Goal: Task Accomplishment & Management: Complete application form

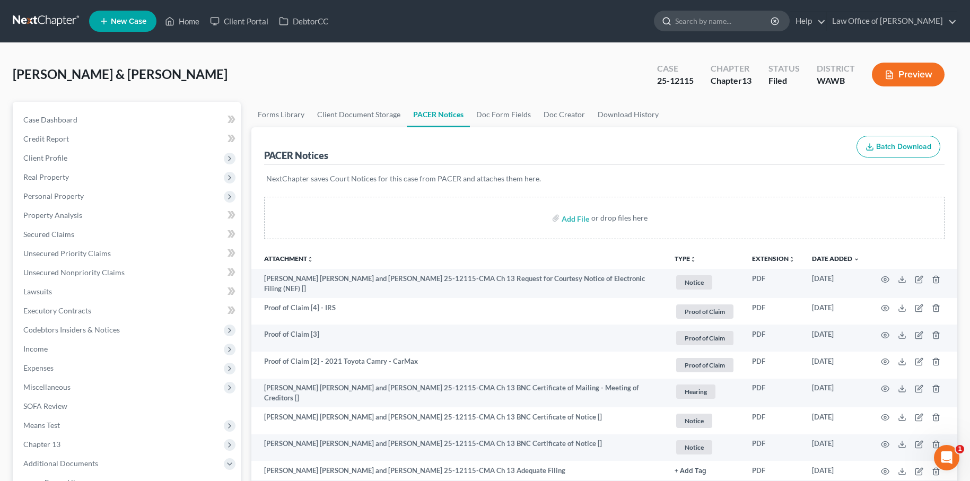
click at [732, 27] on input "search" at bounding box center [723, 21] width 97 height 20
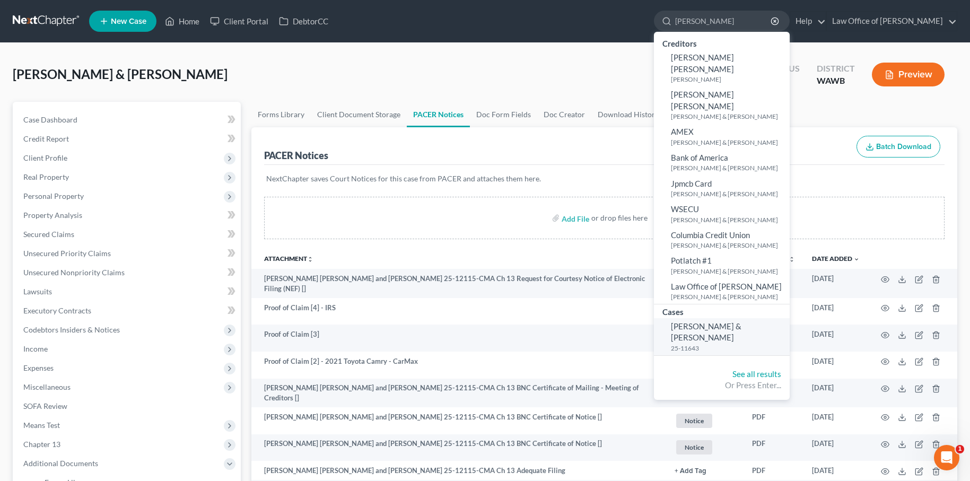
type input "kimball"
click at [734, 321] on span "[PERSON_NAME] & [PERSON_NAME]" at bounding box center [706, 331] width 71 height 21
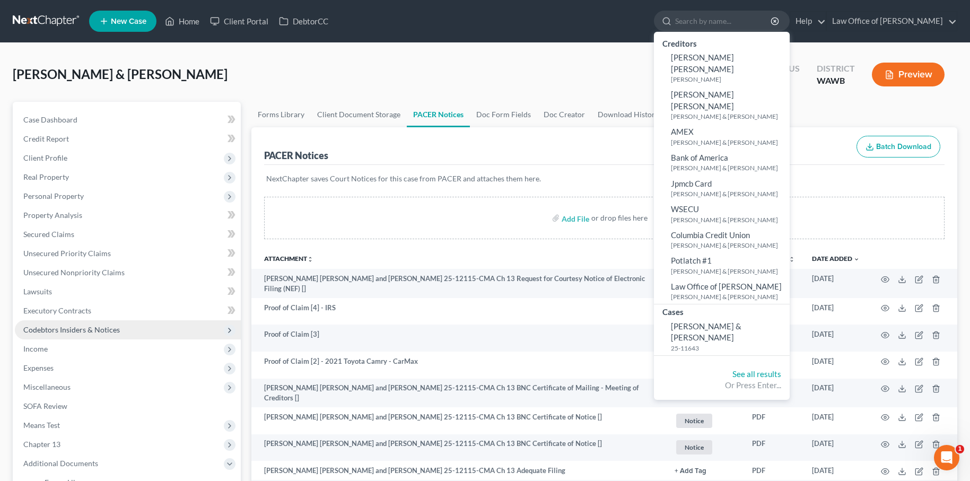
select select "6"
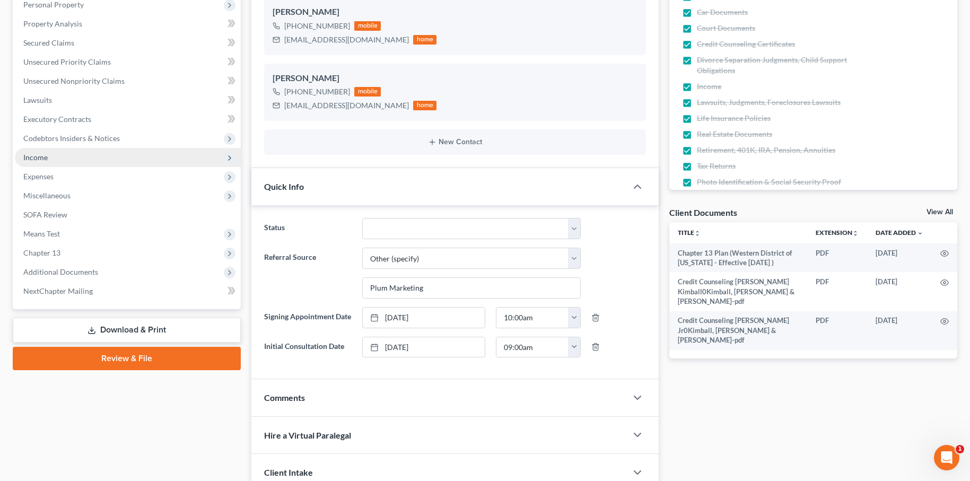
scroll to position [181, 0]
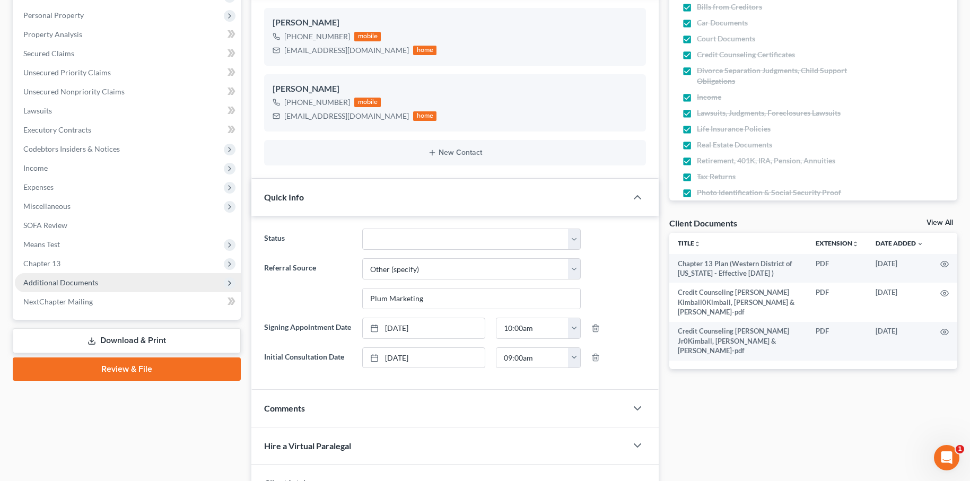
click at [115, 284] on span "Additional Documents" at bounding box center [128, 282] width 226 height 19
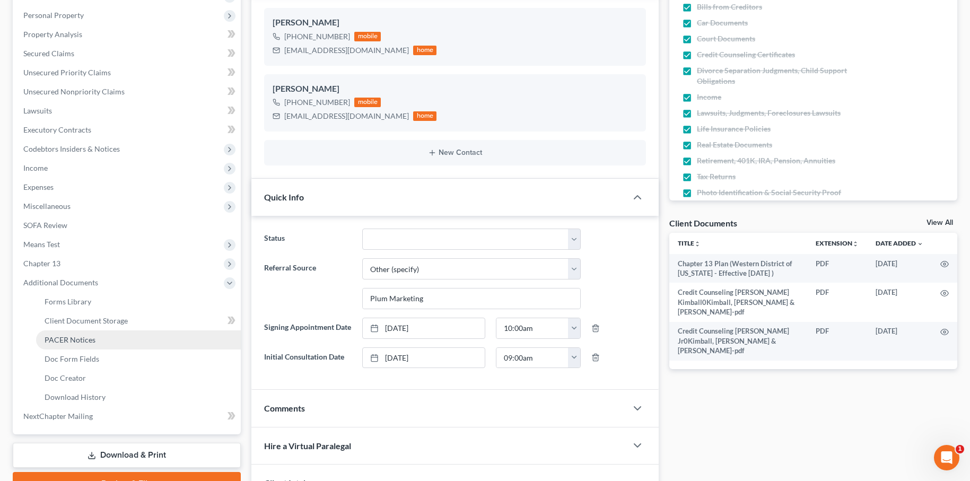
click at [101, 338] on link "PACER Notices" at bounding box center [138, 339] width 205 height 19
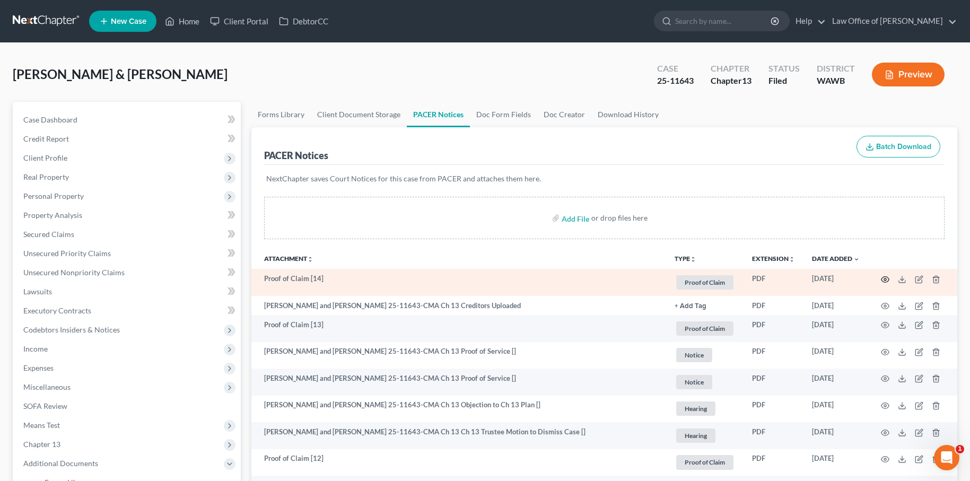
click at [884, 279] on icon "button" at bounding box center [885, 279] width 8 height 8
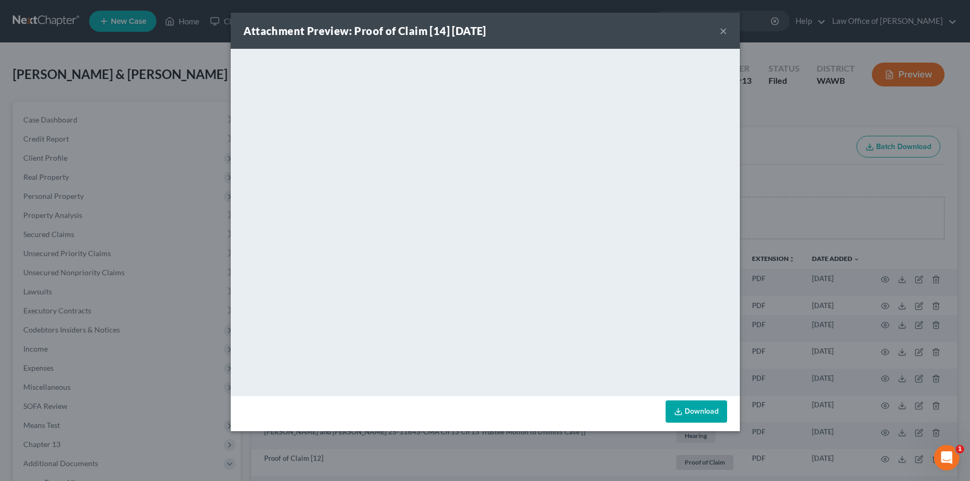
click at [722, 32] on button "×" at bounding box center [722, 30] width 7 height 13
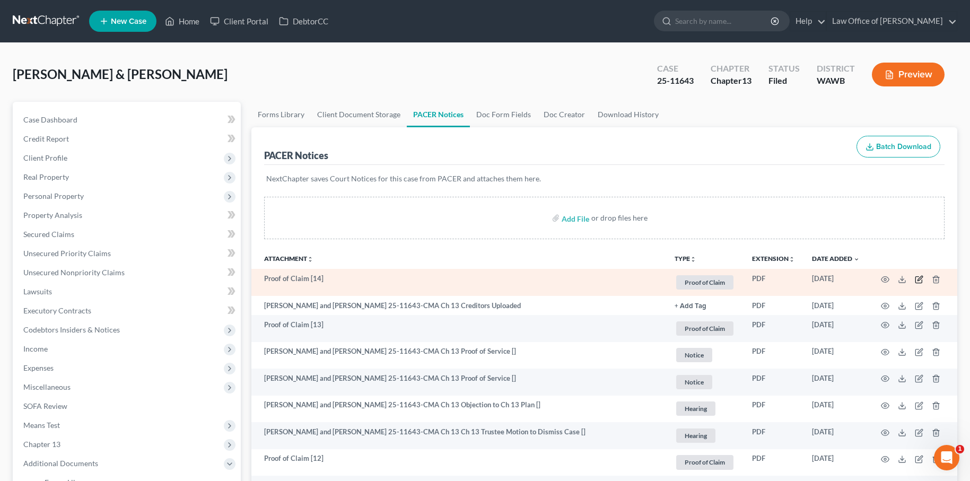
click at [919, 279] on icon "button" at bounding box center [919, 279] width 8 height 8
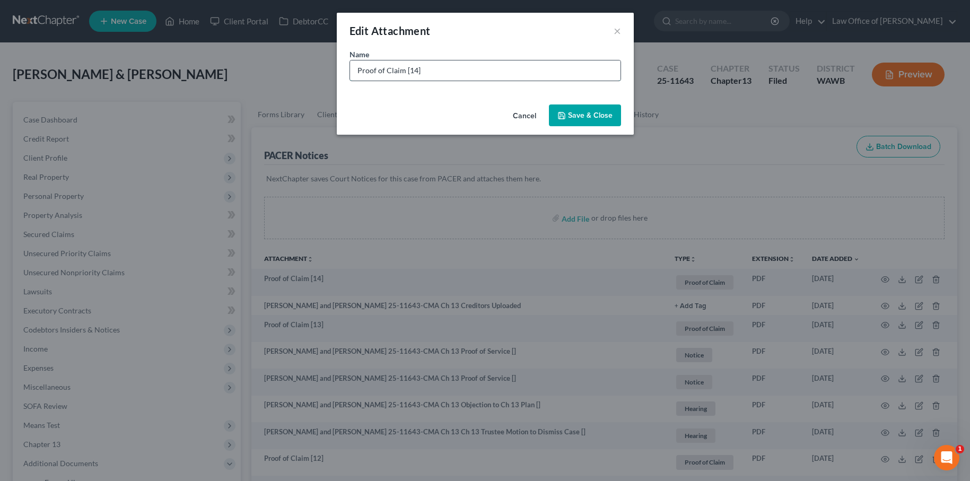
click at [495, 77] on input "Proof of Claim [14]" at bounding box center [485, 70] width 270 height 20
type input "Proof of Claim [14] - NewRez"
click at [599, 114] on span "Save & Close" at bounding box center [590, 115] width 45 height 9
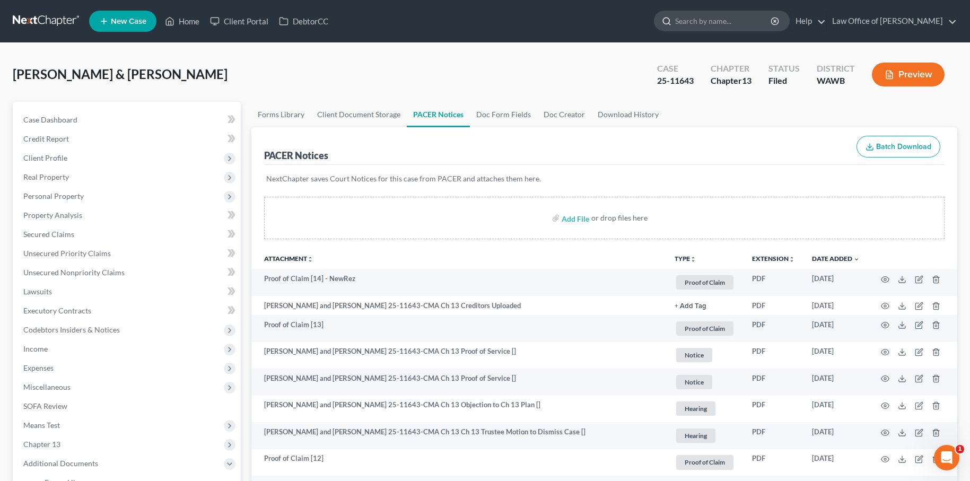
click at [718, 20] on input "search" at bounding box center [723, 21] width 97 height 20
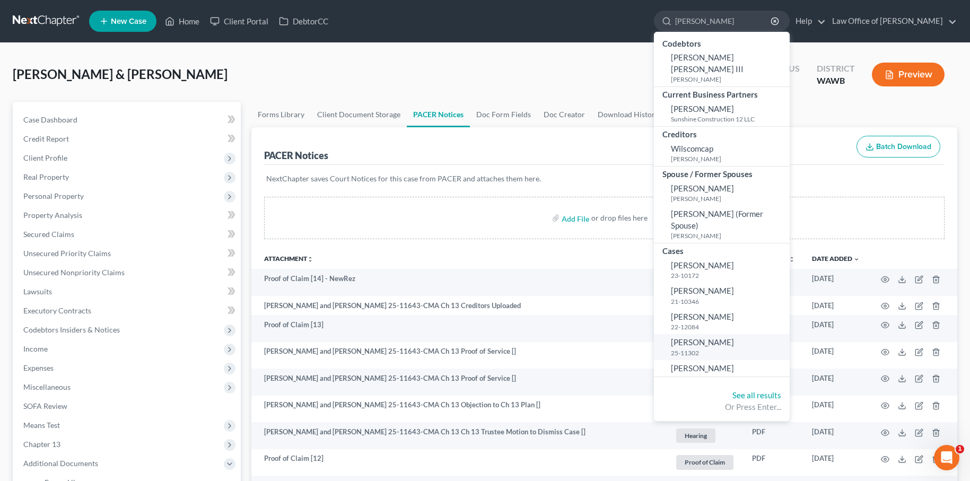
type input "wilson"
click at [726, 337] on span "[PERSON_NAME]" at bounding box center [702, 342] width 63 height 10
select select "6"
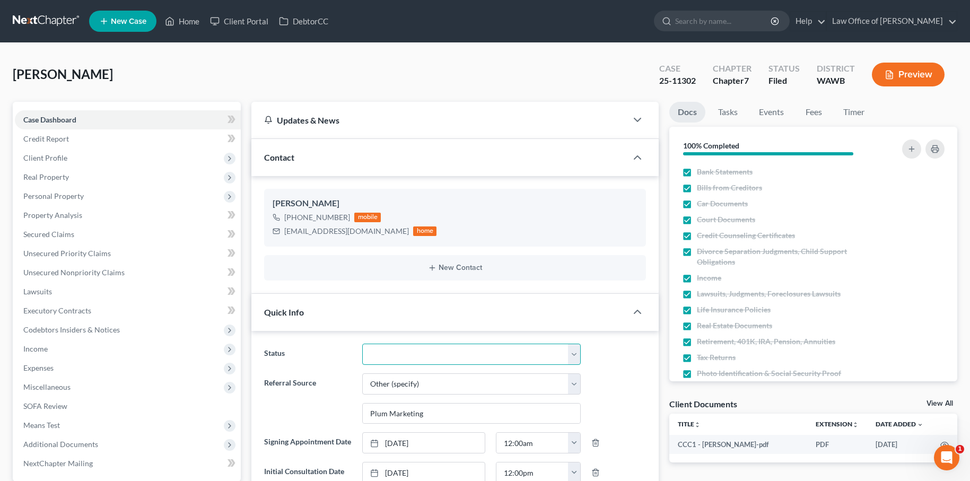
click at [418, 361] on select "Completed Discharged Dismissed Filed In Progress Lead Lost Lead Plan Confirmed …" at bounding box center [471, 354] width 218 height 21
select select "1"
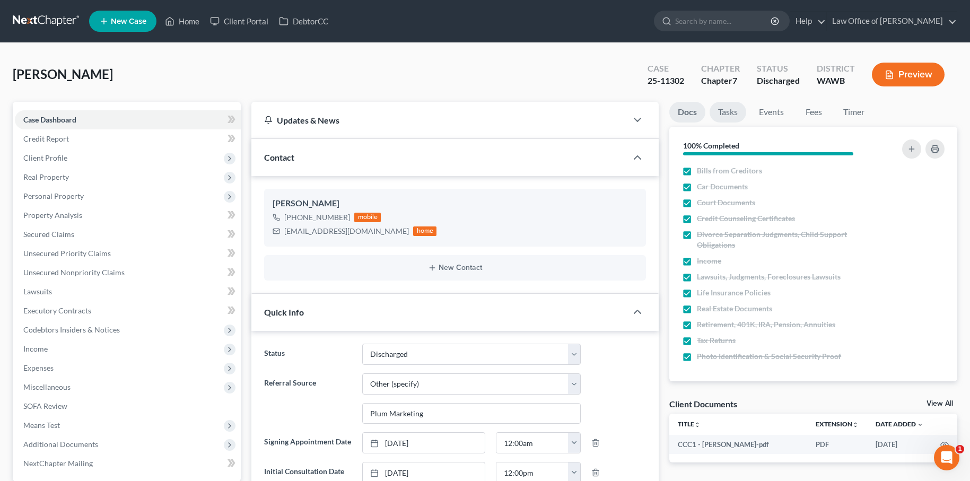
click at [727, 108] on link "Tasks" at bounding box center [727, 112] width 37 height 21
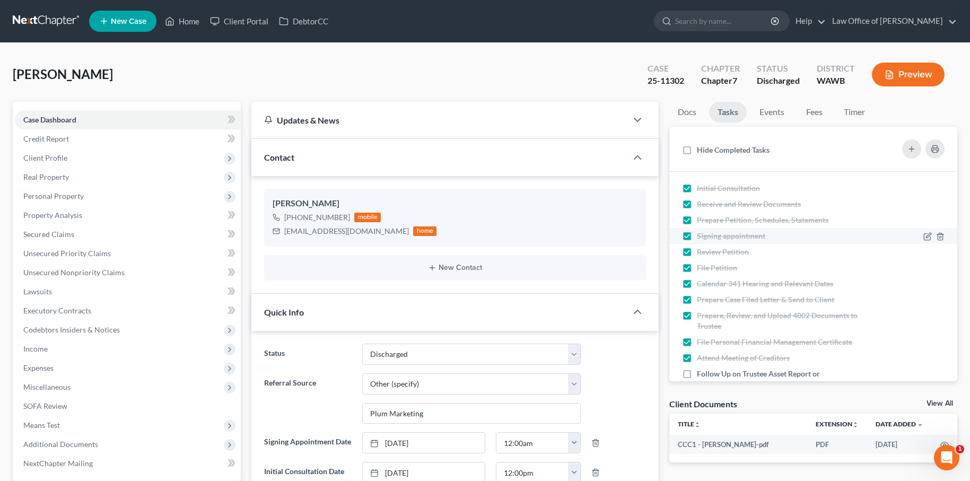
scroll to position [71, 0]
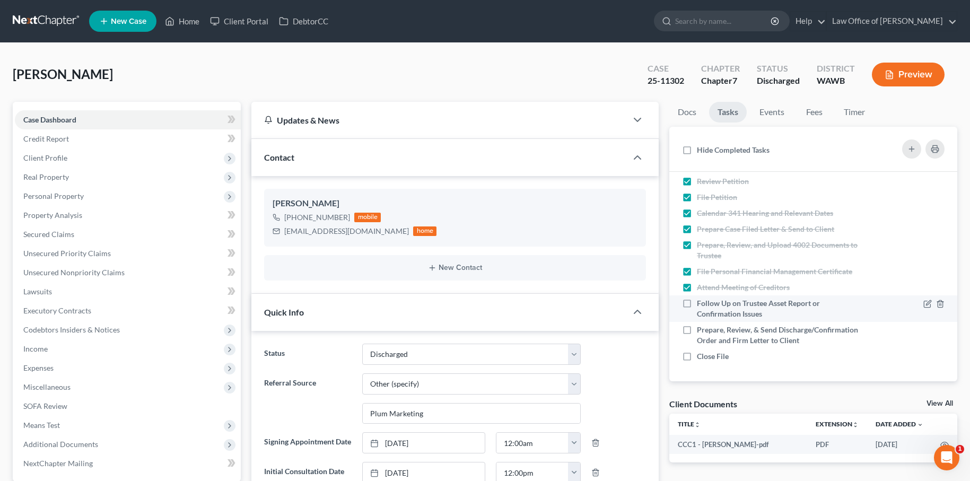
click at [697, 303] on label "Follow Up on Trustee Asset Report or Confirmation Issues" at bounding box center [780, 308] width 166 height 21
click at [701, 303] on input "Follow Up on Trustee Asset Report or Confirmation Issues" at bounding box center [704, 301] width 7 height 7
checkbox input "true"
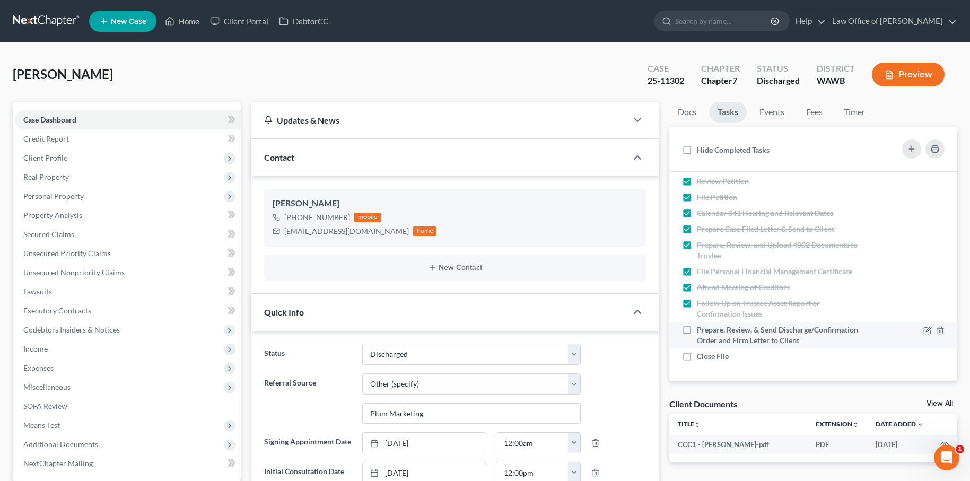
click at [697, 331] on label "Prepare, Review, & Send Discharge/Confirmation Order and Firm Letter to Client" at bounding box center [780, 334] width 166 height 21
click at [701, 331] on input "Prepare, Review, & Send Discharge/Confirmation Order and Firm Letter to Client" at bounding box center [704, 327] width 7 height 7
checkbox input "true"
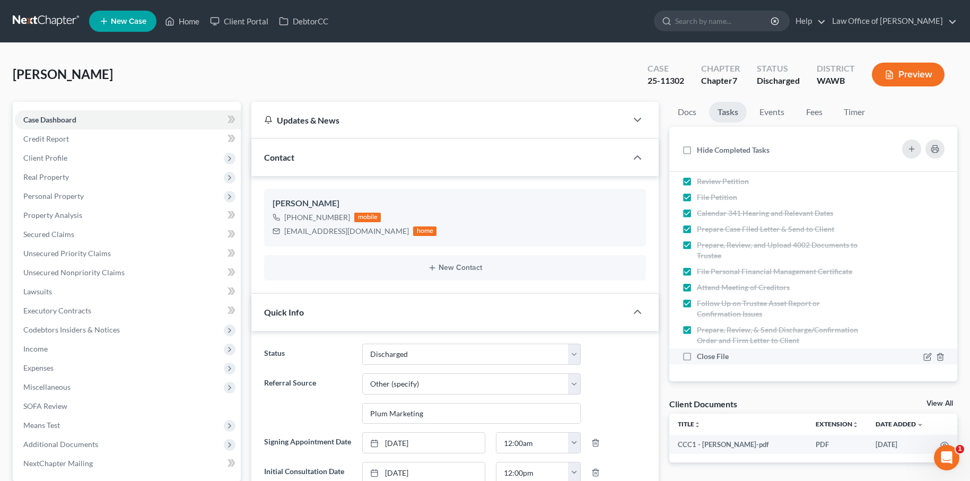
click at [697, 351] on label "Close File" at bounding box center [717, 356] width 40 height 11
click at [701, 351] on input "Close File" at bounding box center [704, 354] width 7 height 7
checkbox input "true"
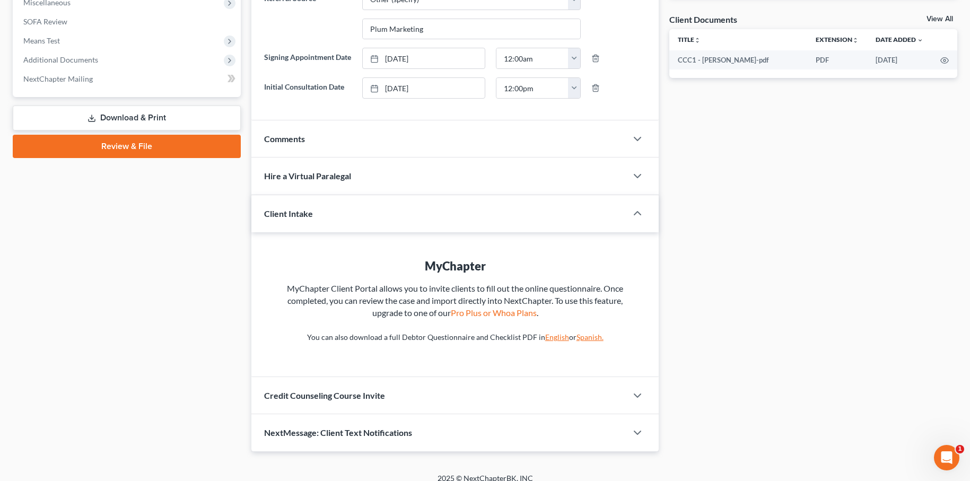
scroll to position [389, 0]
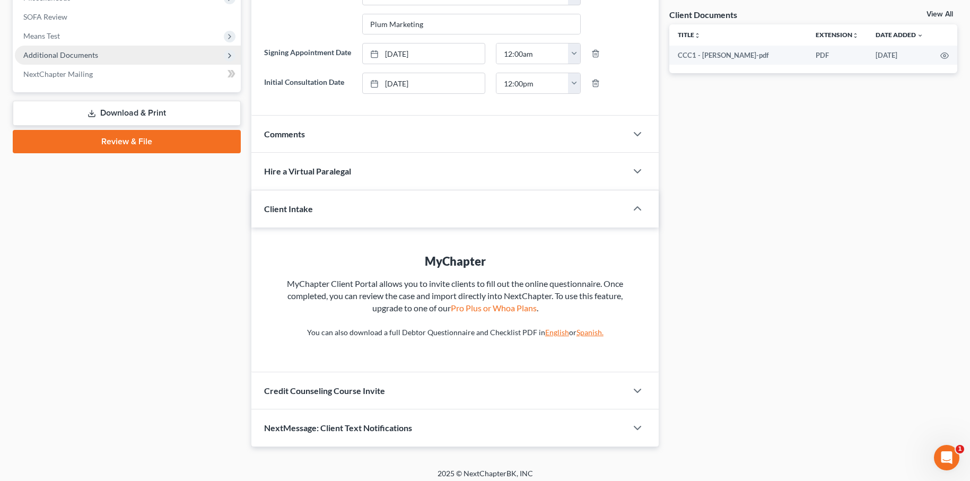
click at [97, 51] on span "Additional Documents" at bounding box center [128, 55] width 226 height 19
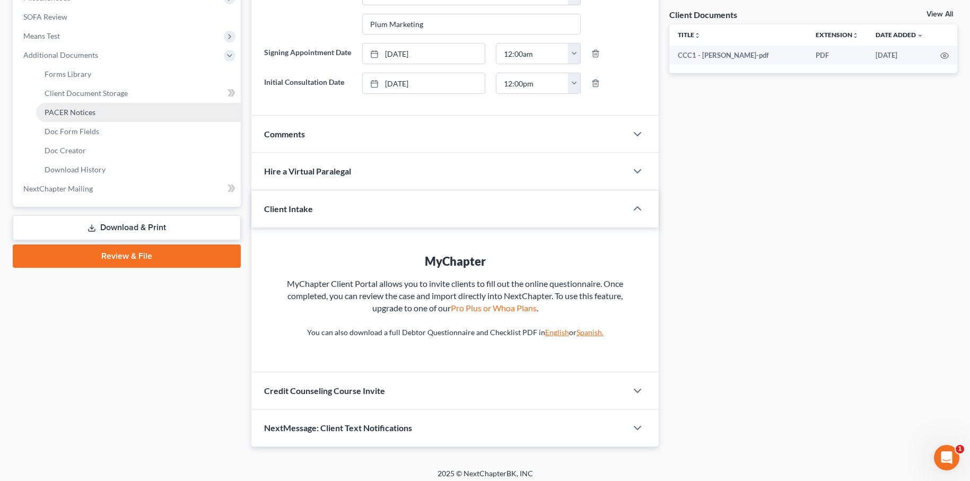
click at [92, 117] on link "PACER Notices" at bounding box center [138, 112] width 205 height 19
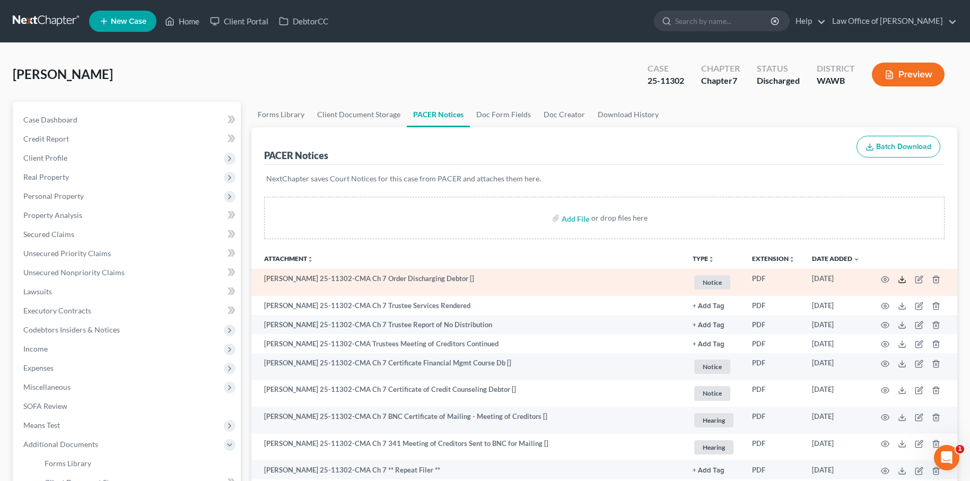
click at [901, 278] on icon at bounding box center [902, 279] width 8 height 8
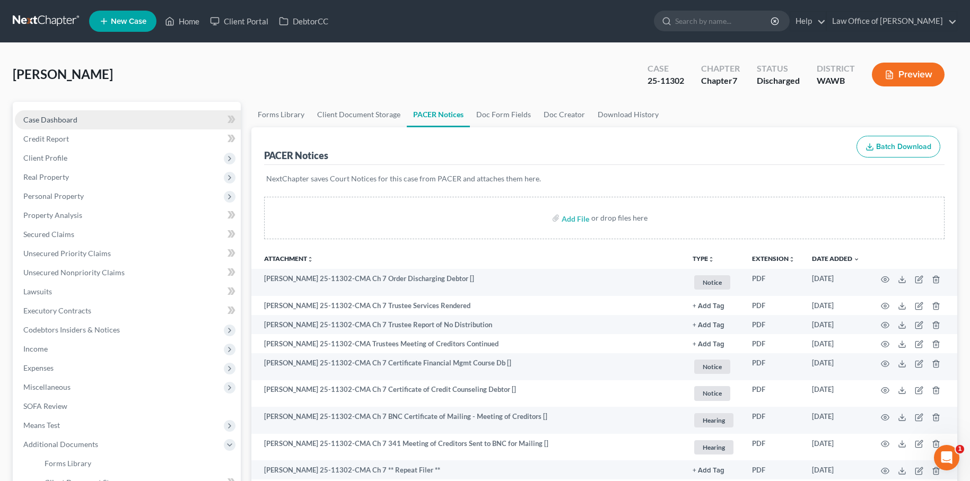
click at [134, 120] on link "Case Dashboard" at bounding box center [128, 119] width 226 height 19
select select "6"
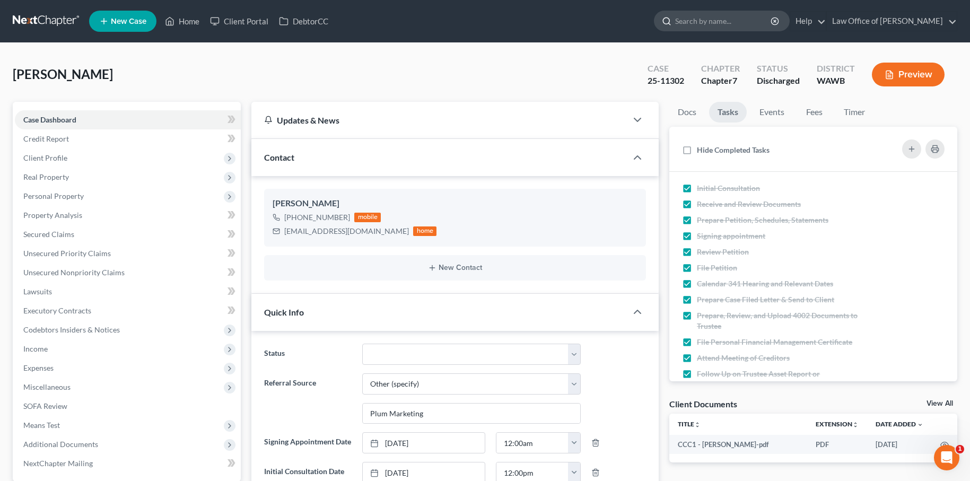
click at [764, 21] on input "search" at bounding box center [723, 21] width 97 height 20
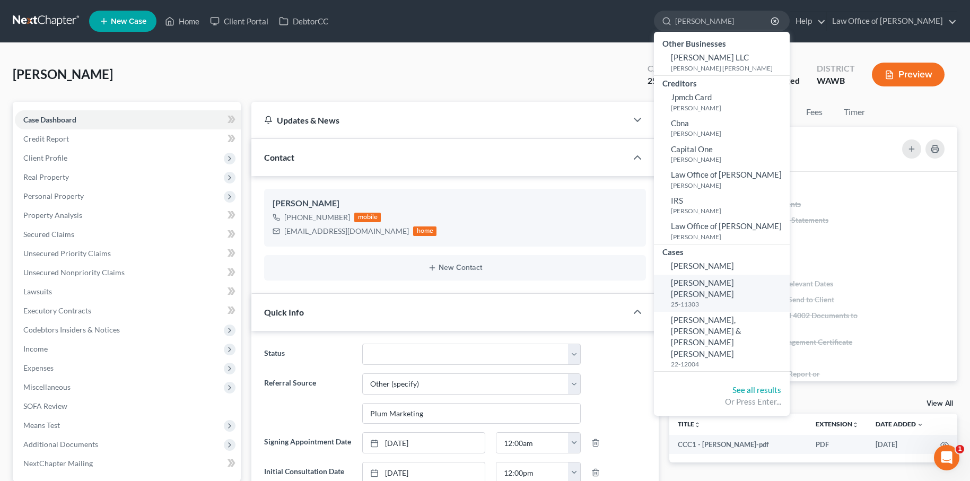
type input "miguel"
click at [727, 283] on span "[PERSON_NAME] [PERSON_NAME]" at bounding box center [702, 288] width 63 height 21
select select "6"
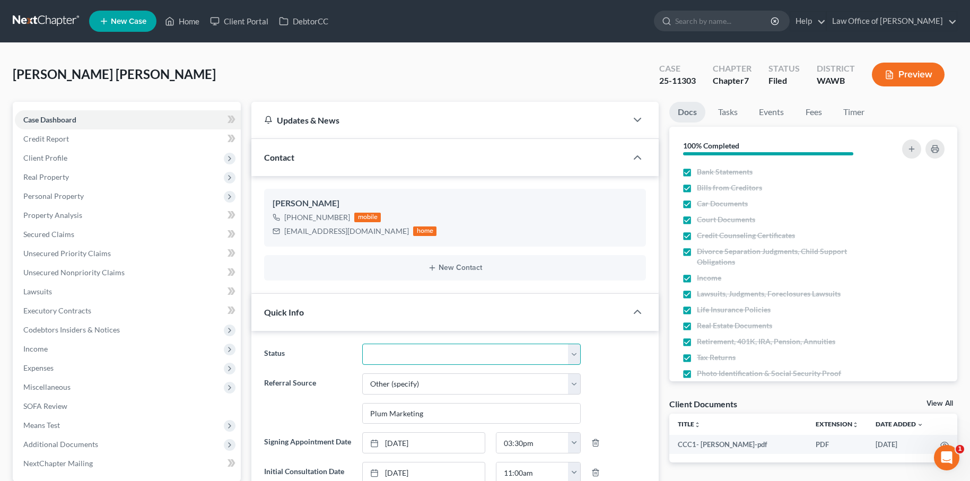
click at [483, 345] on select "Completed Discharged Dismissed Filed In Progress Lead Lost Lead Plan Confirmed …" at bounding box center [471, 354] width 218 height 21
select select "1"
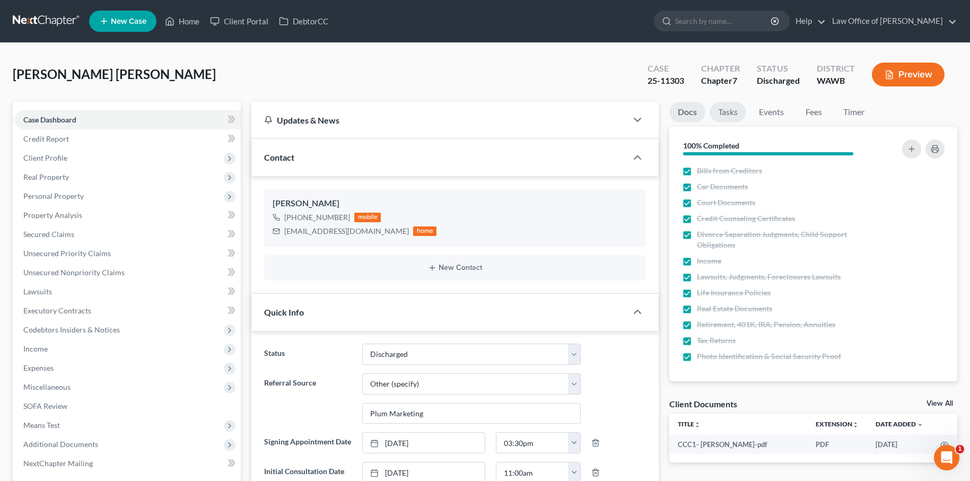
click at [733, 104] on link "Tasks" at bounding box center [727, 112] width 37 height 21
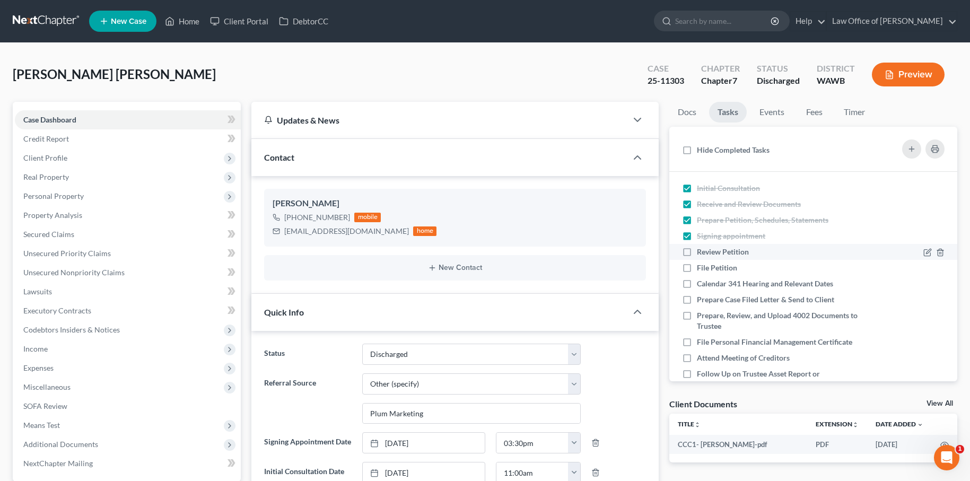
click at [697, 249] on label "Review Petition" at bounding box center [727, 252] width 60 height 11
click at [701, 249] on input "Review Petition" at bounding box center [704, 250] width 7 height 7
checkbox input "true"
click at [697, 264] on label "File Petition" at bounding box center [721, 267] width 49 height 11
click at [701, 264] on input "File Petition" at bounding box center [704, 265] width 7 height 7
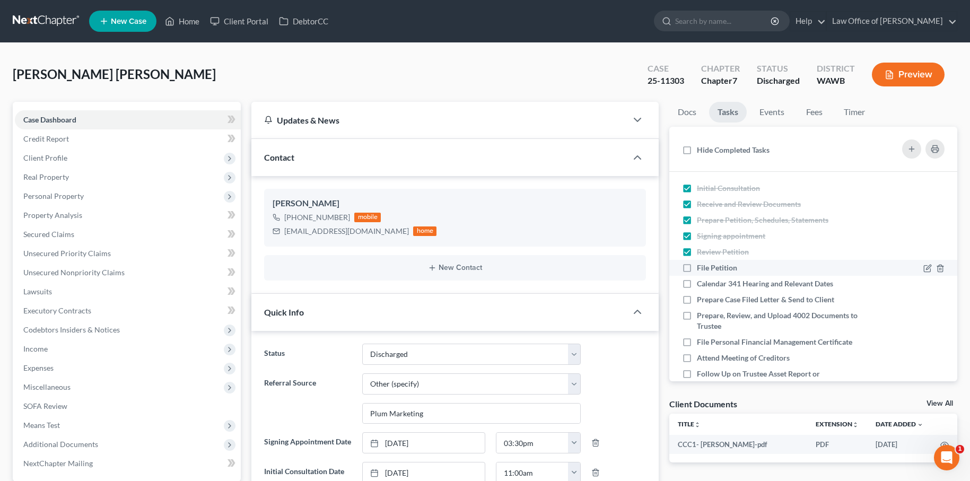
checkbox input "true"
click at [697, 281] on label "Calendar 341 Hearing and Relevant Dates" at bounding box center [769, 283] width 145 height 11
click at [701, 281] on input "Calendar 341 Hearing and Relevant Dates" at bounding box center [704, 281] width 7 height 7
checkbox input "true"
click at [697, 299] on label "Prepare Case Filed Letter & Send to Client" at bounding box center [770, 299] width 146 height 11
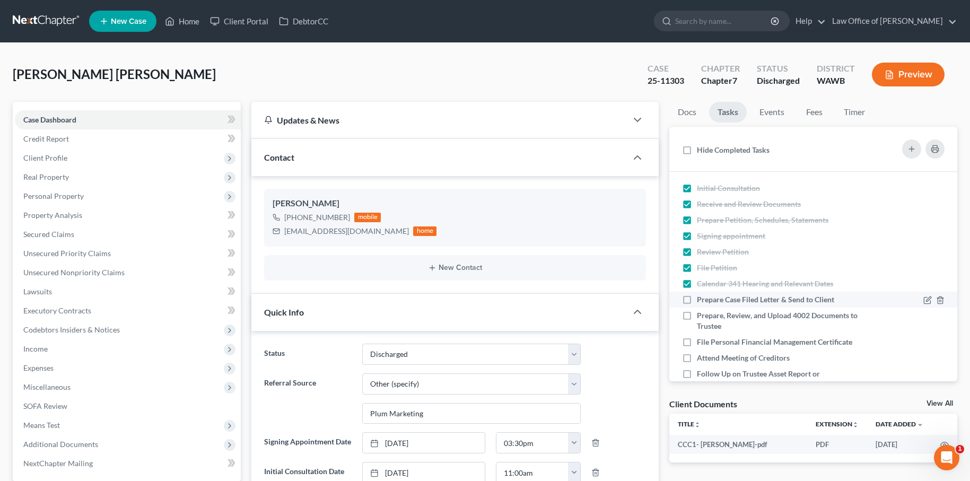
click at [701, 299] on input "Prepare Case Filed Letter & Send to Client" at bounding box center [704, 297] width 7 height 7
checkbox input "true"
click at [697, 317] on label "Prepare, Review, and Upload 4002 Documents to Trustee" at bounding box center [780, 320] width 166 height 21
click at [701, 317] on input "Prepare, Review, and Upload 4002 Documents to Trustee" at bounding box center [704, 313] width 7 height 7
checkbox input "true"
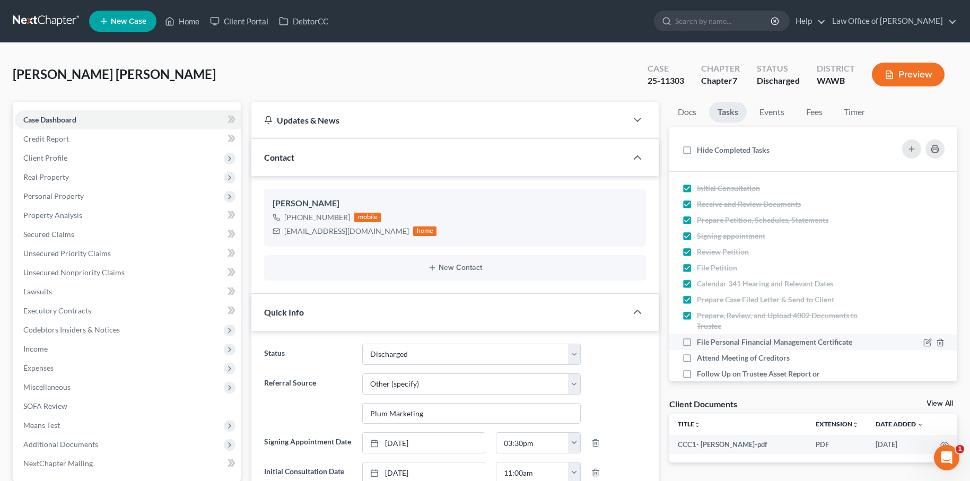
click at [697, 340] on label "File Personal Financial Management Certificate" at bounding box center [779, 342] width 164 height 11
click at [701, 340] on input "File Personal Financial Management Certificate" at bounding box center [704, 340] width 7 height 7
checkbox input "true"
click at [697, 353] on label "Attend Meeting of Creditors" at bounding box center [747, 358] width 101 height 11
click at [701, 353] on input "Attend Meeting of Creditors" at bounding box center [704, 356] width 7 height 7
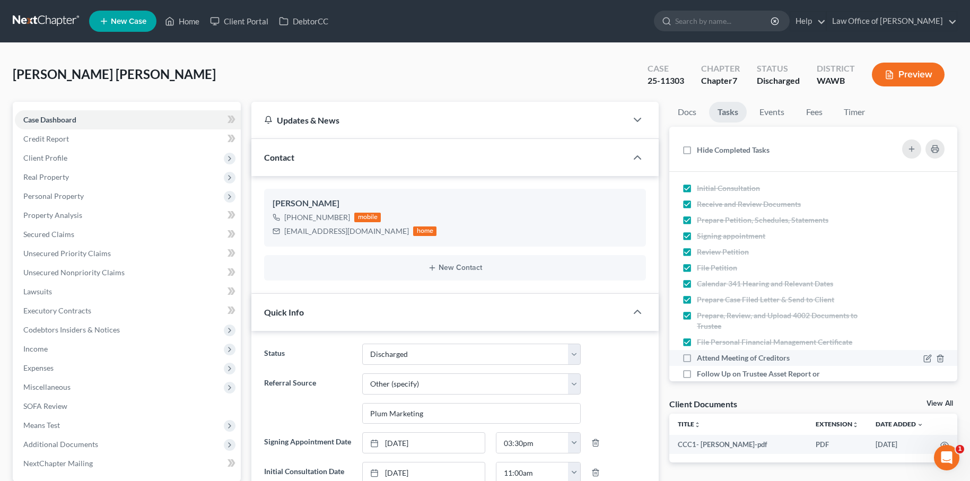
checkbox input "true"
click at [697, 375] on label "Follow Up on Trustee Asset Report or Confirmation Issues" at bounding box center [780, 378] width 166 height 21
click at [701, 375] on input "Follow Up on Trustee Asset Report or Confirmation Issues" at bounding box center [704, 371] width 7 height 7
checkbox input "true"
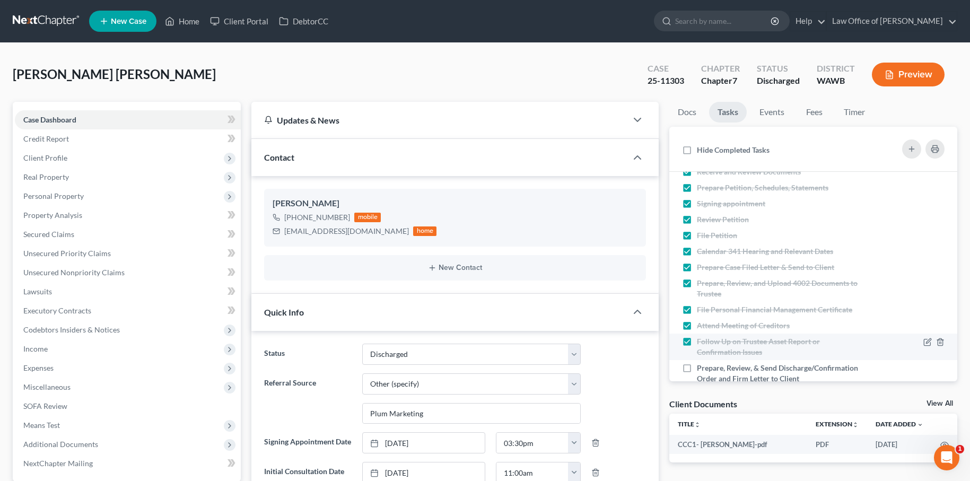
scroll to position [71, 0]
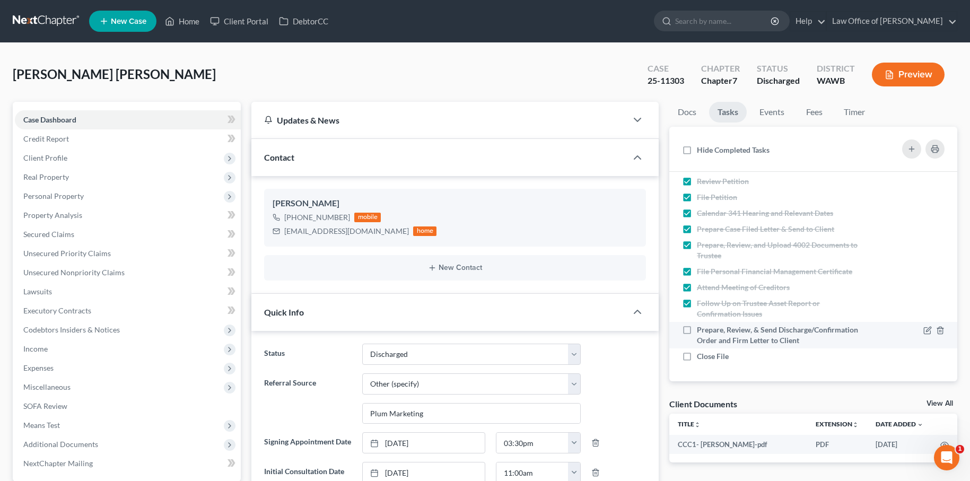
click at [697, 327] on label "Prepare, Review, & Send Discharge/Confirmation Order and Firm Letter to Client" at bounding box center [780, 334] width 166 height 21
click at [701, 327] on input "Prepare, Review, & Send Discharge/Confirmation Order and Firm Letter to Client" at bounding box center [704, 327] width 7 height 7
checkbox input "true"
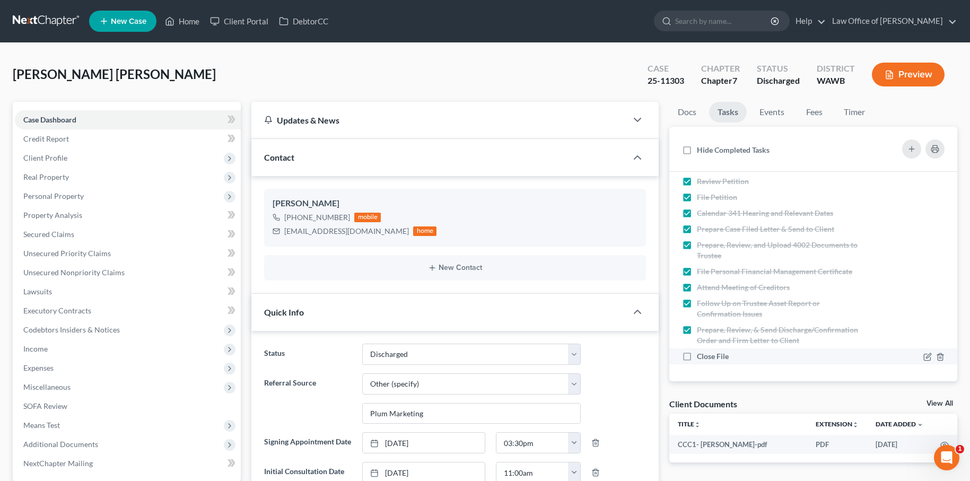
click at [697, 351] on label "Close File" at bounding box center [717, 356] width 40 height 11
click at [701, 351] on input "Close File" at bounding box center [704, 354] width 7 height 7
checkbox input "true"
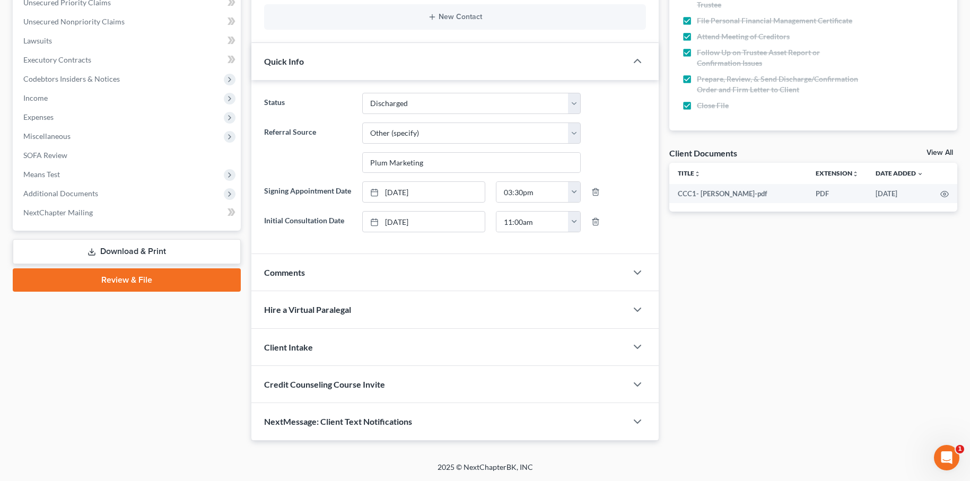
scroll to position [261, 0]
click at [121, 184] on span "Additional Documents" at bounding box center [128, 193] width 226 height 19
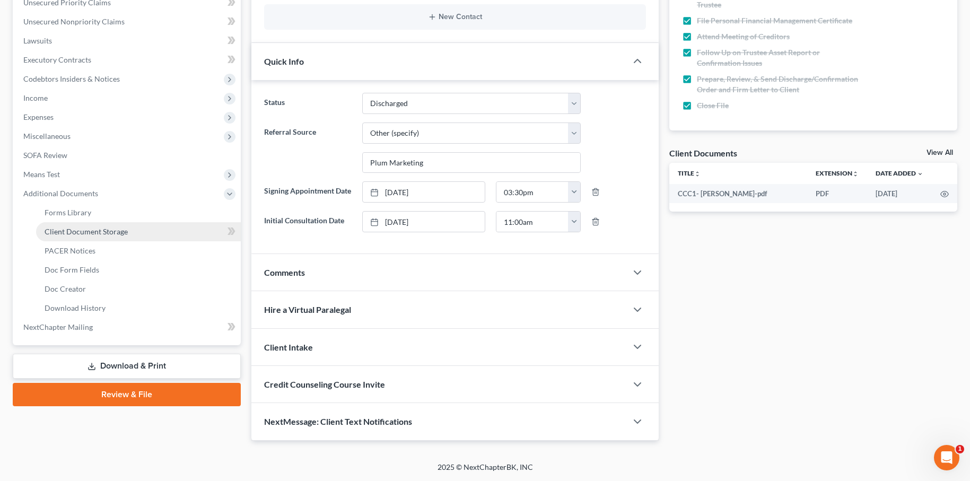
click at [99, 227] on span "Client Document Storage" at bounding box center [86, 231] width 83 height 9
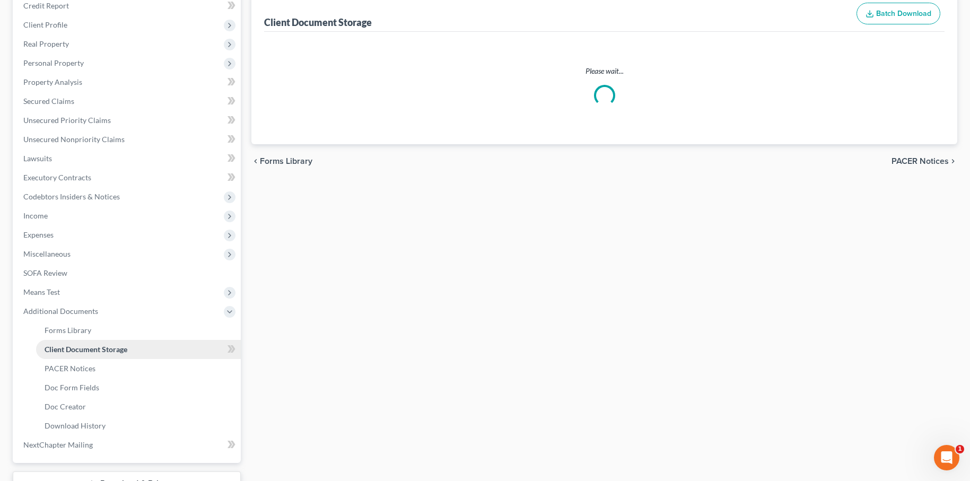
select select "0"
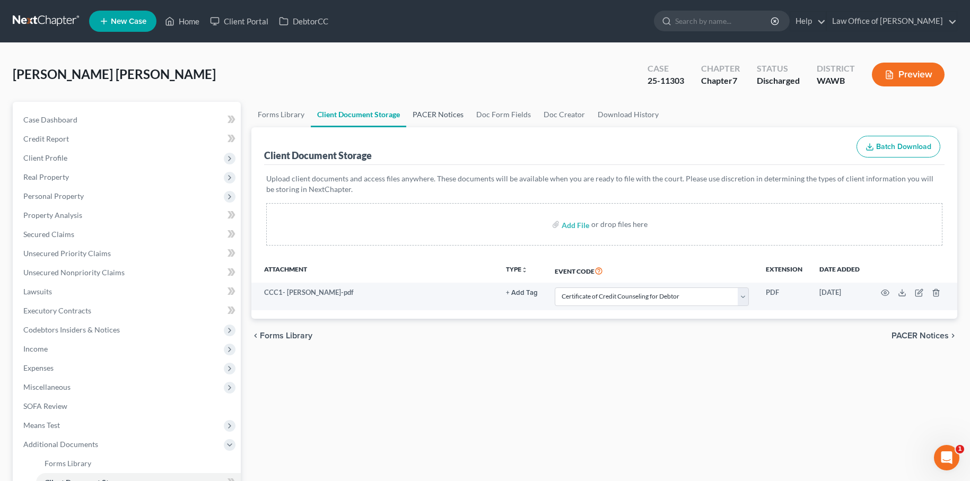
click at [429, 107] on link "PACER Notices" at bounding box center [438, 114] width 64 height 25
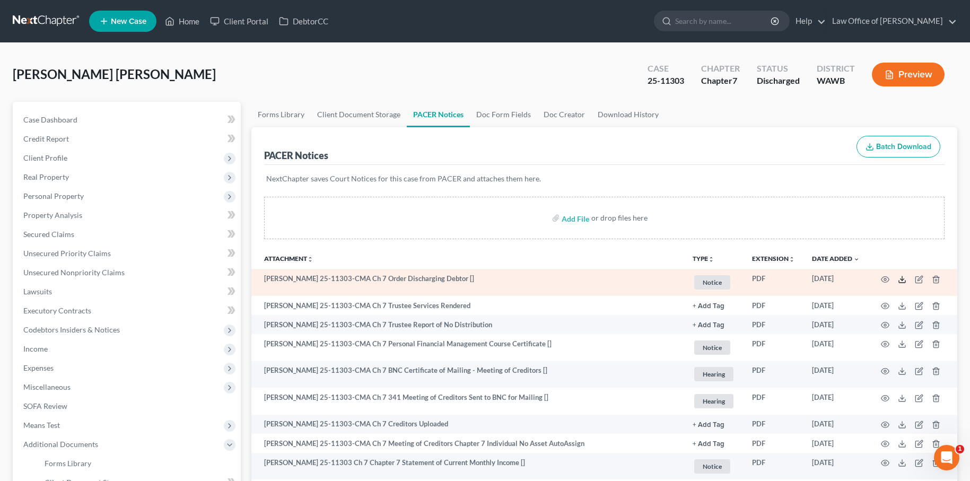
click at [903, 279] on icon at bounding box center [902, 279] width 8 height 8
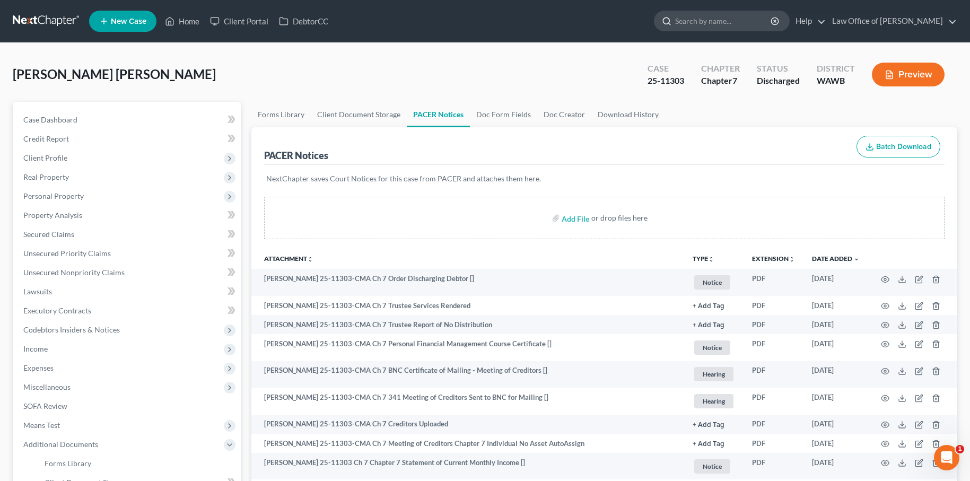
click at [716, 23] on input "search" at bounding box center [723, 21] width 97 height 20
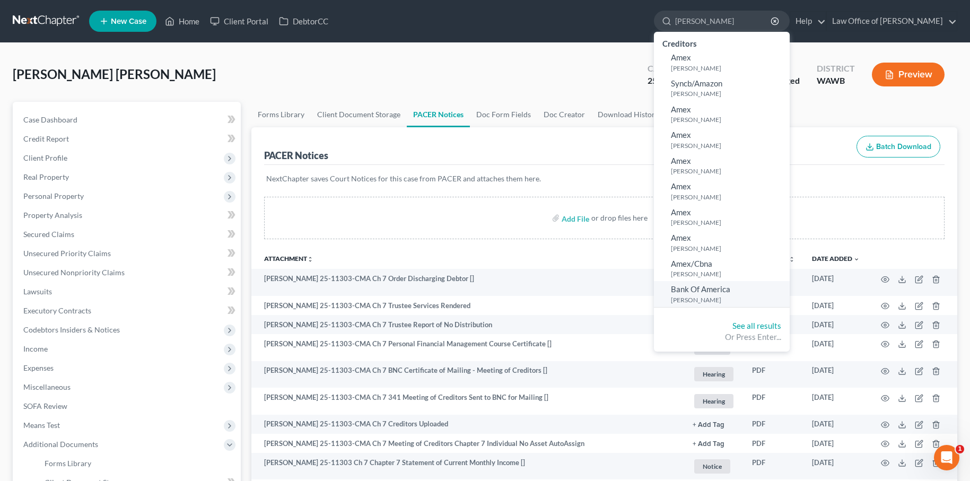
type input "amanda"
click at [736, 298] on small "[PERSON_NAME]" at bounding box center [729, 299] width 116 height 9
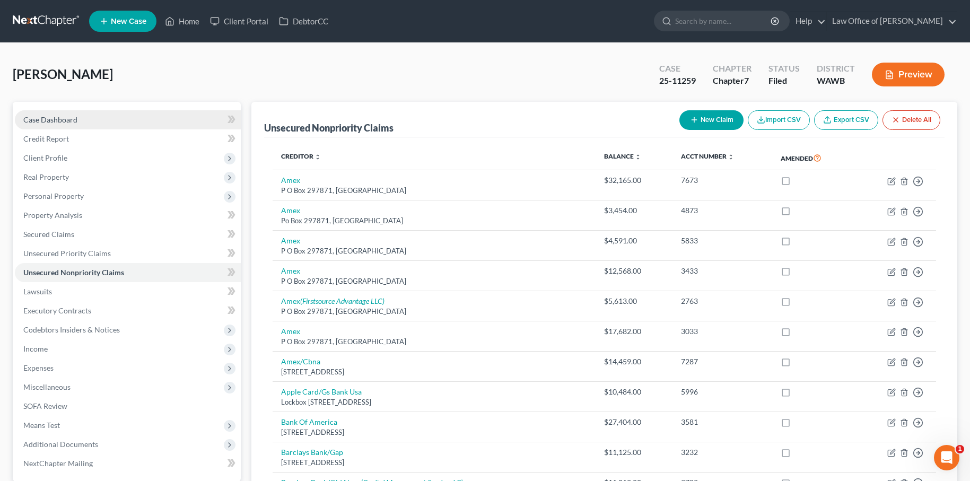
click at [94, 120] on link "Case Dashboard" at bounding box center [128, 119] width 226 height 19
select select "6"
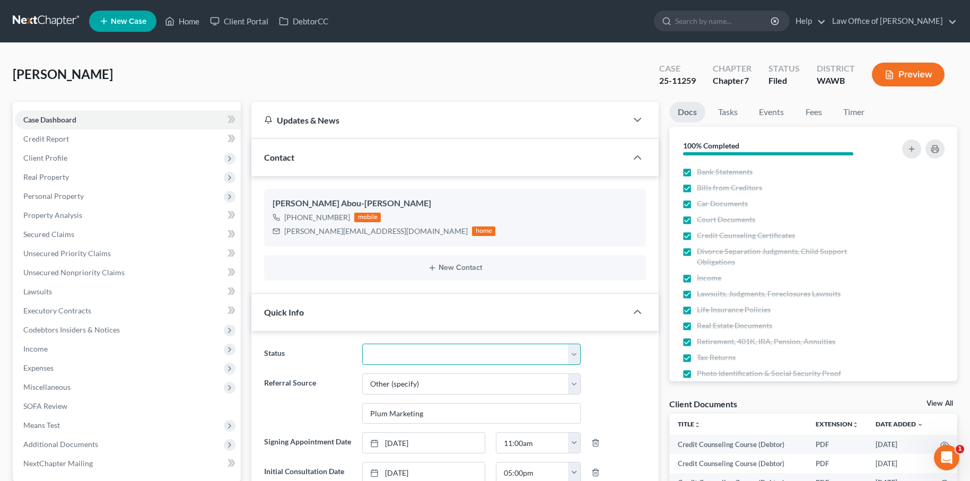
click at [470, 352] on select "Completed Discharged Dismissed Filed In Progress Lead Lost Lead Plan Confirmed …" at bounding box center [471, 354] width 218 height 21
select select "1"
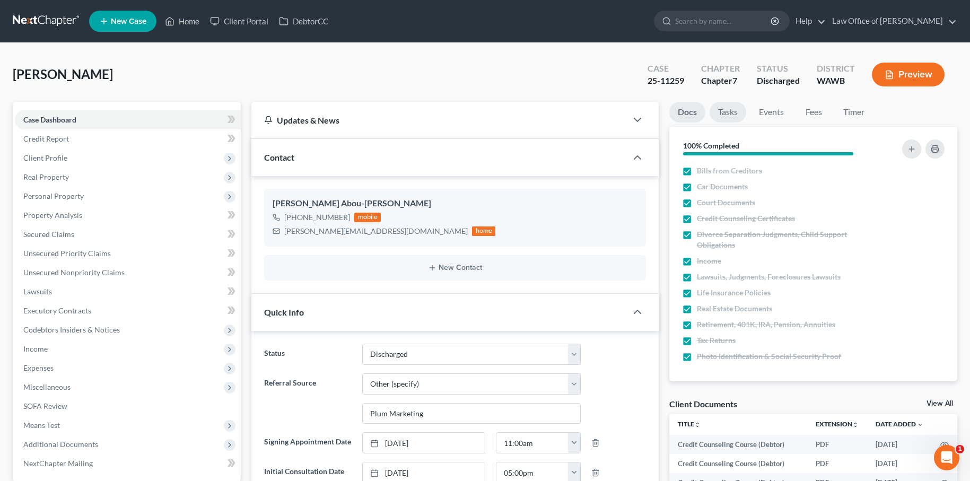
click at [733, 109] on link "Tasks" at bounding box center [727, 112] width 37 height 21
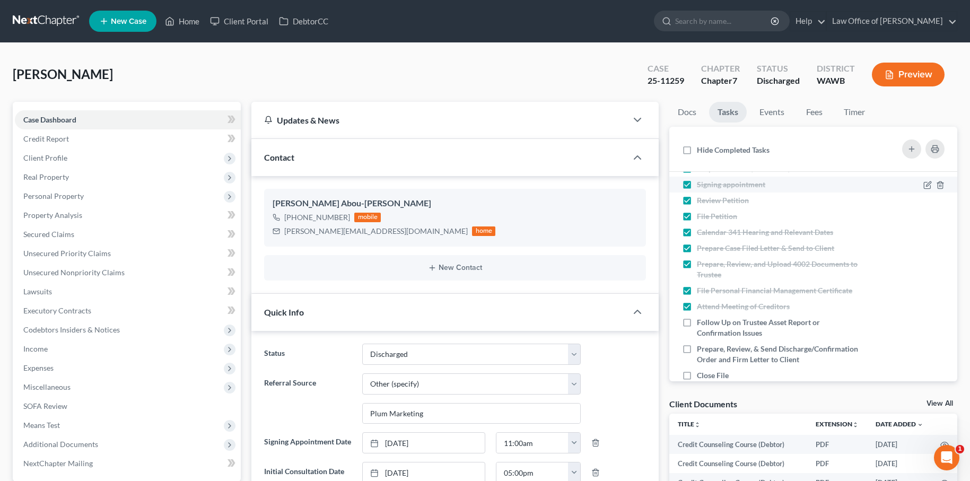
scroll to position [71, 0]
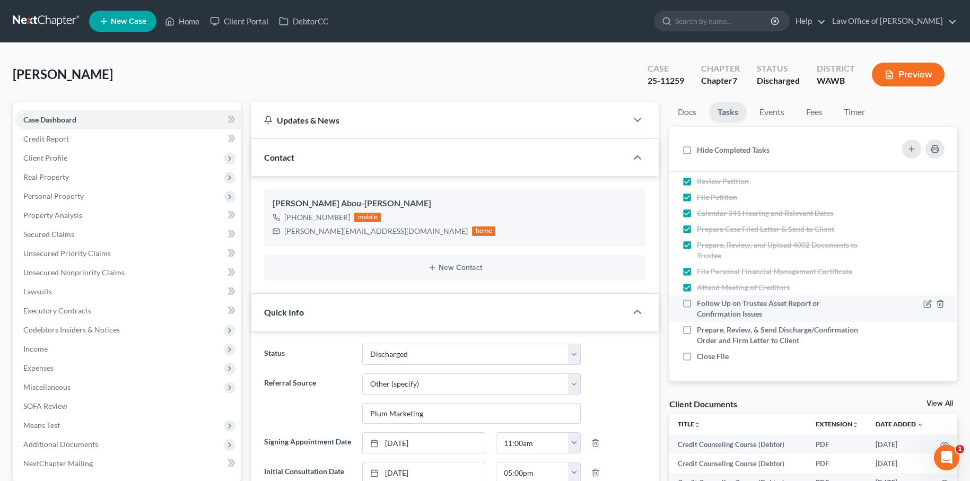
click at [697, 305] on label "Follow Up on Trustee Asset Report or Confirmation Issues" at bounding box center [780, 308] width 166 height 21
click at [701, 305] on input "Follow Up on Trustee Asset Report or Confirmation Issues" at bounding box center [704, 301] width 7 height 7
checkbox input "true"
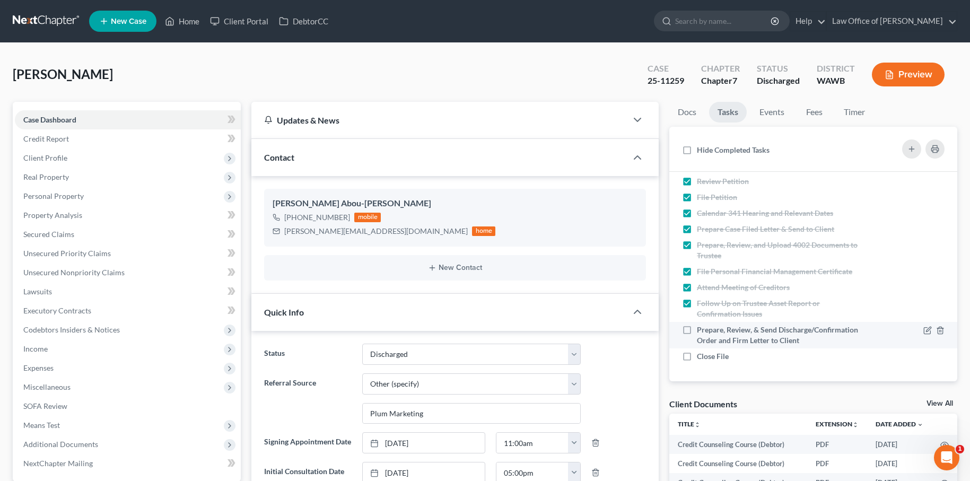
click at [697, 330] on label "Prepare, Review, & Send Discharge/Confirmation Order and Firm Letter to Client" at bounding box center [780, 334] width 166 height 21
click at [701, 330] on input "Prepare, Review, & Send Discharge/Confirmation Order and Firm Letter to Client" at bounding box center [704, 327] width 7 height 7
checkbox input "true"
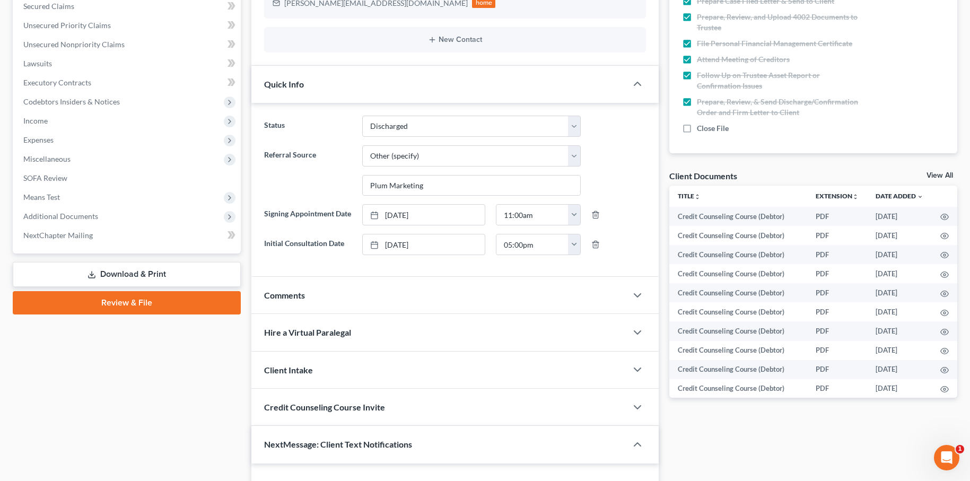
scroll to position [254, 0]
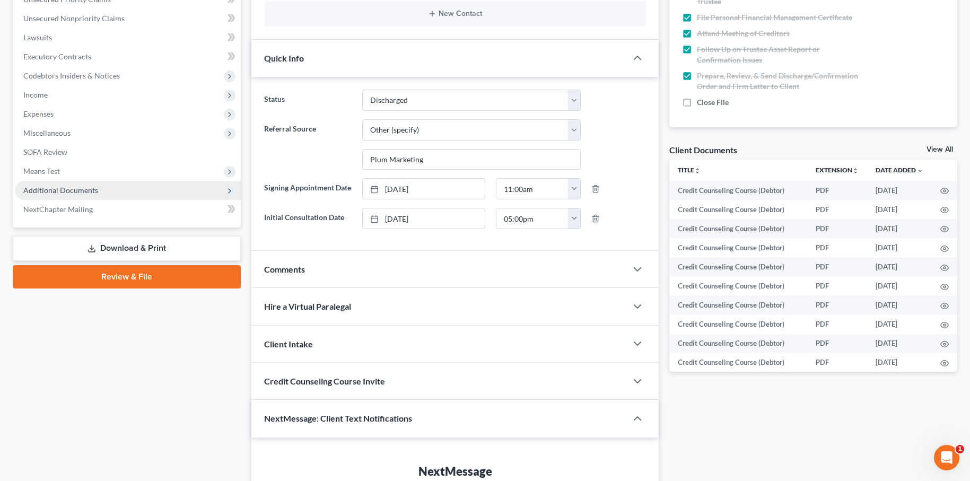
click at [109, 192] on span "Additional Documents" at bounding box center [128, 190] width 226 height 19
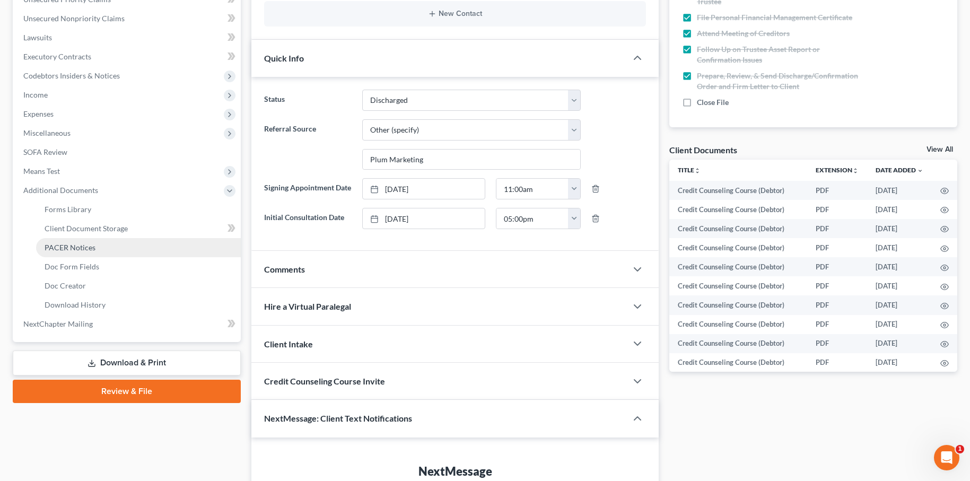
click at [90, 250] on span "PACER Notices" at bounding box center [70, 247] width 51 height 9
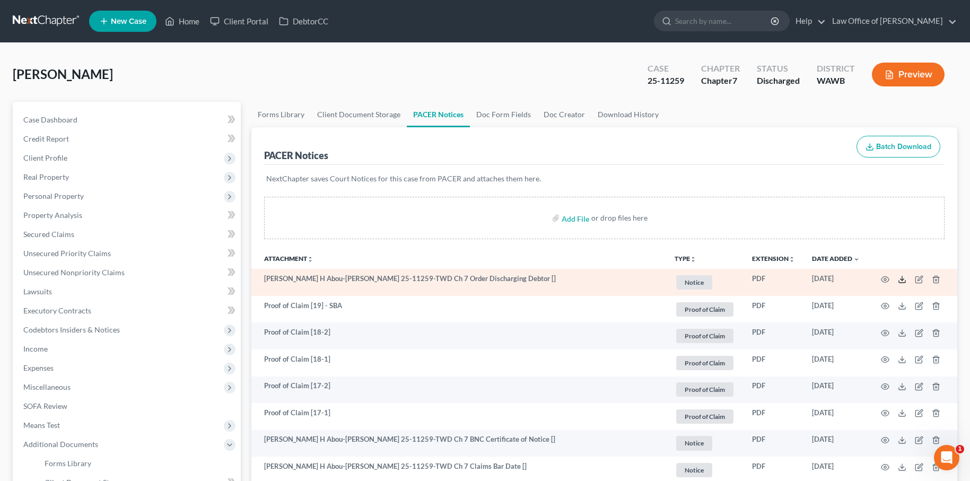
click at [900, 280] on icon at bounding box center [902, 279] width 8 height 8
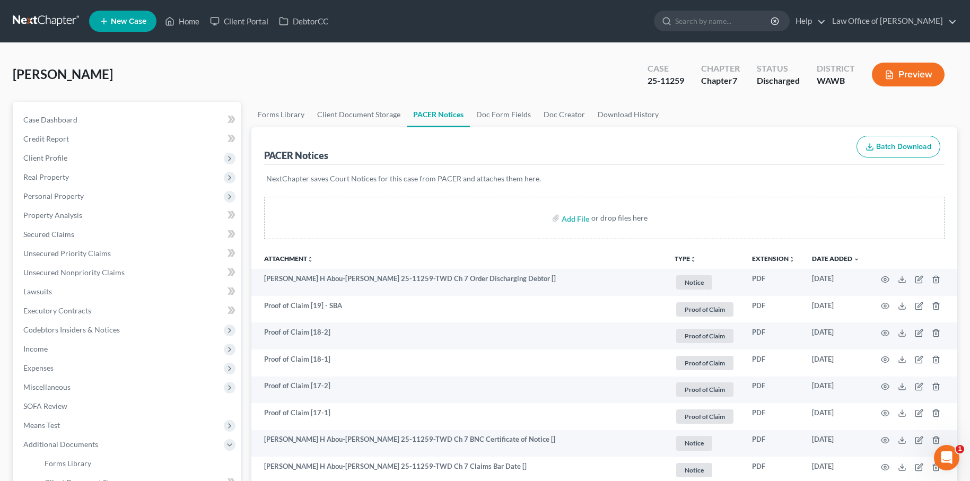
click at [41, 17] on link at bounding box center [47, 21] width 68 height 19
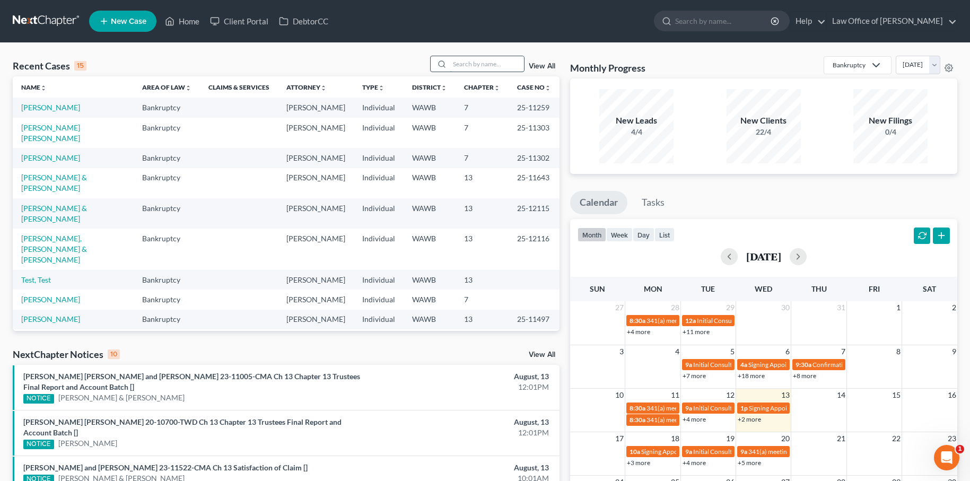
click at [473, 58] on input "search" at bounding box center [487, 63] width 74 height 15
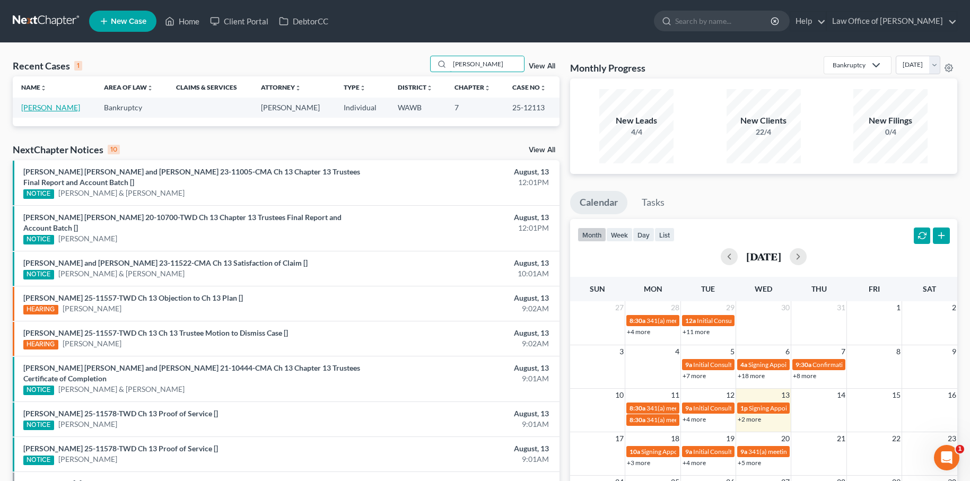
type input "ziegler"
click at [58, 109] on link "[PERSON_NAME]" at bounding box center [50, 107] width 59 height 9
select select "6"
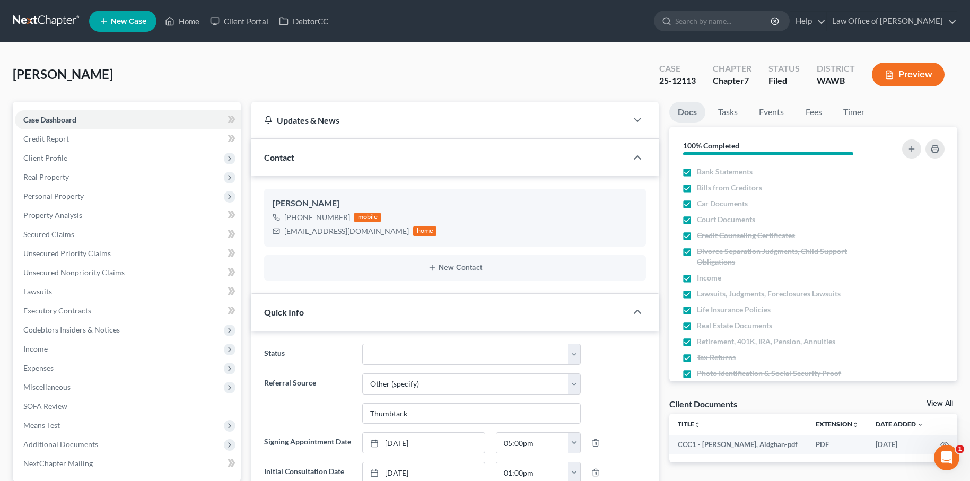
click at [750, 118] on ul "Docs Tasks Events Fees Timer" at bounding box center [813, 114] width 288 height 25
click at [732, 115] on link "Tasks" at bounding box center [727, 112] width 37 height 21
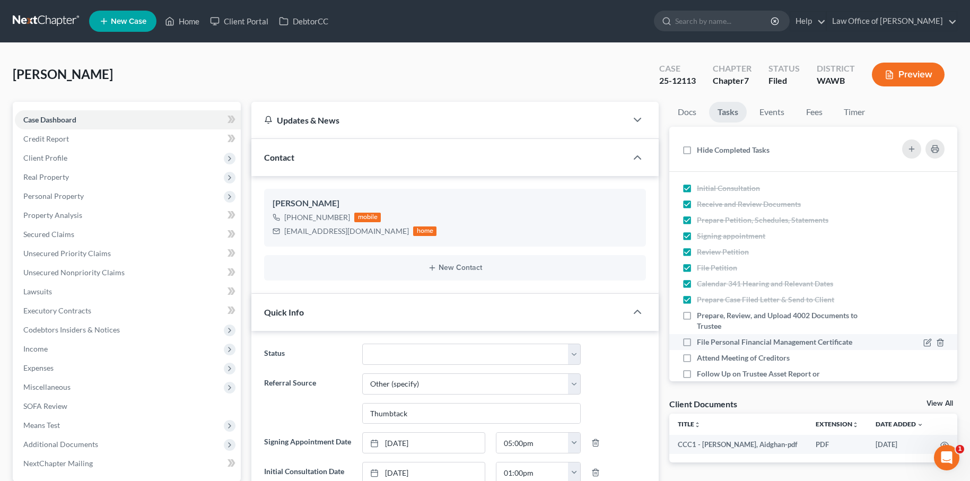
click at [697, 343] on label "File Personal Financial Management Certificate" at bounding box center [779, 342] width 164 height 11
click at [701, 343] on input "File Personal Financial Management Certificate" at bounding box center [704, 340] width 7 height 7
checkbox input "true"
click at [735, 17] on input "search" at bounding box center [723, 21] width 97 height 20
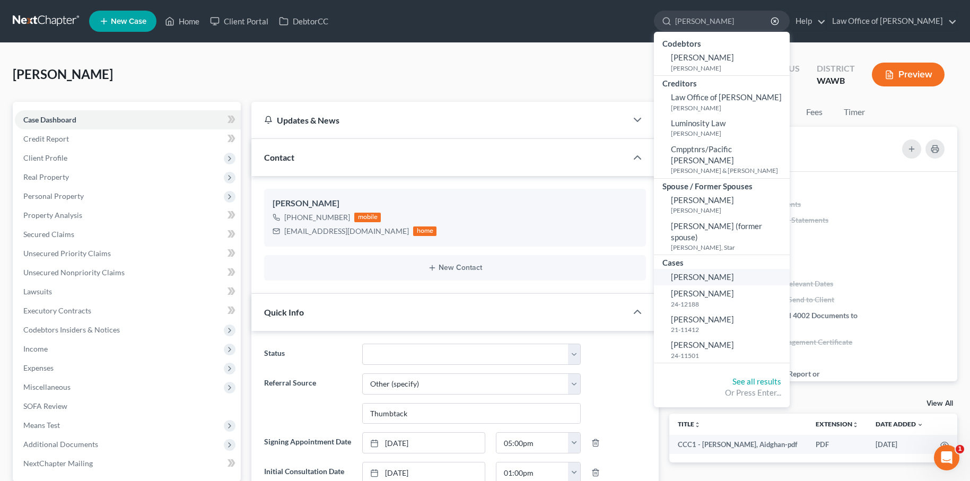
type input "luis"
click at [747, 269] on link "[PERSON_NAME]" at bounding box center [722, 277] width 136 height 16
select select "3"
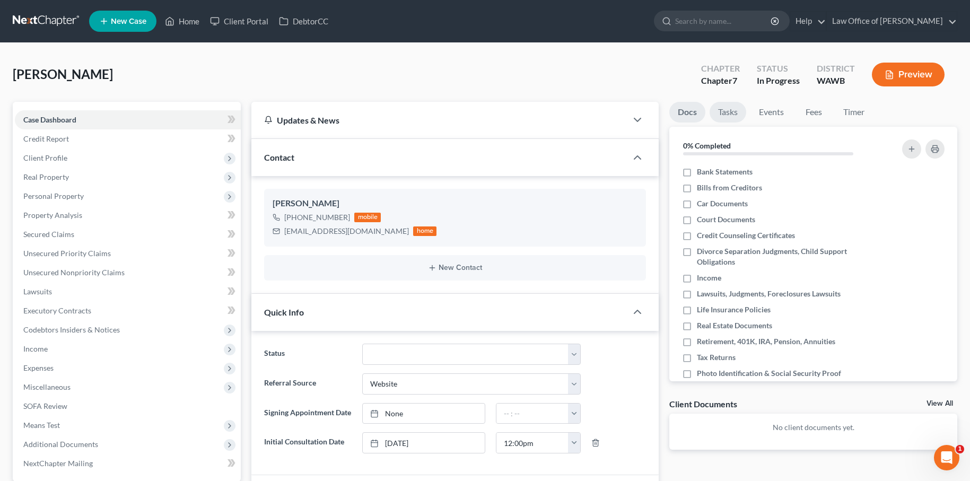
click at [727, 115] on link "Tasks" at bounding box center [727, 112] width 37 height 21
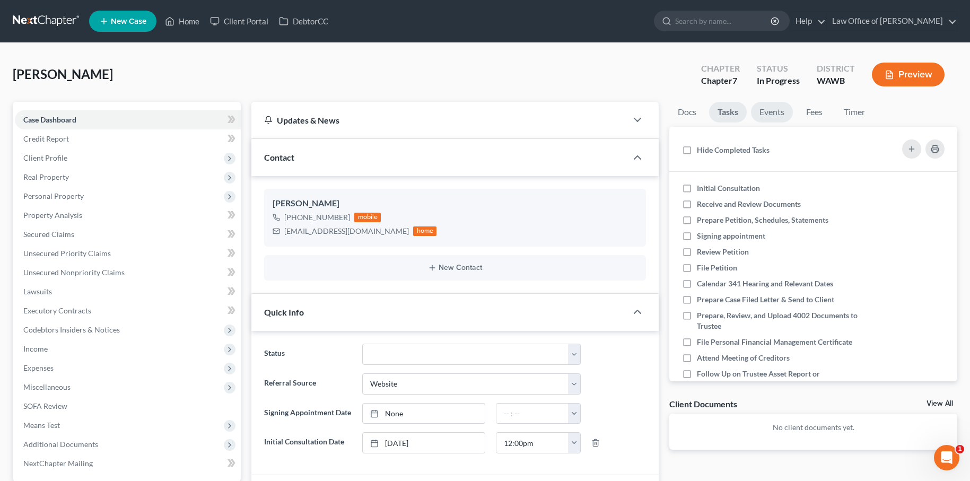
click at [758, 116] on link "Events" at bounding box center [772, 112] width 42 height 21
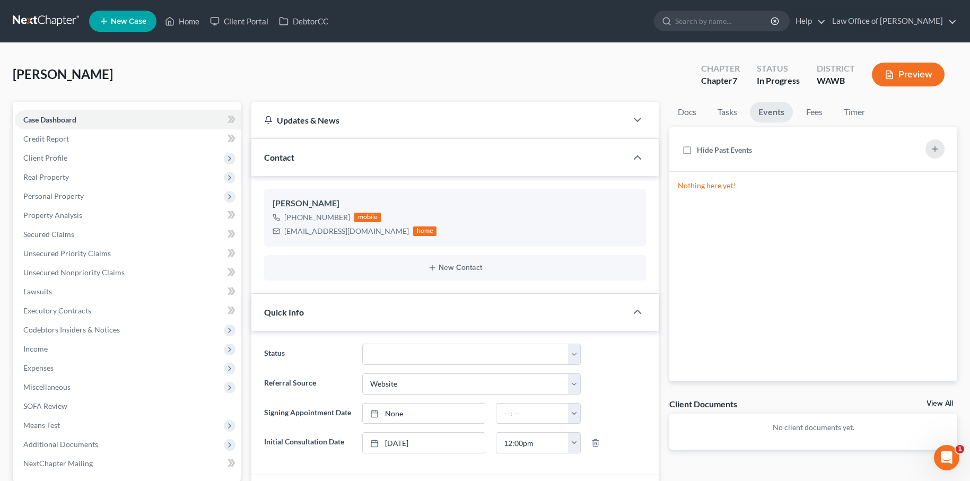
click at [797, 116] on li "Fees" at bounding box center [814, 114] width 34 height 25
click at [823, 114] on link "Fees" at bounding box center [814, 112] width 34 height 21
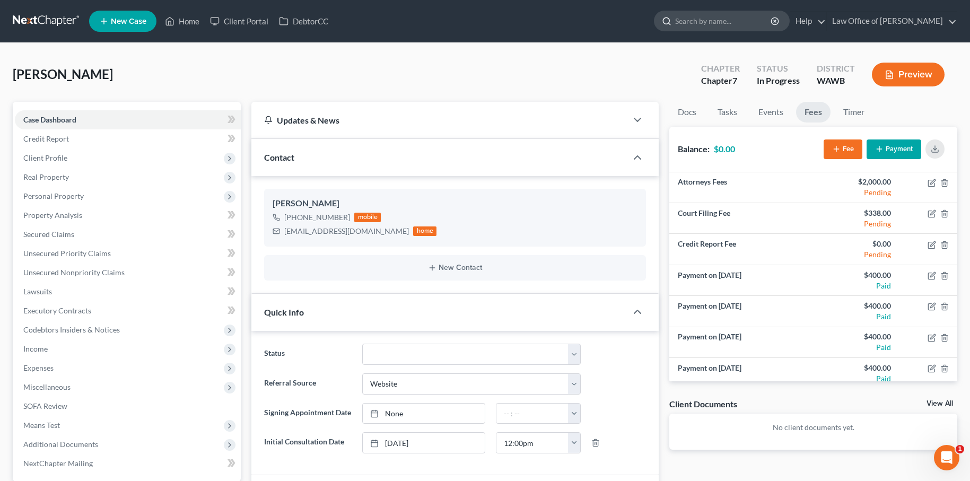
click at [745, 25] on input "search" at bounding box center [723, 21] width 97 height 20
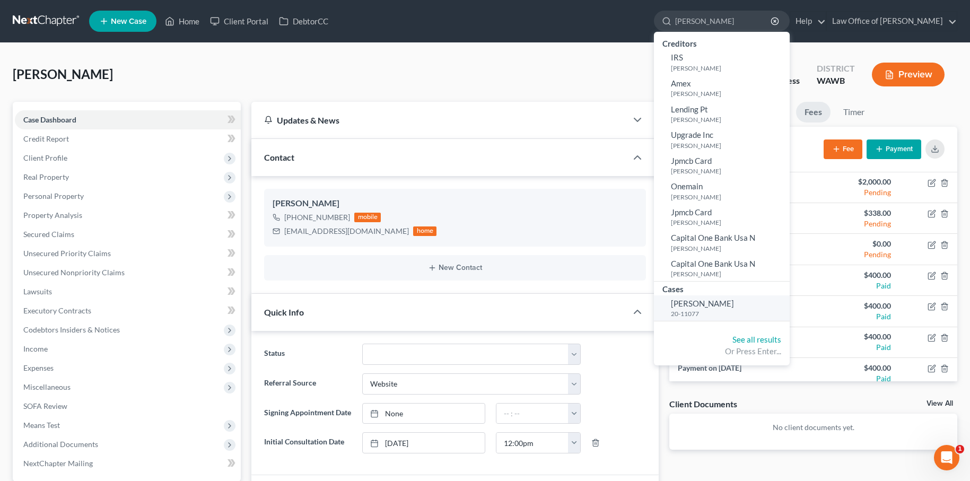
type input "bice"
click at [753, 303] on link "Bice, Amy 20-11077" at bounding box center [722, 308] width 136 height 26
select select "6"
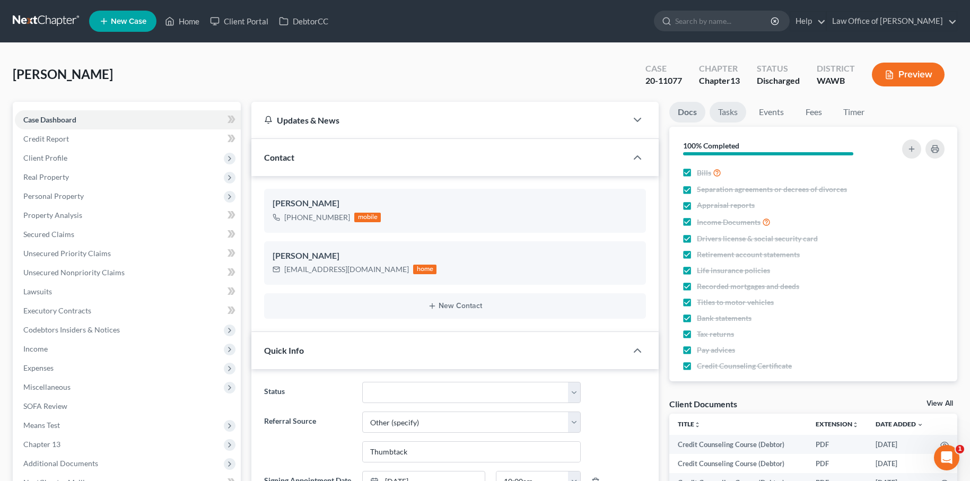
click at [730, 114] on link "Tasks" at bounding box center [727, 112] width 37 height 21
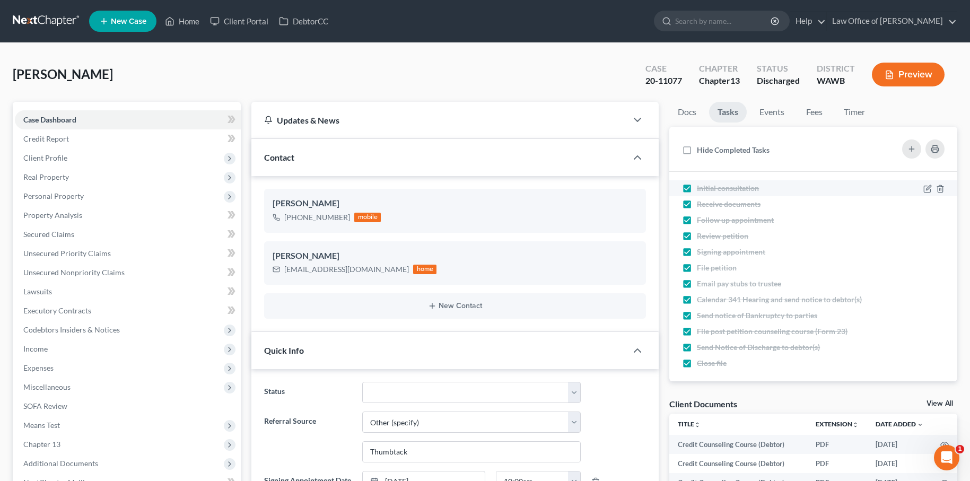
scroll to position [7, 0]
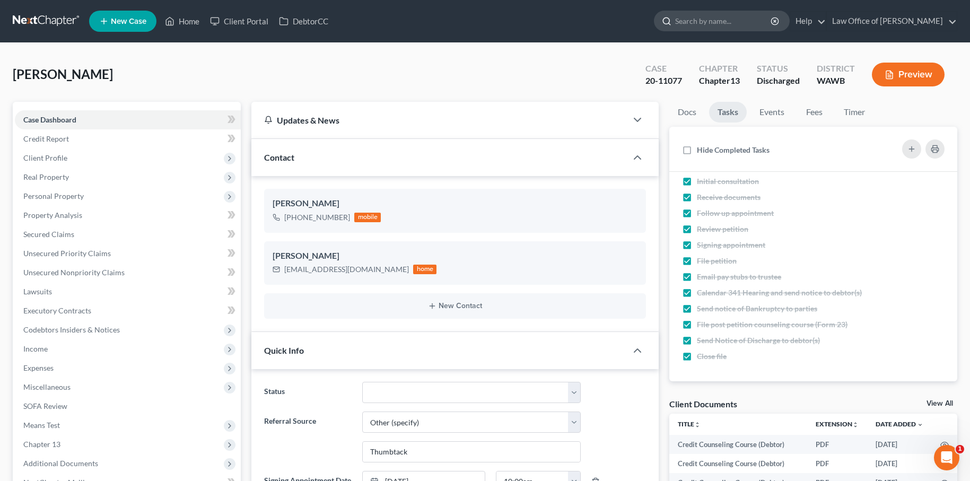
click at [714, 18] on input "search" at bounding box center [723, 21] width 97 height 20
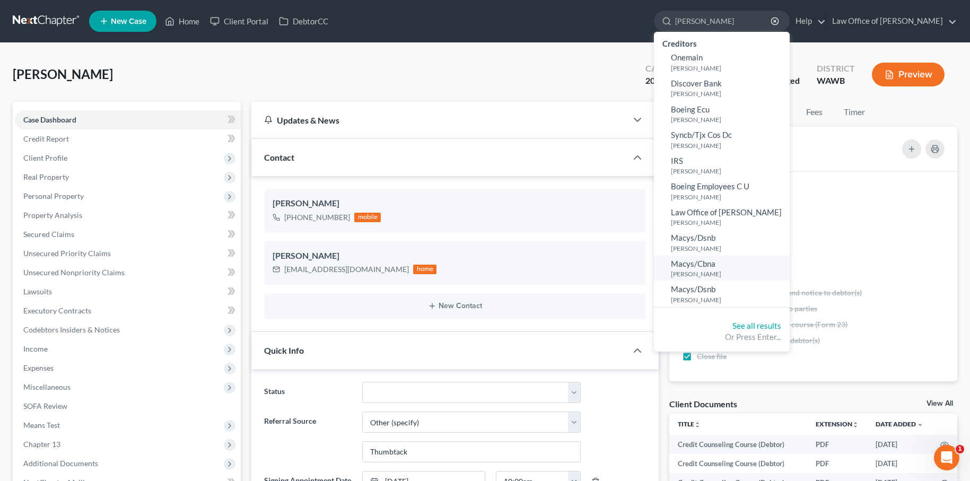
type input "macias"
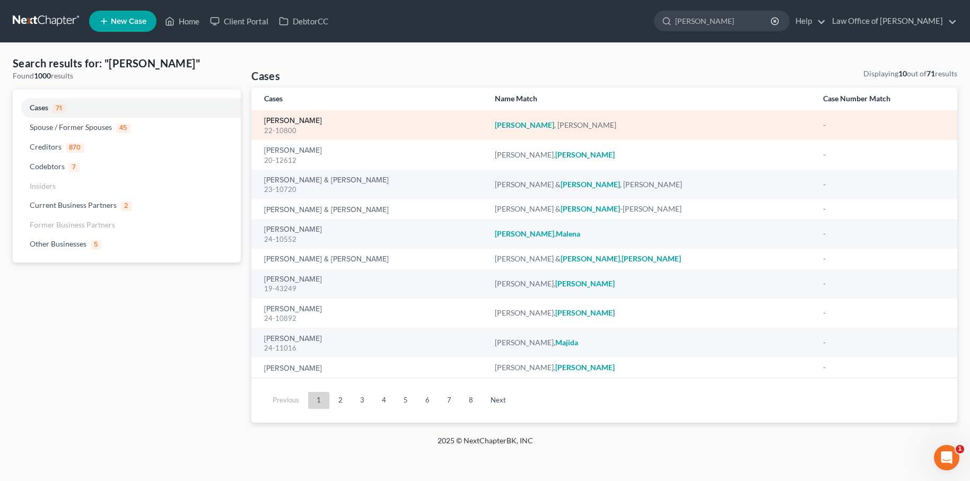
click at [293, 123] on link "[PERSON_NAME]" at bounding box center [293, 120] width 58 height 7
select select "6"
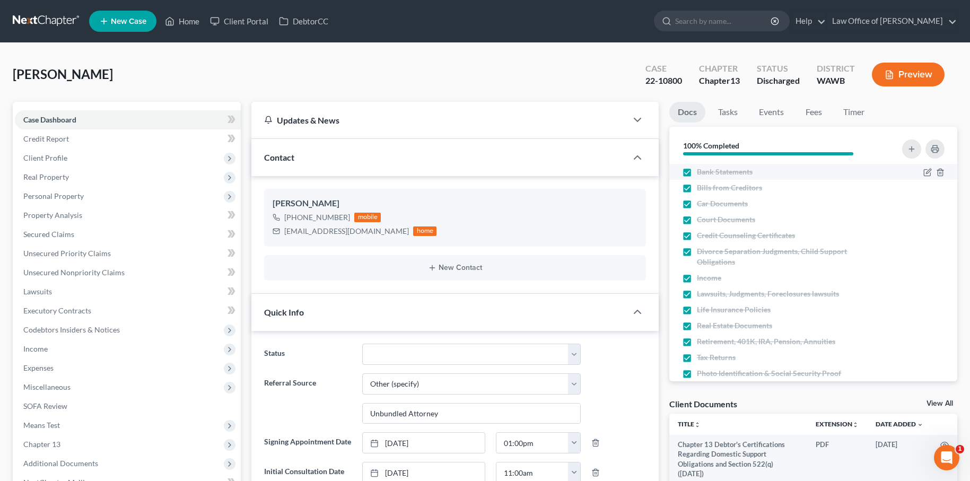
scroll to position [17, 0]
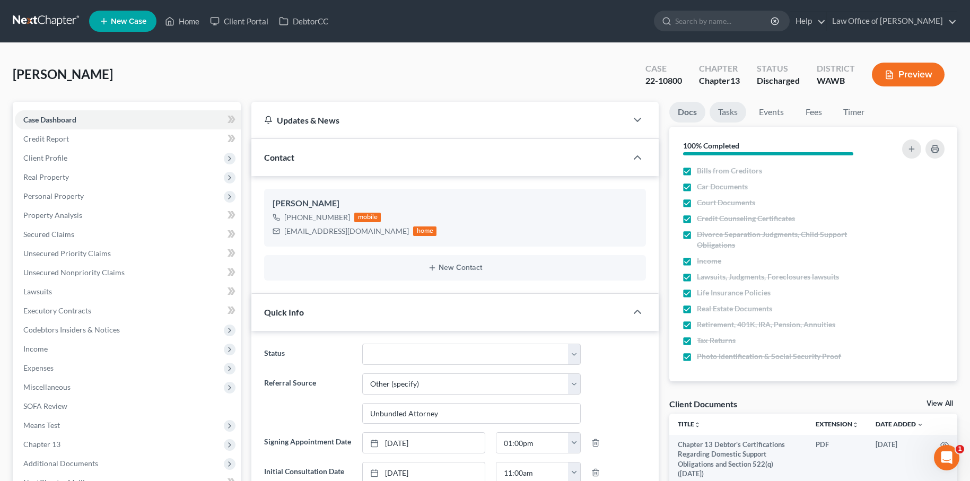
click at [729, 113] on link "Tasks" at bounding box center [727, 112] width 37 height 21
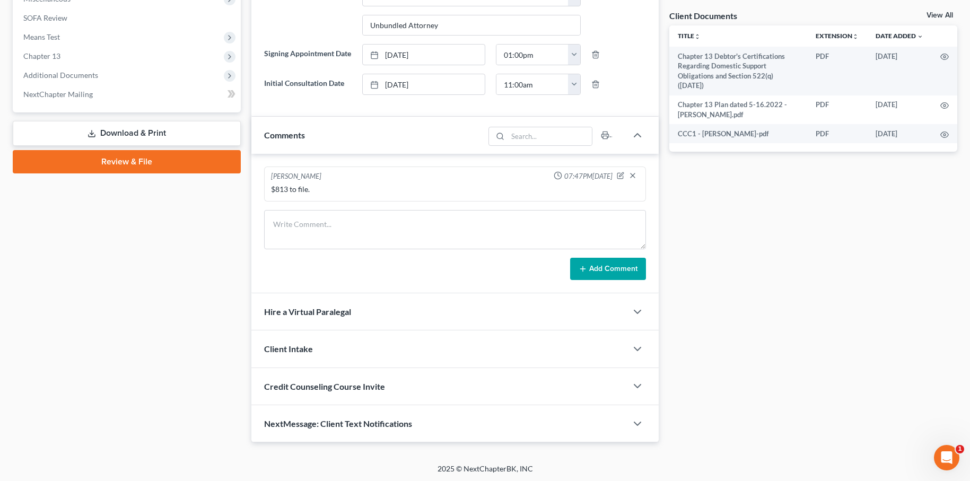
scroll to position [0, 0]
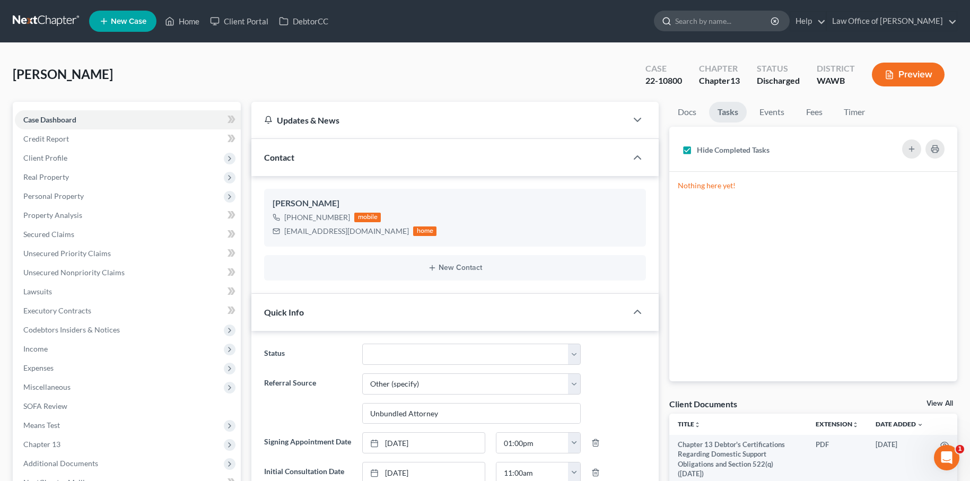
click at [752, 24] on input "search" at bounding box center [723, 21] width 97 height 20
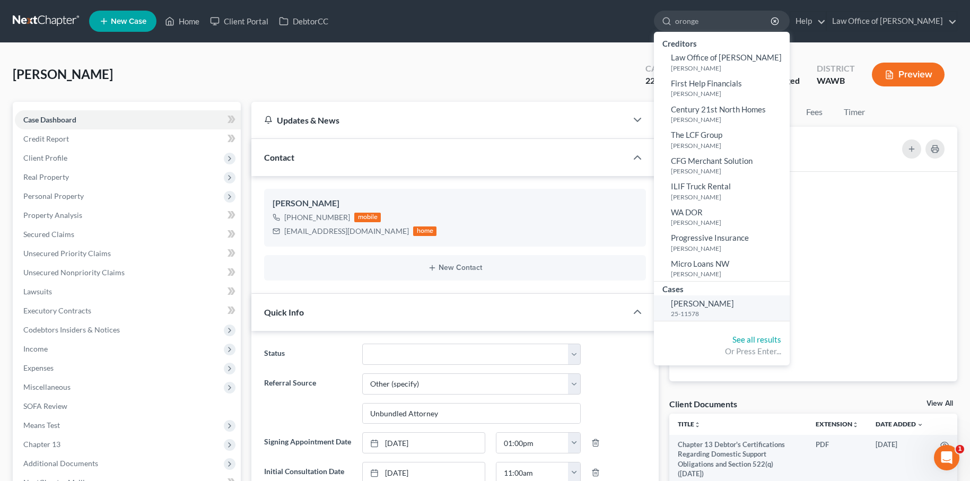
type input "oronge"
click at [728, 302] on span "[PERSON_NAME]" at bounding box center [702, 304] width 63 height 10
select select "6"
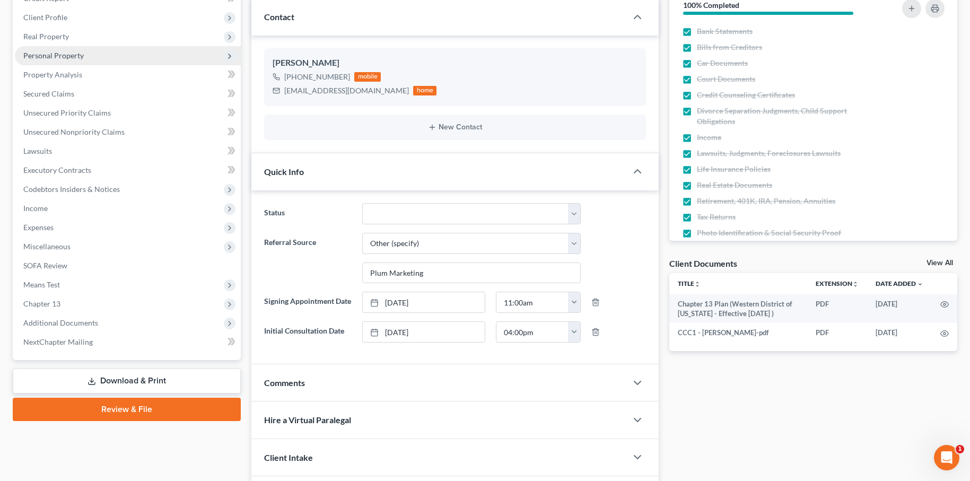
scroll to position [261, 0]
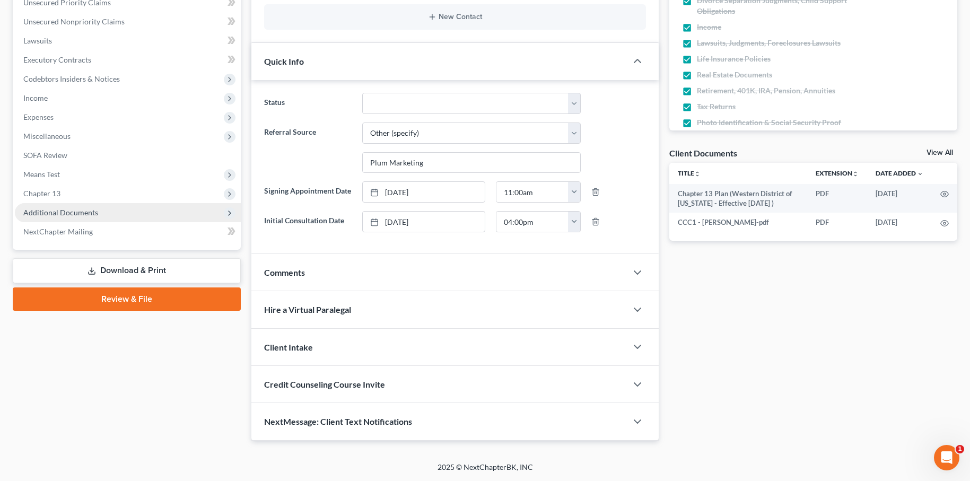
click at [125, 208] on span "Additional Documents" at bounding box center [128, 212] width 226 height 19
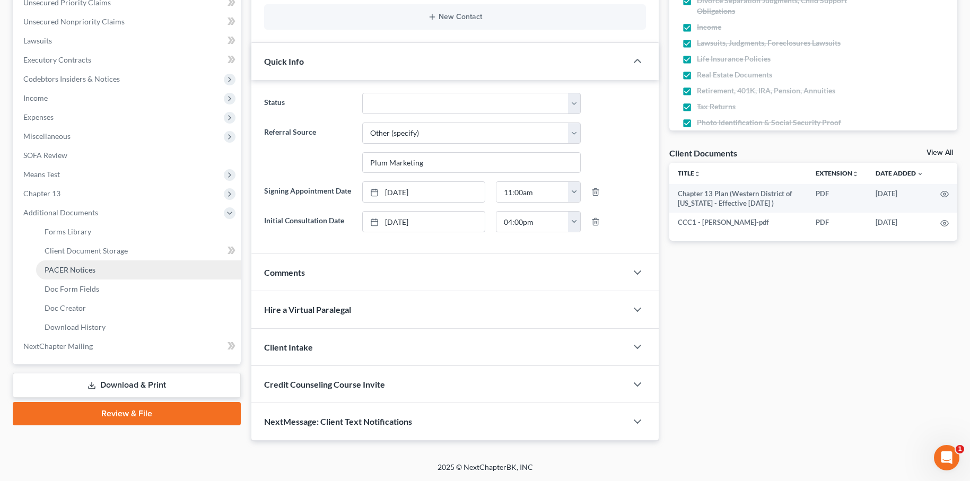
click at [111, 260] on link "PACER Notices" at bounding box center [138, 269] width 205 height 19
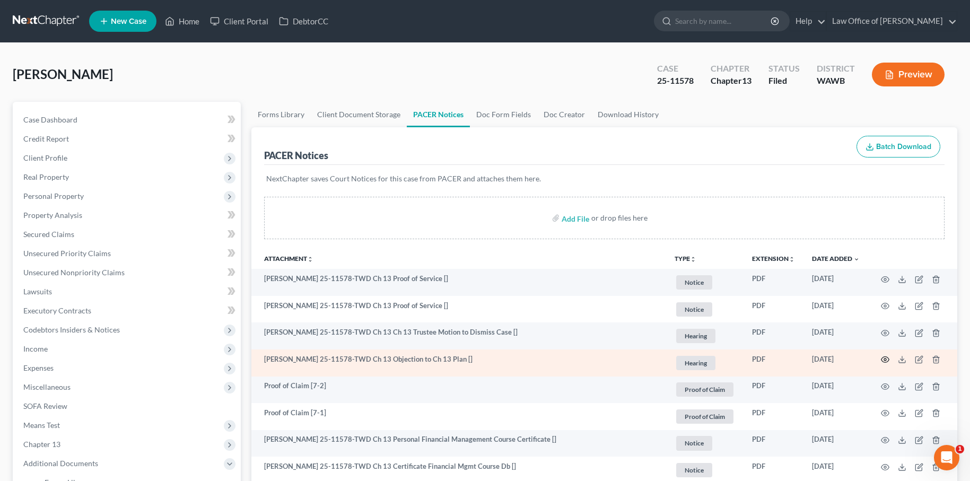
click at [884, 359] on circle "button" at bounding box center [885, 359] width 2 height 2
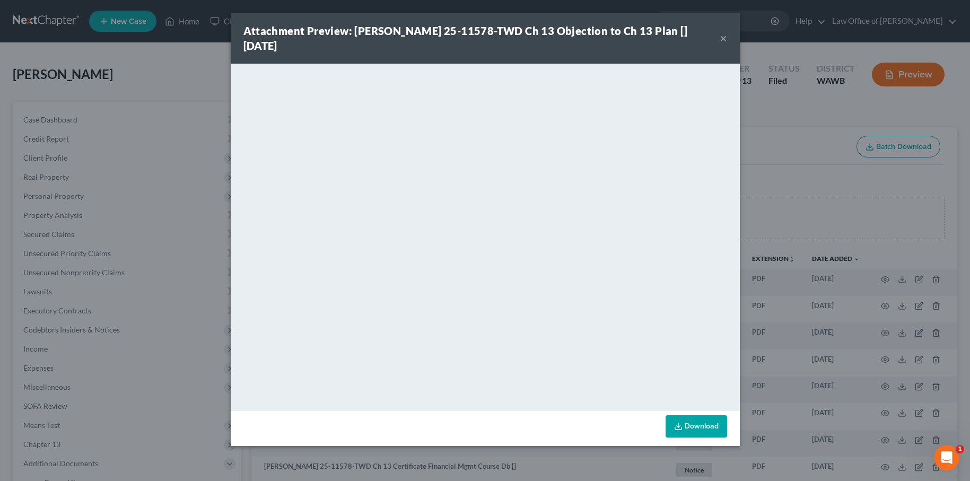
click at [849, 303] on div "Attachment Preview: Timothy Goro Oronge 25-11578-TWD Ch 13 Objection to Ch 13 P…" at bounding box center [485, 240] width 970 height 481
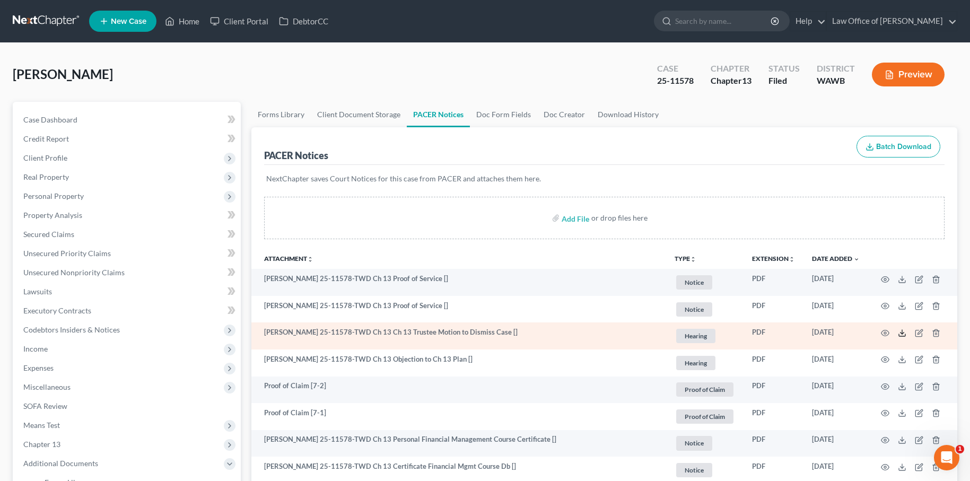
click at [900, 334] on icon at bounding box center [902, 333] width 8 height 8
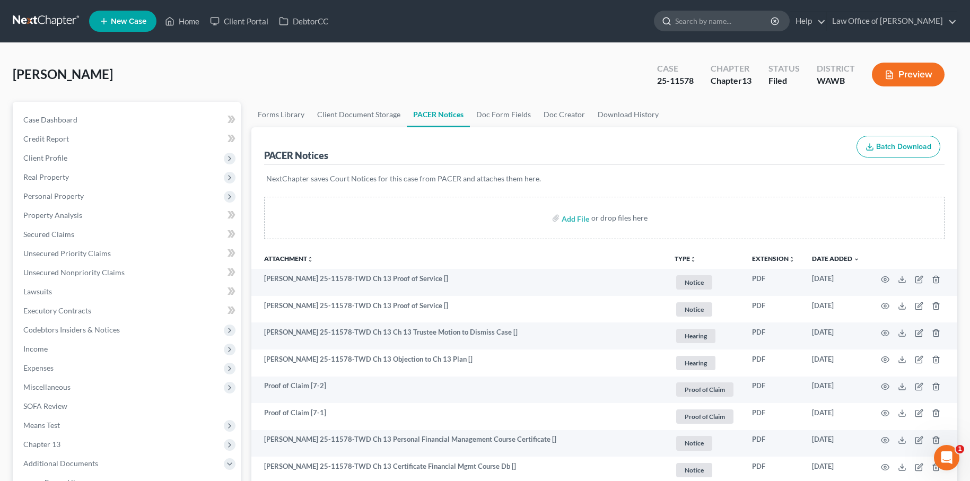
click at [720, 25] on input "search" at bounding box center [723, 21] width 97 height 20
drag, startPoint x: 726, startPoint y: 23, endPoint x: 453, endPoint y: 11, distance: 273.3
click at [453, 11] on ul "New Case Home Client Portal DebtorCC m - No Result - See all results Or Press E…" at bounding box center [523, 21] width 868 height 28
type input "e"
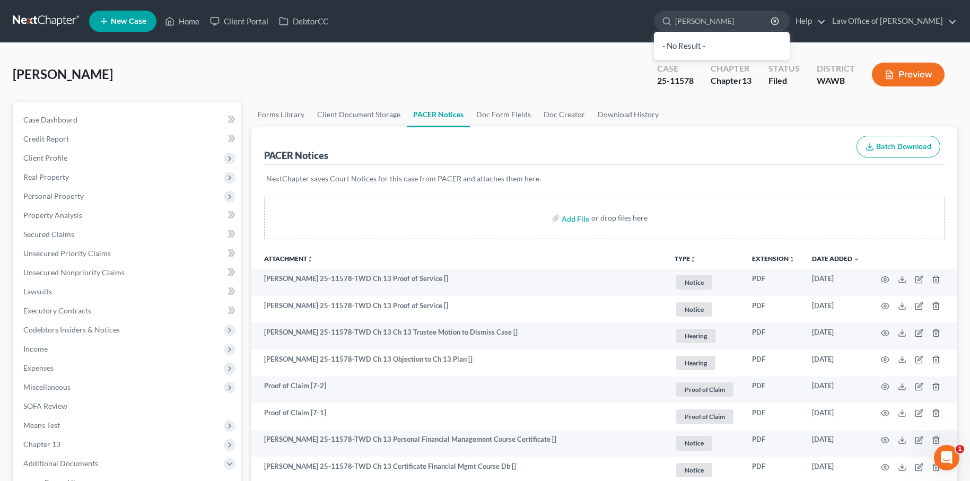
drag, startPoint x: 749, startPoint y: 26, endPoint x: 530, endPoint y: 9, distance: 219.6
click at [530, 9] on ul "New Case Home Client Portal DebtorCC emily - No Result - See all results Or Pre…" at bounding box center [523, 21] width 868 height 28
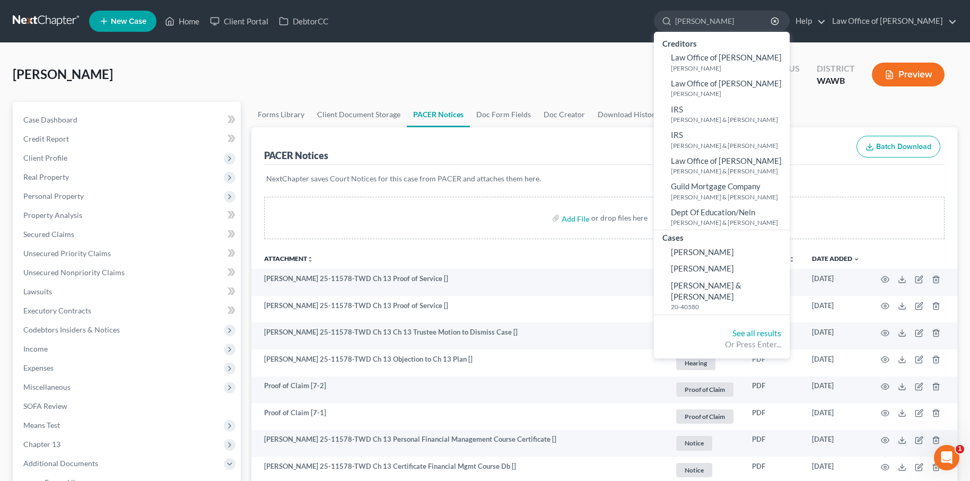
type input "[PERSON_NAME]"
click at [32, 33] on nav "Home New Case Client Portal DebtorCC Law Office of Lisa S. Tse lisa@lisatselaw.…" at bounding box center [485, 21] width 970 height 42
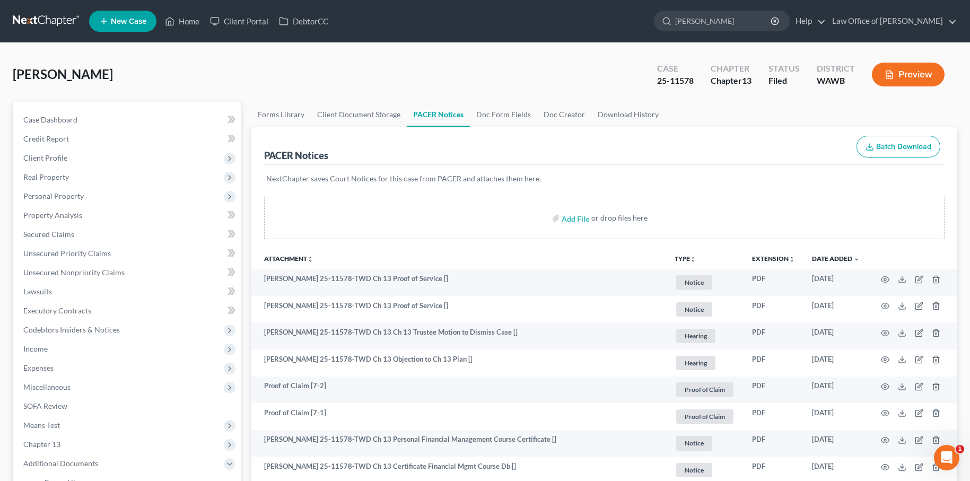
click at [46, 20] on link at bounding box center [47, 21] width 68 height 19
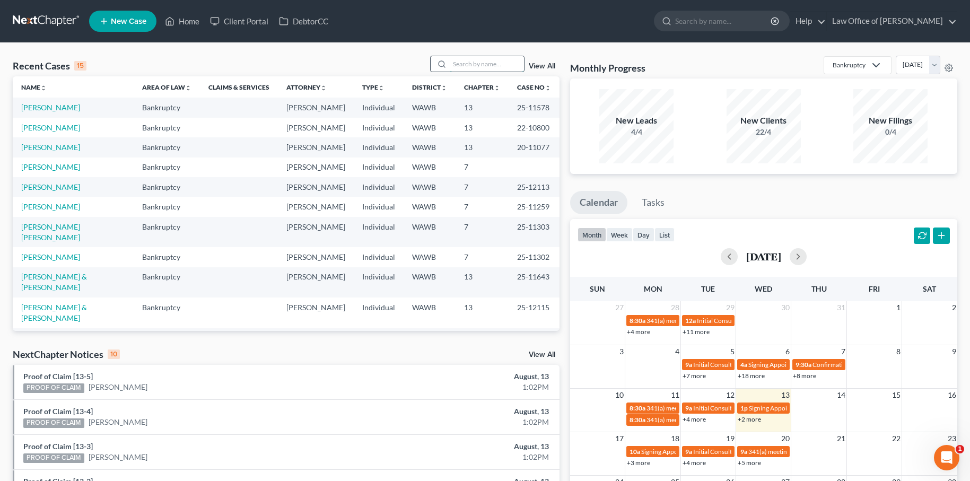
click at [482, 64] on input "search" at bounding box center [487, 63] width 74 height 15
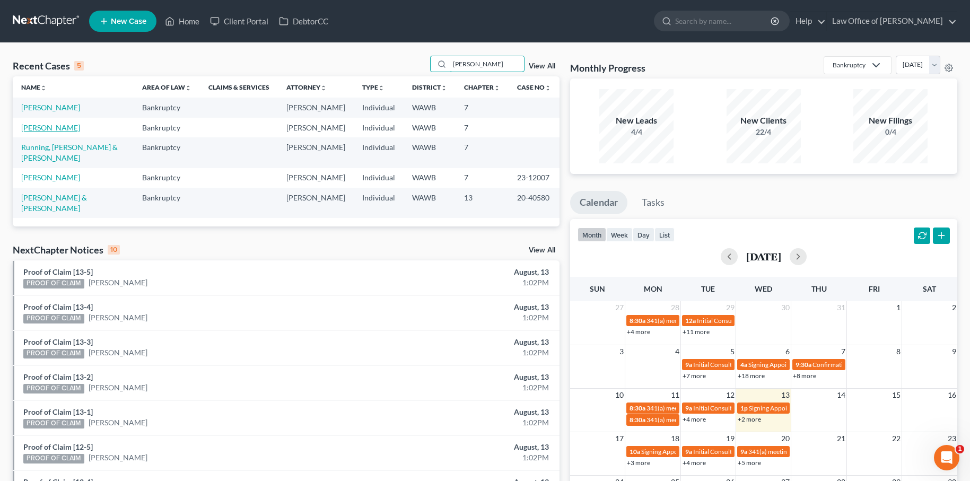
type input "[PERSON_NAME]"
click at [66, 126] on link "[PERSON_NAME]" at bounding box center [50, 127] width 59 height 9
select select "6"
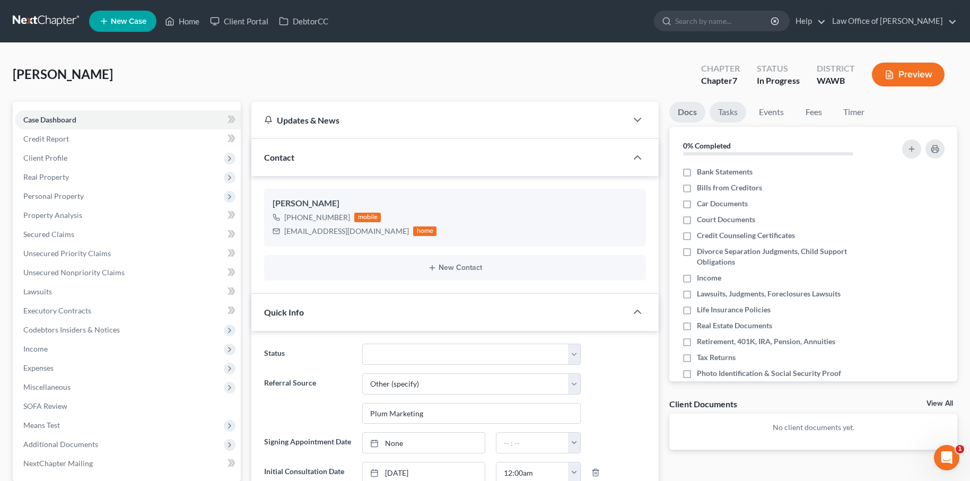
click at [733, 117] on link "Tasks" at bounding box center [727, 112] width 37 height 21
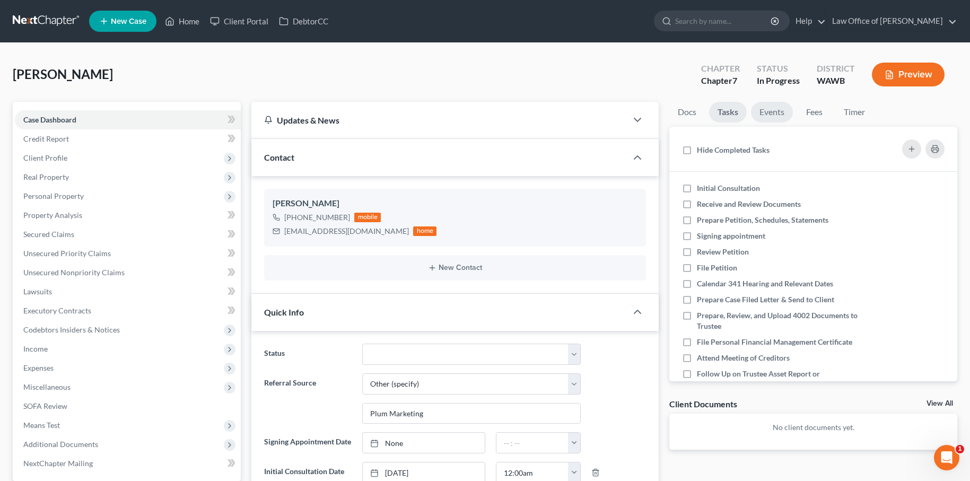
click at [766, 112] on link "Events" at bounding box center [772, 112] width 42 height 21
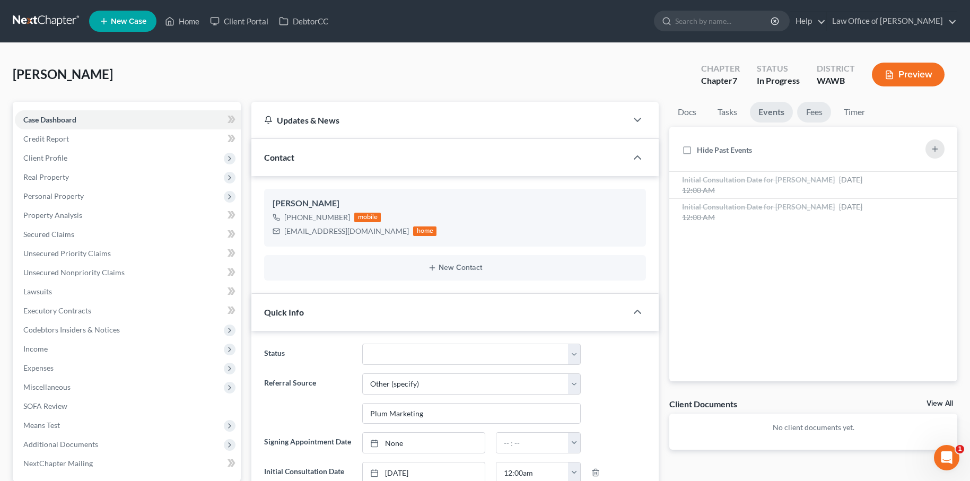
click at [804, 112] on link "Fees" at bounding box center [814, 112] width 34 height 21
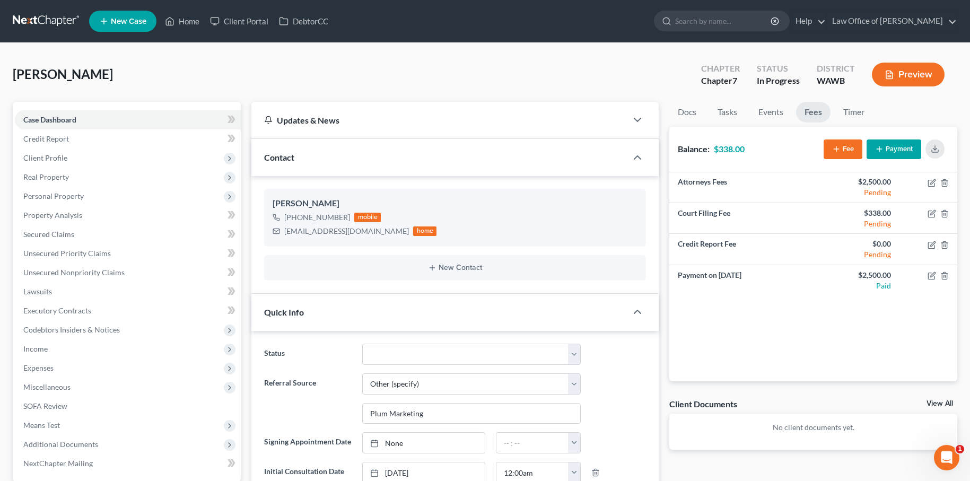
click at [892, 151] on button "Payment" at bounding box center [893, 149] width 55 height 20
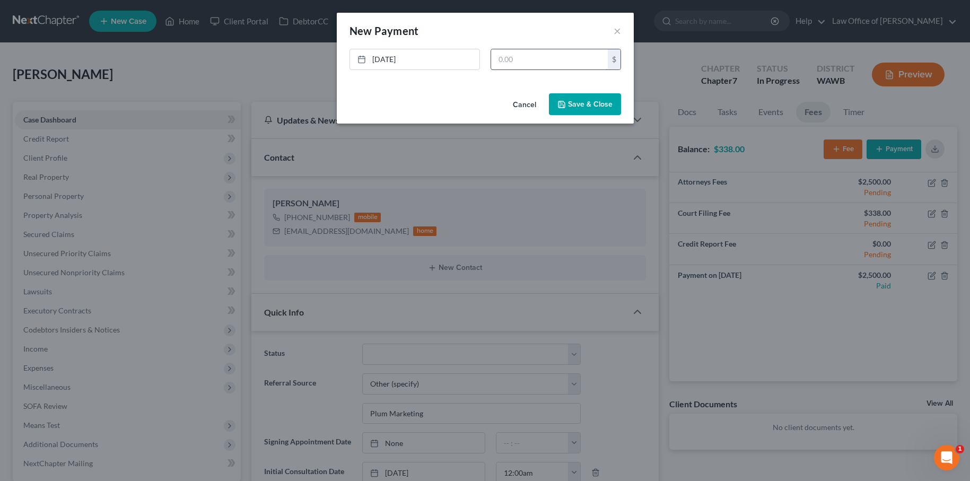
click at [531, 59] on input "text" at bounding box center [549, 59] width 117 height 20
type input "338"
click at [374, 65] on link "[DATE]" at bounding box center [414, 59] width 129 height 20
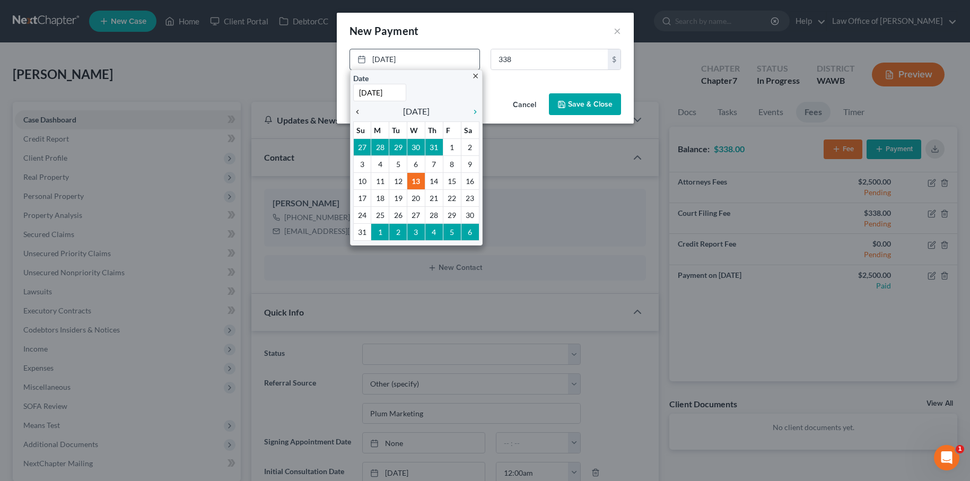
click at [356, 112] on icon "chevron_left" at bounding box center [360, 112] width 14 height 8
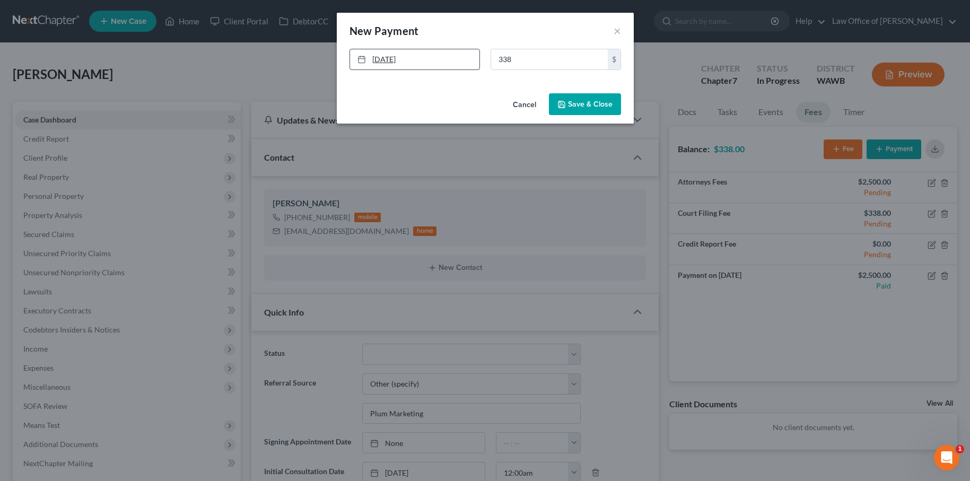
click at [388, 55] on link "[DATE]" at bounding box center [414, 59] width 129 height 20
click at [591, 103] on button "Save & Close" at bounding box center [585, 104] width 72 height 22
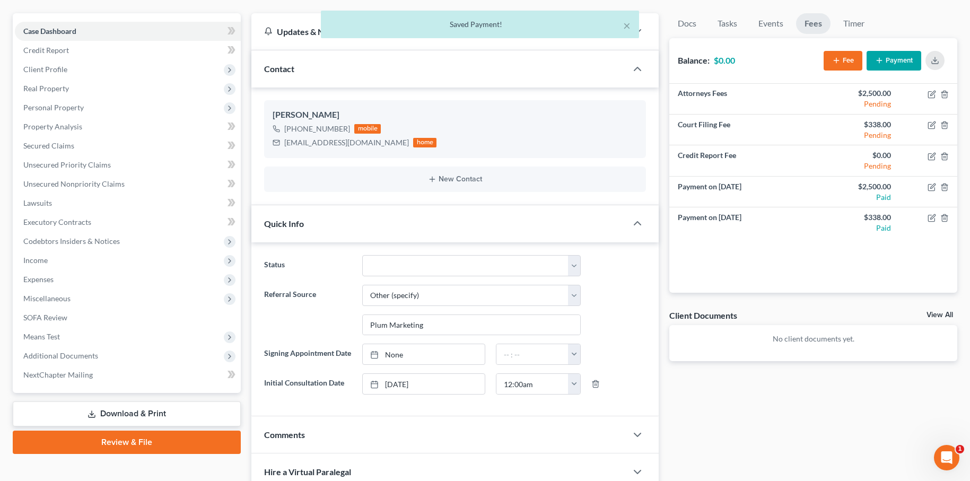
scroll to position [113, 0]
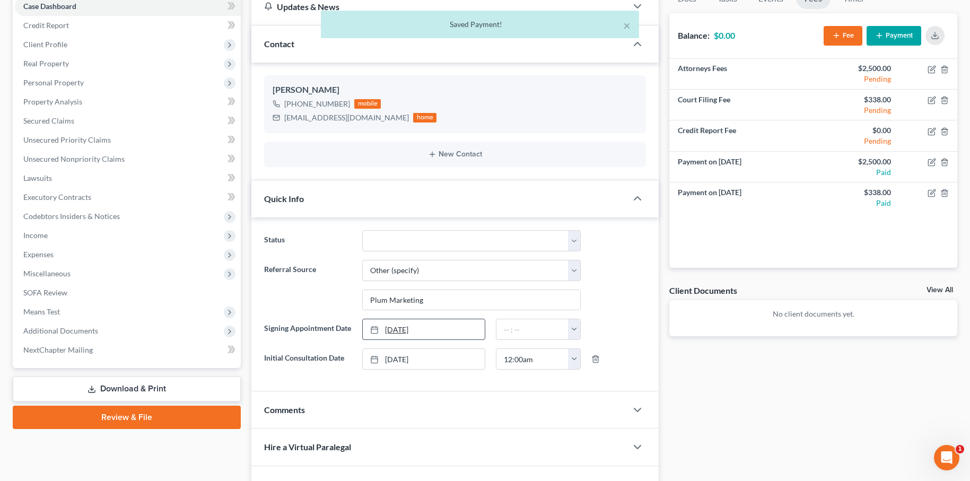
click at [401, 327] on link "[DATE]" at bounding box center [424, 329] width 122 height 20
click at [506, 337] on input "text" at bounding box center [532, 329] width 72 height 20
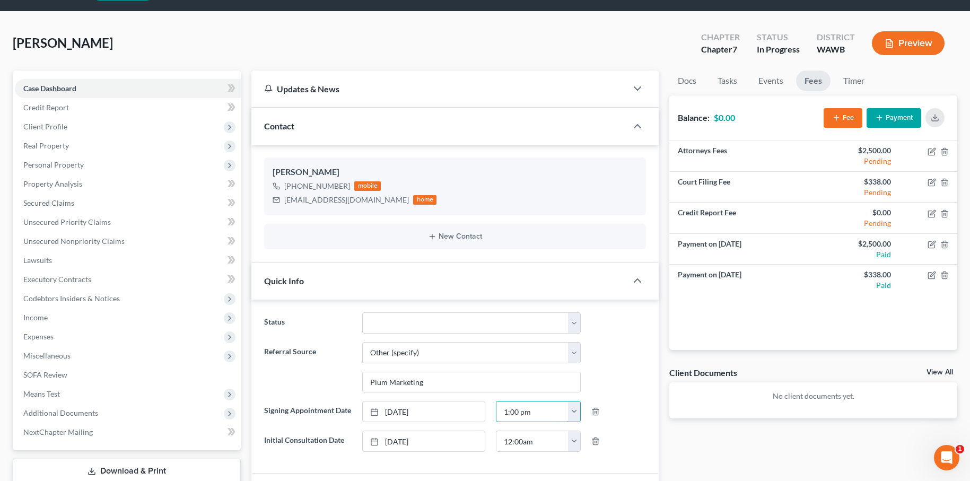
scroll to position [0, 0]
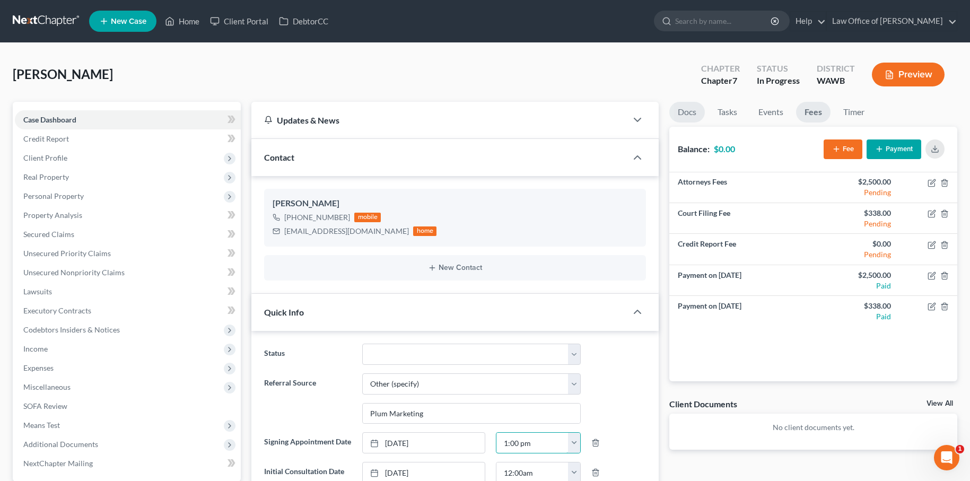
type input "1:00 pm"
click at [684, 108] on link "Docs" at bounding box center [687, 112] width 36 height 21
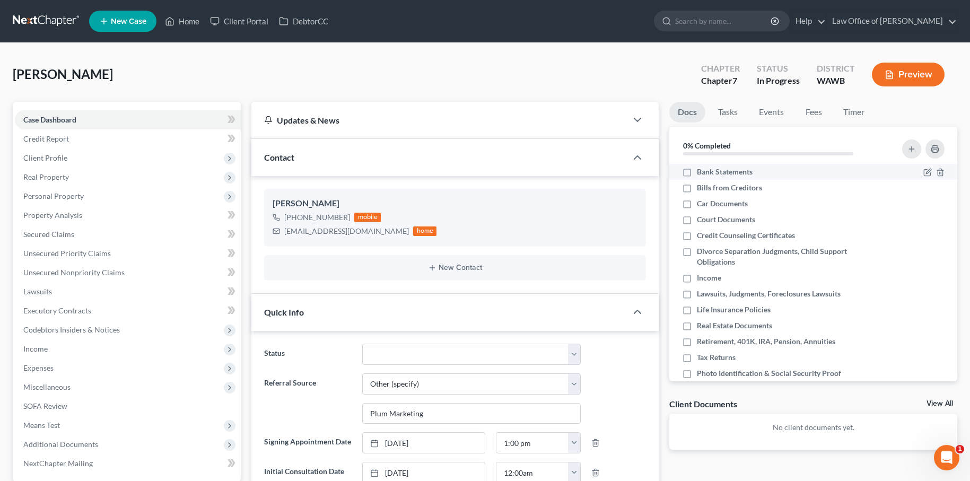
click at [697, 172] on label "Bank Statements" at bounding box center [725, 171] width 56 height 11
click at [701, 172] on input "Bank Statements" at bounding box center [704, 169] width 7 height 7
checkbox input "true"
click at [697, 187] on label "Bills from Creditors" at bounding box center [729, 187] width 65 height 11
click at [701, 187] on input "Bills from Creditors" at bounding box center [704, 185] width 7 height 7
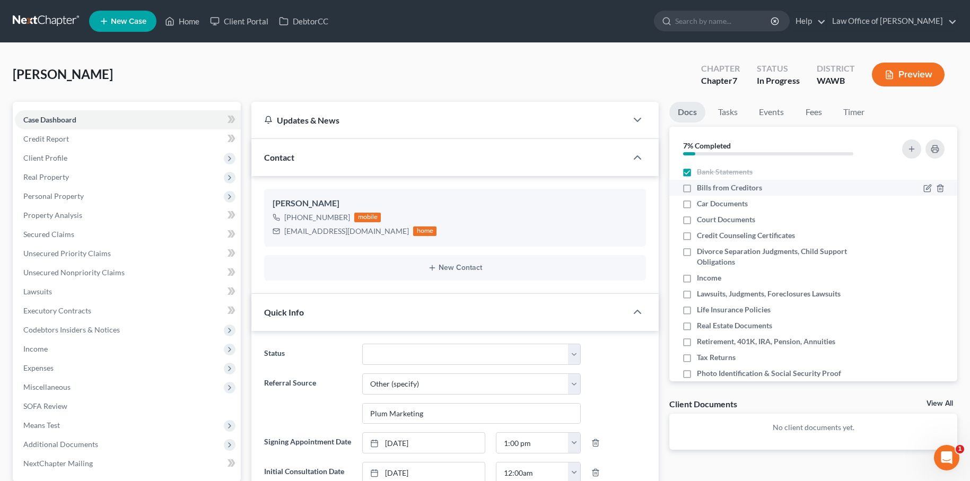
checkbox input "true"
click at [697, 209] on label "Car Documents" at bounding box center [722, 203] width 51 height 11
click at [701, 205] on input "Car Documents" at bounding box center [704, 201] width 7 height 7
checkbox input "true"
click at [697, 230] on label "Credit Counseling Certificates" at bounding box center [746, 235] width 98 height 11
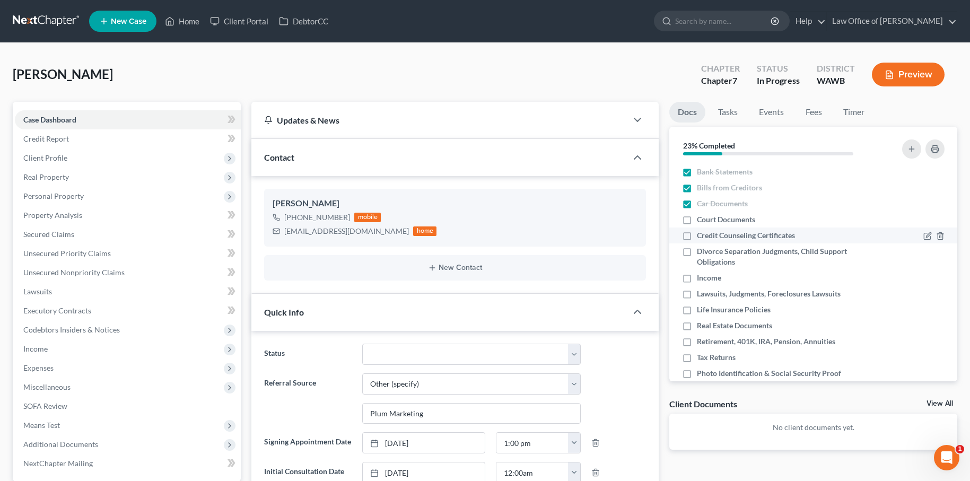
click at [701, 230] on input "Credit Counseling Certificates" at bounding box center [704, 233] width 7 height 7
checkbox input "true"
click at [697, 220] on label "Court Documents" at bounding box center [726, 219] width 58 height 11
click at [701, 220] on input "Court Documents" at bounding box center [704, 217] width 7 height 7
checkbox input "true"
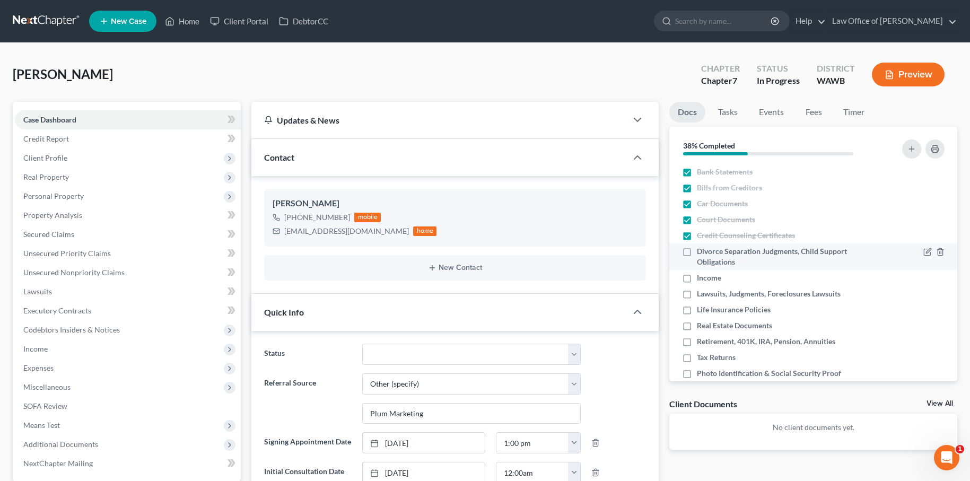
click at [697, 252] on label "Divorce Separation Judgments, Child Support Obligations" at bounding box center [786, 256] width 179 height 21
click at [701, 252] on input "Divorce Separation Judgments, Child Support Obligations" at bounding box center [704, 249] width 7 height 7
checkbox input "true"
click at [697, 274] on label "Income" at bounding box center [709, 278] width 24 height 11
click at [701, 274] on input "Income" at bounding box center [704, 276] width 7 height 7
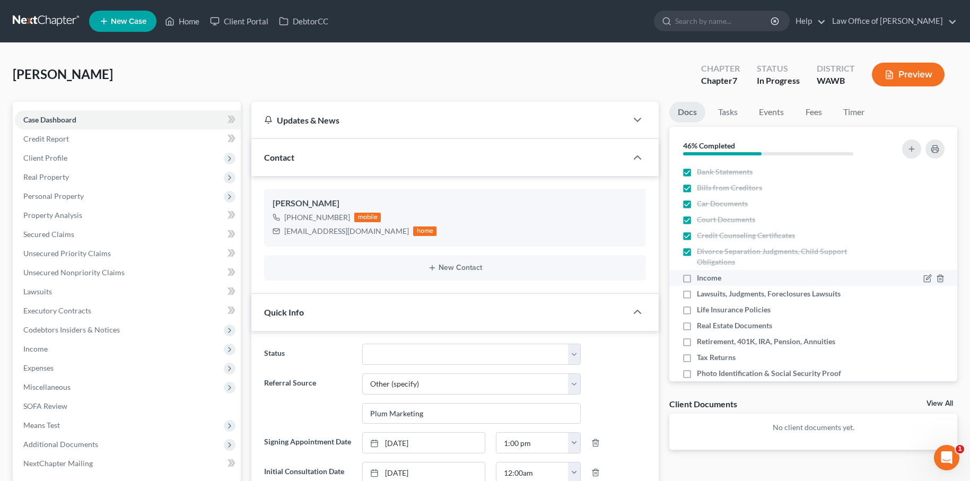
checkbox input "true"
click at [697, 304] on label "Life Insurance Policies" at bounding box center [734, 309] width 74 height 11
click at [701, 304] on input "Life Insurance Policies" at bounding box center [704, 307] width 7 height 7
checkbox input "true"
click at [697, 292] on label "Lawsuits, Judgments, Foreclosures Lawsuits" at bounding box center [769, 293] width 144 height 11
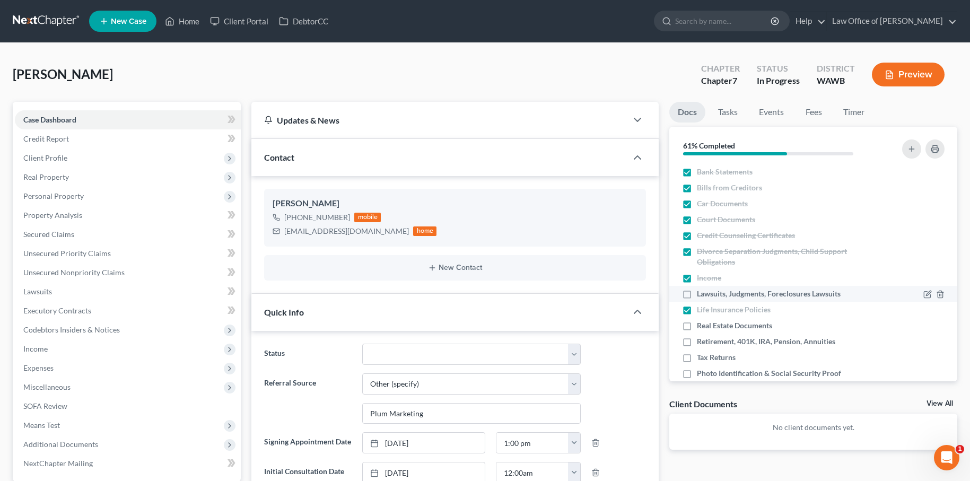
click at [701, 292] on input "Lawsuits, Judgments, Foreclosures Lawsuits" at bounding box center [704, 291] width 7 height 7
checkbox input "true"
click at [697, 324] on label "Real Estate Documents" at bounding box center [734, 325] width 75 height 11
click at [701, 324] on input "Real Estate Documents" at bounding box center [704, 323] width 7 height 7
checkbox input "true"
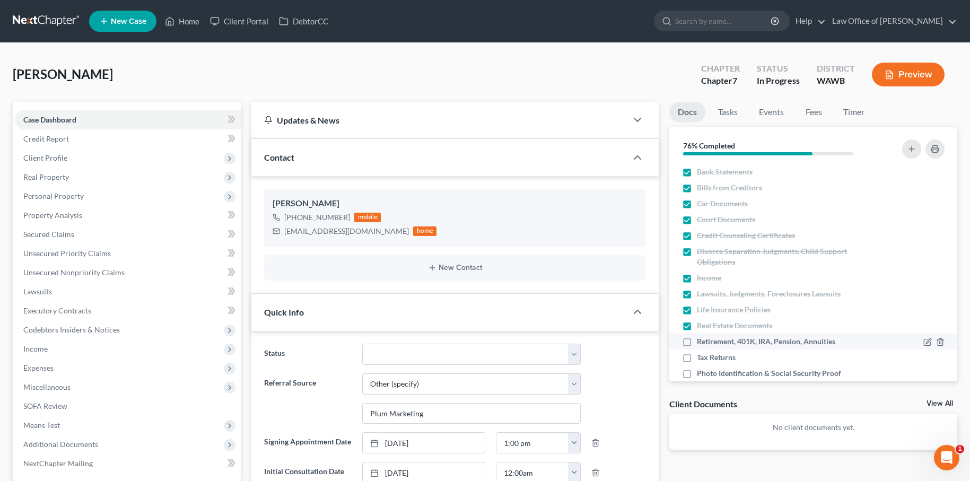
click at [697, 339] on label "Retirement, 401K, IRA, Pension, Annuities" at bounding box center [766, 341] width 138 height 11
click at [701, 339] on input "Retirement, 401K, IRA, Pension, Annuities" at bounding box center [704, 339] width 7 height 7
checkbox input "true"
click at [697, 358] on label "Tax Returns" at bounding box center [716, 357] width 39 height 11
click at [701, 358] on input "Tax Returns" at bounding box center [704, 355] width 7 height 7
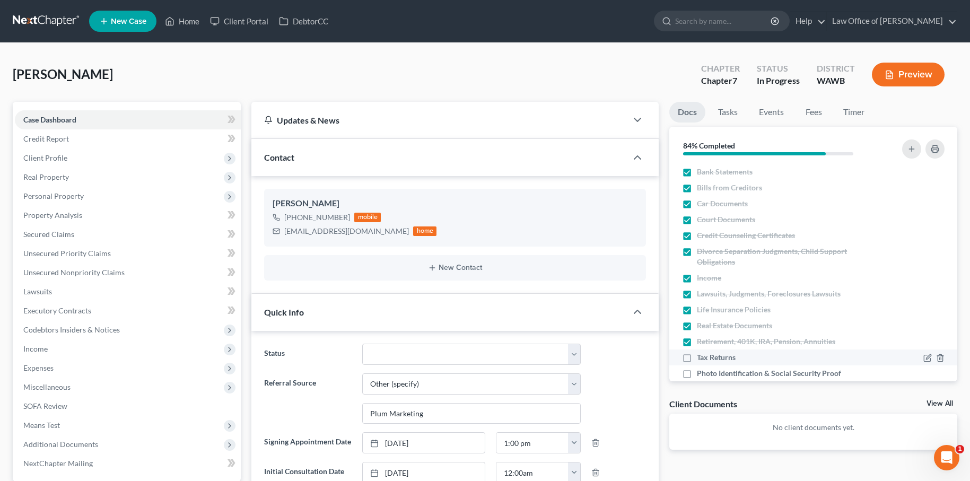
checkbox input "true"
click at [697, 379] on label "Photo Identification & Social Security Proof" at bounding box center [769, 373] width 144 height 11
click at [701, 375] on input "Photo Identification & Social Security Proof" at bounding box center [704, 371] width 7 height 7
checkbox input "true"
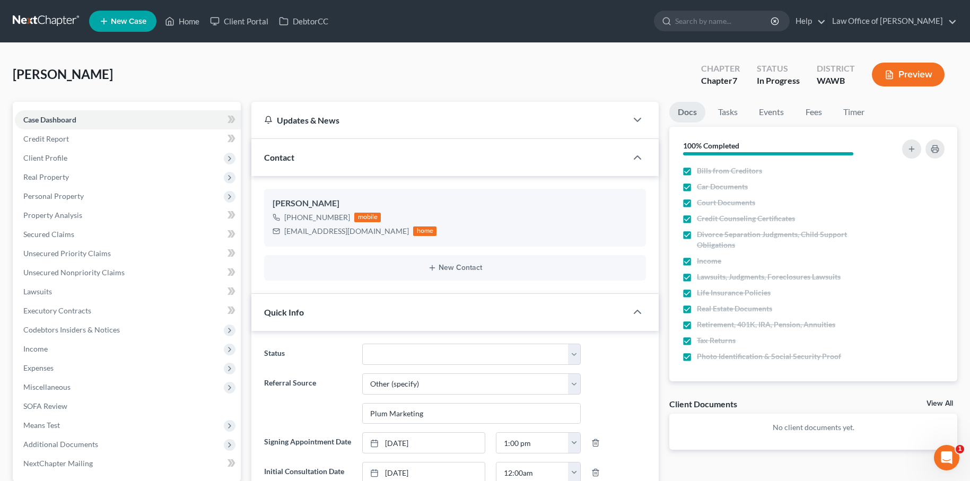
click at [724, 122] on li "Tasks" at bounding box center [727, 114] width 37 height 25
click at [727, 114] on link "Tasks" at bounding box center [727, 112] width 37 height 21
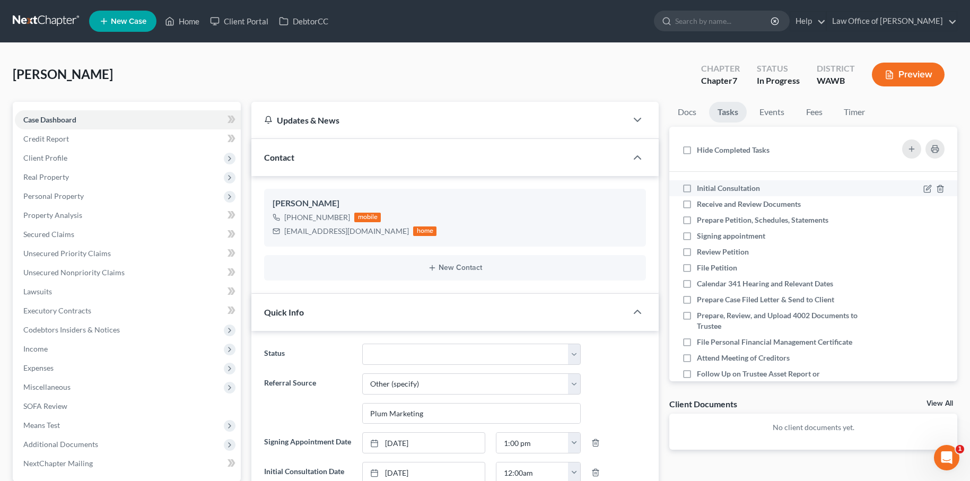
click at [697, 186] on label "Initial Consultation" at bounding box center [733, 188] width 72 height 11
click at [701, 186] on input "Initial Consultation" at bounding box center [704, 186] width 7 height 7
checkbox input "true"
click at [697, 199] on label "Receive and Review Documents" at bounding box center [753, 204] width 112 height 11
click at [697, 220] on label "Prepare Petition, Schedules, Statements" at bounding box center [767, 220] width 140 height 11
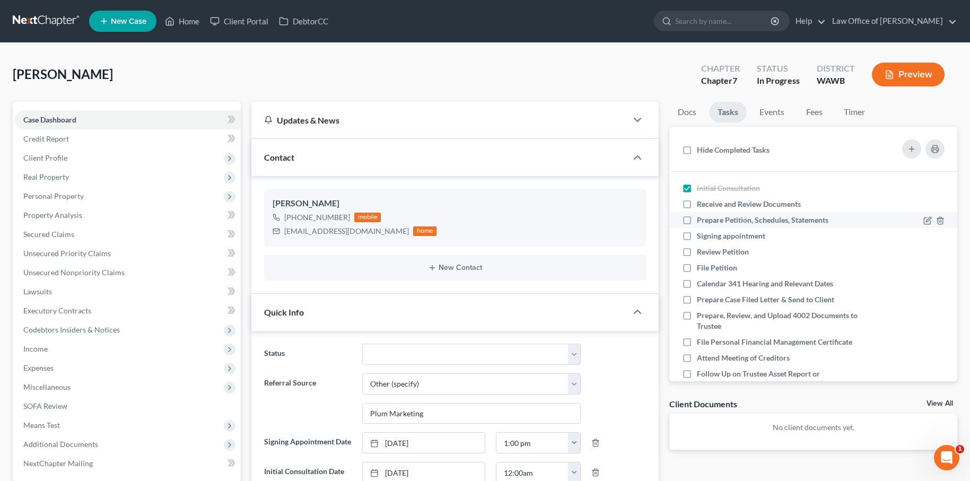
click at [701, 220] on input "Prepare Petition, Schedules, Statements" at bounding box center [704, 218] width 7 height 7
checkbox input "true"
click at [697, 206] on label "Receive and Review Documents" at bounding box center [753, 204] width 112 height 11
click at [701, 206] on input "Receive and Review Documents" at bounding box center [704, 202] width 7 height 7
checkbox input "true"
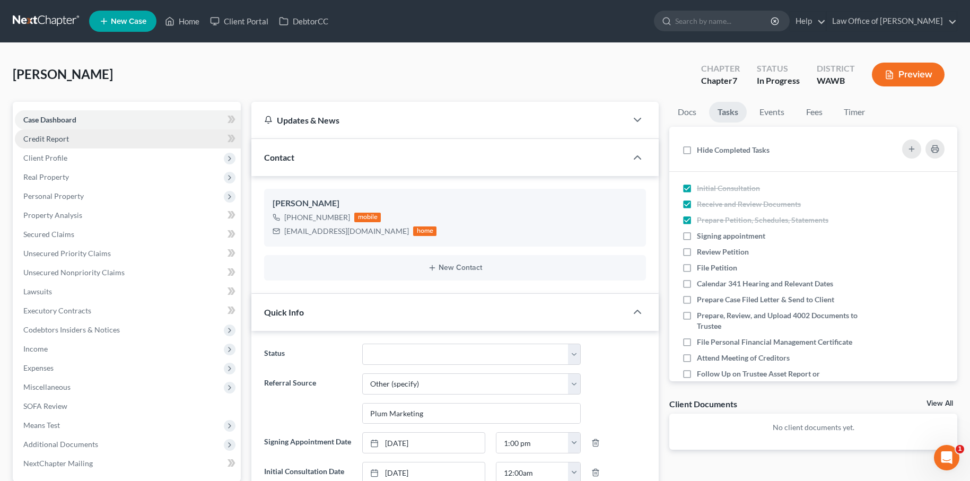
click at [39, 138] on span "Credit Report" at bounding box center [46, 138] width 46 height 9
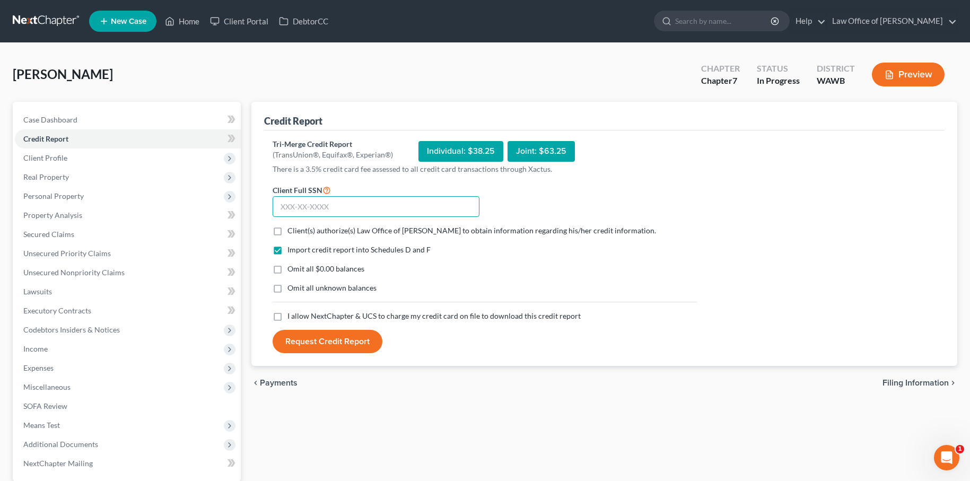
click at [407, 207] on input "text" at bounding box center [376, 206] width 207 height 21
type input "533-33-2091"
click at [287, 230] on label "Client(s) authorize(s) Law Office of [PERSON_NAME] to obtain information regard…" at bounding box center [471, 230] width 368 height 11
click at [292, 230] on input "Client(s) authorize(s) Law Office of [PERSON_NAME] to obtain information regard…" at bounding box center [295, 228] width 7 height 7
checkbox input "true"
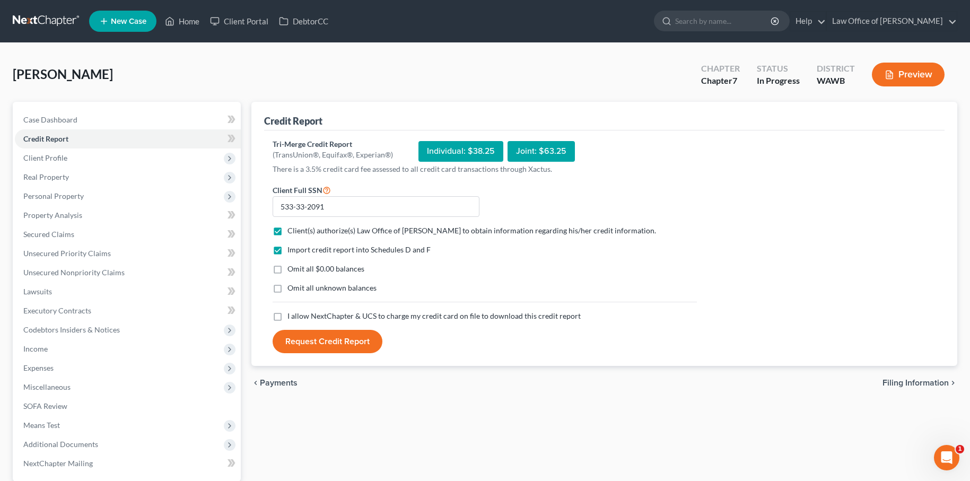
click at [287, 318] on label "I allow NextChapter & UCS to charge my credit card on file to download this cre…" at bounding box center [433, 316] width 293 height 11
click at [292, 318] on input "I allow NextChapter & UCS to charge my credit card on file to download this cre…" at bounding box center [295, 314] width 7 height 7
checkbox input "true"
click at [318, 344] on button "Request Credit Report" at bounding box center [328, 341] width 110 height 23
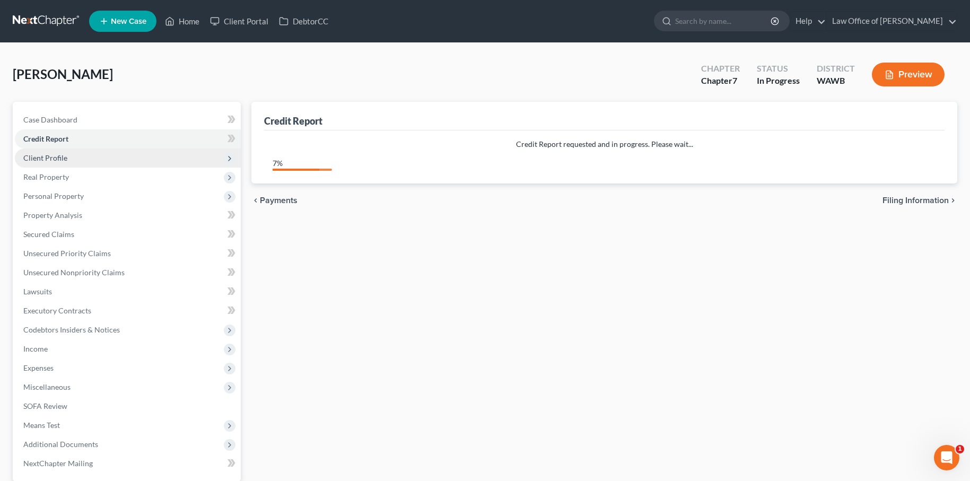
click at [72, 159] on span "Client Profile" at bounding box center [128, 157] width 226 height 19
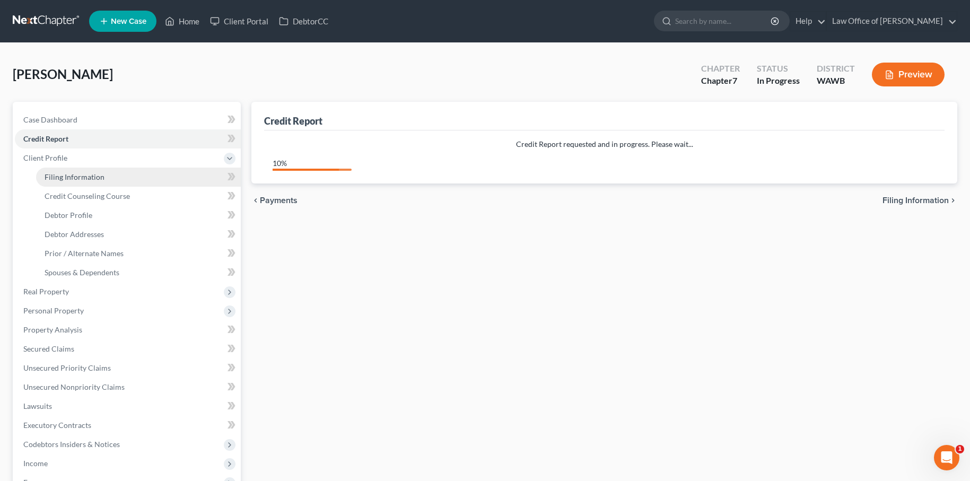
click at [69, 172] on span "Filing Information" at bounding box center [75, 176] width 60 height 9
select select "1"
select select "0"
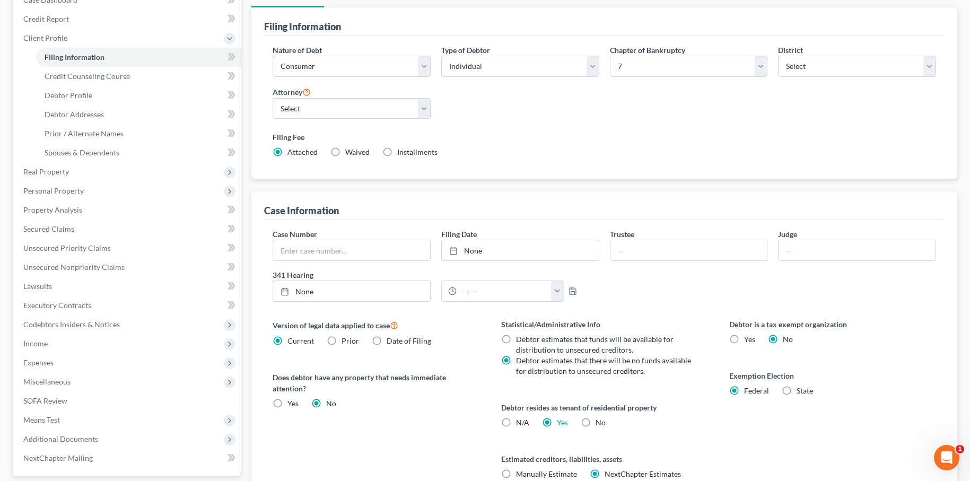
scroll to position [91, 0]
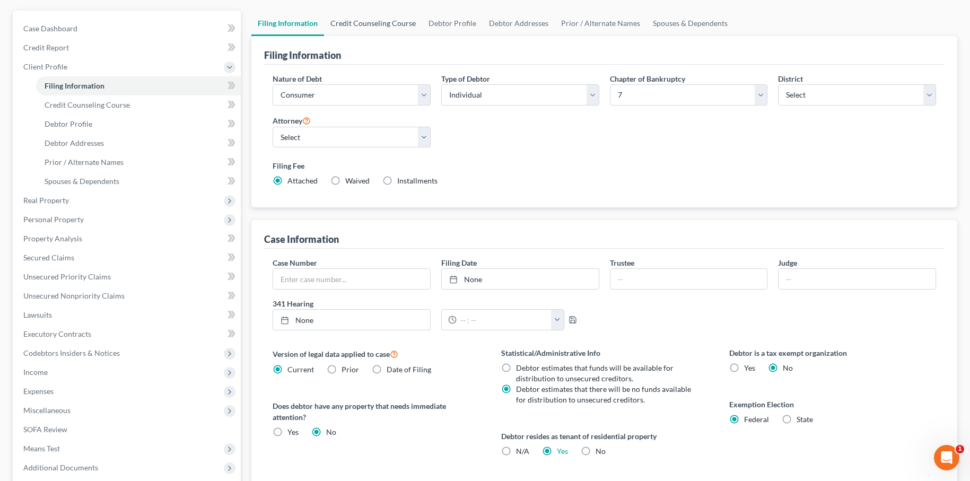
click at [372, 29] on link "Credit Counseling Course" at bounding box center [373, 23] width 98 height 25
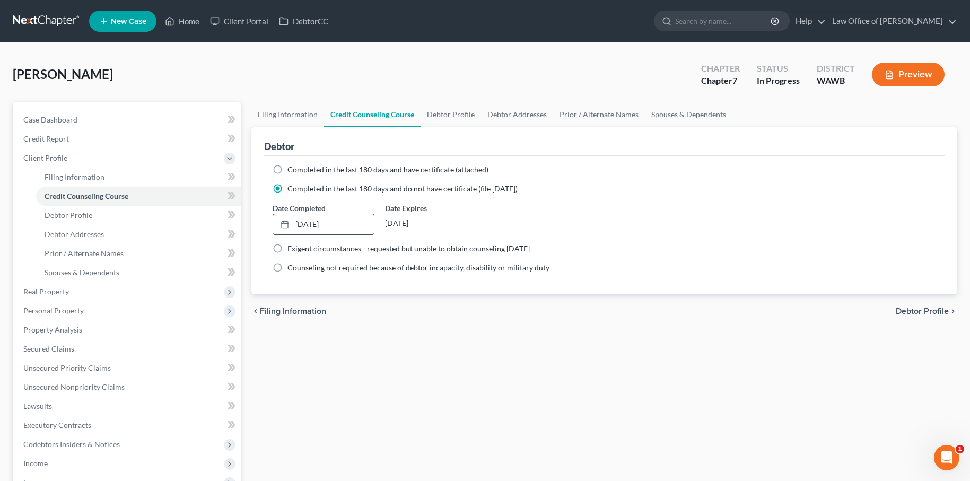
click at [310, 222] on link "[DATE]" at bounding box center [323, 224] width 101 height 20
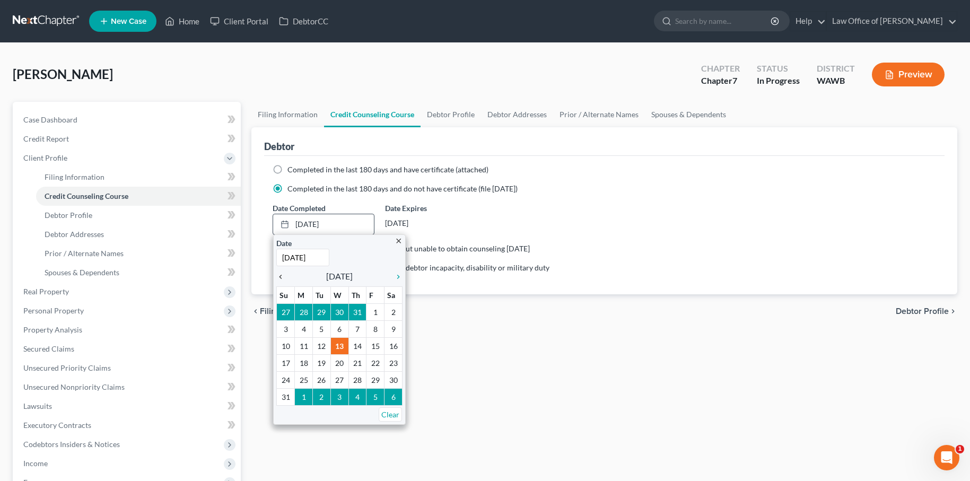
click at [284, 278] on icon "chevron_left" at bounding box center [283, 277] width 14 height 8
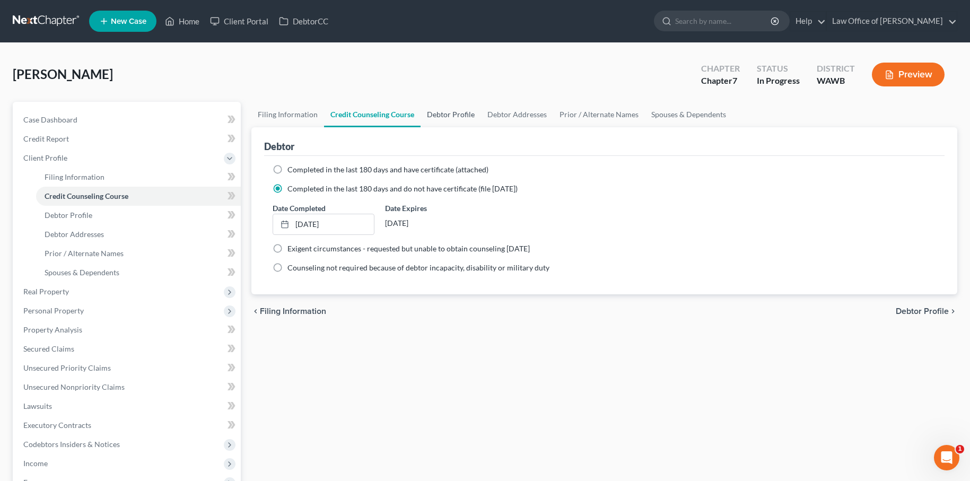
click at [450, 119] on link "Debtor Profile" at bounding box center [450, 114] width 60 height 25
select select "3"
select select "0"
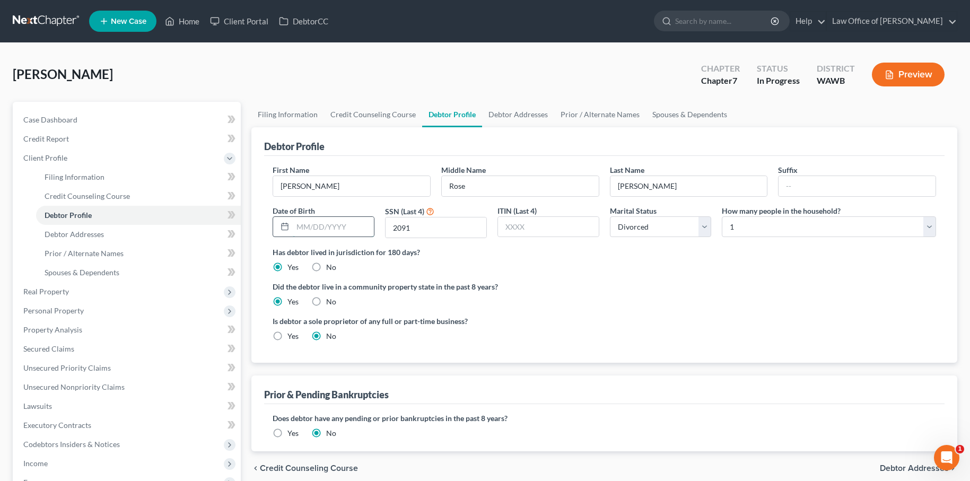
click at [363, 230] on input "text" at bounding box center [333, 227] width 81 height 20
type input "03/25/1993"
click at [521, 122] on link "Debtor Addresses" at bounding box center [518, 114] width 72 height 25
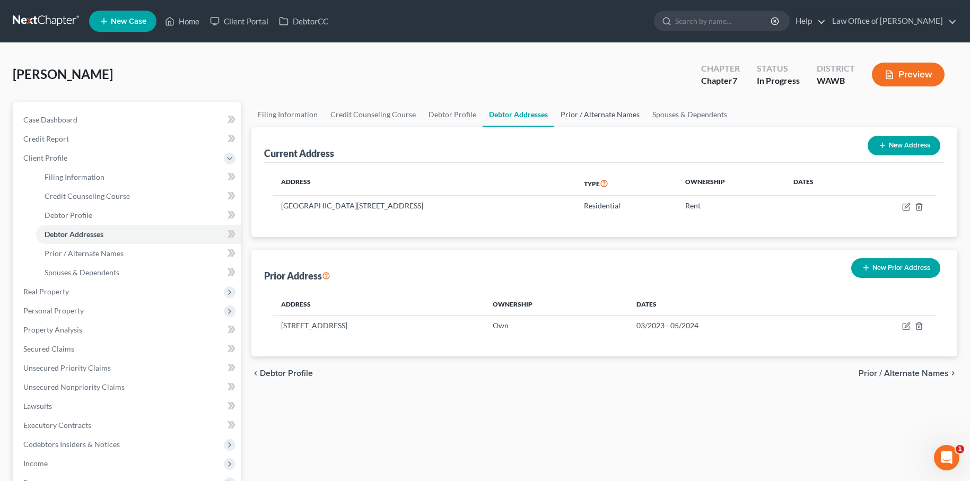
click at [597, 116] on link "Prior / Alternate Names" at bounding box center [600, 114] width 92 height 25
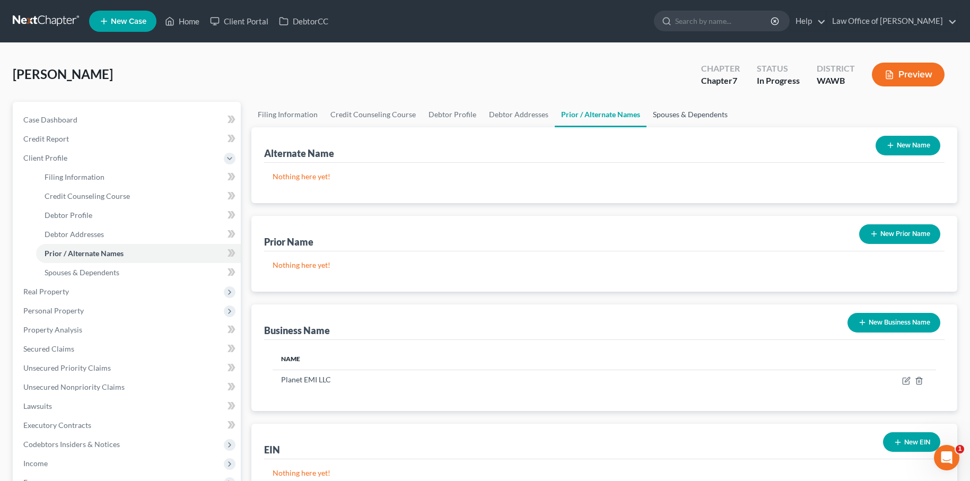
click at [689, 111] on link "Spouses & Dependents" at bounding box center [689, 114] width 87 height 25
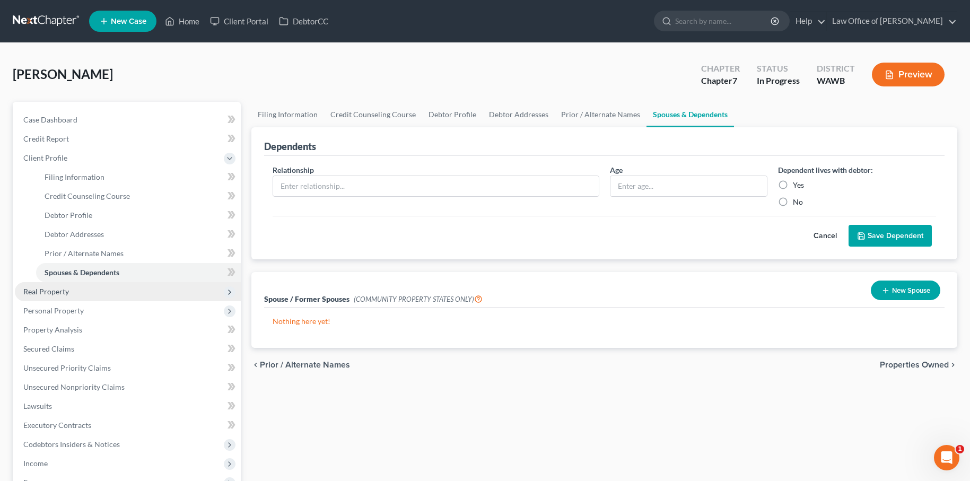
click at [52, 293] on span "Real Property" at bounding box center [46, 291] width 46 height 9
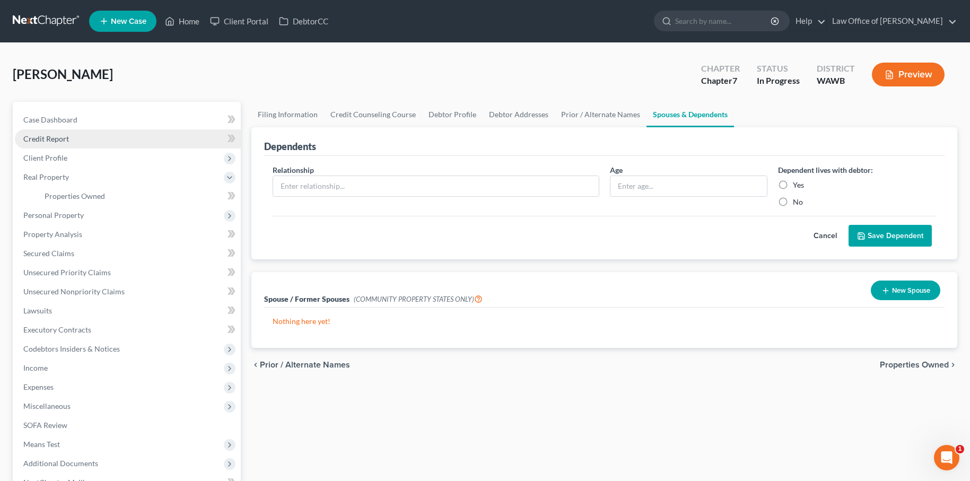
click at [54, 137] on span "Credit Report" at bounding box center [46, 138] width 46 height 9
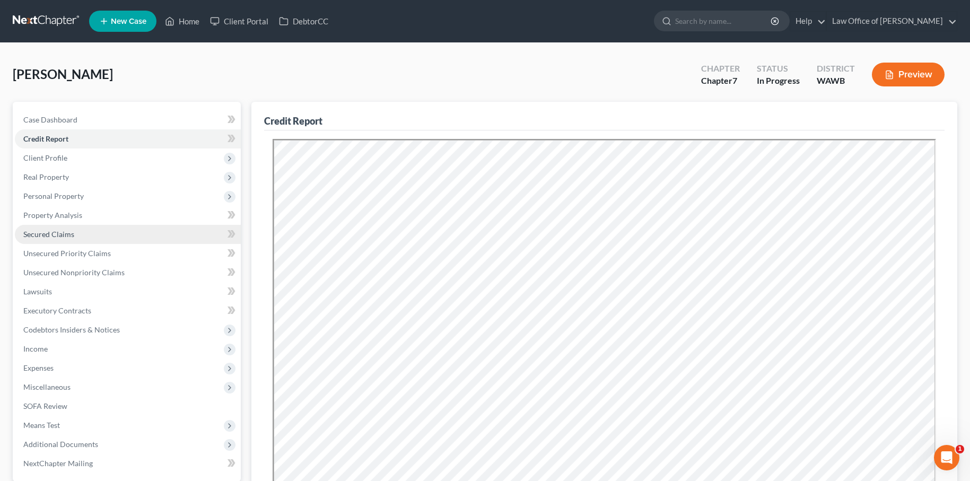
click at [84, 238] on link "Secured Claims" at bounding box center [128, 234] width 226 height 19
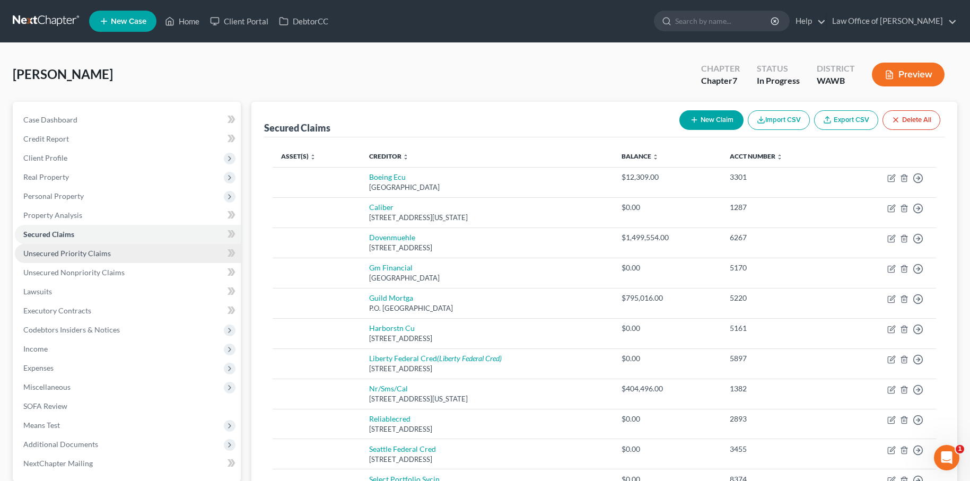
click at [85, 252] on span "Unsecured Priority Claims" at bounding box center [66, 253] width 87 height 9
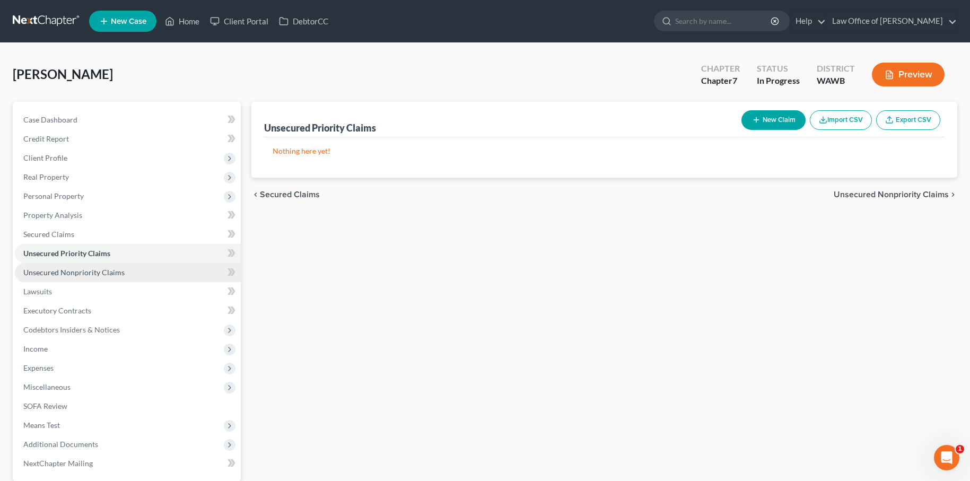
click at [84, 276] on span "Unsecured Nonpriority Claims" at bounding box center [73, 272] width 101 height 9
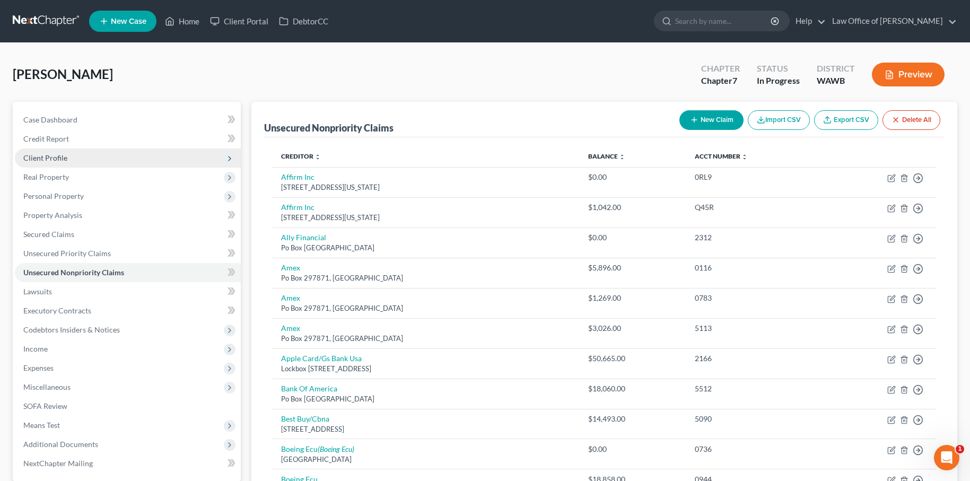
click at [58, 157] on span "Client Profile" at bounding box center [45, 157] width 44 height 9
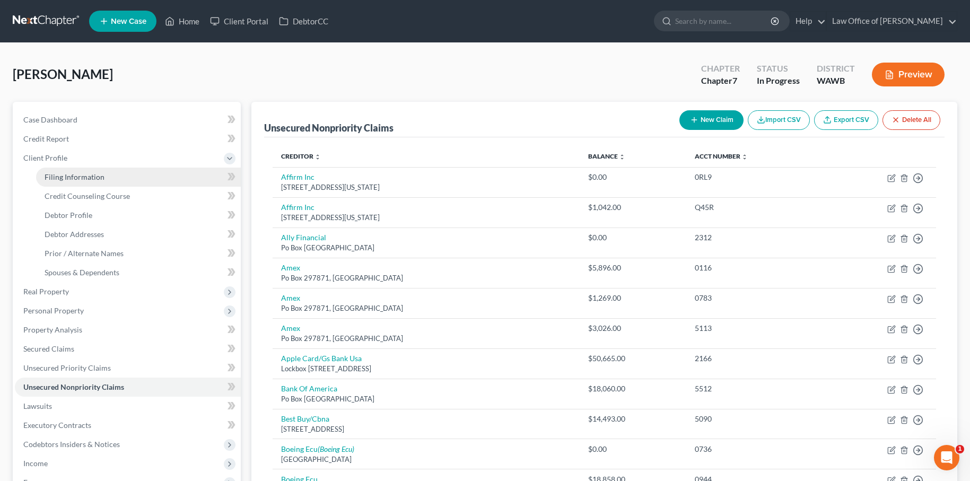
click at [120, 168] on link "Filing Information" at bounding box center [138, 177] width 205 height 19
select select "1"
select select "0"
select select "87"
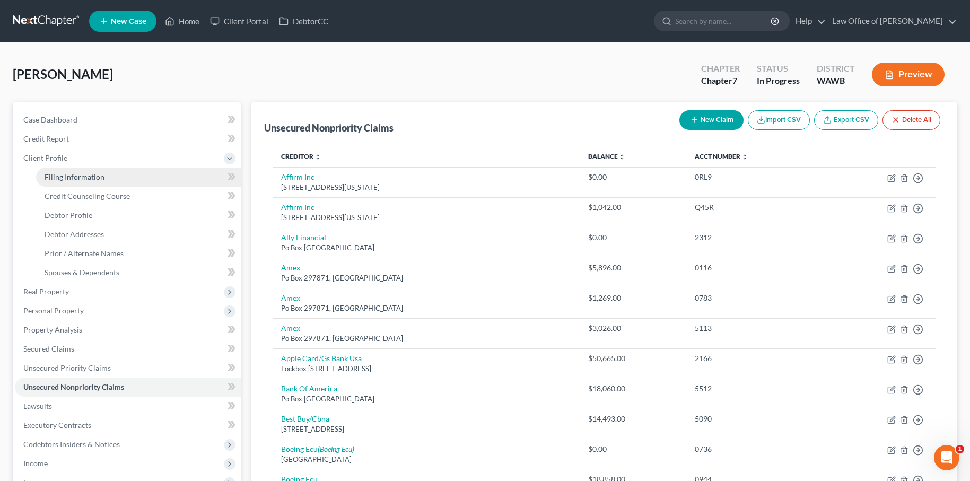
select select "0"
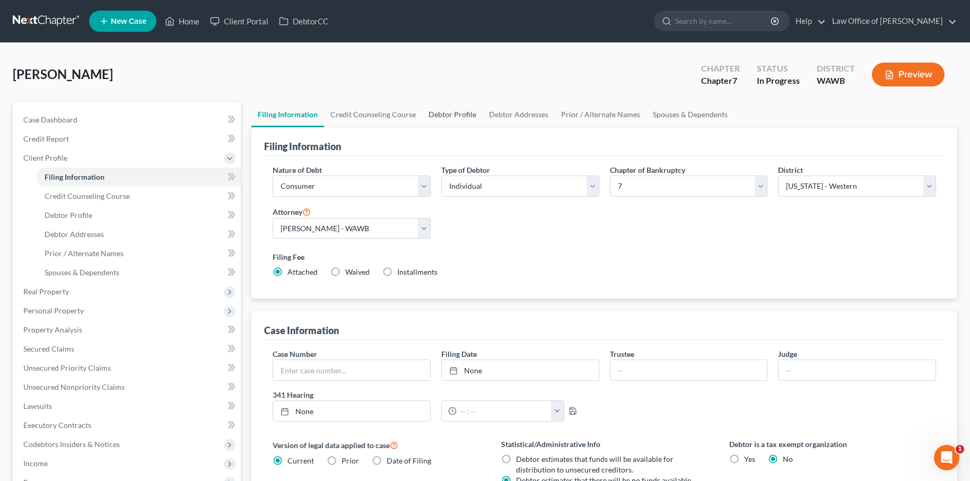
click at [444, 111] on link "Debtor Profile" at bounding box center [452, 114] width 60 height 25
select select "3"
select select "0"
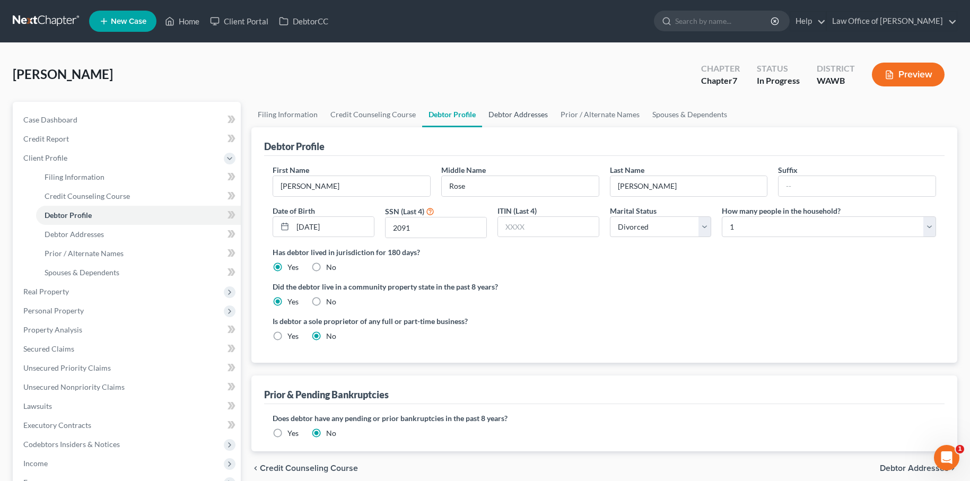
click at [526, 114] on link "Debtor Addresses" at bounding box center [518, 114] width 72 height 25
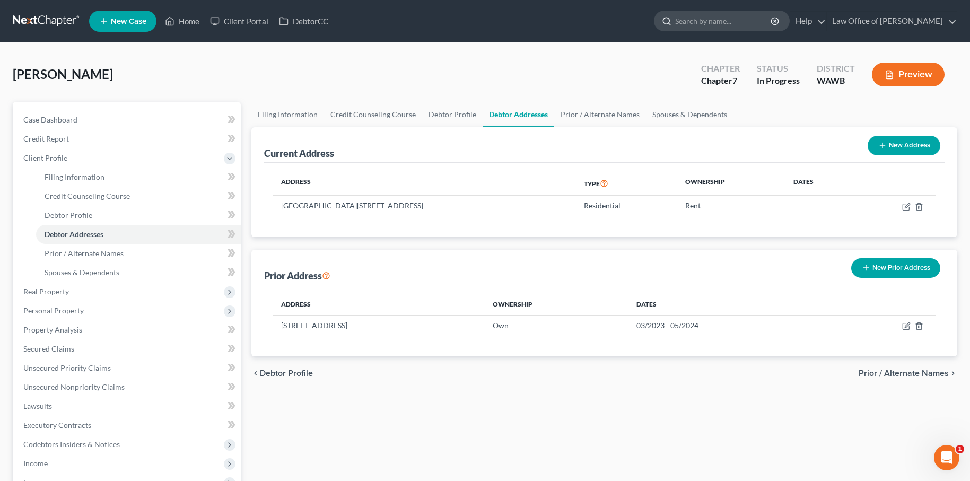
click at [747, 22] on input "search" at bounding box center [723, 21] width 97 height 20
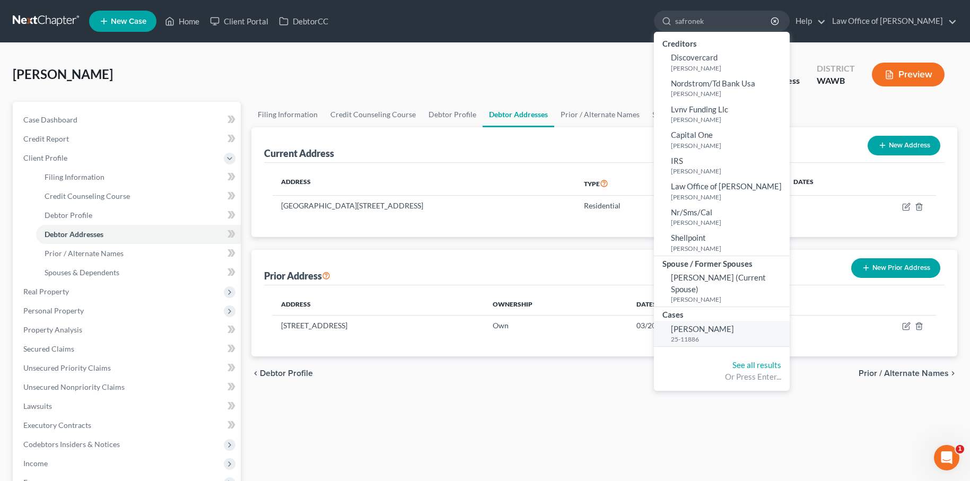
type input "safronek"
click at [734, 336] on small "25-11886" at bounding box center [729, 339] width 116 height 9
select select "0"
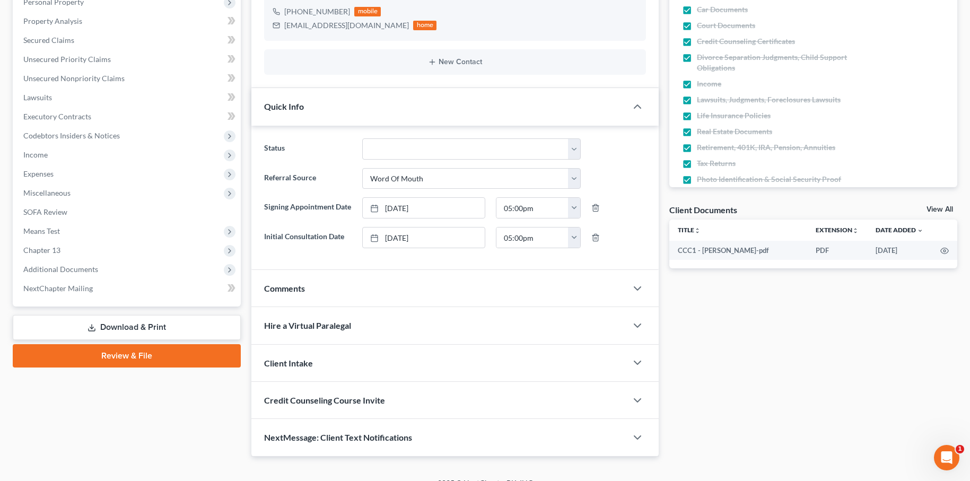
scroll to position [207, 0]
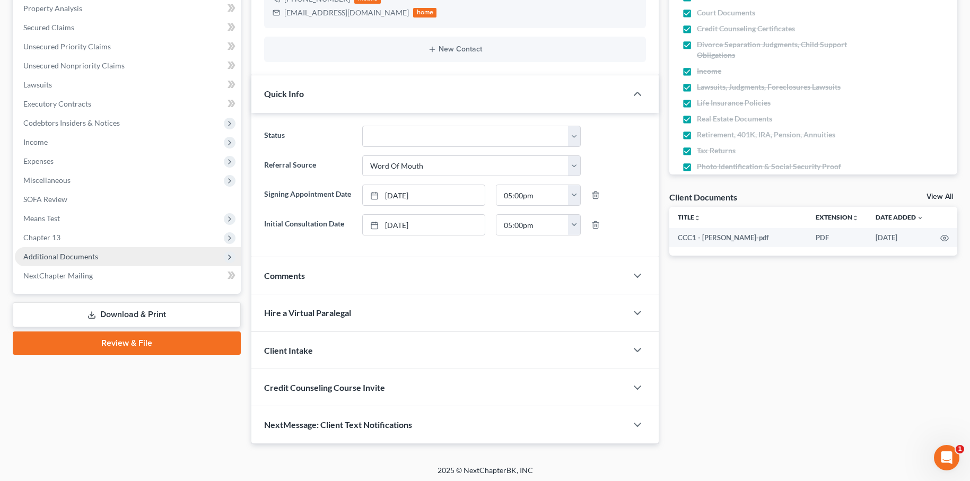
click at [116, 258] on span "Additional Documents" at bounding box center [128, 256] width 226 height 19
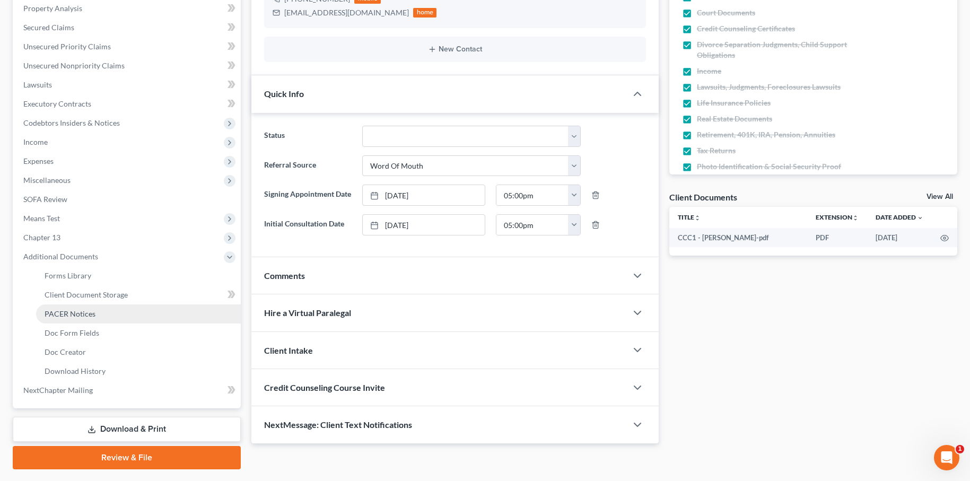
click at [109, 311] on link "PACER Notices" at bounding box center [138, 313] width 205 height 19
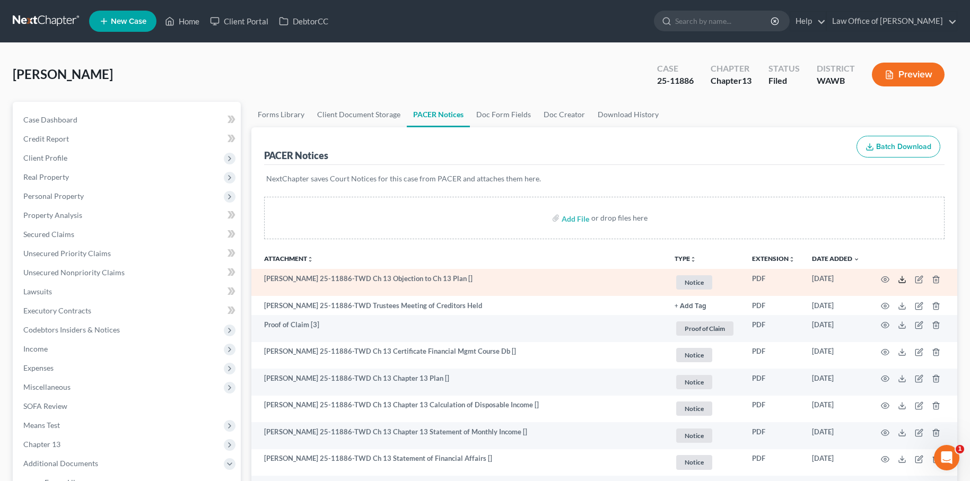
click at [902, 279] on line at bounding box center [902, 278] width 0 height 4
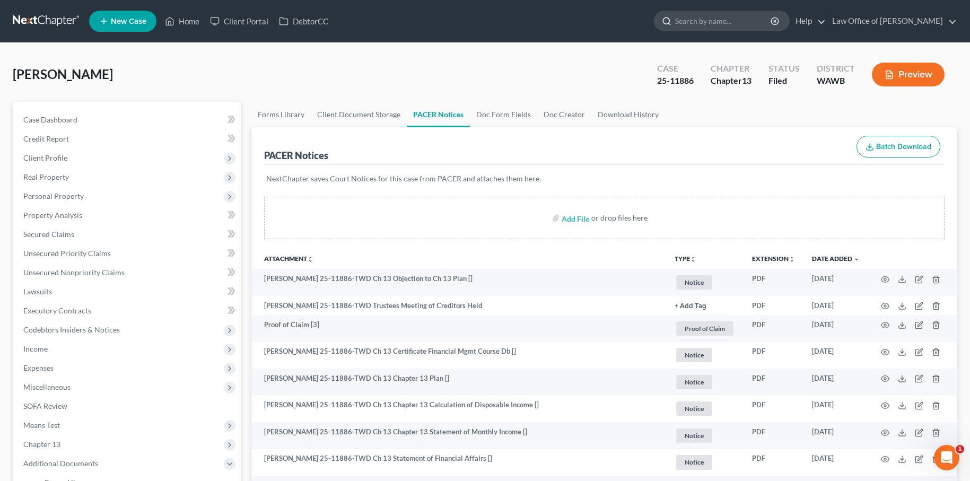
click at [744, 23] on input "search" at bounding box center [723, 21] width 97 height 20
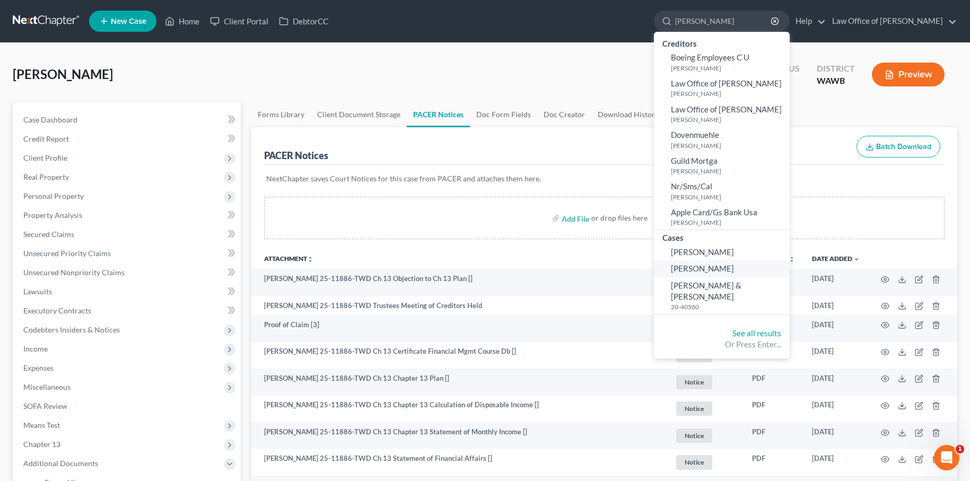
type input "emily"
click at [730, 267] on span "[PERSON_NAME]" at bounding box center [702, 269] width 63 height 10
select select "6"
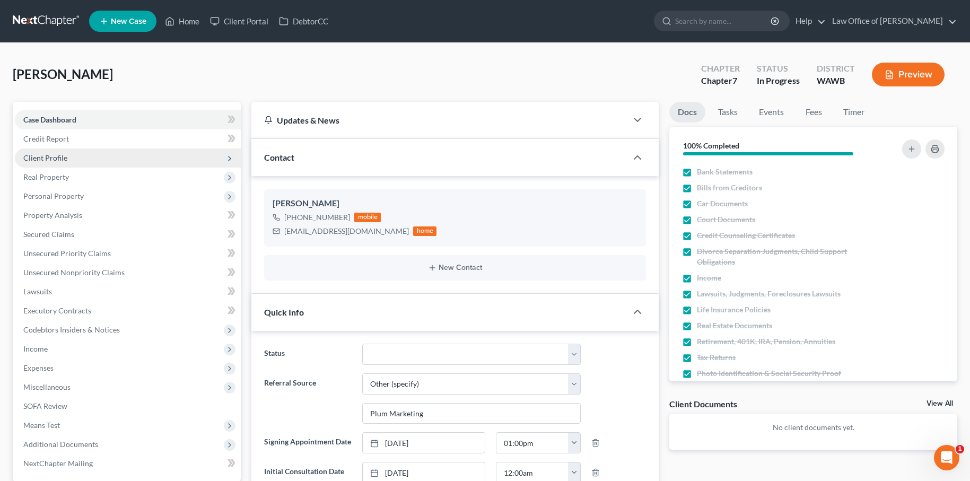
click at [110, 160] on span "Client Profile" at bounding box center [128, 157] width 226 height 19
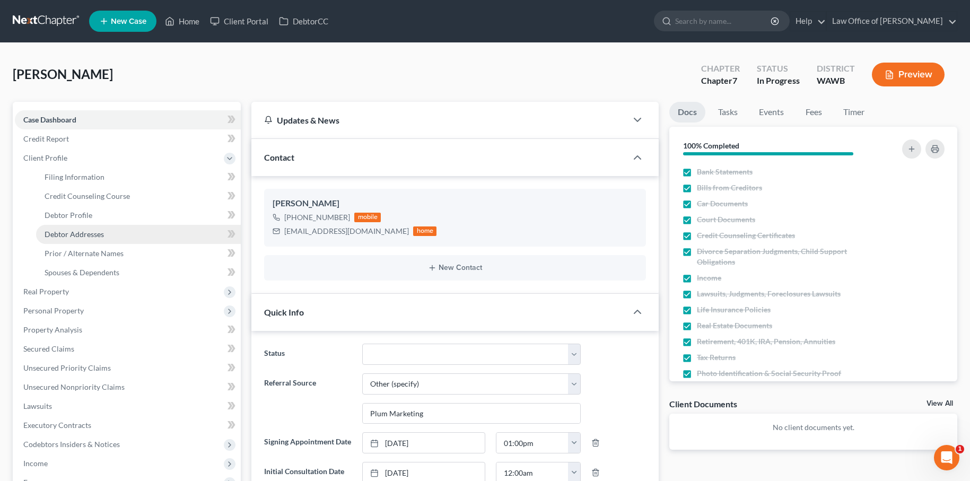
click at [87, 231] on span "Debtor Addresses" at bounding box center [74, 234] width 59 height 9
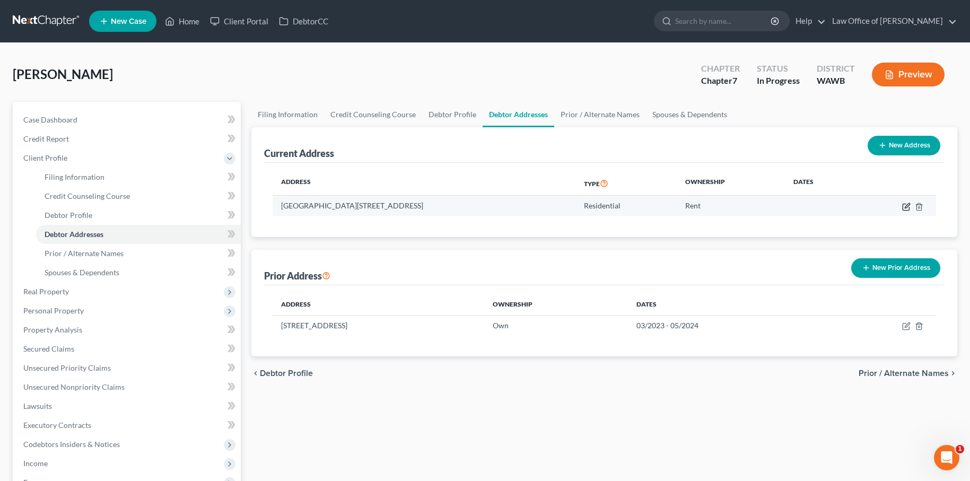
click at [909, 206] on icon "button" at bounding box center [906, 207] width 8 height 8
select select "50"
select select "0"
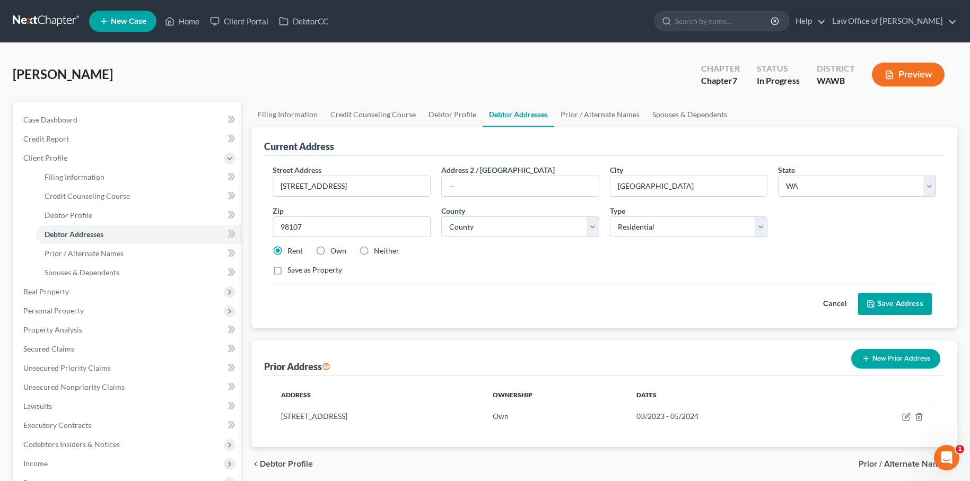
click at [884, 303] on button "Save Address" at bounding box center [895, 304] width 74 height 22
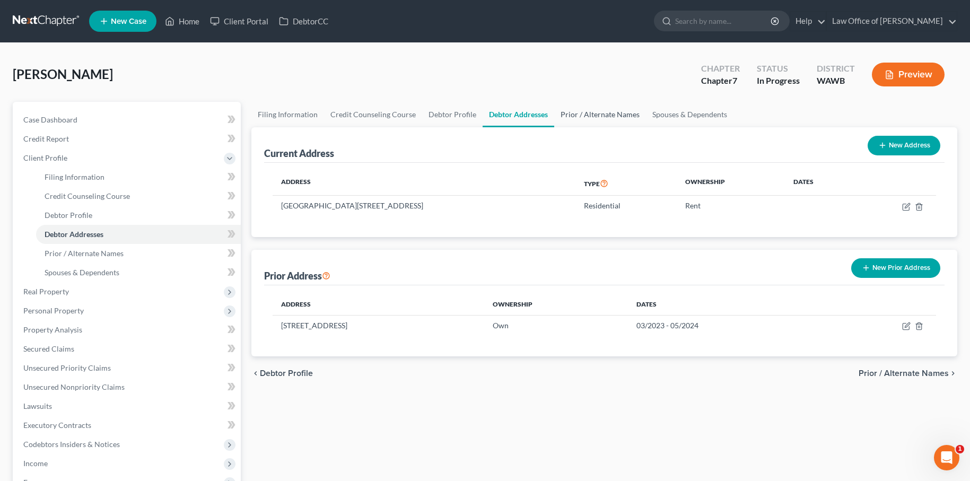
click at [601, 110] on link "Prior / Alternate Names" at bounding box center [600, 114] width 92 height 25
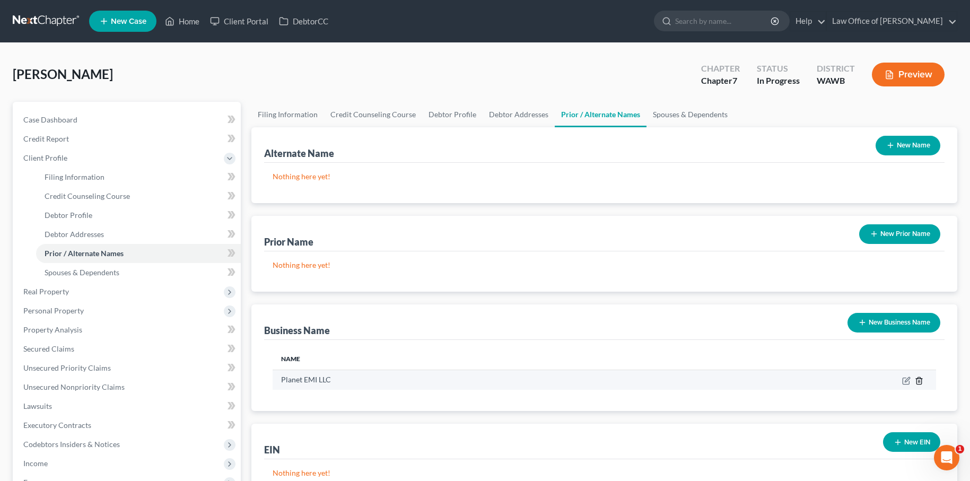
click at [919, 379] on icon "button" at bounding box center [919, 380] width 8 height 8
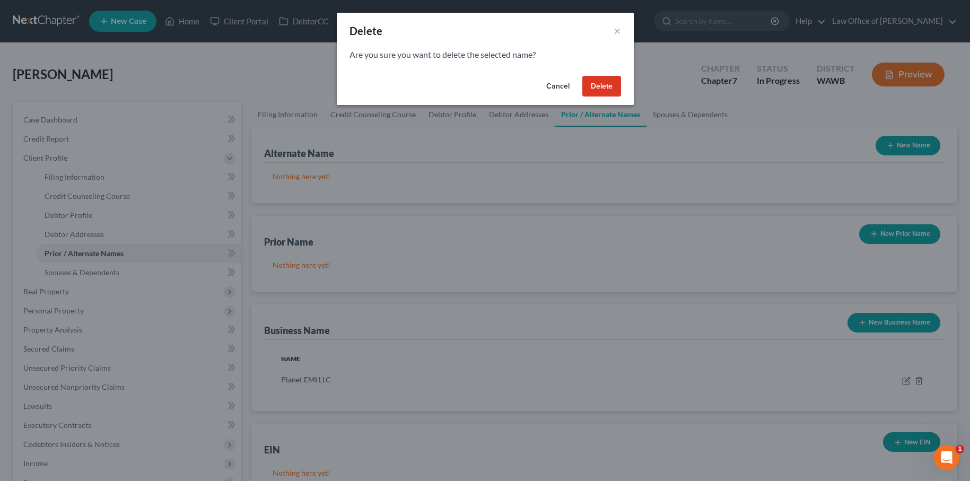
click at [609, 88] on button "Delete" at bounding box center [601, 86] width 39 height 21
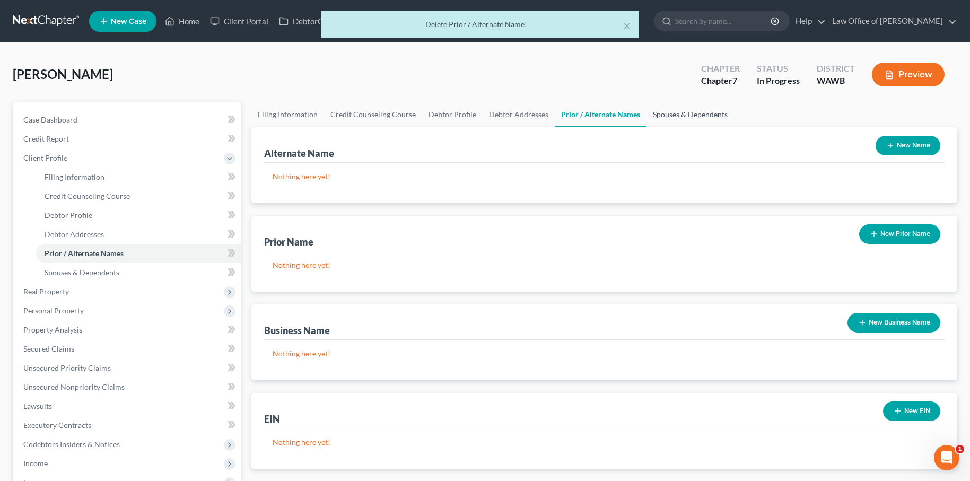
click at [700, 120] on link "Spouses & Dependents" at bounding box center [689, 114] width 87 height 25
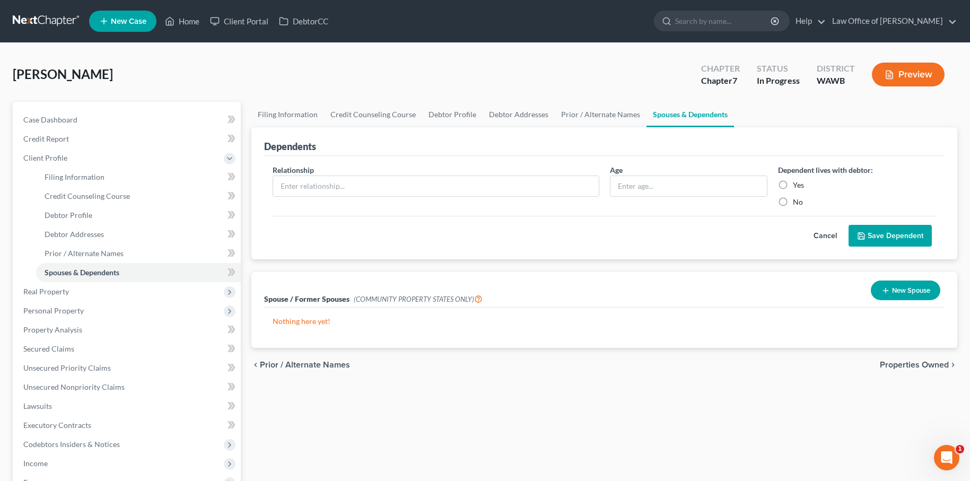
click at [907, 294] on button "New Spouse" at bounding box center [905, 290] width 69 height 20
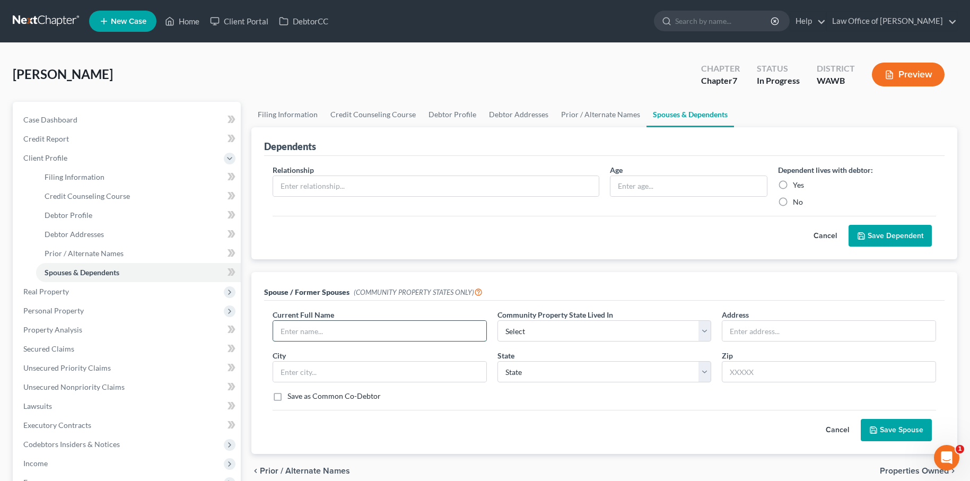
click at [330, 329] on input "text" at bounding box center [379, 331] width 213 height 20
click at [329, 329] on input "Arturo Ramirez Soto" at bounding box center [379, 331] width 213 height 20
click at [362, 331] on input "Arturo Ramirez Soto" at bounding box center [379, 331] width 213 height 20
type input "Arturo Ramirez Soto (Former Spouse)"
click at [901, 431] on button "Save Spouse" at bounding box center [896, 430] width 71 height 22
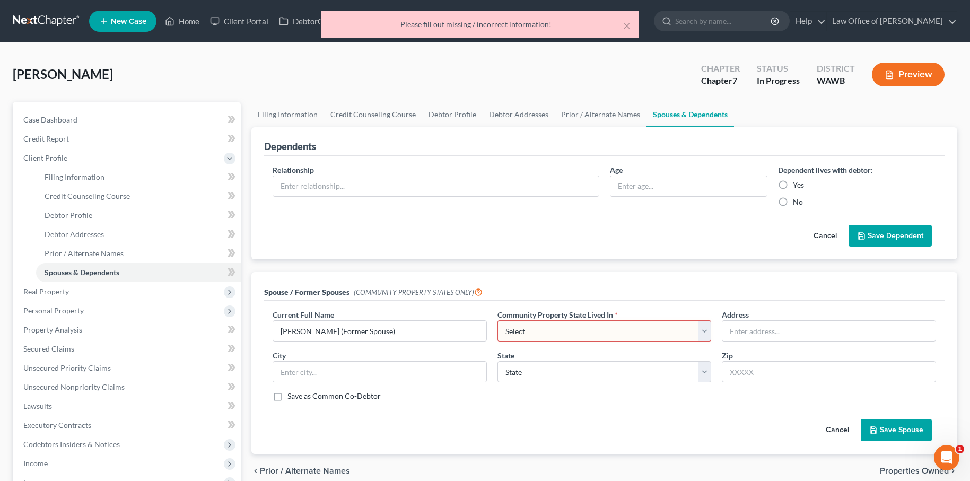
click at [587, 314] on span "Community Property State Lived In" at bounding box center [555, 314] width 116 height 9
click at [586, 327] on select "Select AZ CA GU ID LA NV NM PR TX WA WI" at bounding box center [604, 330] width 214 height 21
select select "9"
click at [885, 430] on button "Save Spouse" at bounding box center [896, 430] width 71 height 22
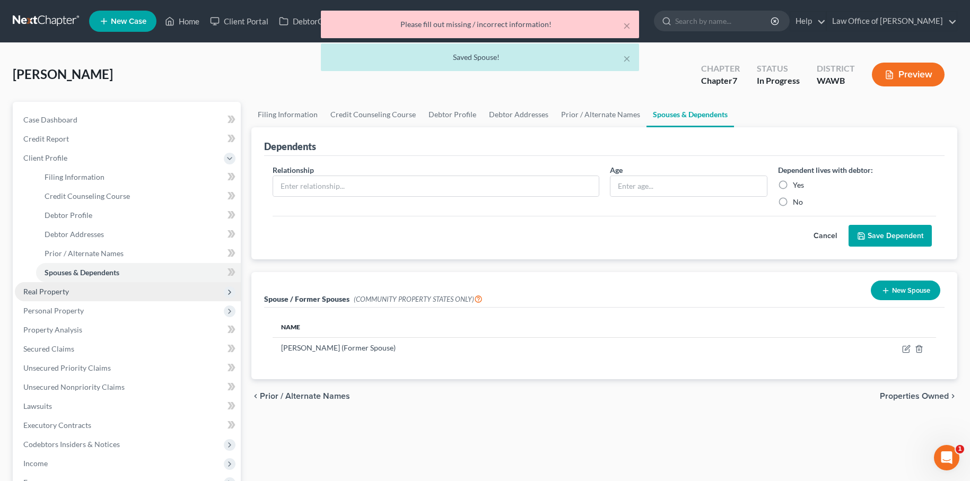
click at [136, 292] on span "Real Property" at bounding box center [128, 291] width 226 height 19
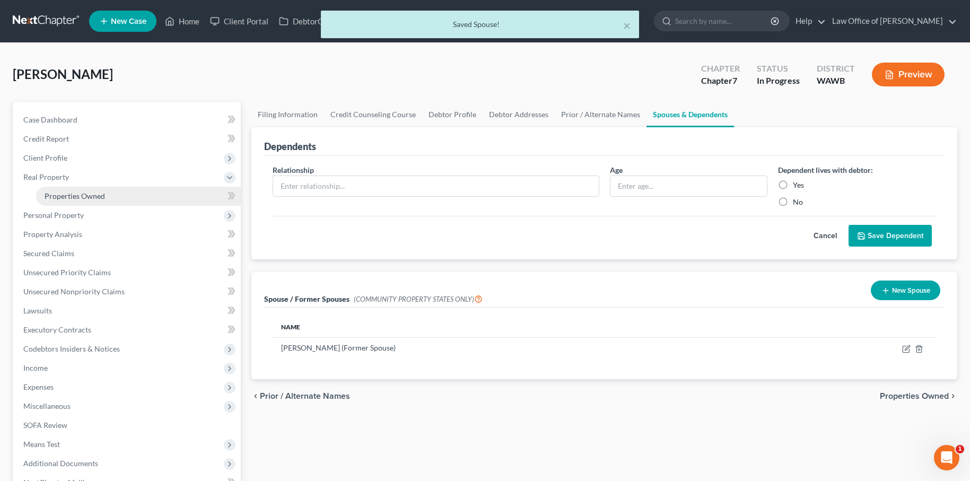
click at [116, 197] on link "Properties Owned" at bounding box center [138, 196] width 205 height 19
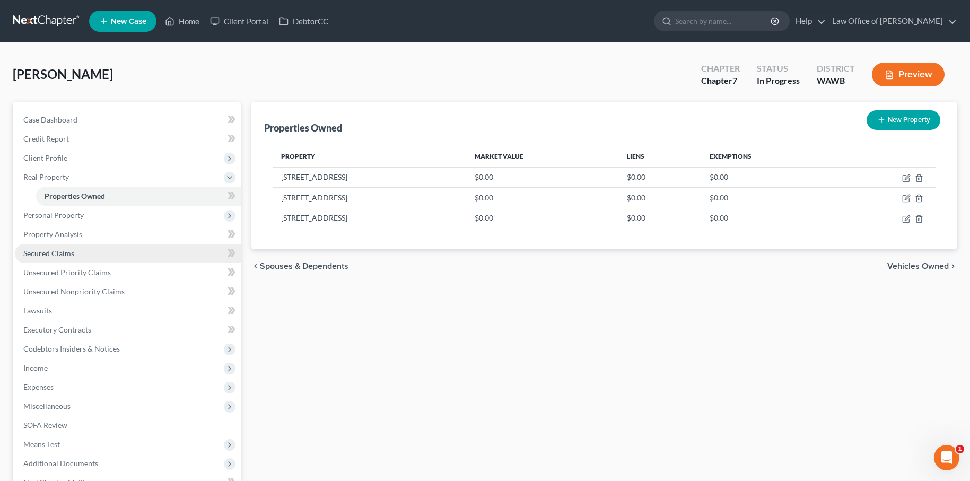
click at [89, 255] on link "Secured Claims" at bounding box center [128, 253] width 226 height 19
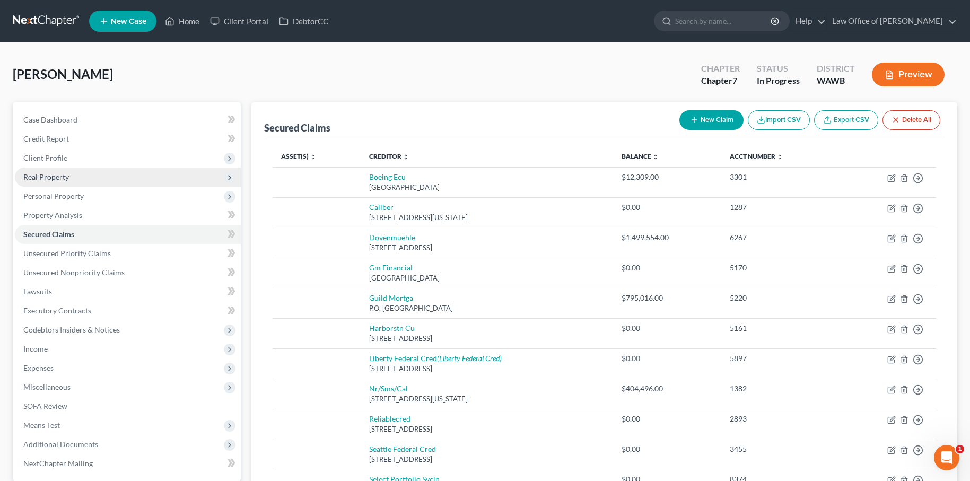
click at [120, 180] on span "Real Property" at bounding box center [128, 177] width 226 height 19
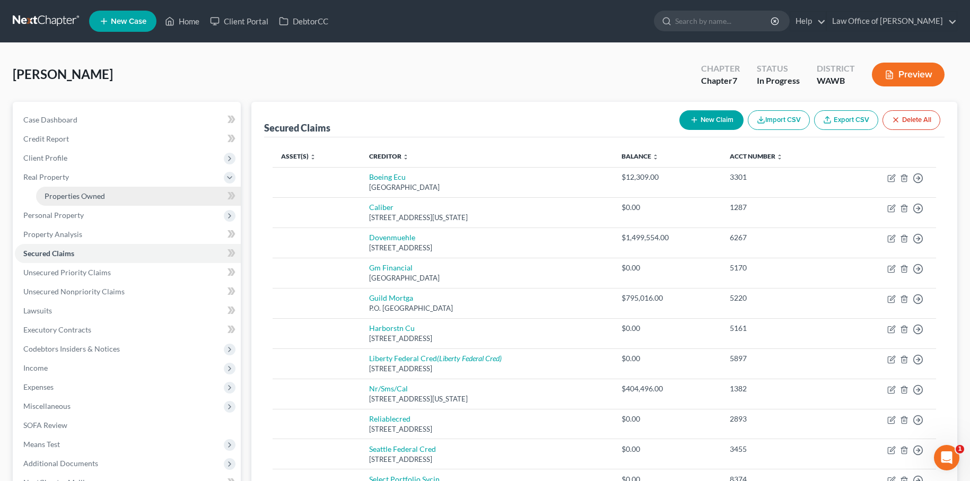
click at [113, 196] on link "Properties Owned" at bounding box center [138, 196] width 205 height 19
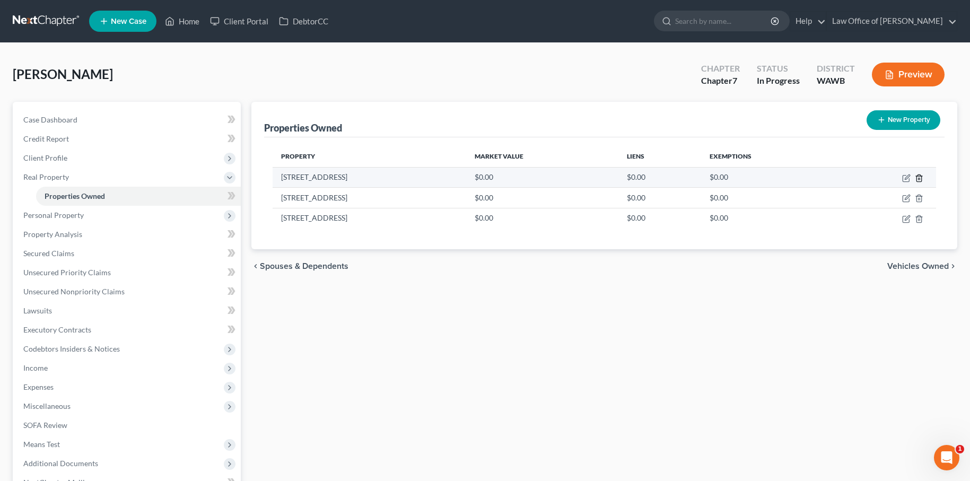
click at [919, 178] on line "button" at bounding box center [919, 179] width 0 height 2
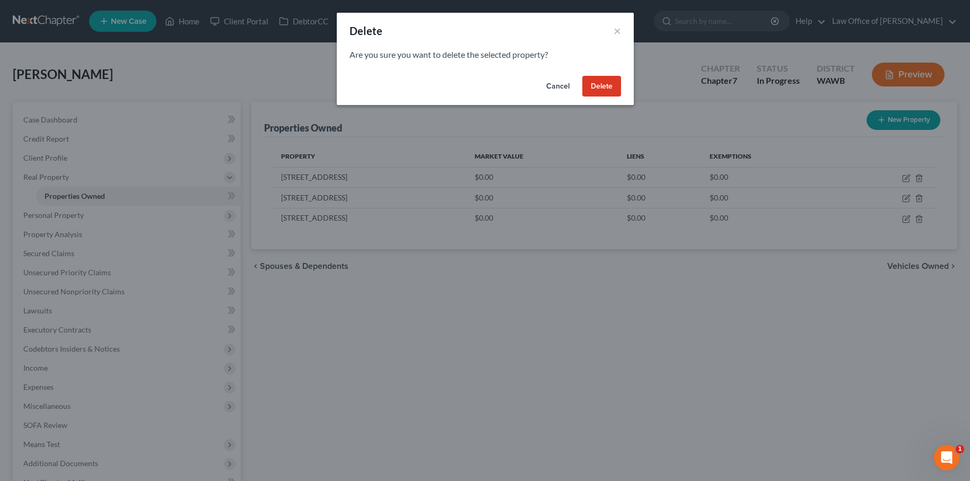
click at [598, 90] on button "Delete" at bounding box center [601, 86] width 39 height 21
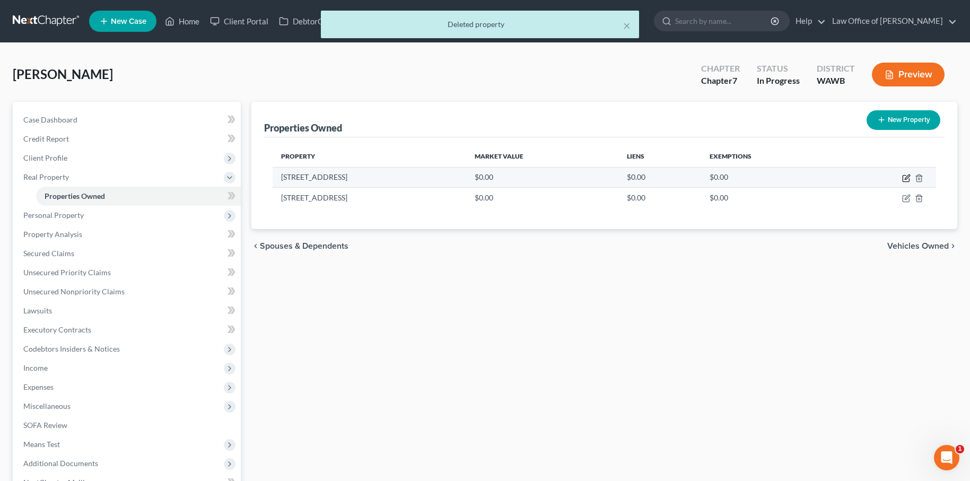
click at [905, 176] on icon "button" at bounding box center [905, 179] width 6 height 6
select select "50"
select select "16"
select select "0"
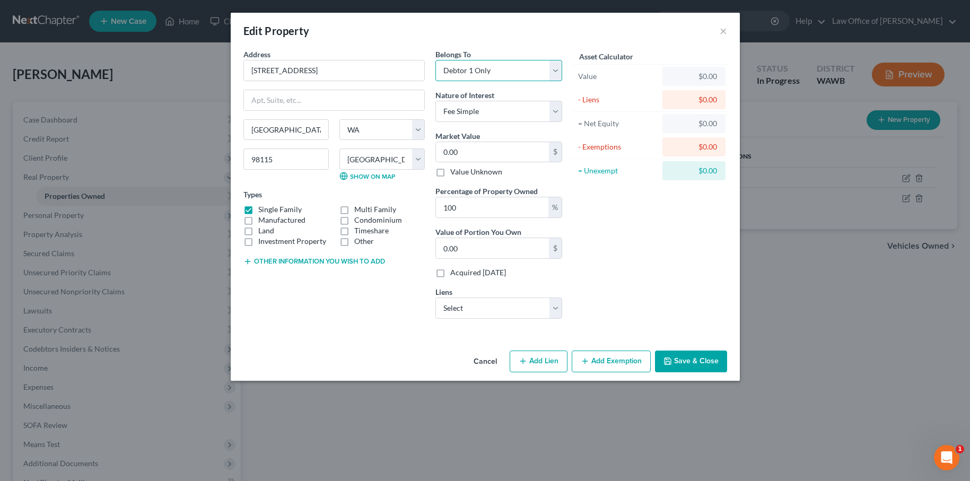
click at [482, 72] on select "Select Debtor 1 Only Debtor 2 Only Debtor 1 And Debtor 2 Only At Least One Of T…" at bounding box center [498, 70] width 127 height 21
click at [488, 362] on button "Cancel" at bounding box center [485, 362] width 40 height 21
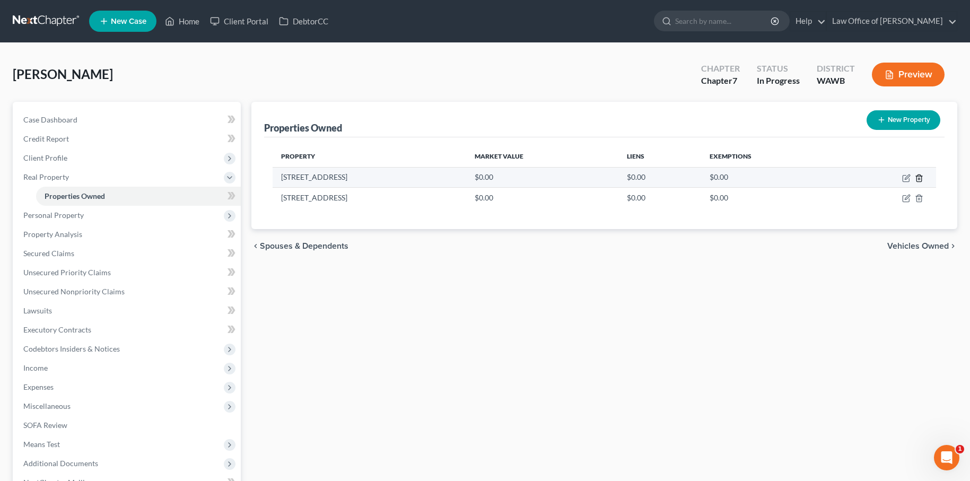
click at [918, 177] on icon "button" at bounding box center [919, 178] width 8 height 8
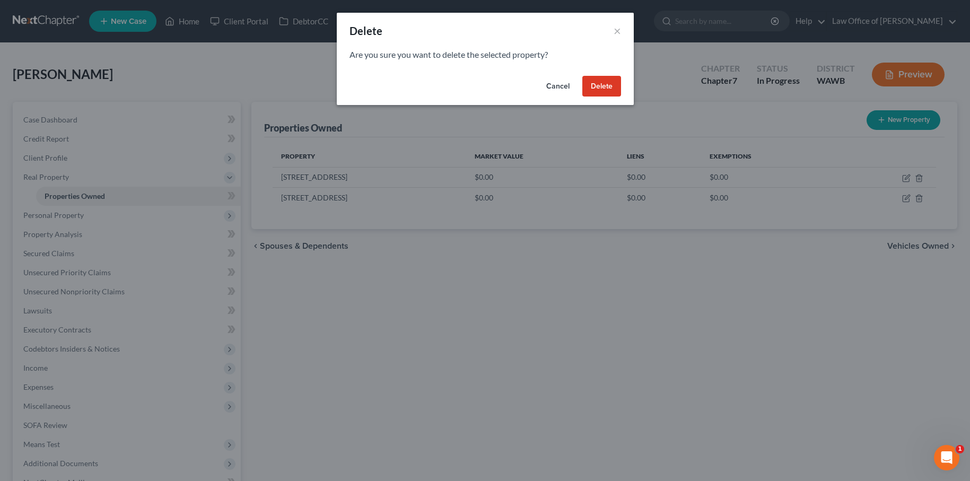
click at [602, 84] on button "Delete" at bounding box center [601, 86] width 39 height 21
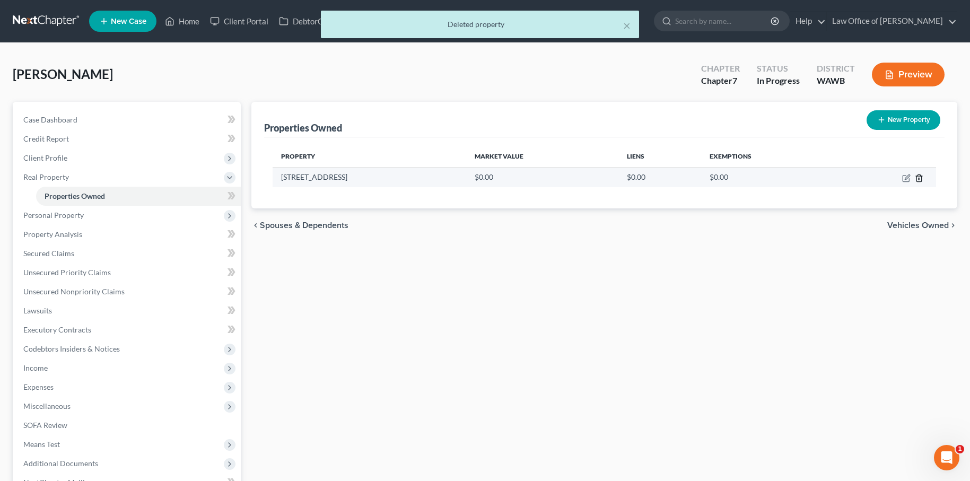
click at [920, 178] on icon "button" at bounding box center [919, 178] width 8 height 8
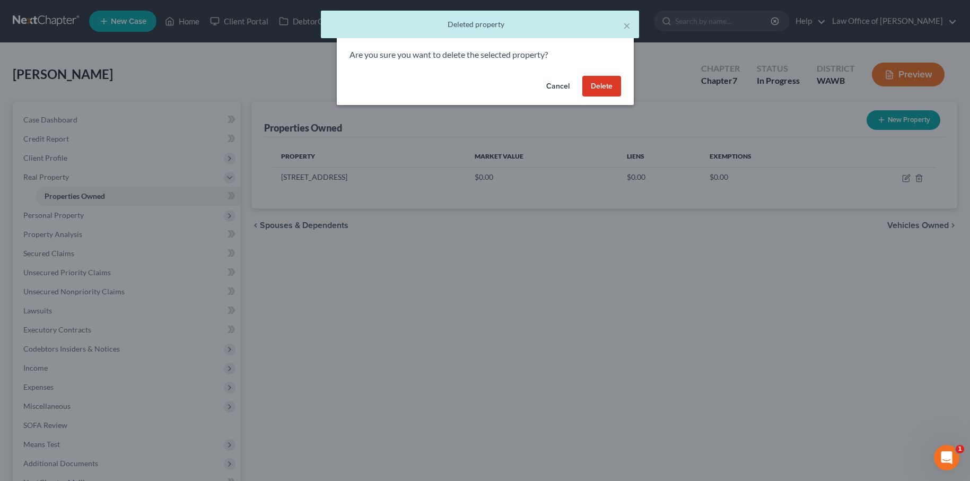
click at [594, 81] on button "Delete" at bounding box center [601, 86] width 39 height 21
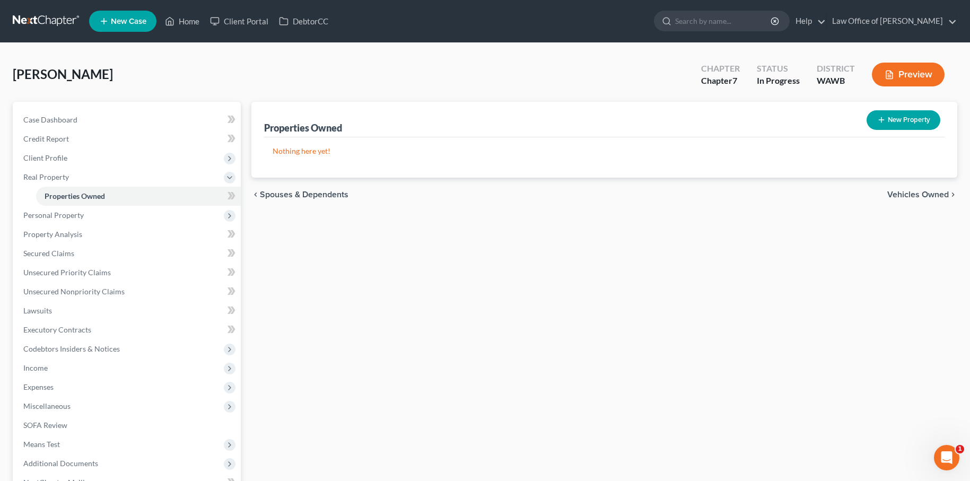
click at [920, 195] on span "Vehicles Owned" at bounding box center [918, 194] width 62 height 8
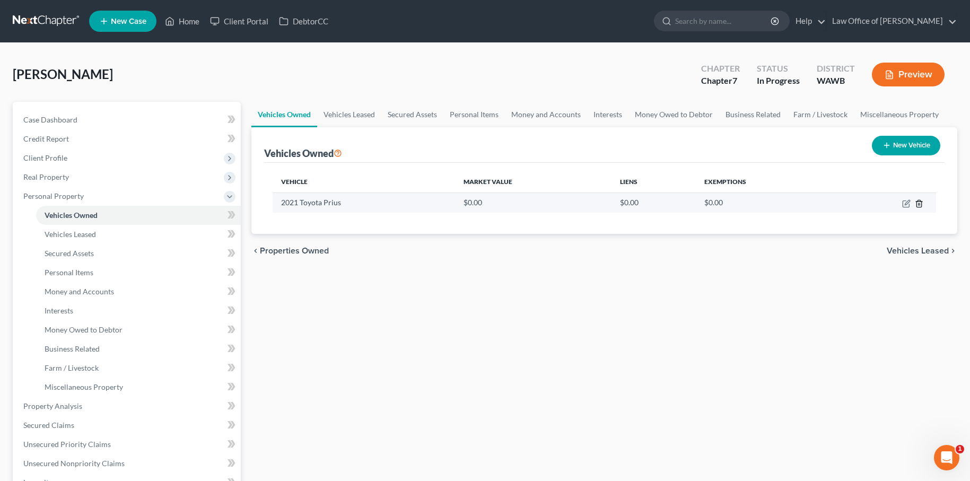
click at [921, 204] on icon "button" at bounding box center [918, 203] width 5 height 7
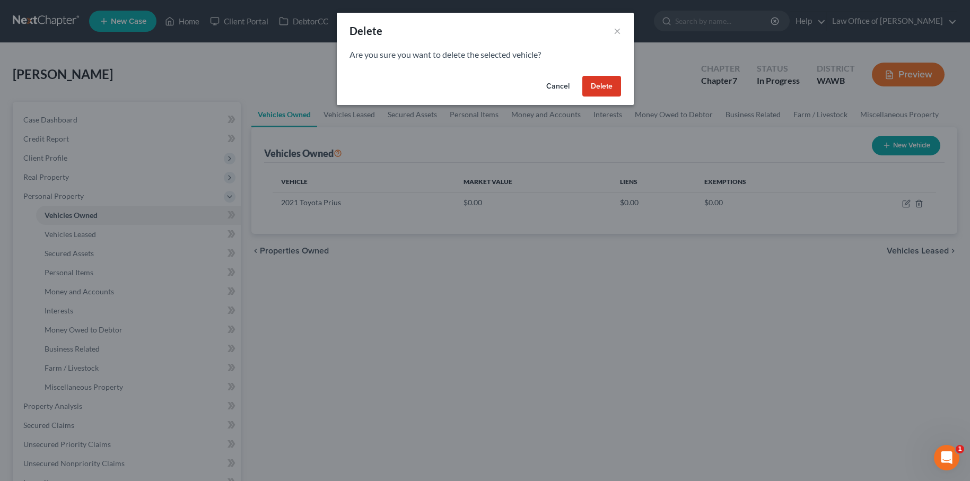
click at [608, 85] on button "Delete" at bounding box center [601, 86] width 39 height 21
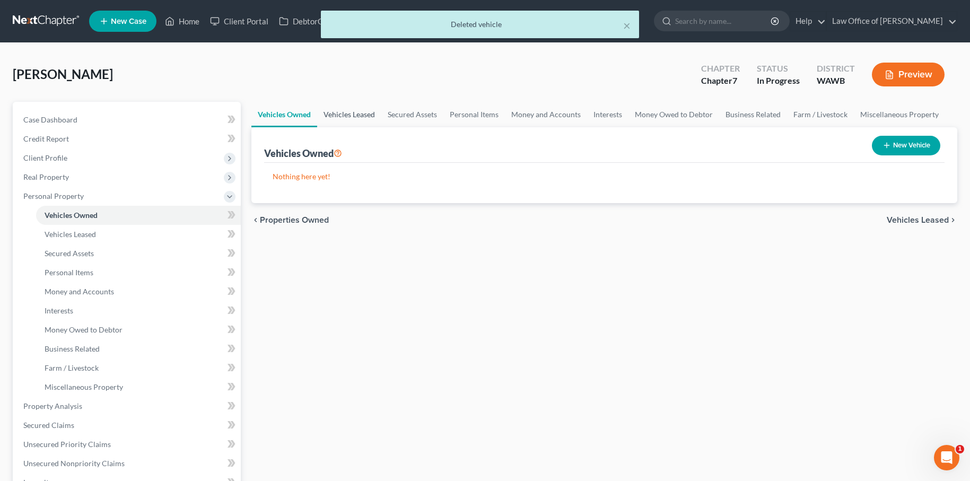
click at [340, 118] on link "Vehicles Leased" at bounding box center [349, 114] width 64 height 25
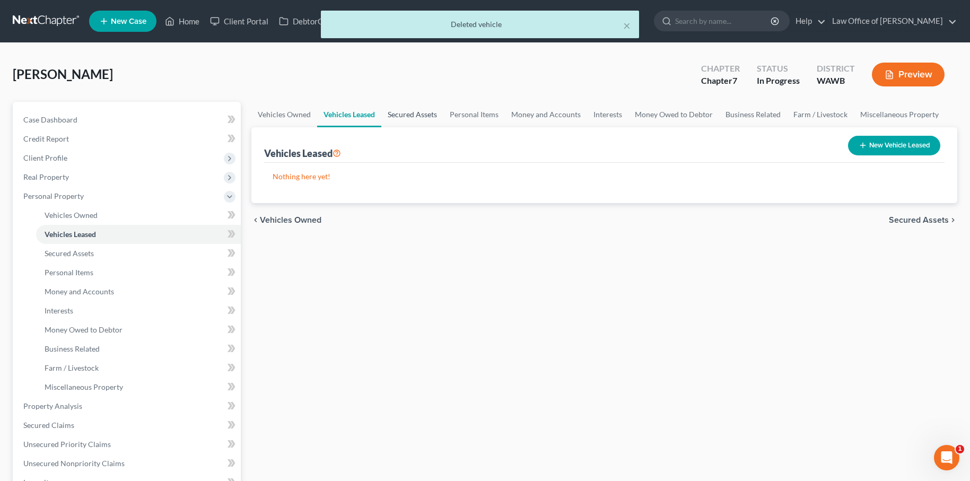
click at [407, 117] on link "Secured Assets" at bounding box center [412, 114] width 62 height 25
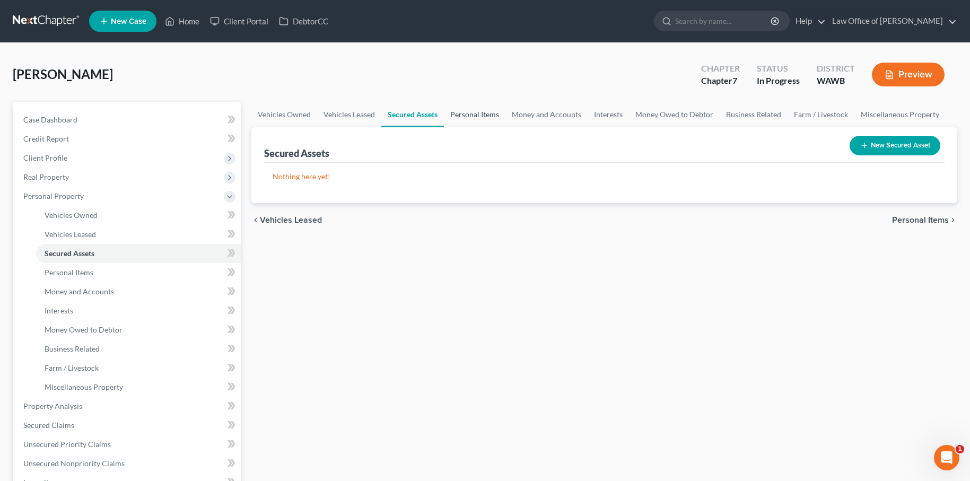
click at [475, 116] on link "Personal Items" at bounding box center [475, 114] width 62 height 25
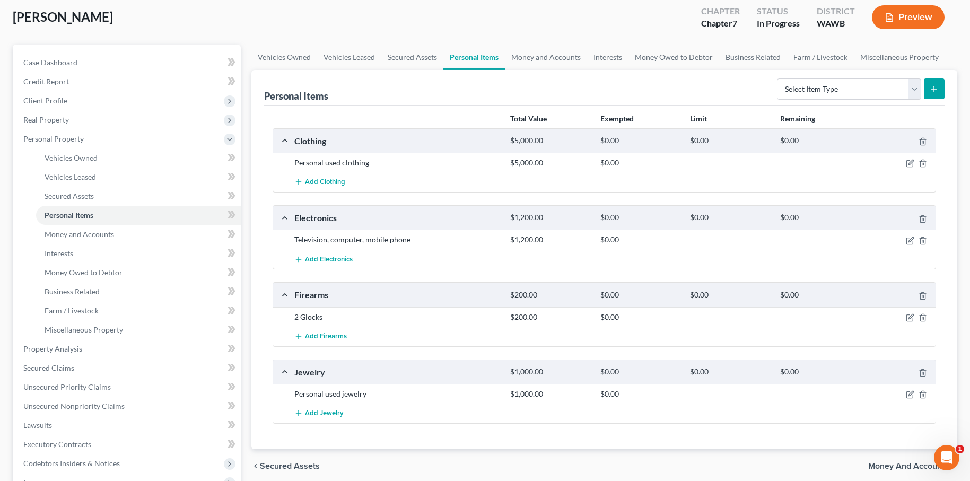
scroll to position [59, 0]
click at [907, 238] on icon "button" at bounding box center [910, 239] width 8 height 8
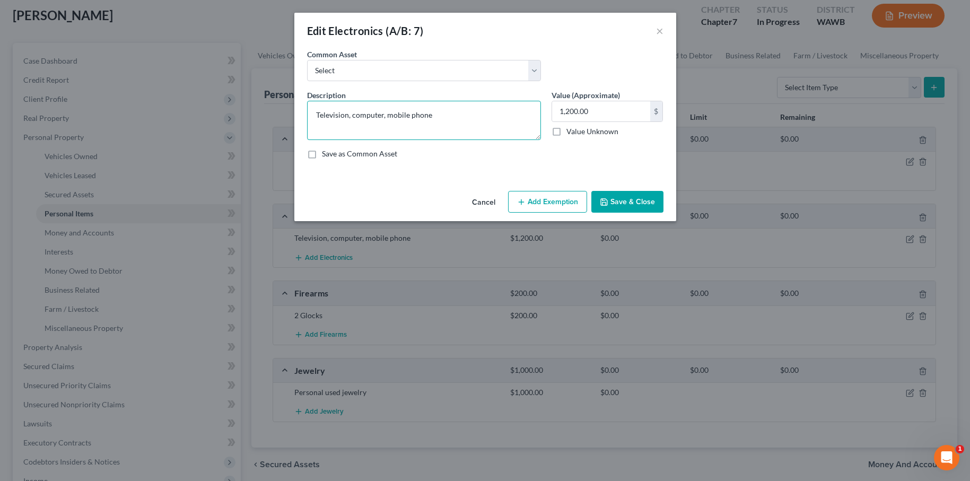
drag, startPoint x: 460, startPoint y: 122, endPoint x: 200, endPoint y: 112, distance: 260.6
click at [210, 112] on div "Edit Electronics (A/B: 7) × An exemption set must first be selected from the Fi…" at bounding box center [485, 240] width 970 height 481
paste textarea "V, laptop, ipad, phone"
type textarea "TV, laptop, ipad, phone"
click at [623, 204] on button "Save & Close" at bounding box center [627, 202] width 72 height 22
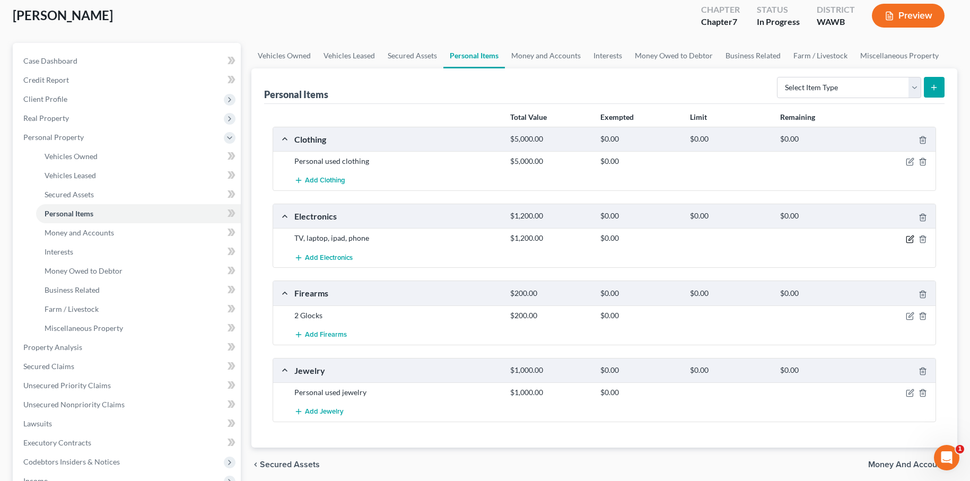
click at [911, 239] on icon "button" at bounding box center [910, 237] width 5 height 5
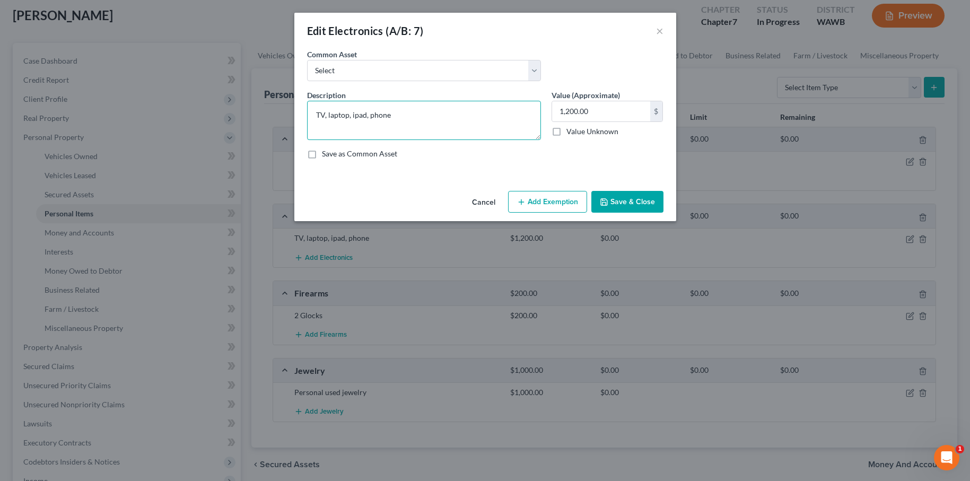
click at [454, 120] on textarea "TV, laptop, ipad, phone" at bounding box center [424, 120] width 234 height 39
click at [528, 198] on button "Add Exemption" at bounding box center [547, 202] width 79 height 22
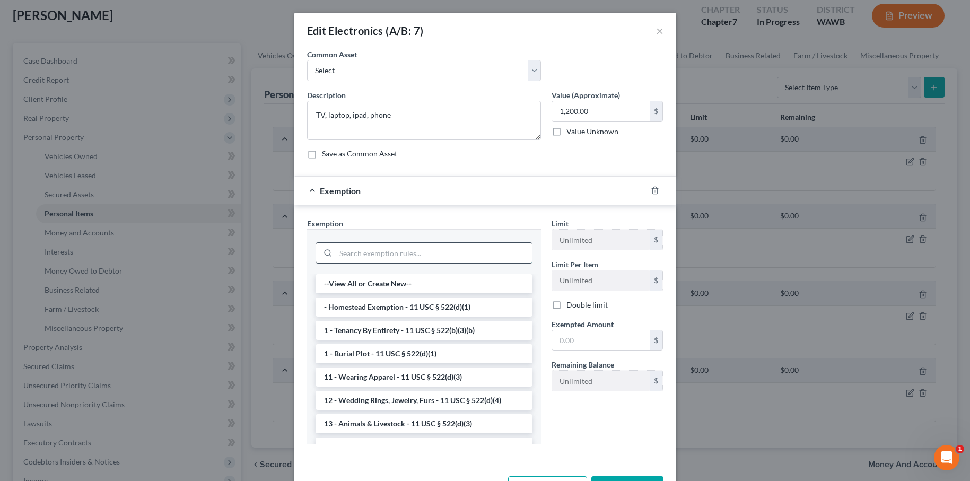
click at [441, 252] on input "search" at bounding box center [434, 253] width 196 height 20
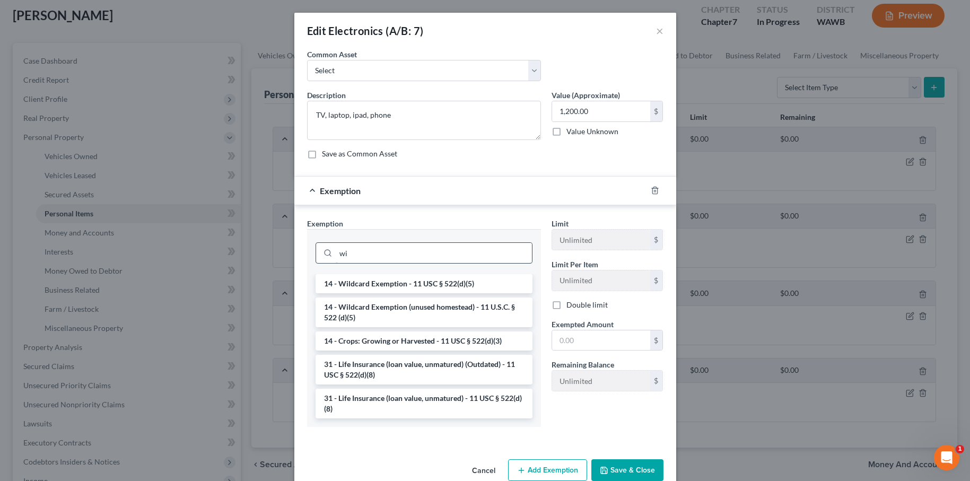
type input "w"
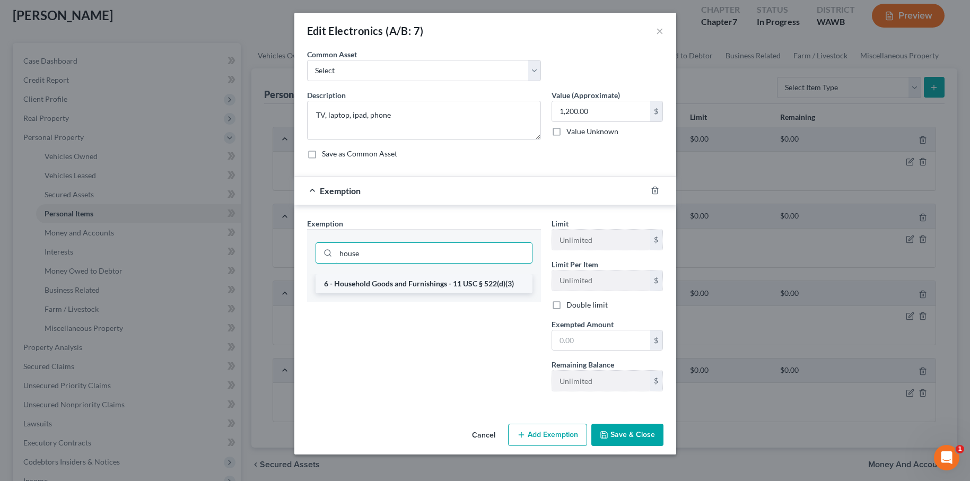
type input "house"
click at [420, 279] on li "6 - Household Goods and Furnishings - 11 USC § 522(d)(3)" at bounding box center [423, 283] width 217 height 19
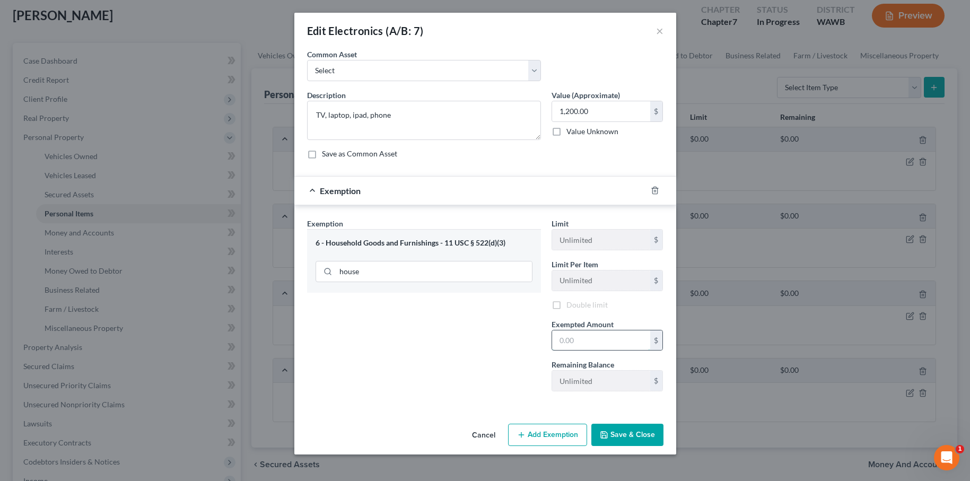
click at [561, 340] on input "text" at bounding box center [601, 340] width 98 height 20
type input "1,200"
click at [602, 427] on button "Save & Close" at bounding box center [627, 435] width 72 height 22
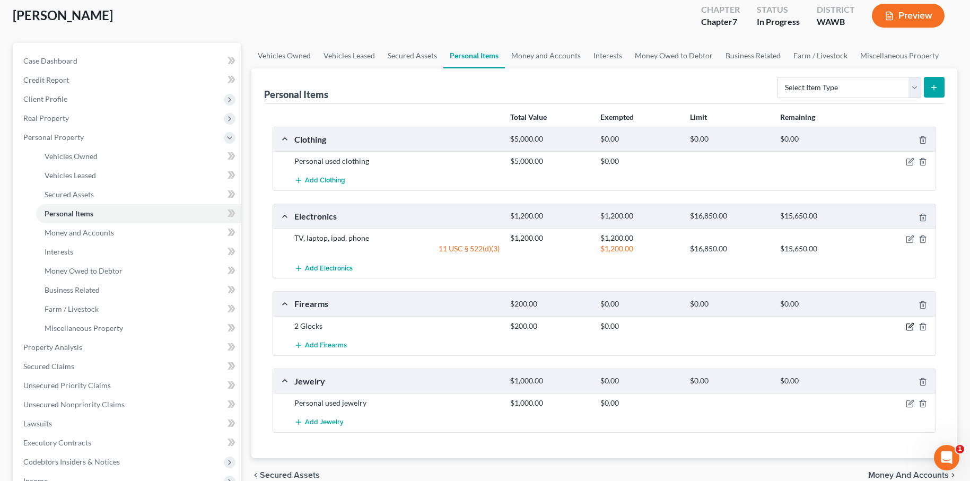
click at [910, 329] on icon "button" at bounding box center [910, 326] width 8 height 8
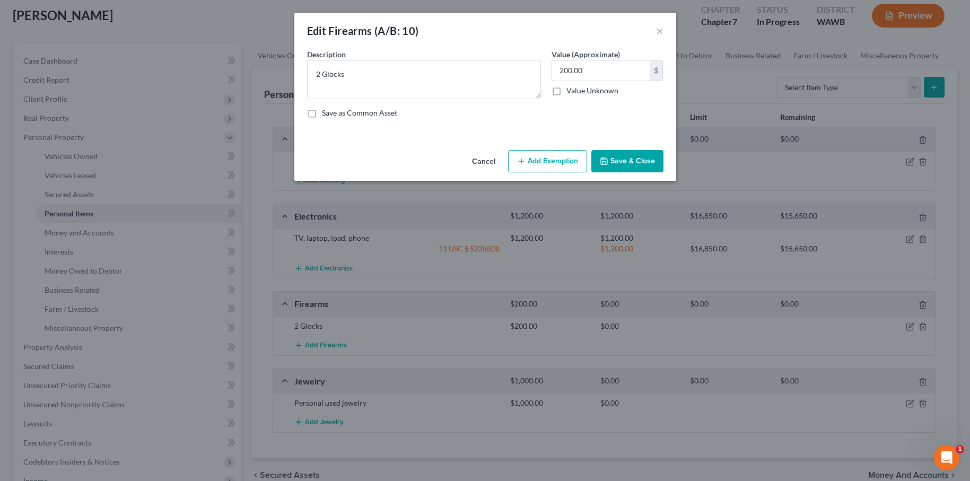
click at [555, 165] on button "Add Exemption" at bounding box center [547, 161] width 79 height 22
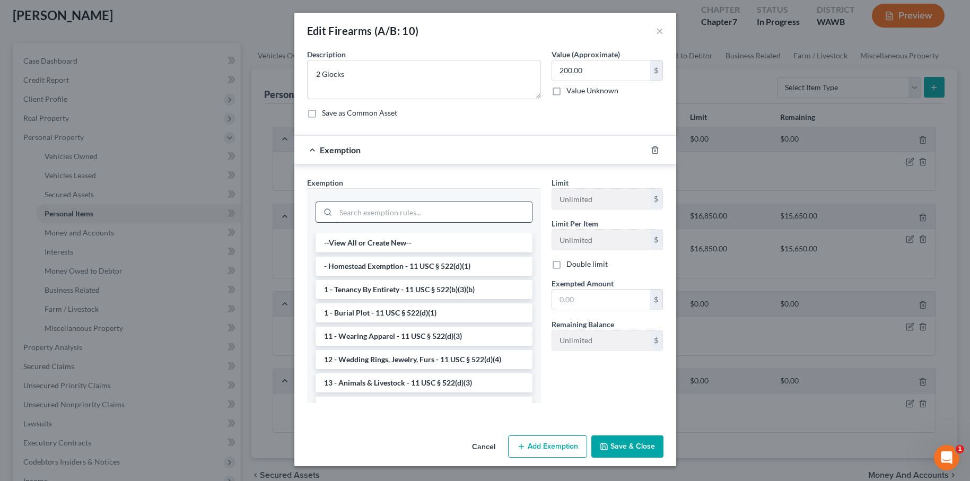
click at [418, 218] on input "search" at bounding box center [434, 212] width 196 height 20
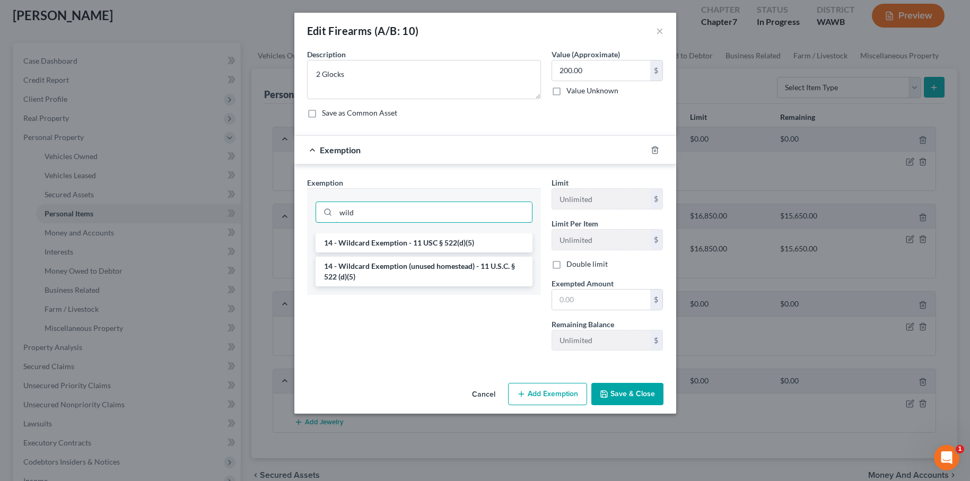
type input "wild"
click at [450, 253] on ul "14 - Wildcard Exemption - 11 USC § 522(d)(5) 14 - Wildcard Exemption (unused ho…" at bounding box center [423, 259] width 217 height 53
click at [450, 249] on li "14 - Wildcard Exemption - 11 USC § 522(d)(5)" at bounding box center [423, 242] width 217 height 19
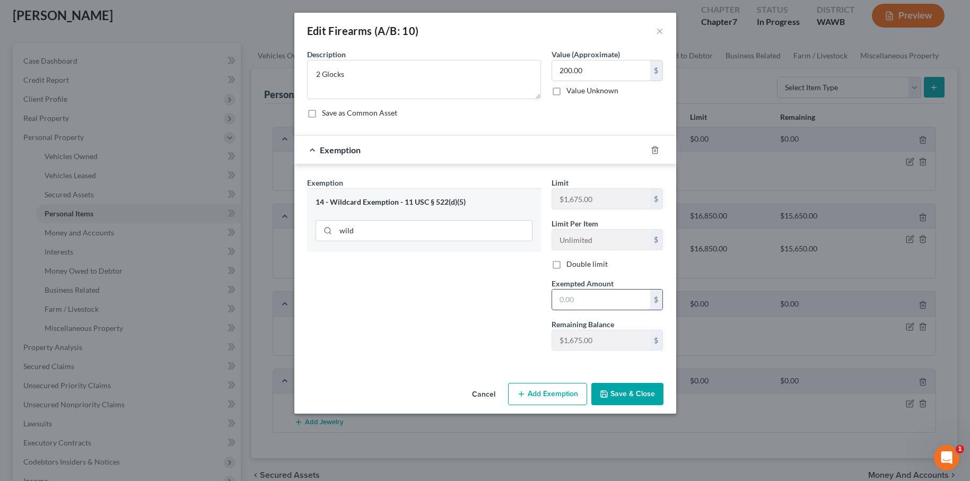
click at [585, 300] on input "text" at bounding box center [601, 299] width 98 height 20
type input "200"
click at [541, 368] on div "Exemption Set must be selected for CA. Exemption * 14 - Wildcard Exemption - 11…" at bounding box center [485, 266] width 382 height 204
click at [629, 388] on button "Save & Close" at bounding box center [627, 394] width 72 height 22
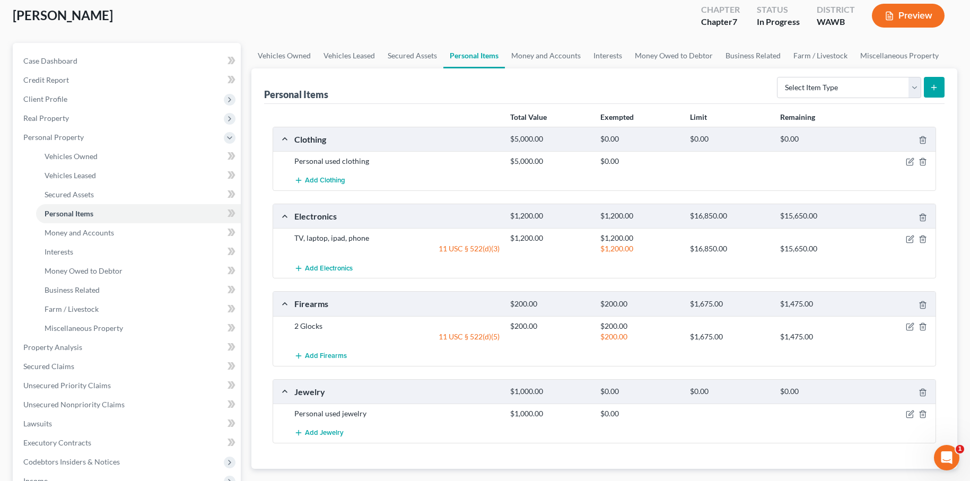
click at [915, 414] on div at bounding box center [900, 413] width 72 height 11
click at [914, 415] on icon "button" at bounding box center [910, 414] width 8 height 8
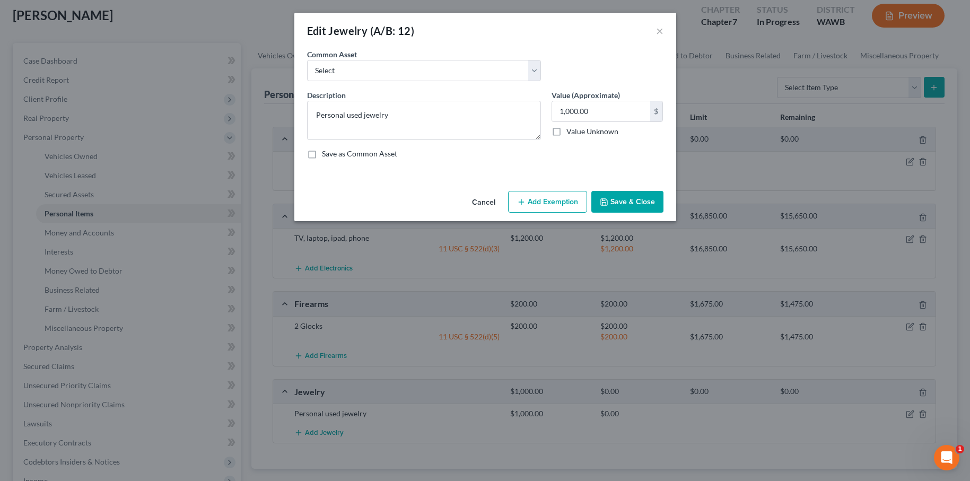
click at [551, 197] on button "Add Exemption" at bounding box center [547, 202] width 79 height 22
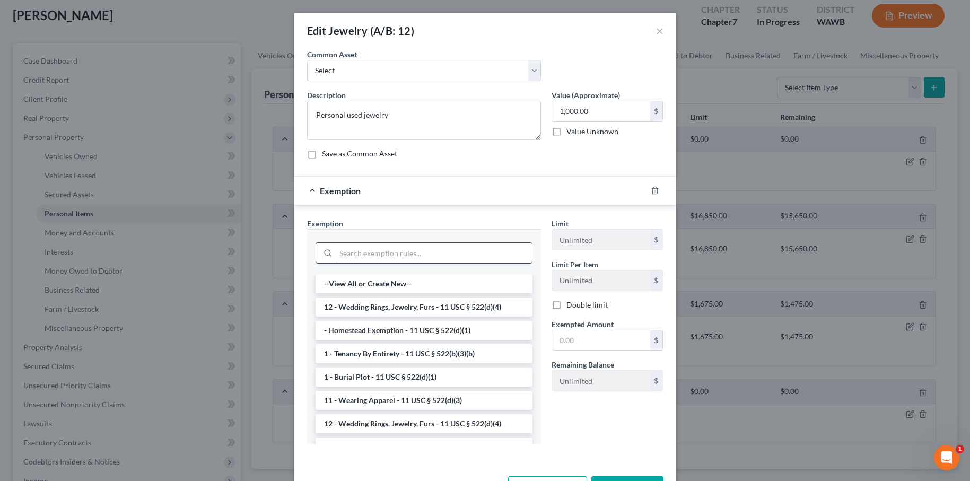
click at [434, 245] on input "search" at bounding box center [434, 253] width 196 height 20
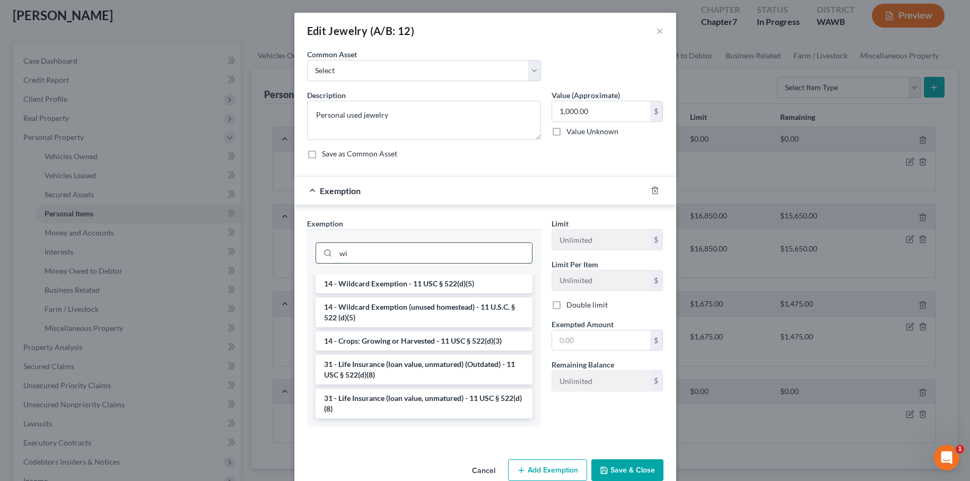
type input "w"
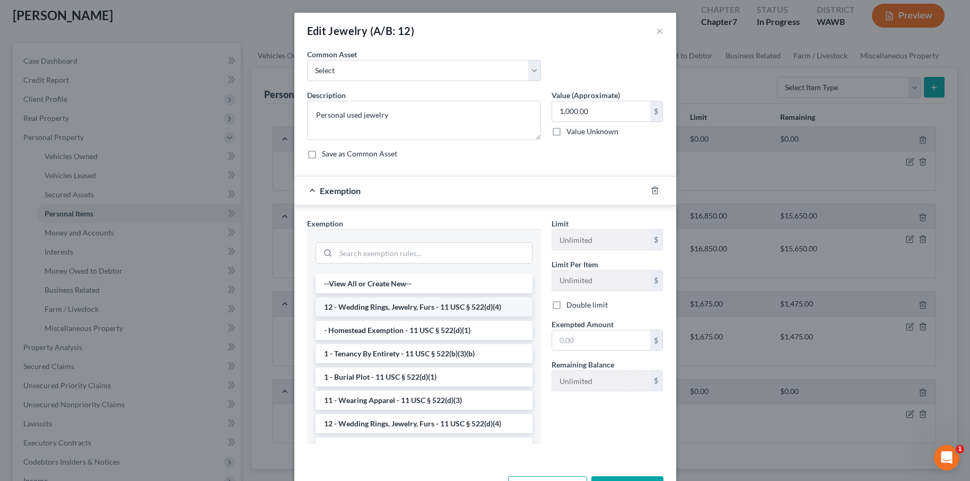
click at [425, 310] on li "12 - Wedding Rings, Jewelry, Furs - 11 USC § 522(d)(4)" at bounding box center [423, 306] width 217 height 19
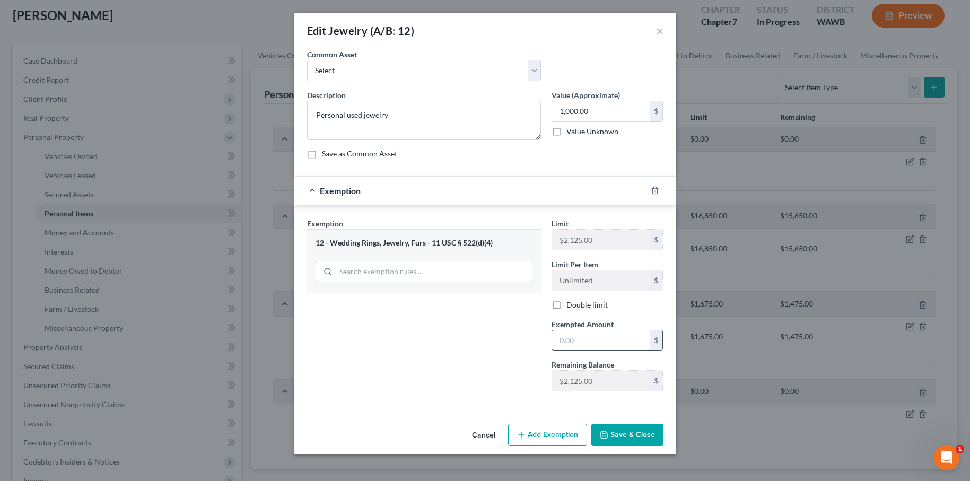
click at [589, 343] on input "text" at bounding box center [601, 340] width 98 height 20
type input "1,000"
click at [631, 433] on button "Save & Close" at bounding box center [627, 435] width 72 height 22
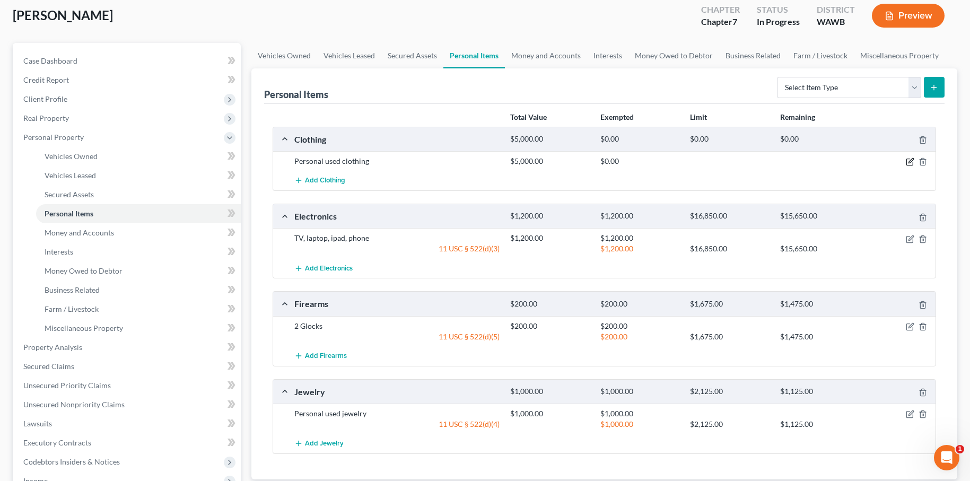
click at [909, 160] on icon "button" at bounding box center [910, 161] width 8 height 8
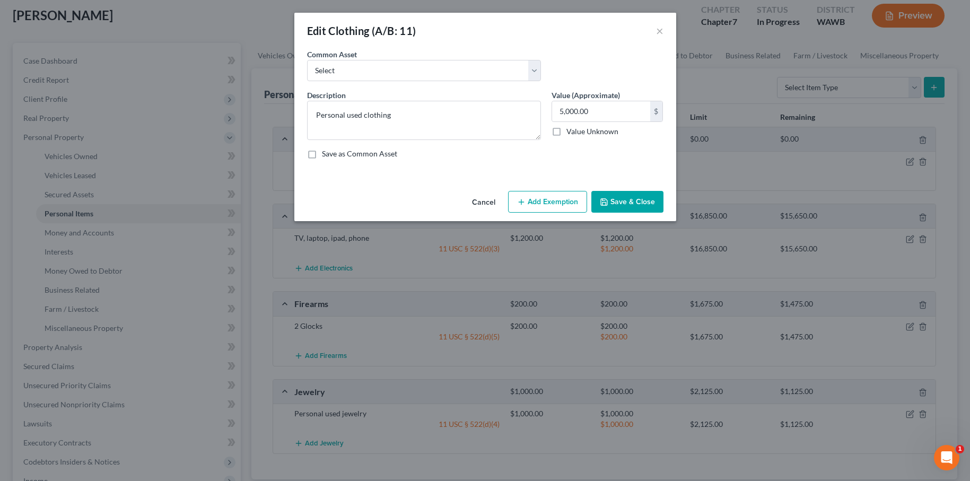
click at [553, 198] on button "Add Exemption" at bounding box center [547, 202] width 79 height 22
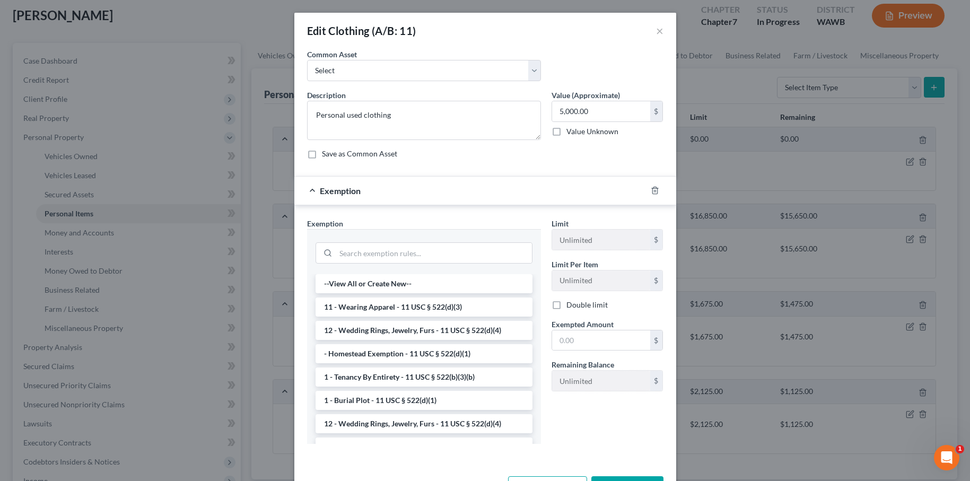
click at [383, 306] on li "11 - Wearing Apparel - 11 USC § 522(d)(3)" at bounding box center [423, 306] width 217 height 19
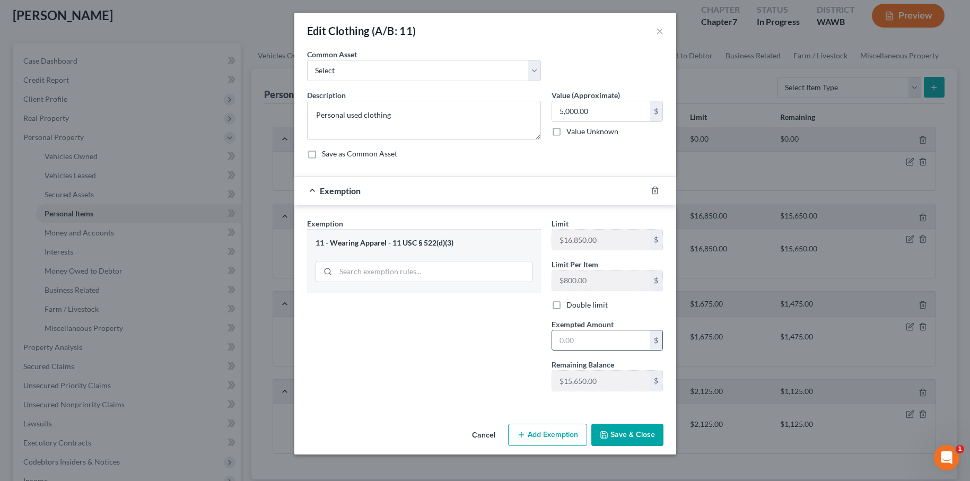
click at [587, 334] on input "text" at bounding box center [601, 340] width 98 height 20
type input "5,000"
click at [632, 434] on button "Save & Close" at bounding box center [627, 435] width 72 height 22
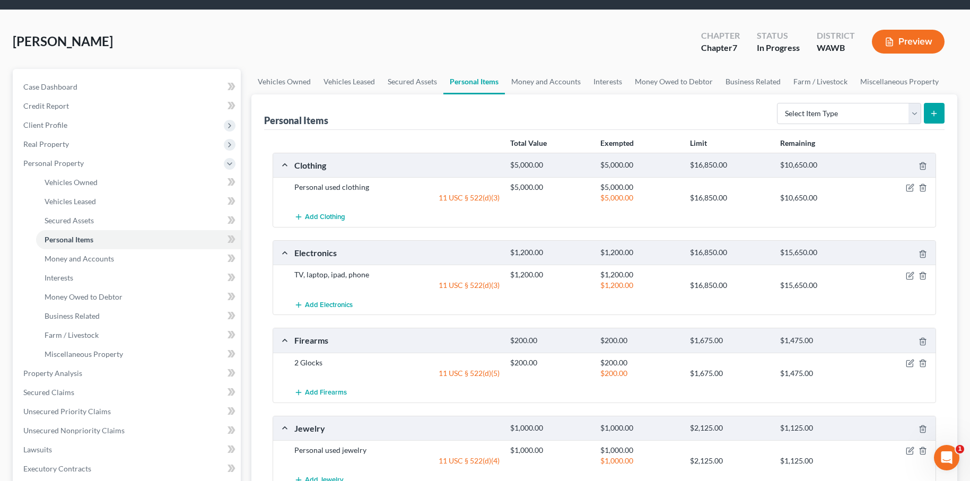
scroll to position [0, 0]
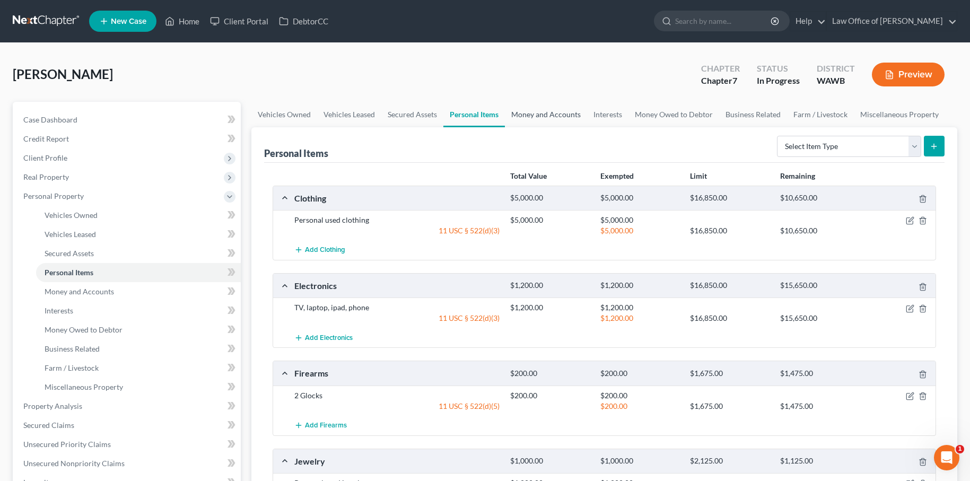
click at [549, 115] on link "Money and Accounts" at bounding box center [546, 114] width 82 height 25
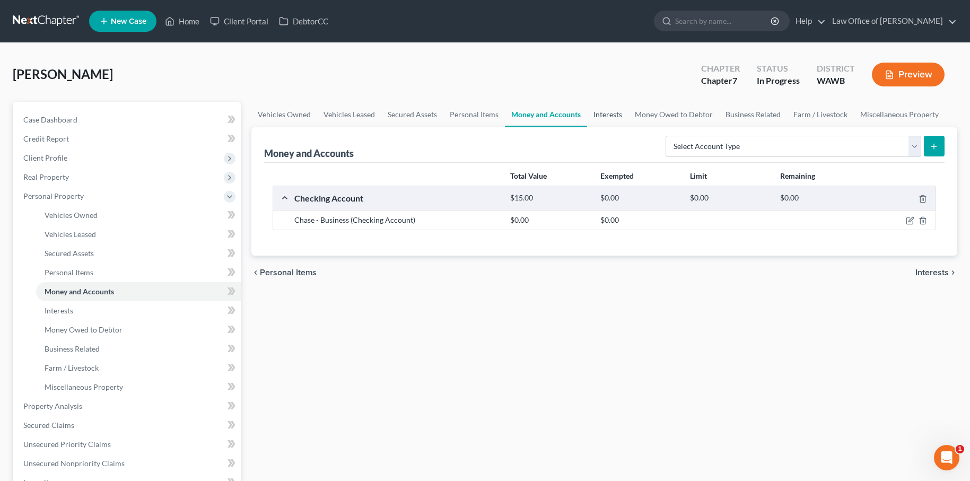
click at [610, 115] on link "Interests" at bounding box center [607, 114] width 41 height 25
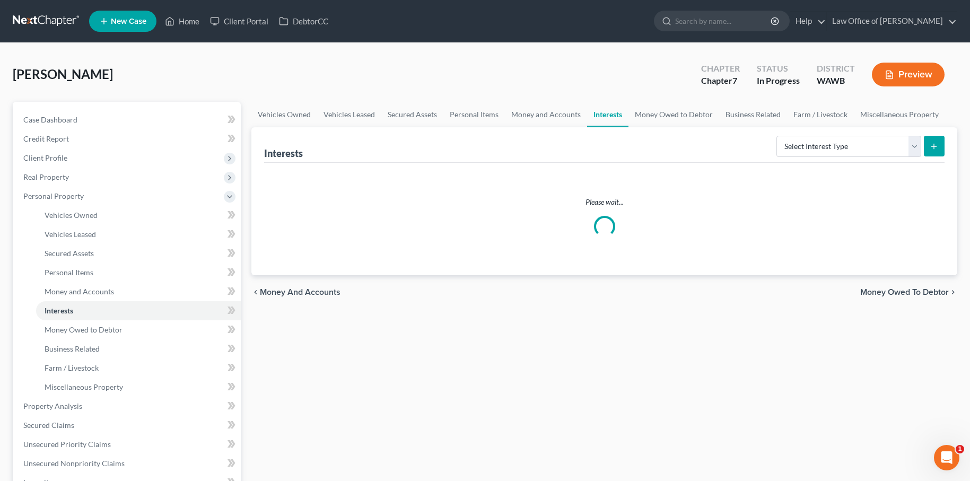
click at [610, 115] on link "Interests" at bounding box center [607, 114] width 41 height 25
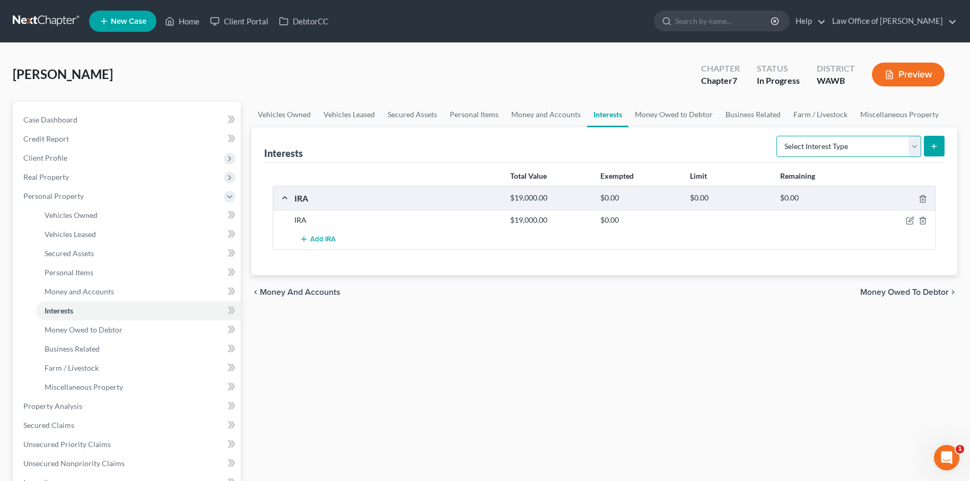
click at [853, 146] on select "Select Interest Type 401K (A/B: 21) Annuity (A/B: 23) Bond (A/B: 18) Education …" at bounding box center [848, 146] width 145 height 21
click at [547, 117] on link "Money and Accounts" at bounding box center [546, 114] width 82 height 25
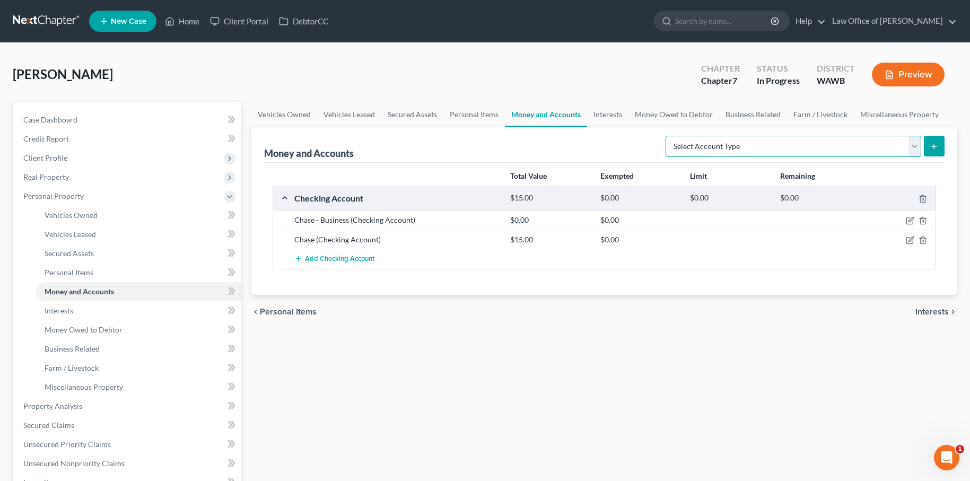
click at [806, 142] on select "Select Account Type Brokerage (A/B: 18, SOFA: 20) Cash on Hand (A/B: 16) Certif…" at bounding box center [793, 146] width 256 height 21
select select "brokerage"
click at [930, 148] on icon "submit" at bounding box center [933, 146] width 8 height 8
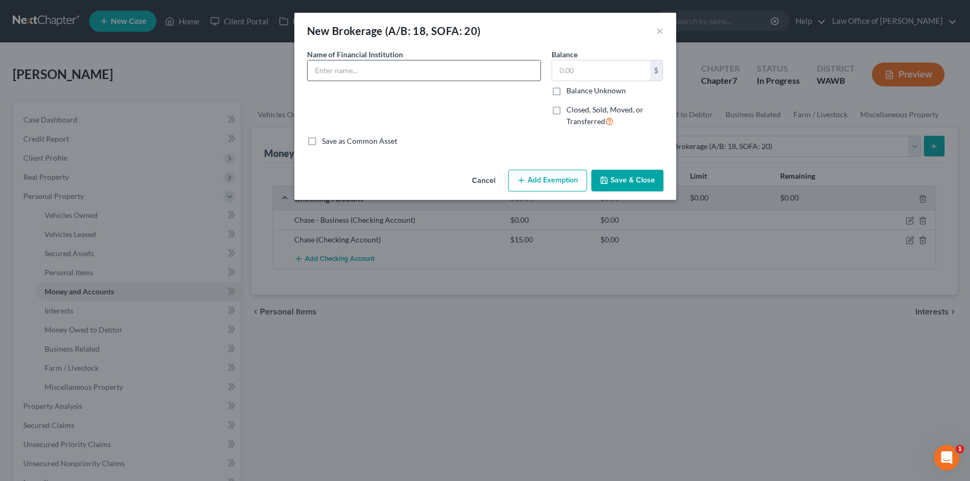
click at [397, 73] on input "text" at bounding box center [424, 70] width 233 height 20
type input "K"
type input "Kronos"
type input "23"
click at [548, 177] on button "Add Exemption" at bounding box center [547, 181] width 79 height 22
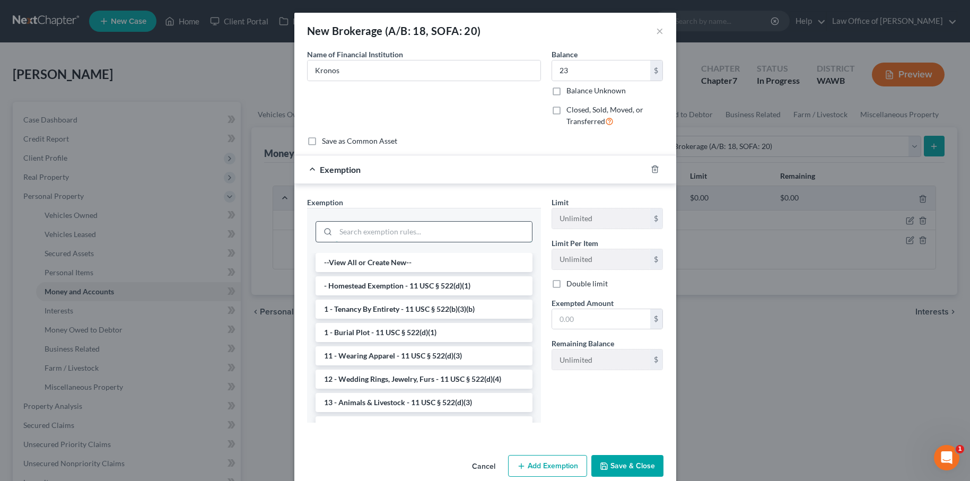
click at [433, 230] on input "search" at bounding box center [434, 232] width 196 height 20
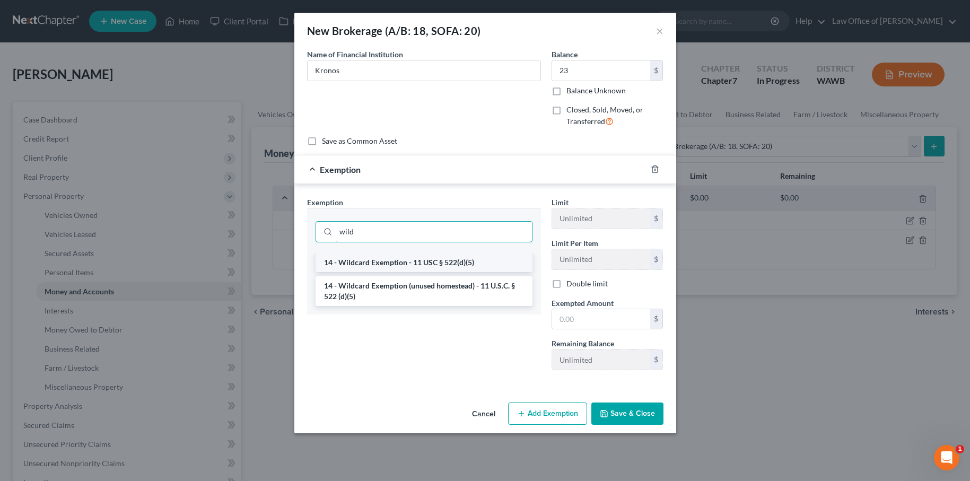
type input "wild"
click at [432, 265] on li "14 - Wildcard Exemption - 11 USC § 522(d)(5)" at bounding box center [423, 262] width 217 height 19
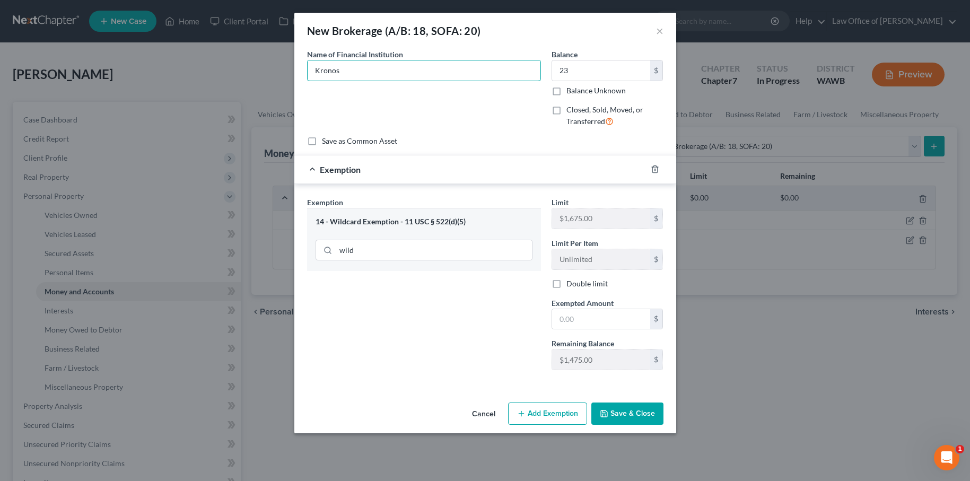
drag, startPoint x: 318, startPoint y: 74, endPoint x: 303, endPoint y: 73, distance: 15.4
click at [303, 73] on div "Name of Financial Institution * Kronos" at bounding box center [424, 92] width 244 height 87
type input "Cronos"
click at [577, 319] on input "text" at bounding box center [601, 319] width 98 height 20
type input "23"
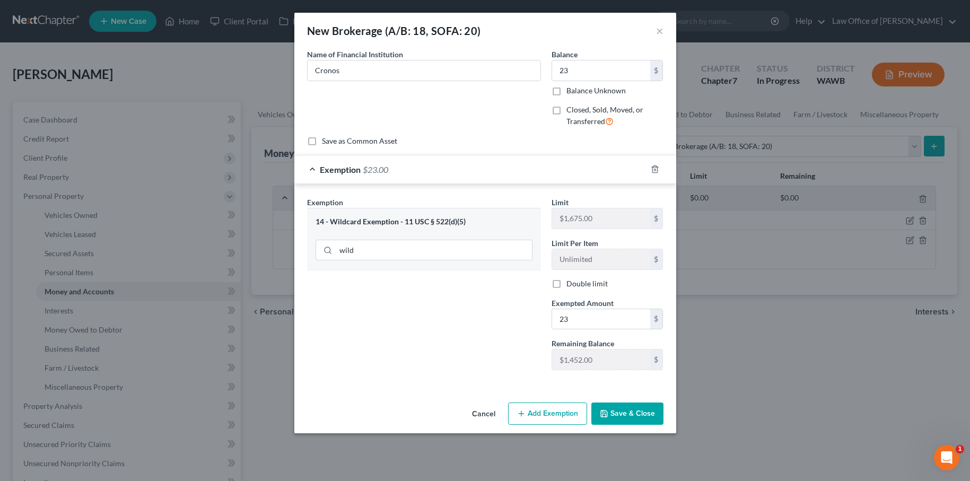
click at [547, 381] on div "Exemption Set must be selected for CA. Exemption * 14 - Wildcard Exemption - 11…" at bounding box center [485, 286] width 382 height 204
click at [629, 415] on button "Save & Close" at bounding box center [627, 413] width 72 height 22
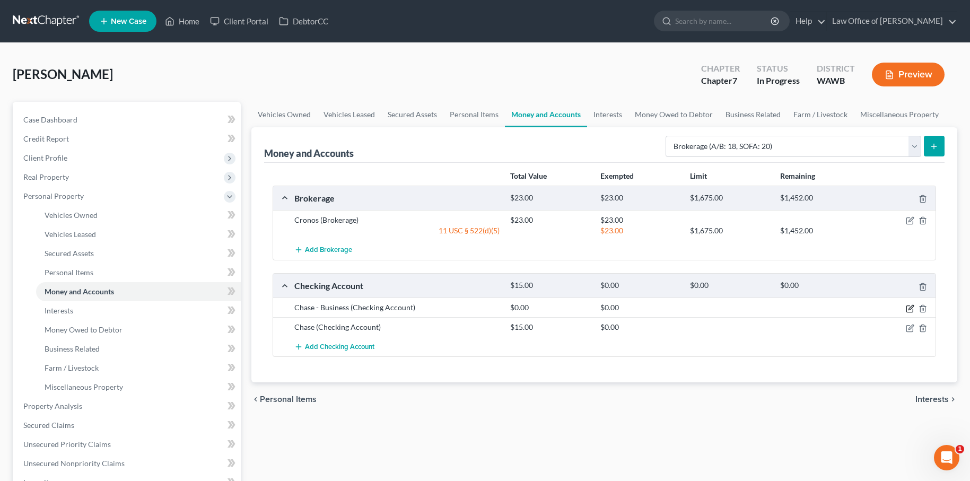
click at [909, 305] on icon "button" at bounding box center [909, 308] width 6 height 6
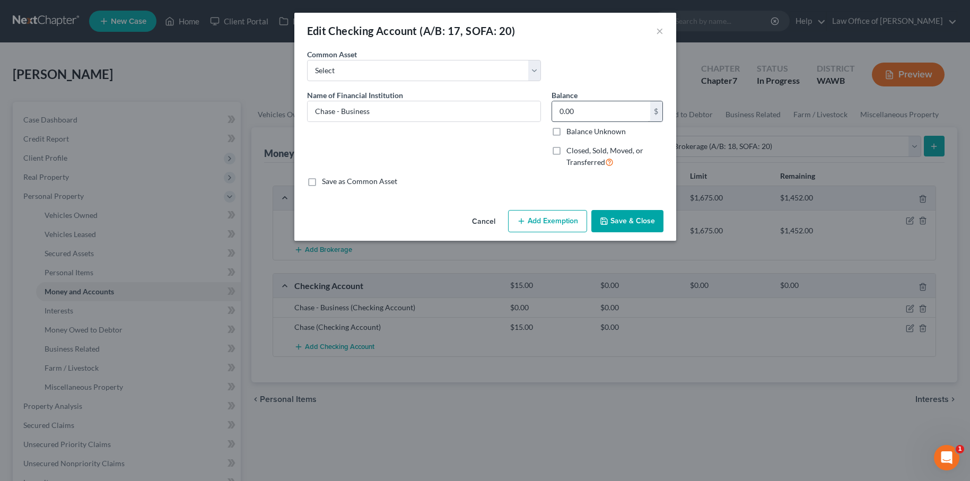
click at [566, 154] on label "Closed, Sold, Moved, or Transferred" at bounding box center [614, 156] width 97 height 23
click at [571, 152] on input "Closed, Sold, Moved, or Transferred" at bounding box center [574, 148] width 7 height 7
checkbox input "true"
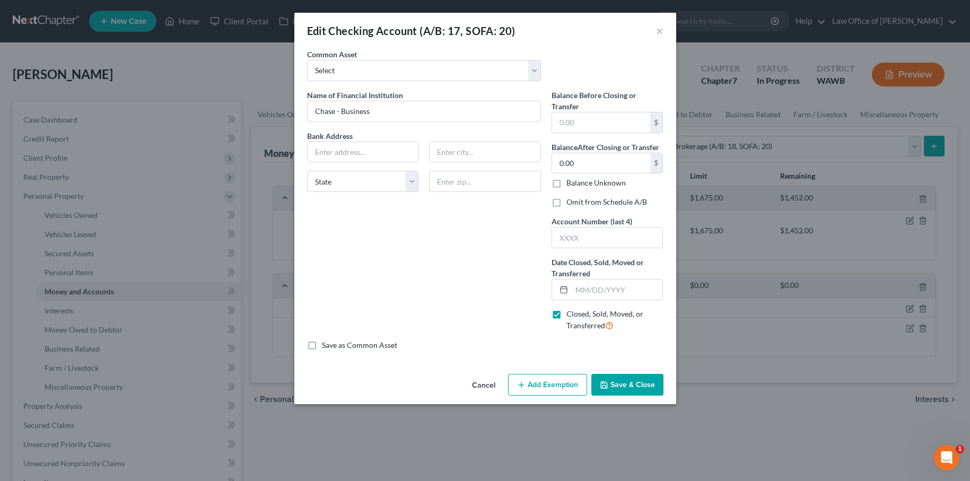
click at [566, 200] on label "Omit from Schedule A/B" at bounding box center [606, 202] width 81 height 11
click at [571, 200] on input "Omit from Schedule A/B" at bounding box center [574, 200] width 7 height 7
checkbox input "true"
click at [563, 125] on input "text" at bounding box center [601, 122] width 98 height 20
type input "0.00"
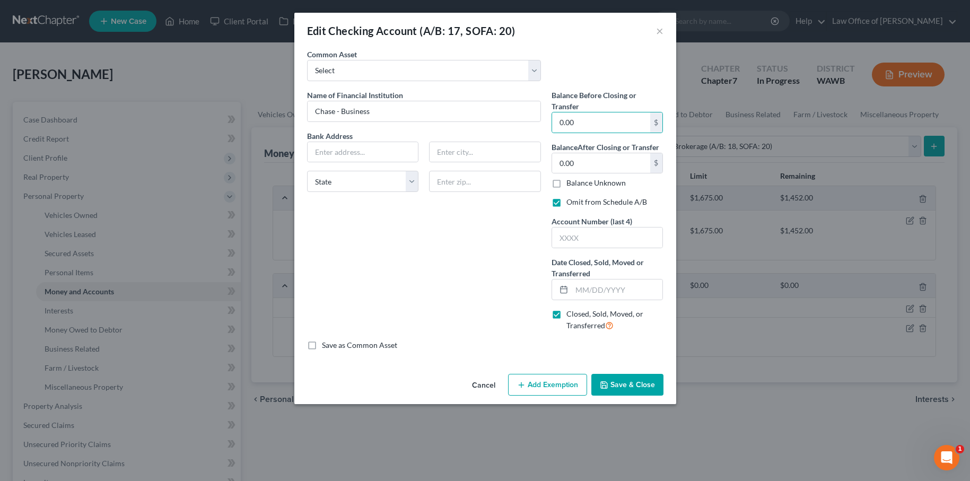
click at [600, 300] on div "Balance Before Closing or Transfer 0.00 $ Balance After Closing or Transfer 0.0…" at bounding box center [607, 215] width 122 height 250
click at [605, 284] on input "text" at bounding box center [617, 289] width 91 height 20
type input "05/01/2025"
click at [616, 382] on button "Save & Close" at bounding box center [627, 385] width 72 height 22
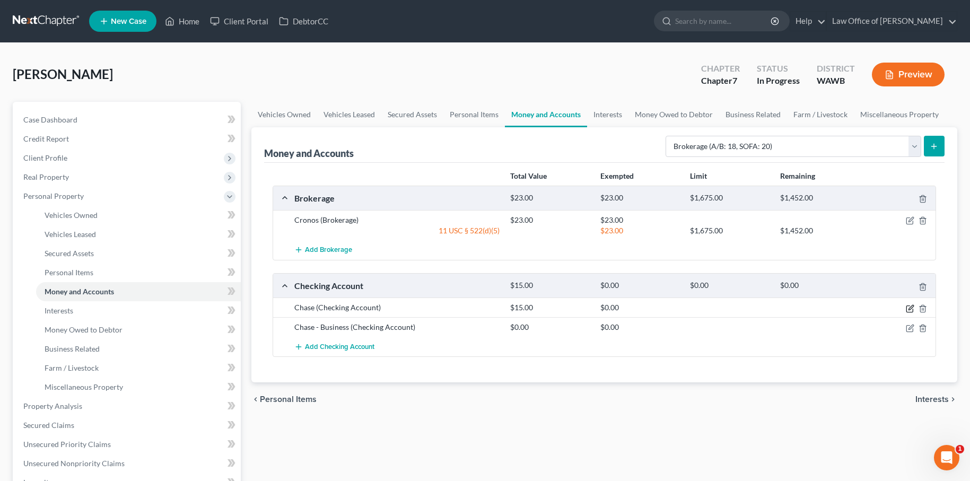
click at [909, 308] on icon "button" at bounding box center [910, 308] width 8 height 8
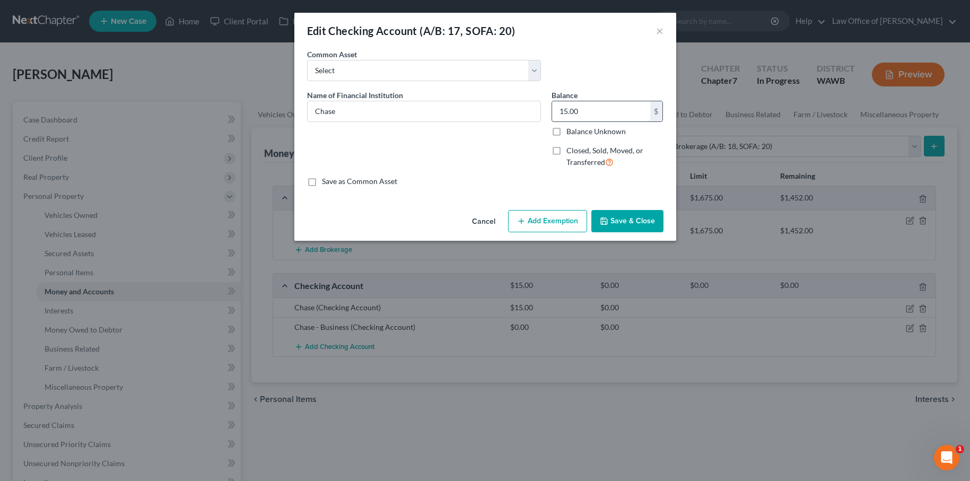
click at [592, 115] on input "15.00" at bounding box center [601, 111] width 98 height 20
type input "400.00"
click at [565, 216] on button "Add Exemption" at bounding box center [547, 221] width 79 height 22
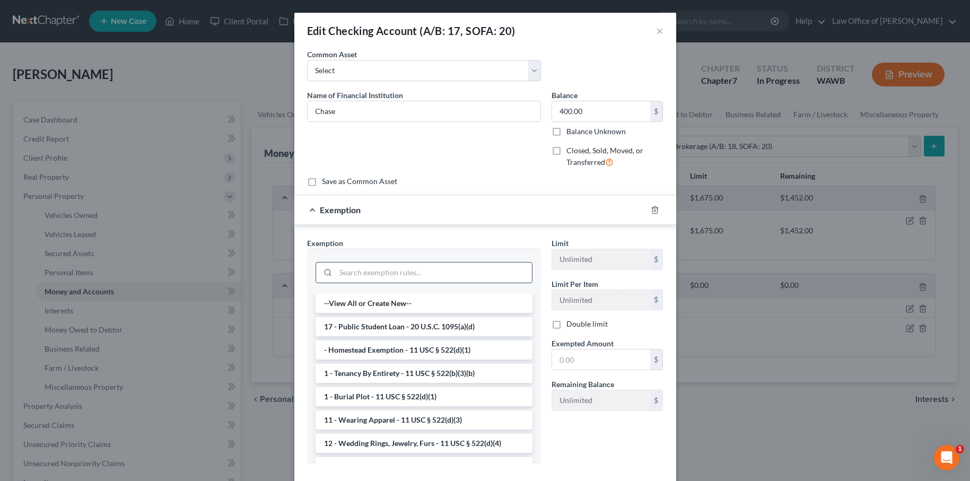
click at [409, 273] on input "search" at bounding box center [434, 272] width 196 height 20
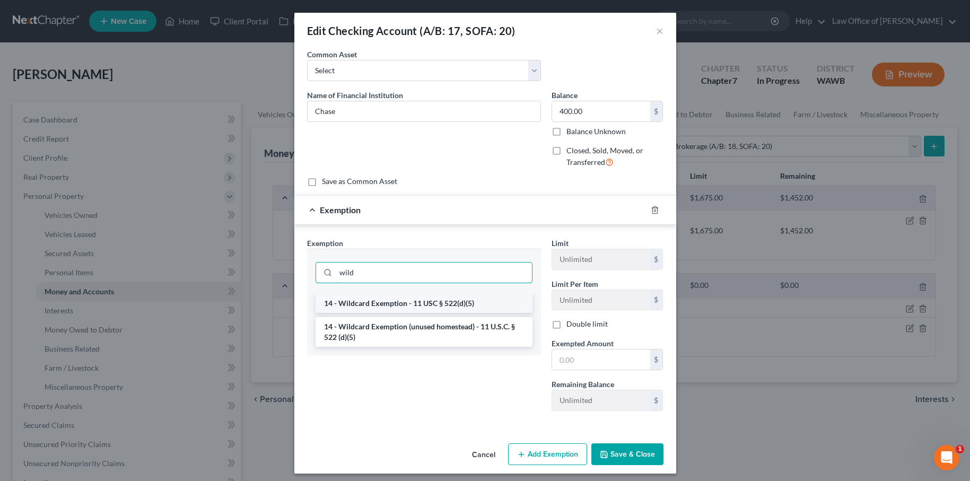
type input "wild"
click at [453, 306] on li "14 - Wildcard Exemption - 11 USC § 522(d)(5)" at bounding box center [423, 303] width 217 height 19
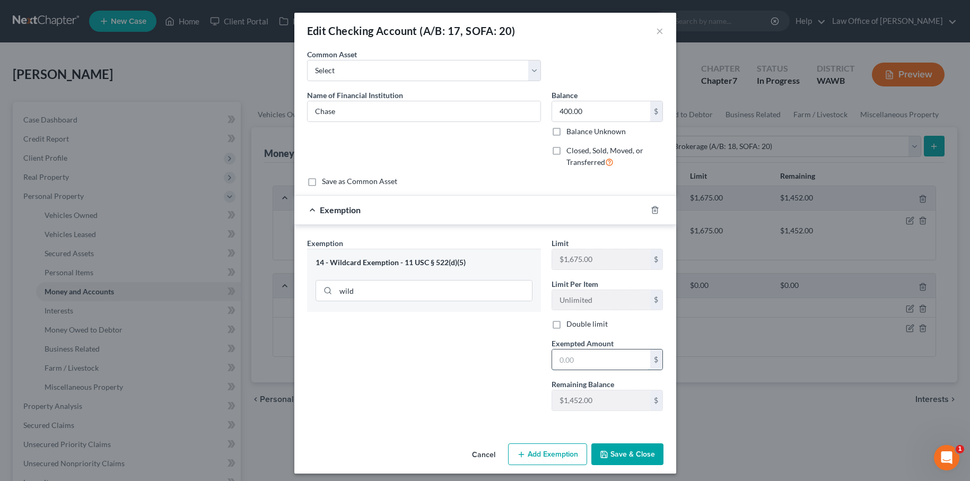
click at [585, 358] on input "text" at bounding box center [601, 359] width 98 height 20
type input "400"
click at [557, 433] on div "An exemption set must first be selected from the Filing Information section. Co…" at bounding box center [485, 244] width 382 height 390
click at [619, 455] on button "Save & Close" at bounding box center [627, 454] width 72 height 22
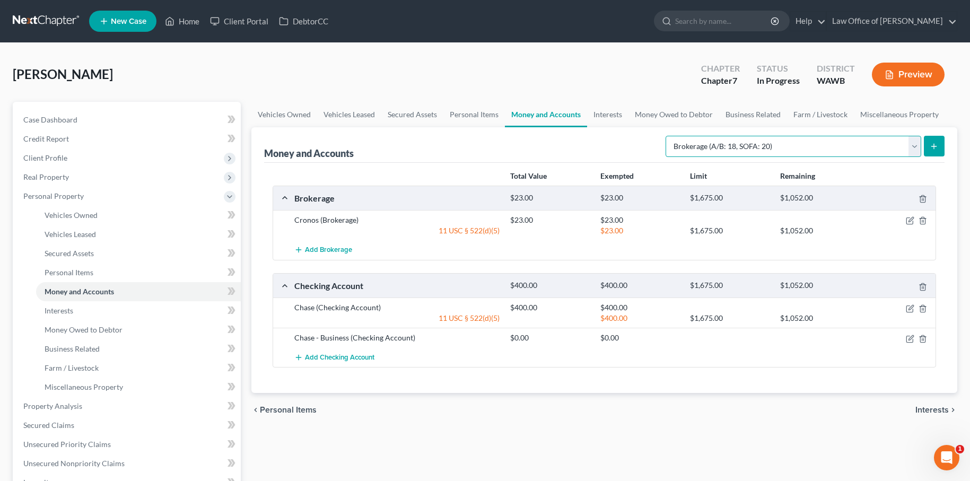
click at [783, 144] on select "Select Account Type Brokerage (A/B: 18, SOFA: 20) Cash on Hand (A/B: 16) Certif…" at bounding box center [793, 146] width 256 height 21
click at [619, 113] on link "Interests" at bounding box center [607, 114] width 41 height 25
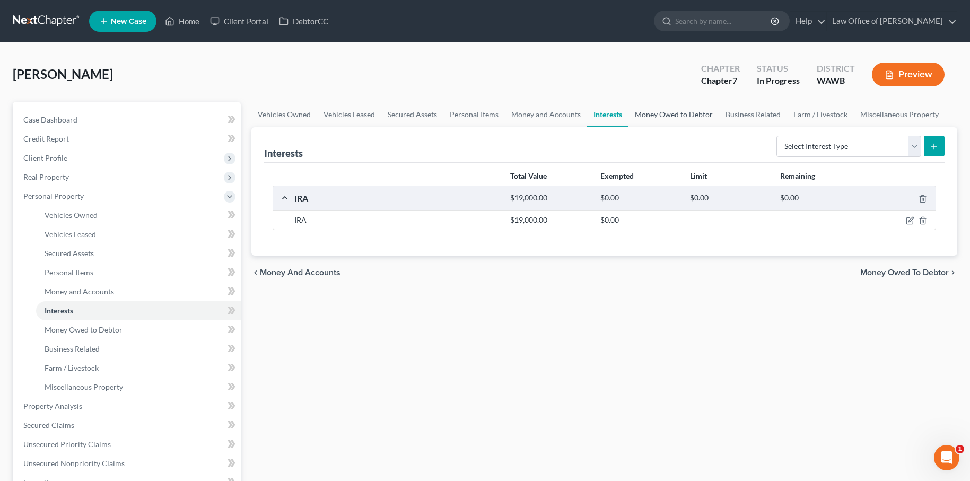
click at [662, 113] on link "Money Owed to Debtor" at bounding box center [673, 114] width 91 height 25
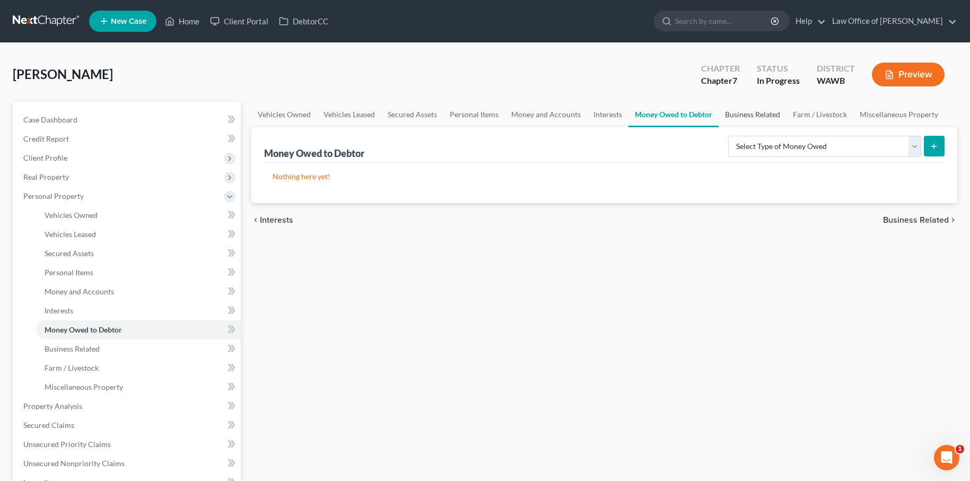
click at [765, 115] on link "Business Related" at bounding box center [752, 114] width 68 height 25
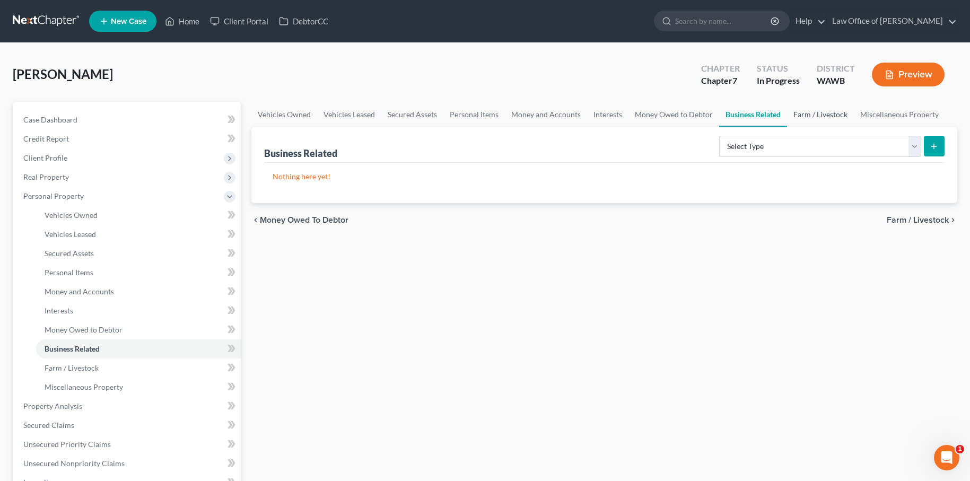
click at [812, 115] on link "Farm / Livestock" at bounding box center [820, 114] width 67 height 25
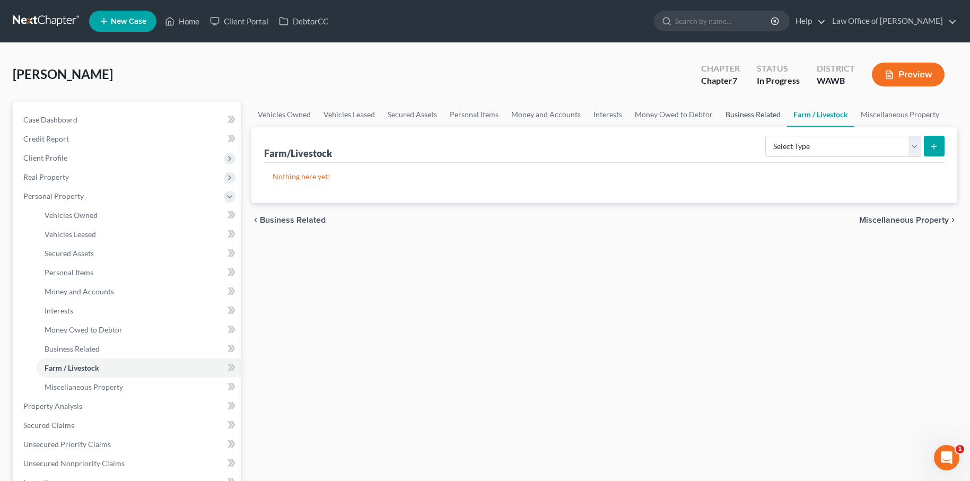
click at [750, 111] on link "Business Related" at bounding box center [753, 114] width 68 height 25
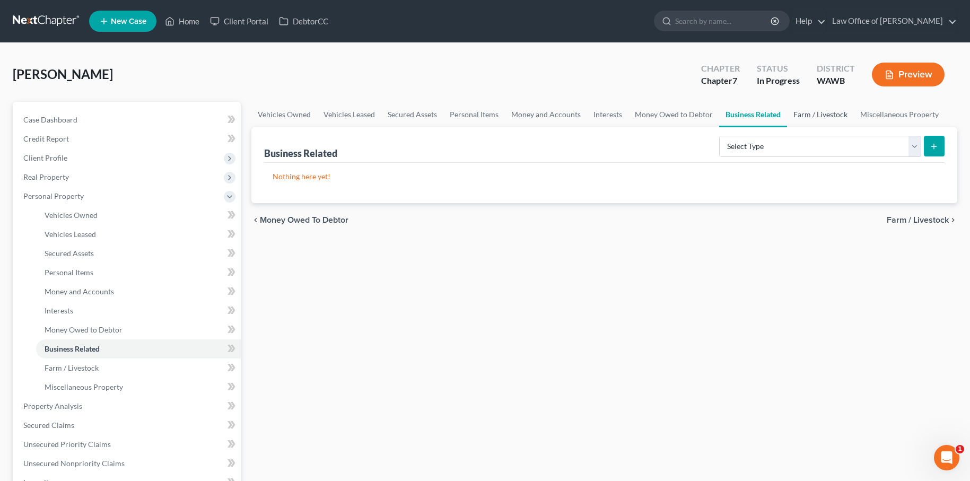
click at [824, 117] on link "Farm / Livestock" at bounding box center [820, 114] width 67 height 25
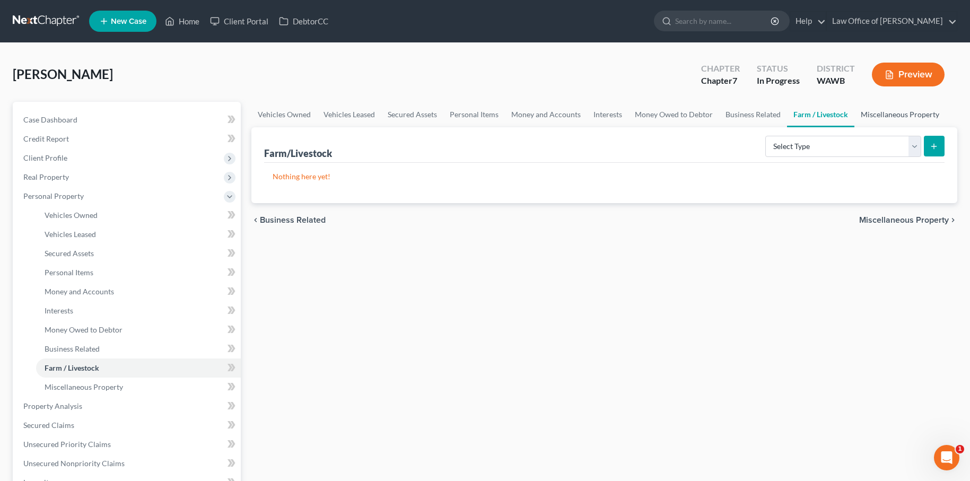
click at [887, 119] on link "Miscellaneous Property" at bounding box center [899, 114] width 91 height 25
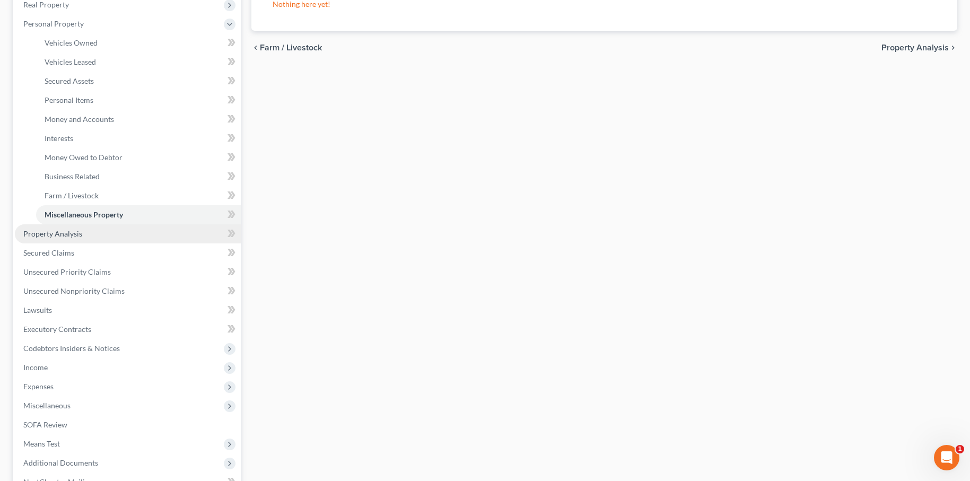
click at [118, 229] on link "Property Analysis" at bounding box center [128, 233] width 226 height 19
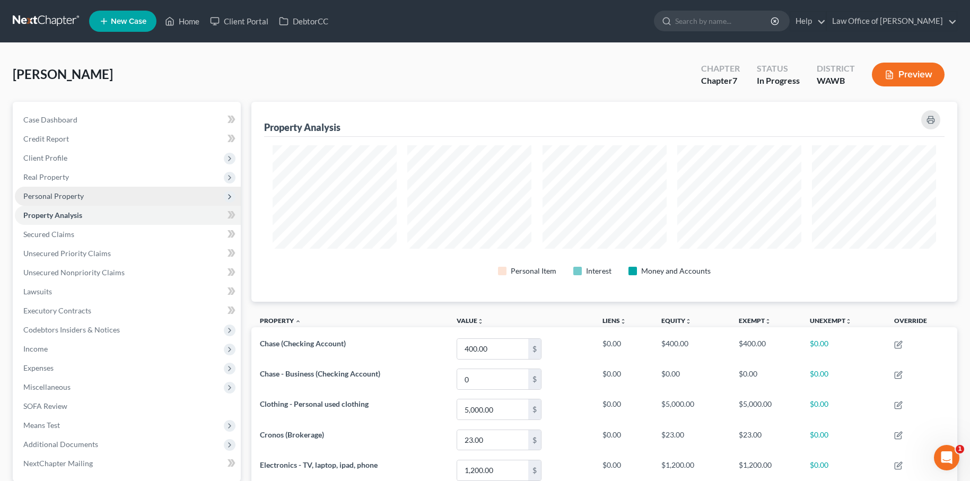
click at [142, 191] on span "Personal Property" at bounding box center [128, 196] width 226 height 19
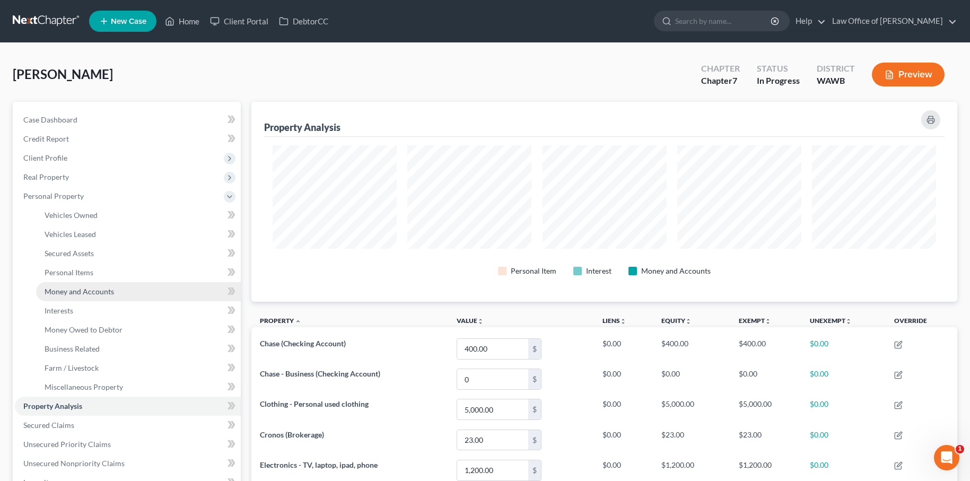
click at [109, 288] on span "Money and Accounts" at bounding box center [79, 291] width 69 height 9
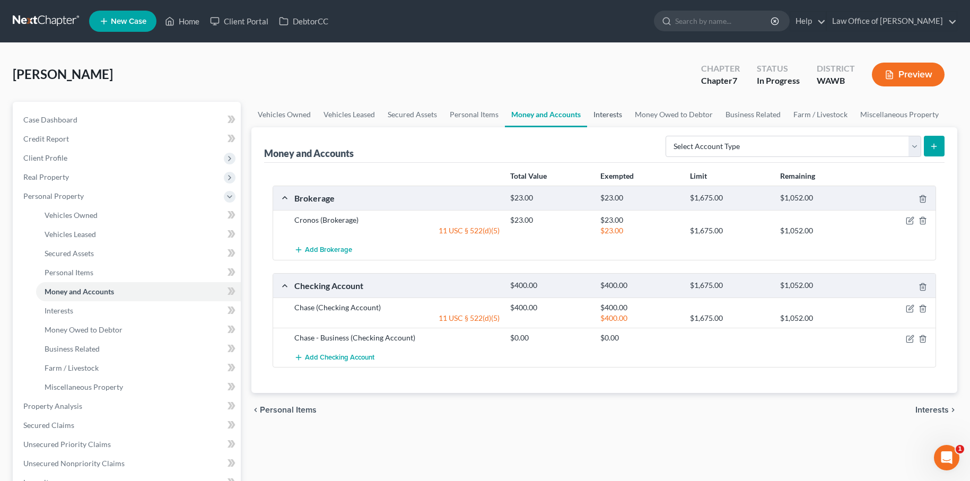
click at [611, 122] on link "Interests" at bounding box center [607, 114] width 41 height 25
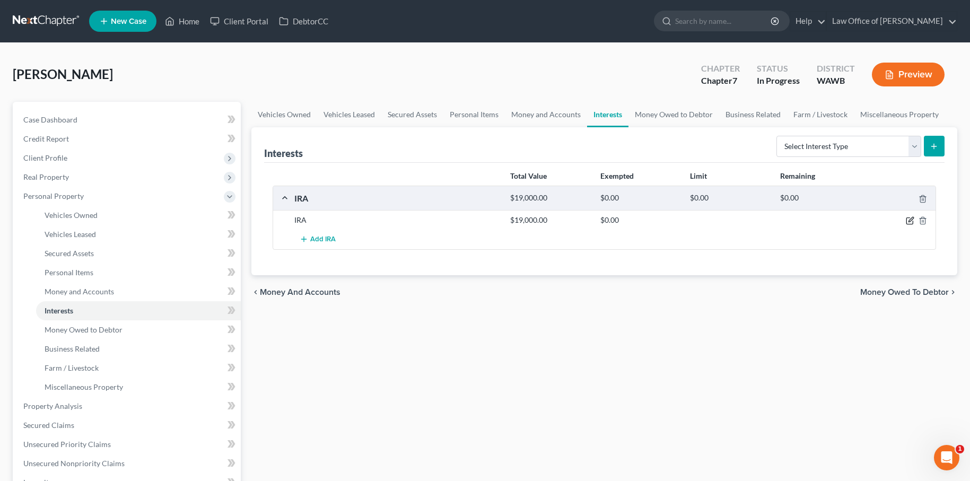
click at [910, 221] on icon "button" at bounding box center [910, 220] width 8 height 8
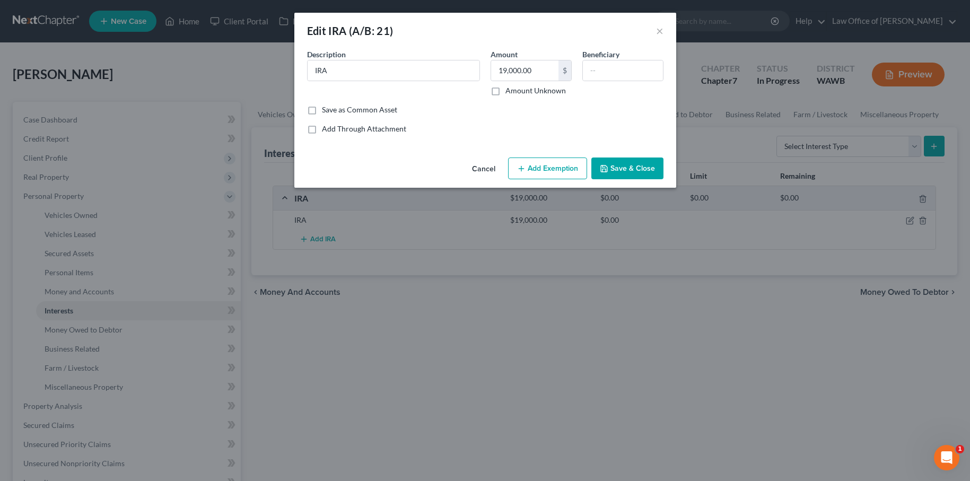
click at [549, 168] on button "Add Exemption" at bounding box center [547, 168] width 79 height 22
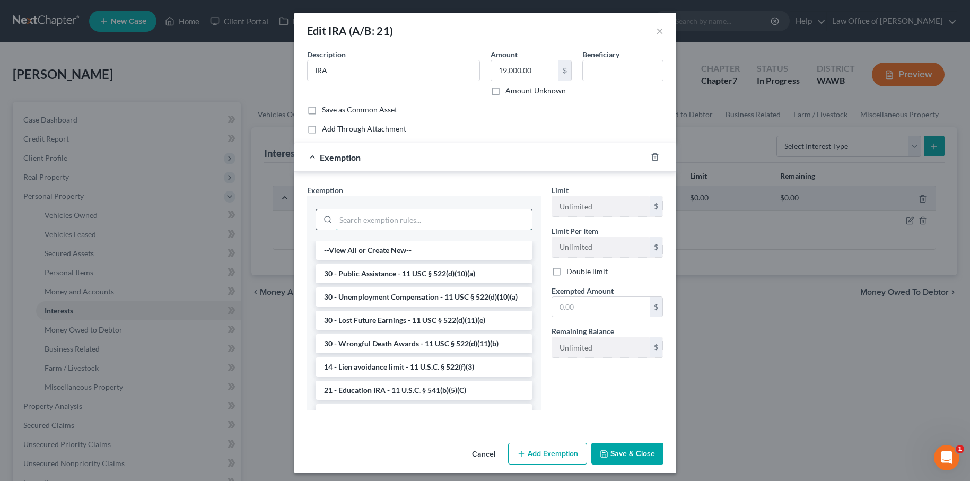
click at [433, 211] on input "search" at bounding box center [434, 219] width 196 height 20
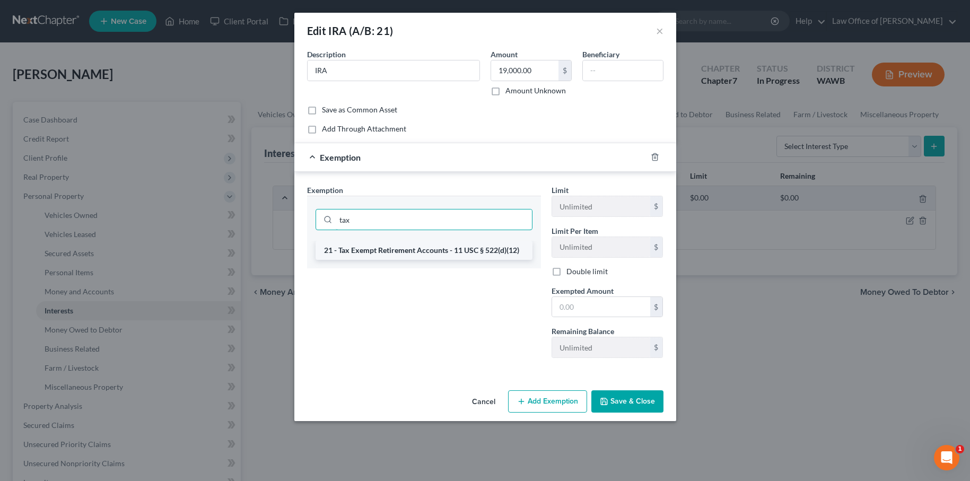
type input "tax"
click at [413, 251] on li "21 - Tax Exempt Retirement Accounts - 11 USC § 522(d)(12)" at bounding box center [423, 250] width 217 height 19
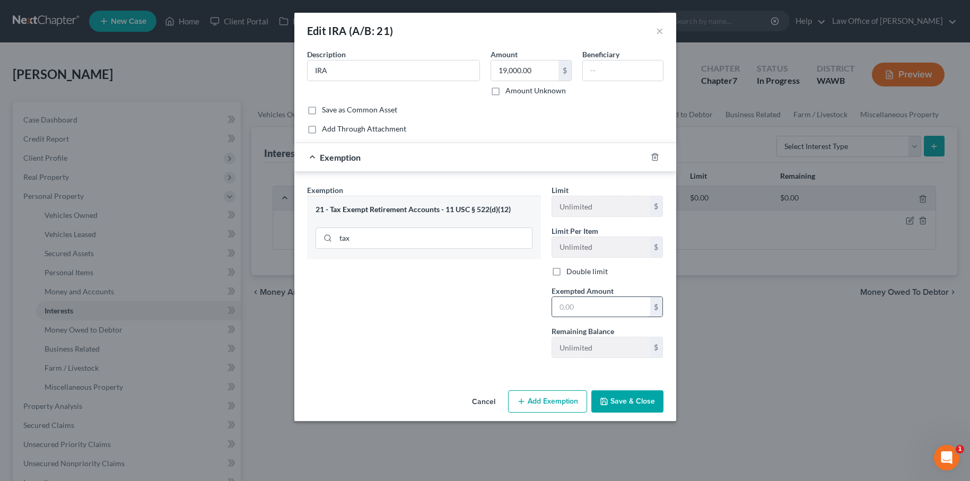
click at [597, 311] on input "text" at bounding box center [601, 307] width 98 height 20
type input "2"
type input "19,000"
click at [611, 402] on button "Save & Close" at bounding box center [627, 401] width 72 height 22
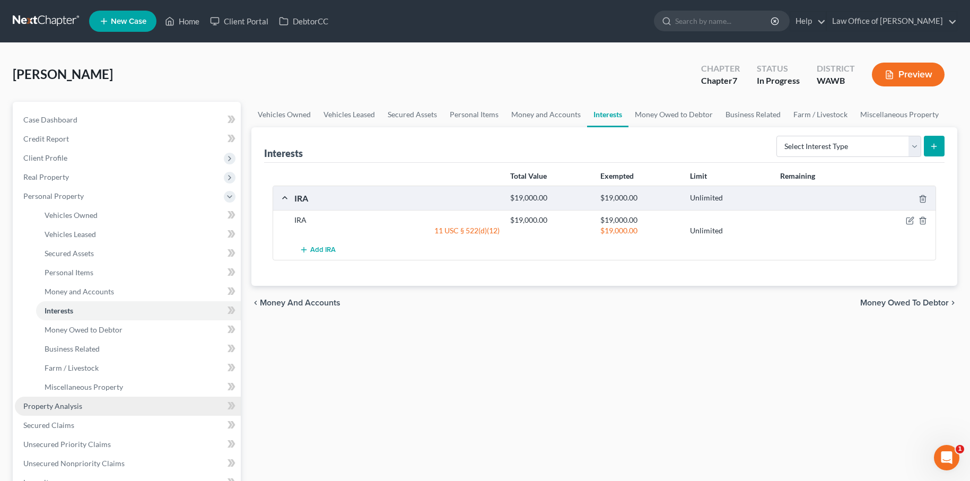
click at [80, 402] on span "Property Analysis" at bounding box center [52, 405] width 59 height 9
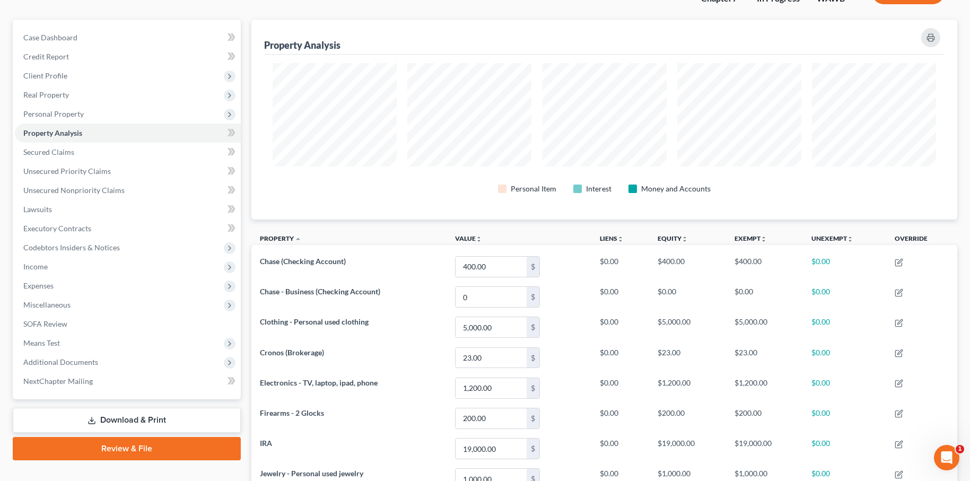
scroll to position [62, 0]
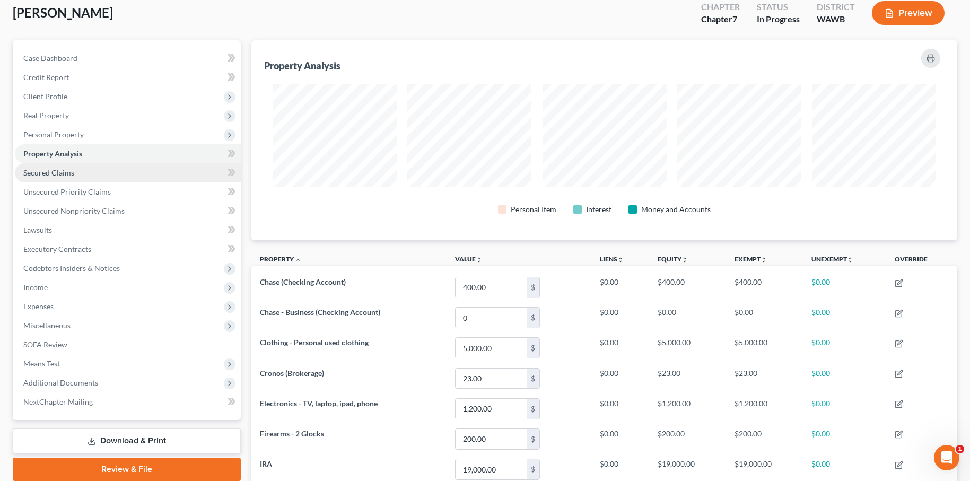
click at [92, 168] on link "Secured Claims" at bounding box center [128, 172] width 226 height 19
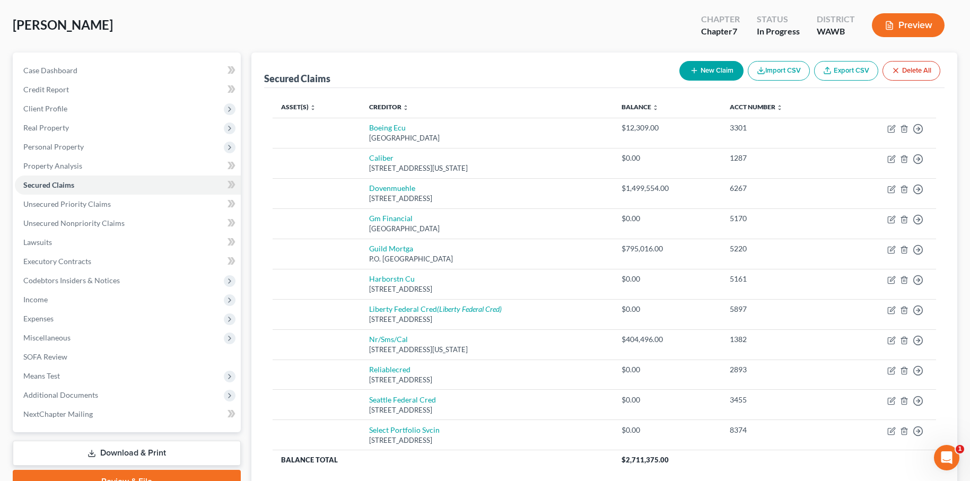
scroll to position [39, 0]
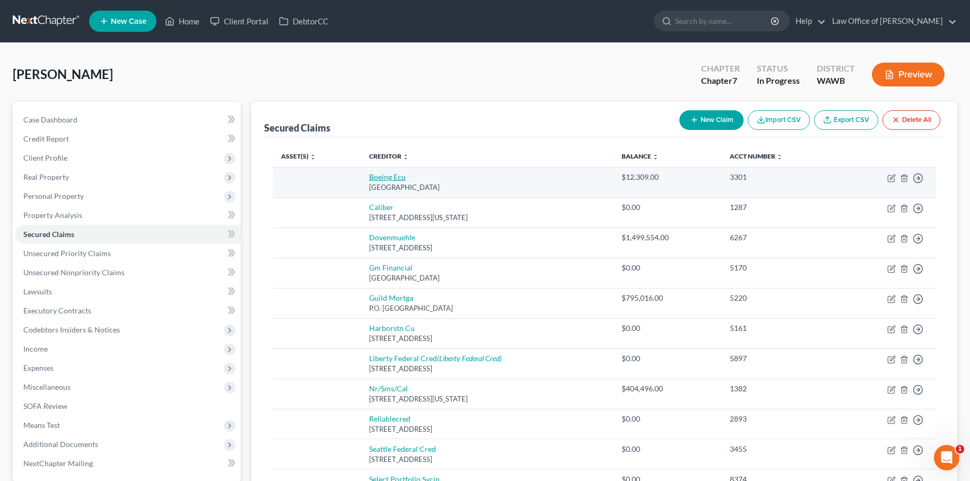
click at [385, 178] on link "Boeing Ecu" at bounding box center [387, 176] width 37 height 9
select select "50"
select select "0"
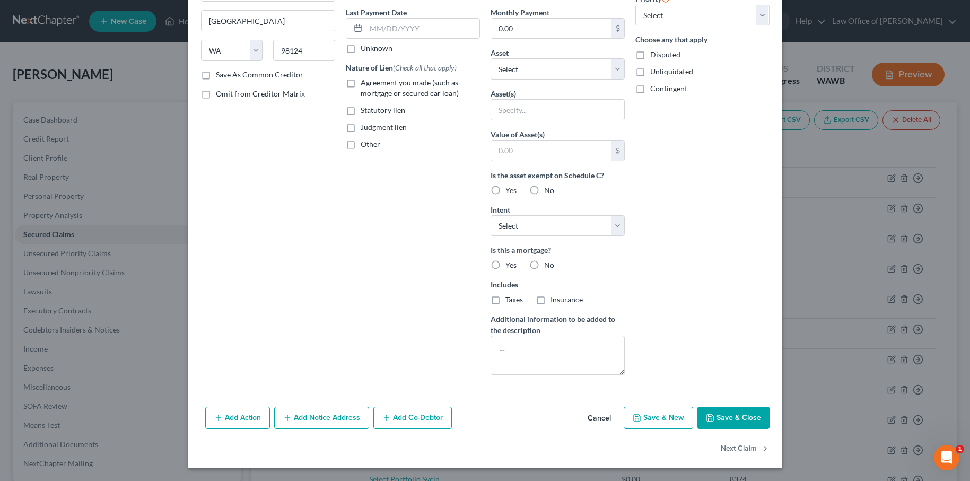
click at [730, 415] on button "Save & Close" at bounding box center [733, 418] width 72 height 22
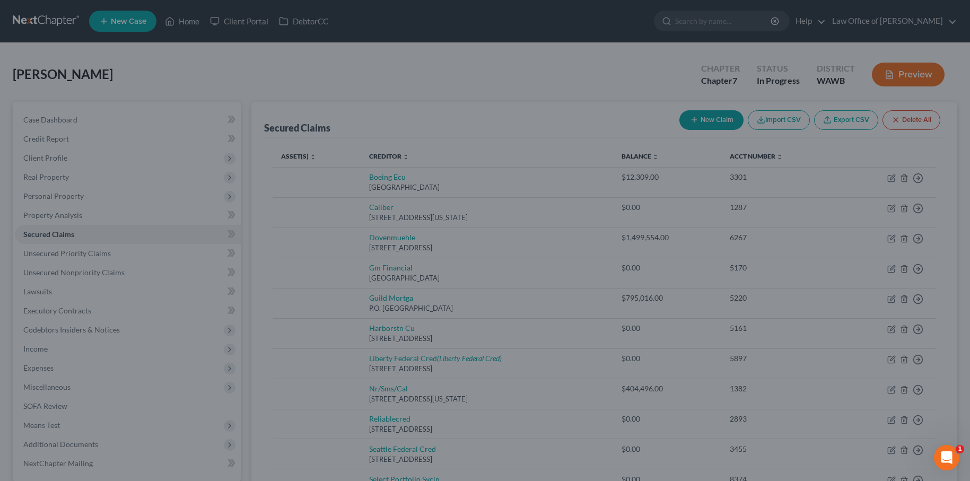
scroll to position [22, 0]
type input "0"
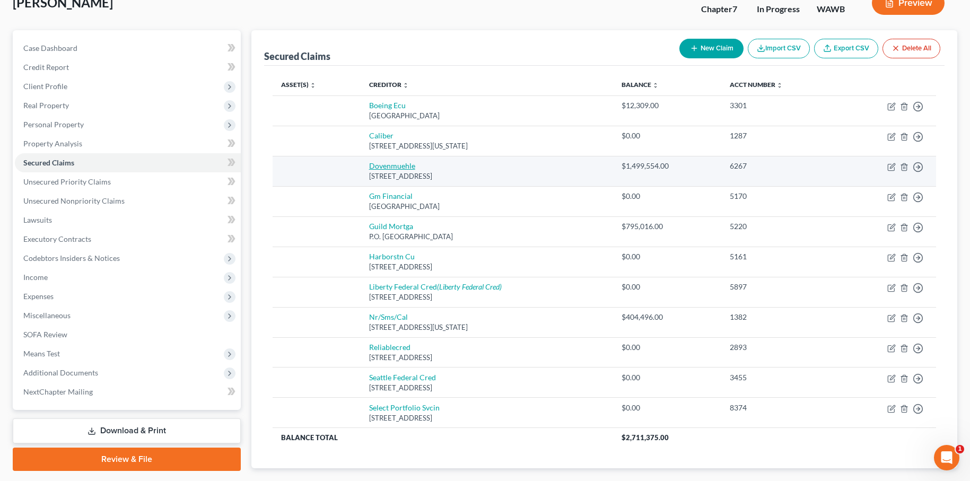
scroll to position [133, 0]
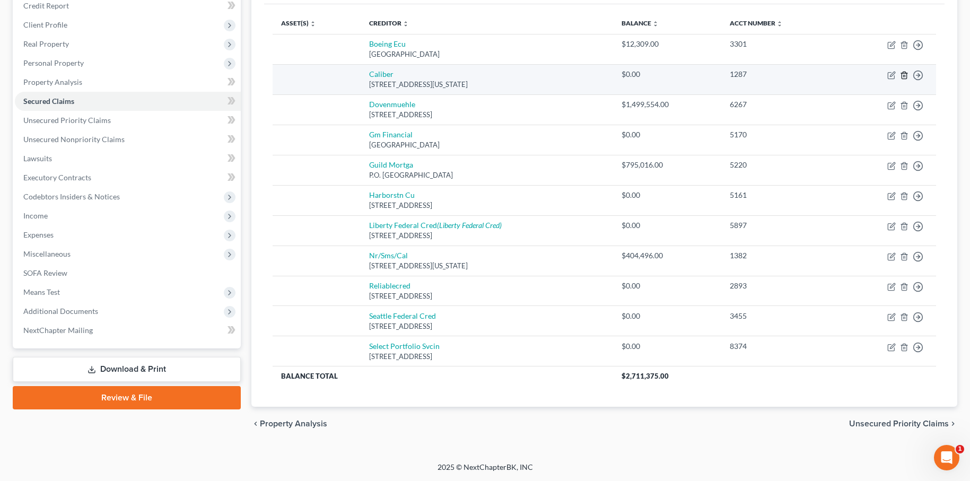
click at [904, 76] on icon "button" at bounding box center [904, 75] width 8 height 8
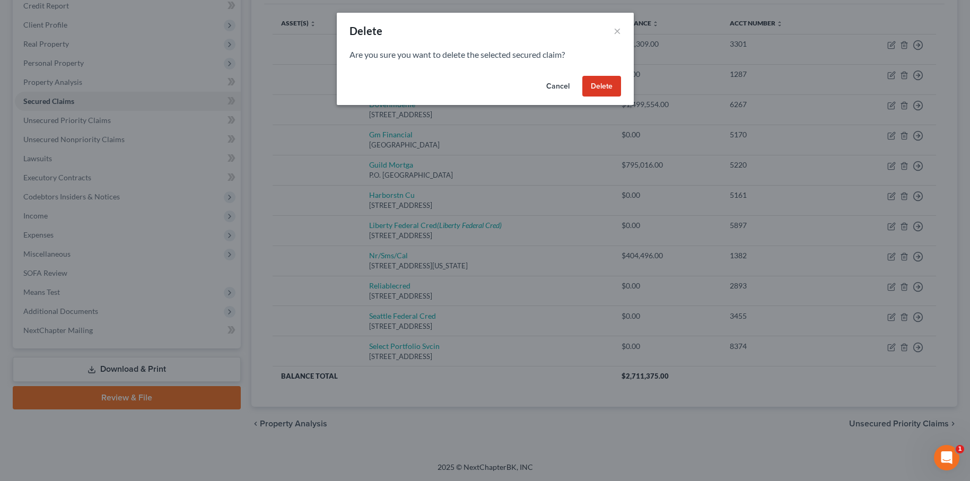
click at [618, 84] on button "Delete" at bounding box center [601, 86] width 39 height 21
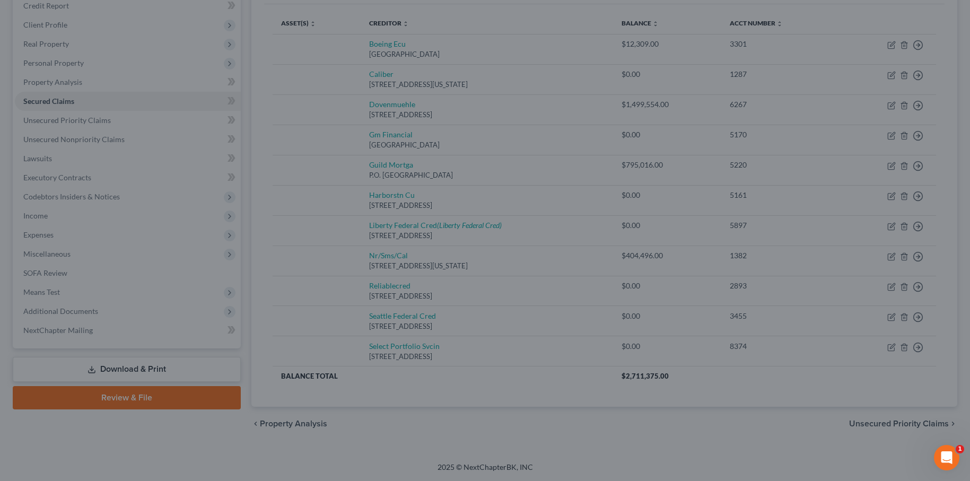
scroll to position [103, 0]
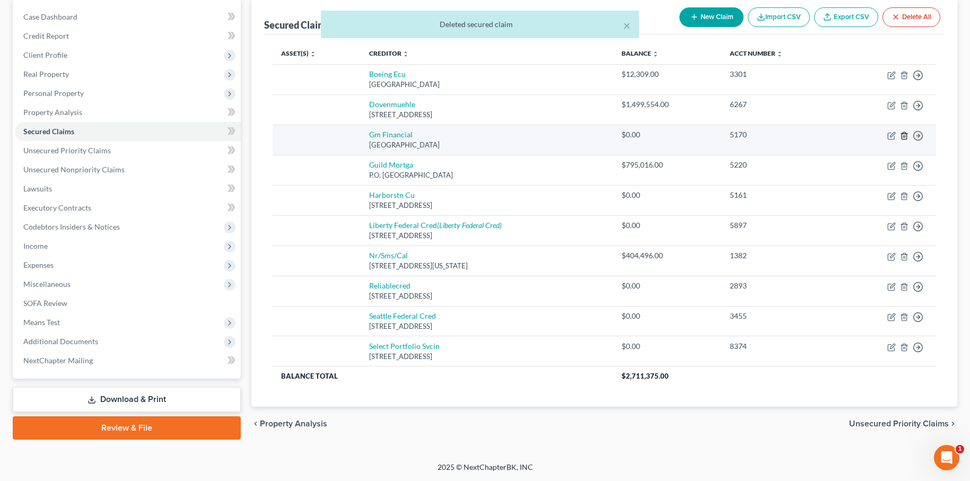
click at [908, 135] on icon "button" at bounding box center [904, 135] width 8 height 8
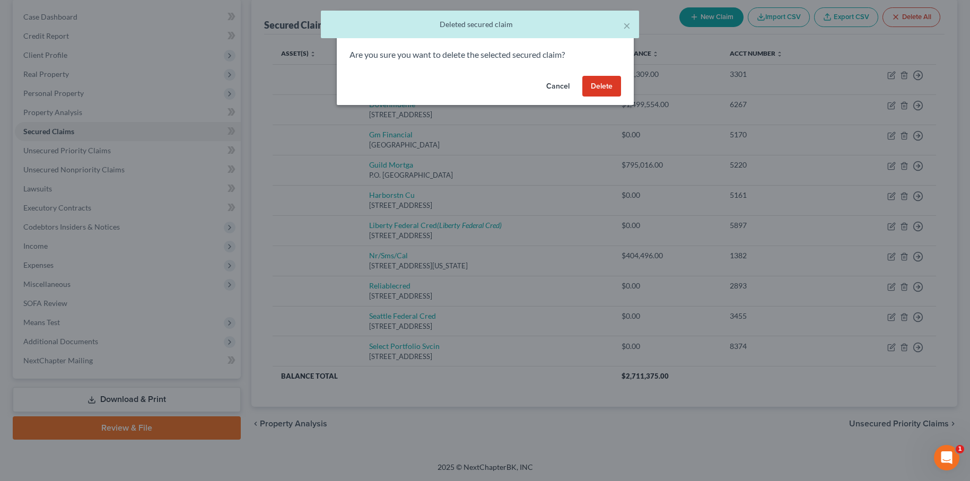
click at [591, 86] on button "Delete" at bounding box center [601, 86] width 39 height 21
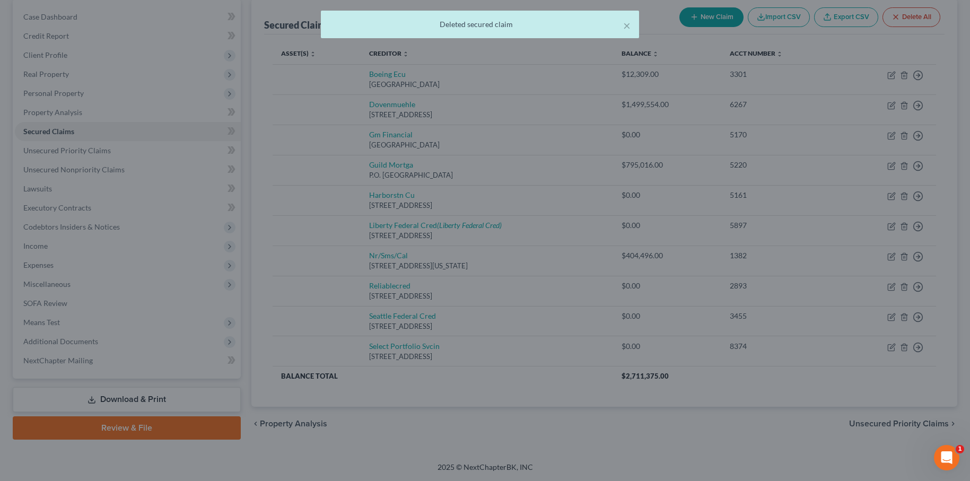
scroll to position [102, 0]
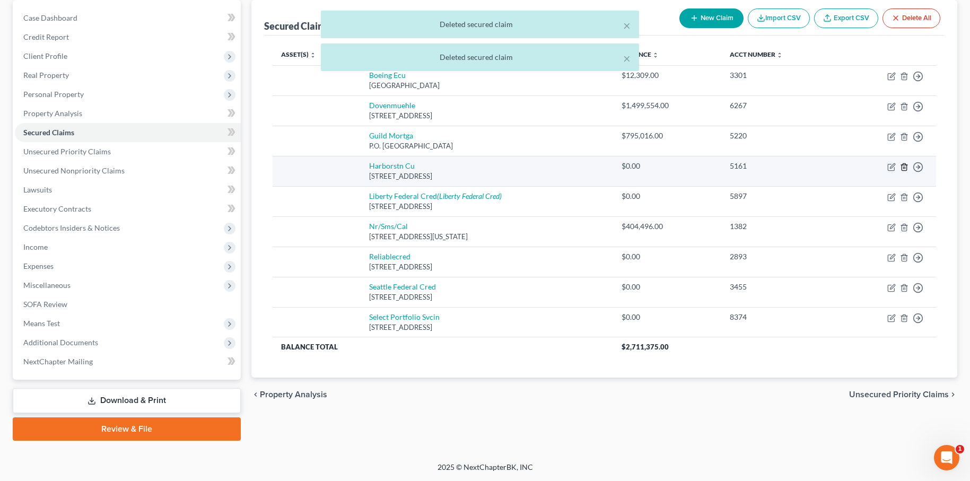
click at [903, 165] on polyline "button" at bounding box center [904, 165] width 6 height 0
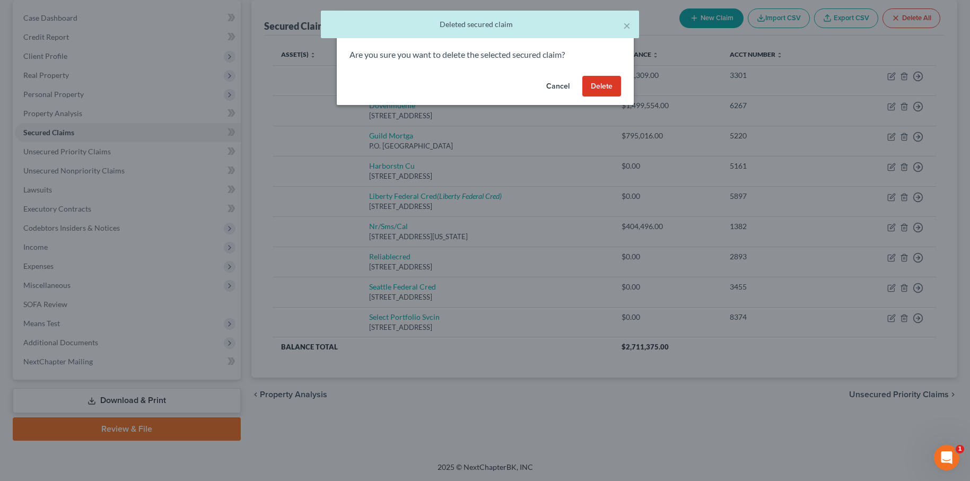
click at [599, 85] on button "Delete" at bounding box center [601, 86] width 39 height 21
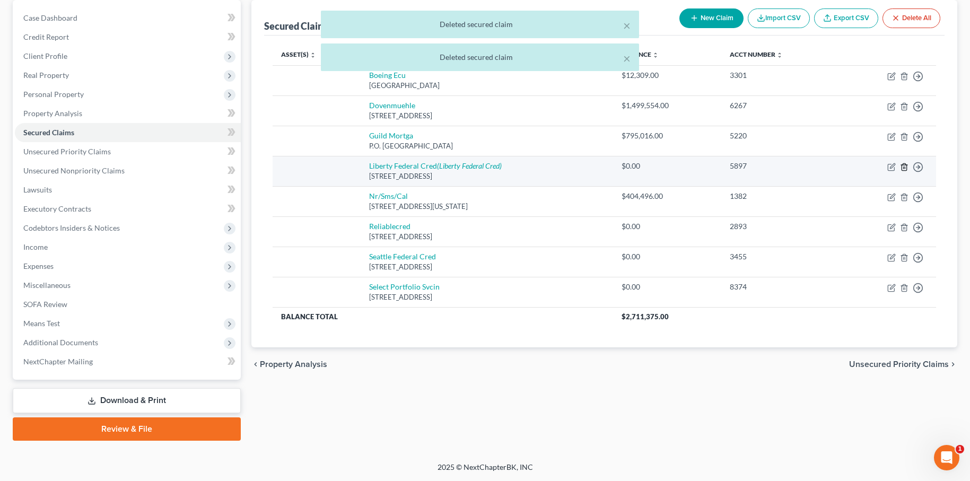
click at [902, 166] on icon "button" at bounding box center [904, 167] width 8 height 8
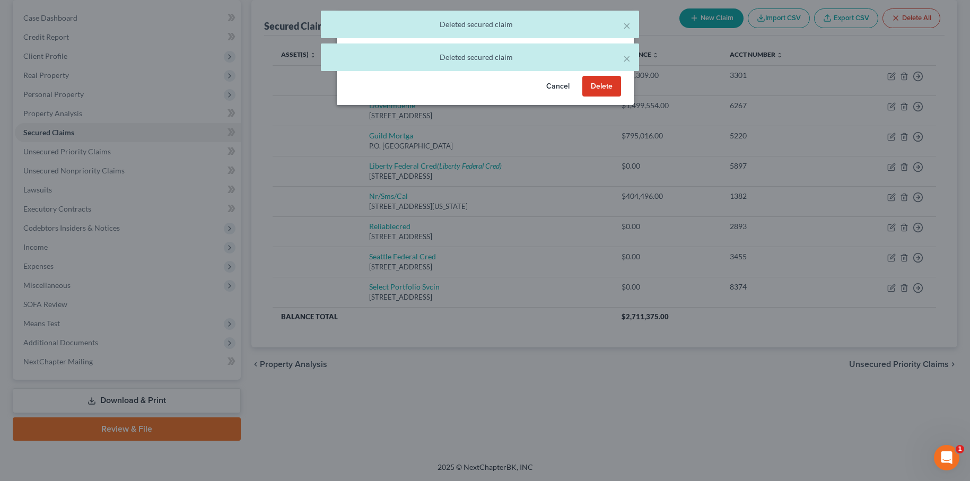
click at [598, 80] on button "Delete" at bounding box center [601, 86] width 39 height 21
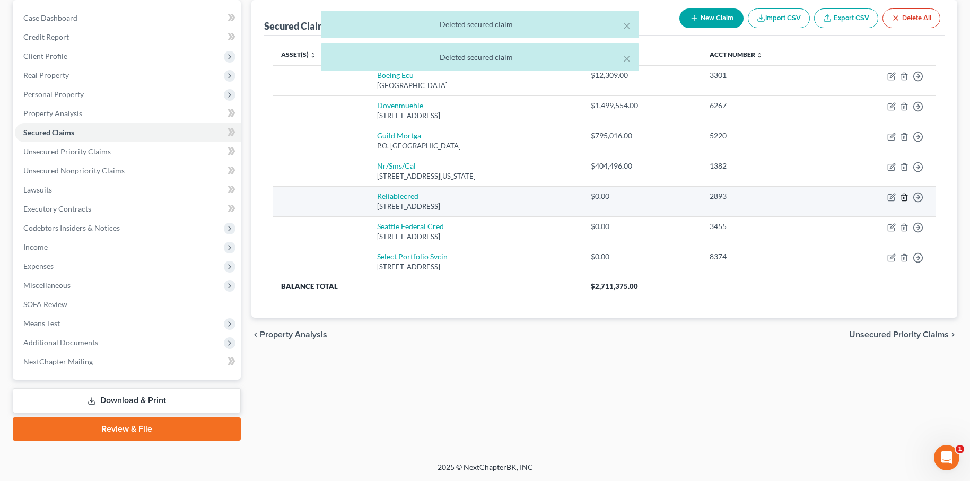
click at [906, 198] on icon "button" at bounding box center [904, 197] width 8 height 8
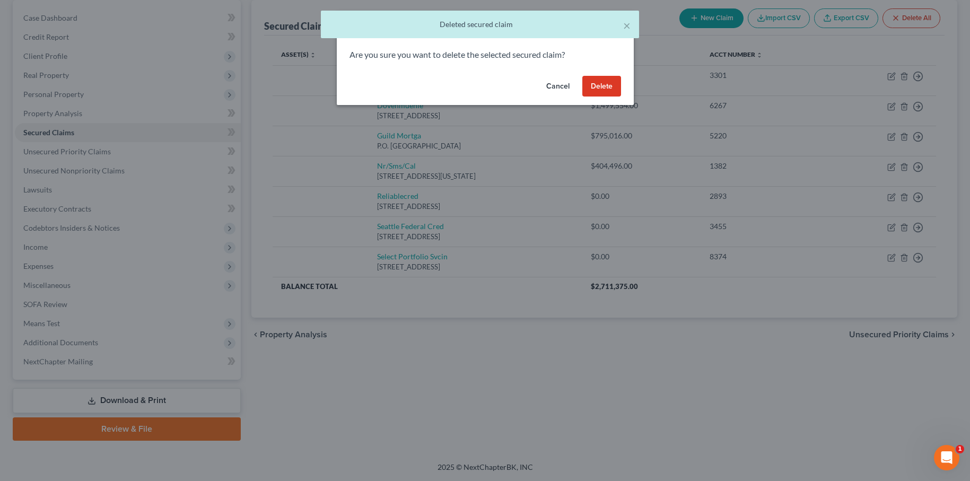
click at [593, 85] on button "Delete" at bounding box center [601, 86] width 39 height 21
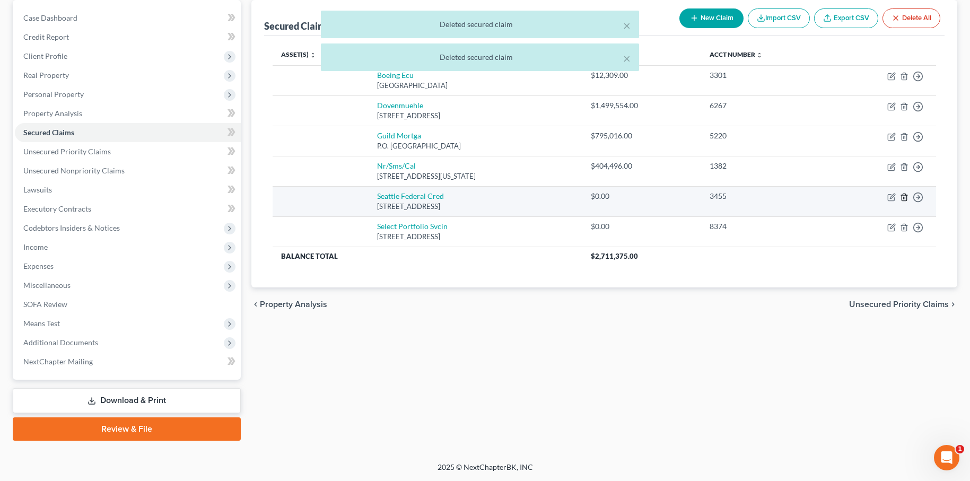
click at [903, 197] on icon "button" at bounding box center [904, 197] width 8 height 8
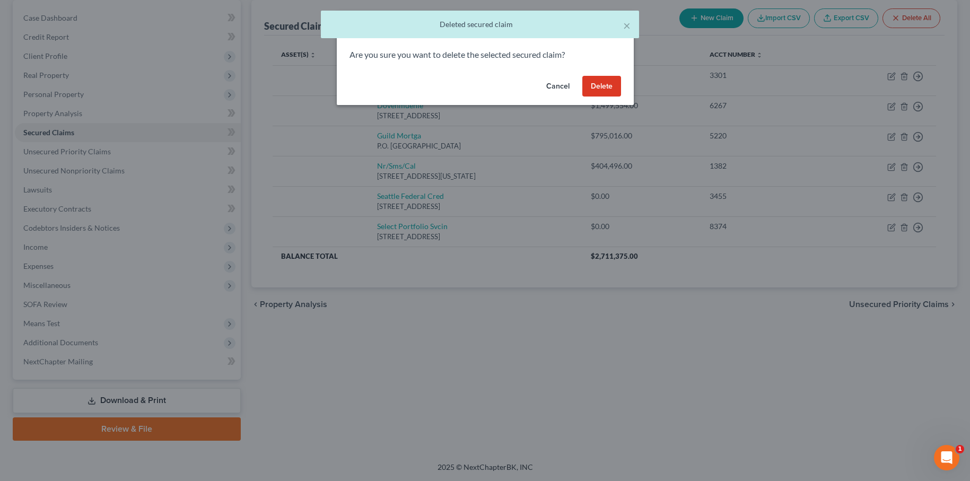
click at [600, 89] on button "Delete" at bounding box center [601, 86] width 39 height 21
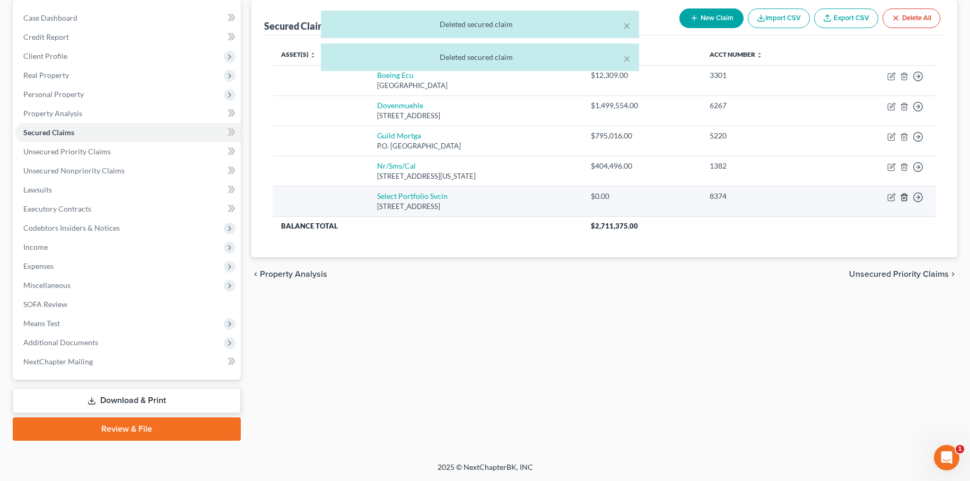
click at [906, 199] on icon "button" at bounding box center [903, 197] width 5 height 7
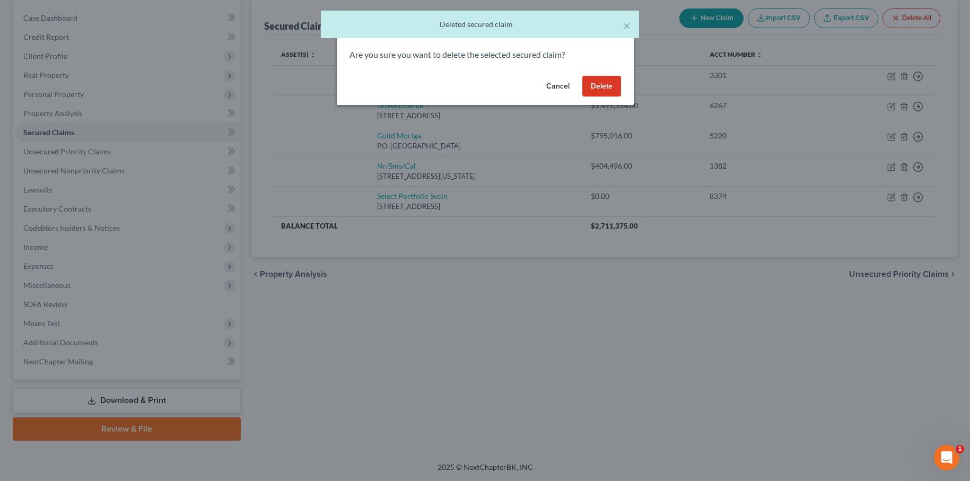
click at [588, 82] on button "Delete" at bounding box center [601, 86] width 39 height 21
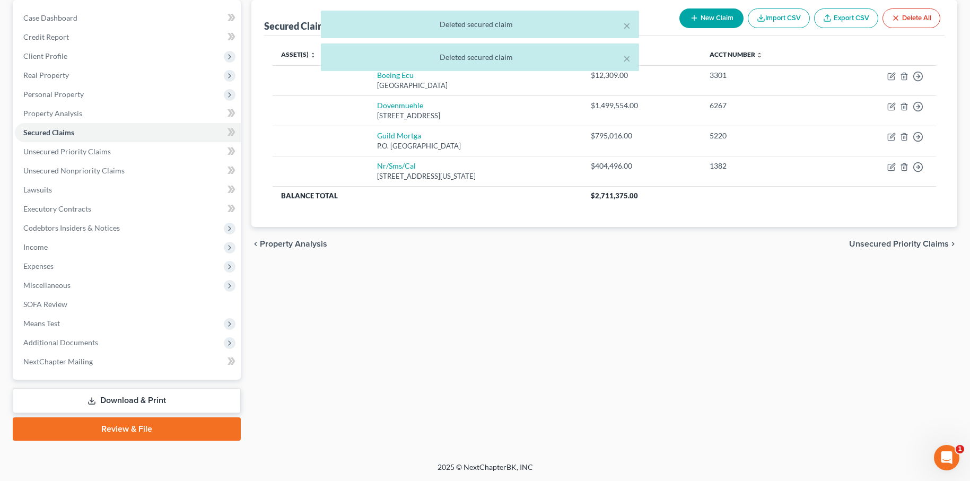
click at [895, 243] on span "Unsecured Priority Claims" at bounding box center [899, 244] width 100 height 8
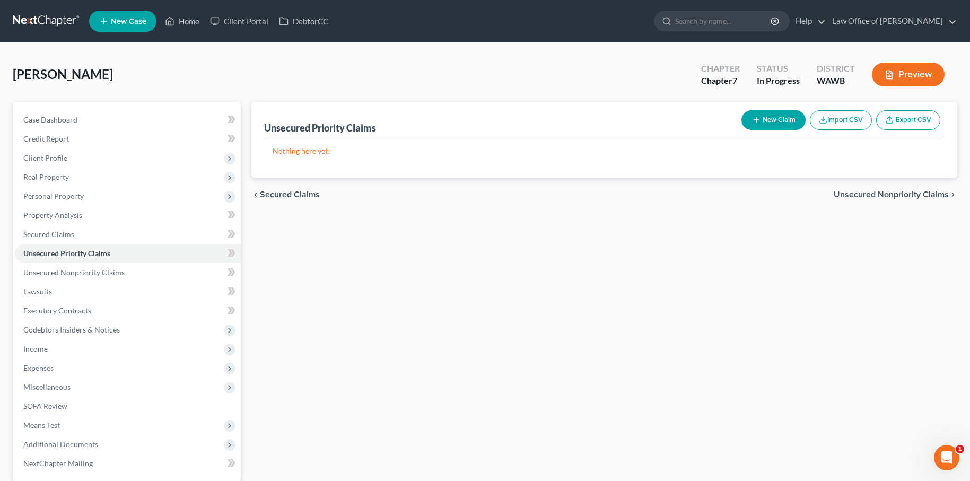
click at [777, 118] on button "New Claim" at bounding box center [773, 120] width 64 height 20
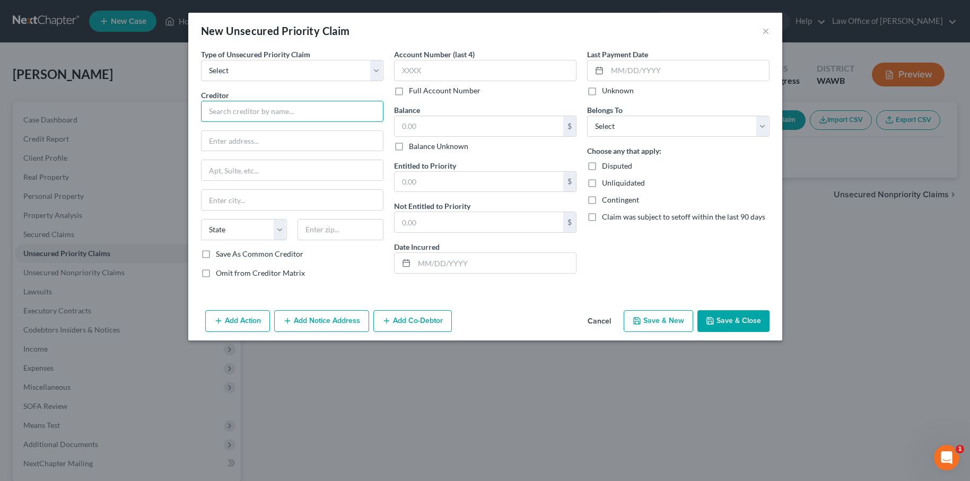
click at [343, 101] on input "text" at bounding box center [292, 111] width 182 height 21
click at [332, 66] on select "Select Taxes & Other Government Units Domestic Support Obligations Extensions o…" at bounding box center [292, 70] width 182 height 21
select select "0"
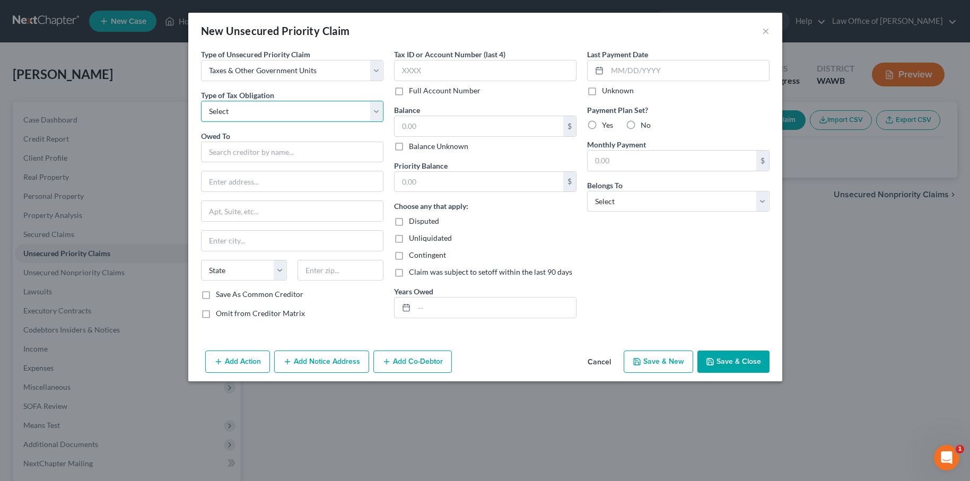
click at [309, 115] on select "Select Federal City State Franchise Tax Board Other" at bounding box center [292, 111] width 182 height 21
select select "0"
click at [279, 157] on input "text" at bounding box center [292, 152] width 182 height 21
type input "O"
type input "Firstsource Advantage LLC"
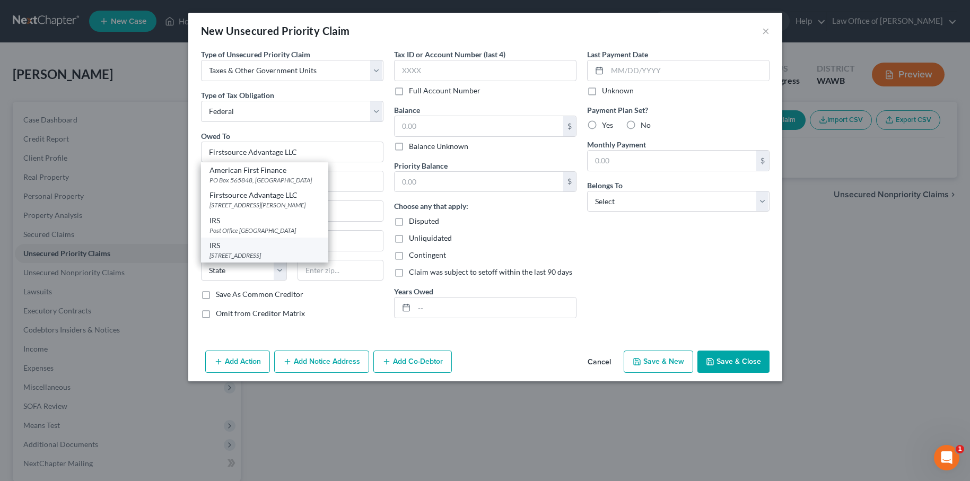
click at [260, 251] on div "915 2nd Avenue M/S W244, Seattle, WA 98174" at bounding box center [264, 255] width 110 height 9
type input "915 2nd Avenue"
type input "M/S W244"
type input "Seattle"
select select "50"
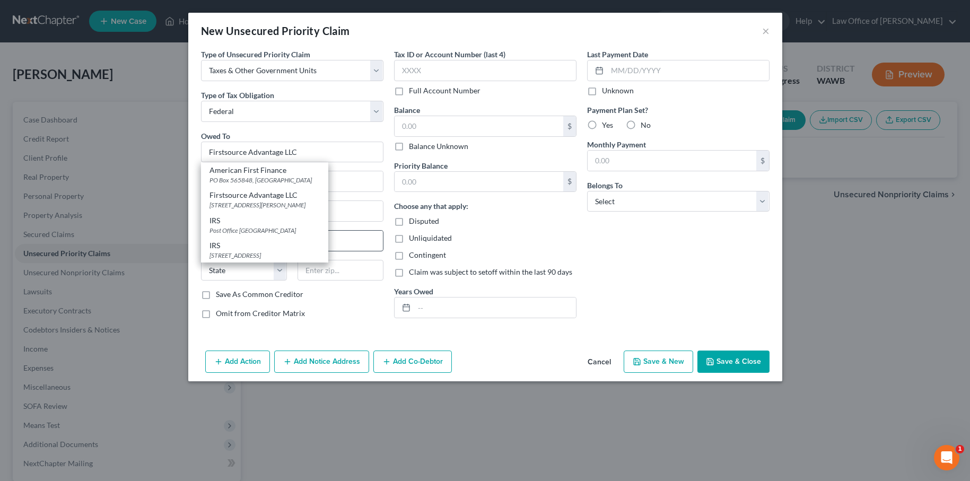
type input "98174"
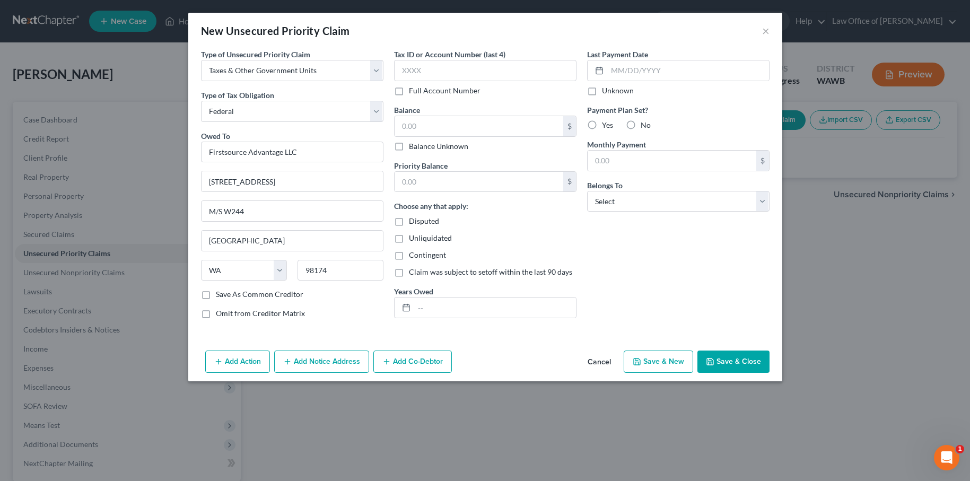
click at [307, 360] on button "Add Notice Address" at bounding box center [321, 361] width 95 height 22
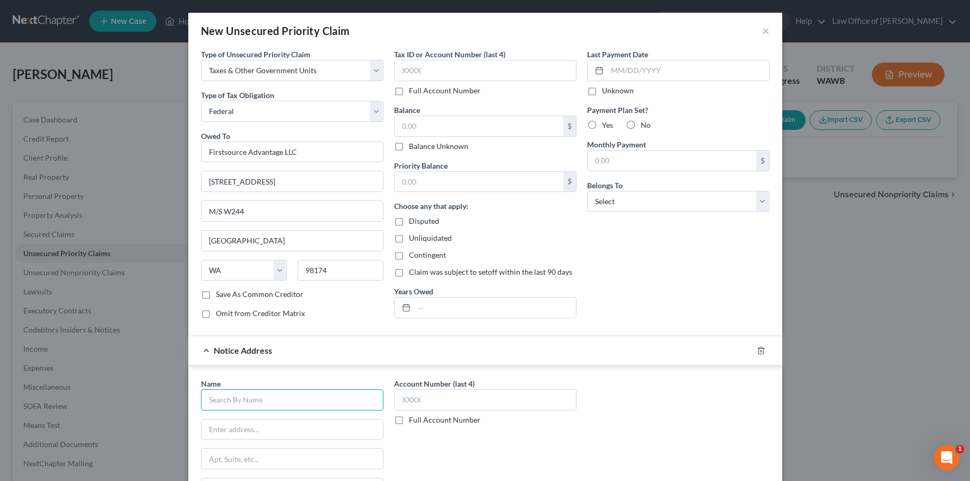
click at [256, 406] on input "text" at bounding box center [292, 399] width 182 height 21
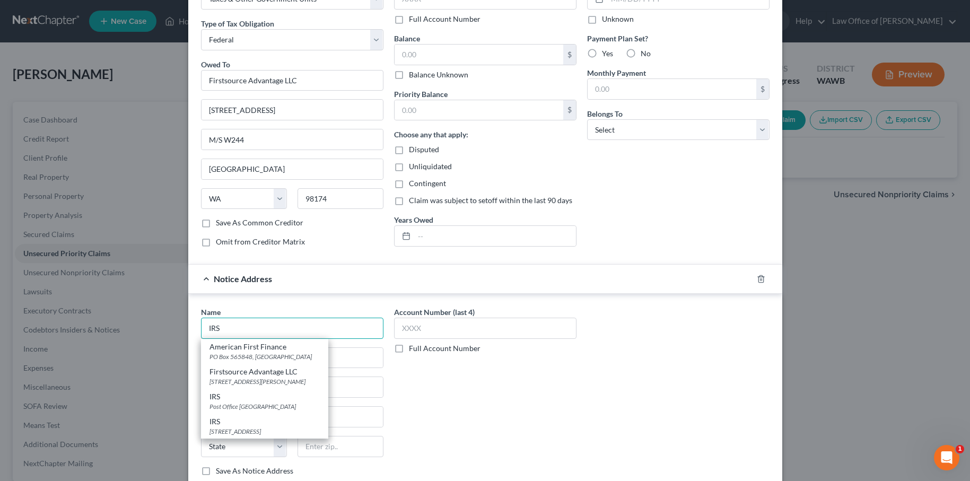
scroll to position [73, 0]
type input "IRS"
click at [295, 407] on div "Post Office Box 7346, Philadelphia, PA 19101" at bounding box center [264, 405] width 110 height 9
type input "Post Office Box 7346"
type input "Philadelphia"
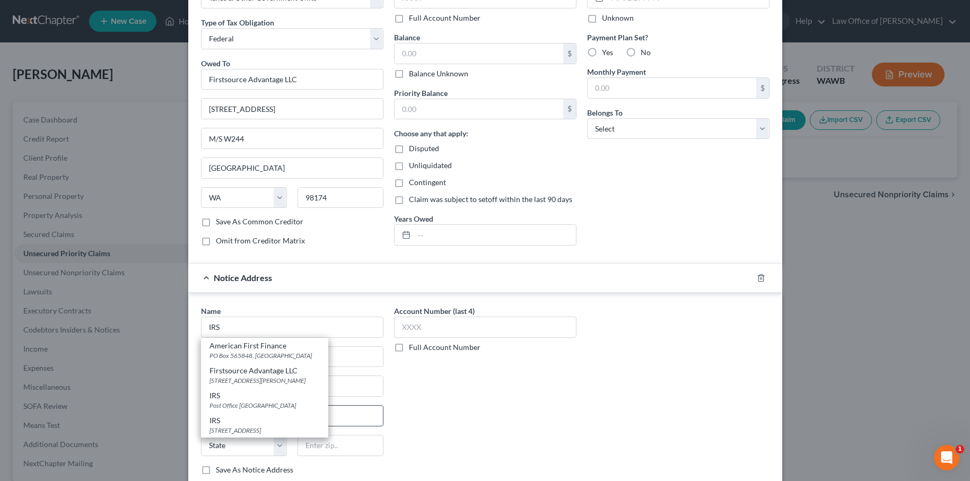
select select "39"
type input "19101"
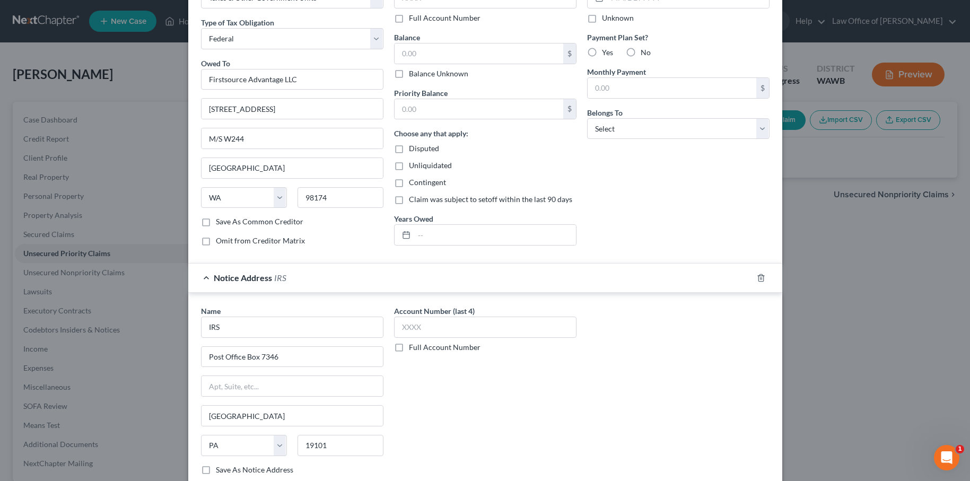
scroll to position [0, 0]
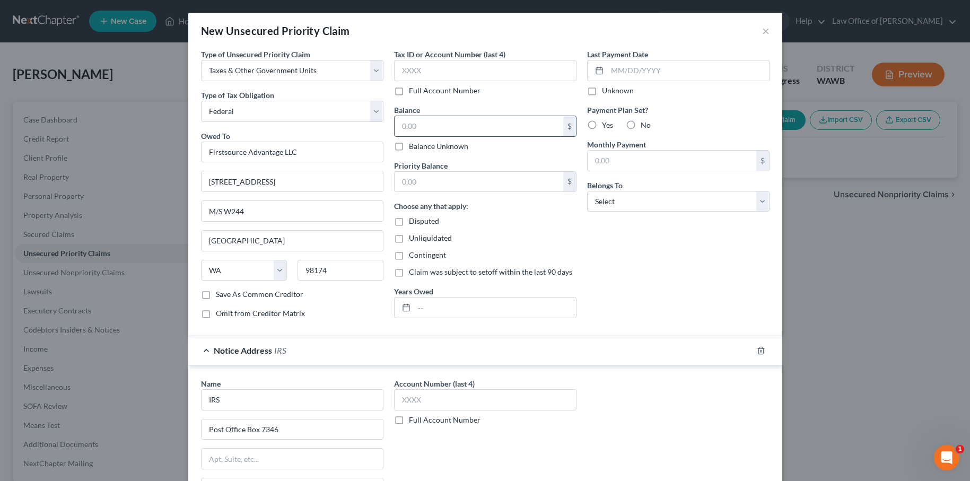
click at [425, 126] on input "text" at bounding box center [478, 126] width 169 height 20
type input "18,776.00"
click at [447, 181] on input "text" at bounding box center [478, 182] width 169 height 20
type input "3,378.00"
click at [640, 124] on label "No" at bounding box center [645, 125] width 10 height 11
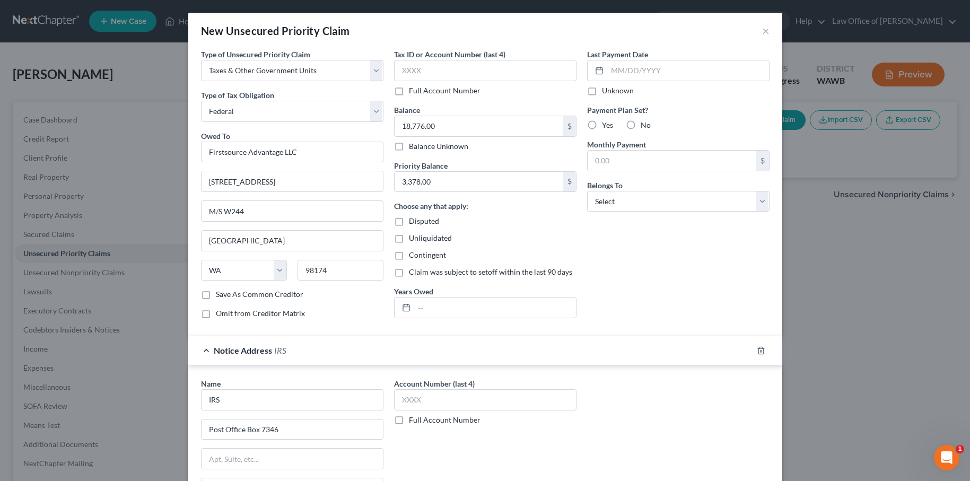
click at [645, 124] on input "No" at bounding box center [648, 123] width 7 height 7
radio input "true"
click at [450, 312] on input "text" at bounding box center [495, 307] width 162 height 20
type input "2020, 2022"
click at [628, 207] on select "Select Debtor 1 Only Debtor 2 Only Debtor 1 And Debtor 2 Only At Least One Of T…" at bounding box center [678, 201] width 182 height 21
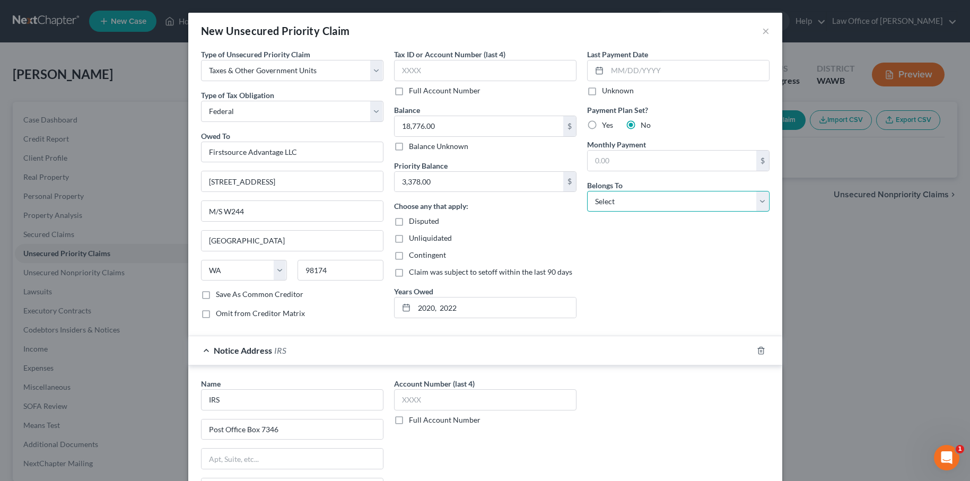
select select "0"
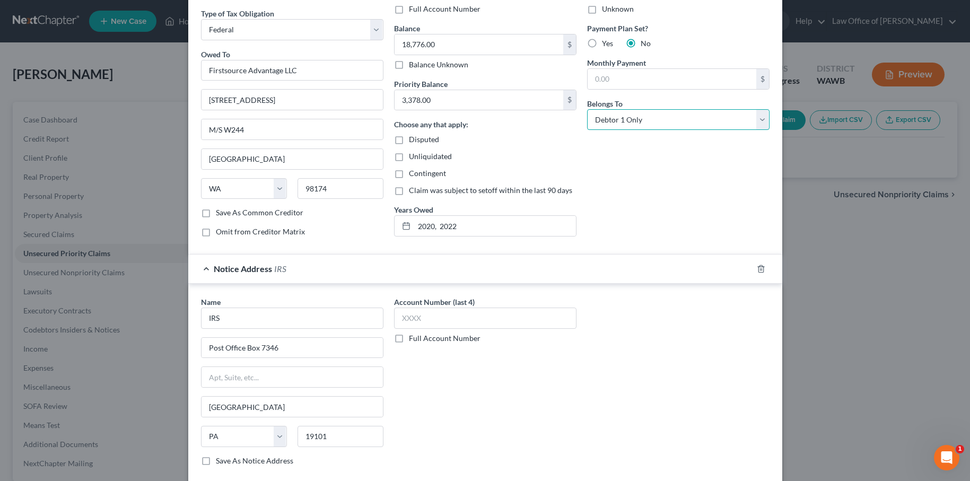
scroll to position [142, 0]
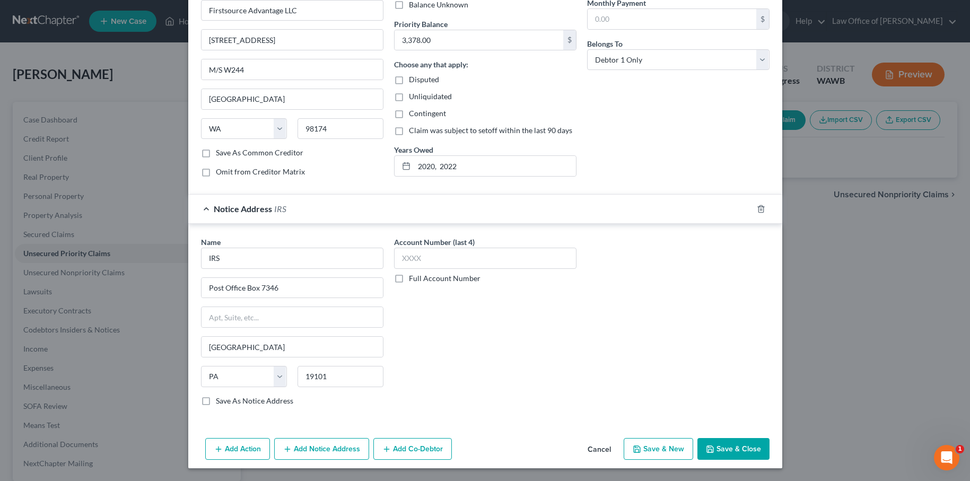
click at [737, 450] on button "Save & Close" at bounding box center [733, 449] width 72 height 22
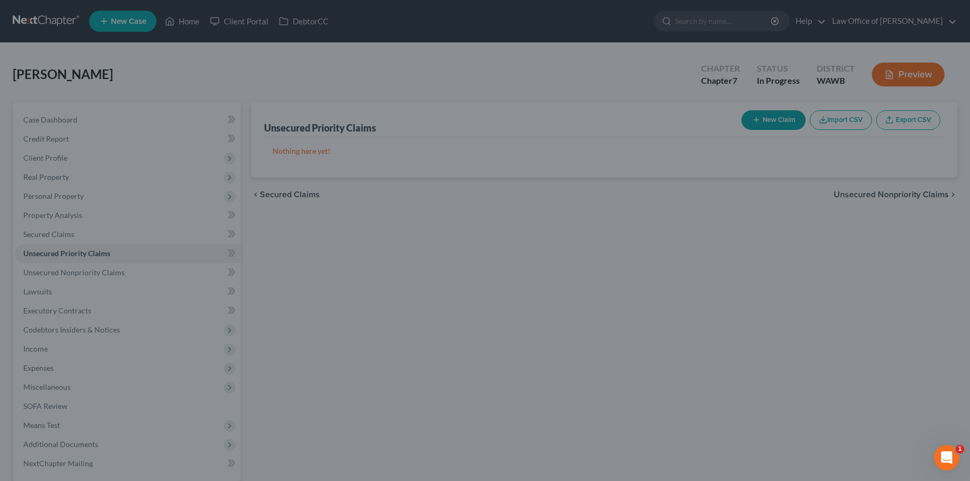
scroll to position [0, 0]
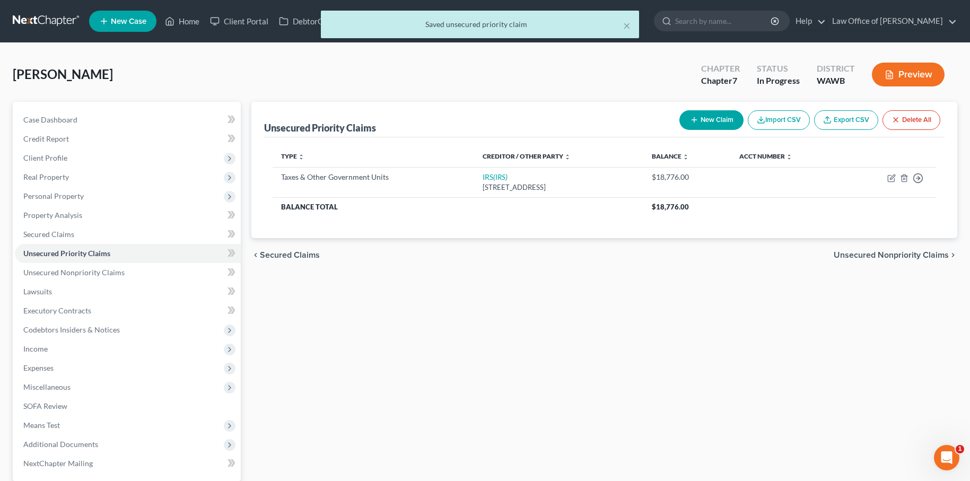
click at [861, 254] on span "Unsecured Nonpriority Claims" at bounding box center [890, 255] width 115 height 8
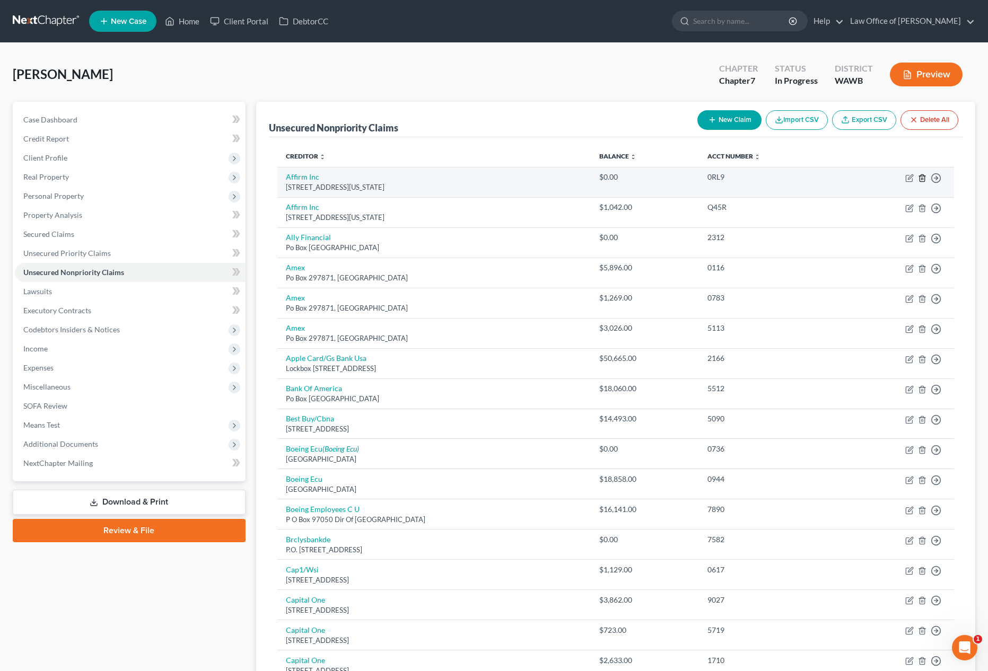
click at [923, 177] on icon "button" at bounding box center [922, 178] width 8 height 8
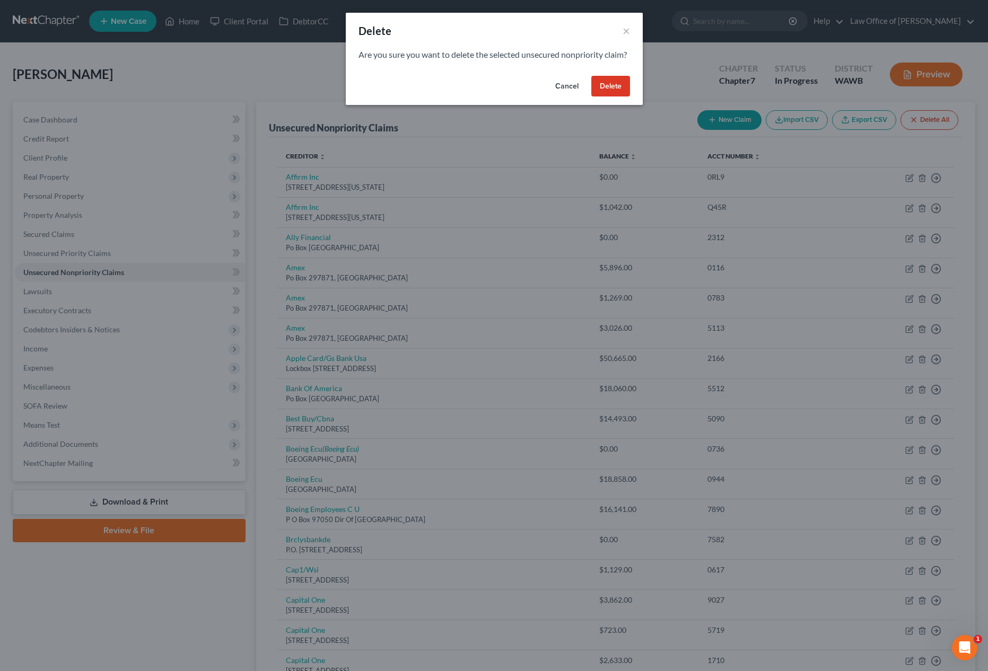
click at [610, 97] on button "Delete" at bounding box center [610, 86] width 39 height 21
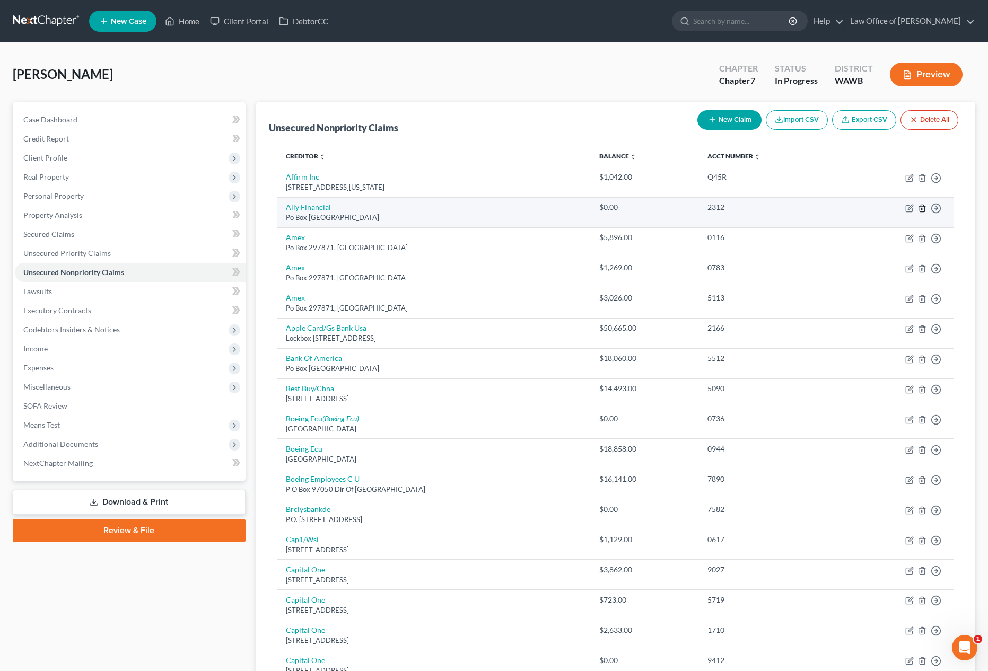
click at [922, 208] on line "button" at bounding box center [922, 209] width 0 height 2
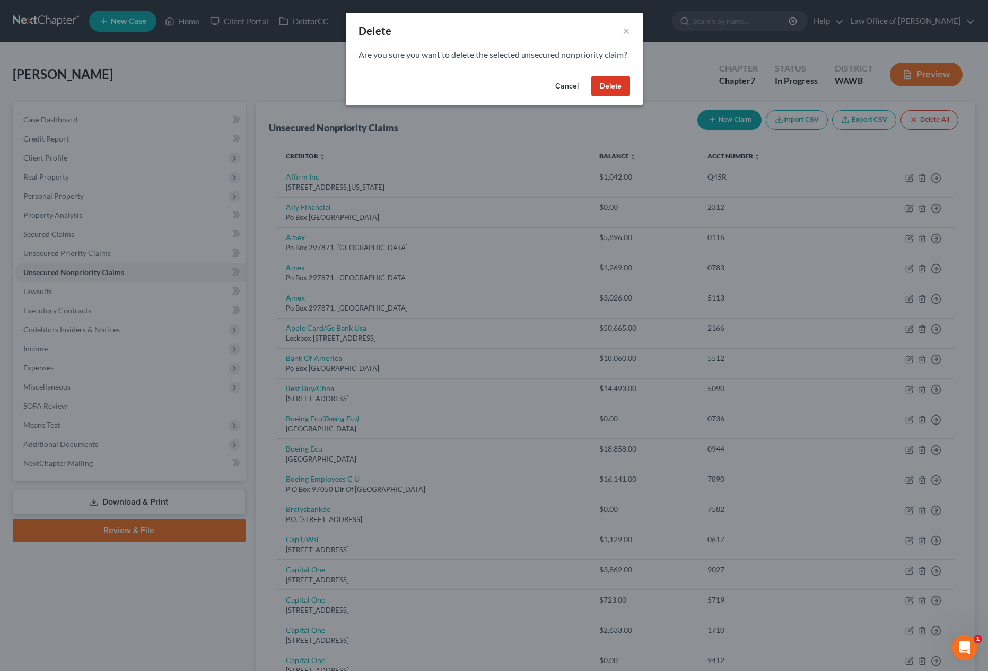
click at [606, 97] on button "Delete" at bounding box center [610, 86] width 39 height 21
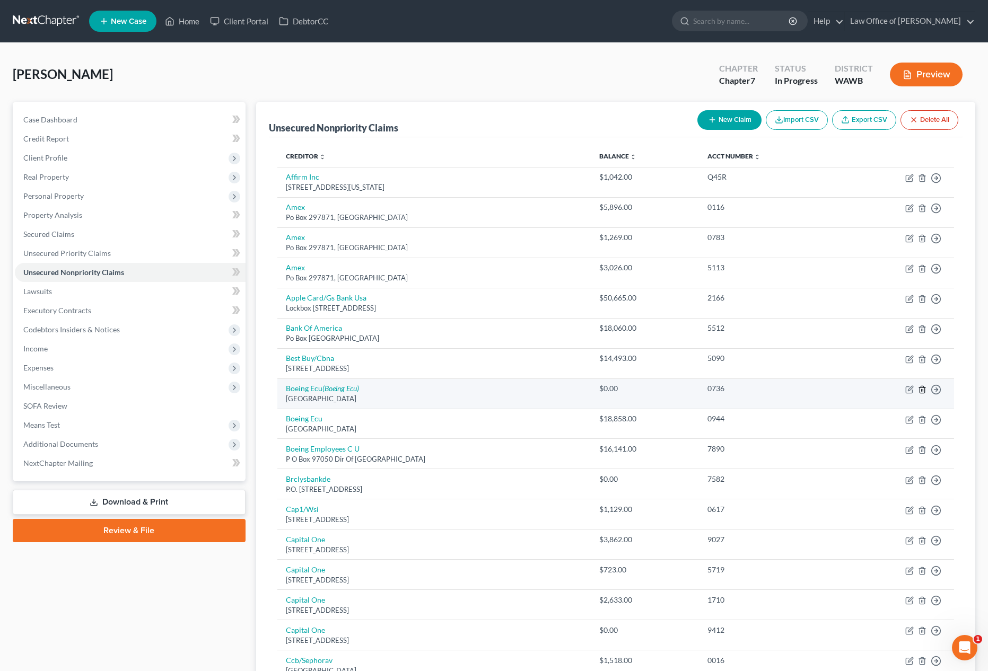
click at [924, 389] on icon "button" at bounding box center [922, 389] width 8 height 8
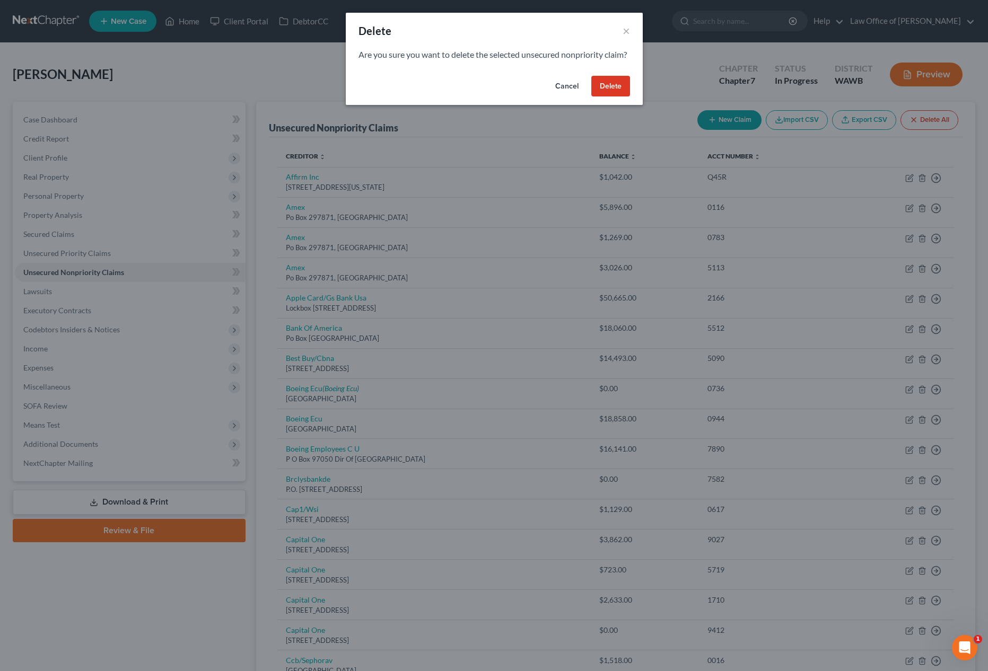
click at [617, 91] on button "Delete" at bounding box center [610, 86] width 39 height 21
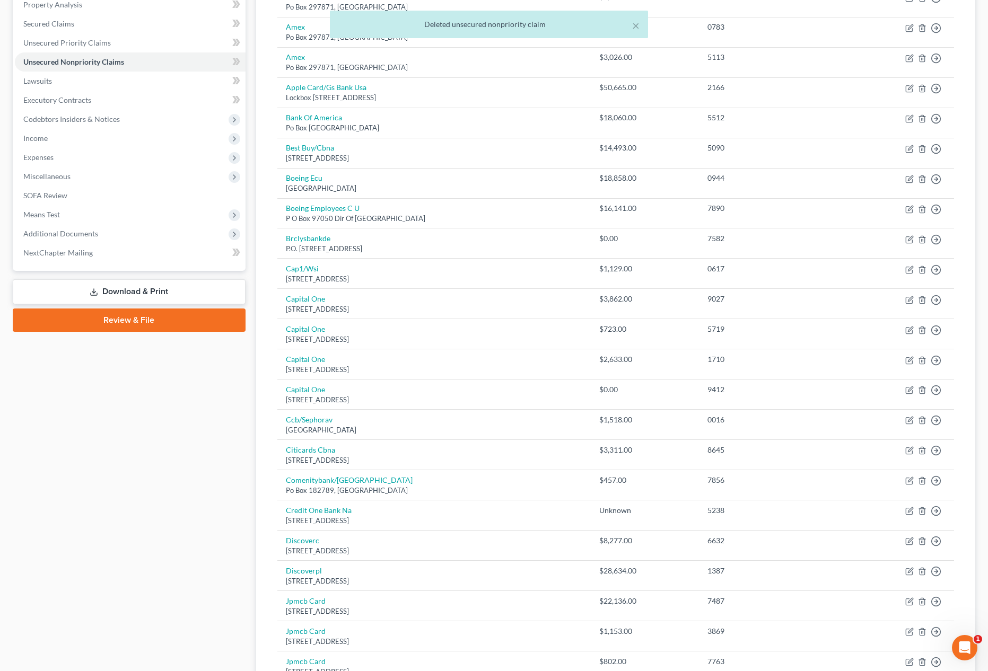
scroll to position [224, 0]
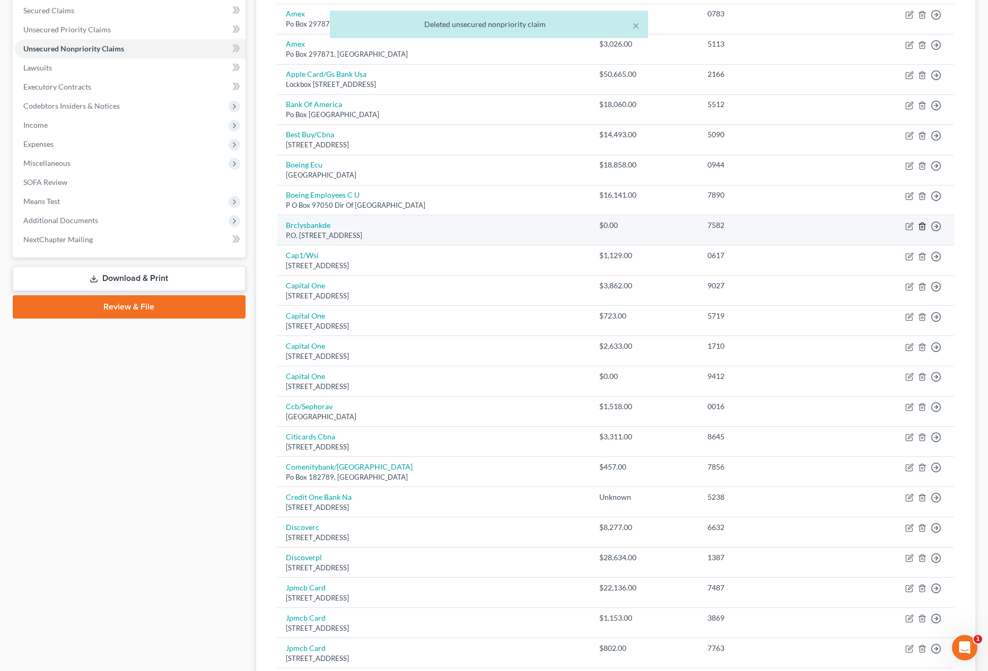
click at [923, 227] on line "button" at bounding box center [923, 227] width 0 height 2
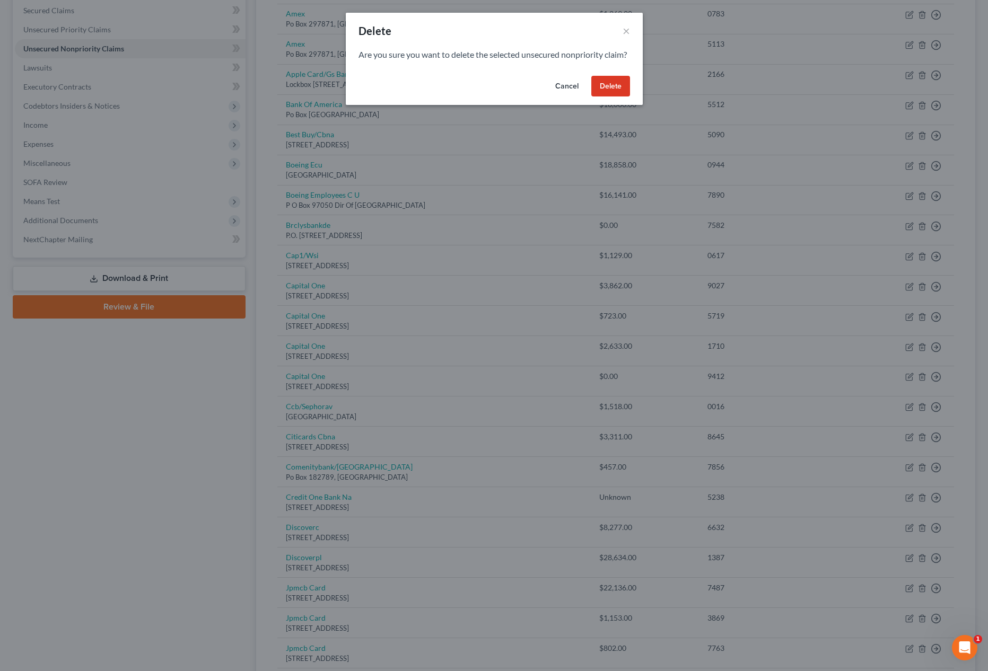
click at [610, 97] on button "Delete" at bounding box center [610, 86] width 39 height 21
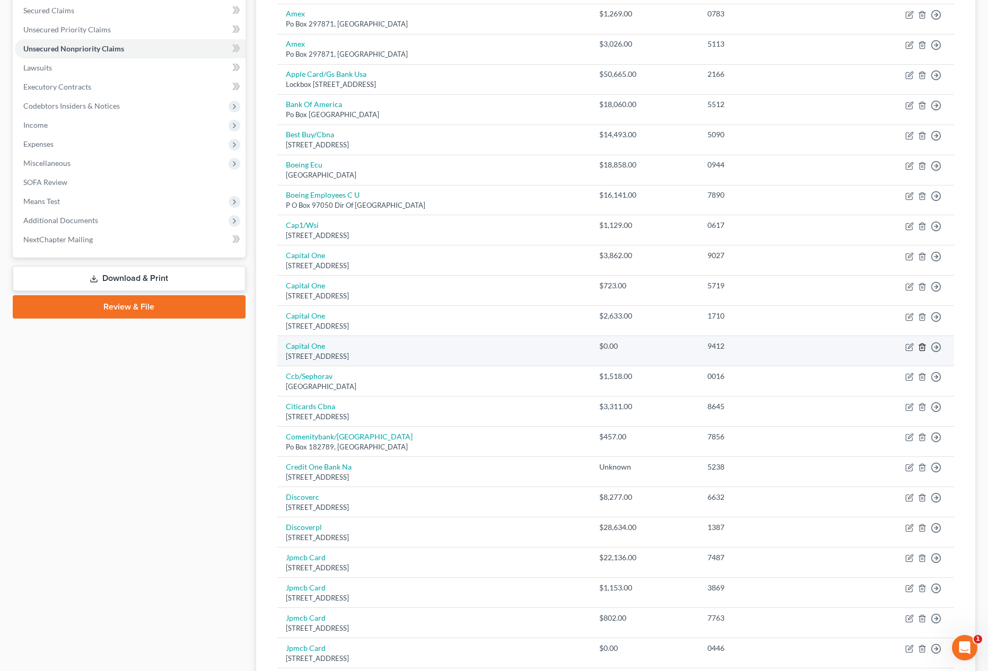
click at [923, 347] on icon "button" at bounding box center [922, 347] width 8 height 8
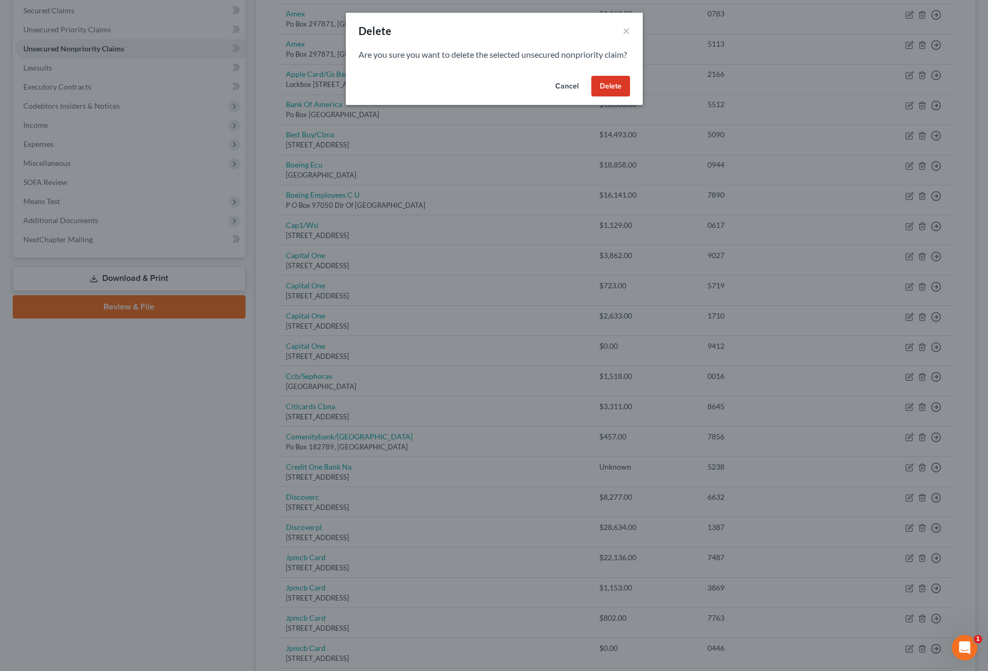
click at [599, 97] on button "Delete" at bounding box center [610, 86] width 39 height 21
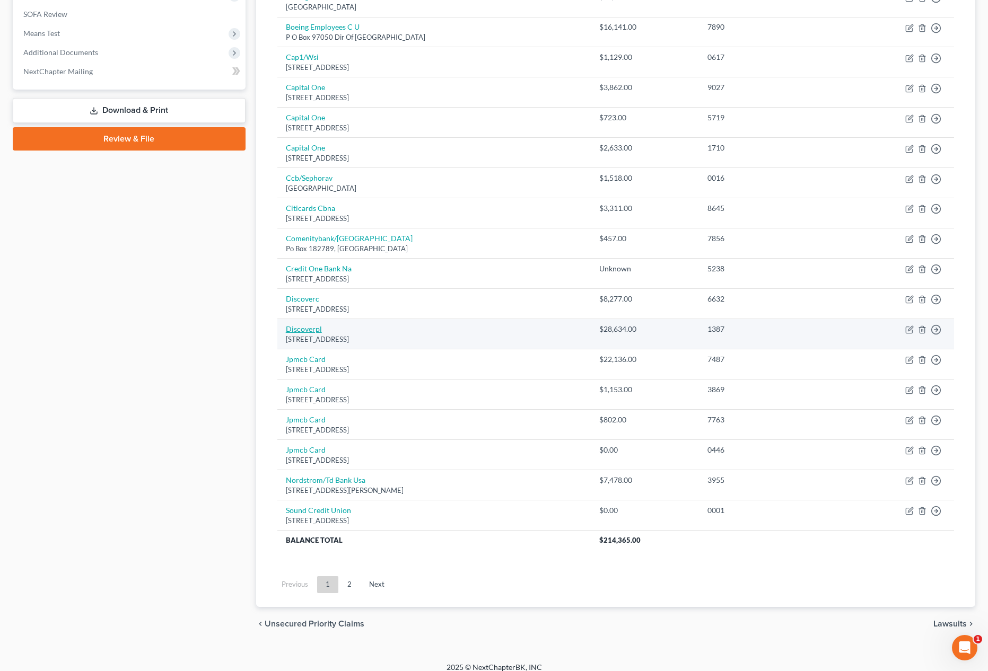
scroll to position [402, 0]
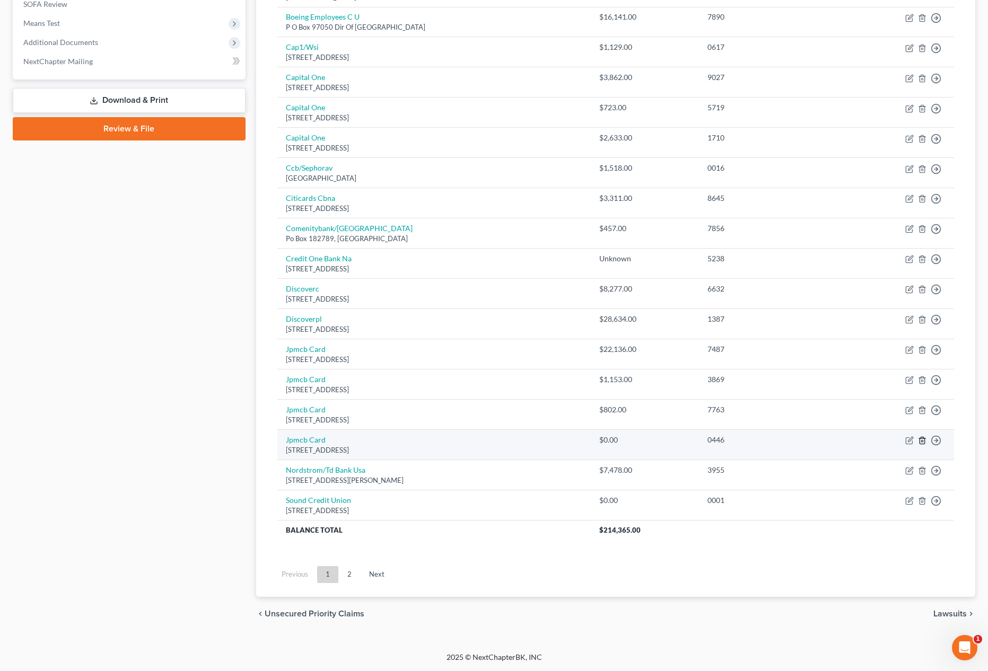
click at [920, 438] on icon "button" at bounding box center [921, 440] width 5 height 7
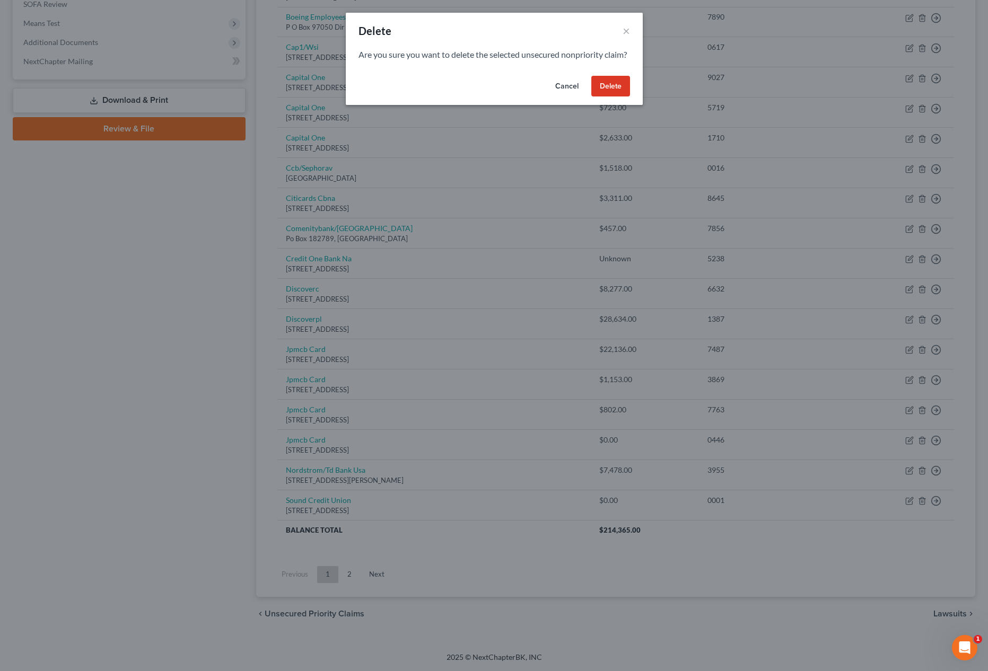
click at [615, 90] on button "Delete" at bounding box center [610, 86] width 39 height 21
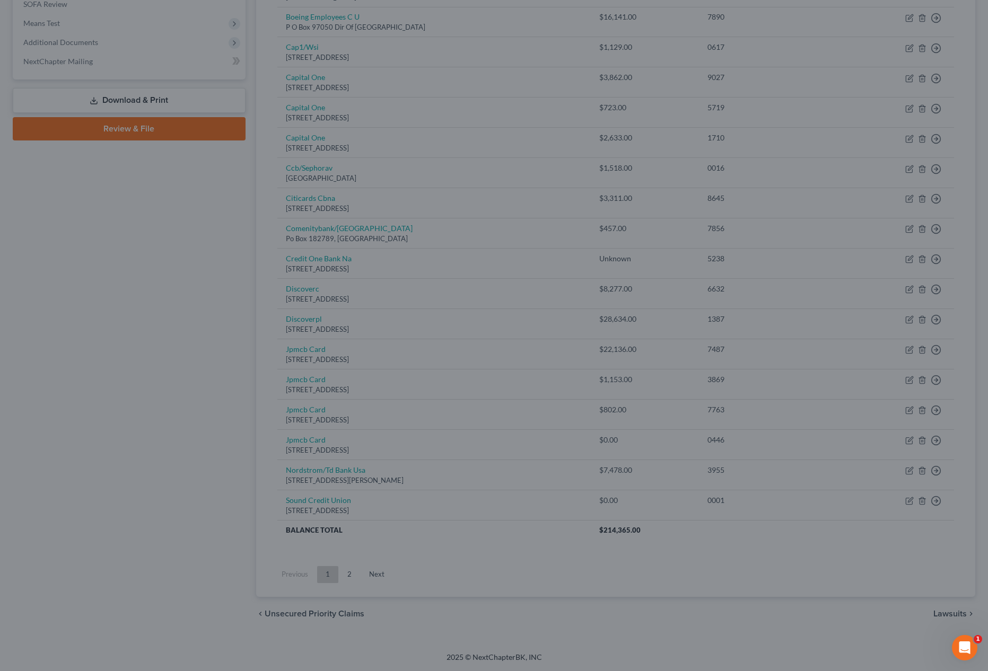
scroll to position [372, 0]
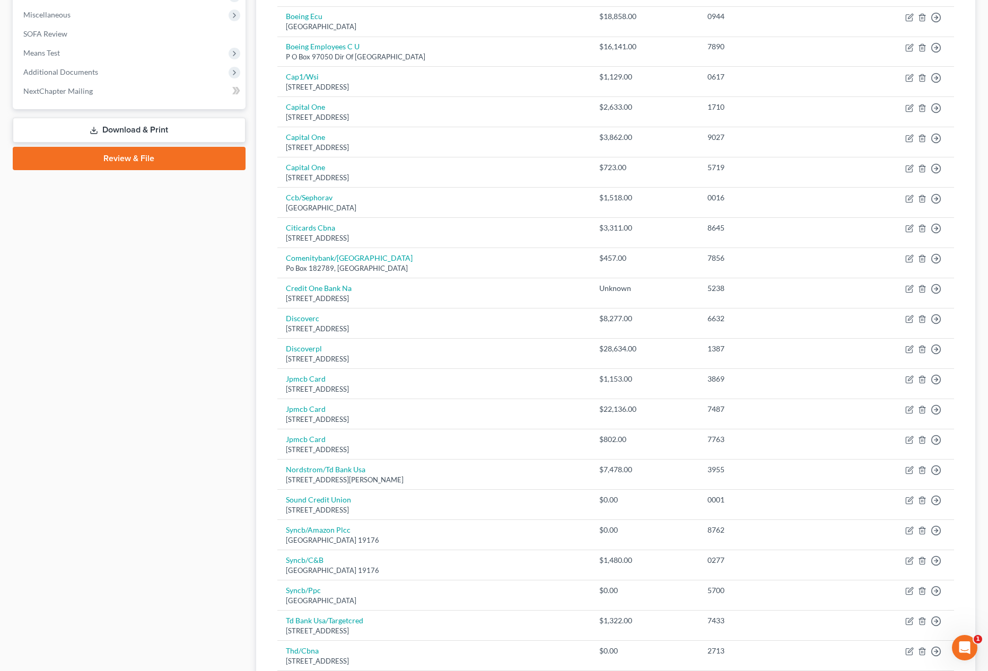
scroll to position [487, 0]
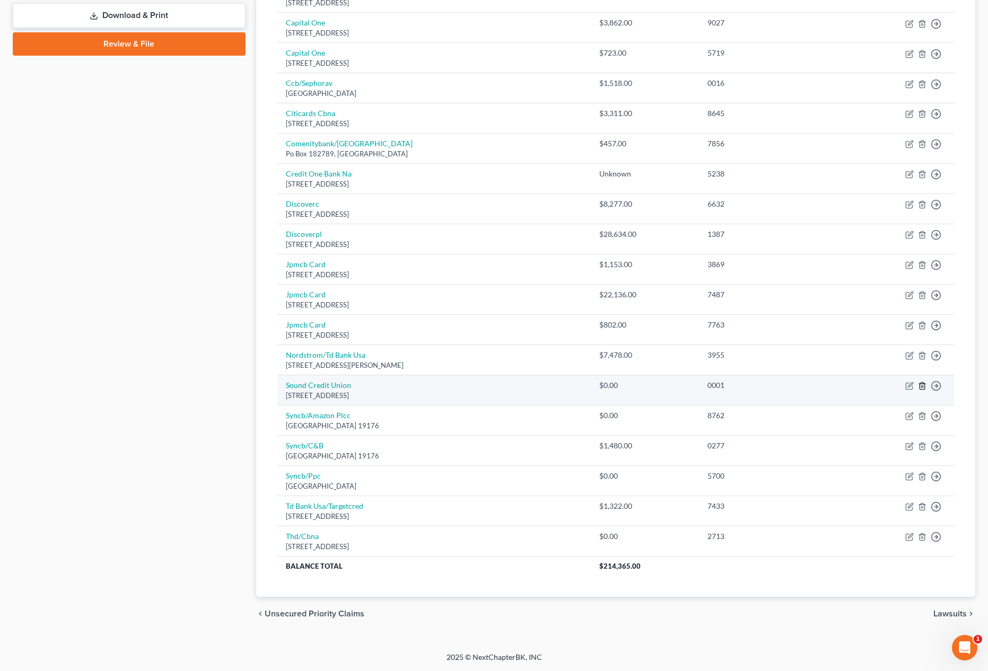
click at [922, 387] on line "button" at bounding box center [922, 387] width 0 height 2
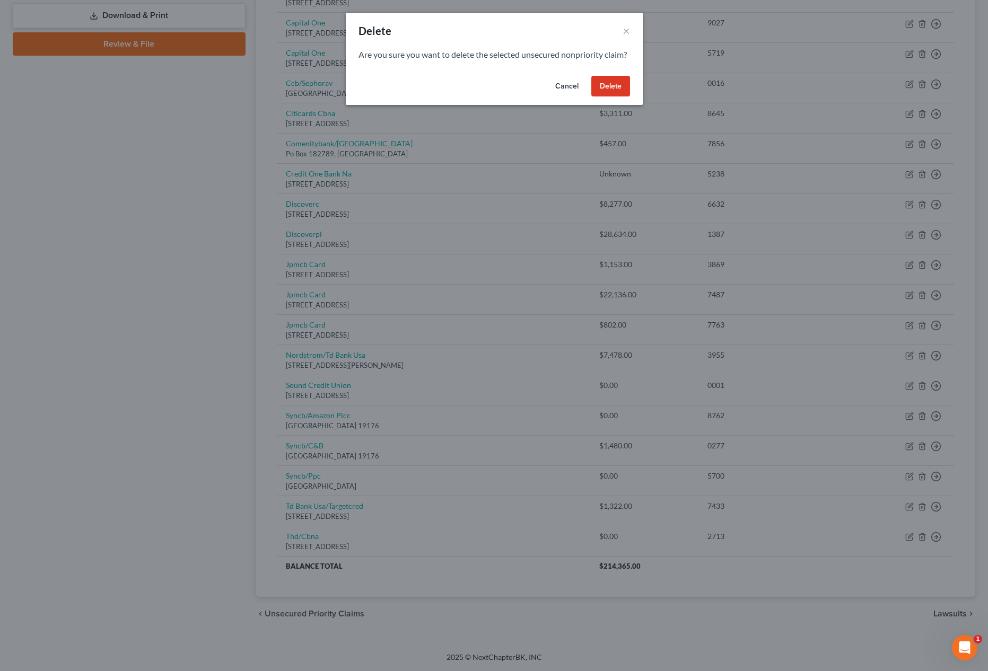
click at [608, 97] on button "Delete" at bounding box center [610, 86] width 39 height 21
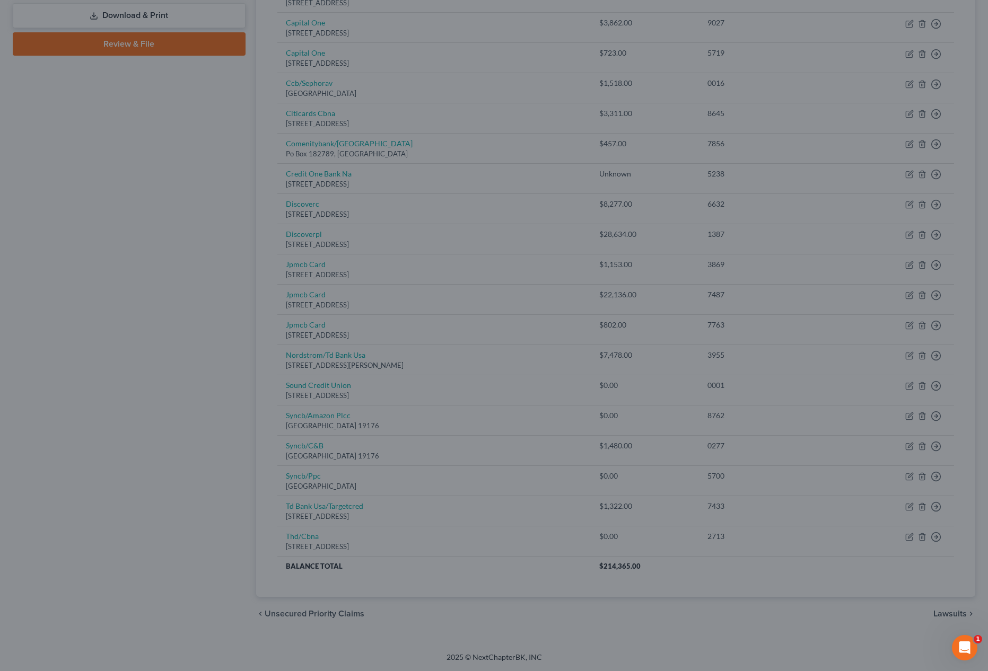
scroll to position [457, 0]
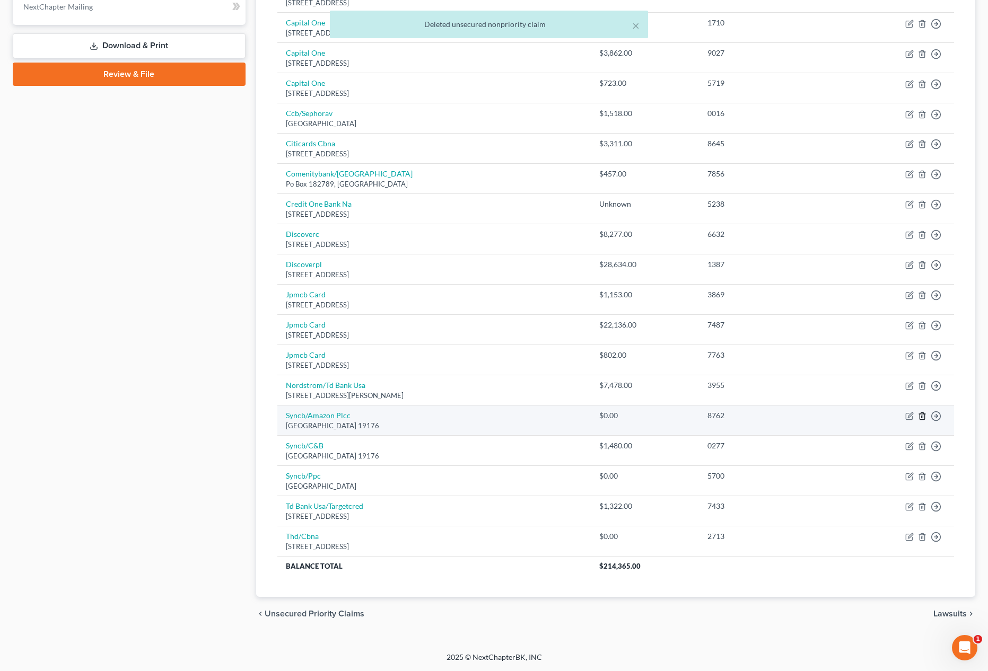
click at [922, 417] on line "button" at bounding box center [922, 417] width 0 height 2
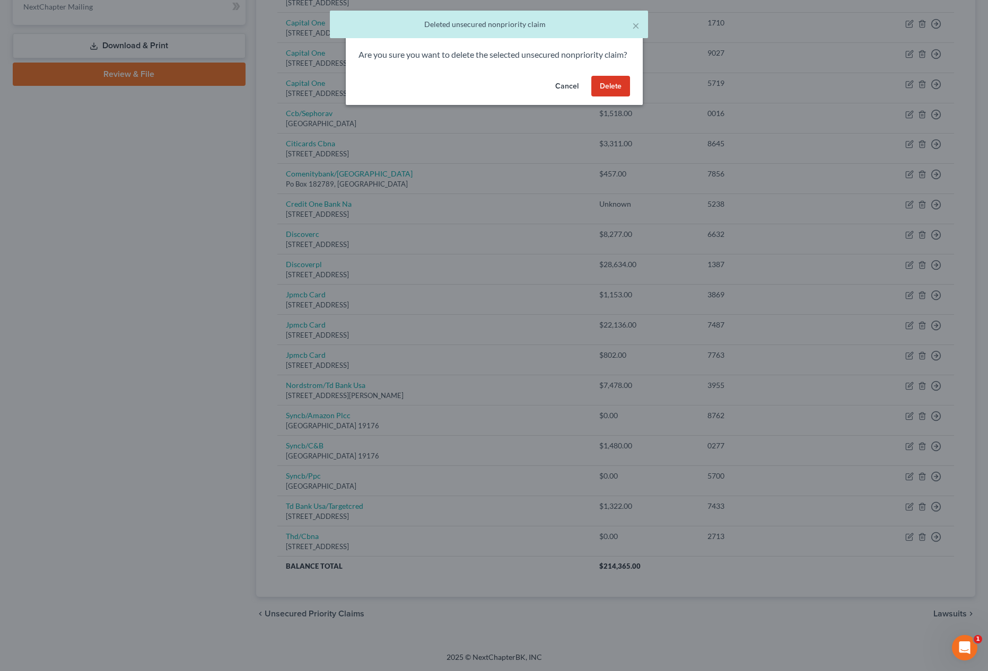
click at [618, 97] on button "Delete" at bounding box center [610, 86] width 39 height 21
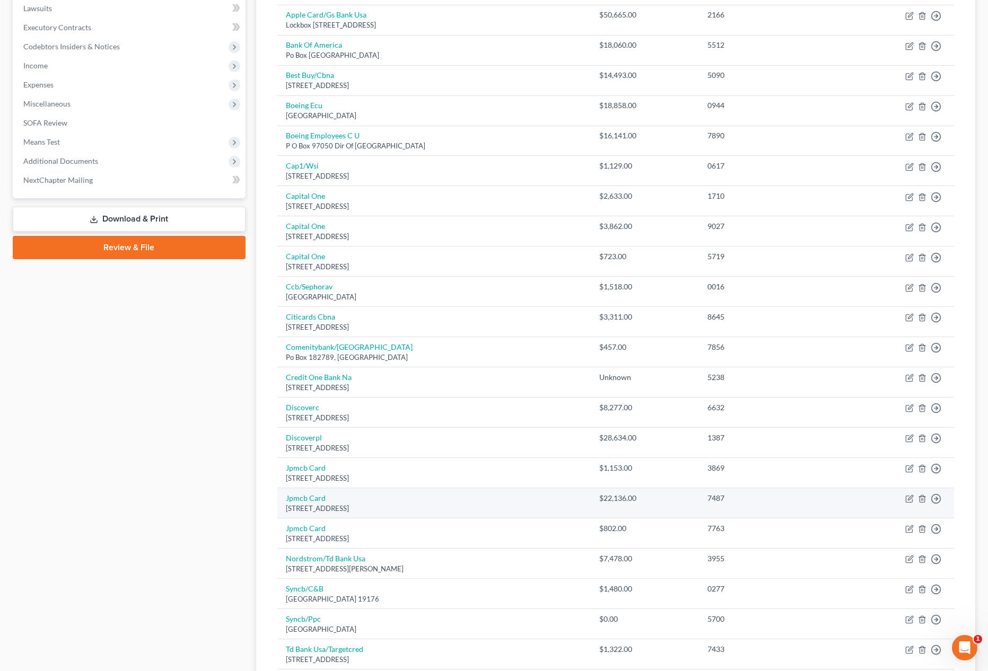
scroll to position [426, 0]
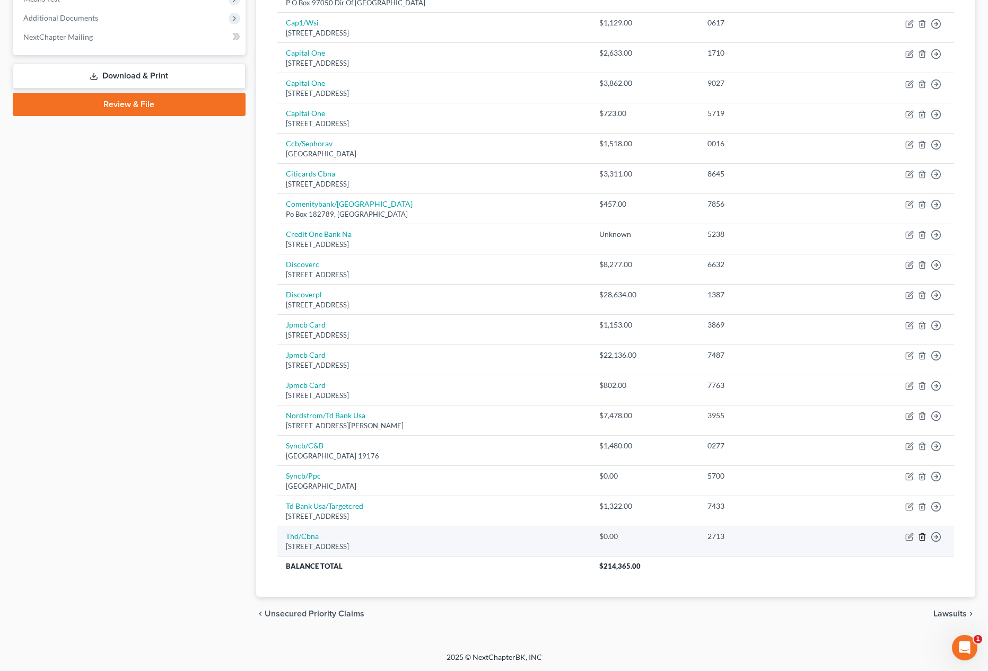
click at [920, 538] on icon "button" at bounding box center [922, 537] width 8 height 8
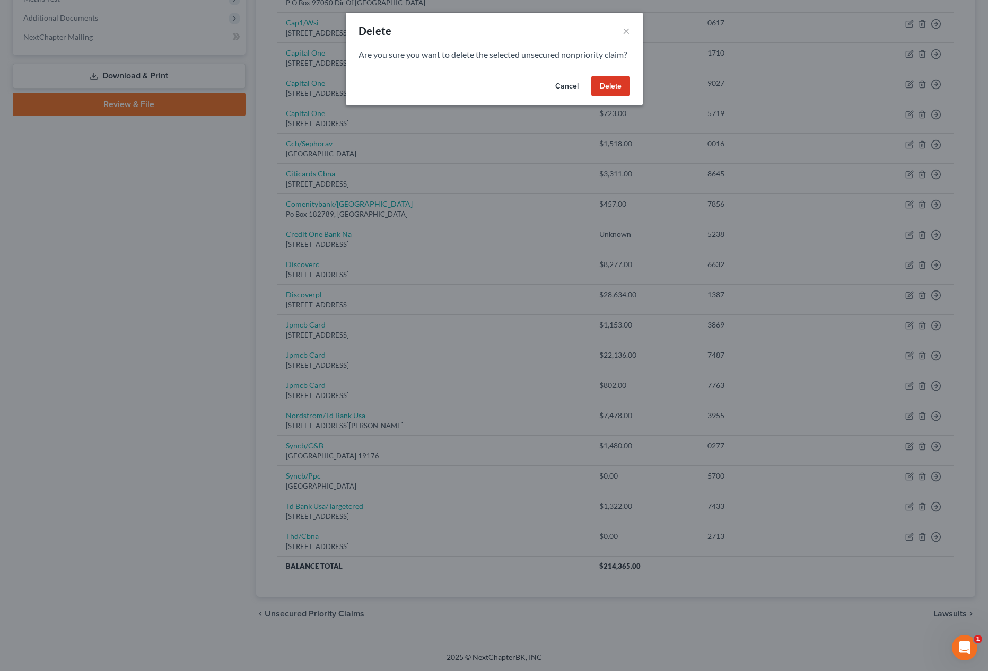
click at [609, 97] on button "Delete" at bounding box center [610, 86] width 39 height 21
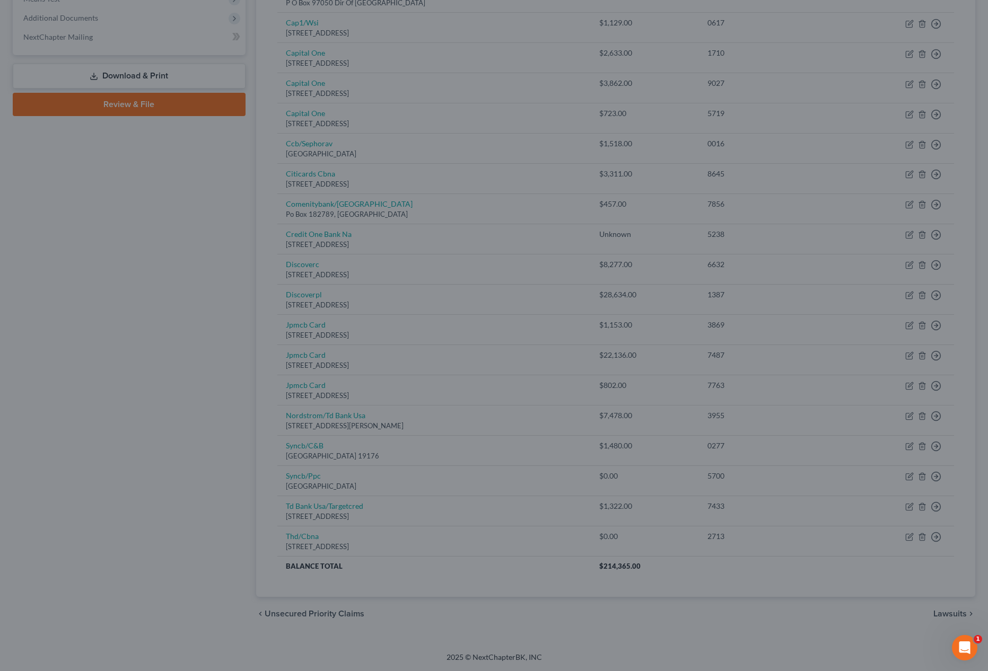
scroll to position [396, 0]
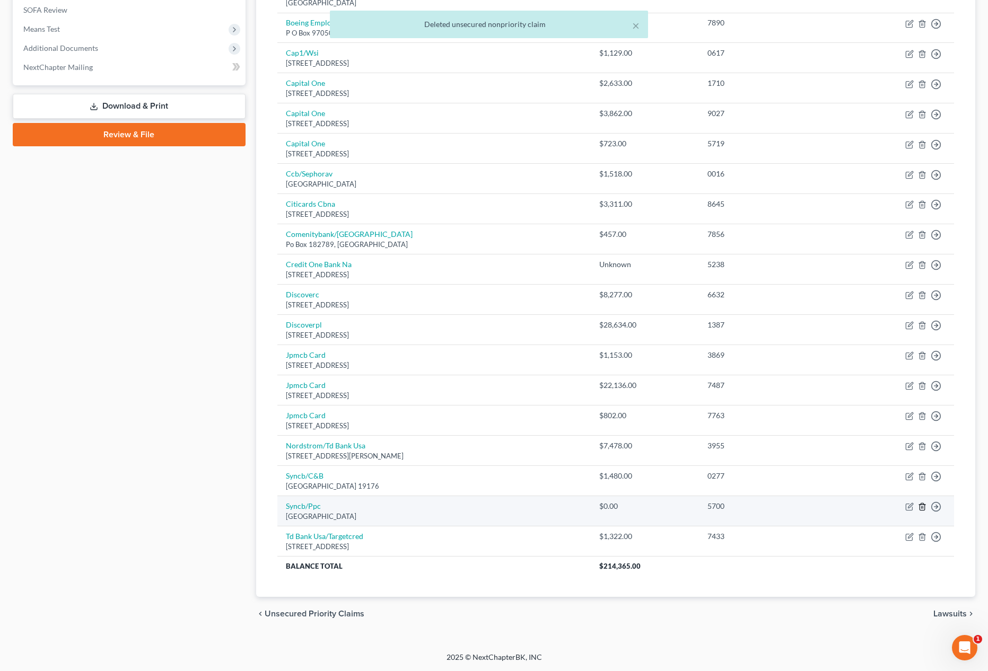
click at [922, 509] on icon "button" at bounding box center [922, 507] width 8 height 8
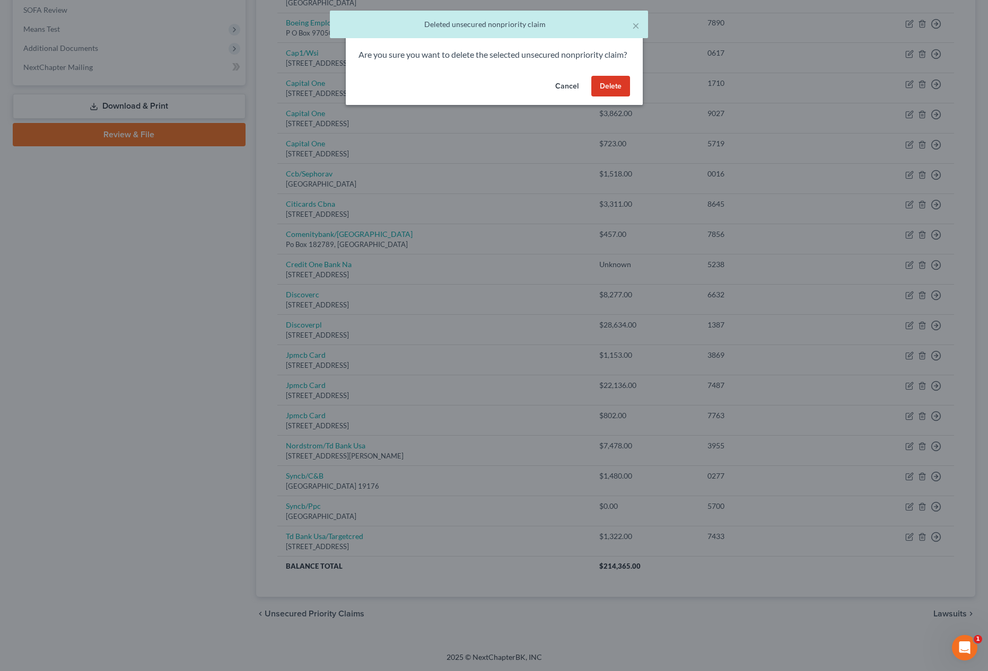
click at [610, 96] on button "Delete" at bounding box center [610, 86] width 39 height 21
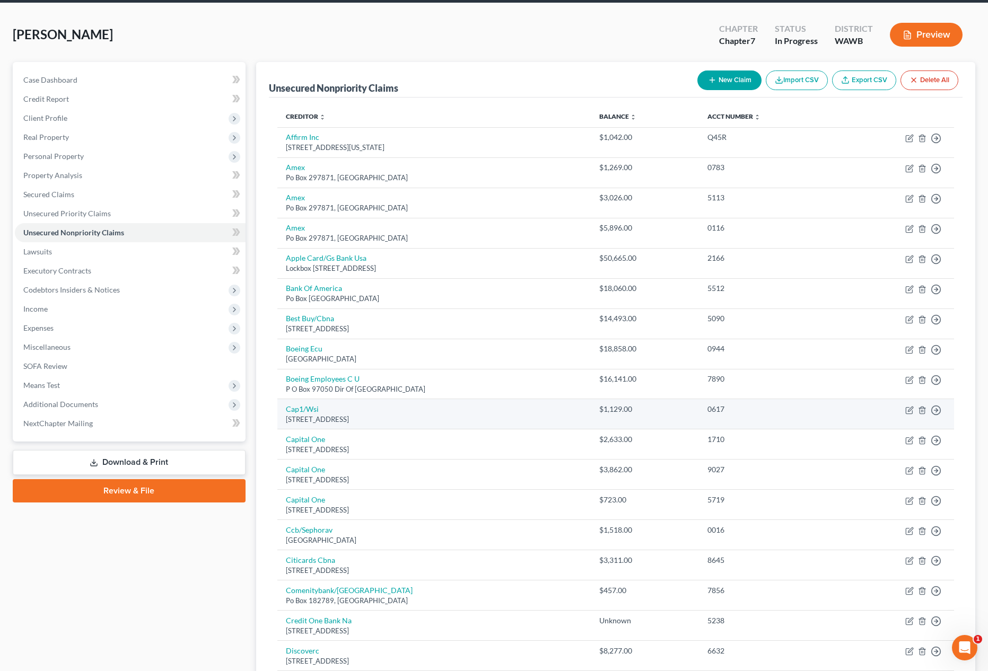
scroll to position [0, 0]
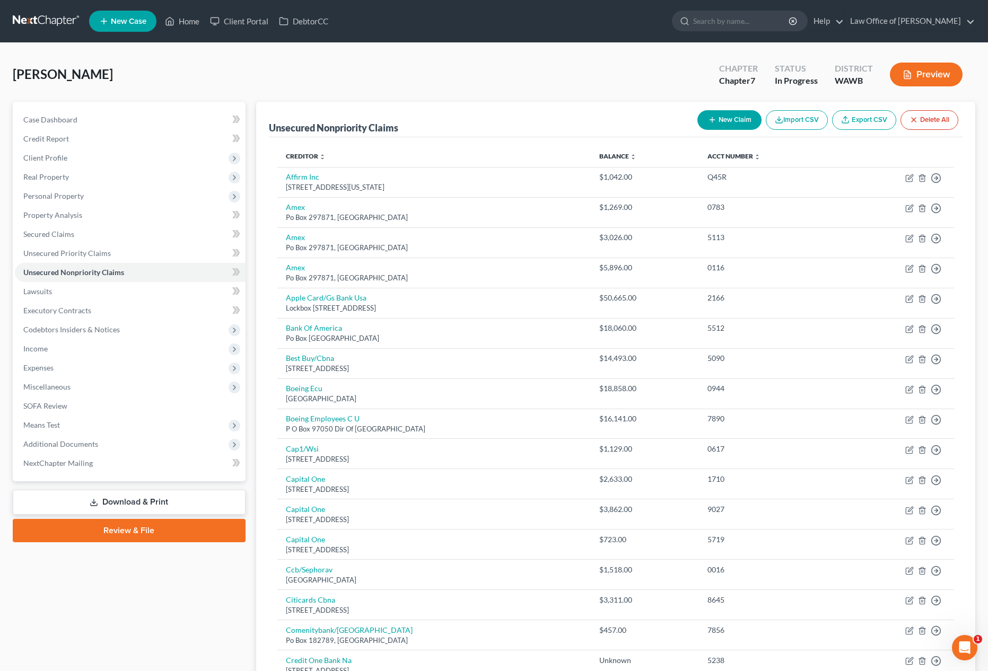
click at [737, 118] on button "New Claim" at bounding box center [729, 120] width 64 height 20
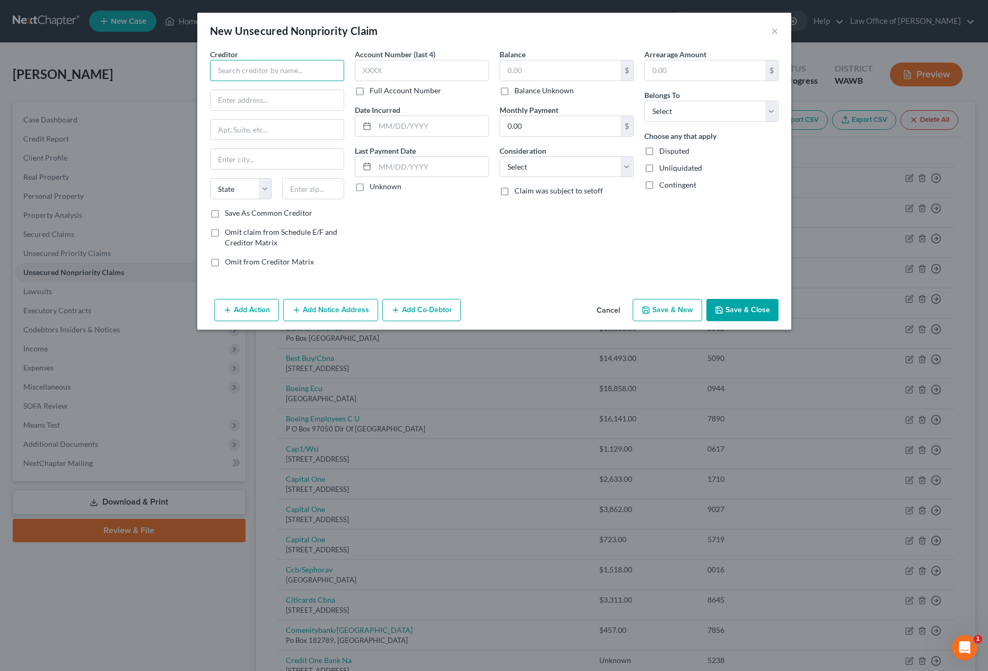
click at [242, 73] on input "text" at bounding box center [277, 70] width 134 height 21
type input "UW Medicine"
click at [573, 67] on input "text" at bounding box center [560, 70] width 120 height 20
type input "868"
click at [663, 117] on select "Select Debtor 1 Only Debtor 2 Only Debtor 1 And Debtor 2 Only At Least One Of T…" at bounding box center [711, 111] width 134 height 21
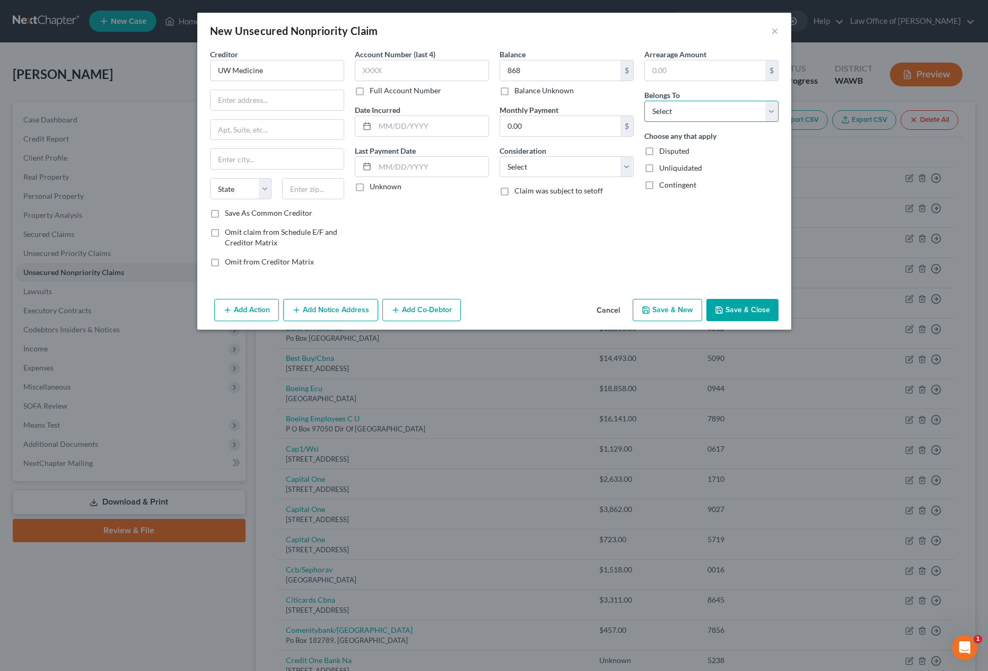
select select "0"
click at [250, 104] on input "text" at bounding box center [276, 100] width 133 height 20
click at [247, 104] on input "text" at bounding box center [276, 100] width 133 height 20
type input "{"
type input "Patient Acounts & Support"
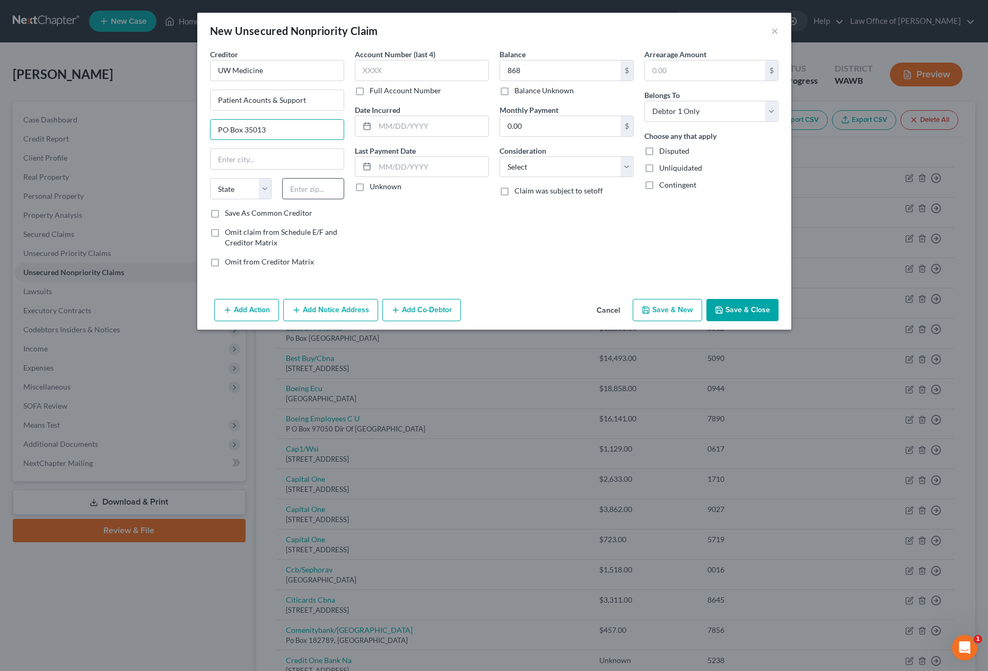
type input "PO Box 35013"
click at [303, 194] on input "text" at bounding box center [313, 188] width 62 height 21
type input "98124"
type input "[GEOGRAPHIC_DATA]"
select select "50"
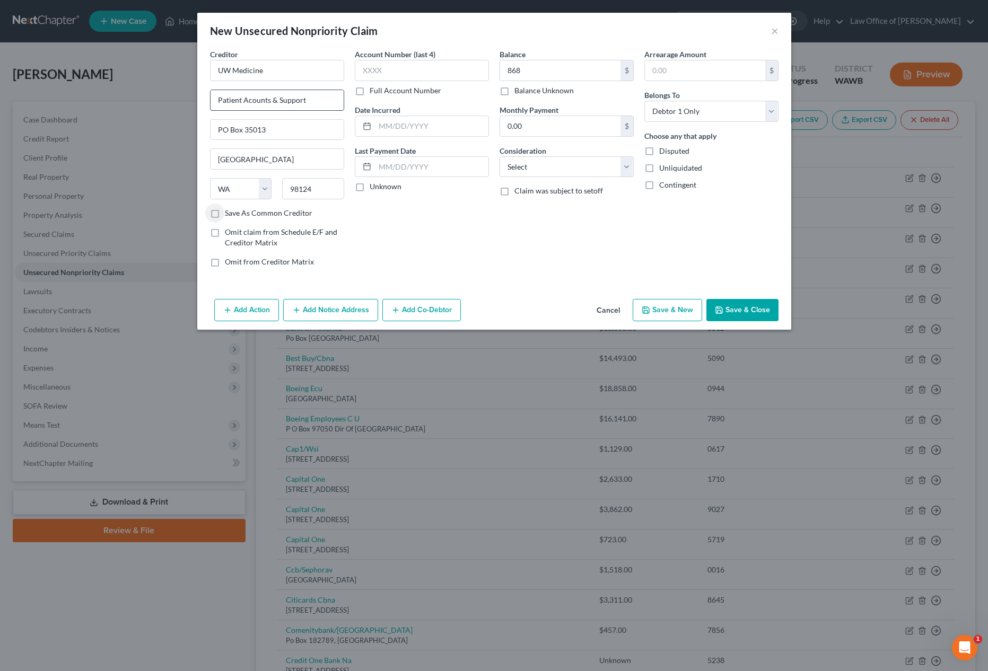
click at [327, 96] on input "Patient Acounts & Support" at bounding box center [276, 100] width 133 height 20
type input "Patient Acounts & Support Services"
click at [727, 311] on button "Save & Close" at bounding box center [742, 310] width 72 height 22
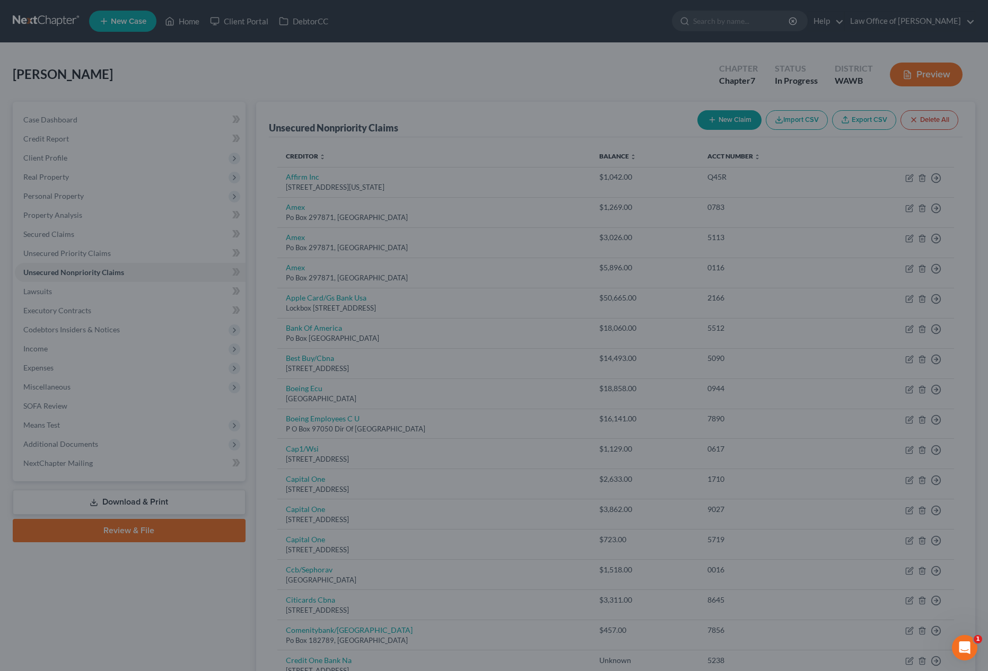
type input "868.00"
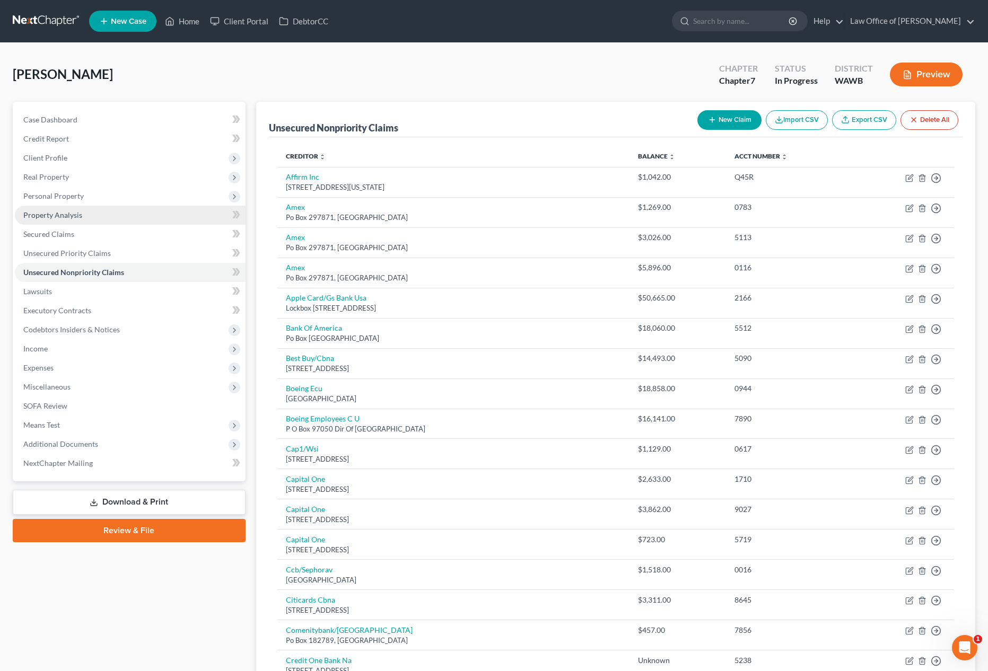
click at [17, 212] on link "Property Analysis" at bounding box center [130, 215] width 231 height 19
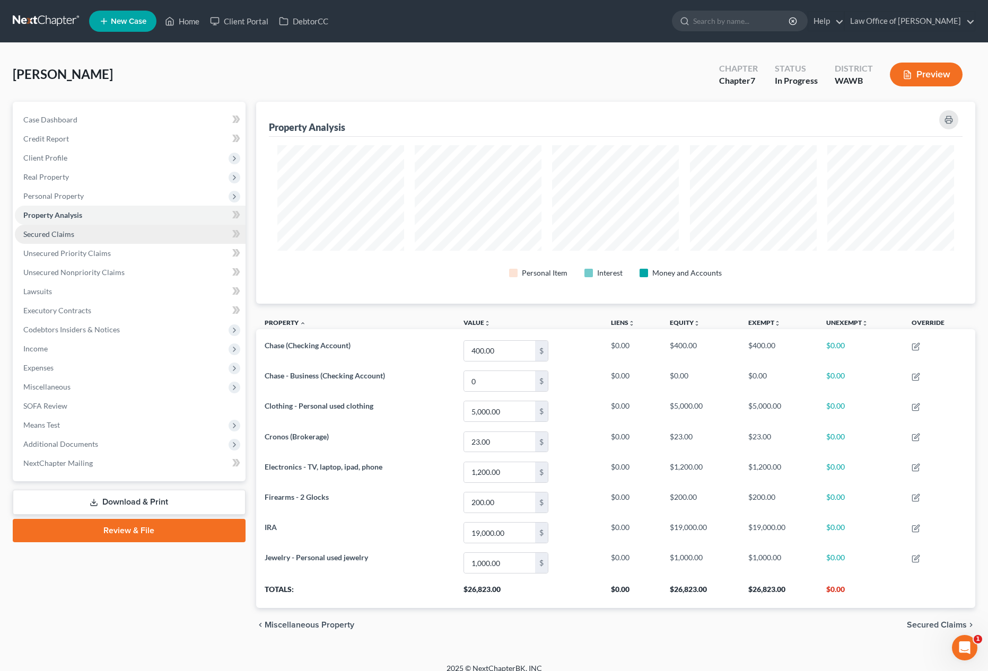
scroll to position [202, 719]
click at [45, 271] on span "Unsecured Nonpriority Claims" at bounding box center [73, 272] width 101 height 9
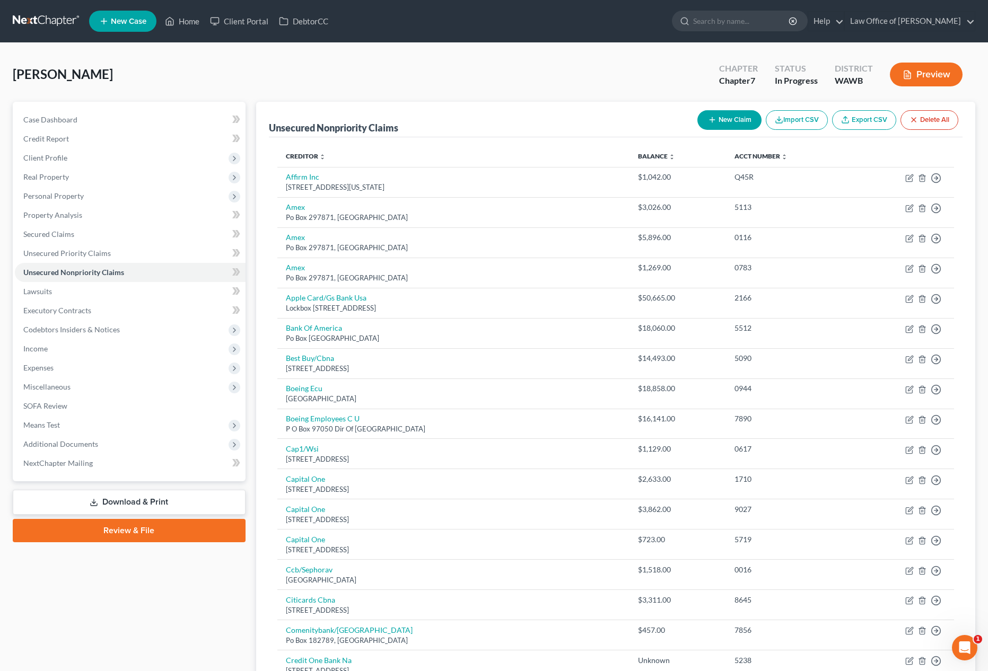
click at [718, 117] on button "New Claim" at bounding box center [729, 120] width 64 height 20
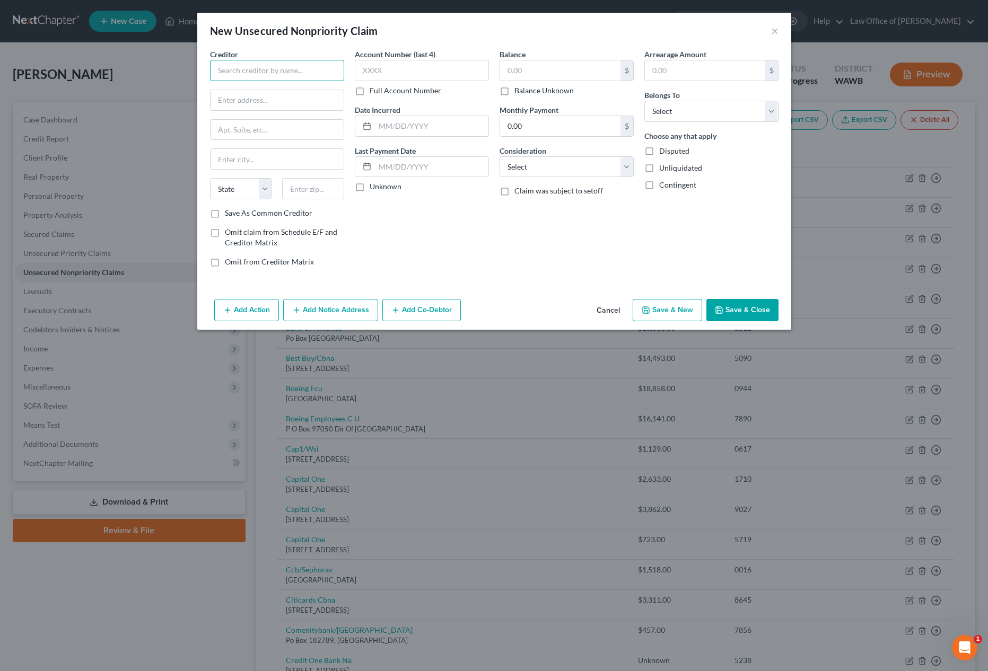
click at [321, 74] on input "text" at bounding box center [277, 70] width 134 height 21
type input "Best Egg"
type input "PO Box 42912"
click at [317, 188] on input "text" at bounding box center [313, 188] width 62 height 21
type input "19101"
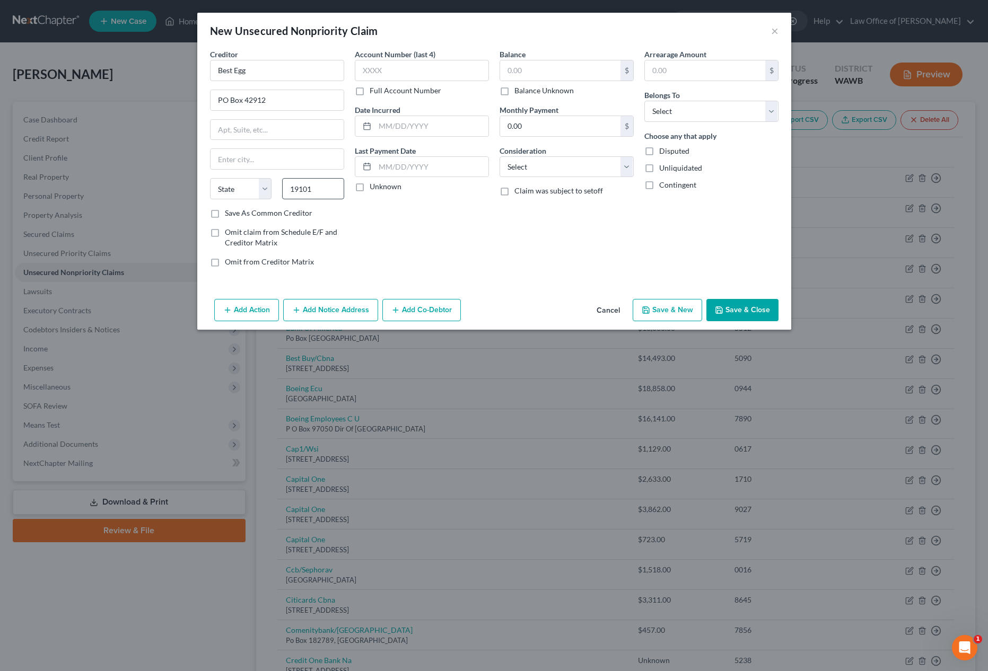
type input "[GEOGRAPHIC_DATA]"
select select "39"
click at [523, 64] on input "text" at bounding box center [560, 70] width 120 height 20
type input "44,819"
click at [672, 106] on select "Select Debtor 1 Only Debtor 2 Only Debtor 1 And Debtor 2 Only At Least One Of T…" at bounding box center [711, 111] width 134 height 21
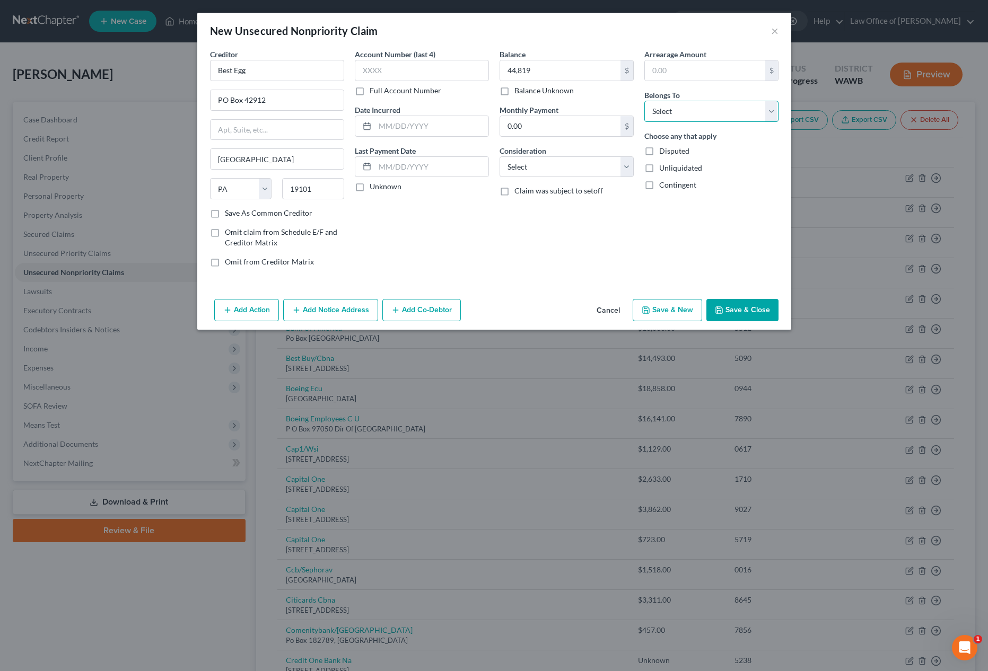
select select "0"
click at [727, 303] on button "Save & Close" at bounding box center [742, 310] width 72 height 22
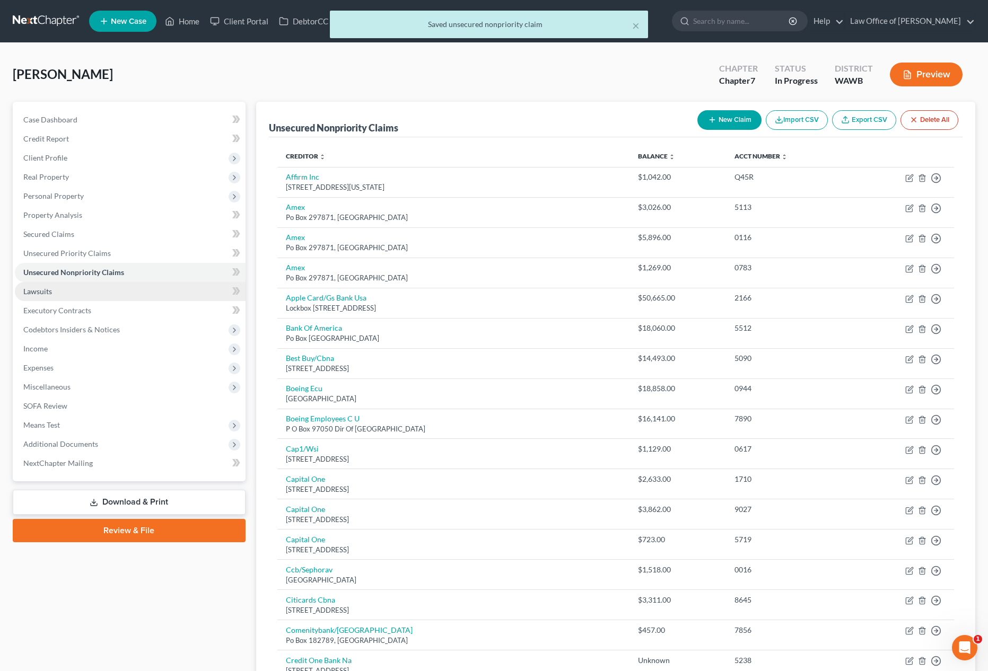
click at [82, 293] on link "Lawsuits" at bounding box center [130, 291] width 231 height 19
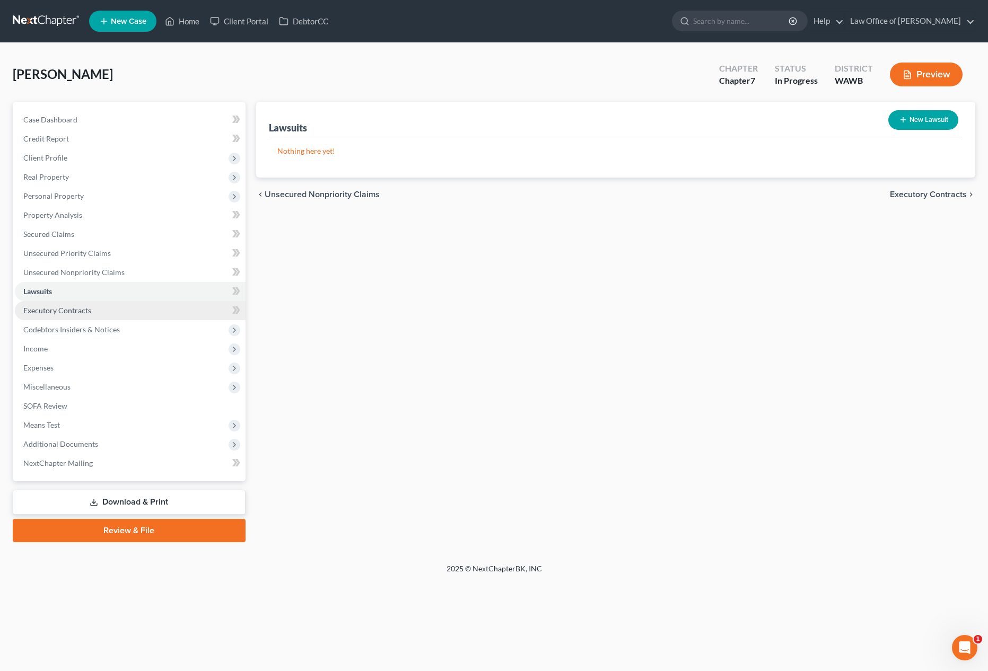
click at [60, 315] on link "Executory Contracts" at bounding box center [130, 310] width 231 height 19
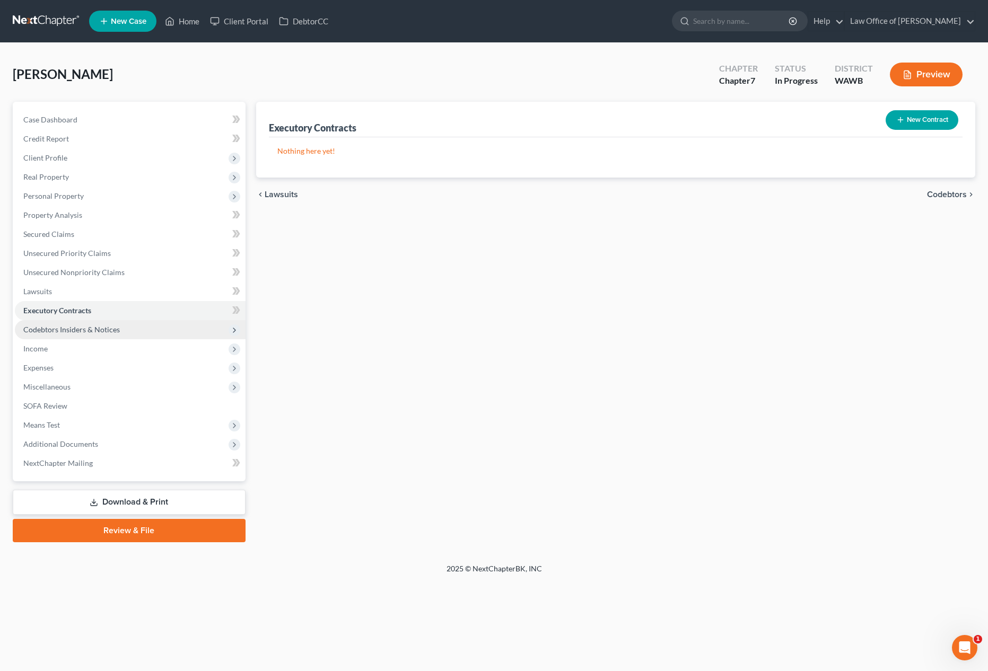
click at [60, 329] on span "Codebtors Insiders & Notices" at bounding box center [71, 329] width 96 height 9
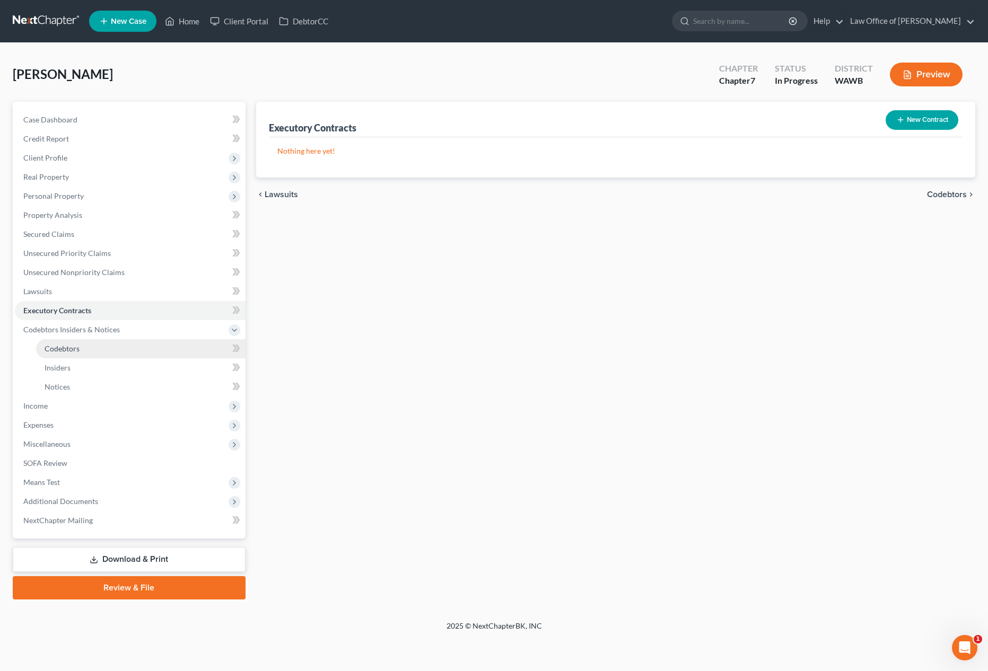
click at [75, 352] on span "Codebtors" at bounding box center [62, 348] width 35 height 9
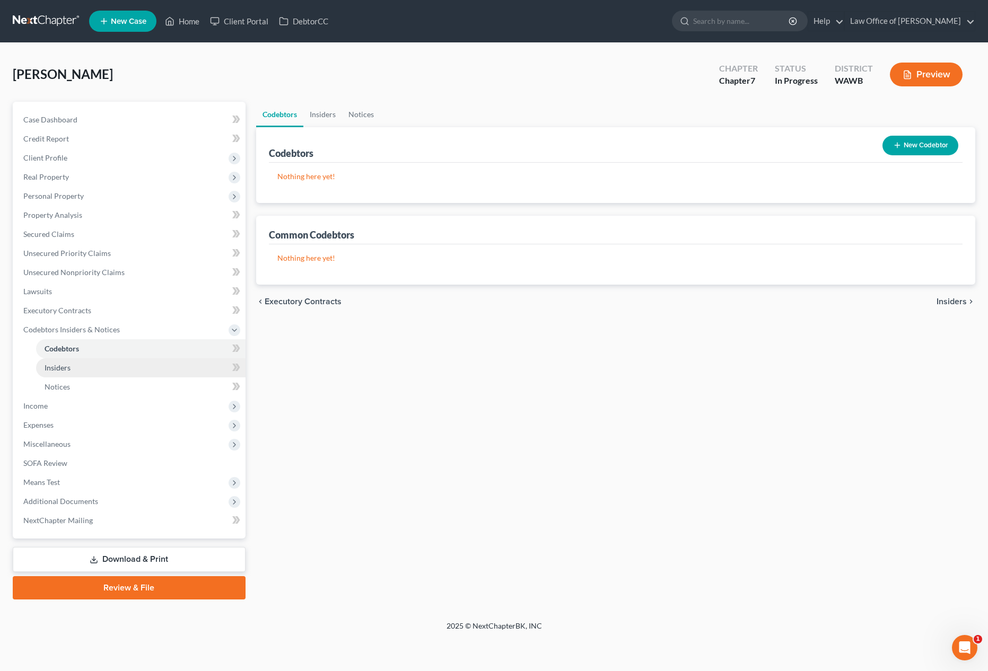
click at [75, 370] on link "Insiders" at bounding box center [140, 367] width 209 height 19
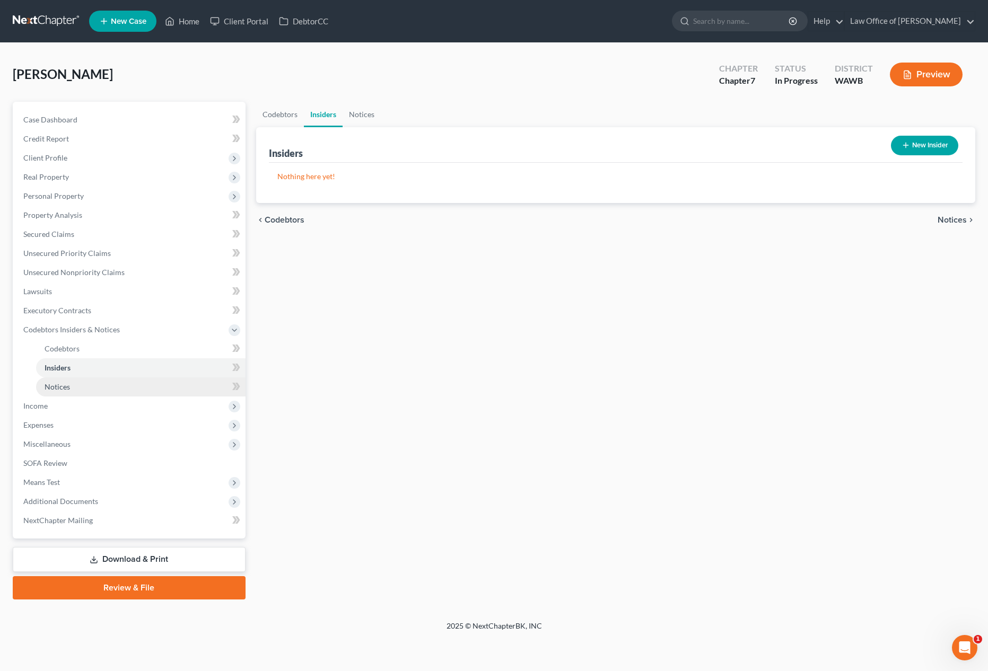
click at [74, 387] on link "Notices" at bounding box center [140, 387] width 209 height 19
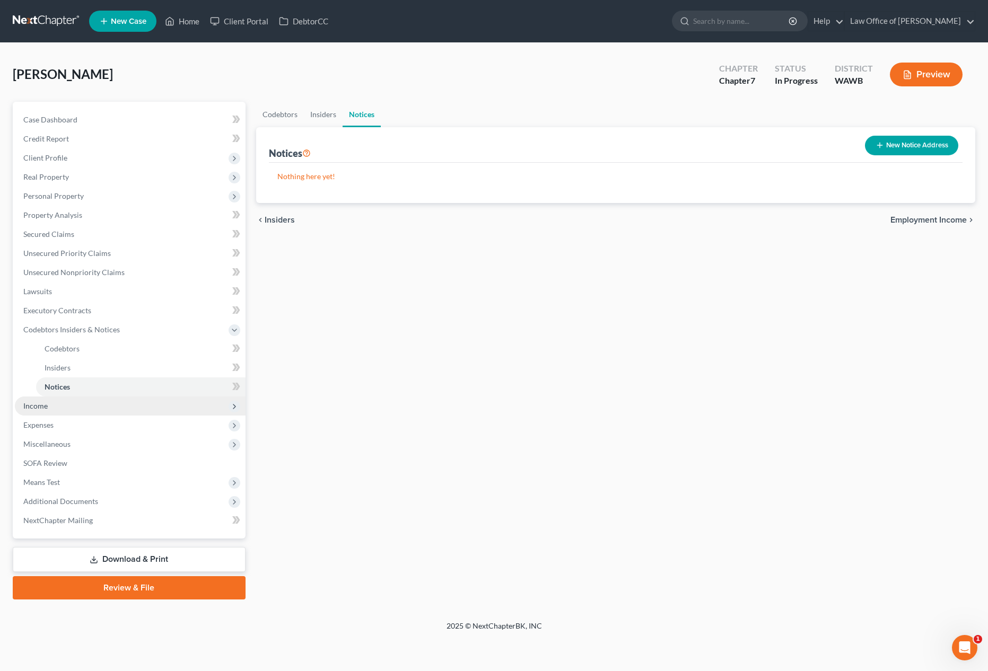
click at [73, 405] on span "Income" at bounding box center [130, 406] width 231 height 19
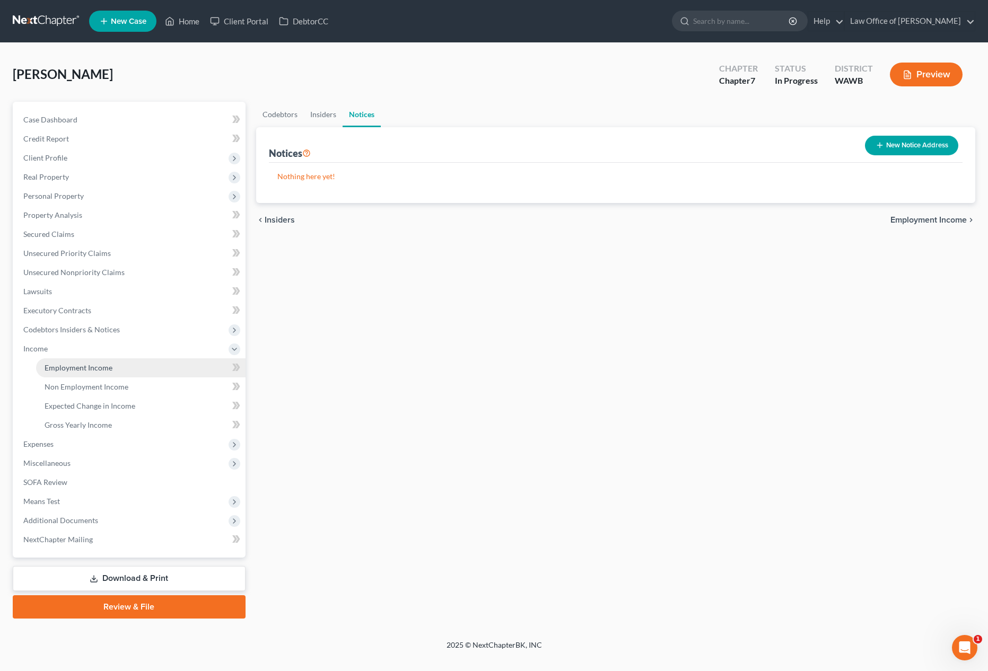
click at [80, 365] on span "Employment Income" at bounding box center [79, 367] width 68 height 9
click at [917, 144] on button "New Income" at bounding box center [924, 146] width 68 height 20
select select "0"
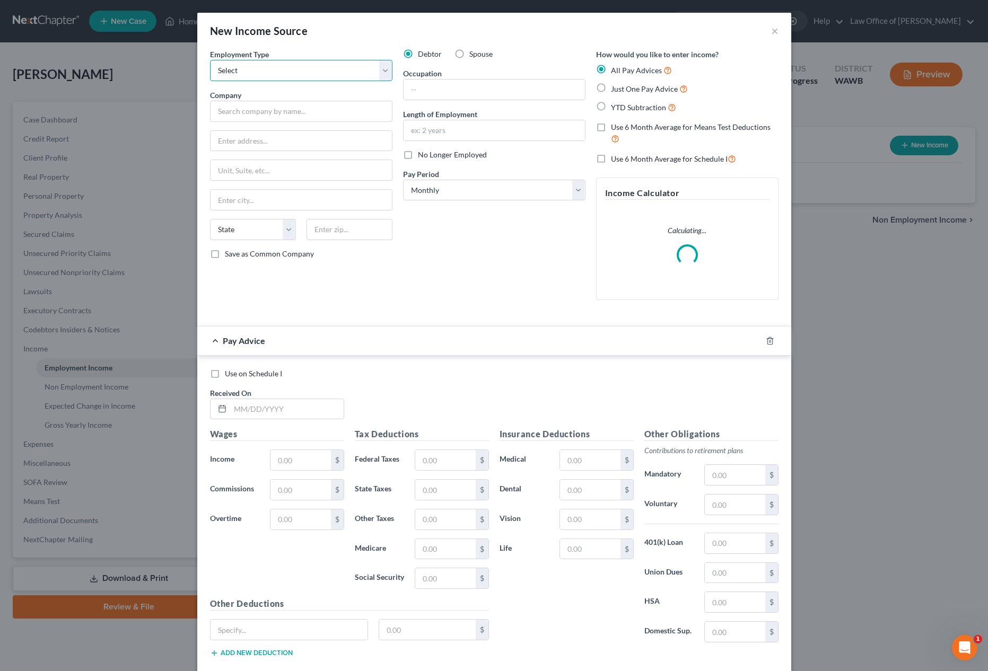
click at [291, 74] on select "Select Full or Part Time Employment Self Employment" at bounding box center [301, 70] width 182 height 21
click at [275, 76] on select "Select Full or Part Time Employment Self Employment" at bounding box center [301, 70] width 182 height 21
select select "1"
click at [270, 107] on input "text" at bounding box center [301, 111] width 182 height 21
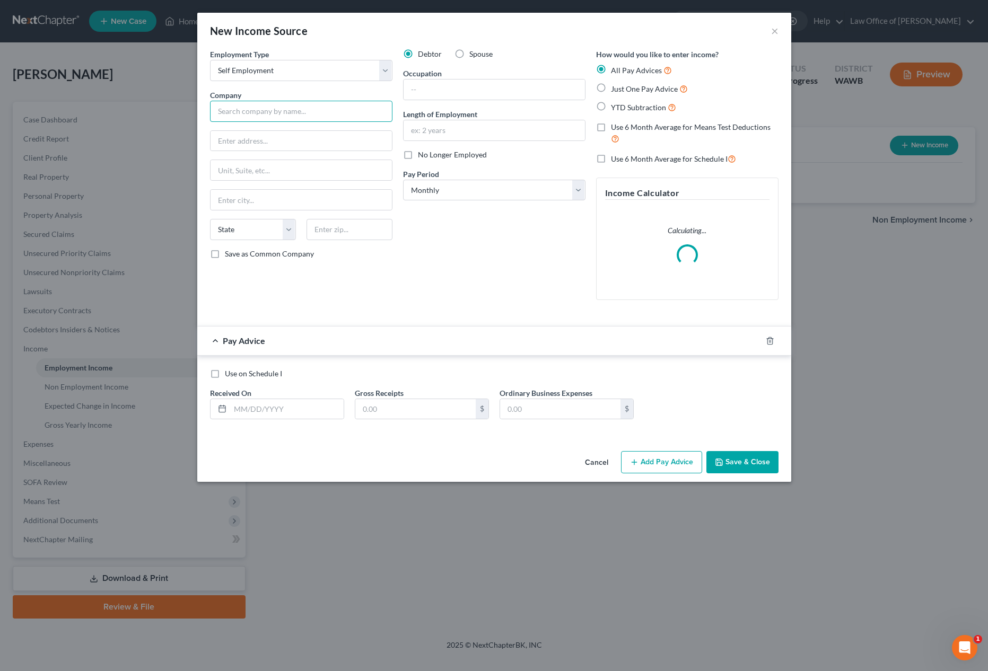
click at [270, 103] on input "text" at bounding box center [301, 111] width 182 height 21
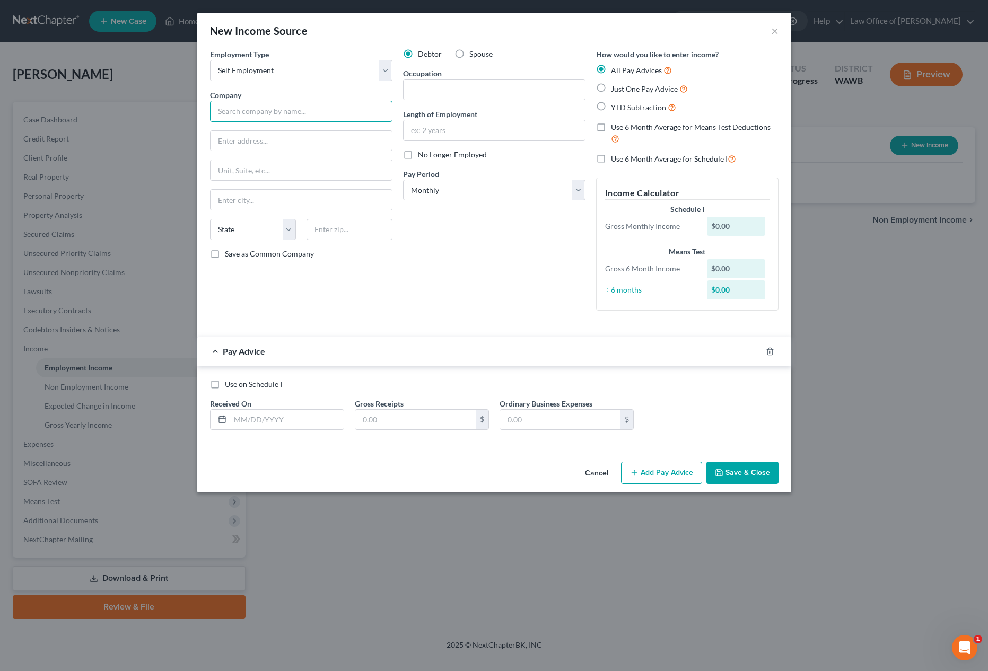
click at [252, 117] on input "text" at bounding box center [301, 111] width 182 height 21
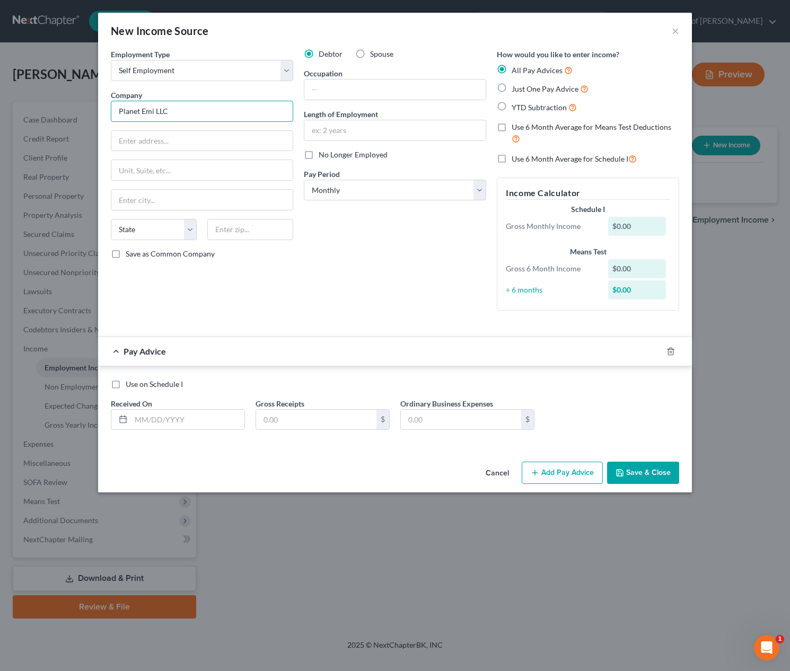
drag, startPoint x: 187, startPoint y: 110, endPoint x: 18, endPoint y: 109, distance: 169.1
click at [24, 109] on div "New Income Source × Employment Type * Select Full or Part Time Employment Self …" at bounding box center [395, 335] width 790 height 671
type input "Self Employed"
click at [335, 92] on input "text" at bounding box center [394, 90] width 181 height 20
type input "M"
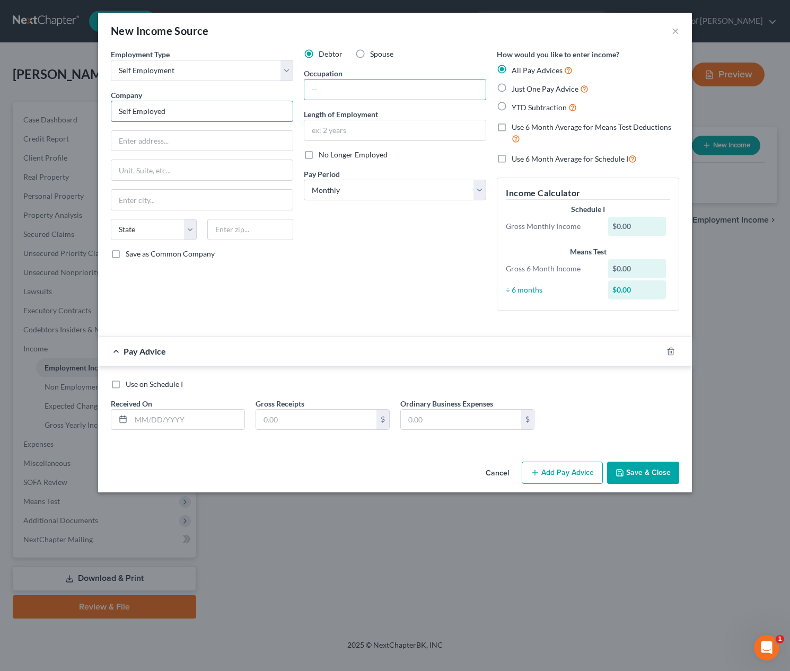
click at [188, 122] on div "Employment Type * Select Full or Part Time Employment Self Employment Company *…" at bounding box center [202, 184] width 193 height 270
drag, startPoint x: 188, startPoint y: 120, endPoint x: 19, endPoint y: 111, distance: 169.9
click at [19, 111] on div "New Income Source × Employment Type * Select Full or Part Time Employment Self …" at bounding box center [395, 335] width 790 height 671
click at [372, 90] on input "text" at bounding box center [394, 90] width 181 height 20
type input "Assistant"
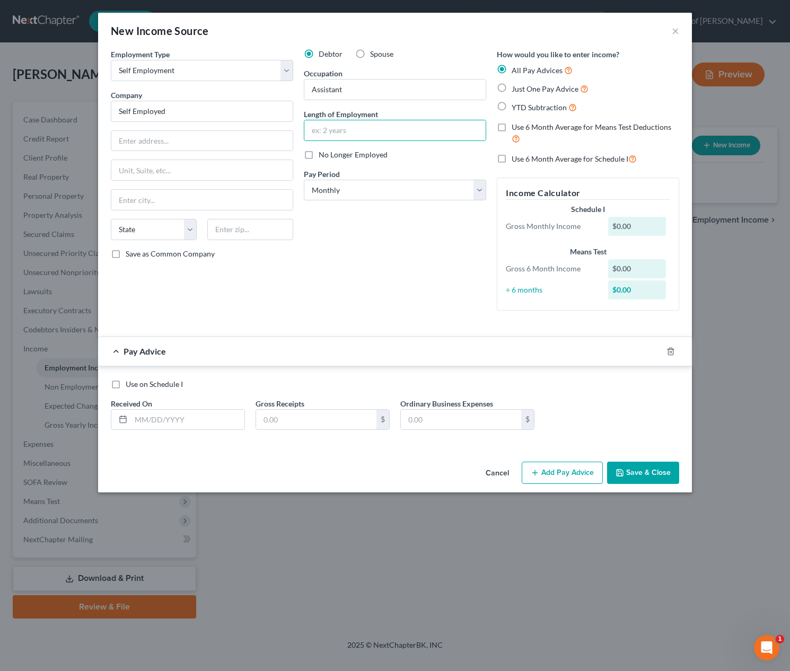
click at [512, 86] on label "Just One Pay Advice" at bounding box center [550, 89] width 77 height 12
click at [516, 86] on input "Just One Pay Advice" at bounding box center [519, 86] width 7 height 7
radio input "true"
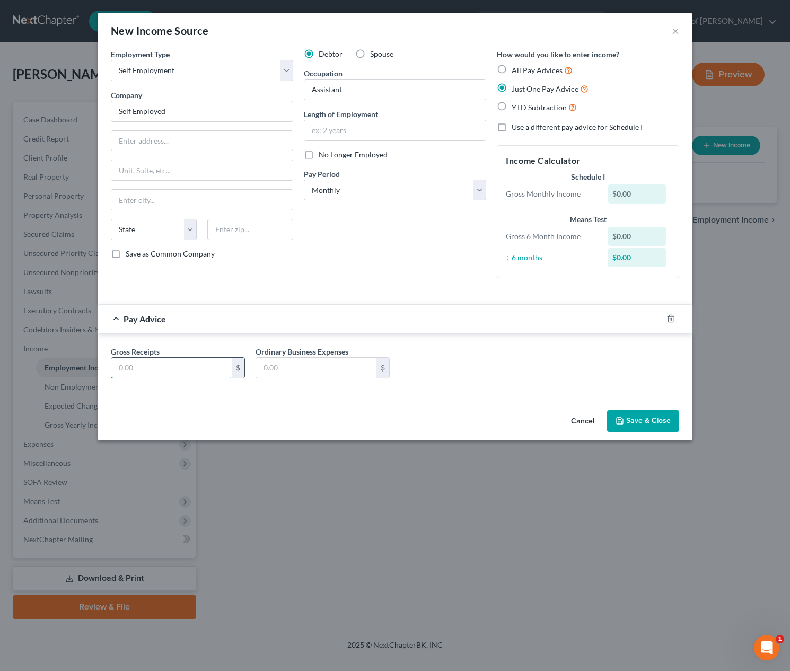
click at [199, 374] on input "text" at bounding box center [171, 368] width 120 height 20
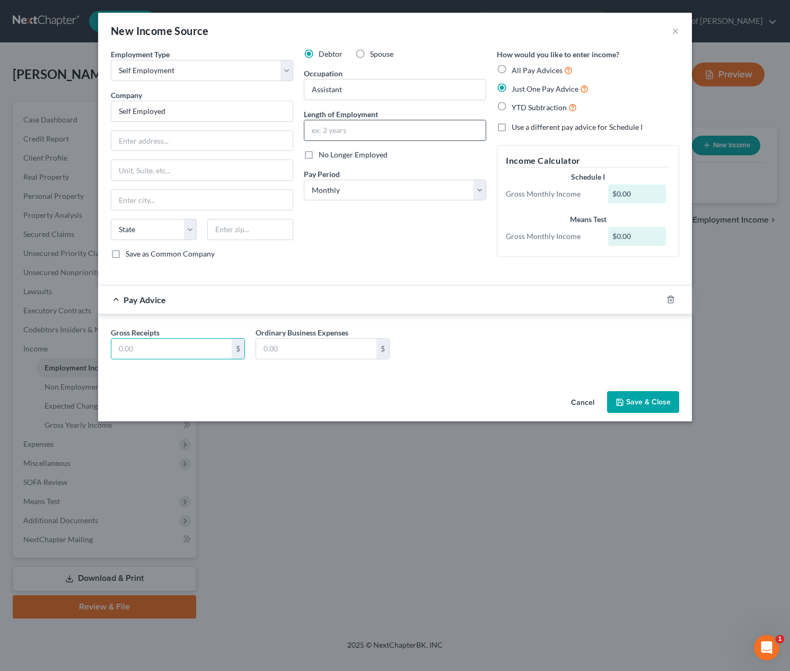
click at [339, 131] on input "text" at bounding box center [394, 130] width 181 height 20
type input "1.5"
click at [213, 360] on div "Gross Receipts $ Ordinary Business Expenses $" at bounding box center [395, 347] width 579 height 41
click at [207, 350] on input "text" at bounding box center [171, 349] width 120 height 20
type input "2,222"
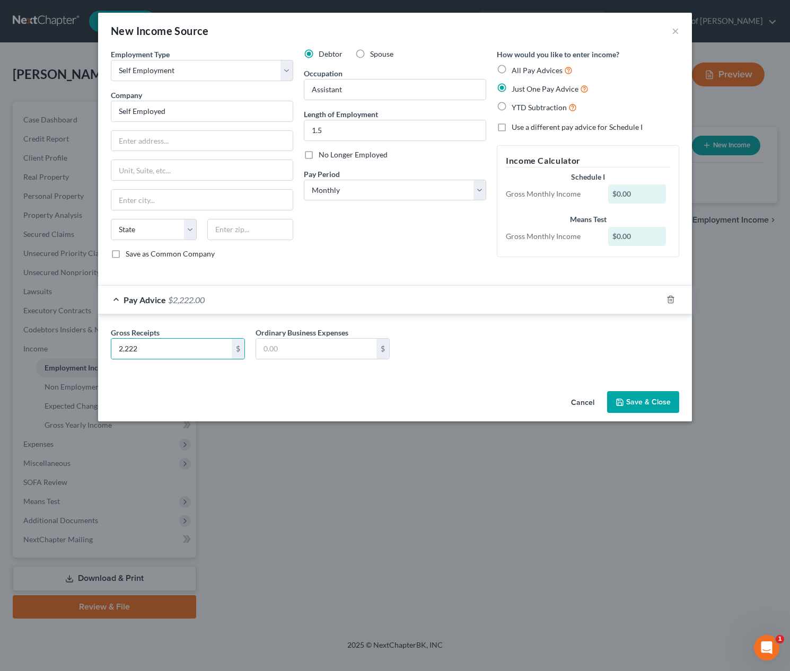
click at [653, 405] on button "Save & Close" at bounding box center [643, 402] width 72 height 22
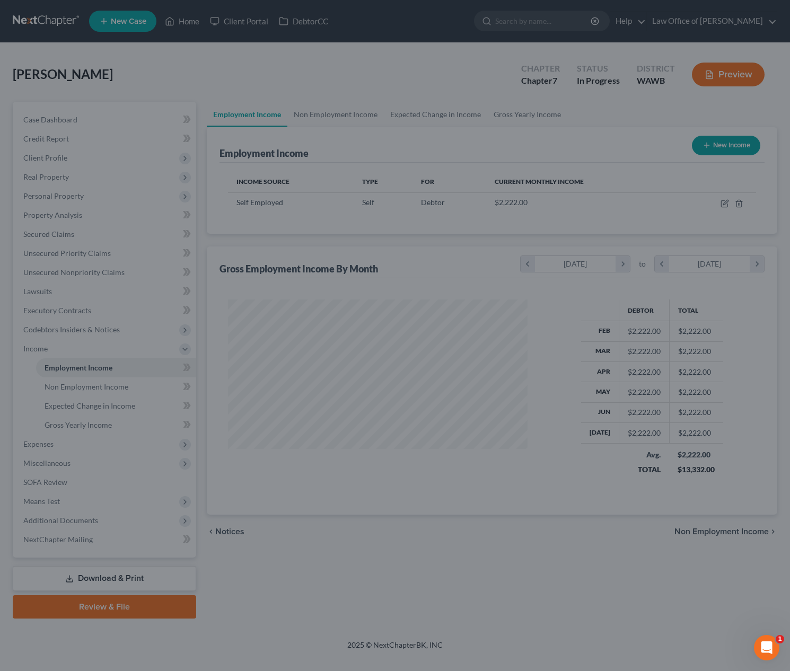
scroll to position [190, 320]
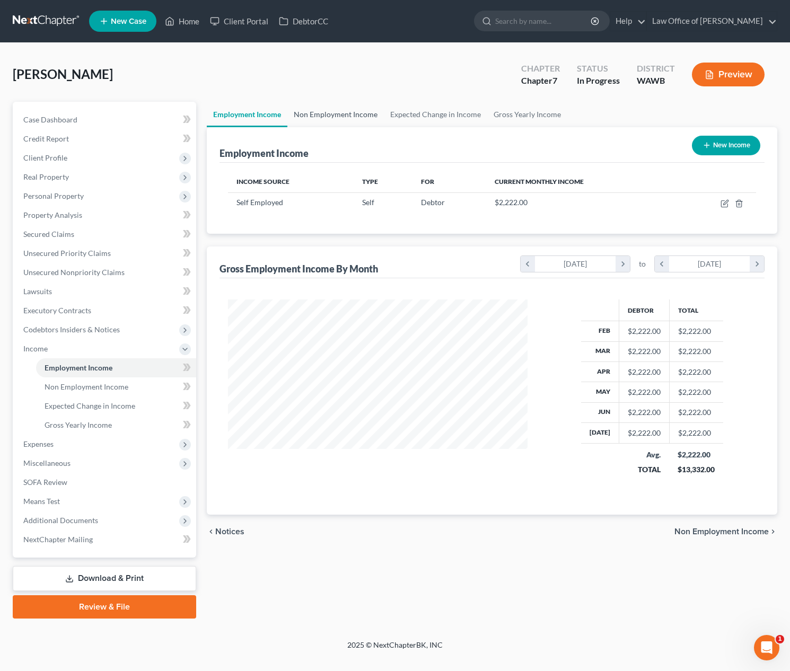
click at [345, 115] on link "Non Employment Income" at bounding box center [335, 114] width 96 height 25
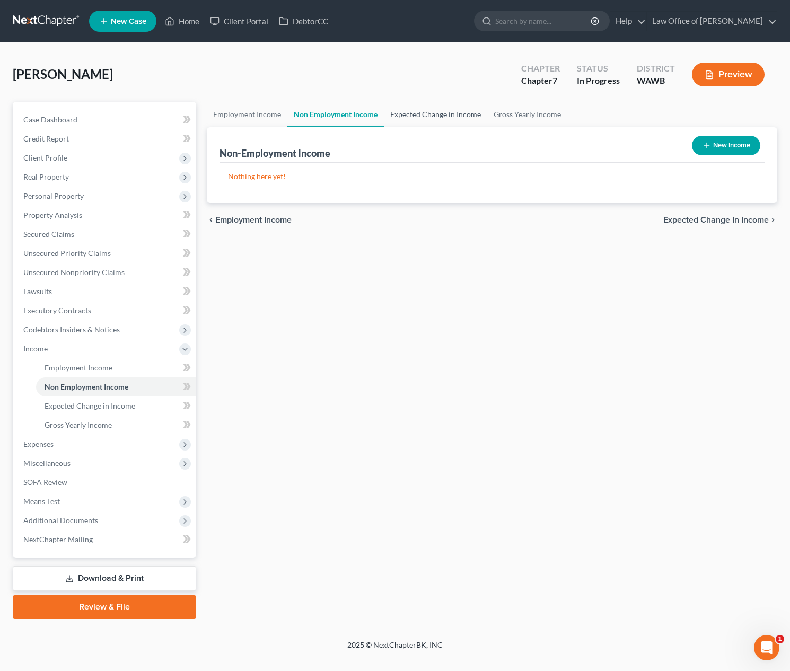
click at [420, 115] on link "Expected Change in Income" at bounding box center [435, 114] width 103 height 25
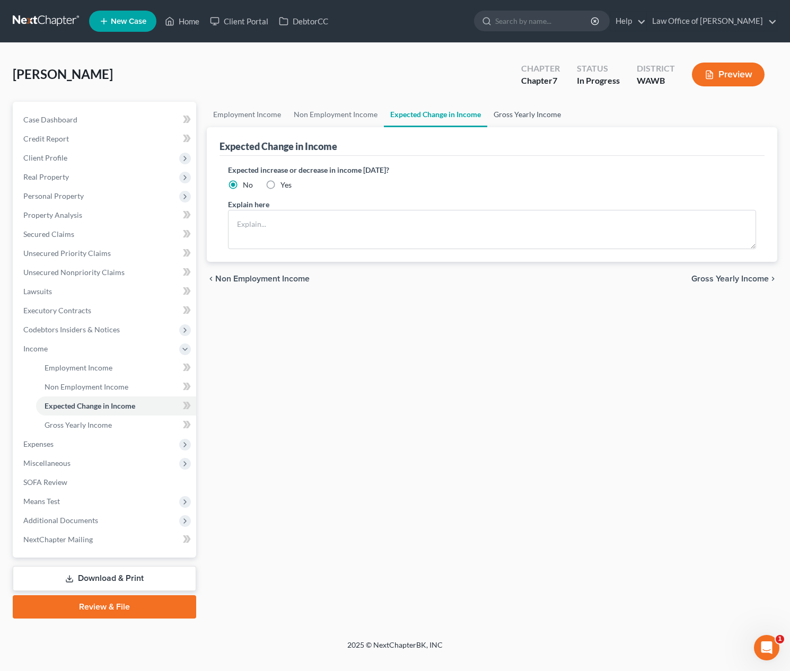
click at [512, 115] on link "Gross Yearly Income" at bounding box center [527, 114] width 80 height 25
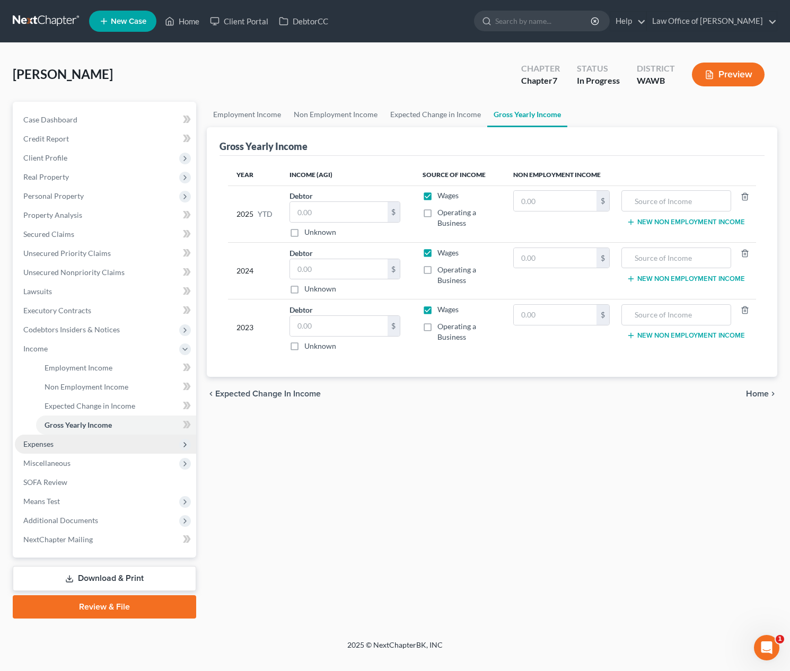
click at [63, 443] on span "Expenses" at bounding box center [105, 444] width 181 height 19
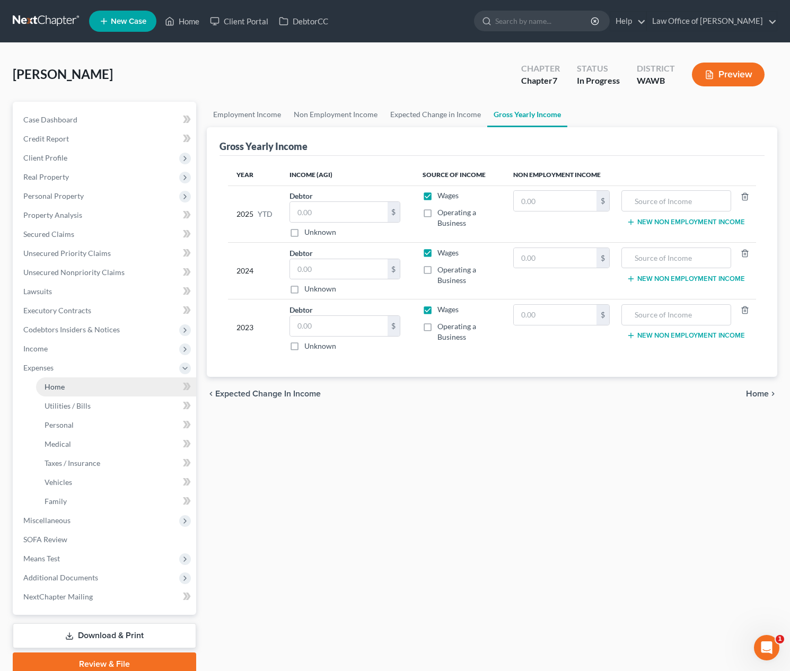
click at [68, 392] on link "Home" at bounding box center [116, 387] width 160 height 19
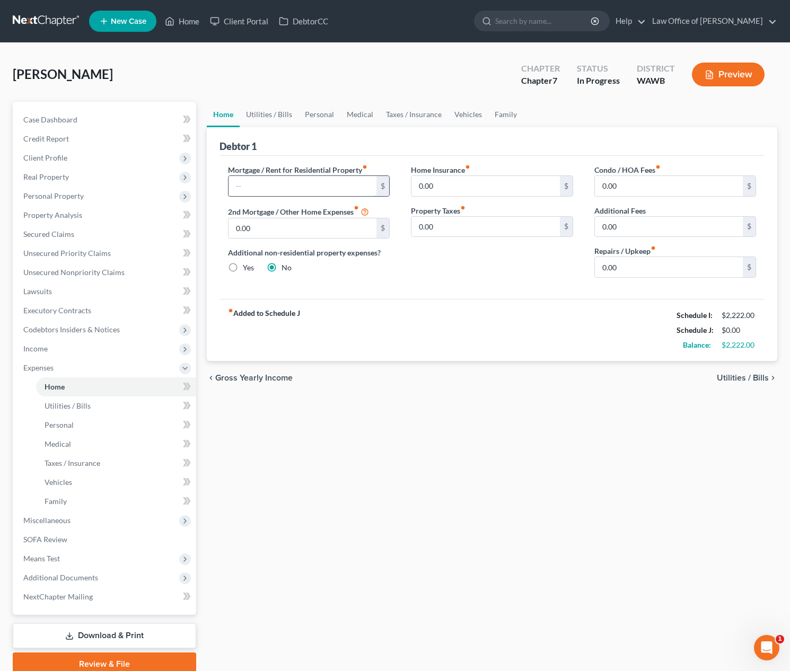
click at [269, 180] on input "text" at bounding box center [303, 186] width 148 height 20
click at [276, 115] on link "Utilities / Bills" at bounding box center [269, 114] width 59 height 25
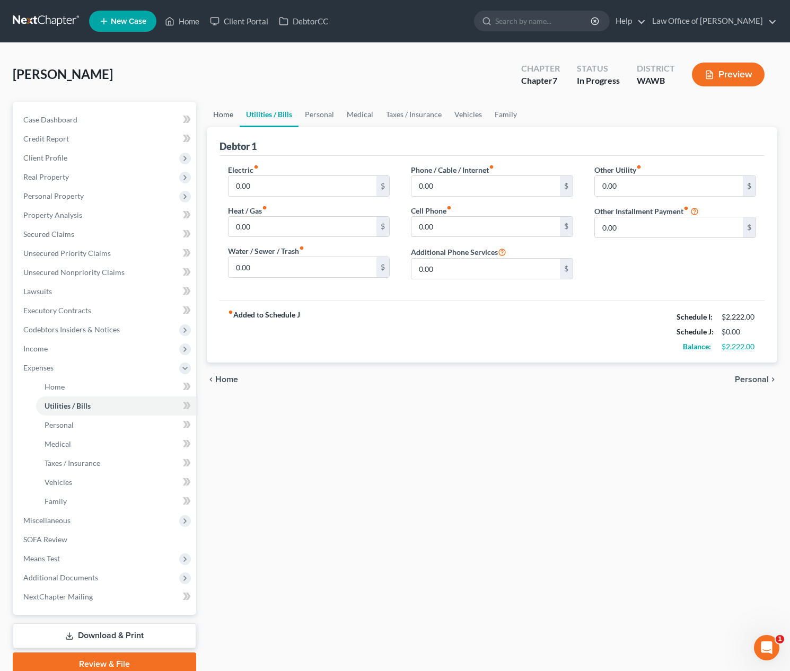
click at [220, 117] on link "Home" at bounding box center [223, 114] width 33 height 25
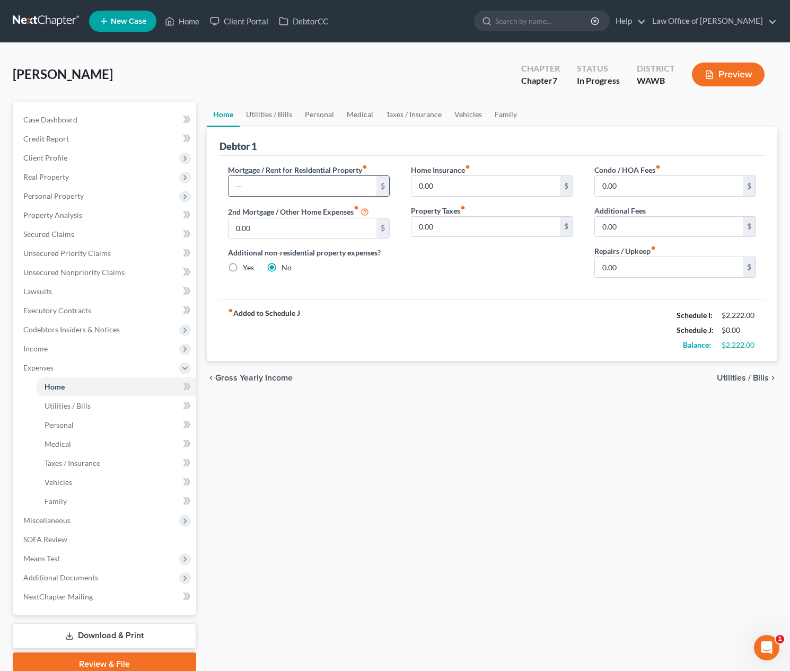
click at [262, 179] on input "text" at bounding box center [303, 186] width 148 height 20
type input "1,000.00"
click at [275, 112] on link "Utilities / Bills" at bounding box center [269, 114] width 59 height 25
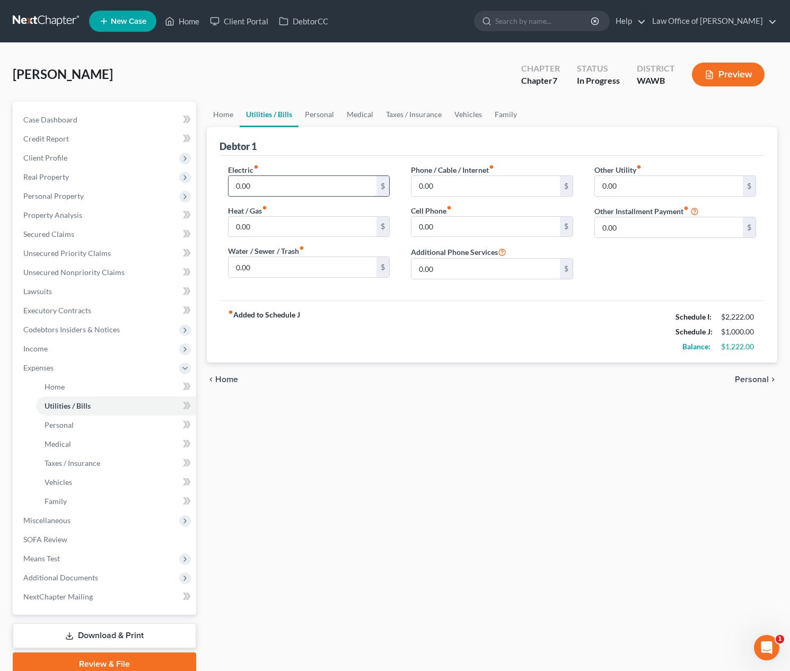
click at [266, 188] on input "0.00" at bounding box center [303, 186] width 148 height 20
click at [451, 228] on input "0.00" at bounding box center [485, 227] width 148 height 20
type input "120.00"
click at [319, 119] on link "Personal" at bounding box center [320, 114] width 42 height 25
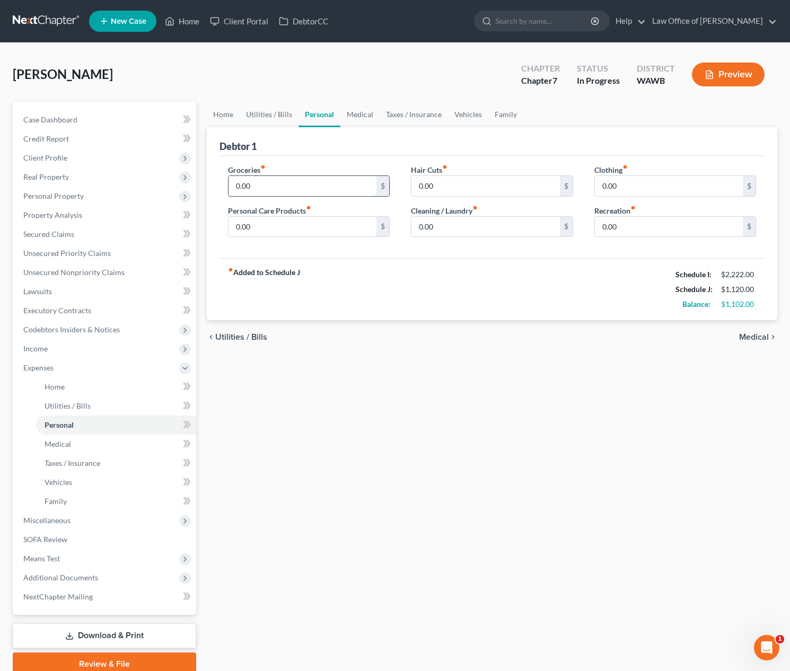
click at [285, 187] on input "0.00" at bounding box center [303, 186] width 148 height 20
type input "800.00"
click at [455, 179] on input "0.00" at bounding box center [485, 186] width 148 height 20
type input "100.00"
click at [242, 230] on input "0.00" at bounding box center [303, 227] width 148 height 20
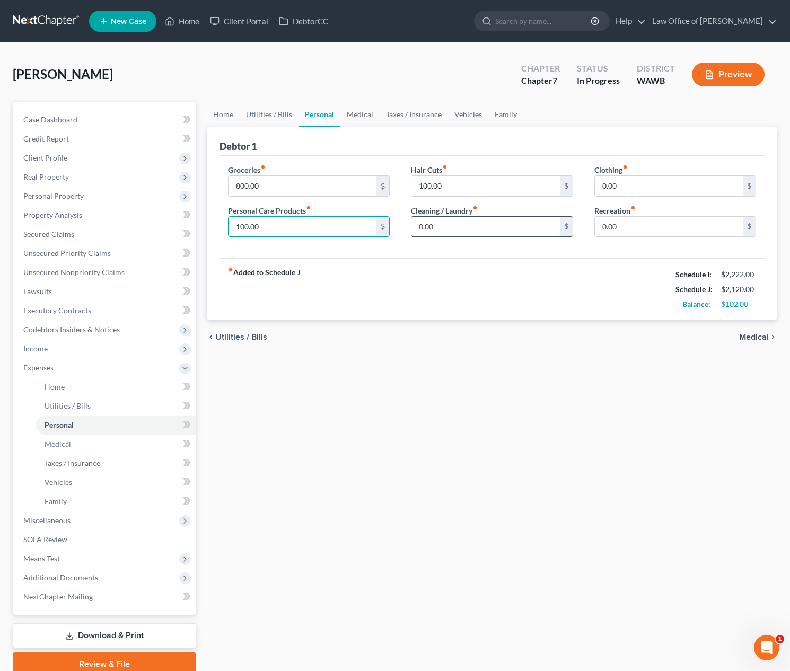
type input "100.00"
click at [464, 221] on input "0.00" at bounding box center [485, 227] width 148 height 20
type input "50.00"
click at [651, 183] on input "0.00" at bounding box center [669, 186] width 148 height 20
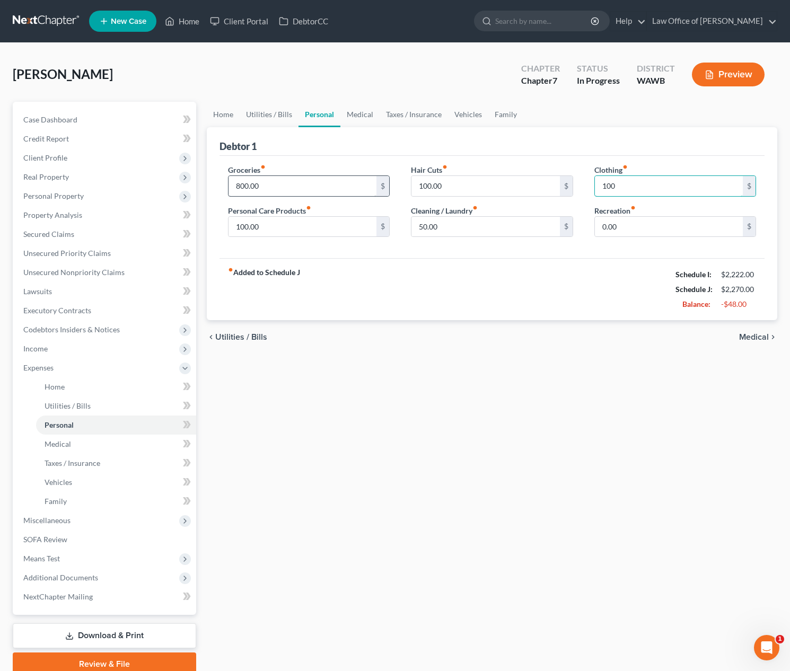
type input "100"
click at [307, 184] on input "800.00" at bounding box center [303, 186] width 148 height 20
type input "500.00"
click at [350, 122] on link "Medical" at bounding box center [359, 114] width 39 height 25
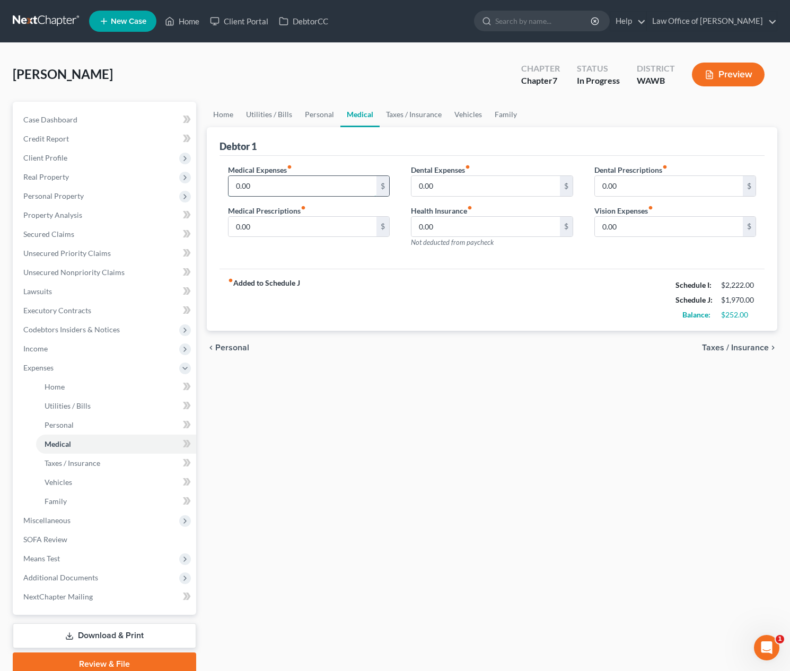
click at [320, 183] on input "0.00" at bounding box center [303, 186] width 148 height 20
type input "8"
type input "100.00"
click at [414, 116] on link "Taxes / Insurance" at bounding box center [414, 114] width 68 height 25
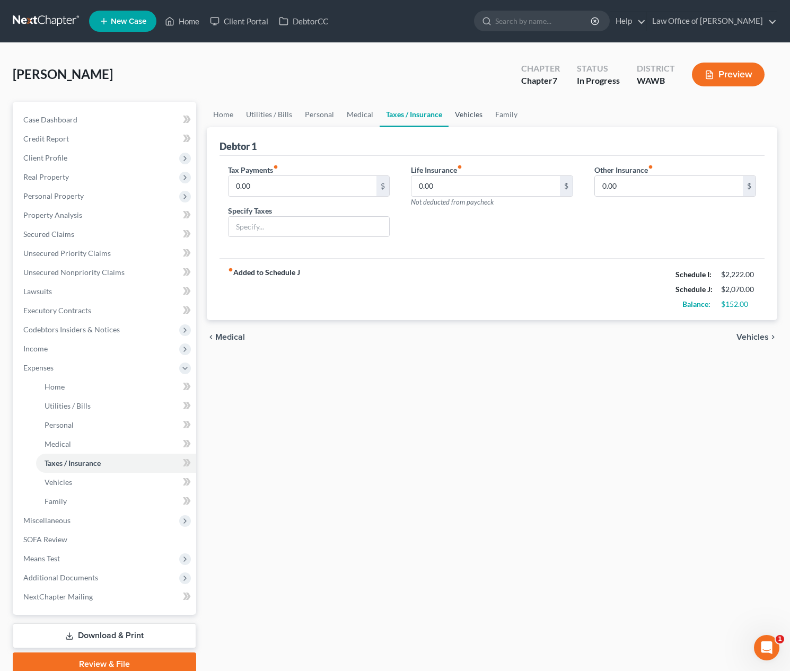
click at [458, 118] on link "Vehicles" at bounding box center [469, 114] width 40 height 25
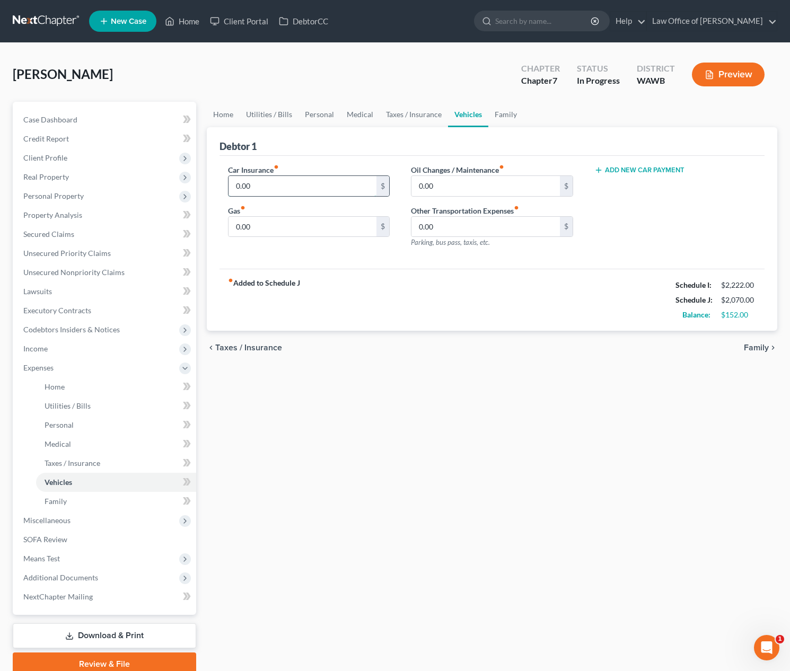
click at [264, 188] on input "0.00" at bounding box center [303, 186] width 148 height 20
click at [251, 235] on input "0.00" at bounding box center [303, 227] width 148 height 20
click at [461, 224] on input "0.00" at bounding box center [485, 227] width 148 height 20
click at [296, 190] on input "0.00" at bounding box center [303, 186] width 148 height 20
type input "200.00"
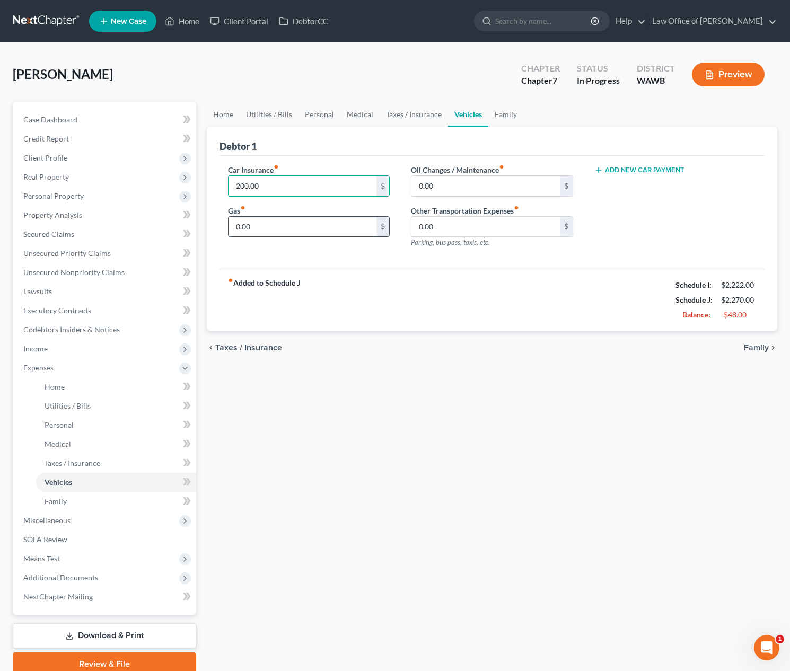
click at [276, 223] on input "0.00" at bounding box center [303, 227] width 148 height 20
click at [478, 183] on input "0.00" at bounding box center [485, 186] width 148 height 20
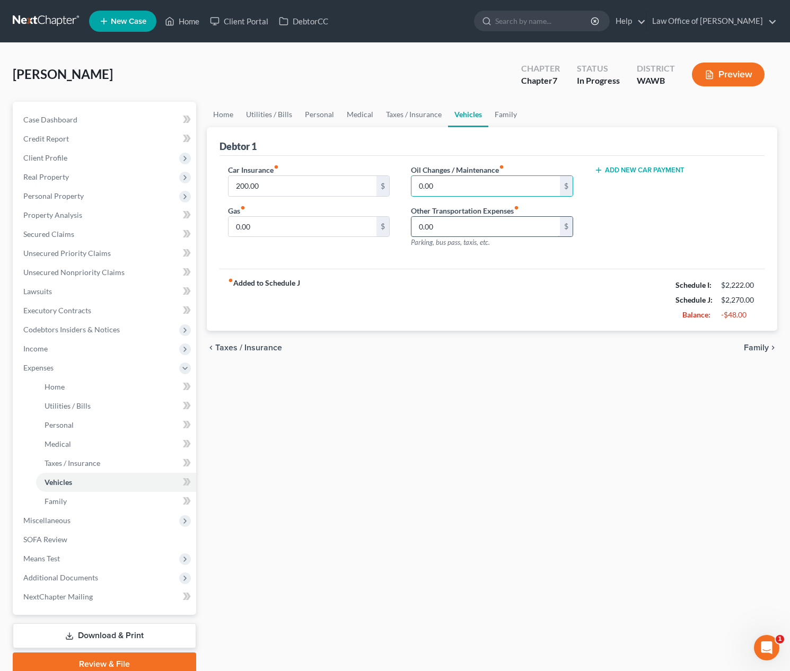
click at [434, 225] on input "0.00" at bounding box center [485, 227] width 148 height 20
click at [515, 119] on link "Family" at bounding box center [505, 114] width 35 height 25
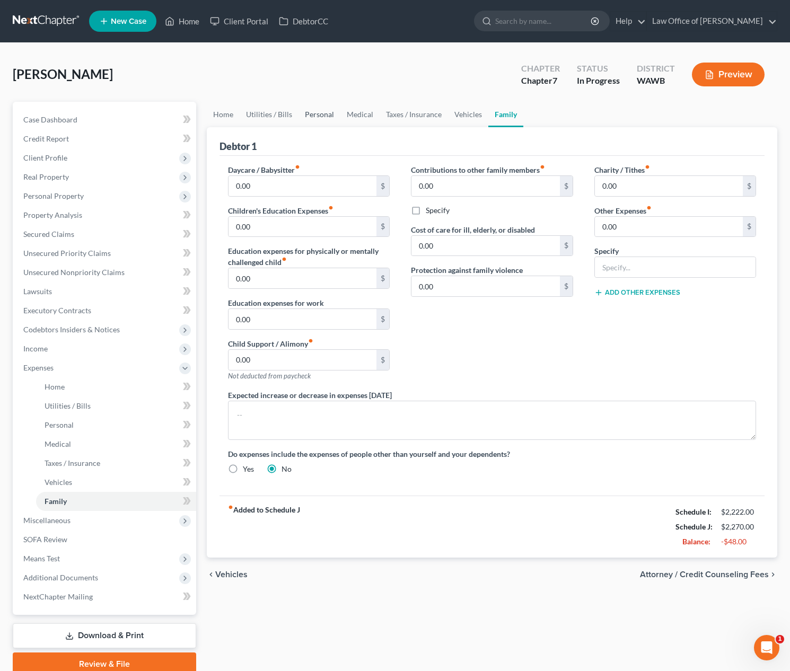
click at [313, 121] on link "Personal" at bounding box center [320, 114] width 42 height 25
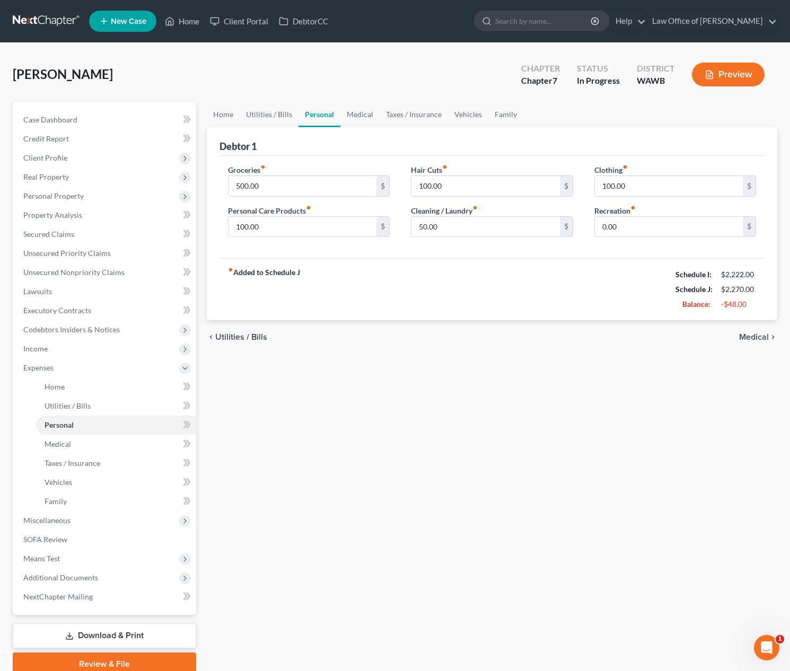
click at [280, 173] on div "Groceries fiber_manual_record 500.00 $" at bounding box center [309, 180] width 162 height 32
click at [279, 189] on input "500.00" at bounding box center [303, 186] width 148 height 20
type input "400.00"
click at [116, 514] on span "Miscellaneous" at bounding box center [105, 520] width 181 height 19
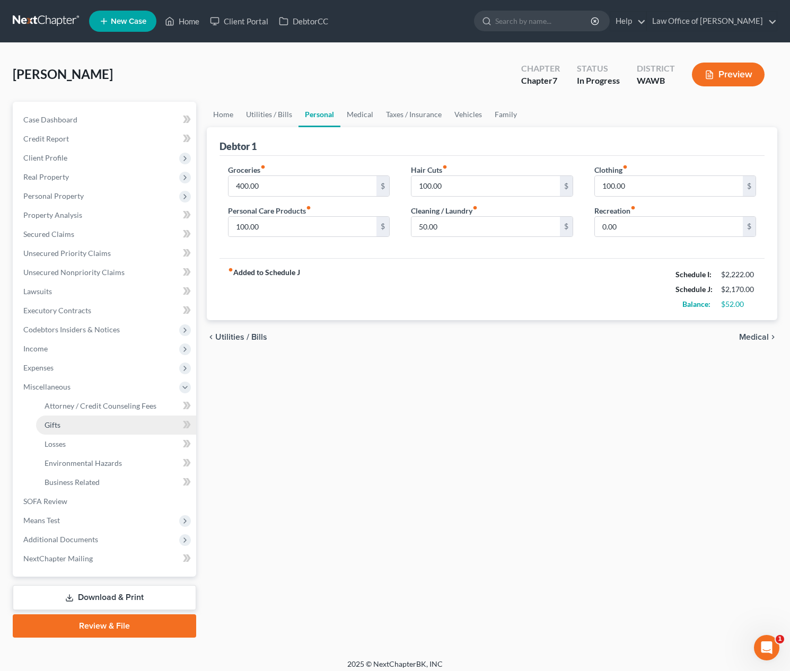
click at [92, 417] on link "Gifts" at bounding box center [116, 425] width 160 height 19
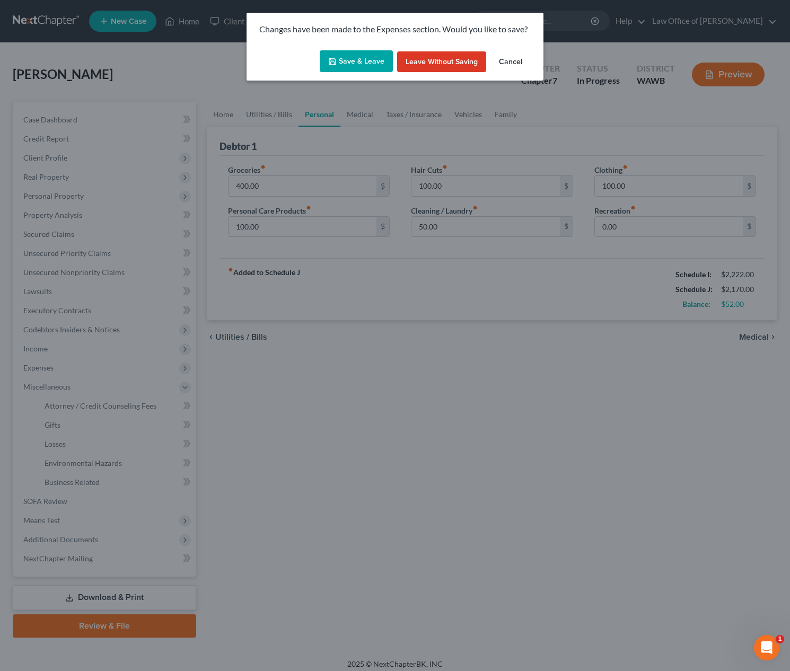
click at [344, 59] on button "Save & Leave" at bounding box center [356, 61] width 73 height 22
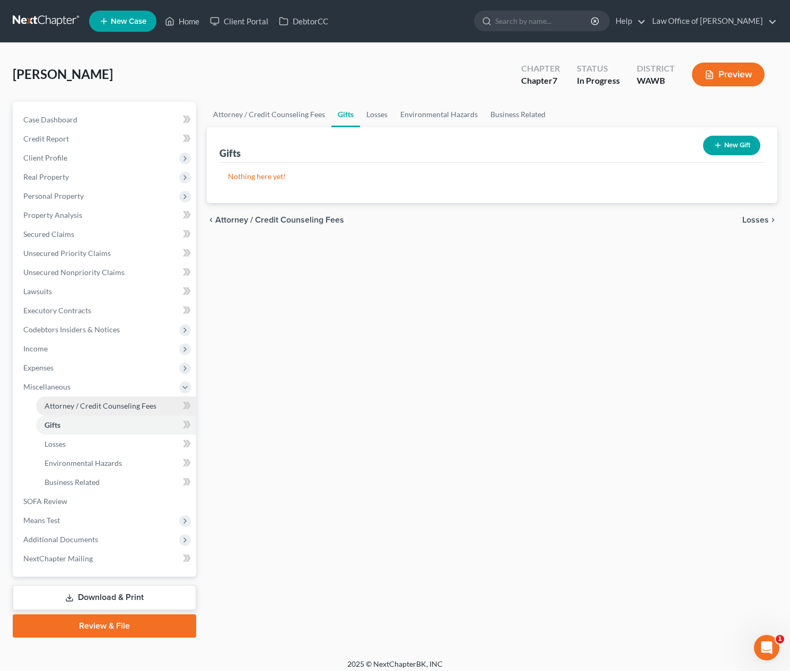
click at [135, 408] on span "Attorney / Credit Counseling Fees" at bounding box center [101, 405] width 112 height 9
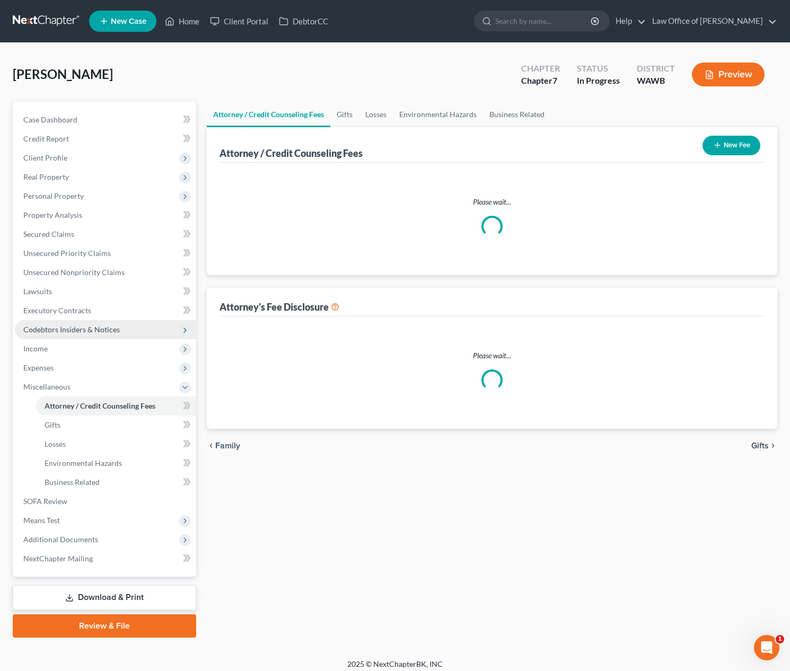
select select "0"
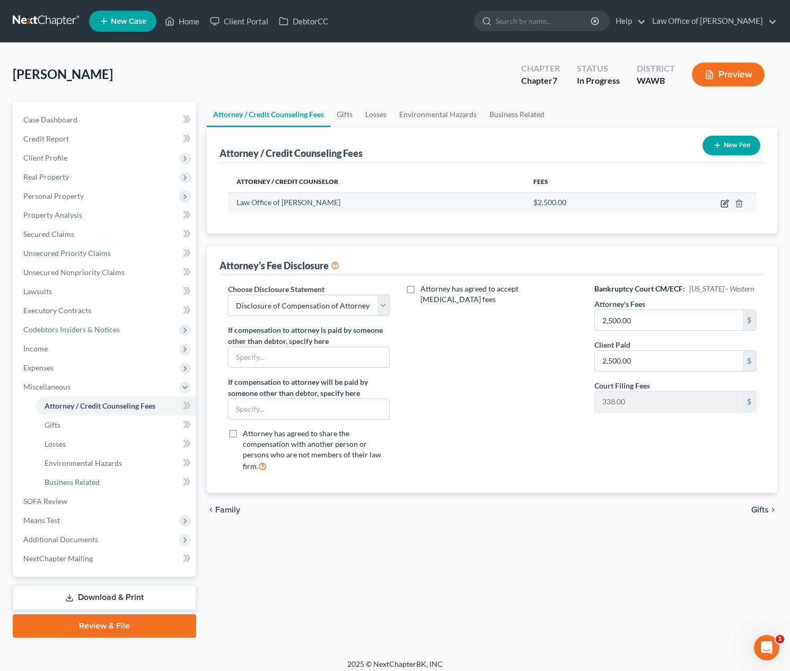
click at [723, 203] on icon "button" at bounding box center [725, 202] width 5 height 5
select select "50"
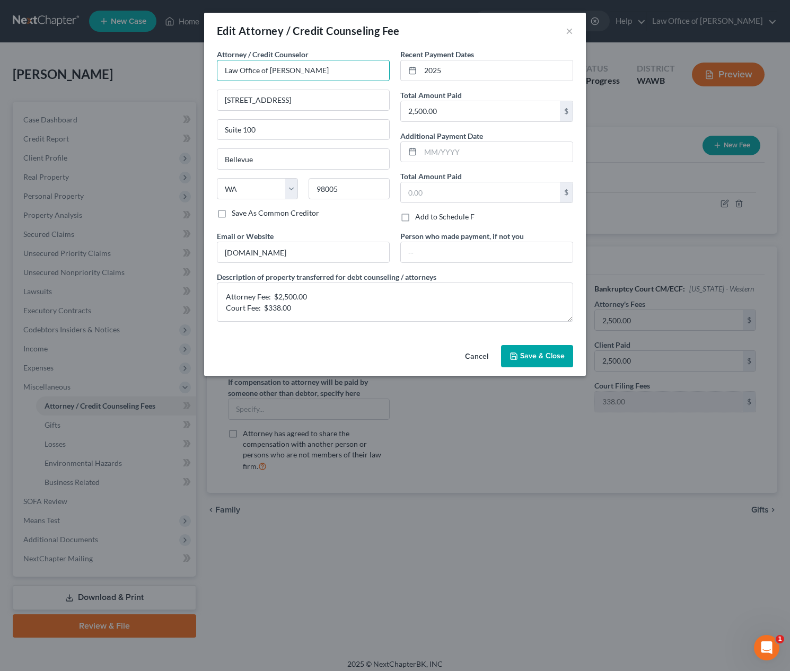
click at [282, 73] on input "Law Office of Lisa Tse" at bounding box center [303, 70] width 173 height 21
type input "Law Office of [PERSON_NAME]"
click at [550, 352] on span "Save & Close" at bounding box center [542, 356] width 45 height 9
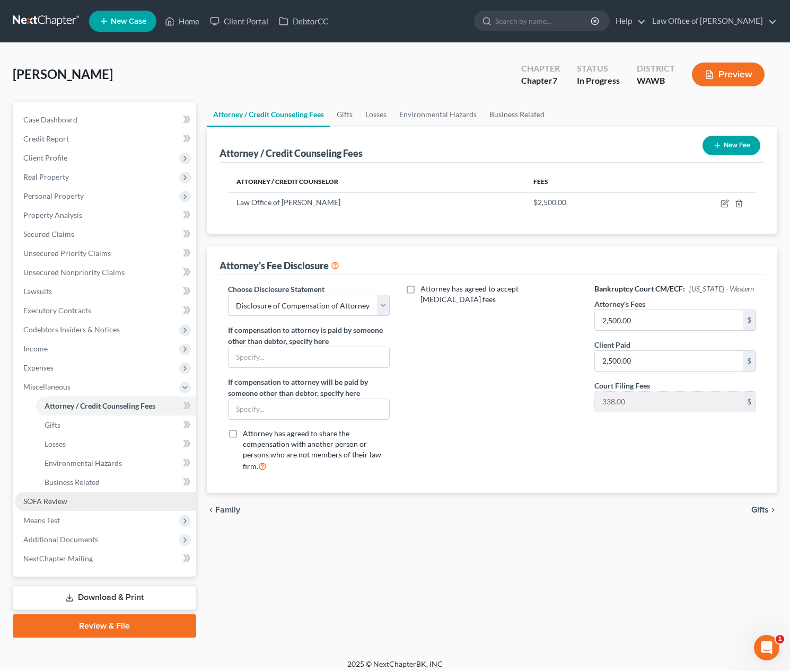
click at [49, 504] on span "SOFA Review" at bounding box center [45, 501] width 44 height 9
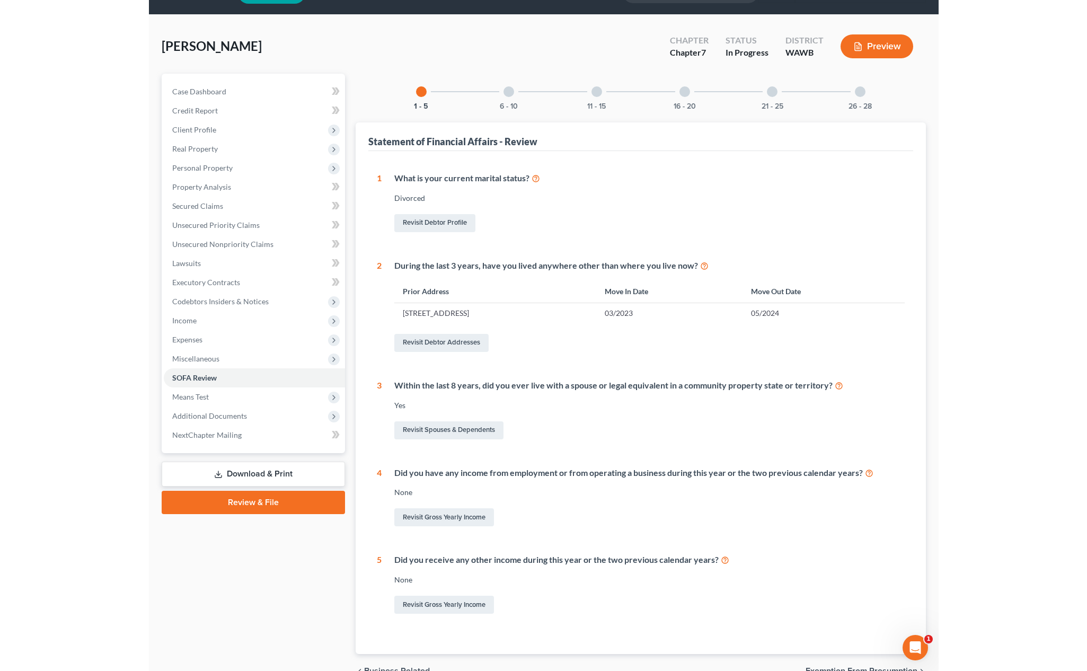
scroll to position [25, 0]
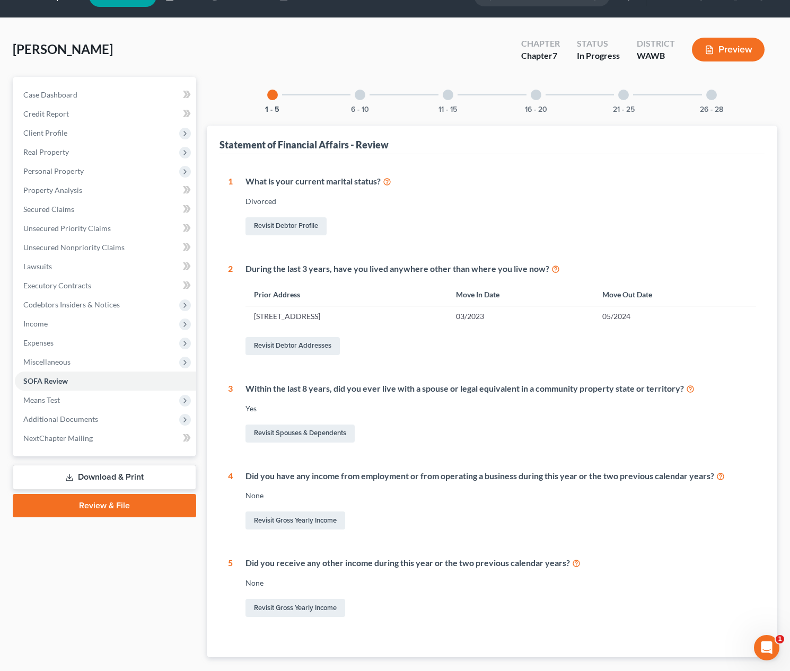
click at [357, 115] on div "1 - 5 6 - 10 11 - 15 16 - 20 21 - 25 26 - 28 Statement of Financial Affairs - R…" at bounding box center [492, 367] width 571 height 581
click at [358, 103] on div "6 - 10" at bounding box center [360, 95] width 36 height 36
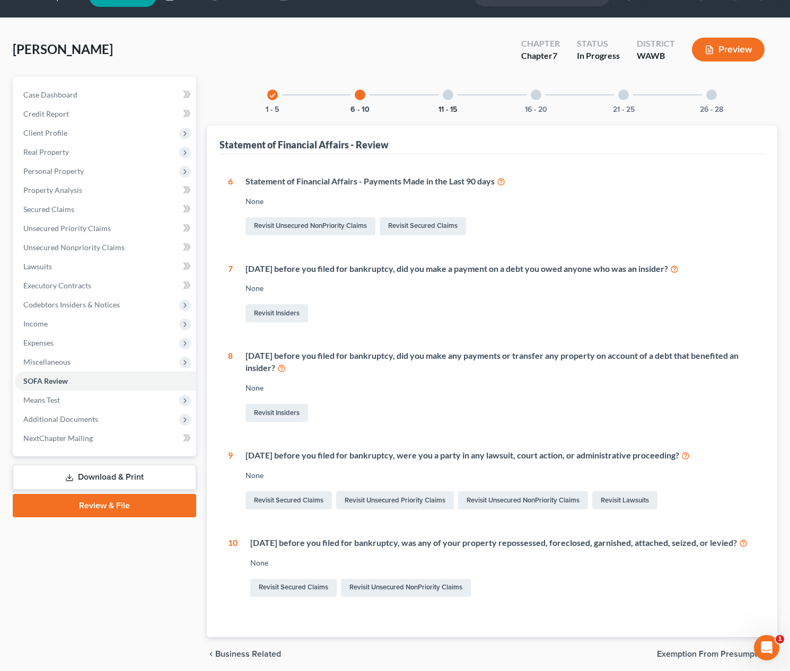
click at [456, 106] on button "11 - 15" at bounding box center [447, 109] width 19 height 7
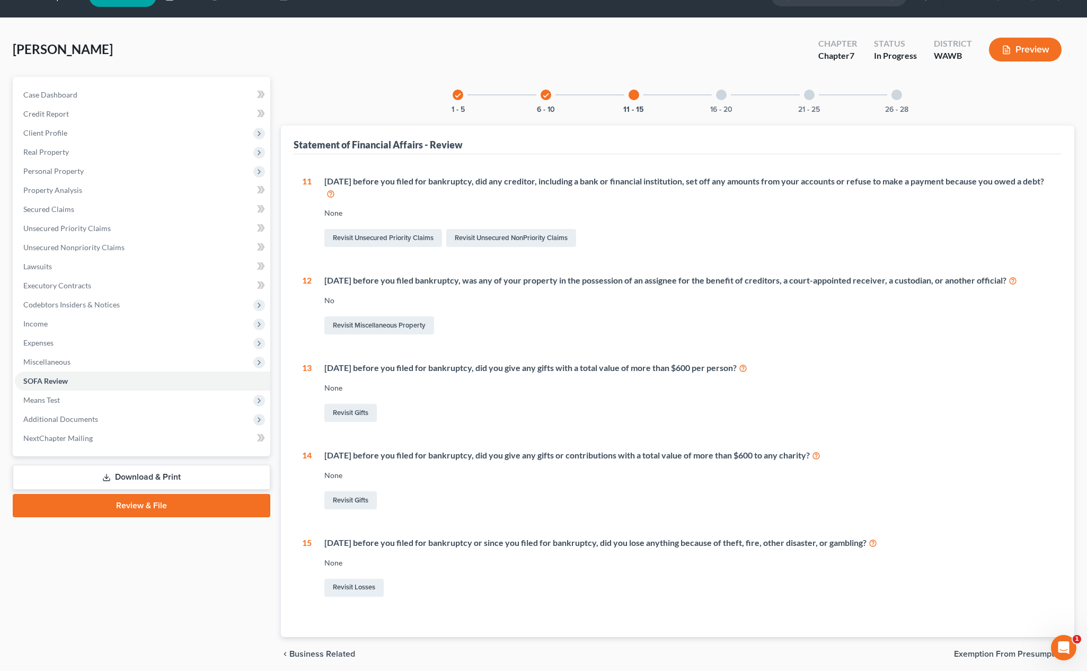
click at [724, 95] on div at bounding box center [721, 95] width 11 height 11
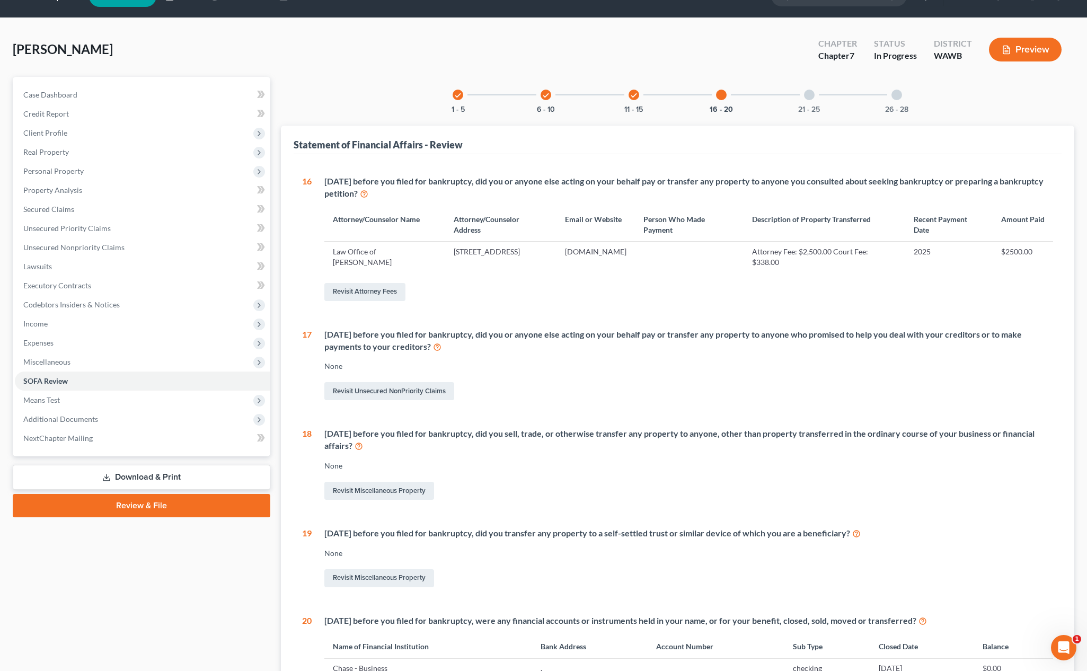
click at [809, 99] on div at bounding box center [809, 95] width 11 height 11
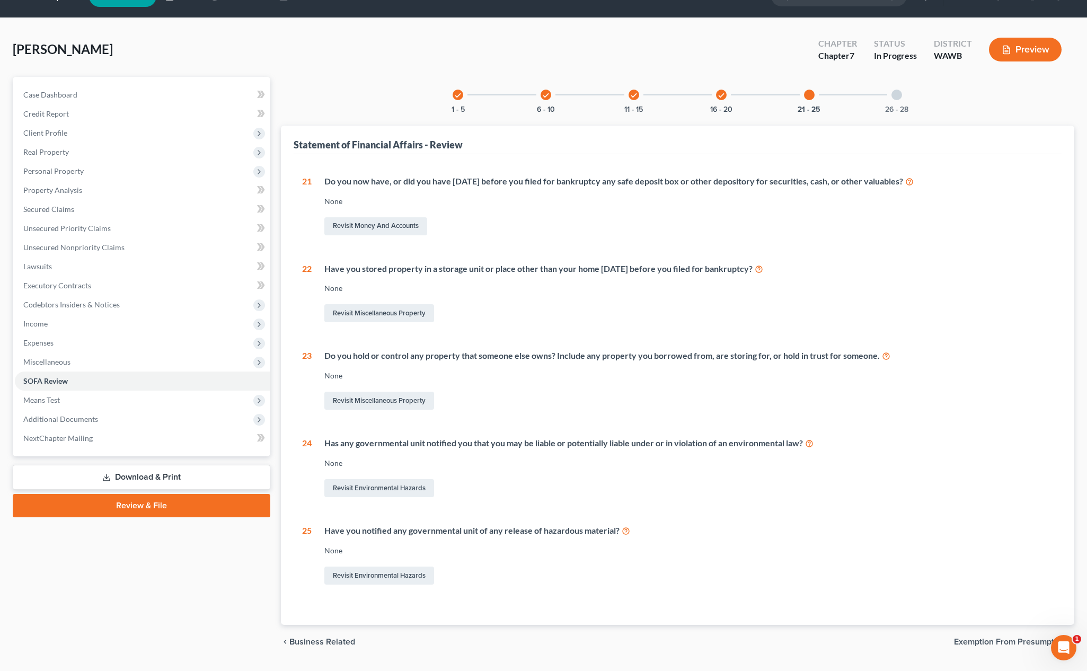
click at [901, 91] on div at bounding box center [897, 95] width 11 height 11
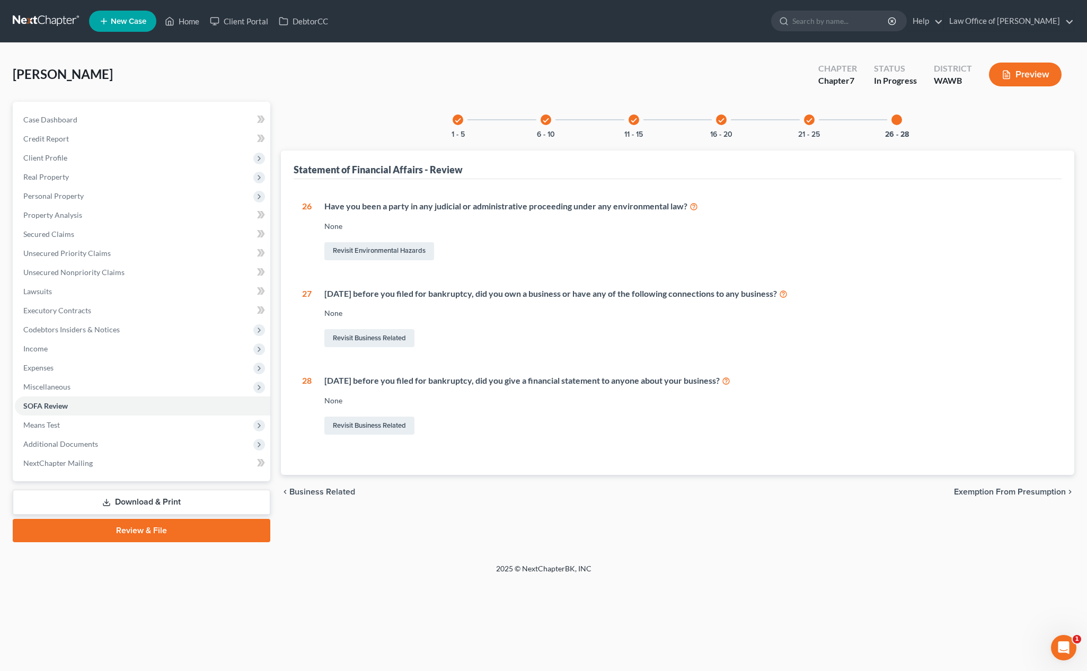
scroll to position [0, 0]
click at [147, 502] on link "Download & Print" at bounding box center [142, 502] width 258 height 25
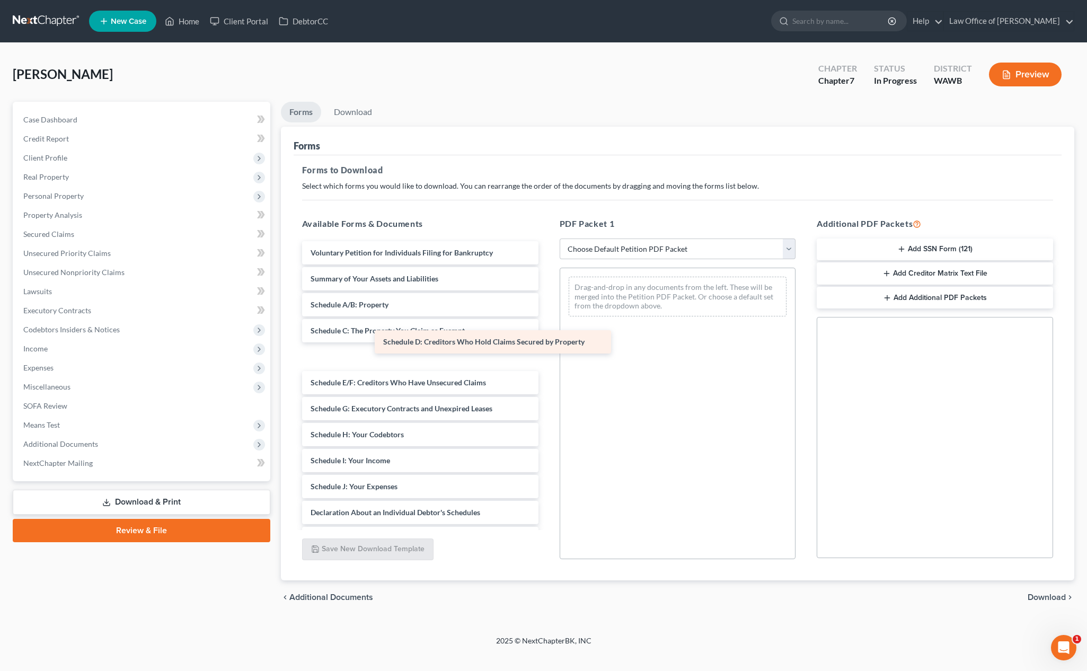
drag, startPoint x: 420, startPoint y: 357, endPoint x: 607, endPoint y: 316, distance: 190.5
click at [547, 316] on div "Schedule D: Creditors Who Hold Claims Secured by Property Voluntary Petition fo…" at bounding box center [420, 489] width 253 height 497
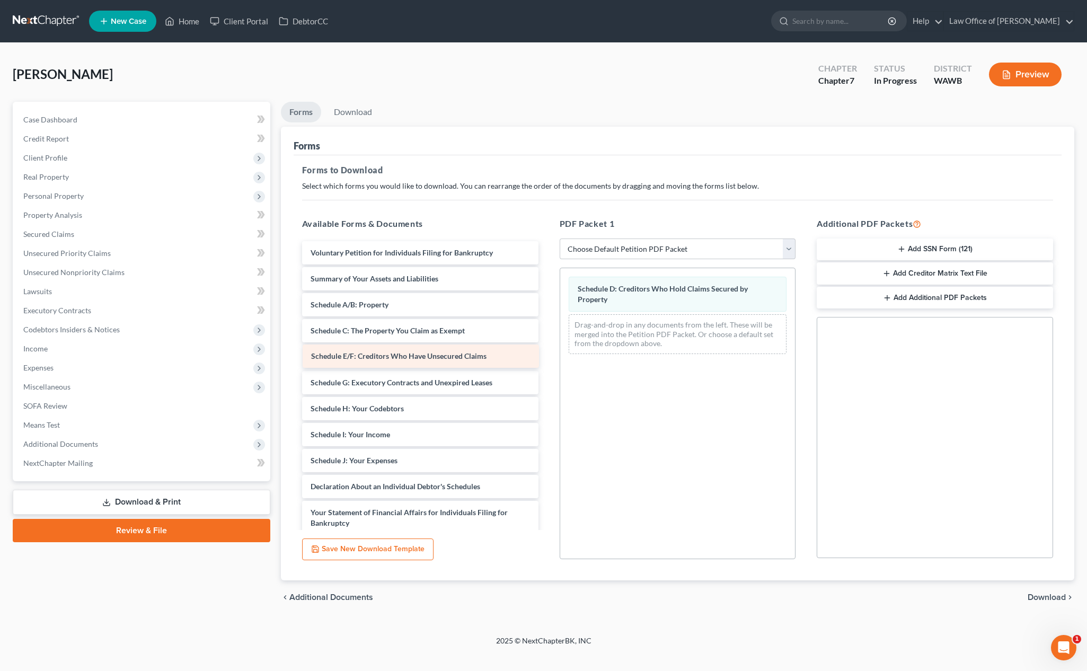
drag, startPoint x: 461, startPoint y: 358, endPoint x: 656, endPoint y: 336, distance: 196.4
click at [547, 337] on div "Schedule E/F: Creditors Who Have Unsecured Claims Voluntary Petition for Indivi…" at bounding box center [420, 476] width 253 height 471
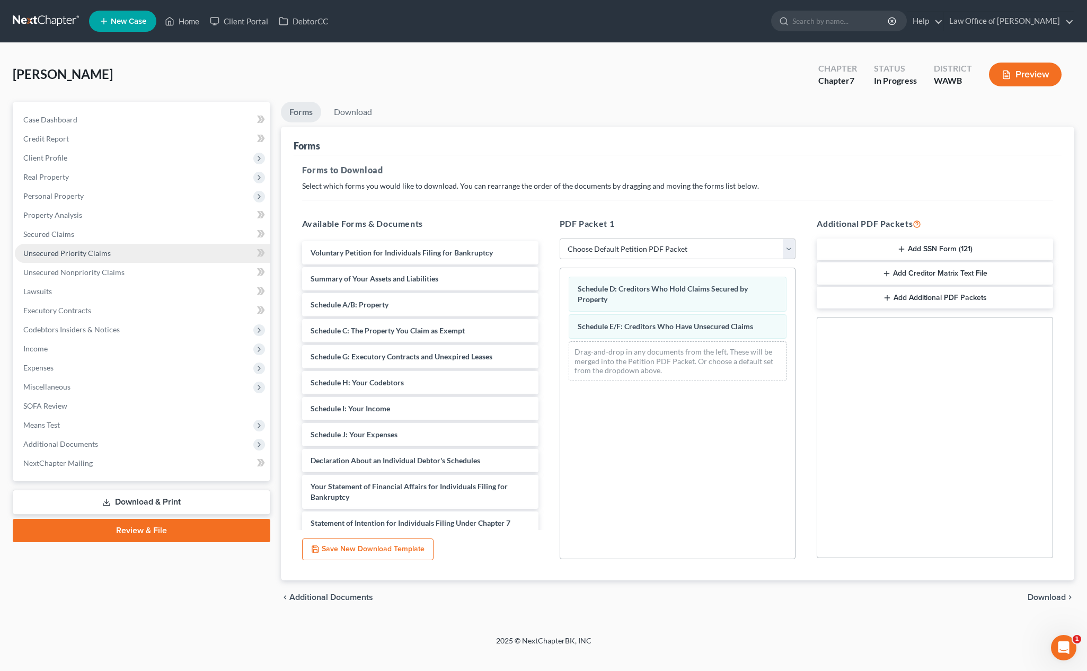
click at [134, 246] on link "Unsecured Priority Claims" at bounding box center [143, 253] width 256 height 19
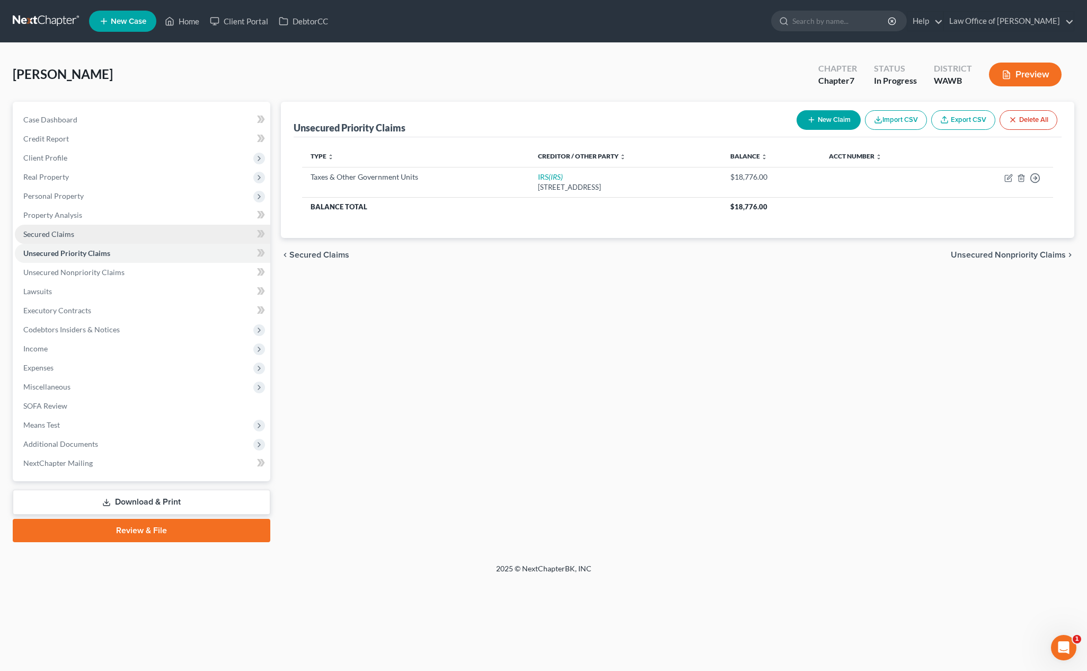
click at [125, 235] on link "Secured Claims" at bounding box center [143, 234] width 256 height 19
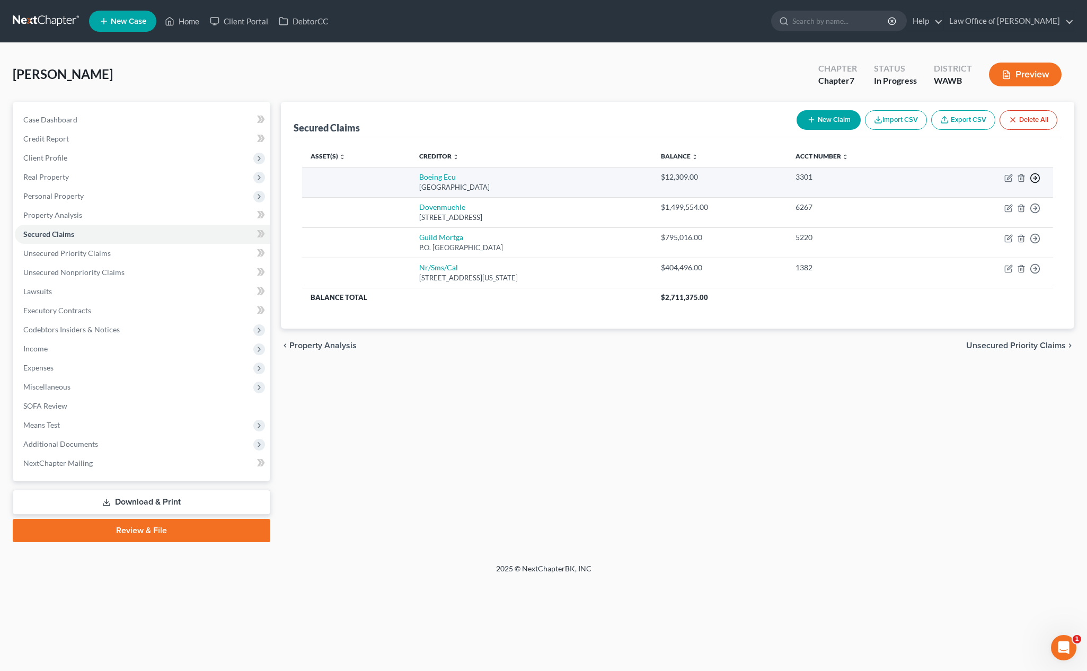
click at [987, 179] on icon "button" at bounding box center [1035, 178] width 11 height 11
click at [975, 204] on link "Move to F" at bounding box center [987, 204] width 89 height 18
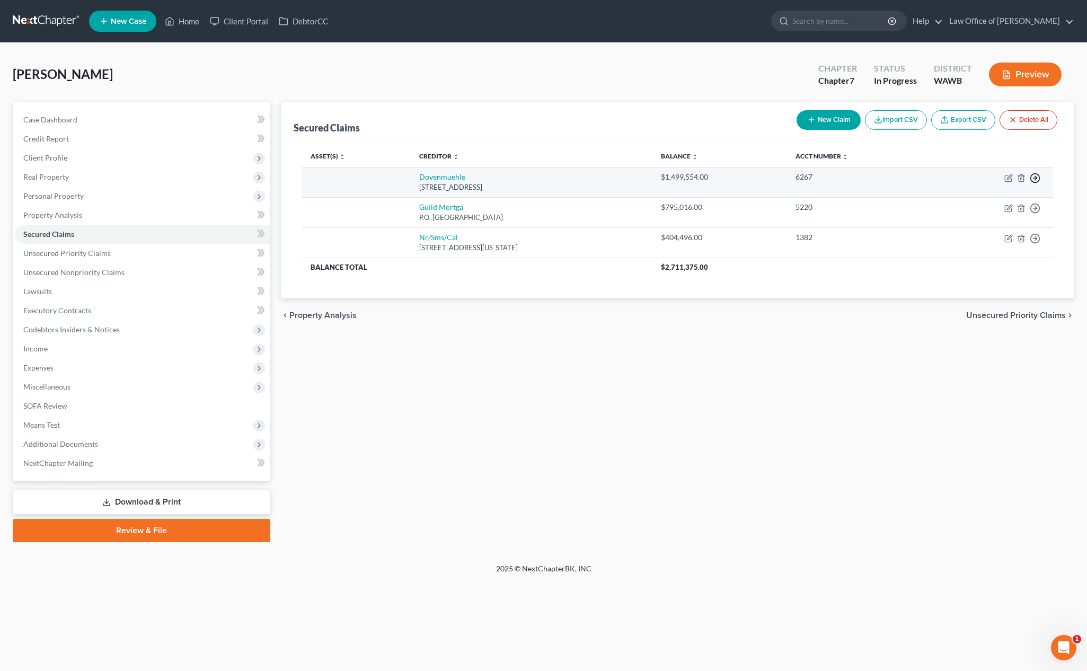
click at [987, 176] on icon "button" at bounding box center [1035, 178] width 11 height 11
click at [987, 205] on link "Move to F" at bounding box center [987, 204] width 89 height 18
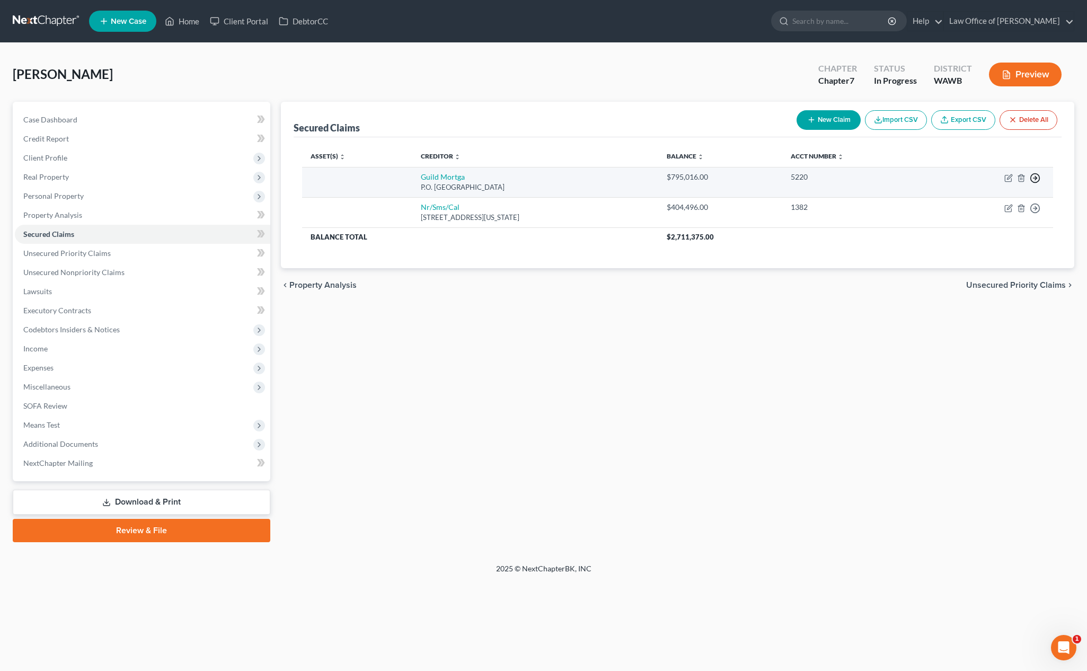
click at [987, 178] on line "button" at bounding box center [1036, 178] width 4 height 0
click at [983, 206] on link "Move to F" at bounding box center [987, 204] width 89 height 18
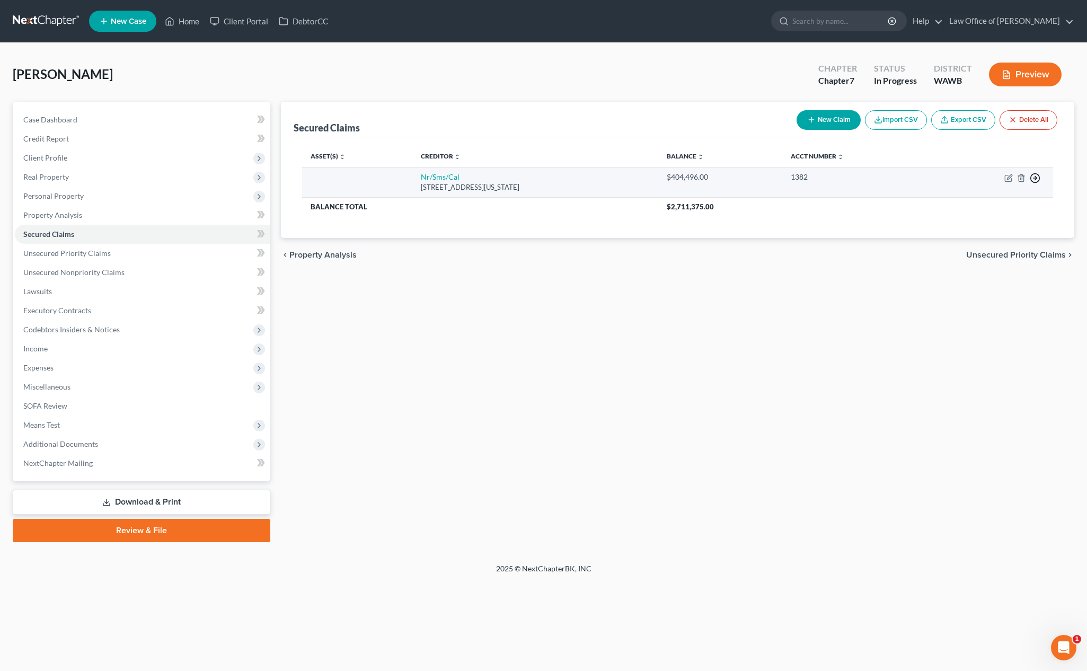
click at [987, 177] on icon "button" at bounding box center [1035, 178] width 11 height 11
click at [987, 207] on link "Move to F" at bounding box center [987, 204] width 89 height 18
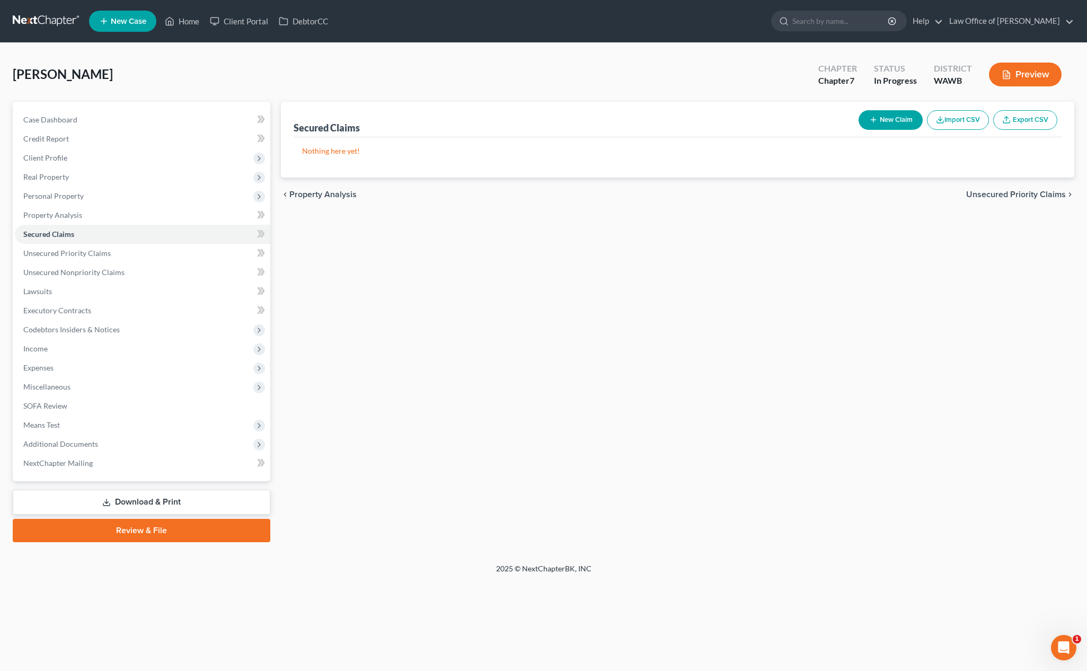
click at [160, 503] on link "Download & Print" at bounding box center [142, 502] width 258 height 25
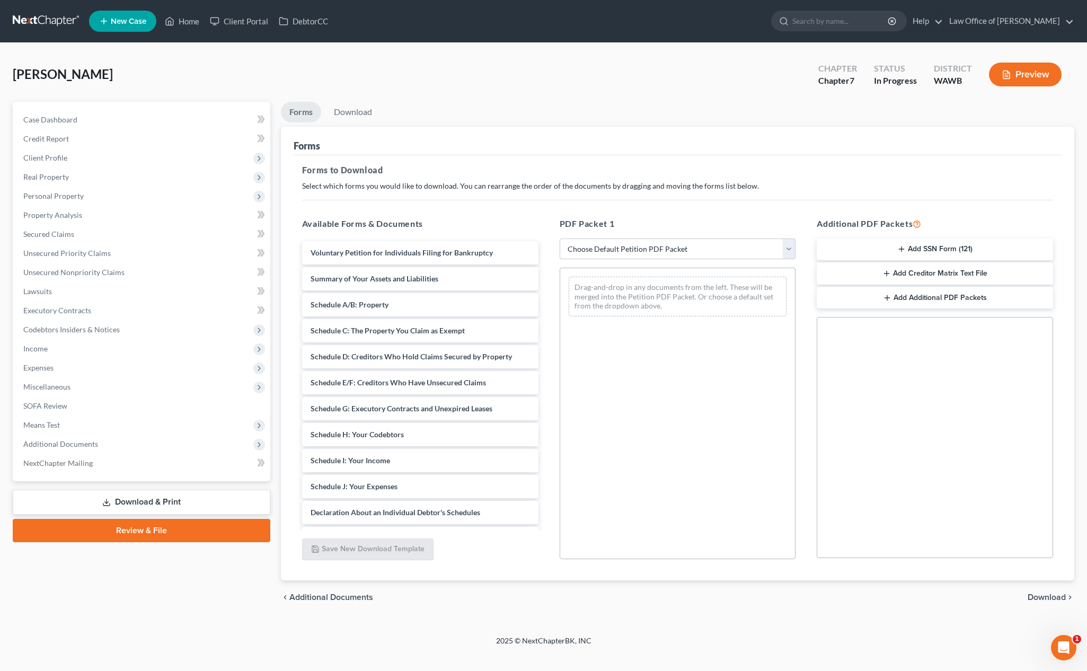
click at [642, 243] on select "Choose Default Petition PDF Packet Complete Bankruptcy Petition (all forms and …" at bounding box center [678, 249] width 236 height 21
drag, startPoint x: 390, startPoint y: 361, endPoint x: 591, endPoint y: 326, distance: 204.0
click at [547, 326] on div "Schedule D: Creditors Who Hold Claims Secured by Property Voluntary Petition fo…" at bounding box center [420, 489] width 253 height 497
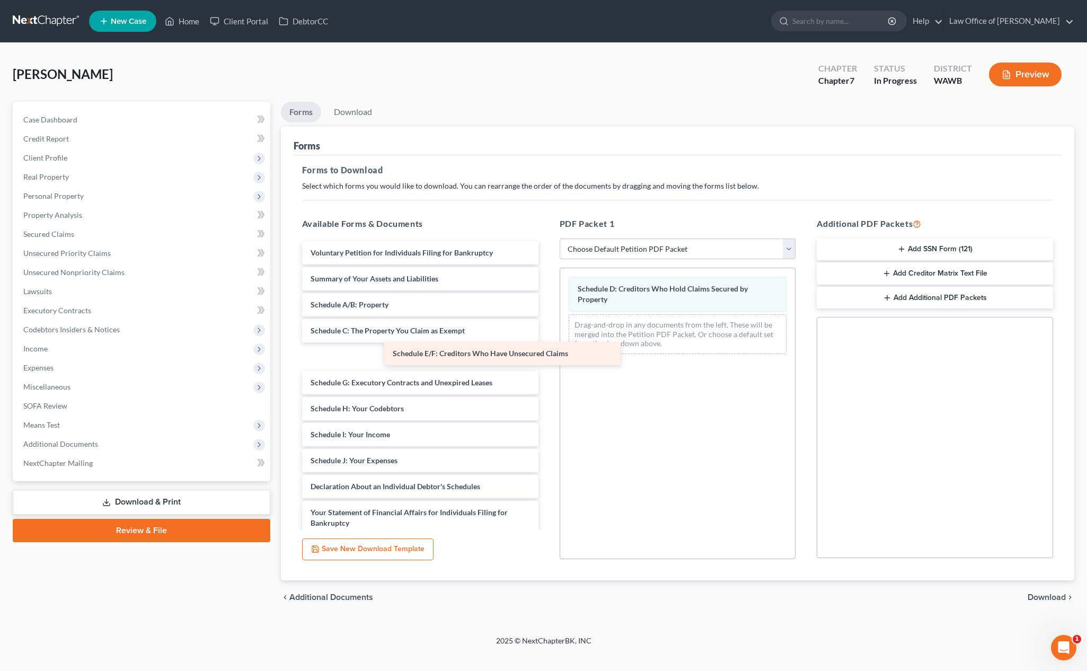
drag, startPoint x: 417, startPoint y: 357, endPoint x: 598, endPoint y: 351, distance: 180.9
click at [547, 351] on div "Schedule E/F: Creditors Who Have Unsecured Claims Voluntary Petition for Indivi…" at bounding box center [420, 476] width 253 height 471
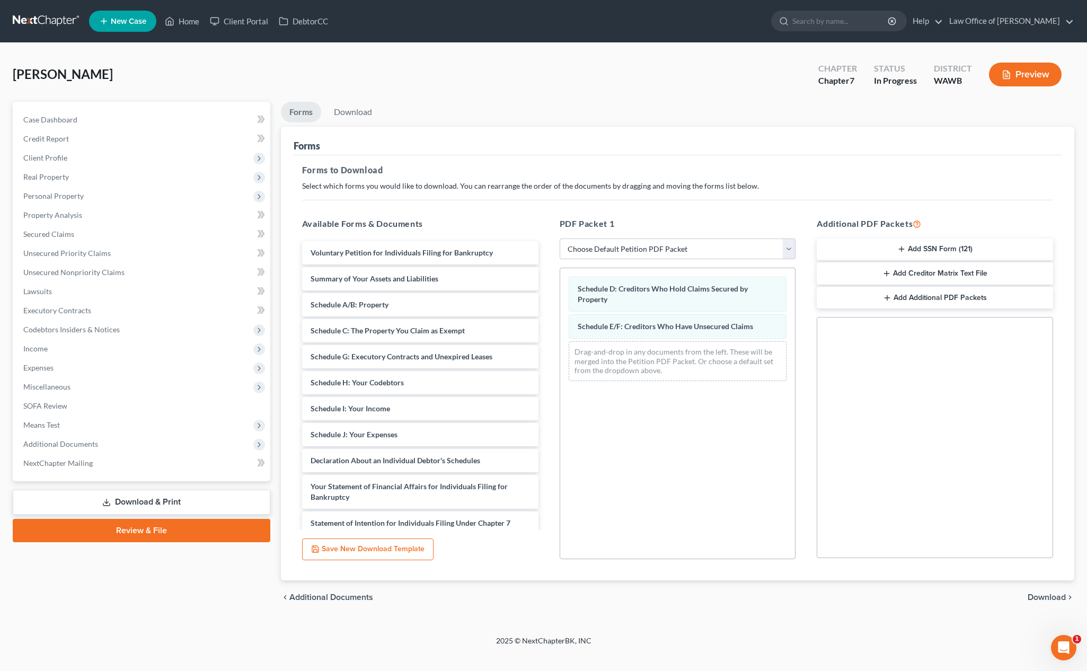
click at [987, 593] on span "Download" at bounding box center [1047, 597] width 38 height 8
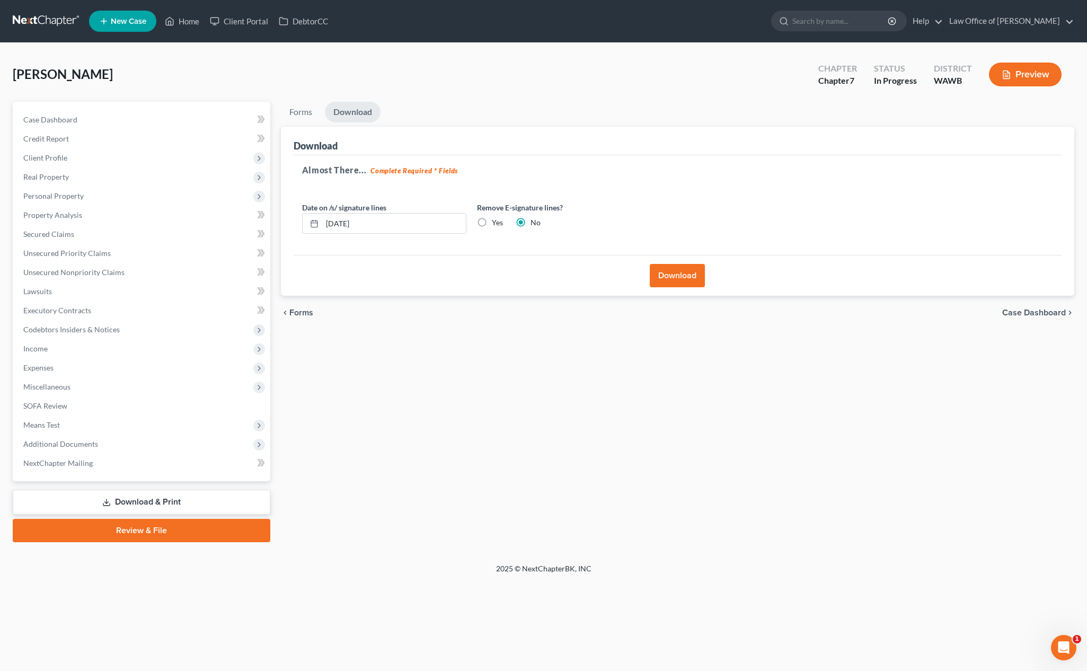
click at [664, 278] on button "Download" at bounding box center [677, 275] width 55 height 23
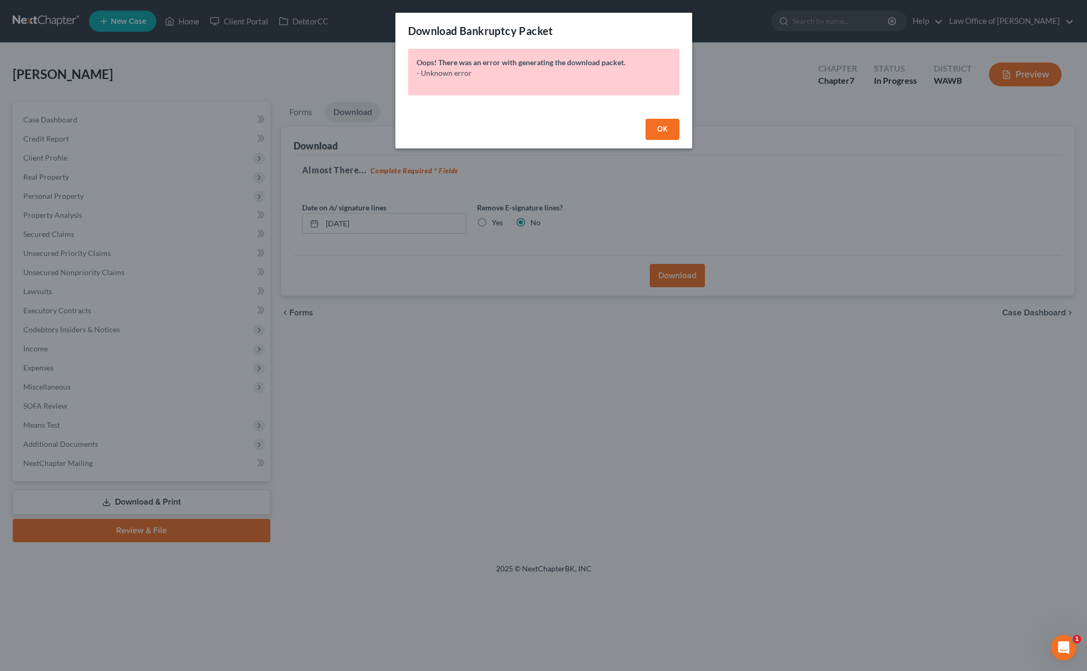
click at [659, 122] on button "OK" at bounding box center [663, 129] width 34 height 21
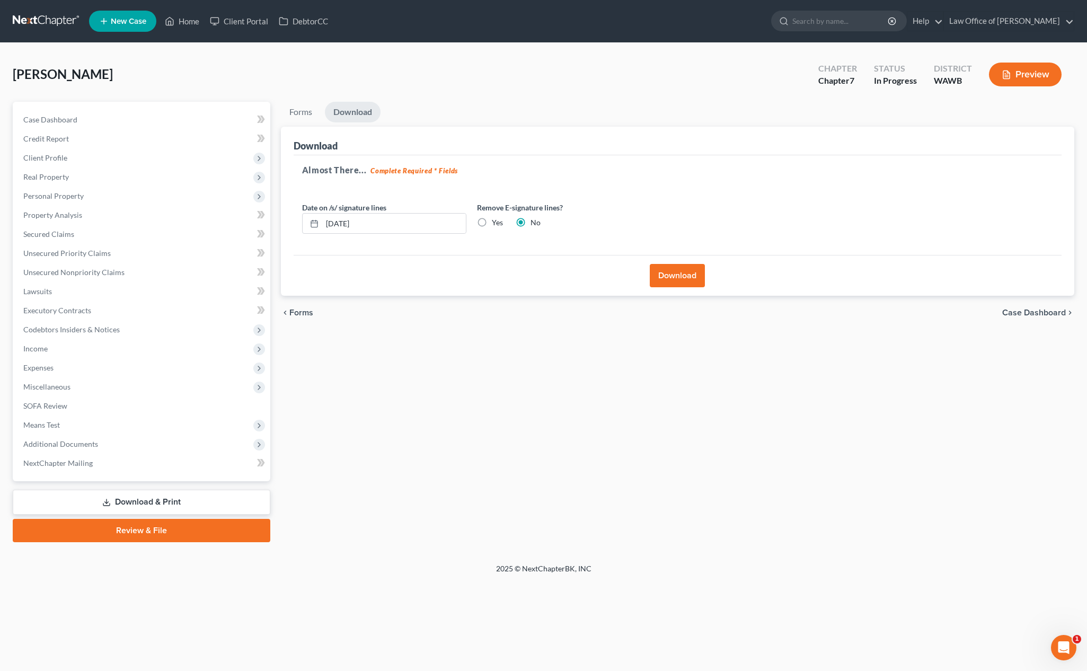
click at [160, 501] on link "Download & Print" at bounding box center [142, 502] width 258 height 25
click at [119, 505] on link "Download & Print" at bounding box center [142, 502] width 258 height 25
click at [670, 276] on button "Download" at bounding box center [677, 275] width 55 height 23
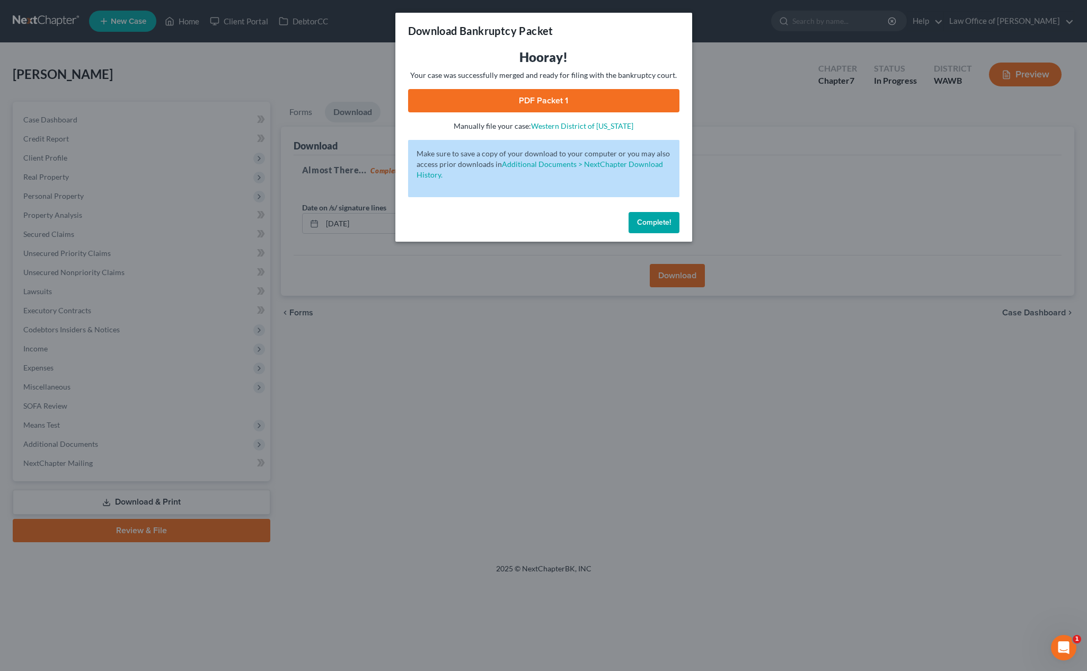
click at [541, 99] on link "PDF Packet 1" at bounding box center [543, 100] width 271 height 23
click at [645, 224] on span "Complete!" at bounding box center [654, 222] width 34 height 9
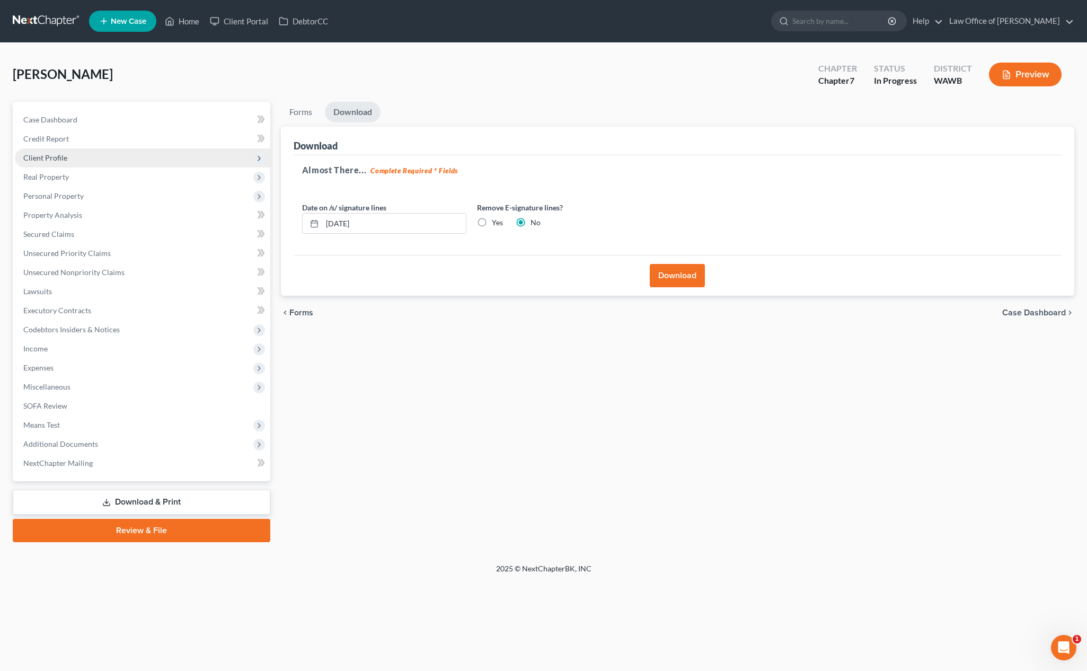
click at [118, 151] on span "Client Profile" at bounding box center [143, 157] width 256 height 19
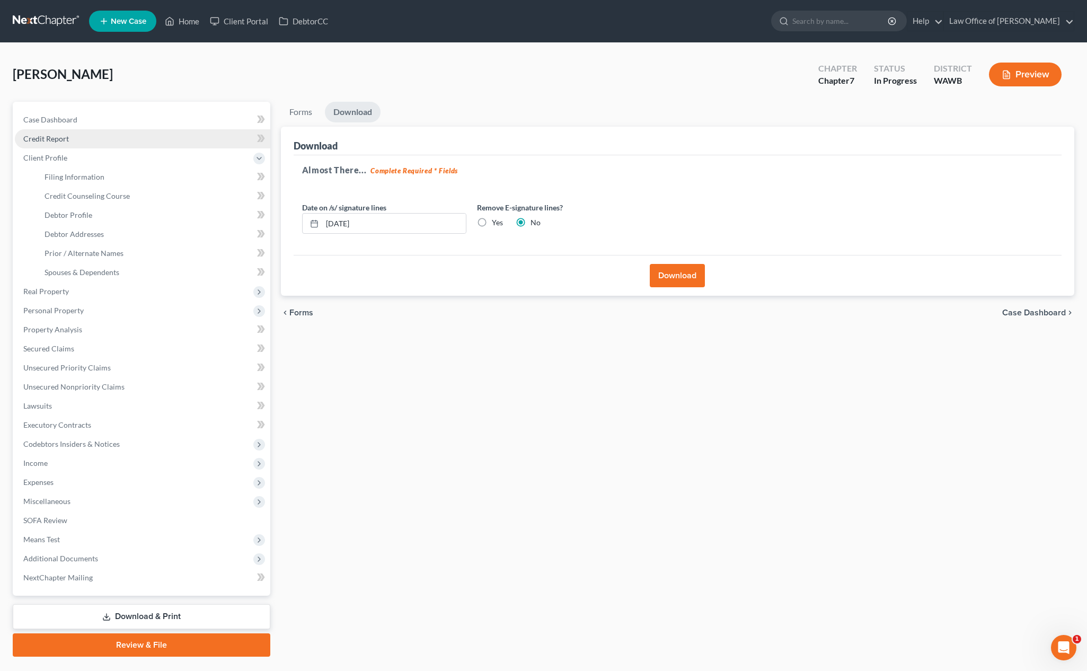
click at [115, 142] on link "Credit Report" at bounding box center [143, 138] width 256 height 19
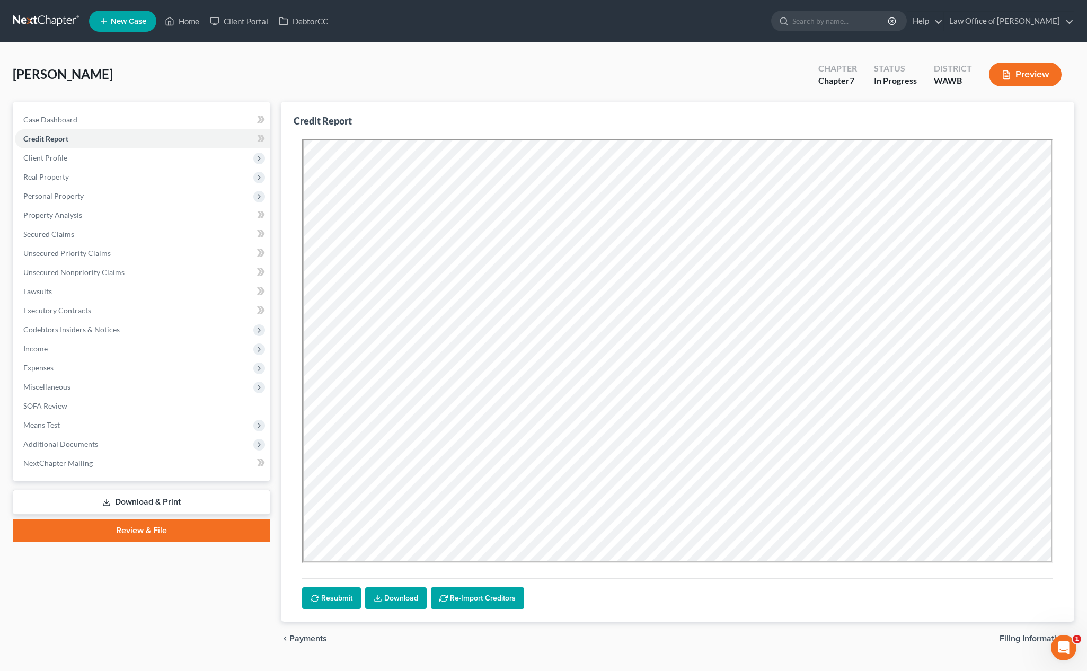
click at [398, 601] on link "Download" at bounding box center [396, 598] width 62 height 22
click at [839, 17] on input "search" at bounding box center [841, 21] width 97 height 20
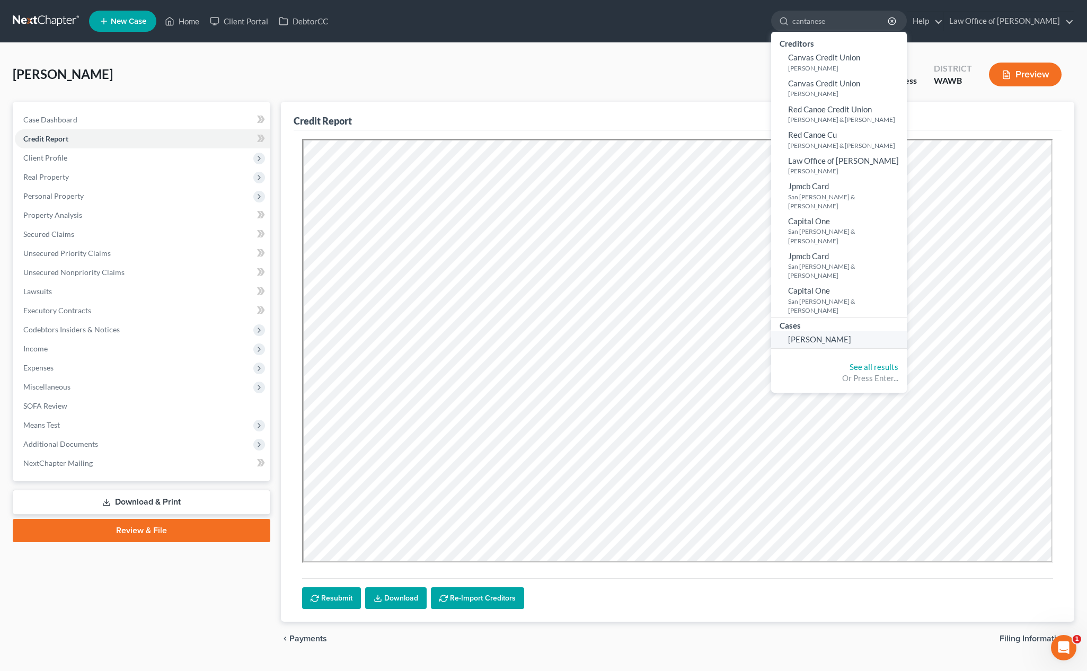
type input "cantanese"
click at [882, 318] on li "Cases Cantanese, Kathryn" at bounding box center [839, 333] width 136 height 31
click at [852, 335] on span "[PERSON_NAME]" at bounding box center [819, 340] width 63 height 10
select select "6"
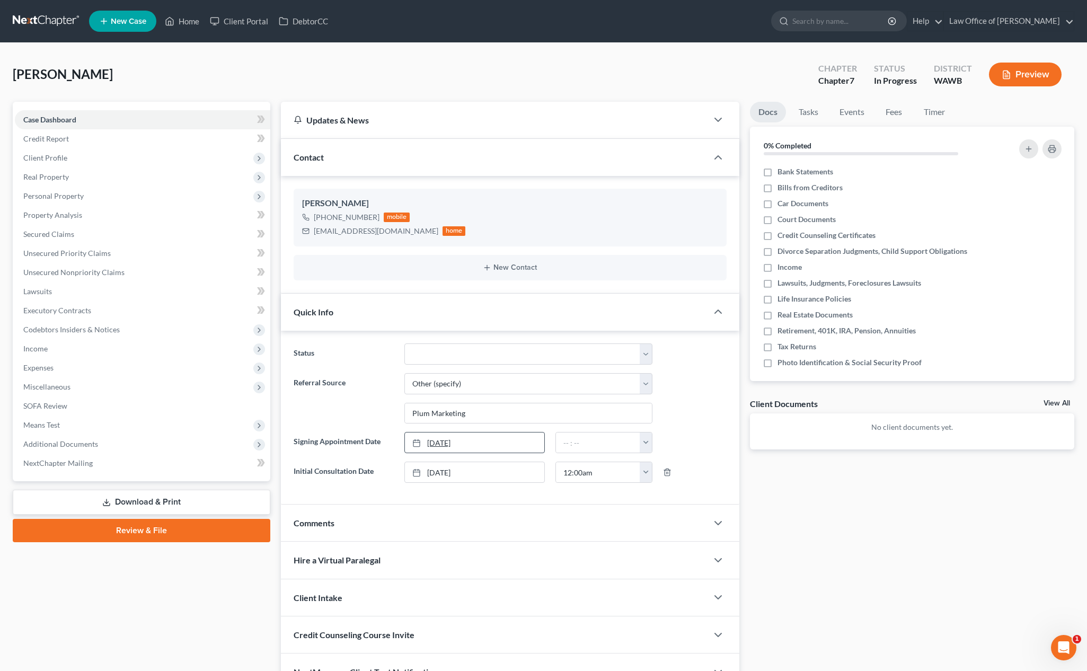
click at [438, 442] on link "[DATE]" at bounding box center [474, 443] width 139 height 20
click at [574, 445] on input "text" at bounding box center [598, 443] width 84 height 20
type input "9"
type input "8"
type input "2:00 pm"
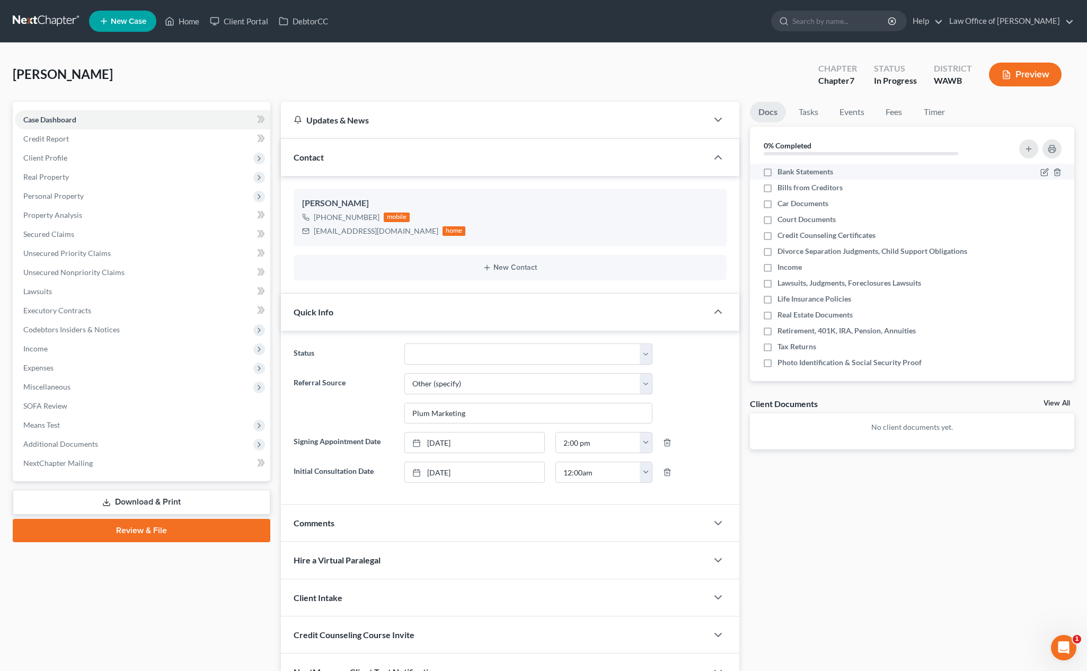
click at [778, 171] on label "Bank Statements" at bounding box center [806, 171] width 56 height 11
click at [782, 171] on input "Bank Statements" at bounding box center [785, 169] width 7 height 7
checkbox input "true"
click at [778, 198] on label "Car Documents" at bounding box center [803, 203] width 51 height 11
click at [782, 198] on input "Car Documents" at bounding box center [785, 201] width 7 height 7
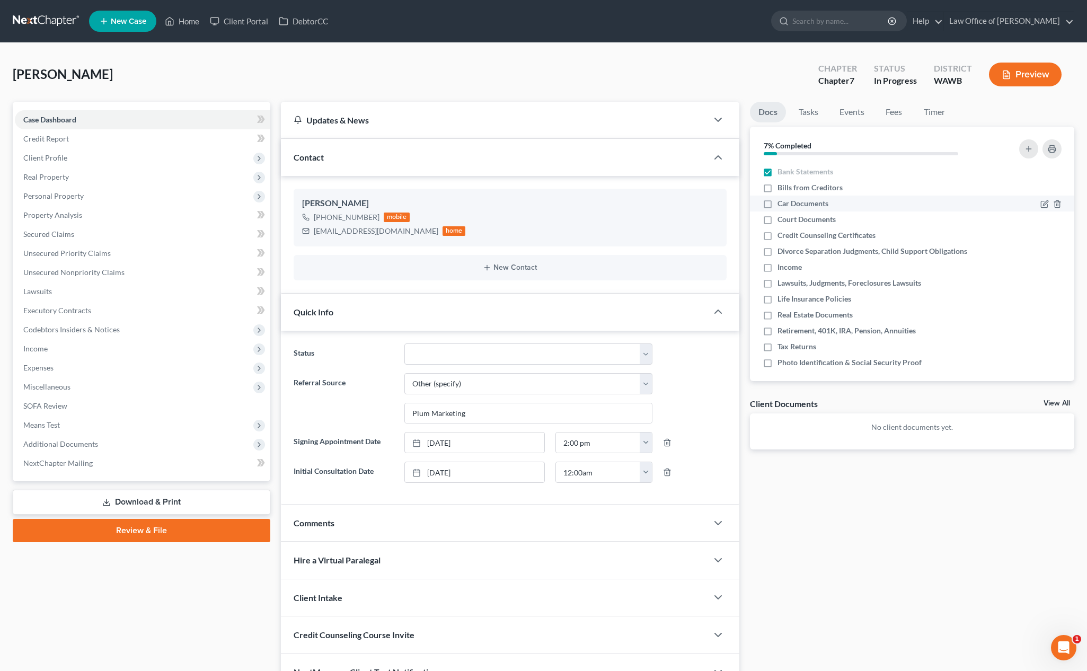
checkbox input "true"
click at [778, 188] on label "Bills from Creditors" at bounding box center [810, 187] width 65 height 11
click at [782, 188] on input "Bills from Creditors" at bounding box center [785, 185] width 7 height 7
checkbox input "true"
click at [778, 215] on label "Court Documents" at bounding box center [807, 219] width 58 height 11
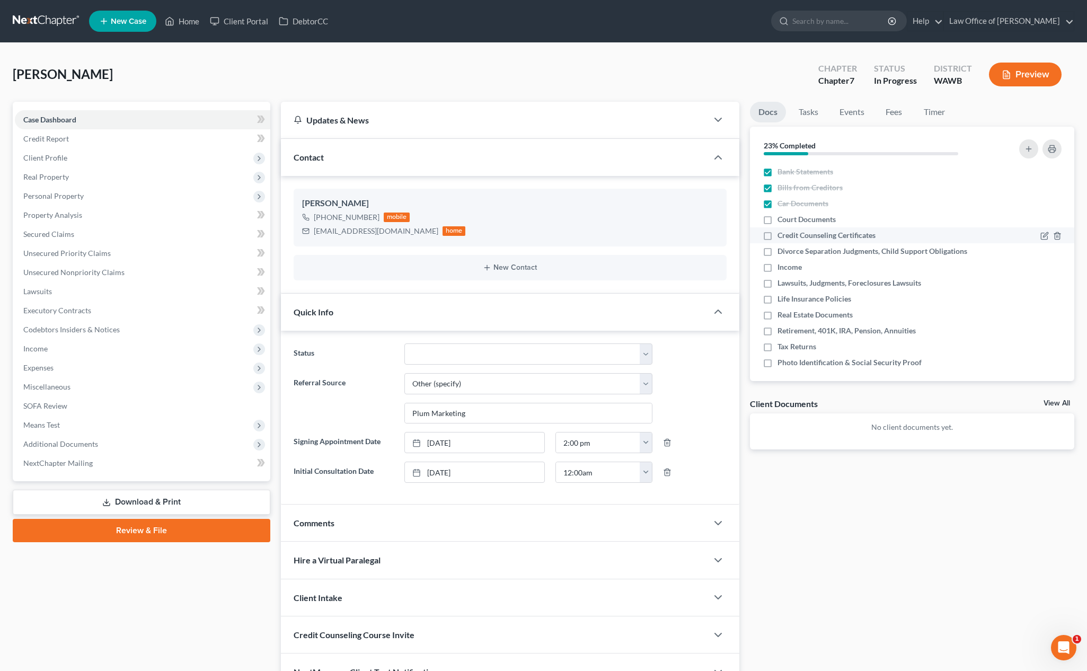
click at [778, 241] on label "Credit Counseling Certificates" at bounding box center [827, 235] width 98 height 11
click at [782, 237] on input "Credit Counseling Certificates" at bounding box center [785, 233] width 7 height 7
checkbox input "true"
click at [778, 224] on label "Court Documents" at bounding box center [807, 219] width 58 height 11
click at [782, 221] on input "Court Documents" at bounding box center [785, 217] width 7 height 7
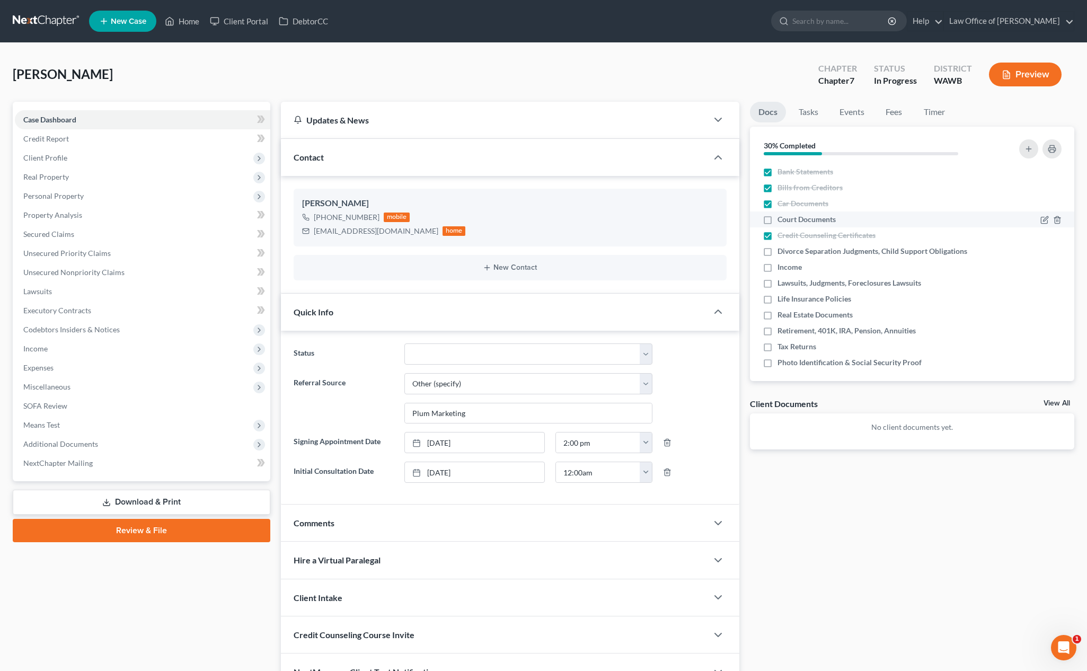
checkbox input "true"
click at [778, 252] on label "Divorce Separation Judgments, Child Support Obligations" at bounding box center [873, 251] width 190 height 11
click at [782, 252] on input "Divorce Separation Judgments, Child Support Obligations" at bounding box center [785, 249] width 7 height 7
checkbox input "true"
click at [778, 264] on label "Income" at bounding box center [790, 267] width 24 height 11
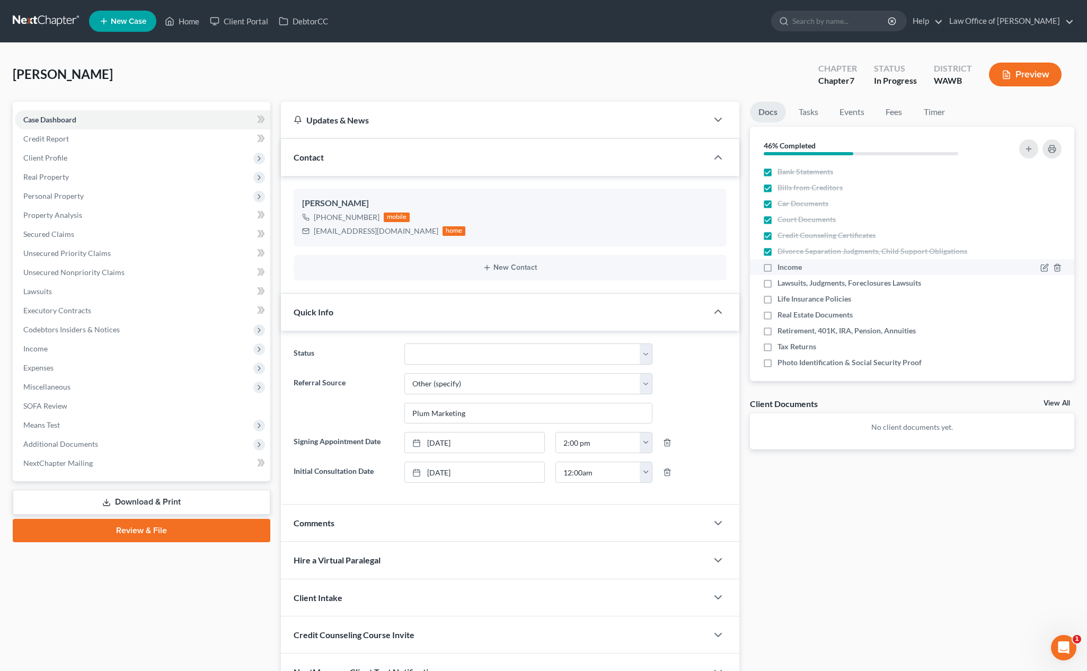
click at [782, 264] on input "Income" at bounding box center [785, 265] width 7 height 7
checkbox input "true"
click at [778, 283] on label "Lawsuits, Judgments, Foreclosures Lawsuits" at bounding box center [850, 283] width 144 height 11
click at [782, 283] on input "Lawsuits, Judgments, Foreclosures Lawsuits" at bounding box center [785, 281] width 7 height 7
checkbox input "true"
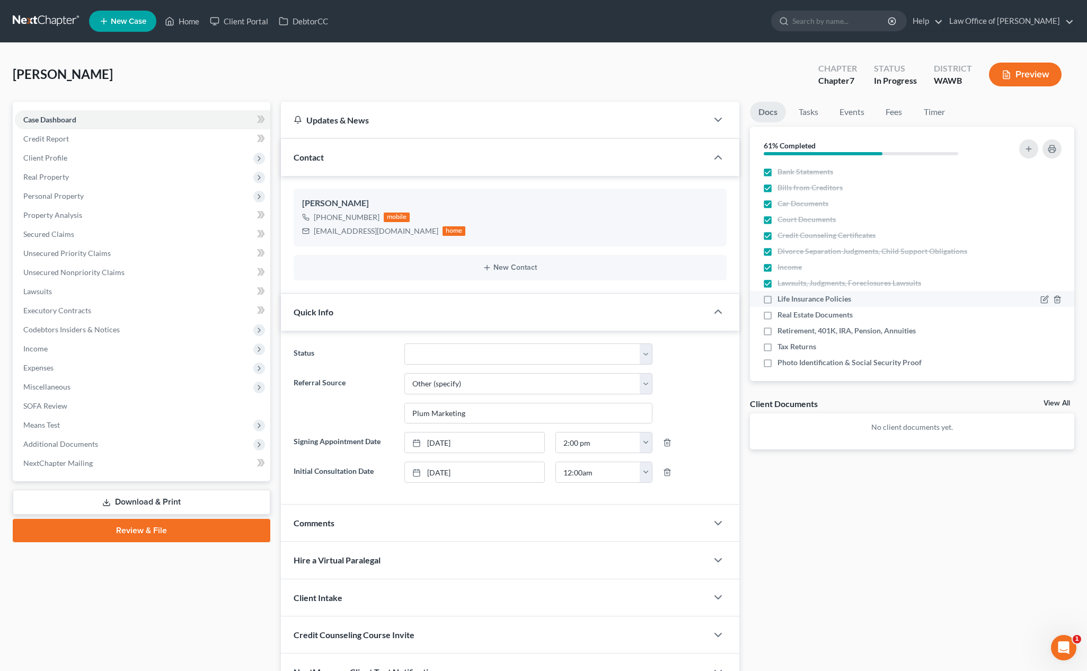
click at [778, 301] on label "Life Insurance Policies" at bounding box center [815, 299] width 74 height 11
click at [782, 301] on input "Life Insurance Policies" at bounding box center [785, 297] width 7 height 7
checkbox input "true"
click at [778, 319] on label "Real Estate Documents" at bounding box center [815, 315] width 75 height 11
click at [782, 317] on input "Real Estate Documents" at bounding box center [785, 313] width 7 height 7
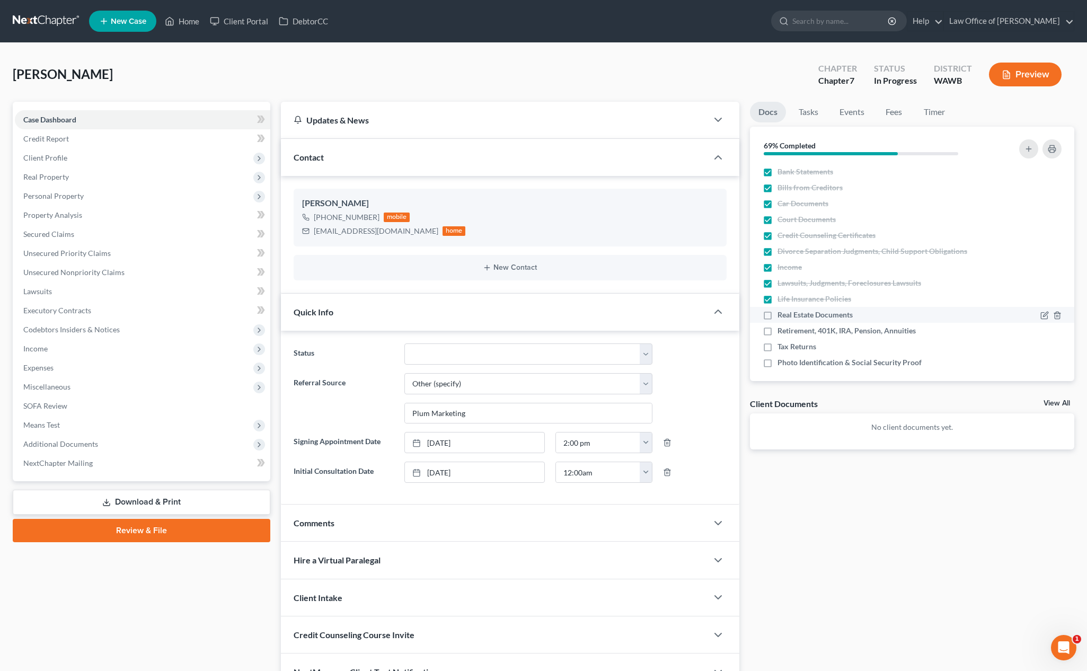
checkbox input "true"
click at [778, 333] on label "Retirement, 401K, IRA, Pension, Annuities" at bounding box center [847, 331] width 138 height 11
click at [782, 332] on input "Retirement, 401K, IRA, Pension, Annuities" at bounding box center [785, 329] width 7 height 7
checkbox input "true"
click at [778, 350] on label "Tax Returns" at bounding box center [797, 346] width 39 height 11
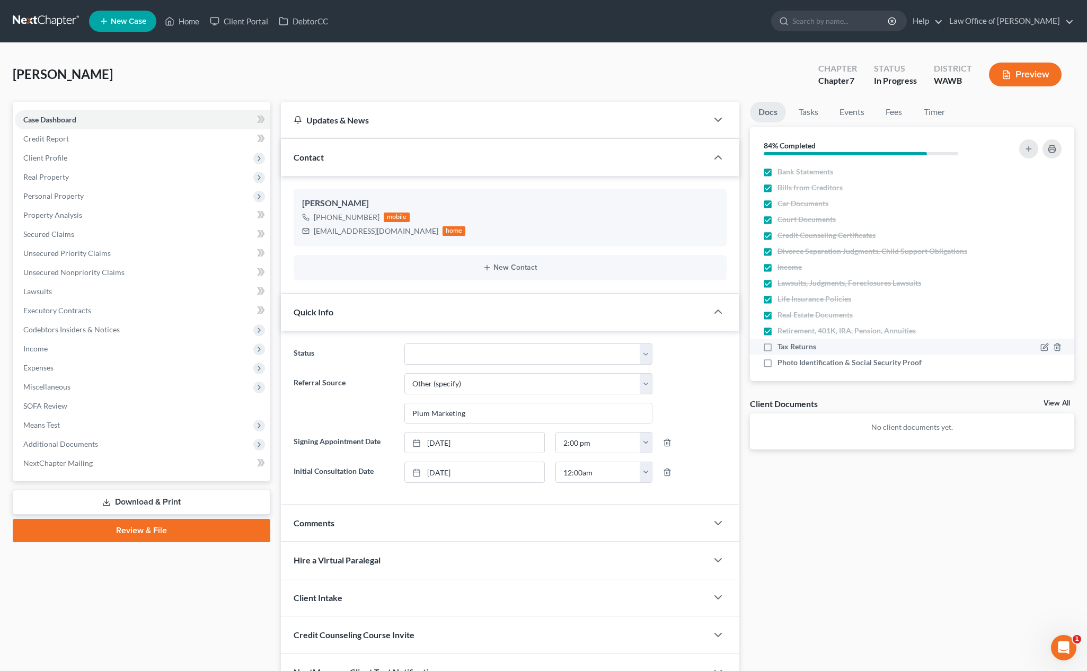
click at [782, 348] on input "Tax Returns" at bounding box center [785, 344] width 7 height 7
checkbox input "true"
click at [778, 367] on label "Photo Identification & Social Security Proof" at bounding box center [850, 362] width 144 height 11
click at [782, 364] on input "Photo Identification & Social Security Proof" at bounding box center [785, 360] width 7 height 7
checkbox input "true"
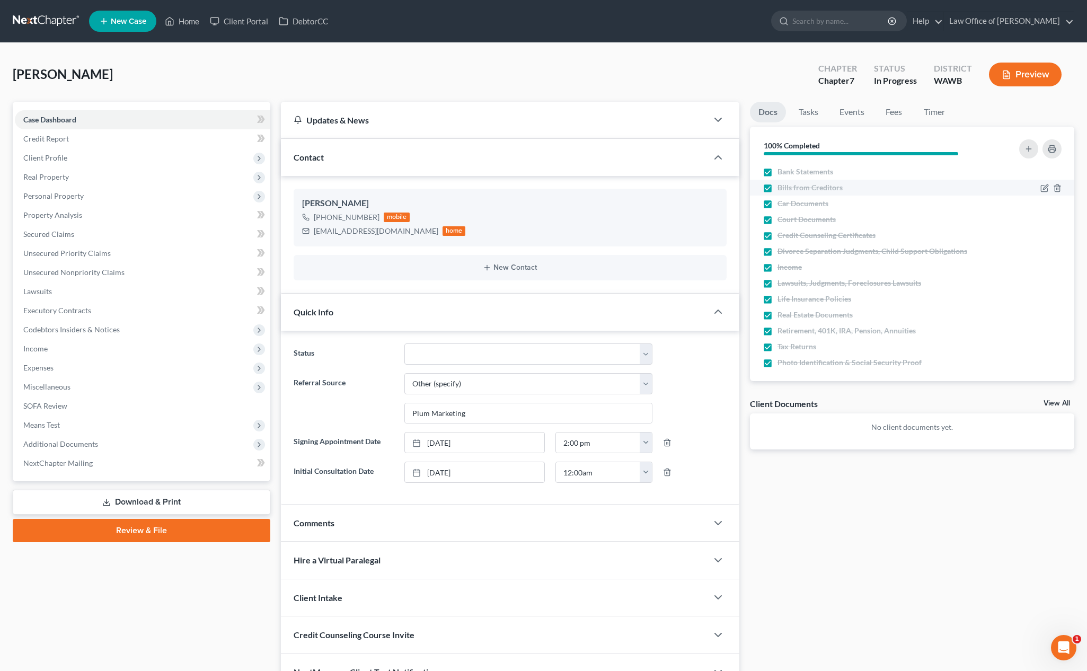
scroll to position [6, 0]
click at [804, 124] on li "Tasks" at bounding box center [809, 114] width 37 height 25
click at [806, 112] on link "Tasks" at bounding box center [809, 112] width 37 height 21
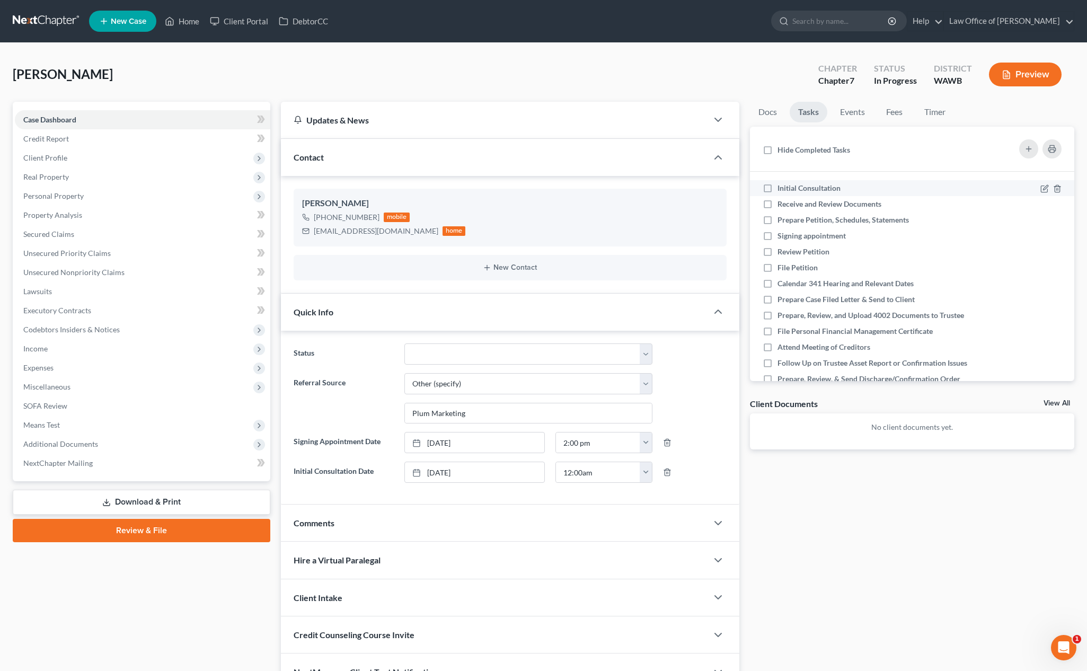
click at [778, 189] on label "Initial Consultation" at bounding box center [814, 188] width 72 height 11
click at [782, 189] on input "Initial Consultation" at bounding box center [785, 186] width 7 height 7
checkbox input "true"
click at [778, 199] on label "Receive and Review Documents" at bounding box center [834, 204] width 112 height 11
click at [782, 199] on input "Receive and Review Documents" at bounding box center [785, 202] width 7 height 7
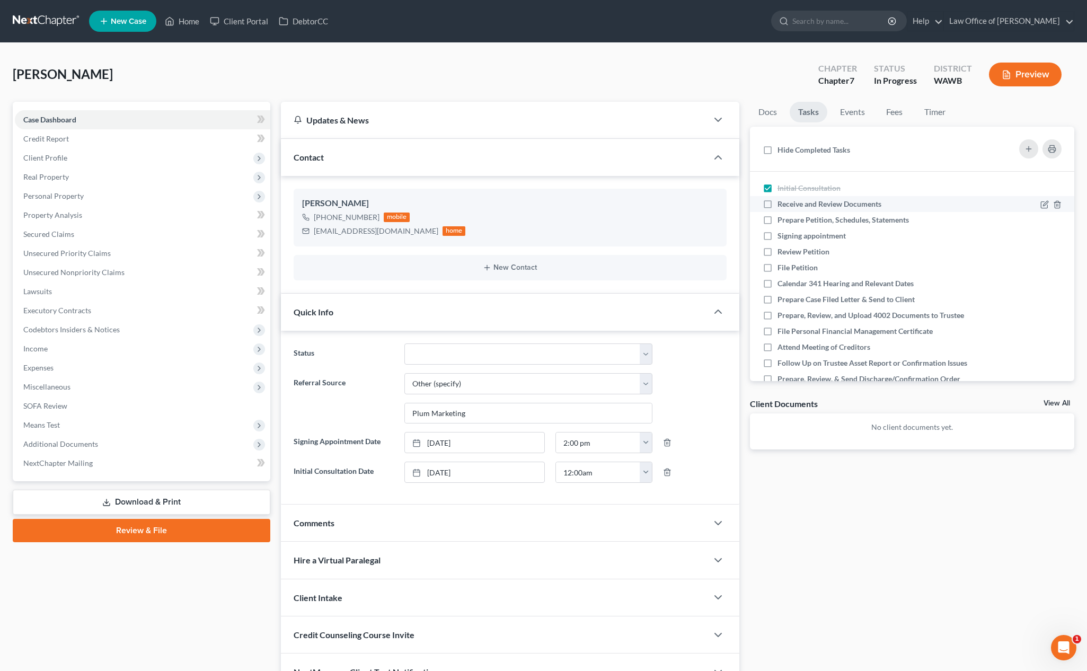
checkbox input "true"
click at [778, 222] on label "Prepare Petition, Schedules, Statements" at bounding box center [848, 220] width 140 height 11
click at [782, 222] on input "Prepare Petition, Schedules, Statements" at bounding box center [785, 218] width 7 height 7
checkbox input "true"
click at [848, 112] on link "Events" at bounding box center [853, 112] width 42 height 21
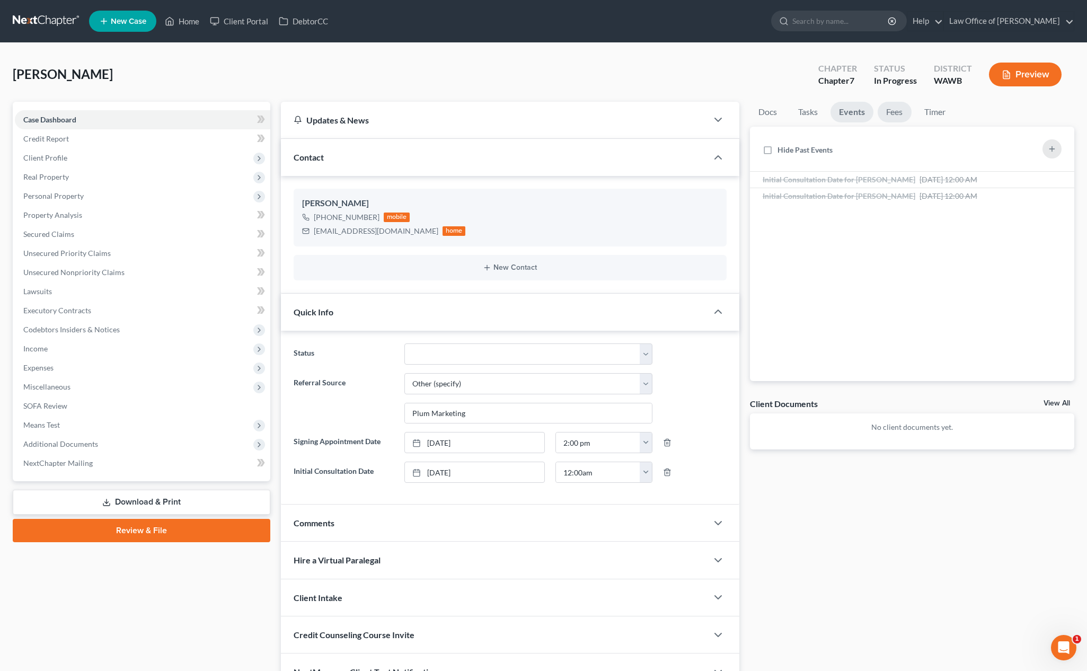
click at [882, 112] on link "Fees" at bounding box center [895, 112] width 34 height 21
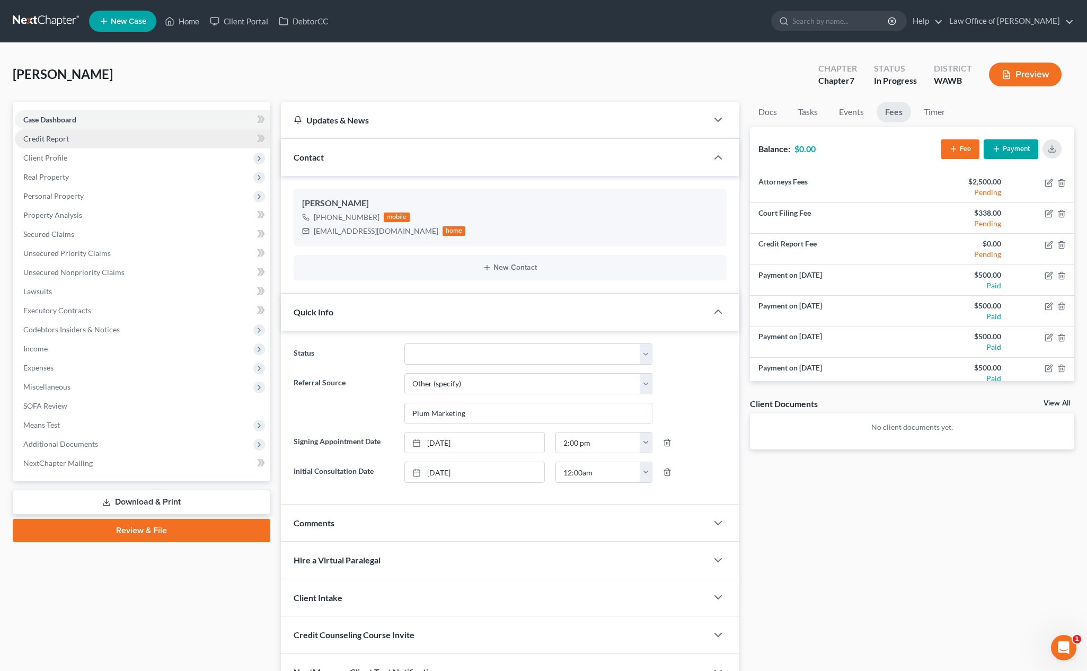
click at [117, 144] on link "Credit Report" at bounding box center [143, 138] width 256 height 19
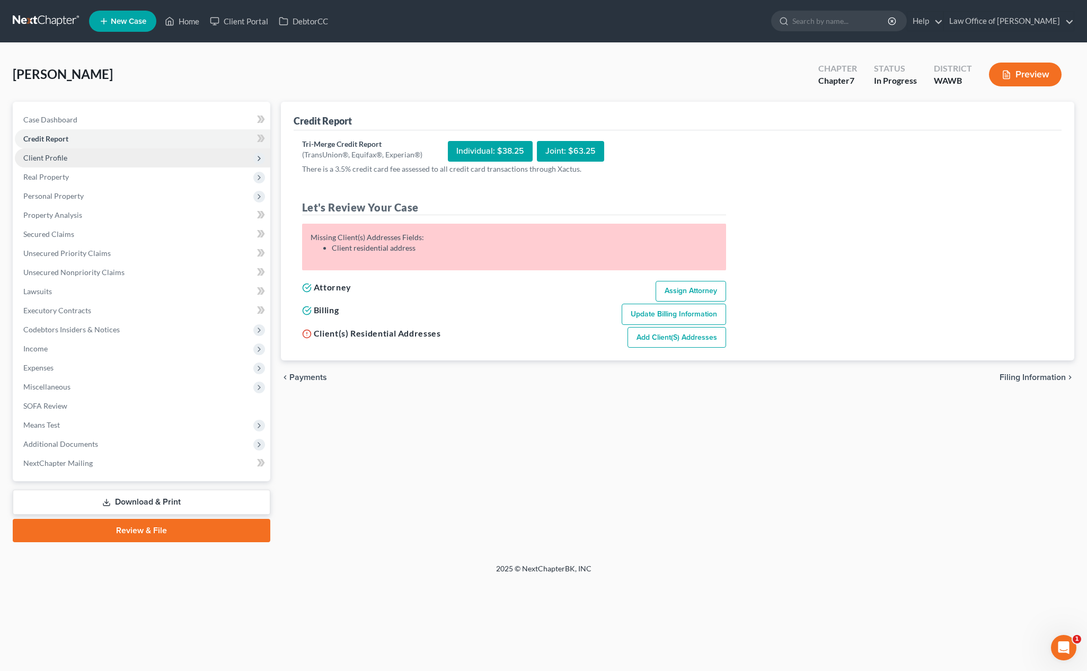
click at [114, 158] on span "Client Profile" at bounding box center [143, 157] width 256 height 19
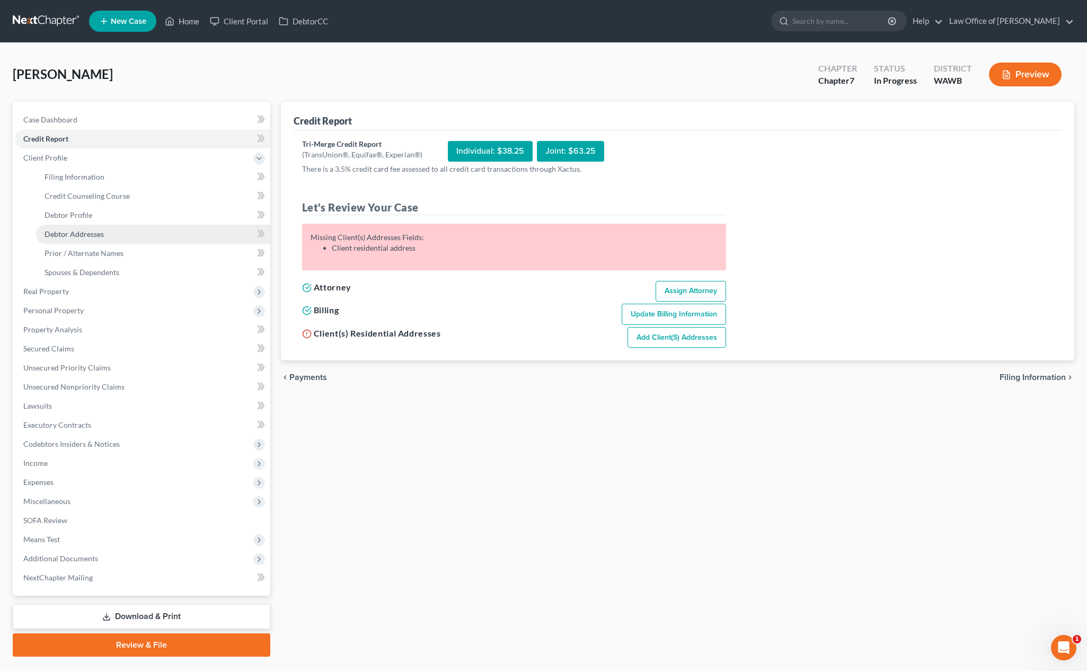
click at [111, 231] on link "Debtor Addresses" at bounding box center [153, 234] width 234 height 19
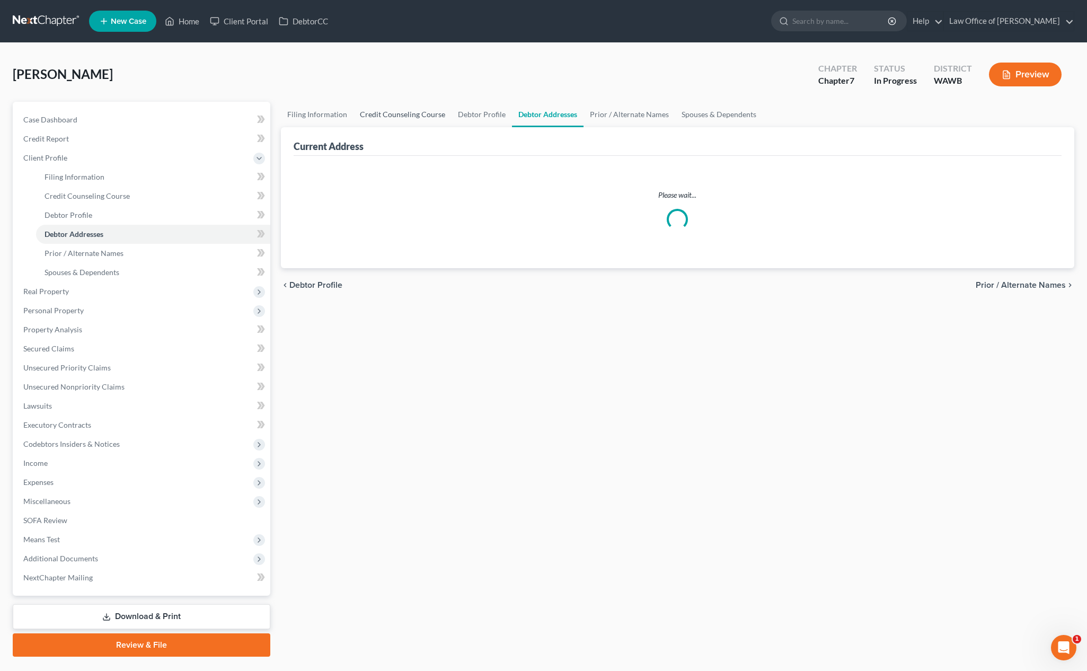
select select "0"
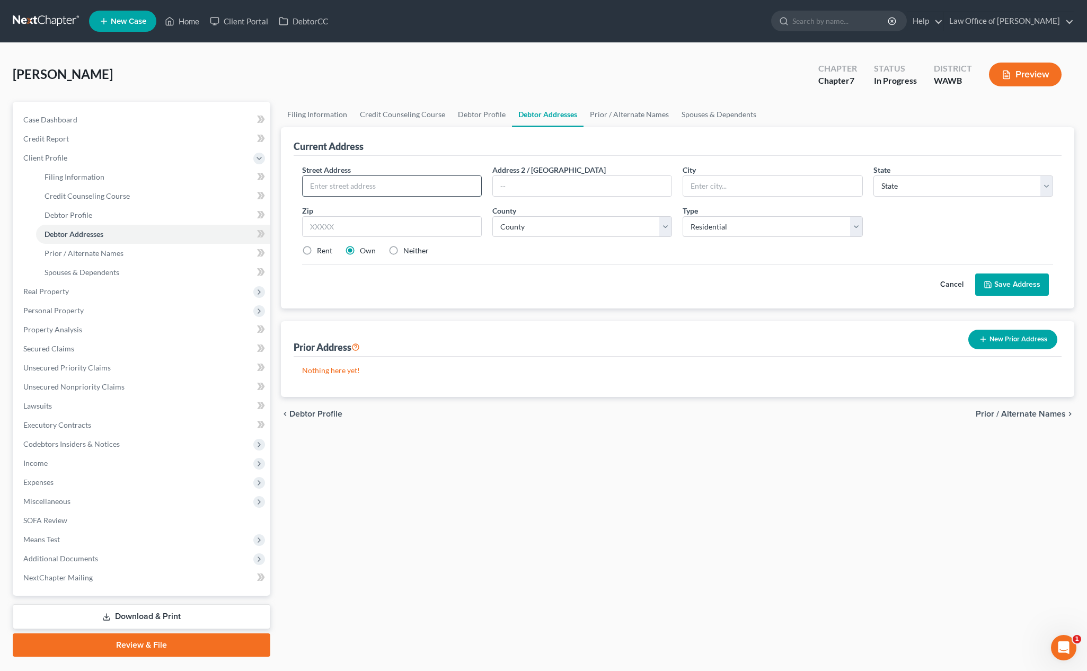
click at [405, 185] on input "text" at bounding box center [392, 186] width 179 height 20
type input "740 Harvard Ave E"
type input "A"
type input "740 Harvard Ave E Apt 302"
type input "S"
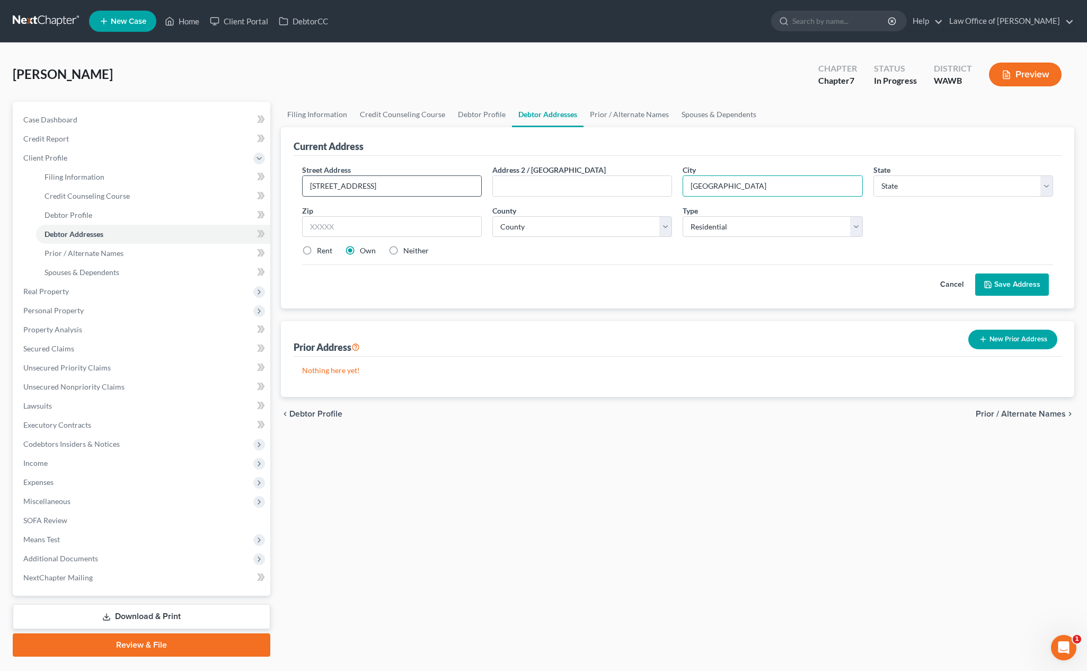
type input "[GEOGRAPHIC_DATA]"
select select "50"
type input "98102"
click at [574, 239] on div "Street Address * 740 Harvard Ave E Apt 302 Address 2 / PO Box City * Seattle St…" at bounding box center [678, 214] width 762 height 101
click at [571, 227] on select "County Adams County Asotin County Benton County Chelan County Clallam County Cl…" at bounding box center [583, 226] width 180 height 21
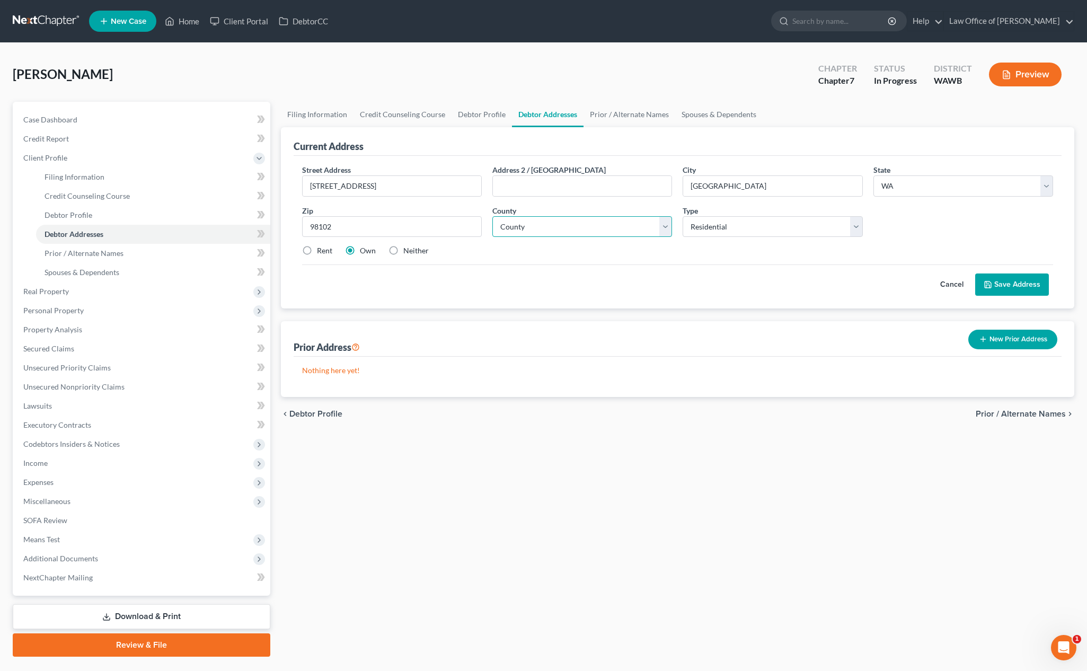
select select "16"
click at [320, 248] on label "Rent" at bounding box center [324, 250] width 15 height 11
click at [321, 248] on input "Rent" at bounding box center [324, 248] width 7 height 7
radio input "true"
click at [983, 283] on button "Save Address" at bounding box center [1013, 285] width 74 height 22
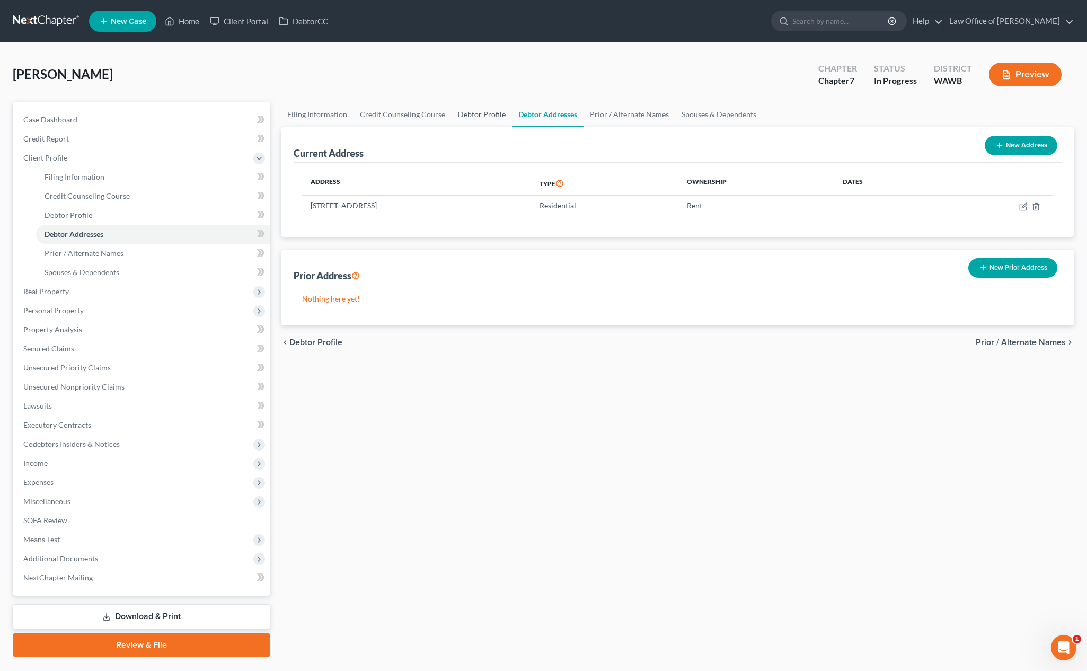
click at [465, 111] on link "Debtor Profile" at bounding box center [482, 114] width 60 height 25
select select "2"
select select "0"
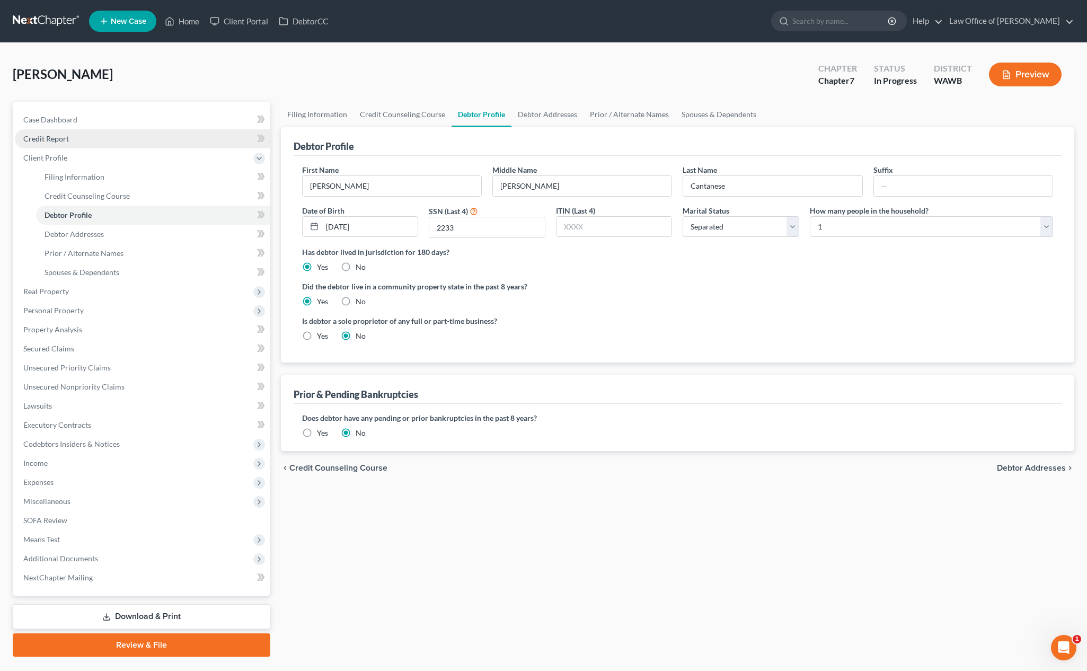
click at [143, 141] on link "Credit Report" at bounding box center [143, 138] width 256 height 19
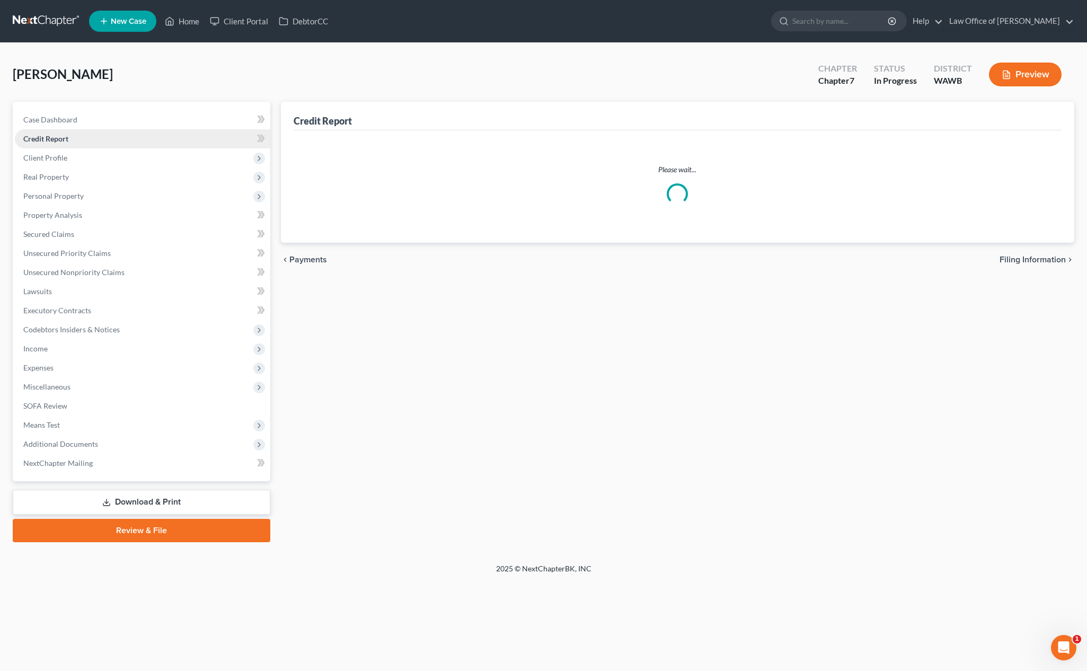
click at [148, 137] on link "Credit Report" at bounding box center [143, 138] width 256 height 19
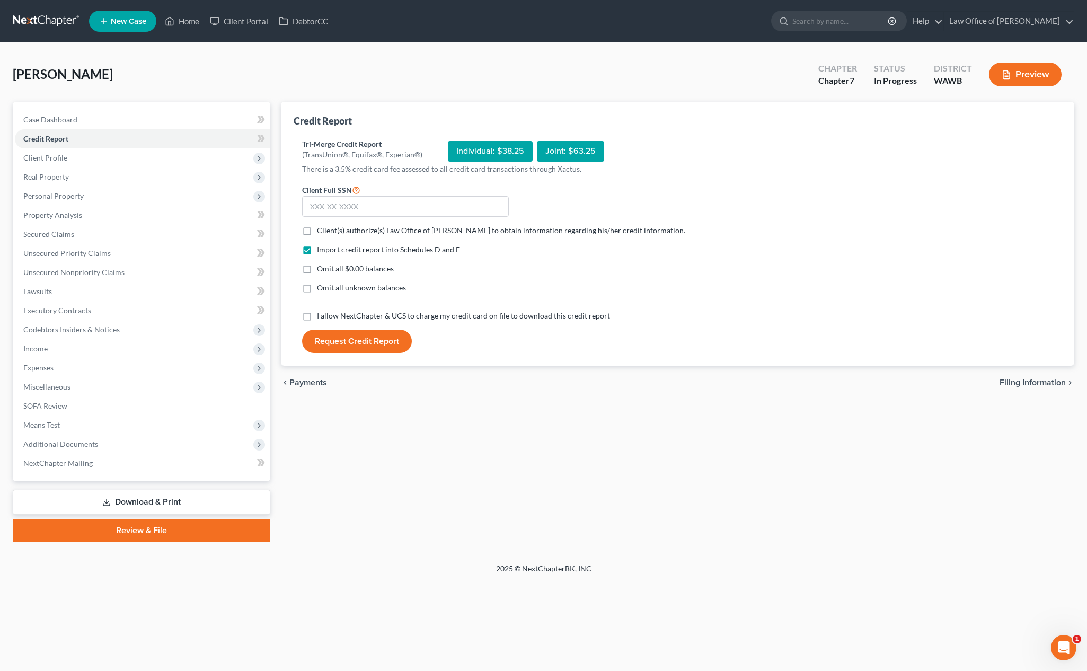
click at [408, 191] on div "Client Full SSN *" at bounding box center [405, 200] width 217 height 34
click at [408, 201] on input "text" at bounding box center [405, 206] width 207 height 21
type input "592-84-2233"
click at [317, 231] on label "Client(s) authorize(s) Law Office of Lisa S. Tse to obtain information regardin…" at bounding box center [501, 230] width 368 height 11
click at [321, 231] on input "Client(s) authorize(s) Law Office of Lisa S. Tse to obtain information regardin…" at bounding box center [324, 228] width 7 height 7
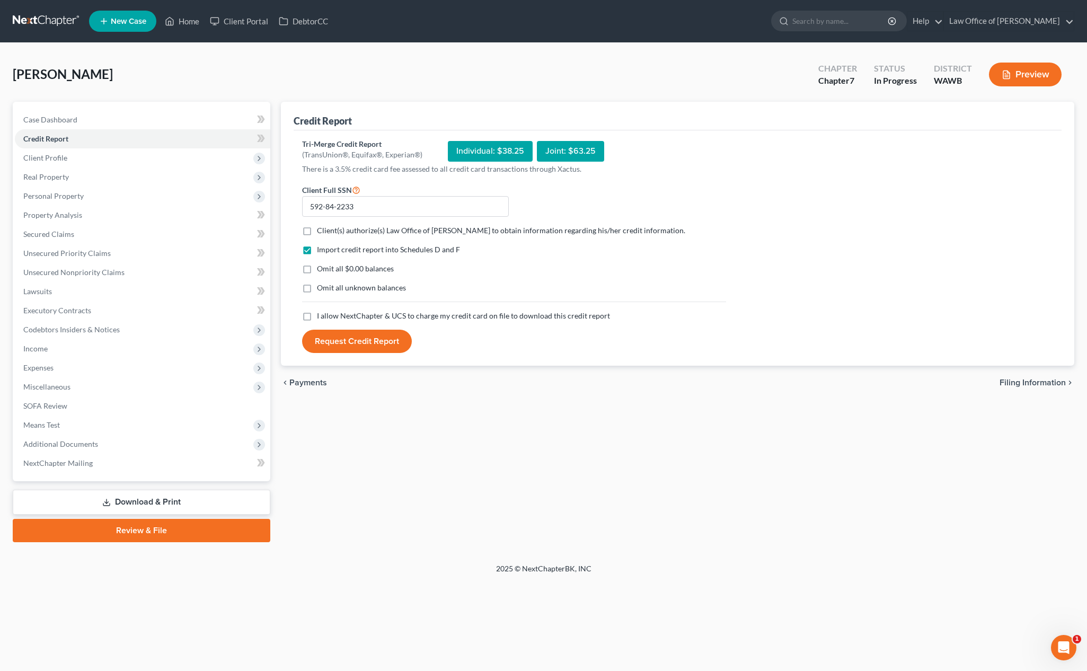
checkbox input "true"
click at [317, 315] on label "I allow NextChapter & UCS to charge my credit card on file to download this cre…" at bounding box center [463, 316] width 293 height 11
click at [321, 315] on input "I allow NextChapter & UCS to charge my credit card on file to download this cre…" at bounding box center [324, 314] width 7 height 7
checkbox input "true"
click at [337, 344] on button "Request Credit Report" at bounding box center [357, 341] width 110 height 23
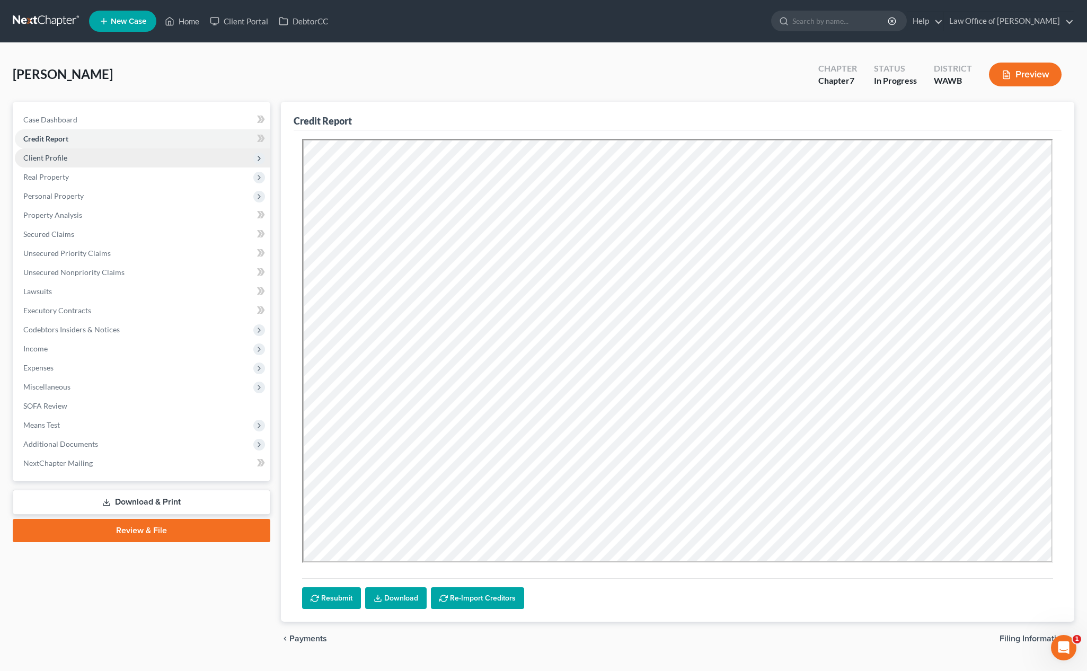
click at [183, 165] on span "Client Profile" at bounding box center [143, 157] width 256 height 19
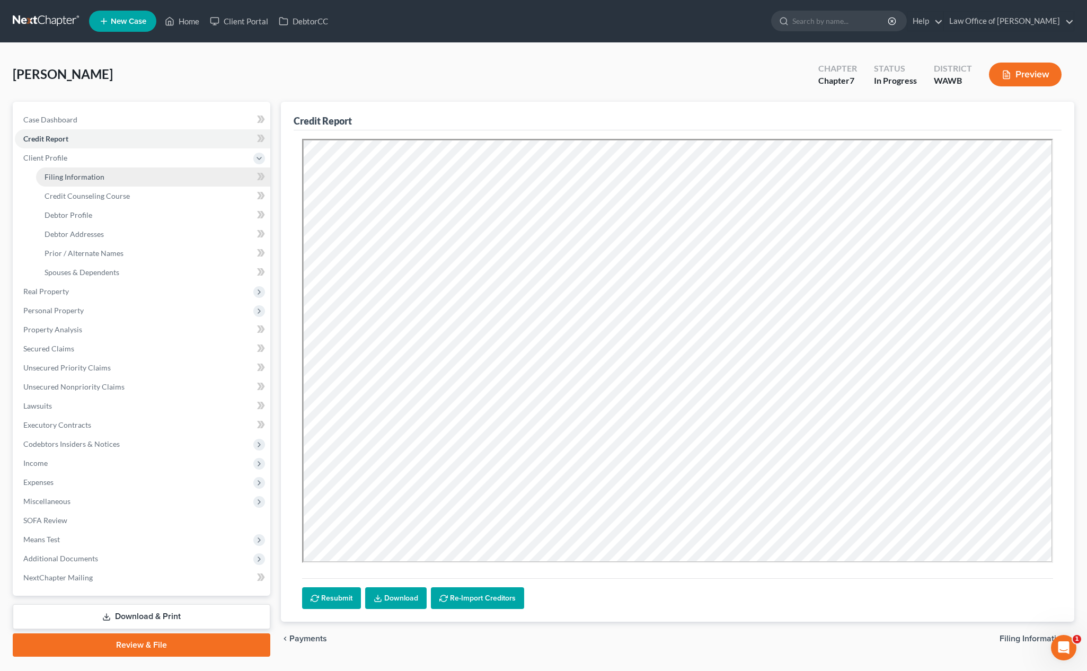
click at [182, 172] on link "Filing Information" at bounding box center [153, 177] width 234 height 19
select select "1"
select select "0"
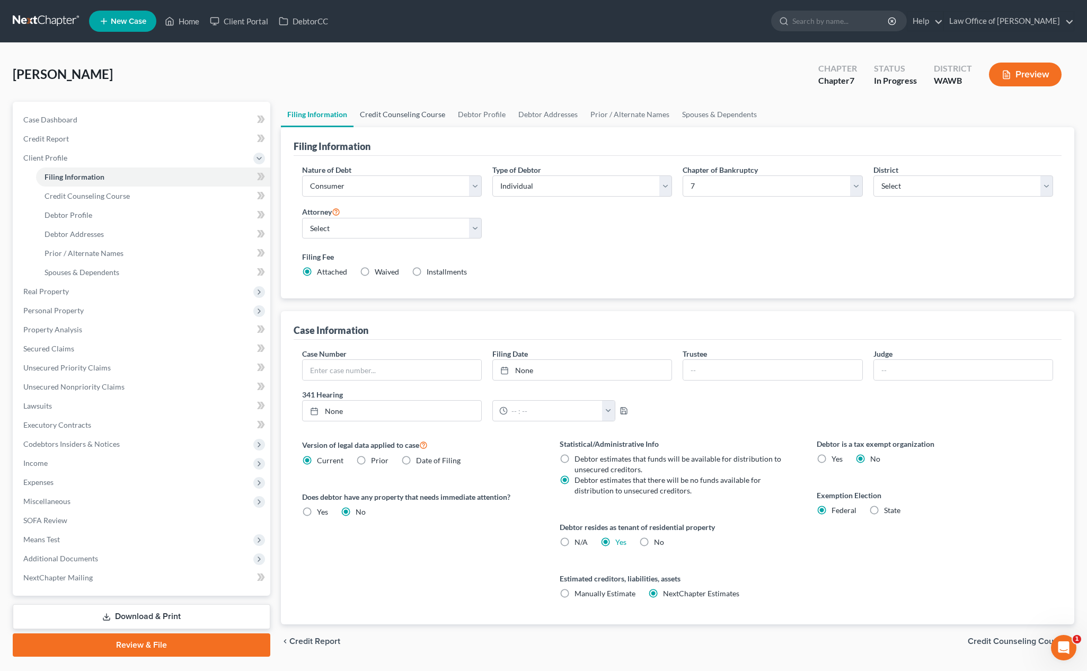
click at [402, 117] on link "Credit Counseling Course" at bounding box center [403, 114] width 98 height 25
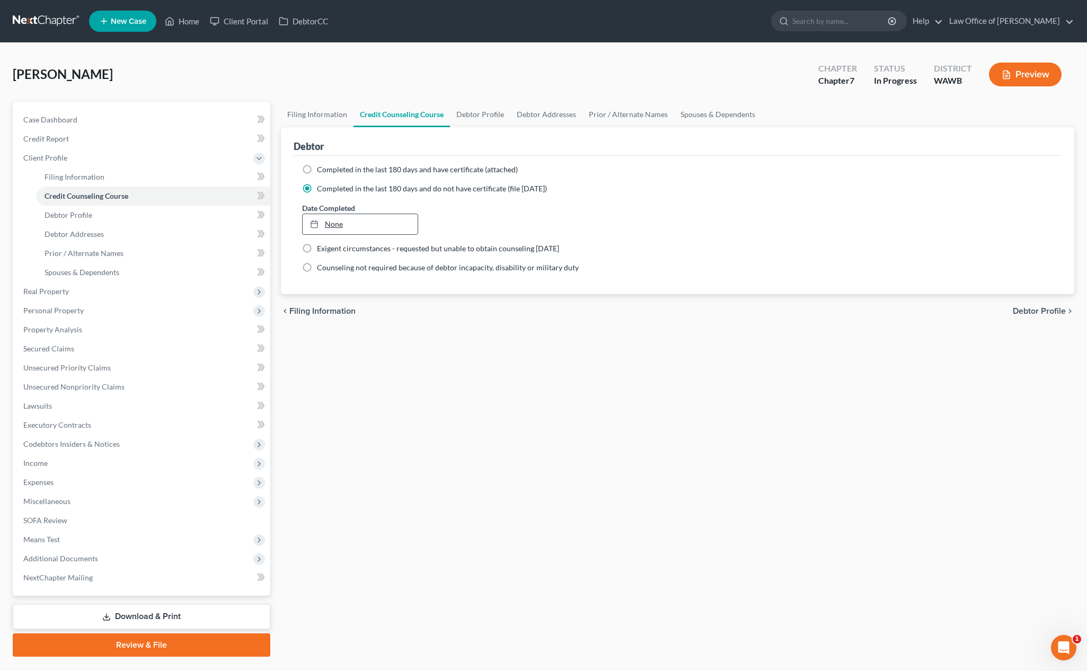
type input "8/13/2025"
click at [345, 231] on link "None" at bounding box center [361, 224] width 116 height 20
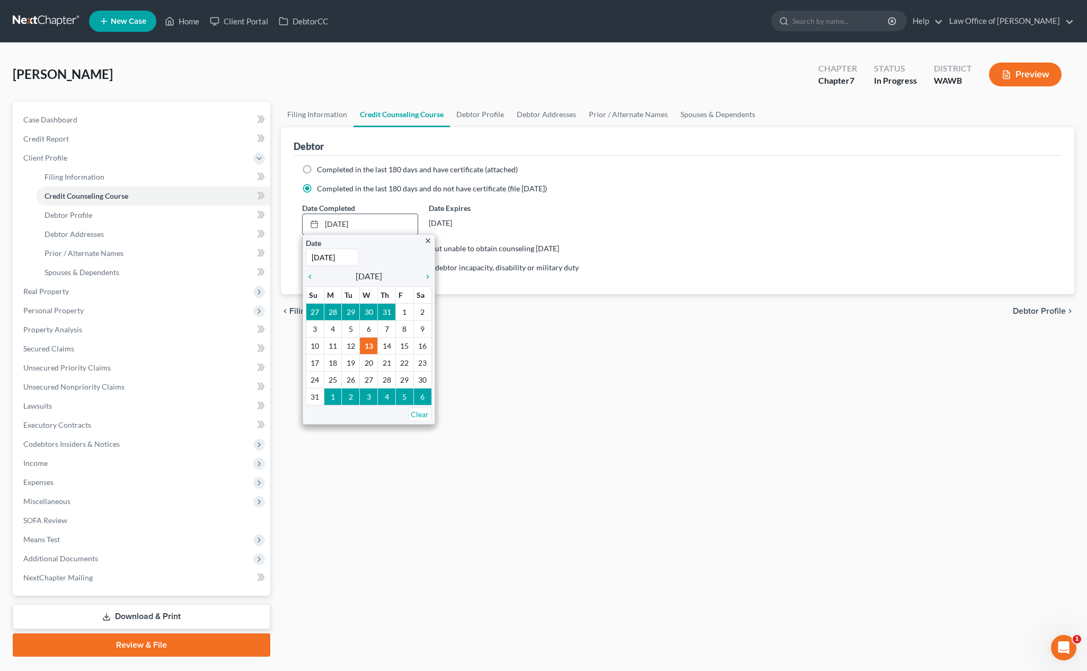
click at [308, 283] on div "close Date 8/13/2025 Time 12:00 AM chevron_left August 2025 chevron_right Su M …" at bounding box center [369, 329] width 133 height 190
click at [309, 277] on icon "chevron_left" at bounding box center [313, 277] width 14 height 8
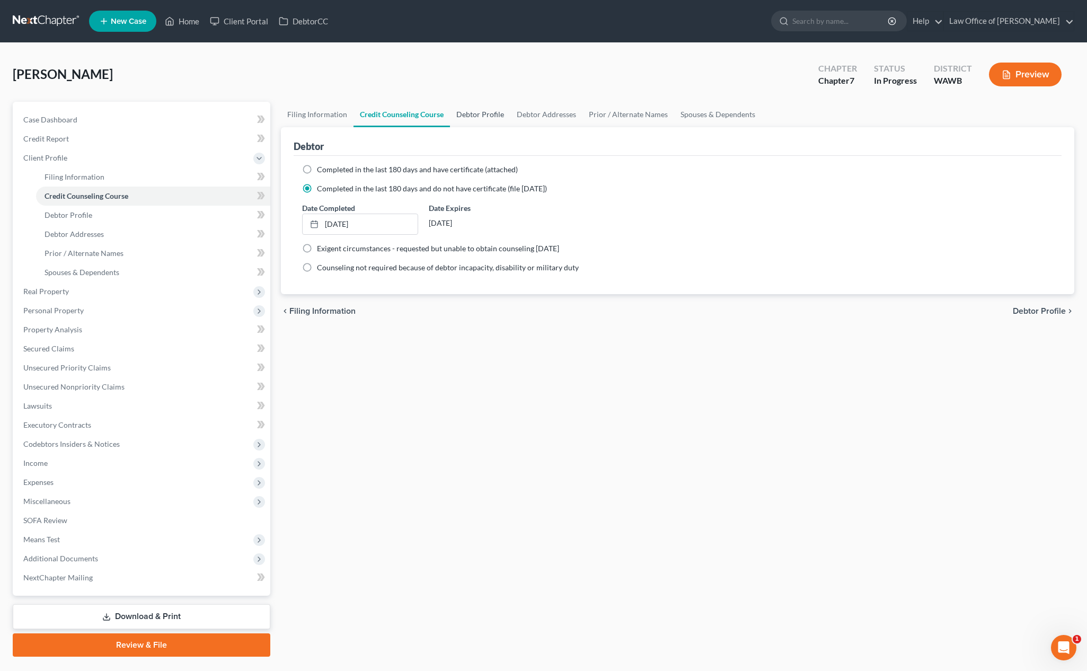
click at [472, 121] on link "Debtor Profile" at bounding box center [480, 114] width 60 height 25
select select "2"
select select "0"
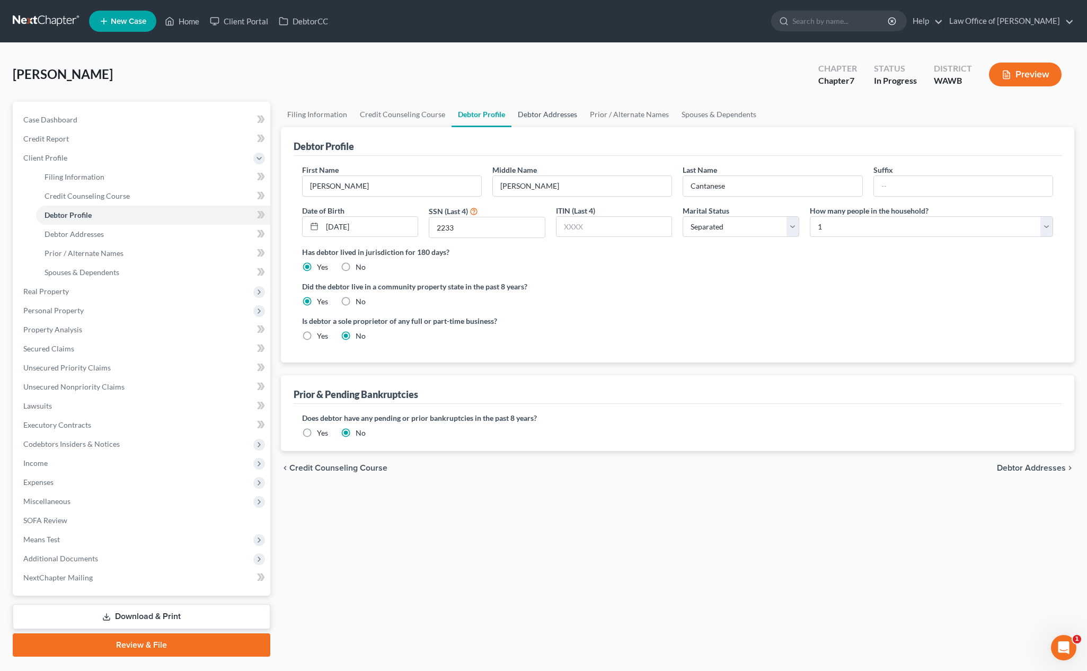
click at [544, 109] on link "Debtor Addresses" at bounding box center [548, 114] width 72 height 25
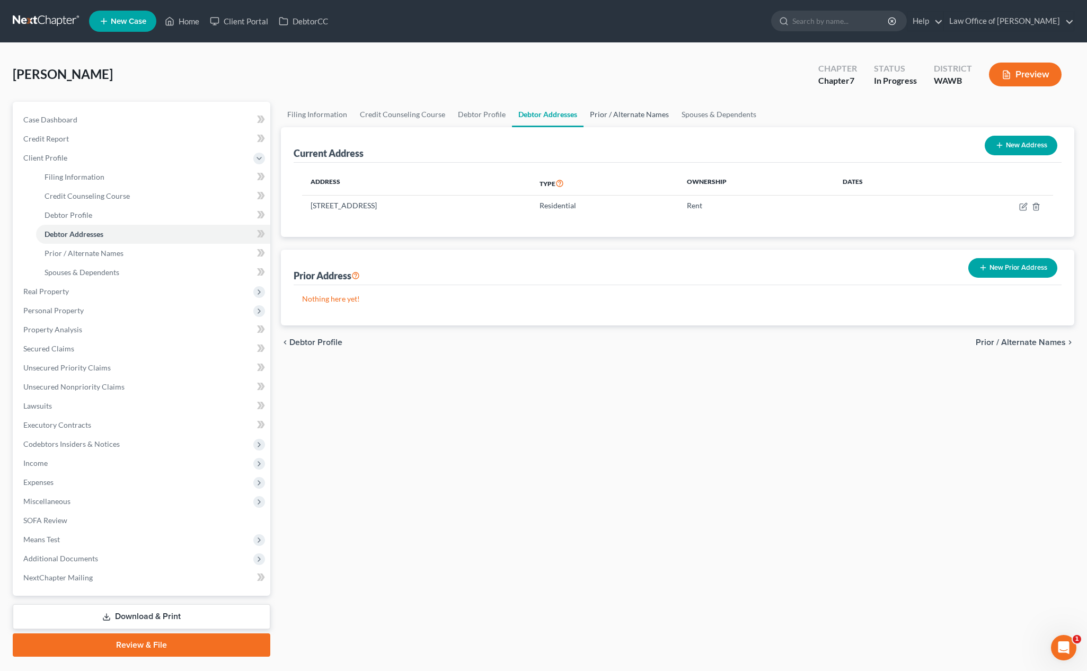
click at [609, 114] on link "Prior / Alternate Names" at bounding box center [630, 114] width 92 height 25
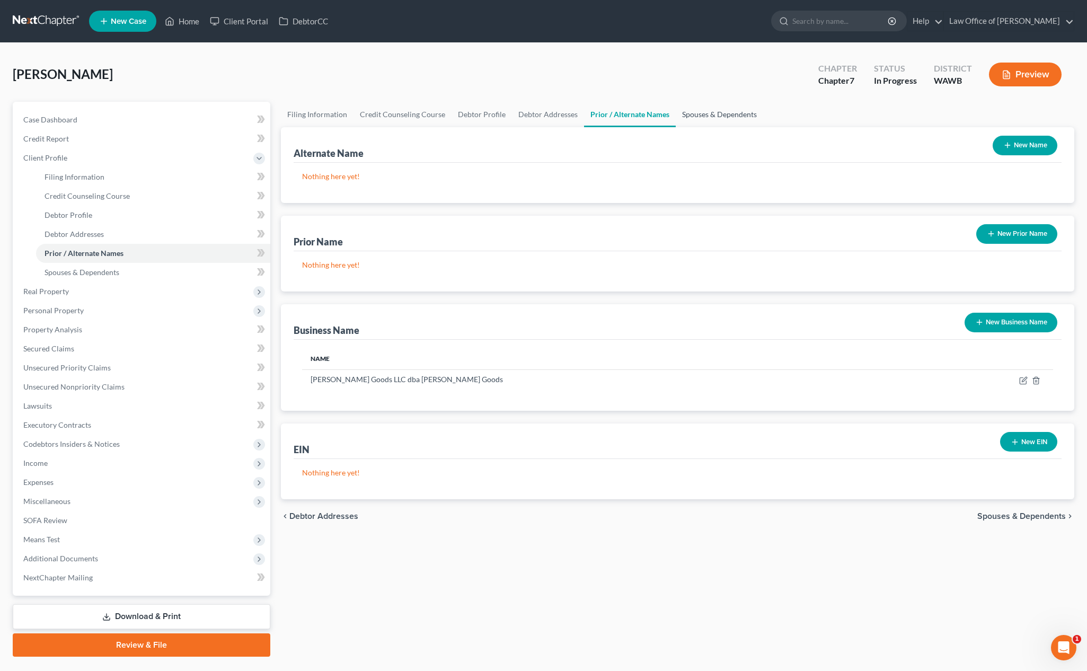
click at [702, 113] on link "Spouses & Dependents" at bounding box center [719, 114] width 87 height 25
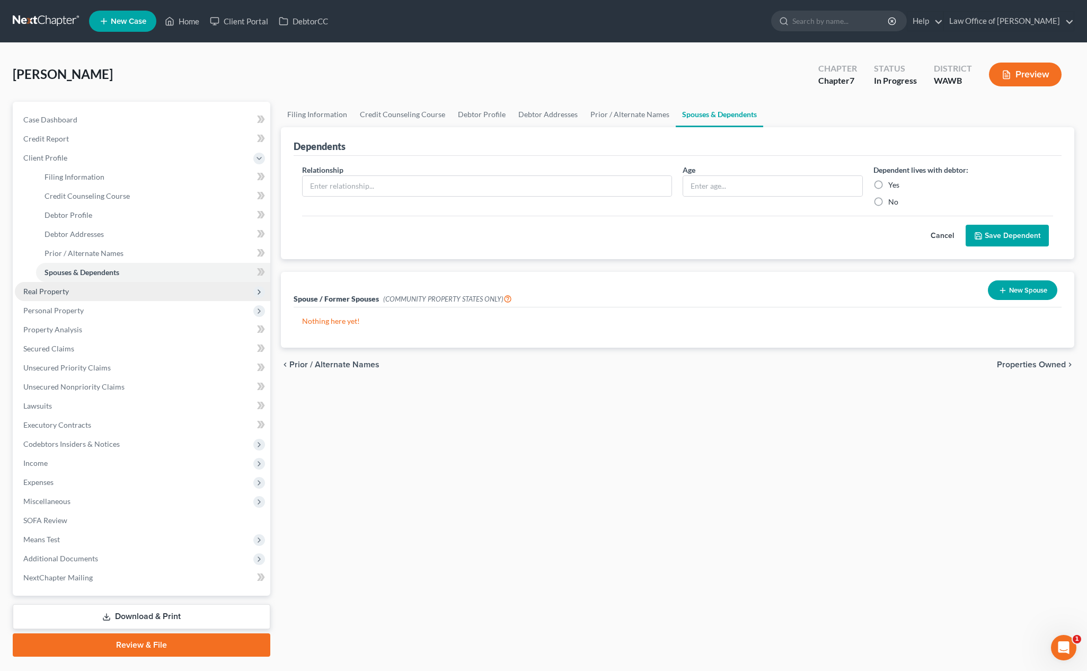
click at [94, 289] on span "Real Property" at bounding box center [143, 291] width 256 height 19
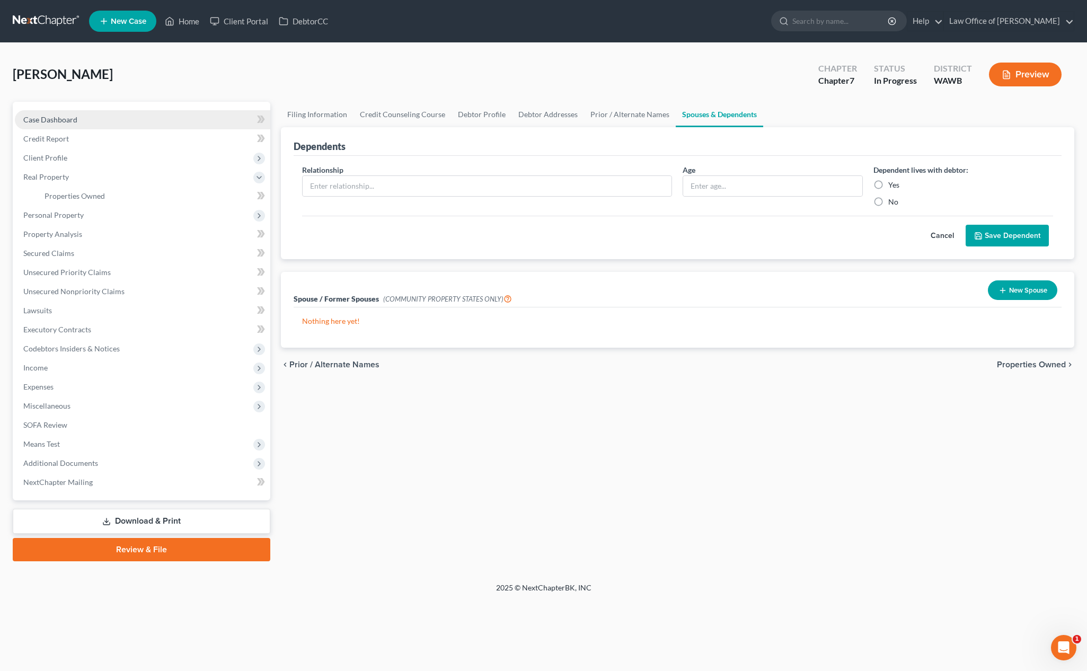
click at [81, 123] on link "Case Dashboard" at bounding box center [143, 119] width 256 height 19
select select "6"
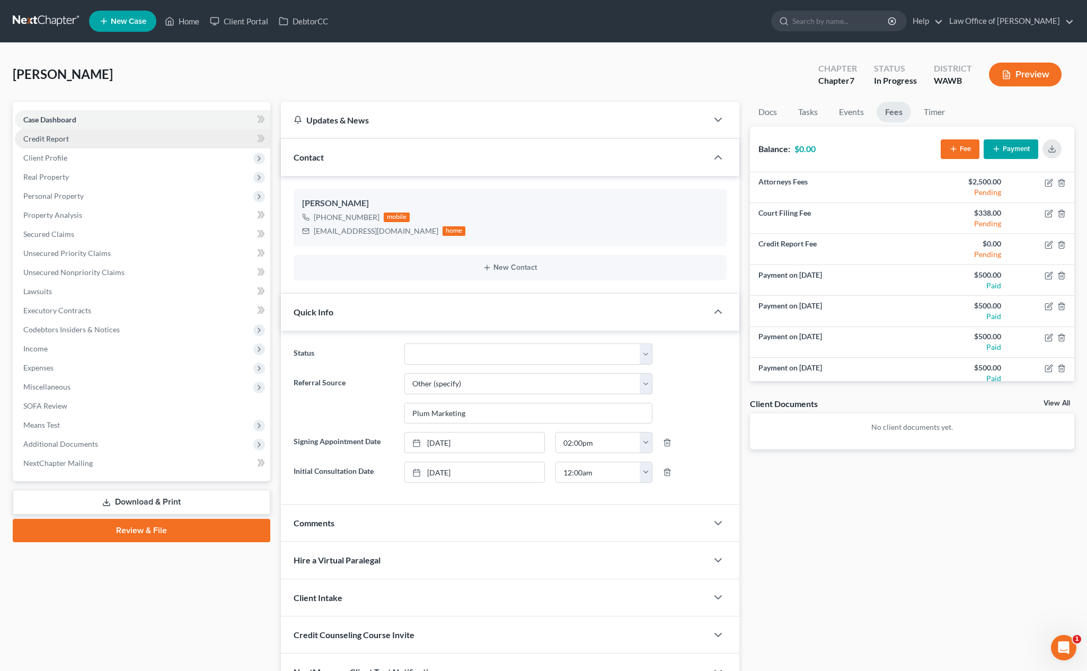
click at [125, 145] on link "Credit Report" at bounding box center [143, 138] width 256 height 19
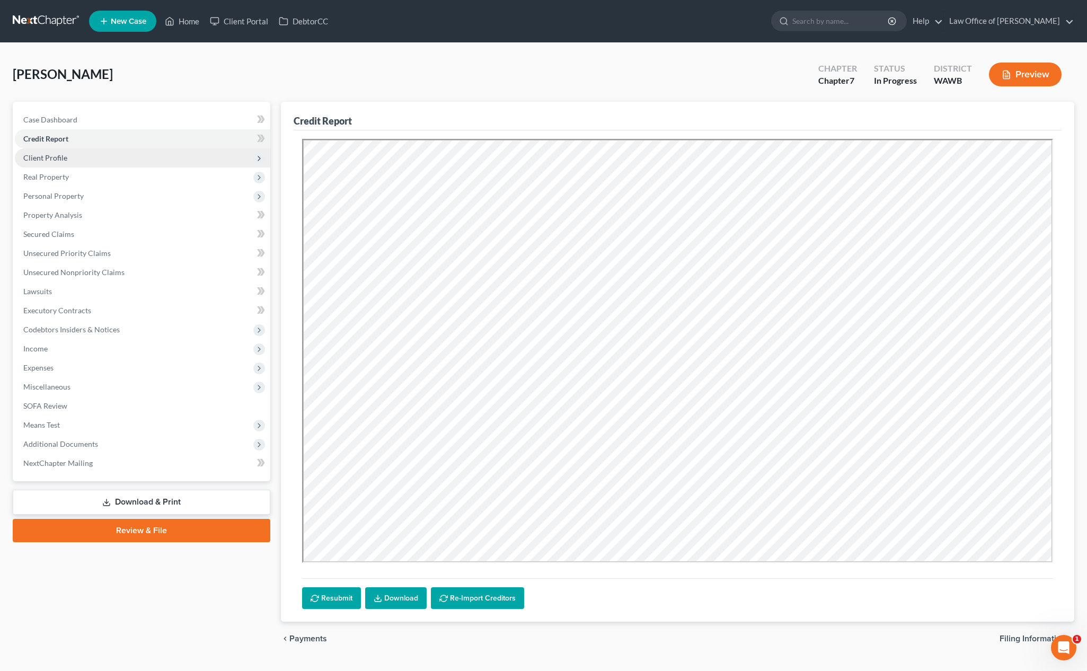
click at [96, 159] on span "Client Profile" at bounding box center [143, 157] width 256 height 19
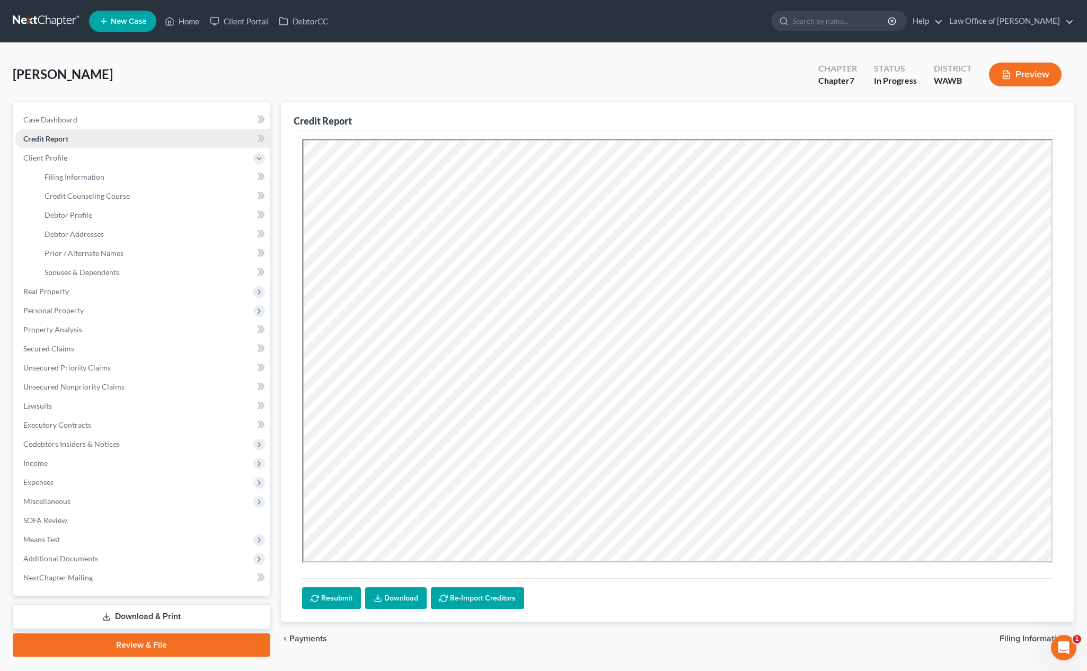
click at [101, 134] on link "Credit Report" at bounding box center [143, 138] width 256 height 19
click at [139, 183] on link "Filing Information" at bounding box center [153, 177] width 234 height 19
select select "1"
select select "0"
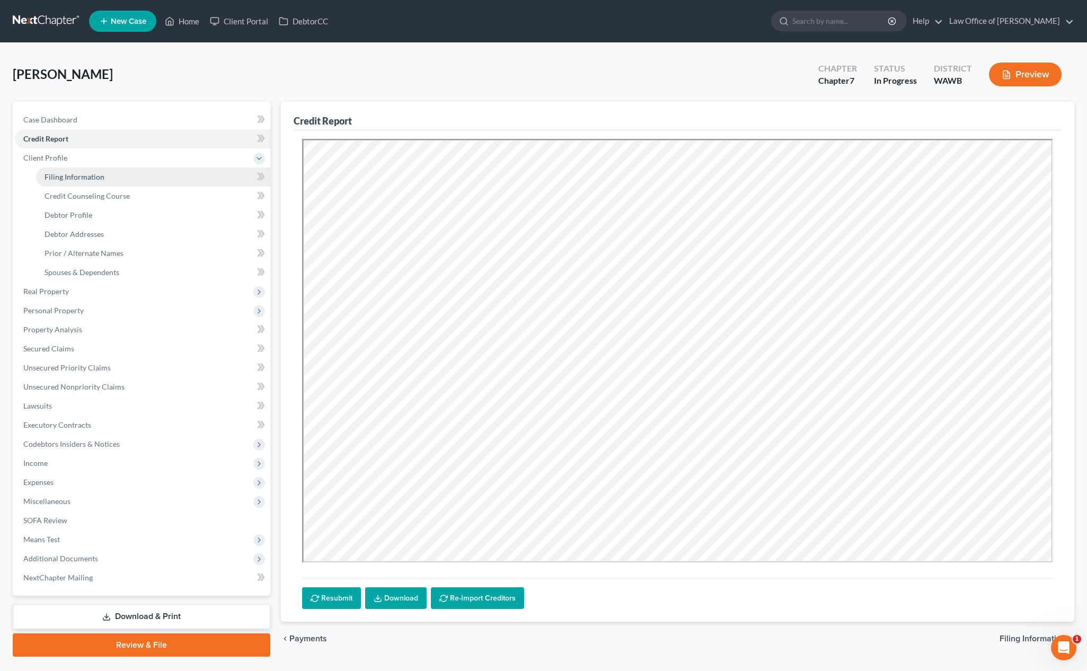
select select "87"
select select "0"
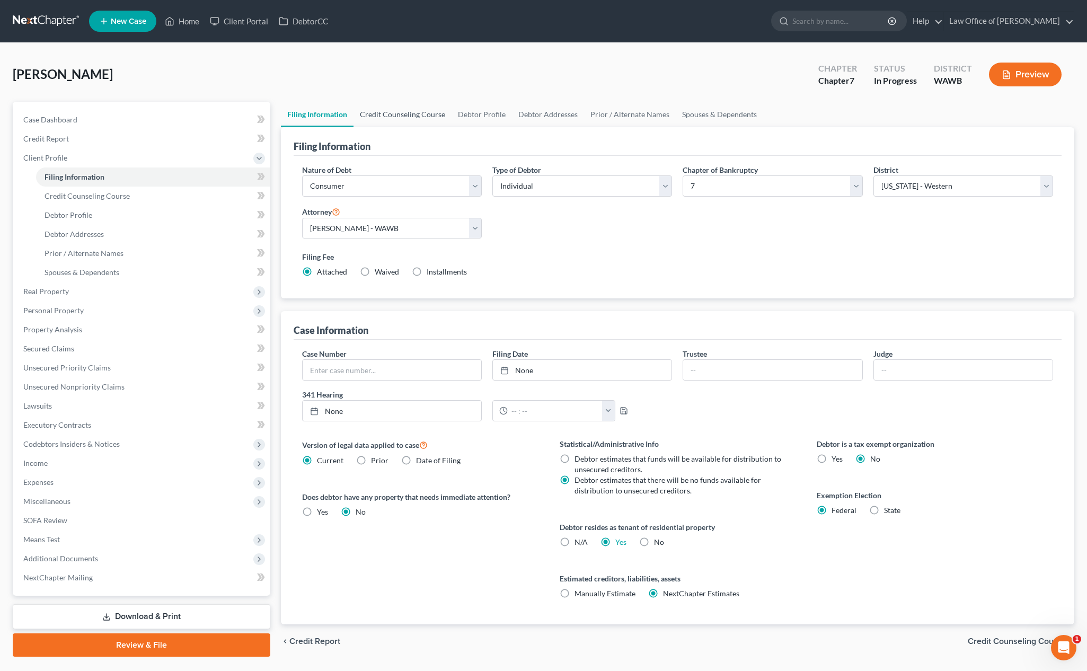
click at [401, 112] on link "Credit Counseling Course" at bounding box center [403, 114] width 98 height 25
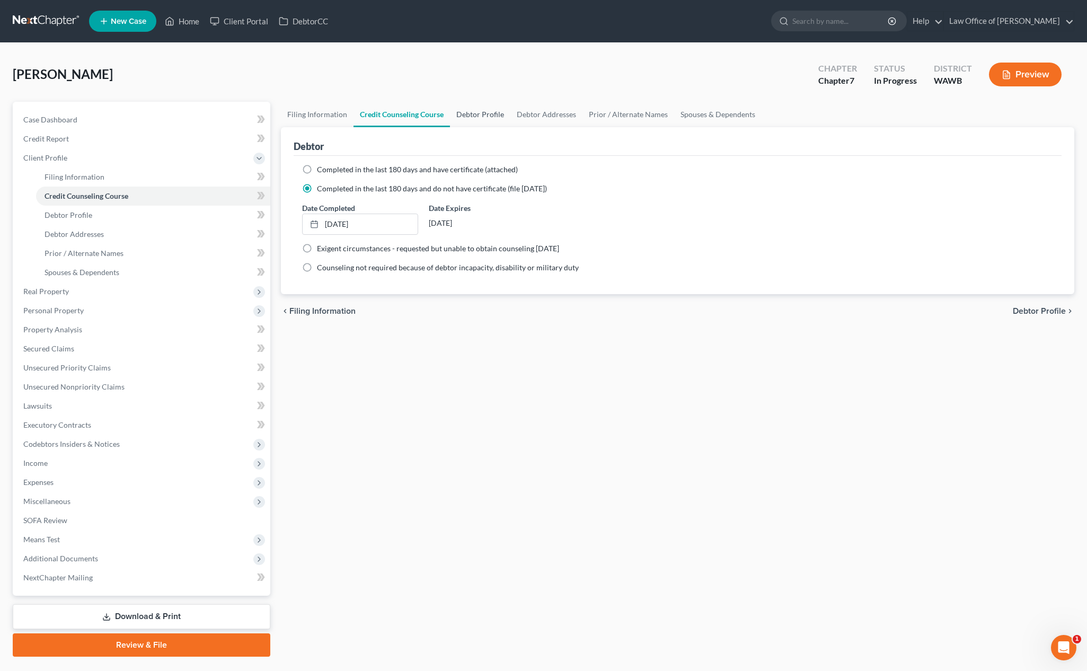
click at [495, 111] on link "Debtor Profile" at bounding box center [480, 114] width 60 height 25
select select "2"
select select "0"
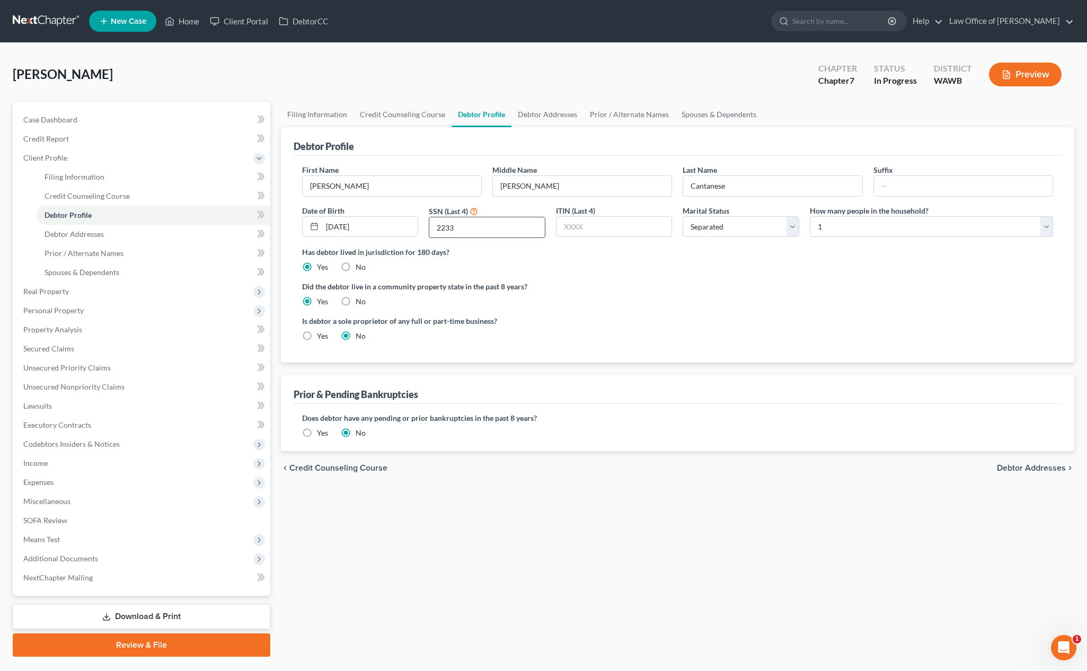
click at [462, 227] on input "2233" at bounding box center [487, 227] width 116 height 20
click at [557, 116] on link "Debtor Addresses" at bounding box center [548, 114] width 72 height 25
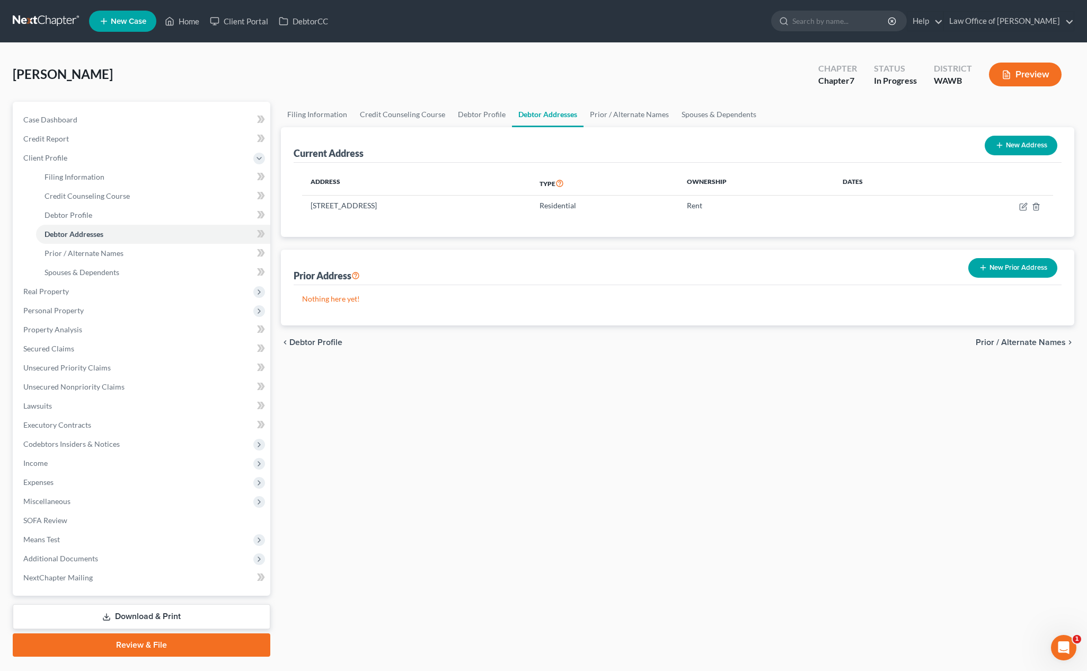
click at [987, 269] on button "New Prior Address" at bounding box center [1013, 268] width 89 height 20
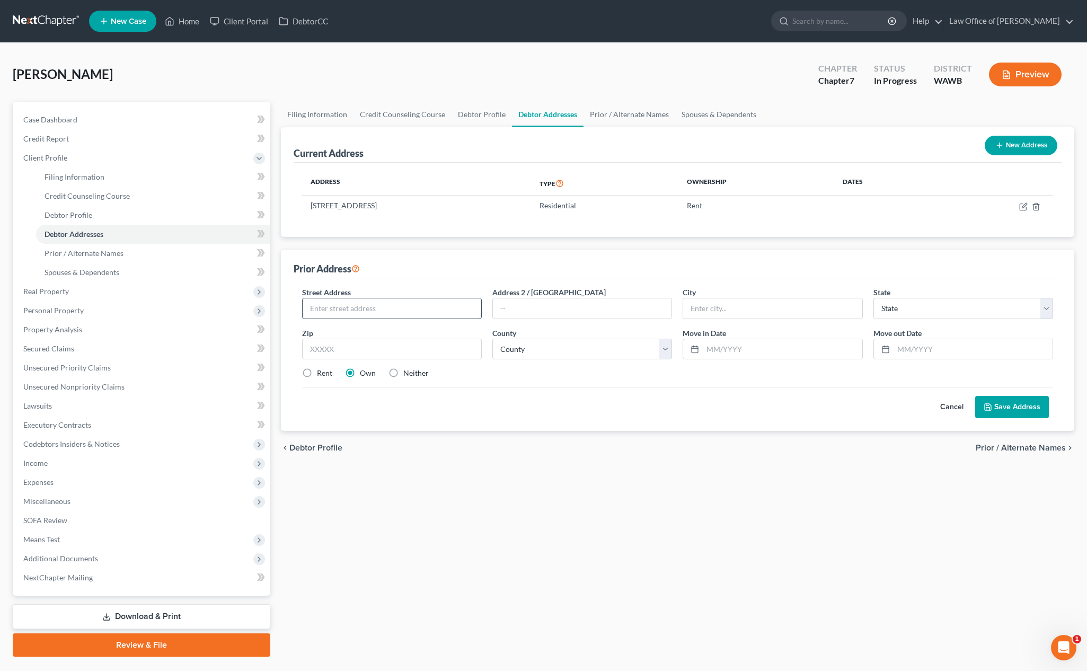
click at [435, 303] on input "text" at bounding box center [392, 309] width 179 height 20
type input "740 Harvard Ave E Apt 302"
click at [430, 349] on input "text" at bounding box center [392, 349] width 180 height 21
type input "98102"
type input "[GEOGRAPHIC_DATA]"
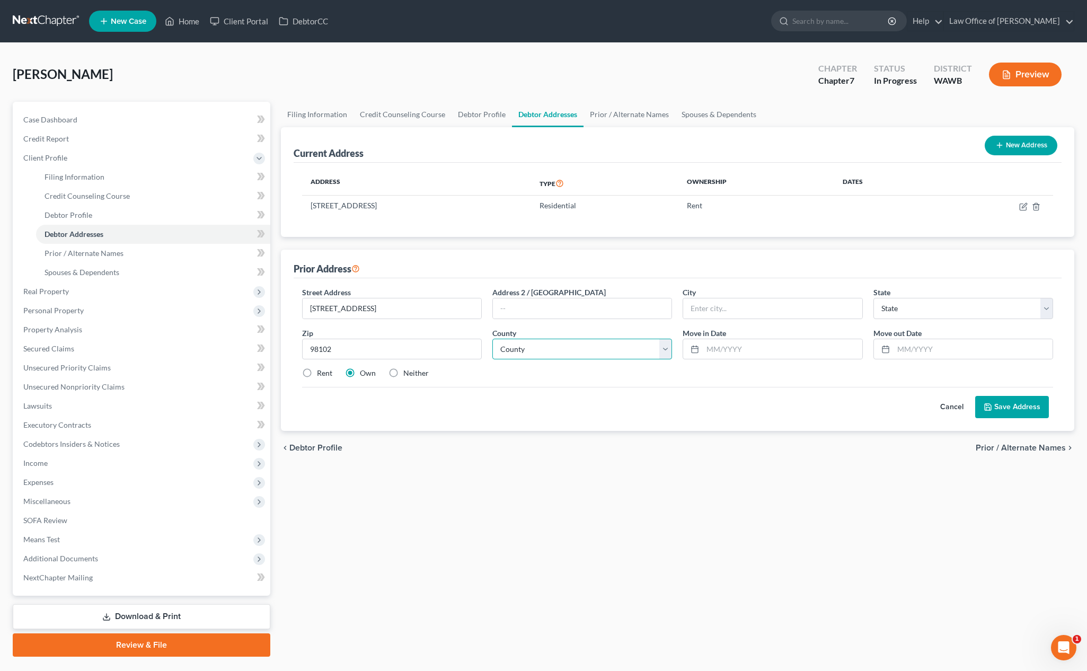
select select "50"
click at [577, 347] on select "County" at bounding box center [583, 349] width 180 height 21
select select "16"
click at [906, 350] on input "text" at bounding box center [973, 349] width 159 height 20
type input "10/2024"
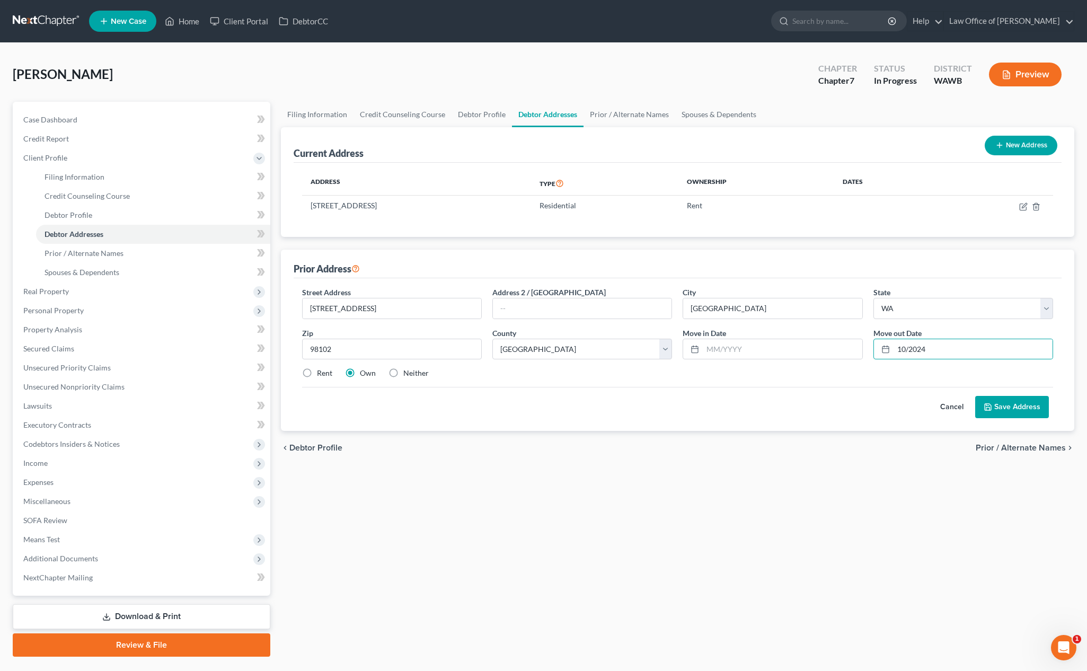
click at [317, 376] on label "Rent" at bounding box center [324, 373] width 15 height 11
click at [321, 375] on input "Rent" at bounding box center [324, 371] width 7 height 7
radio input "true"
click at [727, 350] on input "text" at bounding box center [782, 349] width 159 height 20
type input "10/2023"
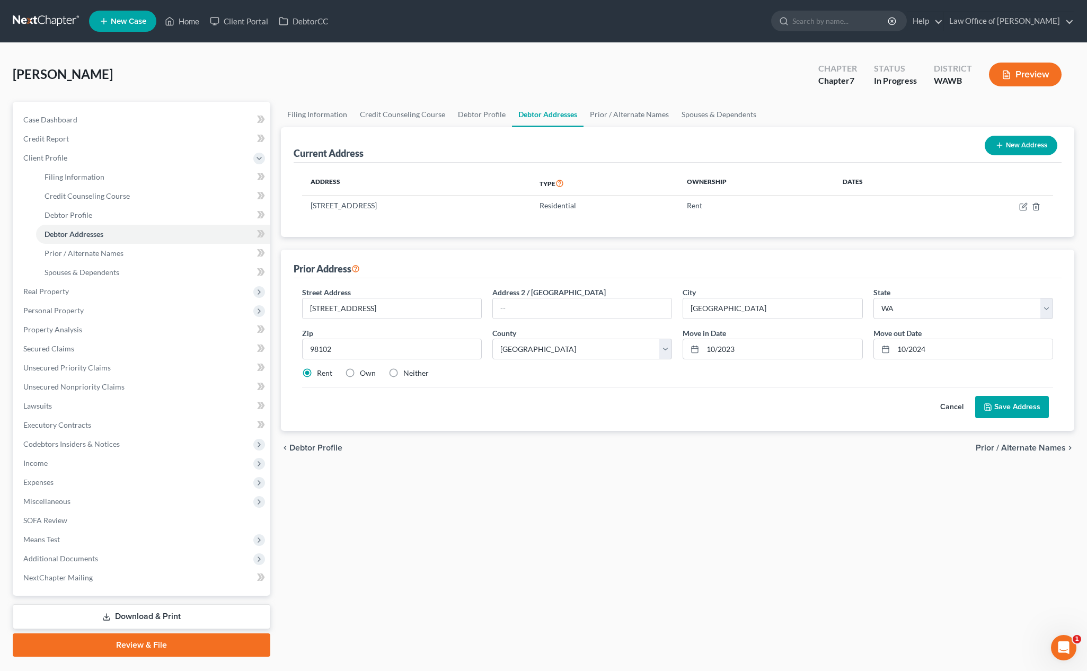
click at [987, 396] on div "Cancel Save Address" at bounding box center [677, 402] width 751 height 31
click at [987, 405] on button "Save Address" at bounding box center [1013, 407] width 74 height 22
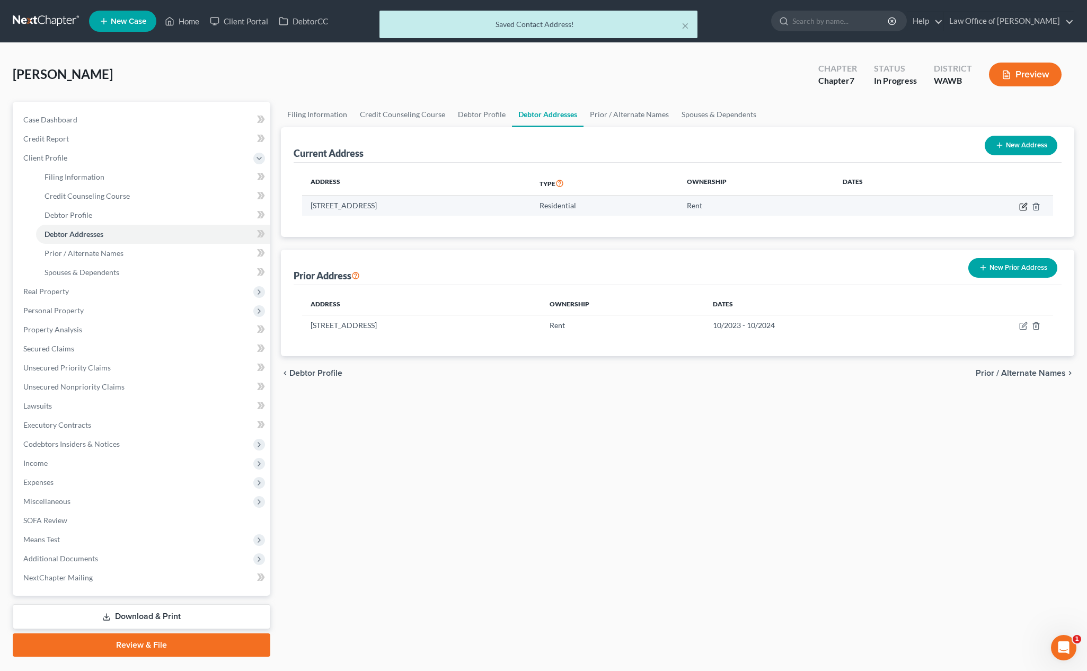
click at [987, 207] on icon "button" at bounding box center [1024, 207] width 8 height 8
select select "50"
select select "16"
select select "0"
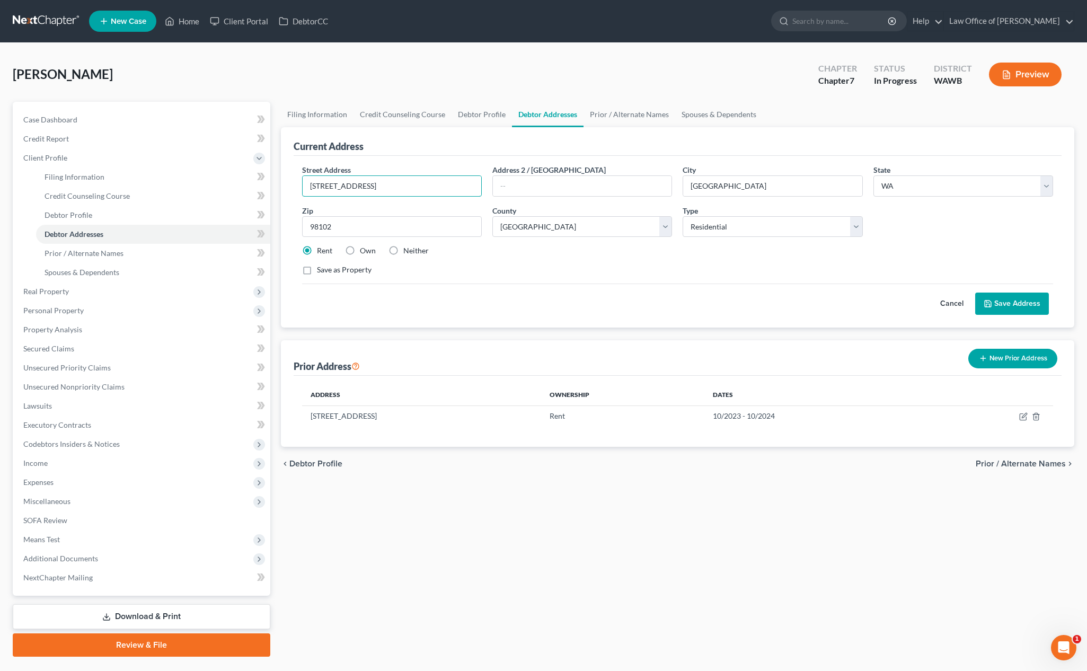
drag, startPoint x: 414, startPoint y: 186, endPoint x: 286, endPoint y: 186, distance: 127.8
click at [287, 186] on div "Current Address Street Address * 740 Harvard Ave E Apt 302 Address 2 / PO Box C…" at bounding box center [678, 227] width 794 height 200
paste input "15 Malcolm Street #201"
type input "15 Malcolm Street #201"
click at [365, 233] on input "98102" at bounding box center [392, 226] width 180 height 21
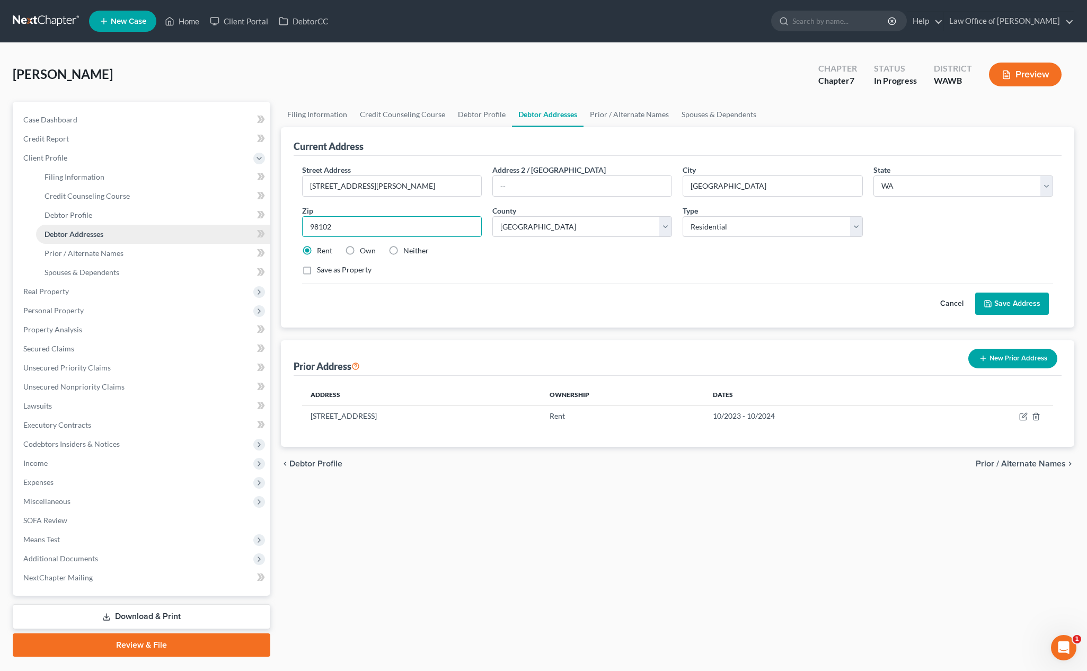
drag, startPoint x: 365, startPoint y: 233, endPoint x: 161, endPoint y: 230, distance: 203.6
click at [161, 230] on div "Petition Navigation Case Dashboard Payments Invoices Payments Payments Credit R…" at bounding box center [543, 379] width 1073 height 555
type input "98250"
type input "Friday Harbor"
click at [552, 221] on select "County Adams County Asotin County Benton County Chelan County Clallam County Cl…" at bounding box center [583, 226] width 180 height 21
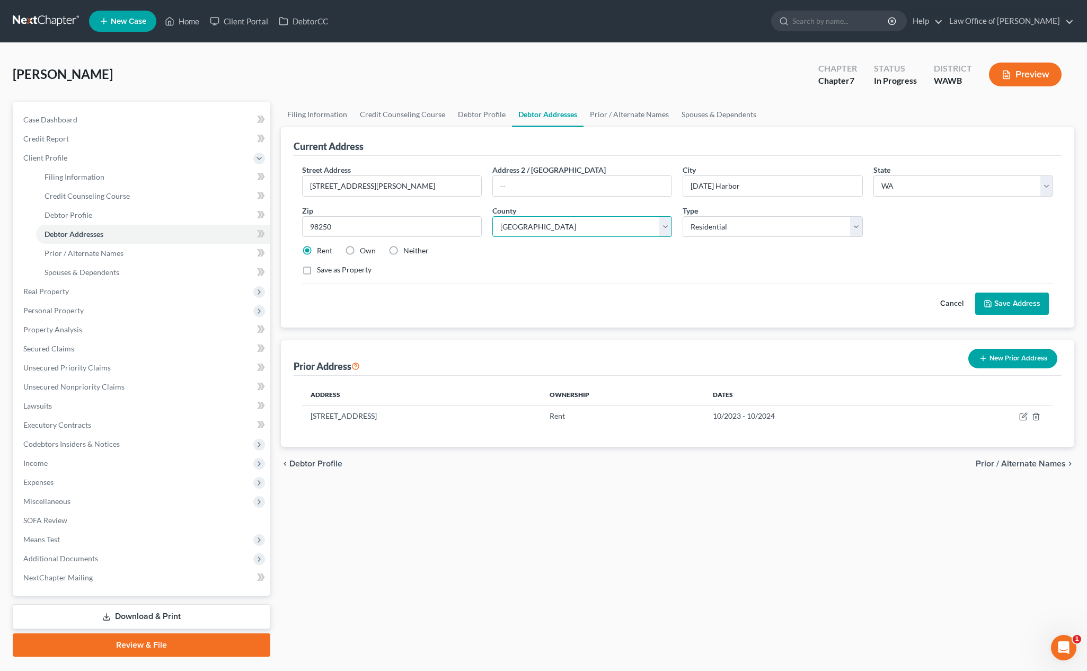
select select "27"
click at [987, 299] on button "Save Address" at bounding box center [1013, 304] width 74 height 22
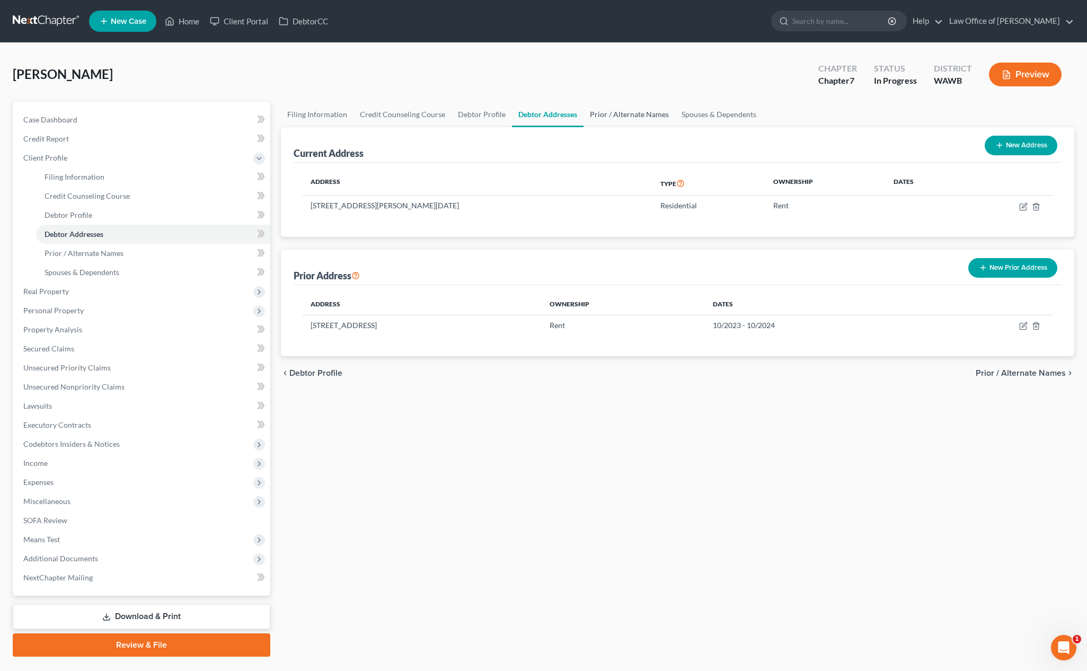
click at [638, 113] on link "Prior / Alternate Names" at bounding box center [630, 114] width 92 height 25
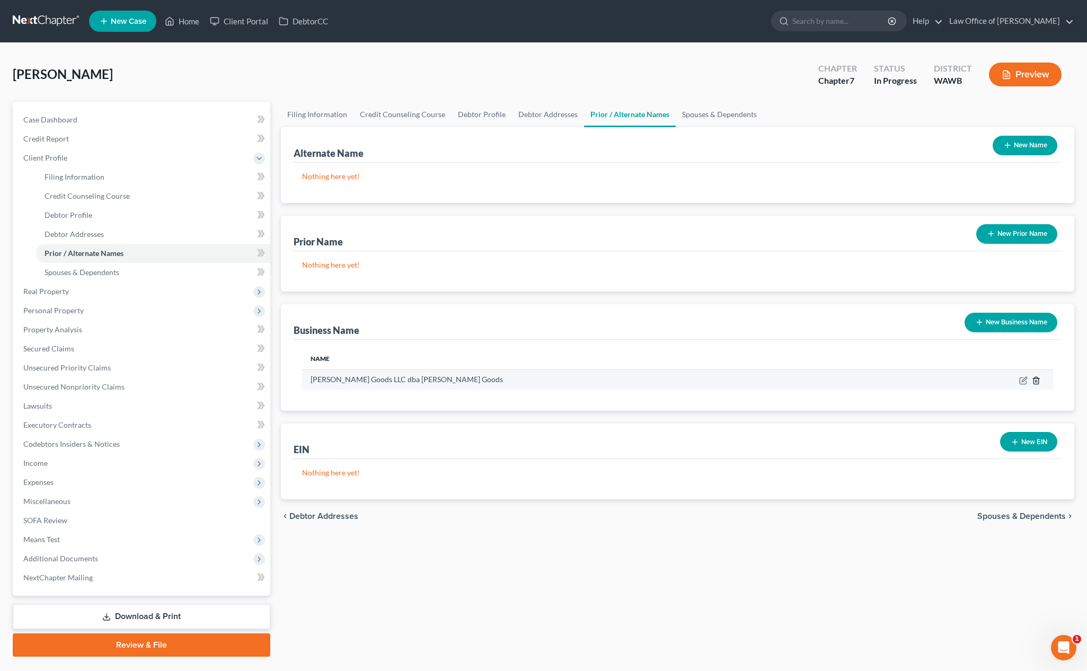
click at [987, 380] on icon "button" at bounding box center [1036, 380] width 8 height 8
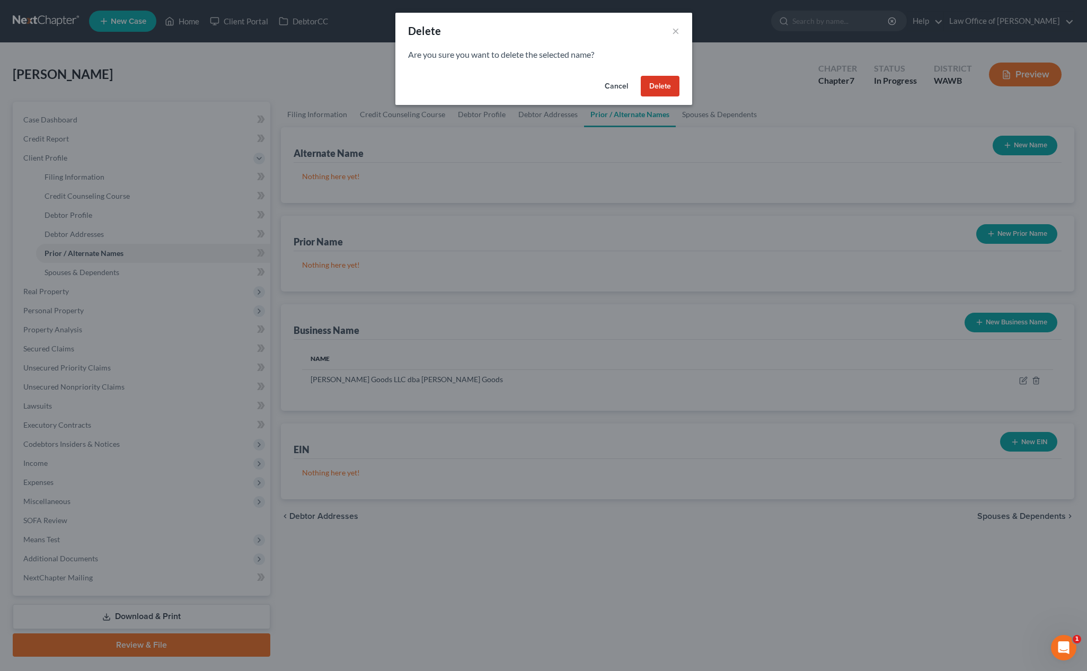
click at [663, 86] on button "Delete" at bounding box center [660, 86] width 39 height 21
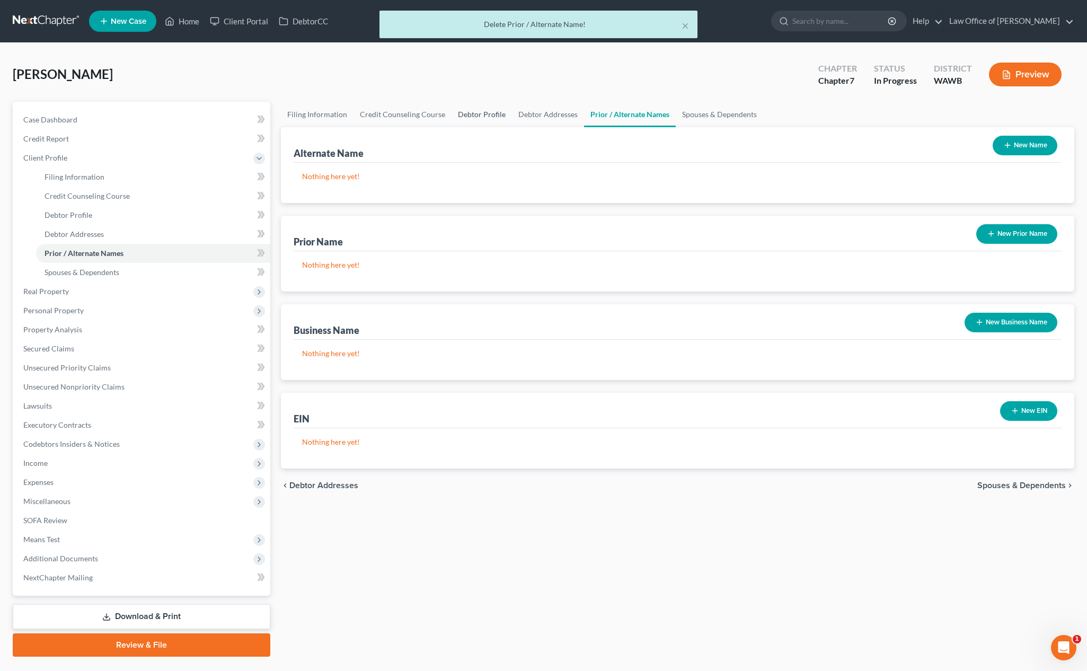
click at [488, 111] on link "Debtor Profile" at bounding box center [482, 114] width 60 height 25
select select "2"
select select "0"
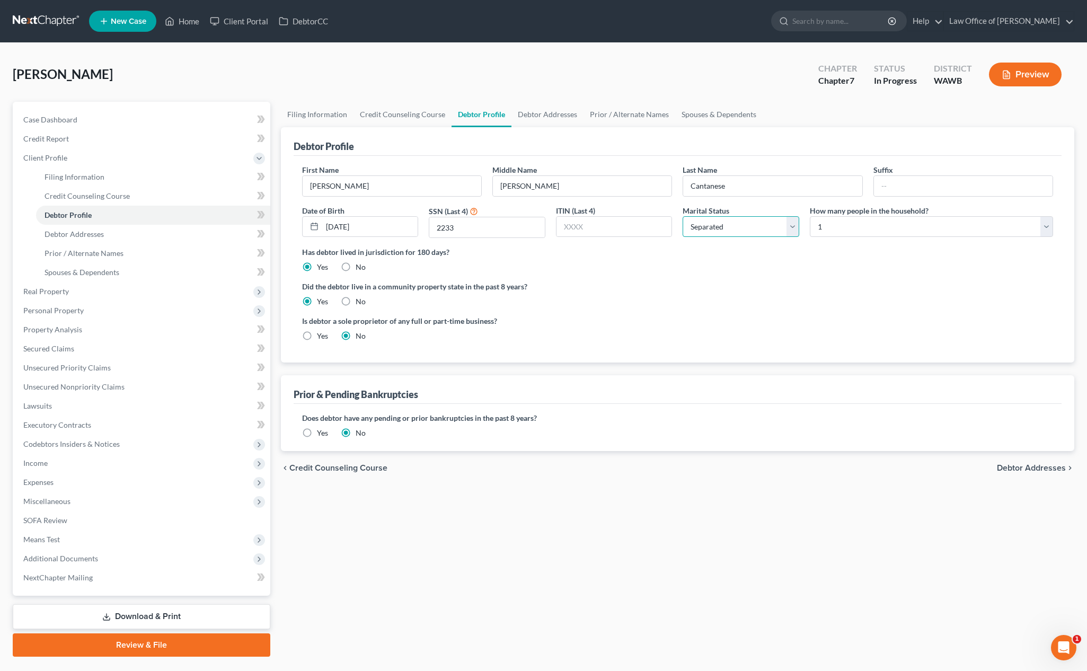
click at [710, 227] on select "Select Single Married Separated Divorced Widowed" at bounding box center [741, 226] width 117 height 21
select select "3"
click at [21, 429] on link "Executory Contracts" at bounding box center [143, 425] width 256 height 19
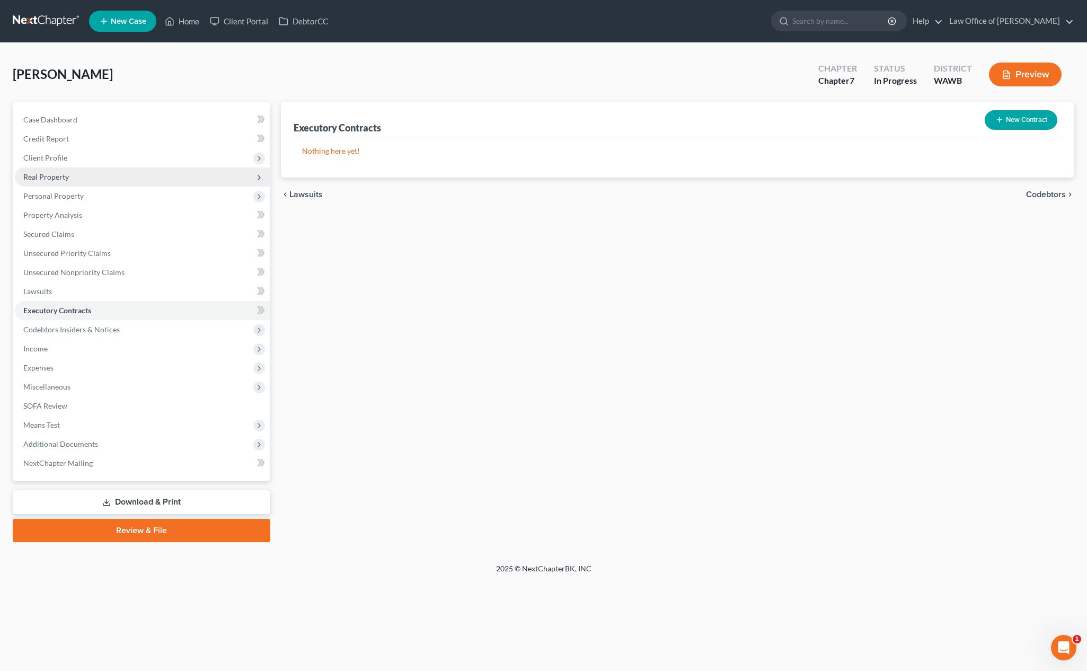
click at [108, 168] on span "Real Property" at bounding box center [143, 177] width 256 height 19
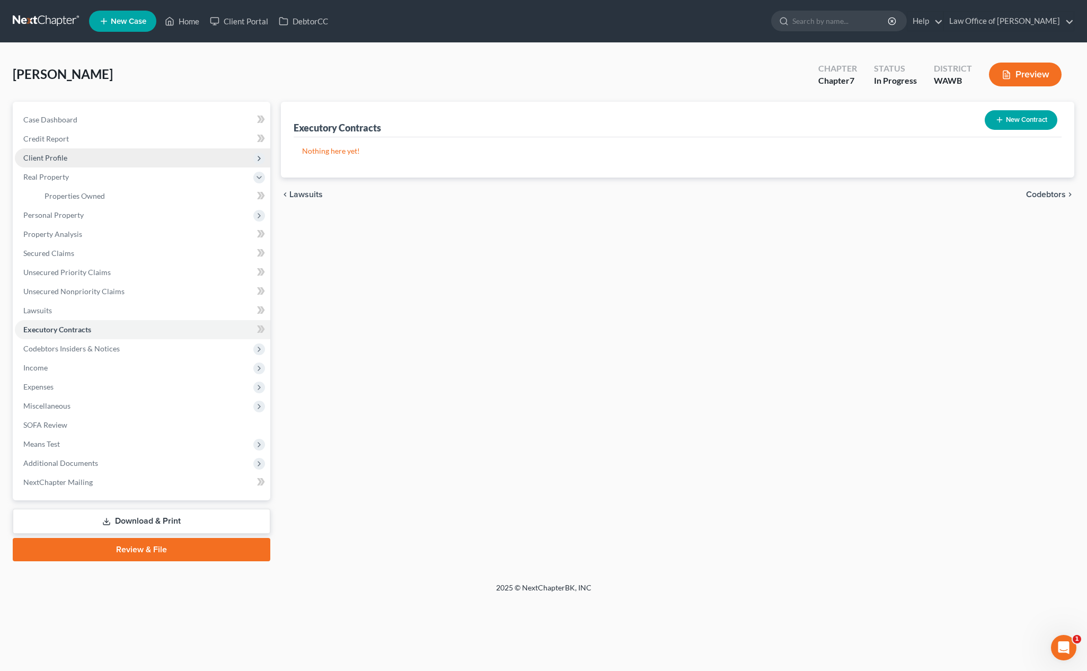
click at [102, 161] on span "Client Profile" at bounding box center [143, 157] width 256 height 19
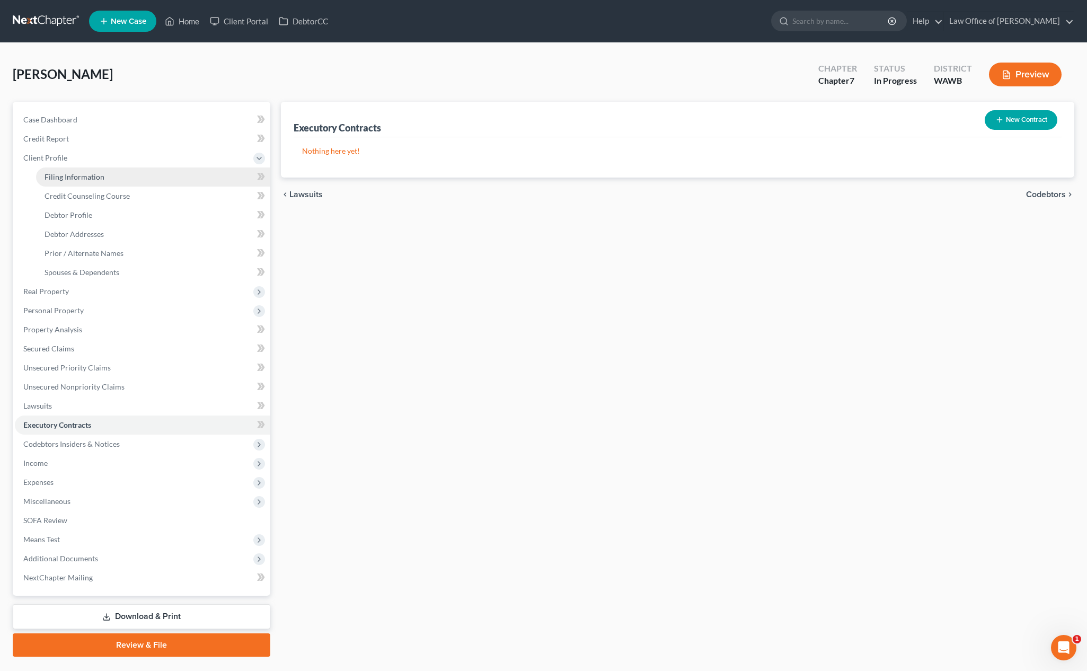
click at [134, 180] on link "Filing Information" at bounding box center [153, 177] width 234 height 19
select select "1"
select select "0"
select select "87"
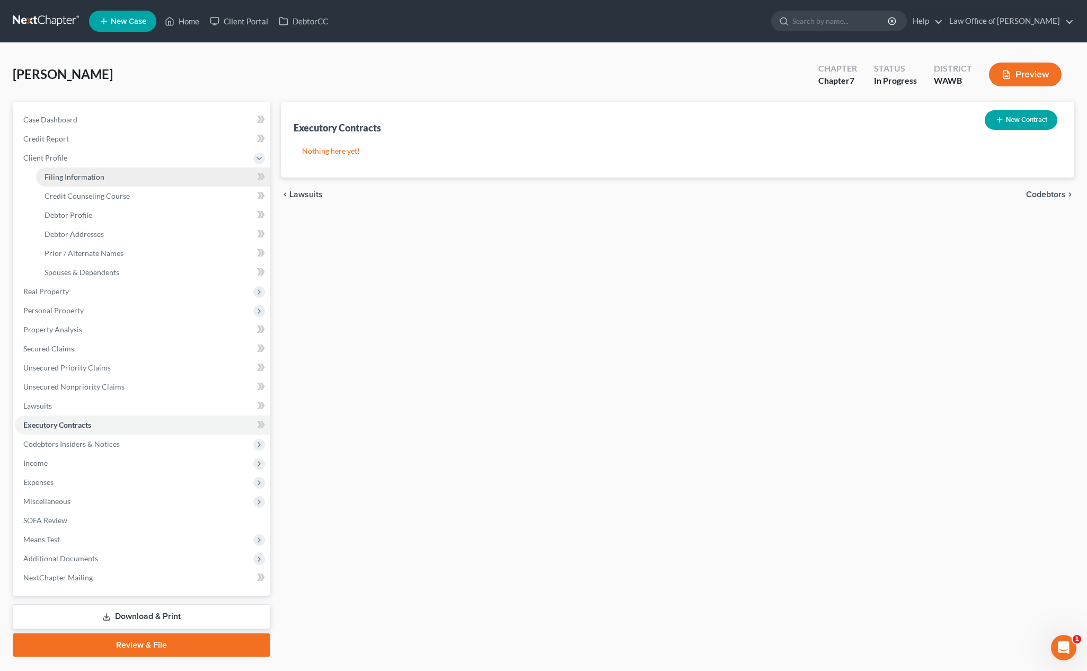
select select "0"
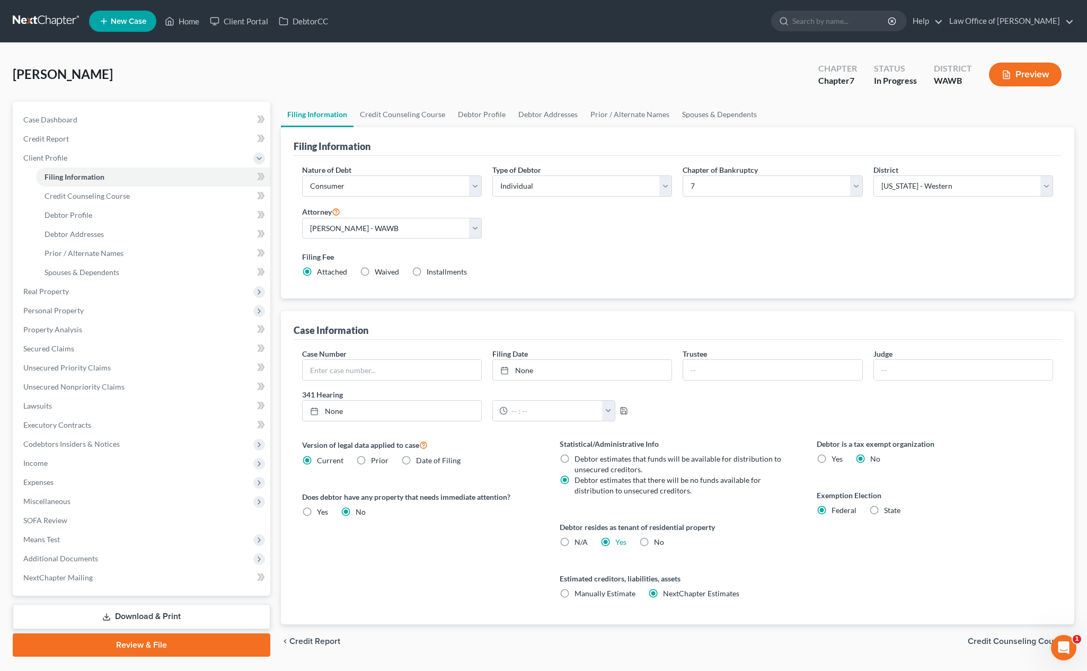
click at [613, 59] on div "Cantanese, Kathryn Upgraded Chapter Chapter 7 Status In Progress District WAWB …" at bounding box center [544, 79] width 1062 height 46
click at [612, 112] on link "Prior / Alternate Names" at bounding box center [630, 114] width 92 height 25
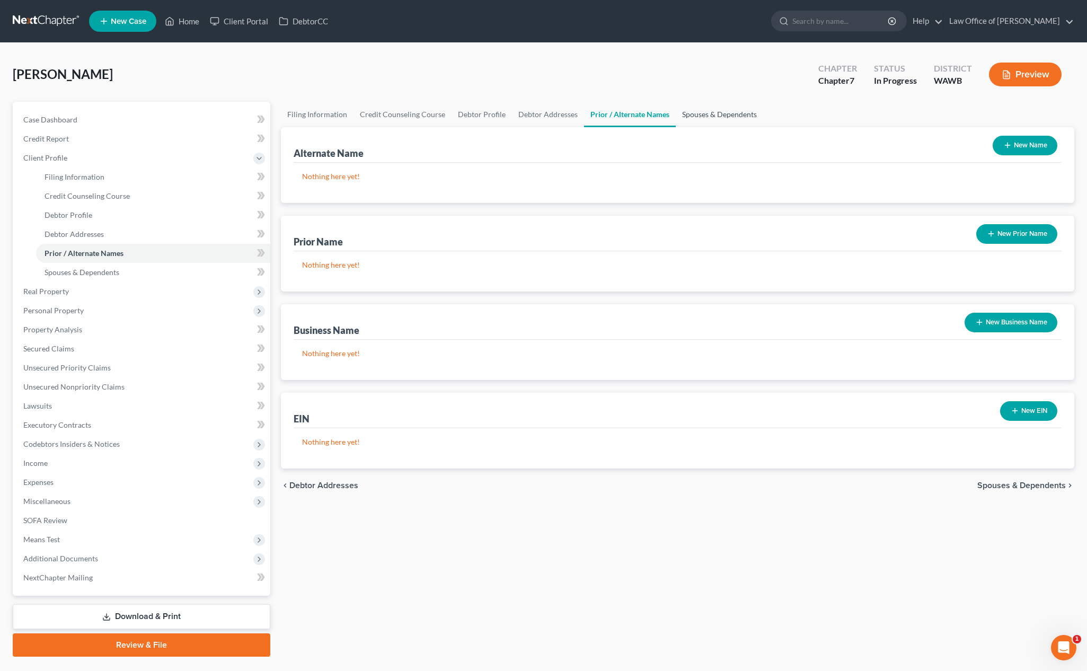
click at [686, 110] on link "Spouses & Dependents" at bounding box center [719, 114] width 87 height 25
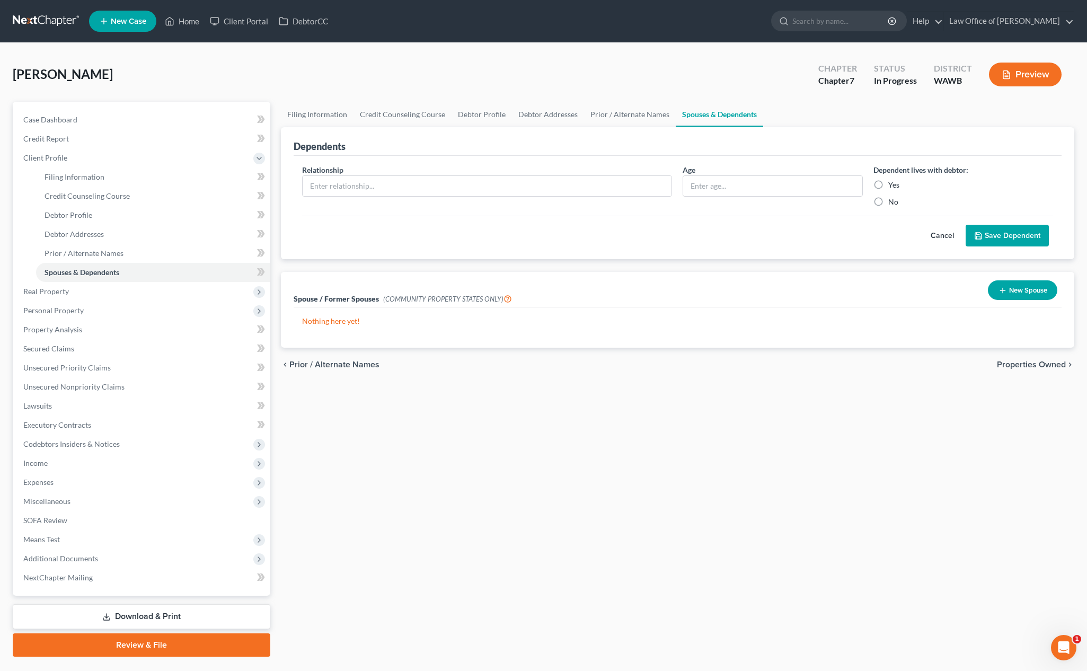
click at [987, 297] on button "New Spouse" at bounding box center [1022, 290] width 69 height 20
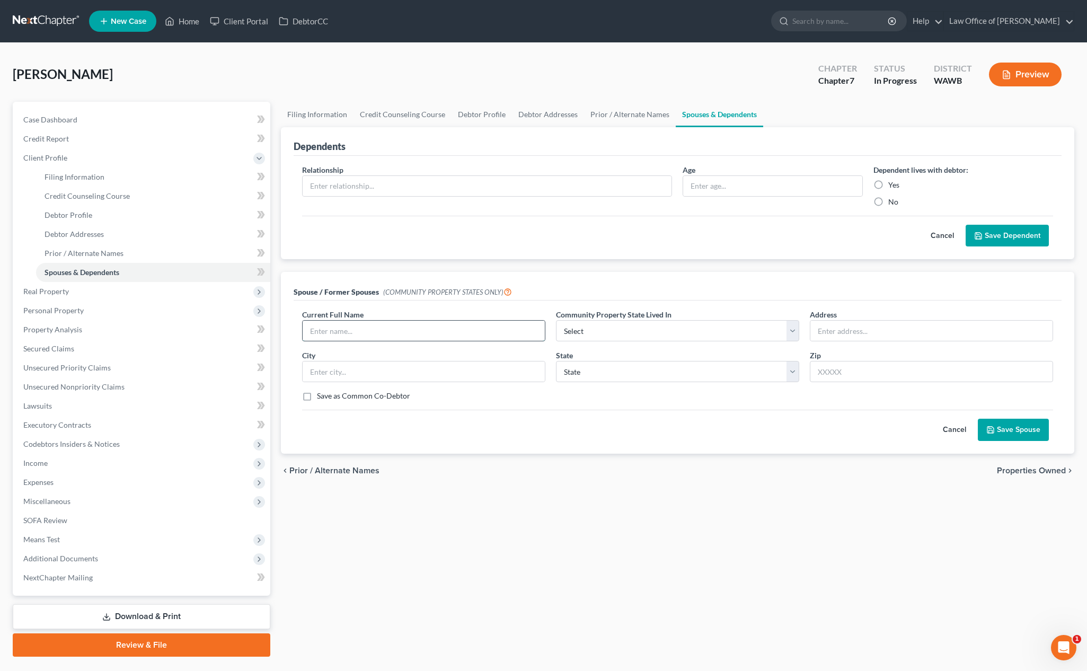
click at [391, 334] on input "text" at bounding box center [424, 331] width 242 height 20
type input "Roberto Moya (Former Spouse)"
click at [620, 327] on select "Select AZ CA GU ID LA NV NM PR TX WA WI" at bounding box center [677, 330] width 243 height 21
select select "9"
click at [987, 431] on button "Save Spouse" at bounding box center [1013, 430] width 71 height 22
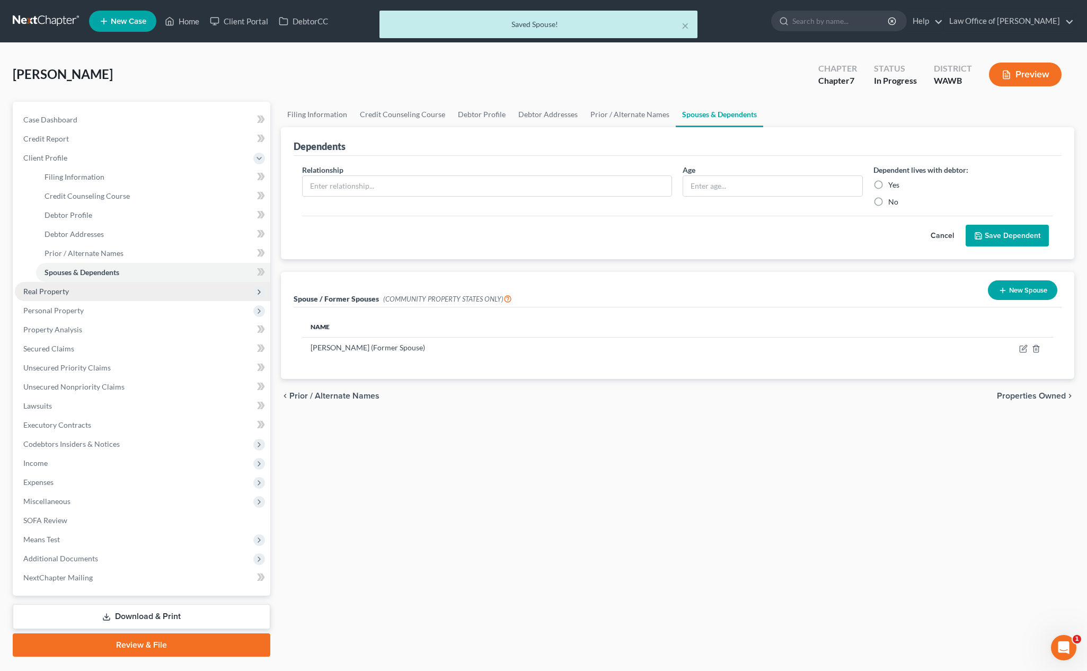
click at [195, 288] on span "Real Property" at bounding box center [143, 291] width 256 height 19
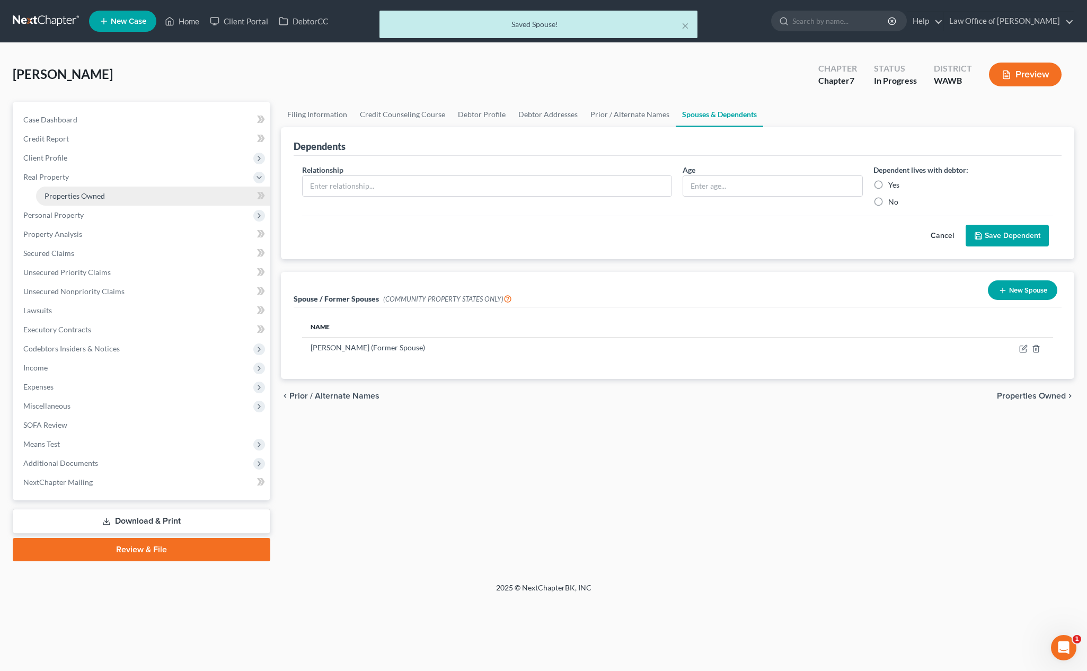
click at [170, 200] on link "Properties Owned" at bounding box center [153, 196] width 234 height 19
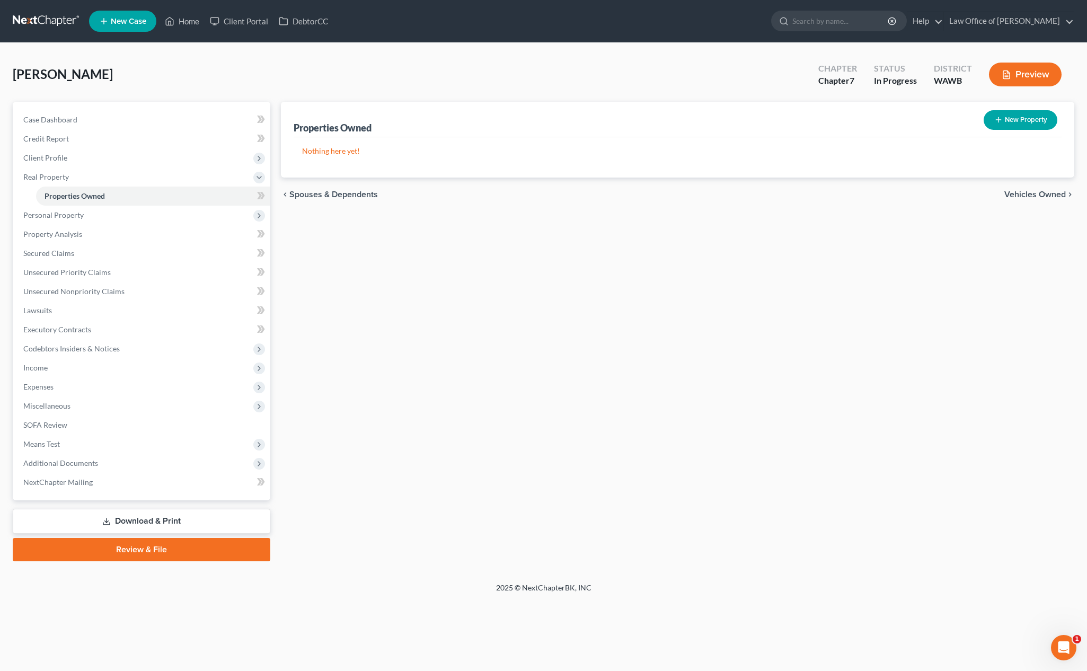
click at [987, 195] on span "Vehicles Owned" at bounding box center [1036, 194] width 62 height 8
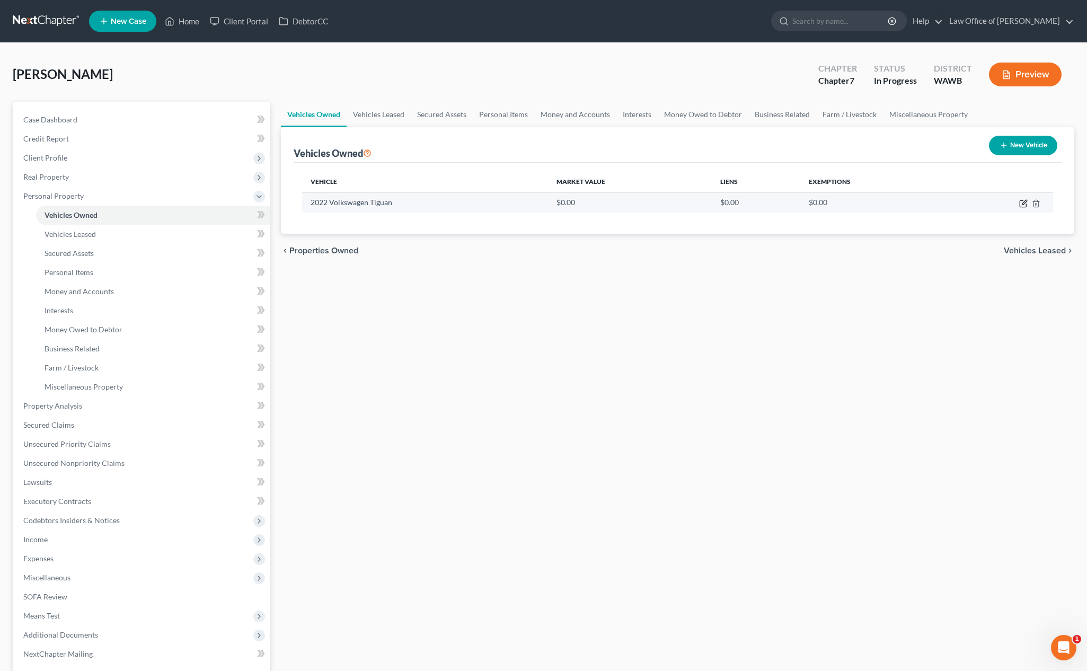
click at [987, 205] on icon "button" at bounding box center [1024, 203] width 8 height 8
select select "0"
select select "4"
select select "3"
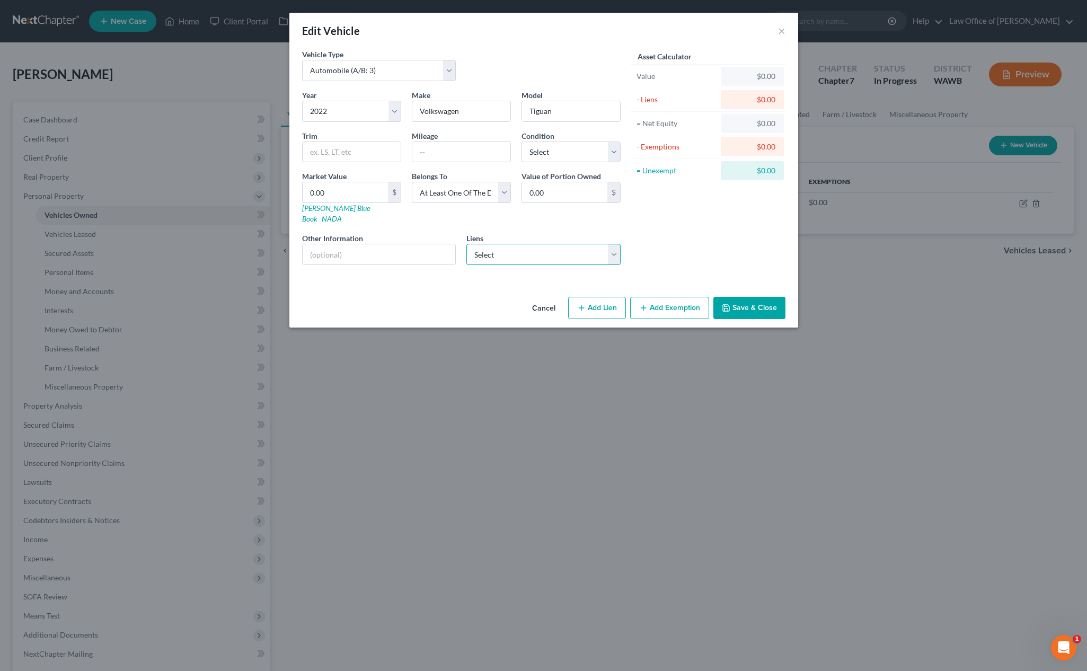
click at [495, 244] on select "Select Vw Credit Inc - $21,314.00" at bounding box center [544, 254] width 154 height 21
select select "14"
select select "0"
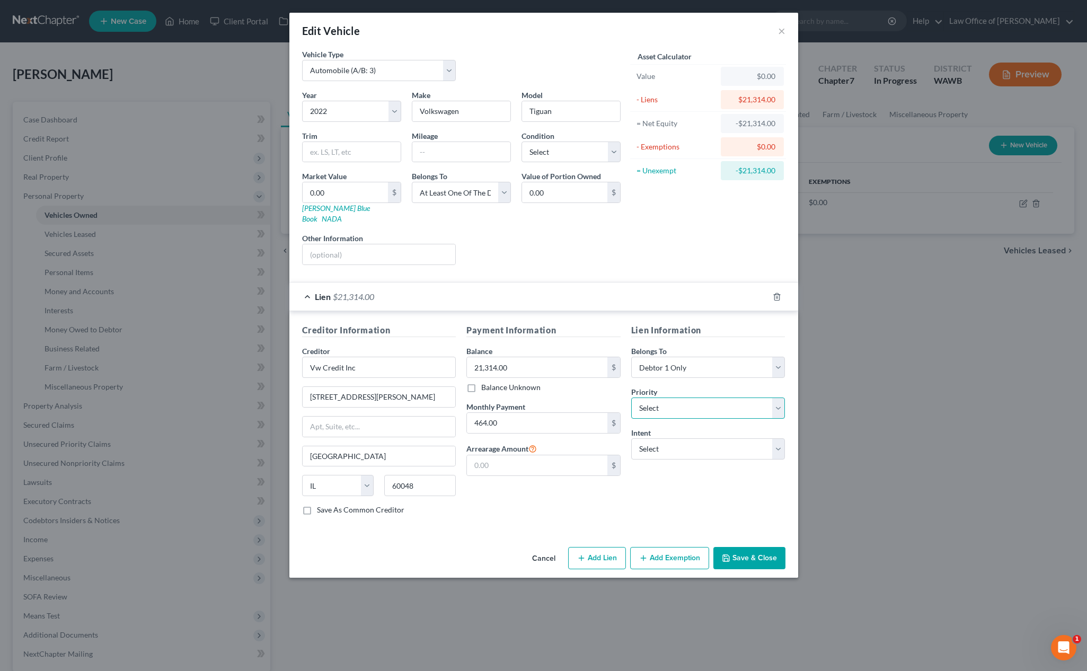
click at [661, 398] on select "Select 1st 2nd 3rd 4th 5th 6th 7th 8th 9th 10th 11th 12th 13th 14th 15th 16th 1…" at bounding box center [708, 408] width 154 height 21
select select "0"
click at [665, 438] on select "Select Surrender Redeem Reaffirm Avoid Other" at bounding box center [708, 448] width 154 height 21
select select "2"
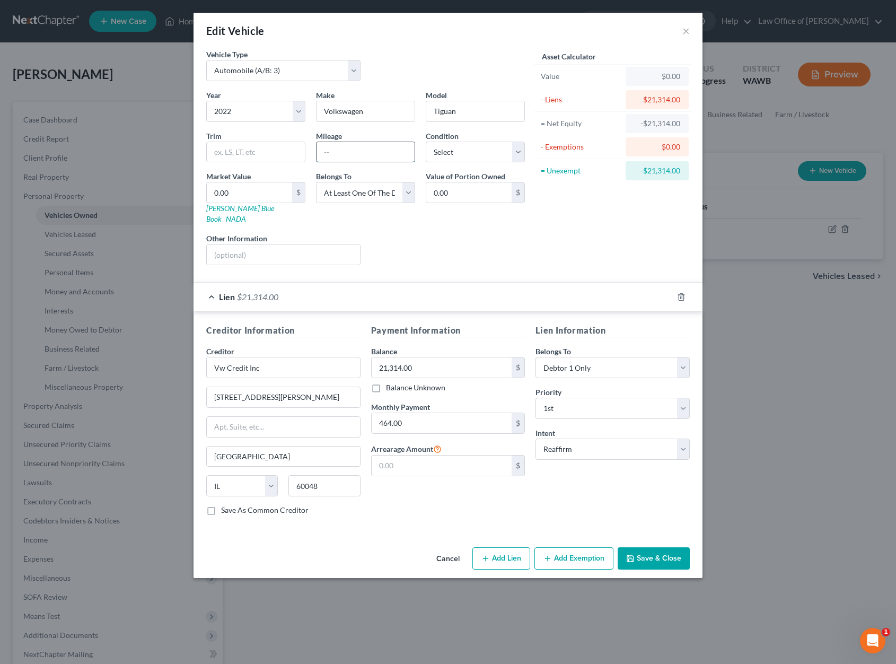
click at [350, 156] on input "text" at bounding box center [366, 152] width 98 height 20
type input "16336"
click at [247, 191] on input "0.00" at bounding box center [249, 192] width 85 height 20
type input "2"
type input "2.00"
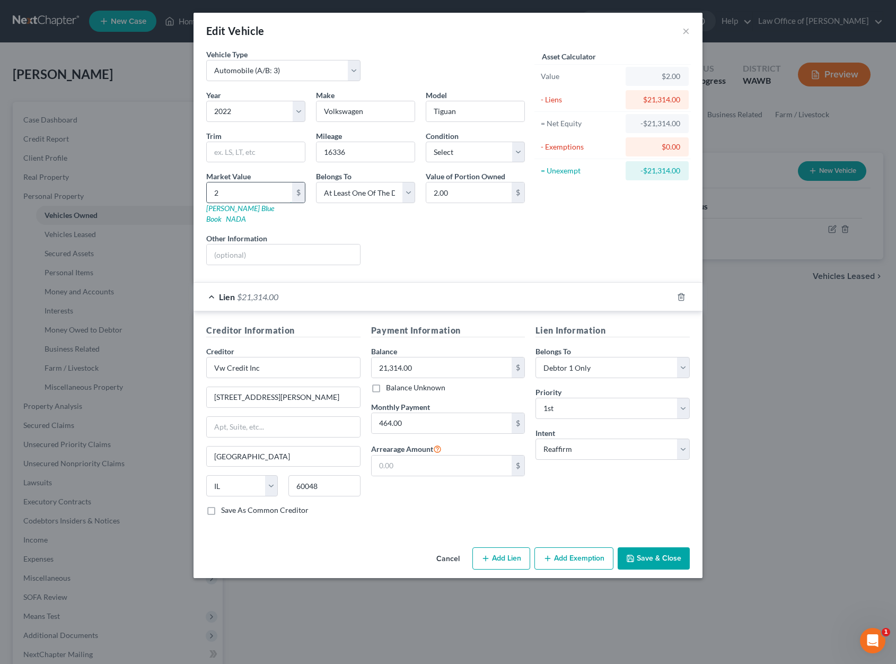
type input "25"
type input "25.00"
type input "256"
type input "256.00"
type input "2568"
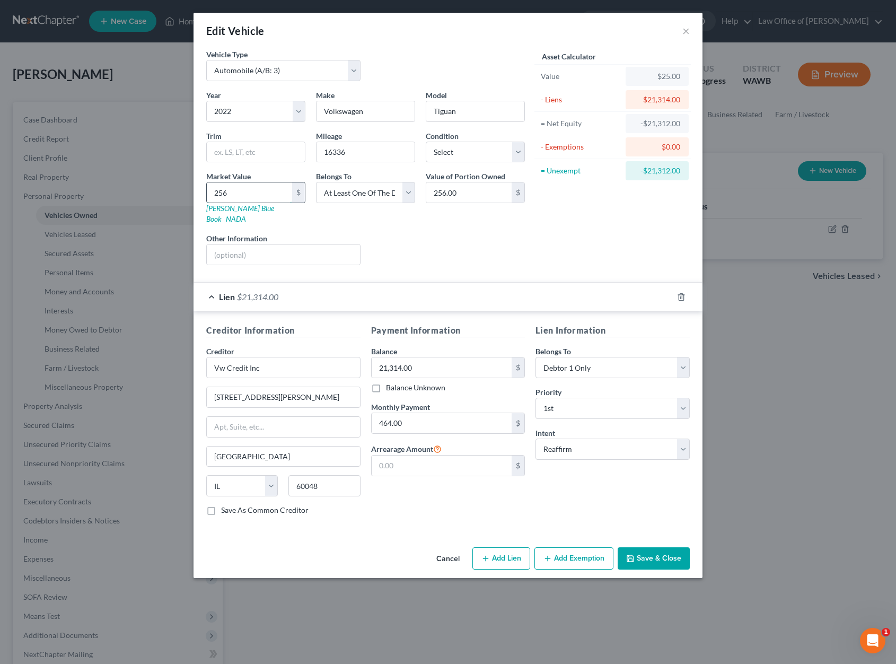
type input "2,568.00"
type input "2,5684"
type input "25,684.00"
type input "25,684"
click at [563, 547] on button "Add Exemption" at bounding box center [573, 558] width 79 height 22
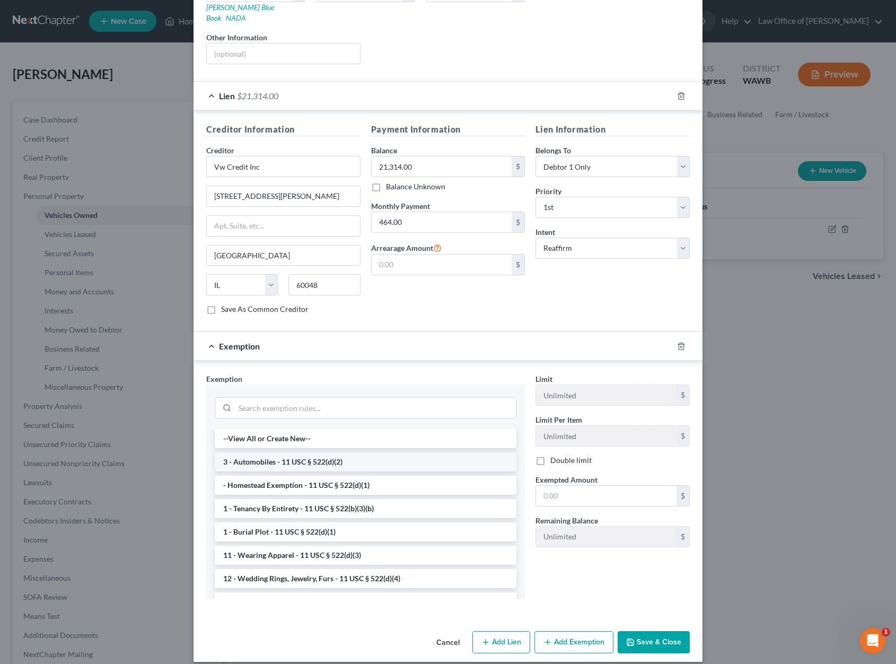
click at [382, 452] on li "3 - Automobiles - 11 USC § 522(d)(2)" at bounding box center [366, 461] width 302 height 19
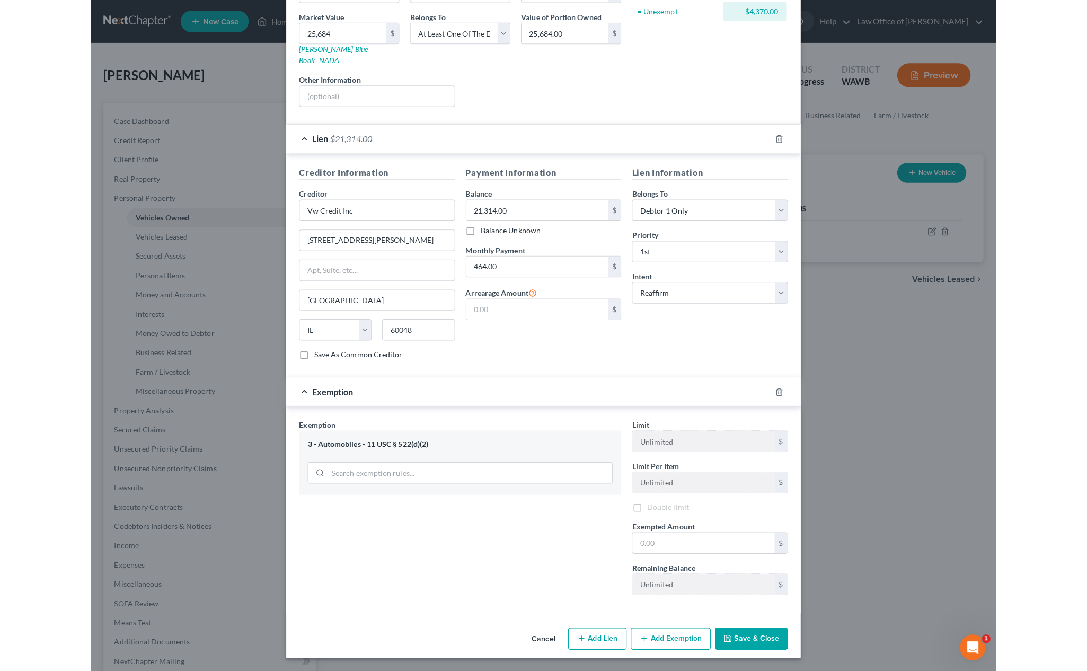
scroll to position [149, 0]
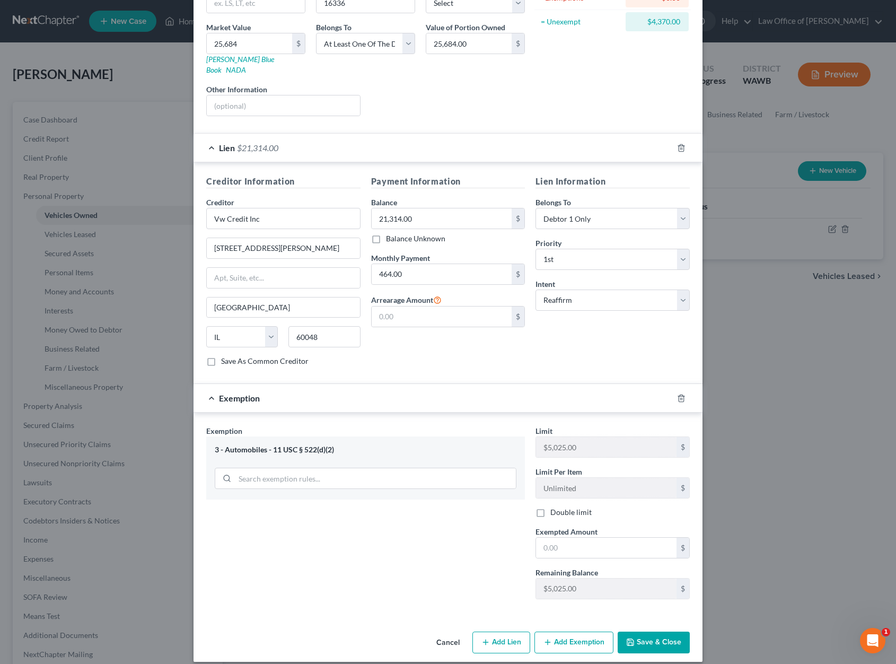
click at [603, 526] on div "Exempted Amount * $" at bounding box center [612, 542] width 165 height 32
click at [603, 538] on input "text" at bounding box center [606, 548] width 141 height 20
type input "4,370"
click at [662, 634] on button "Save & Close" at bounding box center [654, 642] width 72 height 22
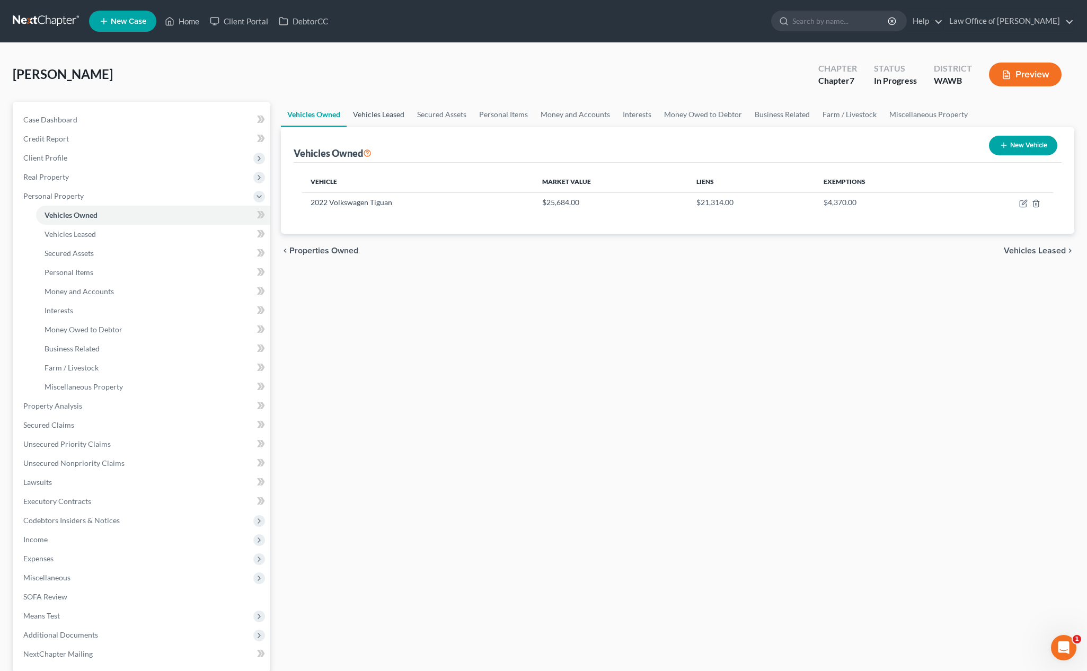
click at [383, 109] on link "Vehicles Leased" at bounding box center [379, 114] width 64 height 25
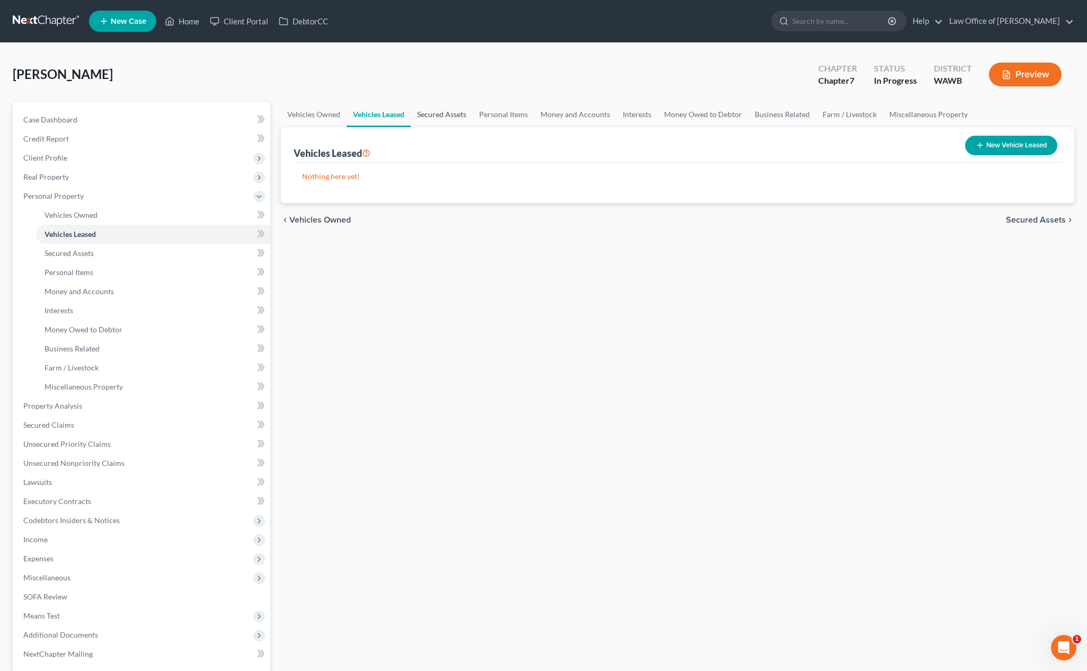
click at [436, 110] on link "Secured Assets" at bounding box center [442, 114] width 62 height 25
click at [488, 111] on link "Personal Items" at bounding box center [504, 114] width 62 height 25
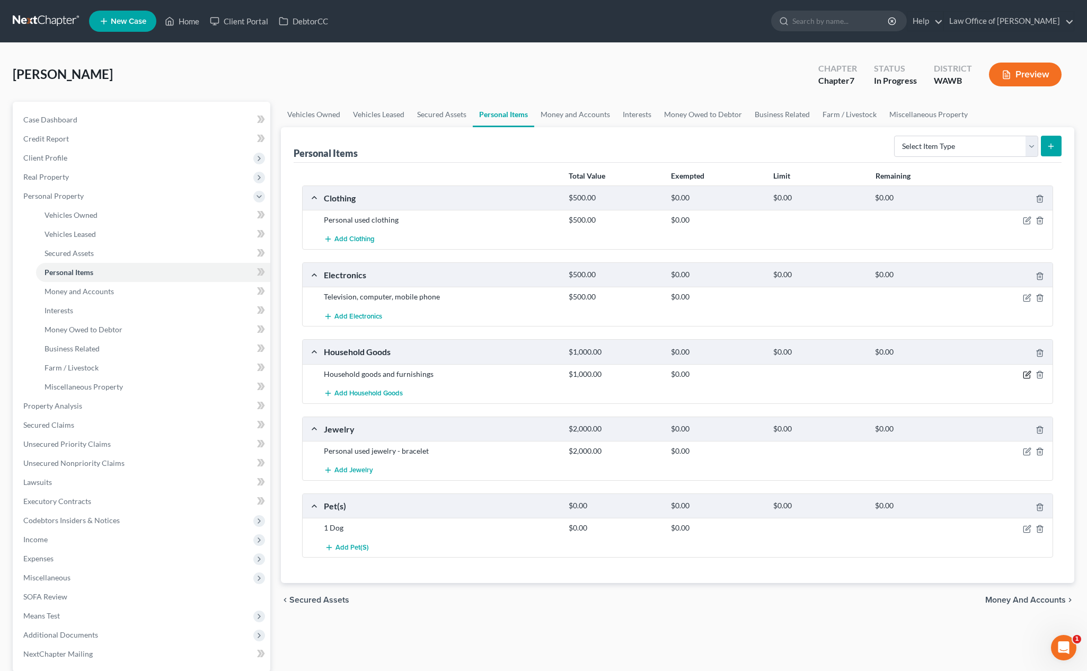
click at [987, 375] on icon "button" at bounding box center [1027, 375] width 8 height 8
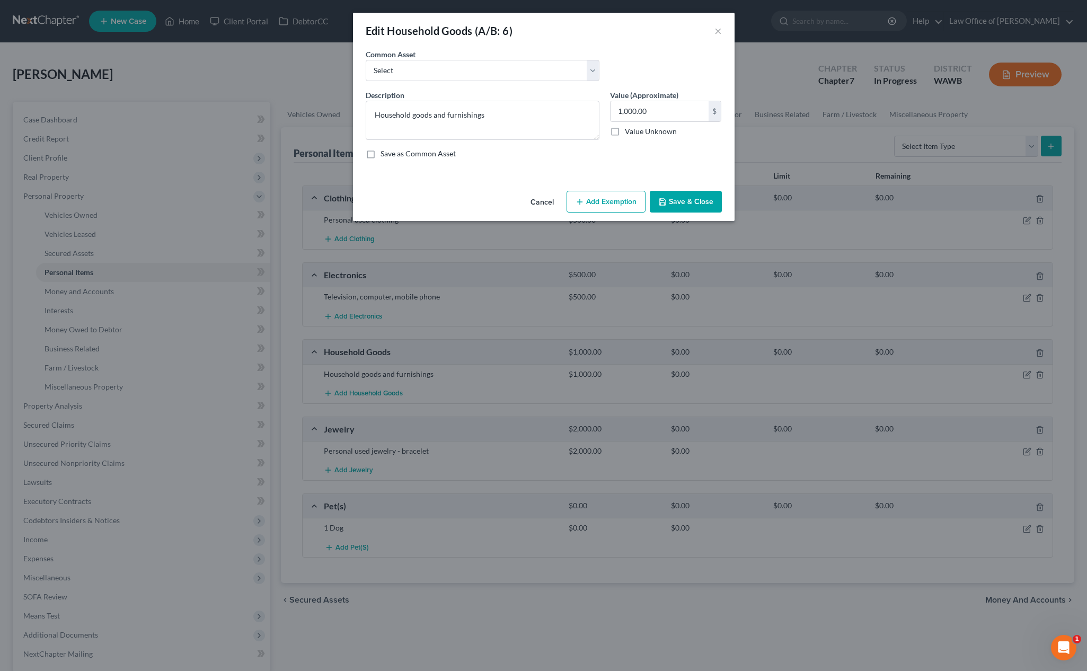
click at [607, 205] on button "Add Exemption" at bounding box center [606, 202] width 79 height 22
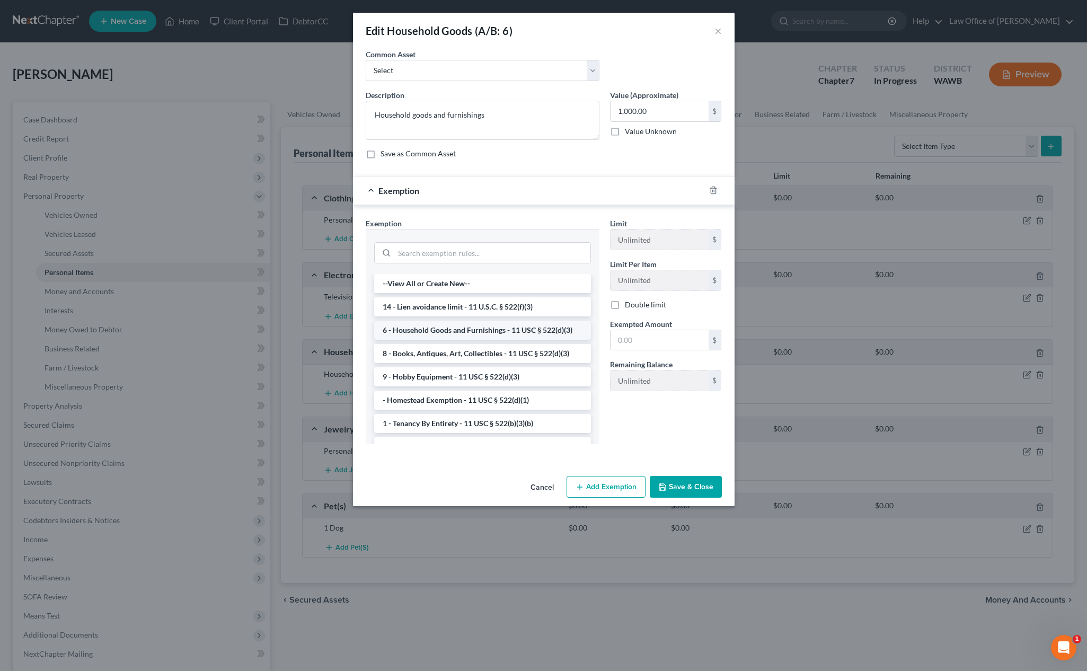
click at [500, 331] on li "6 - Household Goods and Furnishings - 11 USC § 522(d)(3)" at bounding box center [482, 330] width 217 height 19
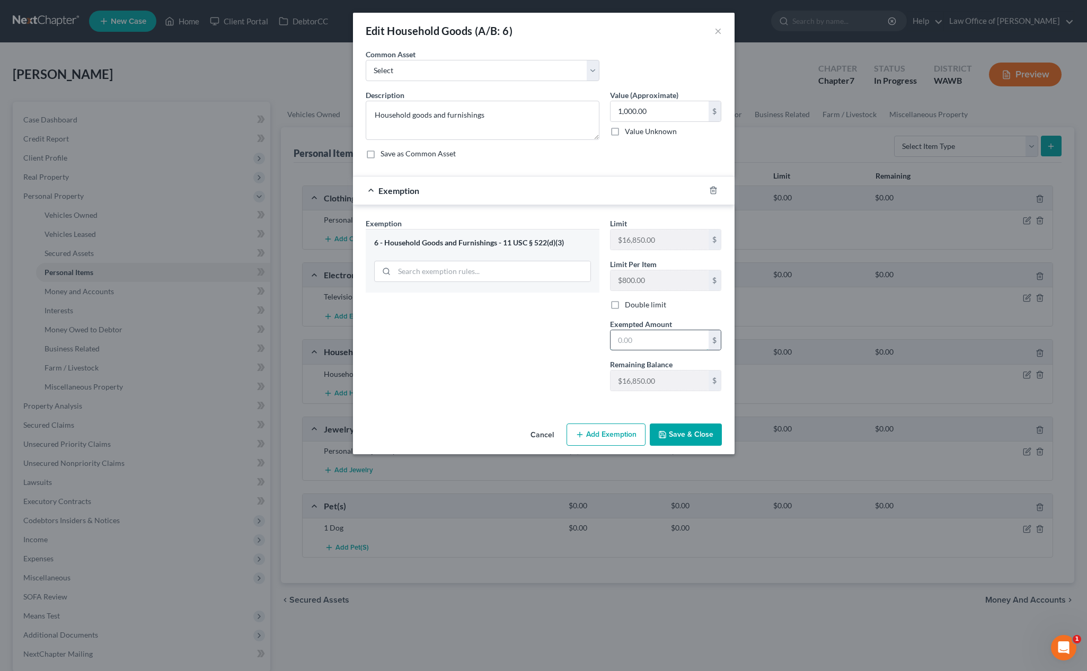
click at [656, 339] on input "text" at bounding box center [660, 340] width 98 height 20
type input "1,000"
click at [689, 431] on button "Save & Close" at bounding box center [686, 435] width 72 height 22
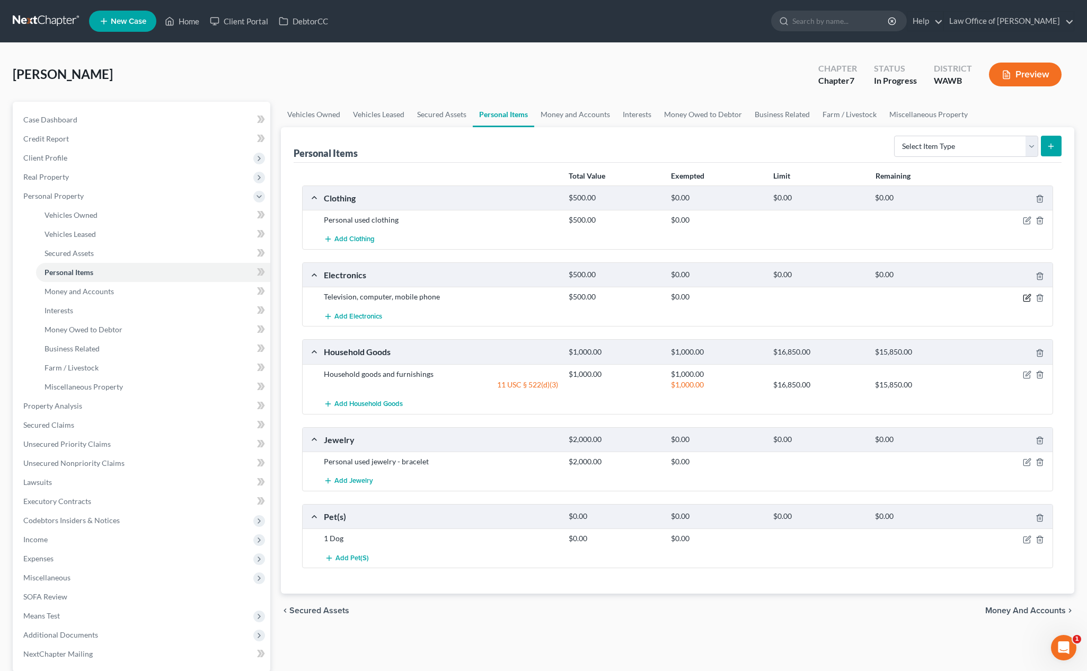
click at [987, 296] on icon "button" at bounding box center [1028, 296] width 5 height 5
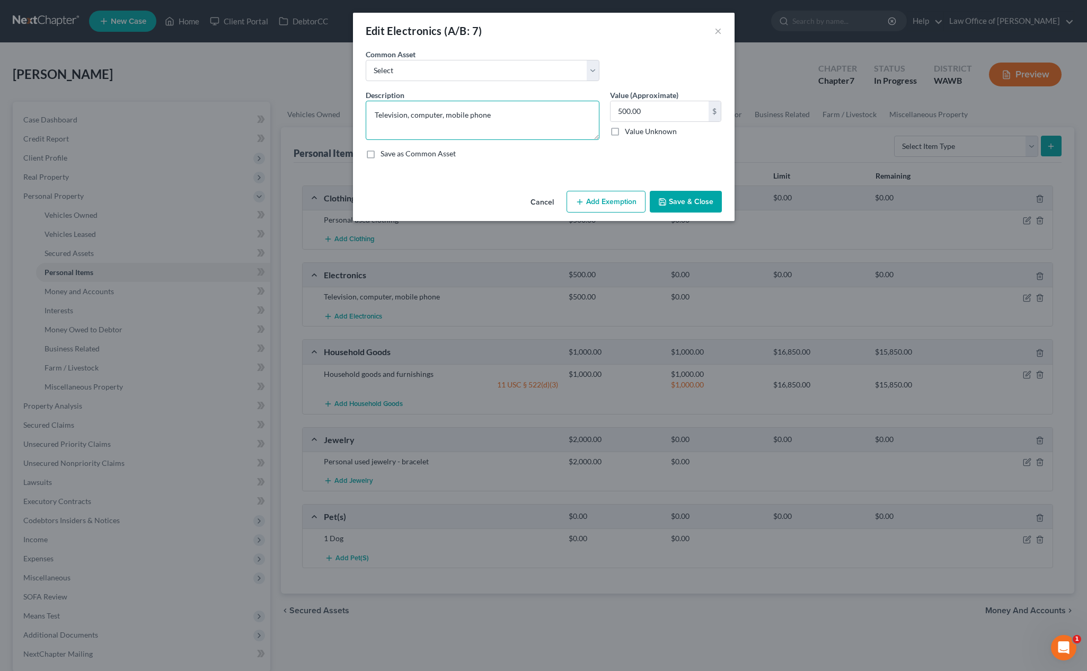
drag, startPoint x: 511, startPoint y: 118, endPoint x: 275, endPoint y: 118, distance: 235.9
click at [275, 118] on div "Edit Electronics (A/B: 7) × An exemption set must first be selected from the Fi…" at bounding box center [543, 335] width 1087 height 671
paste textarea "V, computer, phone, ipad"
type textarea "TV, computer, phone, ipad"
click at [589, 196] on button "Add Exemption" at bounding box center [606, 202] width 79 height 22
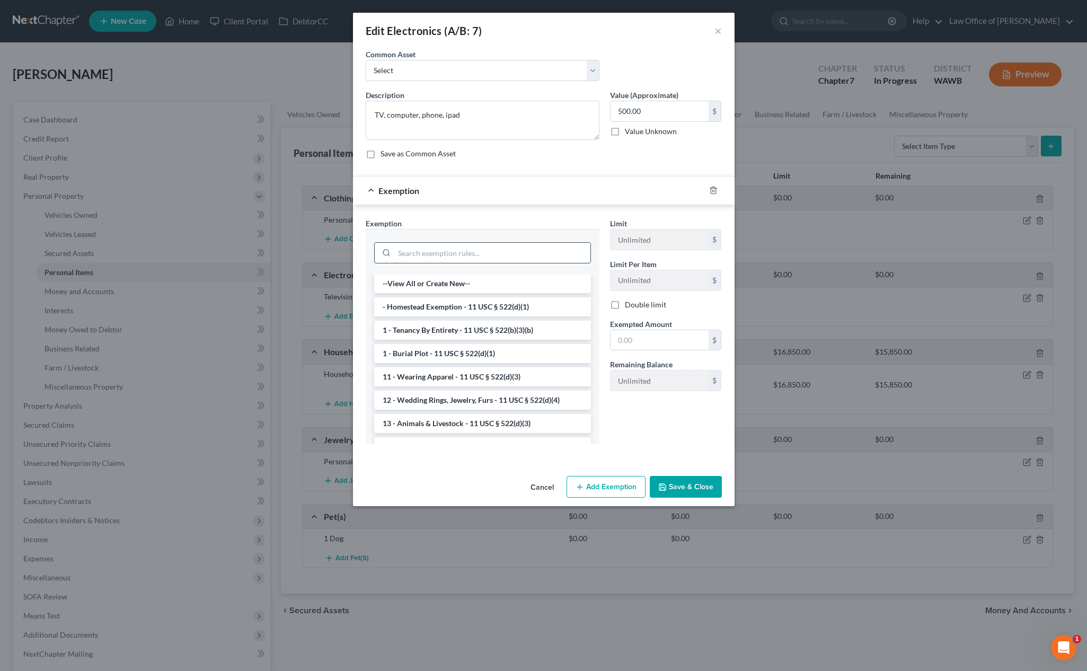
click at [458, 255] on input "search" at bounding box center [492, 253] width 196 height 20
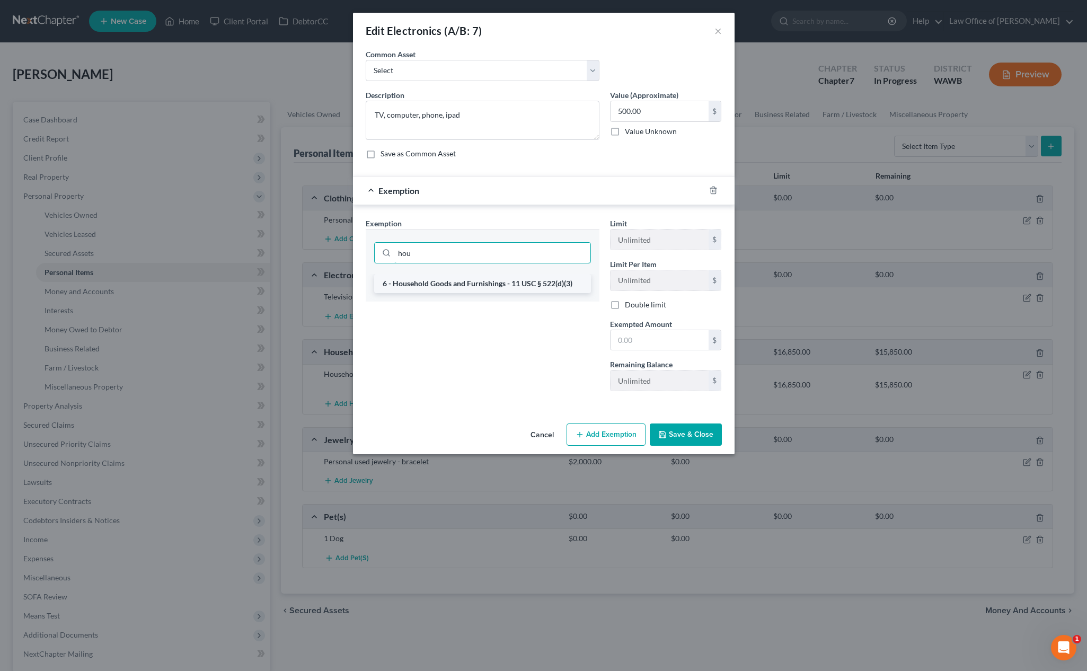
type input "hou"
click at [493, 283] on li "6 - Household Goods and Furnishings - 11 USC § 522(d)(3)" at bounding box center [482, 283] width 217 height 19
click at [655, 339] on input "text" at bounding box center [660, 340] width 98 height 20
type input "500"
click at [685, 431] on button "Save & Close" at bounding box center [686, 435] width 72 height 22
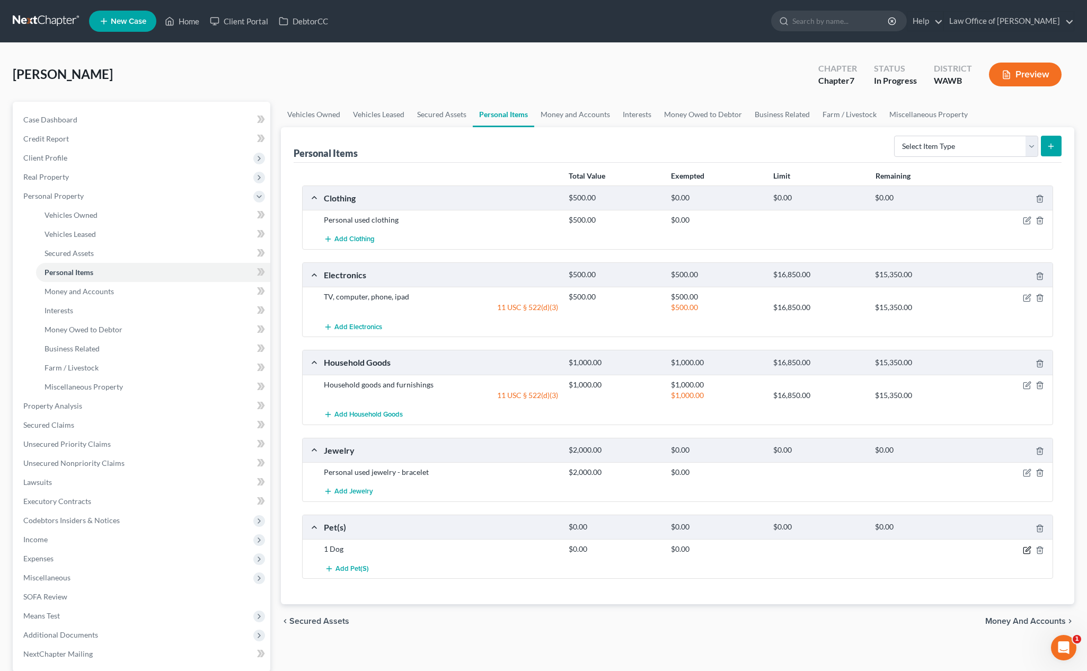
click at [987, 550] on icon "button" at bounding box center [1027, 550] width 8 height 8
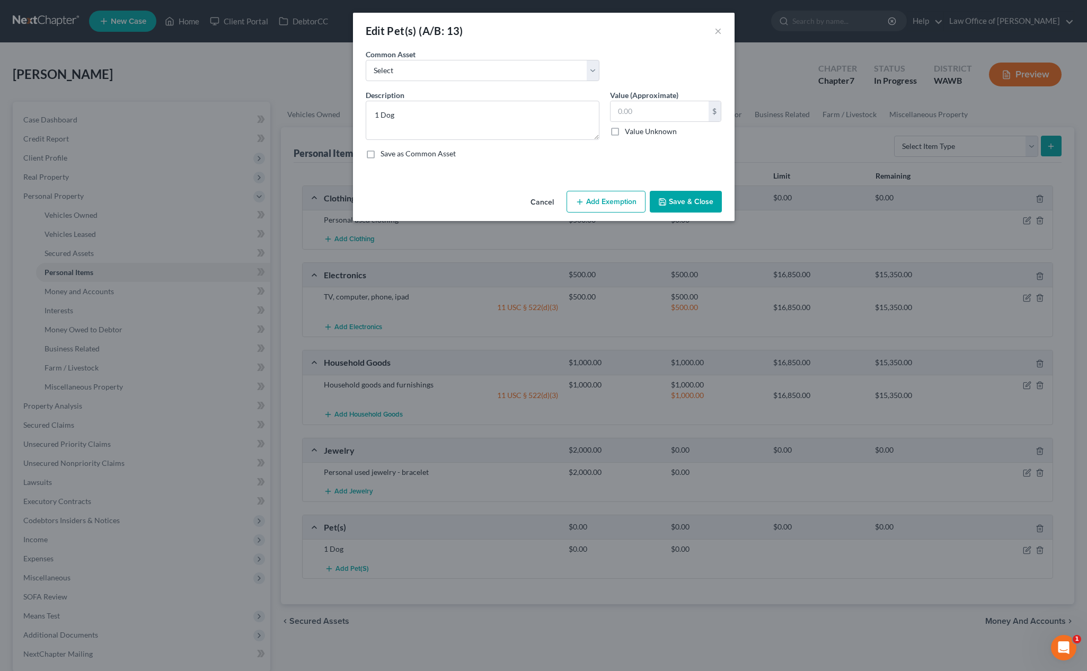
click at [591, 201] on button "Add Exemption" at bounding box center [606, 202] width 79 height 22
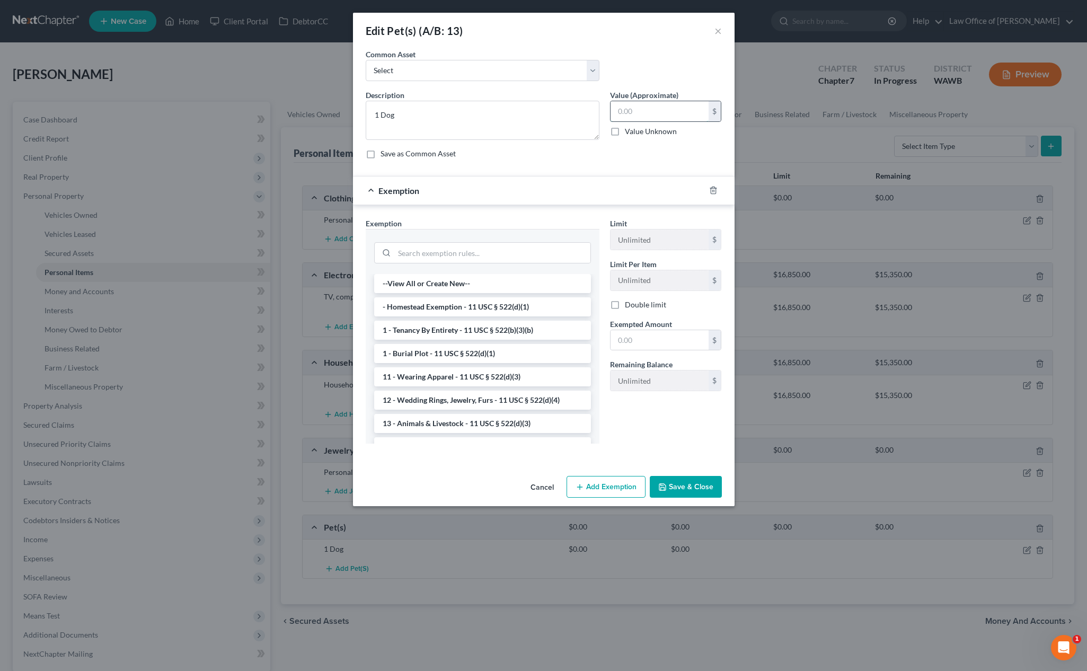
click at [631, 104] on input "text" at bounding box center [660, 111] width 98 height 20
type input "0"
click at [529, 250] on input "search" at bounding box center [492, 253] width 196 height 20
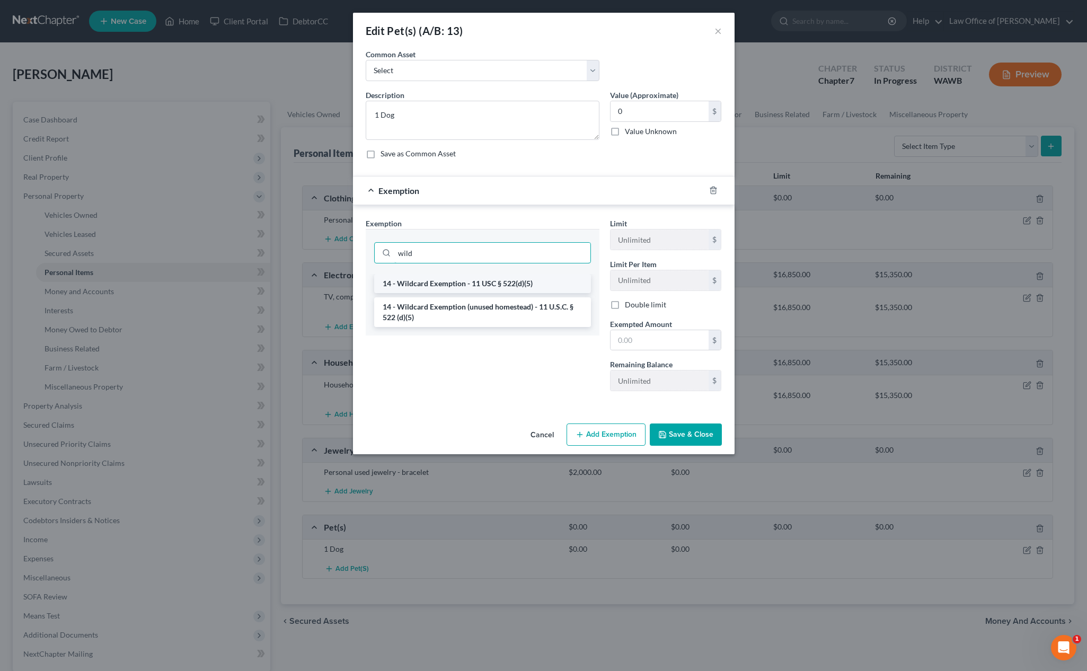
type input "wild"
click at [510, 292] on li "14 - Wildcard Exemption - 11 USC § 522(d)(5)" at bounding box center [482, 283] width 217 height 19
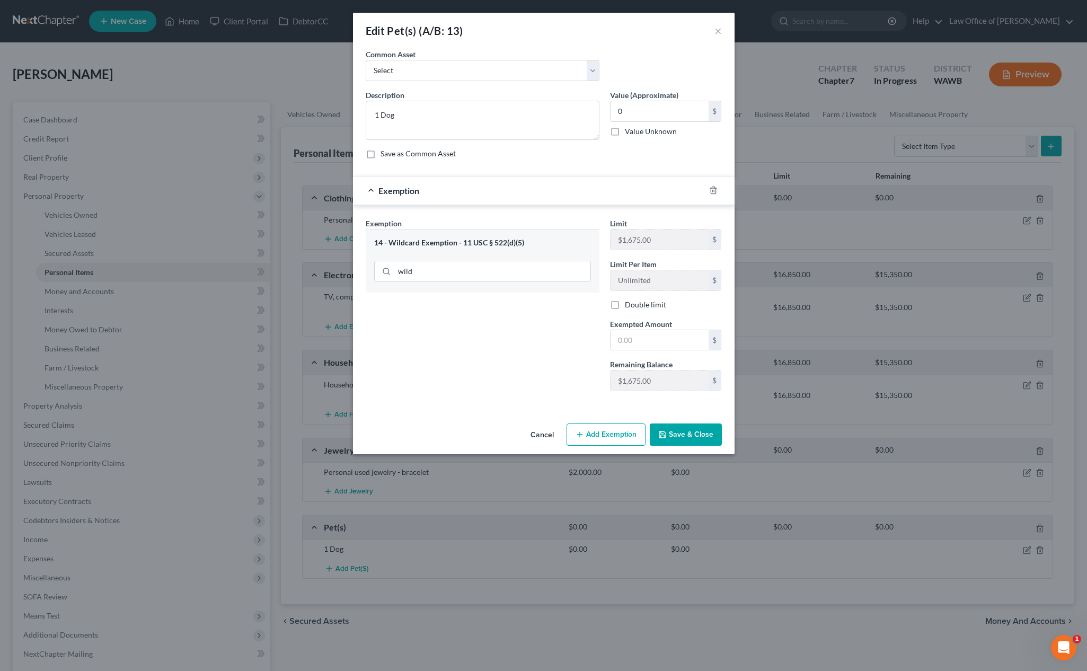
click at [659, 321] on span "Exempted Amount" at bounding box center [641, 324] width 62 height 9
click at [658, 332] on input "text" at bounding box center [660, 340] width 98 height 20
type input "0"
drag, startPoint x: 519, startPoint y: 400, endPoint x: 530, endPoint y: 399, distance: 10.7
click at [519, 401] on div "Exemption Set must be selected for CA. Exemption * 14 - Wildcard Exemption - 11…" at bounding box center [544, 307] width 382 height 204
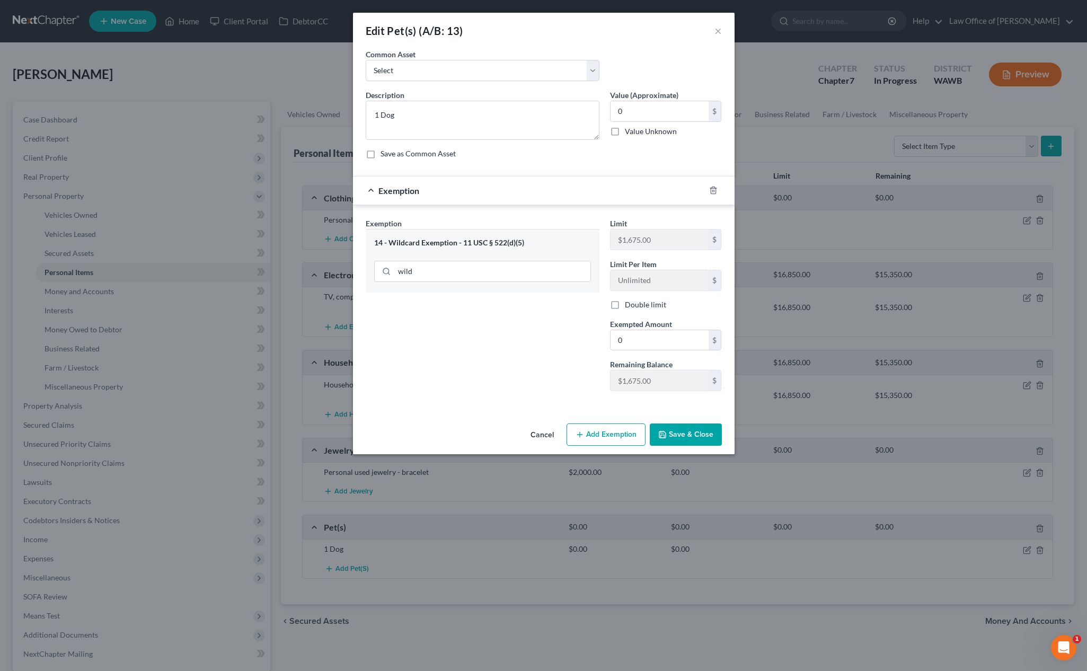
click at [687, 437] on button "Save & Close" at bounding box center [686, 435] width 72 height 22
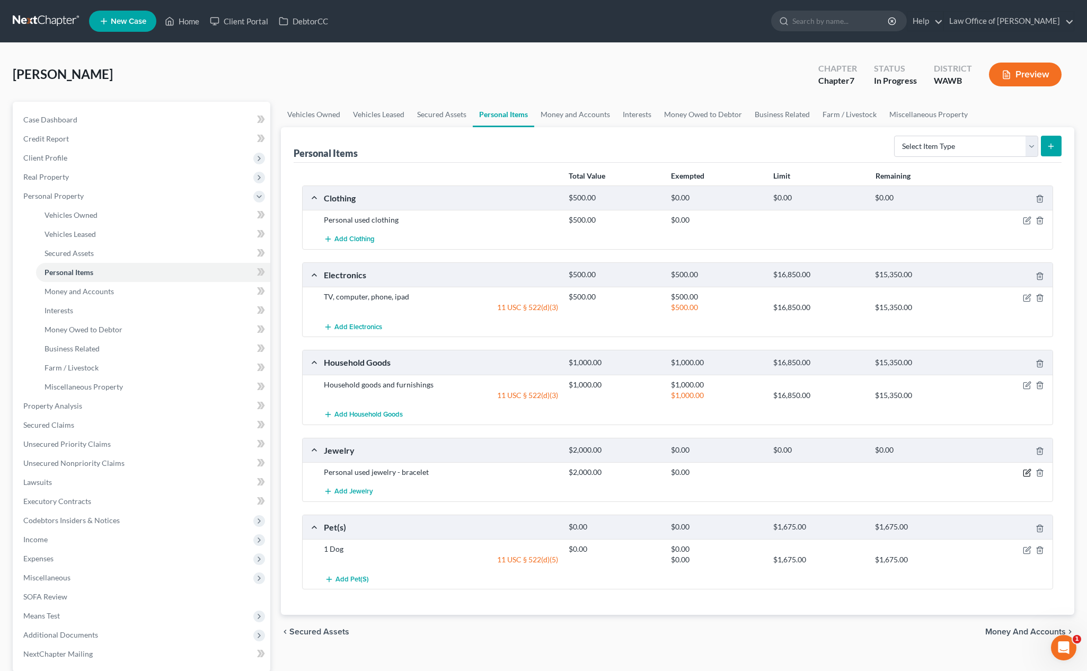
click at [987, 473] on icon "button" at bounding box center [1027, 473] width 8 height 8
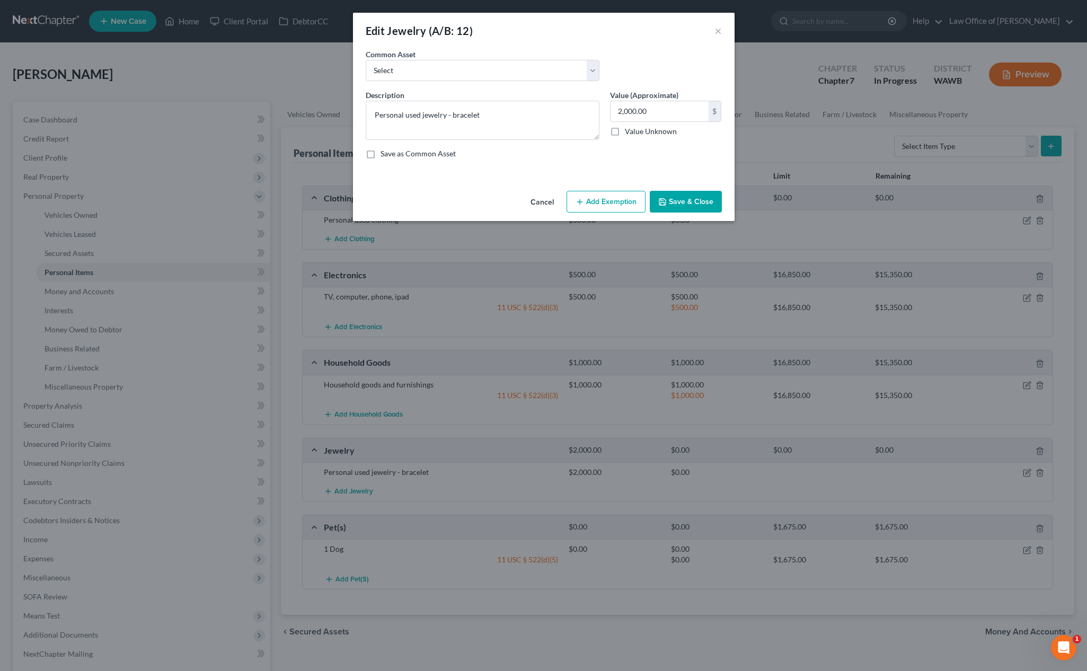
click at [606, 199] on button "Add Exemption" at bounding box center [606, 202] width 79 height 22
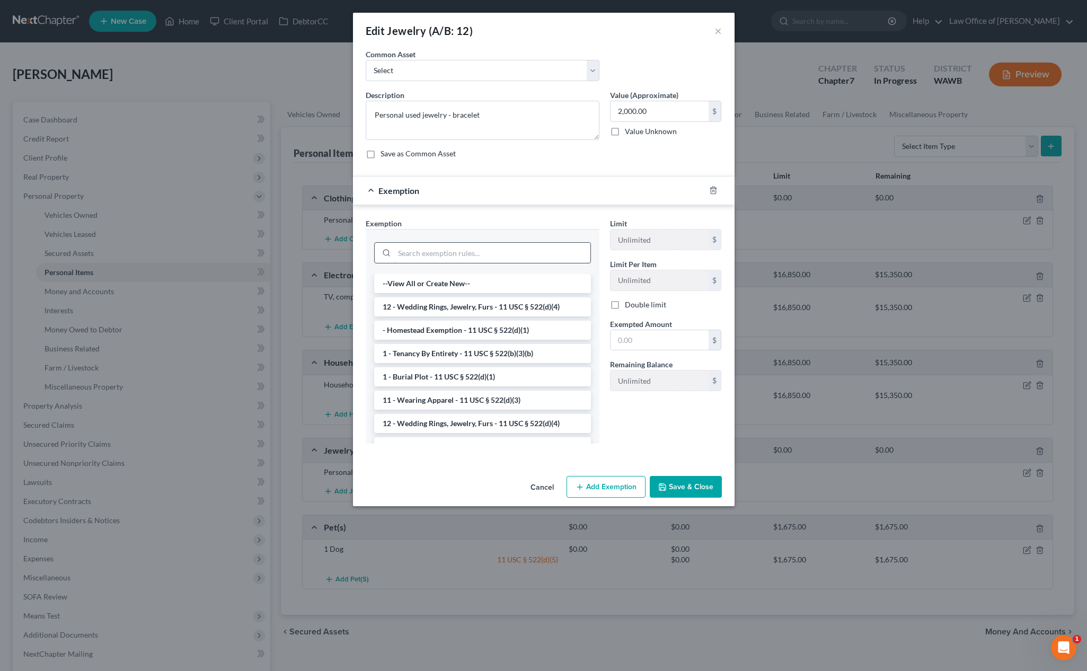
click at [482, 244] on input "search" at bounding box center [492, 253] width 196 height 20
click at [482, 251] on input "search" at bounding box center [492, 253] width 196 height 20
click at [486, 314] on li "12 - Wedding Rings, Jewelry, Furs - 11 USC § 522(d)(4)" at bounding box center [482, 306] width 217 height 19
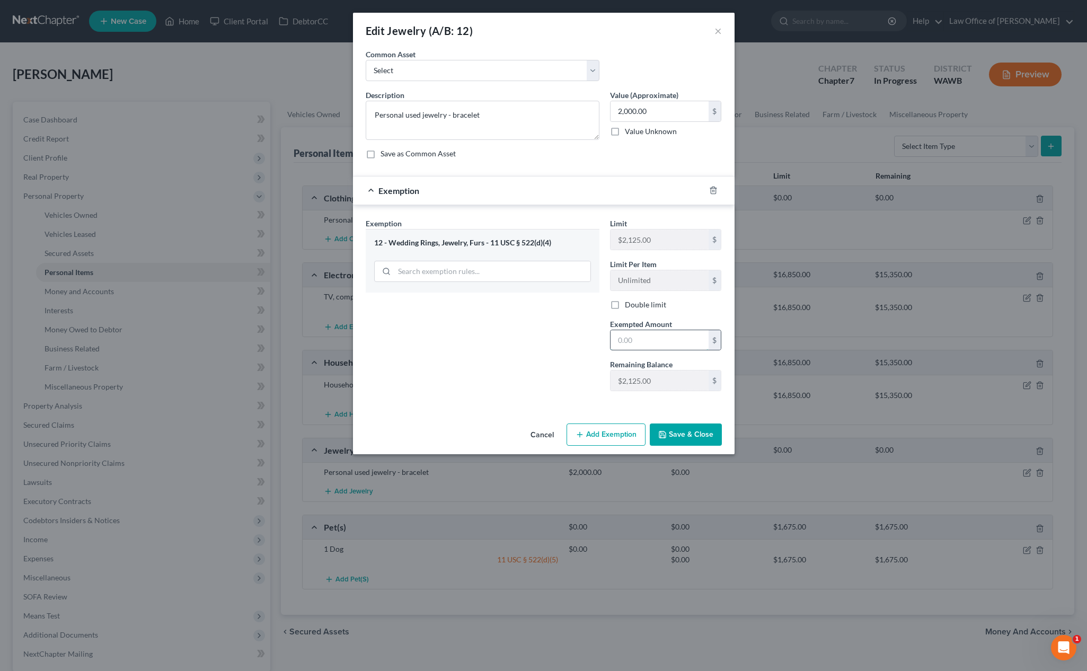
click at [652, 344] on input "text" at bounding box center [660, 340] width 98 height 20
type input "2,000"
click at [685, 432] on button "Save & Close" at bounding box center [686, 435] width 72 height 22
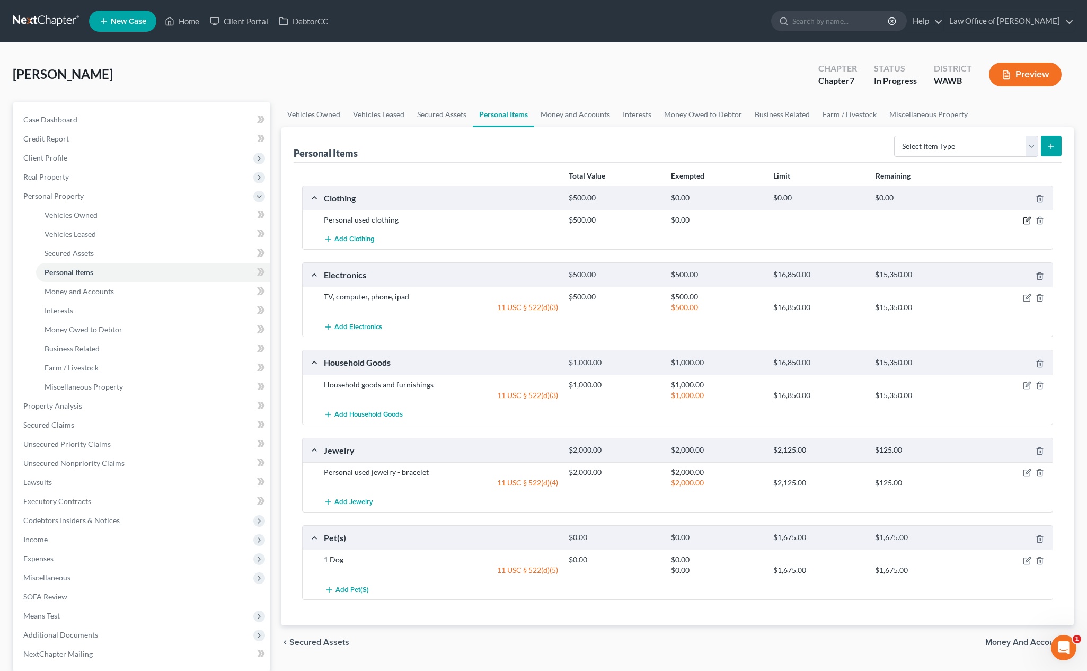
click at [987, 217] on icon "button" at bounding box center [1027, 220] width 8 height 8
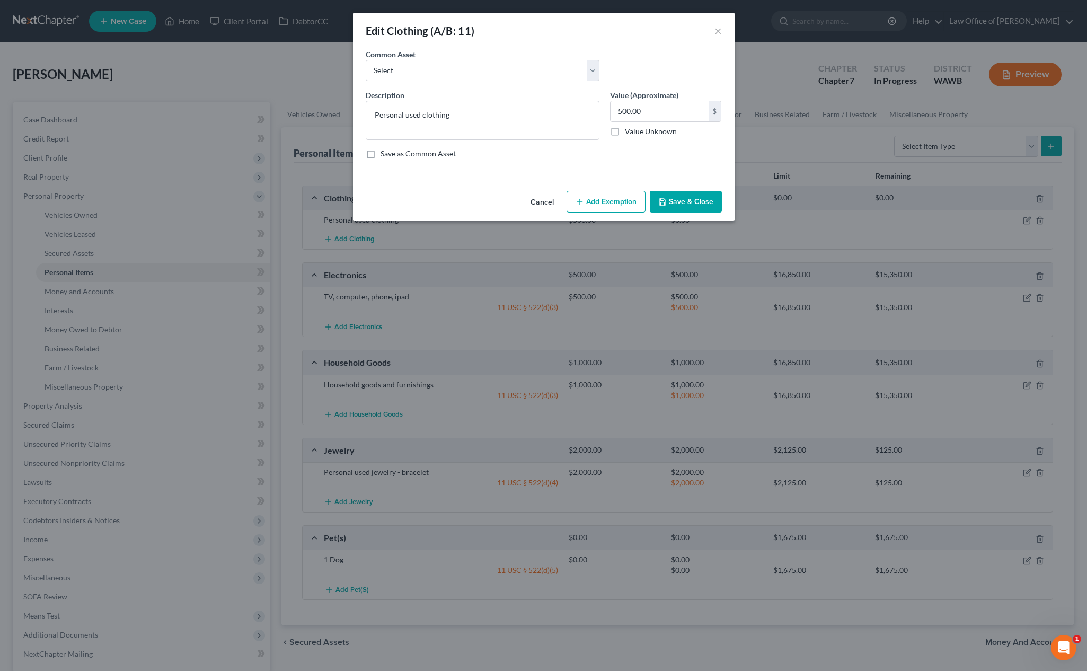
click at [616, 192] on button "Add Exemption" at bounding box center [606, 202] width 79 height 22
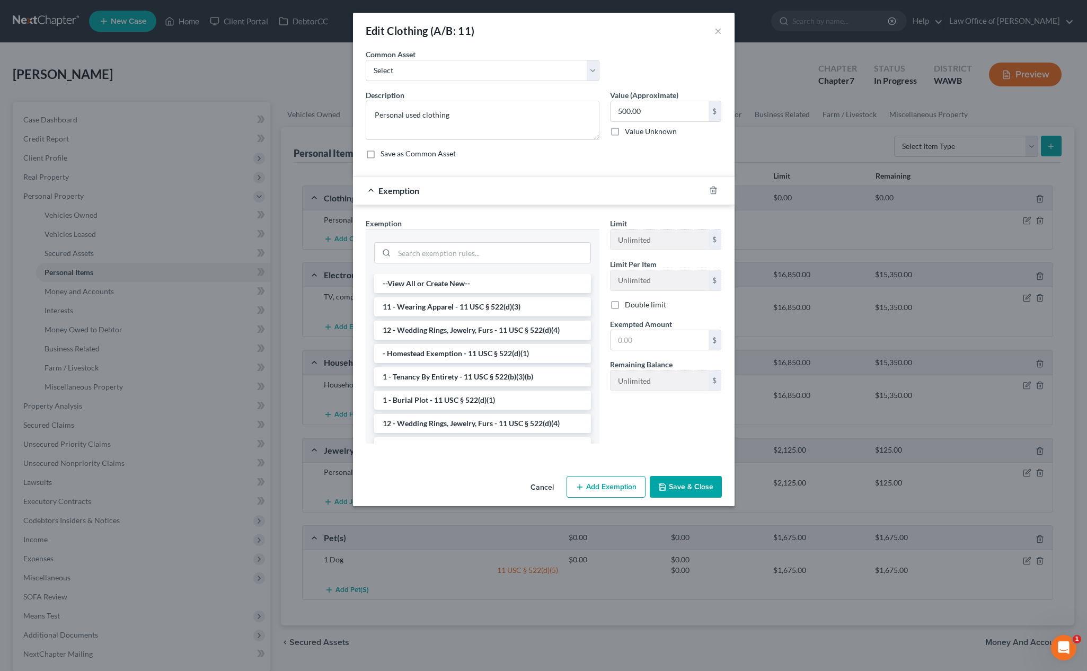
click at [492, 305] on li "11 - Wearing Apparel - 11 USC § 522(d)(3)" at bounding box center [482, 306] width 217 height 19
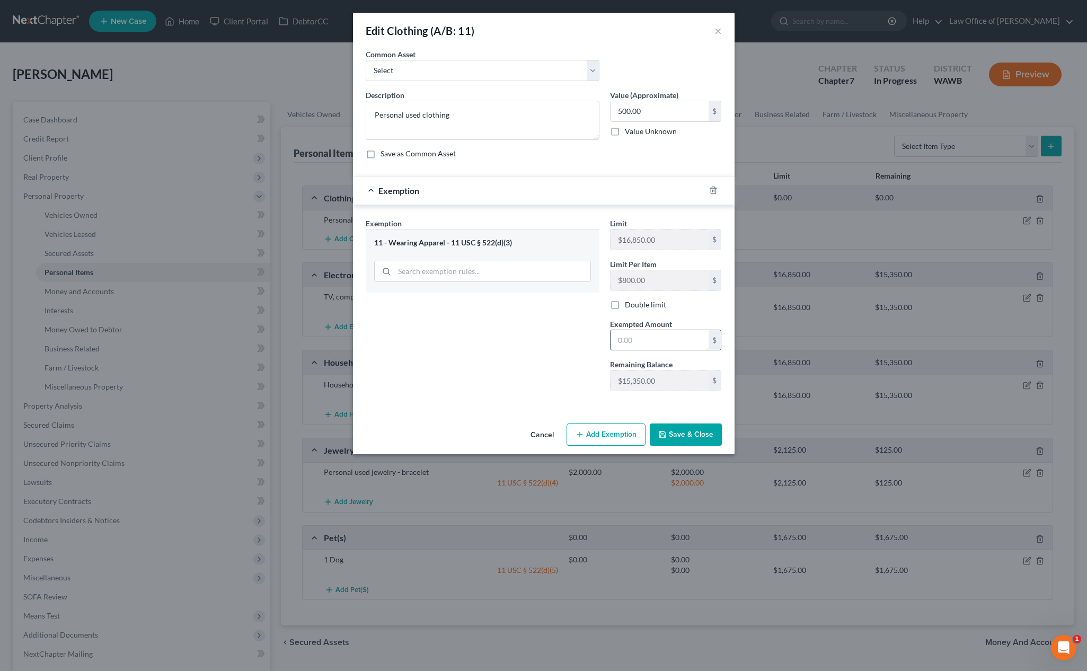
click at [635, 347] on input "text" at bounding box center [660, 340] width 98 height 20
type input "500"
click at [691, 437] on button "Save & Close" at bounding box center [686, 435] width 72 height 22
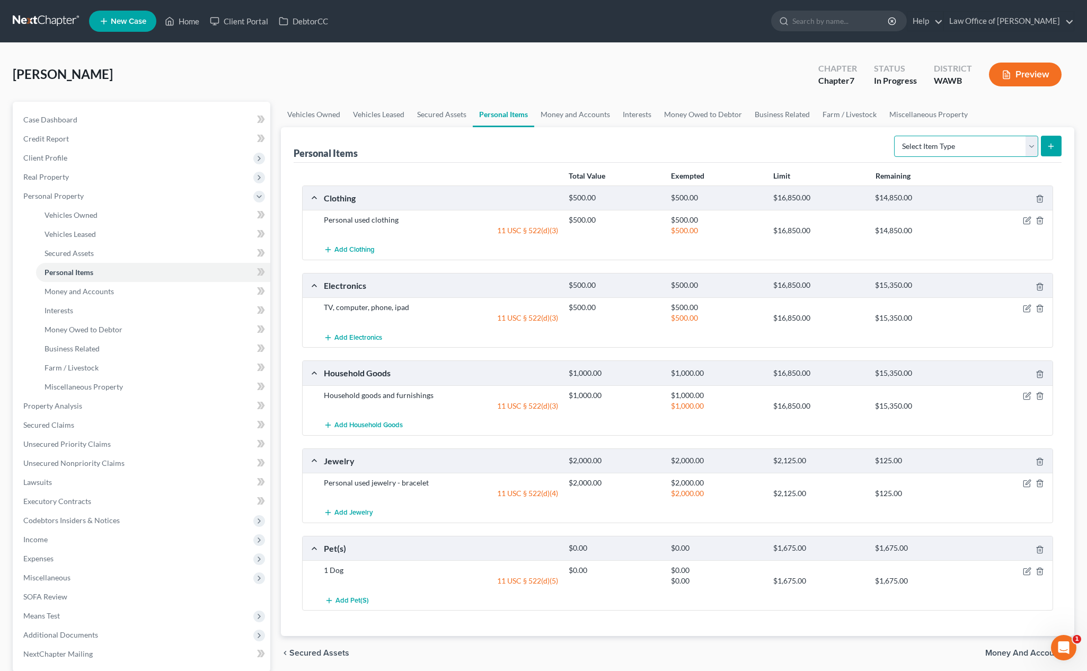
click at [928, 148] on select "Select Item Type Clothing (A/B: 11) Collectibles Of Value (A/B: 8) Electronics …" at bounding box center [966, 146] width 144 height 21
click at [571, 114] on link "Money and Accounts" at bounding box center [575, 114] width 82 height 25
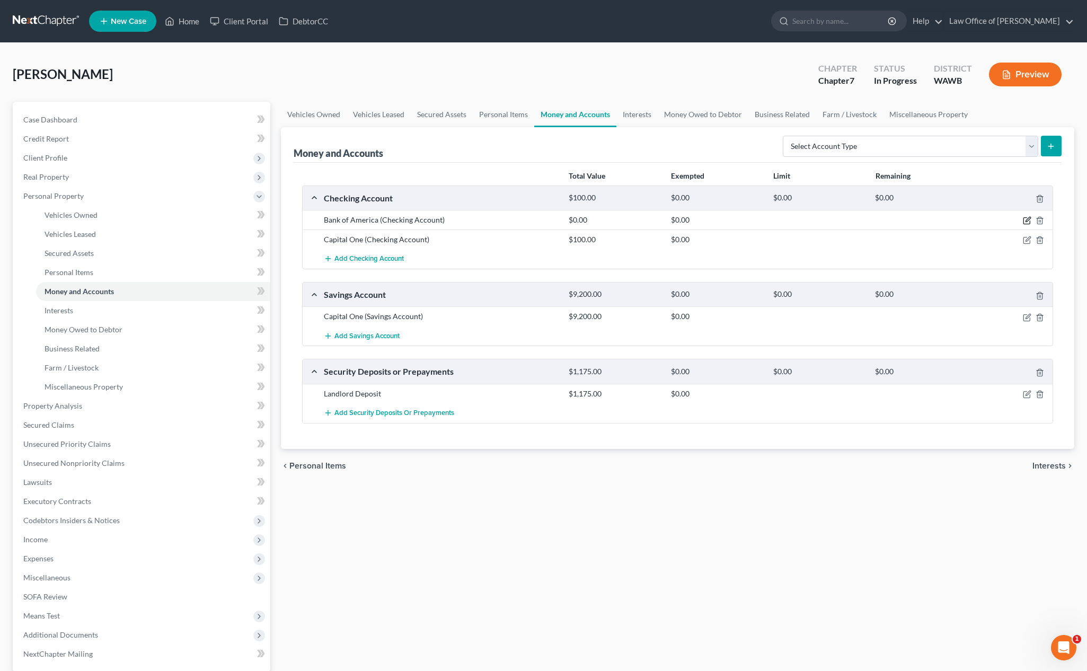
click at [987, 217] on icon "button" at bounding box center [1027, 220] width 8 height 8
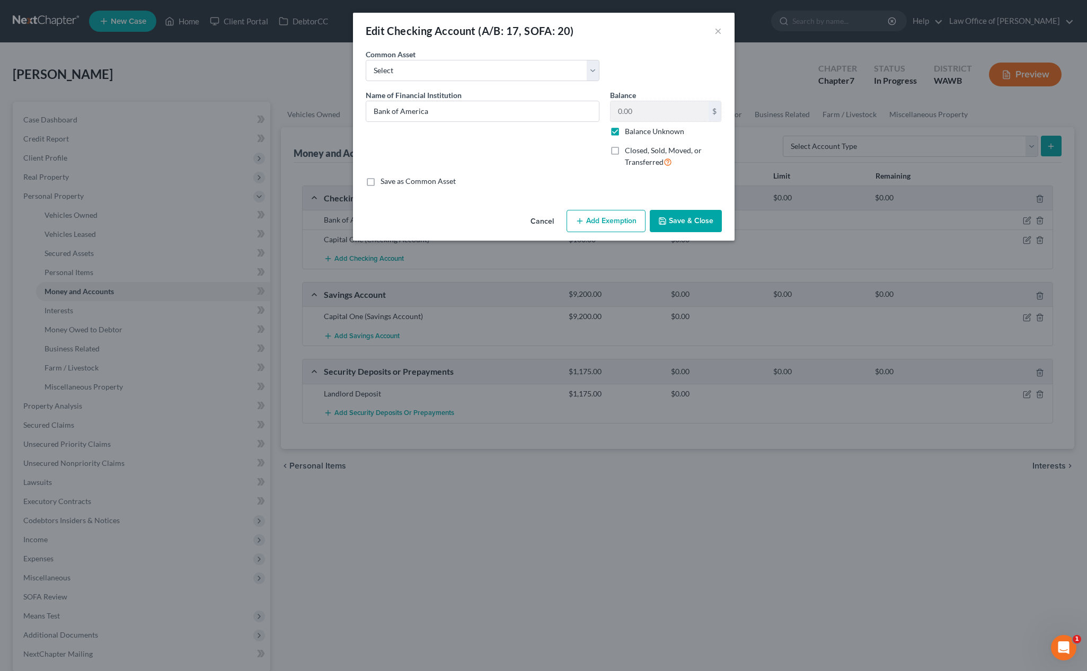
click at [625, 131] on label "Balance Unknown" at bounding box center [654, 131] width 59 height 11
click at [629, 131] on input "Balance Unknown" at bounding box center [632, 129] width 7 height 7
checkbox input "false"
click at [625, 147] on label "Closed, Sold, Moved, or Transferred" at bounding box center [673, 156] width 97 height 23
click at [629, 147] on input "Closed, Sold, Moved, or Transferred" at bounding box center [632, 148] width 7 height 7
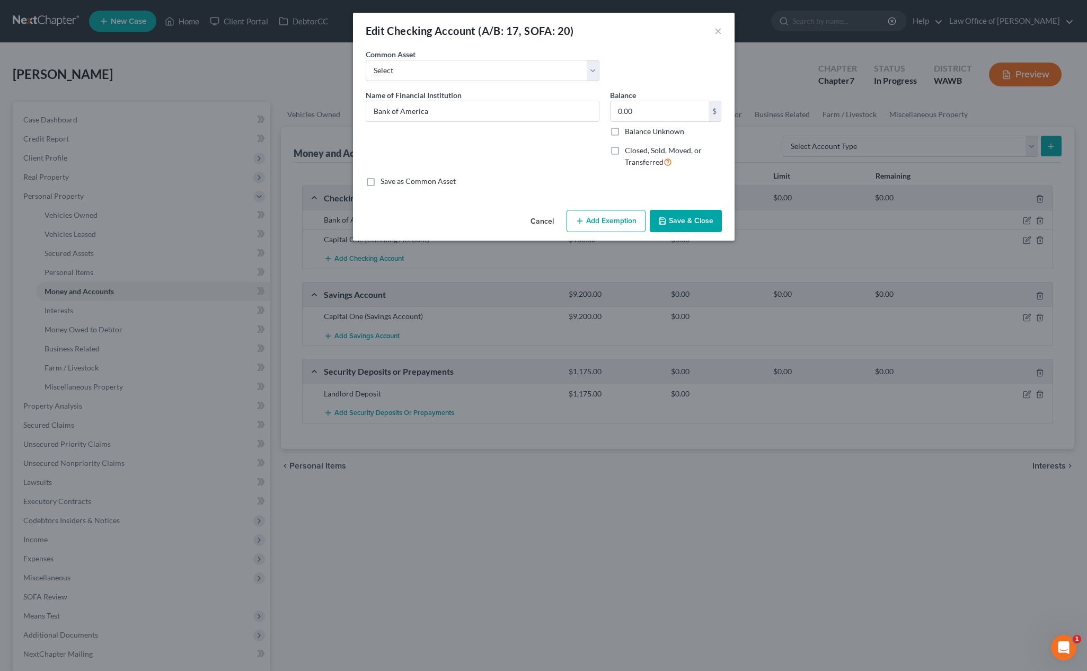
checkbox input "true"
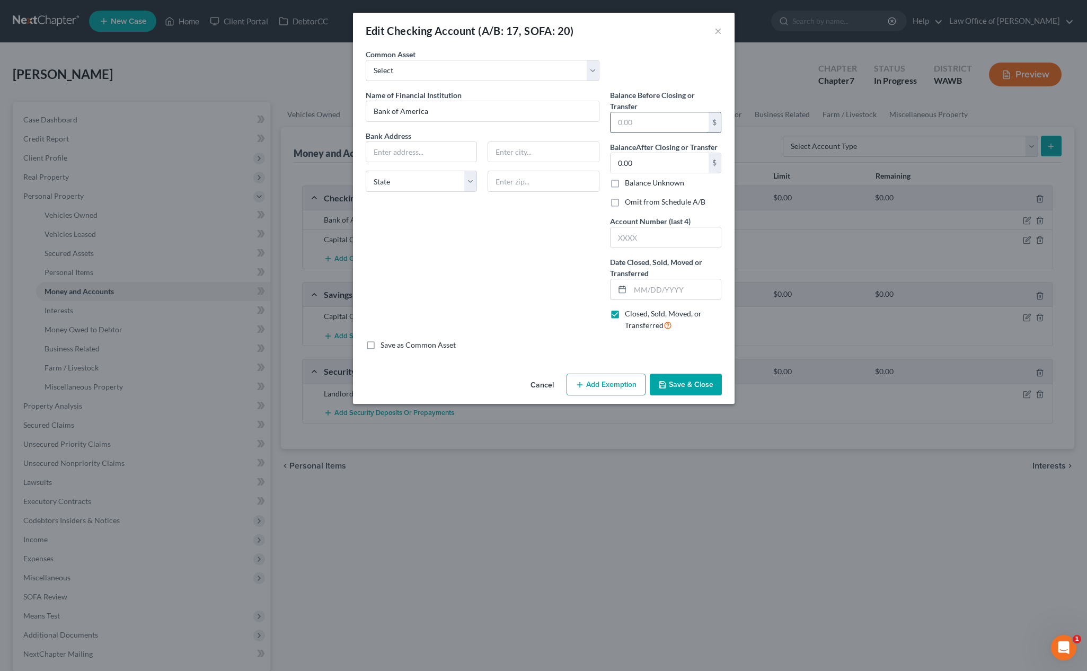
click at [619, 120] on input "text" at bounding box center [660, 122] width 98 height 20
type input "0"
click at [625, 203] on label "Omit from Schedule A/B" at bounding box center [665, 202] width 81 height 11
click at [629, 203] on input "Omit from Schedule A/B" at bounding box center [632, 200] width 7 height 7
checkbox input "true"
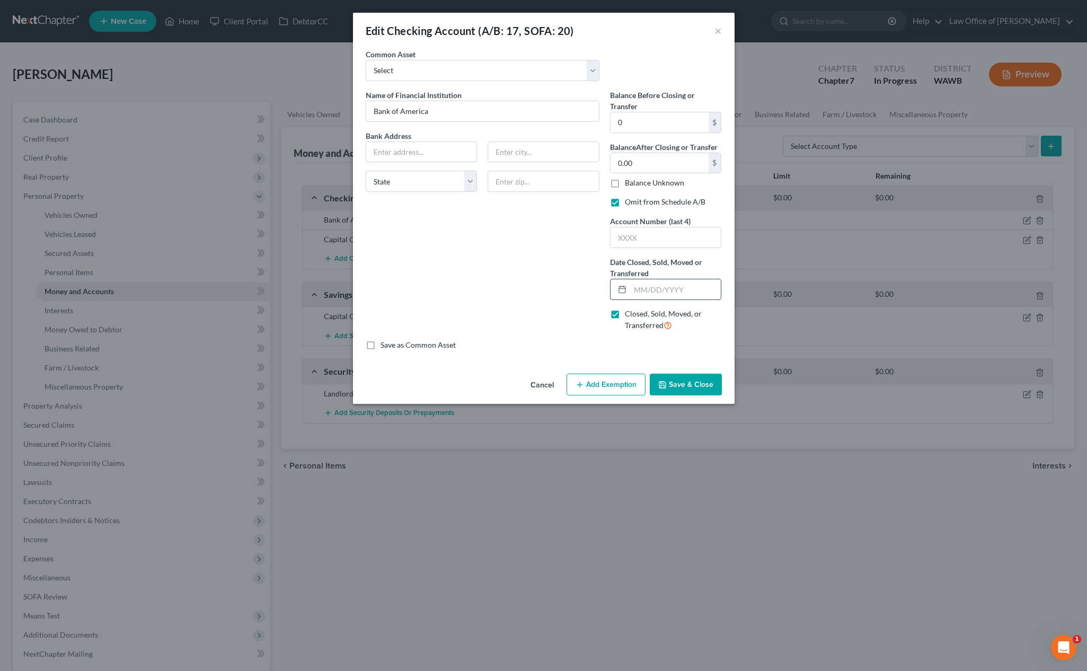
click at [644, 289] on input "text" at bounding box center [675, 289] width 91 height 20
click at [652, 232] on input "text" at bounding box center [666, 237] width 111 height 20
type input "06/014/20"
click at [675, 294] on input "text" at bounding box center [675, 289] width 91 height 20
type input "06/01/2025"
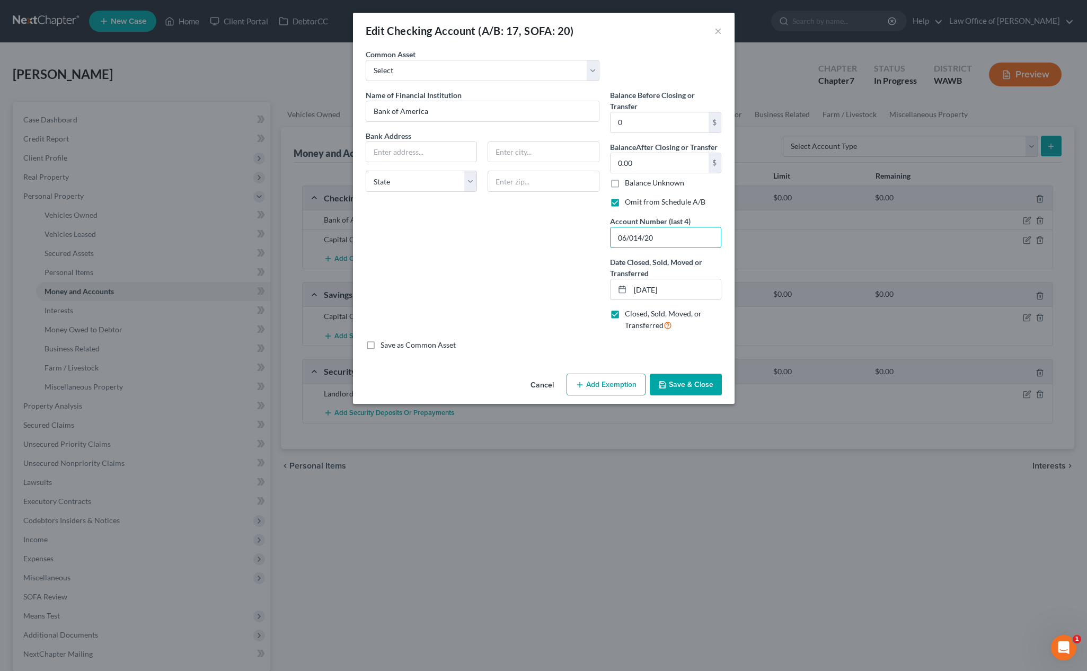
drag, startPoint x: 668, startPoint y: 245, endPoint x: 446, endPoint y: 245, distance: 221.1
click at [446, 245] on div "Name of Financial Institution * Bank of America Bank Address State AL AK AR AZ …" at bounding box center [544, 215] width 367 height 250
type input "0"
click at [688, 392] on button "Save & Close" at bounding box center [686, 385] width 72 height 22
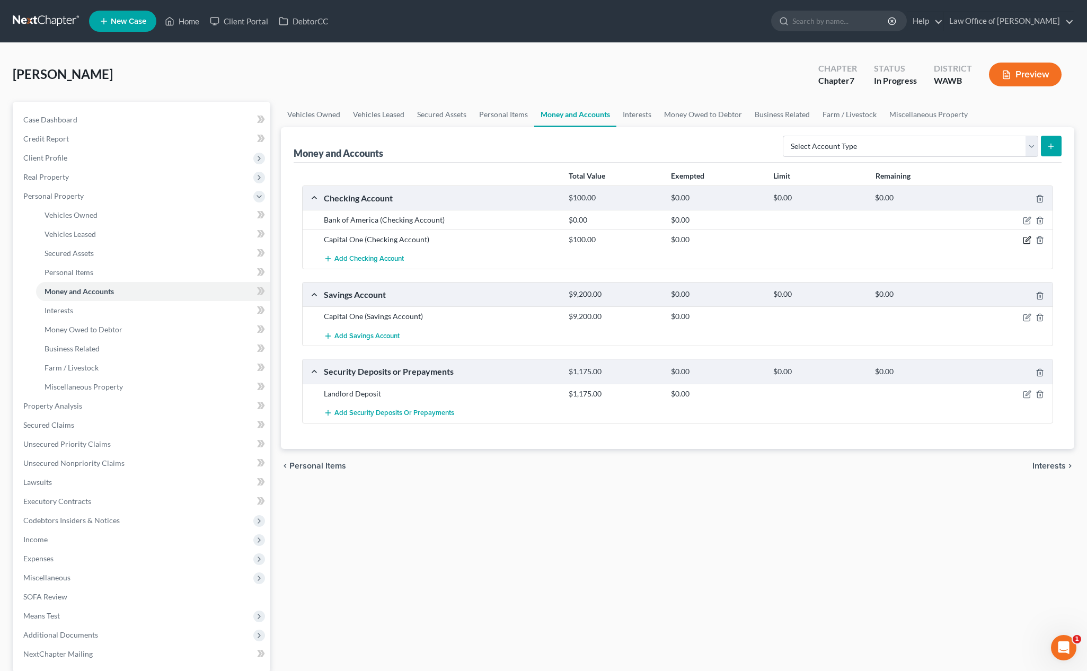
click at [987, 242] on icon "button" at bounding box center [1027, 240] width 8 height 8
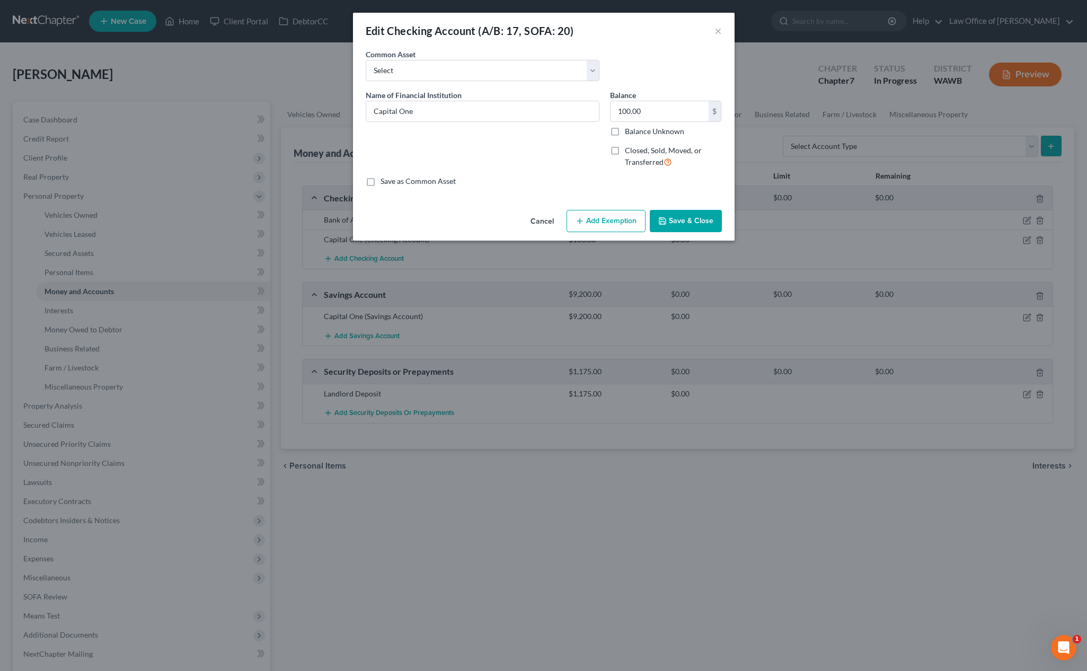
click at [628, 221] on button "Add Exemption" at bounding box center [606, 221] width 79 height 22
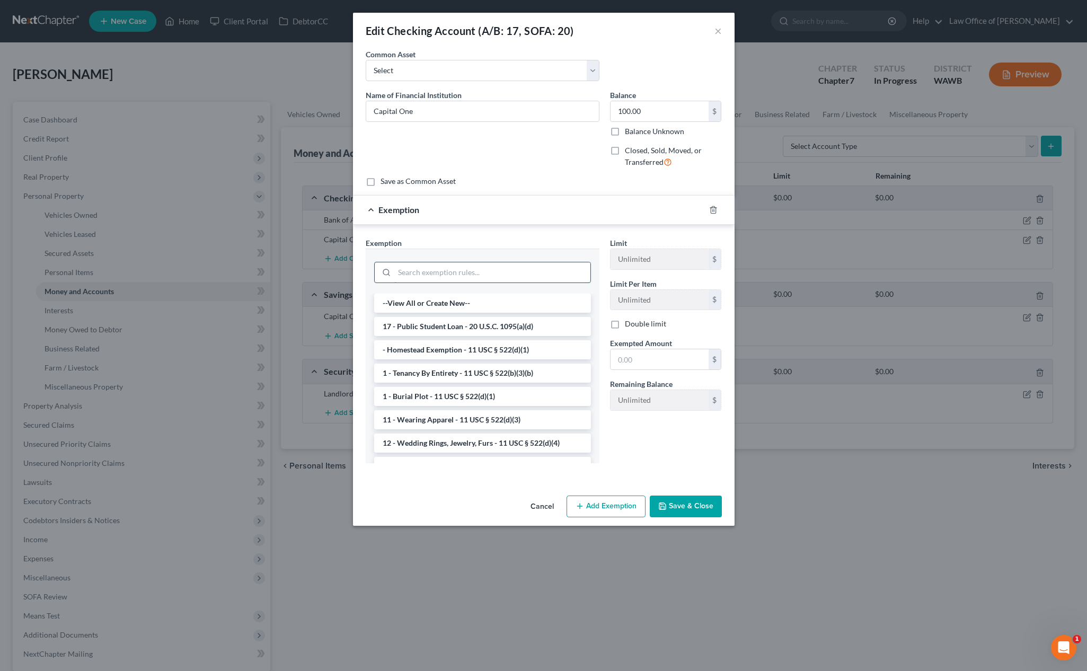
click at [490, 271] on input "search" at bounding box center [492, 272] width 196 height 20
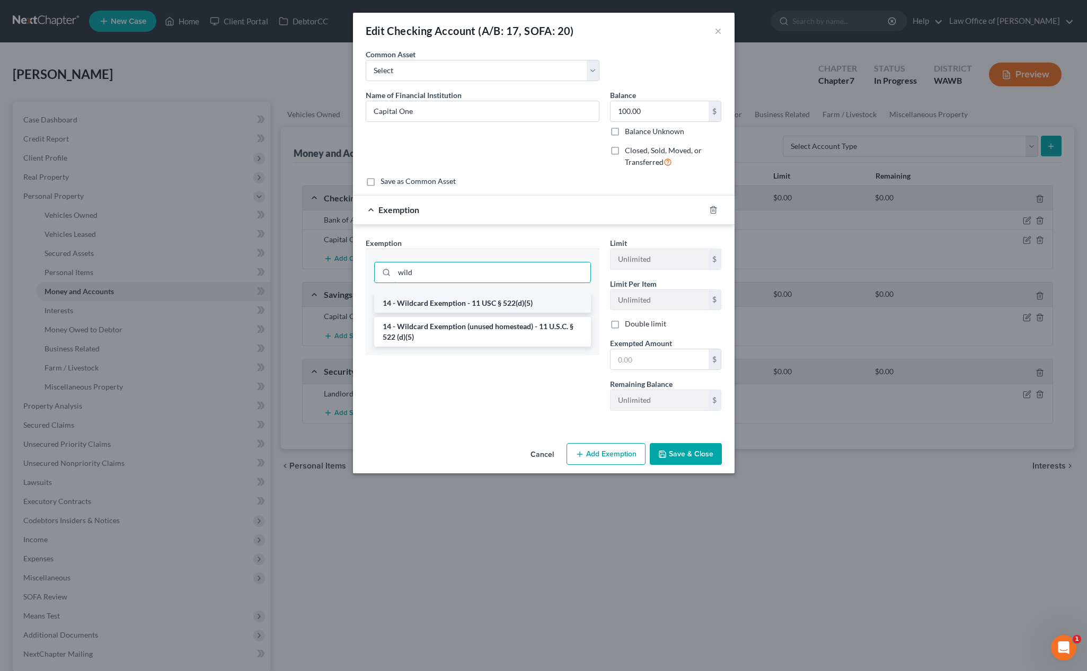
type input "wild"
click at [464, 305] on li "14 - Wildcard Exemption - 11 USC § 522(d)(5)" at bounding box center [482, 303] width 217 height 19
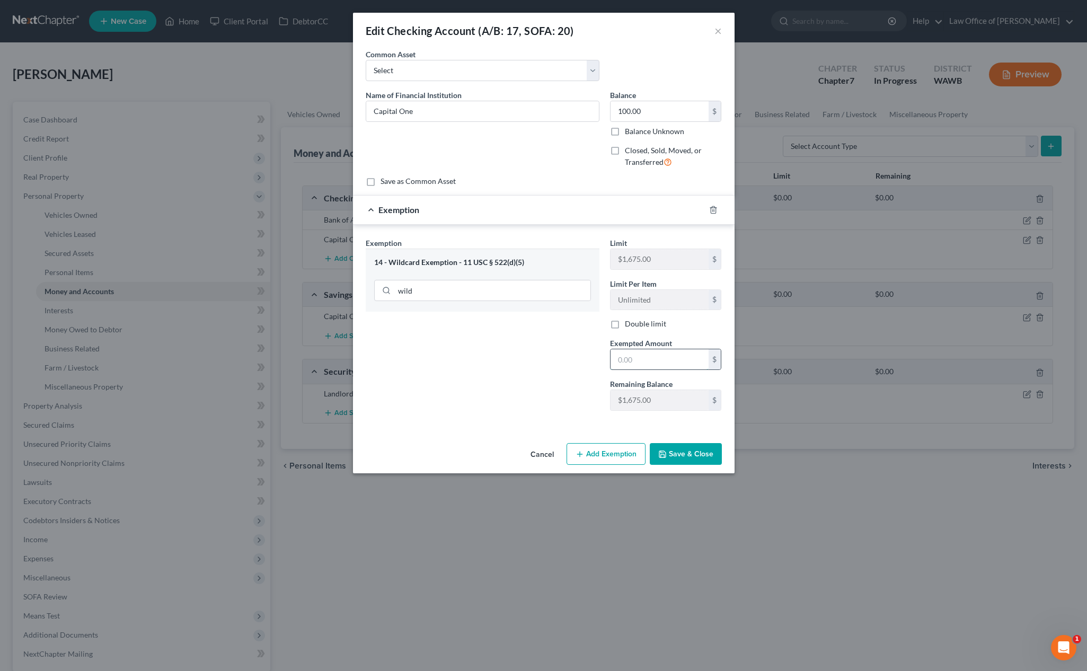
click at [644, 359] on input "text" at bounding box center [660, 359] width 98 height 20
type input "1,500"
click at [652, 111] on input "100.00" at bounding box center [660, 111] width 98 height 20
type input "1,500"
click at [682, 464] on button "Save & Close" at bounding box center [686, 454] width 72 height 22
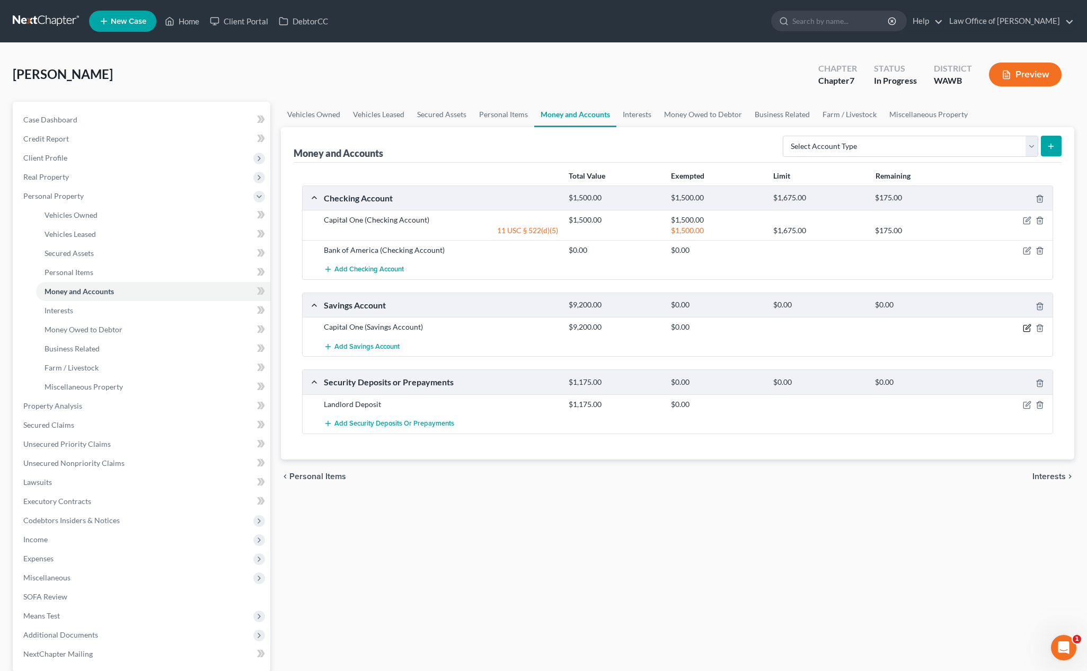
click at [987, 328] on icon "button" at bounding box center [1028, 326] width 5 height 5
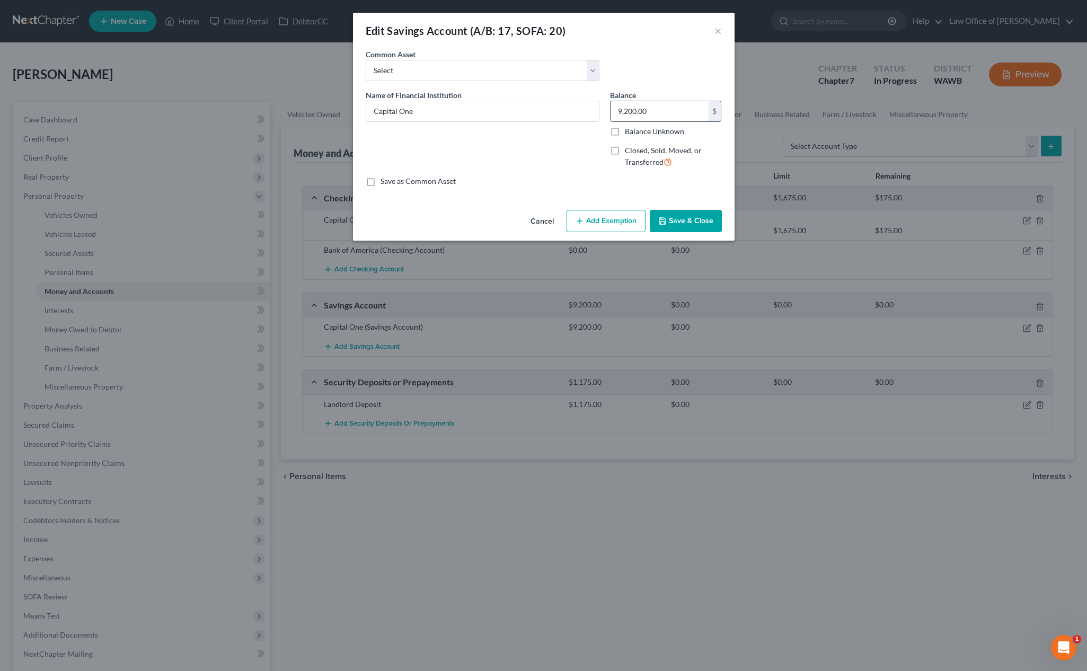
click at [648, 119] on input "9,200.00" at bounding box center [660, 111] width 98 height 20
type input "7,100"
click at [620, 220] on button "Add Exemption" at bounding box center [606, 221] width 79 height 22
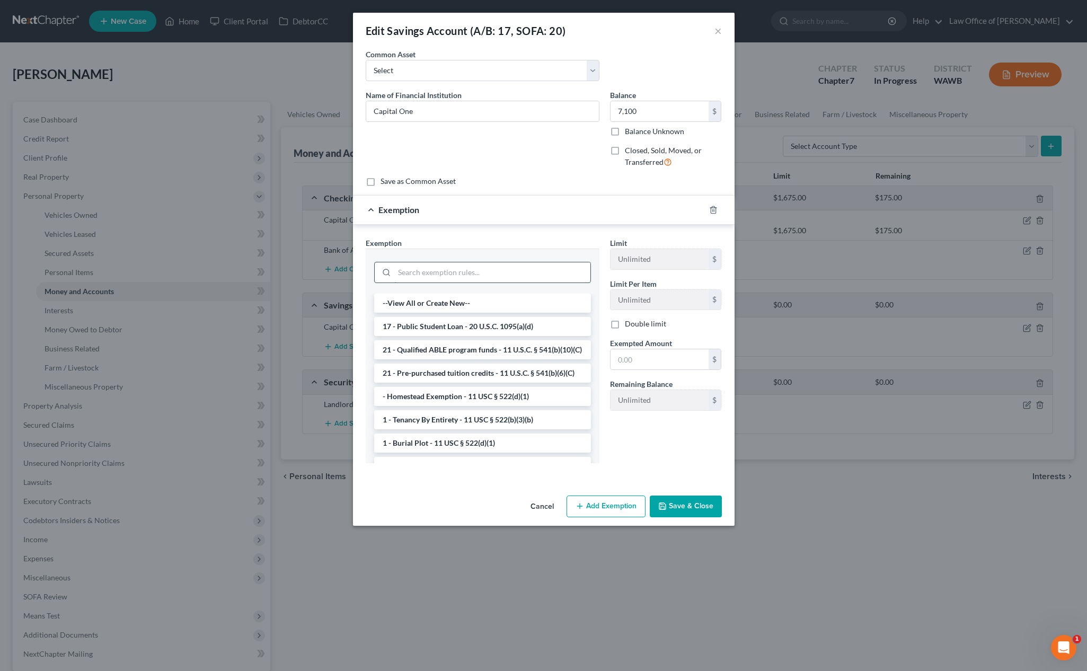
click at [469, 276] on input "search" at bounding box center [492, 272] width 196 height 20
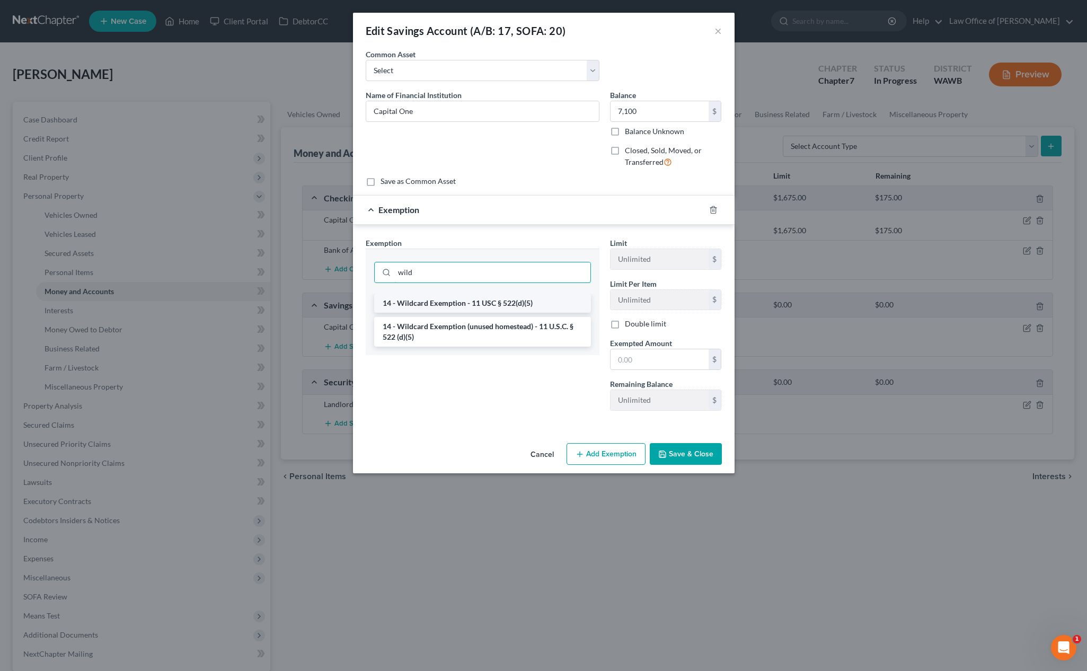
type input "wild"
click at [499, 296] on li "14 - Wildcard Exemption - 11 USC § 522(d)(5)" at bounding box center [482, 303] width 217 height 19
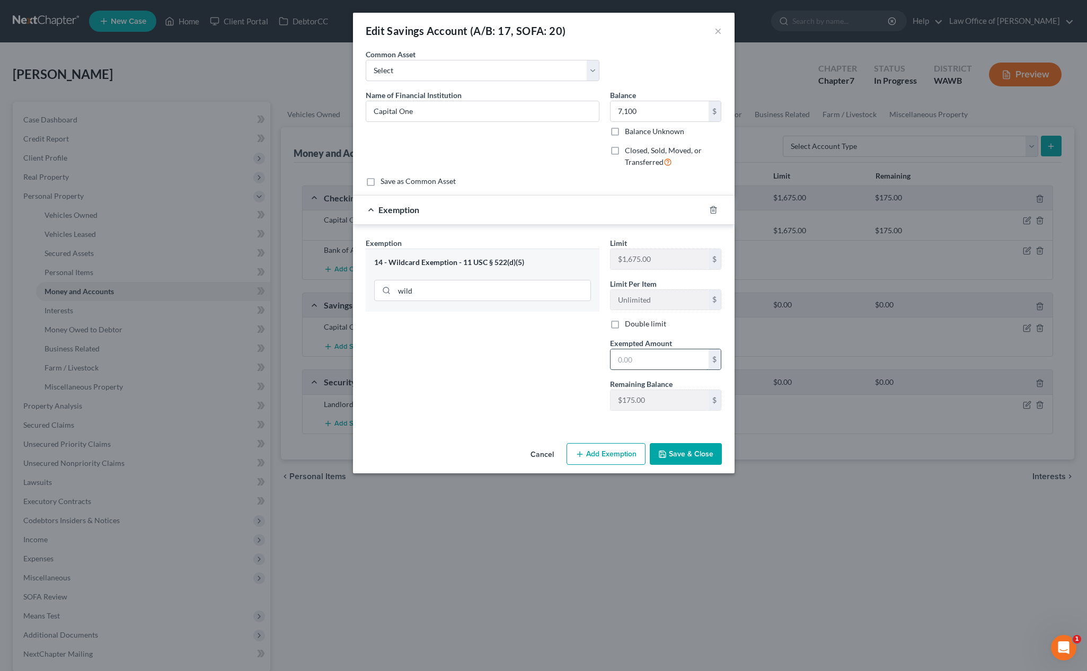
click at [643, 360] on input "text" at bounding box center [660, 359] width 98 height 20
type input "7,100"
click at [668, 455] on button "Save & Close" at bounding box center [686, 454] width 72 height 22
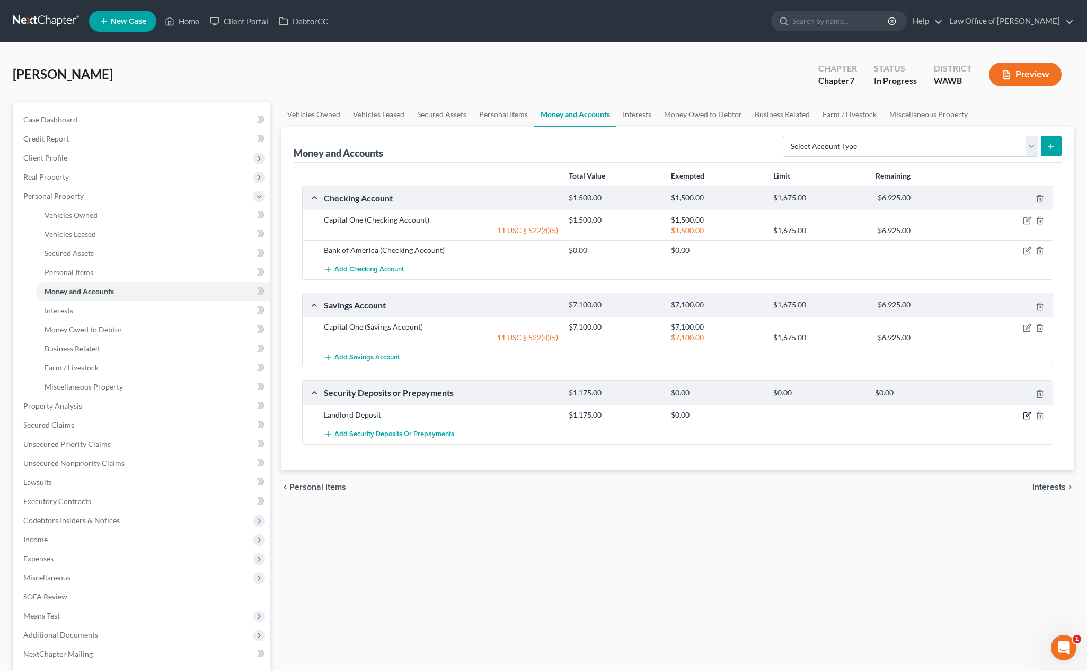
click at [987, 414] on icon "button" at bounding box center [1028, 414] width 5 height 5
select select "3"
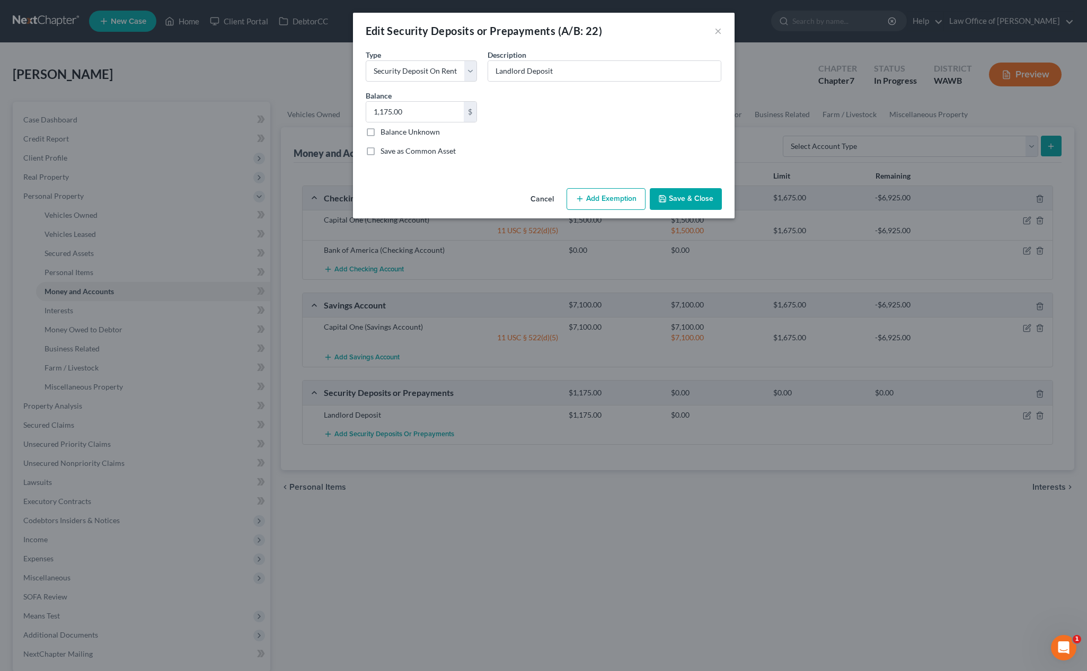
click at [610, 194] on button "Add Exemption" at bounding box center [606, 199] width 79 height 22
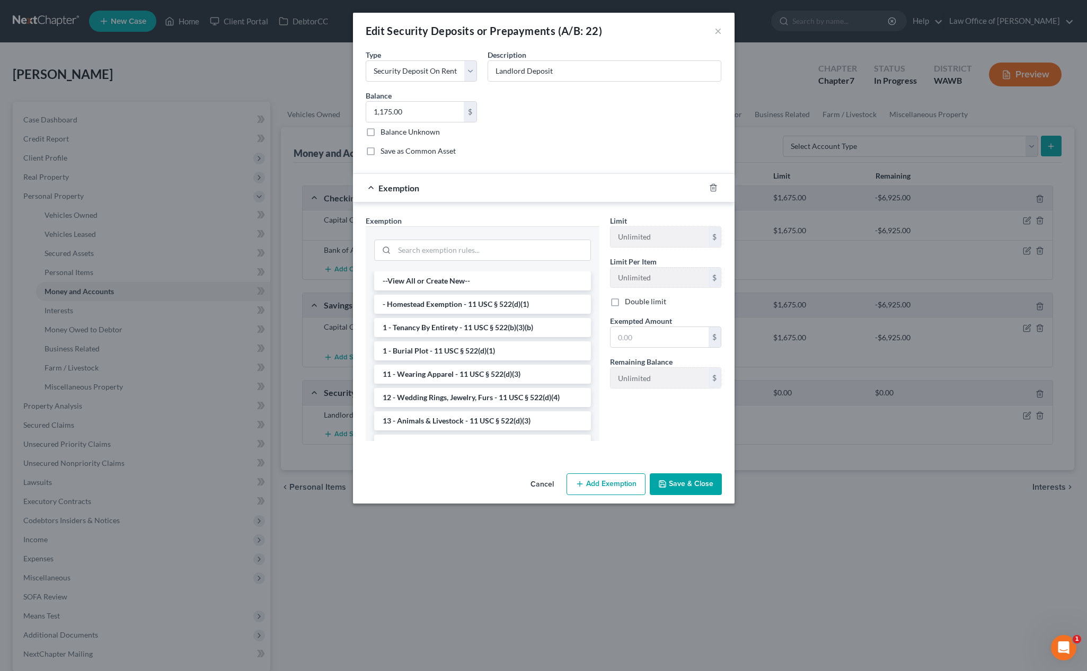
click at [513, 239] on div at bounding box center [482, 249] width 217 height 28
click at [514, 249] on input "search" at bounding box center [492, 250] width 196 height 20
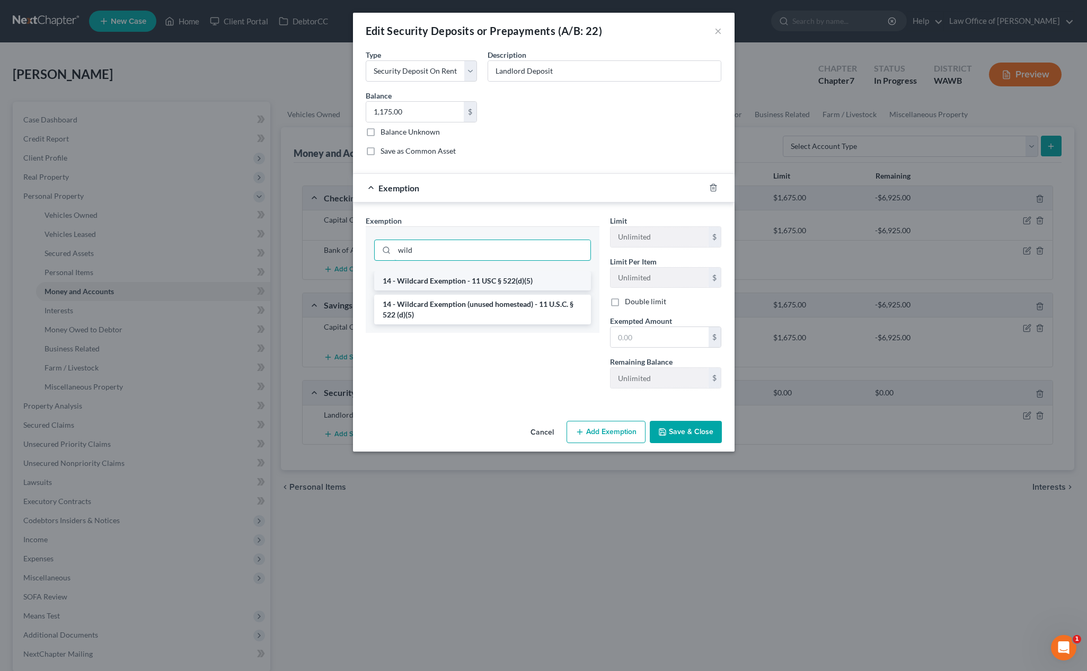
type input "wild"
click at [516, 278] on li "14 - Wildcard Exemption - 11 USC § 522(d)(5)" at bounding box center [482, 280] width 217 height 19
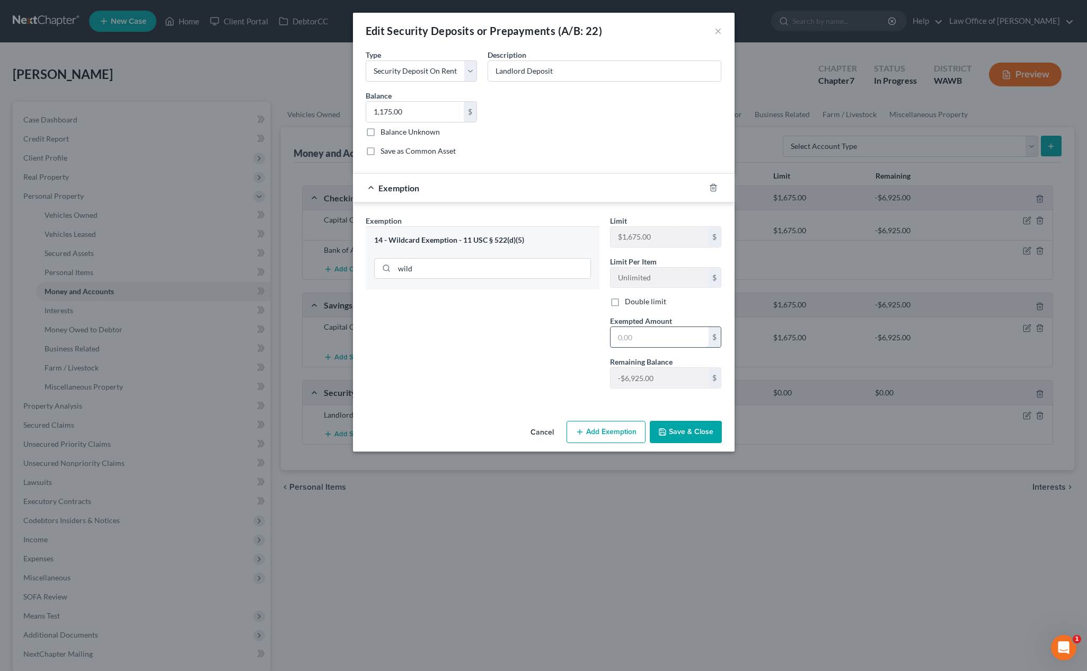
click at [649, 334] on input "text" at bounding box center [660, 337] width 98 height 20
type input "2"
click at [499, 346] on div "Exemption Set must be selected for CA. Exemption * 14 - Wildcard Exemption - 11…" at bounding box center [483, 306] width 244 height 182
click at [687, 431] on button "Save & Close" at bounding box center [686, 432] width 72 height 22
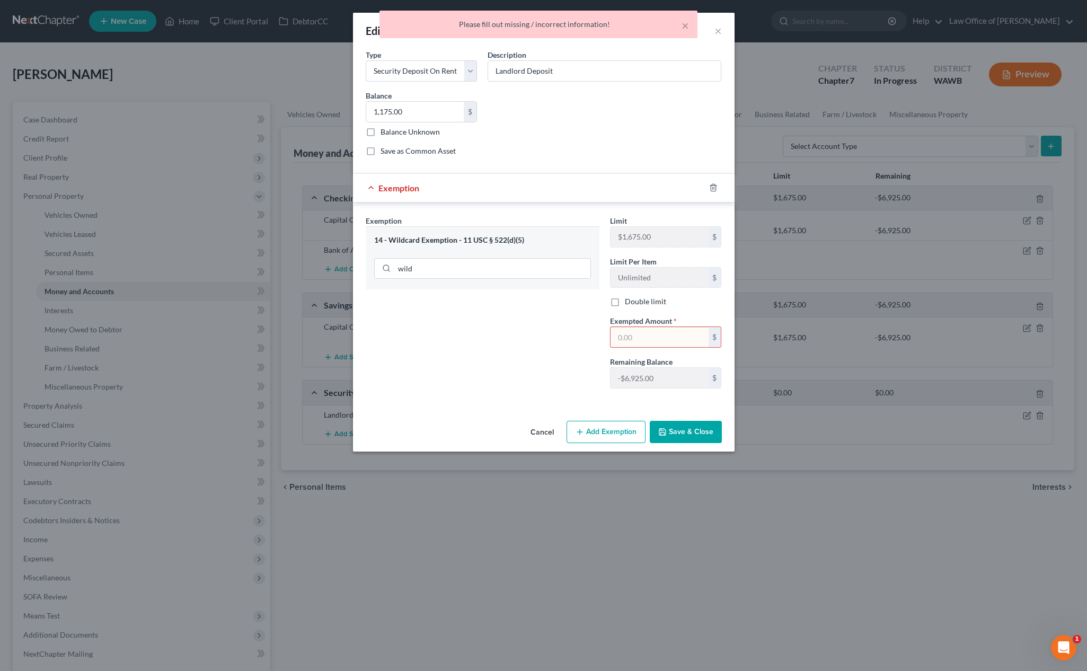
click at [656, 354] on div "Limit $1,675.00 $ Limit Per Item Unlimited $ Double limit Exempted Amount * $ R…" at bounding box center [666, 306] width 122 height 182
click at [656, 335] on input "text" at bounding box center [660, 337] width 98 height 20
type input "1,175"
click at [677, 438] on button "Save & Close" at bounding box center [686, 432] width 72 height 22
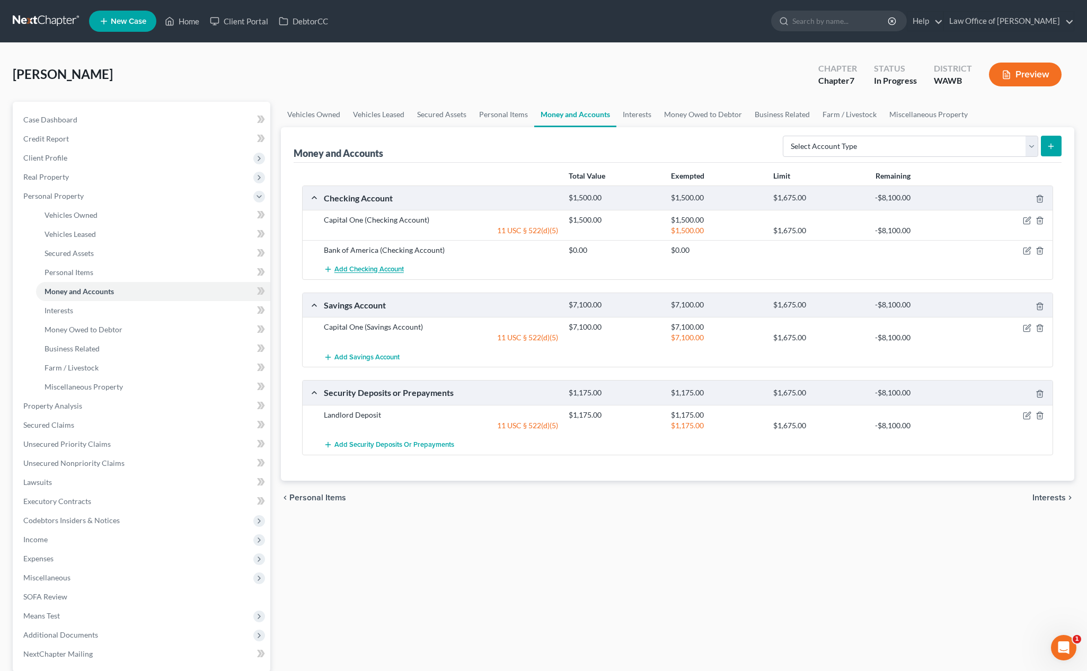
click at [373, 268] on span "Add Checking Account" at bounding box center [369, 270] width 69 height 8
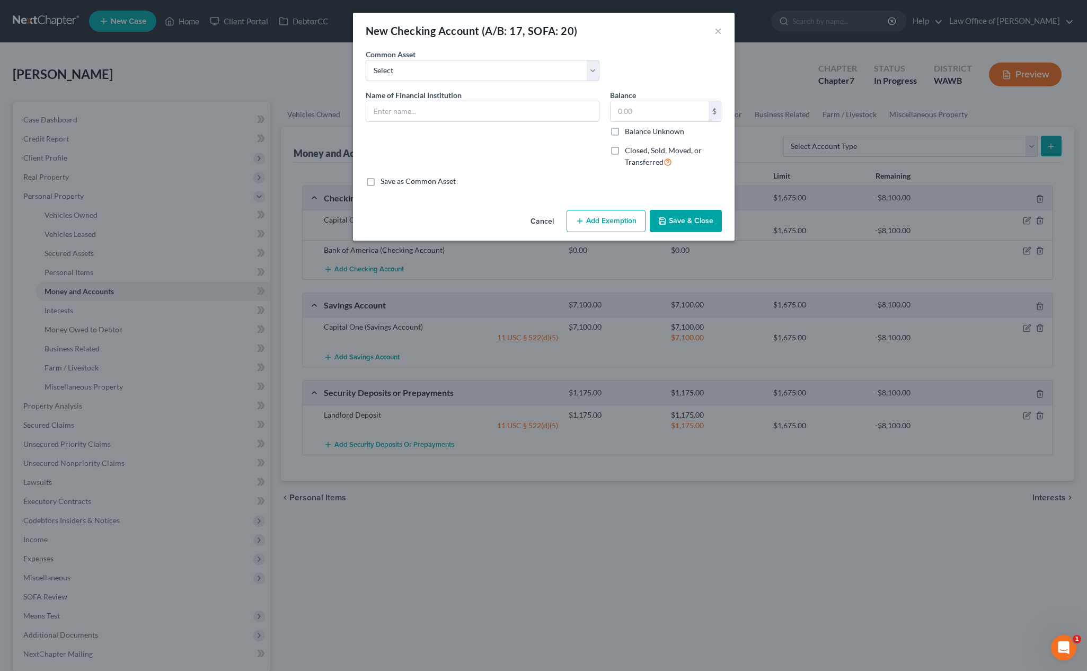
click at [397, 121] on div "Name of Financial Institution *" at bounding box center [483, 133] width 244 height 87
click at [397, 112] on input "text" at bounding box center [482, 111] width 233 height 20
type input "Savi ank"
type input "20"
click at [391, 110] on input "Savi ank" at bounding box center [482, 111] width 233 height 20
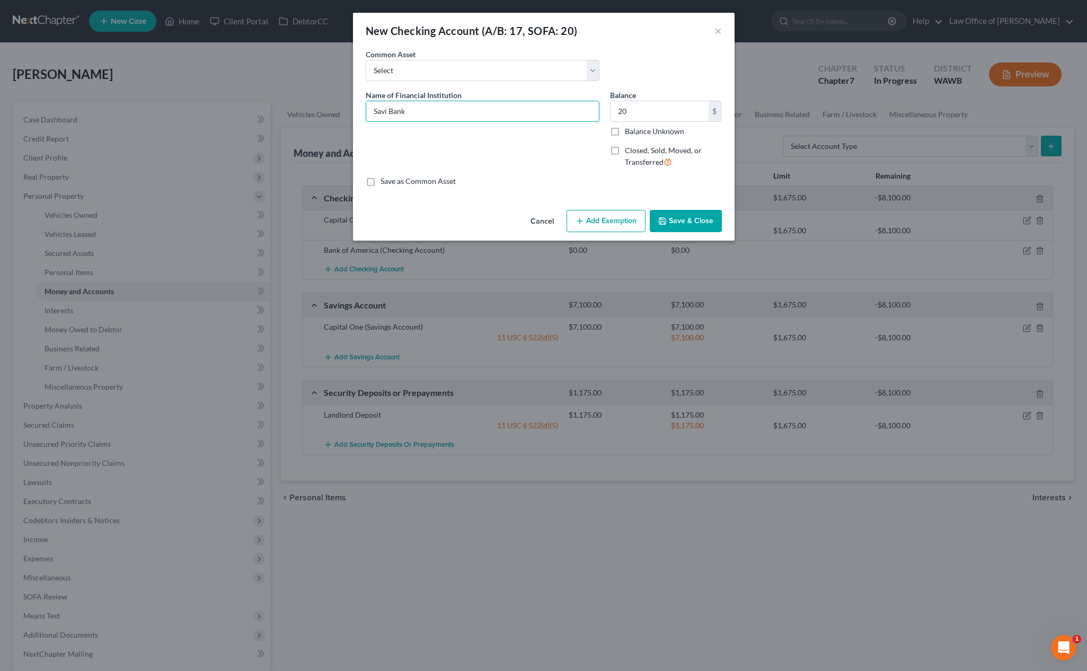
type input "Savi Bank"
click at [585, 220] on button "Add Exemption" at bounding box center [606, 221] width 79 height 22
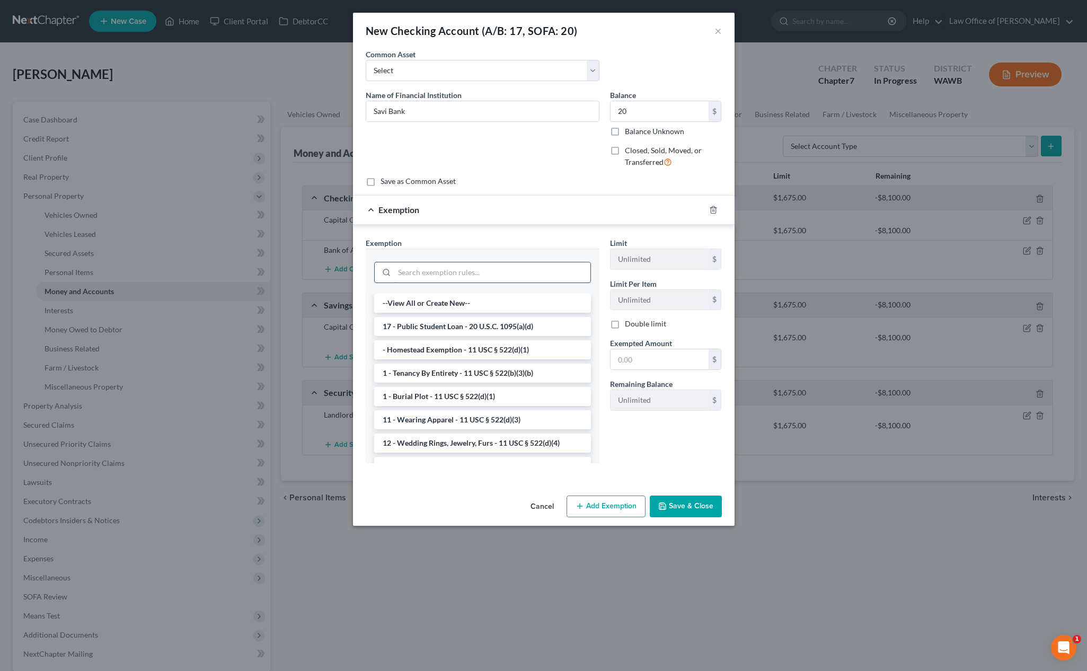
click at [502, 274] on input "search" at bounding box center [492, 272] width 196 height 20
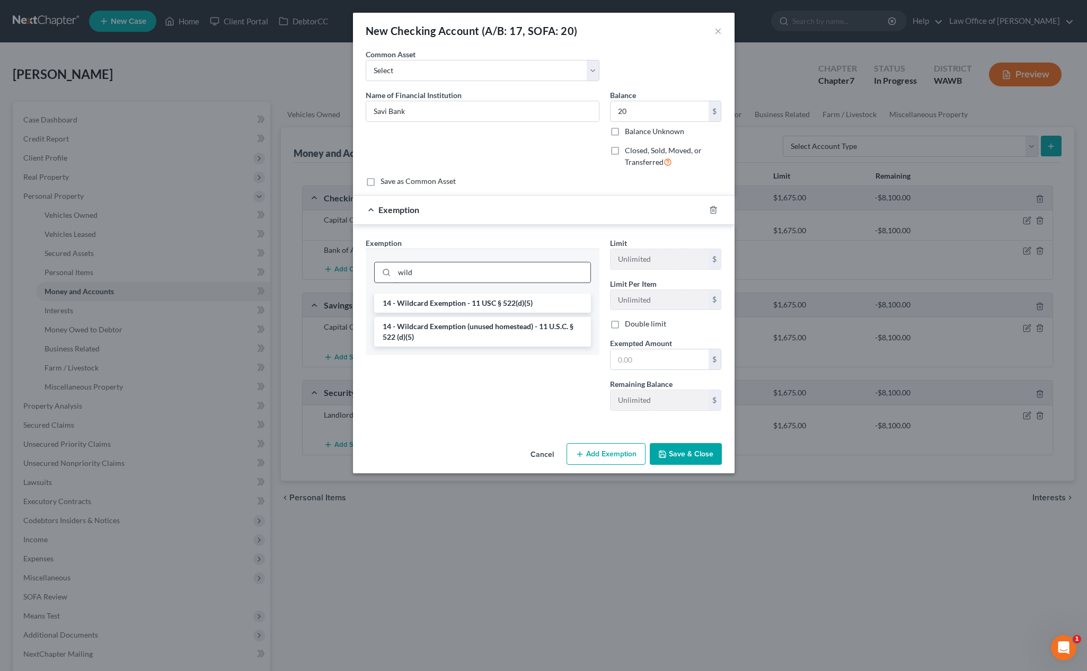
type input "wild"
click at [540, 297] on li "14 - Wildcard Exemption - 11 USC § 522(d)(5)" at bounding box center [482, 303] width 217 height 19
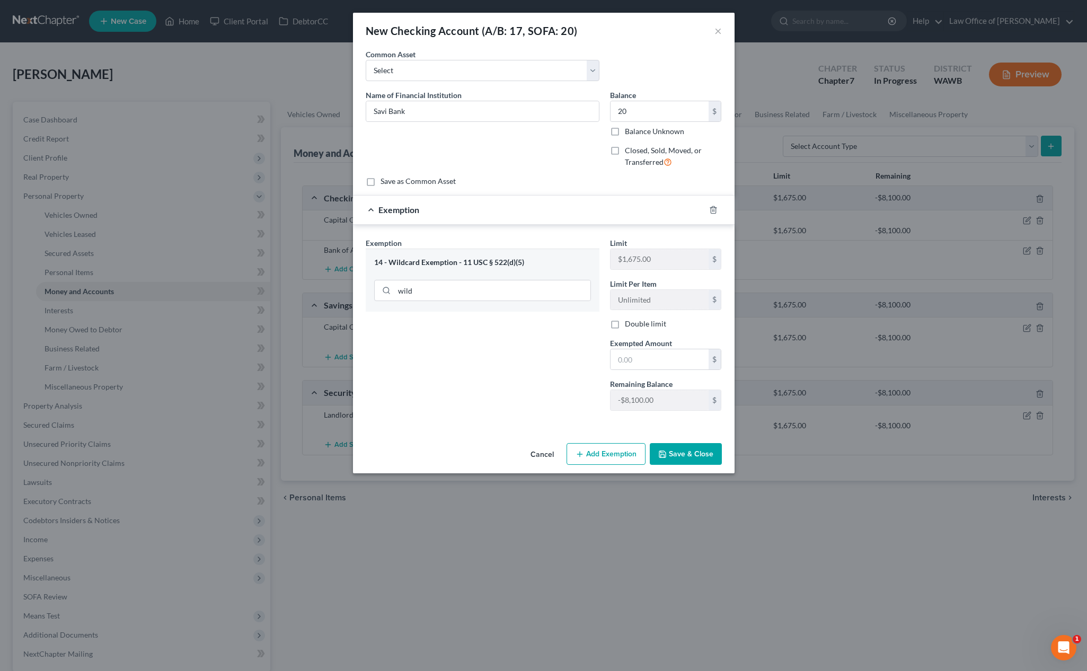
click at [658, 347] on span "Exempted Amount" at bounding box center [641, 343] width 62 height 9
click at [656, 359] on input "text" at bounding box center [660, 359] width 98 height 20
type input "20"
click at [567, 410] on div "Exemption Set must be selected for CA. Exemption * 14 - Wildcard Exemption - 11…" at bounding box center [483, 329] width 244 height 182
click at [686, 446] on button "Save & Close" at bounding box center [686, 454] width 72 height 22
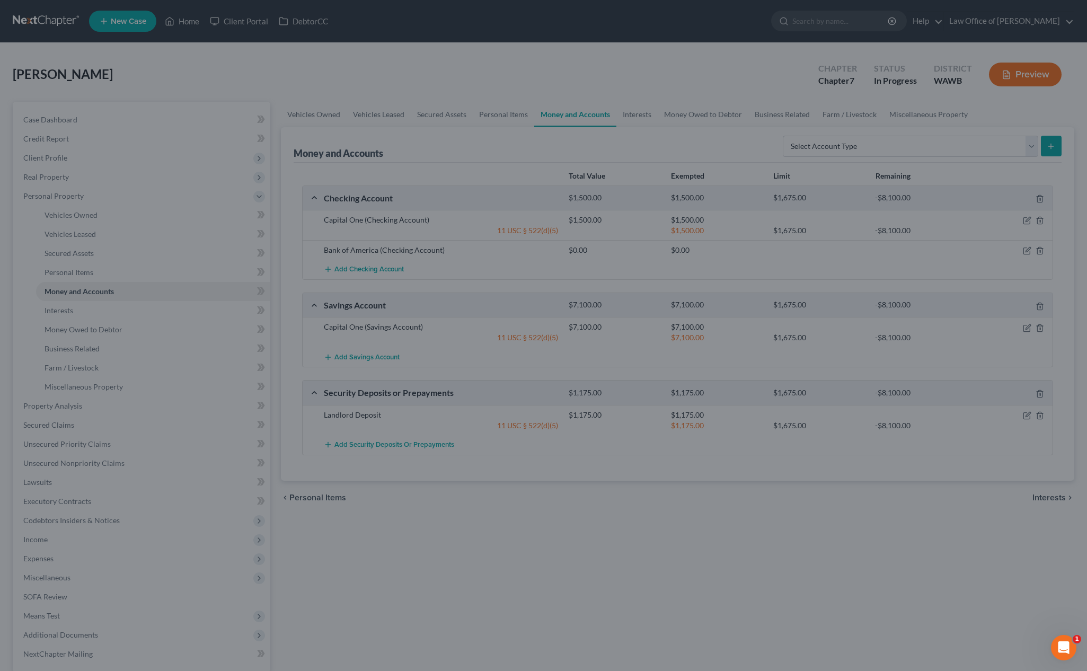
click at [684, 451] on div "New Checking Account (A/B: 17, SOFA: 20) × An exemption set must first be selec…" at bounding box center [543, 335] width 1087 height 671
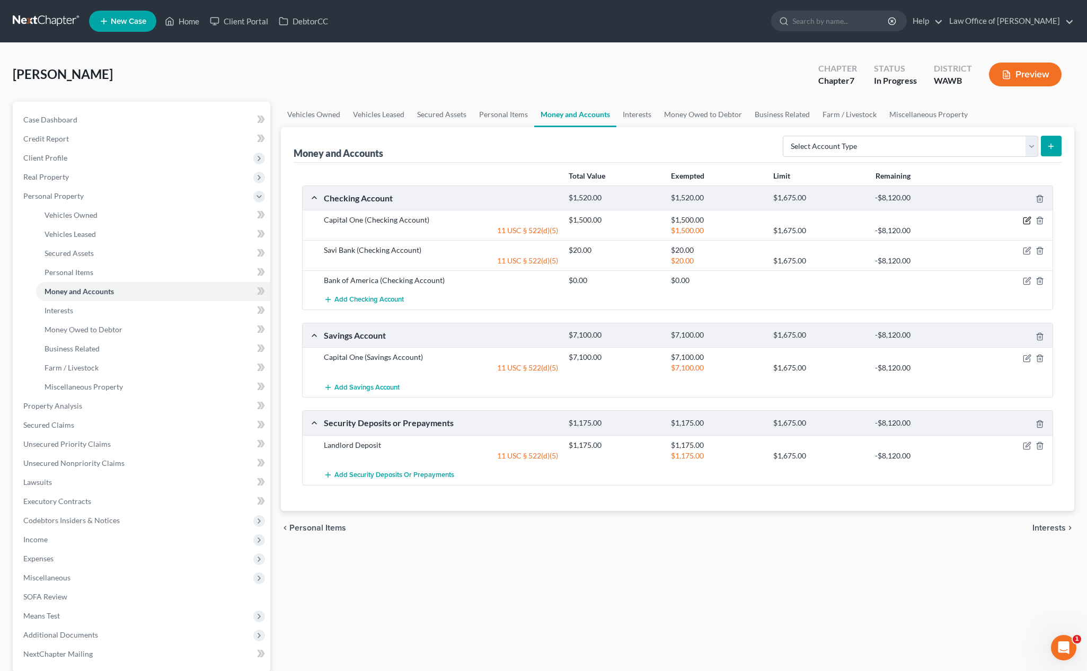
click at [987, 220] on icon "button" at bounding box center [1027, 220] width 8 height 8
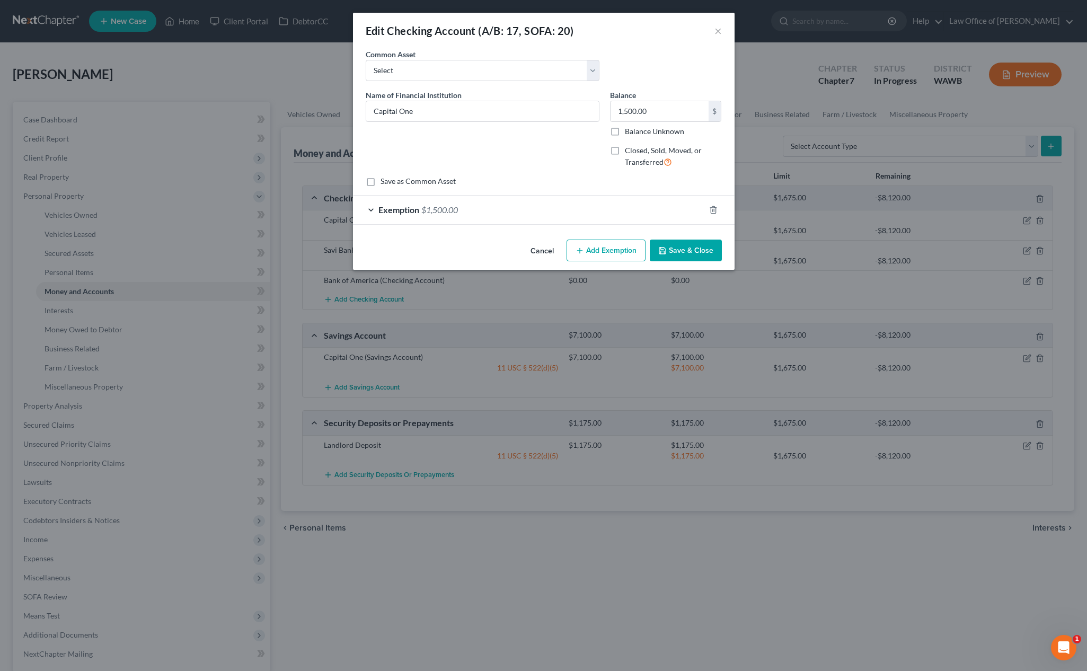
click at [519, 122] on div "Name of Financial Institution * Capital One" at bounding box center [483, 133] width 244 height 87
click at [517, 113] on input "Capital One" at bounding box center [482, 111] width 233 height 20
type input "Capital One ending in 2525"
click at [688, 251] on button "Save & Close" at bounding box center [686, 251] width 72 height 22
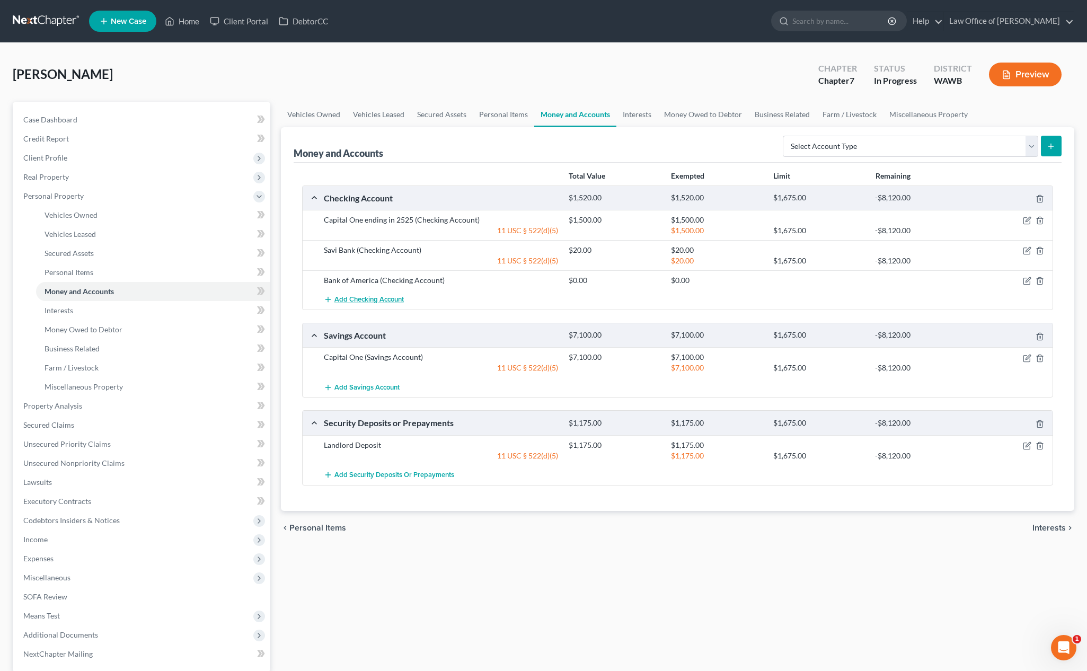
click at [390, 300] on span "Add Checking Account" at bounding box center [369, 300] width 69 height 8
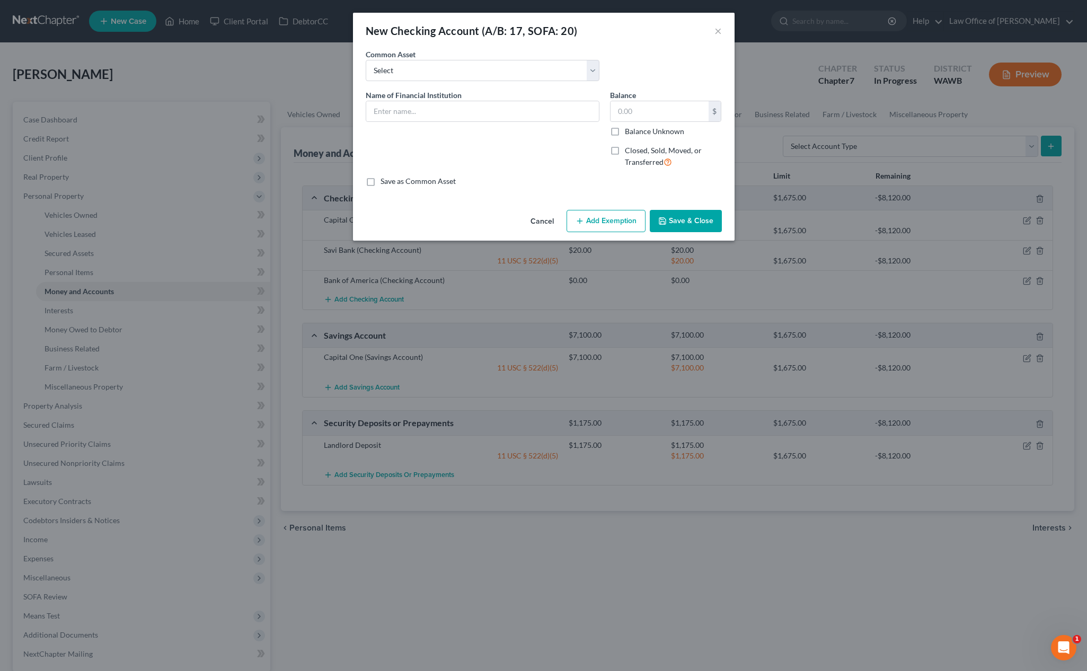
click at [542, 222] on button "Cancel" at bounding box center [542, 221] width 40 height 21
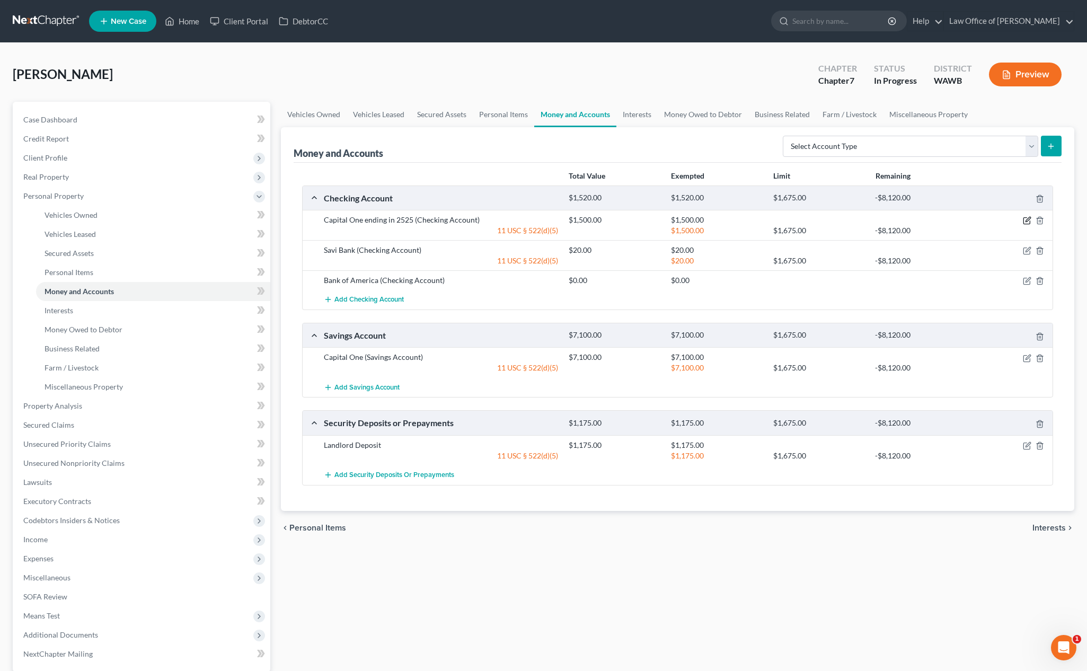
click at [987, 217] on icon "button" at bounding box center [1028, 219] width 5 height 5
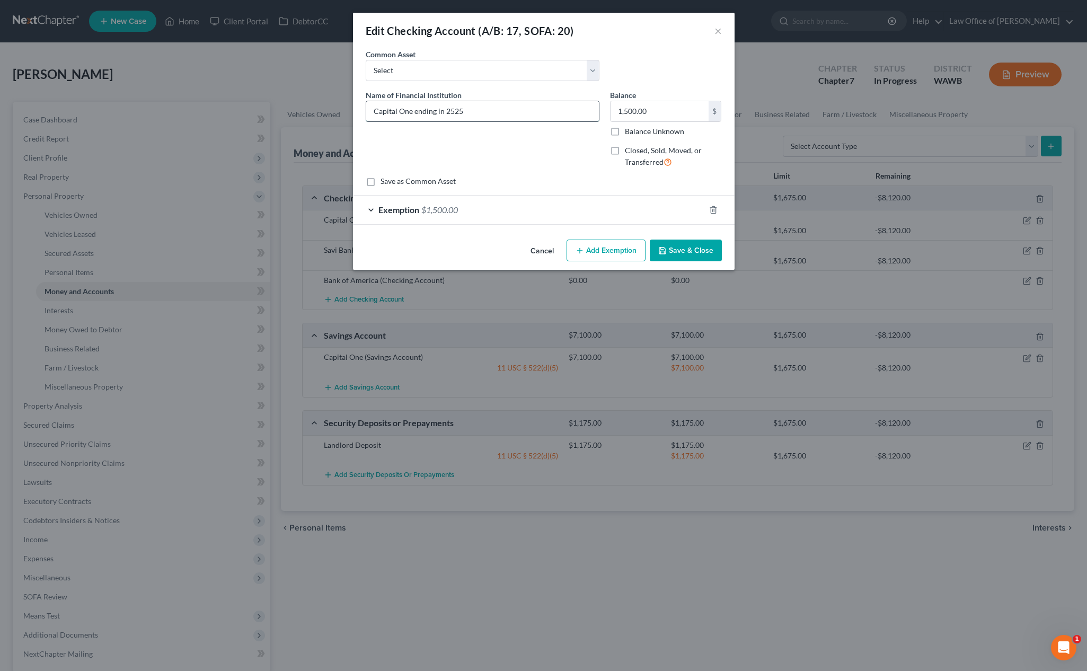
click at [456, 111] on input "Capital One ending in 2525" at bounding box center [482, 111] width 233 height 20
type input "Capital One ending in 2535"
click at [688, 251] on button "Save & Close" at bounding box center [686, 251] width 72 height 22
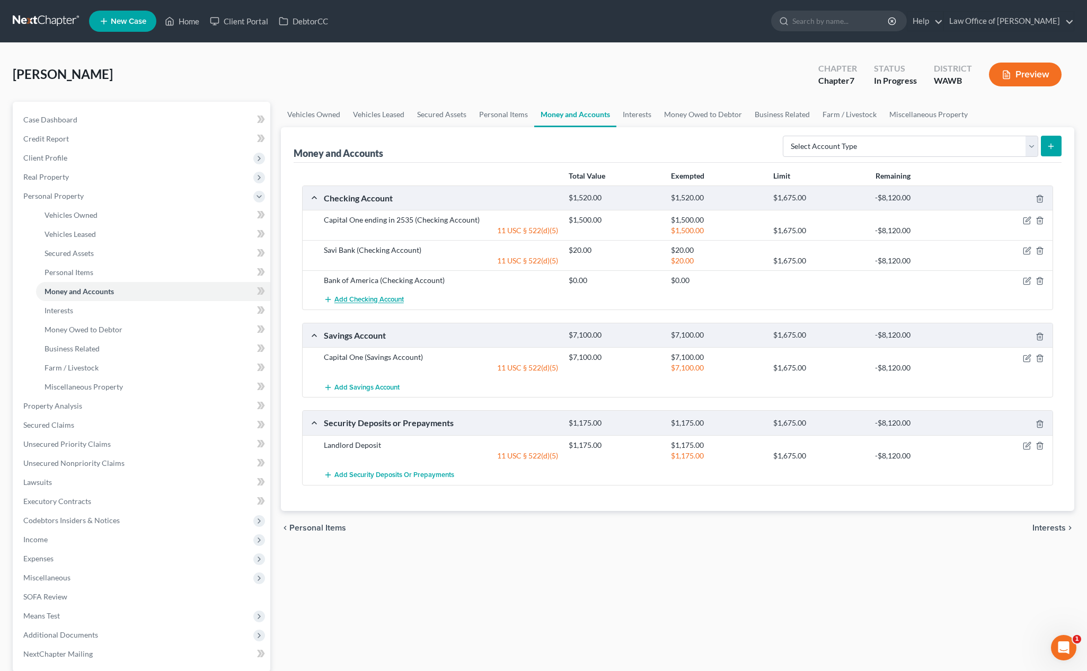
click at [390, 302] on span "Add Checking Account" at bounding box center [369, 300] width 69 height 8
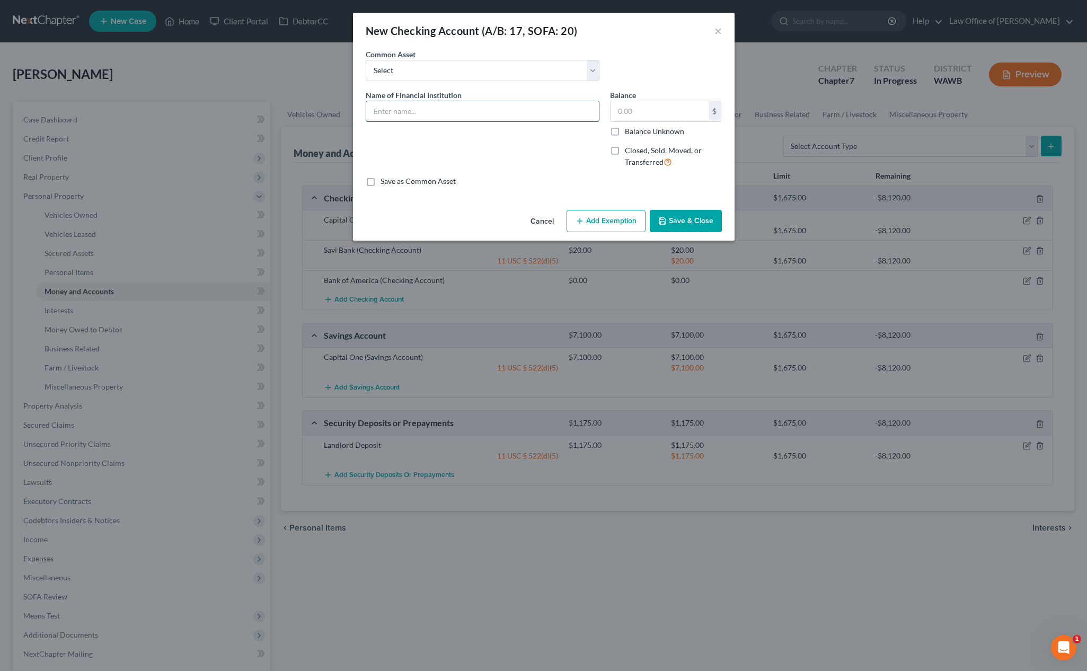
click at [395, 110] on input "text" at bounding box center [482, 111] width 233 height 20
type input "Capital One ending in 0661"
type input "0"
click at [611, 229] on button "Add Exemption" at bounding box center [606, 221] width 79 height 22
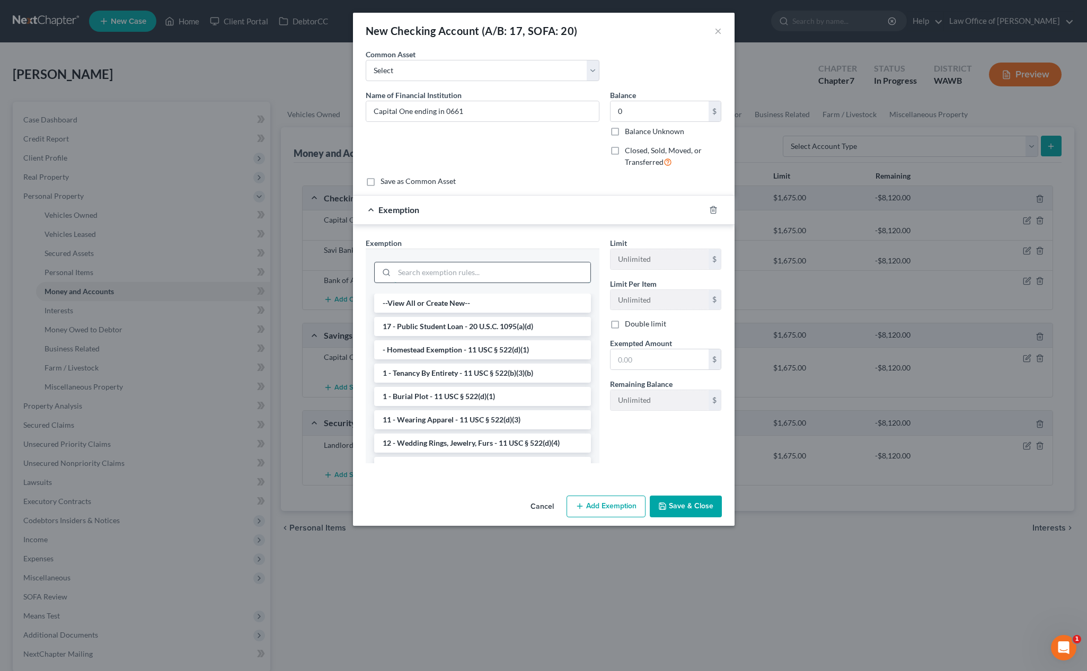
click at [490, 278] on input "search" at bounding box center [492, 272] width 196 height 20
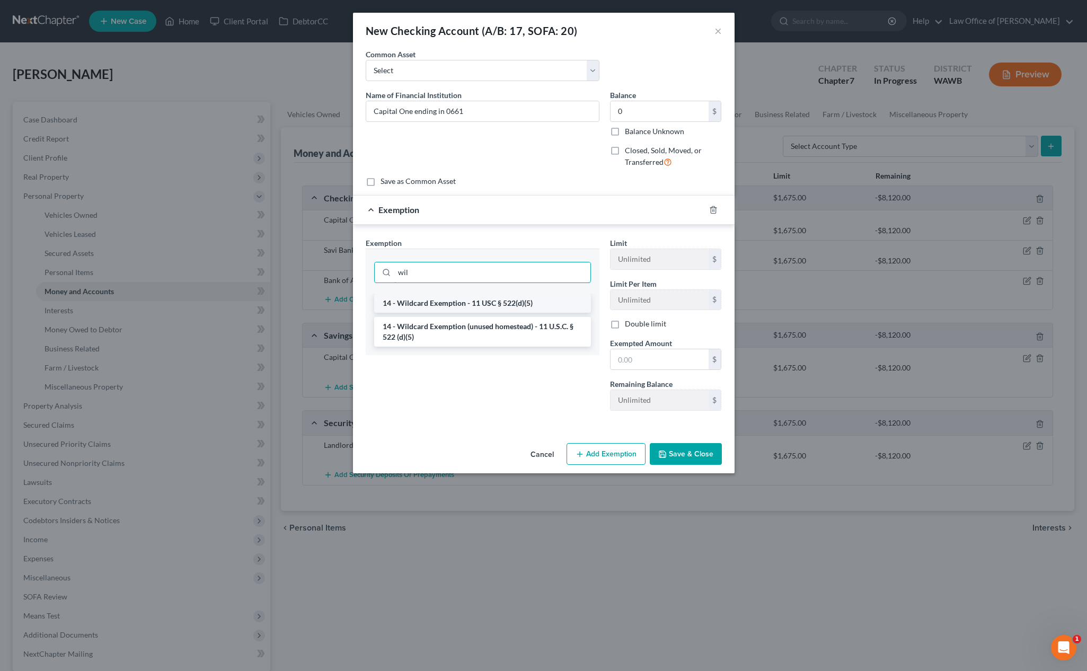
type input "wil"
click at [485, 302] on li "14 - Wildcard Exemption - 11 USC § 522(d)(5)" at bounding box center [482, 303] width 217 height 19
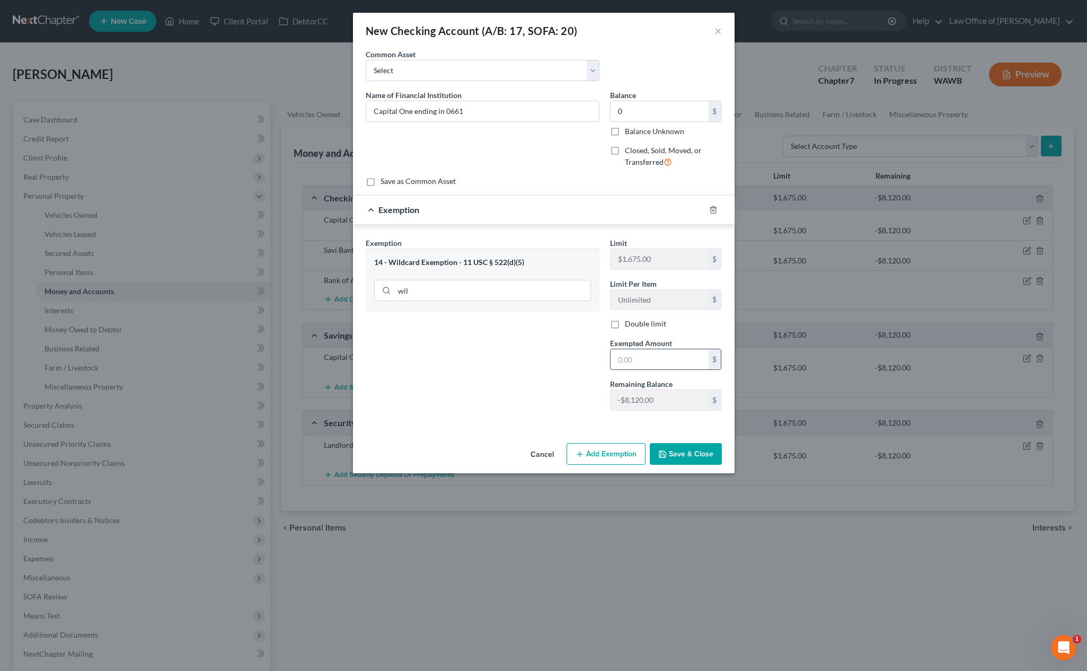
click at [654, 349] on div "$" at bounding box center [666, 359] width 112 height 21
click at [646, 361] on input "text" at bounding box center [660, 359] width 98 height 20
type input "0"
click at [622, 428] on div "An exemption set must first be selected from the Filing Information section. Co…" at bounding box center [544, 244] width 382 height 390
click at [667, 446] on button "Save & Close" at bounding box center [686, 454] width 72 height 22
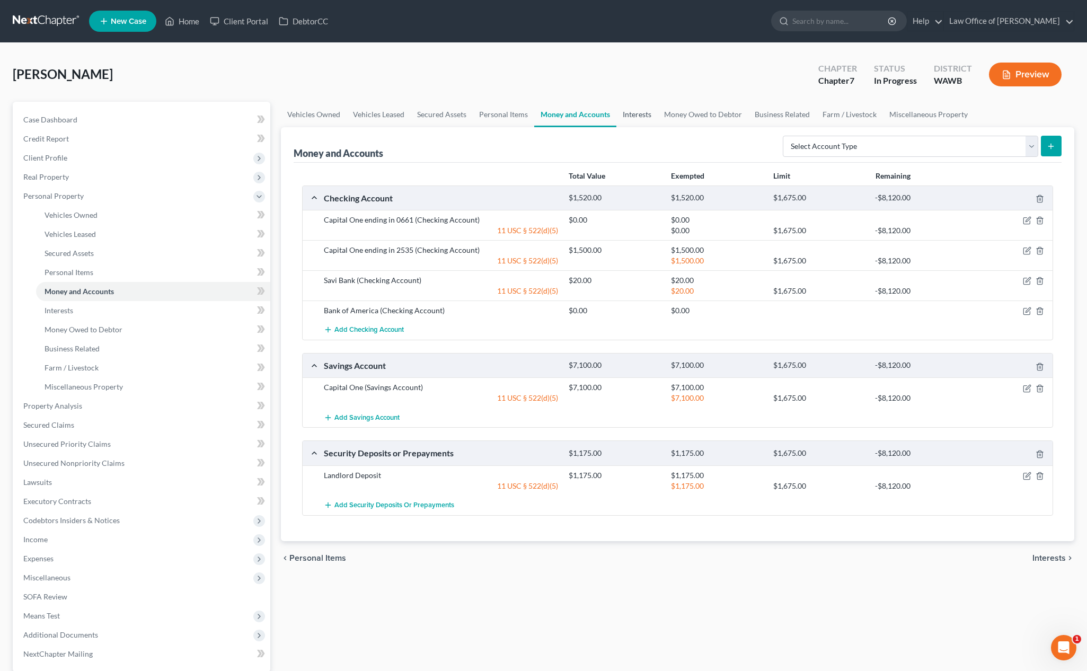
click at [645, 111] on link "Interests" at bounding box center [637, 114] width 41 height 25
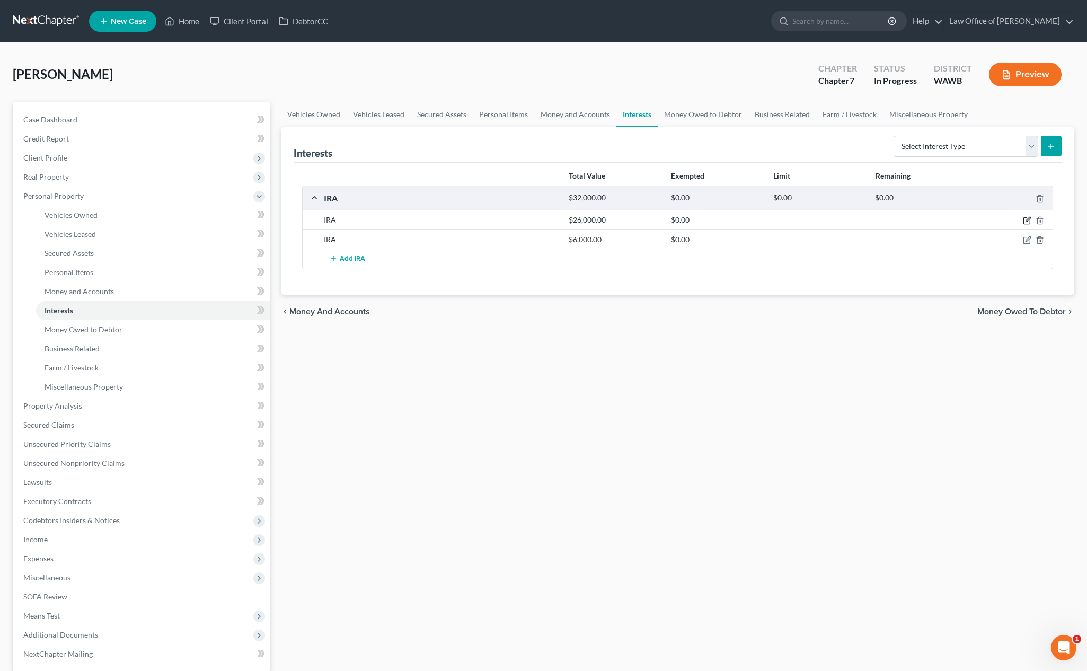
click at [987, 220] on icon "button" at bounding box center [1027, 220] width 8 height 8
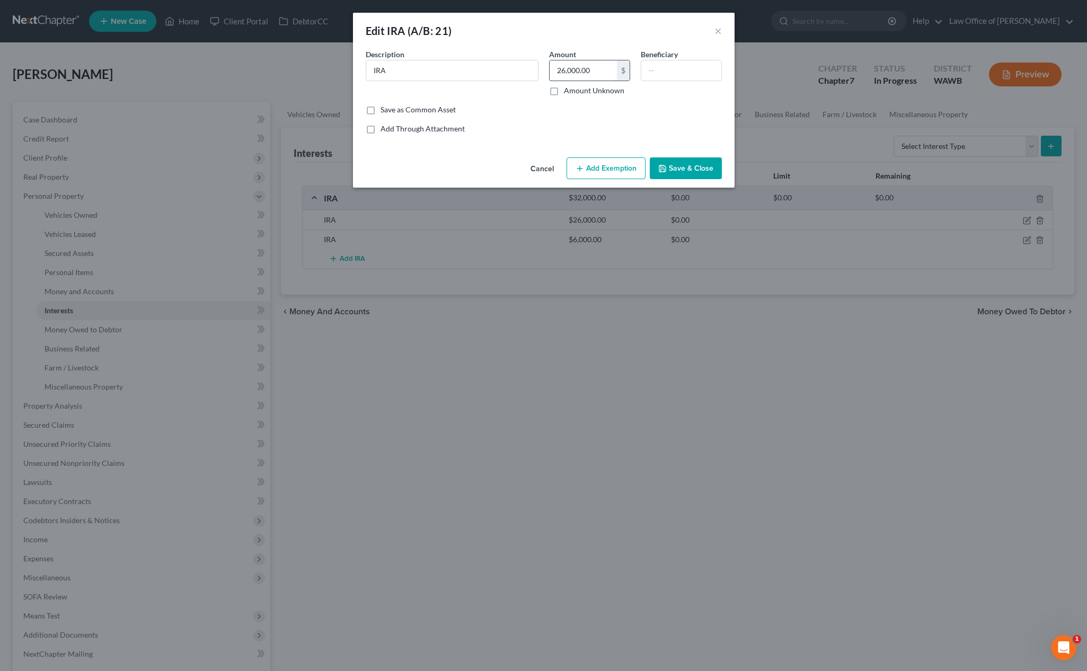
click at [595, 68] on input "26,000.00" at bounding box center [583, 70] width 67 height 20
type input "2"
type input "31,000"
click at [612, 173] on button "Add Exemption" at bounding box center [606, 168] width 79 height 22
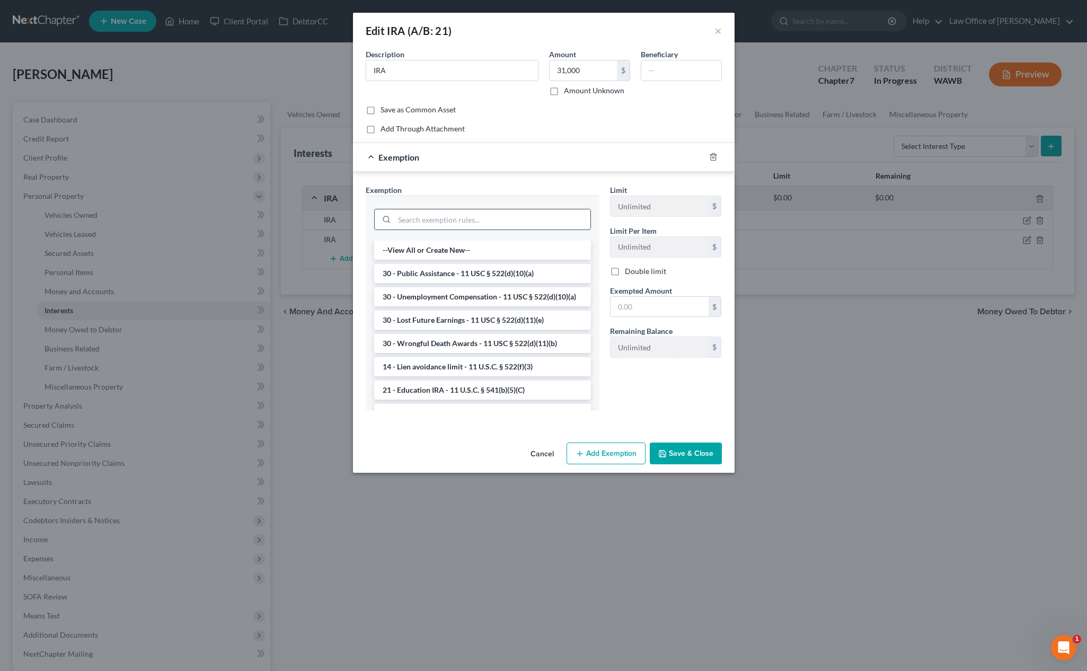
click at [502, 221] on input "search" at bounding box center [492, 219] width 196 height 20
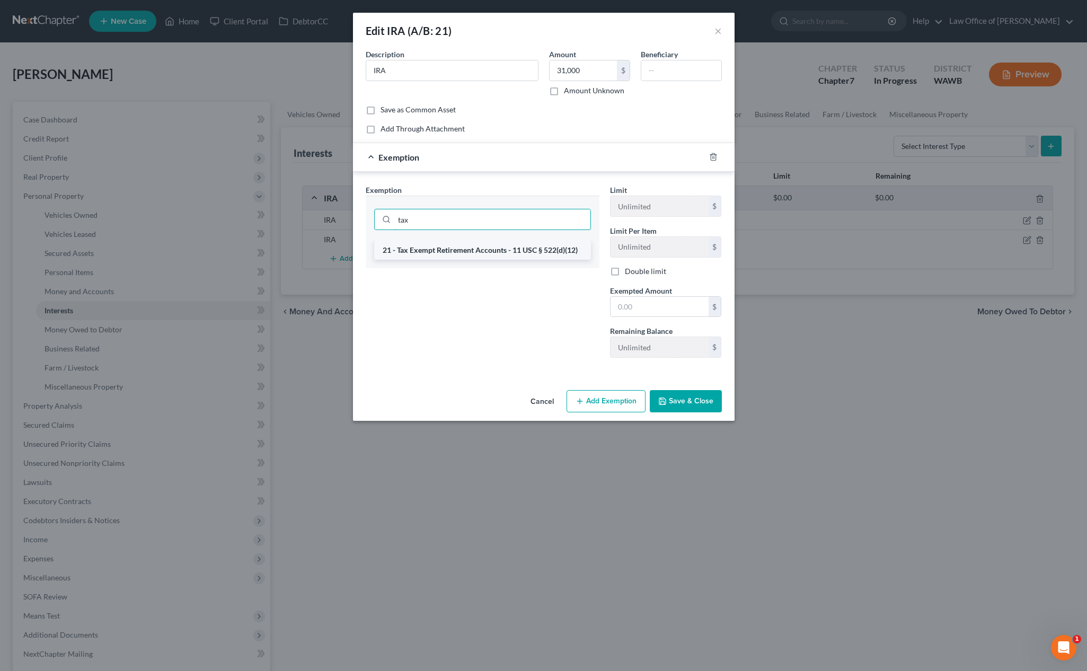
type input "tax"
click at [498, 249] on li "21 - Tax Exempt Retirement Accounts - 11 USC § 522(d)(12)" at bounding box center [482, 250] width 217 height 19
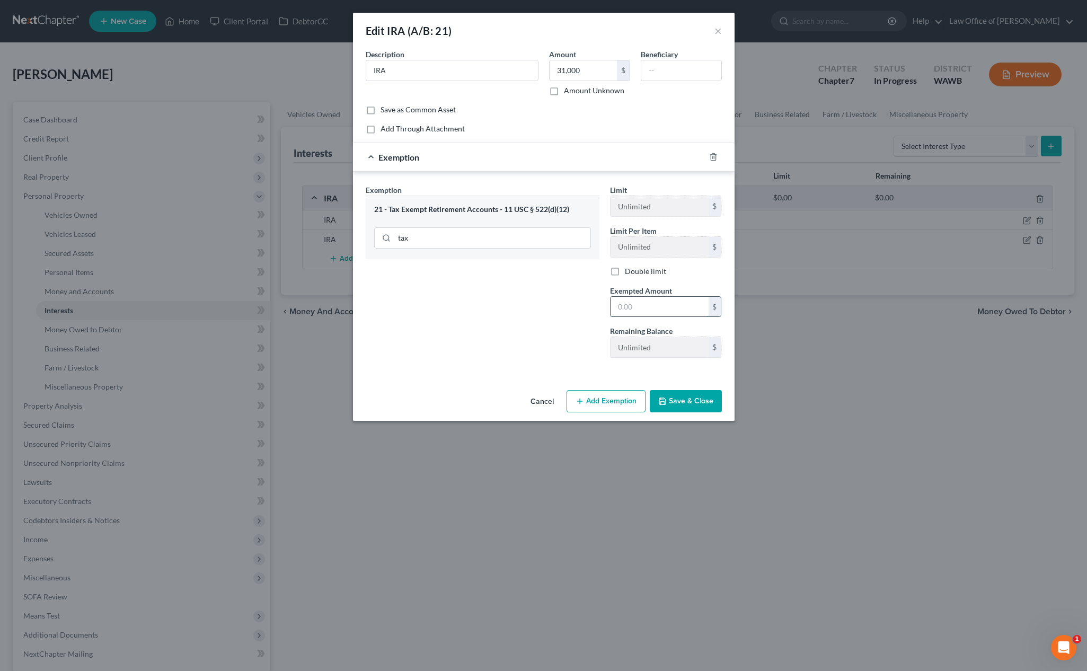
click at [649, 302] on input "text" at bounding box center [660, 307] width 98 height 20
type input "31,000"
click at [679, 401] on button "Save & Close" at bounding box center [686, 401] width 72 height 22
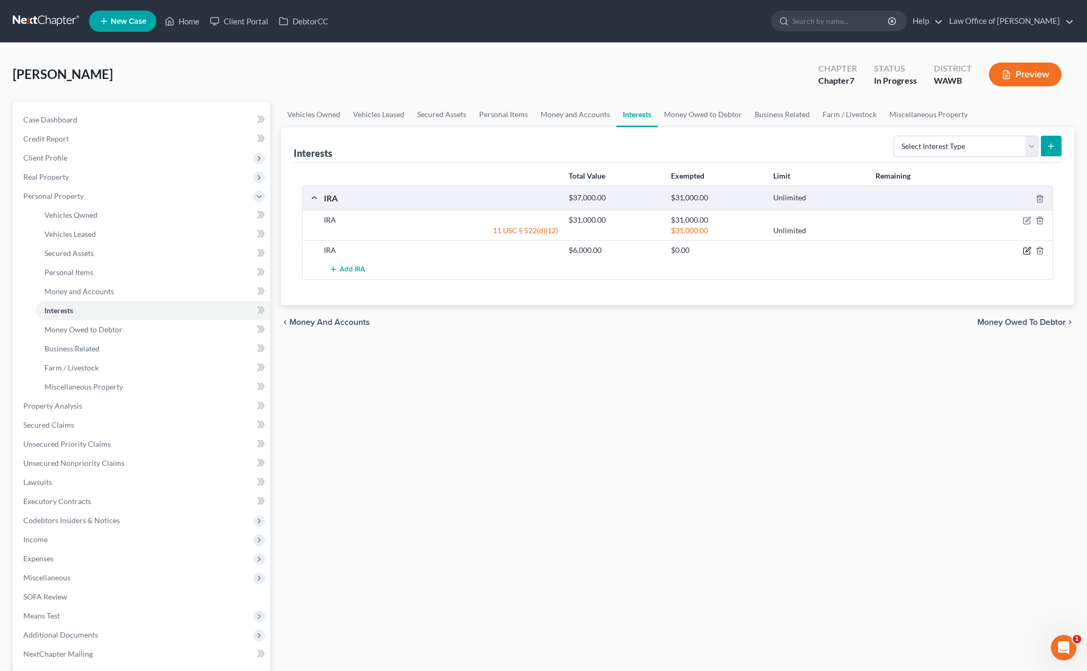
click at [987, 249] on icon "button" at bounding box center [1028, 250] width 5 height 5
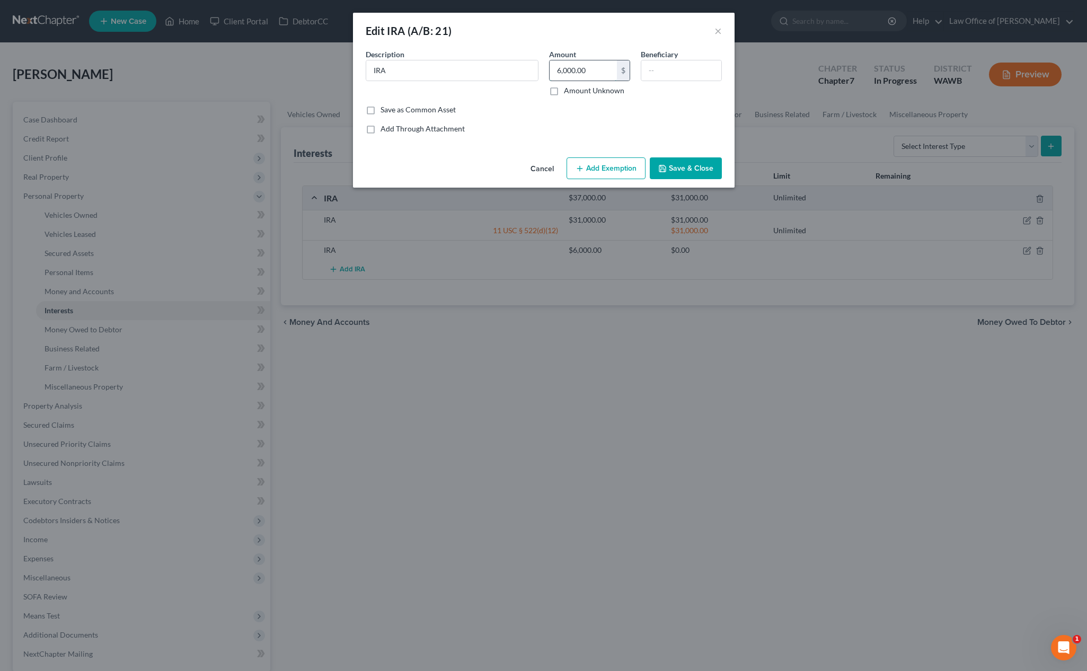
click at [590, 67] on input "6,000.00" at bounding box center [583, 70] width 67 height 20
type input "7,900"
click at [603, 168] on button "Add Exemption" at bounding box center [606, 168] width 79 height 22
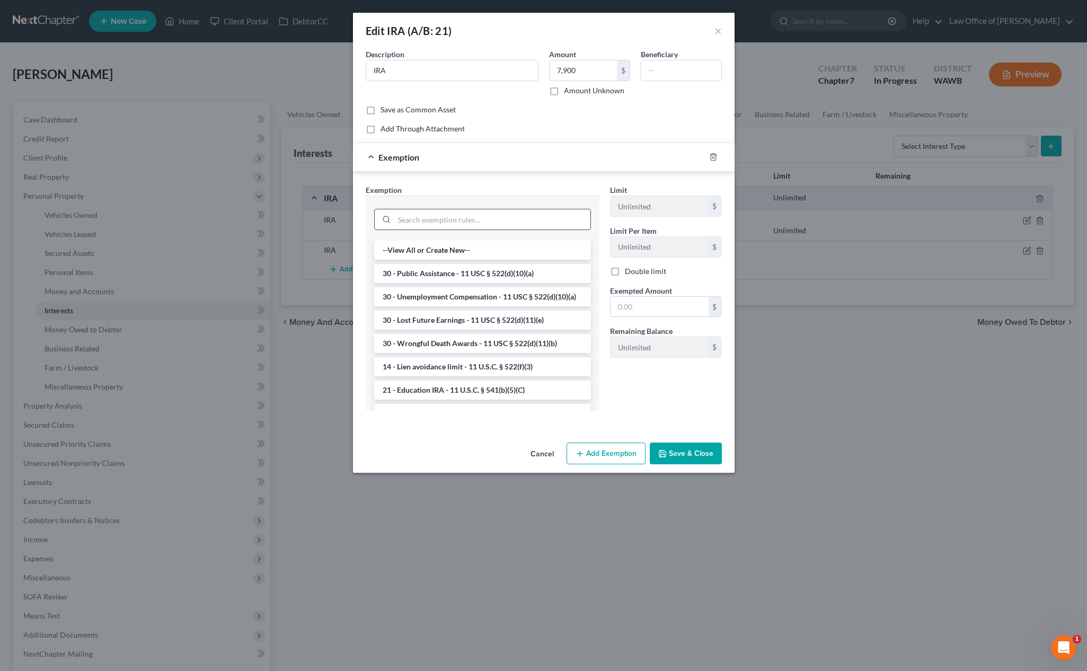
click at [517, 219] on input "search" at bounding box center [492, 219] width 196 height 20
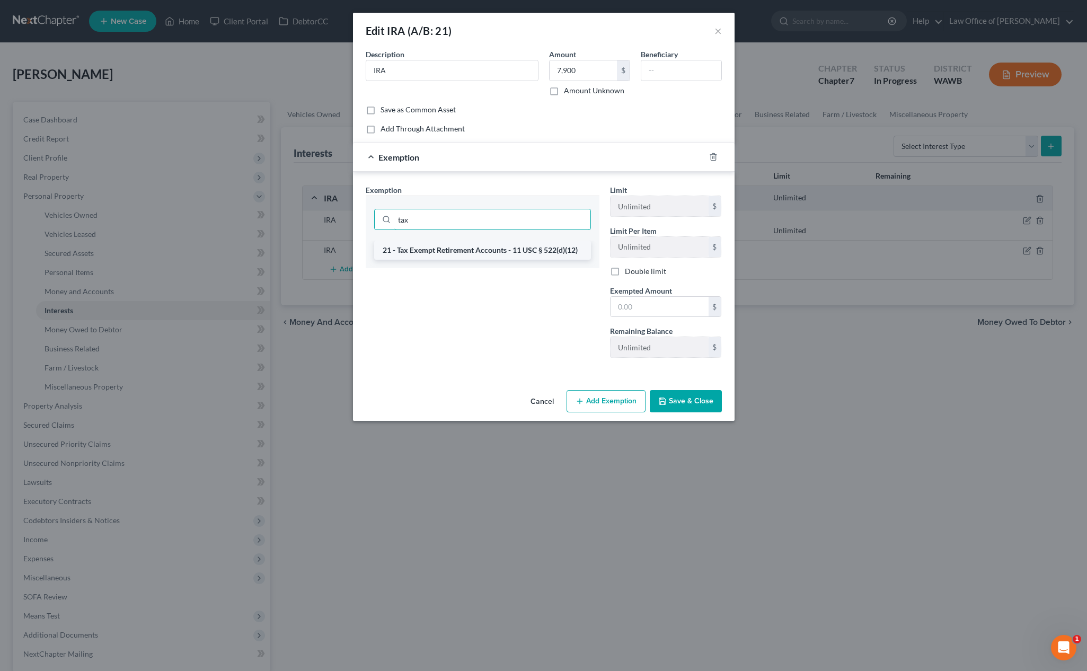
type input "tax"
click at [504, 249] on li "21 - Tax Exempt Retirement Accounts - 11 USC § 522(d)(12)" at bounding box center [482, 250] width 217 height 19
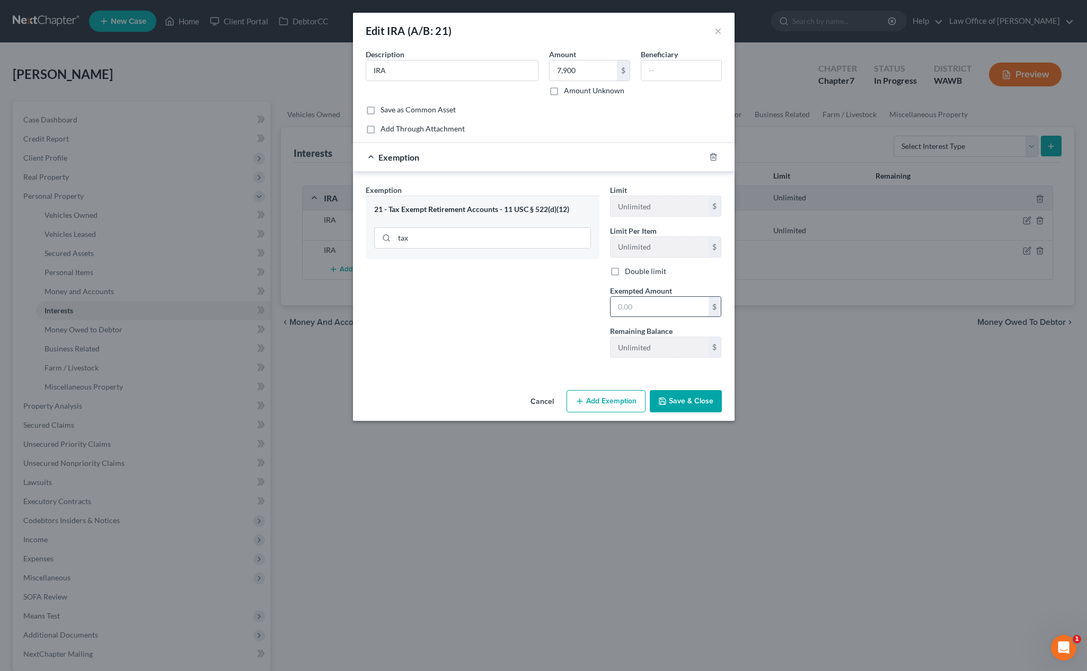
click at [640, 304] on input "text" at bounding box center [660, 307] width 98 height 20
type input "7,900"
click at [704, 394] on button "Save & Close" at bounding box center [686, 401] width 72 height 22
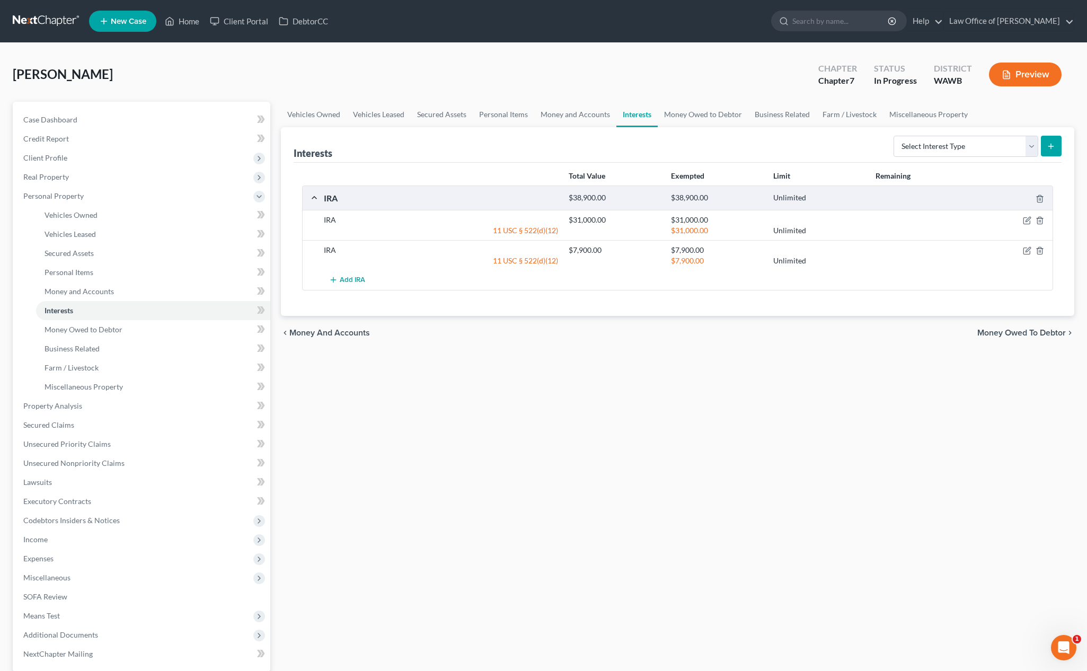
click at [708, 128] on div "Interests Select Interest Type 401K (A/B: 21) Annuity (A/B: 23) Bond (A/B: 18) …" at bounding box center [678, 145] width 768 height 36
click at [707, 116] on link "Money Owed to Debtor" at bounding box center [703, 114] width 91 height 25
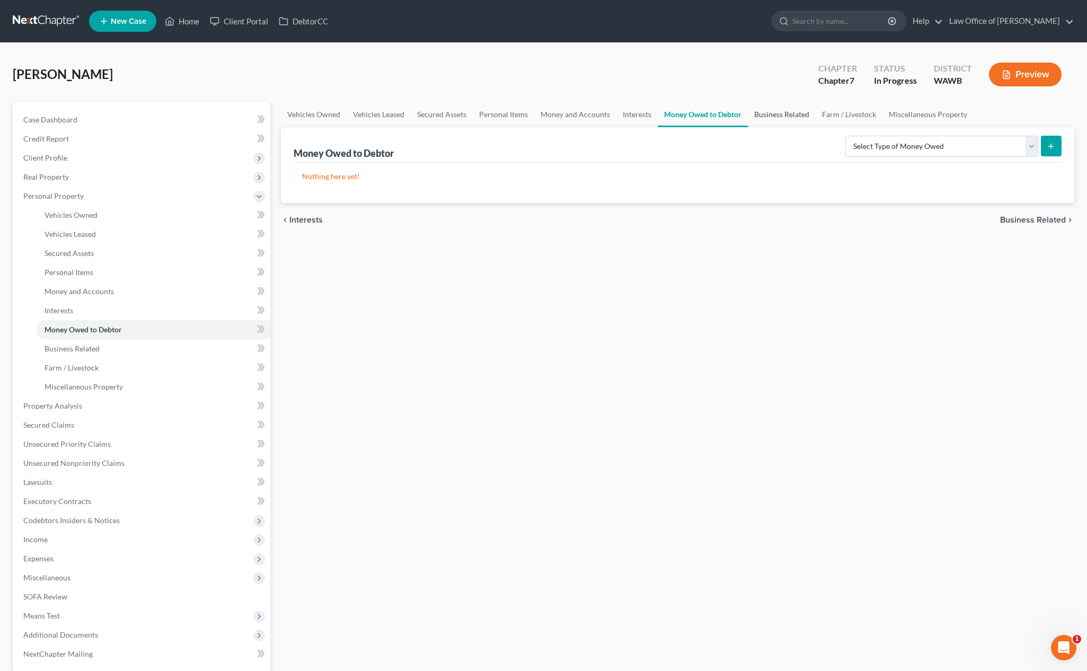
click at [777, 115] on link "Business Related" at bounding box center [782, 114] width 68 height 25
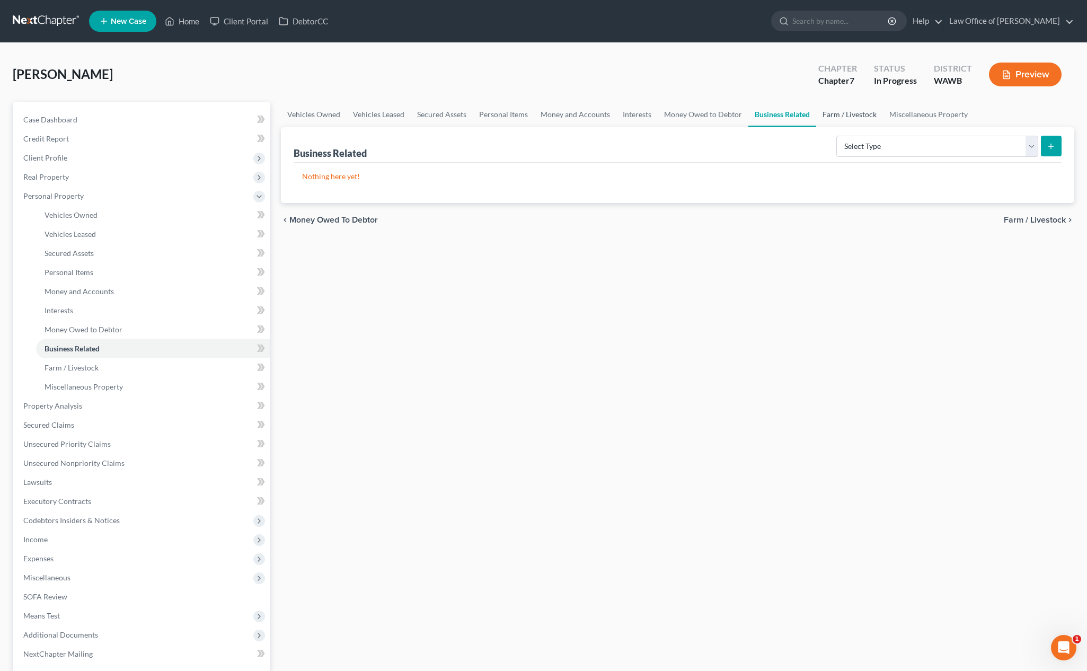
click at [819, 112] on link "Farm / Livestock" at bounding box center [850, 114] width 67 height 25
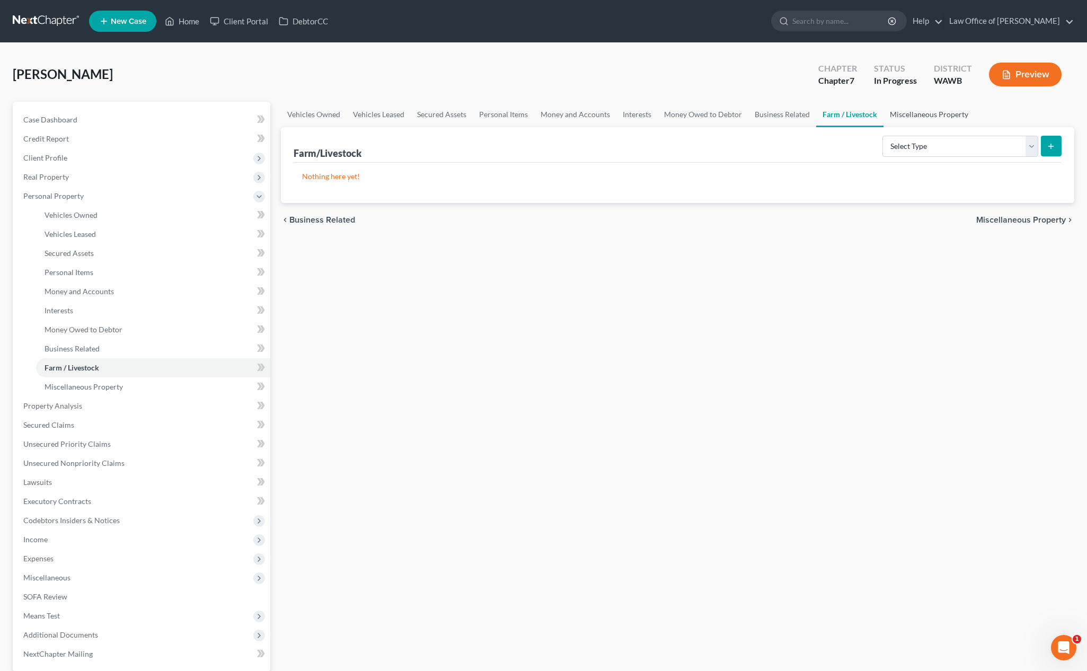
click at [901, 114] on link "Miscellaneous Property" at bounding box center [929, 114] width 91 height 25
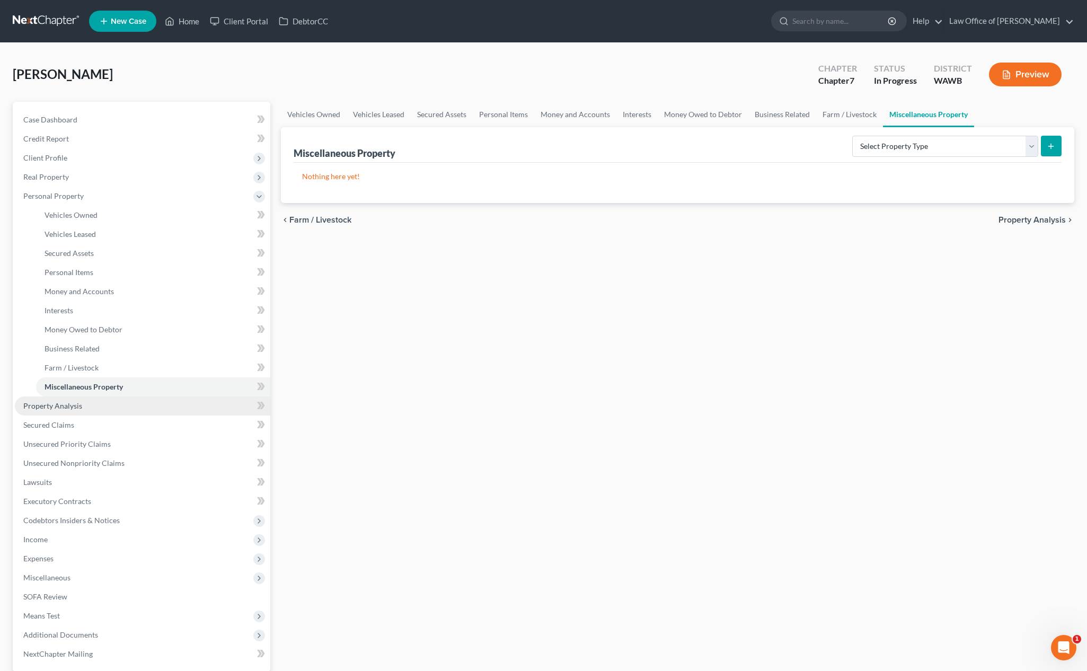
click at [166, 401] on link "Property Analysis" at bounding box center [143, 406] width 256 height 19
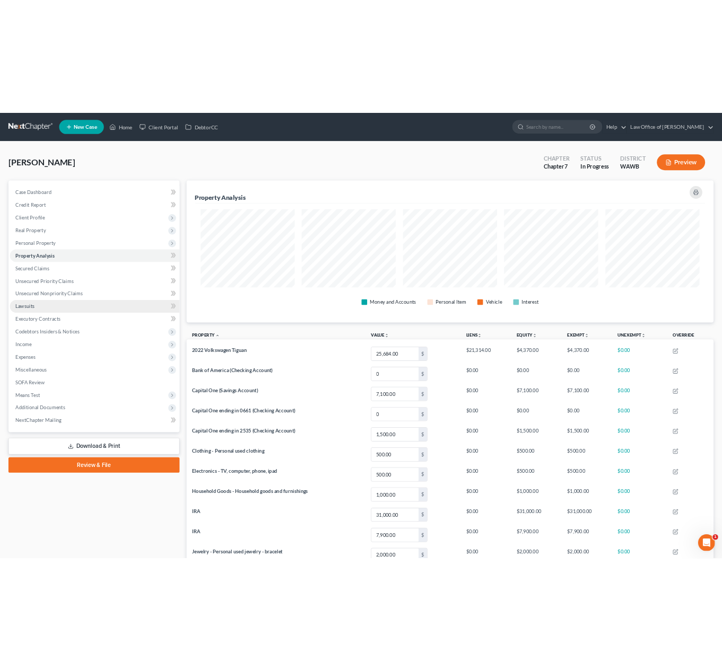
scroll to position [214, 794]
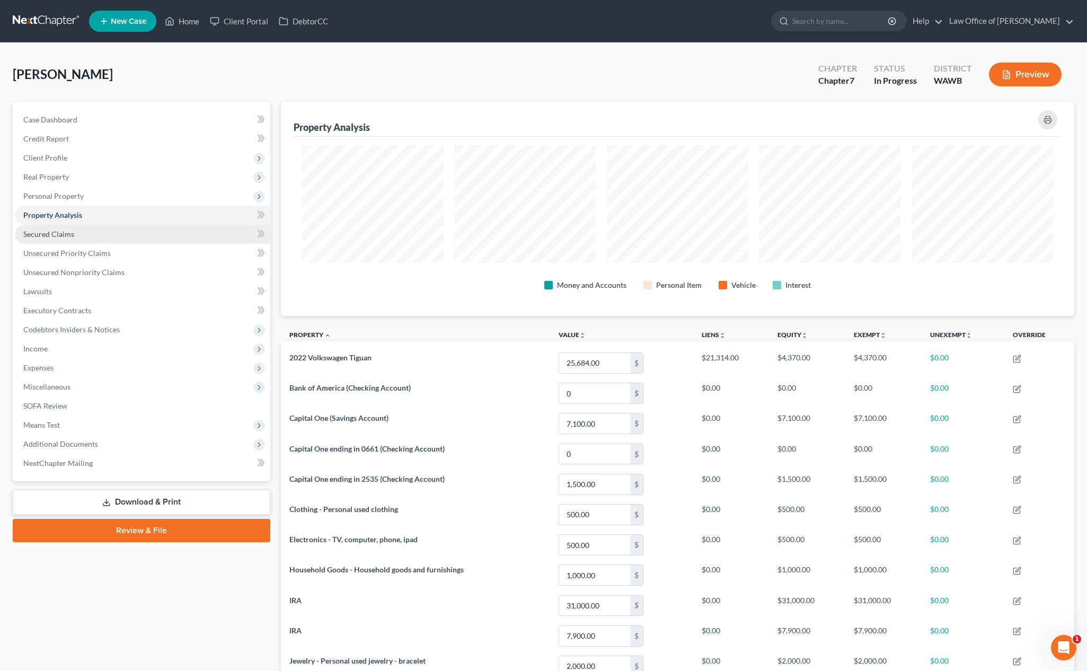
click at [166, 234] on link "Secured Claims" at bounding box center [143, 234] width 256 height 19
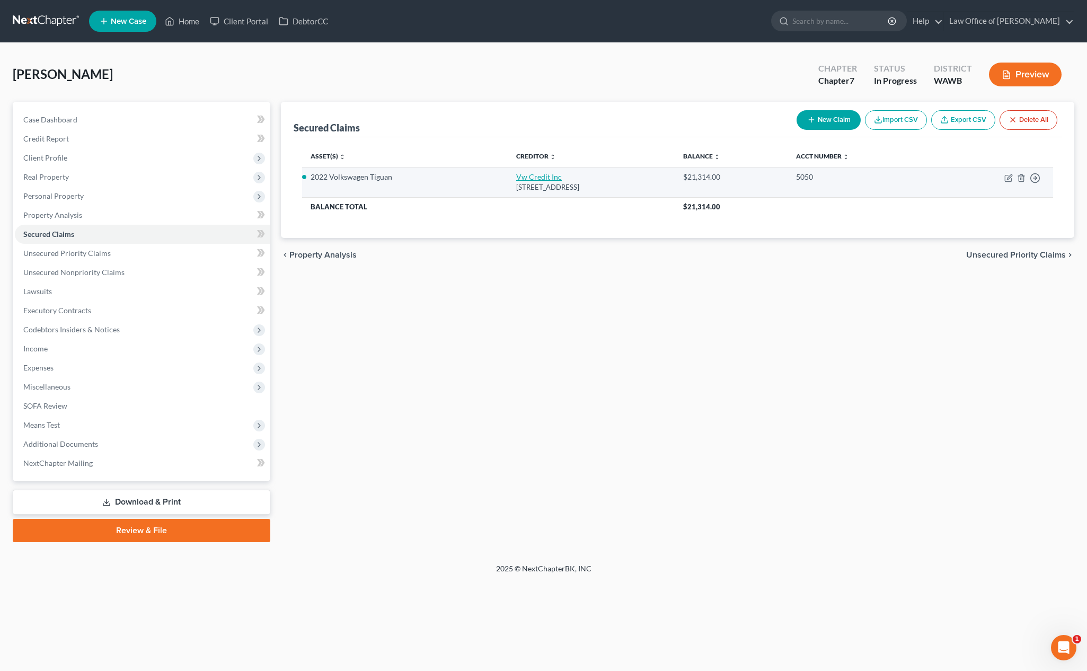
click at [516, 174] on link "Vw Credit Inc" at bounding box center [539, 176] width 46 height 9
select select "14"
select select "2"
select select "0"
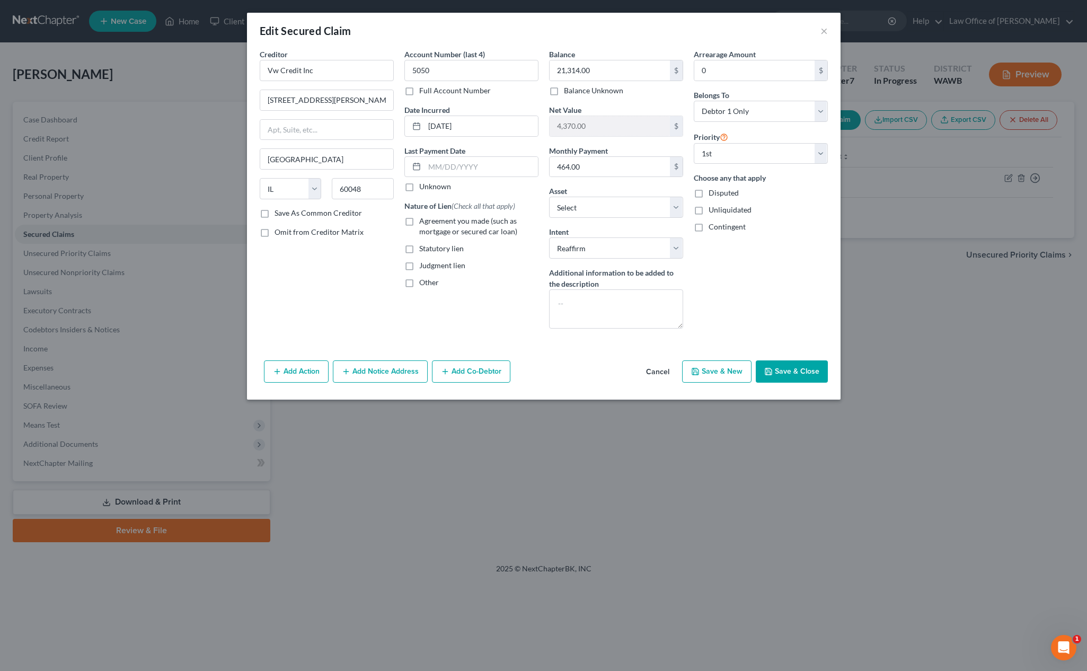
click at [419, 225] on label "Agreement you made (such as mortgage or secured car loan)" at bounding box center [478, 226] width 119 height 21
click at [424, 223] on input "Agreement you made (such as mortgage or secured car loan)" at bounding box center [427, 219] width 7 height 7
checkbox input "true"
click at [794, 370] on button "Save & Close" at bounding box center [792, 372] width 72 height 22
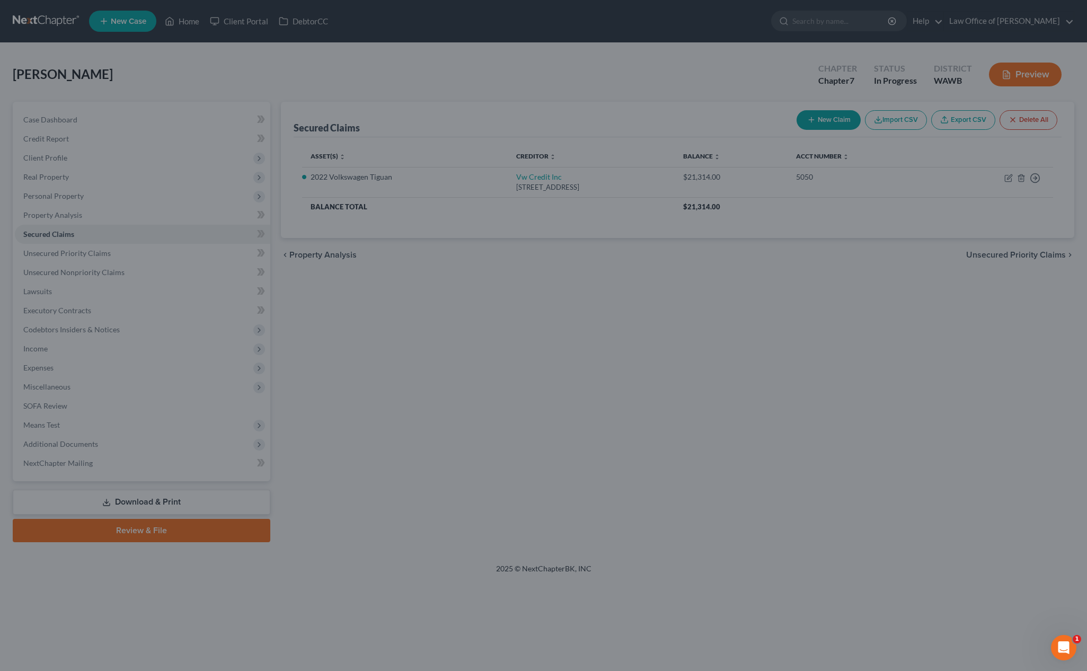
select select "7"
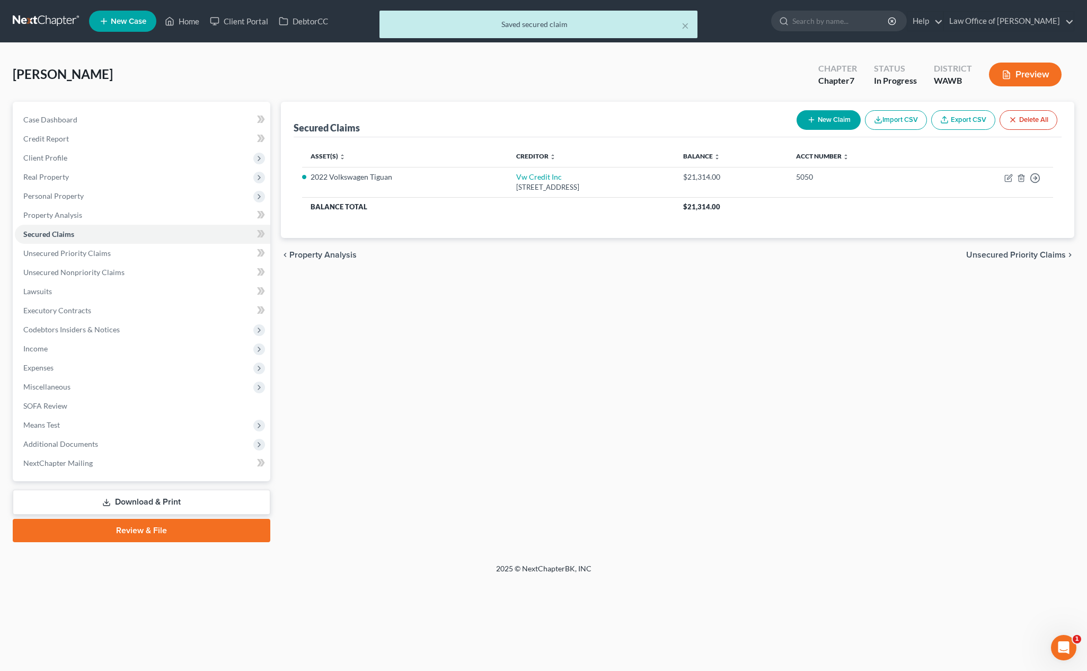
click at [987, 253] on span "Unsecured Priority Claims" at bounding box center [1017, 255] width 100 height 8
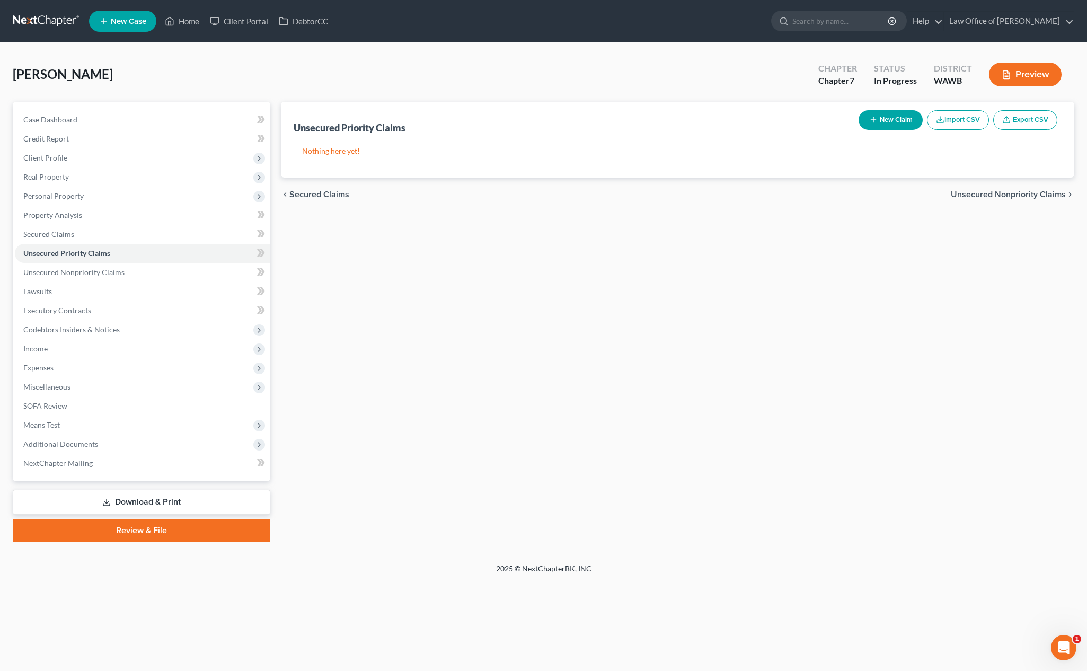
click at [987, 190] on span "Unsecured Nonpriority Claims" at bounding box center [1008, 194] width 115 height 8
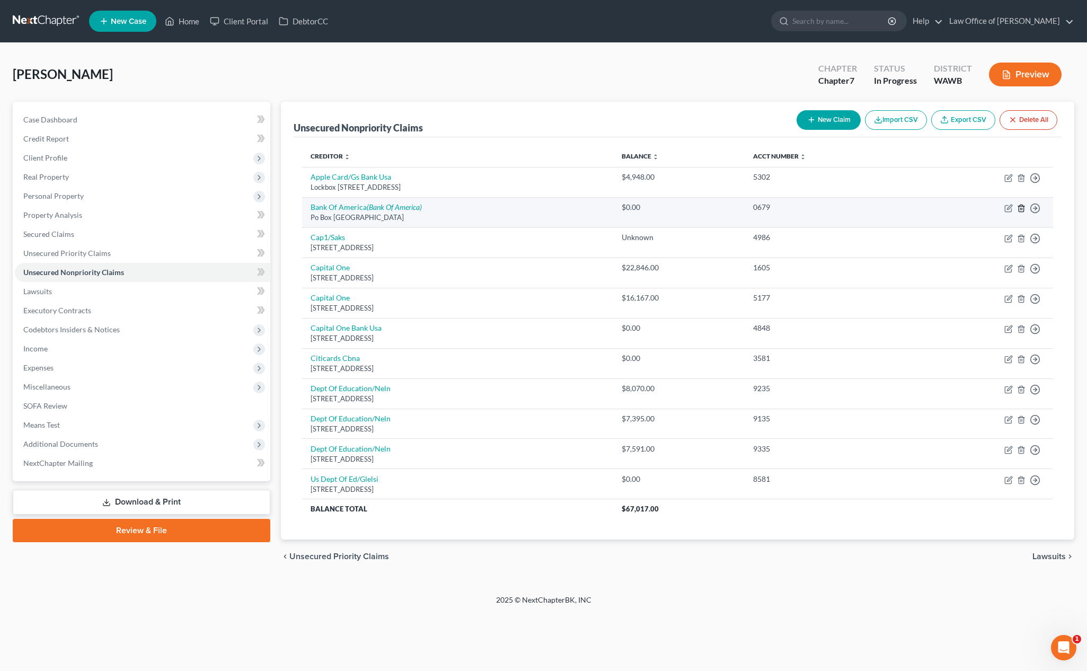
click at [987, 208] on line "button" at bounding box center [1022, 209] width 0 height 2
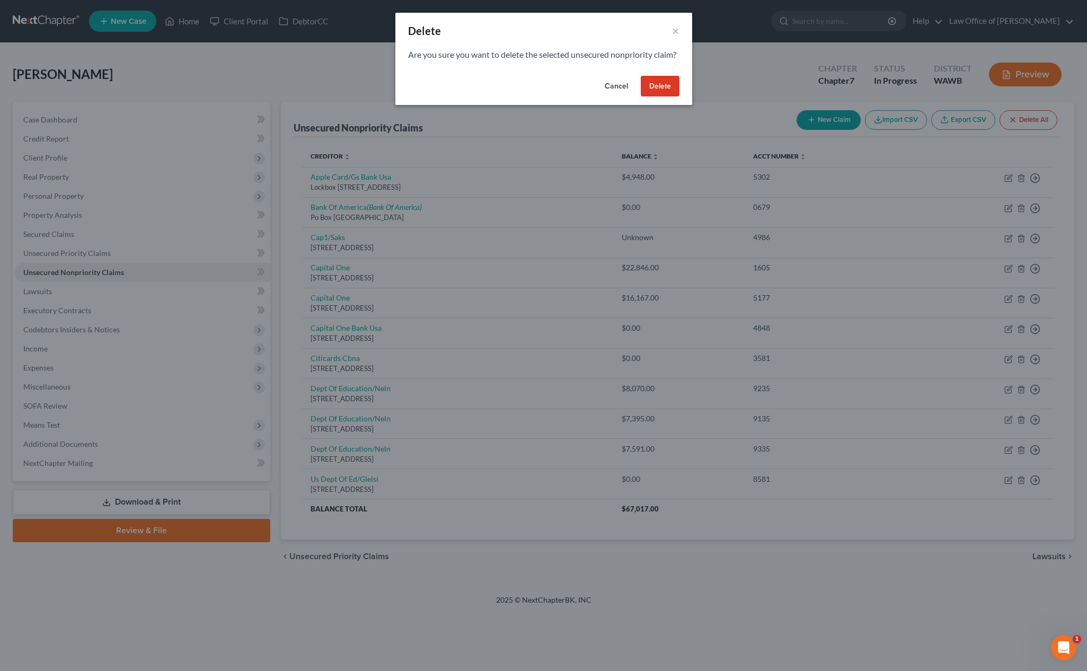
click at [660, 94] on button "Delete" at bounding box center [660, 86] width 39 height 21
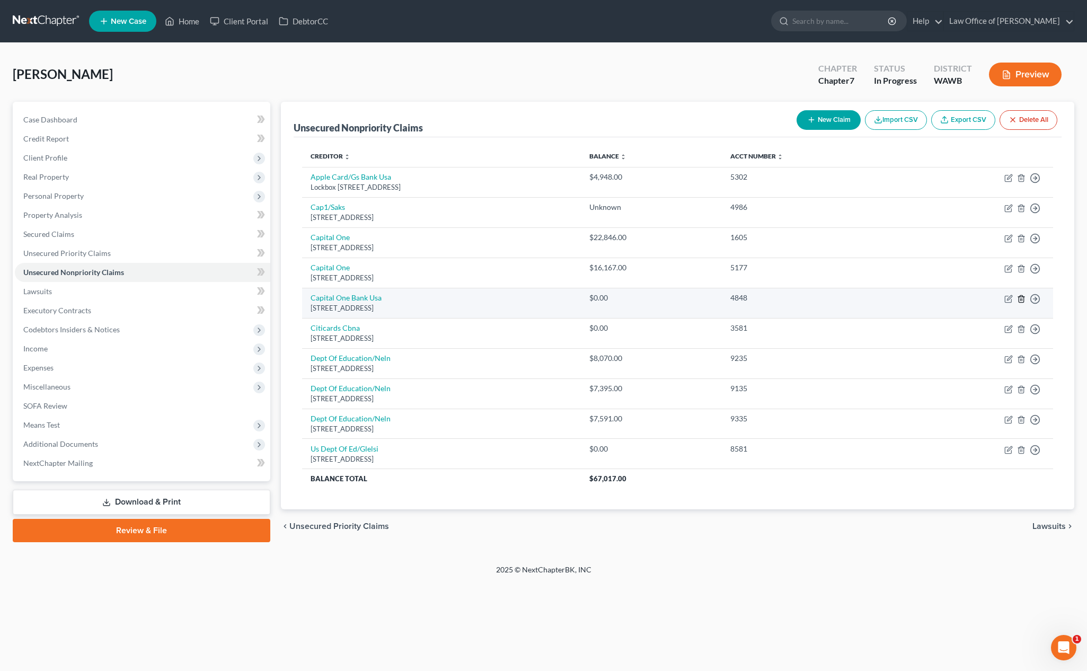
click at [987, 299] on line "button" at bounding box center [1021, 300] width 0 height 2
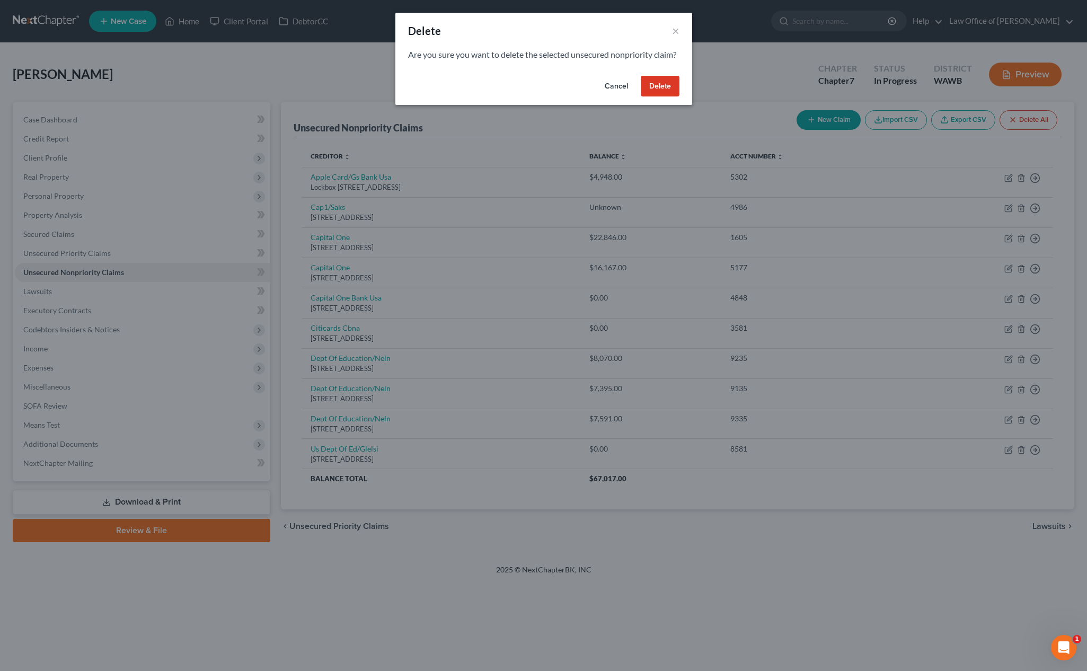
click at [665, 91] on button "Delete" at bounding box center [660, 86] width 39 height 21
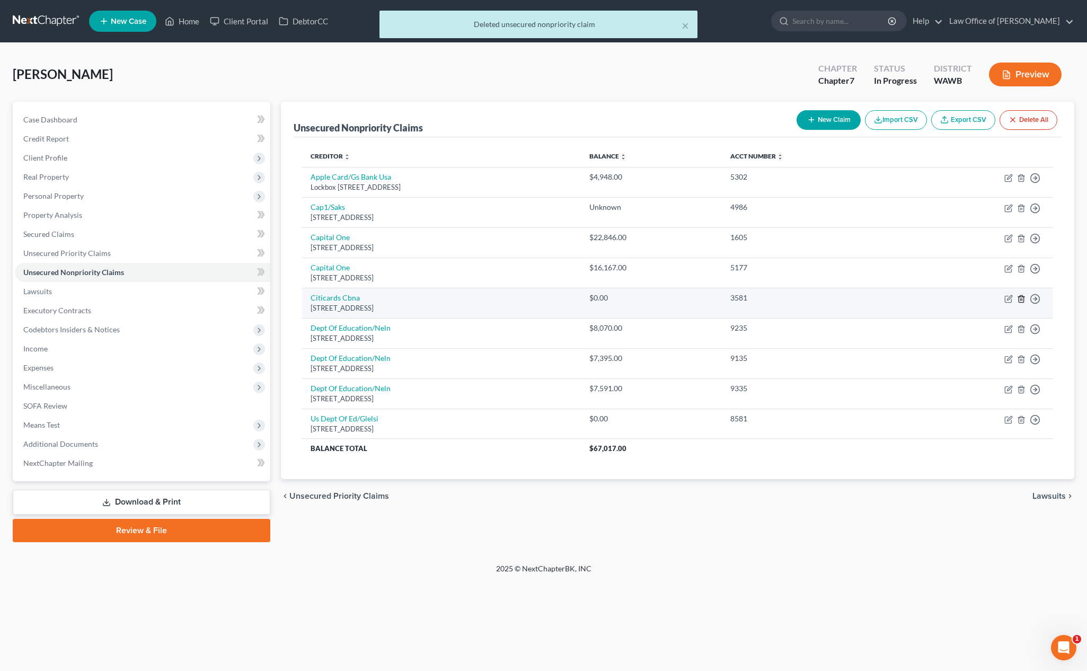
click at [987, 298] on icon "button" at bounding box center [1021, 299] width 8 height 8
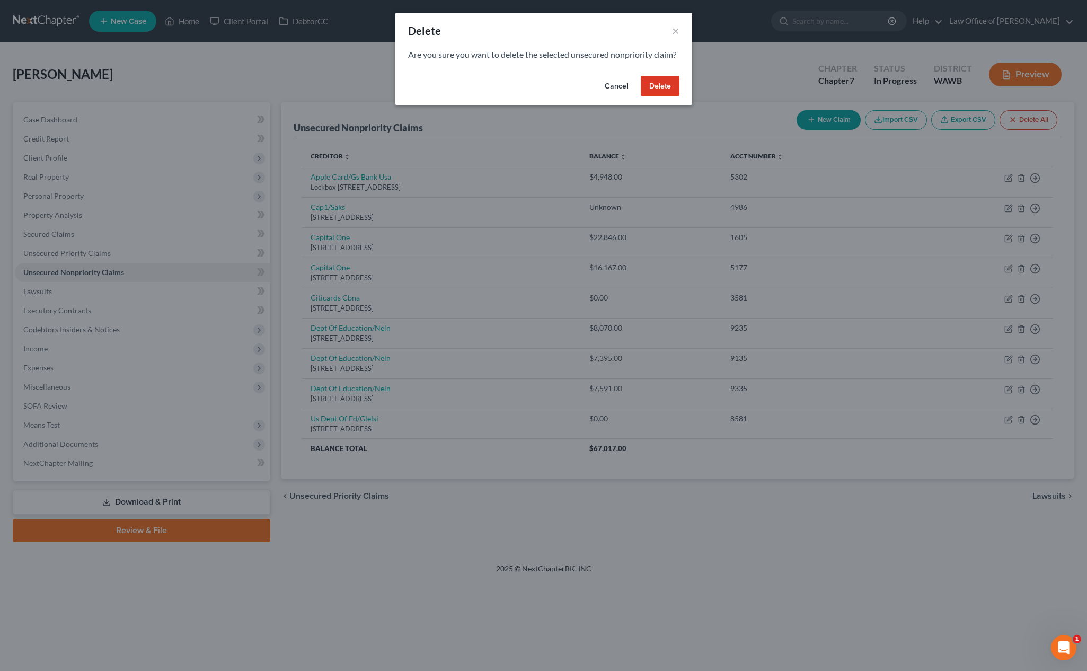
click at [662, 95] on button "Delete" at bounding box center [660, 86] width 39 height 21
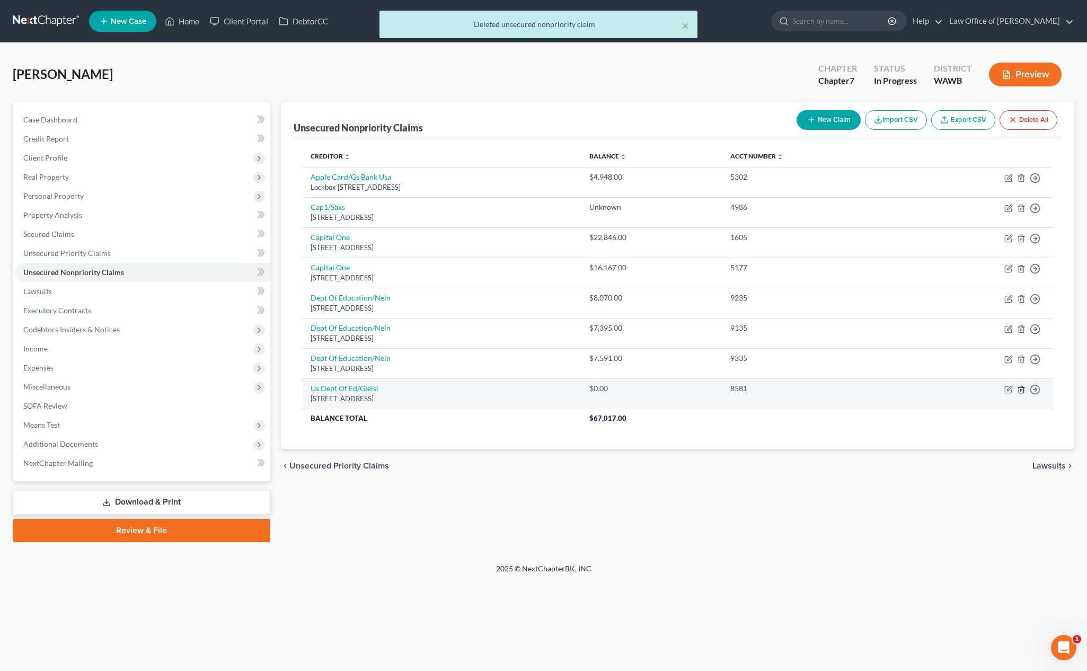
click at [987, 389] on line "button" at bounding box center [1022, 390] width 0 height 2
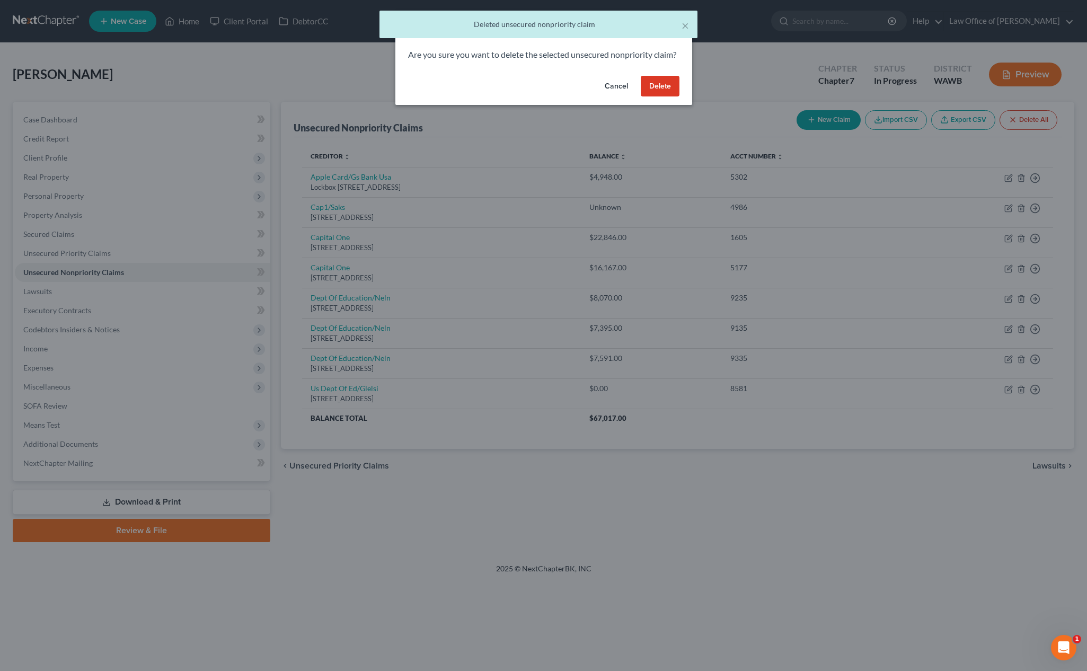
click at [662, 97] on button "Delete" at bounding box center [660, 86] width 39 height 21
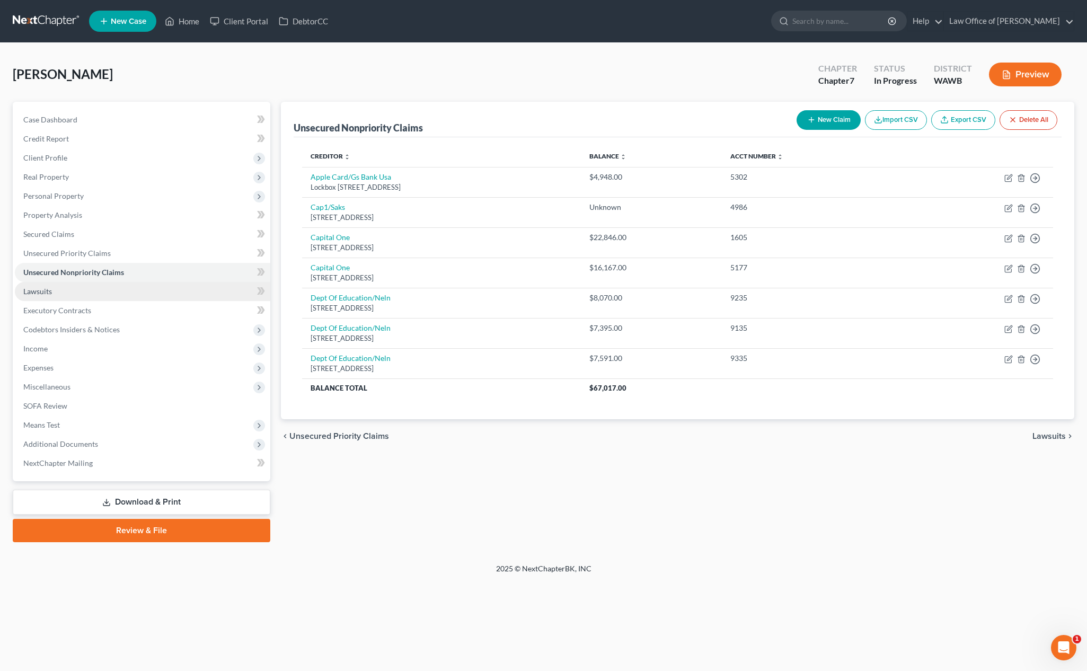
click at [199, 292] on link "Lawsuits" at bounding box center [143, 291] width 256 height 19
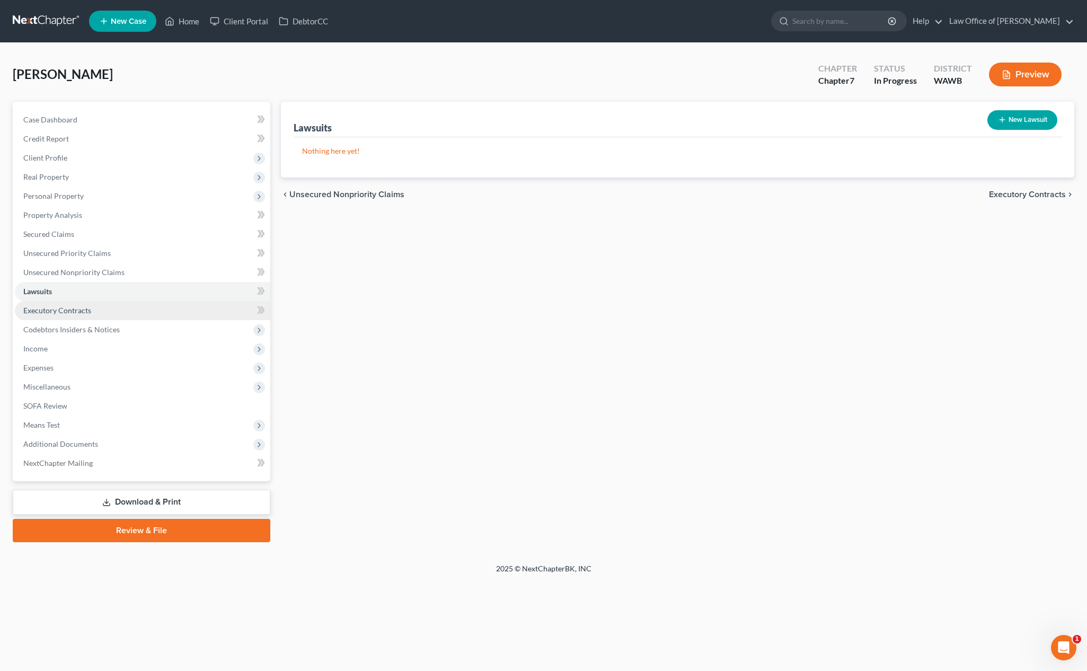
click at [180, 308] on link "Executory Contracts" at bounding box center [143, 310] width 256 height 19
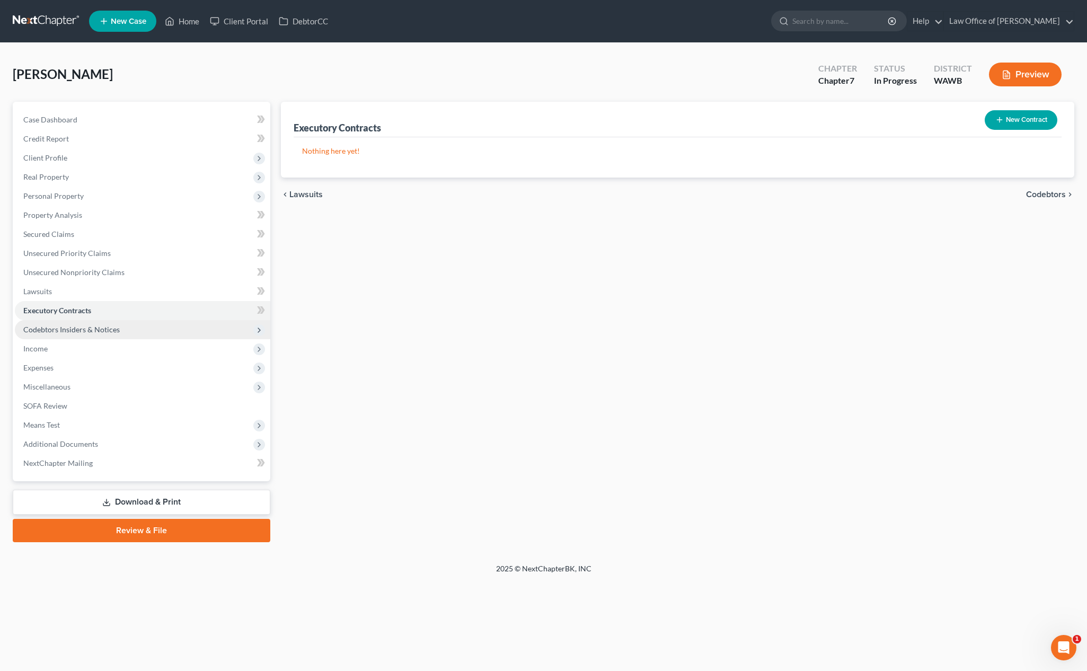
click at [170, 326] on span "Codebtors Insiders & Notices" at bounding box center [143, 329] width 256 height 19
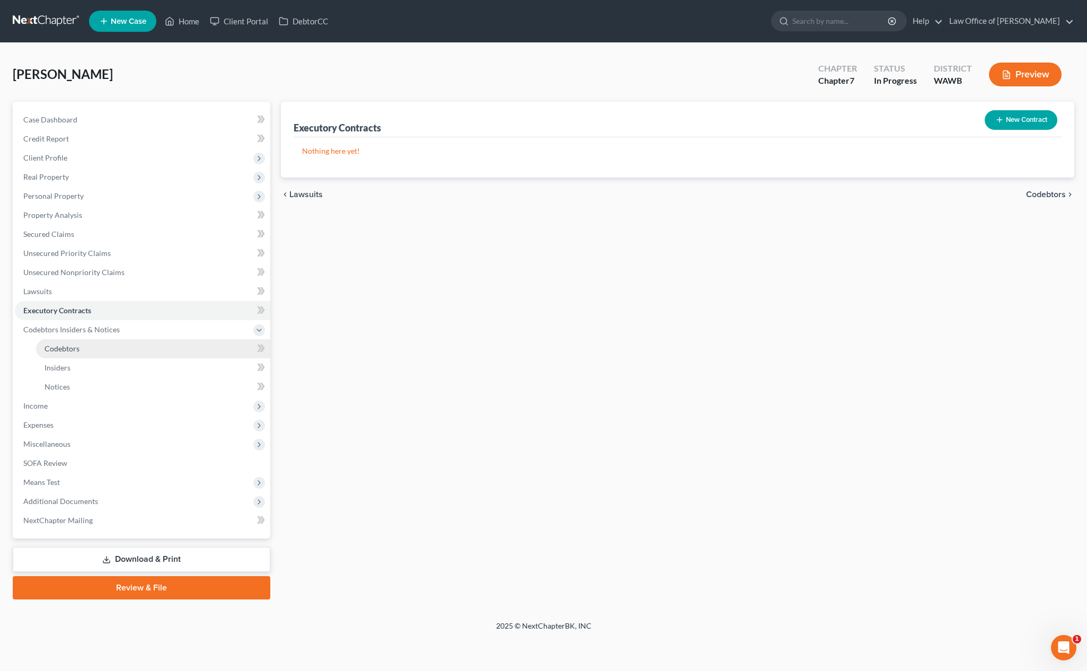
click at [160, 347] on link "Codebtors" at bounding box center [153, 348] width 234 height 19
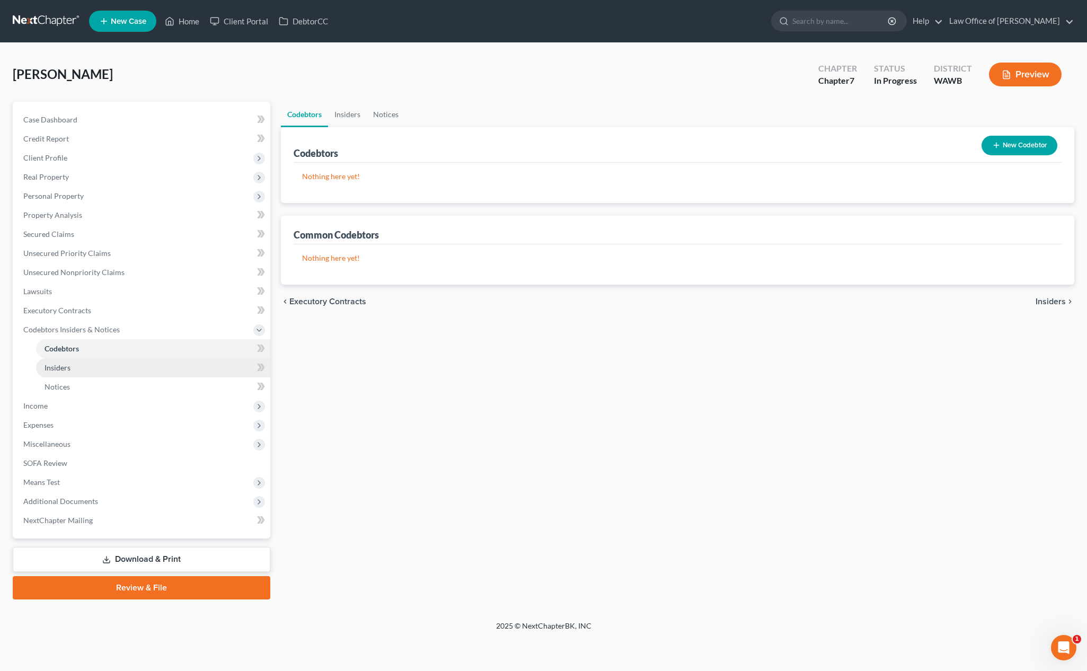
click at [151, 362] on link "Insiders" at bounding box center [153, 367] width 234 height 19
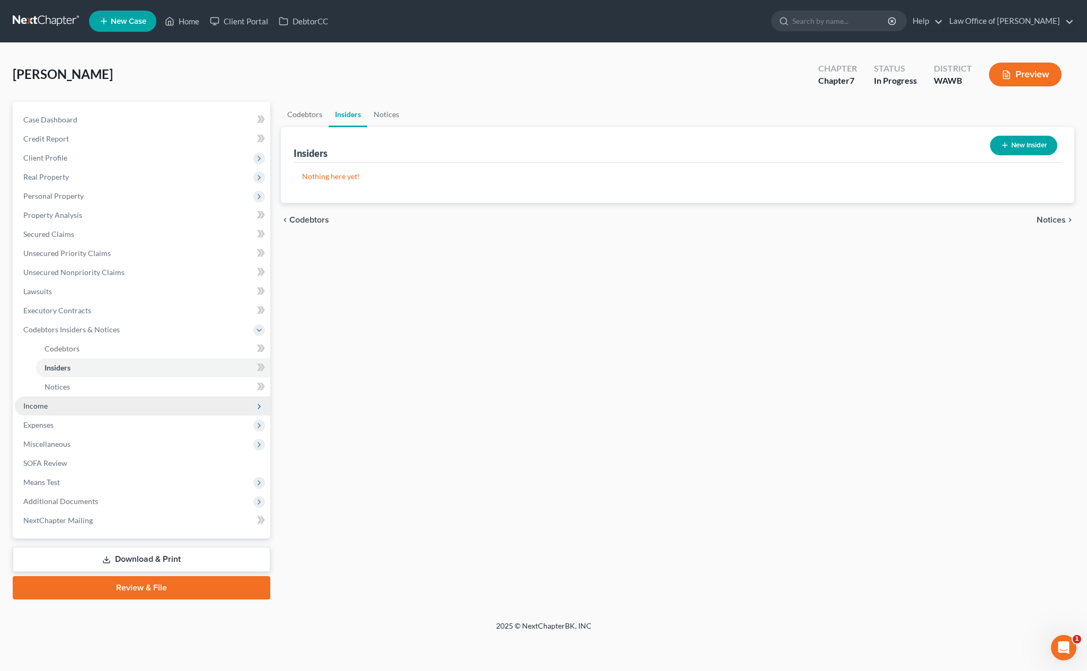
click at [126, 398] on span "Income" at bounding box center [143, 406] width 256 height 19
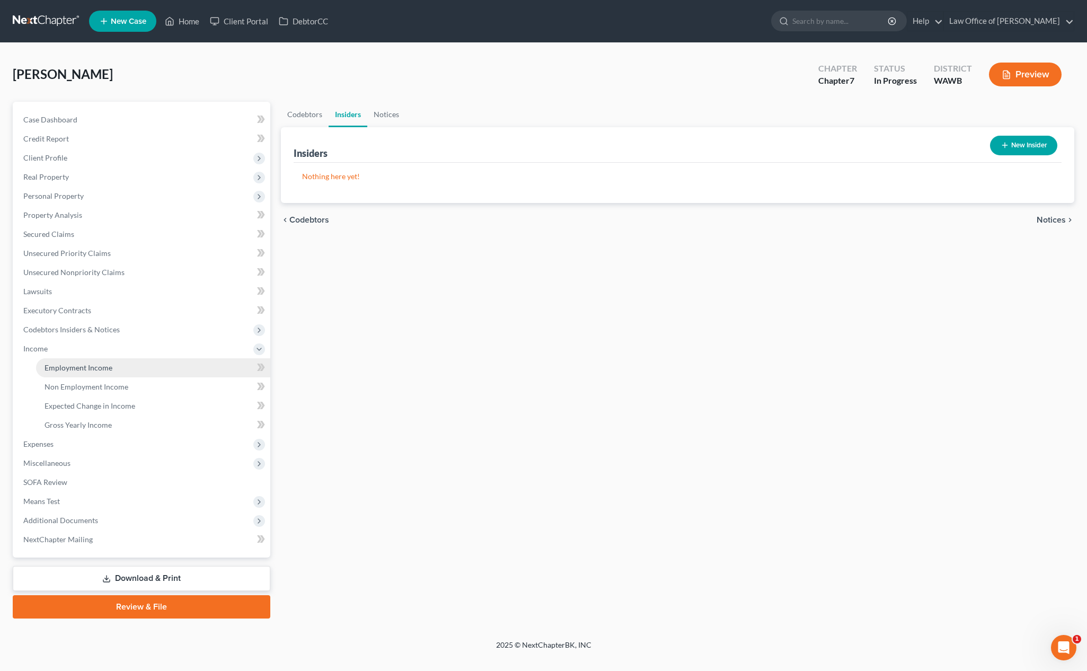
click at [129, 374] on link "Employment Income" at bounding box center [153, 367] width 234 height 19
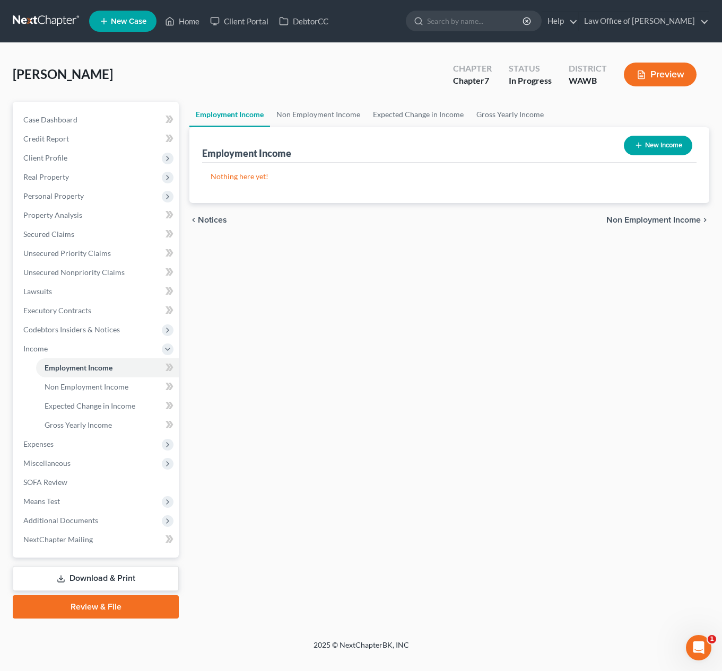
click at [659, 148] on button "New Income" at bounding box center [658, 146] width 68 height 20
select select "0"
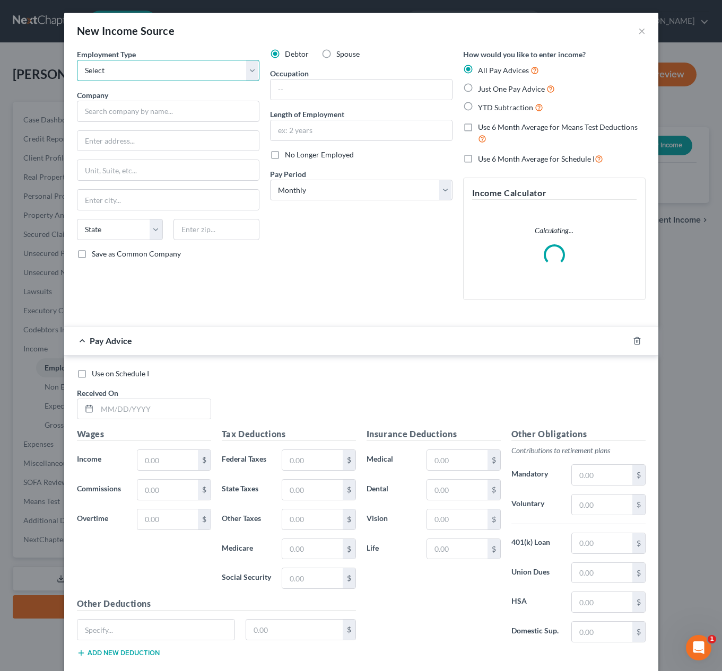
click at [176, 63] on select "Select Full or Part Time Employment Self Employment" at bounding box center [168, 70] width 182 height 21
select select "0"
click at [164, 111] on input "text" at bounding box center [168, 111] width 182 height 21
type input "SJI LLC"
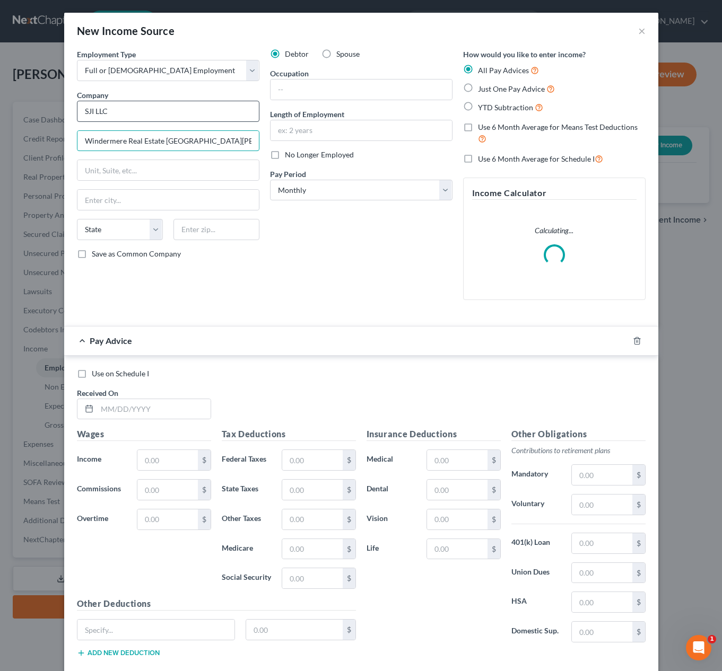
type input "Windermere Real Estate San Juan Island"
type input "S"
type input "PO Box 3049"
click at [215, 229] on input "text" at bounding box center [216, 229] width 86 height 21
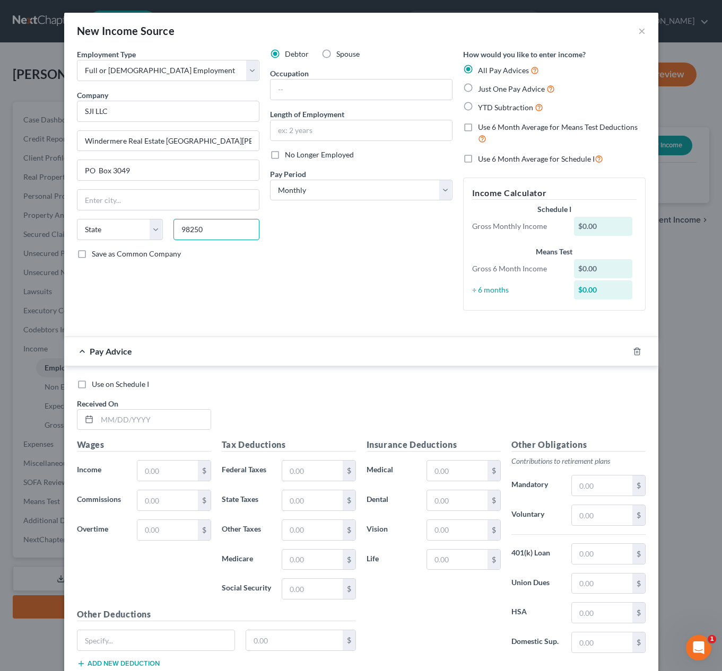
type input "98250"
type input "Friday Harbor"
select select "50"
click at [328, 90] on input "text" at bounding box center [360, 90] width 181 height 20
type input "Office"
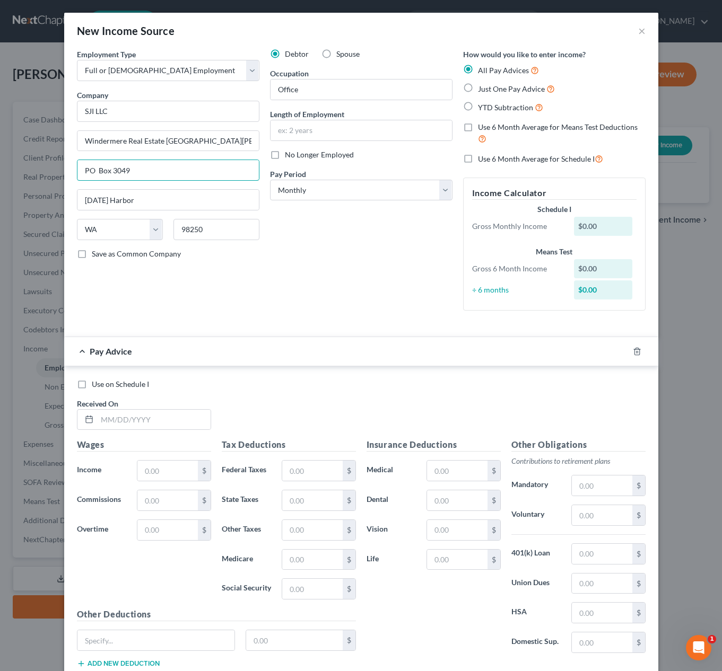
drag, startPoint x: 146, startPoint y: 178, endPoint x: 45, endPoint y: 153, distance: 103.8
click at [45, 153] on div "New Income Source × Employment Type * Select Full or Part Time Employment Self …" at bounding box center [361, 335] width 722 height 671
type input "50 Spring Street"
click at [314, 93] on input "Office" at bounding box center [360, 90] width 181 height 20
click at [326, 127] on input "text" at bounding box center [360, 130] width 181 height 20
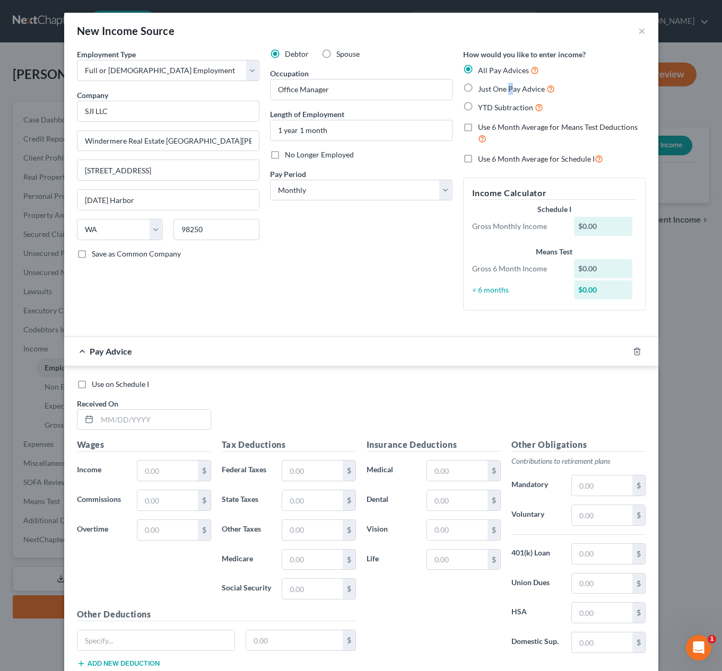
click at [492, 83] on label "Just One Pay Advice" at bounding box center [516, 89] width 77 height 12
click at [490, 84] on label "Just One Pay Advice" at bounding box center [516, 89] width 77 height 12
click at [489, 84] on input "Just One Pay Advice" at bounding box center [485, 86] width 7 height 7
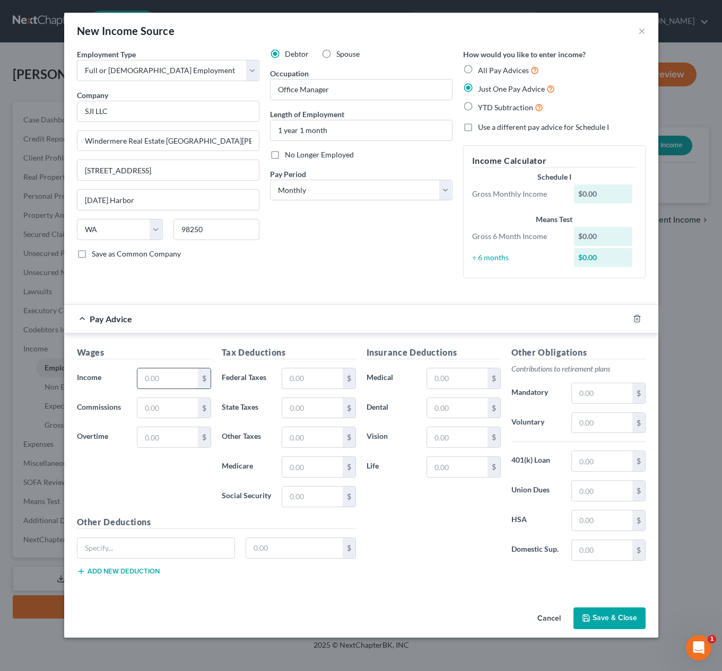
click at [169, 378] on input "text" at bounding box center [167, 378] width 60 height 20
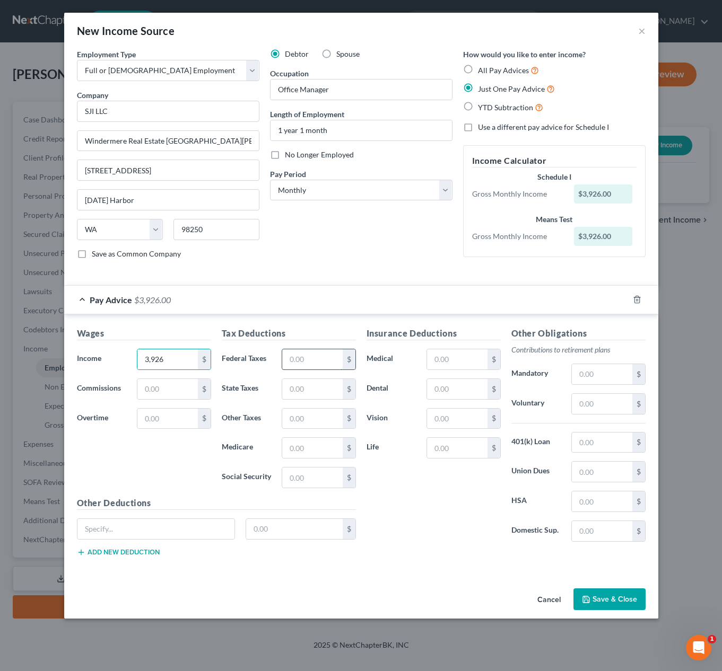
click at [306, 356] on input "text" at bounding box center [312, 359] width 60 height 20
click at [306, 357] on input "text" at bounding box center [312, 359] width 60 height 20
click at [602, 593] on button "Save & Close" at bounding box center [609, 600] width 72 height 22
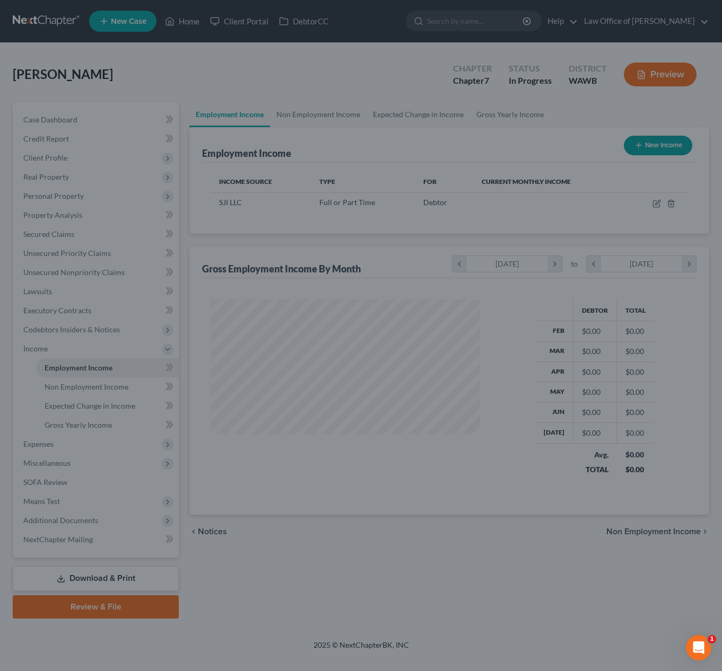
scroll to position [190, 291]
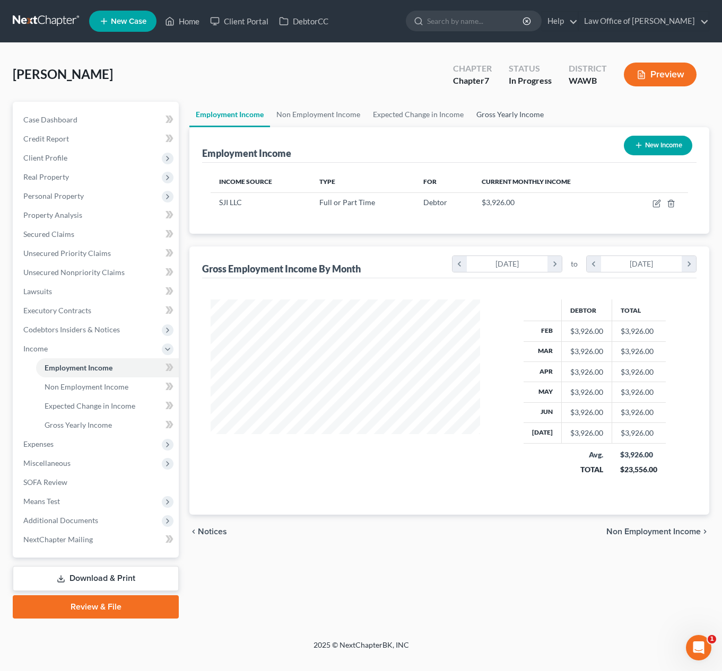
click at [511, 108] on link "Gross Yearly Income" at bounding box center [510, 114] width 80 height 25
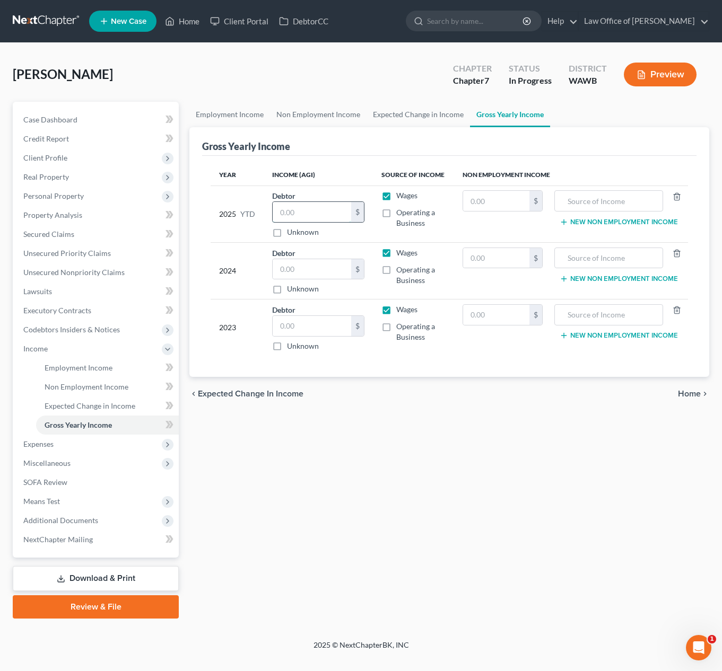
click at [306, 210] on input "text" at bounding box center [312, 212] width 78 height 20
click at [303, 113] on link "Non Employment Income" at bounding box center [318, 114] width 96 height 25
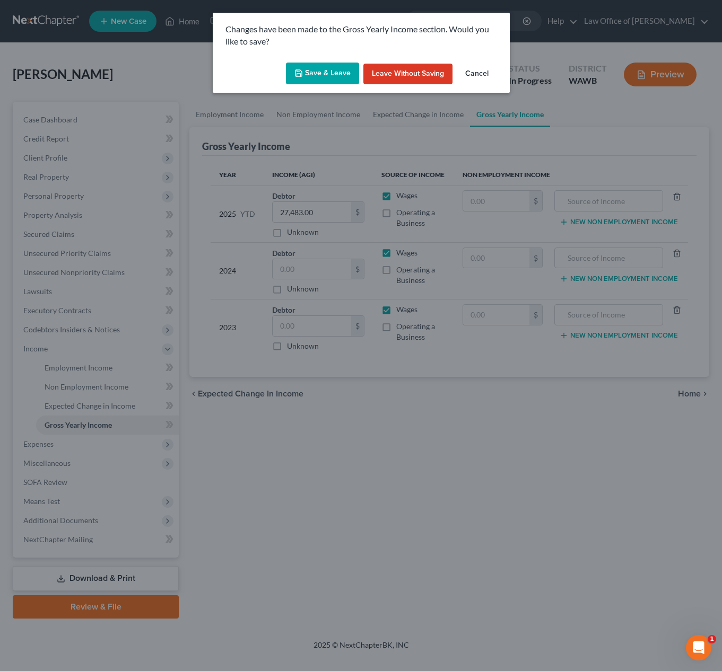
click at [332, 71] on button "Save & Leave" at bounding box center [322, 74] width 73 height 22
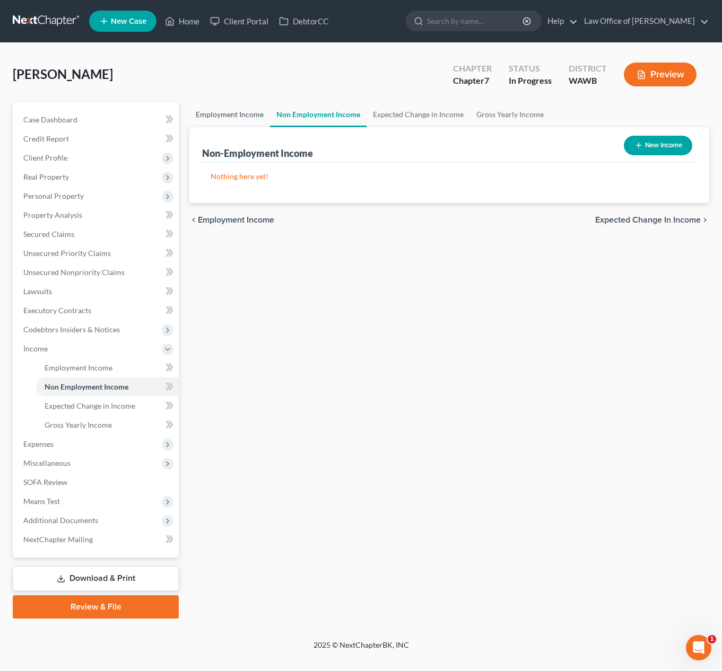
click at [239, 119] on link "Employment Income" at bounding box center [229, 114] width 81 height 25
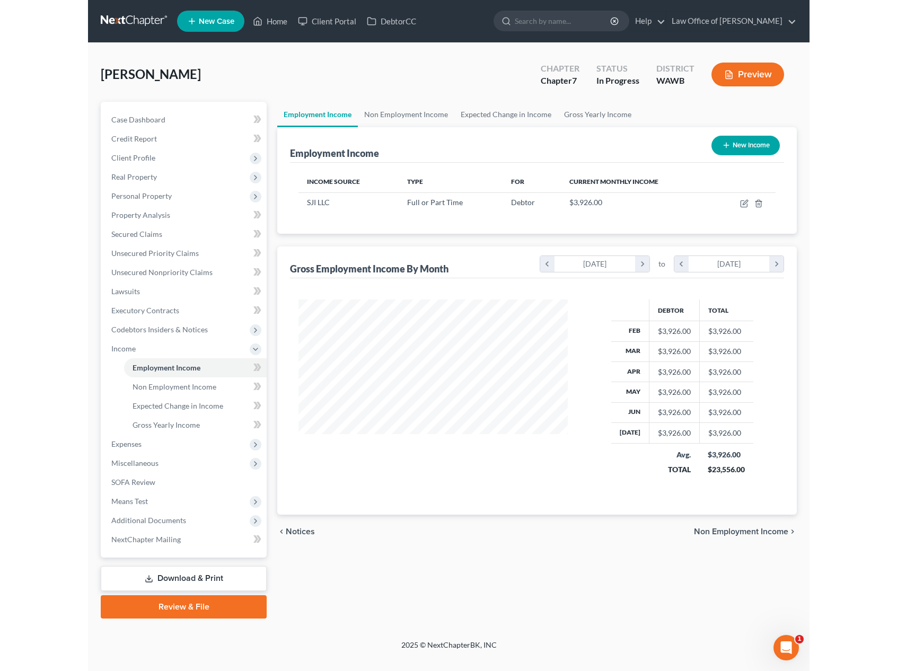
scroll to position [190, 291]
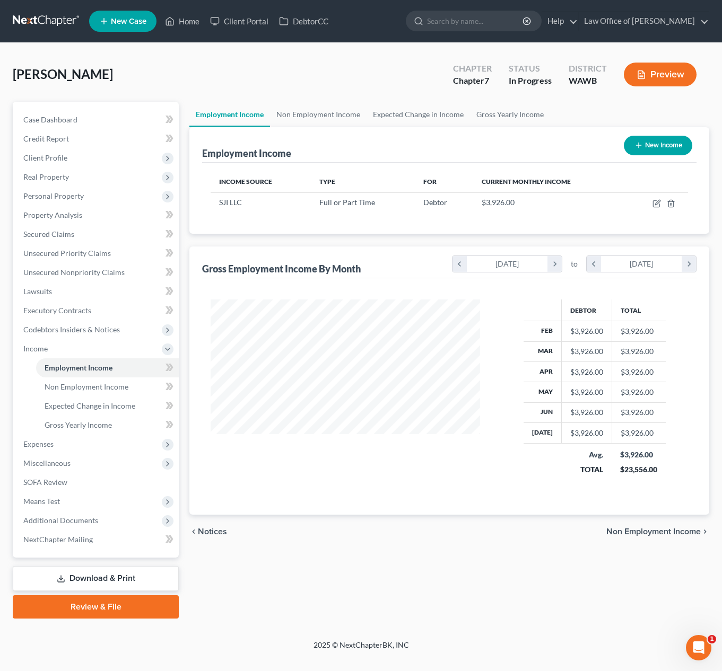
click at [665, 145] on button "New Income" at bounding box center [658, 146] width 68 height 20
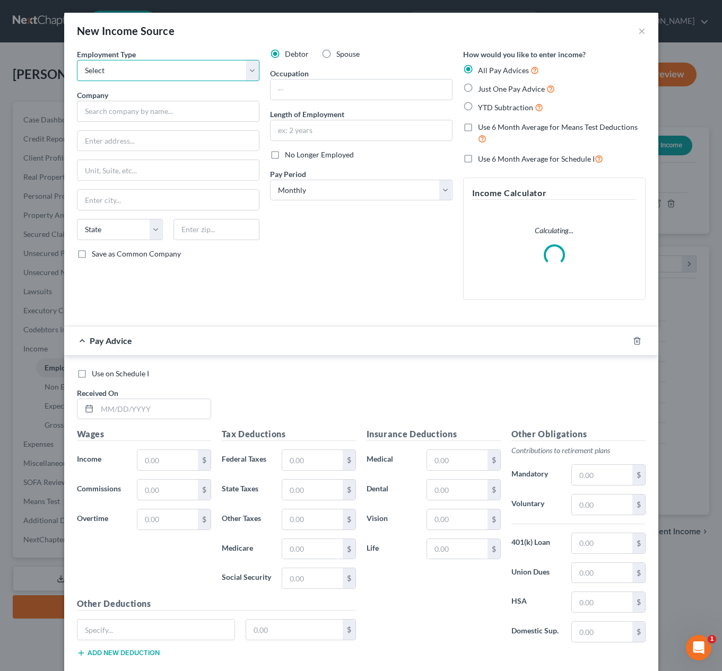
click at [219, 64] on select "Select Full or Part Time Employment Self Employment" at bounding box center [168, 70] width 182 height 21
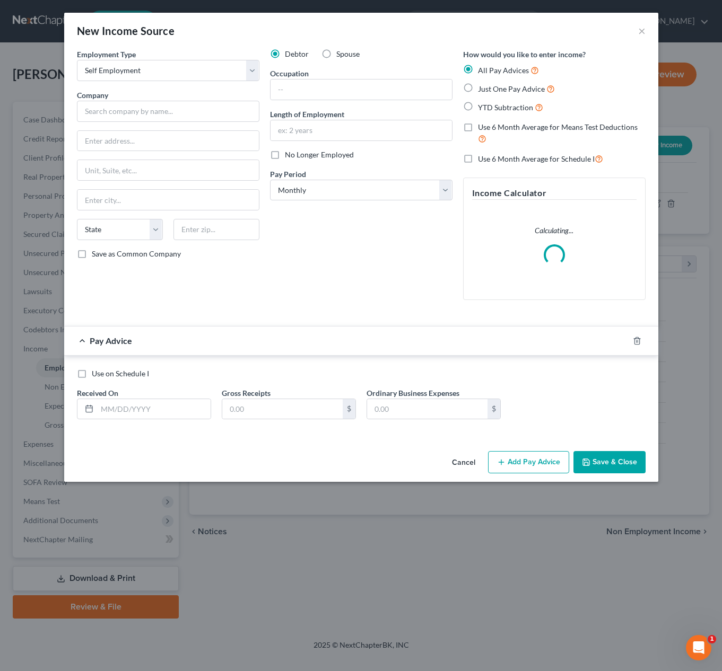
click at [477, 84] on div "Just One Pay Advice" at bounding box center [554, 89] width 182 height 12
click at [477, 91] on div "Just One Pay Advice" at bounding box center [554, 89] width 182 height 12
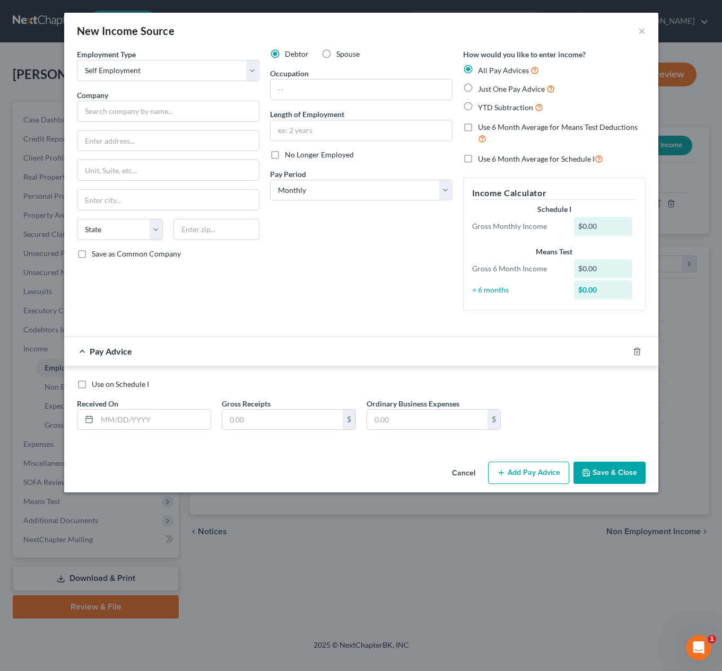
click at [477, 85] on div "Just One Pay Advice" at bounding box center [554, 89] width 182 height 12
click at [478, 92] on label "Just One Pay Advice" at bounding box center [516, 89] width 77 height 12
click at [482, 90] on input "Just One Pay Advice" at bounding box center [485, 86] width 7 height 7
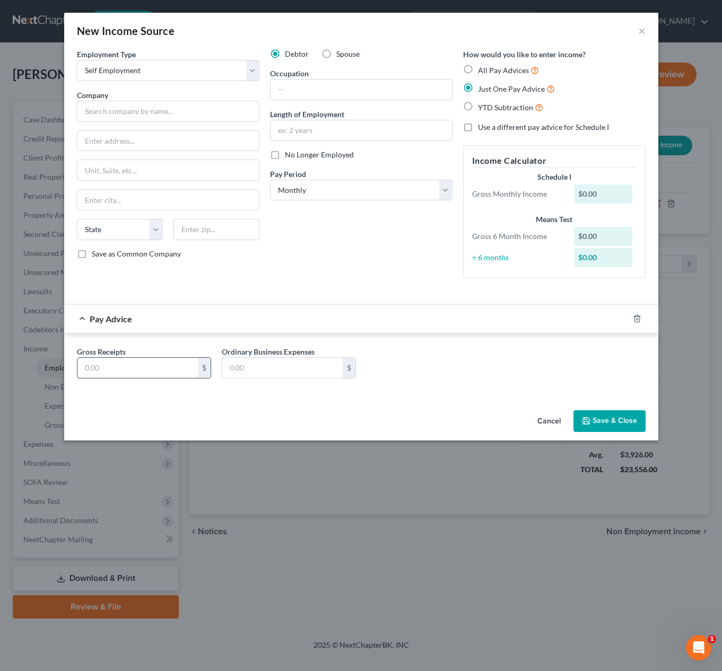
click at [179, 358] on input "text" at bounding box center [137, 368] width 120 height 20
click at [359, 94] on input "text" at bounding box center [360, 90] width 181 height 20
click at [236, 108] on input "text" at bounding box center [168, 111] width 182 height 21
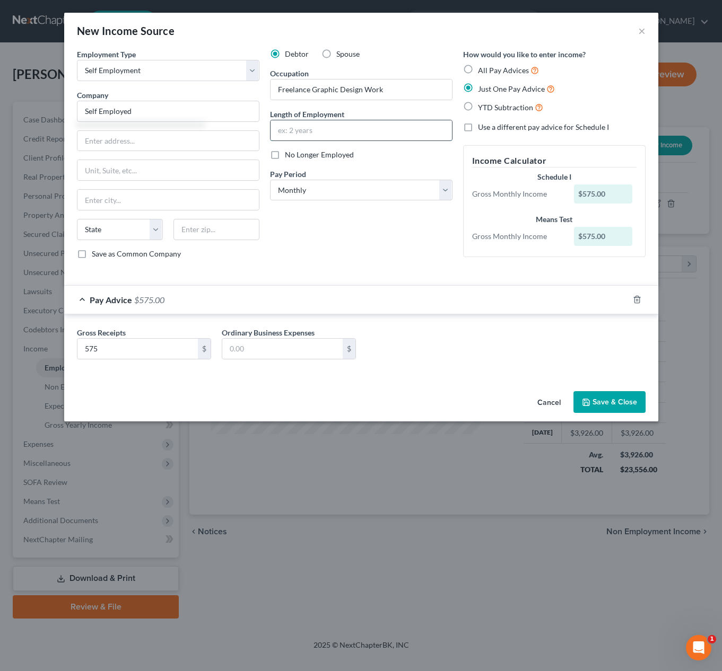
click at [323, 131] on input "text" at bounding box center [360, 130] width 181 height 20
click at [628, 399] on button "Save & Close" at bounding box center [609, 402] width 72 height 22
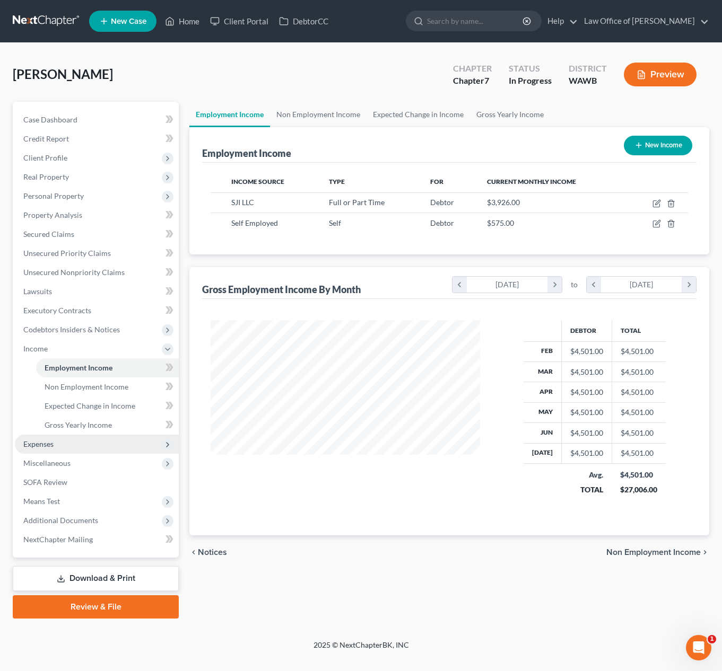
click at [104, 441] on span "Expenses" at bounding box center [97, 444] width 164 height 19
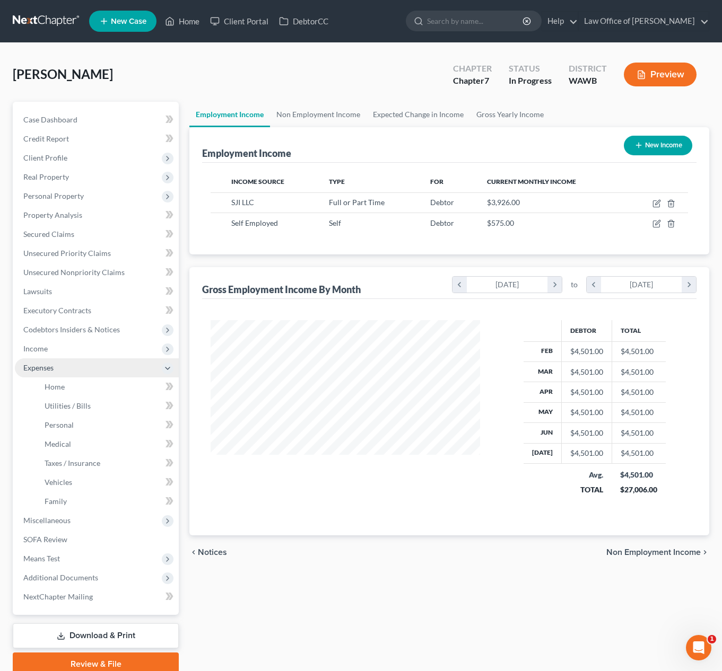
click at [72, 376] on span "Expenses" at bounding box center [97, 367] width 164 height 19
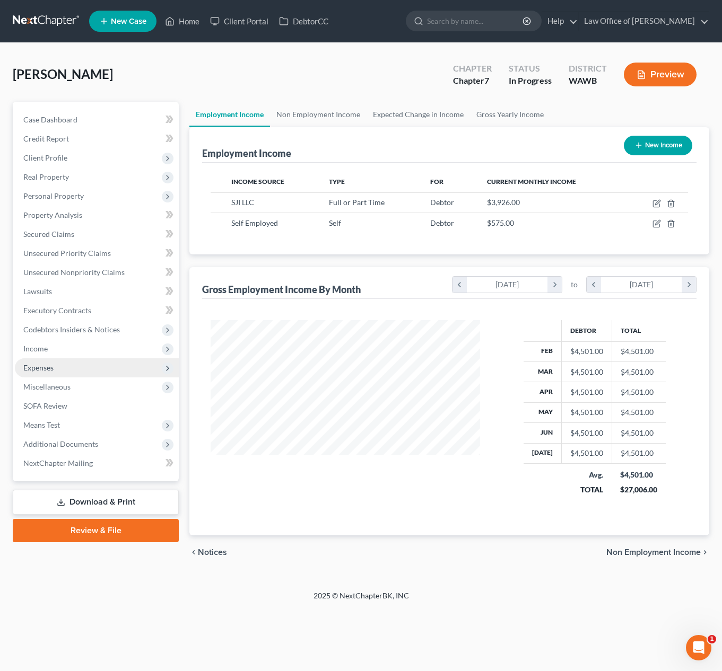
click at [66, 374] on span "Expenses" at bounding box center [97, 367] width 164 height 19
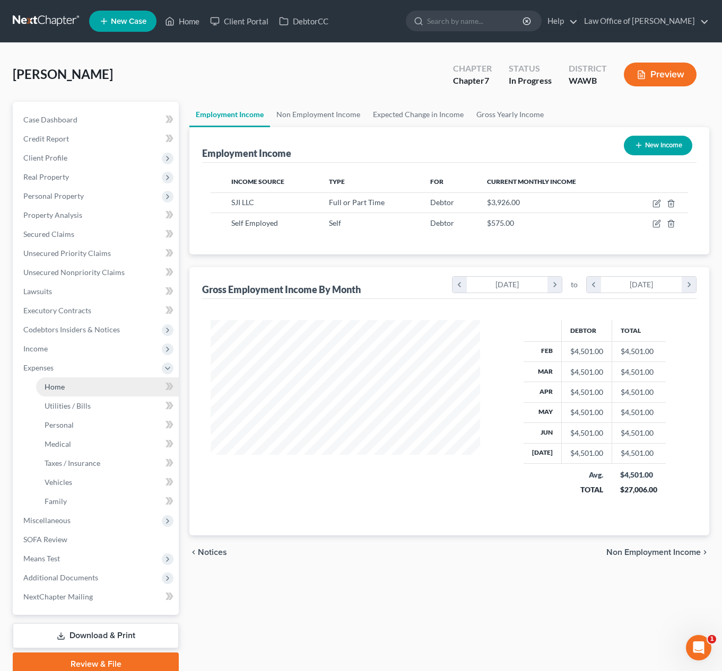
click at [65, 388] on link "Home" at bounding box center [107, 387] width 143 height 19
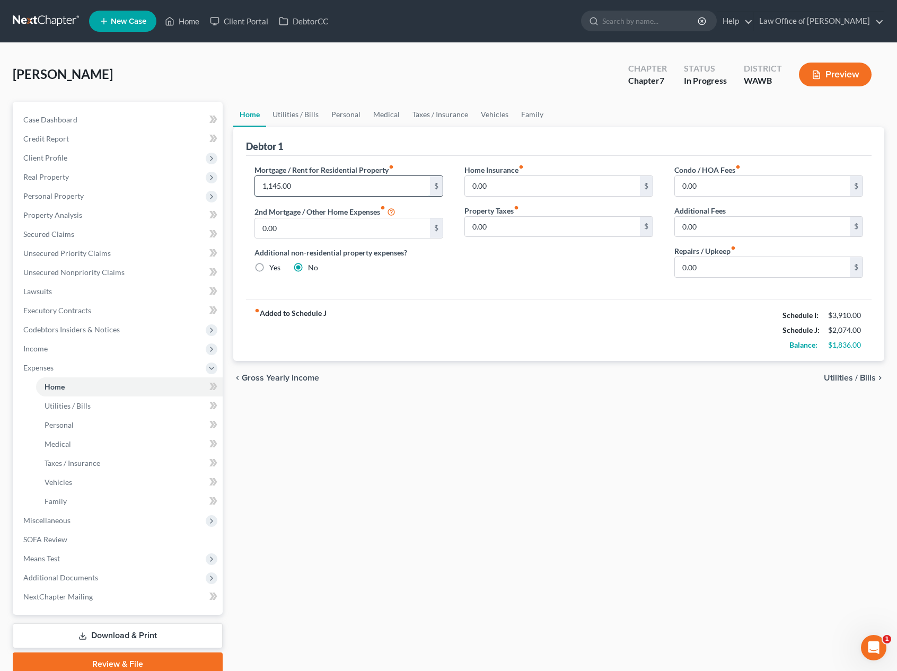
click at [300, 182] on input "1,145.00" at bounding box center [342, 186] width 175 height 20
click at [295, 116] on link "Utilities / Bills" at bounding box center [295, 114] width 59 height 25
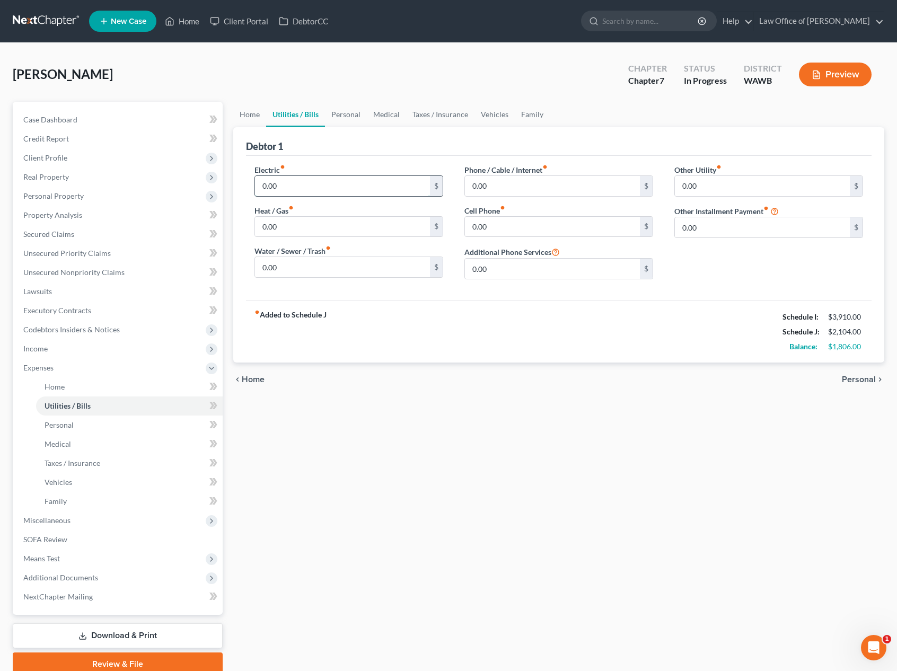
click at [338, 191] on input "0.00" at bounding box center [342, 186] width 175 height 20
click at [325, 271] on input "0.00" at bounding box center [342, 267] width 175 height 20
click at [505, 187] on input "0.00" at bounding box center [552, 186] width 175 height 20
click at [288, 188] on input "100" at bounding box center [342, 186] width 175 height 20
click at [291, 263] on input "100" at bounding box center [342, 267] width 175 height 20
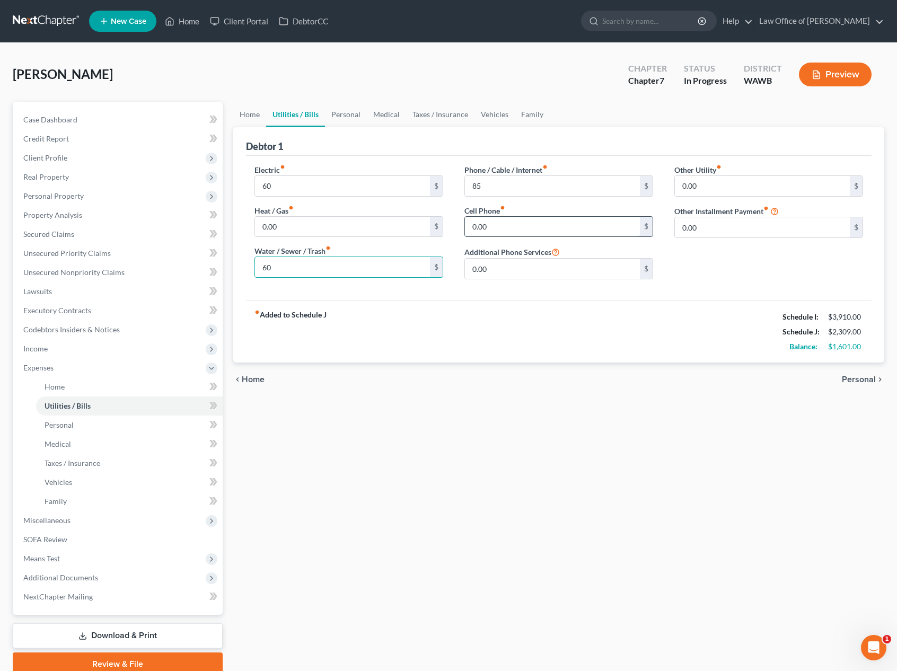
click at [510, 225] on input "0.00" at bounding box center [552, 227] width 175 height 20
click at [347, 116] on link "Personal" at bounding box center [346, 114] width 42 height 25
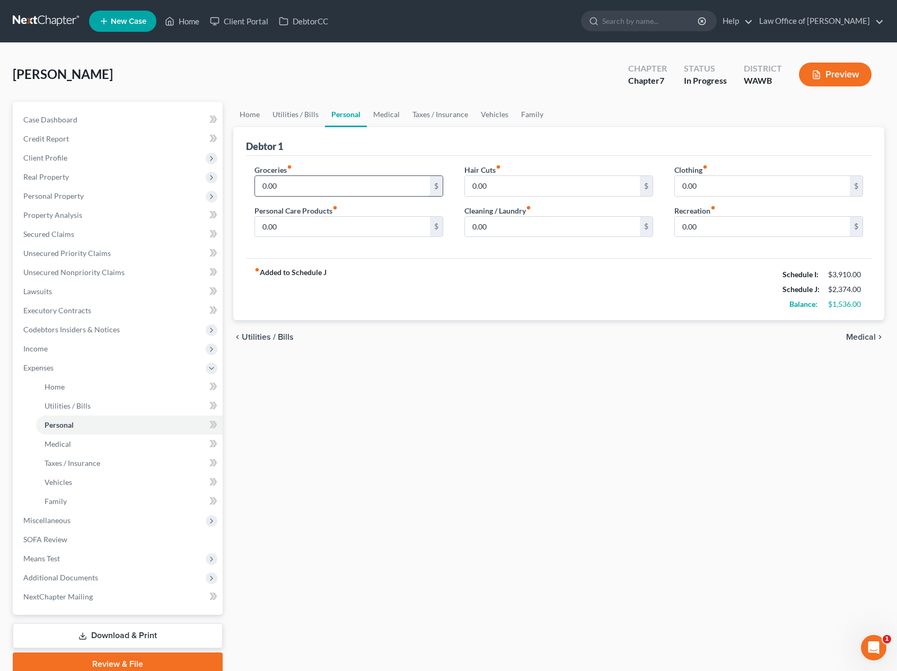
click at [319, 185] on input "0.00" at bounding box center [342, 186] width 175 height 20
click at [389, 115] on link "Medical" at bounding box center [386, 114] width 39 height 25
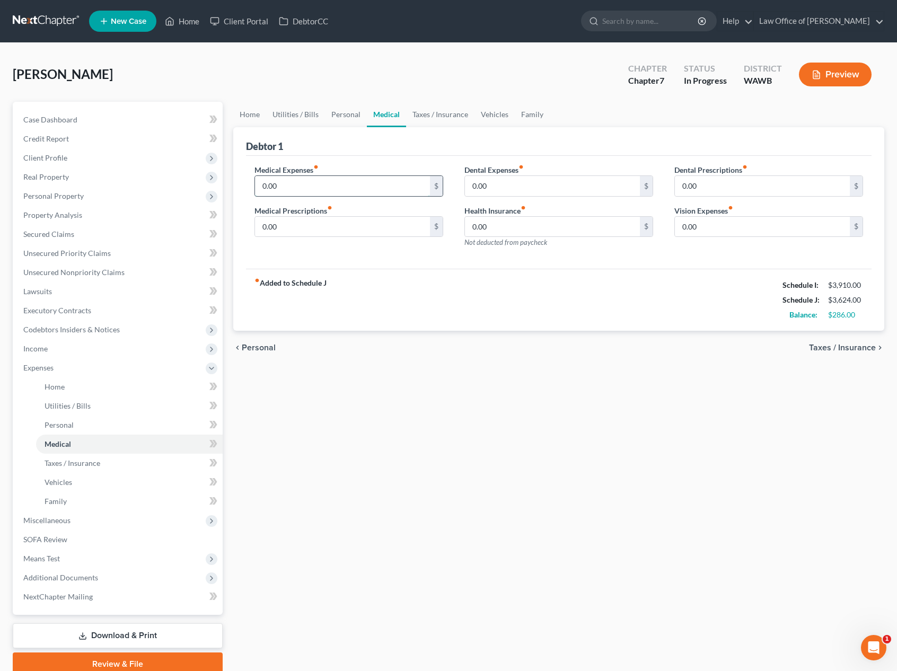
click at [337, 183] on input "0.00" at bounding box center [342, 186] width 175 height 20
click at [495, 121] on link "Vehicles" at bounding box center [495, 114] width 40 height 25
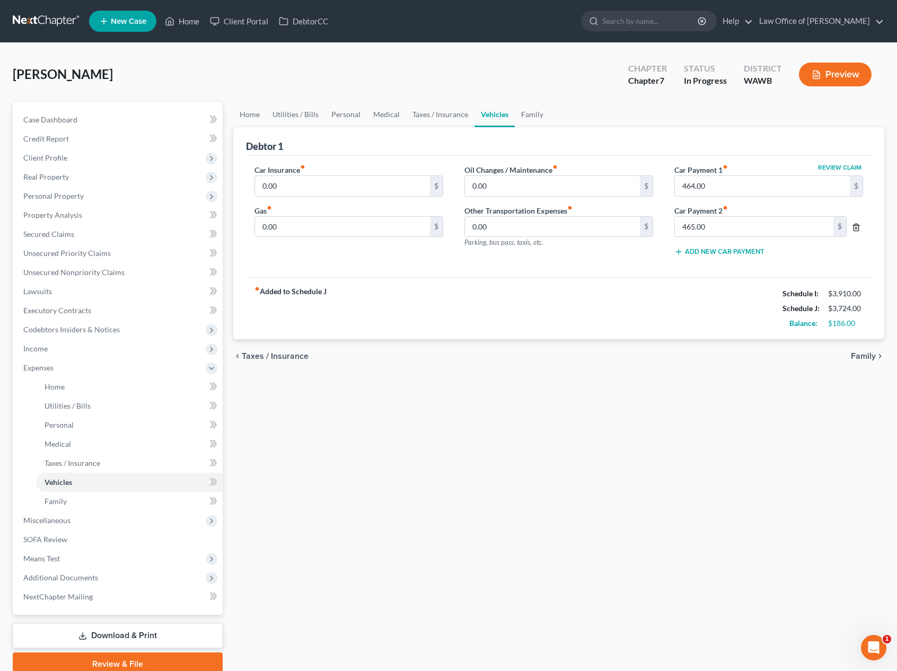
click at [857, 226] on icon "button" at bounding box center [856, 227] width 8 height 8
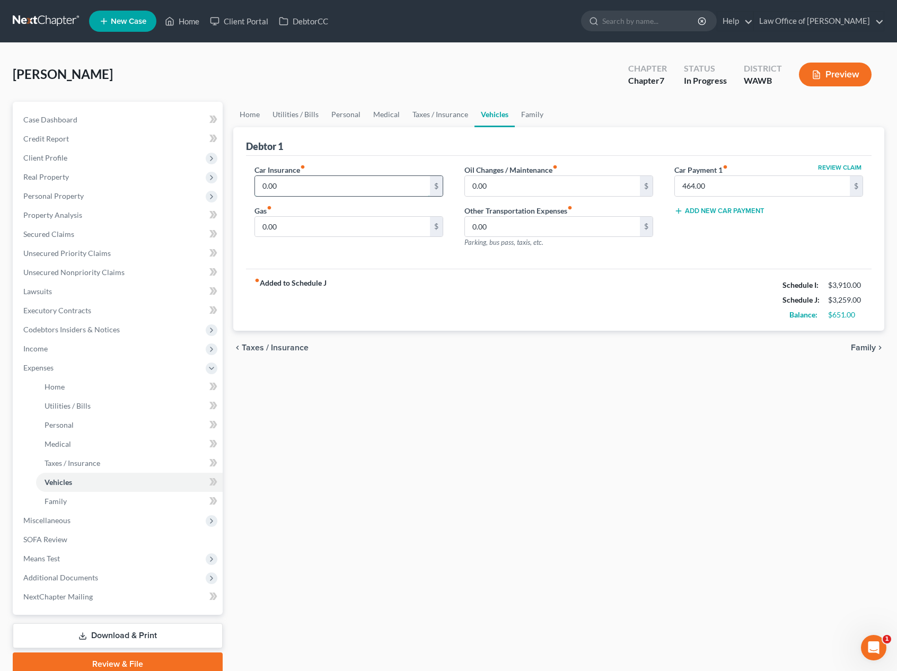
click at [382, 186] on input "0.00" at bounding box center [342, 186] width 175 height 20
click at [349, 235] on input "0.00" at bounding box center [342, 227] width 175 height 20
click at [527, 115] on link "Family" at bounding box center [532, 114] width 35 height 25
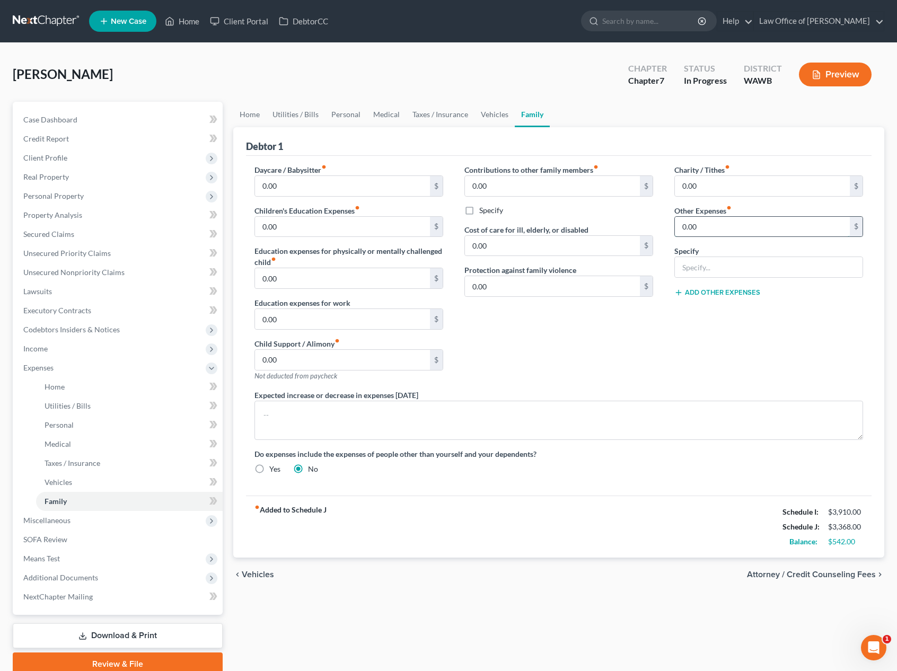
click at [707, 226] on input "0.00" at bounding box center [762, 227] width 175 height 20
click at [702, 276] on input "text" at bounding box center [769, 267] width 188 height 20
click at [710, 229] on input "0.00" at bounding box center [762, 227] width 175 height 20
drag, startPoint x: 696, startPoint y: 223, endPoint x: 652, endPoint y: 217, distance: 44.3
click at [655, 221] on div "Daycare / Babysitter fiber_manual_record 0.00 $ Children's Education Expenses f…" at bounding box center [559, 323] width 630 height 319
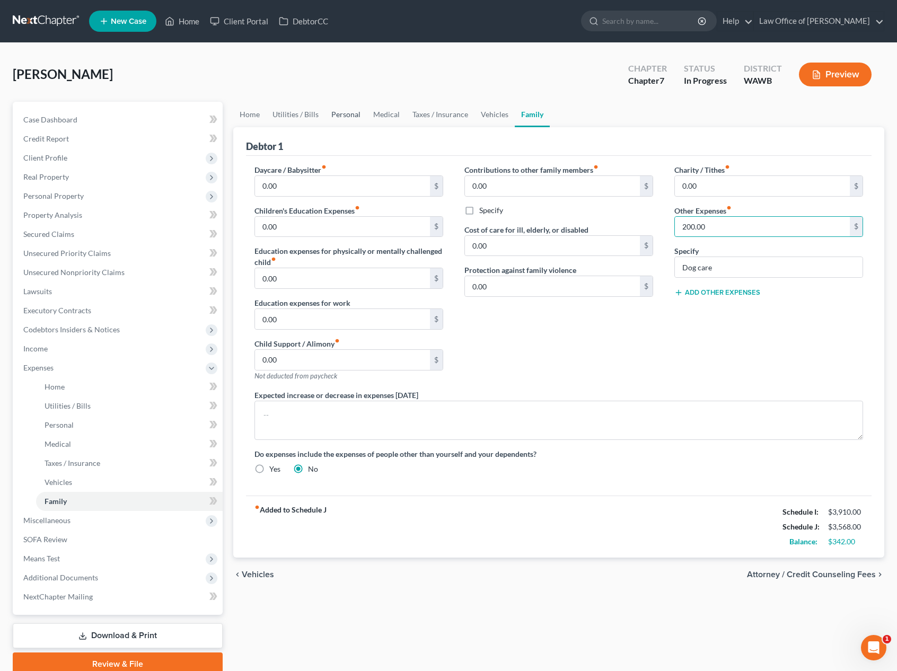
click at [355, 111] on link "Personal" at bounding box center [346, 114] width 42 height 25
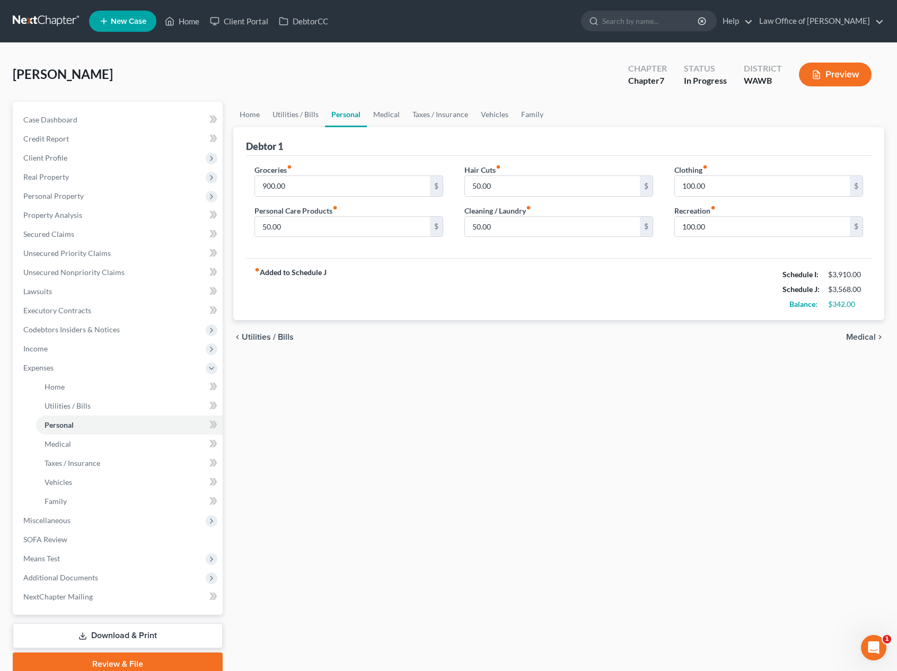
click at [335, 215] on label "Personal Care Products fiber_manual_record" at bounding box center [296, 210] width 83 height 11
click at [330, 227] on input "50.00" at bounding box center [342, 227] width 175 height 20
click at [293, 230] on input "150" at bounding box center [342, 227] width 175 height 20
click at [298, 186] on input "900.00" at bounding box center [342, 186] width 175 height 20
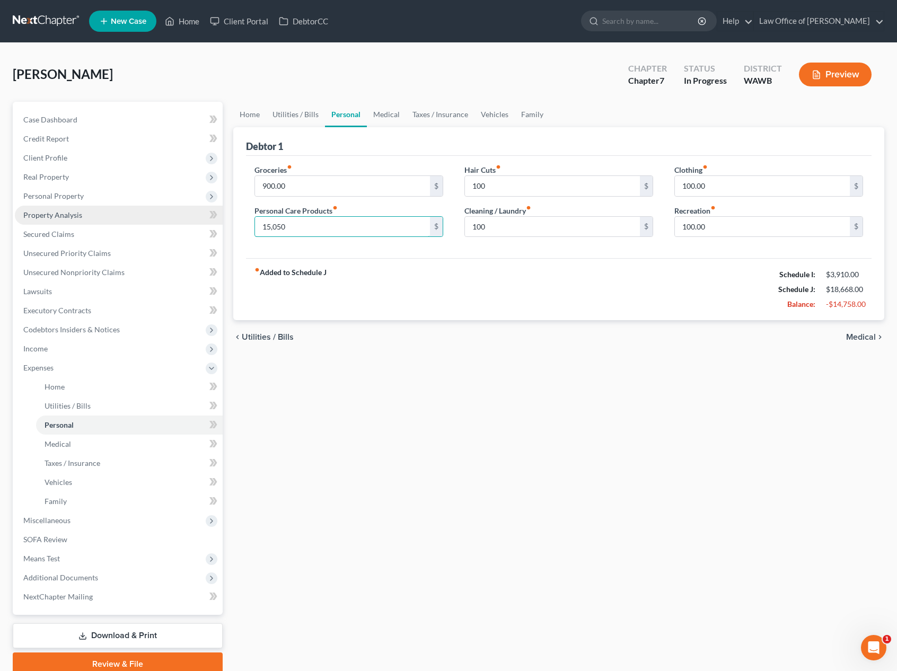
drag, startPoint x: 305, startPoint y: 227, endPoint x: 82, endPoint y: 215, distance: 223.6
click at [82, 215] on div "Petition Navigation Case Dashboard Payments Invoices Payments Payments Credit R…" at bounding box center [448, 389] width 882 height 574
drag, startPoint x: 302, startPoint y: 224, endPoint x: 51, endPoint y: 224, distance: 250.3
click at [51, 224] on div "Petition Navigation Case Dashboard Payments Invoices Payments Payments Credit R…" at bounding box center [448, 389] width 882 height 574
click at [280, 120] on link "Utilities / Bills" at bounding box center [295, 114] width 59 height 25
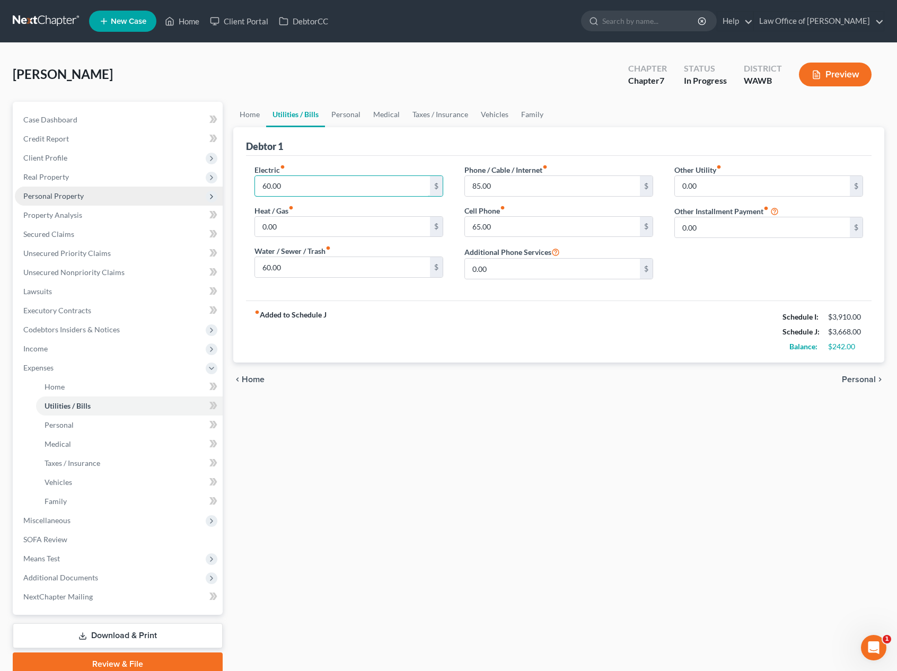
drag, startPoint x: 292, startPoint y: 186, endPoint x: 170, endPoint y: 186, distance: 121.4
click at [208, 186] on div "Petition Navigation Case Dashboard Payments Invoices Payments Payments Credit R…" at bounding box center [448, 389] width 882 height 574
drag, startPoint x: 293, startPoint y: 184, endPoint x: 204, endPoint y: 181, distance: 89.1
click at [204, 181] on div "Petition Navigation Case Dashboard Payments Invoices Payments Payments Credit R…" at bounding box center [448, 389] width 882 height 574
click at [339, 118] on link "Personal" at bounding box center [346, 114] width 42 height 25
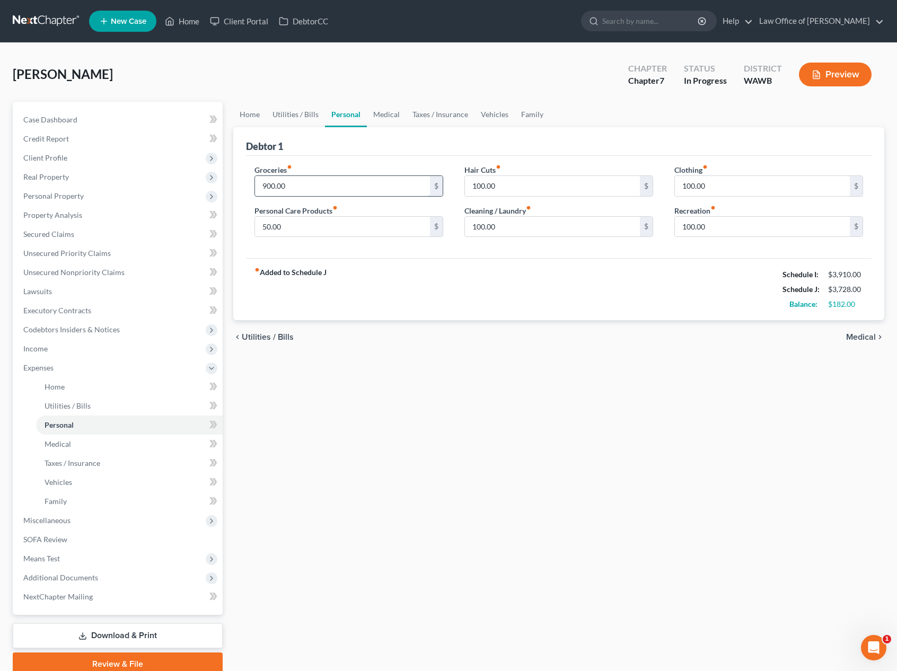
click at [318, 181] on input "900.00" at bounding box center [342, 186] width 175 height 20
click at [142, 521] on span "Miscellaneous" at bounding box center [119, 520] width 208 height 19
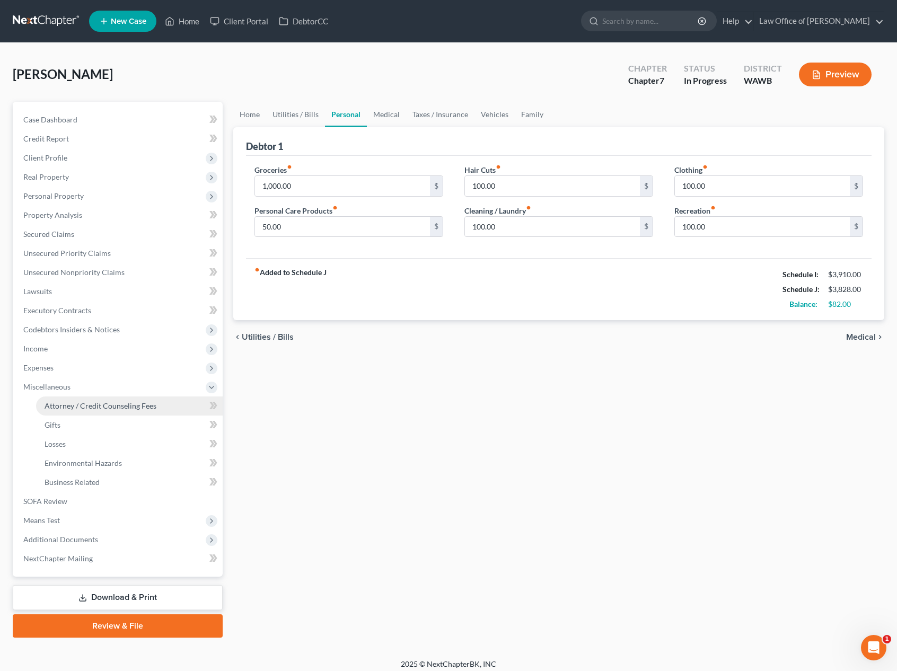
click at [118, 402] on span "Attorney / Credit Counseling Fees" at bounding box center [101, 405] width 112 height 9
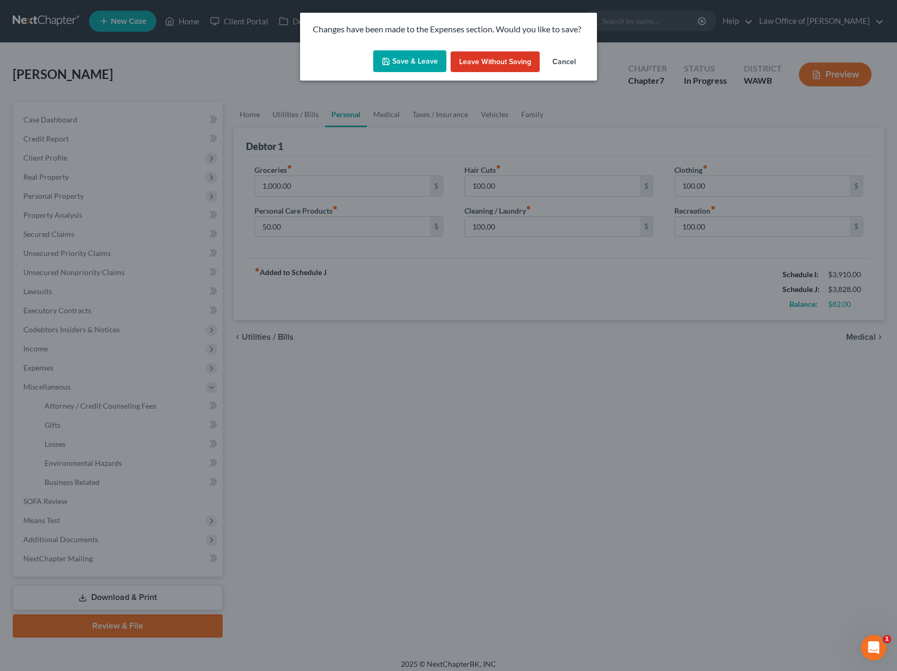
click at [404, 60] on button "Save & Leave" at bounding box center [409, 61] width 73 height 22
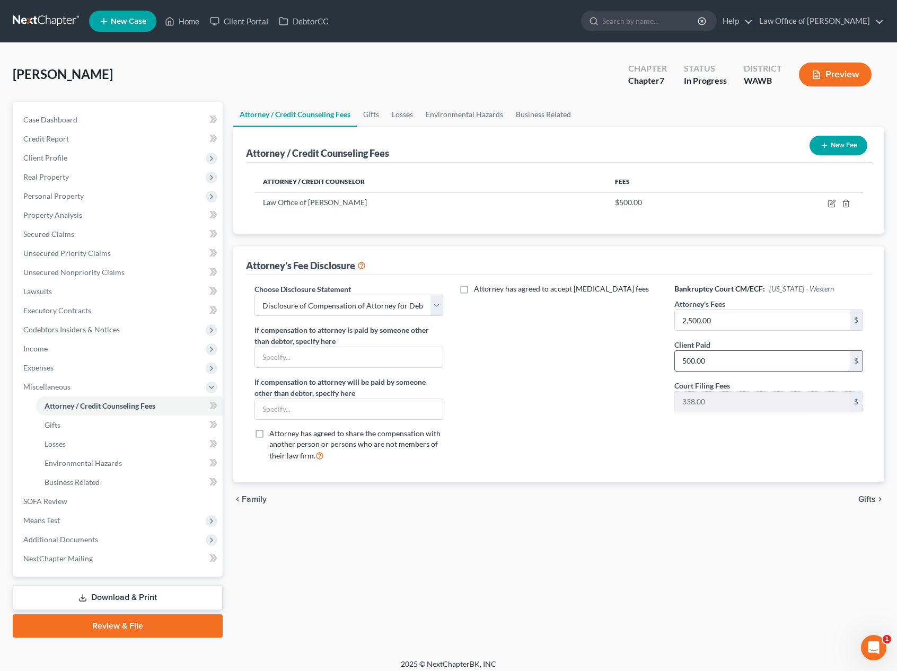
click at [727, 360] on input "500.00" at bounding box center [762, 361] width 175 height 20
click at [827, 201] on td at bounding box center [799, 202] width 128 height 20
click at [832, 205] on icon "button" at bounding box center [832, 203] width 8 height 8
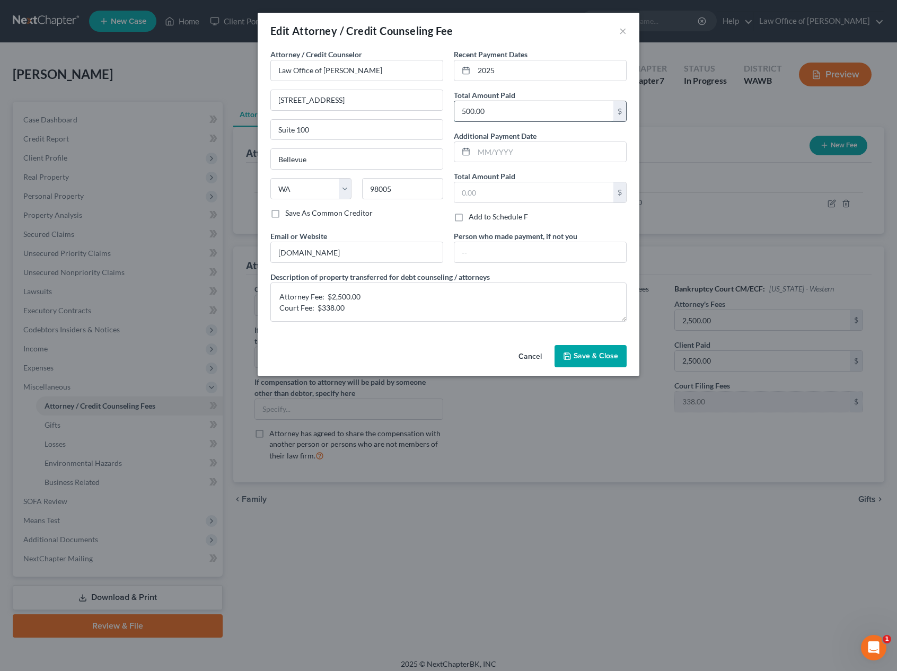
click at [502, 116] on input "500.00" at bounding box center [533, 111] width 159 height 20
click at [340, 69] on input "Law Office of Lisa Tse" at bounding box center [356, 70] width 173 height 21
click at [339, 69] on input "Law Office of Lisa Tse" at bounding box center [356, 70] width 173 height 21
click at [496, 113] on input "2,500.00" at bounding box center [533, 111] width 159 height 20
click at [591, 352] on span "Save & Close" at bounding box center [596, 356] width 45 height 9
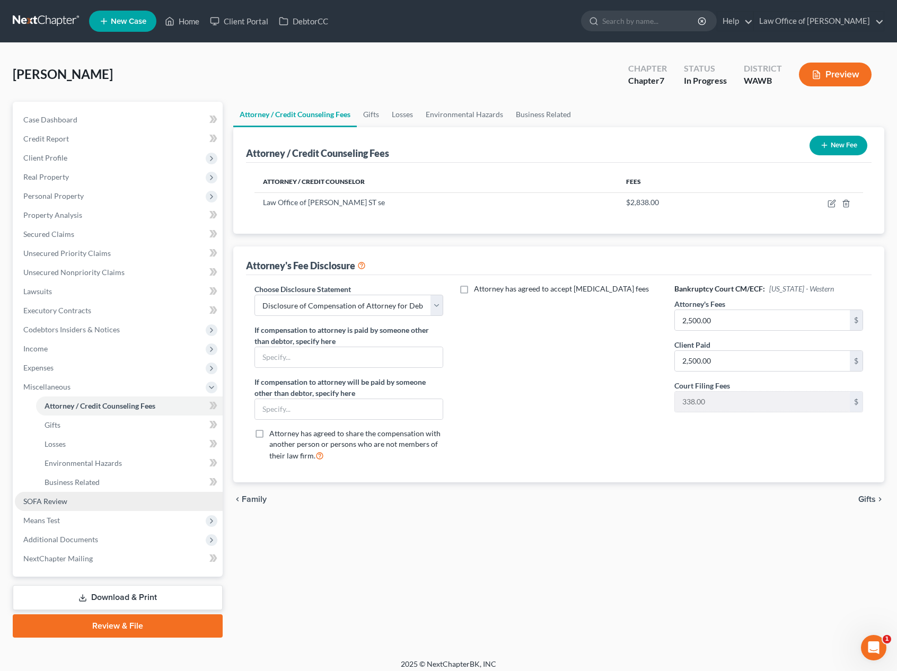
click at [181, 507] on link "SOFA Review" at bounding box center [119, 501] width 208 height 19
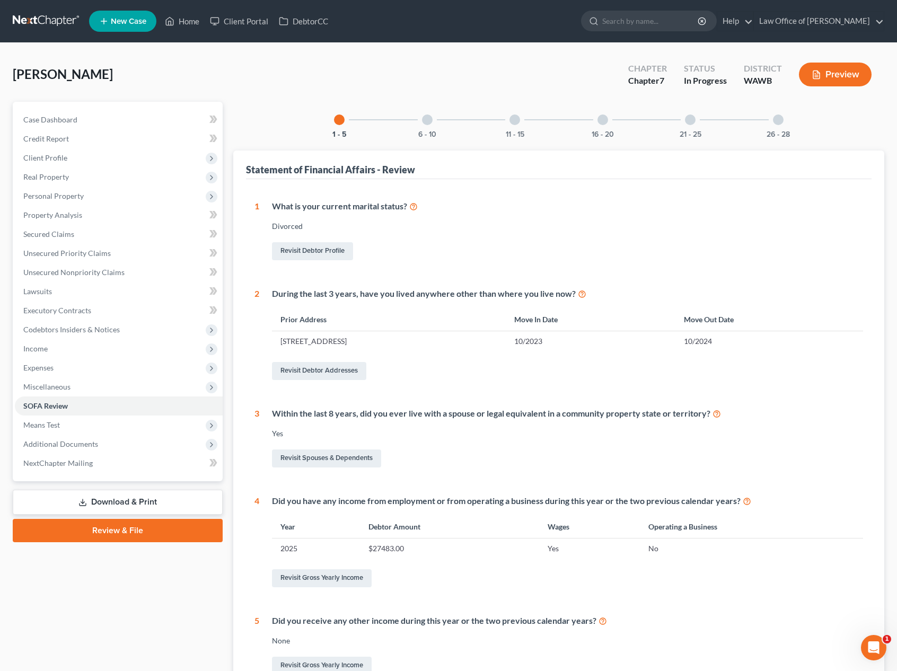
click at [424, 128] on div "6 - 10" at bounding box center [427, 120] width 36 height 36
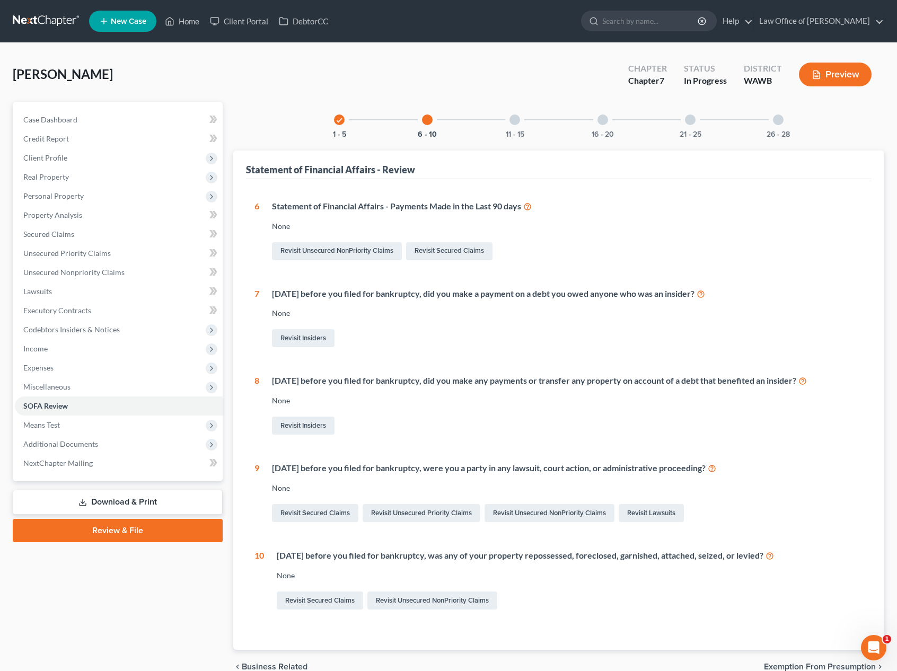
click at [506, 128] on div "11 - 15" at bounding box center [515, 120] width 36 height 36
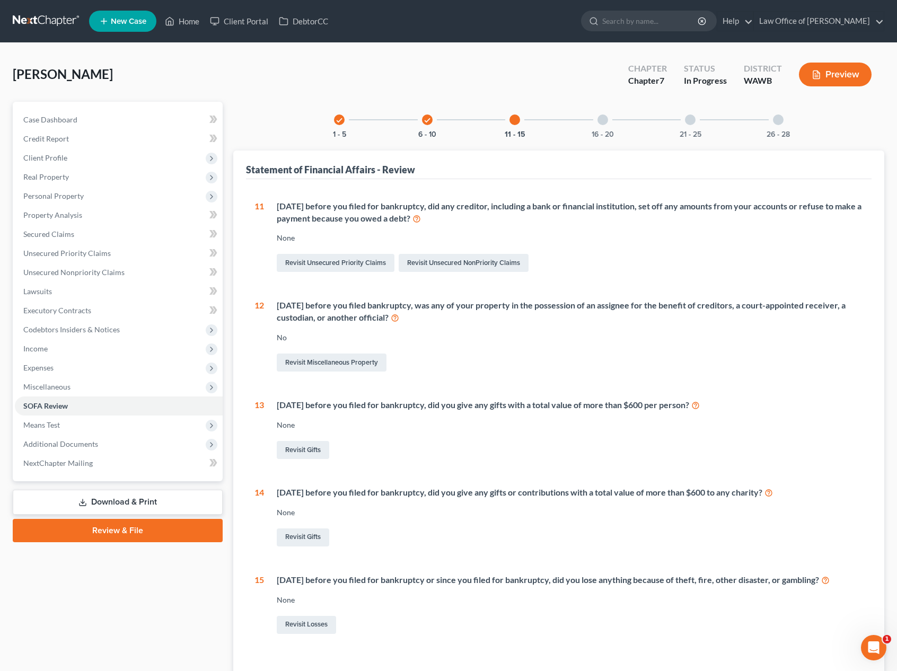
click at [596, 124] on div "16 - 20" at bounding box center [603, 120] width 36 height 36
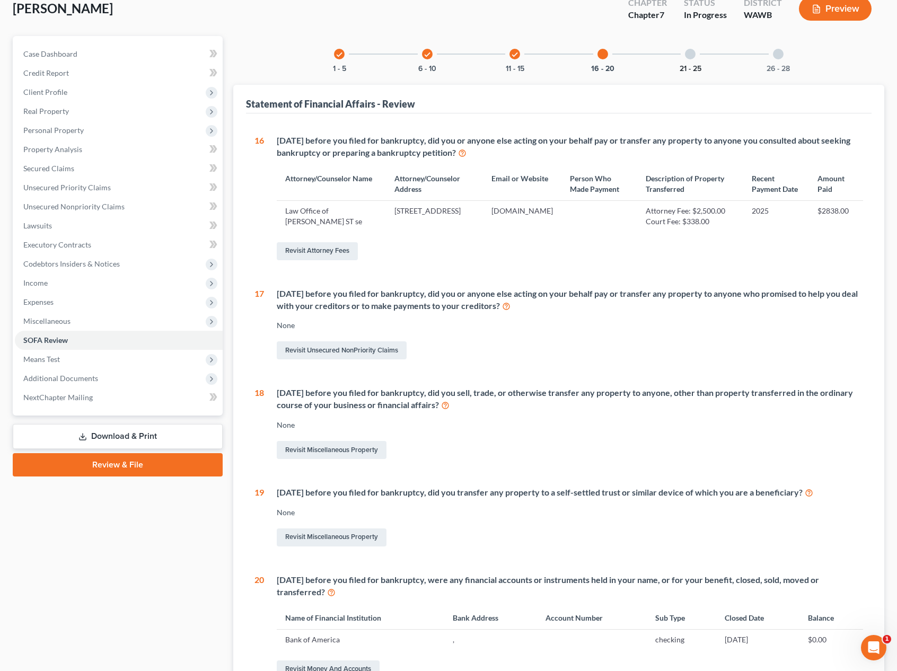
scroll to position [5, 0]
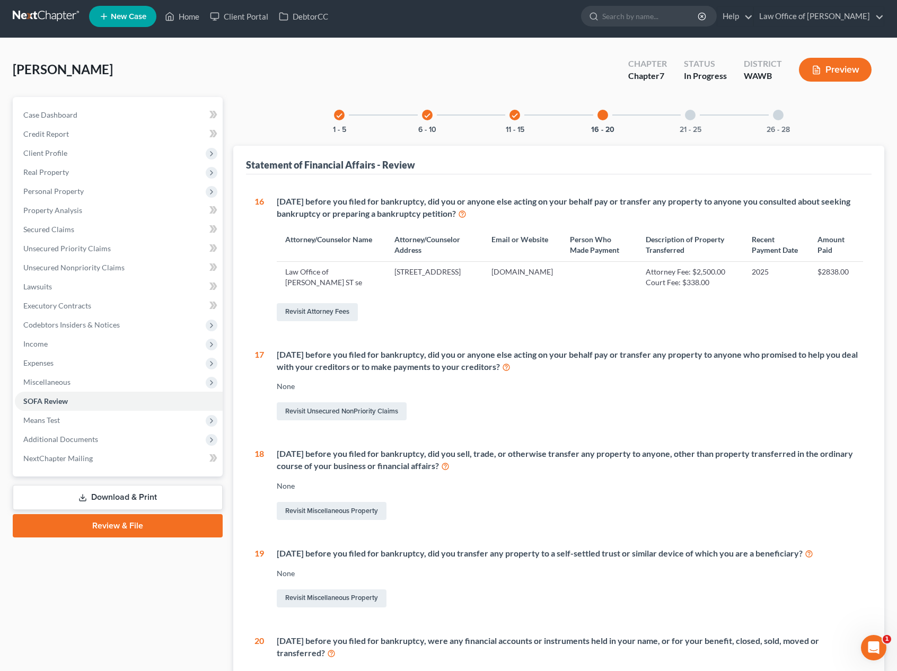
click at [688, 116] on div at bounding box center [690, 115] width 11 height 11
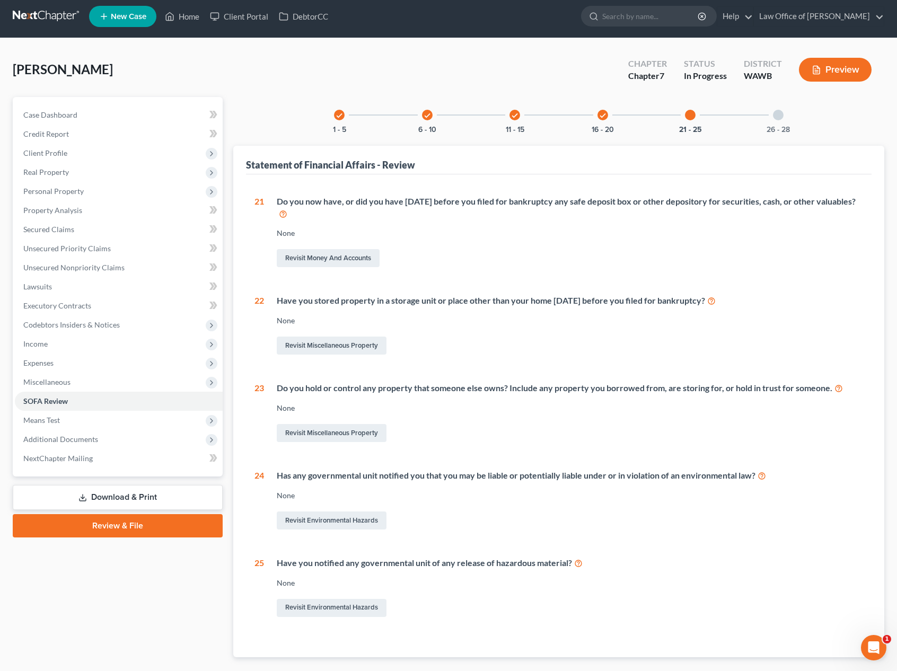
scroll to position [65, 0]
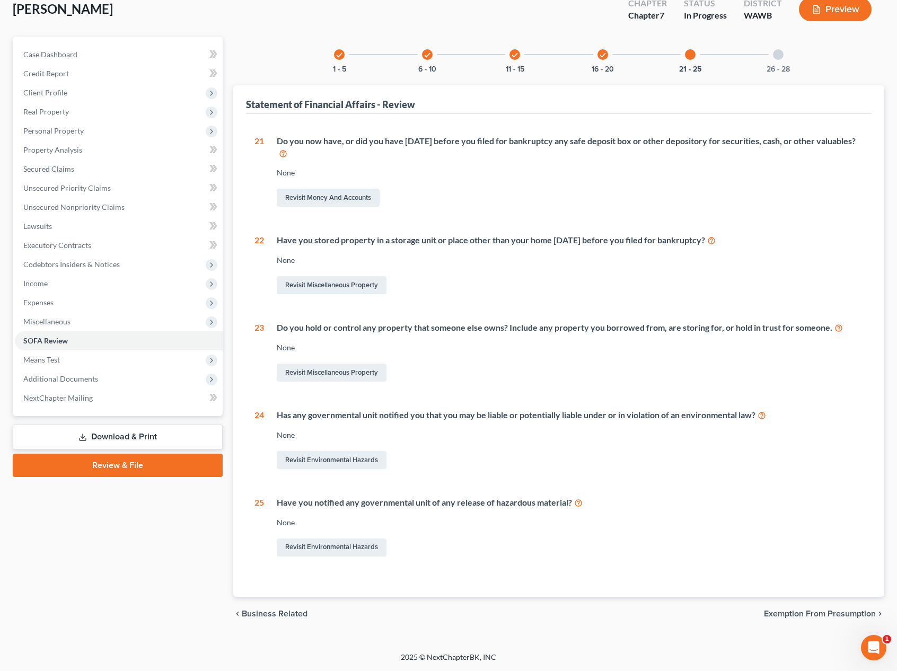
click at [771, 62] on div "26 - 28" at bounding box center [778, 55] width 36 height 36
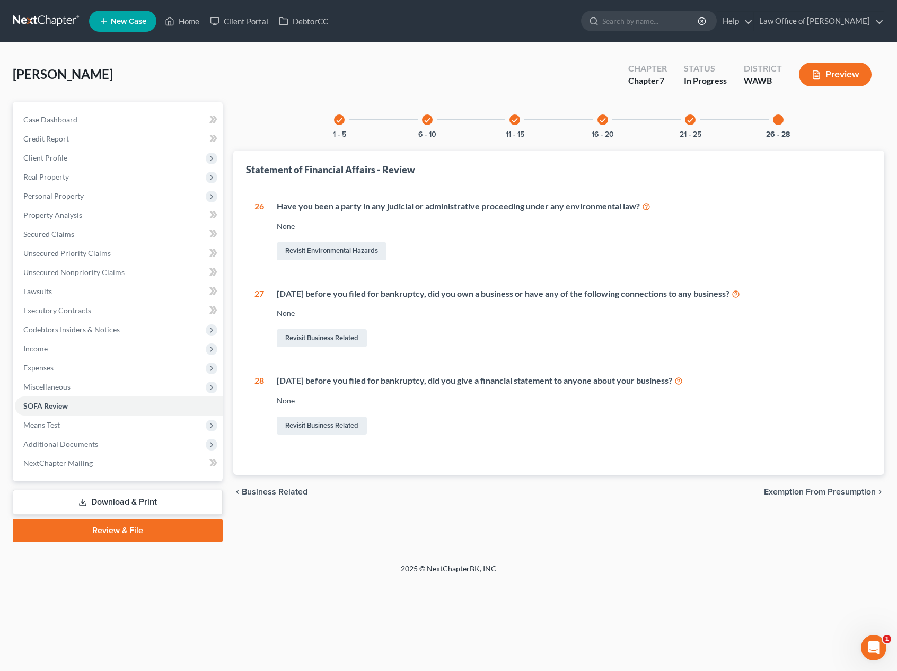
scroll to position [0, 0]
click at [785, 122] on div "26 - 28" at bounding box center [778, 120] width 36 height 36
click at [784, 122] on div "26 - 28" at bounding box center [778, 120] width 36 height 36
click at [777, 127] on div "26 - 28" at bounding box center [778, 120] width 36 height 36
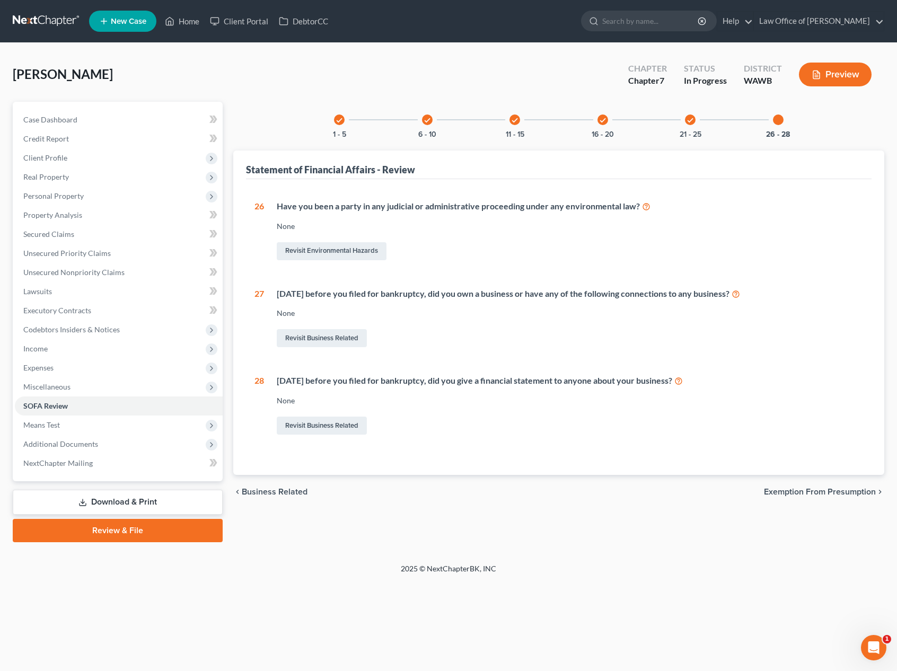
click at [777, 120] on div at bounding box center [778, 120] width 11 height 11
click at [54, 28] on link at bounding box center [47, 21] width 68 height 19
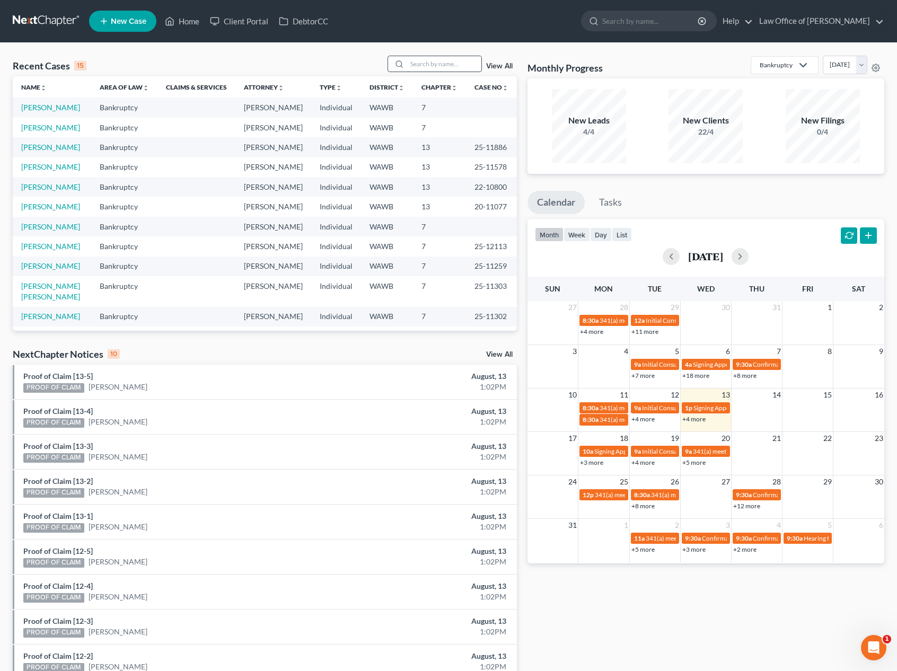
click at [439, 64] on input "search" at bounding box center [444, 63] width 74 height 15
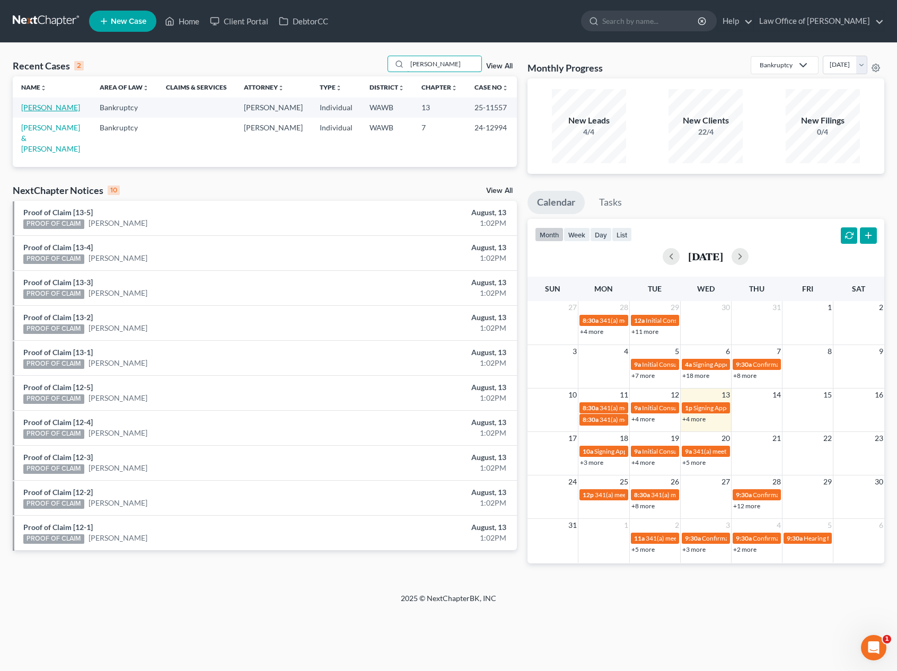
type input "[PERSON_NAME]"
click at [43, 104] on link "[PERSON_NAME]" at bounding box center [50, 107] width 59 height 9
select select "6"
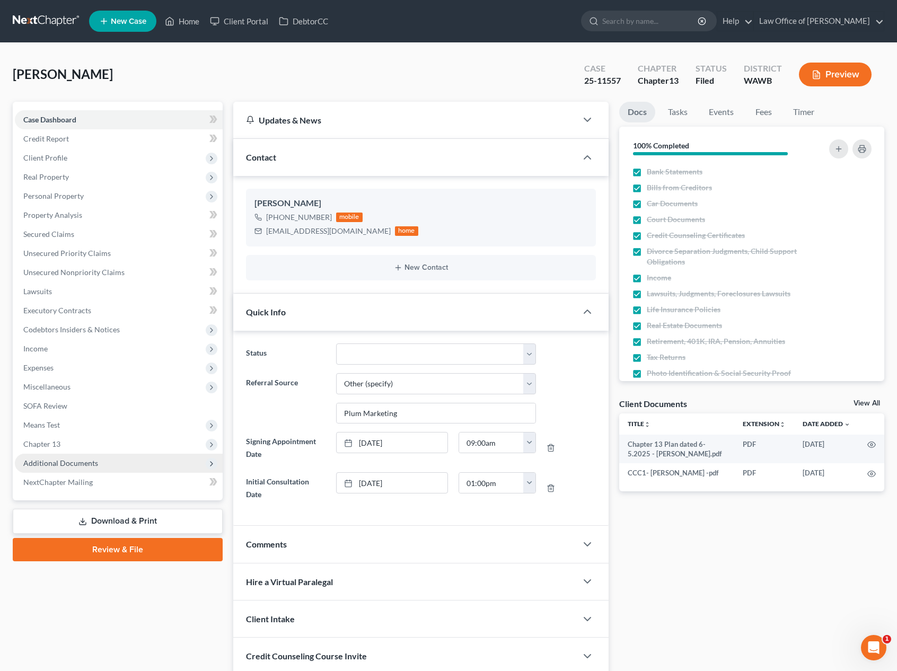
click at [154, 462] on span "Additional Documents" at bounding box center [119, 463] width 208 height 19
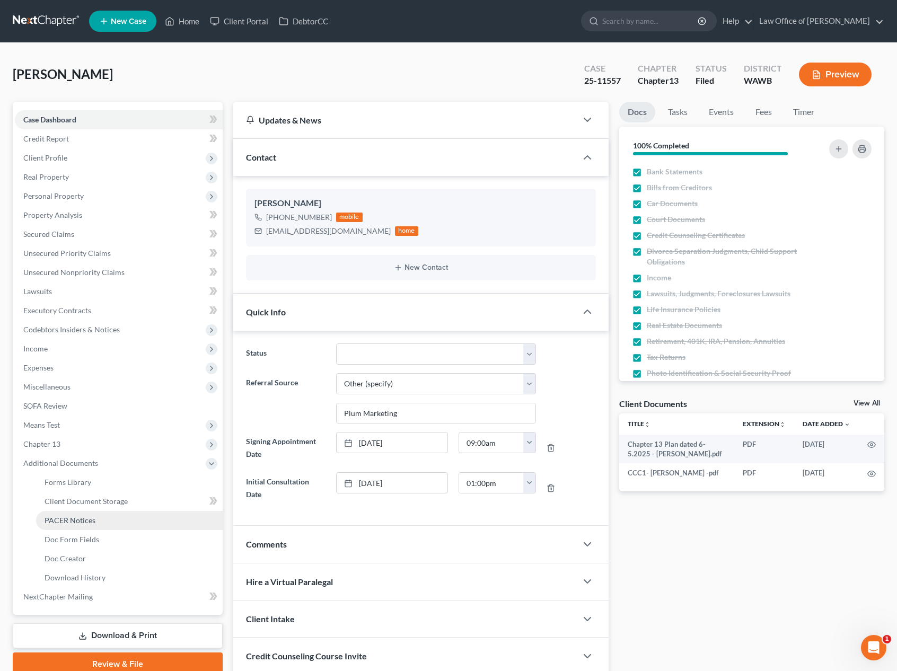
click at [135, 520] on link "PACER Notices" at bounding box center [129, 520] width 187 height 19
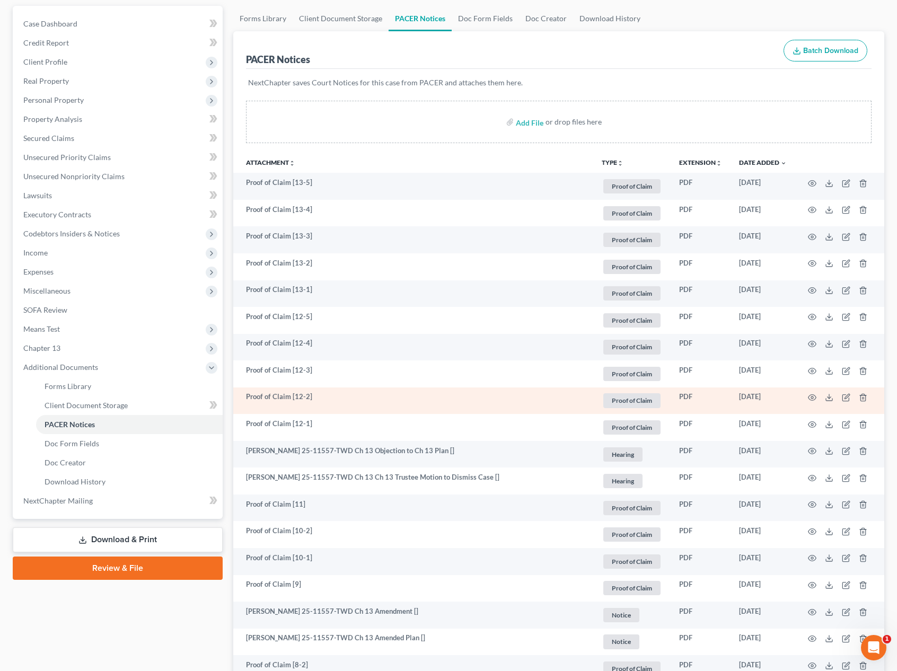
scroll to position [122, 0]
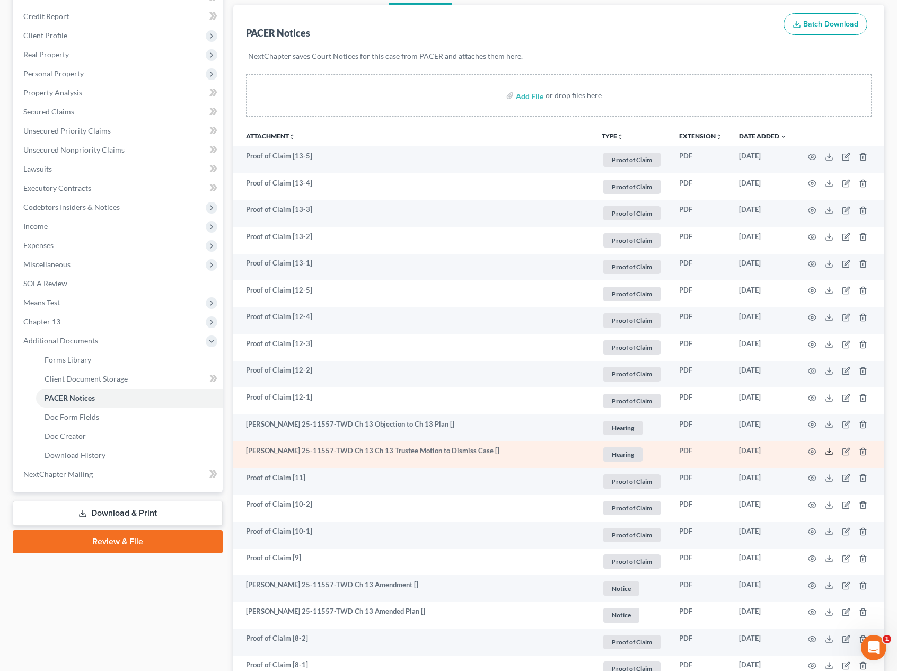
click at [829, 452] on line at bounding box center [829, 451] width 0 height 4
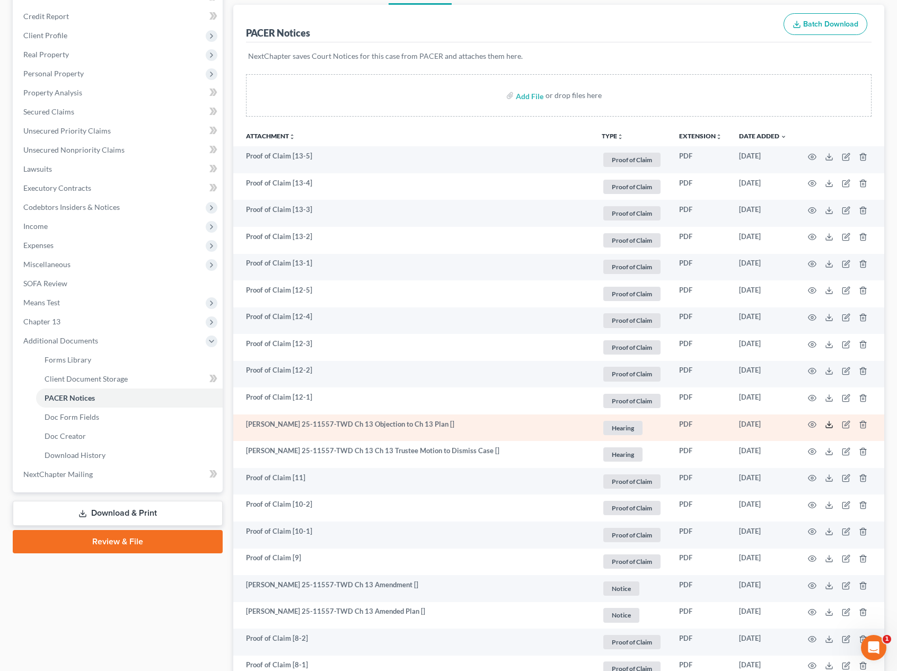
click at [830, 425] on polyline at bounding box center [830, 425] width 4 height 2
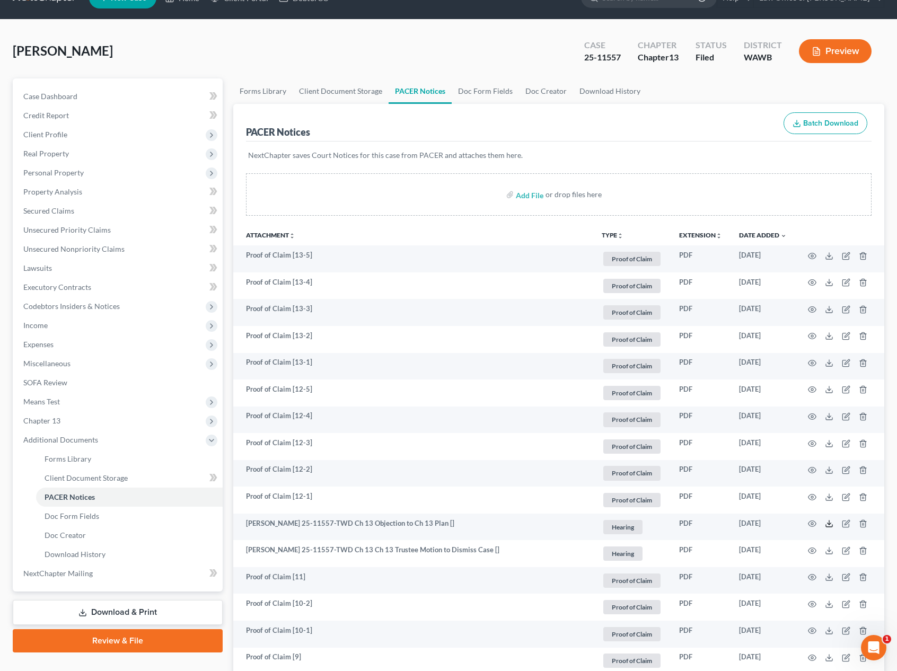
scroll to position [0, 0]
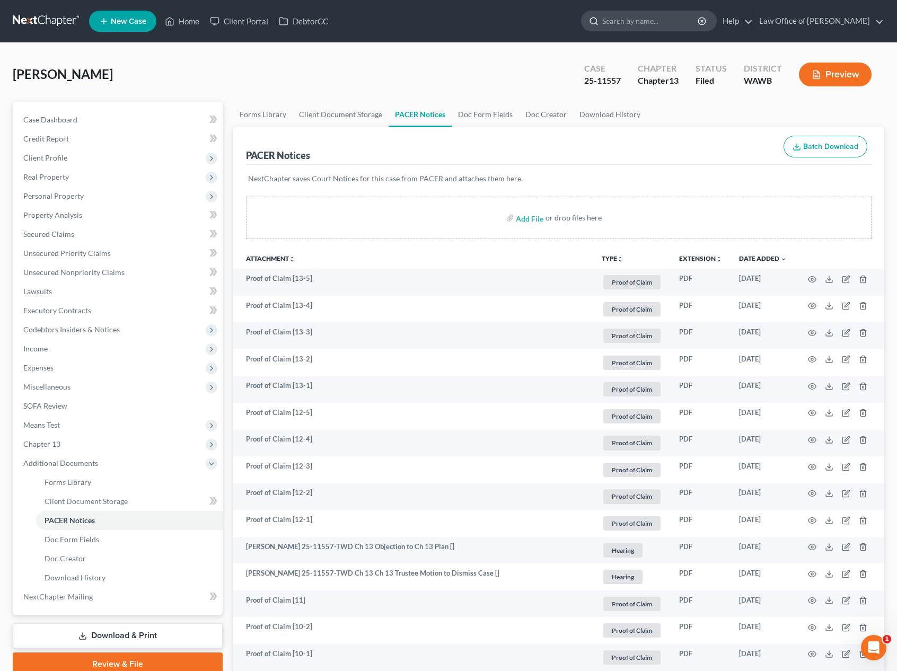
click at [673, 19] on input "search" at bounding box center [650, 21] width 97 height 20
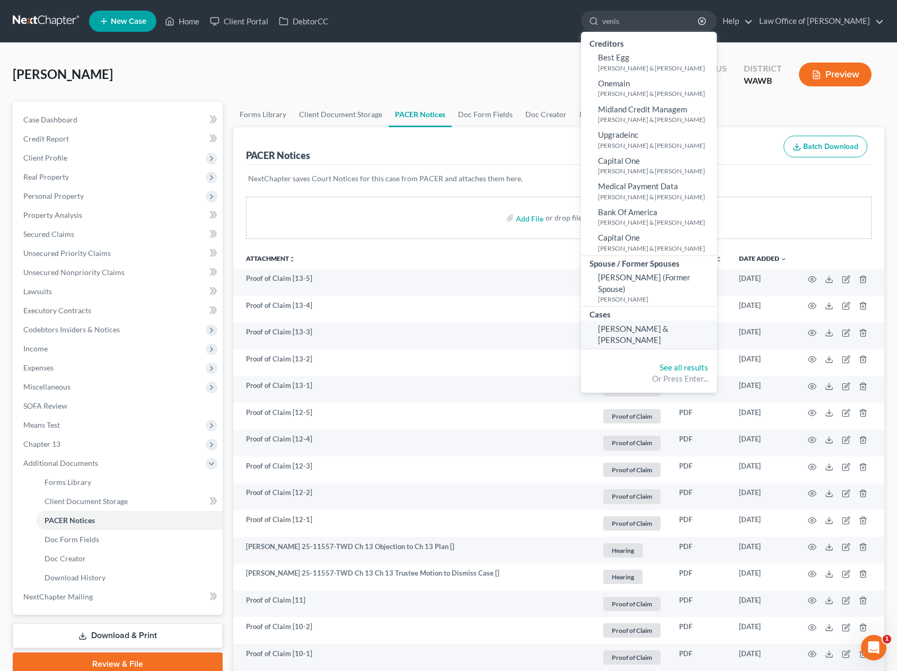
type input "venis"
click at [655, 327] on span "[PERSON_NAME] & [PERSON_NAME]" at bounding box center [633, 334] width 71 height 21
select select "6"
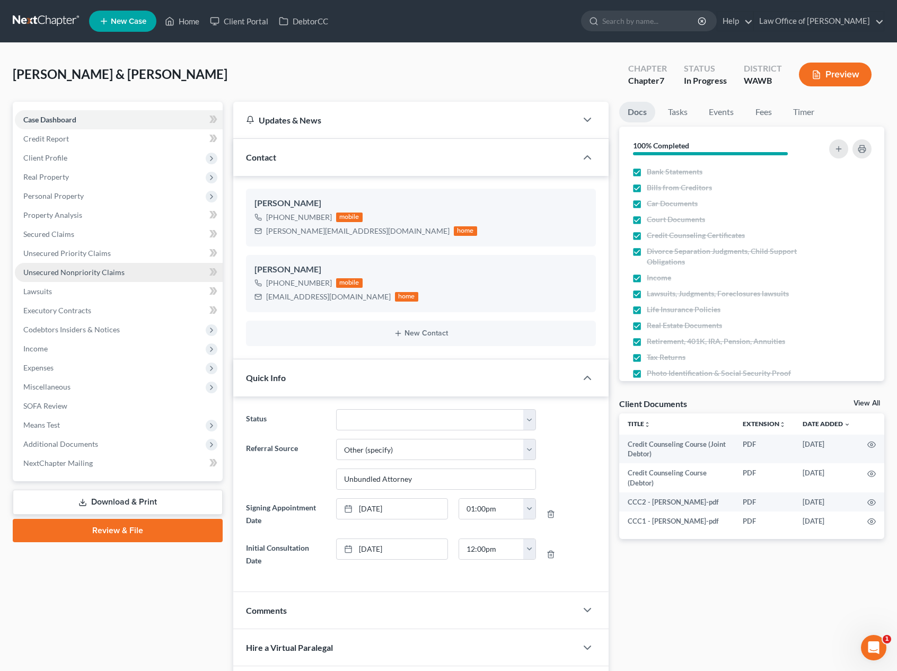
click at [108, 274] on span "Unsecured Nonpriority Claims" at bounding box center [73, 272] width 101 height 9
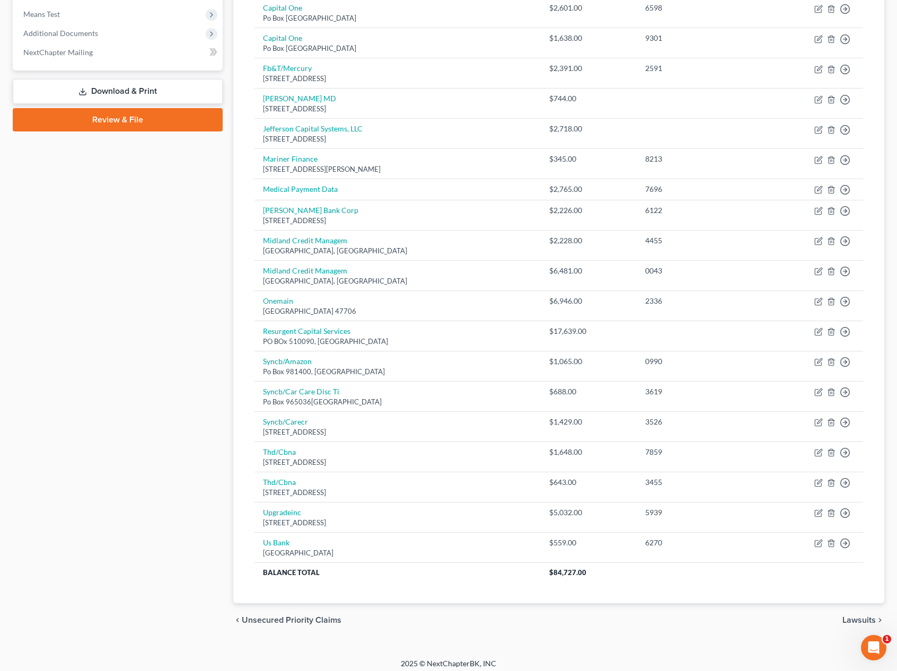
scroll to position [411, 0]
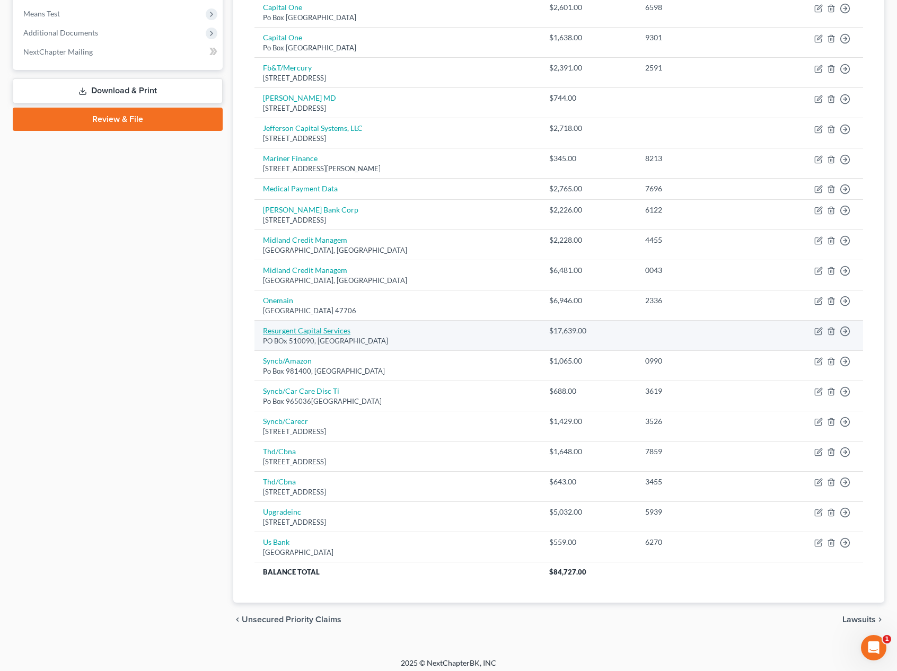
click at [304, 329] on link "Resurgent Capital Services" at bounding box center [306, 330] width 87 height 9
select select "23"
select select "0"
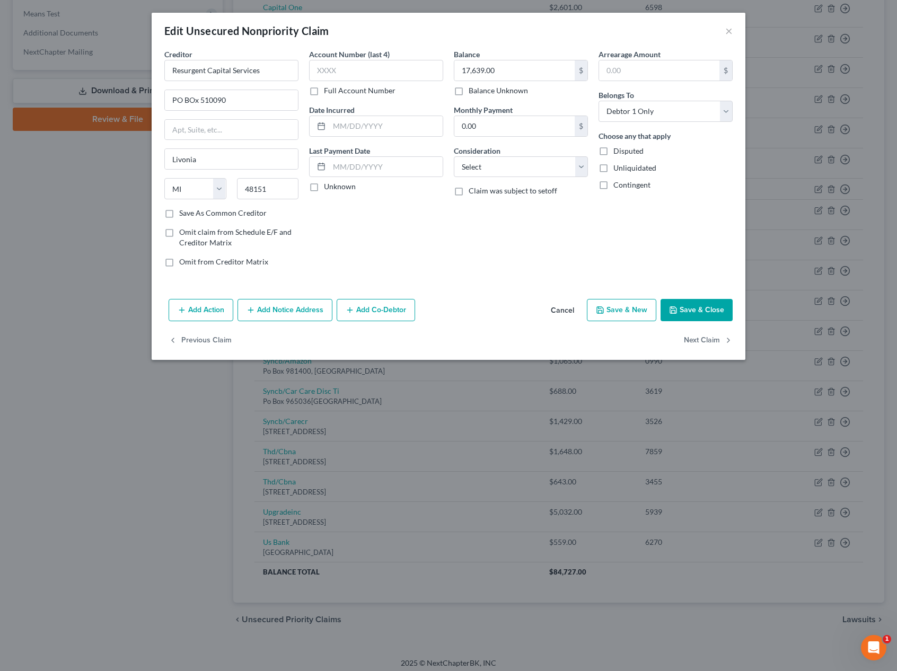
click at [287, 312] on button "Add Notice Address" at bounding box center [285, 310] width 95 height 22
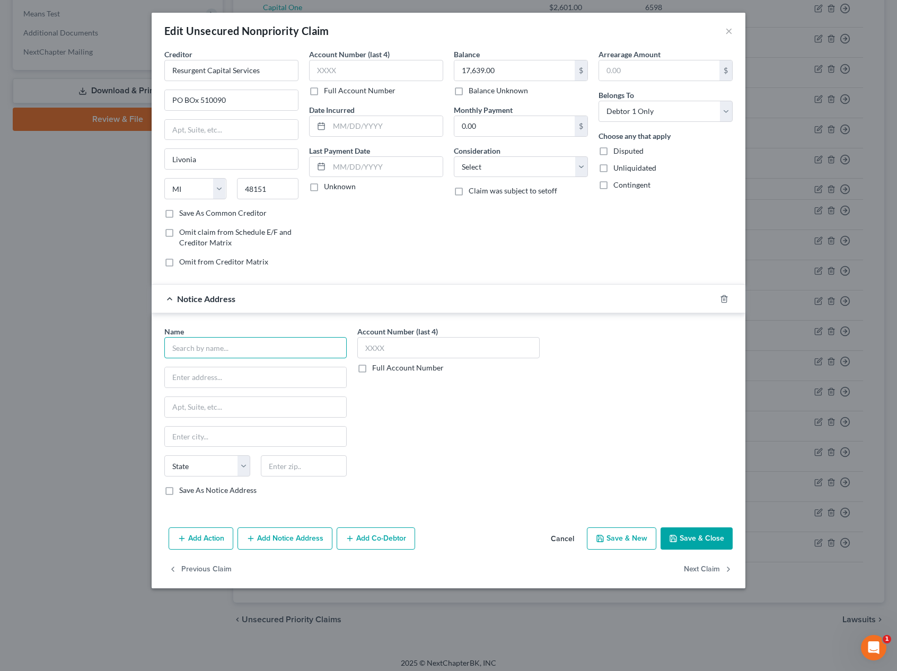
click at [225, 352] on input "text" at bounding box center [255, 347] width 182 height 21
paste input "P.O. Box 828"
type input "LVNV FundingP.O. Box 828"
click at [183, 380] on input "text" at bounding box center [255, 377] width 181 height 20
paste input "P.O. Box 828"
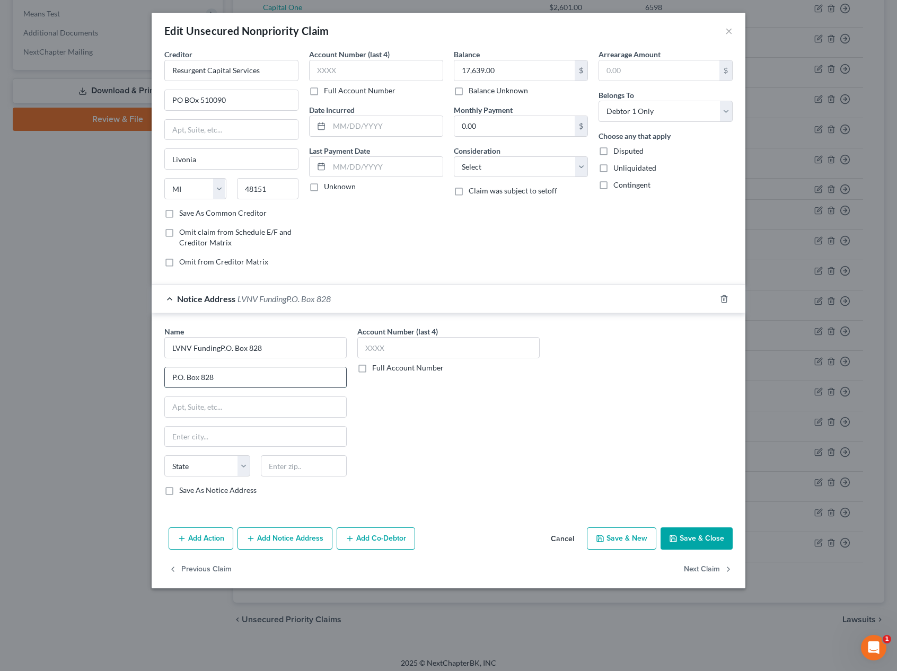
type input "P.O. Box 828"
click at [284, 462] on input "text" at bounding box center [304, 465] width 86 height 21
type input "60078"
type input "Palatine"
select select "14"
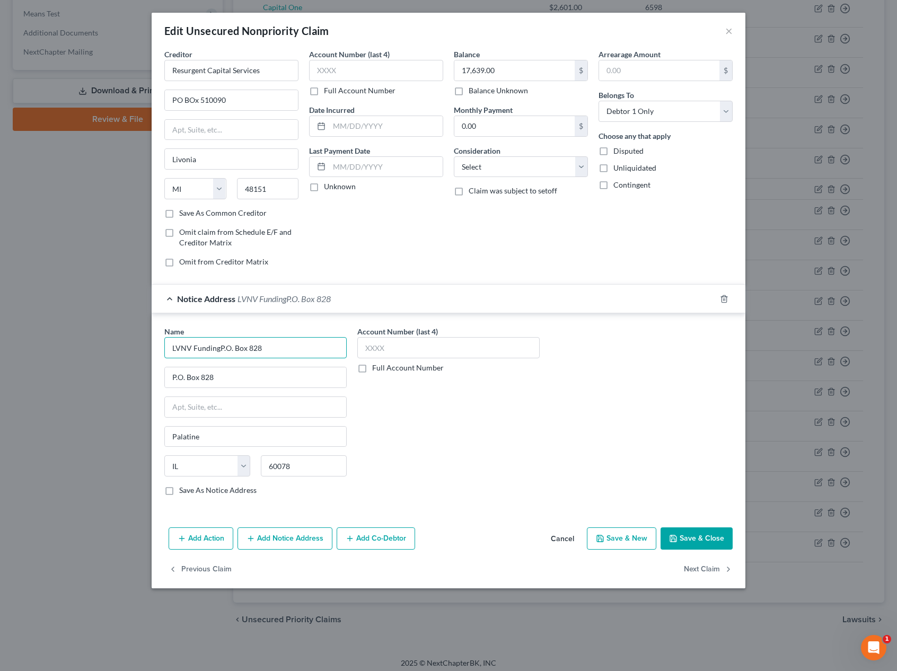
drag, startPoint x: 268, startPoint y: 352, endPoint x: 77, endPoint y: 343, distance: 191.1
click at [80, 343] on div "Edit Unsecured Nonpriority Claim × Creditor * Resurgent Capital Services PO BOx…" at bounding box center [448, 335] width 897 height 671
type input "[PERSON_NAME] Financial"
click at [681, 532] on button "Save & Close" at bounding box center [697, 539] width 72 height 22
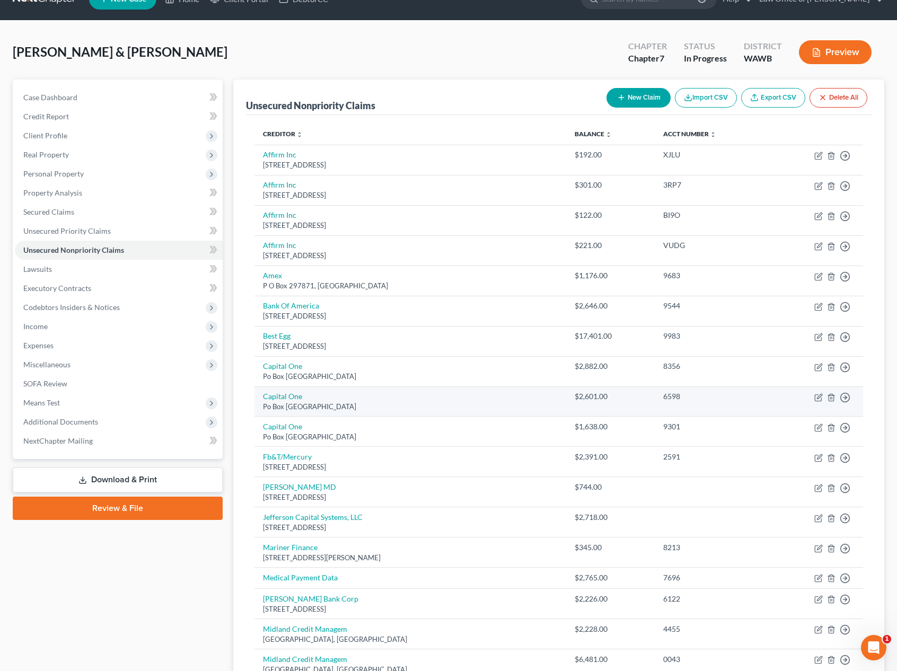
scroll to position [0, 0]
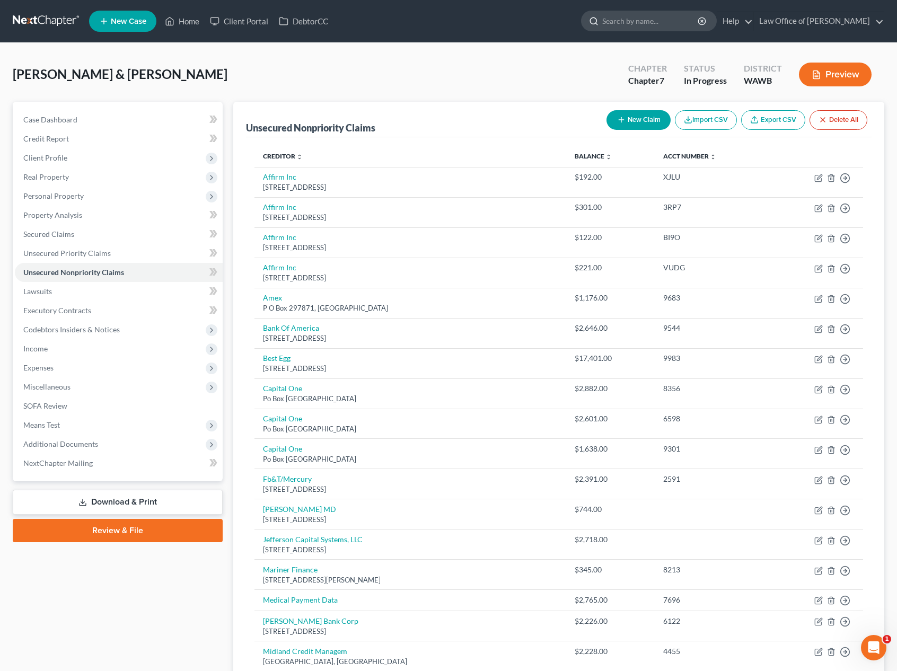
click at [643, 21] on input "search" at bounding box center [650, 21] width 97 height 20
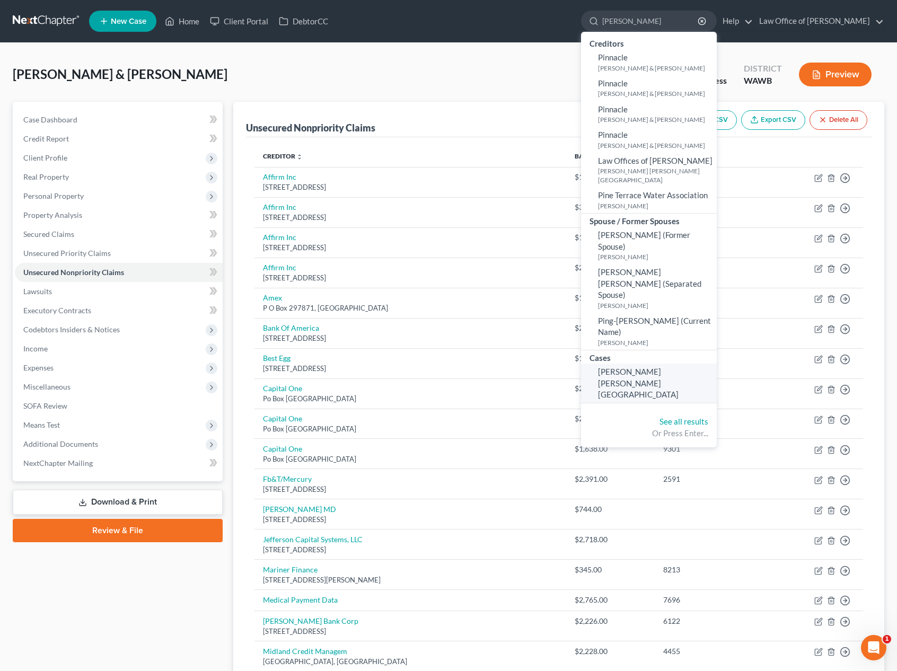
type input "[PERSON_NAME]"
click at [676, 367] on span "[PERSON_NAME] [PERSON_NAME][GEOGRAPHIC_DATA]" at bounding box center [638, 383] width 81 height 32
select select "6"
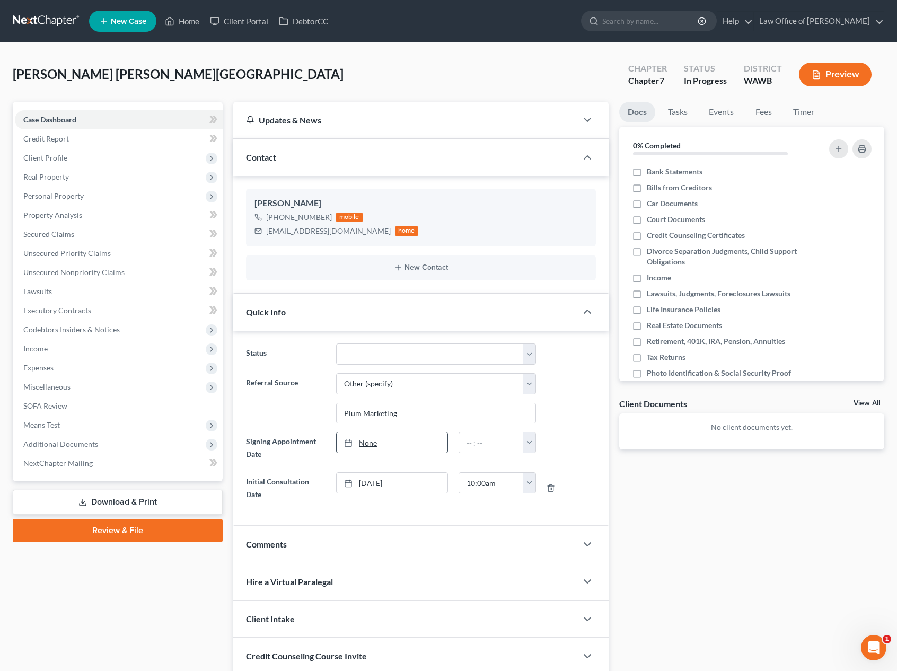
type input "[DATE]"
click at [393, 436] on link "[DATE]" at bounding box center [392, 443] width 111 height 20
click at [480, 442] on input "text" at bounding box center [491, 443] width 65 height 20
type input "4"
type input "3:00 pm"
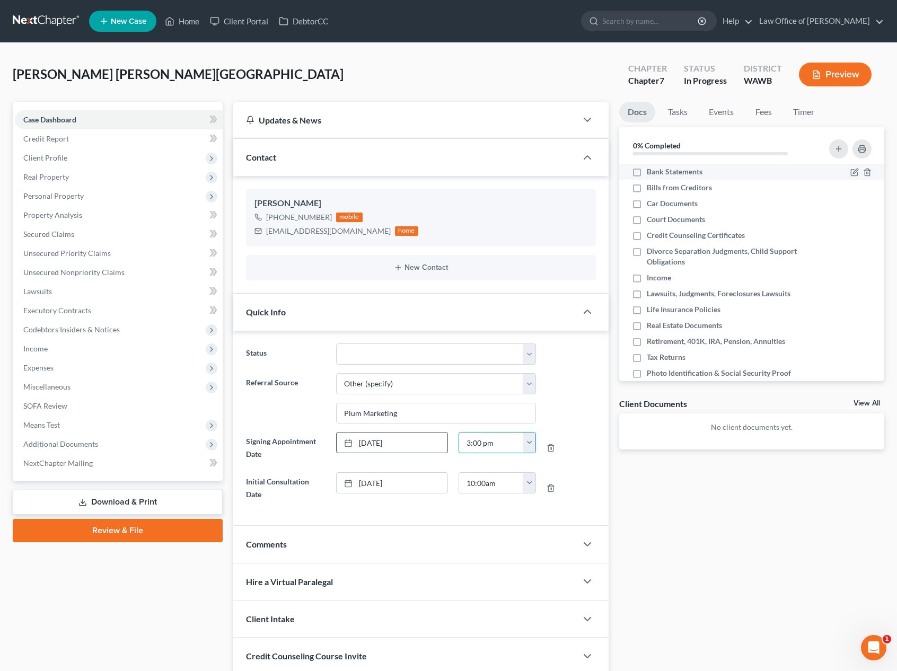
click at [647, 170] on label "Bank Statements" at bounding box center [675, 171] width 56 height 11
click at [651, 170] on input "Bank Statements" at bounding box center [654, 169] width 7 height 7
checkbox input "true"
click at [647, 189] on label "Bills from Creditors" at bounding box center [679, 187] width 65 height 11
click at [651, 189] on input "Bills from Creditors" at bounding box center [654, 185] width 7 height 7
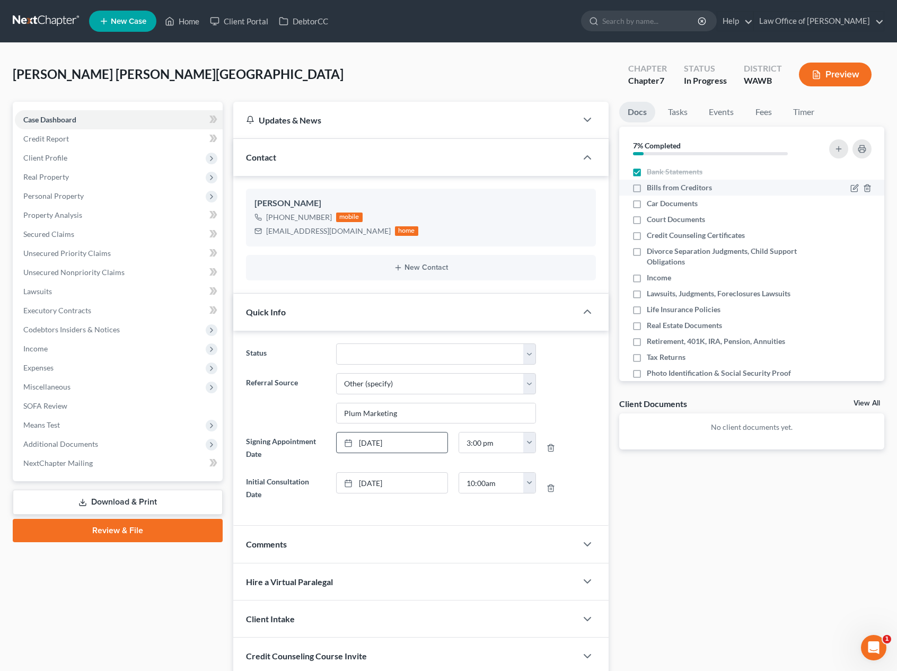
checkbox input "true"
click at [647, 214] on label "Court Documents" at bounding box center [676, 219] width 58 height 11
click at [651, 214] on input "Court Documents" at bounding box center [654, 217] width 7 height 7
checkbox input "true"
click at [647, 207] on label "Car Documents" at bounding box center [672, 203] width 51 height 11
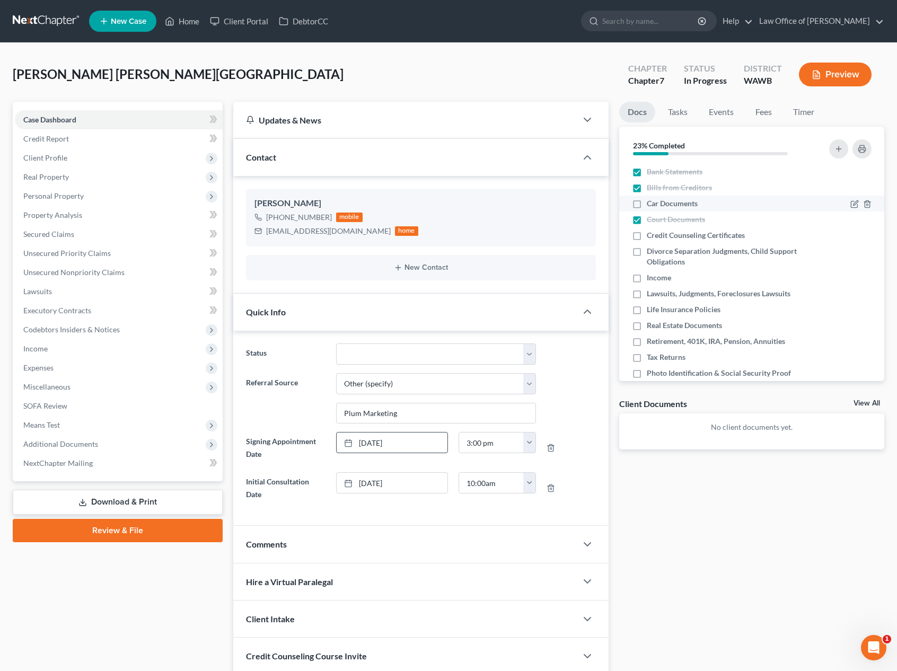
click at [651, 205] on input "Car Documents" at bounding box center [654, 201] width 7 height 7
checkbox input "true"
click at [647, 235] on label "Credit Counseling Certificates" at bounding box center [696, 235] width 98 height 11
click at [651, 235] on input "Credit Counseling Certificates" at bounding box center [654, 233] width 7 height 7
checkbox input "true"
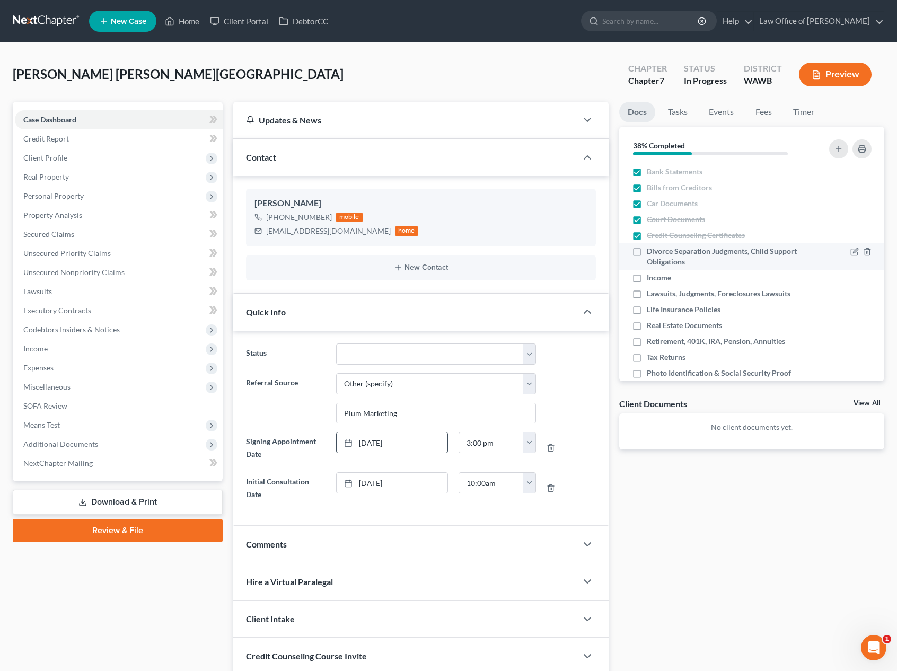
click at [647, 251] on label "Divorce Separation Judgments, Child Support Obligations" at bounding box center [728, 256] width 162 height 21
click at [651, 251] on input "Divorce Separation Judgments, Child Support Obligations" at bounding box center [654, 249] width 7 height 7
checkbox input "true"
click at [647, 278] on label "Income" at bounding box center [659, 278] width 24 height 11
click at [651, 278] on input "Income" at bounding box center [654, 276] width 7 height 7
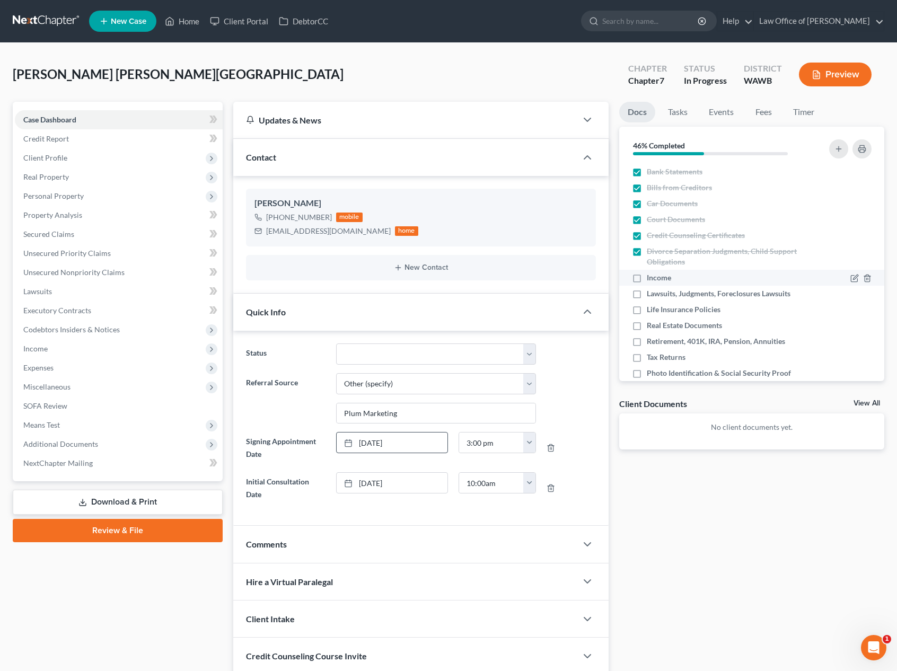
checkbox input "true"
click at [647, 294] on label "Lawsuits, Judgments, Foreclosures Lawsuits" at bounding box center [719, 293] width 144 height 11
click at [651, 294] on input "Lawsuits, Judgments, Foreclosures Lawsuits" at bounding box center [654, 291] width 7 height 7
checkbox input "true"
click at [647, 309] on label "Life Insurance Policies" at bounding box center [684, 309] width 74 height 11
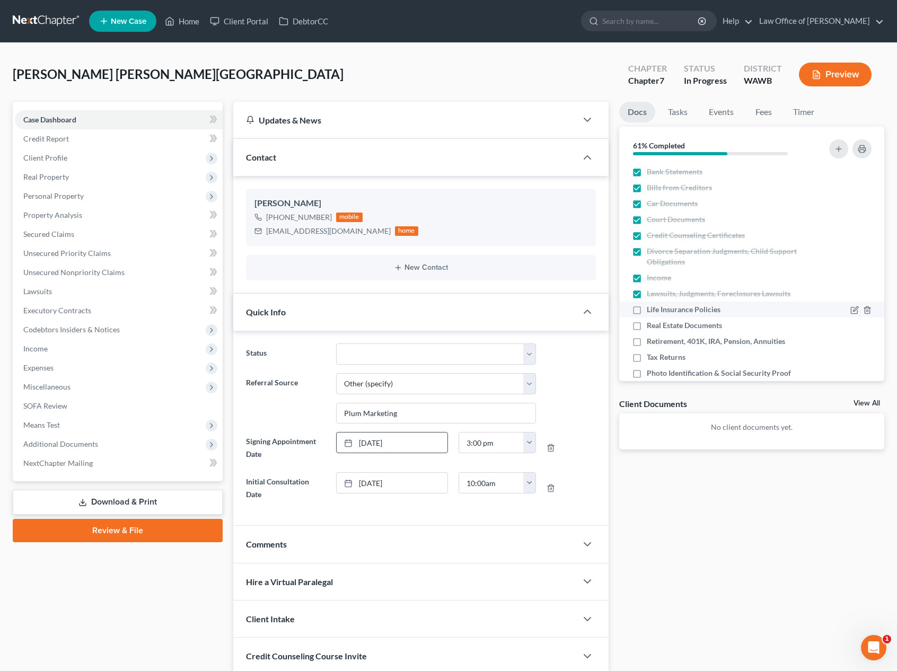
click at [651, 309] on input "Life Insurance Policies" at bounding box center [654, 307] width 7 height 7
checkbox input "true"
click at [647, 322] on label "Real Estate Documents" at bounding box center [684, 325] width 75 height 11
click at [651, 322] on input "Real Estate Documents" at bounding box center [654, 323] width 7 height 7
checkbox input "true"
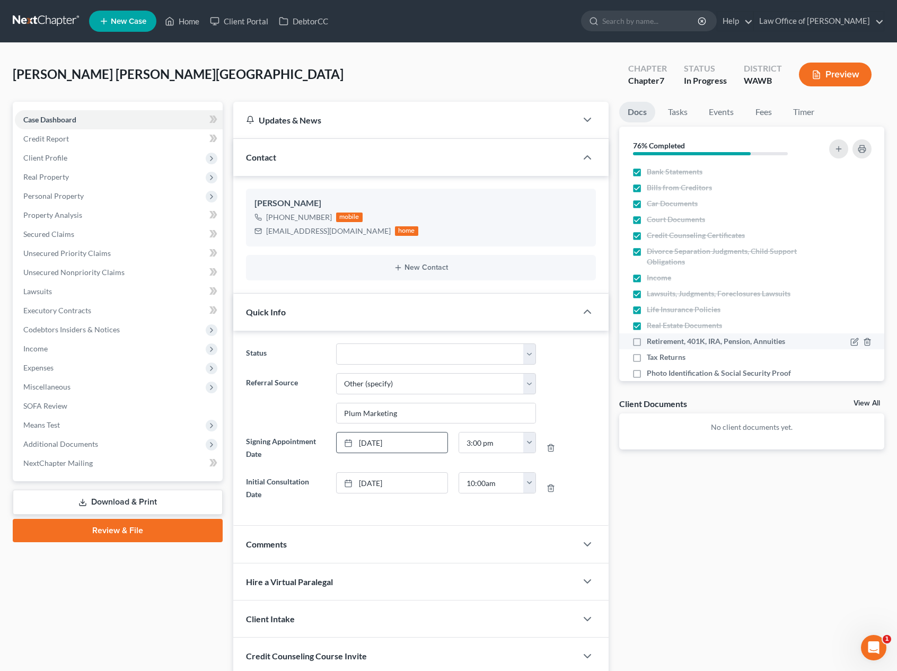
click at [647, 344] on label "Retirement, 401K, IRA, Pension, Annuities" at bounding box center [716, 341] width 138 height 11
click at [651, 343] on input "Retirement, 401K, IRA, Pension, Annuities" at bounding box center [654, 339] width 7 height 7
checkbox input "true"
click at [647, 357] on label "Tax Returns" at bounding box center [666, 357] width 39 height 11
click at [651, 357] on input "Tax Returns" at bounding box center [654, 355] width 7 height 7
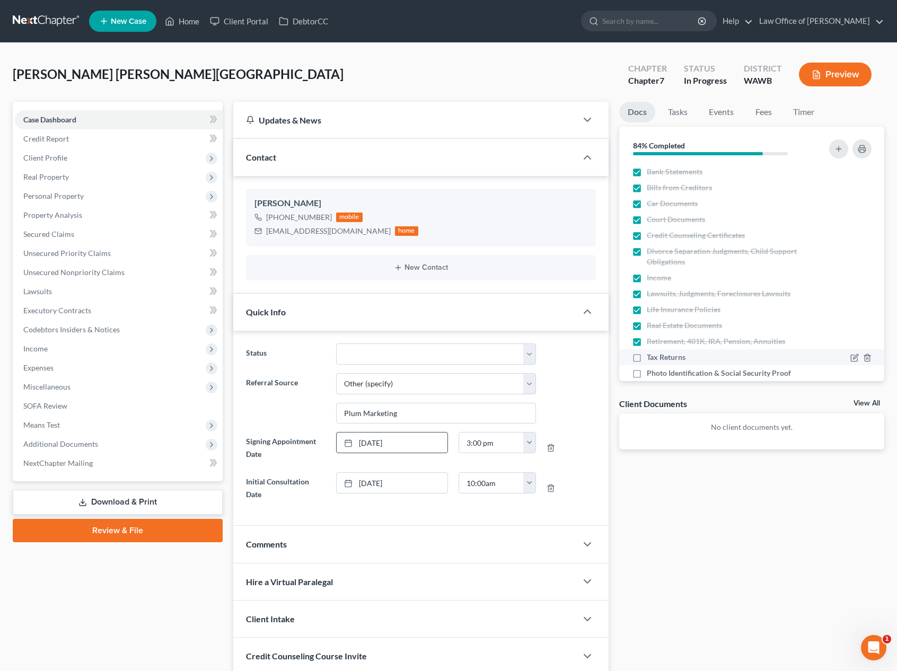
checkbox input "true"
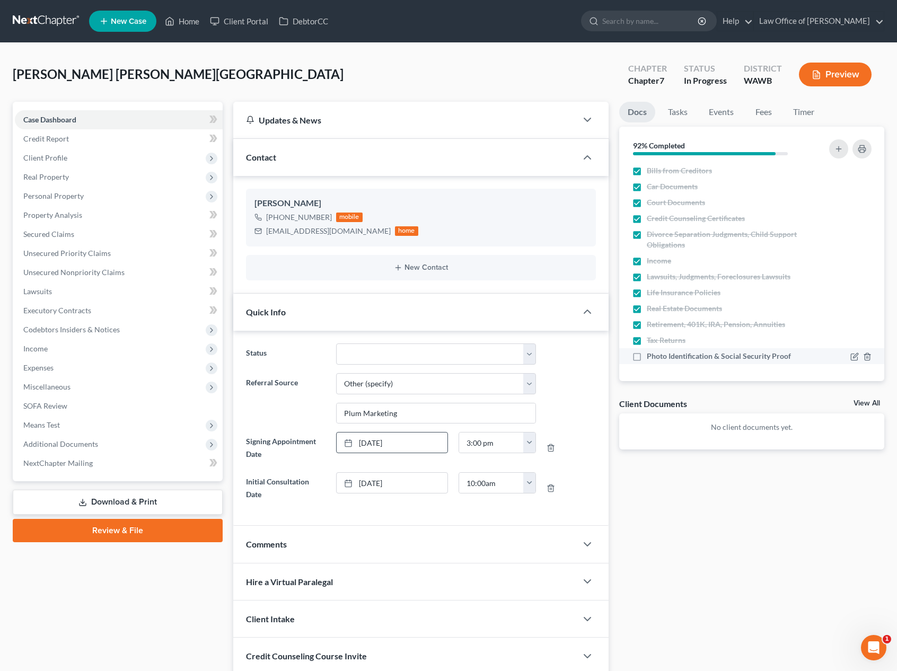
click at [647, 355] on label "Photo Identification & Social Security Proof" at bounding box center [719, 356] width 144 height 11
click at [651, 355] on input "Photo Identification & Social Security Proof" at bounding box center [654, 354] width 7 height 7
checkbox input "true"
click at [676, 103] on link "Tasks" at bounding box center [678, 112] width 37 height 21
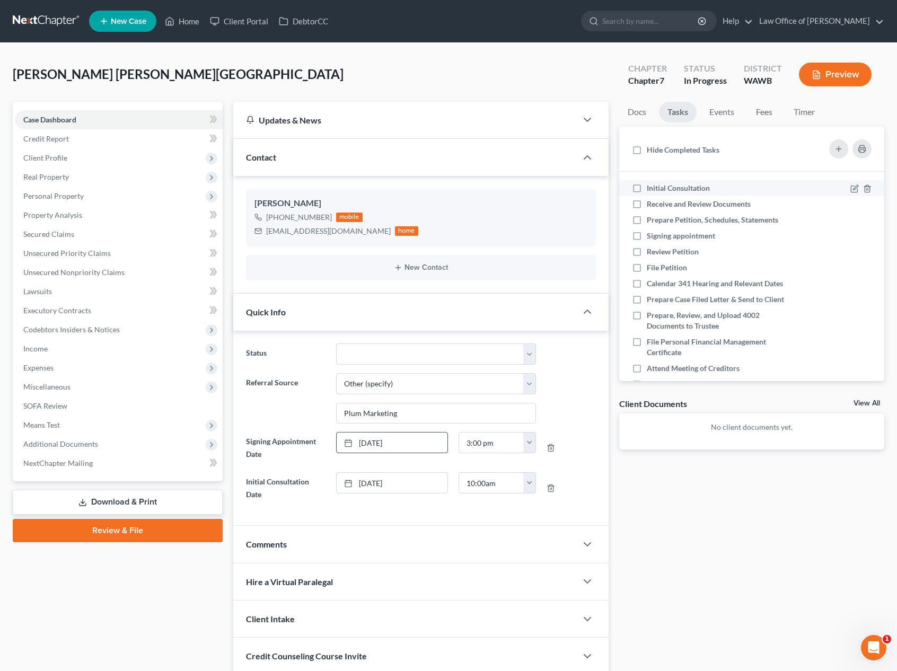
click at [647, 189] on label "Initial Consultation" at bounding box center [683, 188] width 72 height 11
click at [651, 189] on input "Initial Consultation" at bounding box center [654, 186] width 7 height 7
checkbox input "true"
click at [647, 207] on label "Receive and Review Documents" at bounding box center [703, 204] width 112 height 11
click at [651, 206] on input "Receive and Review Documents" at bounding box center [654, 202] width 7 height 7
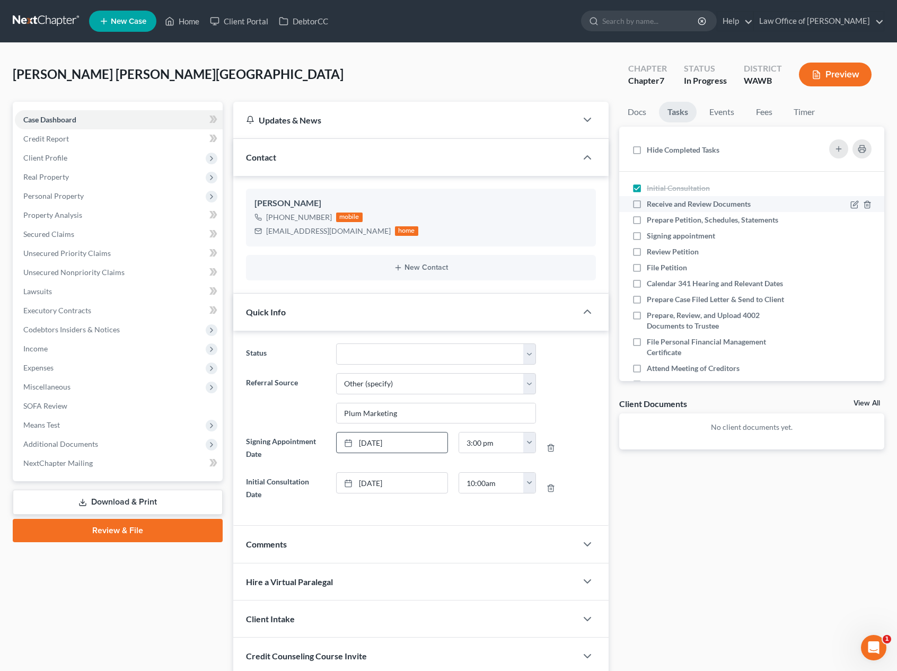
checkbox input "true"
click at [647, 217] on label "Prepare Petition, Schedules, Statements" at bounding box center [717, 220] width 140 height 11
click at [651, 217] on input "Prepare Petition, Schedules, Statements" at bounding box center [654, 218] width 7 height 7
checkbox input "true"
click at [647, 234] on label "Signing appointment" at bounding box center [685, 236] width 77 height 11
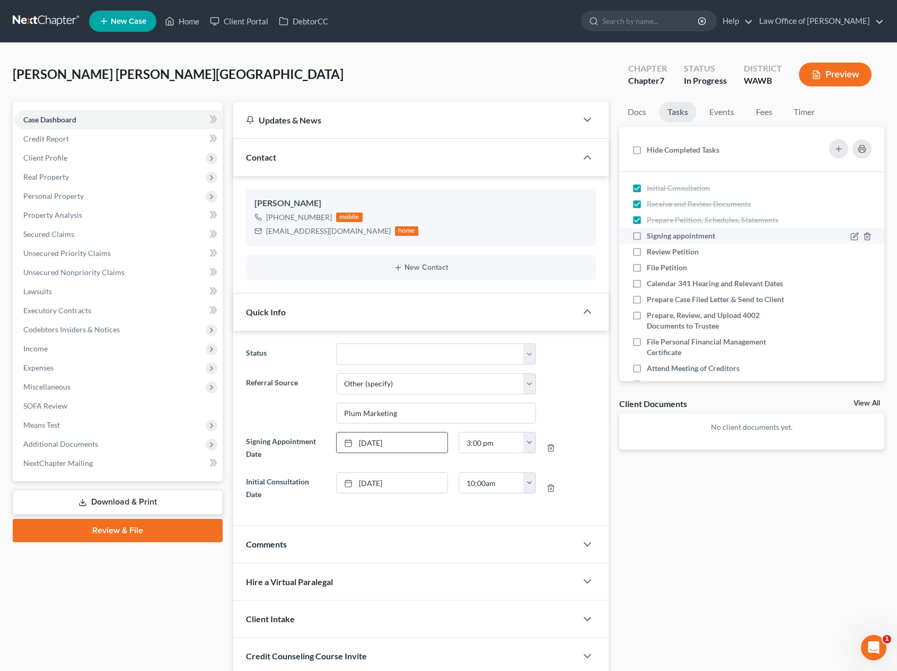
click at [651, 234] on input "Signing appointment" at bounding box center [654, 234] width 7 height 7
checkbox input "true"
click at [726, 115] on link "Events" at bounding box center [722, 112] width 42 height 21
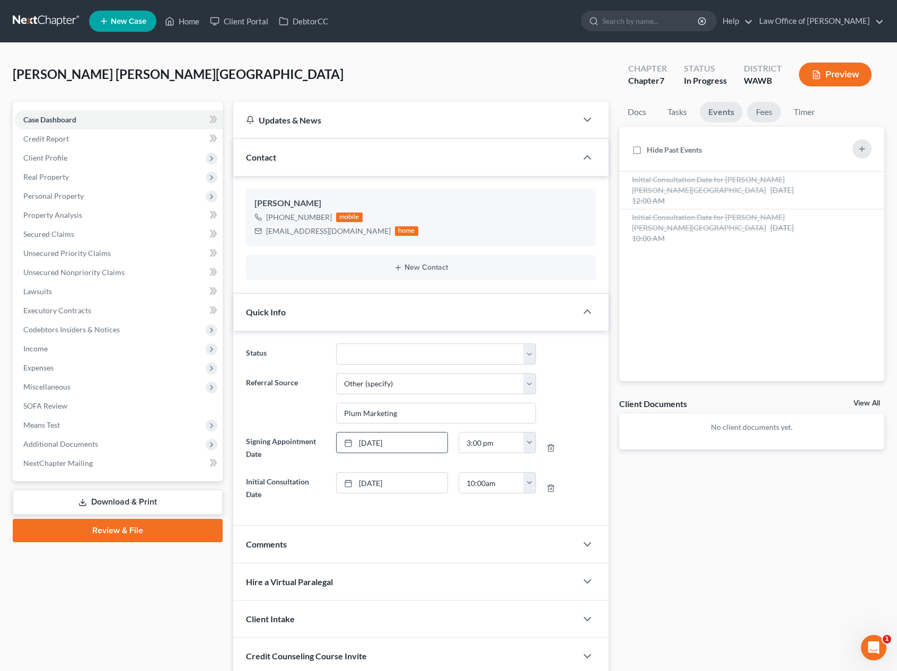
click at [759, 115] on link "Fees" at bounding box center [764, 112] width 34 height 21
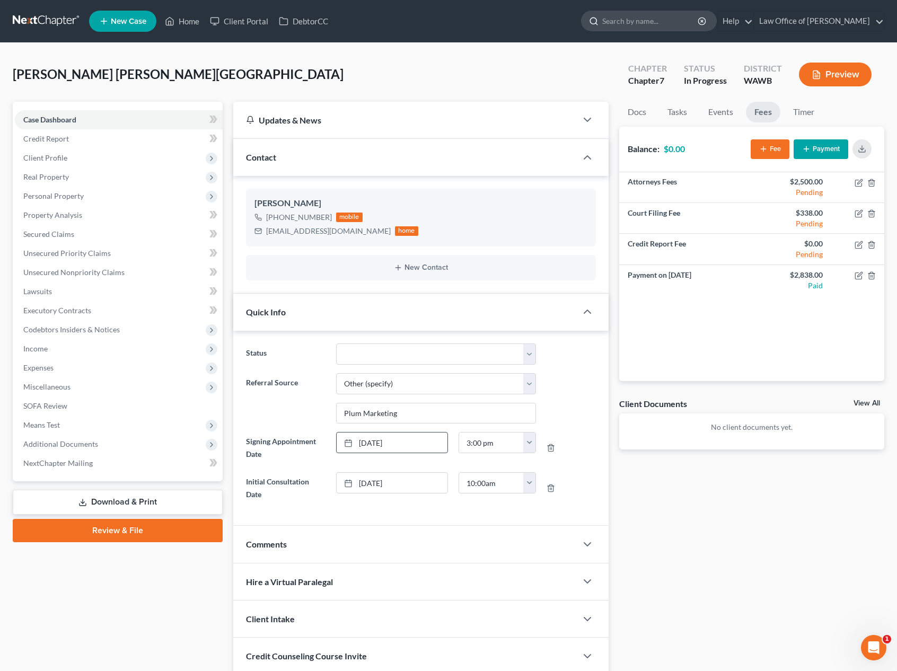
click at [654, 25] on input "search" at bounding box center [650, 21] width 97 height 20
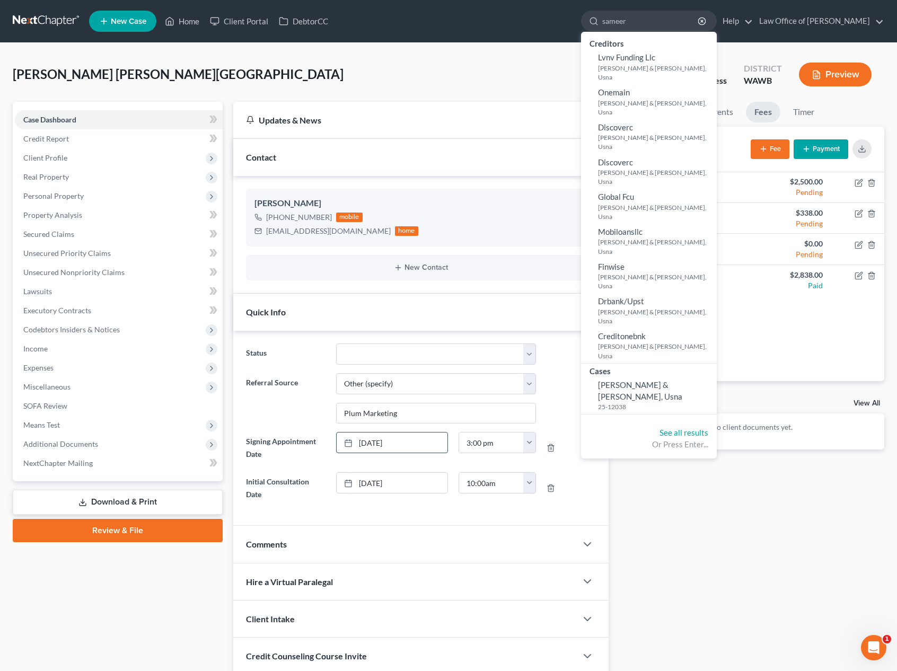
type input "sameer"
click at [511, 62] on div "[PERSON_NAME] [PERSON_NAME][GEOGRAPHIC_DATA] Upgraded Chapter Chapter 7 Status …" at bounding box center [449, 79] width 872 height 46
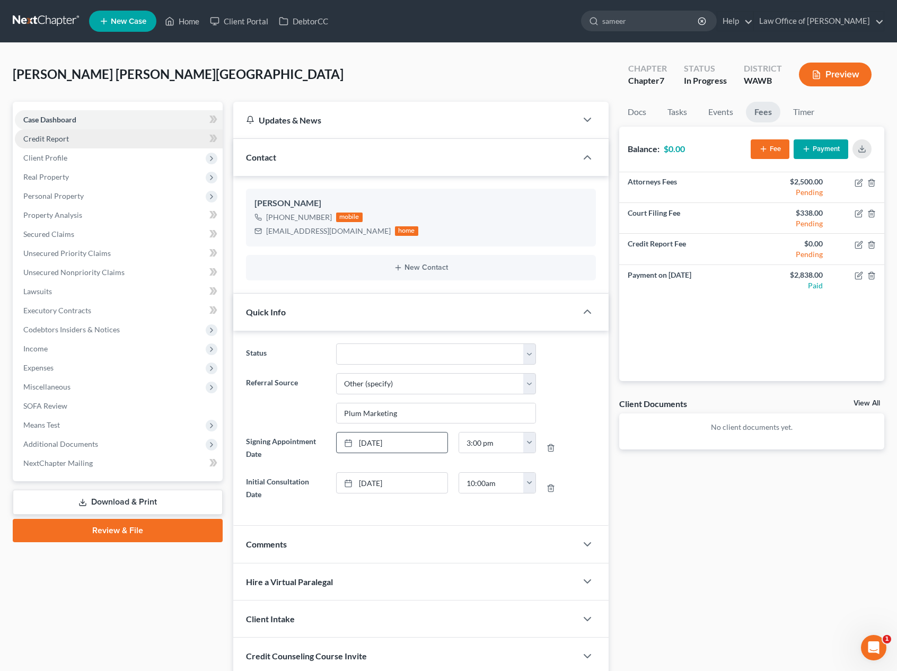
click at [142, 144] on link "Credit Report" at bounding box center [119, 138] width 208 height 19
click at [135, 161] on span "Client Profile" at bounding box center [119, 157] width 208 height 19
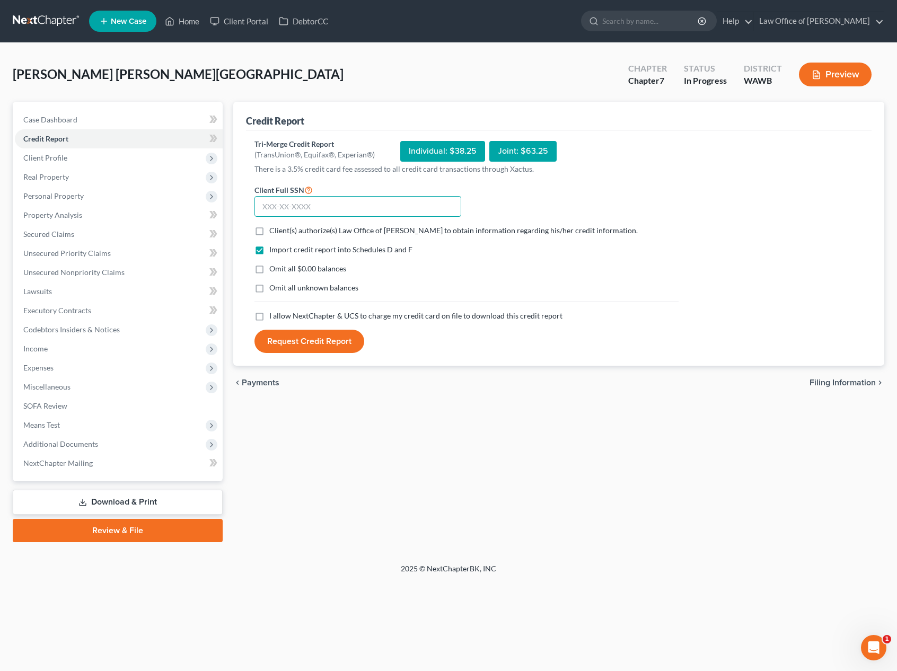
click at [295, 207] on input "text" at bounding box center [358, 206] width 207 height 21
click at [367, 205] on input "text" at bounding box center [358, 206] width 207 height 21
type input "344-19-2031"
click at [269, 229] on label "Client(s) authorize(s) Law Office of [PERSON_NAME] to obtain information regard…" at bounding box center [453, 230] width 368 height 11
click at [274, 229] on input "Client(s) authorize(s) Law Office of [PERSON_NAME] to obtain information regard…" at bounding box center [277, 228] width 7 height 7
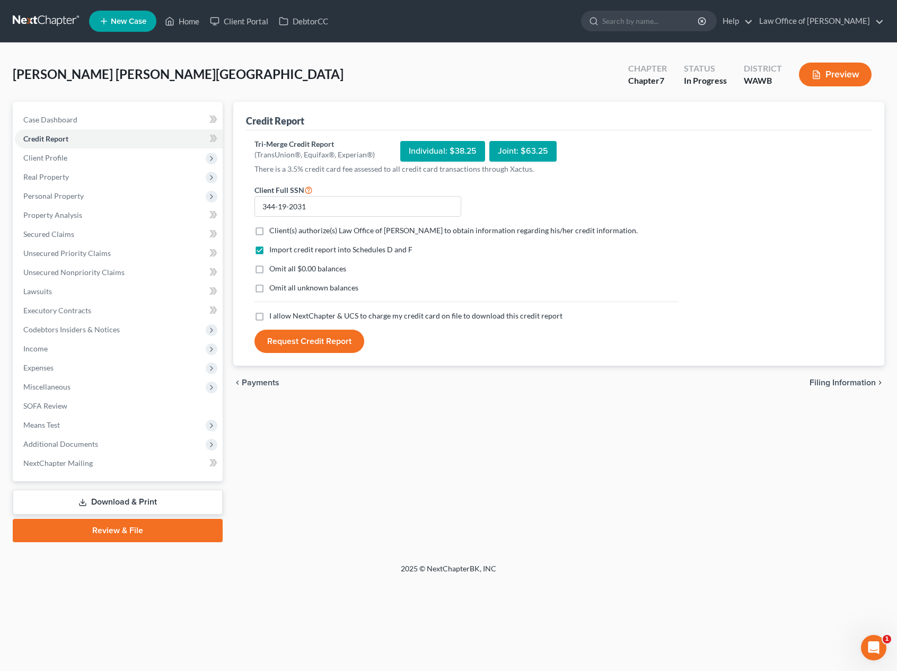
checkbox input "true"
click at [269, 316] on label "I allow NextChapter & UCS to charge my credit card on file to download this cre…" at bounding box center [415, 316] width 293 height 11
click at [274, 316] on input "I allow NextChapter & UCS to charge my credit card on file to download this cre…" at bounding box center [277, 314] width 7 height 7
checkbox input "true"
click at [282, 341] on button "Request Credit Report" at bounding box center [310, 341] width 110 height 23
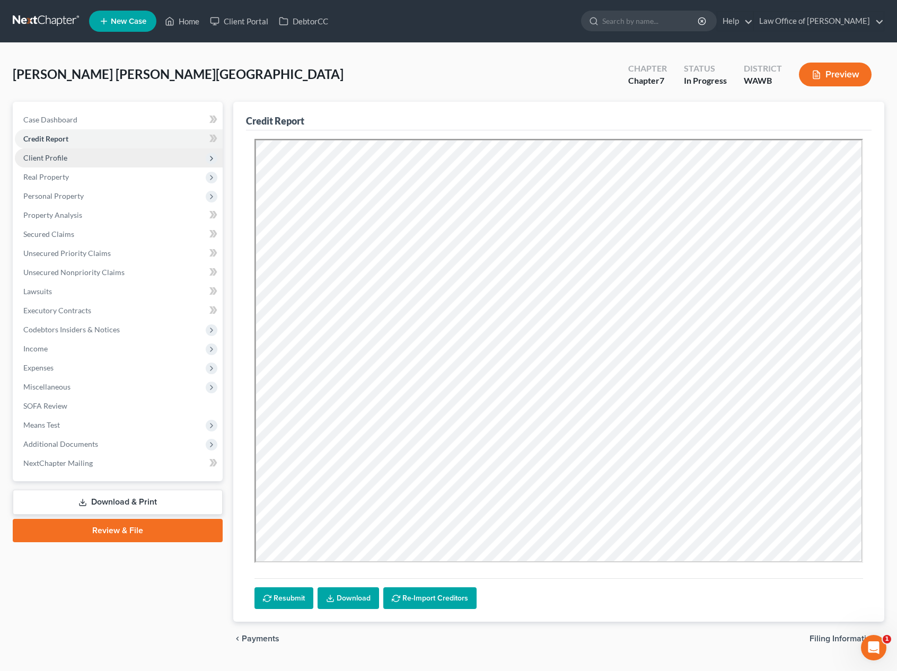
click at [142, 160] on span "Client Profile" at bounding box center [119, 157] width 208 height 19
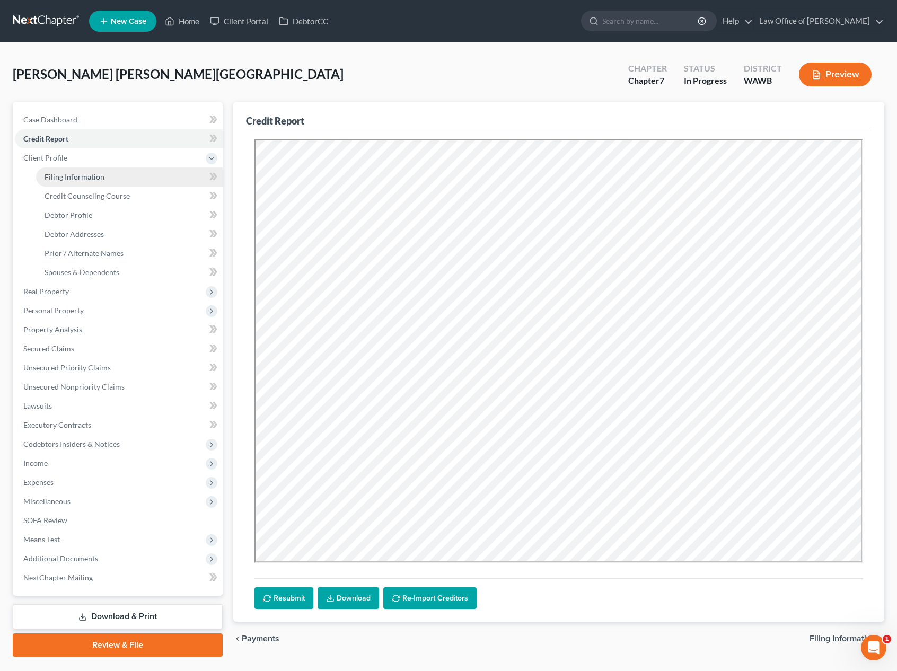
click at [141, 175] on link "Filing Information" at bounding box center [129, 177] width 187 height 19
select select "1"
select select "0"
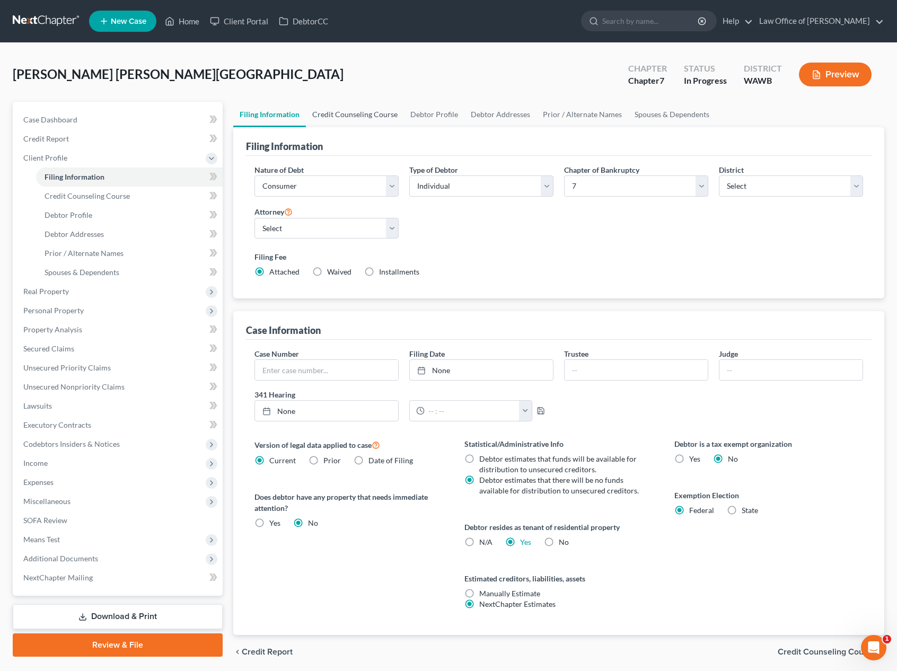
click at [358, 115] on link "Credit Counseling Course" at bounding box center [355, 114] width 98 height 25
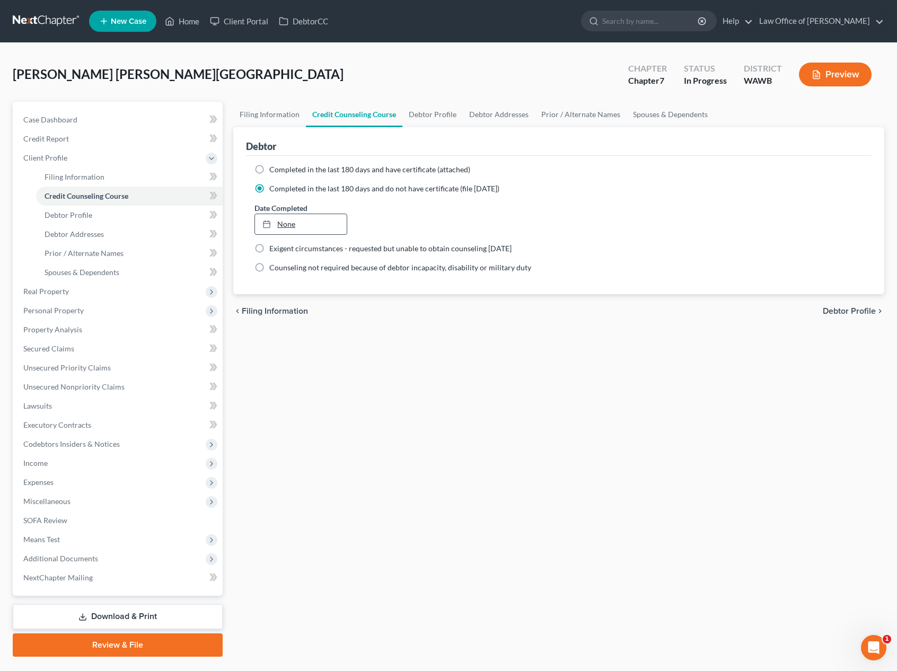
type input "8/13/2025"
click at [322, 220] on link "None" at bounding box center [301, 224] width 92 height 20
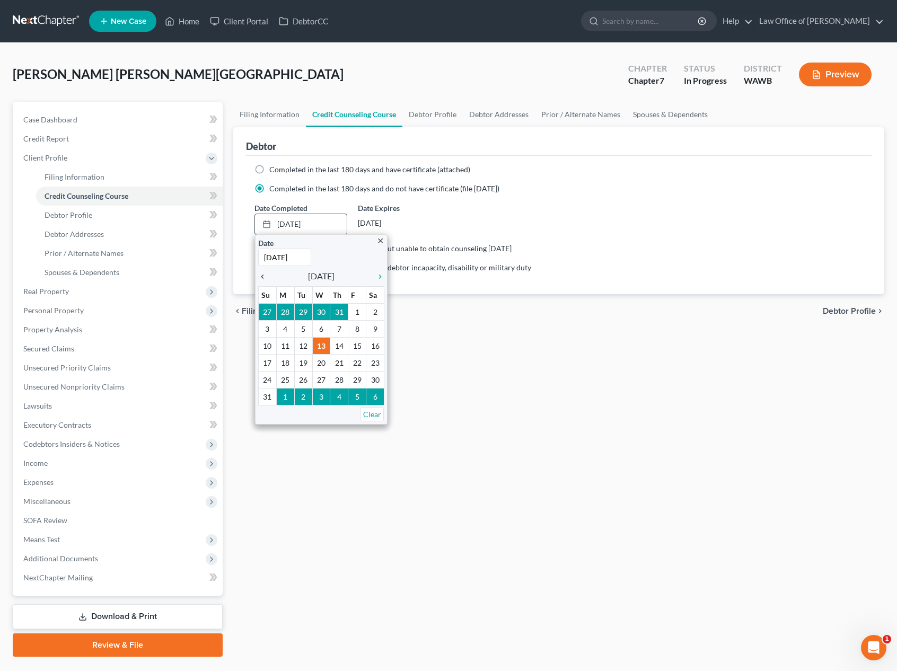
click at [261, 275] on icon "chevron_left" at bounding box center [265, 277] width 14 height 8
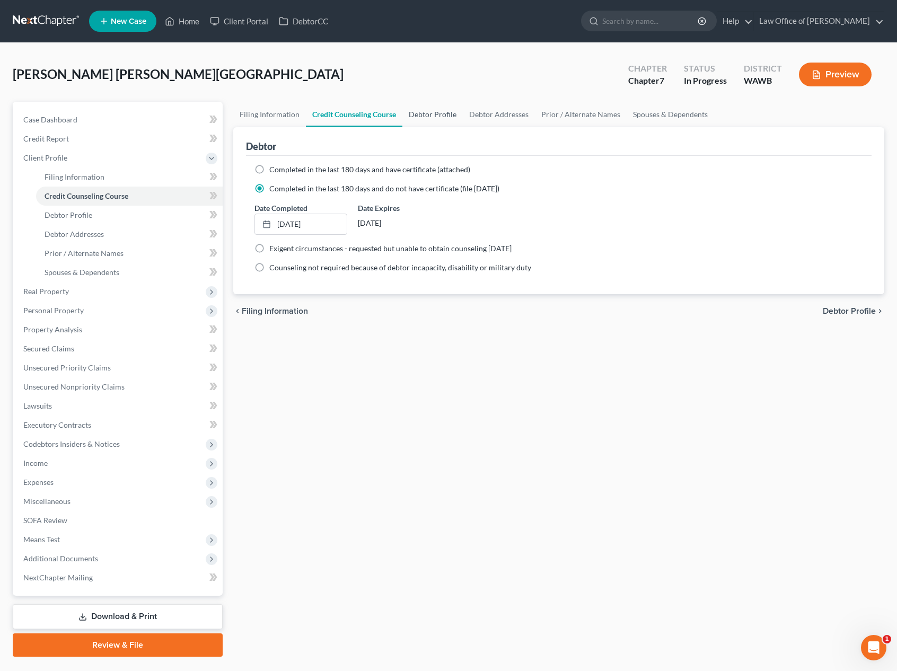
click at [433, 123] on link "Debtor Profile" at bounding box center [432, 114] width 60 height 25
select select "3"
select select "1"
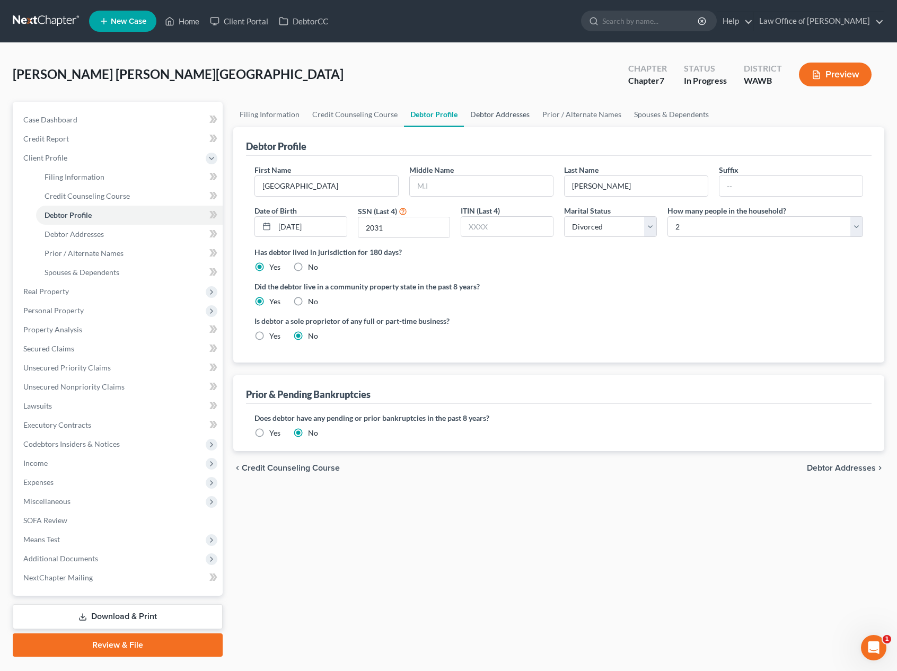
click at [499, 113] on link "Debtor Addresses" at bounding box center [500, 114] width 72 height 25
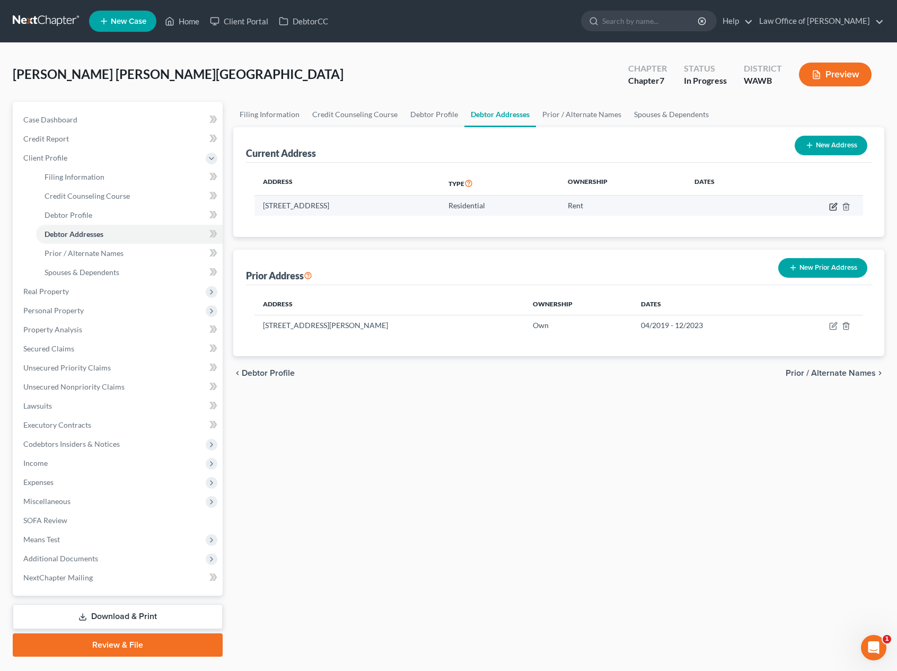
click at [834, 208] on icon "button" at bounding box center [833, 207] width 8 height 8
select select "50"
select select "0"
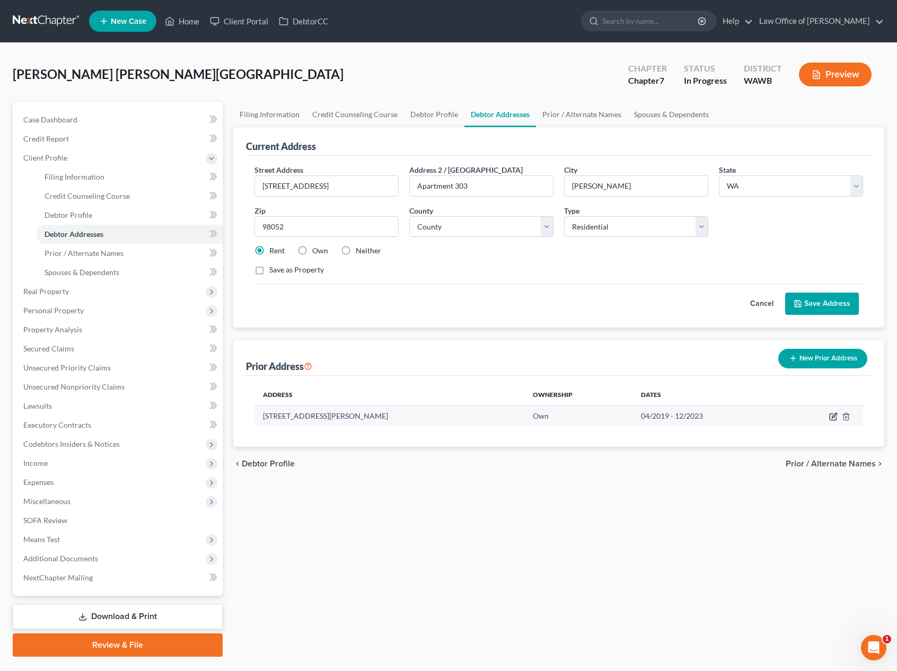
click at [831, 418] on icon "button" at bounding box center [833, 417] width 8 height 8
select select "50"
select select "30"
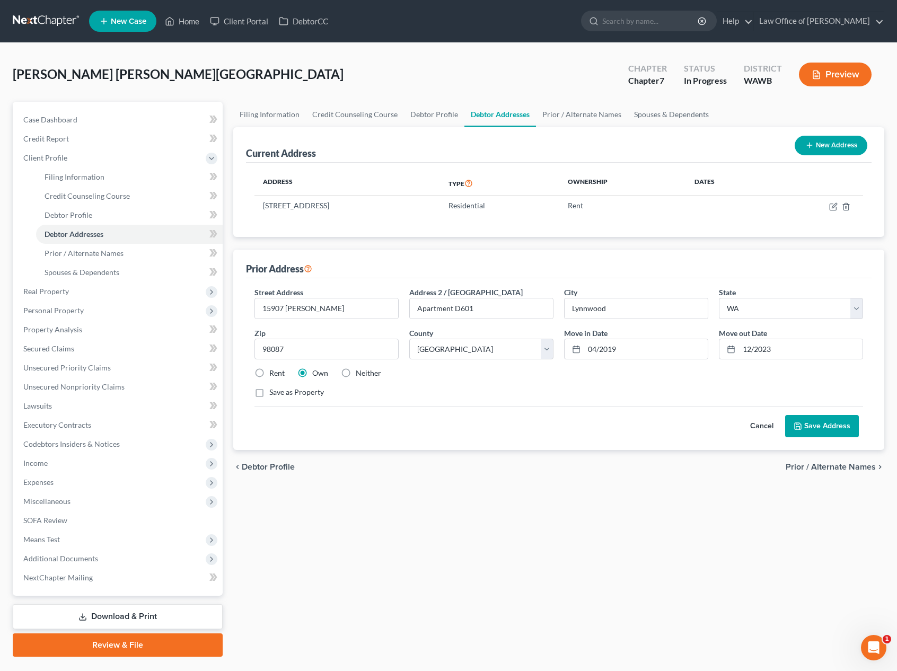
click at [269, 372] on label "Rent" at bounding box center [276, 373] width 15 height 11
click at [274, 372] on input "Rent" at bounding box center [277, 371] width 7 height 7
radio input "true"
click at [829, 430] on button "Save Address" at bounding box center [822, 426] width 74 height 22
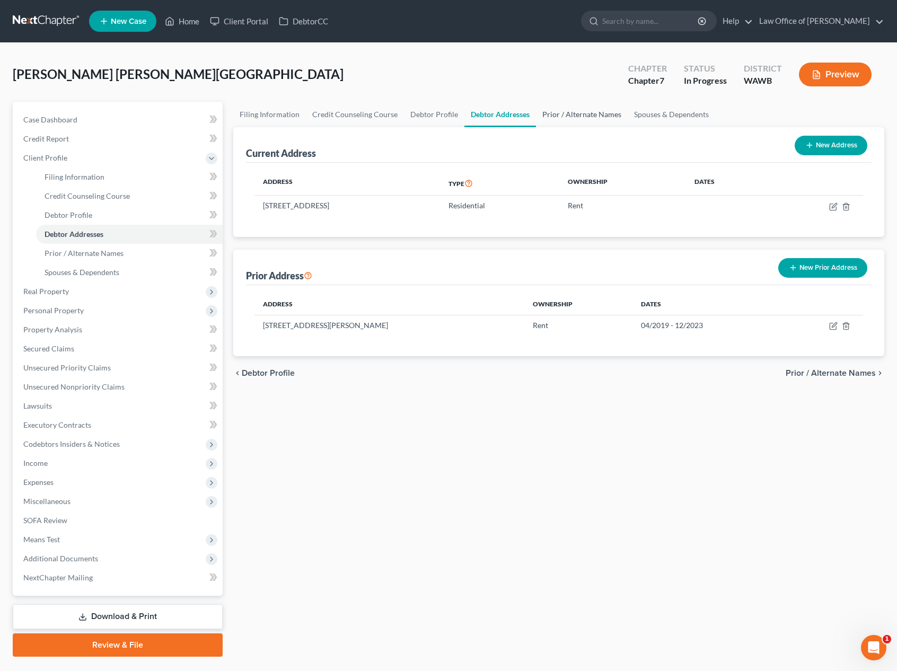
click at [575, 117] on link "Prior / Alternate Names" at bounding box center [582, 114] width 92 height 25
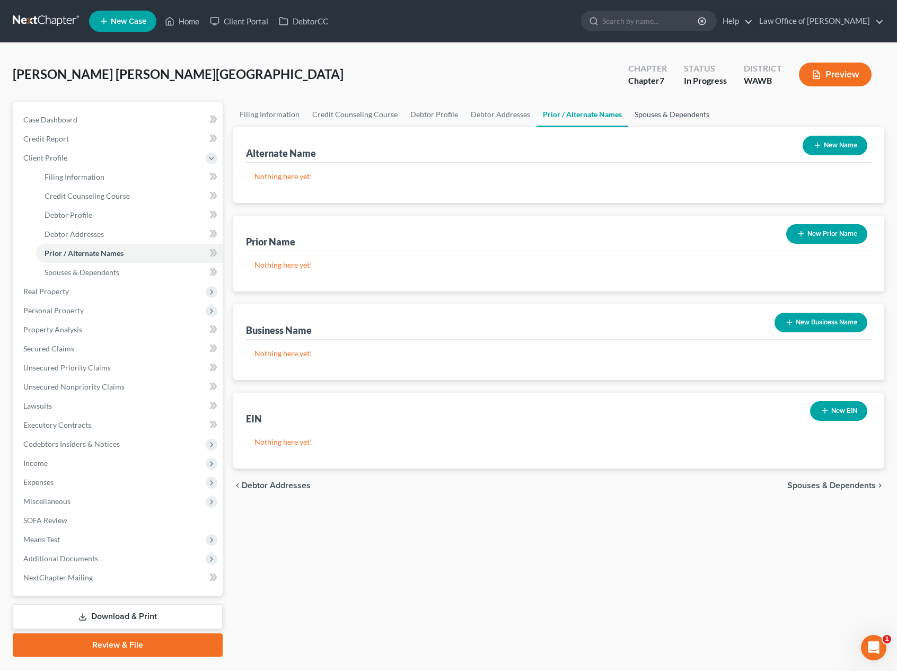
click at [651, 115] on link "Spouses & Dependents" at bounding box center [671, 114] width 87 height 25
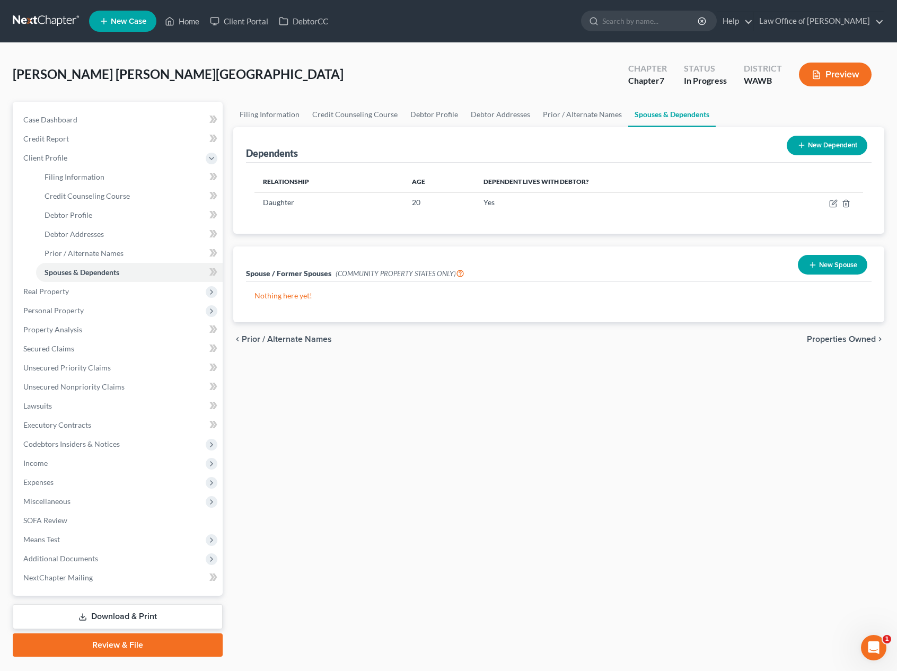
click at [829, 268] on button "New Spouse" at bounding box center [832, 265] width 69 height 20
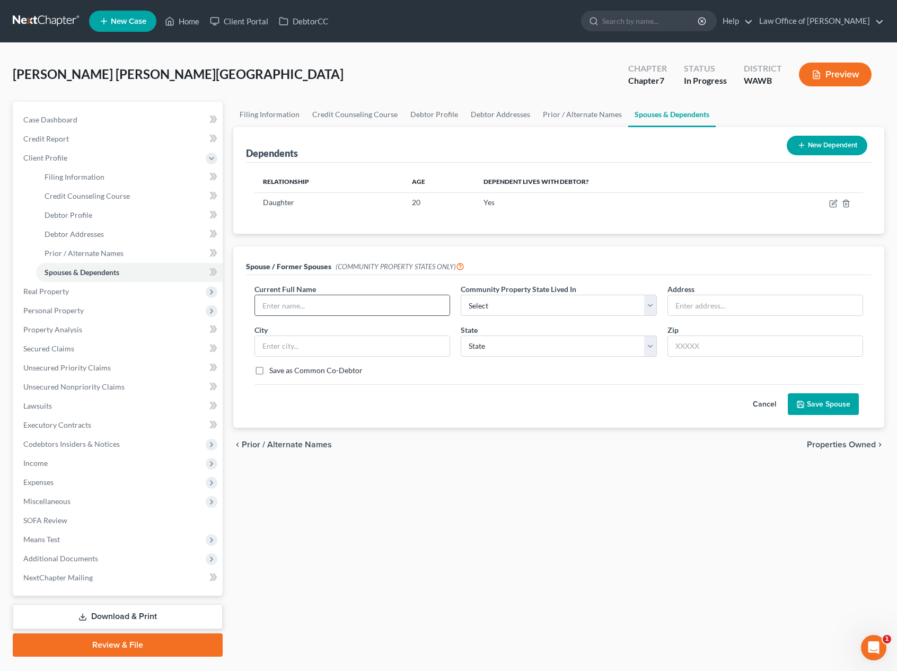
click at [284, 301] on input "text" at bounding box center [352, 305] width 195 height 20
type input "Edwin Morales Vences (Former Spouse)"
click at [506, 301] on select "Select AZ CA GU ID LA NV NM PR TX WA WI" at bounding box center [559, 305] width 196 height 21
select select "9"
click at [817, 402] on button "Save Spouse" at bounding box center [823, 404] width 71 height 22
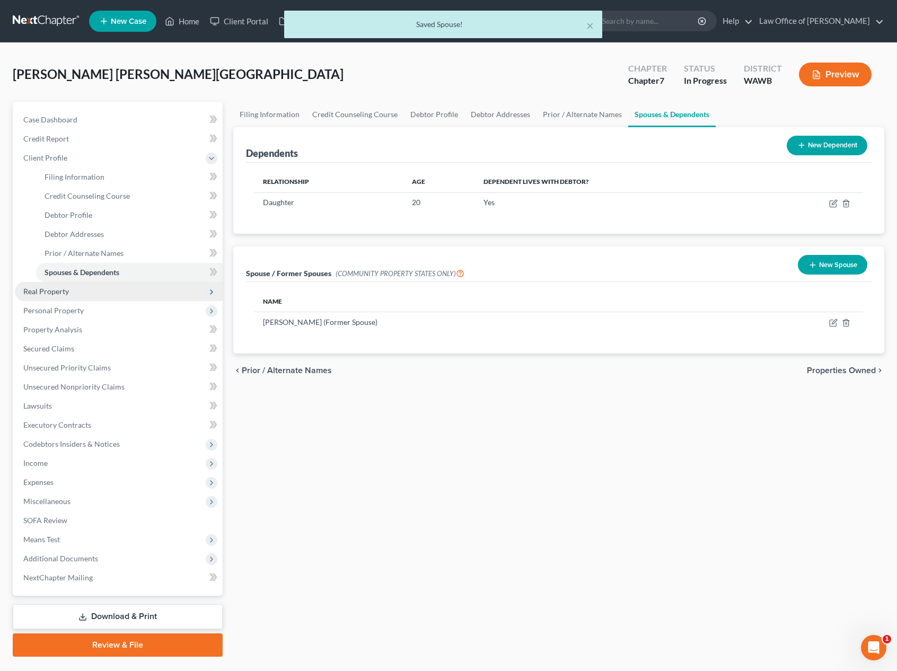
click at [84, 295] on span "Real Property" at bounding box center [119, 291] width 208 height 19
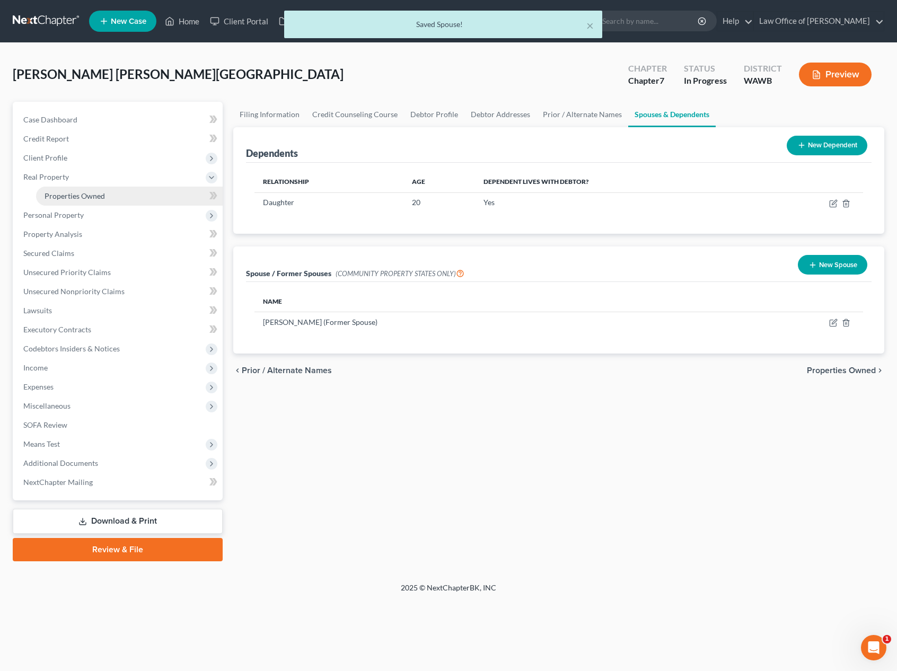
click at [84, 196] on span "Properties Owned" at bounding box center [75, 195] width 60 height 9
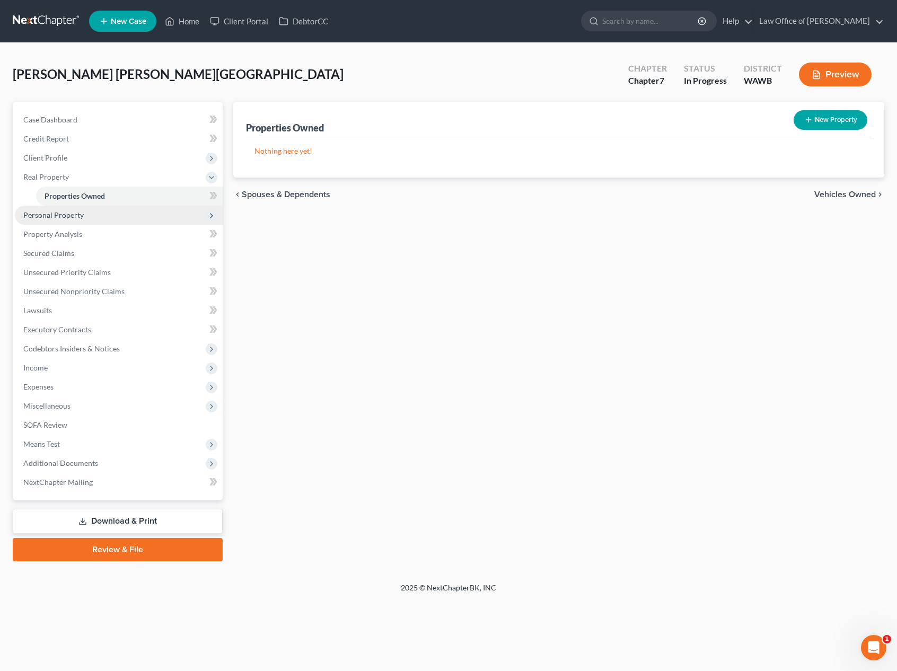
click at [77, 212] on span "Personal Property" at bounding box center [53, 214] width 60 height 9
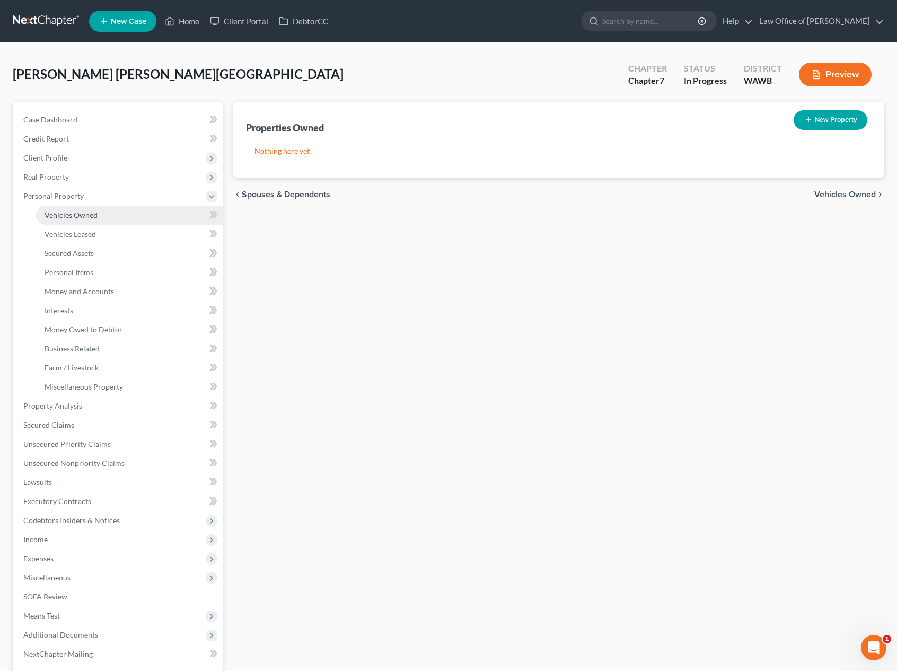
click at [80, 213] on span "Vehicles Owned" at bounding box center [71, 214] width 53 height 9
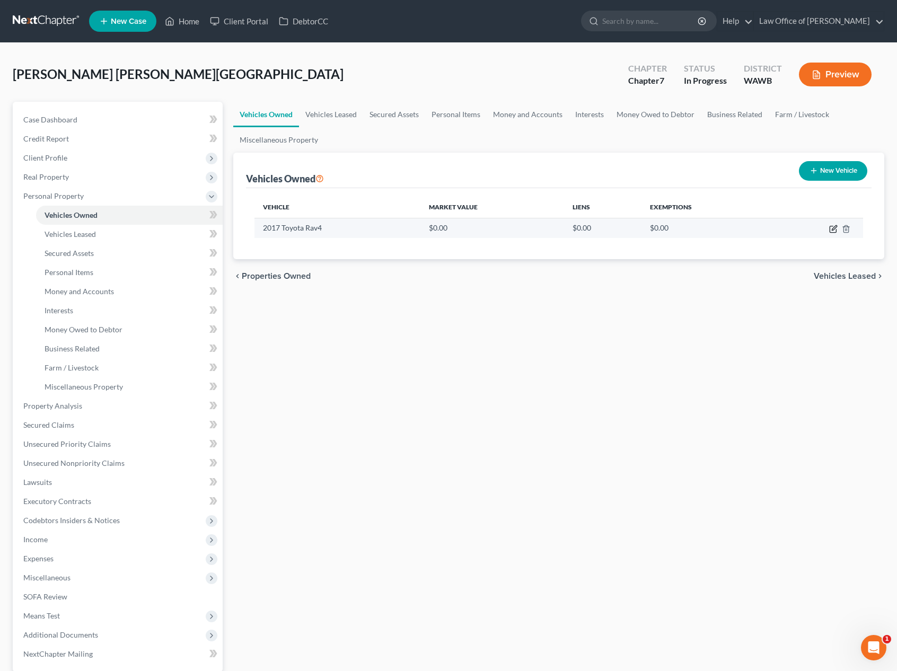
click at [833, 227] on icon "button" at bounding box center [833, 229] width 8 height 8
select select "0"
select select "9"
select select "0"
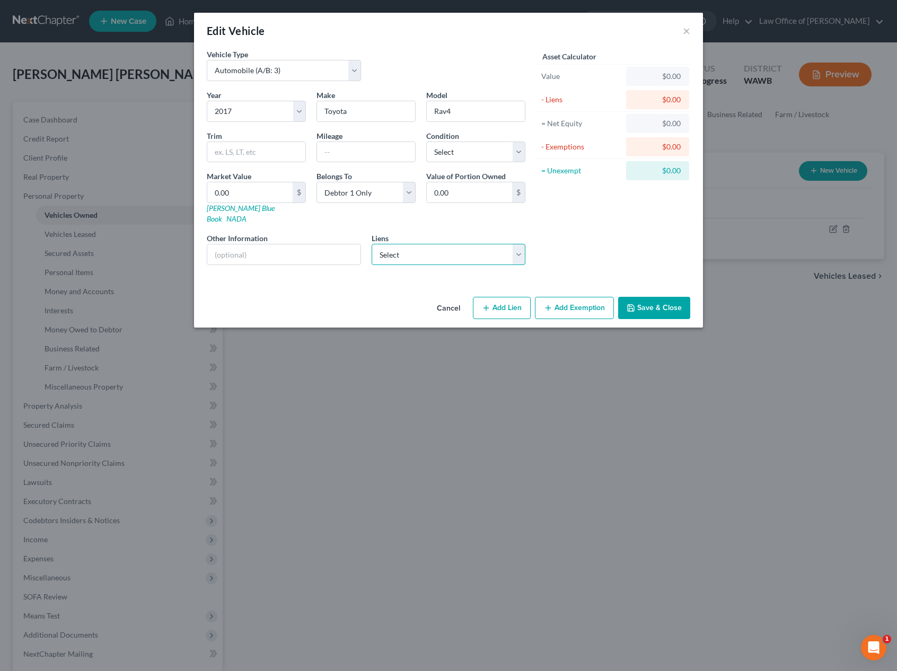
click at [467, 248] on select "Select Or Comm Cu - $26,295.00 Boeing Ecu - $0.00" at bounding box center [449, 254] width 154 height 21
select select "0"
select select
select select "38"
select select "0"
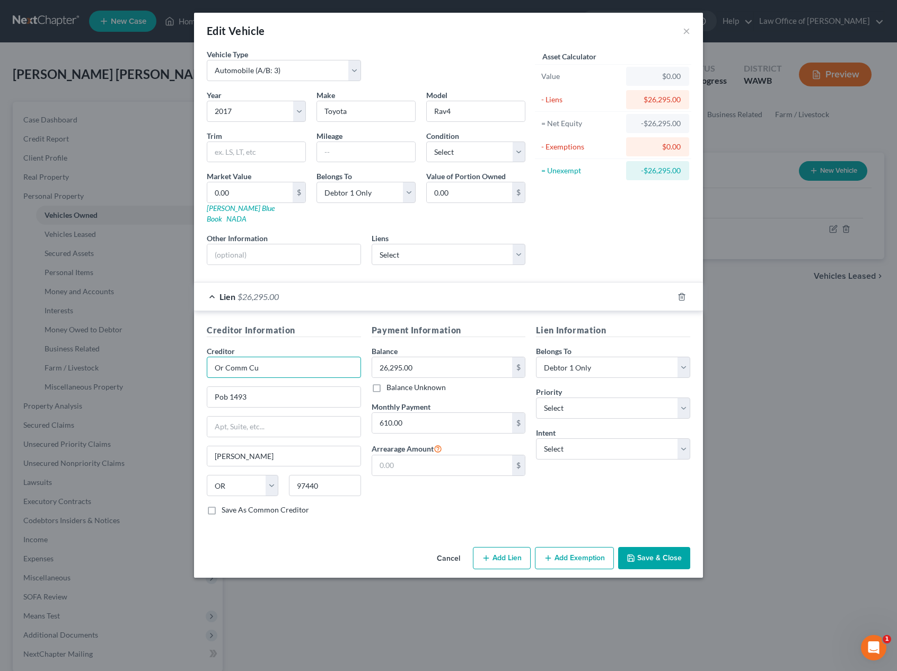
click at [224, 357] on input "Or Comm Cu" at bounding box center [284, 367] width 154 height 21
click at [286, 359] on input "Oregon Comm Cu" at bounding box center [284, 367] width 154 height 21
click at [582, 398] on select "Select 1st 2nd 3rd 4th 5th 6th 7th 8th 9th 10th 11th 12th 13th 14th 15th 16th 1…" at bounding box center [613, 408] width 154 height 21
type input "Oregon Community Credit Union"
select select "0"
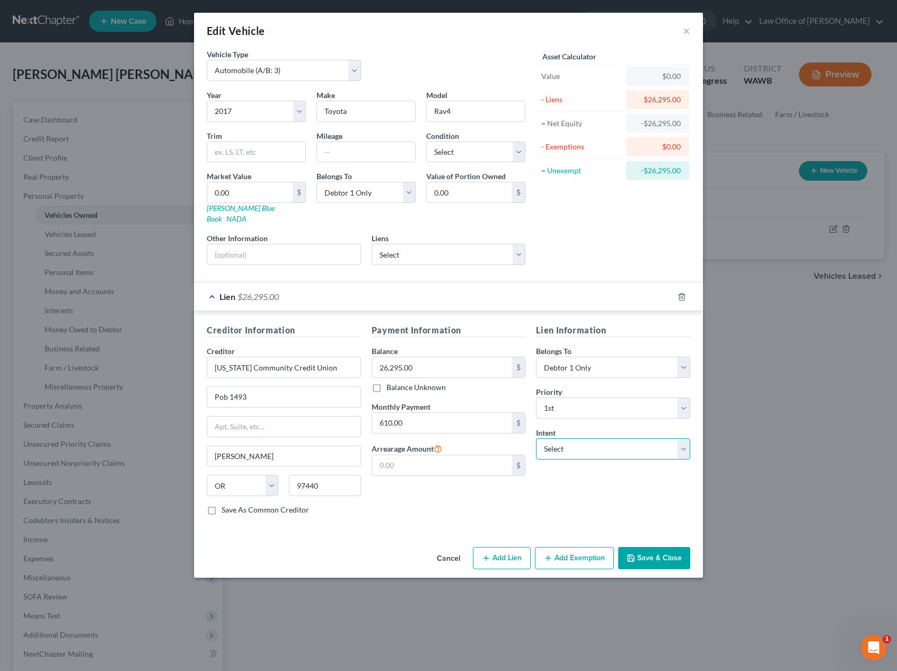
click at [573, 438] on select "Select Surrender Redeem Reaffirm Avoid Other" at bounding box center [613, 448] width 154 height 21
select select "2"
click at [226, 387] on input "Pob 1493" at bounding box center [283, 397] width 153 height 20
type input "Po Box 1493"
click at [459, 137] on label "Condition" at bounding box center [442, 135] width 33 height 11
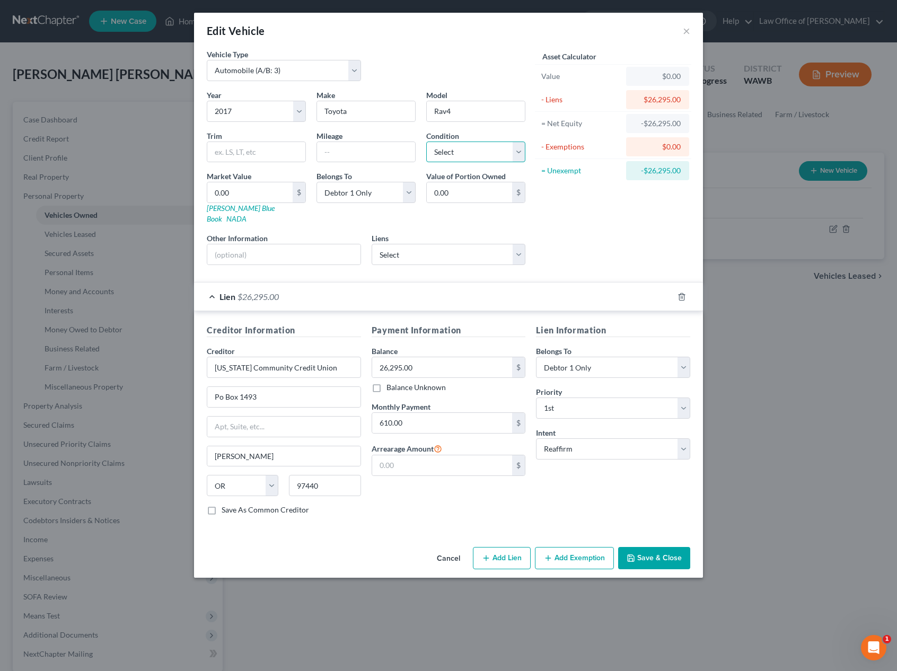
click at [459, 153] on select "Select Excellent Very Good Good Fair Poor" at bounding box center [475, 152] width 99 height 21
select select "2"
click at [380, 155] on input "text" at bounding box center [366, 152] width 98 height 20
type input "60,000"
click at [657, 547] on button "Save & Close" at bounding box center [654, 558] width 72 height 22
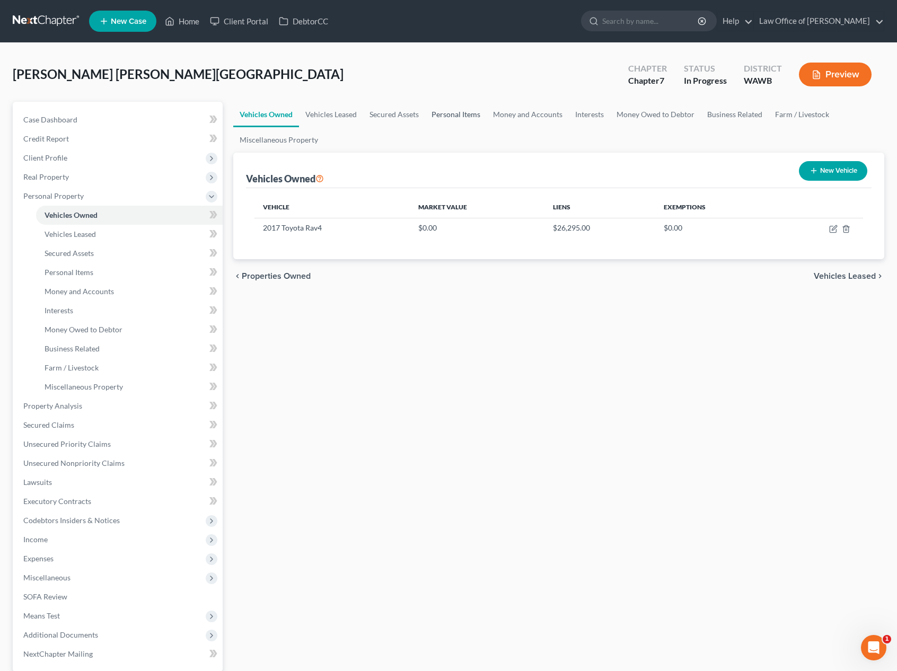
click at [458, 116] on link "Personal Items" at bounding box center [456, 114] width 62 height 25
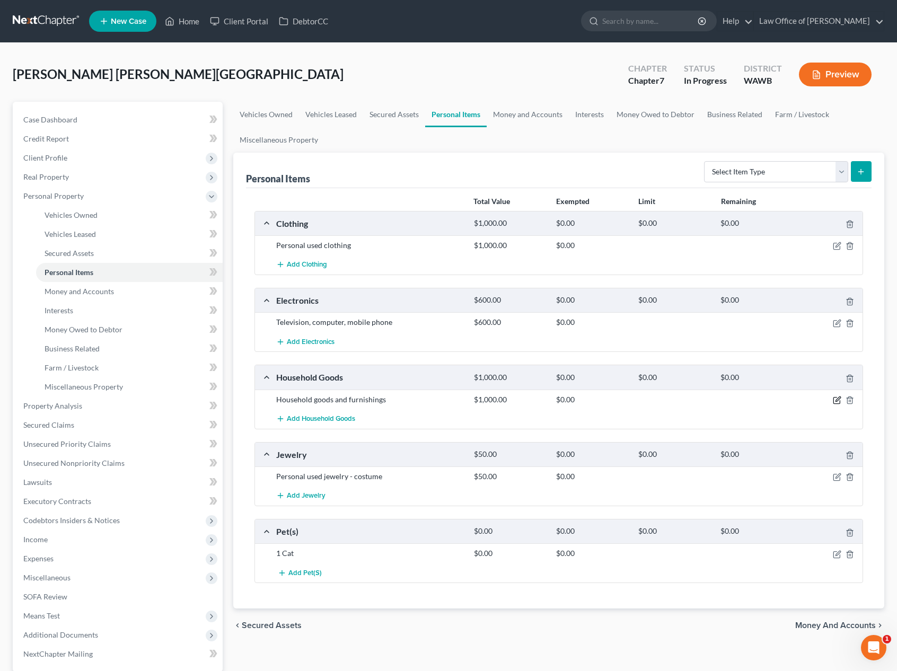
click at [839, 399] on icon "button" at bounding box center [837, 400] width 8 height 8
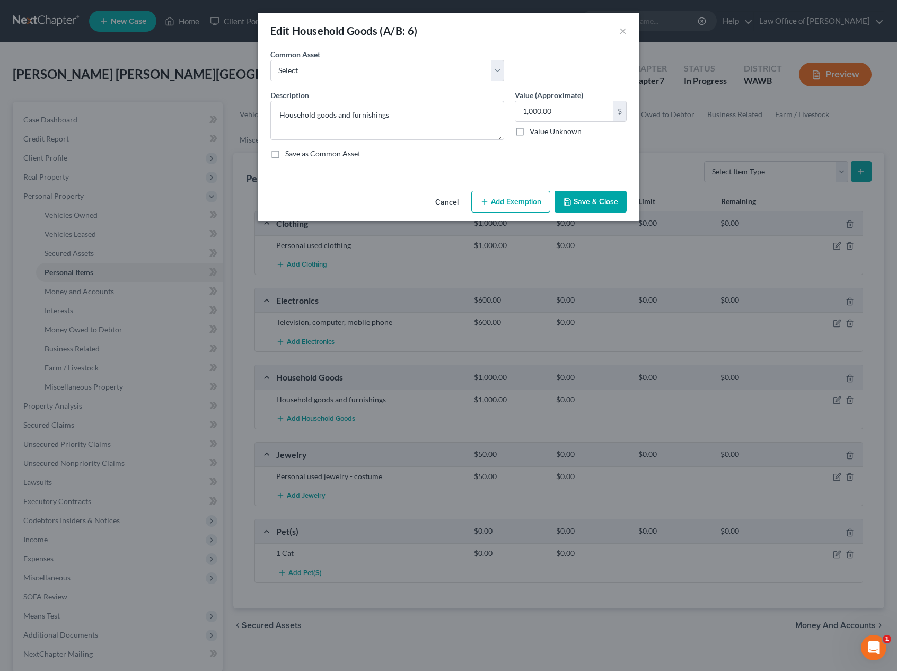
click at [499, 199] on button "Add Exemption" at bounding box center [510, 202] width 79 height 22
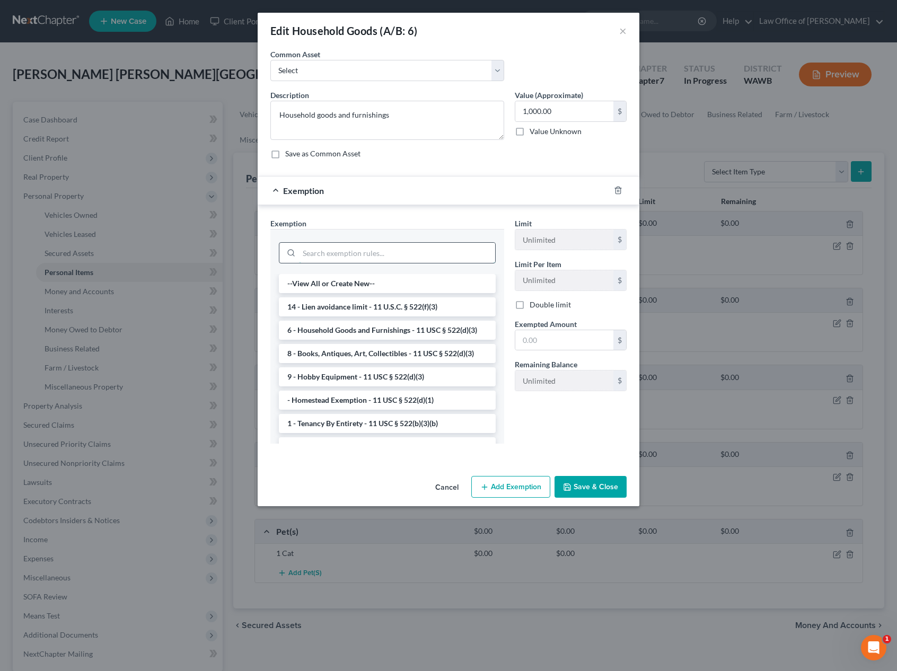
click at [384, 250] on input "search" at bounding box center [397, 253] width 196 height 20
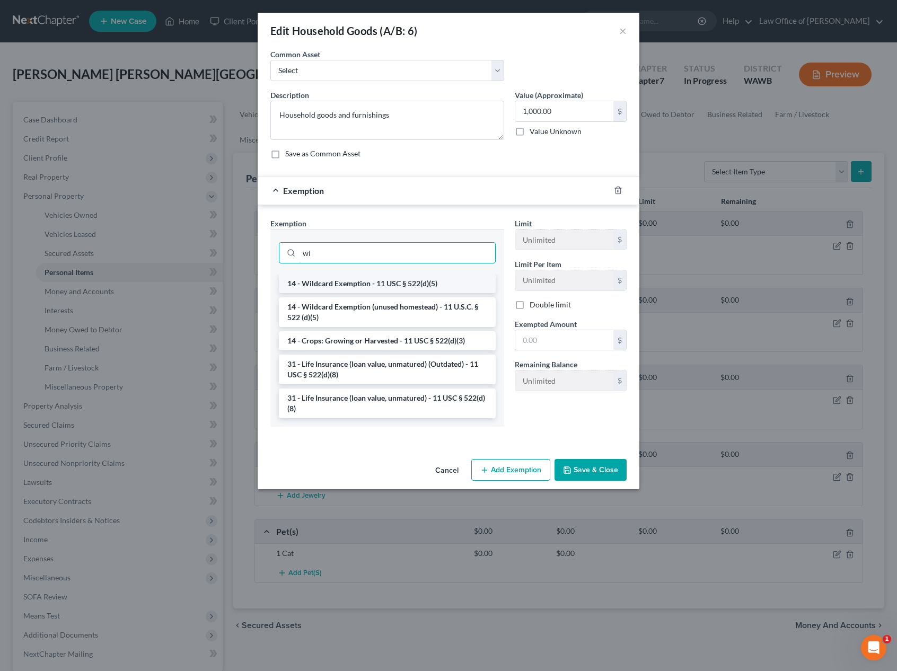
type input "w"
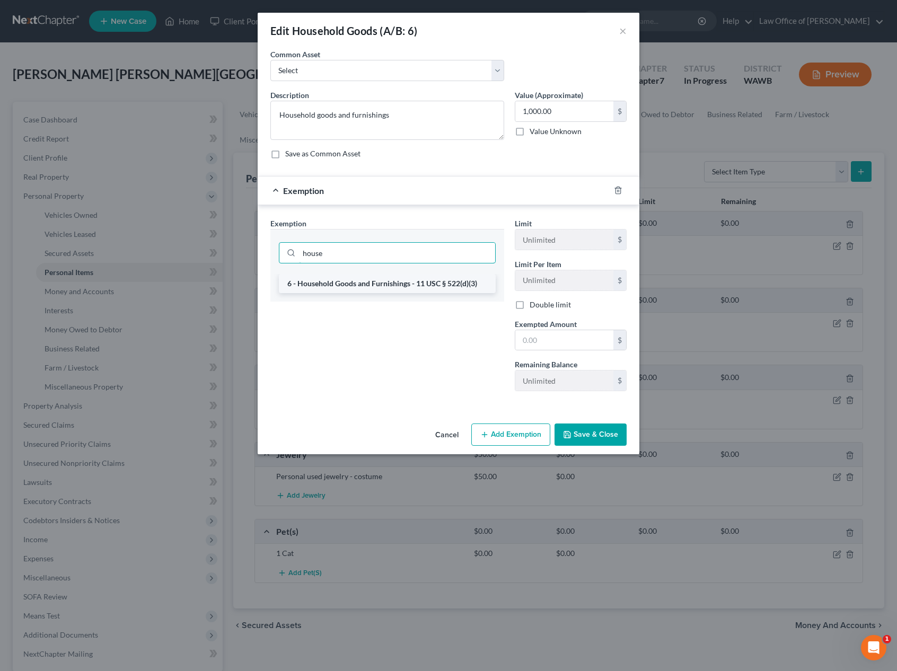
type input "house"
click at [405, 280] on li "6 - Household Goods and Furnishings - 11 USC § 522(d)(3)" at bounding box center [387, 283] width 217 height 19
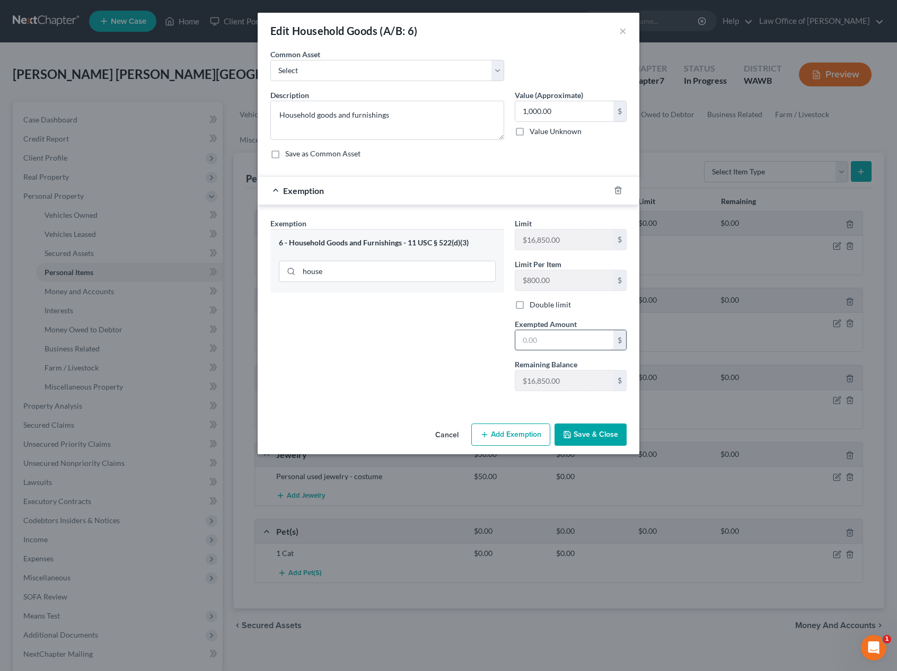
click at [535, 330] on div "$" at bounding box center [571, 340] width 112 height 21
click at [545, 344] on input "text" at bounding box center [564, 340] width 98 height 20
type input "1,000"
click at [581, 437] on button "Save & Close" at bounding box center [591, 435] width 72 height 22
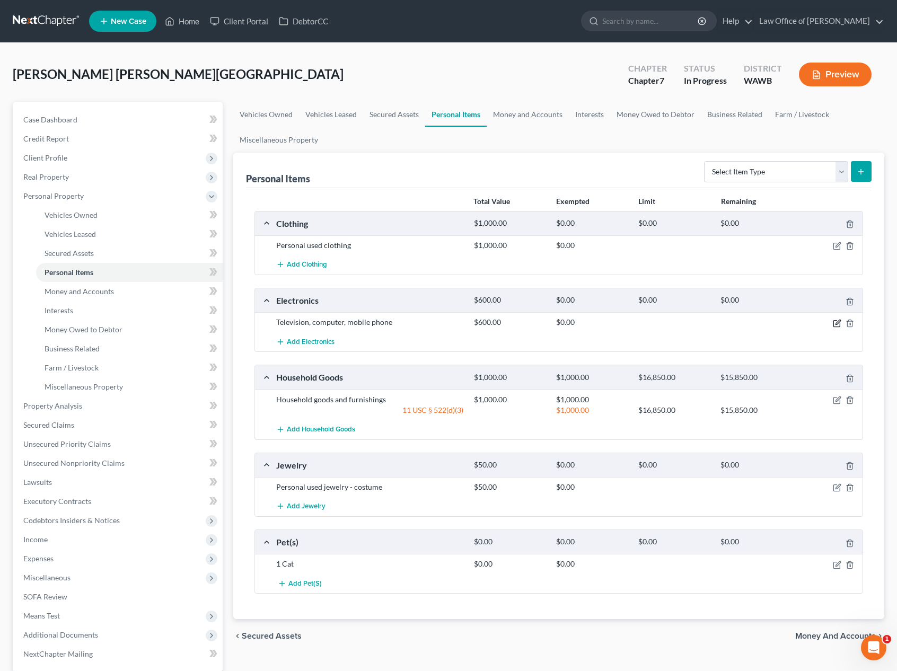
click at [839, 322] on icon "button" at bounding box center [837, 323] width 8 height 8
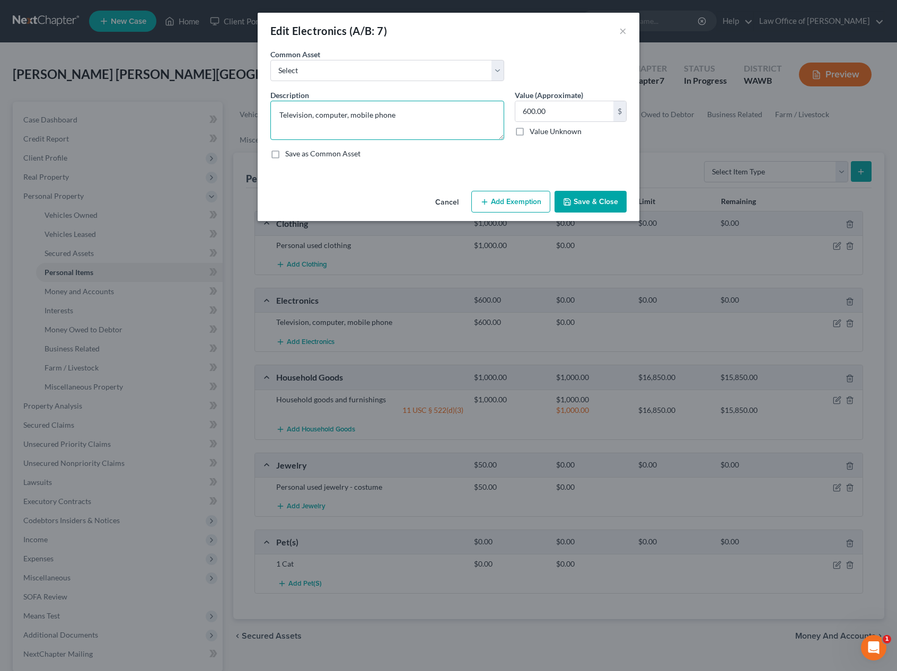
drag, startPoint x: 407, startPoint y: 117, endPoint x: 240, endPoint y: 109, distance: 167.2
click at [240, 109] on div "Edit Electronics (A/B: 7) × An exemption set must first be selected from the Fi…" at bounding box center [448, 335] width 897 height 671
paste textarea "V, laptop, tablet, i"
type textarea "TV, laptop, tablet, iphone"
click at [516, 206] on button "Add Exemption" at bounding box center [510, 202] width 79 height 22
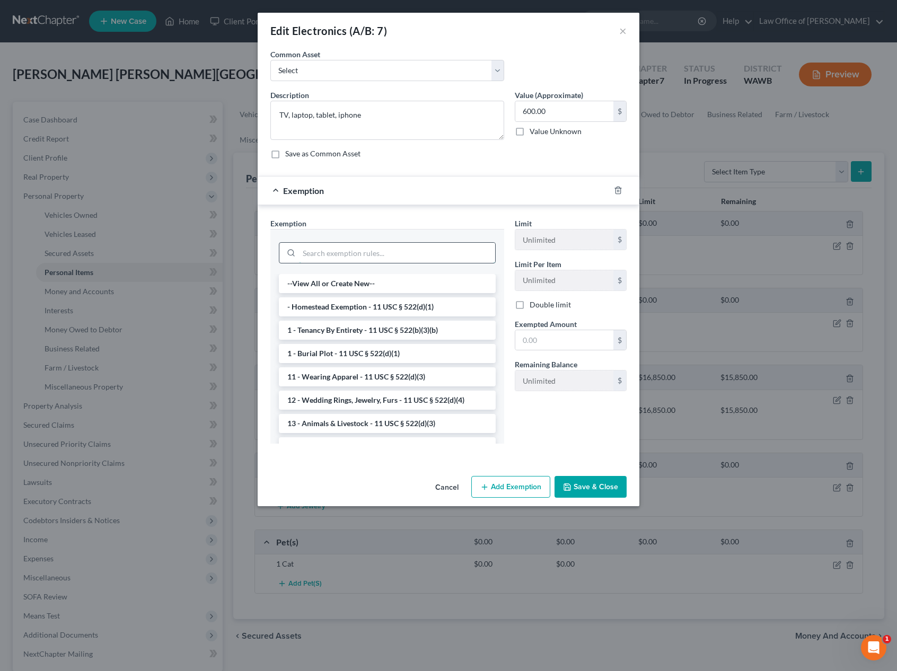
click at [439, 254] on input "search" at bounding box center [397, 253] width 196 height 20
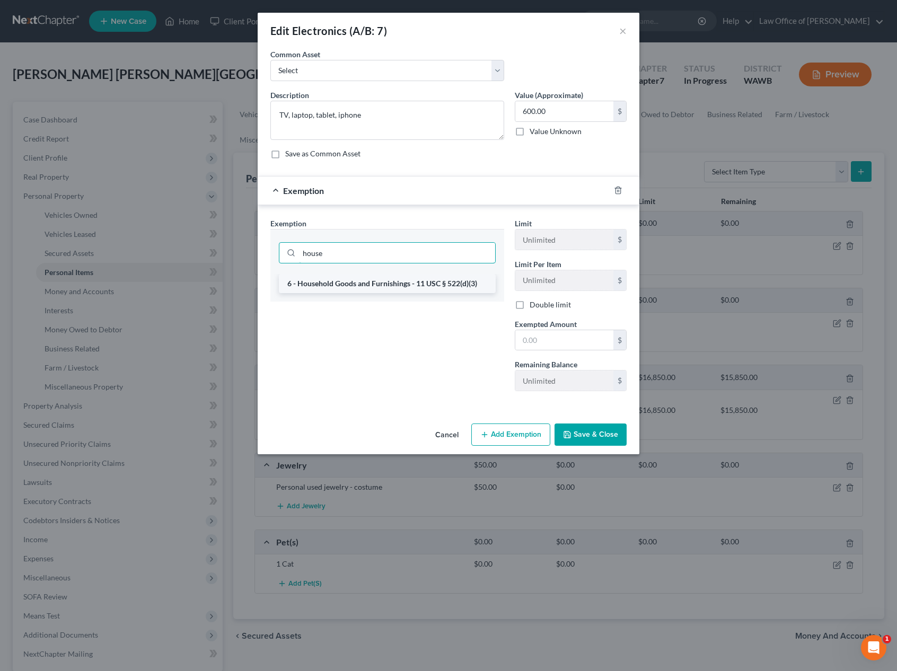
type input "house"
click at [432, 276] on li "6 - Household Goods and Furnishings - 11 USC § 522(d)(3)" at bounding box center [387, 283] width 217 height 19
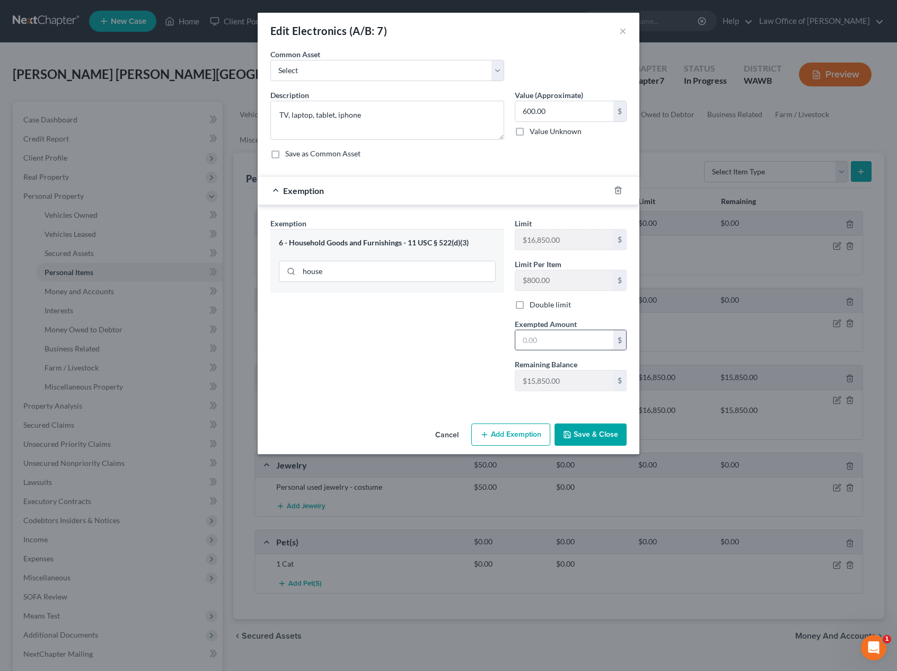
drag, startPoint x: 551, startPoint y: 336, endPoint x: 543, endPoint y: 336, distance: 7.4
click at [551, 336] on input "text" at bounding box center [564, 340] width 98 height 20
type input "600"
click at [502, 407] on div "Exemption Set must be selected for CA. Exemption * 6 - Household Goods and Furn…" at bounding box center [449, 307] width 382 height 204
click at [584, 432] on button "Save & Close" at bounding box center [591, 435] width 72 height 22
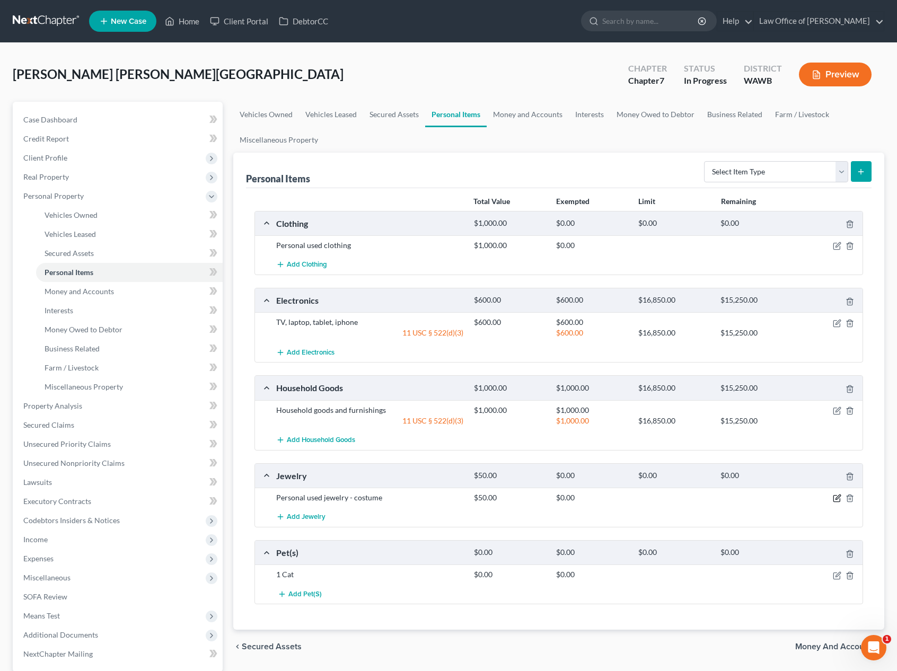
click at [837, 496] on icon "button" at bounding box center [837, 498] width 8 height 8
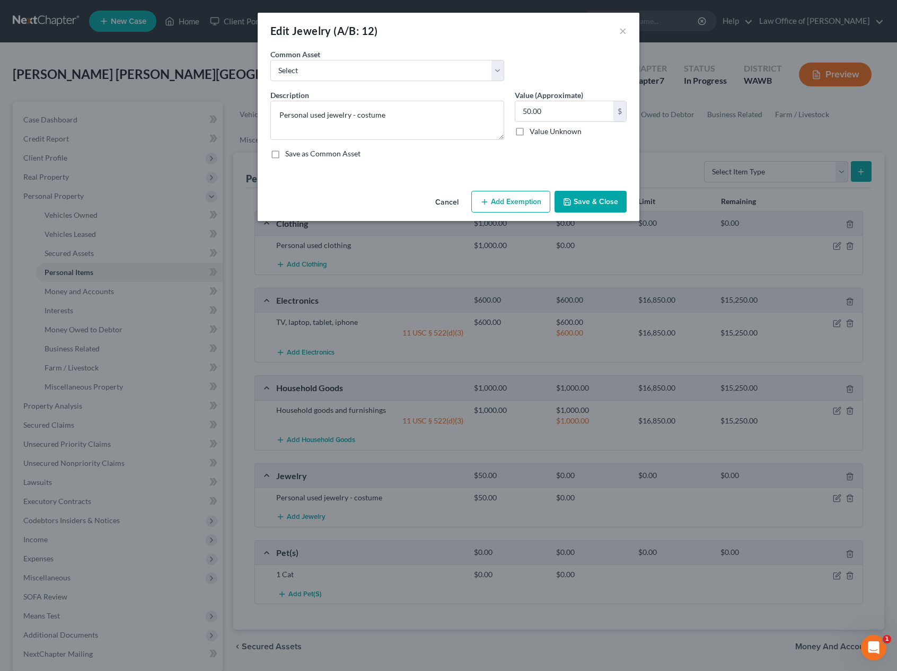
click at [505, 198] on button "Add Exemption" at bounding box center [510, 202] width 79 height 22
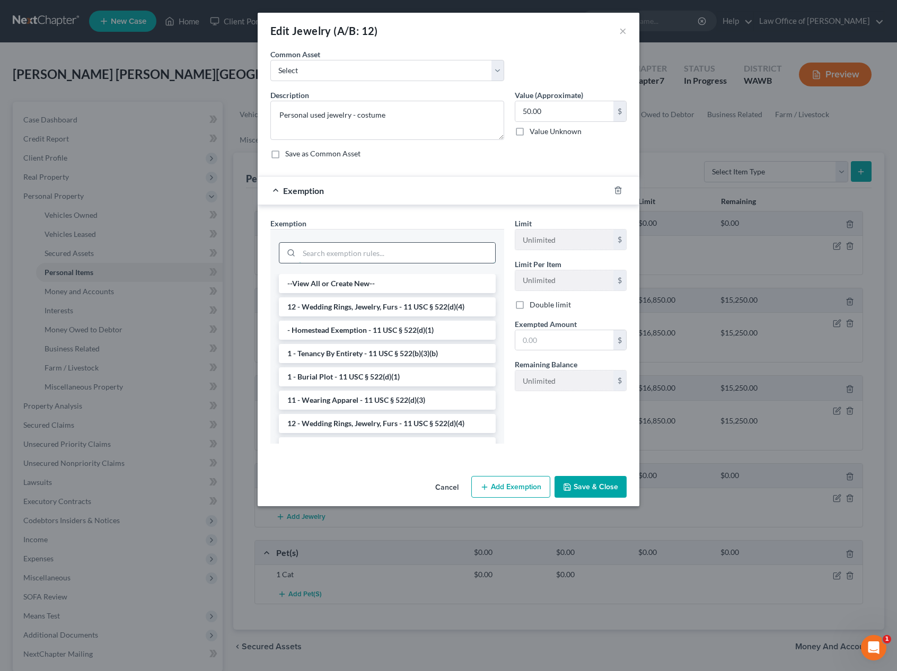
click at [379, 255] on input "search" at bounding box center [397, 253] width 196 height 20
click at [382, 301] on li "12 - Wedding Rings, Jewelry, Furs - 11 USC § 522(d)(4)" at bounding box center [387, 306] width 217 height 19
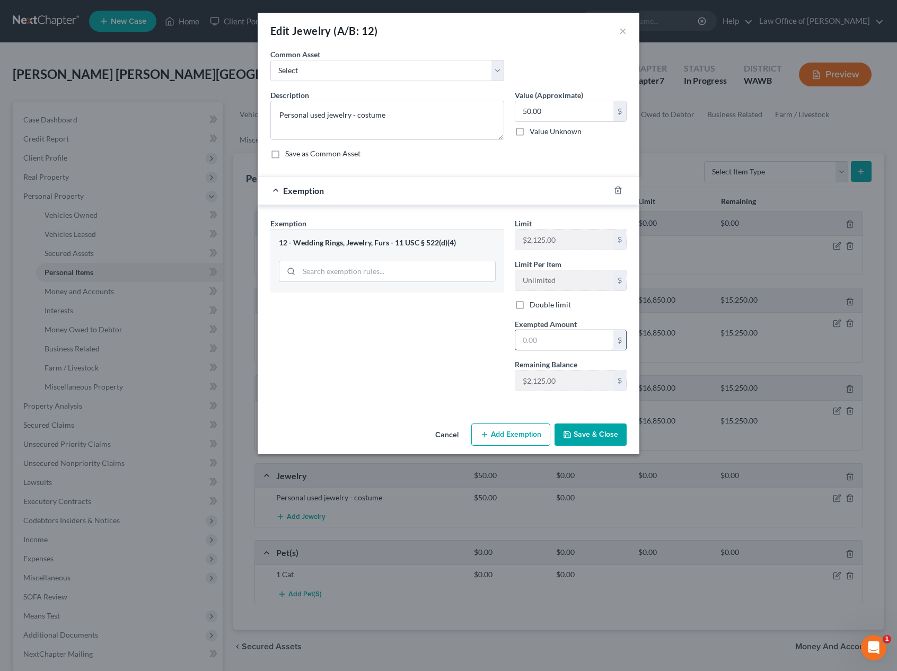
click at [538, 344] on input "text" at bounding box center [564, 340] width 98 height 20
type input "50"
click at [515, 391] on div "Limit $2,125.00 $ Limit Per Item Unlimited $ Double limit Exempted Amount * 50 …" at bounding box center [571, 309] width 122 height 182
click at [588, 428] on button "Save & Close" at bounding box center [591, 435] width 72 height 22
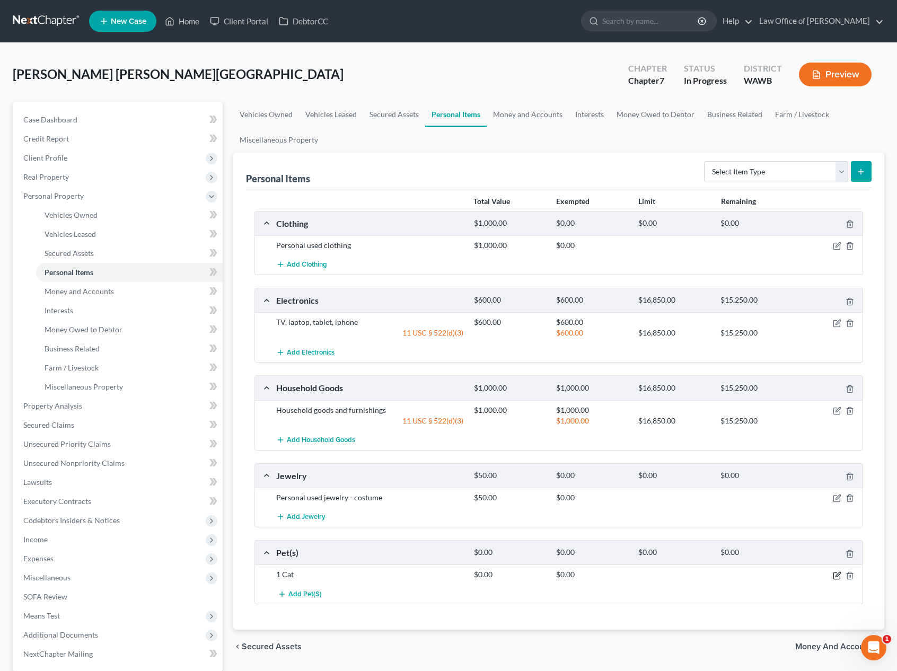
click at [838, 574] on icon "button" at bounding box center [837, 576] width 8 height 8
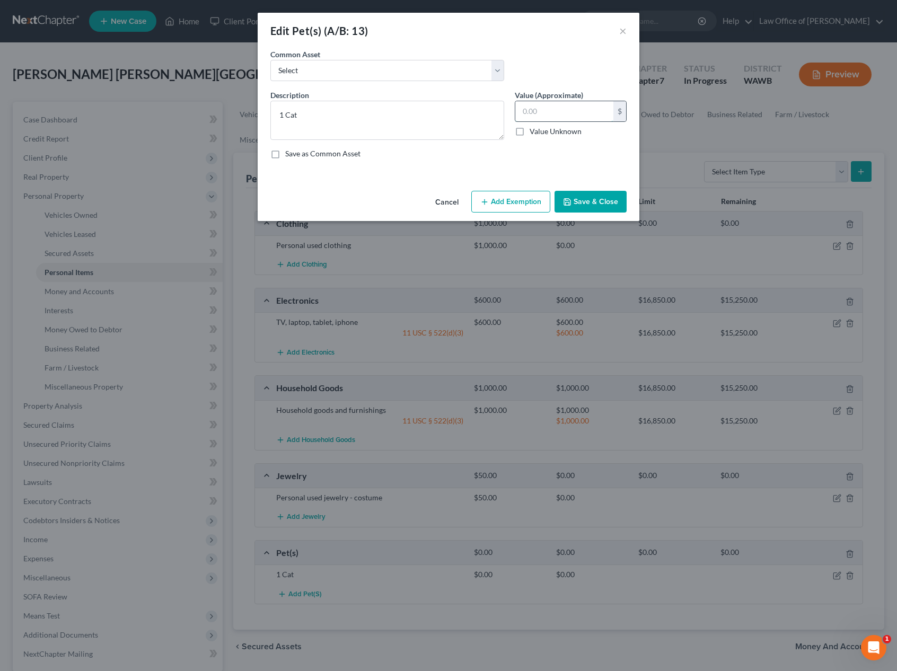
click at [545, 113] on input "text" at bounding box center [564, 111] width 98 height 20
type input "0"
click at [517, 207] on button "Add Exemption" at bounding box center [510, 202] width 79 height 22
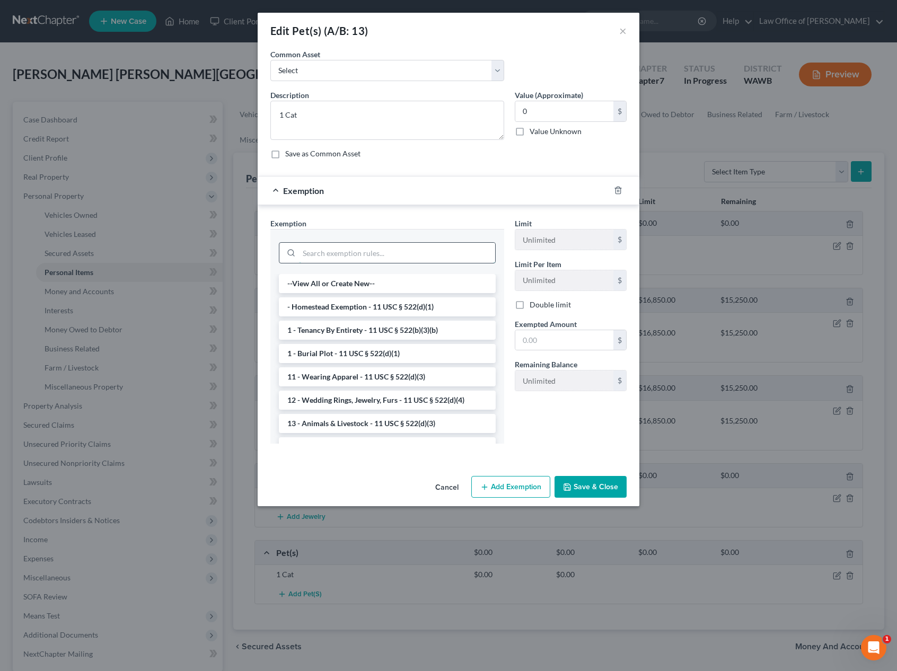
click at [429, 250] on input "search" at bounding box center [397, 253] width 196 height 20
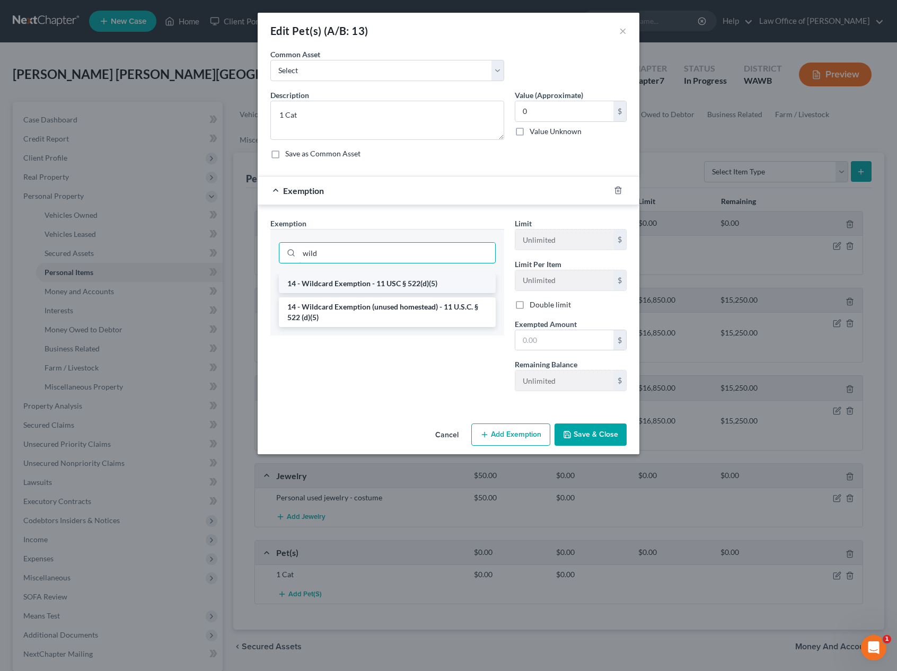
type input "wild"
click at [431, 280] on li "14 - Wildcard Exemption - 11 USC § 522(d)(5)" at bounding box center [387, 283] width 217 height 19
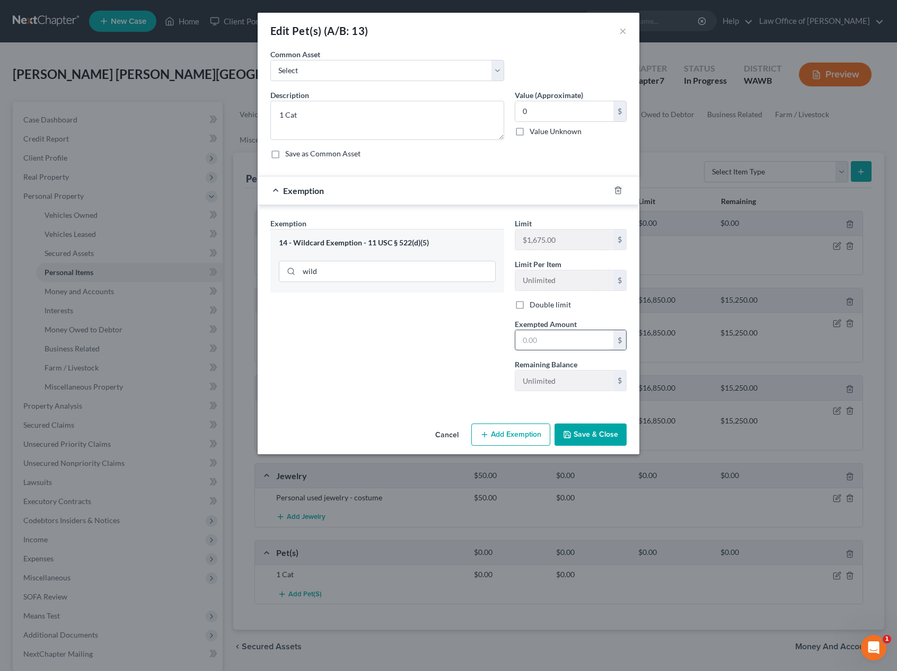
click at [577, 346] on input "text" at bounding box center [564, 340] width 98 height 20
type input "0"
click at [416, 428] on div "Cancel Add Exemption Save & Close" at bounding box center [449, 436] width 382 height 35
click at [577, 438] on button "Save & Close" at bounding box center [591, 435] width 72 height 22
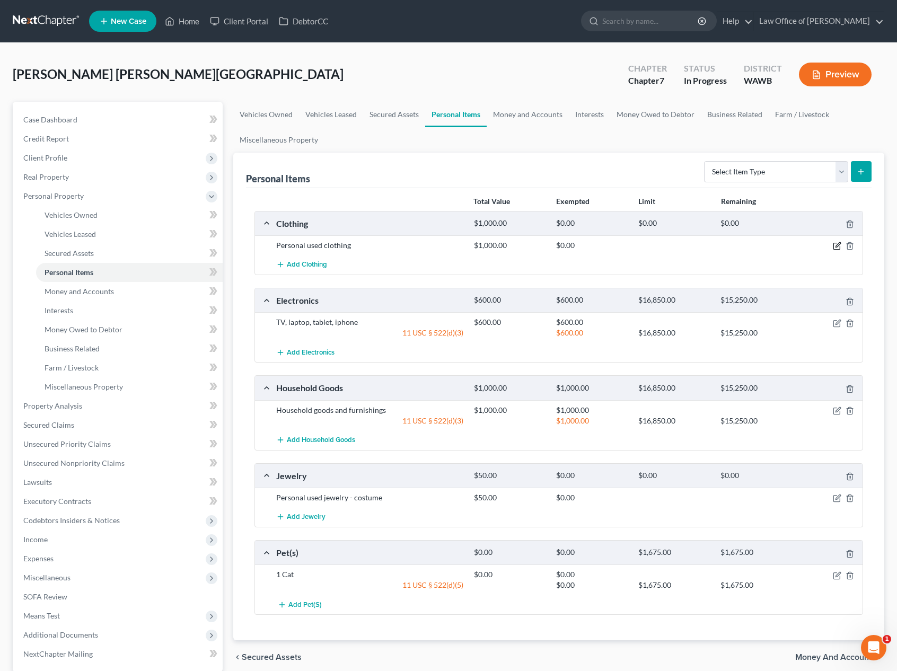
click at [836, 248] on icon "button" at bounding box center [837, 246] width 8 height 8
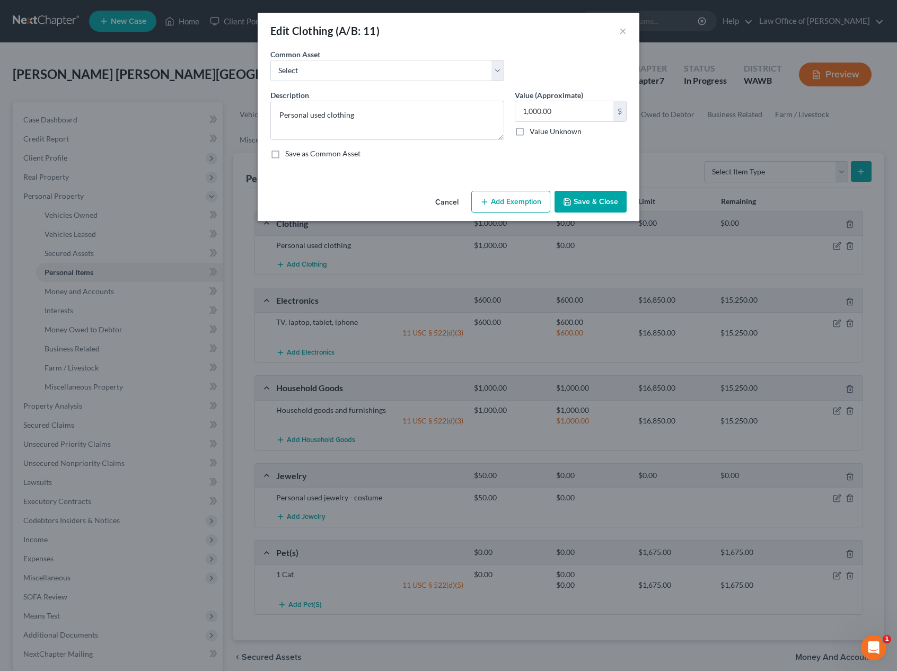
click at [541, 204] on button "Add Exemption" at bounding box center [510, 202] width 79 height 22
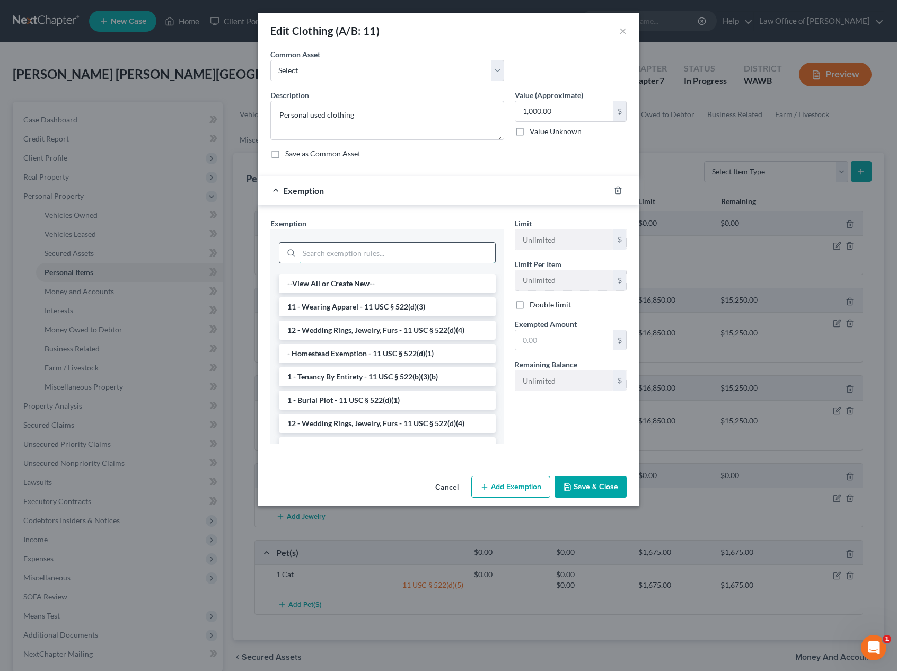
click at [413, 249] on input "search" at bounding box center [397, 253] width 196 height 20
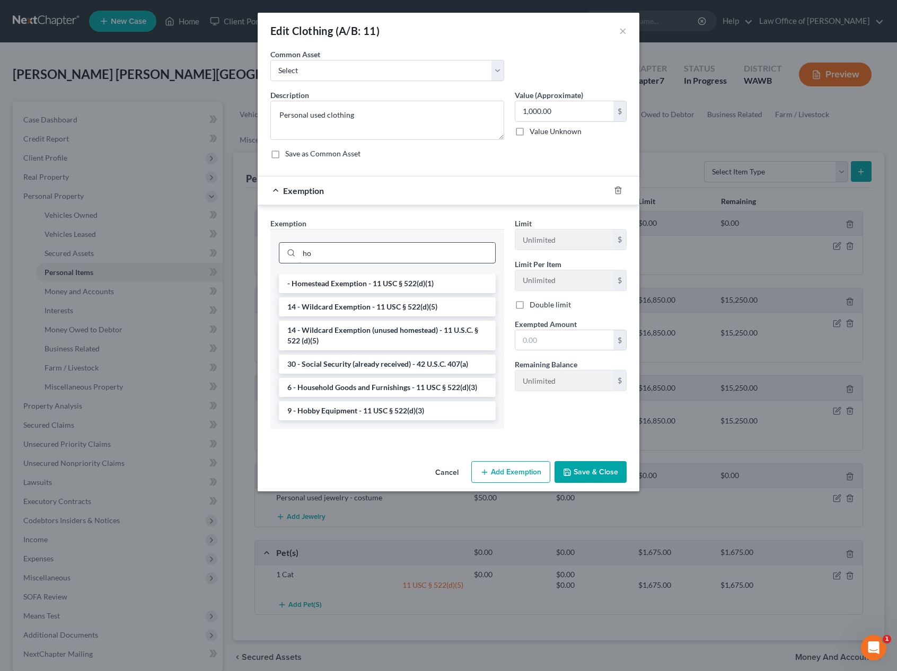
type input "h"
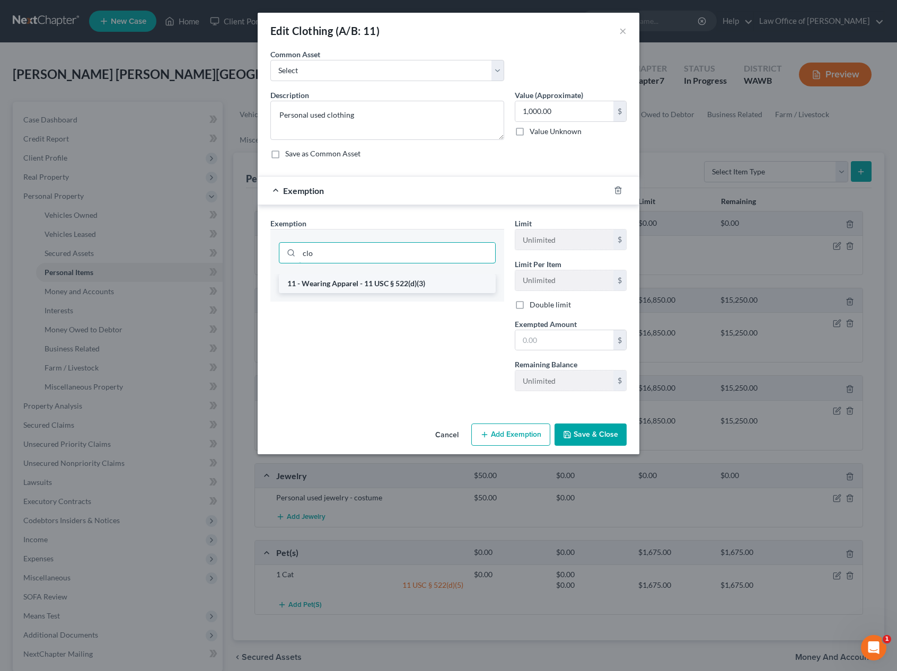
type input "clo"
click at [431, 284] on li "11 - Wearing Apparel - 11 USC § 522(d)(3)" at bounding box center [387, 283] width 217 height 19
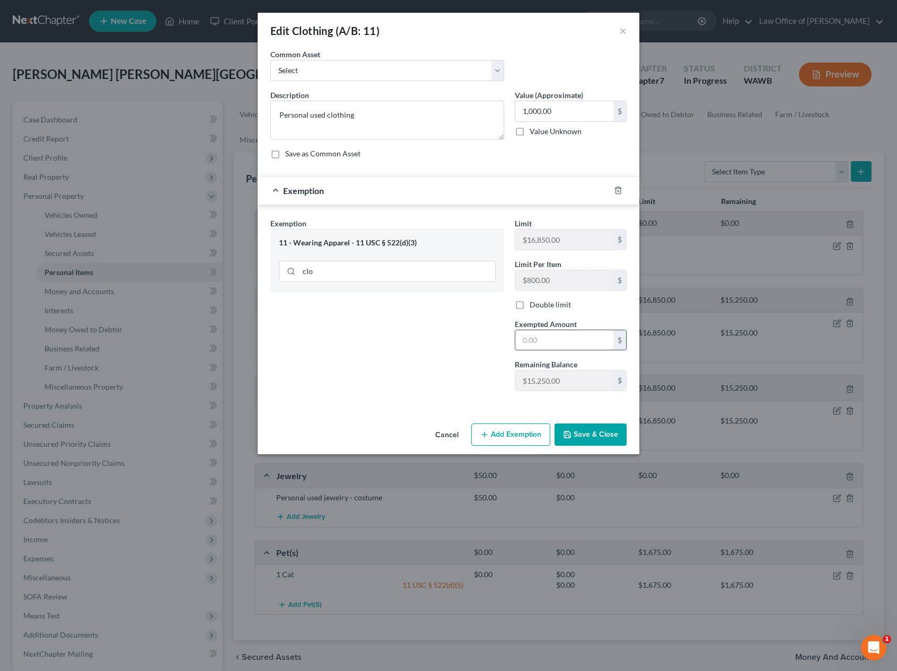
click at [556, 340] on input "text" at bounding box center [564, 340] width 98 height 20
type input "1,000"
click at [591, 431] on button "Save & Close" at bounding box center [591, 435] width 72 height 22
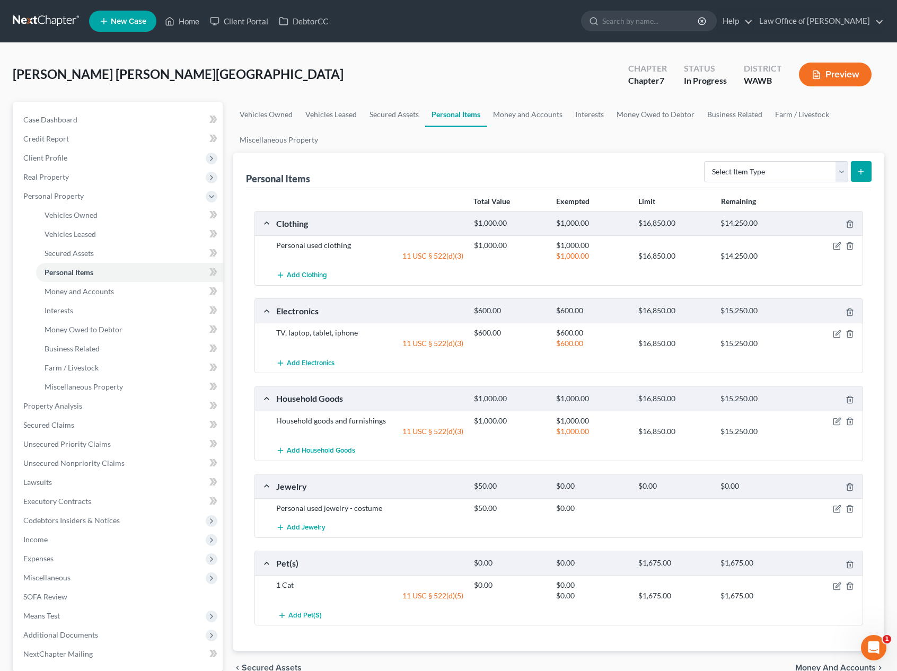
click at [832, 510] on div at bounding box center [831, 508] width 66 height 11
click at [833, 508] on icon "button" at bounding box center [836, 509] width 6 height 6
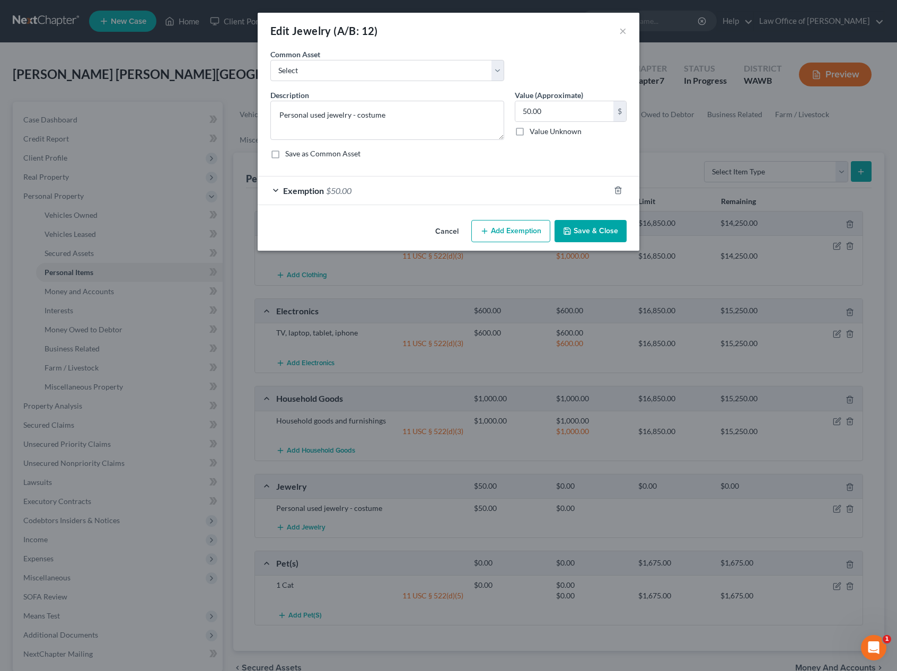
click at [571, 231] on icon "button" at bounding box center [567, 231] width 8 height 8
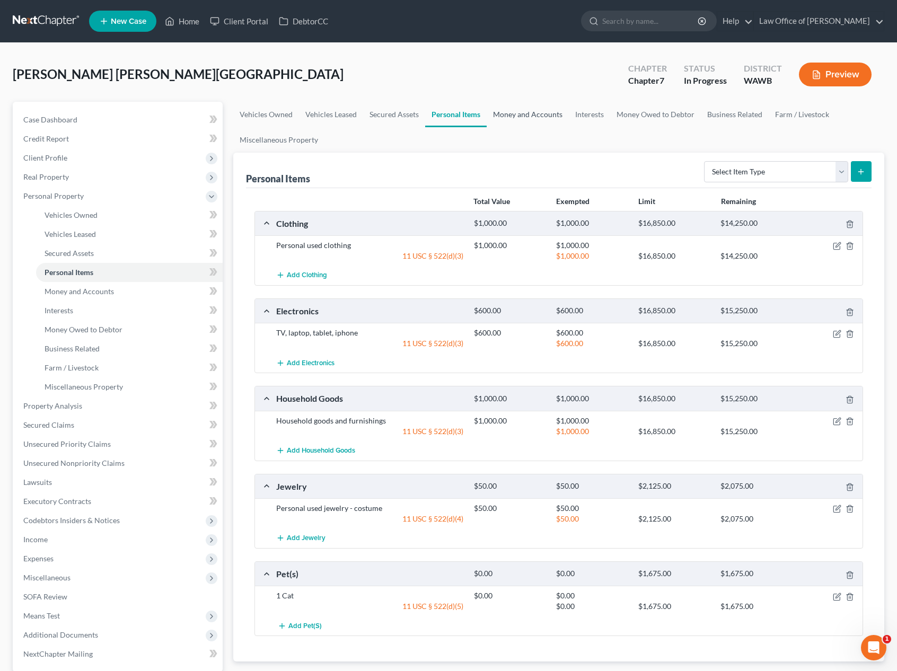
click at [522, 111] on link "Money and Accounts" at bounding box center [528, 114] width 82 height 25
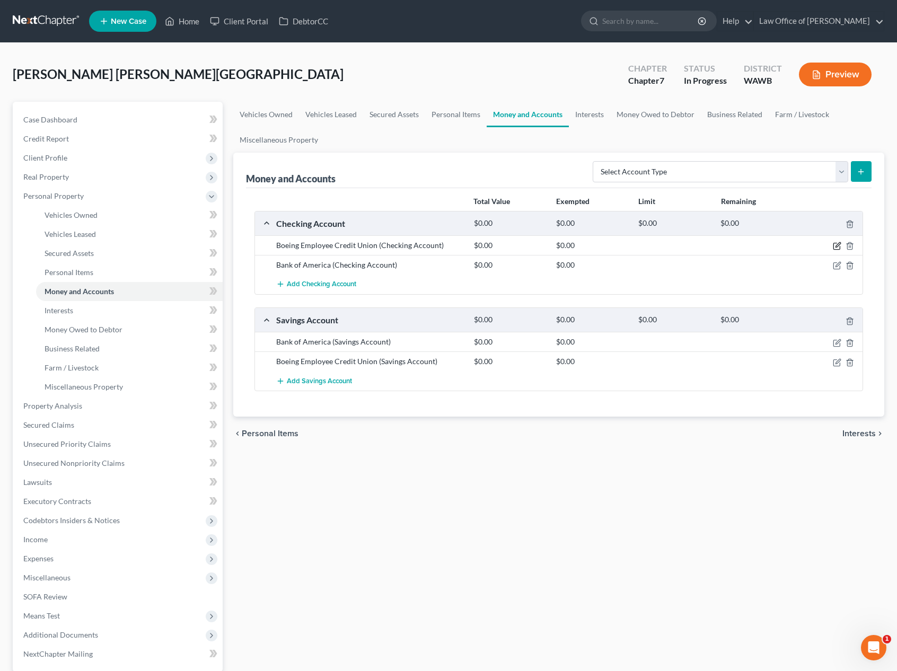
click at [837, 245] on icon "button" at bounding box center [838, 245] width 5 height 5
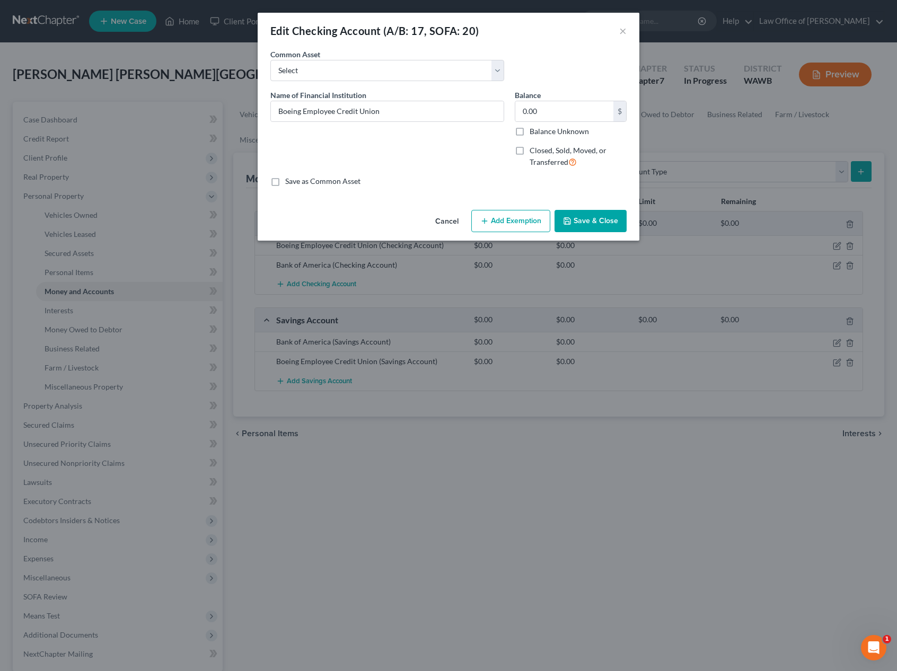
click at [530, 150] on label "Closed, Sold, Moved, or Transferred" at bounding box center [578, 156] width 97 height 23
click at [534, 150] on input "Closed, Sold, Moved, or Transferred" at bounding box center [537, 148] width 7 height 7
checkbox input "true"
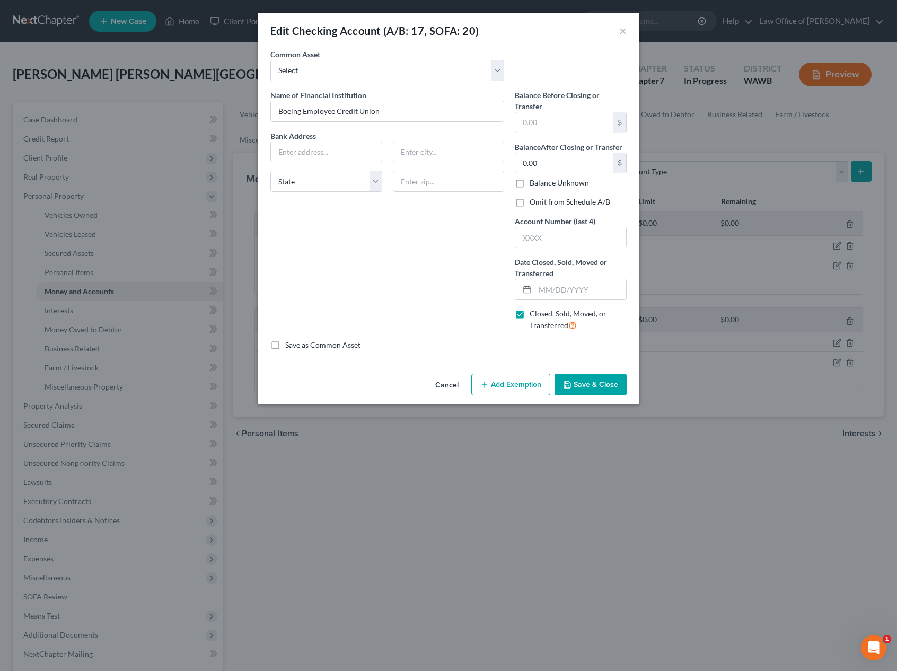
click at [530, 204] on label "Omit from Schedule A/B" at bounding box center [570, 202] width 81 height 11
click at [534, 204] on input "Omit from Schedule A/B" at bounding box center [537, 200] width 7 height 7
checkbox input "true"
click at [536, 123] on input "text" at bounding box center [564, 122] width 98 height 20
type input "0"
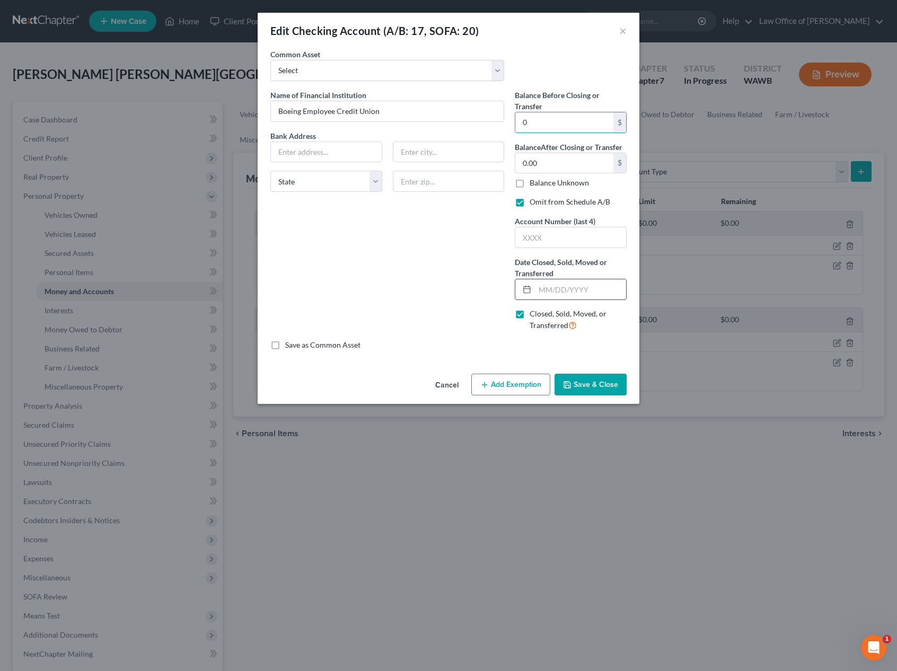
click at [545, 293] on input "text" at bounding box center [580, 289] width 91 height 20
type input "05/01/2025"
click at [589, 384] on button "Save & Close" at bounding box center [591, 385] width 72 height 22
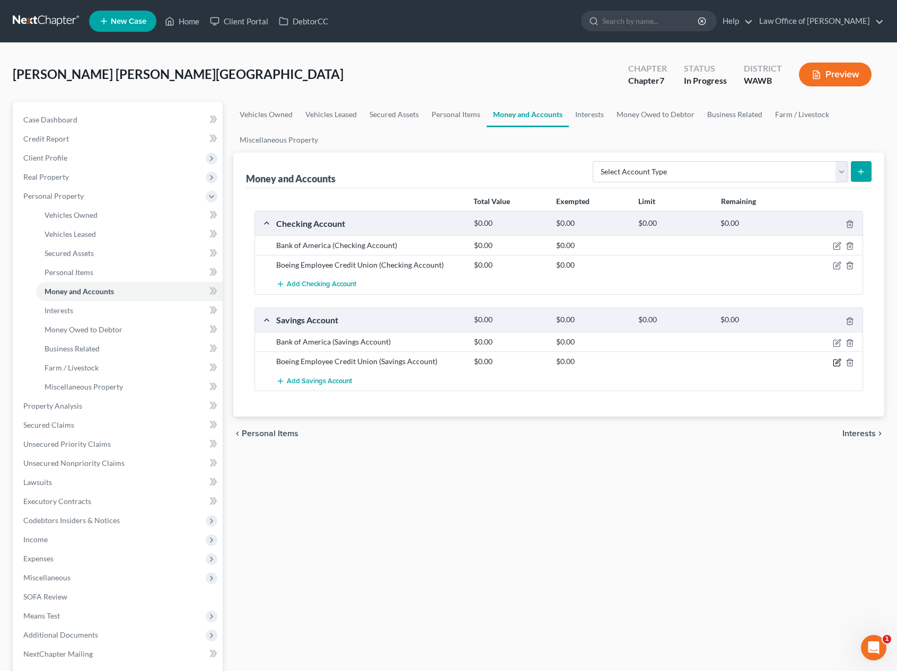
click at [838, 365] on icon "button" at bounding box center [837, 362] width 8 height 8
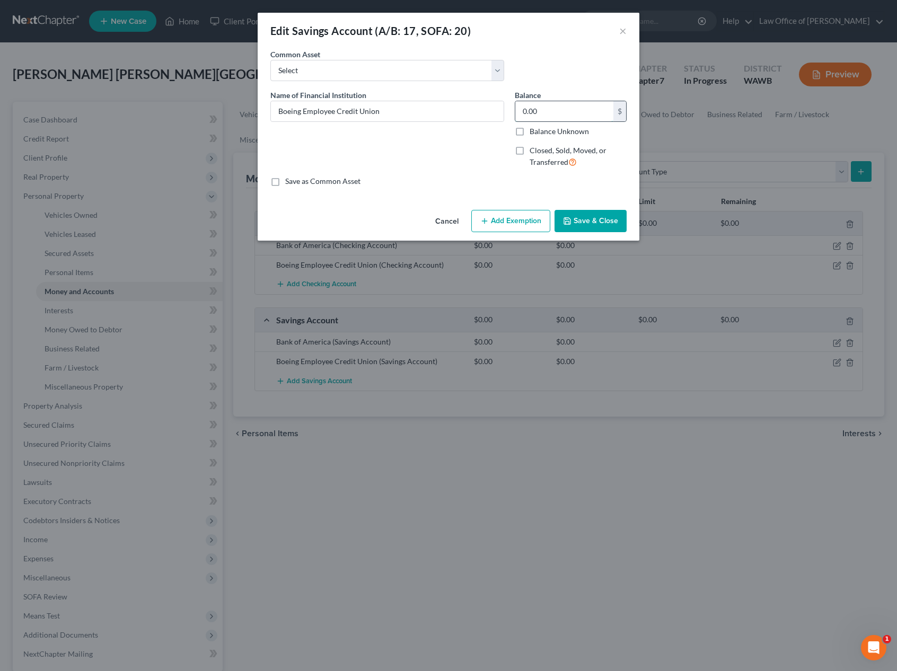
click at [540, 112] on input "0.00" at bounding box center [564, 111] width 98 height 20
click at [530, 152] on label "Closed, Sold, Moved, or Transferred" at bounding box center [578, 156] width 97 height 23
click at [534, 152] on input "Closed, Sold, Moved, or Transferred" at bounding box center [537, 148] width 7 height 7
checkbox input "true"
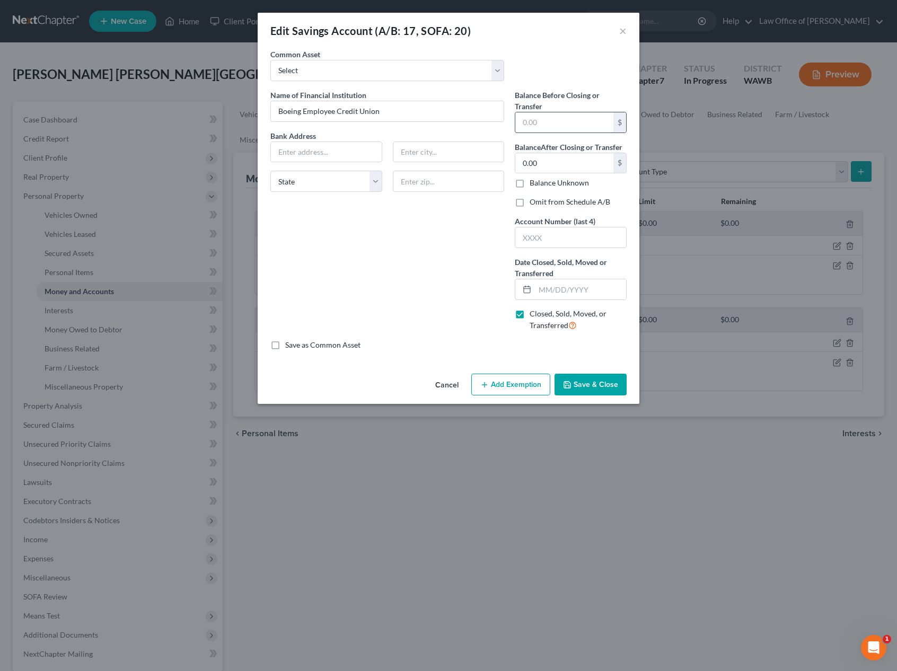
click at [534, 120] on input "text" at bounding box center [564, 122] width 98 height 20
type input "0"
click at [530, 204] on label "Omit from Schedule A/B" at bounding box center [570, 202] width 81 height 11
click at [534, 204] on input "Omit from Schedule A/B" at bounding box center [537, 200] width 7 height 7
checkbox input "true"
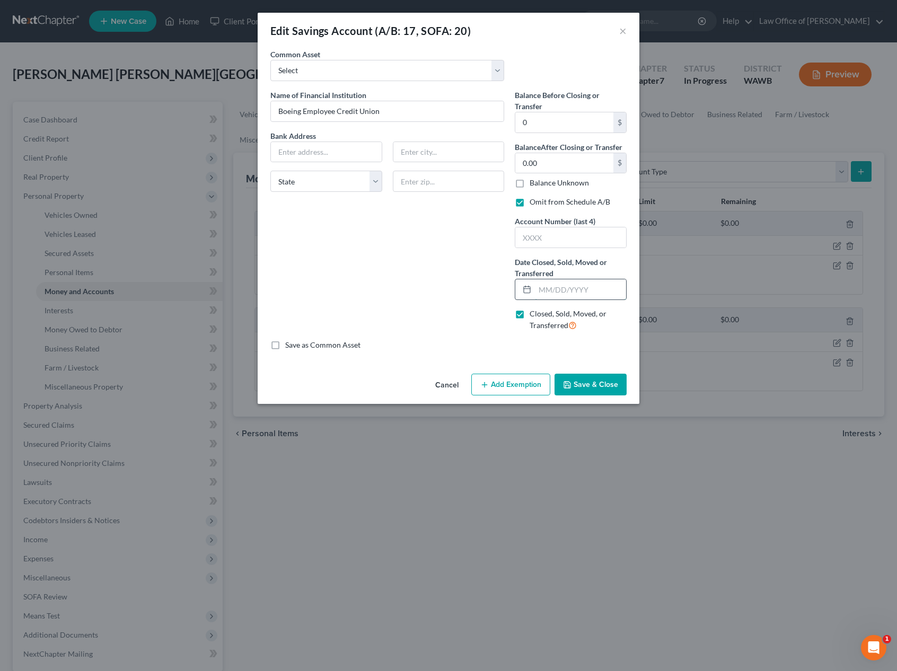
click at [547, 290] on input "text" at bounding box center [580, 289] width 91 height 20
type input "05/01/2025"
click at [576, 395] on button "Save & Close" at bounding box center [591, 385] width 72 height 22
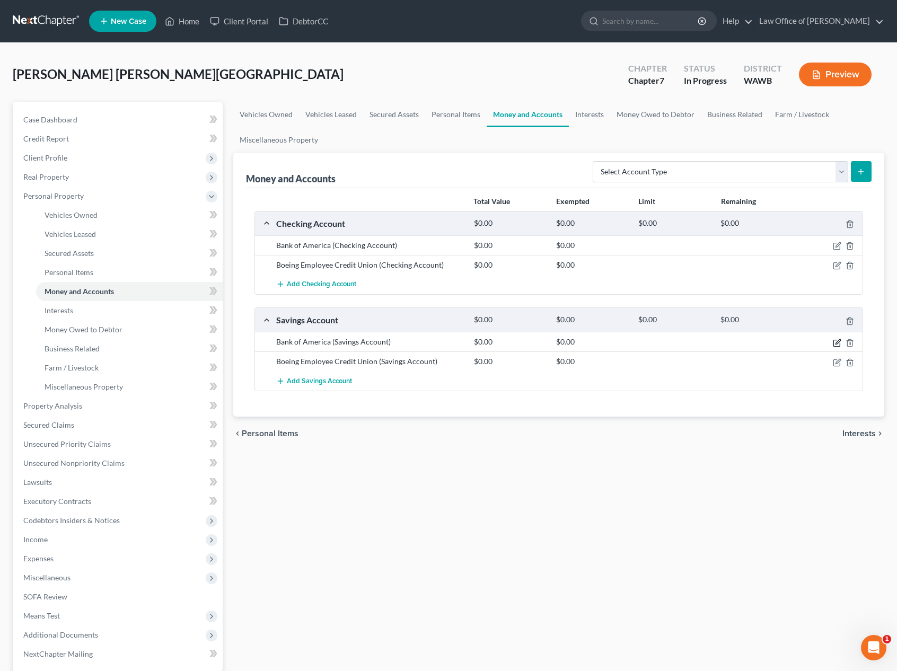
click at [837, 344] on icon "button" at bounding box center [837, 343] width 8 height 8
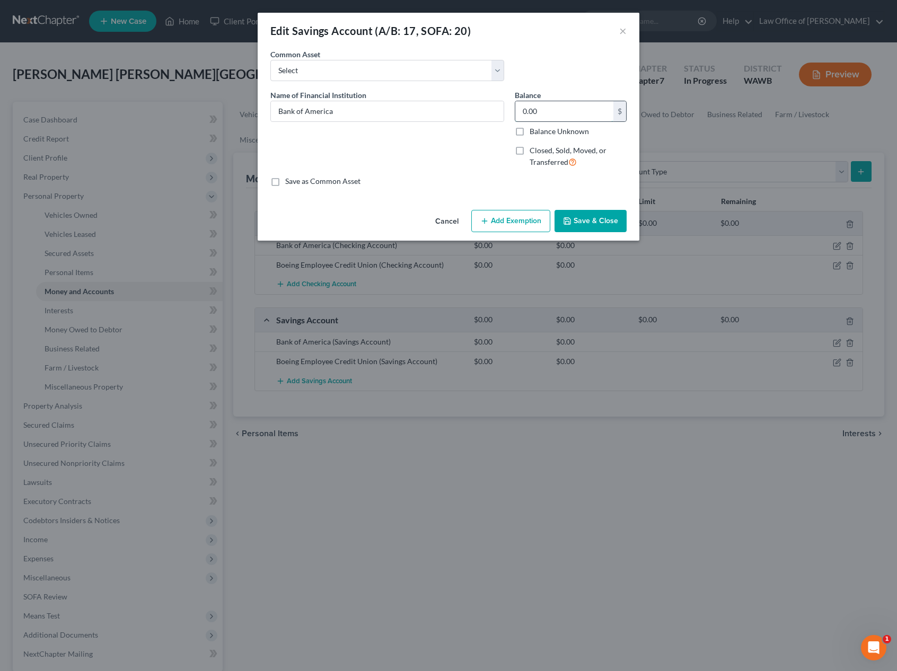
click at [540, 112] on input "0.00" at bounding box center [564, 111] width 98 height 20
type input "400"
click at [515, 221] on button "Add Exemption" at bounding box center [510, 221] width 79 height 22
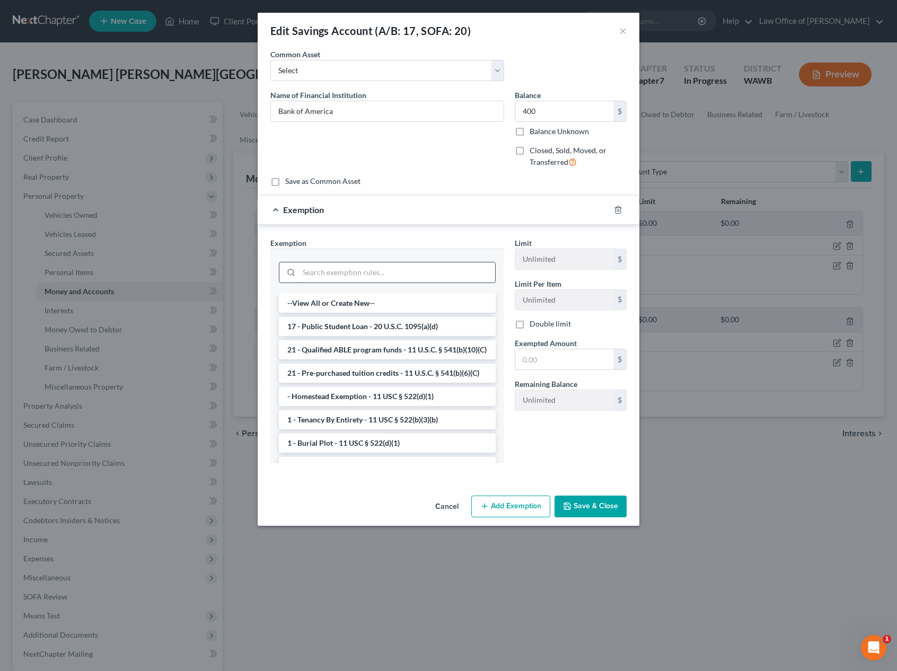
click at [383, 279] on input "search" at bounding box center [397, 272] width 196 height 20
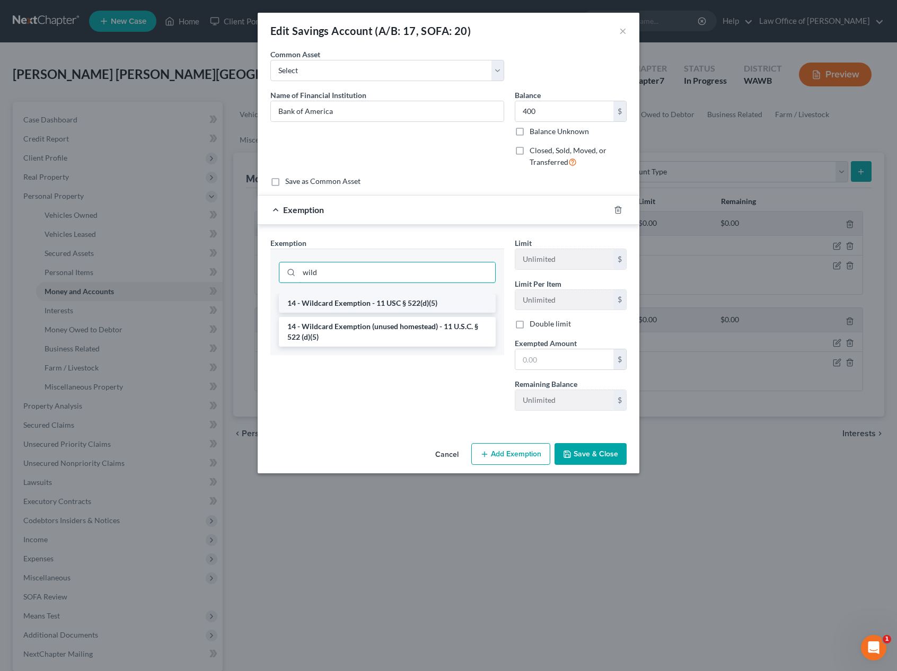
type input "wild"
click at [397, 305] on li "14 - Wildcard Exemption - 11 USC § 522(d)(5)" at bounding box center [387, 303] width 217 height 19
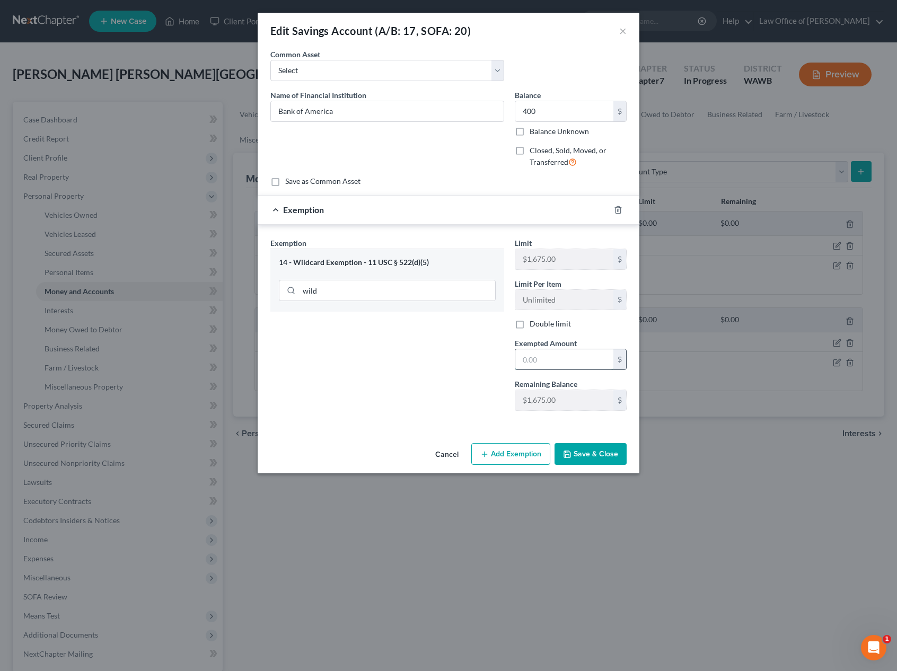
click at [540, 366] on input "text" at bounding box center [564, 359] width 98 height 20
type input "400"
click at [524, 427] on div "Exemption Set must be selected for CA. Exemption * 14 - Wildcard Exemption - 11…" at bounding box center [449, 327] width 382 height 204
click at [590, 455] on button "Save & Close" at bounding box center [591, 454] width 72 height 22
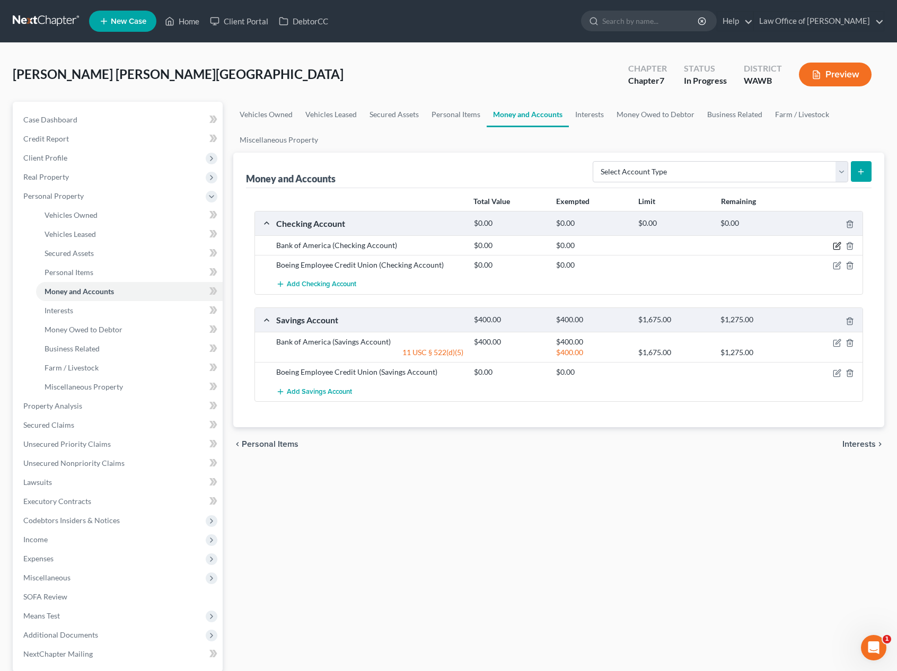
click at [839, 244] on icon "button" at bounding box center [837, 246] width 8 height 8
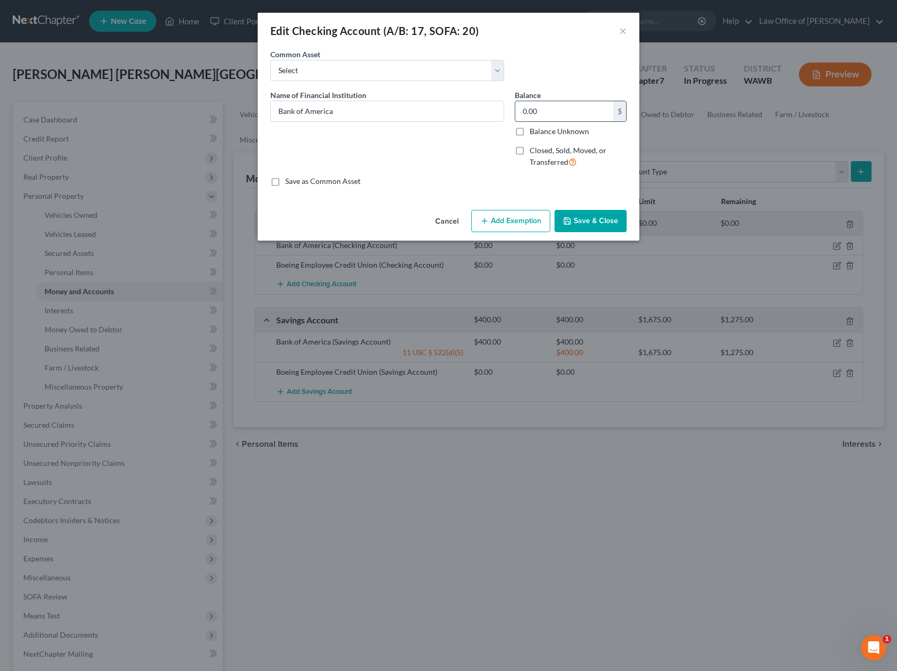
click at [561, 109] on input "0.00" at bounding box center [564, 111] width 98 height 20
type input "1,600"
click at [510, 224] on button "Add Exemption" at bounding box center [510, 221] width 79 height 22
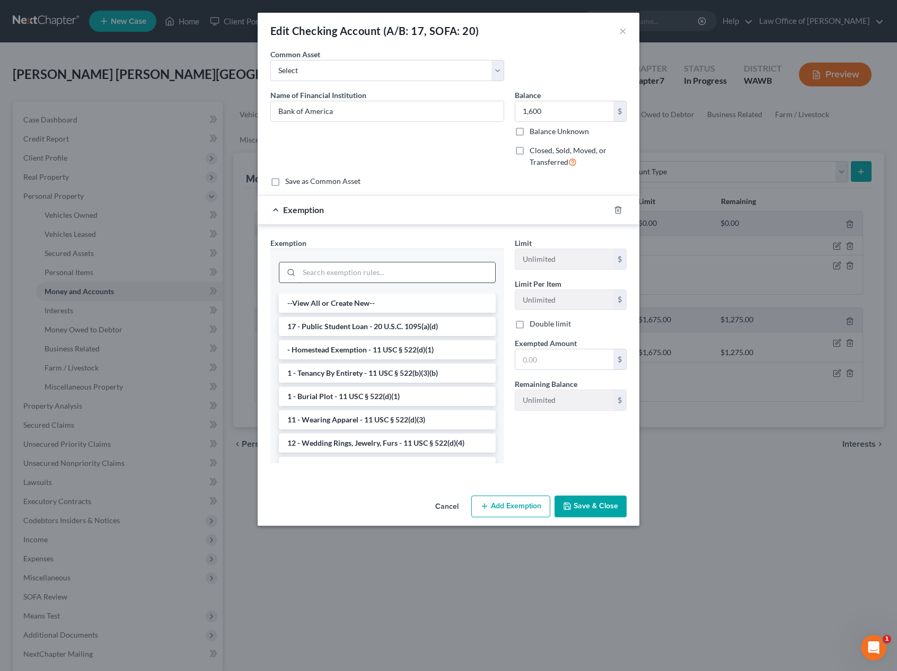
click at [446, 271] on input "search" at bounding box center [397, 272] width 196 height 20
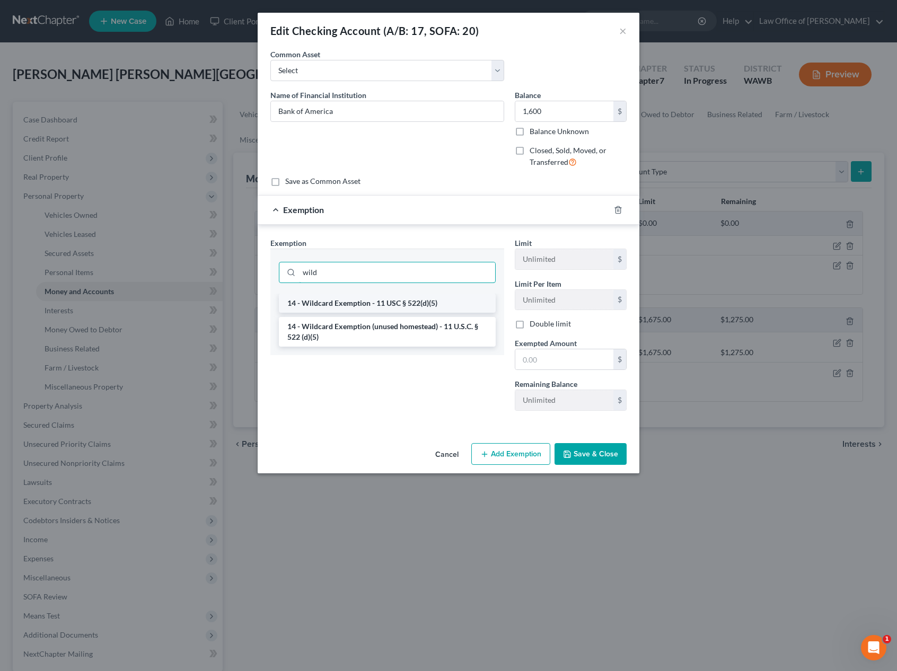
type input "wild"
click at [446, 309] on li "14 - Wildcard Exemption - 11 USC § 522(d)(5)" at bounding box center [387, 303] width 217 height 19
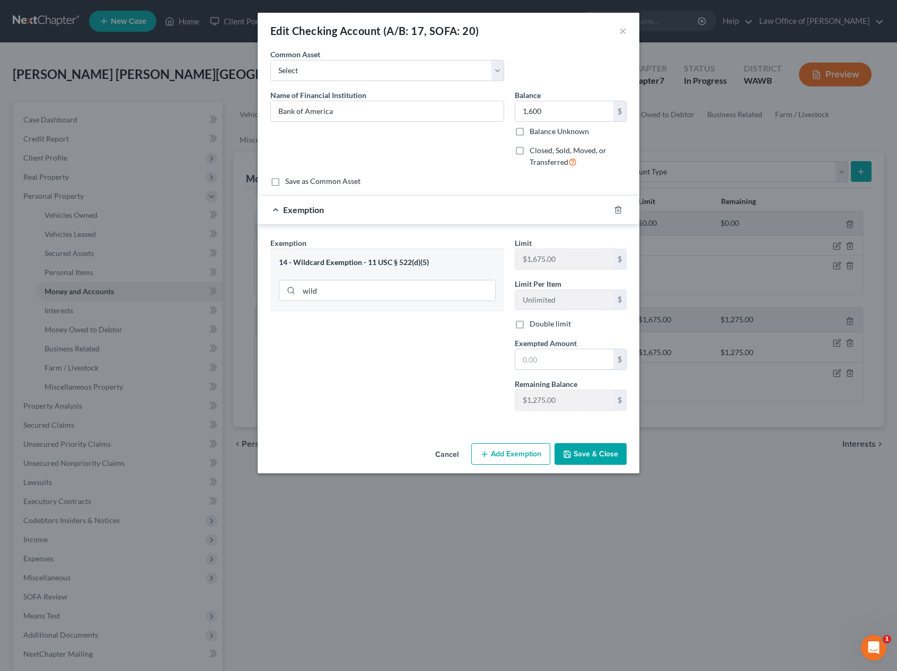
drag, startPoint x: 563, startPoint y: 365, endPoint x: 507, endPoint y: 365, distance: 55.1
click at [560, 365] on input "text" at bounding box center [564, 359] width 98 height 20
type input "1,600"
click at [596, 457] on button "Save & Close" at bounding box center [591, 454] width 72 height 22
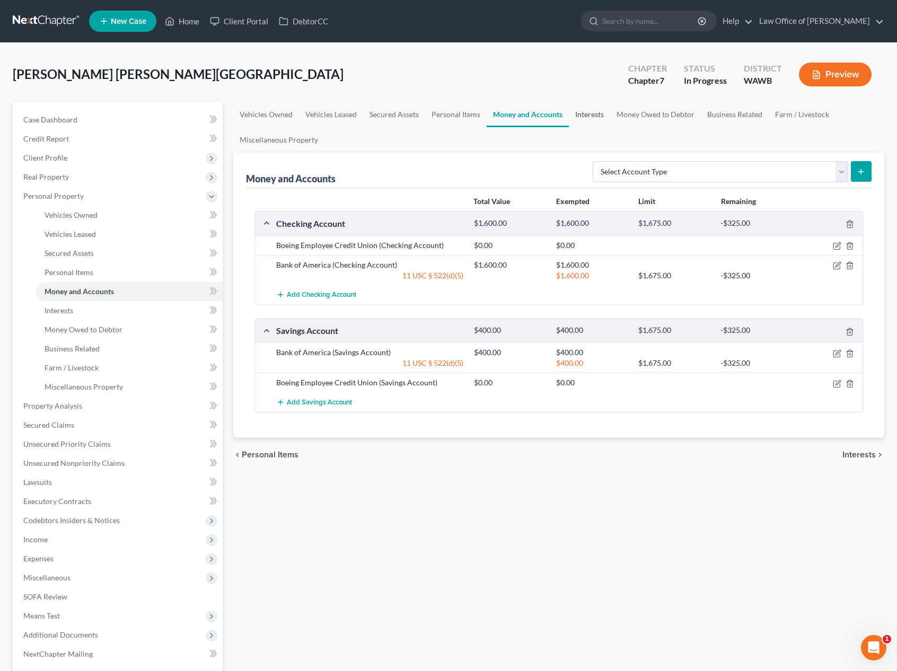
click at [591, 115] on link "Interests" at bounding box center [589, 114] width 41 height 25
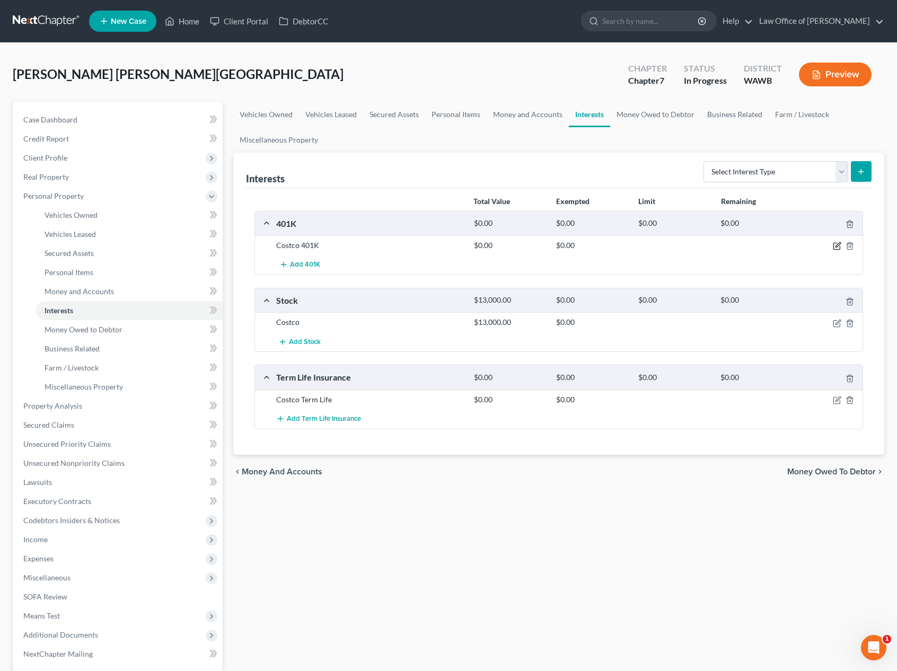
click at [838, 244] on icon "button" at bounding box center [838, 245] width 5 height 5
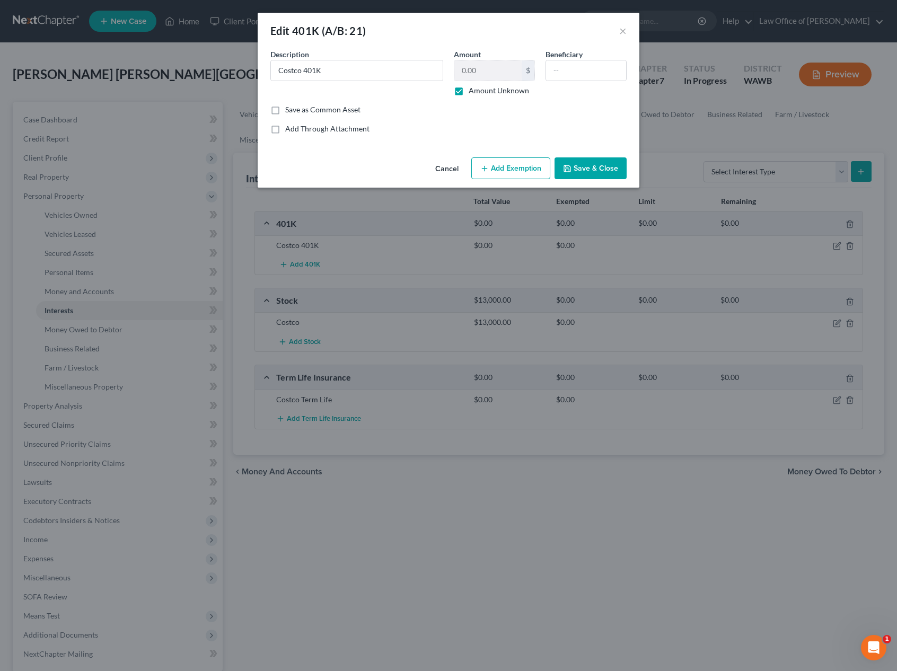
click at [469, 89] on label "Amount Unknown" at bounding box center [499, 90] width 60 height 11
click at [473, 89] on input "Amount Unknown" at bounding box center [476, 88] width 7 height 7
checkbox input "false"
click at [479, 70] on input "0.00" at bounding box center [487, 70] width 67 height 20
type input "58,000"
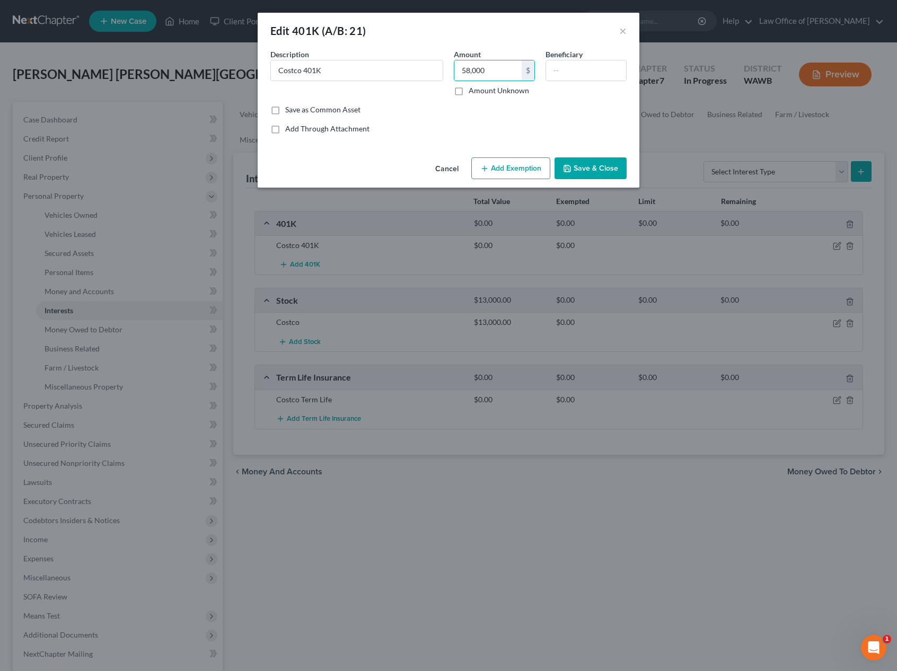
click at [503, 167] on button "Add Exemption" at bounding box center [510, 168] width 79 height 22
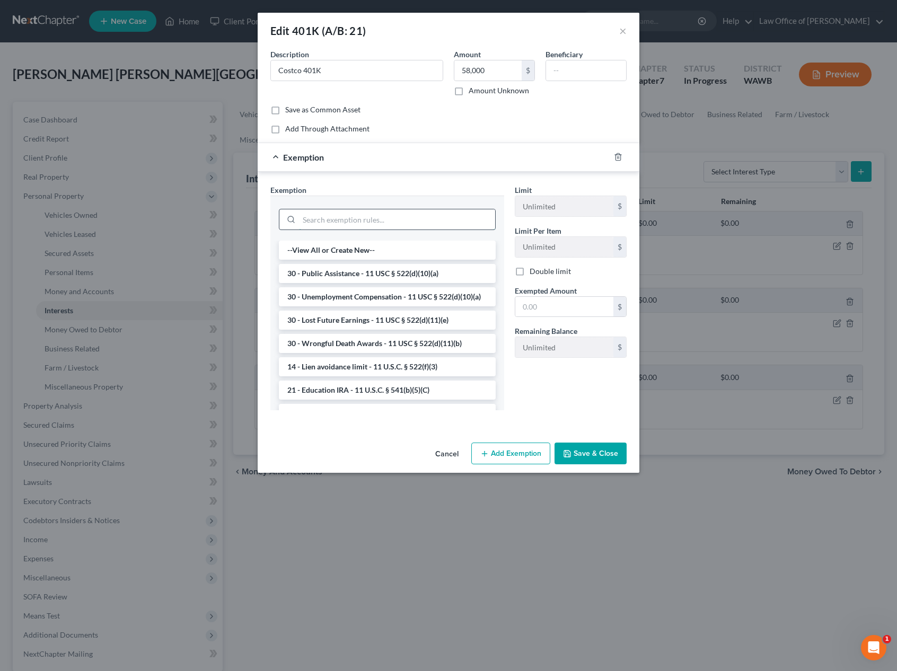
click at [393, 215] on input "search" at bounding box center [397, 219] width 196 height 20
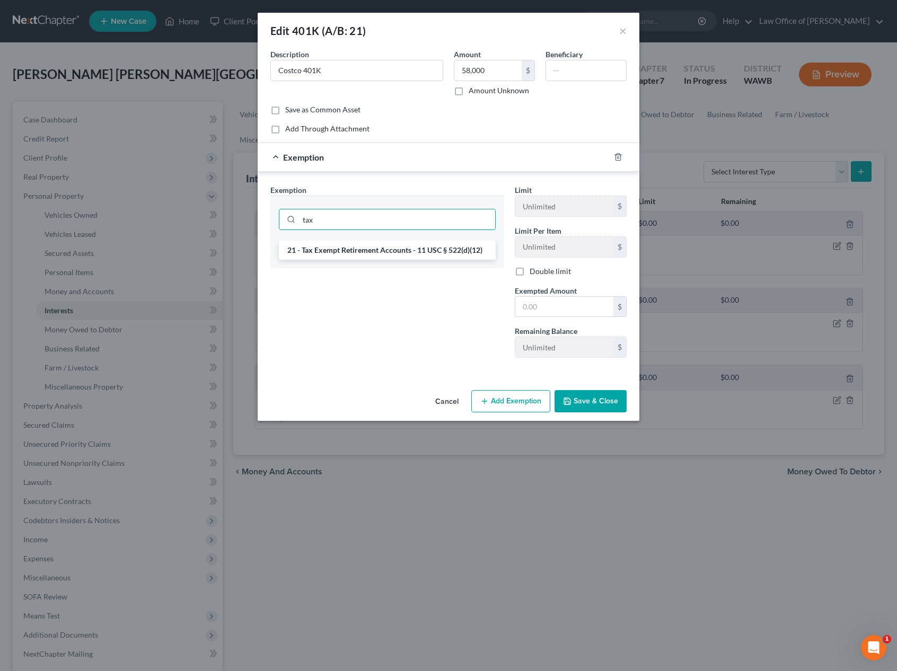
type input "tax"
click at [387, 249] on li "21 - Tax Exempt Retirement Accounts - 11 USC § 522(d)(12)" at bounding box center [387, 250] width 217 height 19
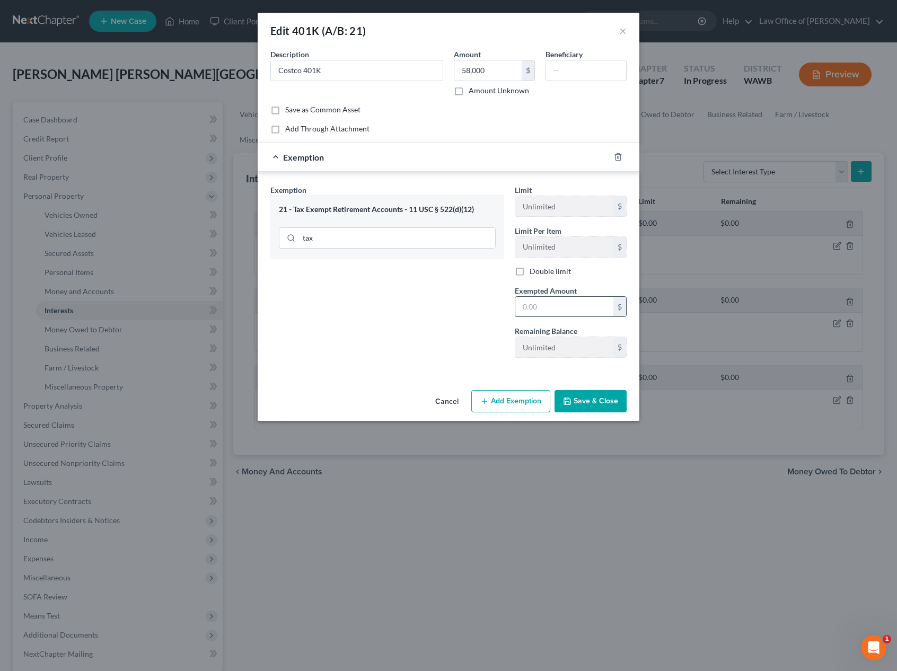
click at [547, 306] on input "text" at bounding box center [564, 307] width 98 height 20
type input "58,000"
click at [583, 408] on button "Save & Close" at bounding box center [591, 401] width 72 height 22
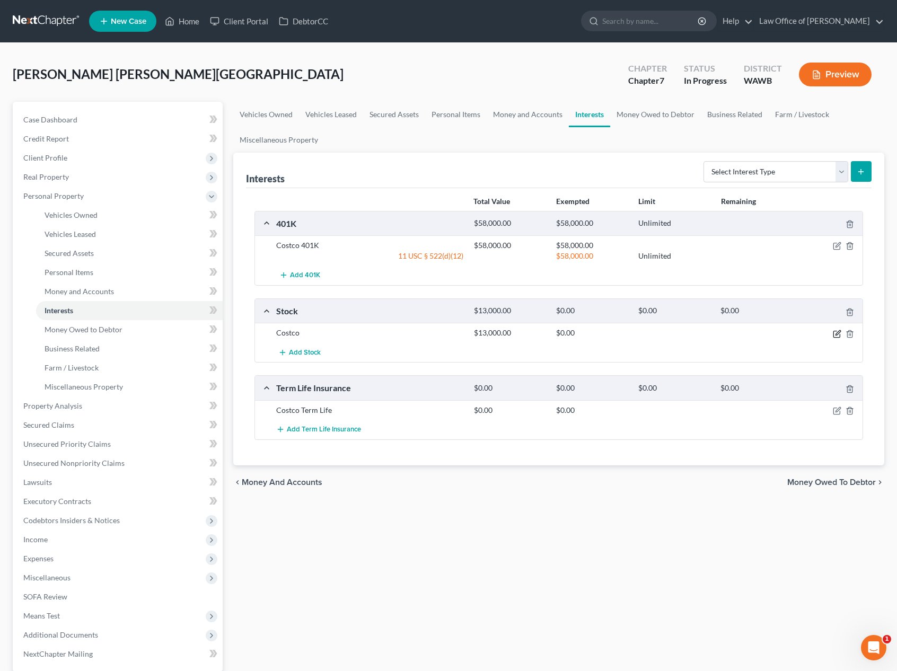
click at [838, 331] on icon "button" at bounding box center [838, 332] width 5 height 5
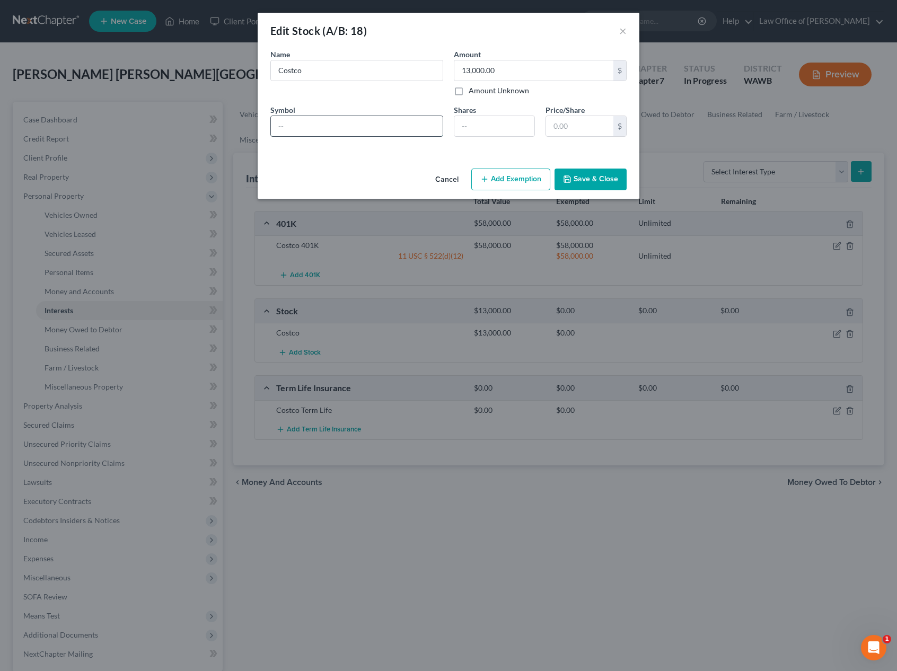
click at [397, 127] on input "text" at bounding box center [357, 126] width 172 height 20
click at [487, 140] on div "Shares Price/Share $" at bounding box center [540, 124] width 183 height 41
click at [486, 124] on input "number" at bounding box center [494, 126] width 80 height 20
type input "10"
click at [610, 177] on button "Save & Close" at bounding box center [591, 180] width 72 height 22
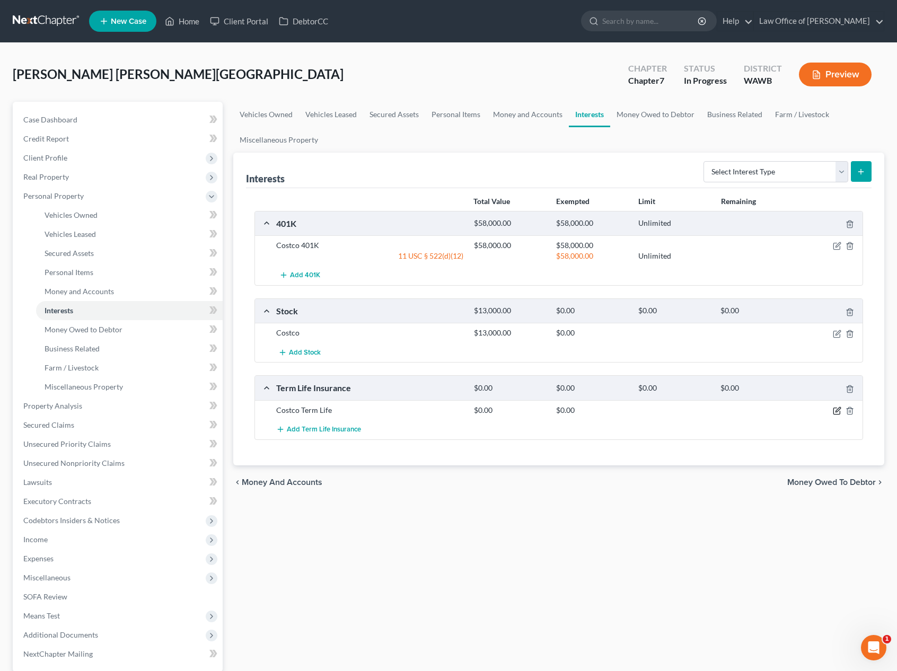
click at [839, 409] on icon "button" at bounding box center [838, 409] width 5 height 5
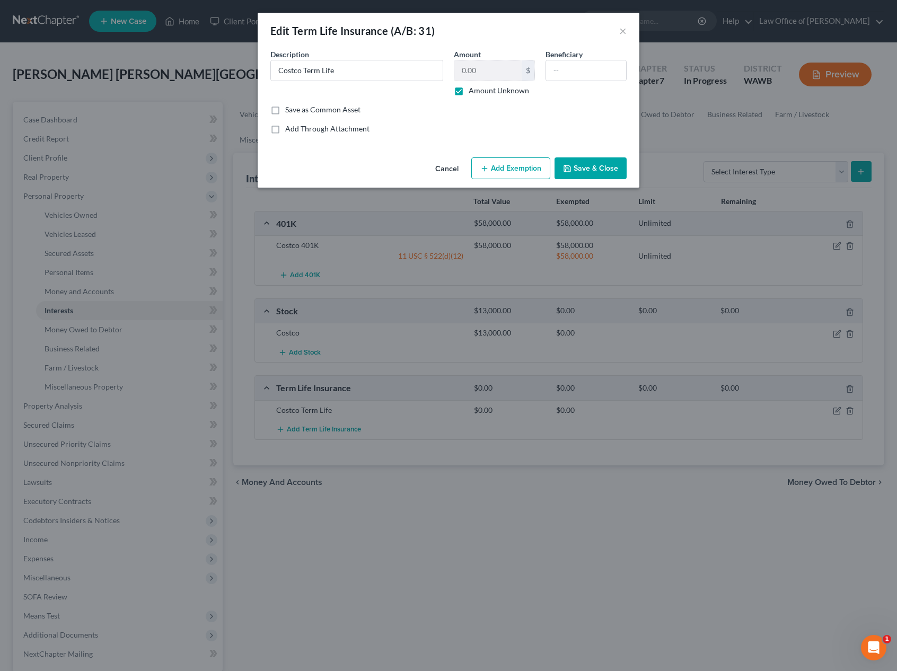
click at [469, 90] on label "Amount Unknown" at bounding box center [499, 90] width 60 height 11
click at [473, 90] on input "Amount Unknown" at bounding box center [476, 88] width 7 height 7
checkbox input "false"
click at [495, 176] on button "Add Exemption" at bounding box center [510, 168] width 79 height 22
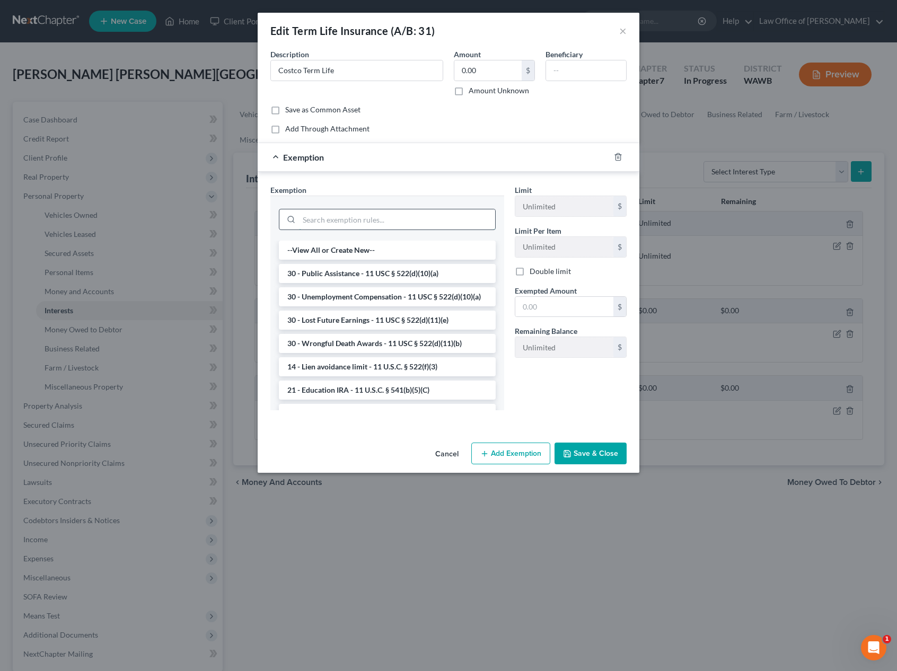
click at [428, 219] on input "search" at bounding box center [397, 219] width 196 height 20
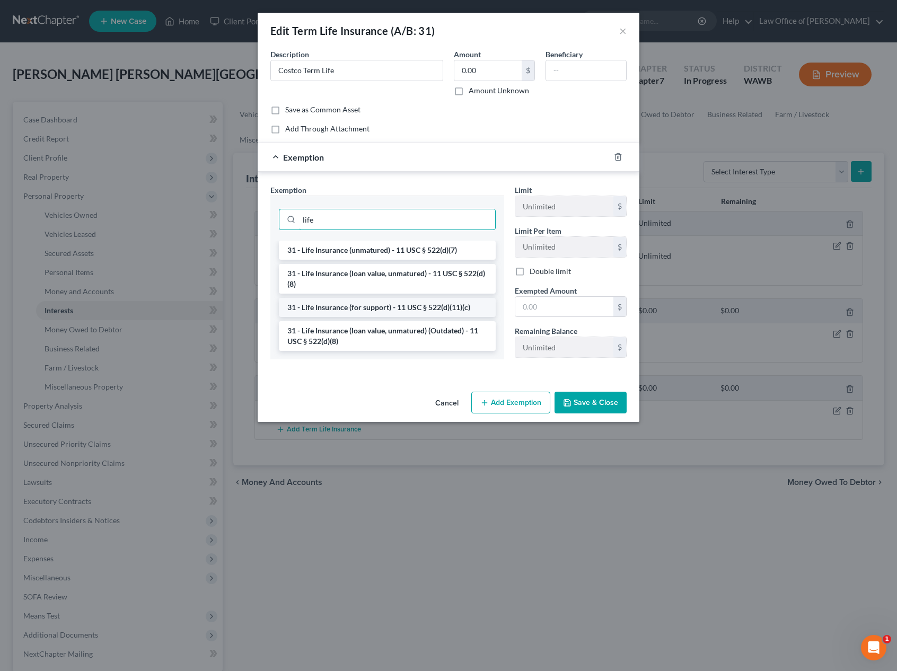
type input "life"
click at [397, 310] on li "31 - Life Insurance (for support) - 11 USC § 522(d)(11)(c)" at bounding box center [387, 307] width 217 height 19
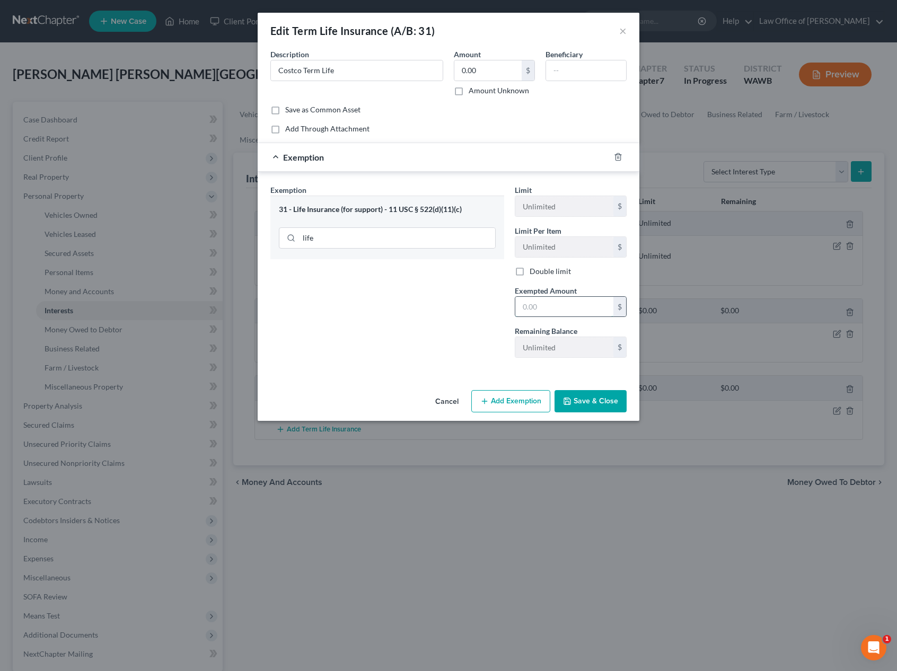
click at [553, 301] on input "text" at bounding box center [564, 307] width 98 height 20
type input "0"
click at [484, 354] on div "Exemption Set must be selected for CA. Exemption * 31 - Life Insurance (for sup…" at bounding box center [387, 276] width 244 height 182
click at [568, 400] on polyline "button" at bounding box center [567, 399] width 3 height 2
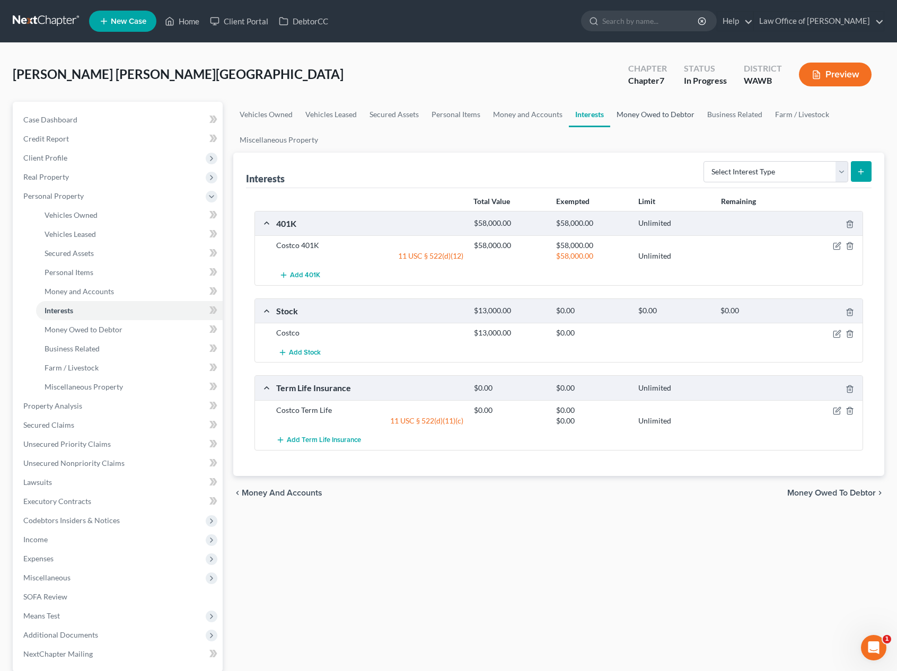
click at [657, 119] on link "Money Owed to Debtor" at bounding box center [655, 114] width 91 height 25
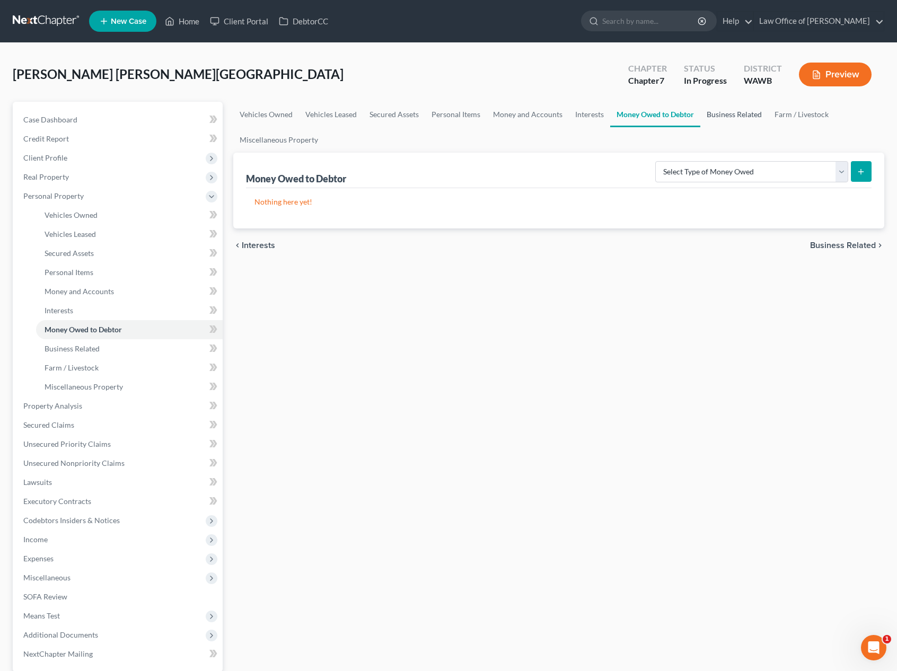
click at [712, 125] on link "Business Related" at bounding box center [734, 114] width 68 height 25
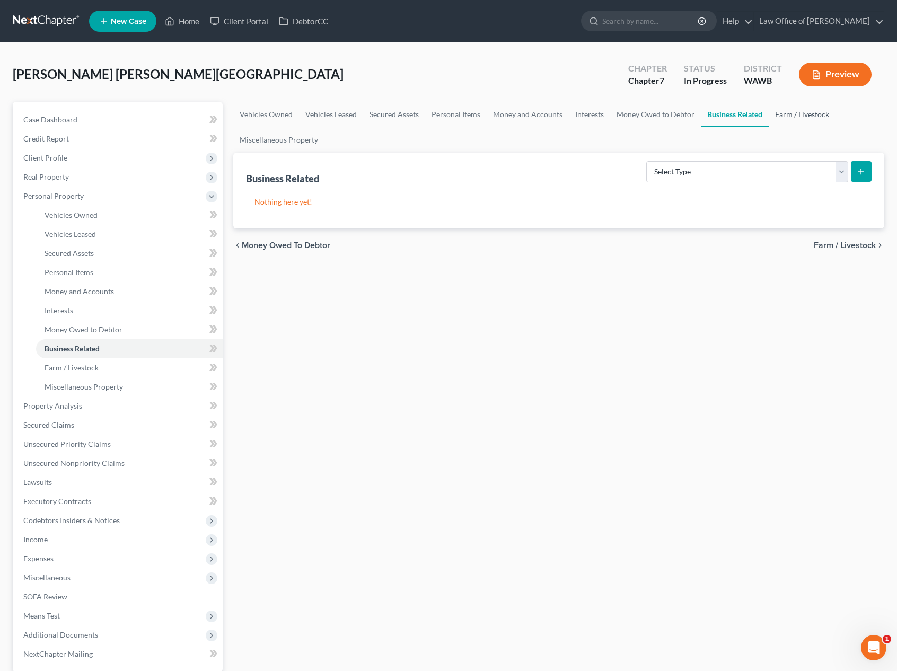
click at [792, 115] on link "Farm / Livestock" at bounding box center [802, 114] width 67 height 25
click at [733, 115] on link "Business Related" at bounding box center [735, 114] width 68 height 25
click at [811, 124] on link "Farm / Livestock" at bounding box center [802, 114] width 67 height 25
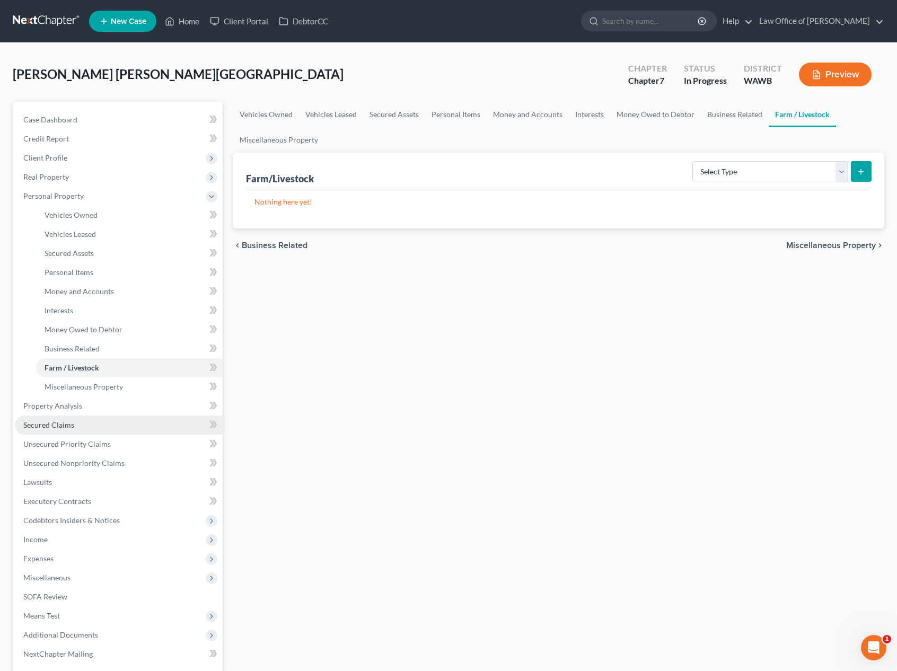
click at [77, 423] on link "Secured Claims" at bounding box center [119, 425] width 208 height 19
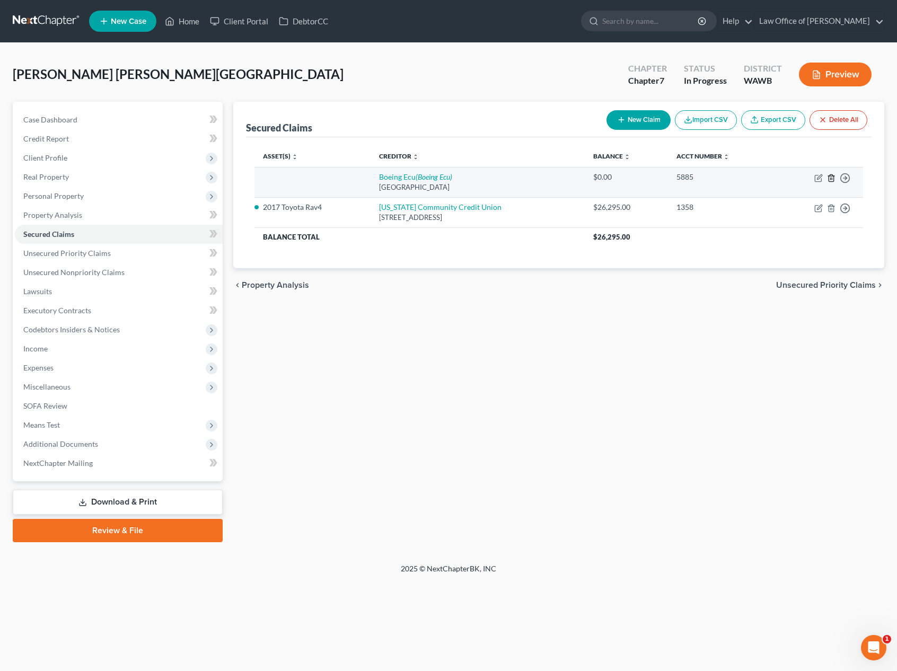
click at [832, 176] on icon "button" at bounding box center [831, 177] width 5 height 7
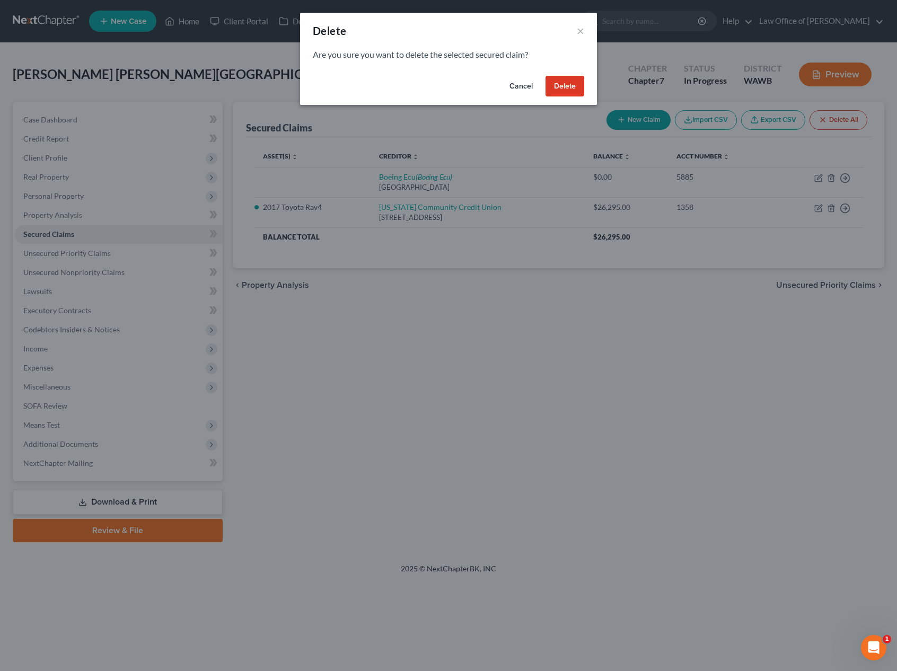
click at [560, 82] on button "Delete" at bounding box center [565, 86] width 39 height 21
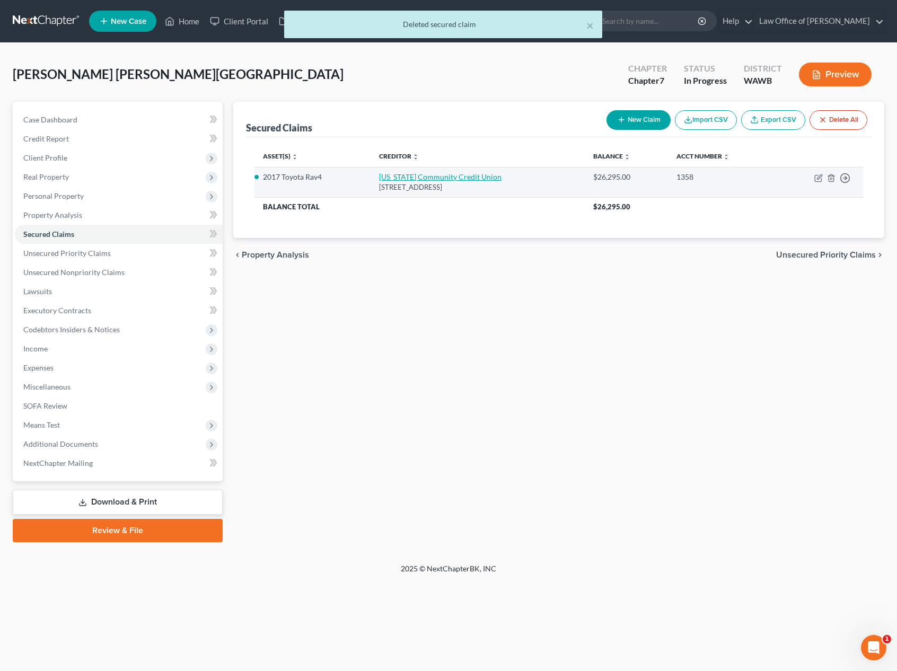
click at [464, 178] on link "Oregon Community Credit Union" at bounding box center [440, 176] width 122 height 9
select select "38"
select select "2"
select select "0"
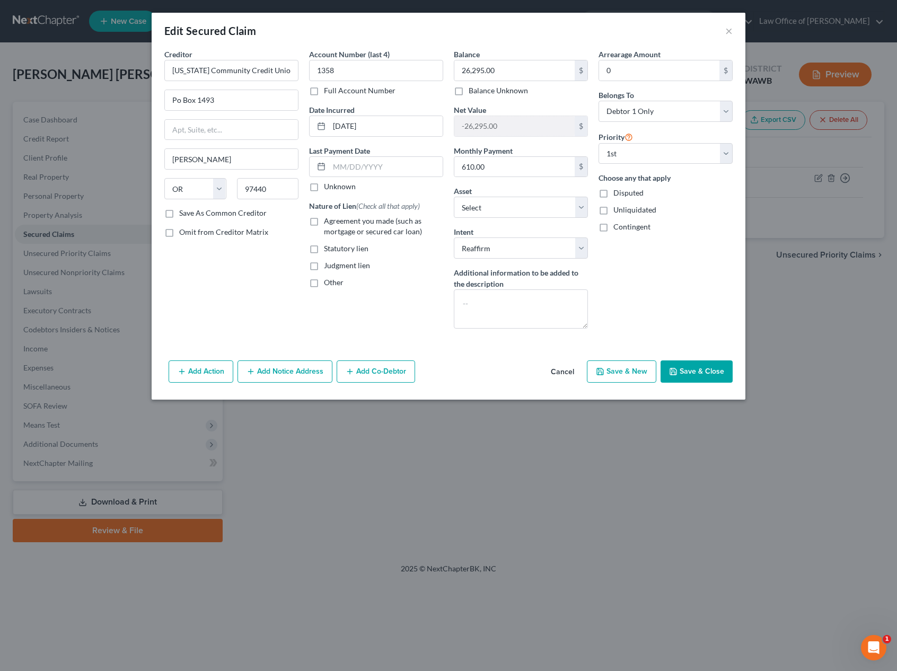
click at [324, 227] on label "Agreement you made (such as mortgage or secured car loan)" at bounding box center [383, 226] width 119 height 21
click at [328, 223] on input "Agreement you made (such as mortgage or secured car loan)" at bounding box center [331, 219] width 7 height 7
checkbox input "true"
click at [687, 367] on button "Save & Close" at bounding box center [697, 372] width 72 height 22
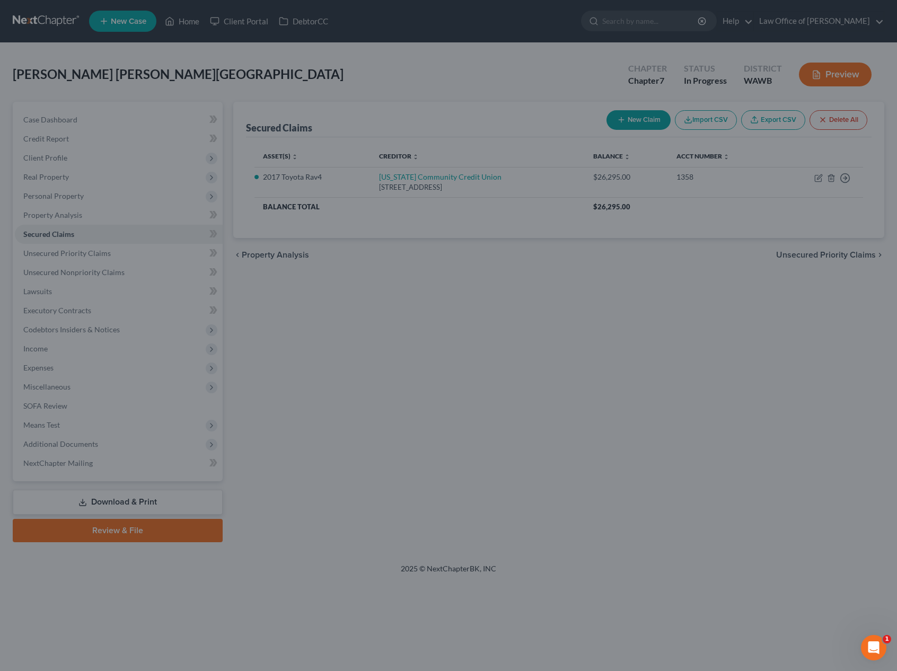
select select "2"
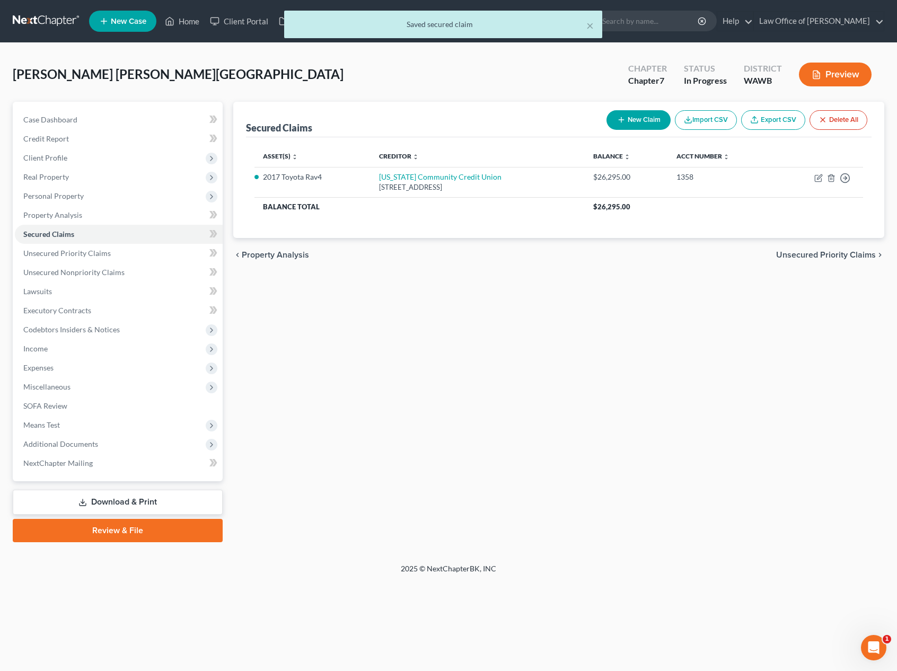
click at [812, 258] on span "Unsecured Priority Claims" at bounding box center [826, 255] width 100 height 8
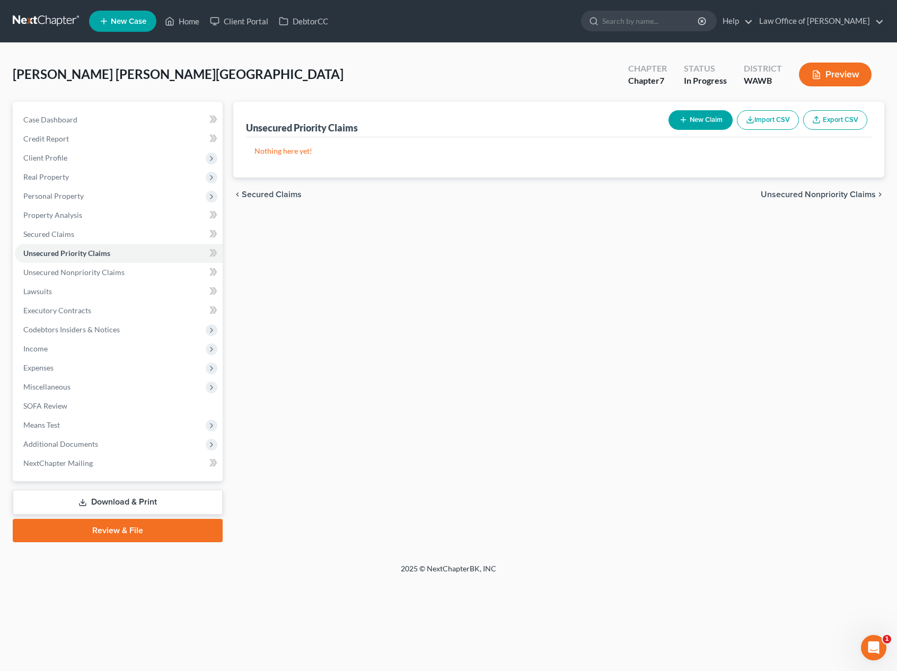
click at [796, 192] on span "Unsecured Nonpriority Claims" at bounding box center [818, 194] width 115 height 8
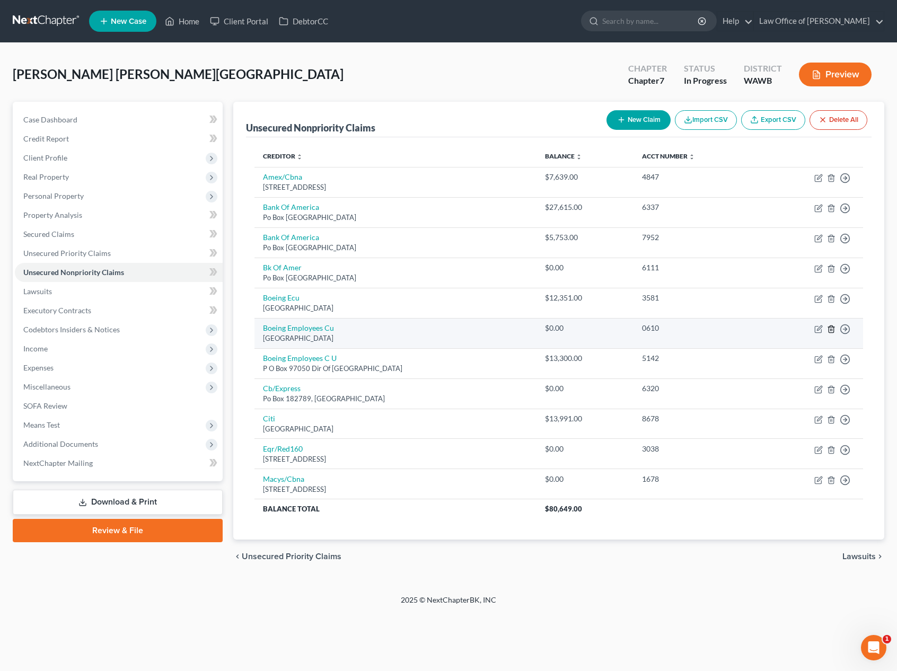
click at [832, 329] on line "button" at bounding box center [832, 330] width 0 height 2
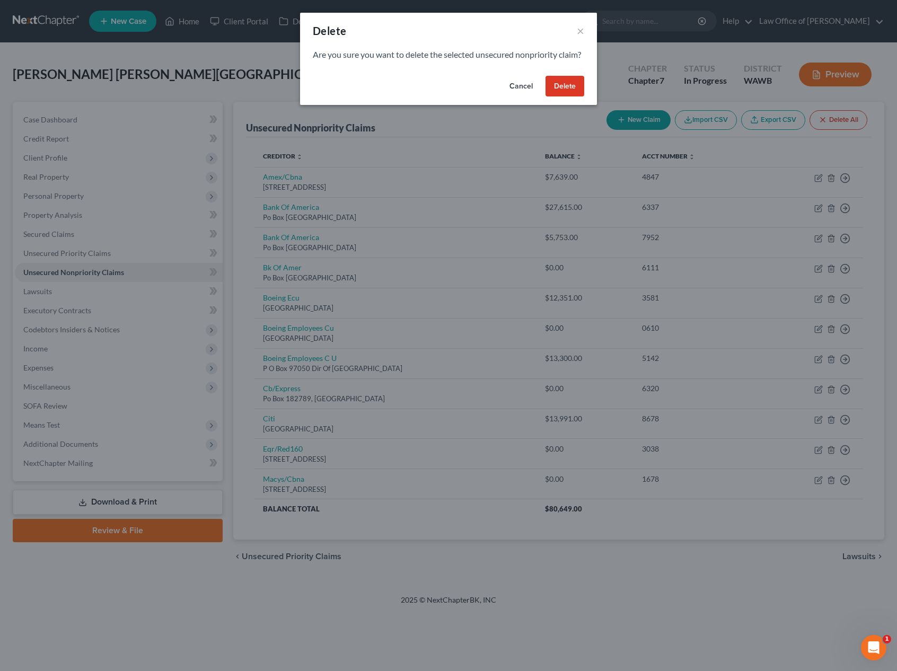
click at [568, 97] on button "Delete" at bounding box center [565, 86] width 39 height 21
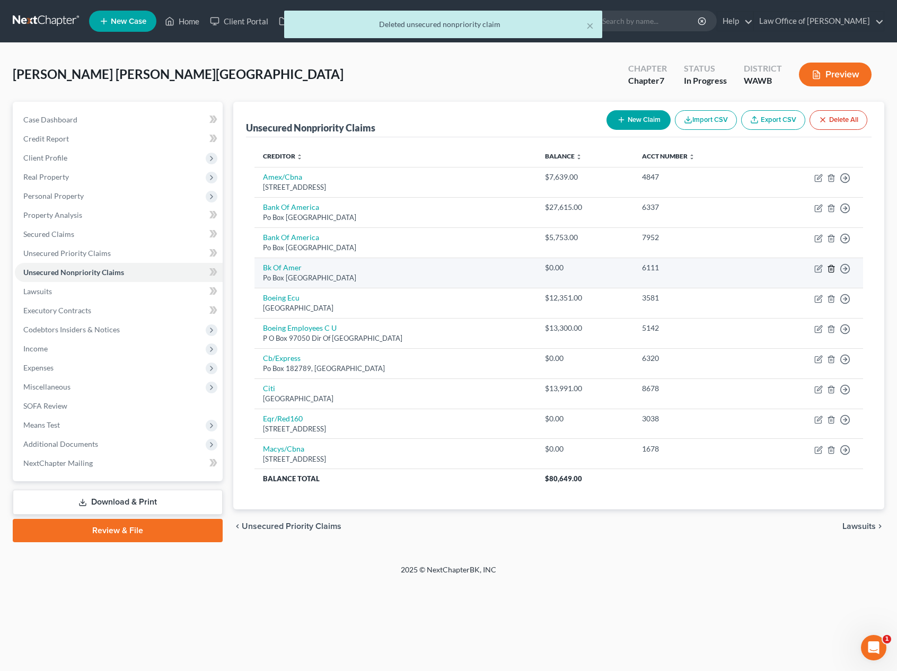
click at [830, 267] on icon "button" at bounding box center [831, 269] width 8 height 8
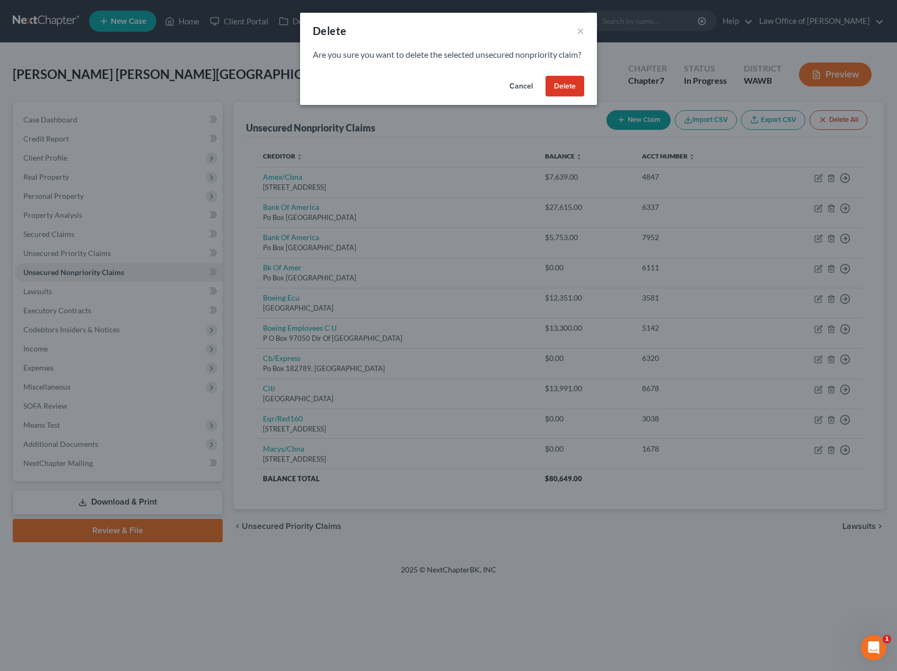
click at [560, 97] on button "Delete" at bounding box center [565, 86] width 39 height 21
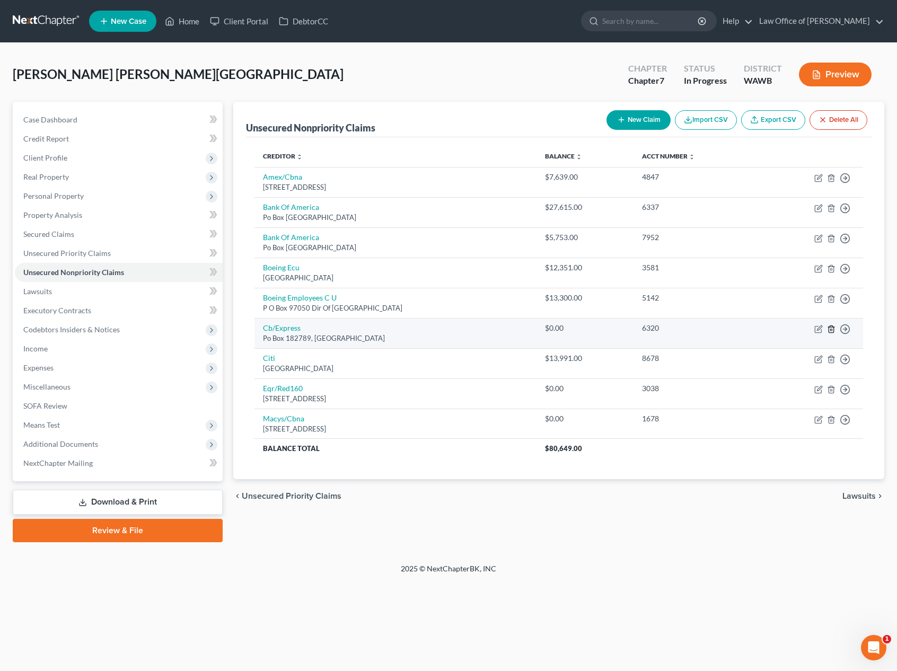
click at [831, 329] on line "button" at bounding box center [831, 330] width 0 height 2
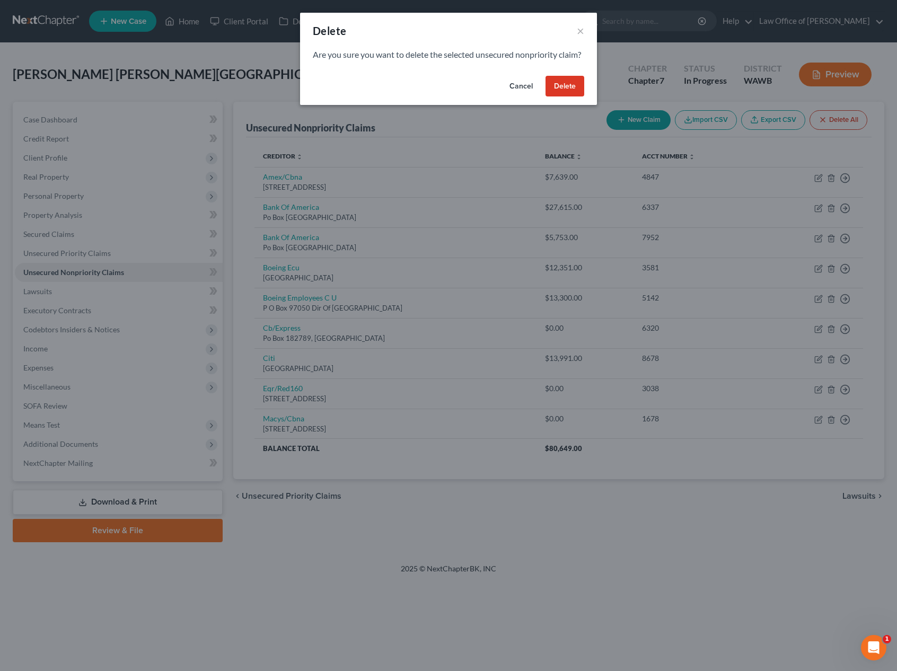
click at [559, 106] on div "Cancel Delete" at bounding box center [448, 89] width 297 height 34
click at [560, 97] on button "Delete" at bounding box center [565, 86] width 39 height 21
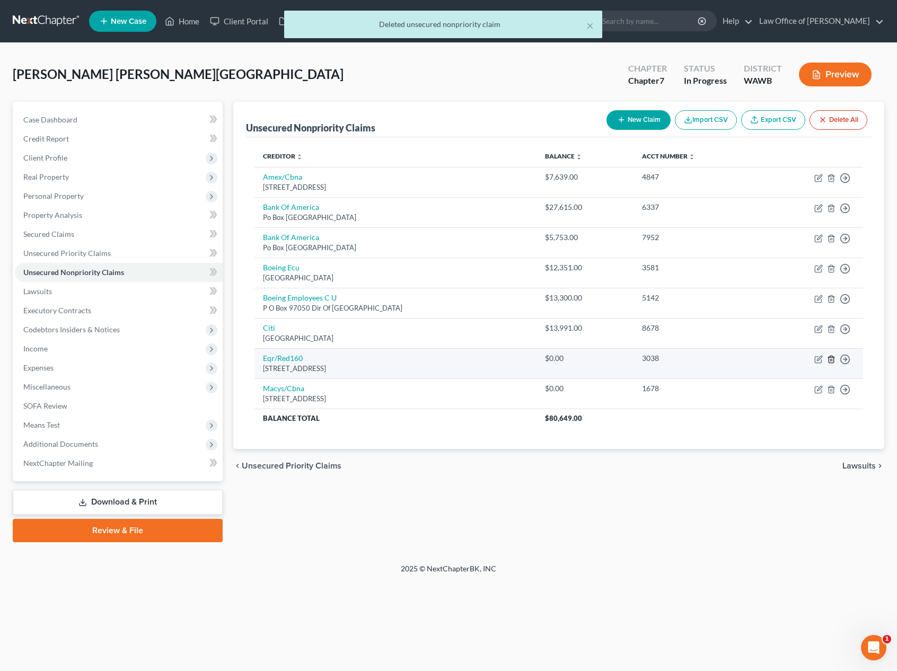
click at [833, 358] on icon "button" at bounding box center [831, 359] width 8 height 8
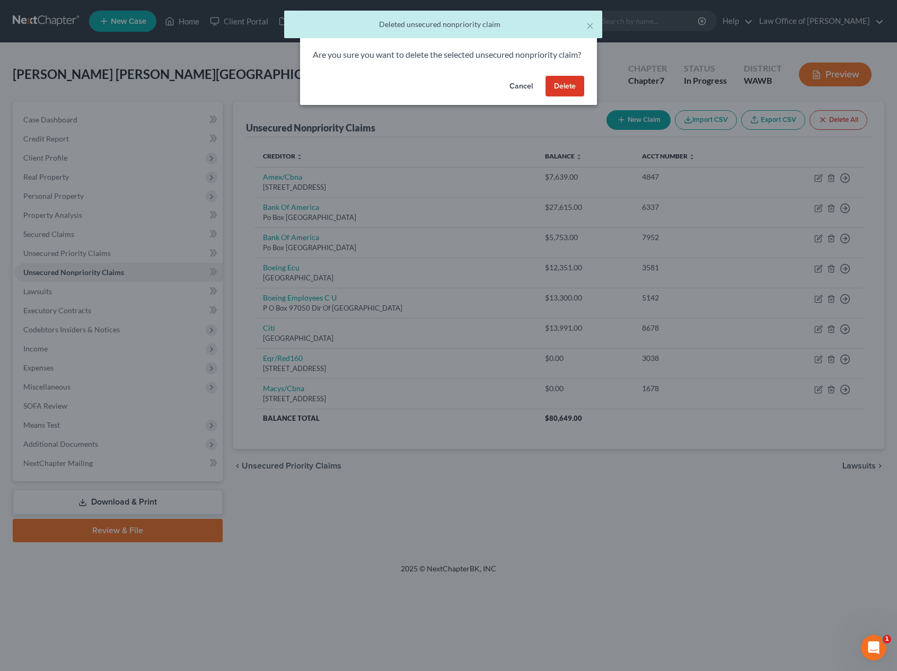
click at [564, 97] on button "Delete" at bounding box center [565, 86] width 39 height 21
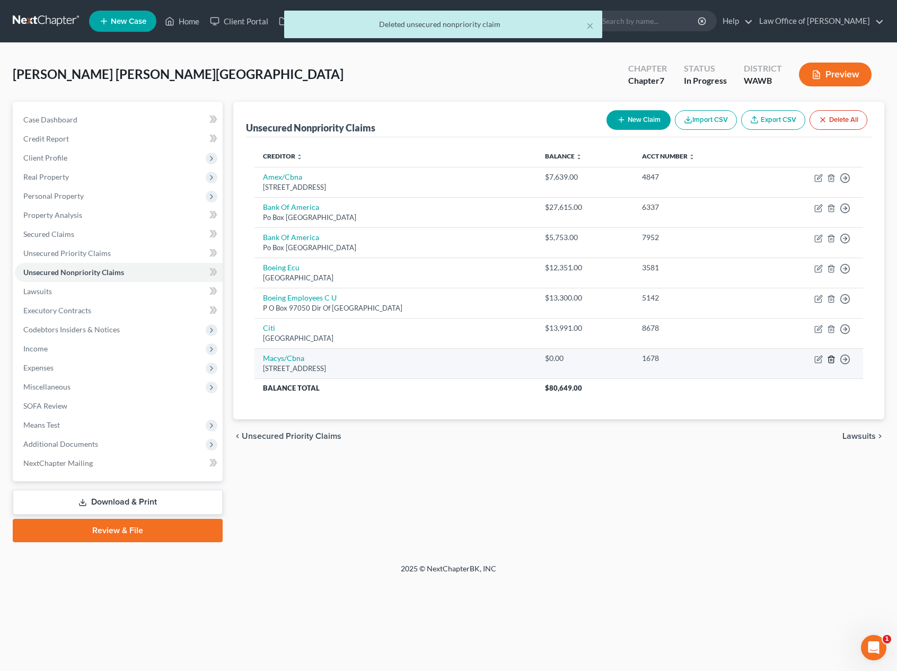
click at [833, 359] on icon "button" at bounding box center [831, 359] width 5 height 7
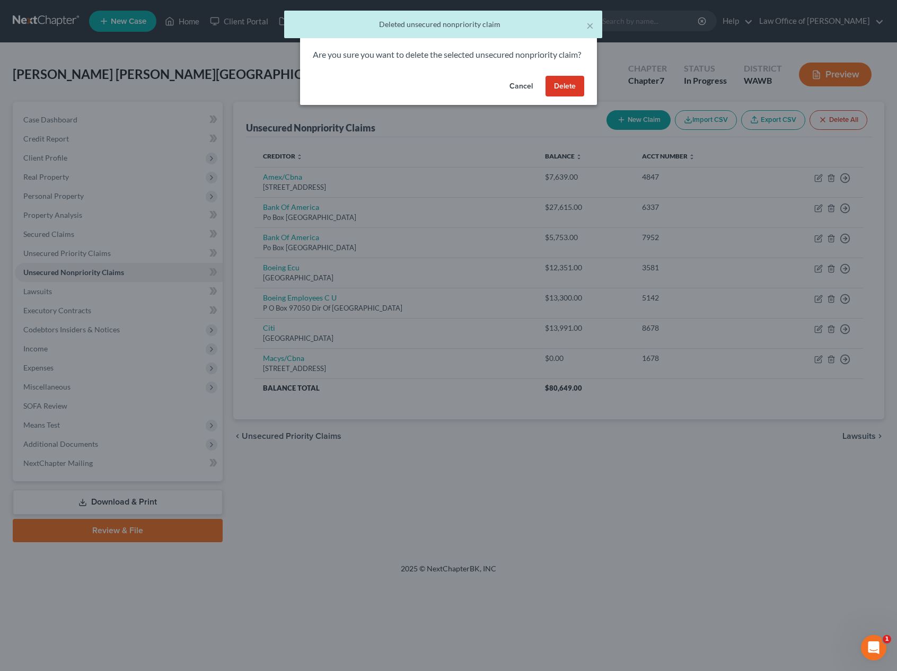
click at [579, 96] on button "Delete" at bounding box center [565, 86] width 39 height 21
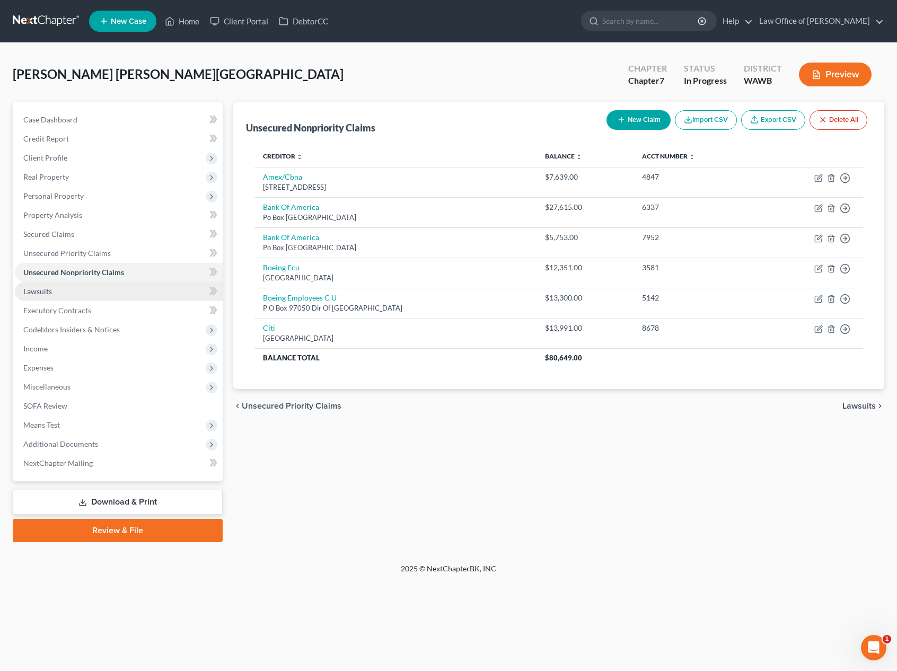
click at [134, 290] on link "Lawsuits" at bounding box center [119, 291] width 208 height 19
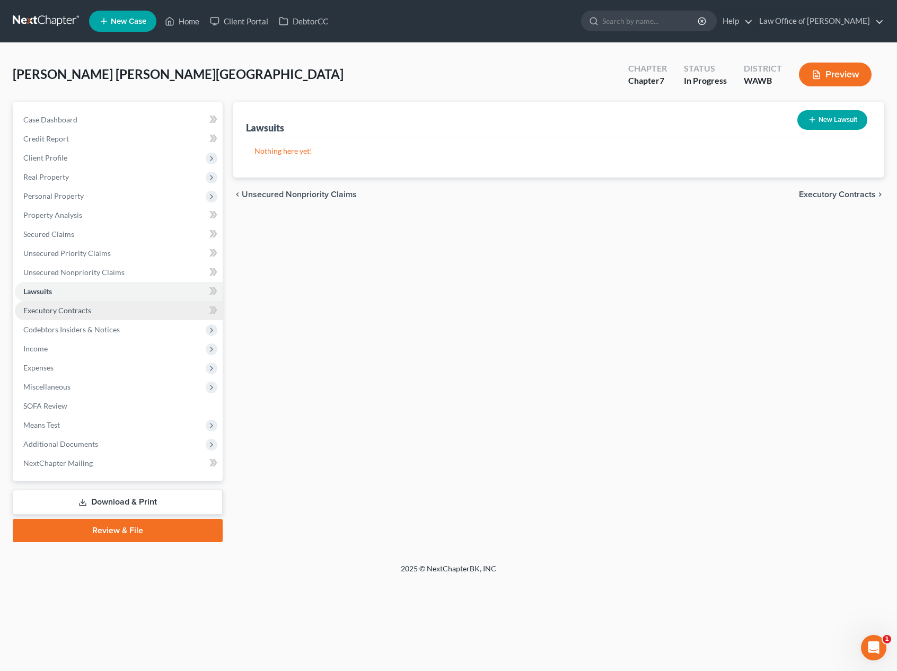
click at [160, 306] on link "Executory Contracts" at bounding box center [119, 310] width 208 height 19
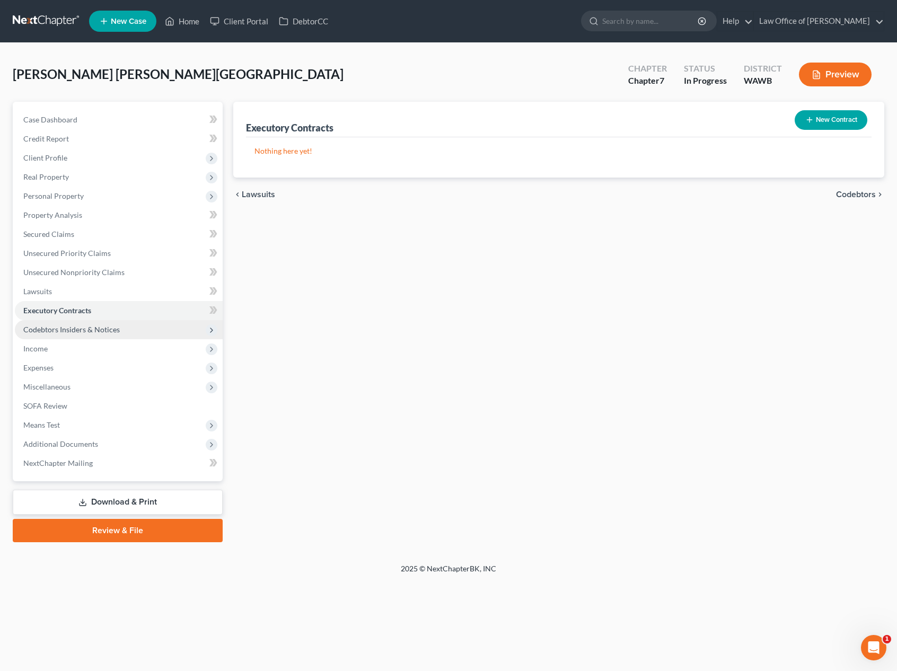
click at [106, 331] on span "Codebtors Insiders & Notices" at bounding box center [71, 329] width 96 height 9
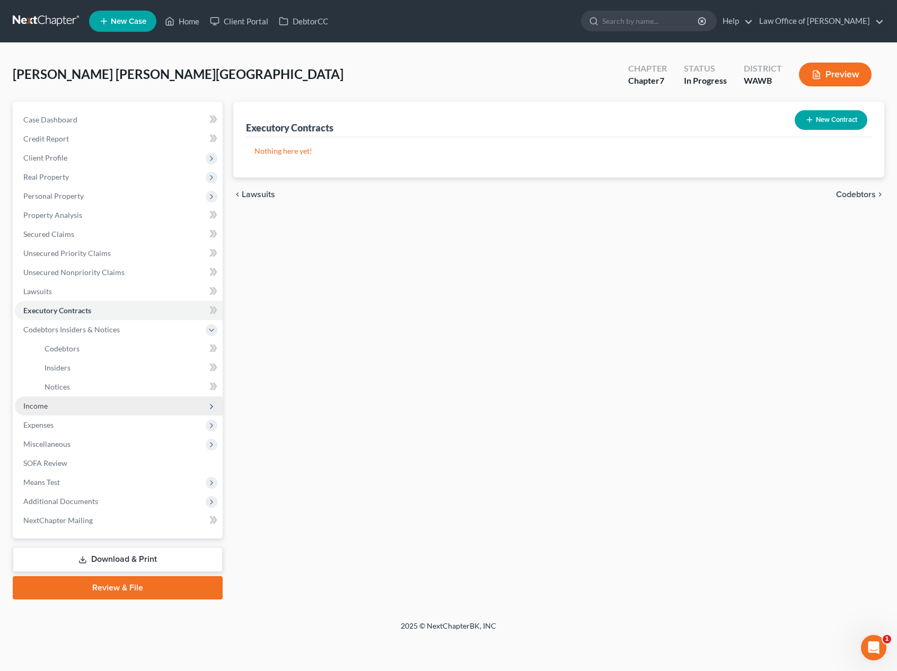
click at [83, 398] on span "Income" at bounding box center [119, 406] width 208 height 19
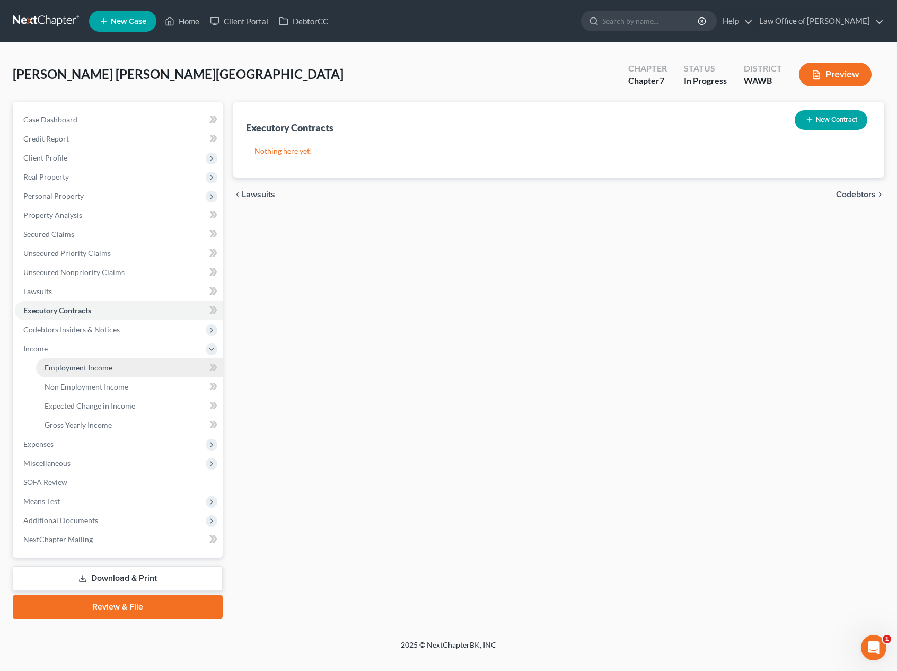
click at [80, 361] on link "Employment Income" at bounding box center [129, 367] width 187 height 19
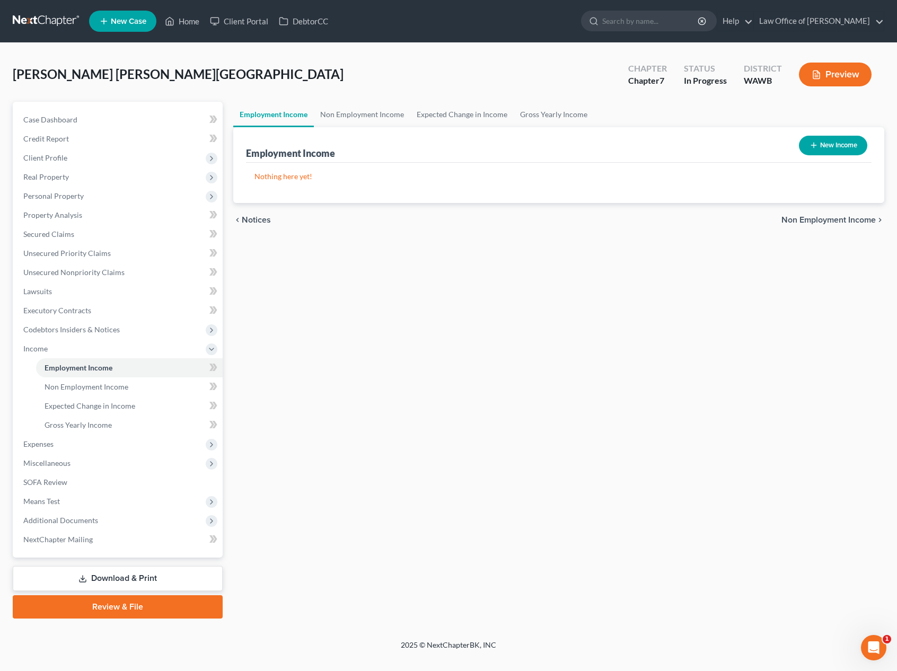
click at [832, 144] on button "New Income" at bounding box center [833, 146] width 68 height 20
select select "0"
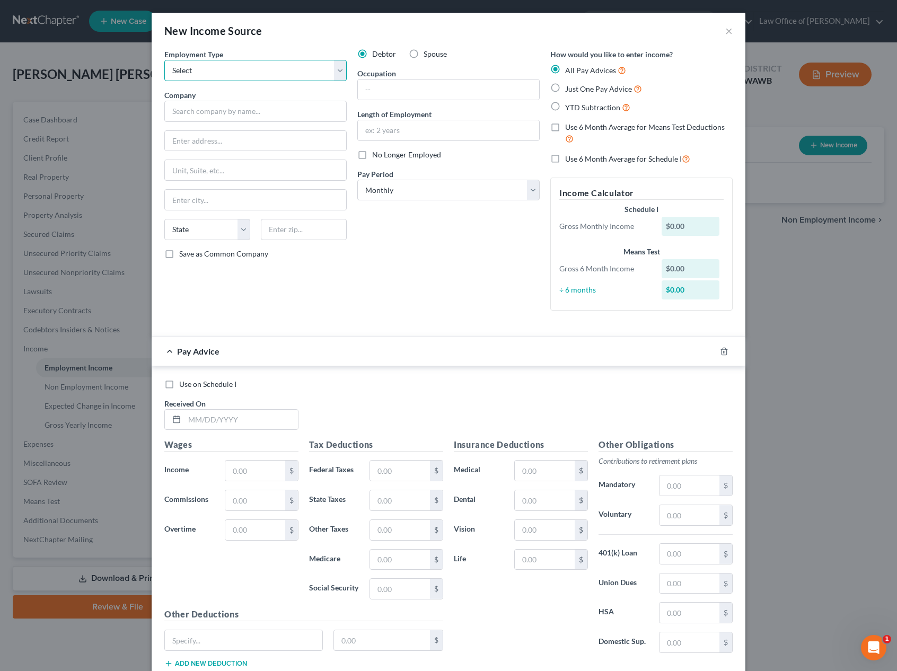
click at [294, 63] on select "Select Full or Part Time Employment Self Employment" at bounding box center [255, 70] width 182 height 21
select select "0"
click at [268, 115] on input "text" at bounding box center [255, 111] width 182 height 21
type input "Costco"
type input "D"
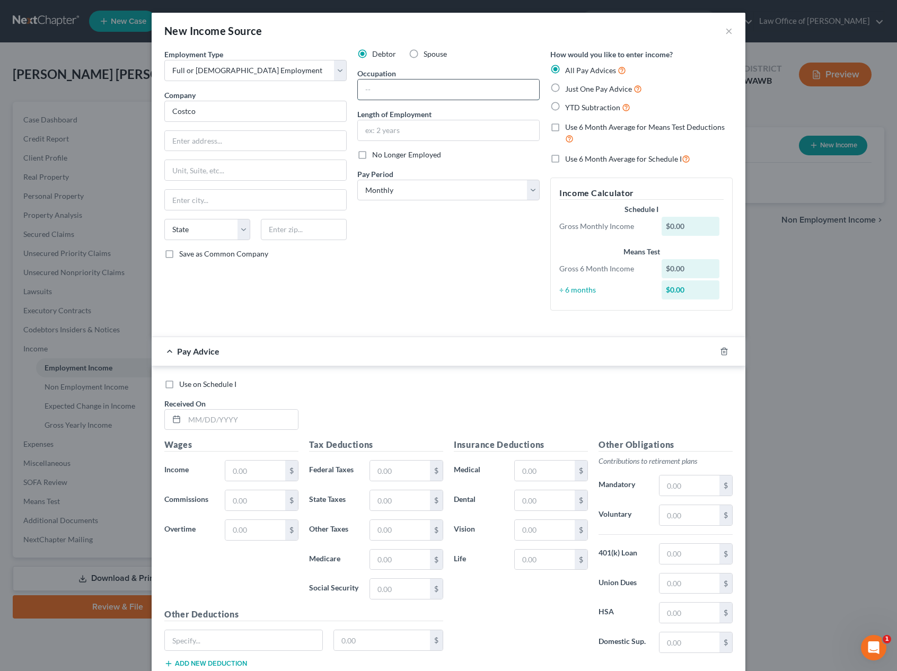
click at [384, 91] on input "text" at bounding box center [448, 90] width 181 height 20
type input "Deli Service"
type input "7 years"
click at [589, 89] on span "Just One Pay Advice" at bounding box center [598, 88] width 67 height 9
click at [576, 89] on input "Just One Pay Advice" at bounding box center [572, 86] width 7 height 7
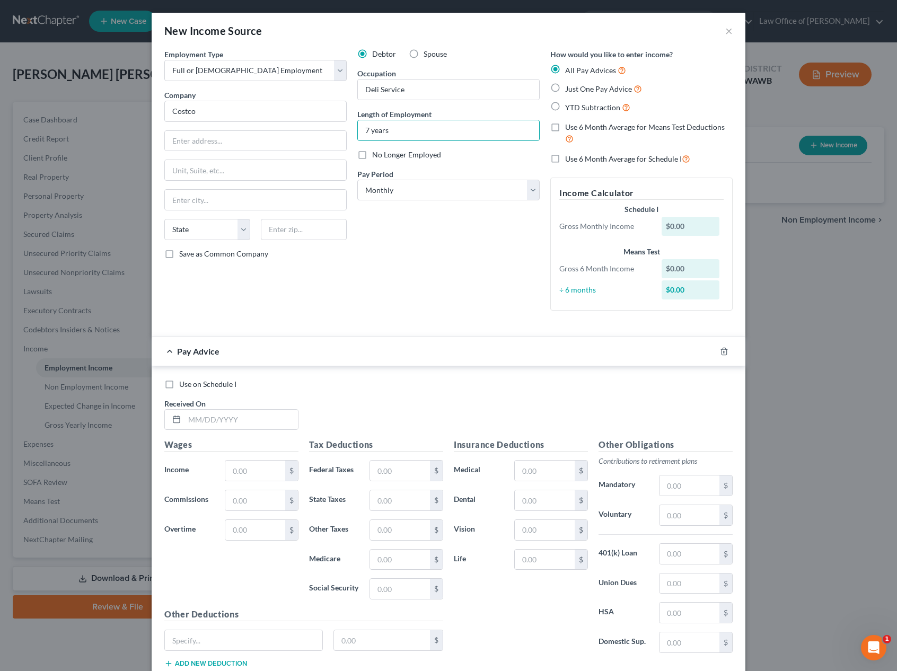
radio input "true"
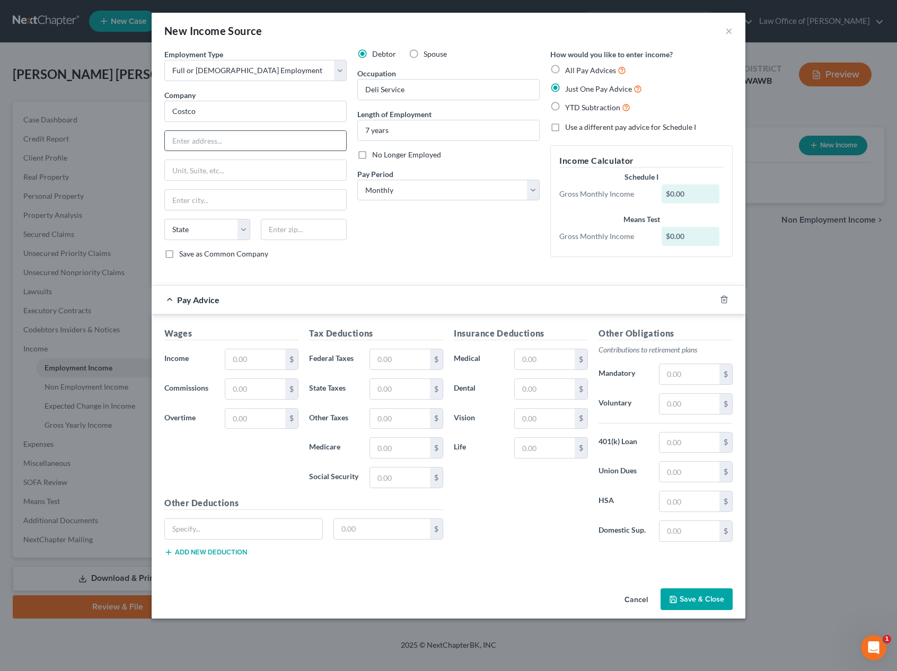
click at [236, 136] on input "text" at bounding box center [255, 141] width 181 height 20
type input "7725 188th Ave NE"
click at [266, 198] on input "text" at bounding box center [255, 200] width 181 height 20
type input "REdmond"
select select "50"
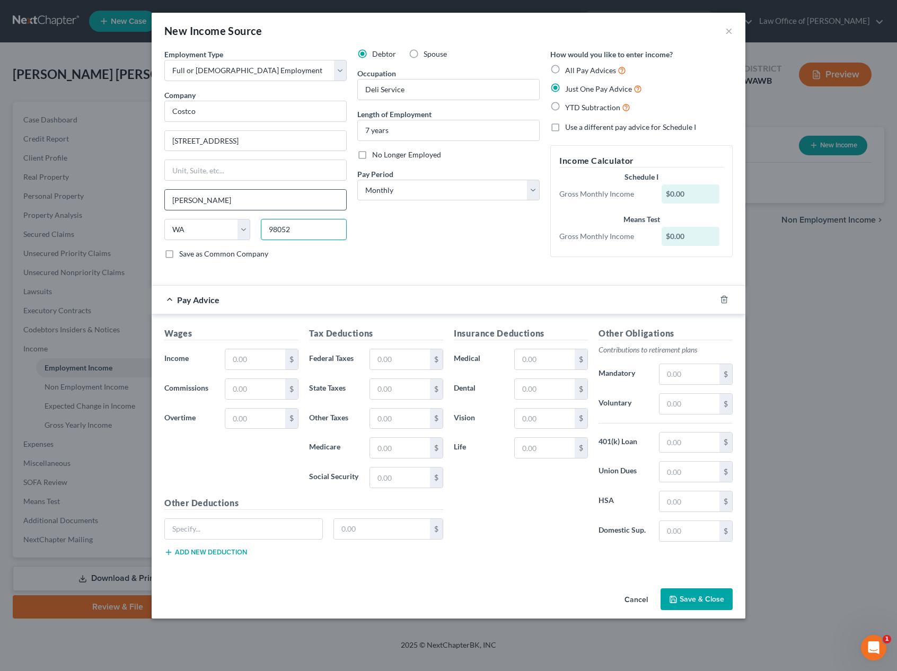
type input "98052"
type input "Redmond"
click at [264, 361] on input "text" at bounding box center [255, 359] width 60 height 20
click at [260, 365] on input "text" at bounding box center [255, 359] width 60 height 20
click at [260, 365] on input "5,795.00" at bounding box center [255, 359] width 60 height 20
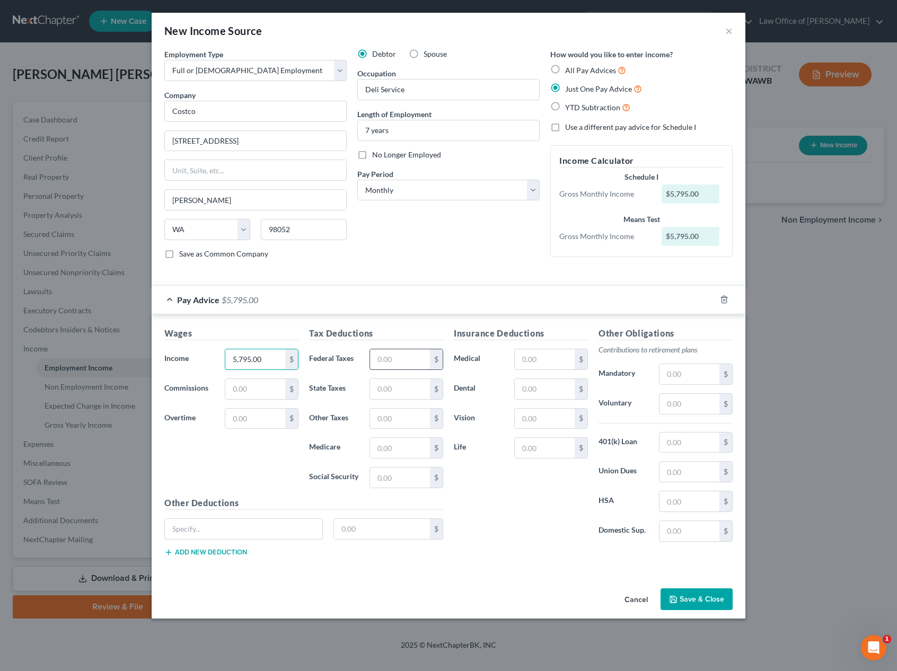
type input "5,795.00"
click at [388, 356] on input "text" at bounding box center [400, 359] width 60 height 20
type input "984"
click at [681, 405] on input "text" at bounding box center [690, 404] width 60 height 20
type input "118"
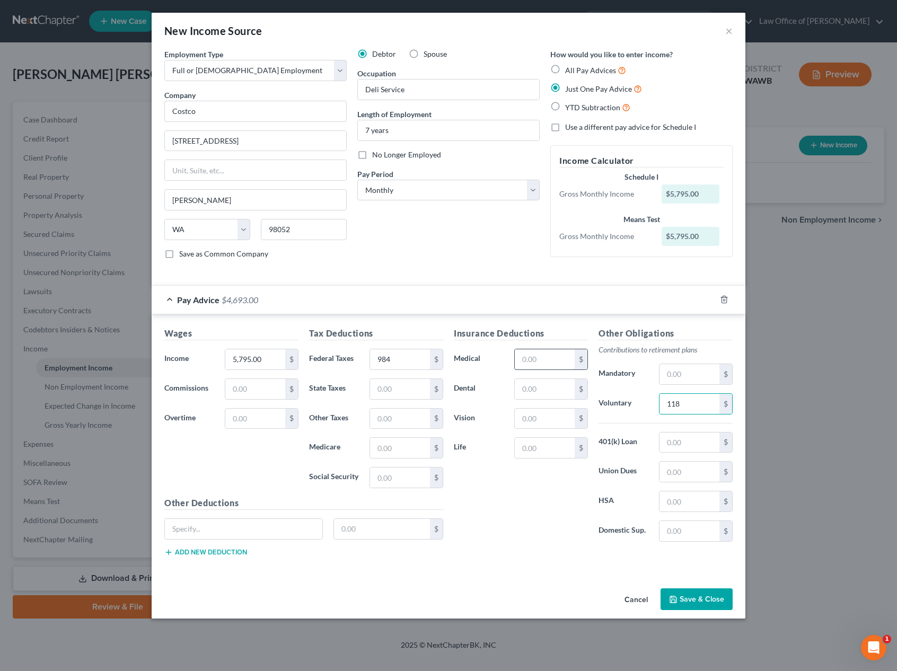
click at [534, 357] on input "text" at bounding box center [545, 359] width 60 height 20
click at [534, 358] on input "text" at bounding box center [545, 359] width 60 height 20
type input "100"
click at [236, 533] on input "text" at bounding box center [243, 529] width 157 height 20
type input "Stock Purchase"
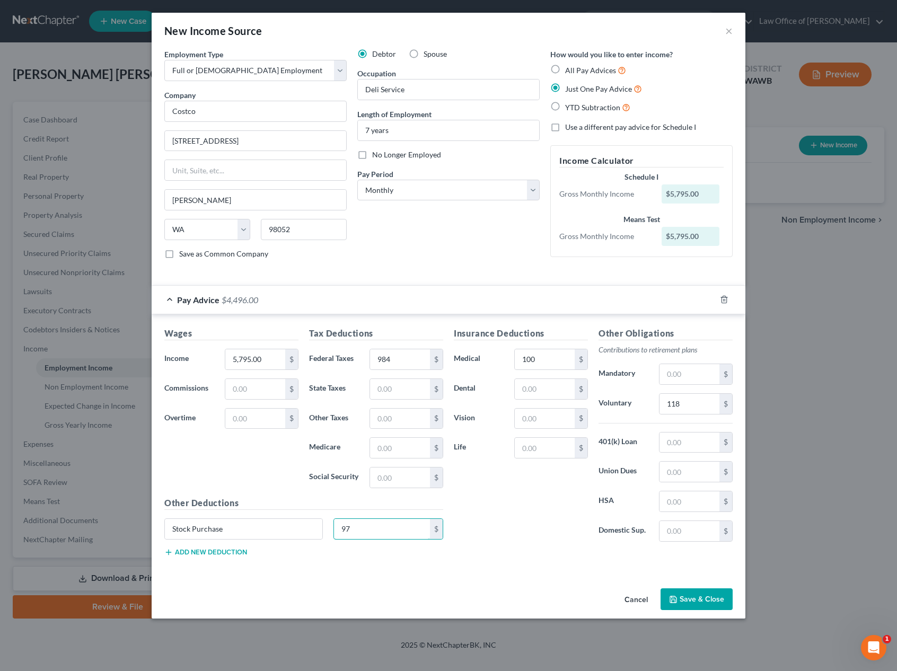
type input "97"
click at [198, 550] on button "Add new deduction" at bounding box center [205, 552] width 83 height 8
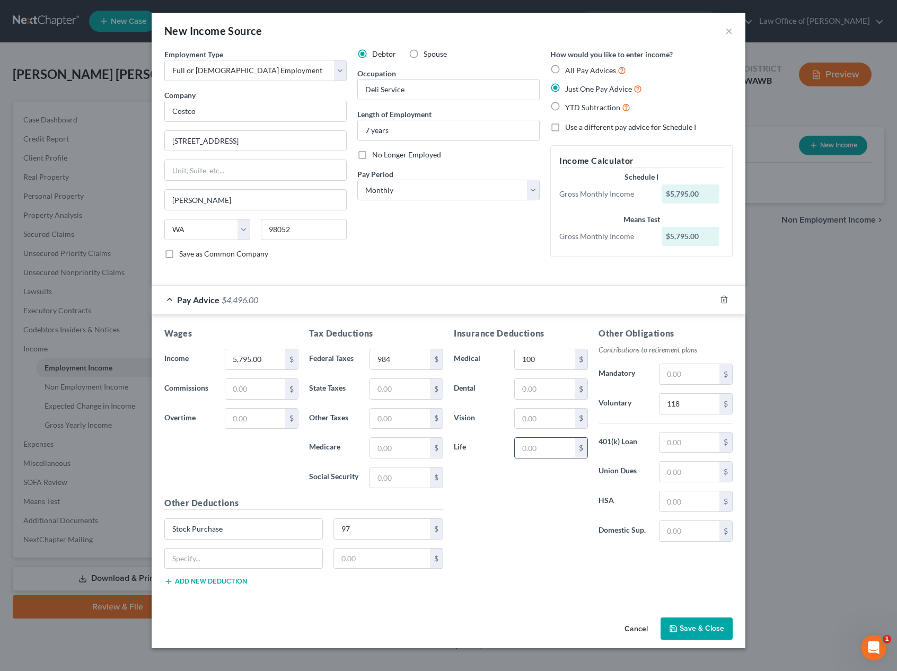
click at [540, 440] on input "text" at bounding box center [545, 448] width 60 height 20
type input "43"
click at [704, 629] on button "Save & Close" at bounding box center [697, 629] width 72 height 22
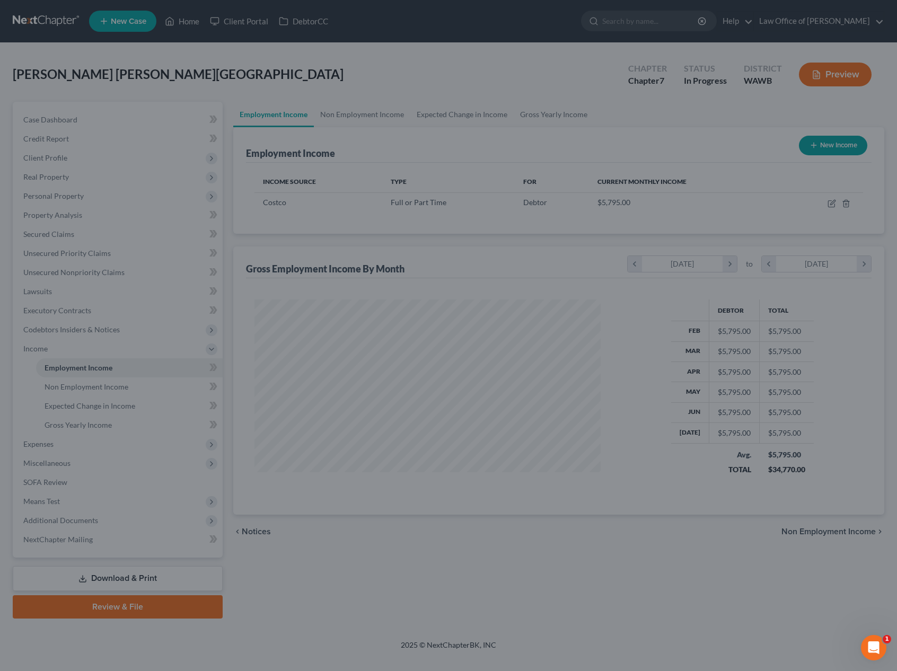
scroll to position [190, 367]
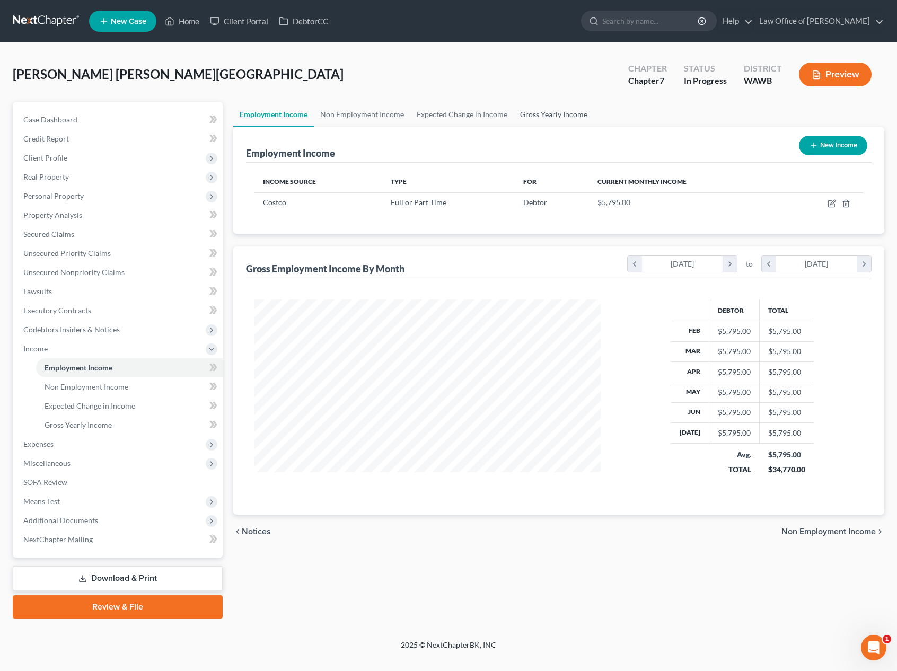
click at [556, 116] on link "Gross Yearly Income" at bounding box center [554, 114] width 80 height 25
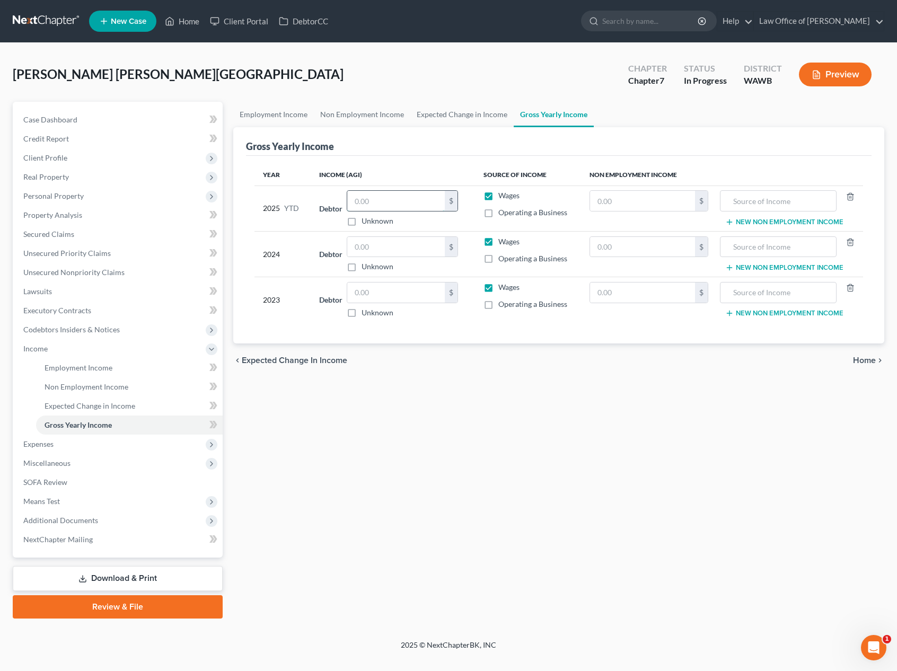
click at [364, 203] on input "text" at bounding box center [396, 201] width 98 height 20
type input "7"
type input "40,563.00"
click at [390, 246] on input "text" at bounding box center [396, 247] width 98 height 20
click at [2, 331] on div "Carbajal Pino, Kenia Upgraded Chapter Chapter 7 Status In Progress District WAW…" at bounding box center [448, 341] width 897 height 597
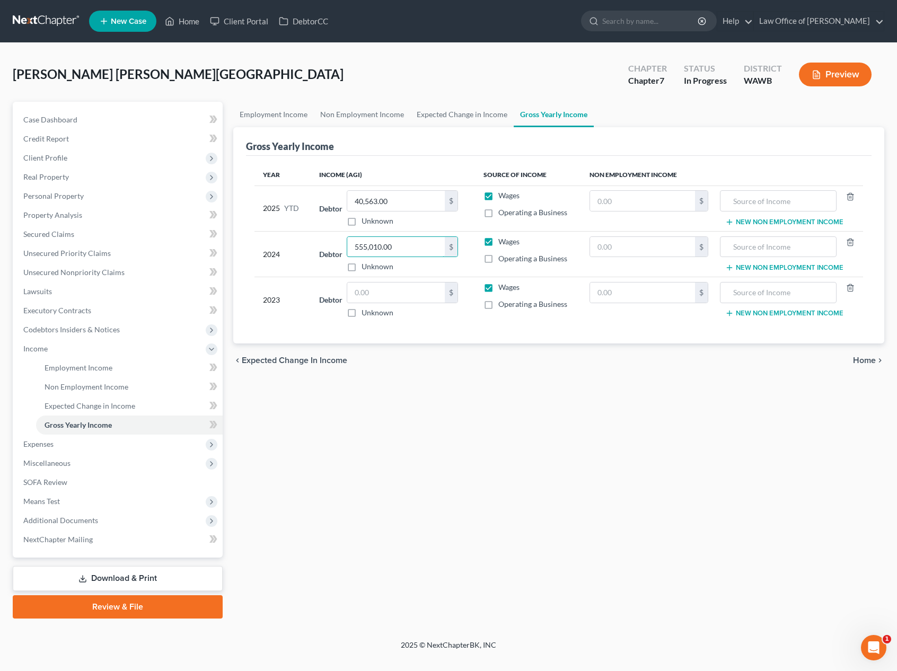
drag, startPoint x: 412, startPoint y: 247, endPoint x: 262, endPoint y: 238, distance: 150.3
click at [262, 238] on tr "2024 Debtor 555,010.00 $ Unknown Balance Undetermined 555,010.00 $ Unknown Wage…" at bounding box center [559, 254] width 609 height 46
drag, startPoint x: 428, startPoint y: 244, endPoint x: 259, endPoint y: 244, distance: 169.7
click at [264, 244] on tr "2024 Debtor 555,010.00 $ Unknown Balance Undetermined 555,010.00 $ Unknown Wage…" at bounding box center [559, 254] width 609 height 46
type input "55,501.00"
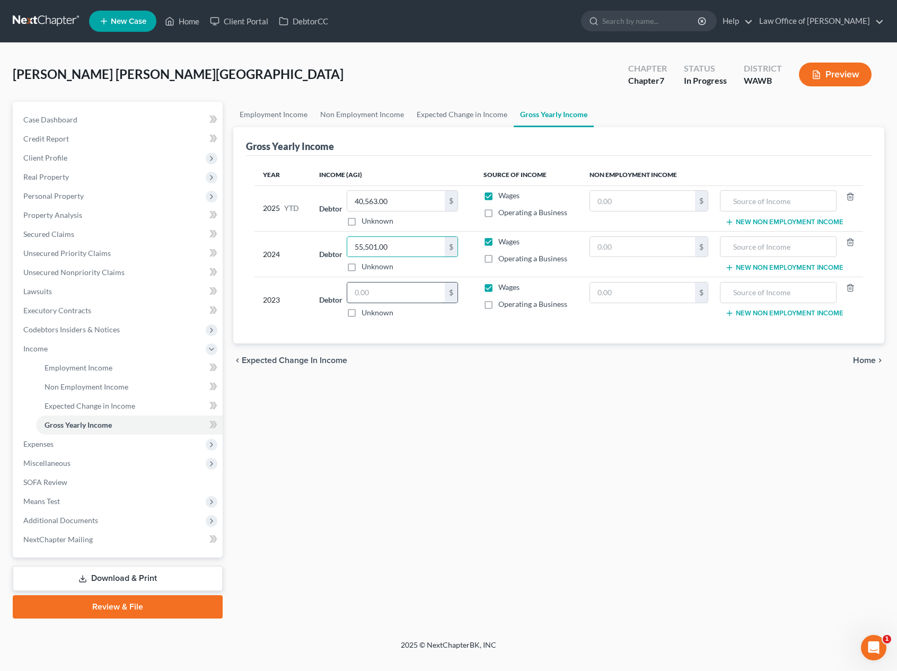
click at [379, 297] on input "text" at bounding box center [396, 293] width 98 height 20
type input "60,751.00"
click at [131, 438] on span "Expenses" at bounding box center [119, 444] width 208 height 19
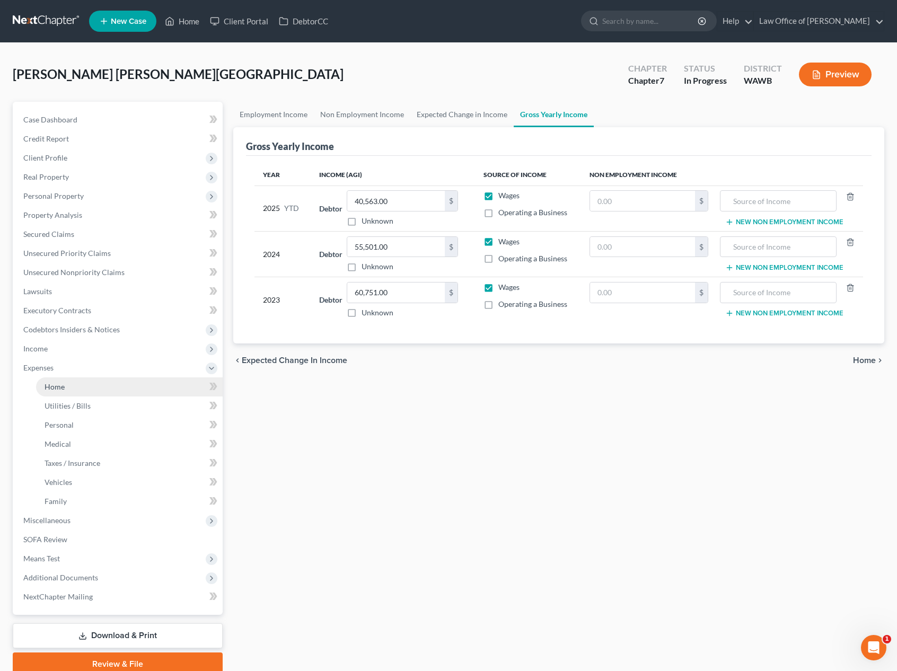
click at [75, 382] on link "Home" at bounding box center [129, 387] width 187 height 19
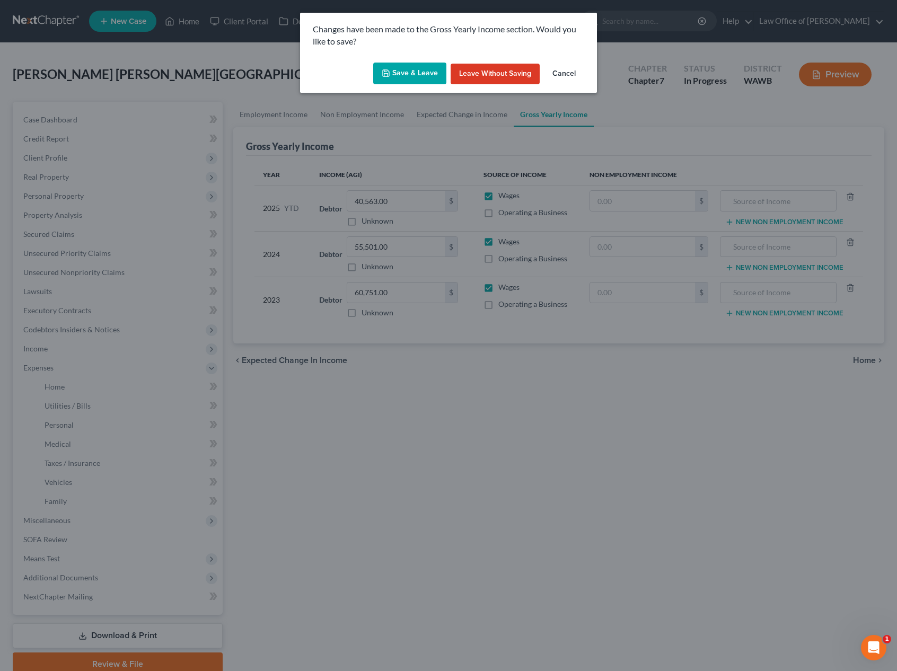
click at [429, 71] on button "Save & Leave" at bounding box center [409, 74] width 73 height 22
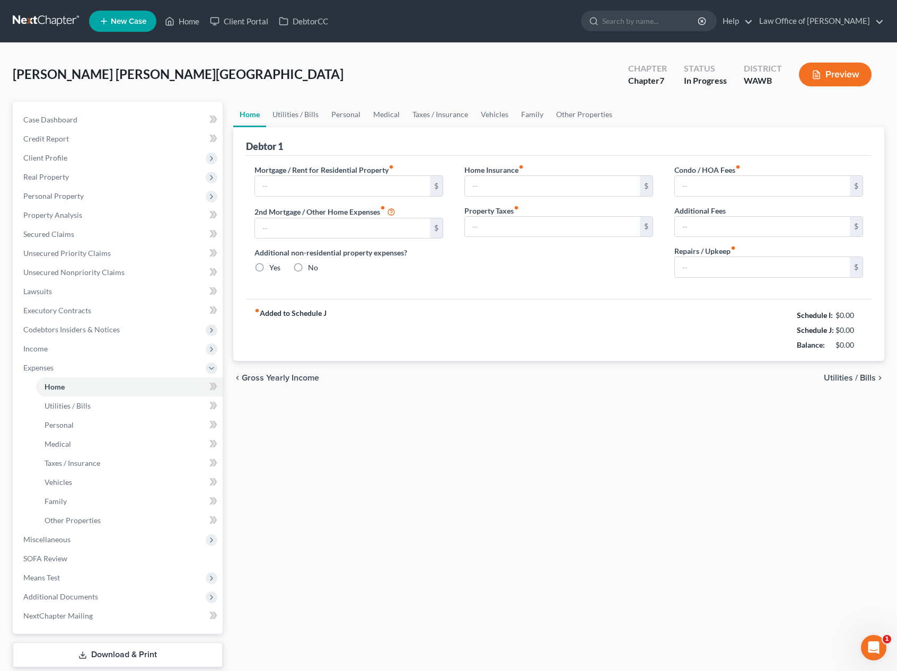
type input "2,000.00"
type input "0.00"
radio input "true"
type input "0.00"
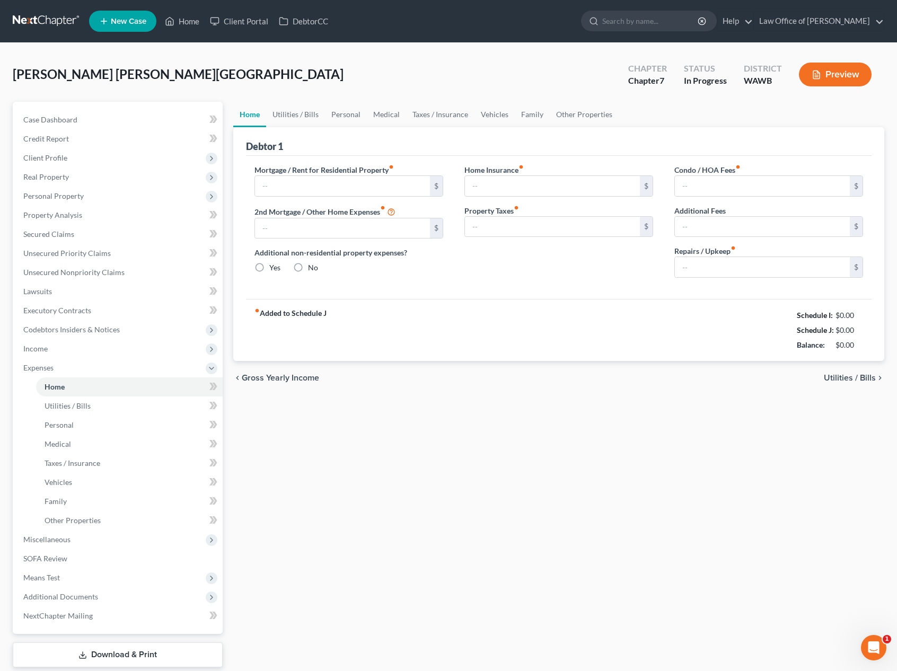
type input "0.00"
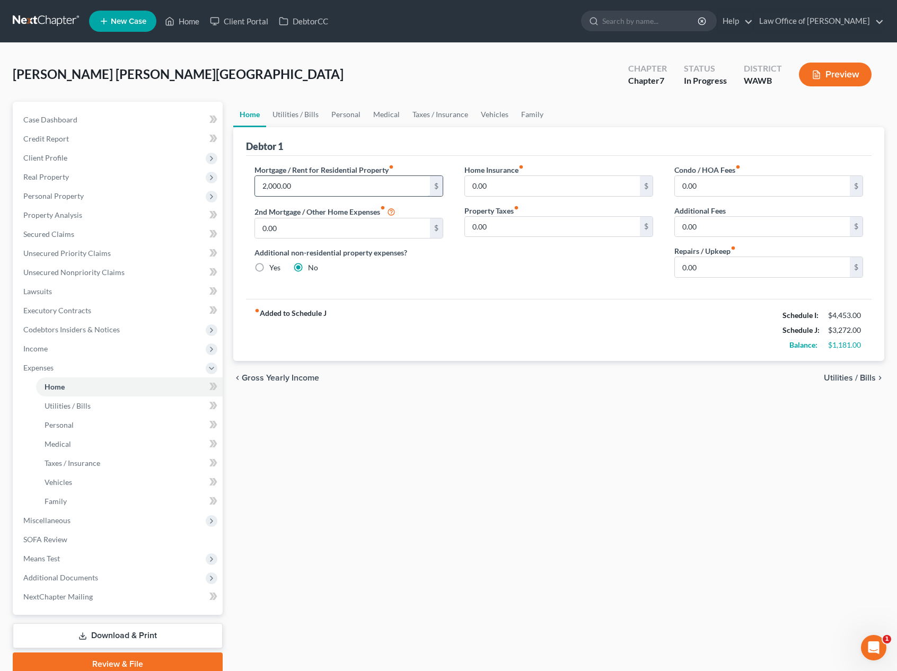
click at [309, 185] on input "2,000.00" at bounding box center [342, 186] width 175 height 20
type input "2,200.00"
click at [293, 110] on link "Utilities / Bills" at bounding box center [295, 114] width 59 height 25
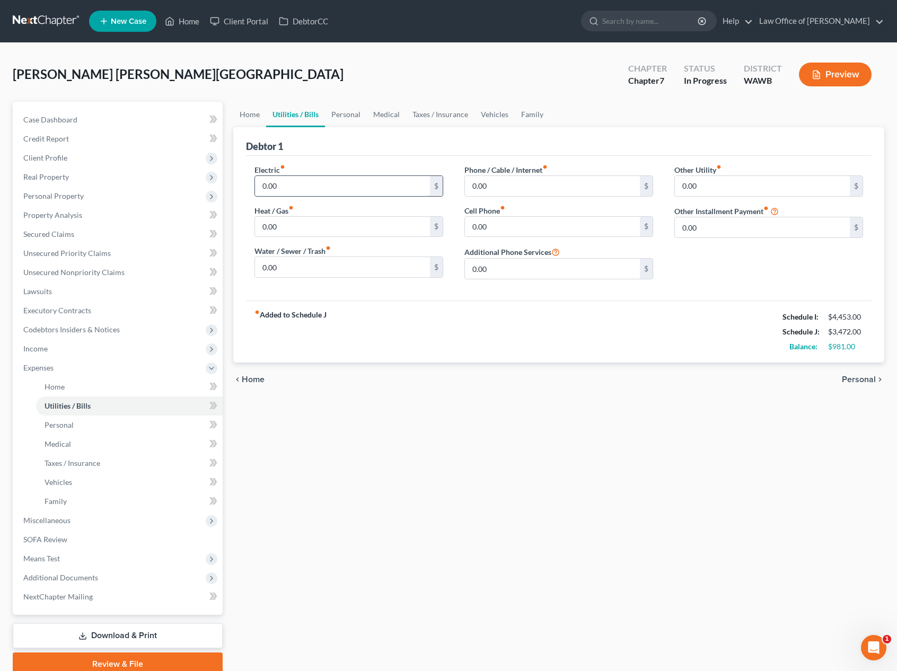
click at [318, 177] on input "0.00" at bounding box center [342, 186] width 175 height 20
type input "60.00"
click at [475, 183] on input "0.00" at bounding box center [552, 186] width 175 height 20
type input "50.00"
click at [504, 226] on input "0.00" at bounding box center [552, 227] width 175 height 20
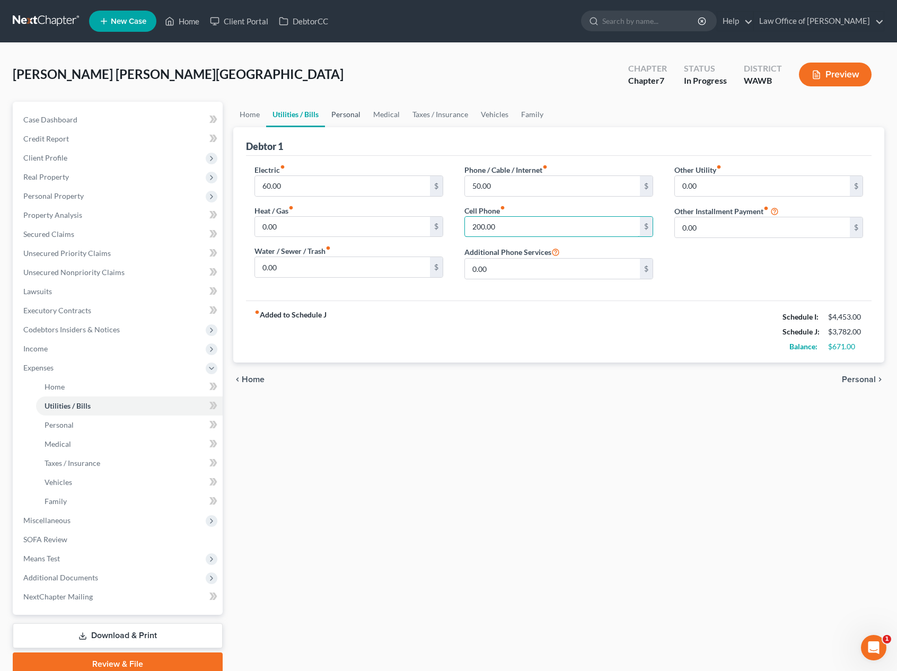
type input "200.00"
click at [337, 108] on link "Personal" at bounding box center [346, 114] width 42 height 25
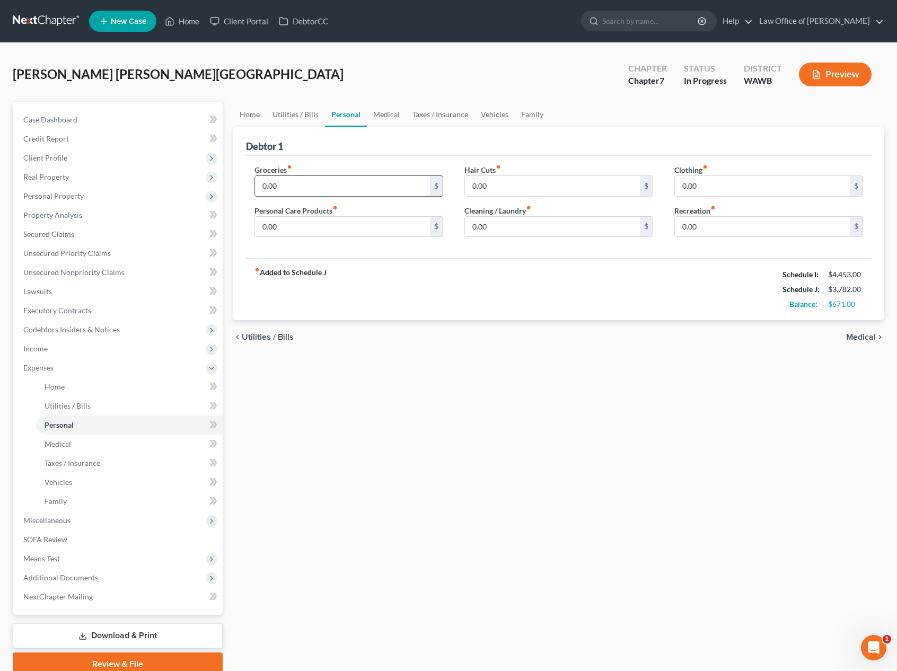
click at [303, 192] on input "0.00" at bounding box center [342, 186] width 175 height 20
click at [374, 110] on link "Medical" at bounding box center [386, 114] width 39 height 25
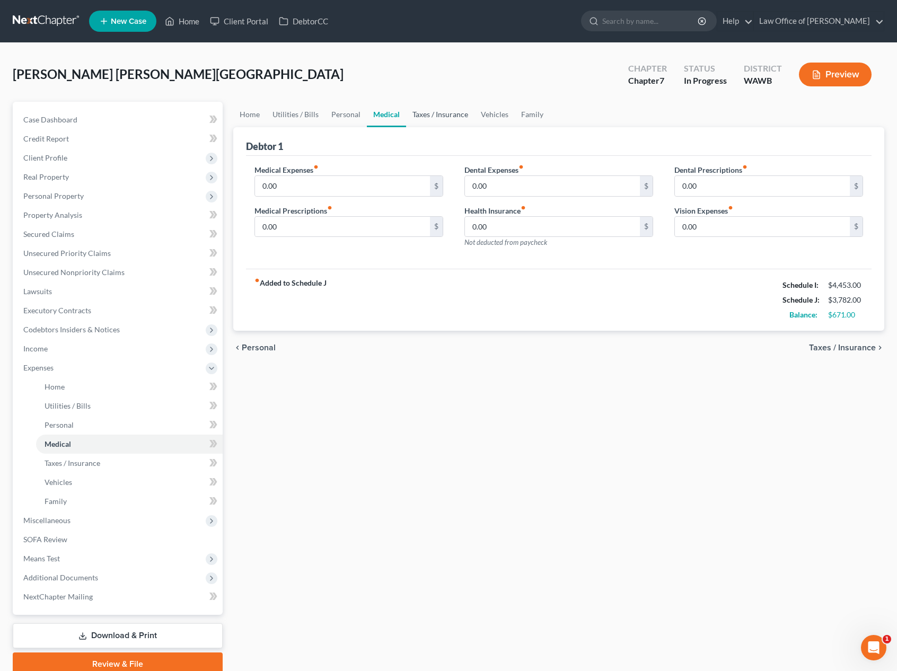
click at [418, 112] on link "Taxes / Insurance" at bounding box center [440, 114] width 68 height 25
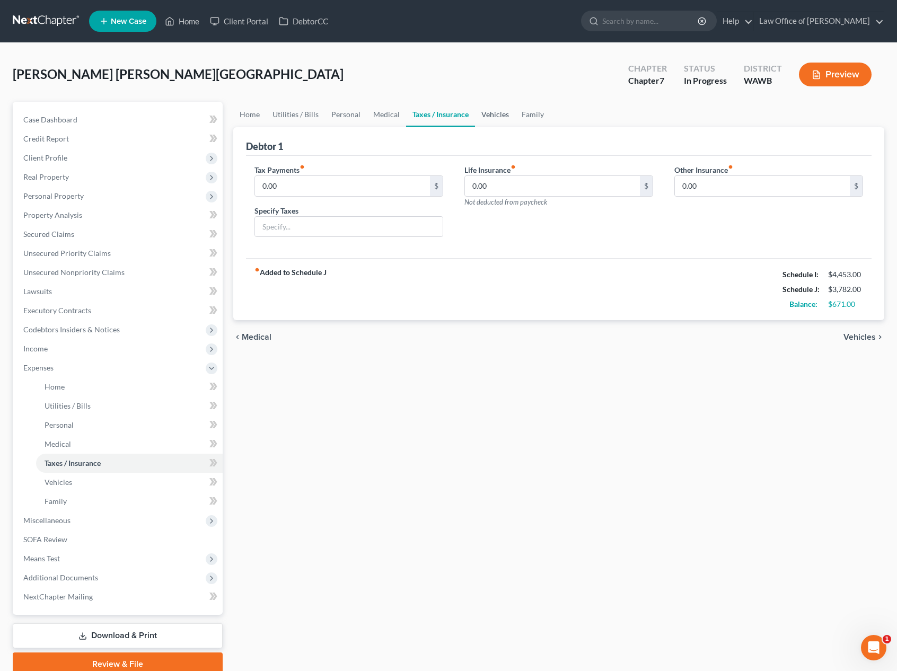
click at [489, 115] on link "Vehicles" at bounding box center [495, 114] width 40 height 25
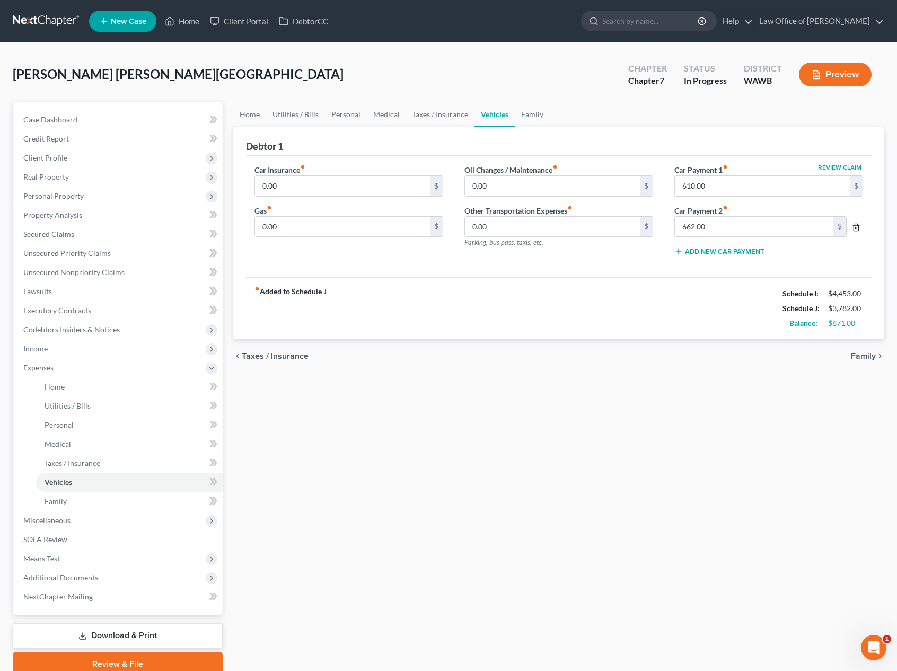
click at [855, 229] on line "button" at bounding box center [855, 228] width 0 height 2
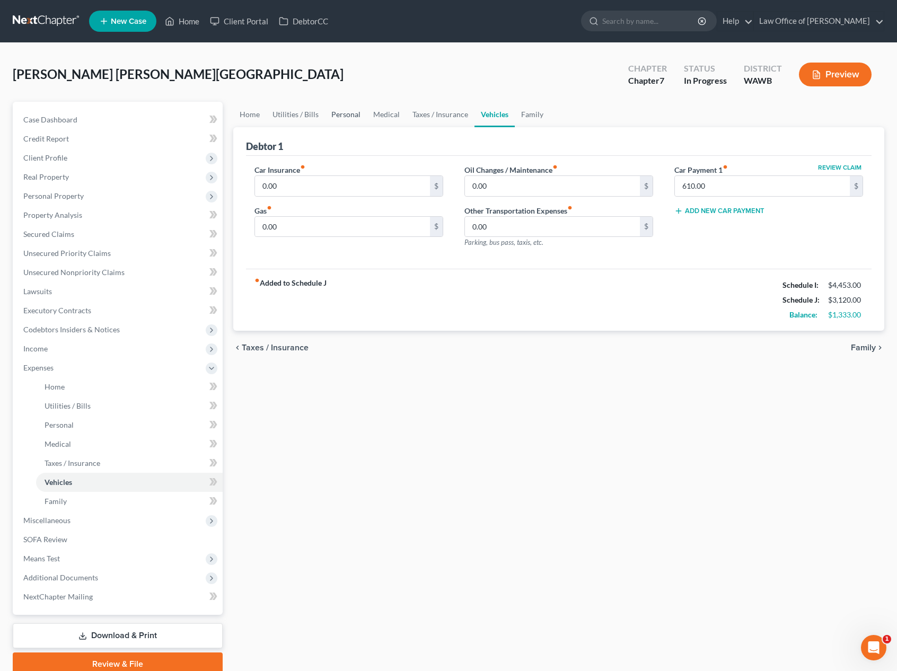
click at [355, 117] on link "Personal" at bounding box center [346, 114] width 42 height 25
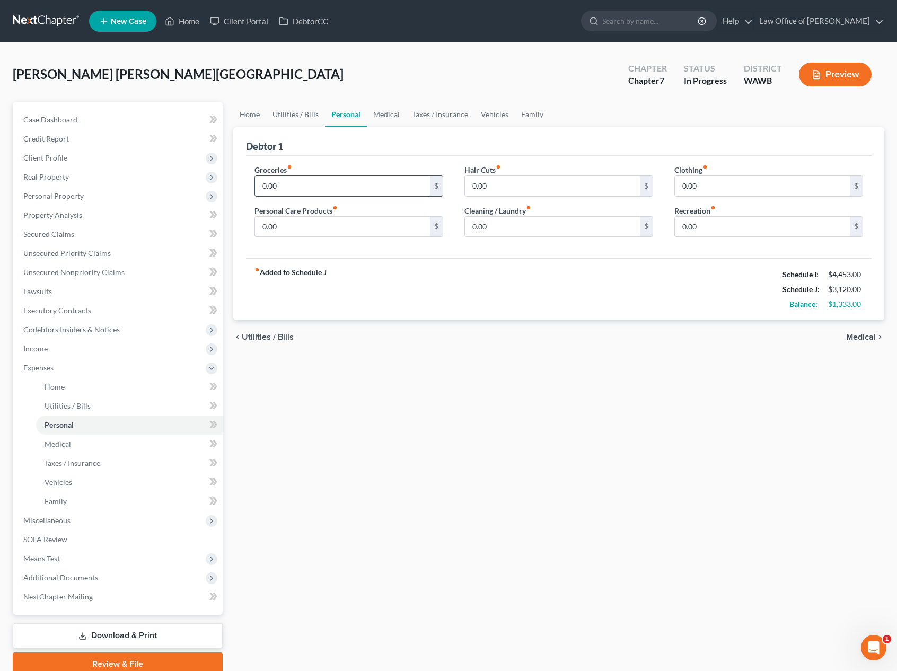
click at [312, 183] on input "0.00" at bounding box center [342, 186] width 175 height 20
type input "800.00"
type input "100"
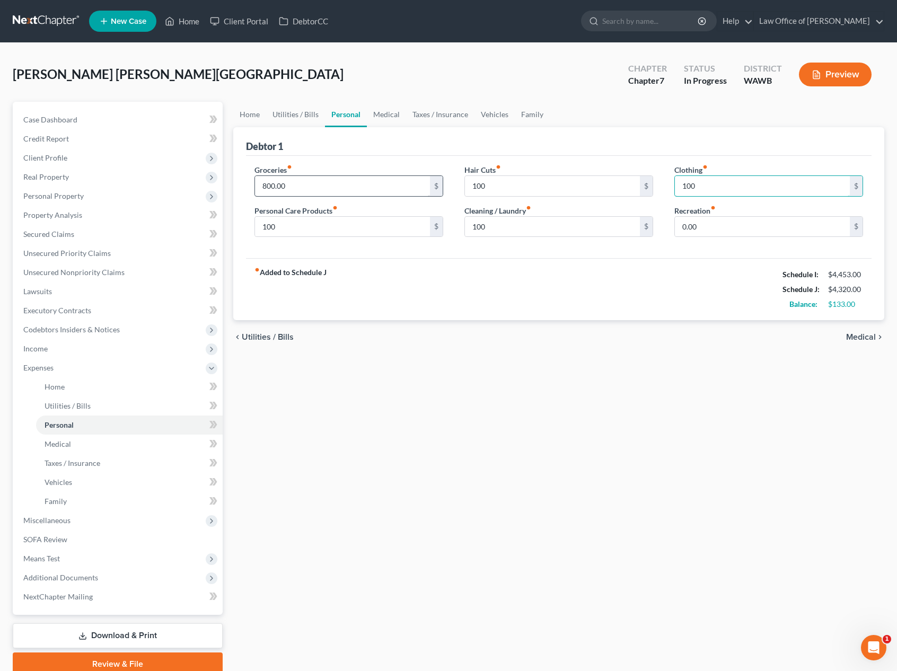
type input "100"
click at [271, 184] on input "800.00" at bounding box center [342, 186] width 175 height 20
click at [331, 220] on input "100" at bounding box center [342, 227] width 175 height 20
drag, startPoint x: 326, startPoint y: 223, endPoint x: 205, endPoint y: 216, distance: 121.1
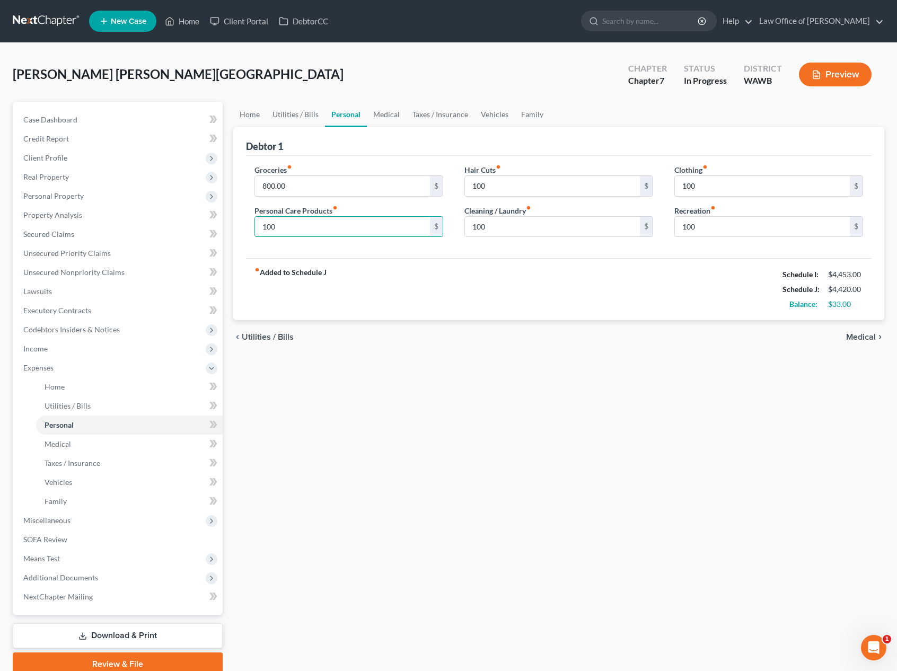
click at [216, 216] on div "Petition Navigation Case Dashboard Payments Invoices Payments Payments Credit R…" at bounding box center [448, 389] width 882 height 574
type input "50"
click at [508, 224] on input "100" at bounding box center [552, 227] width 175 height 20
type input "50"
click at [385, 108] on link "Medical" at bounding box center [386, 114] width 39 height 25
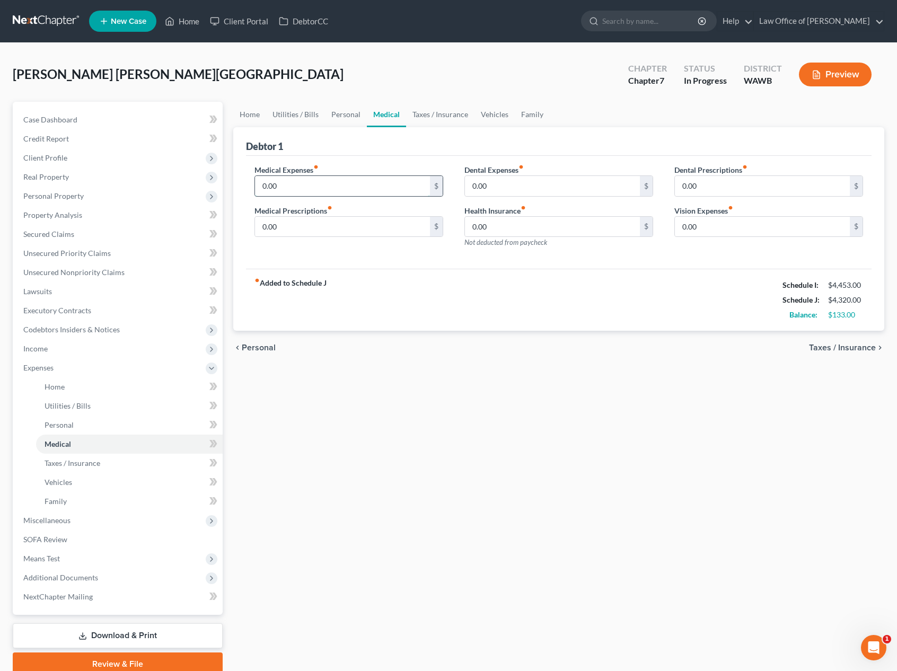
click at [326, 179] on input "0.00" at bounding box center [342, 186] width 175 height 20
type input "50.00"
click at [507, 113] on link "Vehicles" at bounding box center [495, 114] width 40 height 25
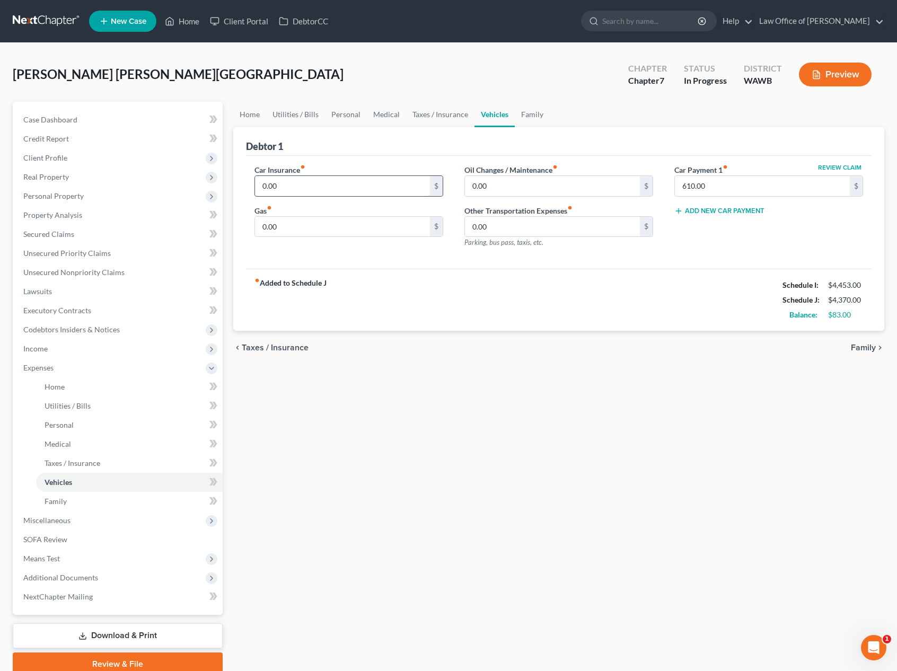
click at [295, 187] on input "0.00" at bounding box center [342, 186] width 175 height 20
click at [340, 114] on link "Personal" at bounding box center [346, 114] width 42 height 25
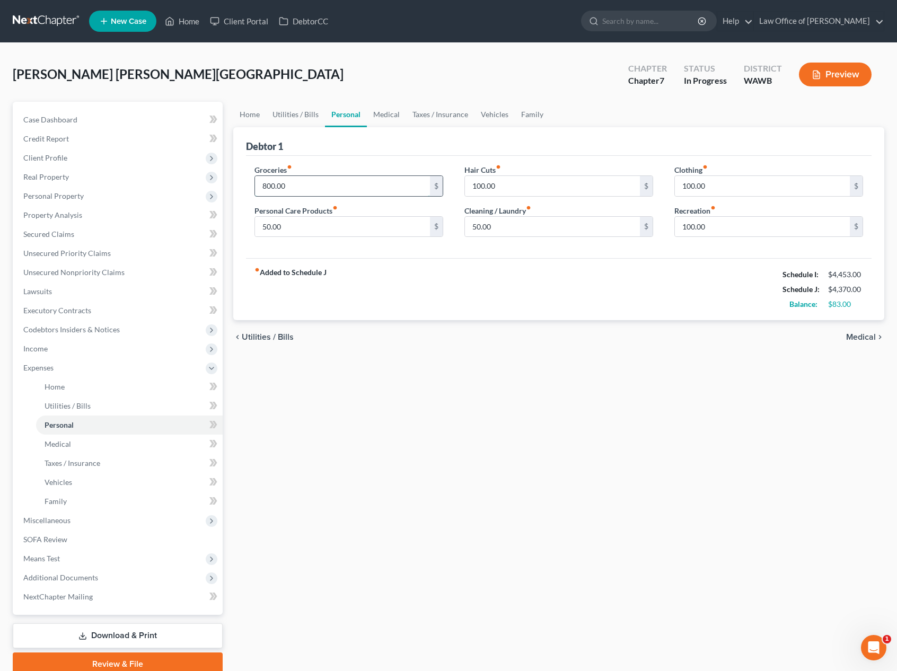
click at [296, 191] on input "800.00" at bounding box center [342, 186] width 175 height 20
type input "500.00"
click at [493, 116] on link "Vehicles" at bounding box center [495, 114] width 40 height 25
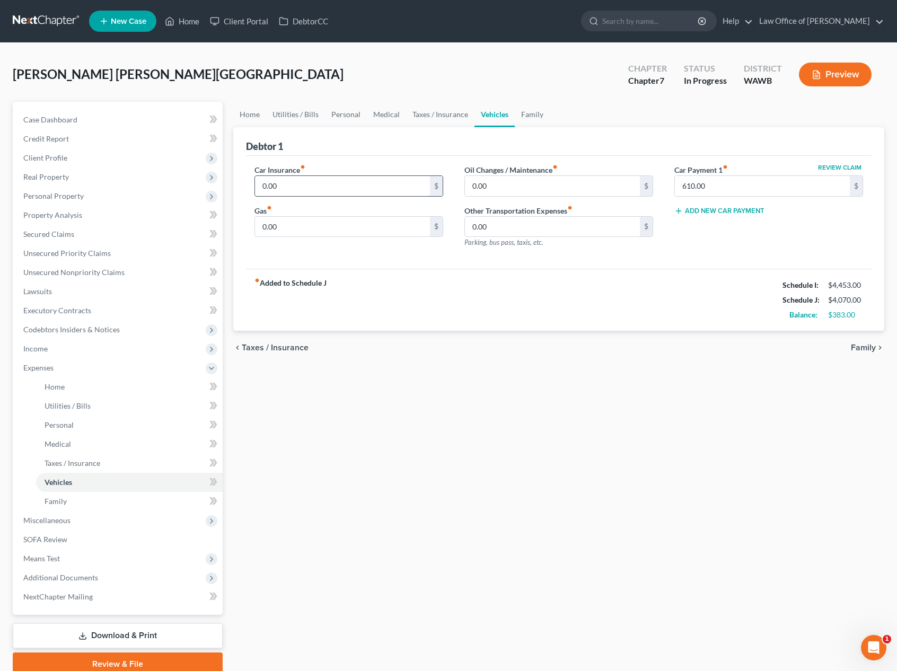
click at [282, 192] on input "0.00" at bounding box center [342, 186] width 175 height 20
click at [319, 180] on input "583.00" at bounding box center [342, 186] width 175 height 20
type input "3"
type input "292.00"
type input "130"
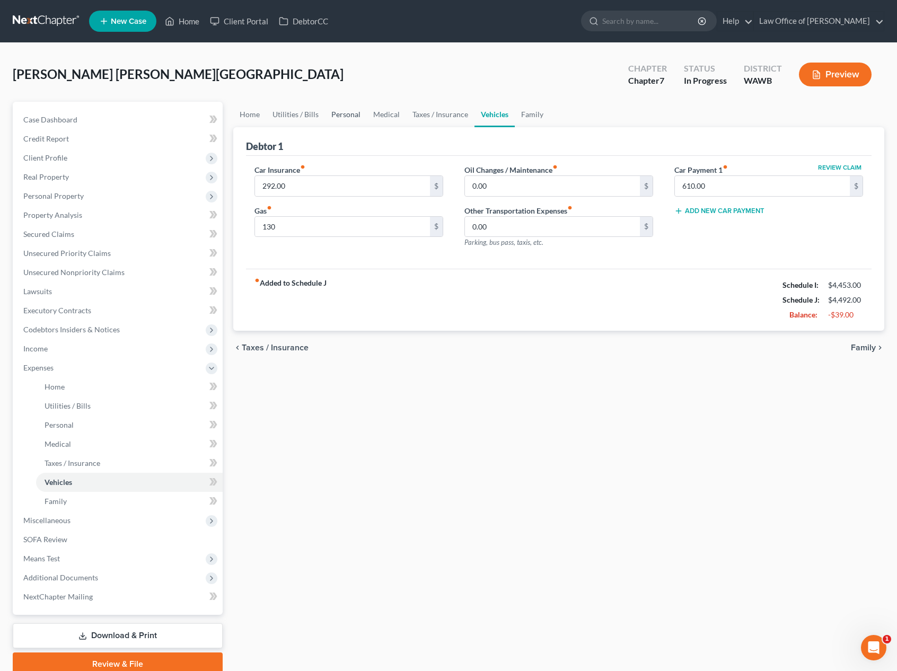
click at [346, 118] on link "Personal" at bounding box center [346, 114] width 42 height 25
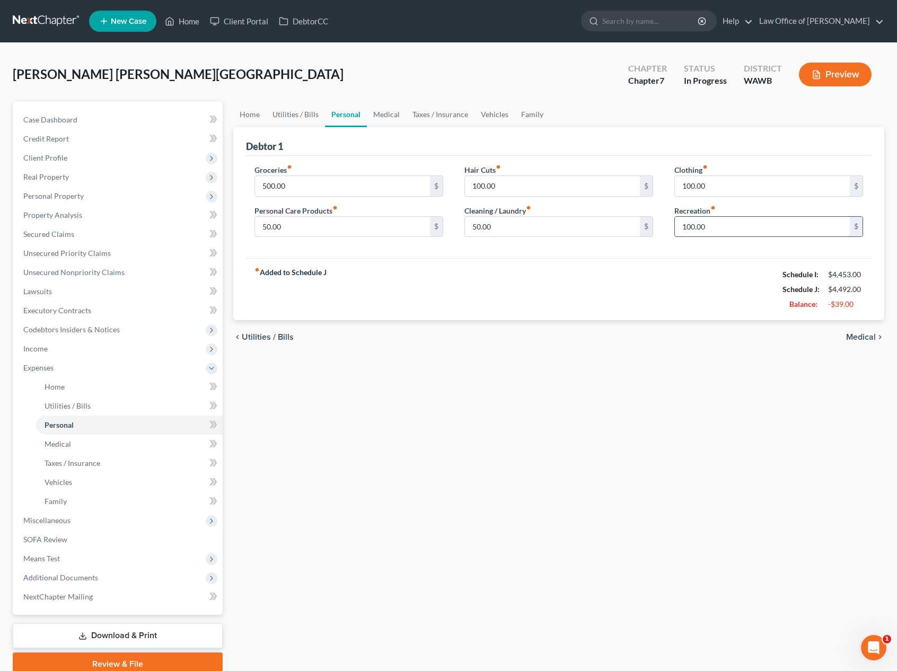
click at [721, 226] on input "100.00" at bounding box center [762, 227] width 175 height 20
type input "50"
click at [591, 278] on div "fiber_manual_record Added to Schedule J Schedule I: $4,453.00 Schedule J: $4,44…" at bounding box center [559, 289] width 626 height 62
click at [712, 187] on input "100.00" at bounding box center [762, 186] width 175 height 20
click at [593, 312] on div "fiber_manual_record Added to Schedule J Schedule I: $4,453.00 Schedule J: $4,39…" at bounding box center [559, 289] width 626 height 62
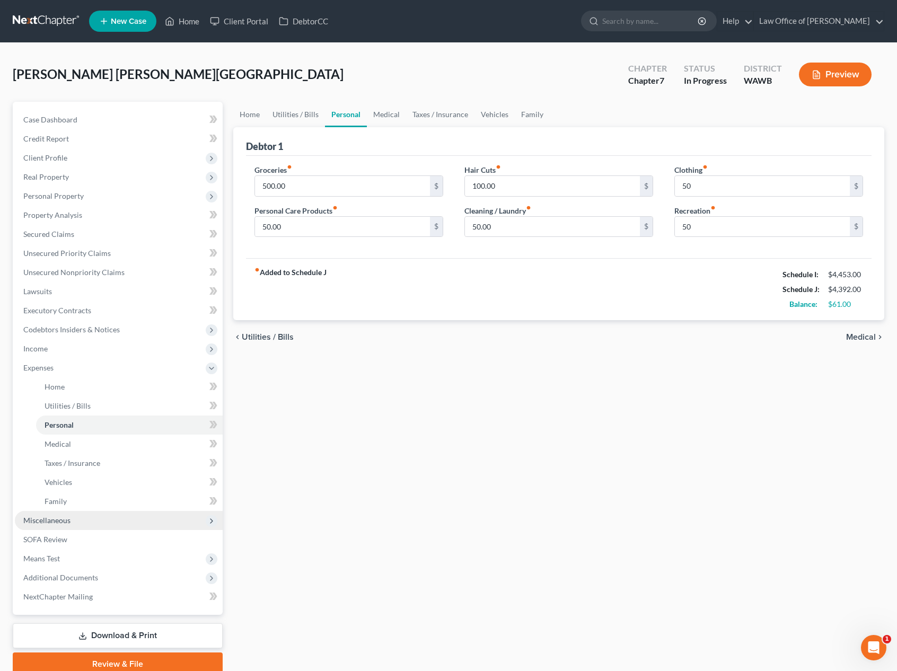
click at [56, 522] on span "Miscellaneous" at bounding box center [46, 520] width 47 height 9
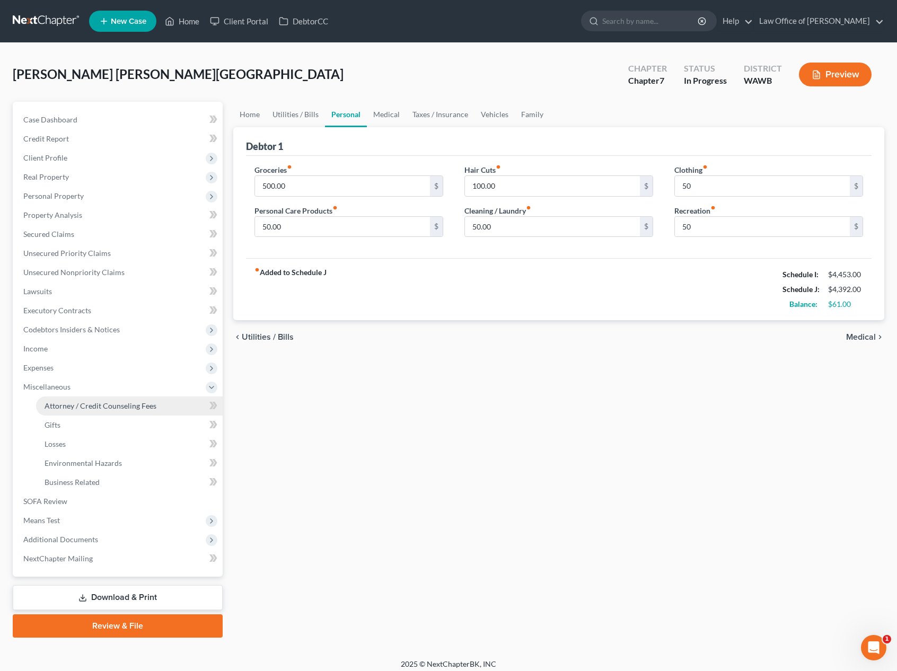
click at [77, 408] on span "Attorney / Credit Counseling Fees" at bounding box center [101, 405] width 112 height 9
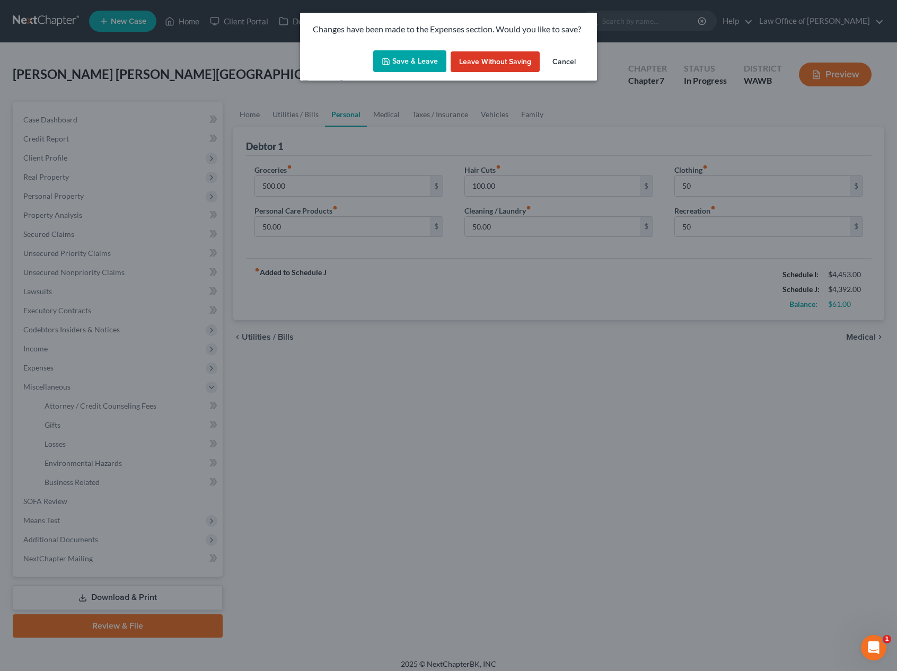
click at [404, 62] on button "Save & Leave" at bounding box center [409, 61] width 73 height 22
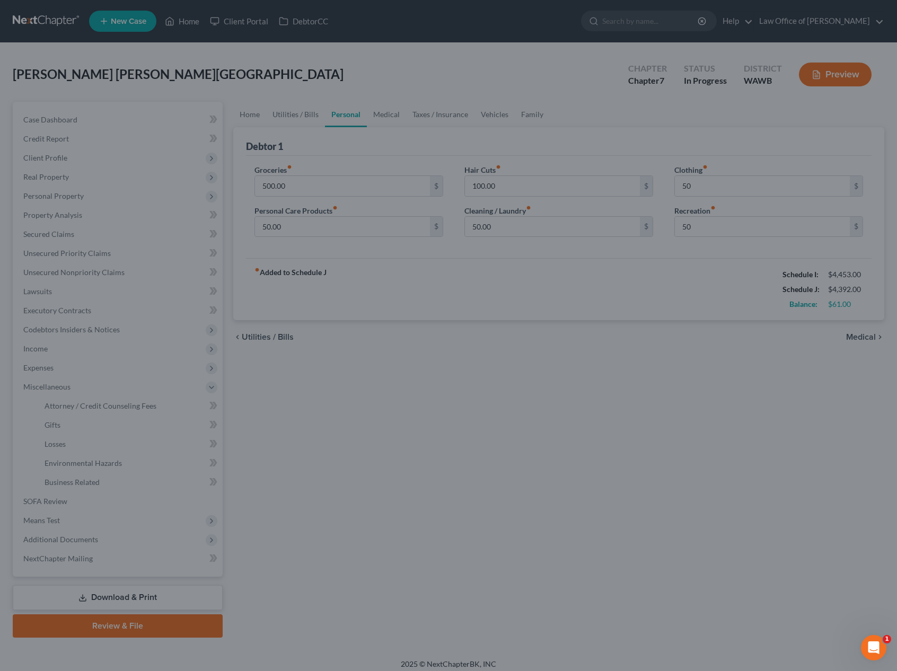
type input "50.00"
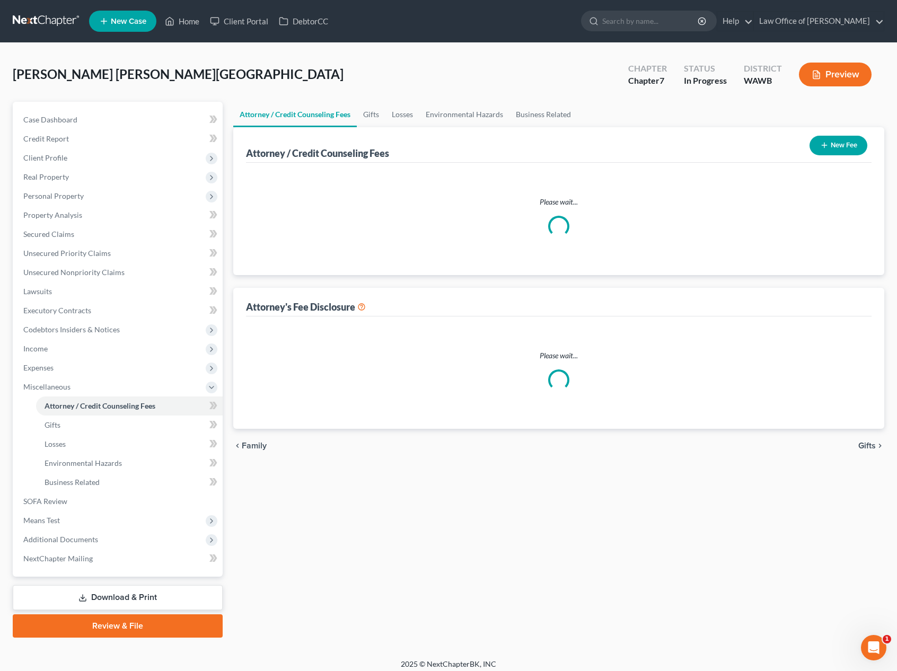
select select "0"
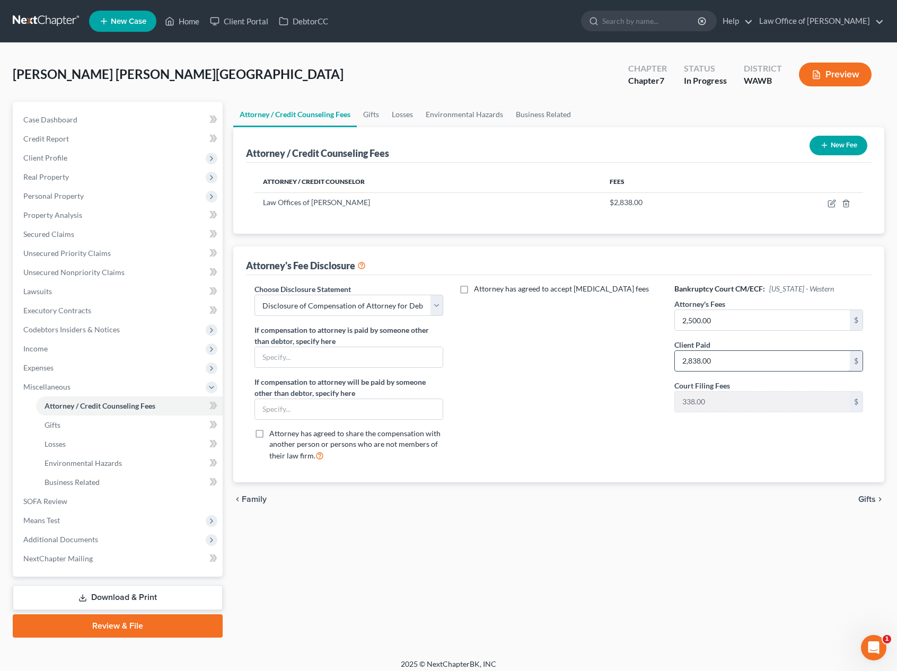
click at [723, 358] on input "2,838.00" at bounding box center [762, 361] width 175 height 20
type input "2,500.00"
click at [833, 198] on td at bounding box center [801, 202] width 123 height 20
click at [831, 205] on icon "button" at bounding box center [832, 203] width 8 height 8
select select "50"
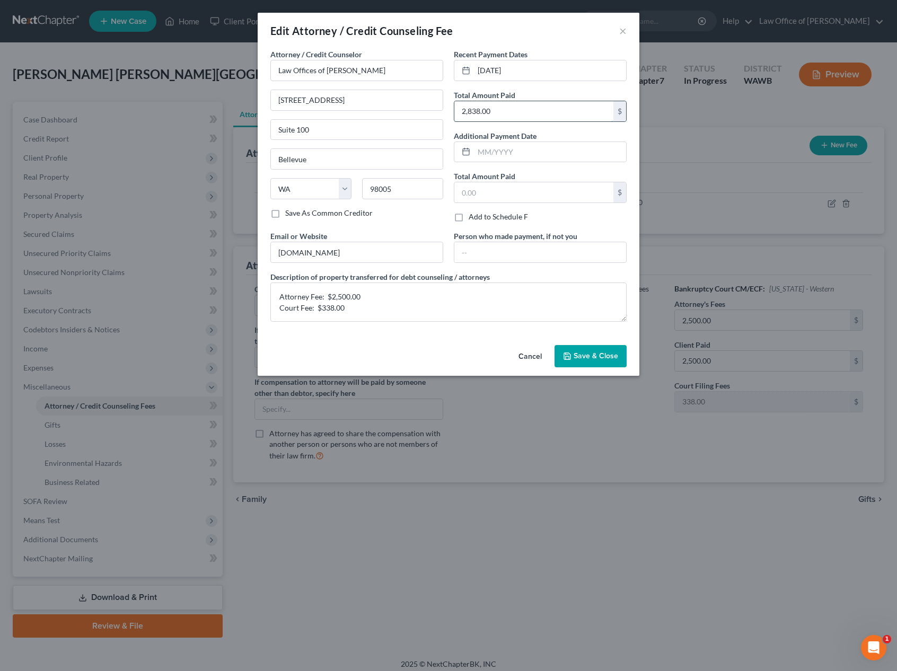
click at [503, 109] on input "2,838.00" at bounding box center [533, 111] width 159 height 20
click at [567, 360] on icon "button" at bounding box center [567, 356] width 8 height 8
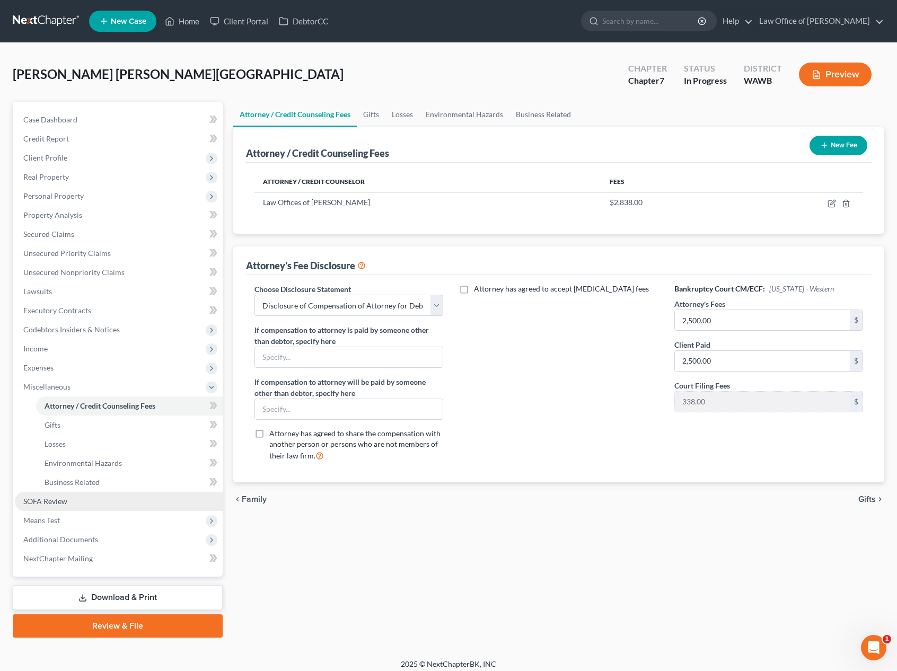
click at [49, 499] on span "SOFA Review" at bounding box center [45, 501] width 44 height 9
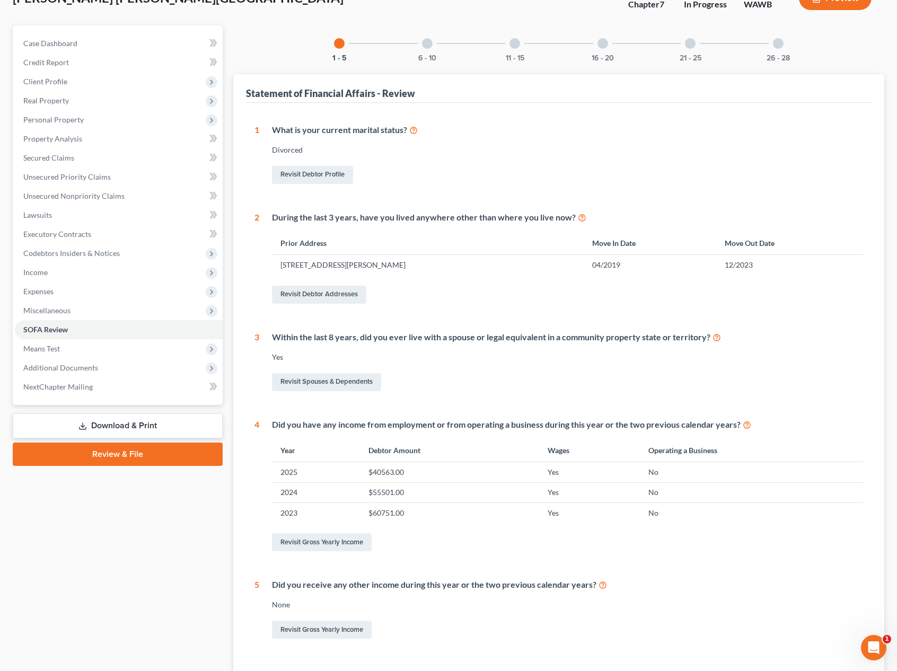
scroll to position [49, 0]
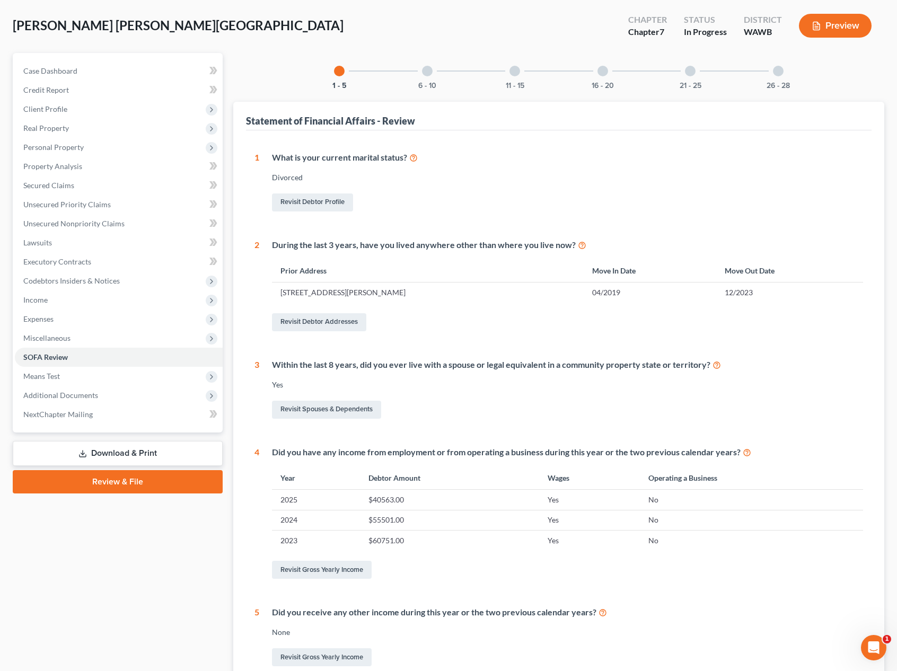
click at [424, 78] on div "6 - 10" at bounding box center [427, 71] width 36 height 36
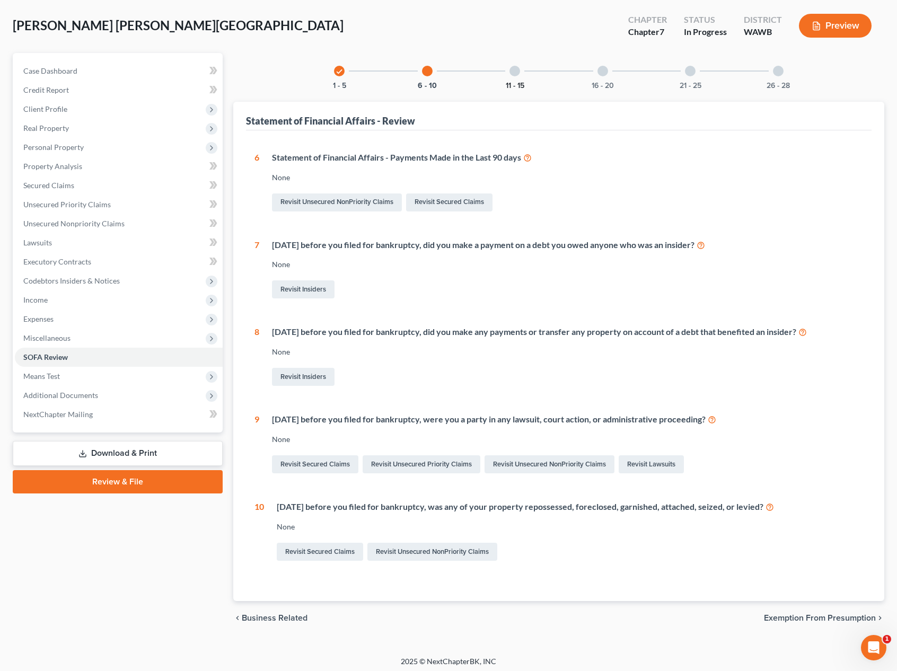
click at [511, 87] on button "11 - 15" at bounding box center [515, 85] width 19 height 7
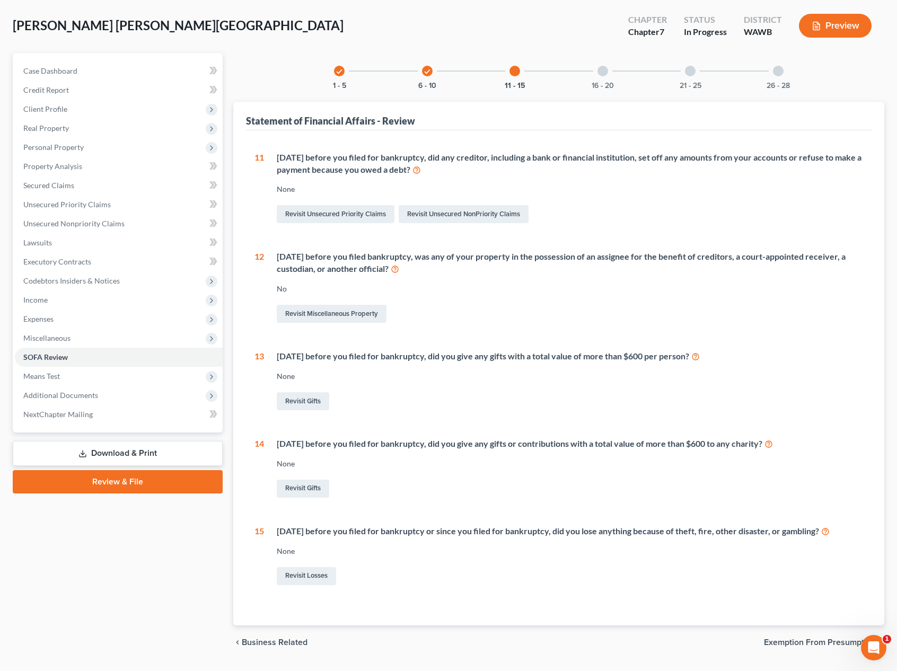
click at [606, 72] on div at bounding box center [603, 71] width 11 height 11
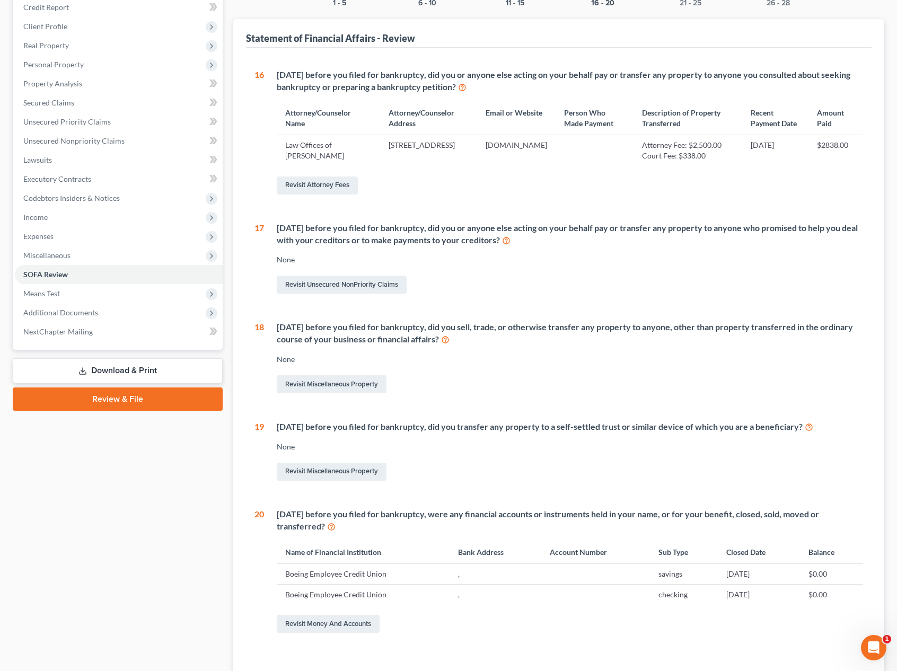
scroll to position [99, 0]
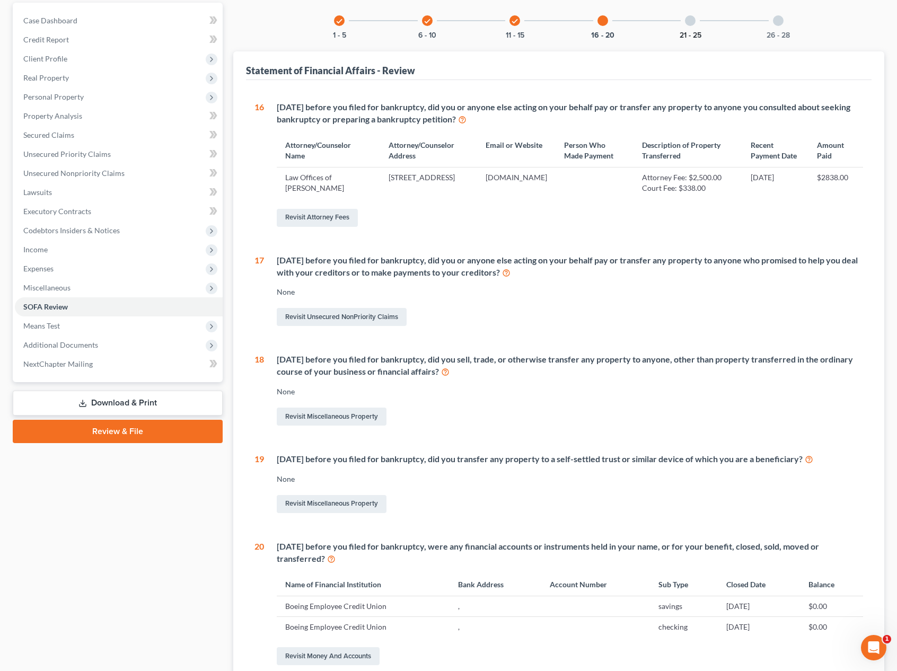
click at [680, 34] on button "21 - 25" at bounding box center [691, 35] width 22 height 7
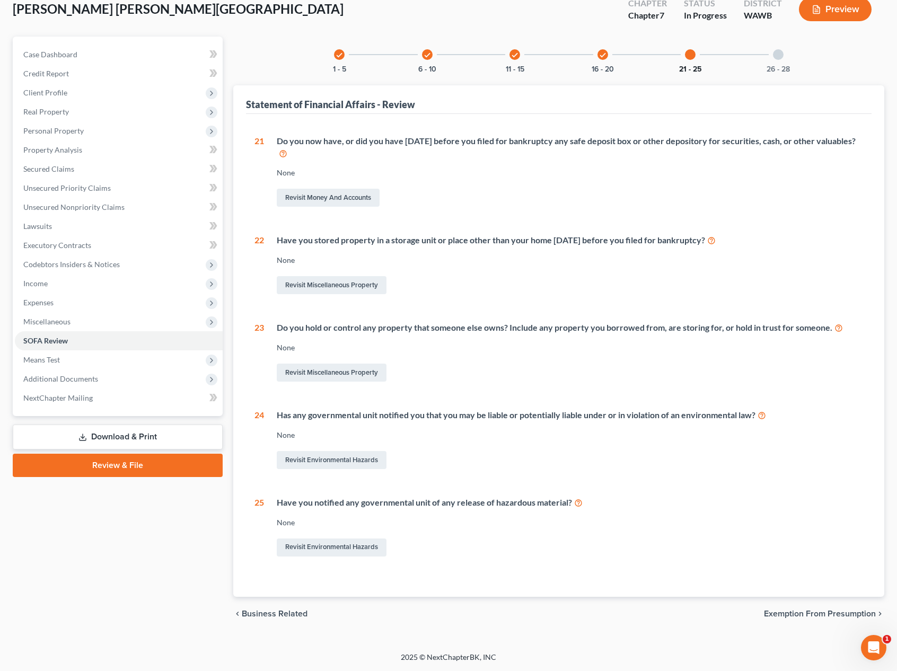
scroll to position [65, 0]
click at [778, 58] on div at bounding box center [778, 54] width 11 height 11
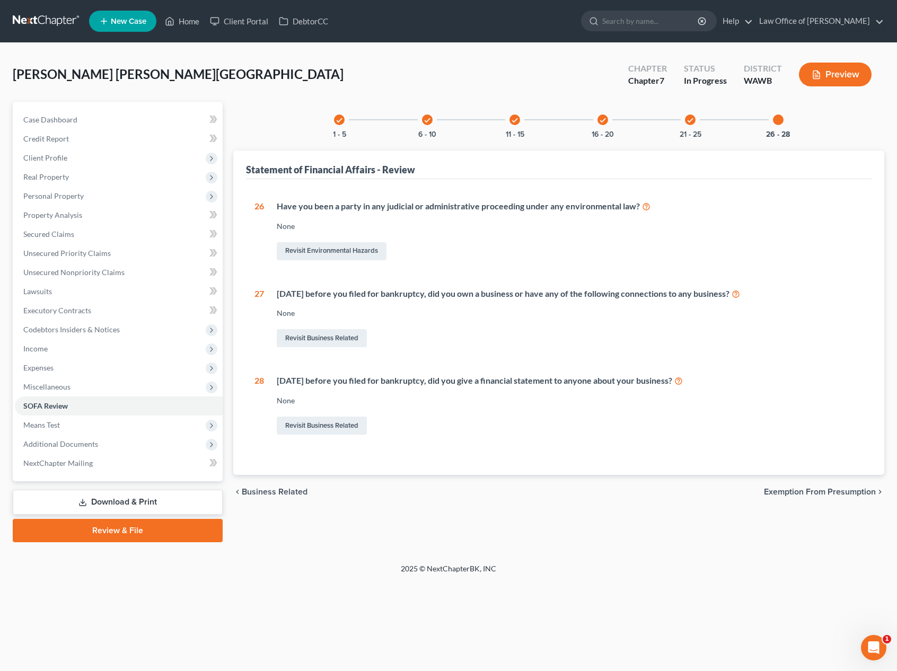
scroll to position [0, 0]
click at [110, 431] on span "Means Test" at bounding box center [119, 425] width 208 height 19
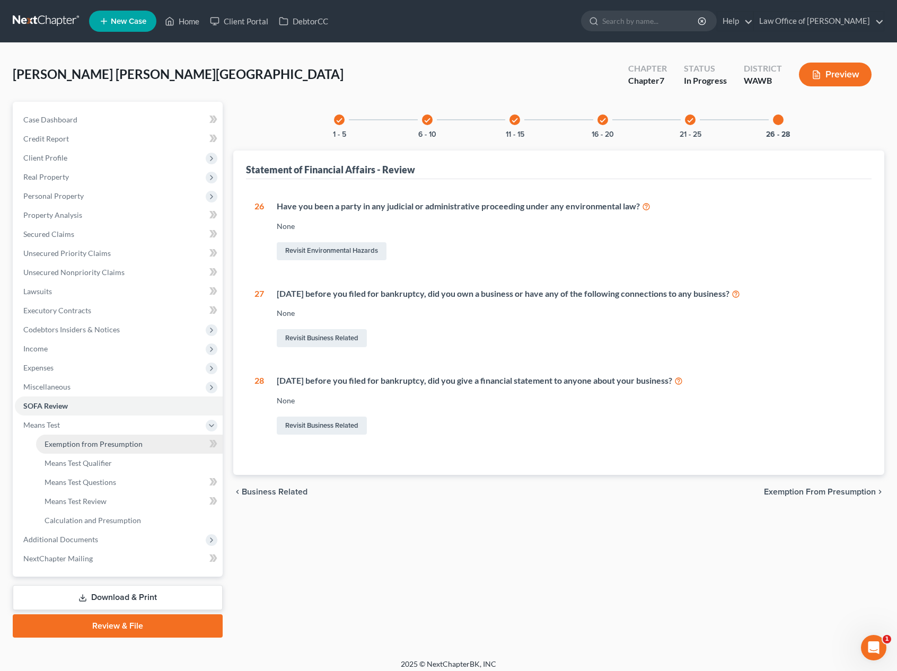
click at [106, 447] on span "Exemption from Presumption" at bounding box center [94, 444] width 98 height 9
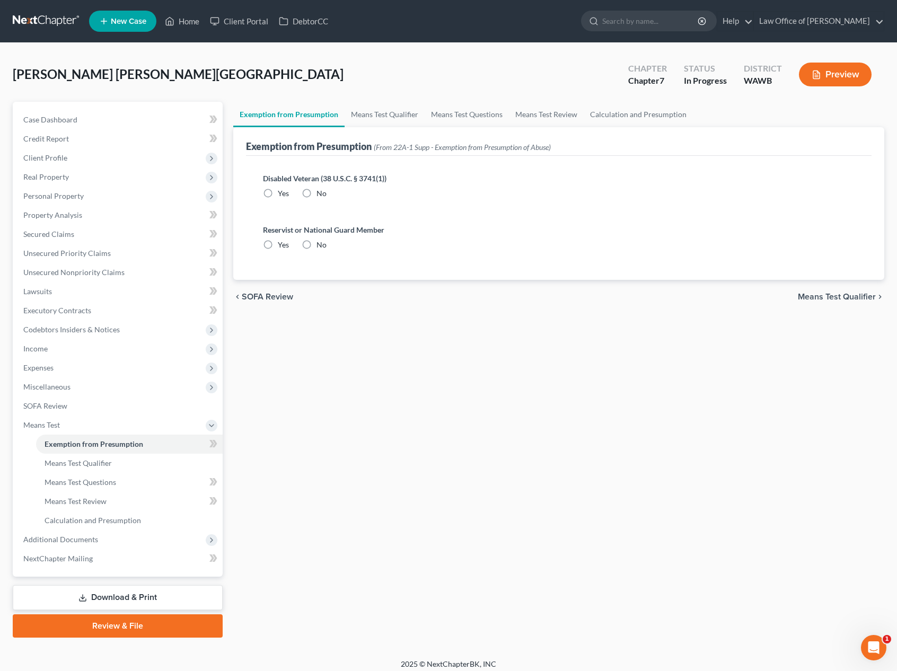
click at [317, 190] on label "No" at bounding box center [322, 193] width 10 height 11
click at [321, 190] on input "No" at bounding box center [324, 191] width 7 height 7
radio input "true"
click at [317, 243] on label "No" at bounding box center [322, 245] width 10 height 11
click at [321, 243] on input "No" at bounding box center [324, 243] width 7 height 7
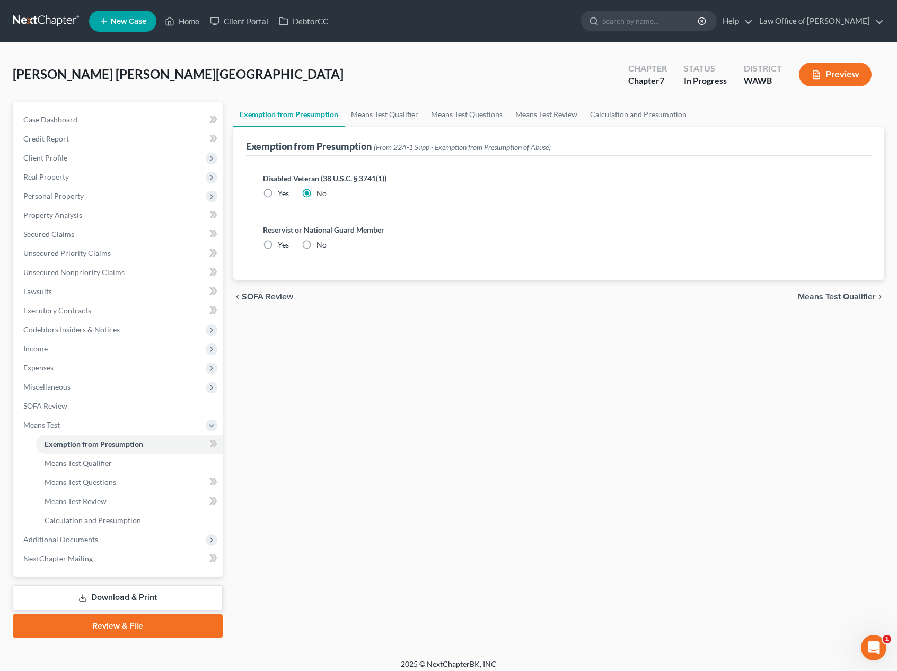
radio input "true"
click at [601, 119] on link "Calculation and Presumption" at bounding box center [638, 114] width 109 height 25
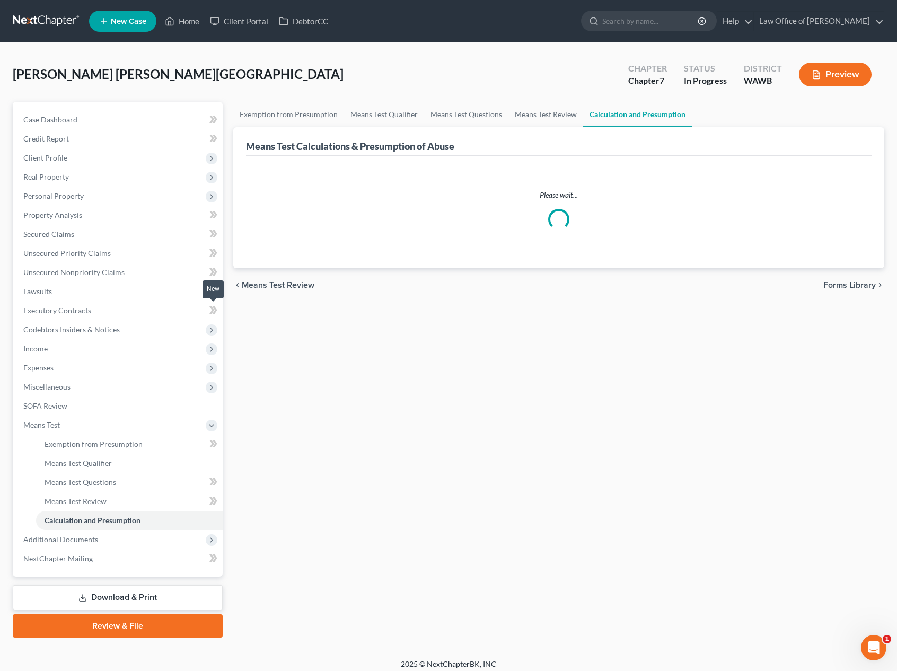
scroll to position [7, 0]
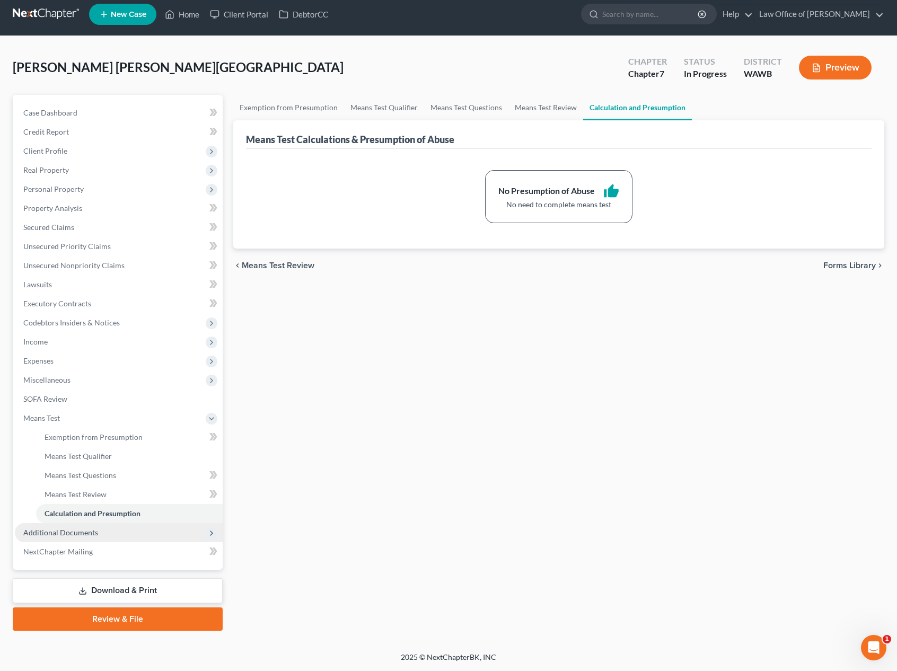
click at [92, 533] on span "Additional Documents" at bounding box center [60, 532] width 75 height 9
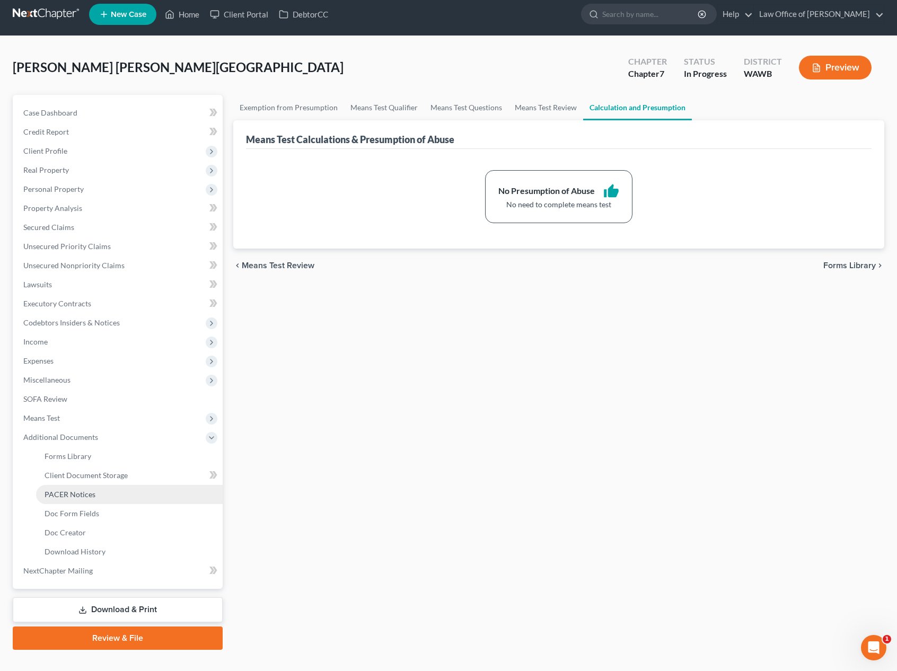
click at [93, 495] on span "PACER Notices" at bounding box center [70, 494] width 51 height 9
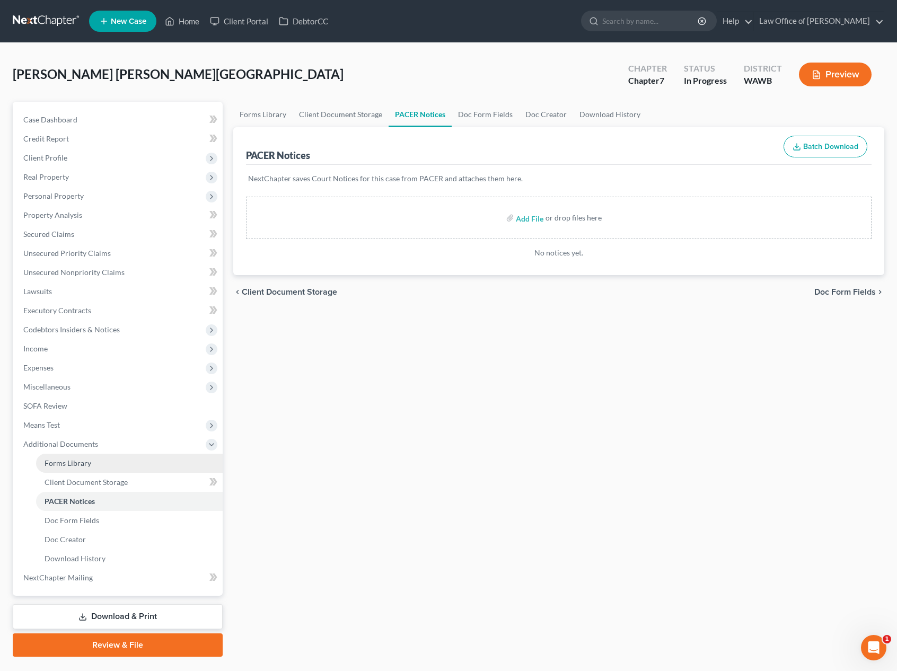
click at [84, 468] on link "Forms Library" at bounding box center [129, 463] width 187 height 19
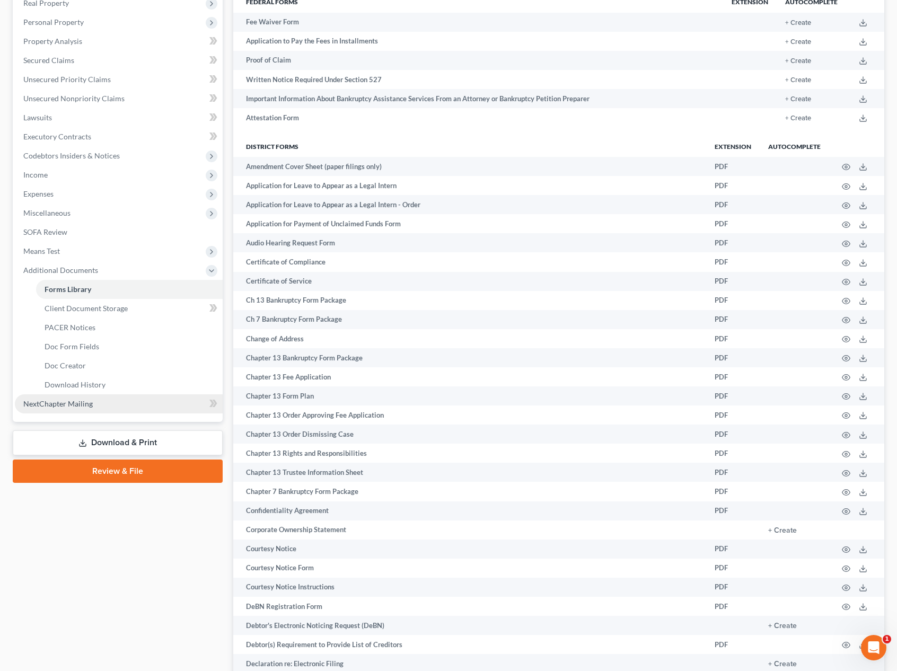
scroll to position [198, 0]
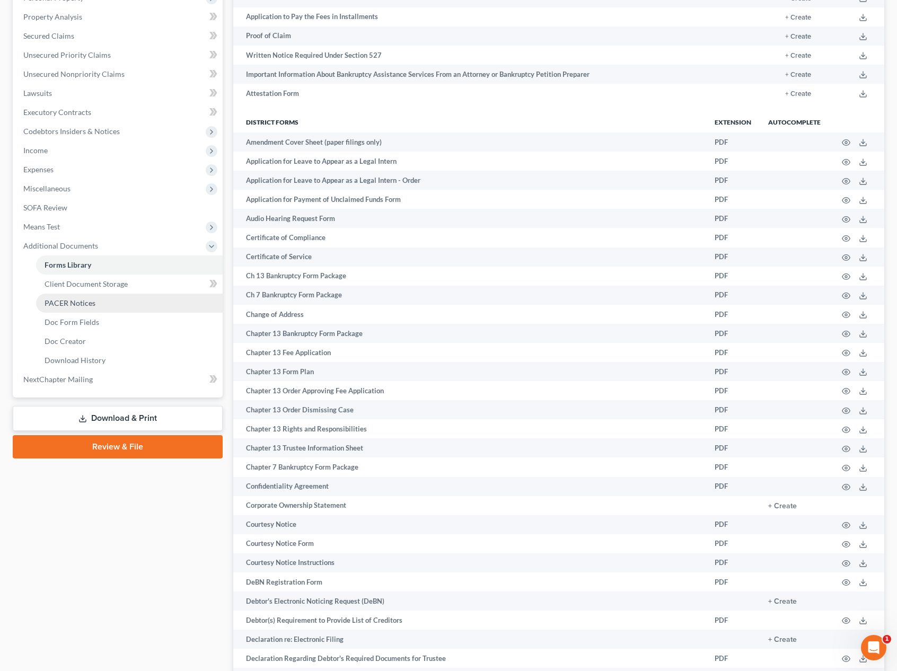
click at [90, 305] on span "PACER Notices" at bounding box center [70, 303] width 51 height 9
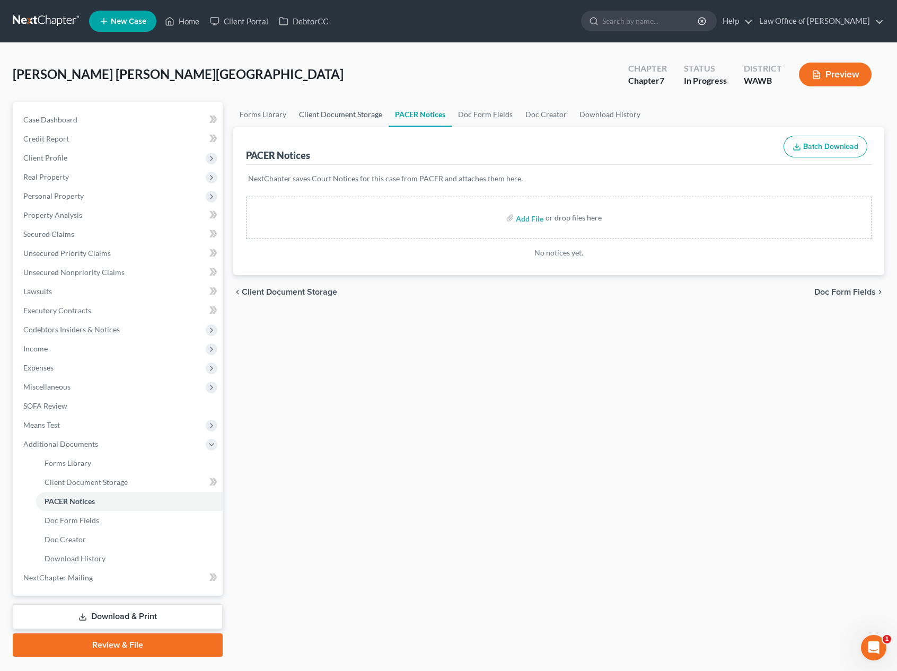
click at [332, 119] on link "Client Document Storage" at bounding box center [341, 114] width 96 height 25
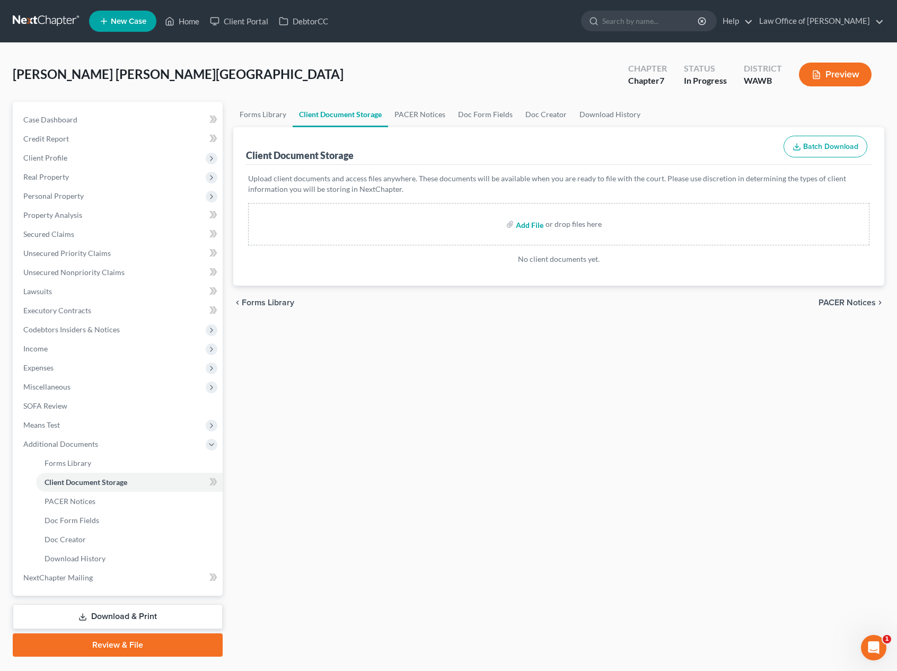
click at [531, 225] on input "file" at bounding box center [528, 224] width 25 height 19
type input "C:\fakepath\CCC1 -Carbajal Pino, Kenia.pdf"
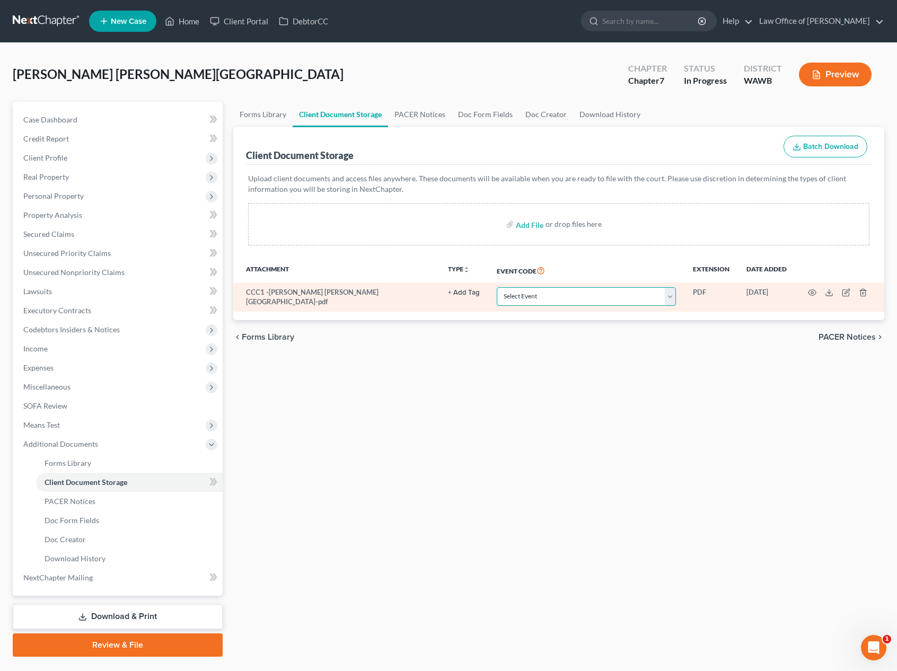
click at [572, 296] on select "Select Event Certificate of Credit Counseling for Debtor Certificate of Credit …" at bounding box center [586, 296] width 179 height 19
select select "0"
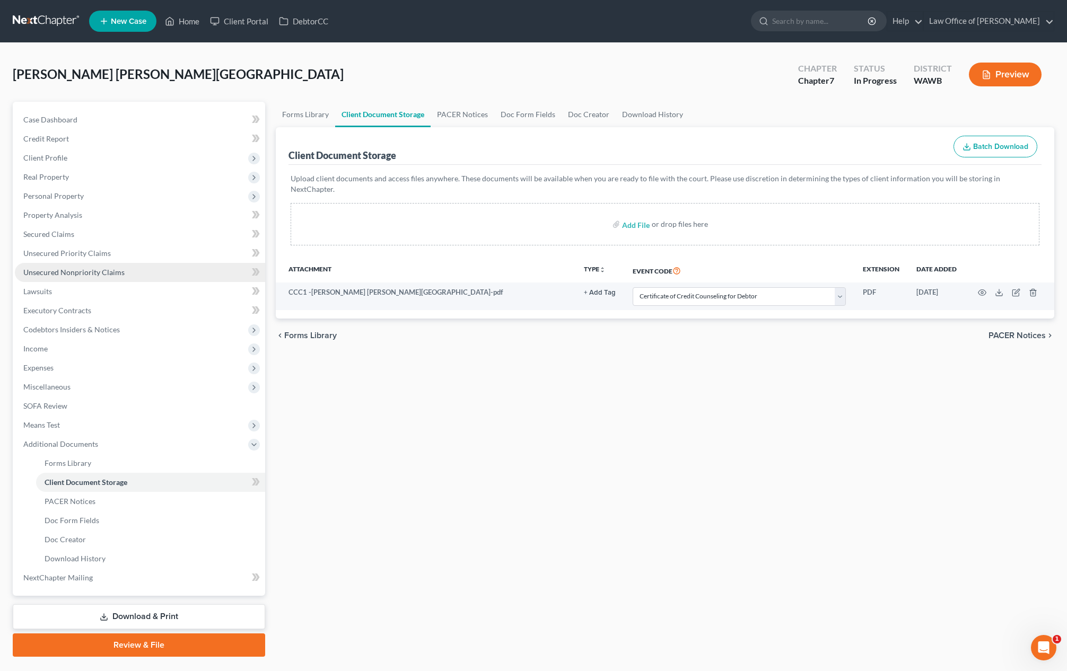
click at [94, 274] on span "Unsecured Nonpriority Claims" at bounding box center [73, 272] width 101 height 9
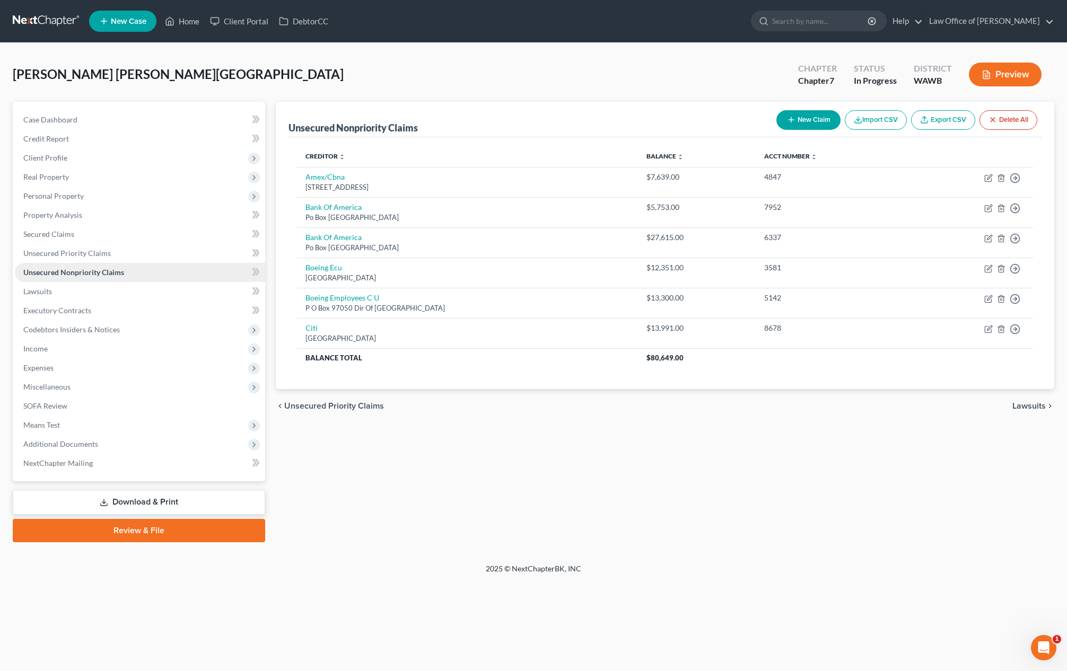
click at [94, 274] on span "Unsecured Nonpriority Claims" at bounding box center [73, 272] width 101 height 9
click at [827, 21] on input "search" at bounding box center [820, 21] width 97 height 20
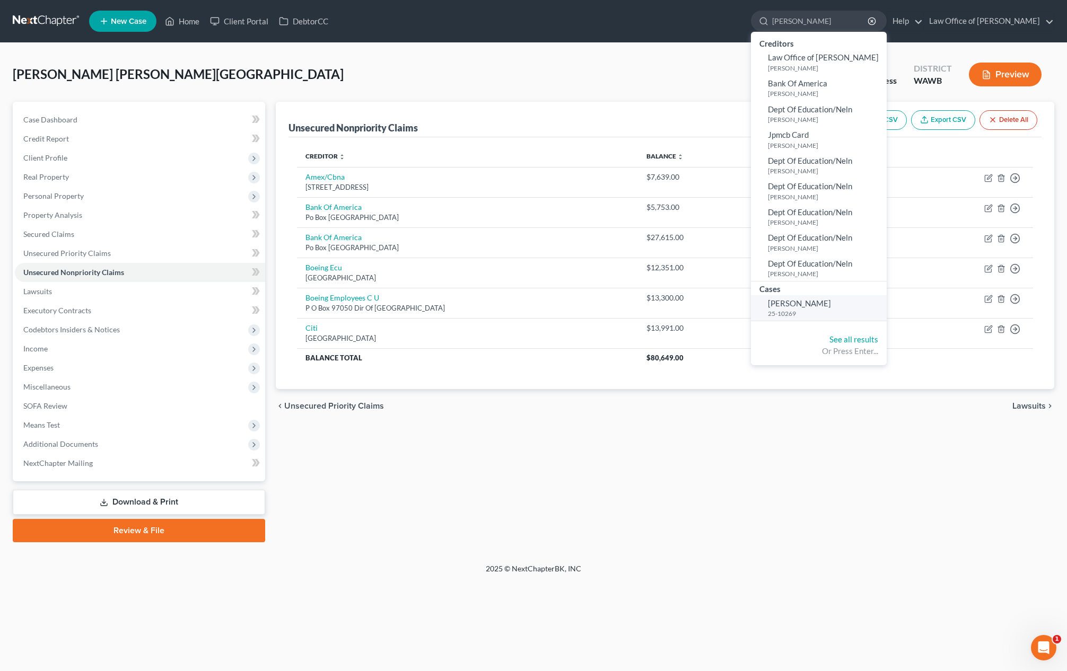
type input "burdier"
click at [825, 304] on span "[PERSON_NAME]" at bounding box center [799, 304] width 63 height 10
select select "6"
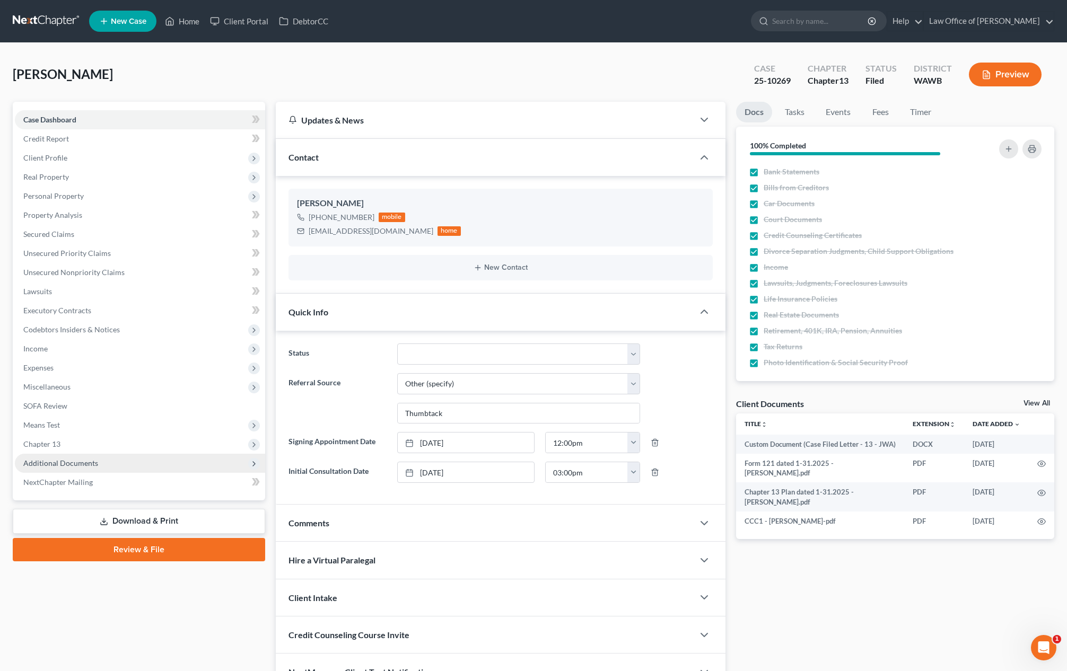
click at [104, 462] on span "Additional Documents" at bounding box center [140, 463] width 250 height 19
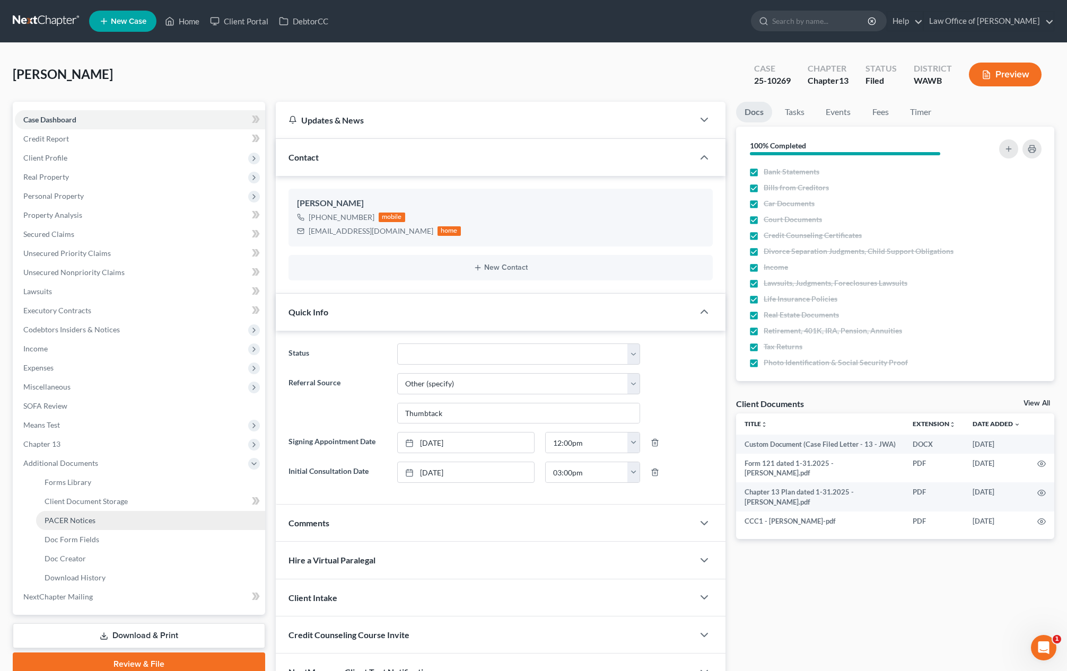
click at [91, 522] on span "PACER Notices" at bounding box center [70, 520] width 51 height 9
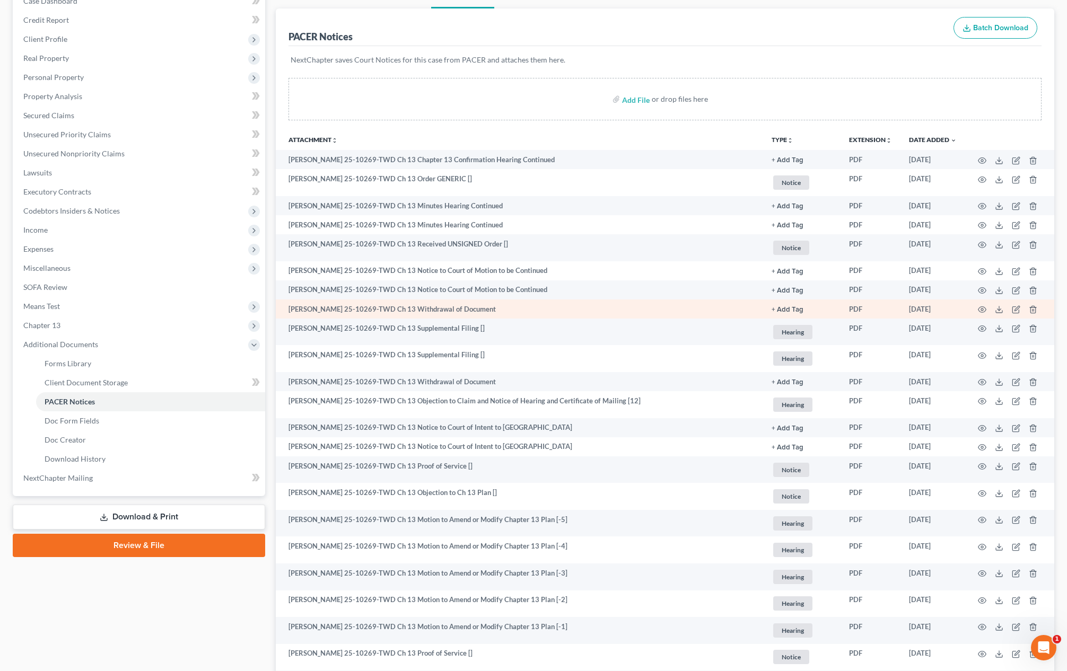
scroll to position [125, 0]
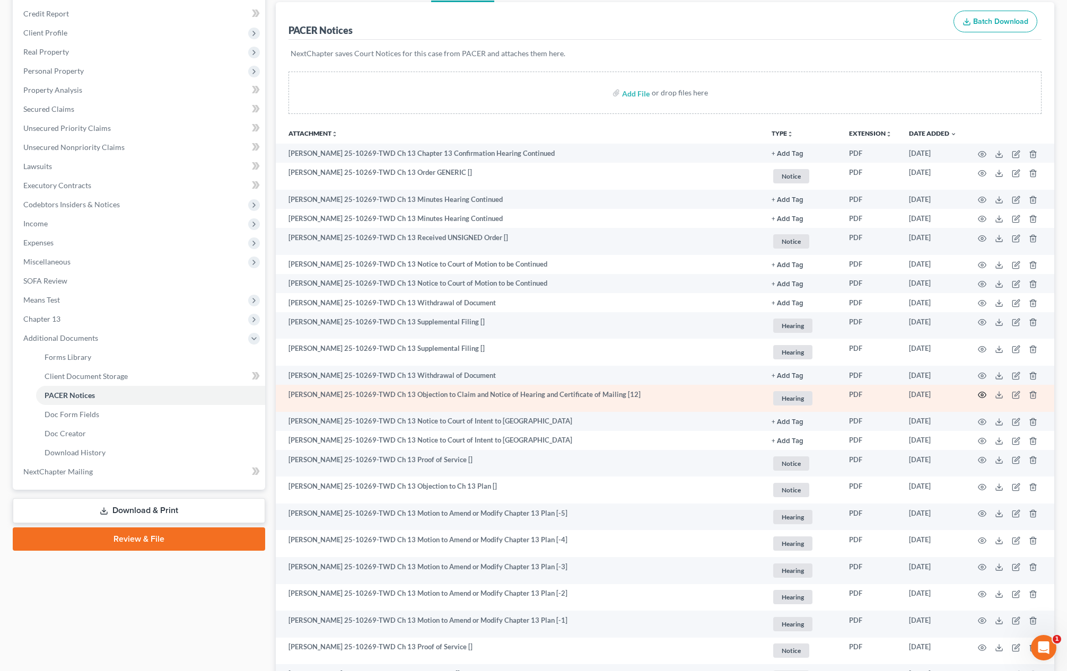
click at [897, 395] on icon "button" at bounding box center [982, 395] width 8 height 8
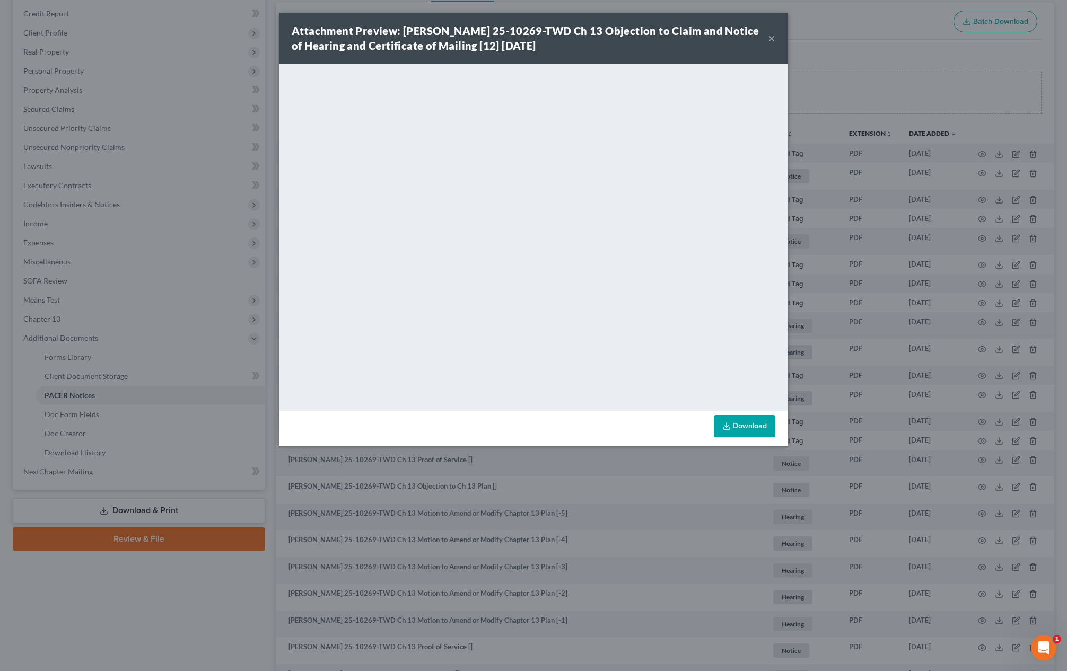
click at [771, 36] on button "×" at bounding box center [771, 38] width 7 height 13
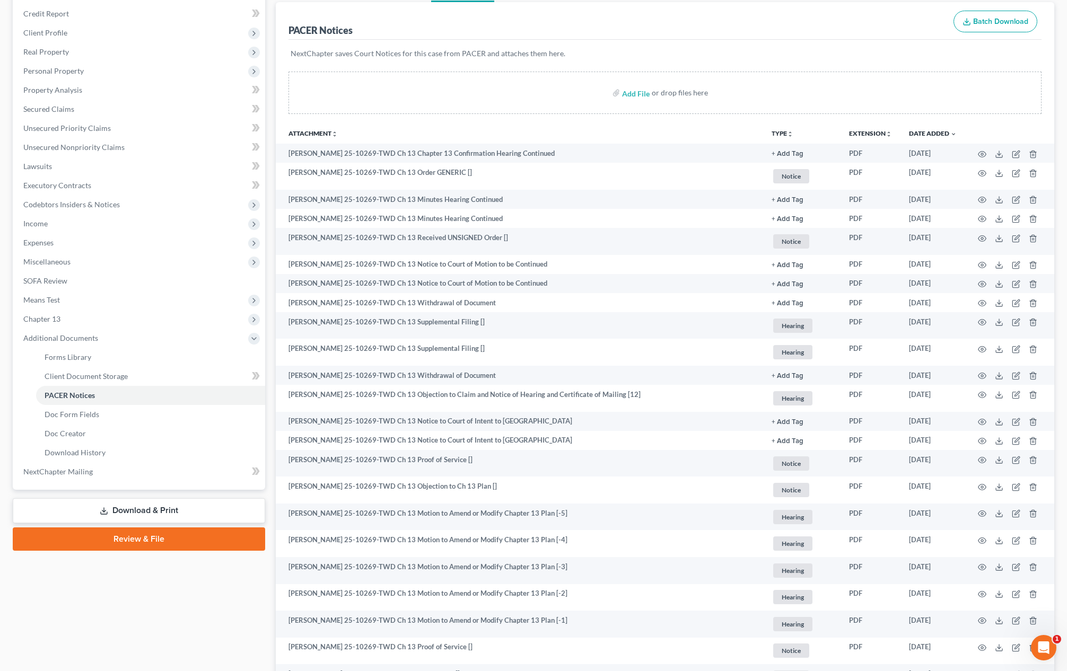
scroll to position [0, 0]
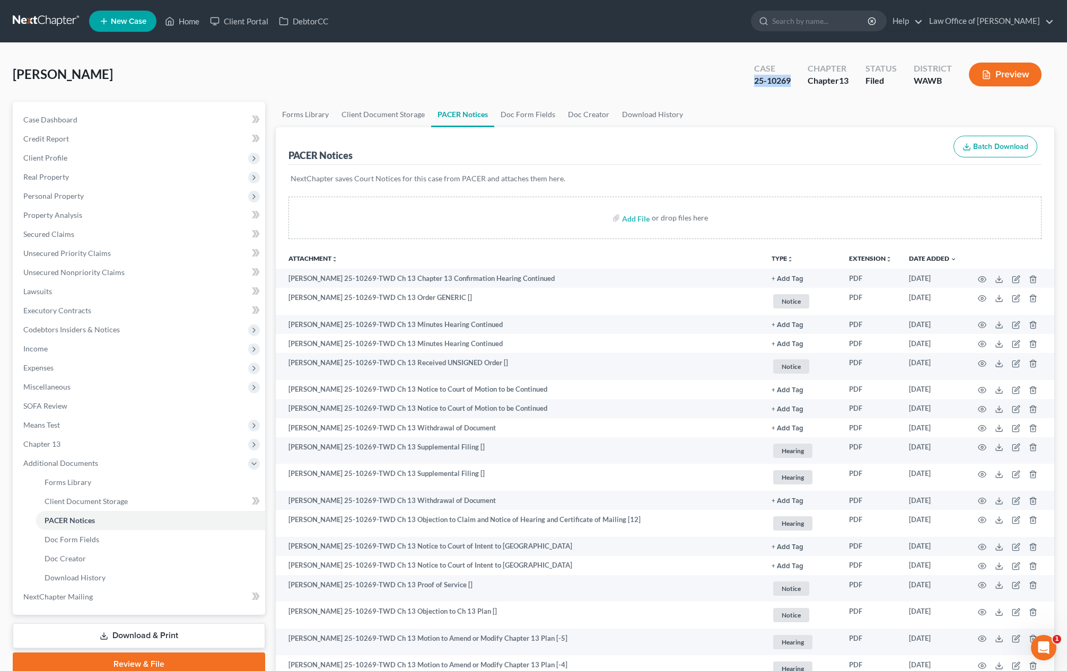
drag, startPoint x: 791, startPoint y: 79, endPoint x: 744, endPoint y: 78, distance: 46.7
click at [745, 78] on div "Case 25-10269" at bounding box center [772, 75] width 54 height 31
copy div "25-10269"
click at [823, 18] on input "search" at bounding box center [820, 21] width 97 height 20
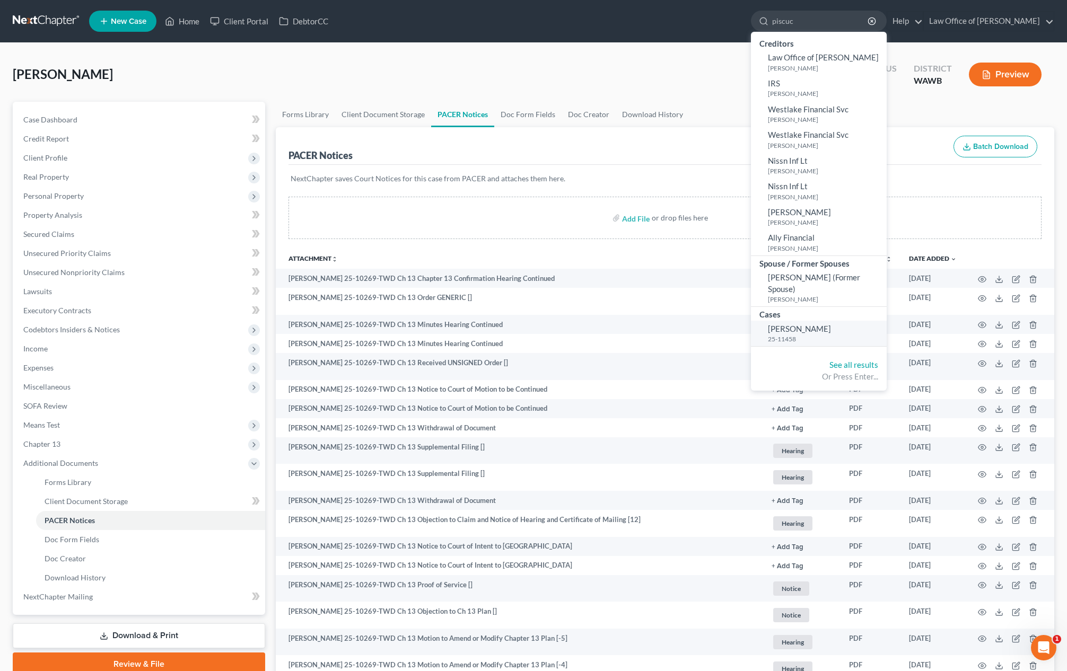
type input "piscuc"
click at [821, 324] on span "[PERSON_NAME]" at bounding box center [799, 329] width 63 height 10
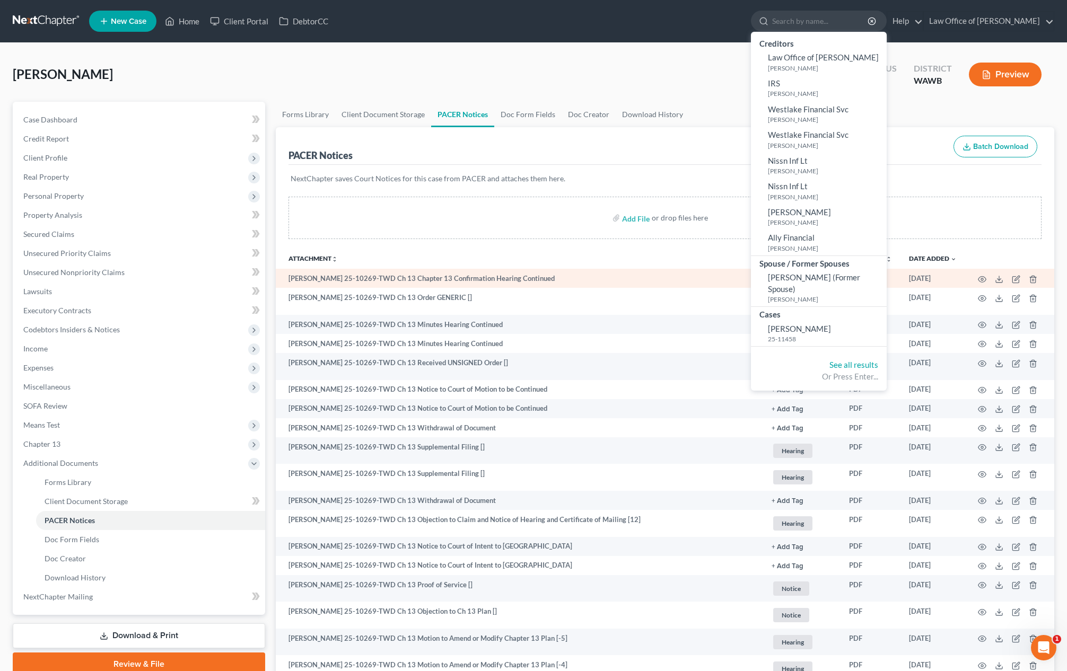
select select "6"
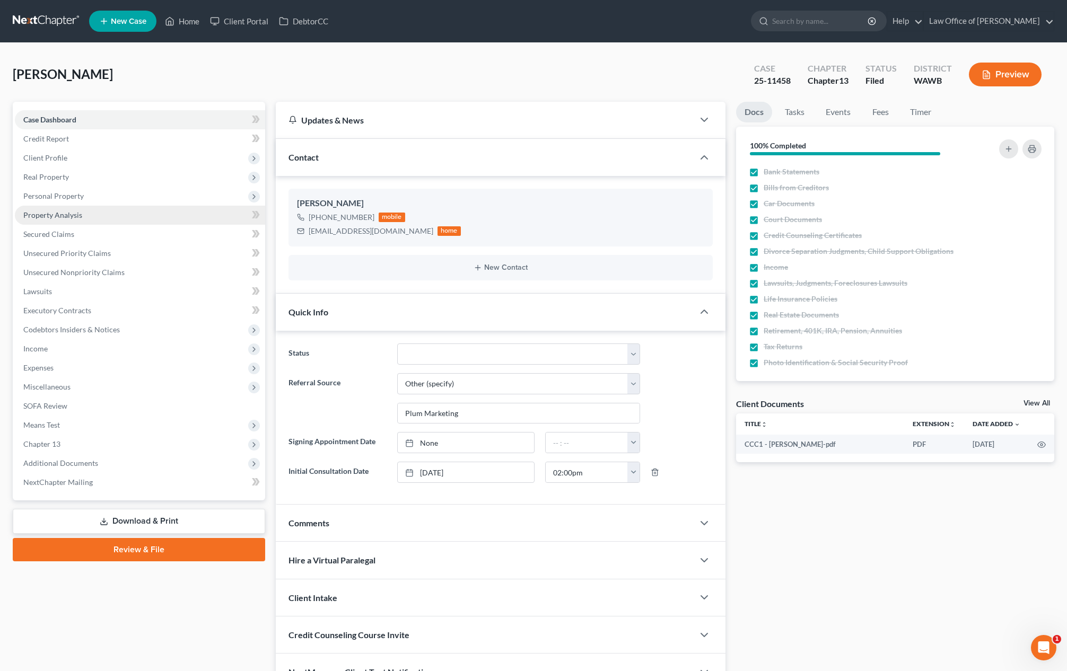
click at [98, 215] on link "Property Analysis" at bounding box center [140, 215] width 250 height 19
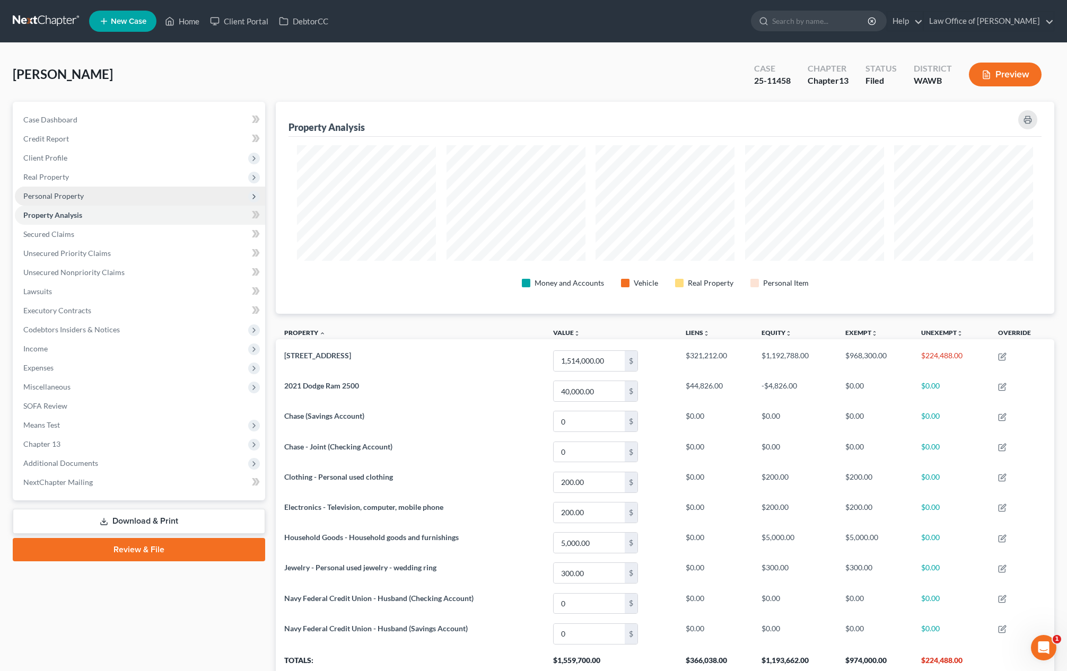
scroll to position [212, 778]
click at [95, 194] on span "Personal Property" at bounding box center [140, 196] width 250 height 19
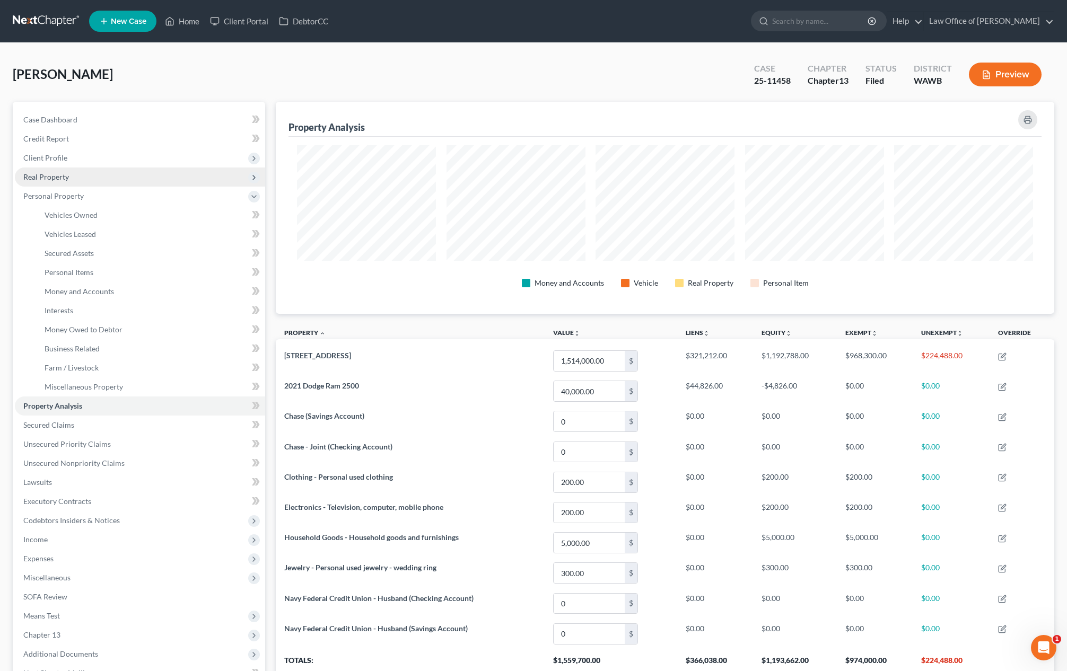
click at [85, 173] on span "Real Property" at bounding box center [140, 177] width 250 height 19
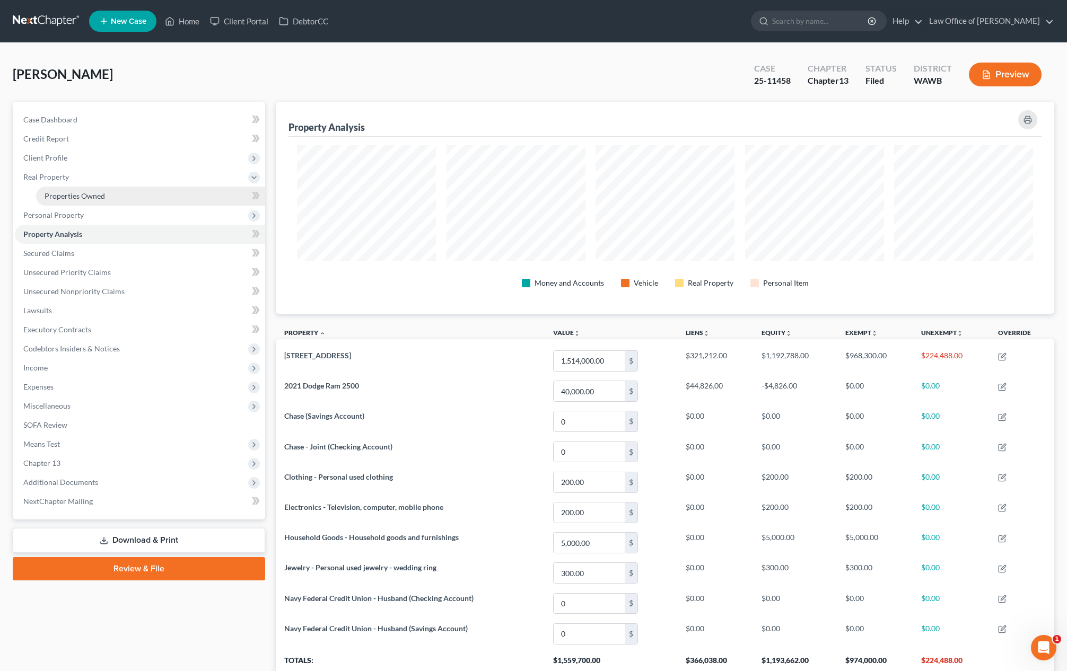
click at [85, 190] on link "Properties Owned" at bounding box center [150, 196] width 229 height 19
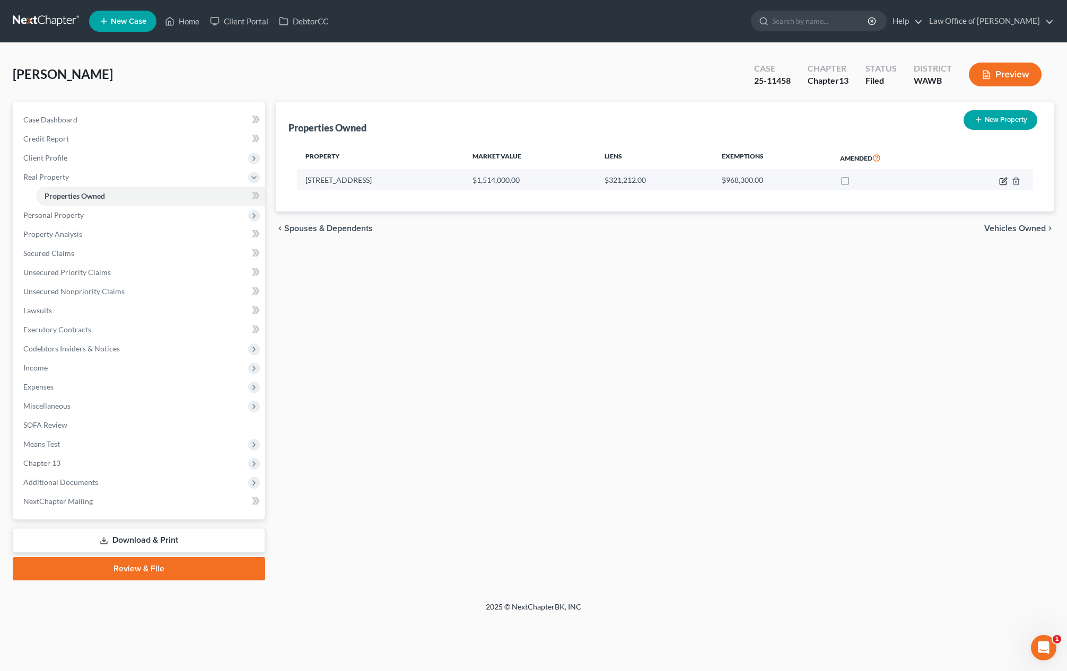
click at [897, 180] on icon "button" at bounding box center [1003, 181] width 8 height 8
select select "50"
select select "16"
select select "2"
select select "0"
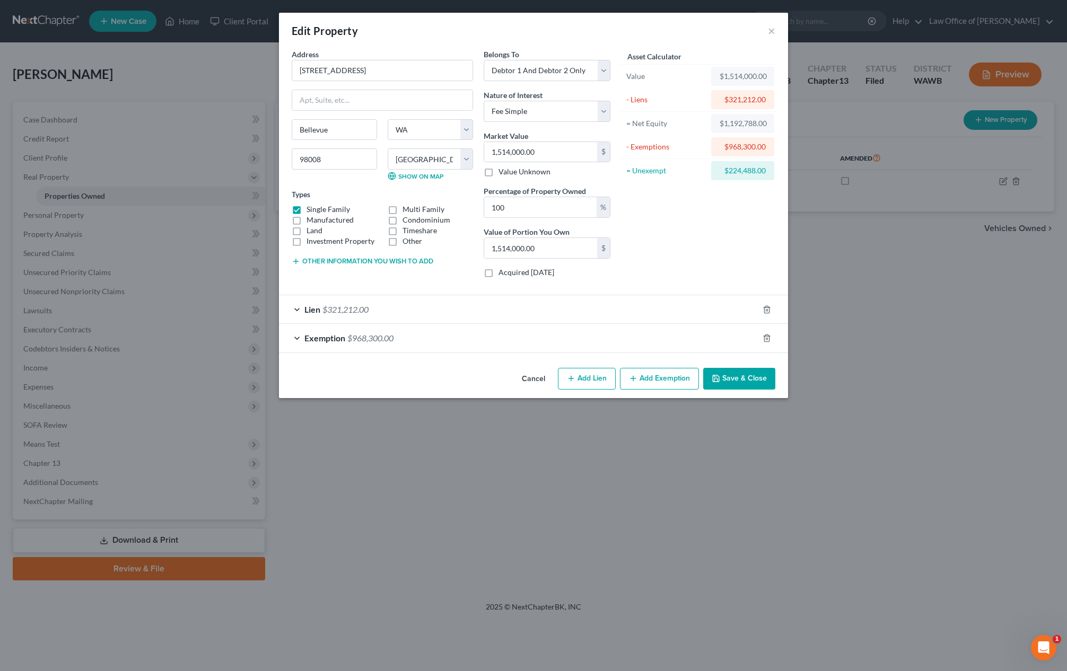
click at [436, 336] on div "Exemption $968,300.00" at bounding box center [518, 338] width 479 height 28
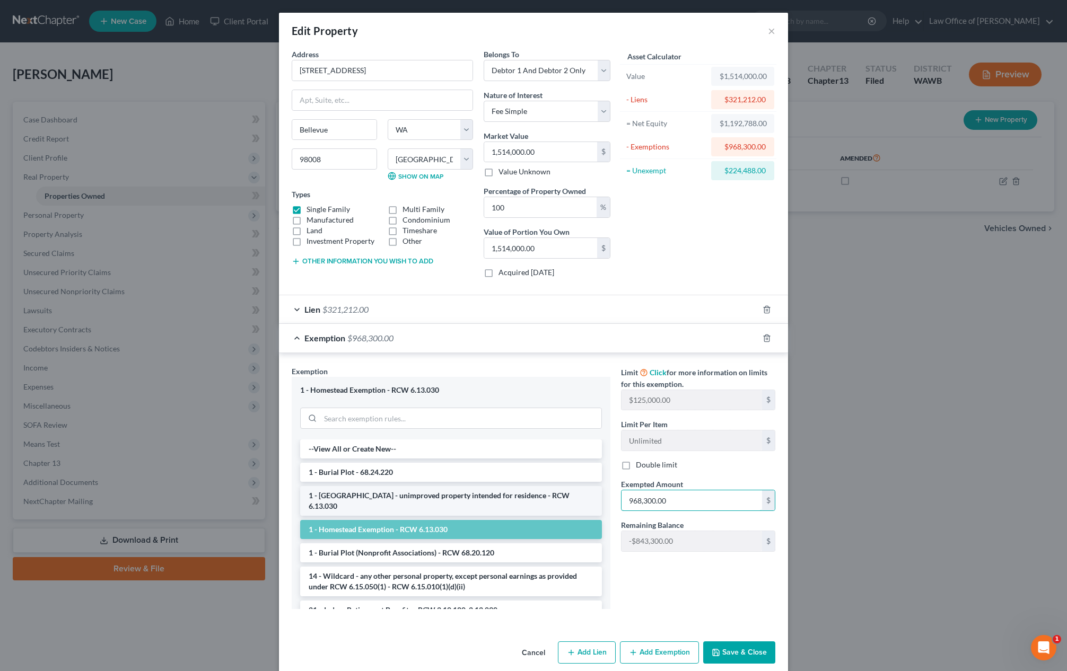
drag, startPoint x: 687, startPoint y: 498, endPoint x: 479, endPoint y: 491, distance: 208.5
click at [479, 491] on div "Exemption Set must be selected for CA. Exemption * 1 - Homestead Exemption - RC…" at bounding box center [533, 492] width 494 height 252
drag, startPoint x: 722, startPoint y: 497, endPoint x: 558, endPoint y: 497, distance: 163.3
click at [558, 497] on div "Exemption Set must be selected for CA. Exemption * 1 - Homestead Exemption - RC…" at bounding box center [533, 492] width 494 height 252
type input "214,000"
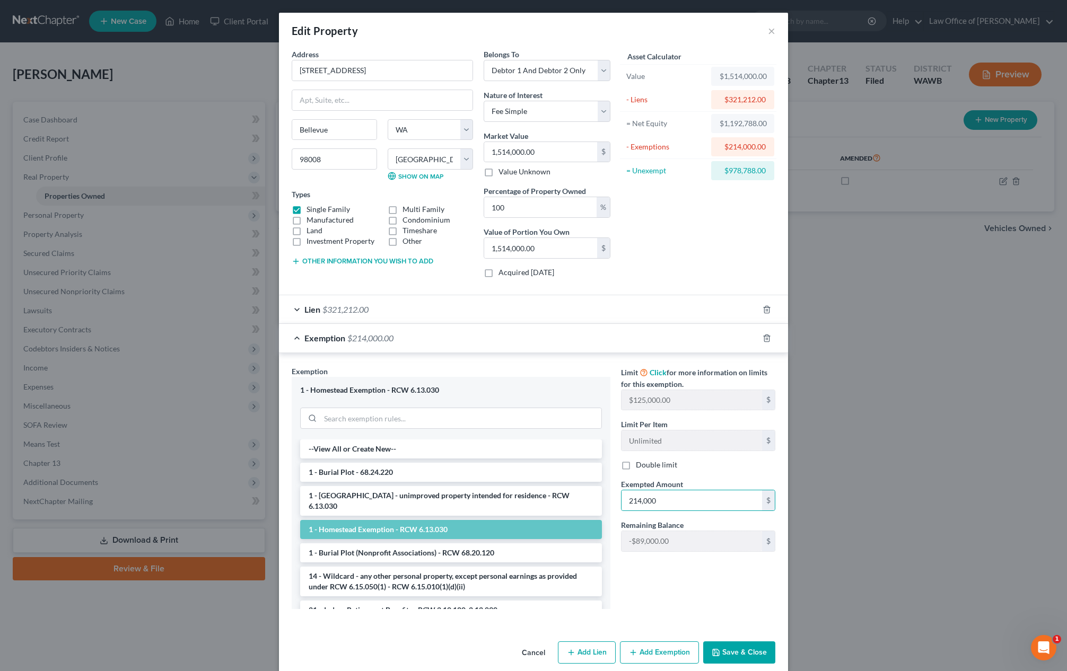
click at [742, 648] on button "Save & Close" at bounding box center [739, 653] width 72 height 22
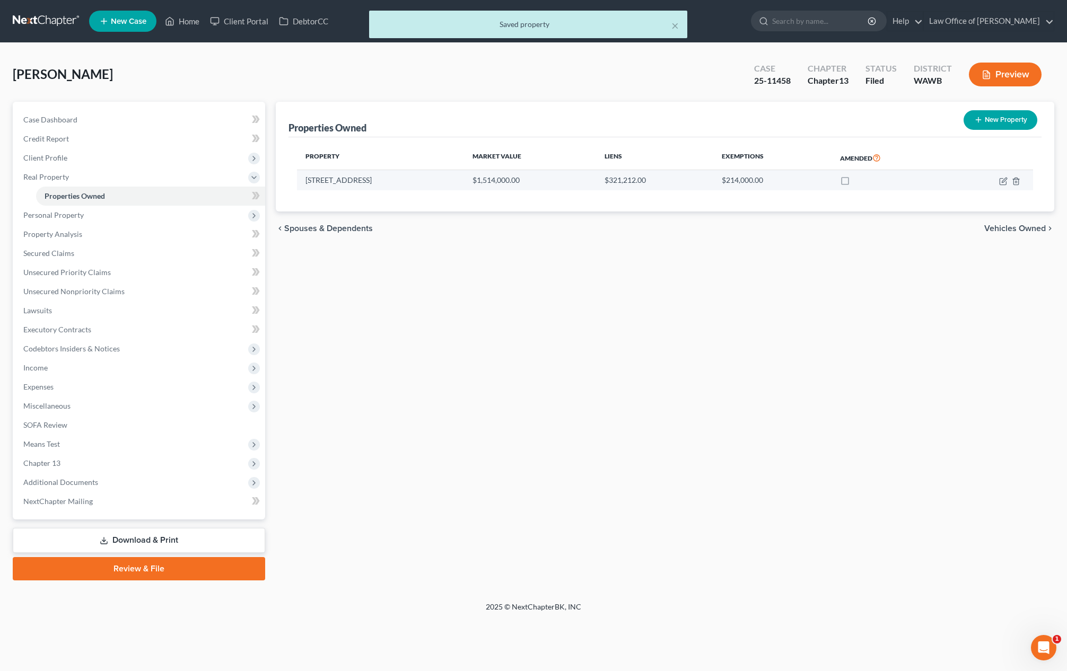
click at [855, 183] on label at bounding box center [855, 183] width 0 height 0
click at [859, 179] on input "checkbox" at bounding box center [862, 178] width 7 height 7
checkbox input "true"
click at [897, 180] on icon "button" at bounding box center [1003, 181] width 8 height 8
select select "50"
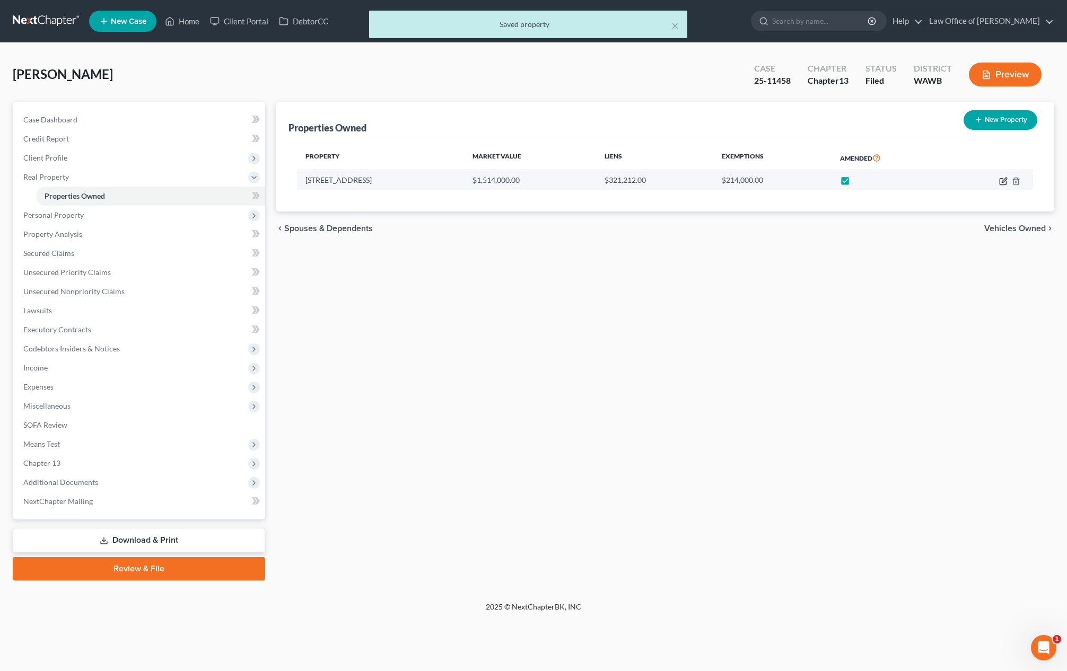
select select "16"
select select "2"
select select "0"
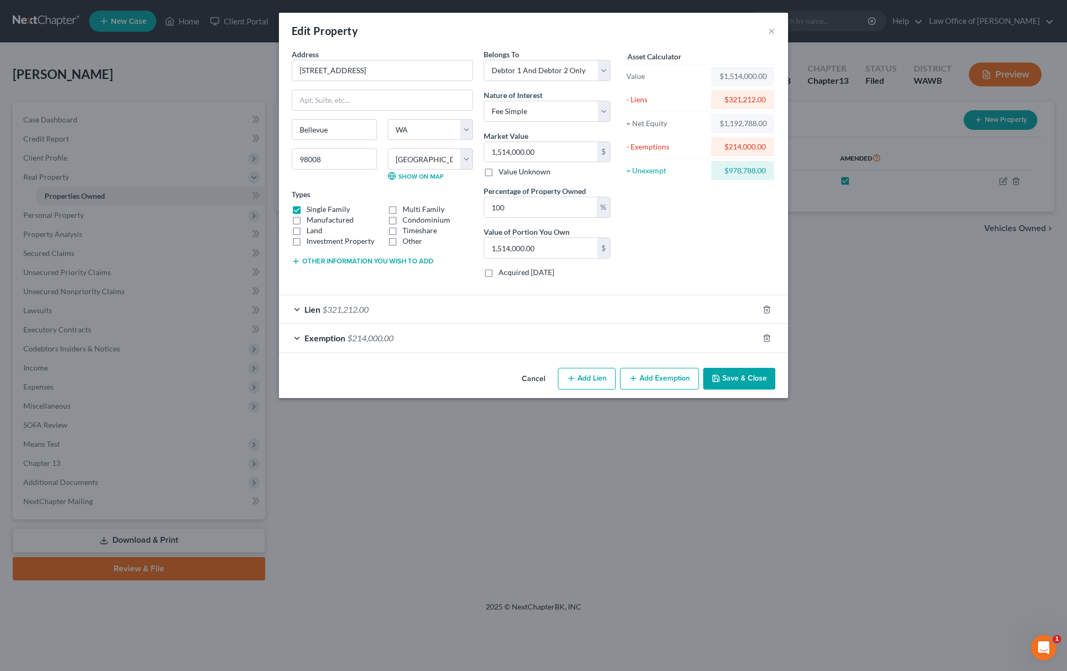
click at [738, 382] on button "Save & Close" at bounding box center [739, 379] width 72 height 22
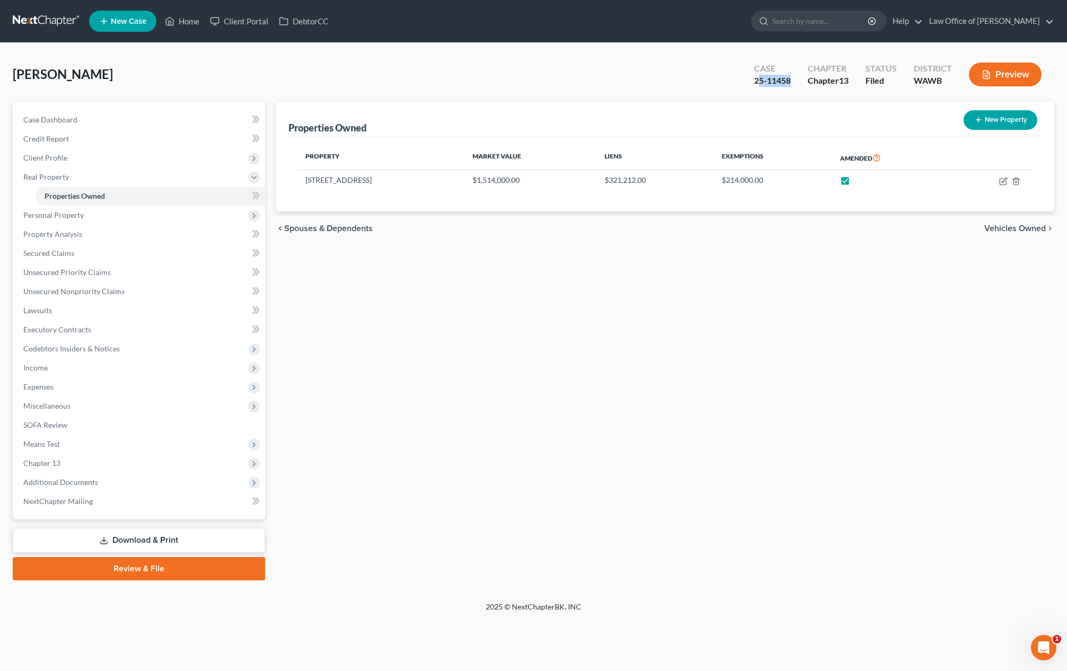
drag, startPoint x: 795, startPoint y: 82, endPoint x: 755, endPoint y: 81, distance: 39.8
click at [755, 81] on div "Case 25-11458" at bounding box center [772, 75] width 54 height 31
copy div "25-11458"
click at [854, 20] on input "search" at bounding box center [820, 21] width 97 height 20
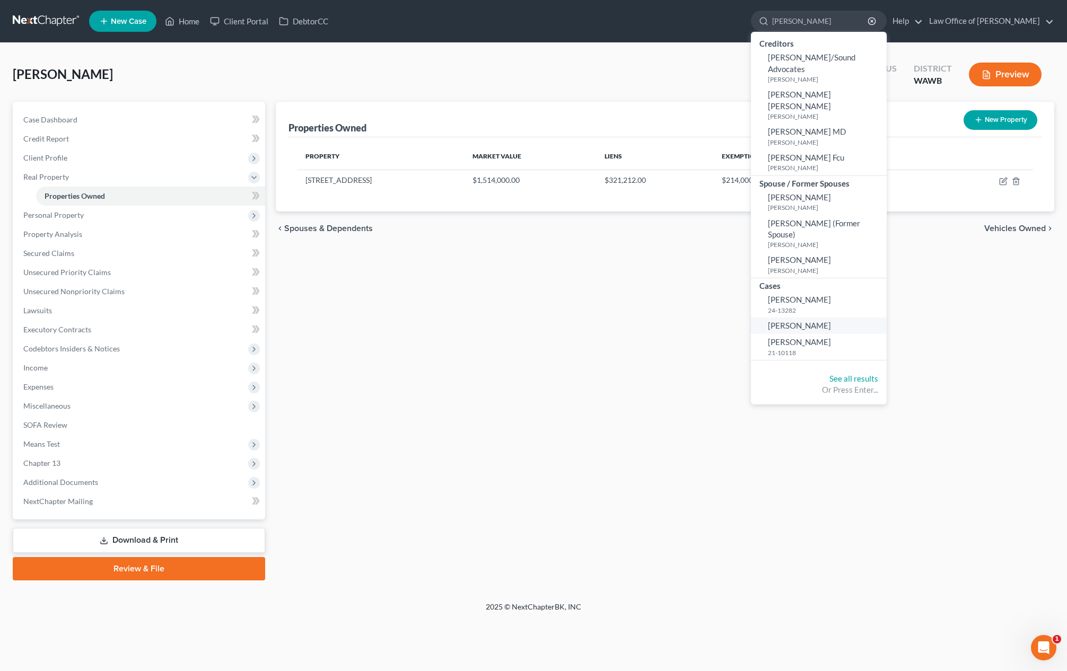
type input "jones"
click at [829, 321] on span "[PERSON_NAME]" at bounding box center [799, 326] width 63 height 10
select select "6"
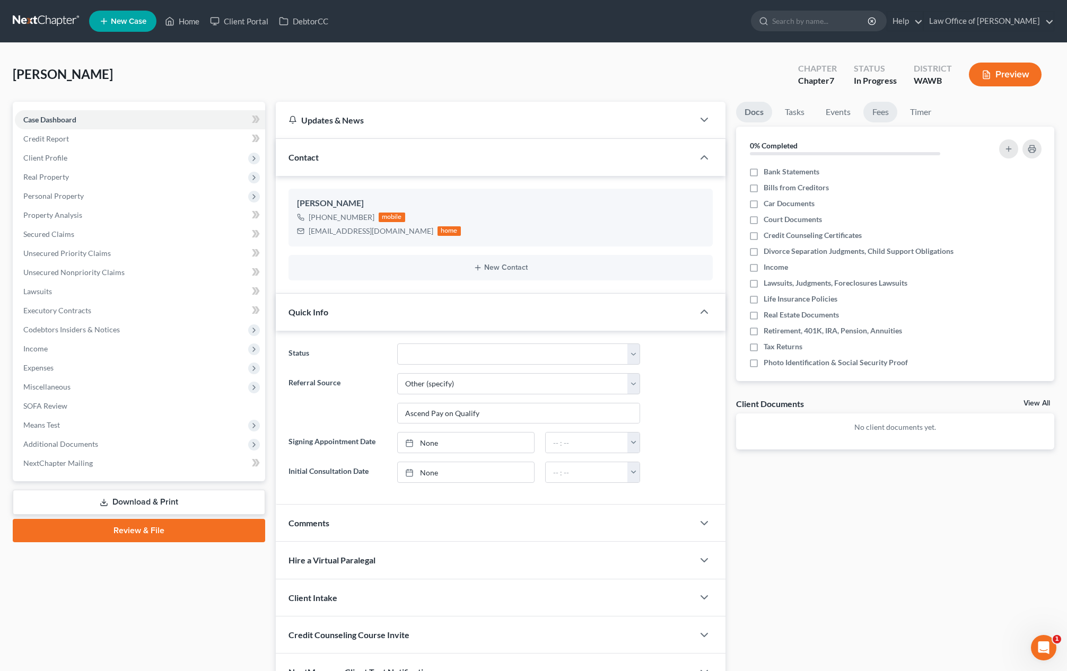
click at [882, 111] on link "Fees" at bounding box center [880, 112] width 34 height 21
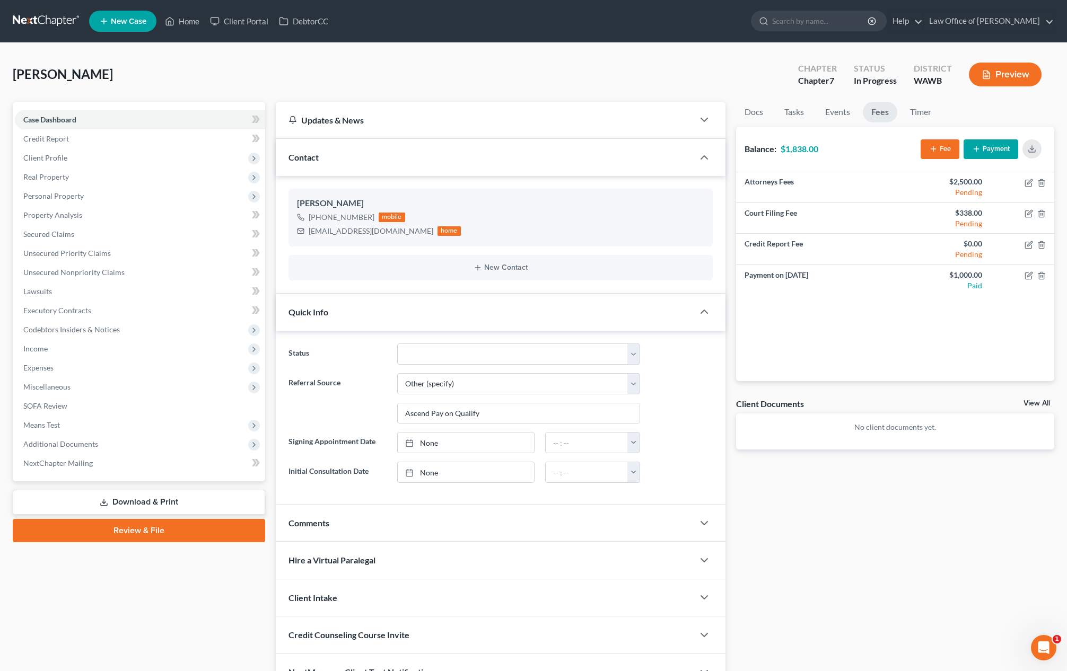
click at [897, 148] on button "Payment" at bounding box center [990, 149] width 55 height 20
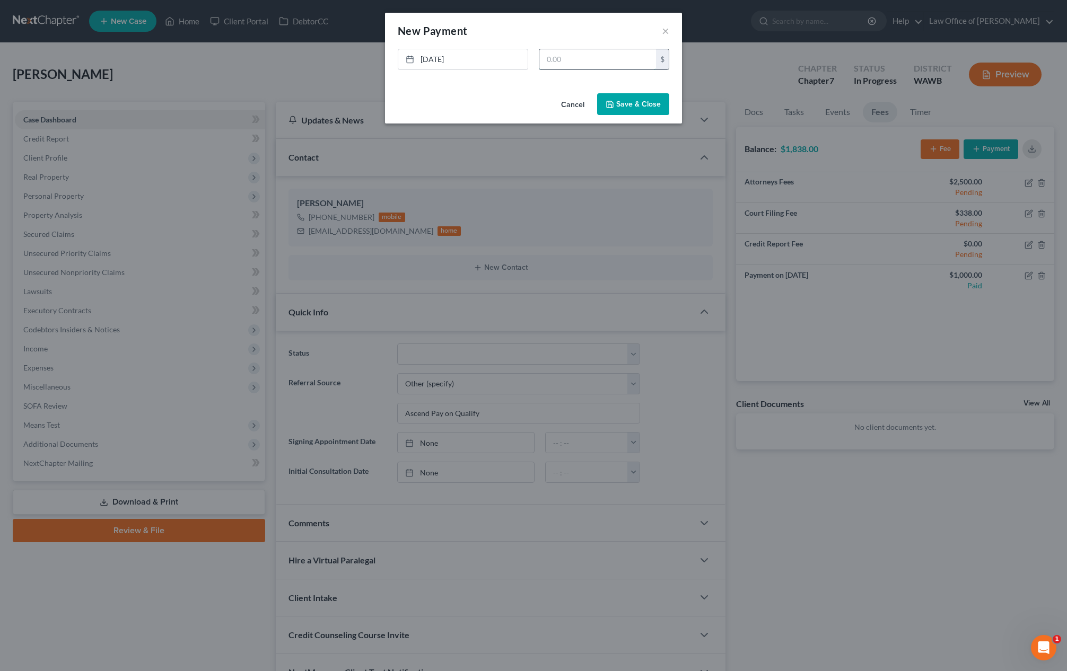
click at [631, 62] on input "text" at bounding box center [597, 59] width 117 height 20
type input "1,000"
click at [648, 111] on button "Save & Close" at bounding box center [633, 104] width 72 height 22
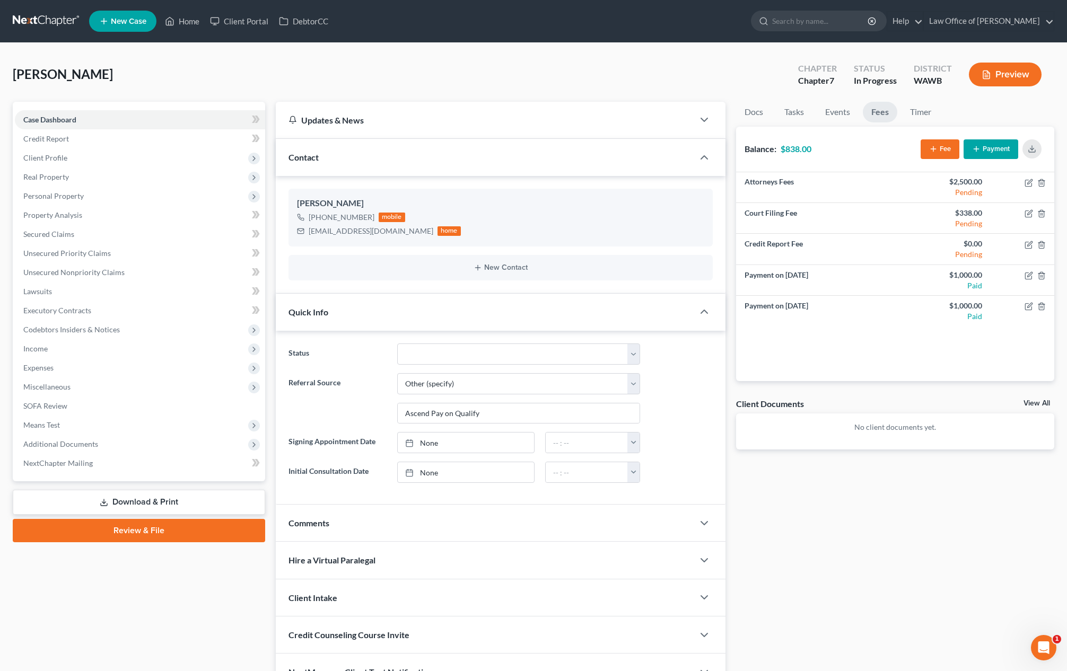
click at [34, 24] on link at bounding box center [47, 21] width 68 height 19
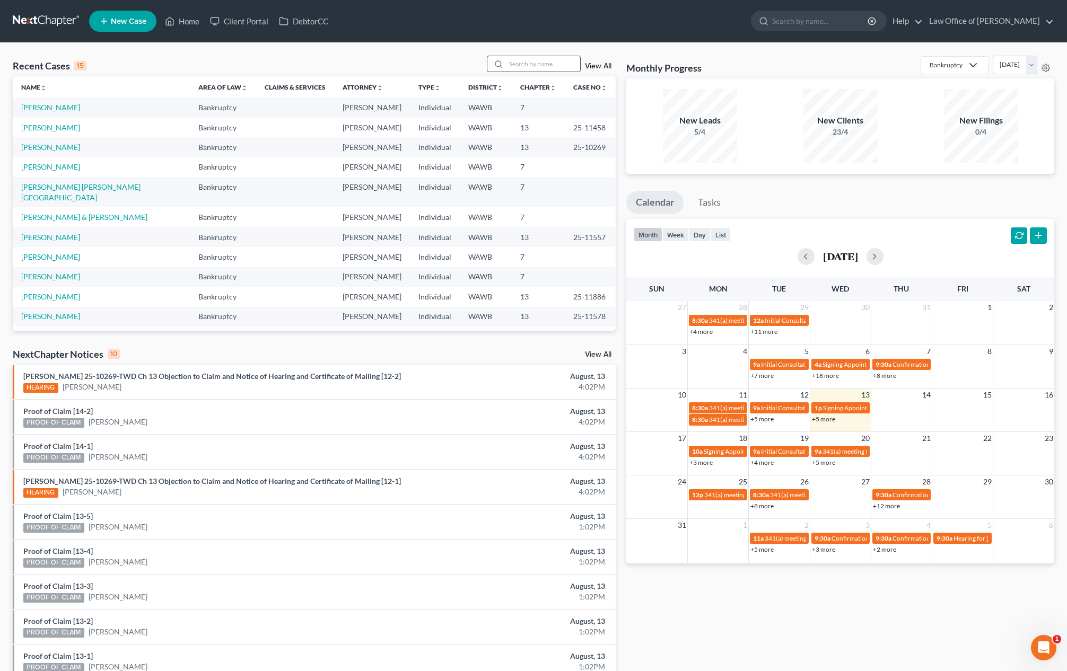
click at [533, 62] on input "search" at bounding box center [543, 63] width 74 height 15
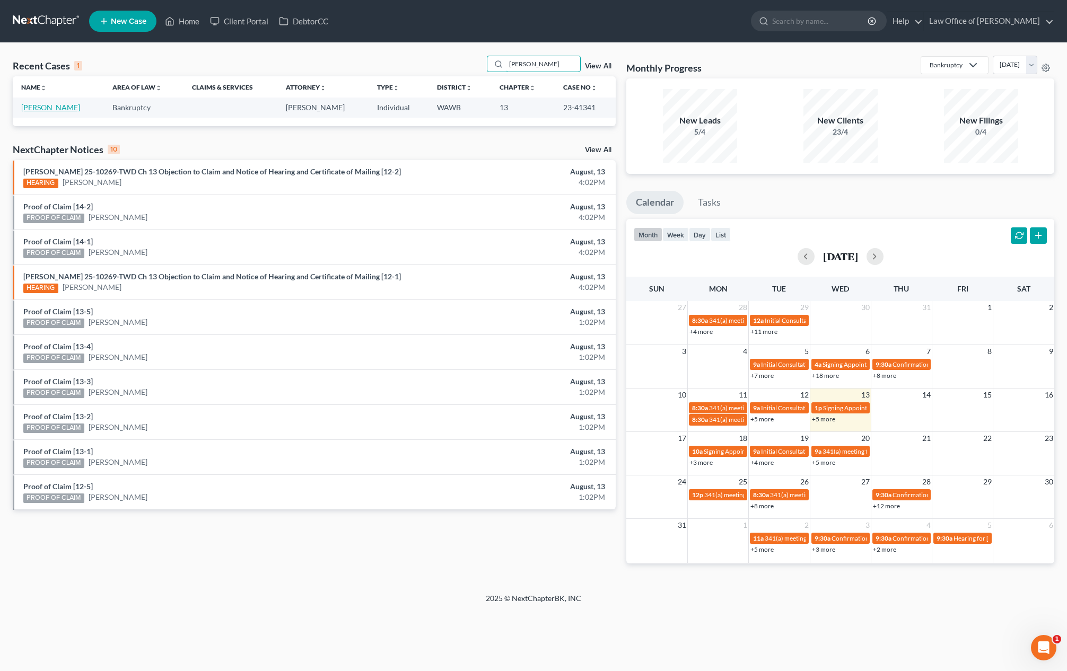
type input "[PERSON_NAME]"
click at [56, 103] on link "[PERSON_NAME]" at bounding box center [50, 107] width 59 height 9
select select "6"
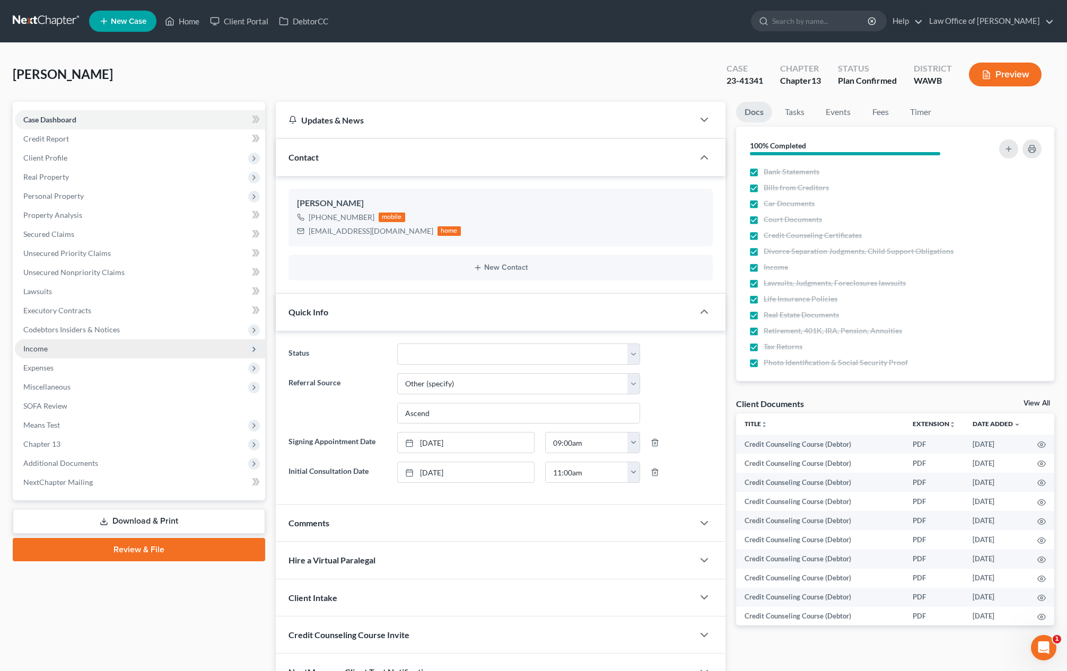
click at [50, 345] on span "Income" at bounding box center [140, 348] width 250 height 19
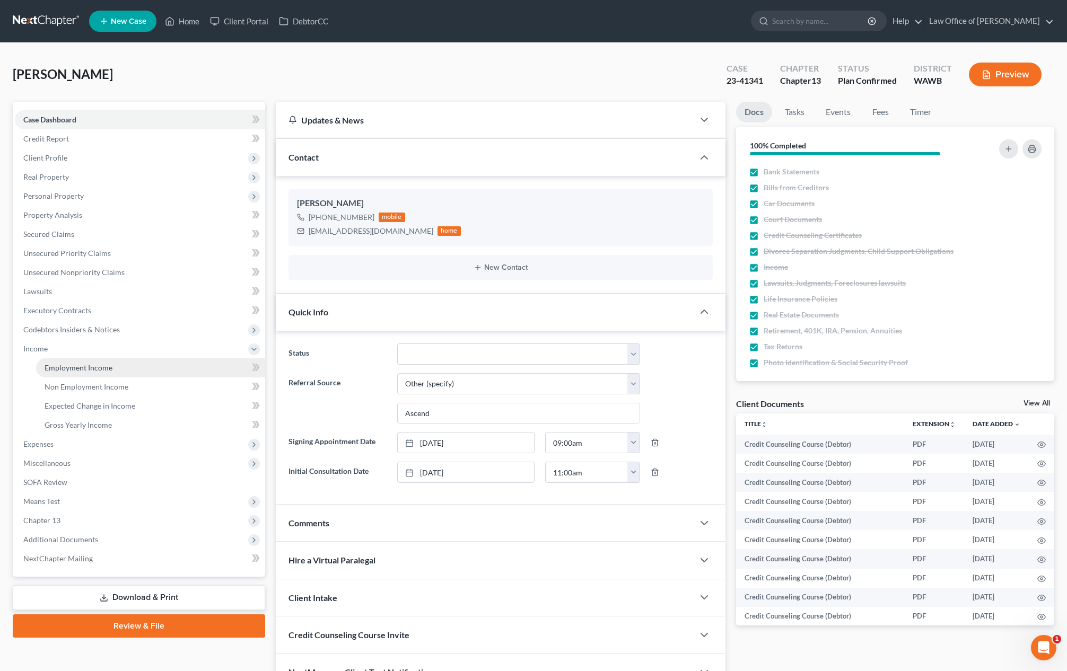
click at [101, 363] on span "Employment Income" at bounding box center [79, 367] width 68 height 9
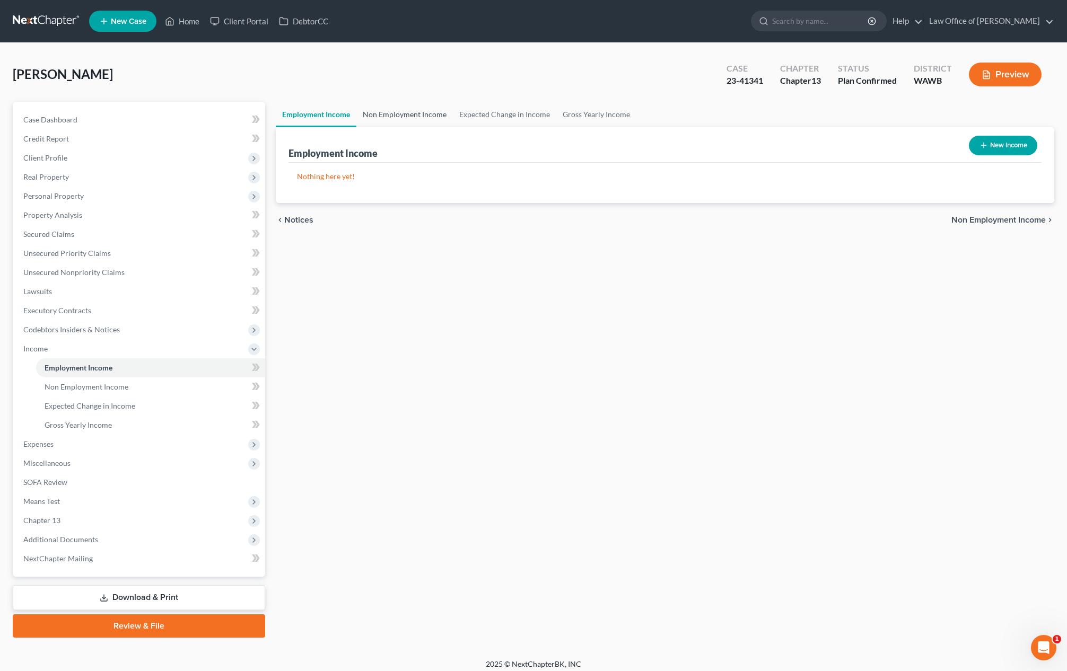
click at [405, 112] on link "Non Employment Income" at bounding box center [404, 114] width 96 height 25
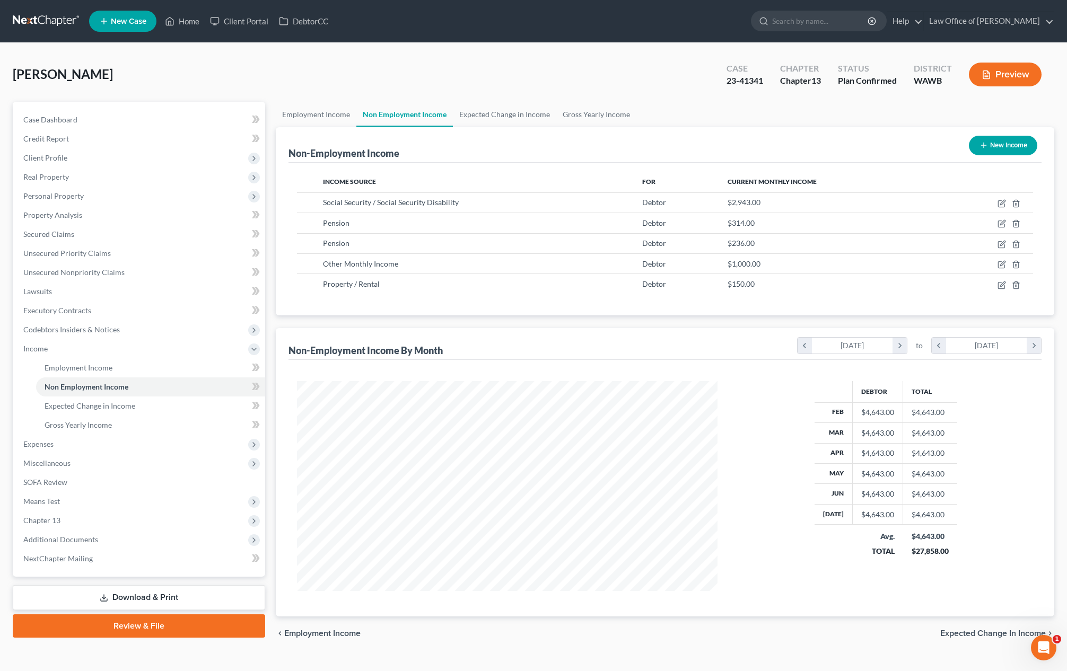
scroll to position [210, 442]
click at [1003, 265] on icon "button" at bounding box center [1002, 263] width 5 height 5
select select "13"
select select "0"
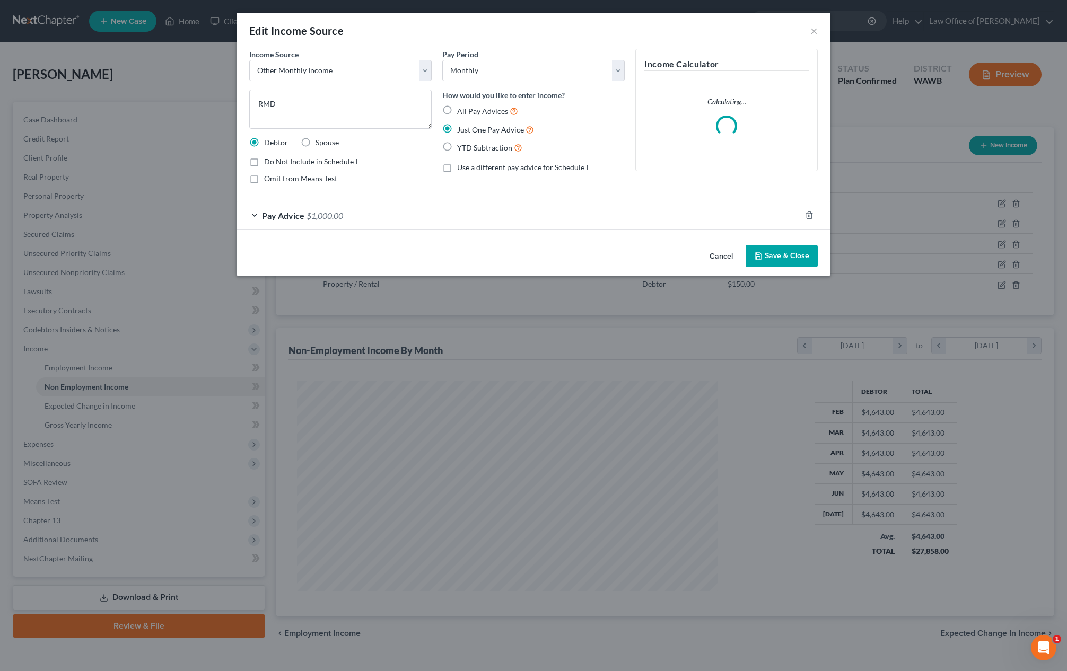
click at [775, 258] on button "Save & Close" at bounding box center [781, 256] width 72 height 22
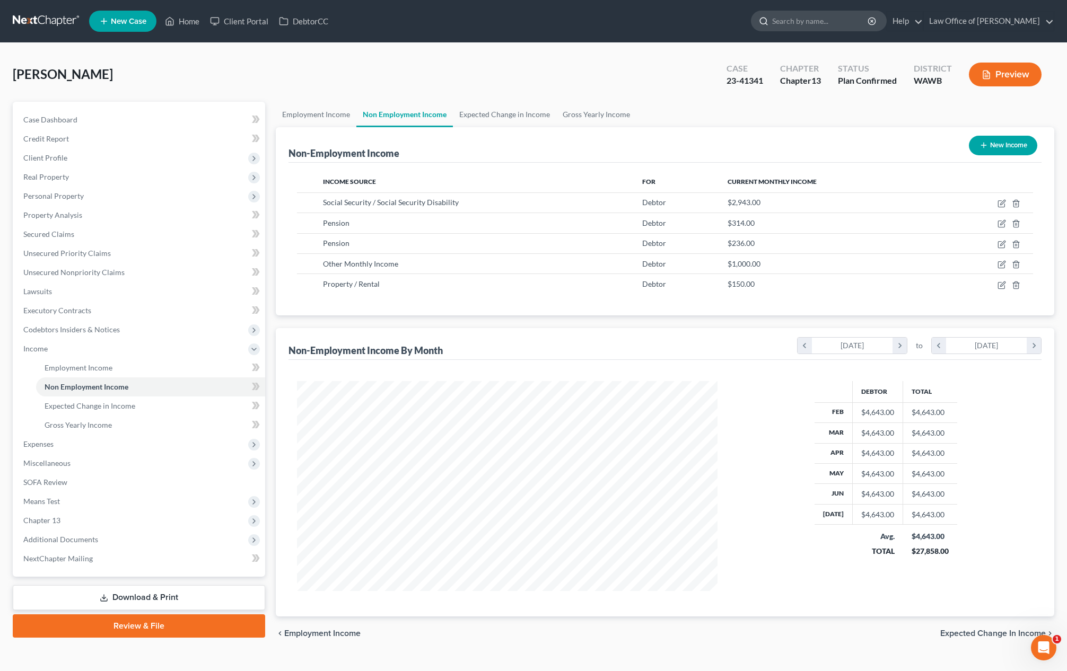
click at [831, 23] on input "search" at bounding box center [820, 21] width 97 height 20
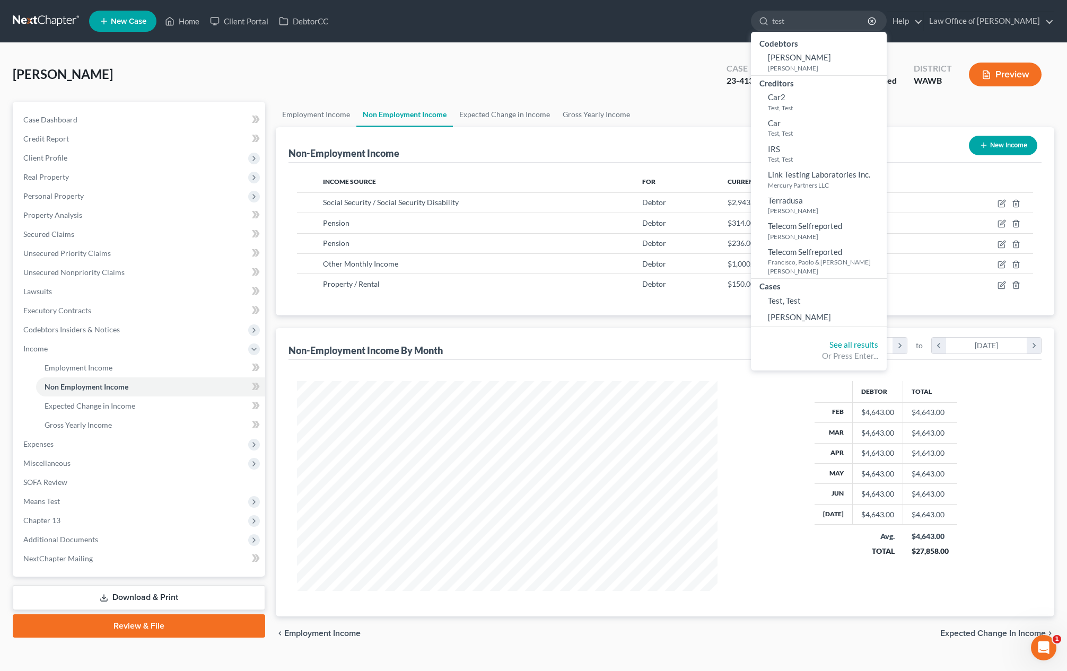
type input "test"
click at [813, 296] on link "Test, Test" at bounding box center [819, 301] width 136 height 16
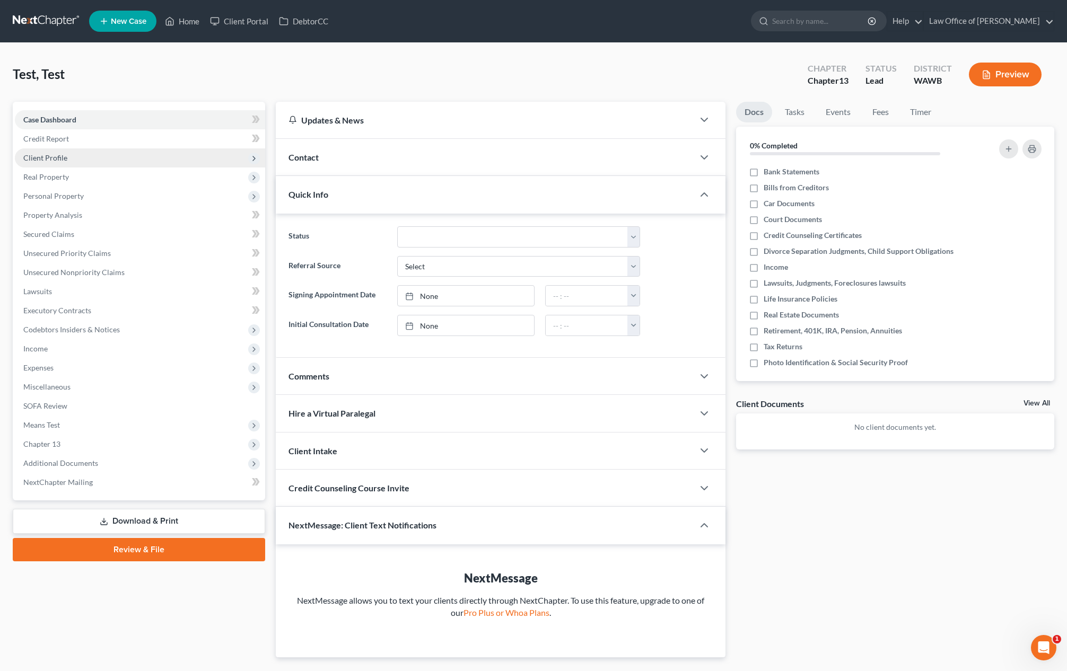
click at [103, 159] on span "Client Profile" at bounding box center [140, 157] width 250 height 19
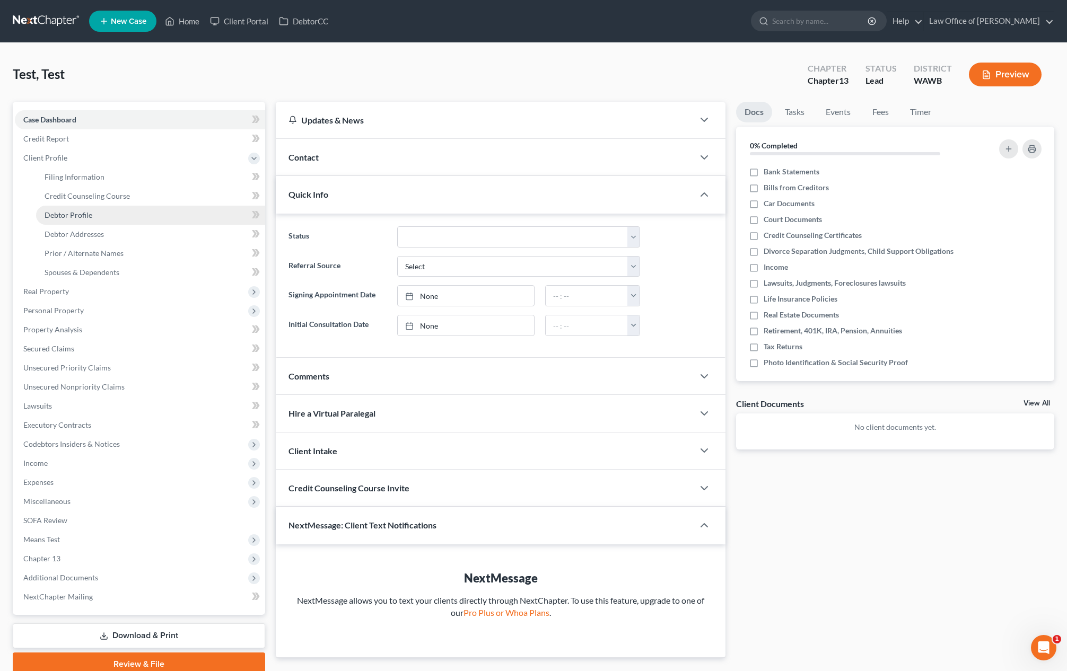
click at [97, 213] on link "Debtor Profile" at bounding box center [150, 215] width 229 height 19
select select "1"
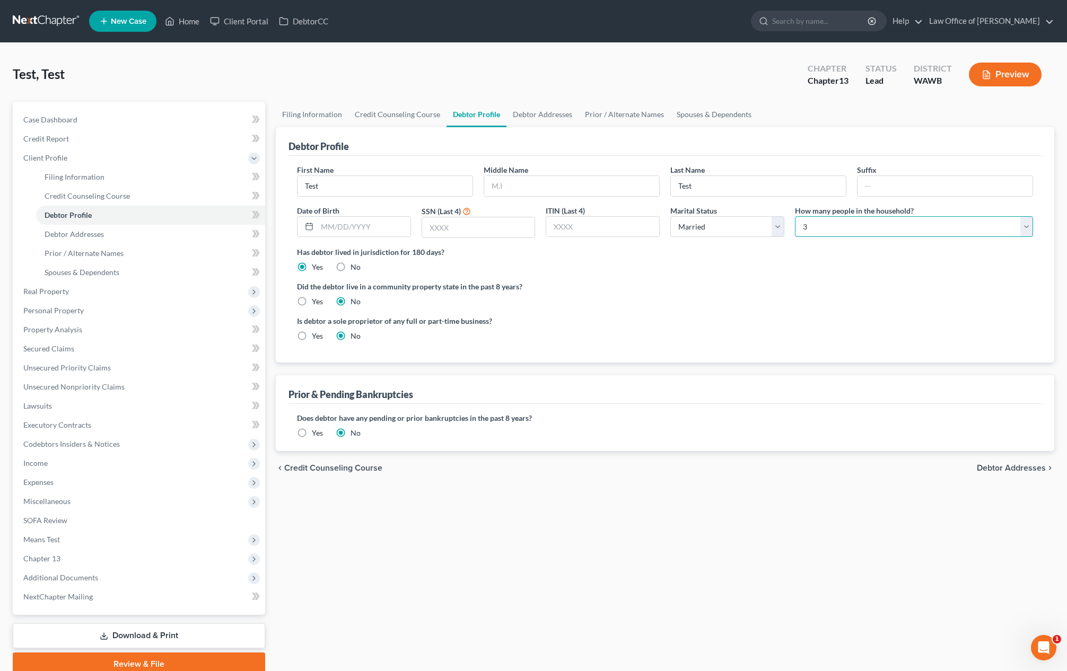
click at [821, 233] on select "Select 1 2 3 4 5 6 7 8 9 10 11 12 13 14 15 16 17 18 19 20" at bounding box center [914, 226] width 238 height 21
select select "4"
click at [113, 556] on span "Chapter 13" at bounding box center [140, 558] width 250 height 19
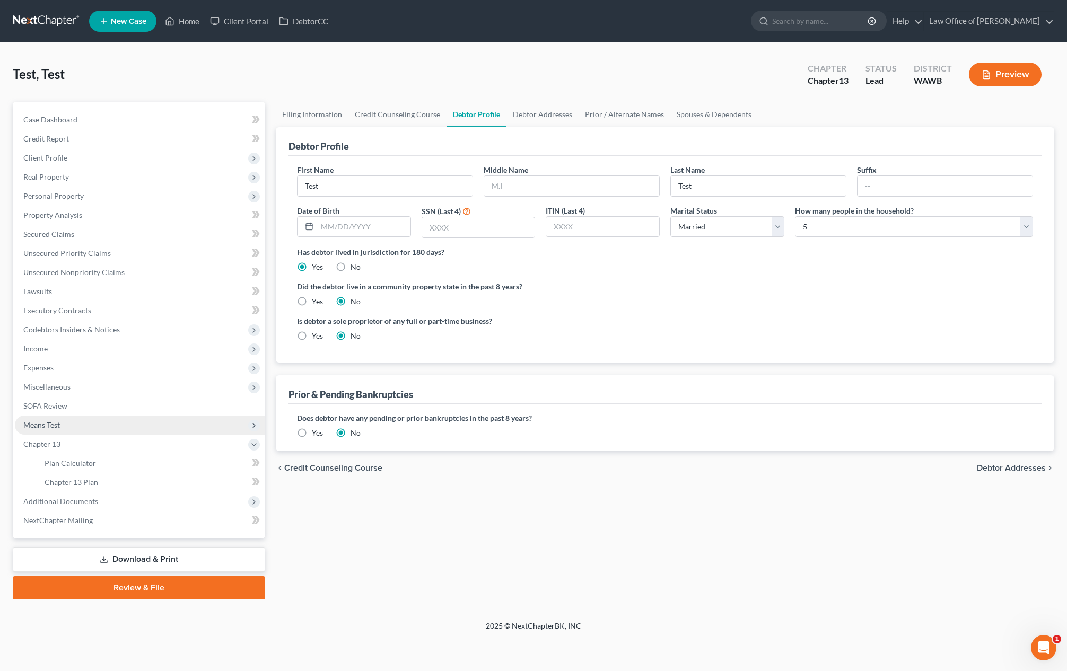
click at [97, 428] on span "Means Test" at bounding box center [140, 425] width 250 height 19
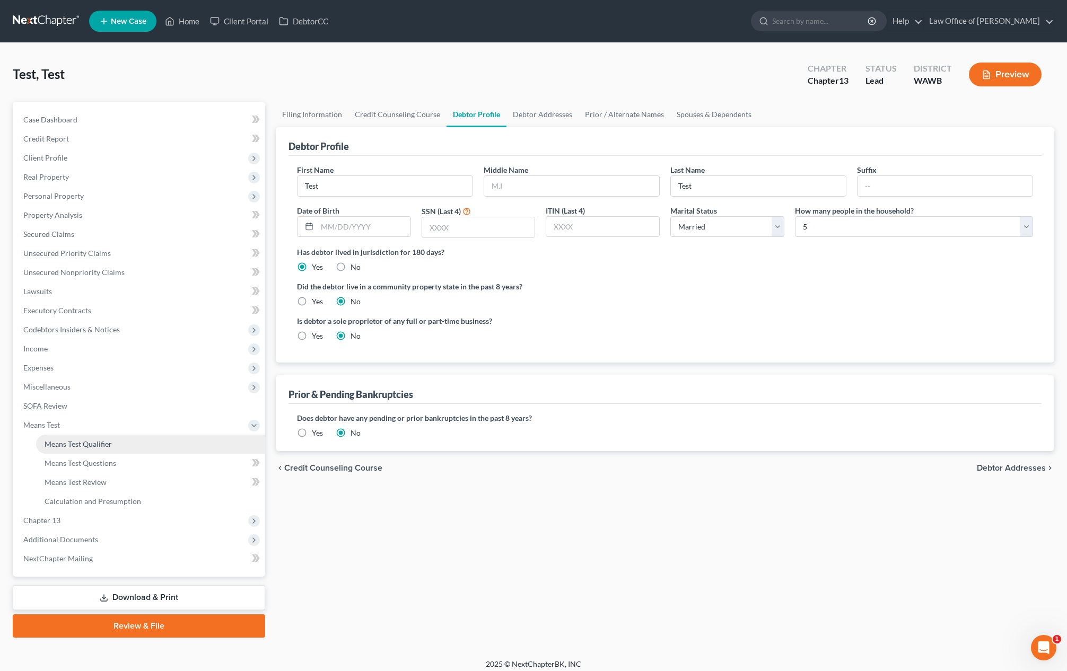
click at [97, 444] on span "Means Test Qualifier" at bounding box center [78, 444] width 67 height 9
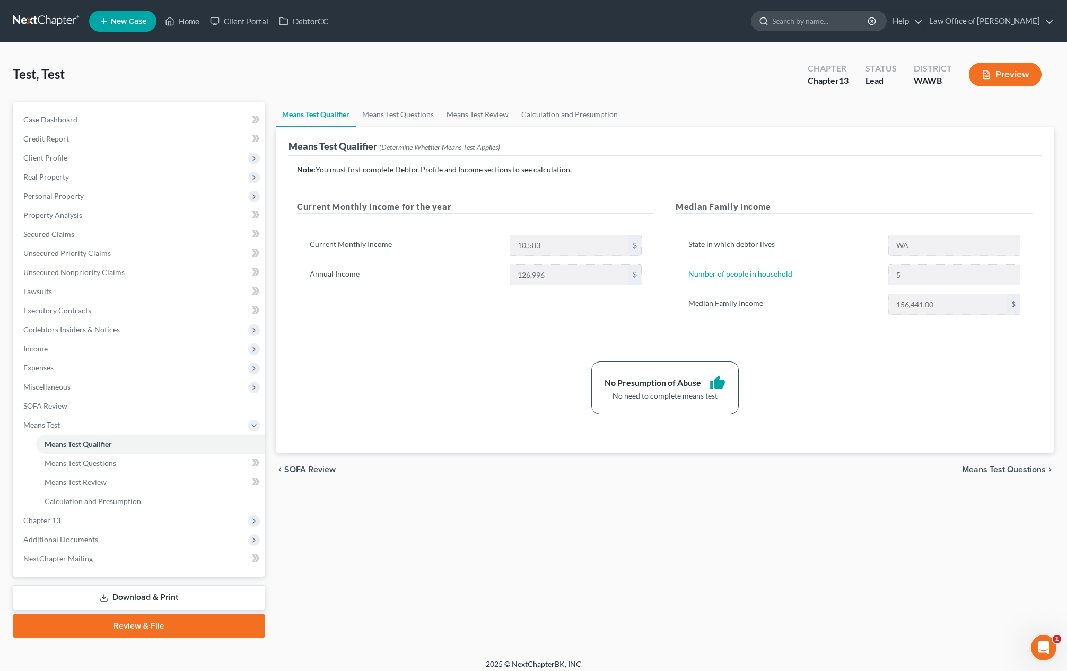
click at [834, 20] on input "search" at bounding box center [820, 21] width 97 height 20
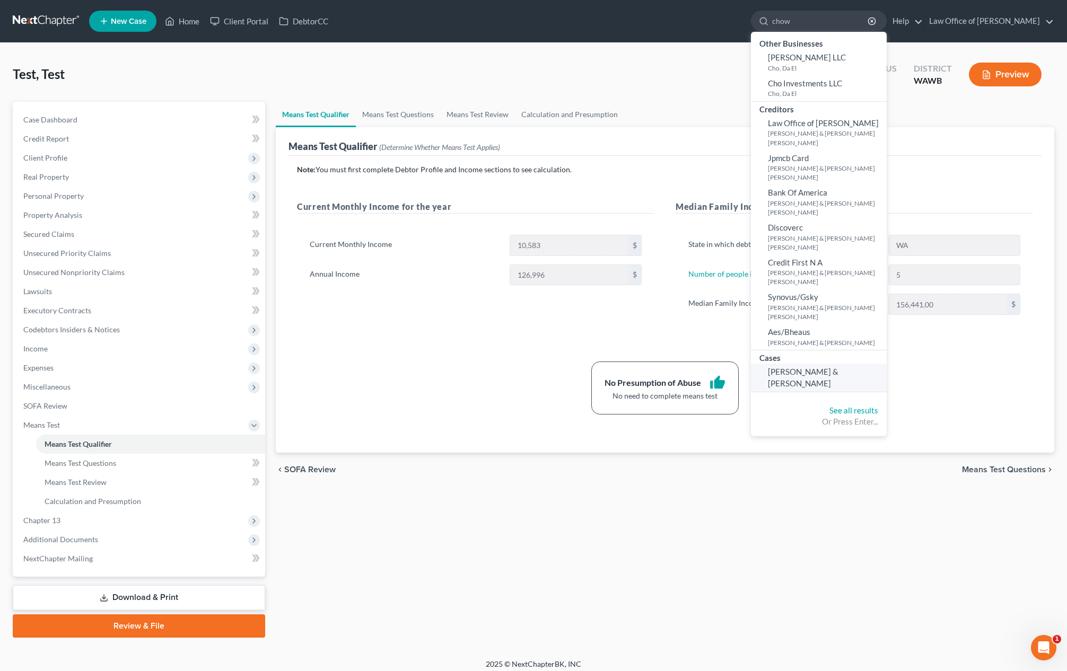
type input "chow"
click at [838, 367] on span "[PERSON_NAME] & [PERSON_NAME]" at bounding box center [803, 377] width 71 height 21
select select "6"
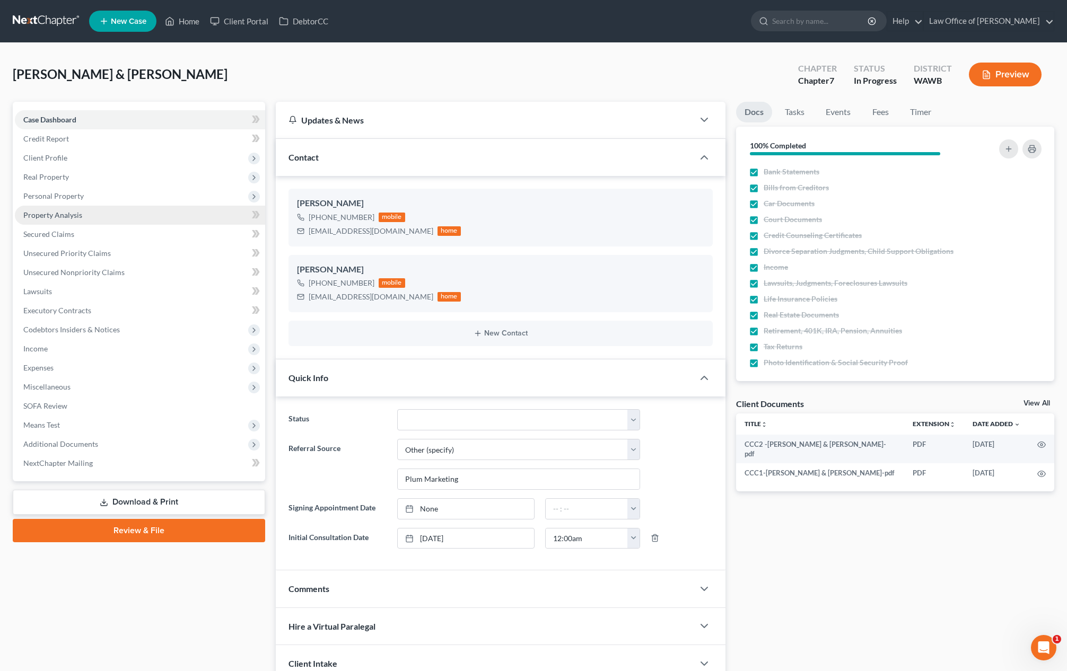
click at [117, 216] on link "Property Analysis" at bounding box center [140, 215] width 250 height 19
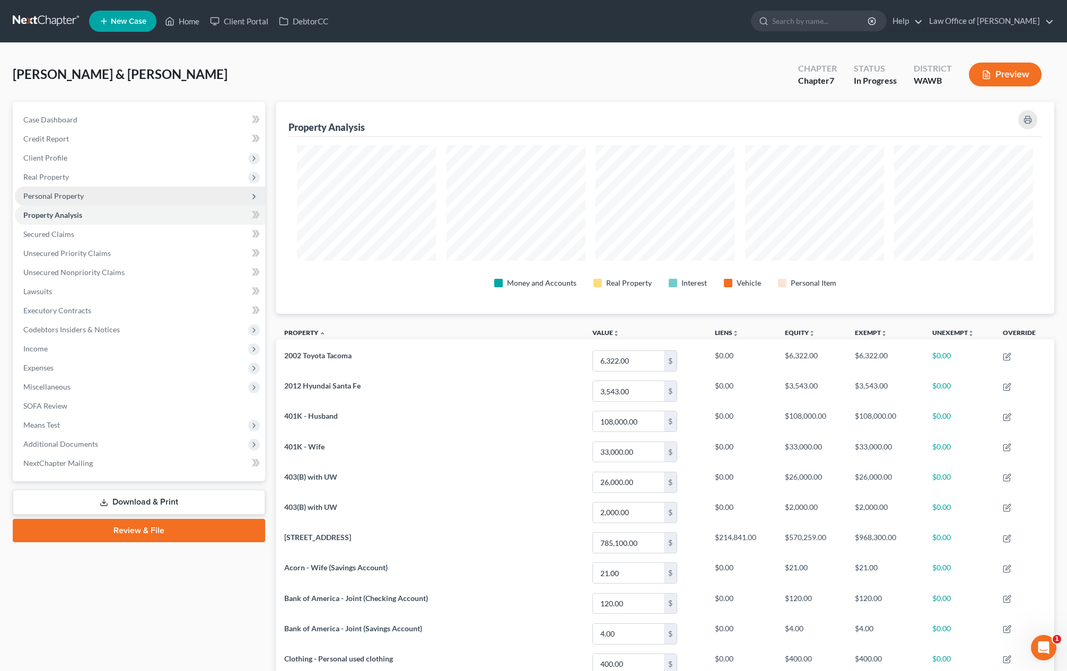
click at [147, 202] on span "Personal Property" at bounding box center [140, 196] width 250 height 19
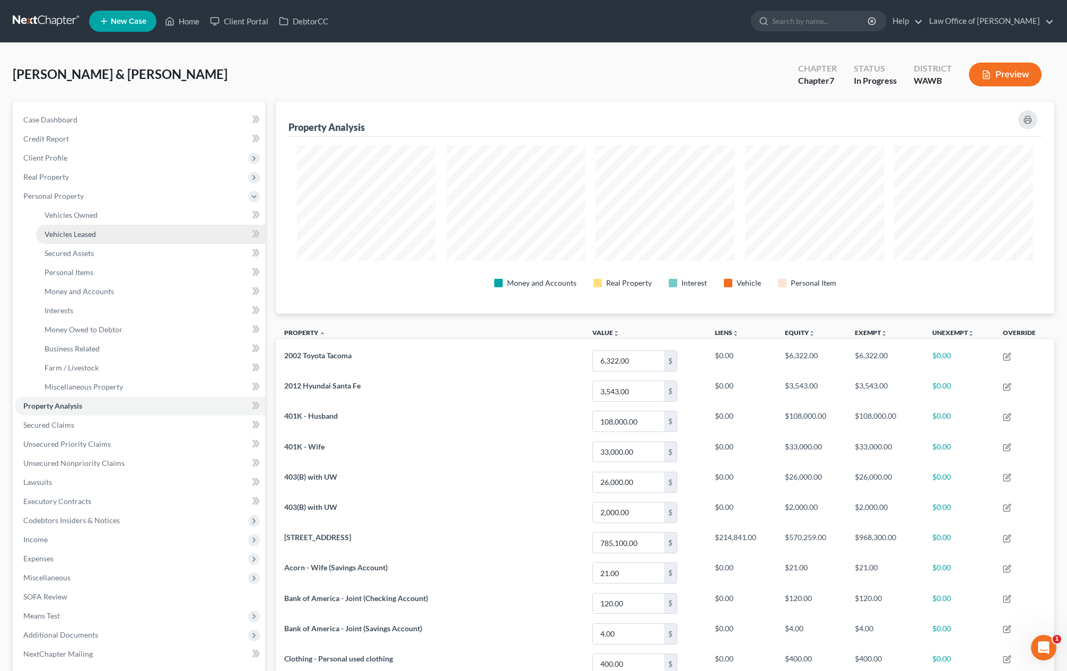
click at [129, 238] on link "Vehicles Leased" at bounding box center [150, 234] width 229 height 19
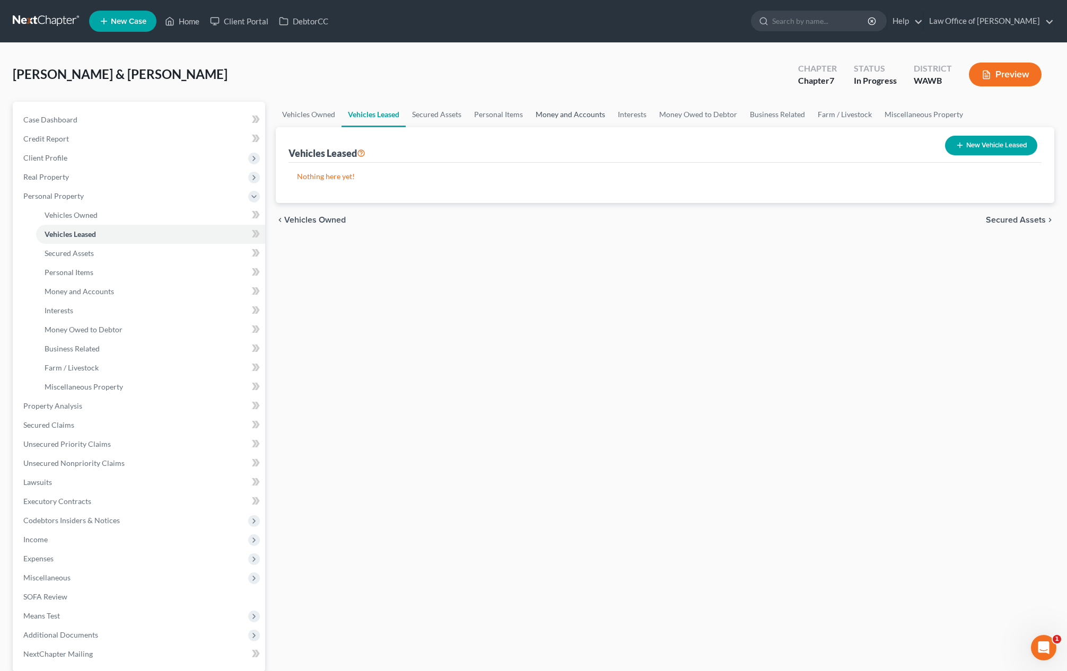
click at [558, 108] on link "Money and Accounts" at bounding box center [570, 114] width 82 height 25
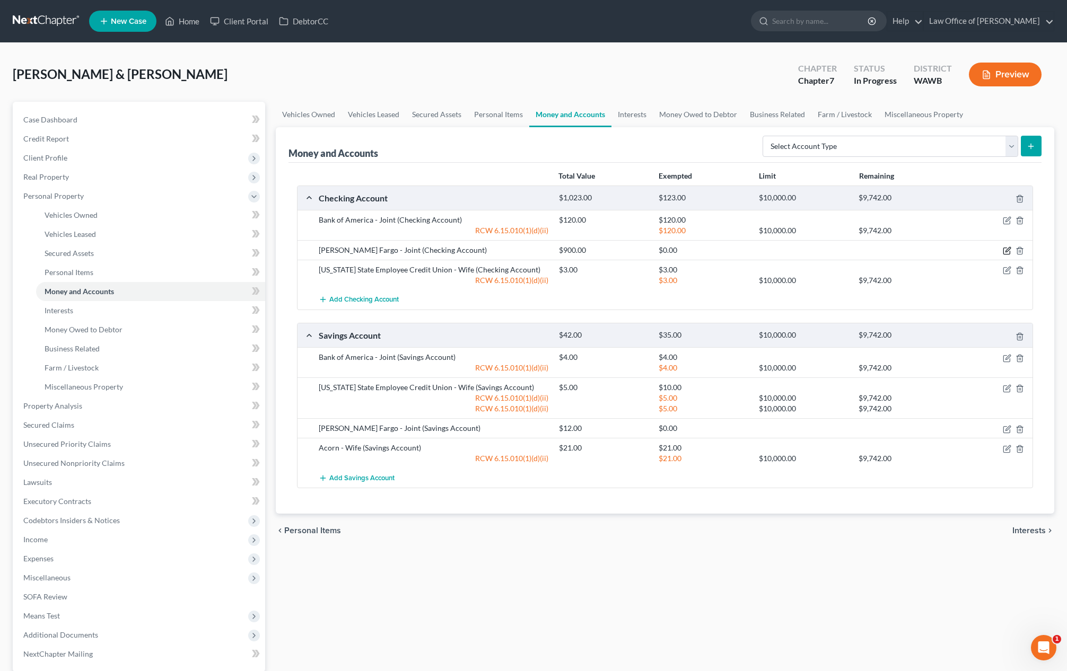
click at [1007, 250] on icon "button" at bounding box center [1007, 251] width 8 height 8
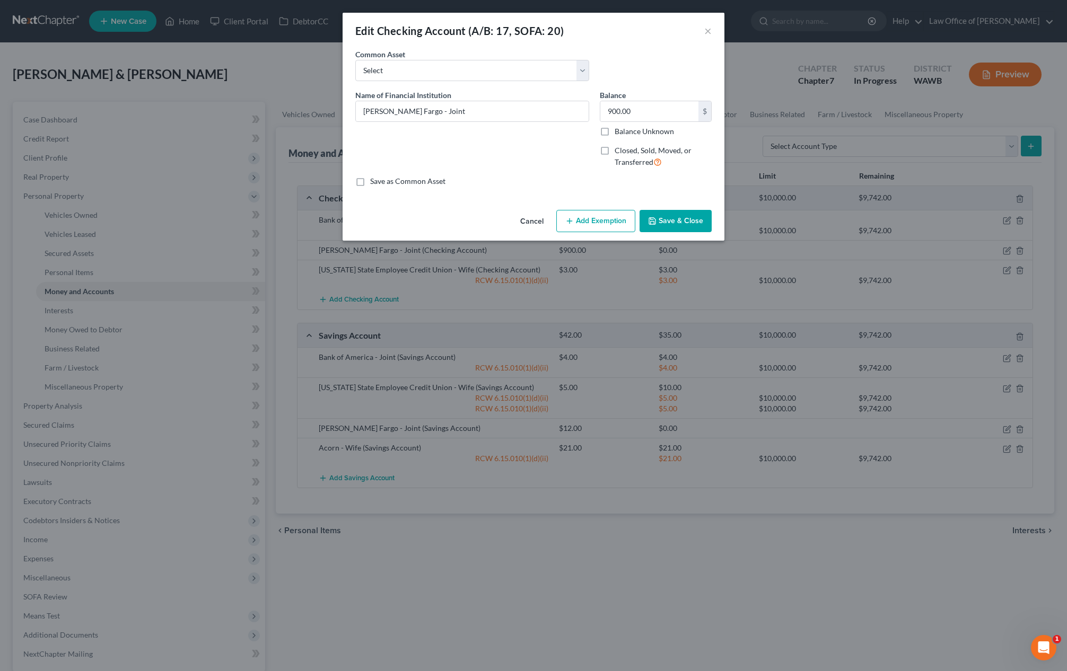
click at [613, 225] on button "Add Exemption" at bounding box center [595, 221] width 79 height 22
select select "2"
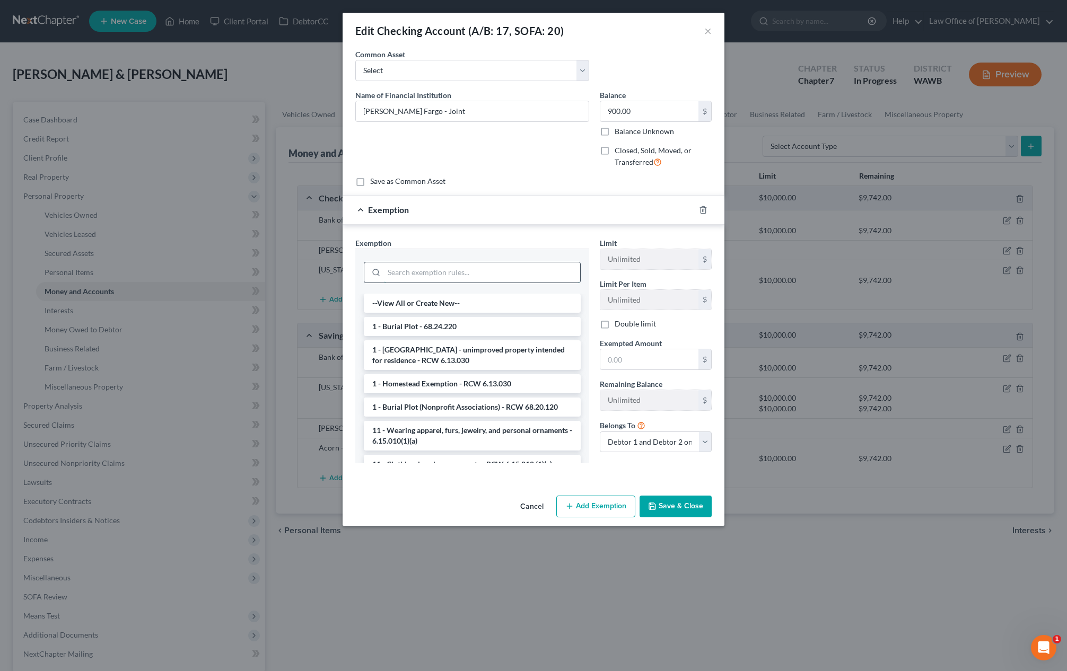
click at [546, 278] on input "search" at bounding box center [482, 272] width 196 height 20
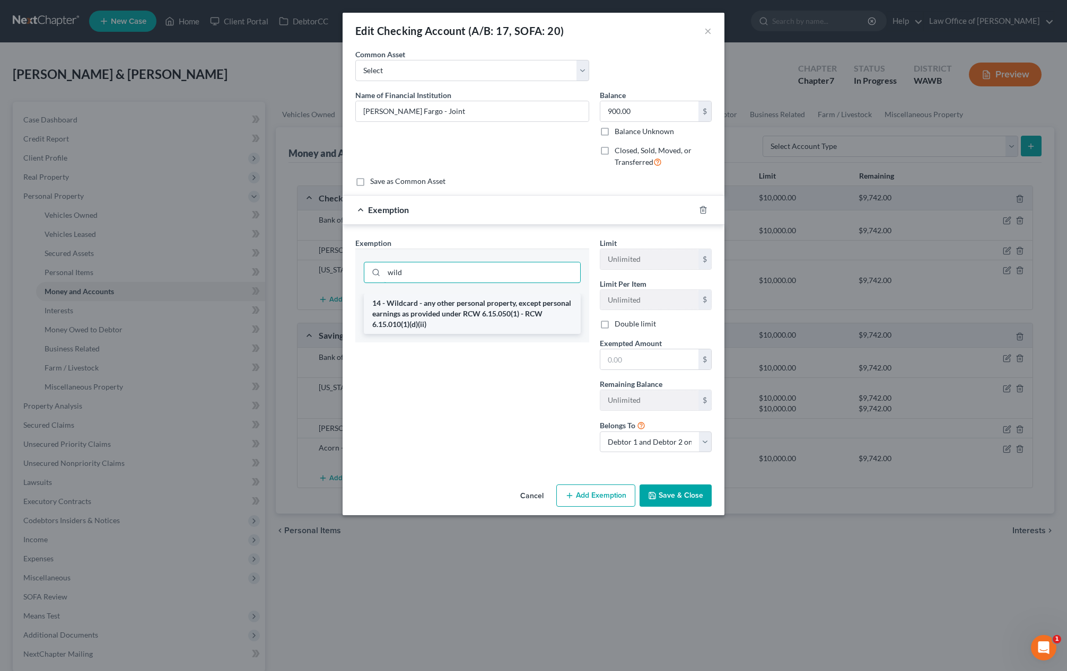
type input "wild"
click at [571, 304] on li "14 - Wildcard - any other personal property, except personal earnings as provid…" at bounding box center [472, 314] width 217 height 40
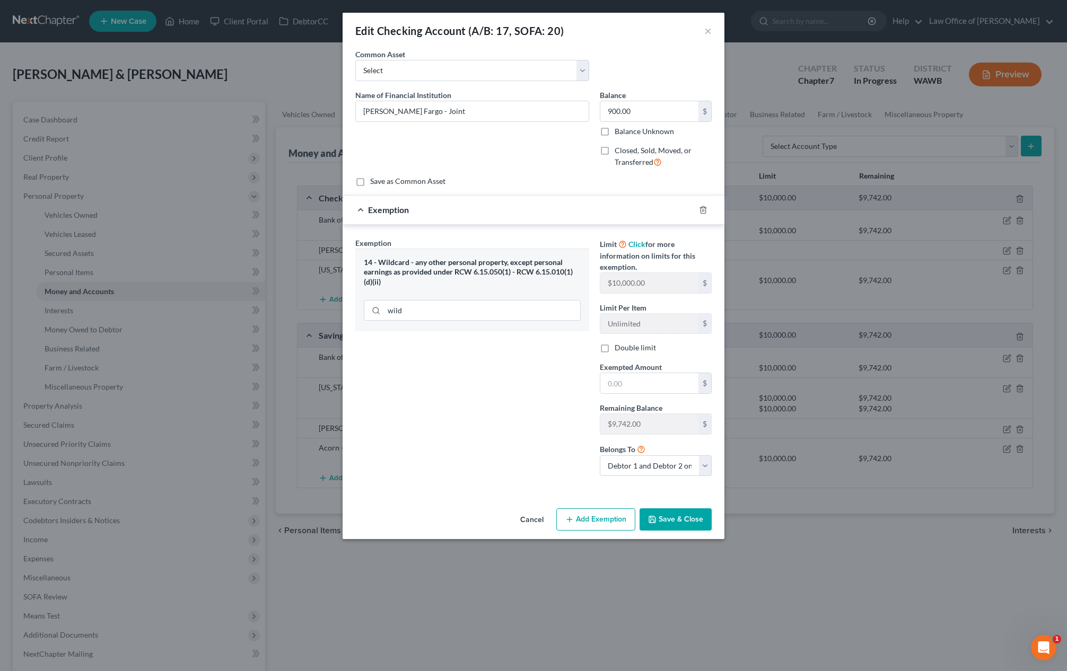
click at [650, 372] on label "Exempted Amount *" at bounding box center [631, 367] width 62 height 11
click at [650, 383] on input "text" at bounding box center [649, 383] width 98 height 20
type input "900"
click at [683, 522] on button "Save & Close" at bounding box center [675, 519] width 72 height 22
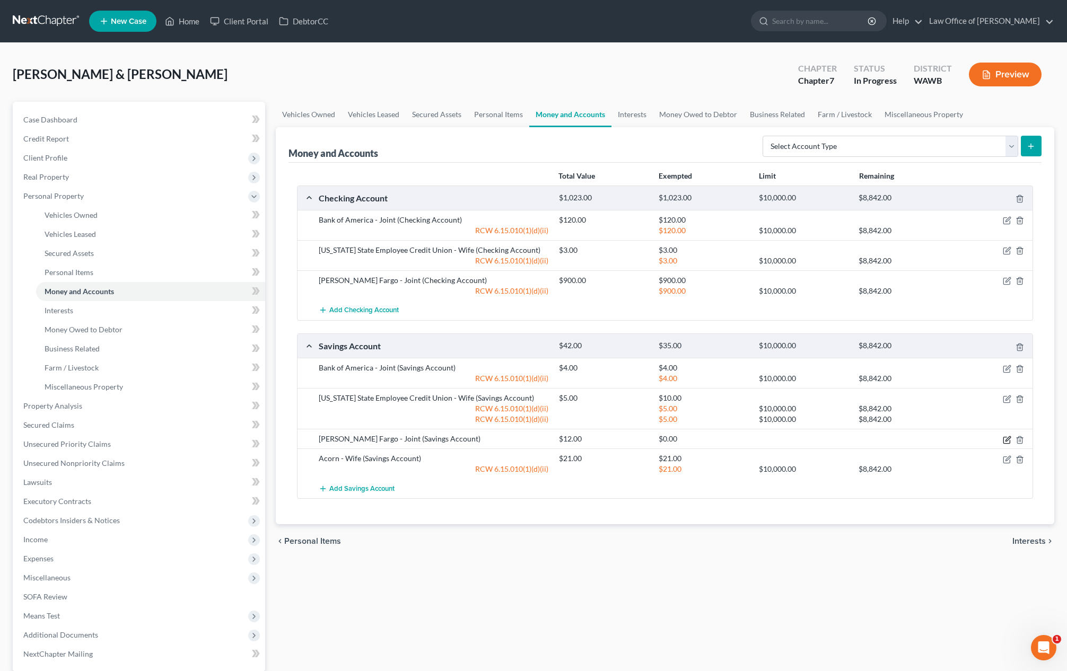
click at [1006, 441] on icon "button" at bounding box center [1007, 440] width 8 height 8
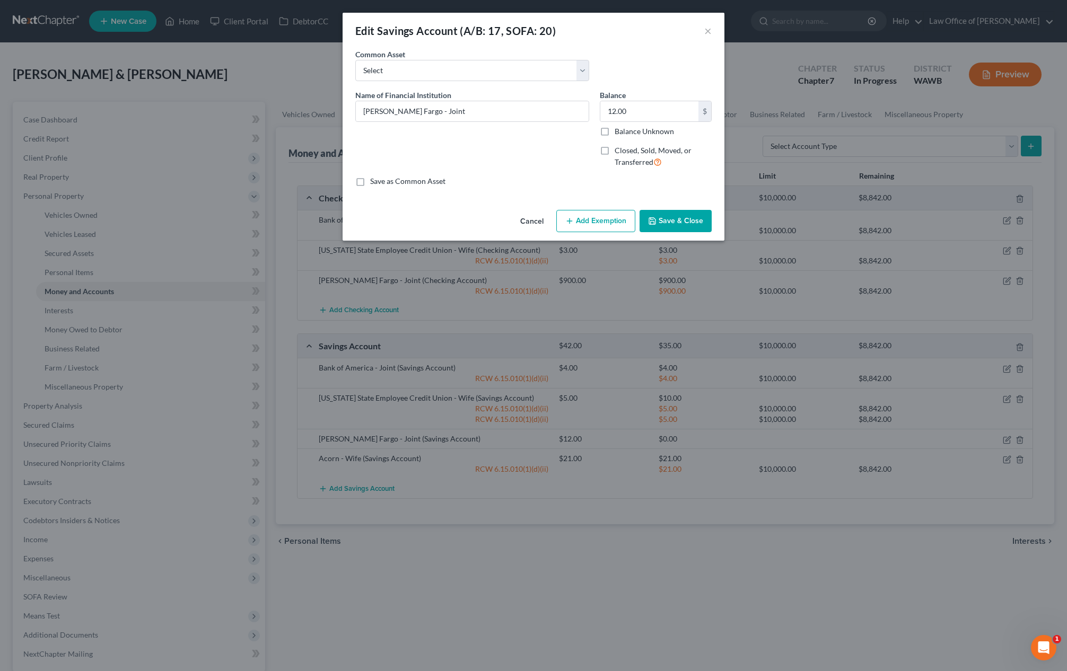
click at [592, 218] on button "Add Exemption" at bounding box center [595, 221] width 79 height 22
select select "2"
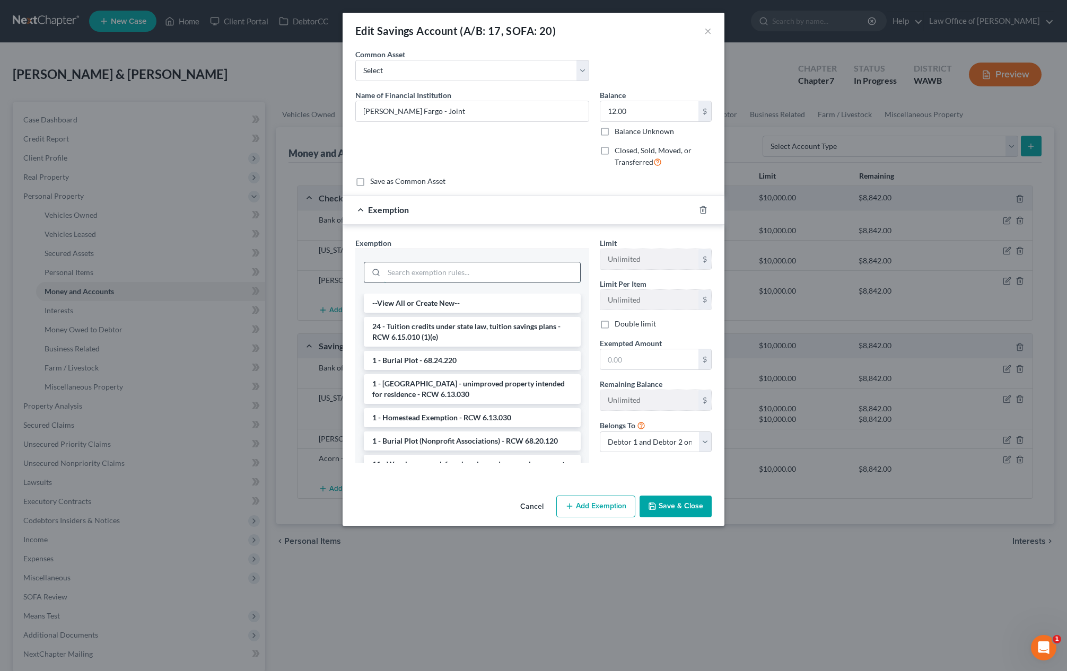
click at [514, 276] on input "search" at bounding box center [482, 272] width 196 height 20
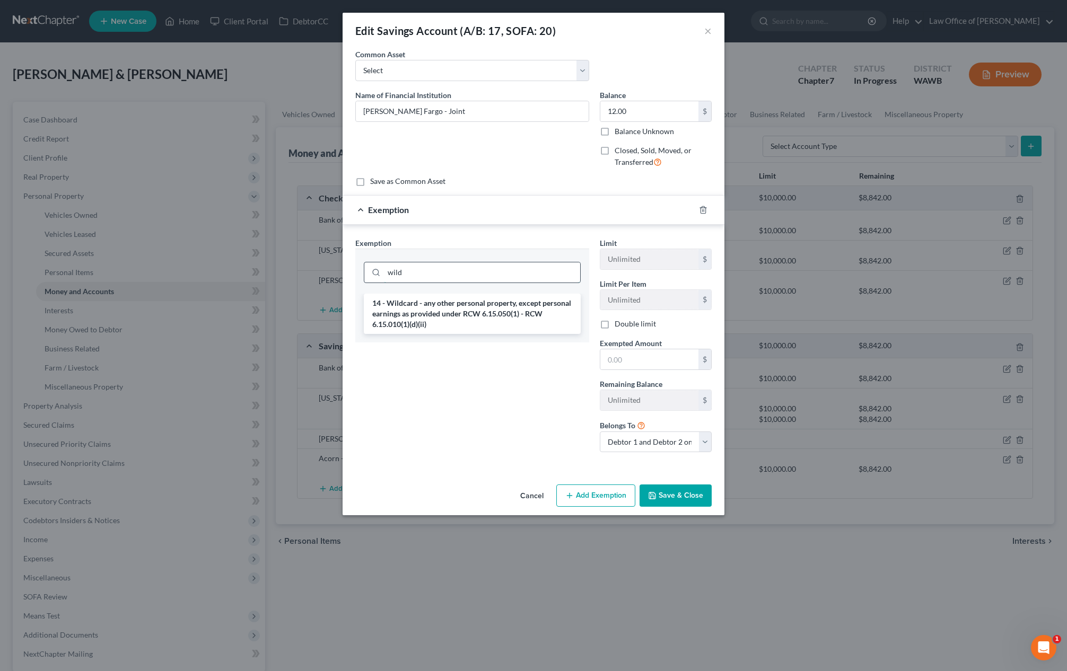
type input "wild"
click at [506, 319] on li "14 - Wildcard - any other personal property, except personal earnings as provid…" at bounding box center [472, 314] width 217 height 40
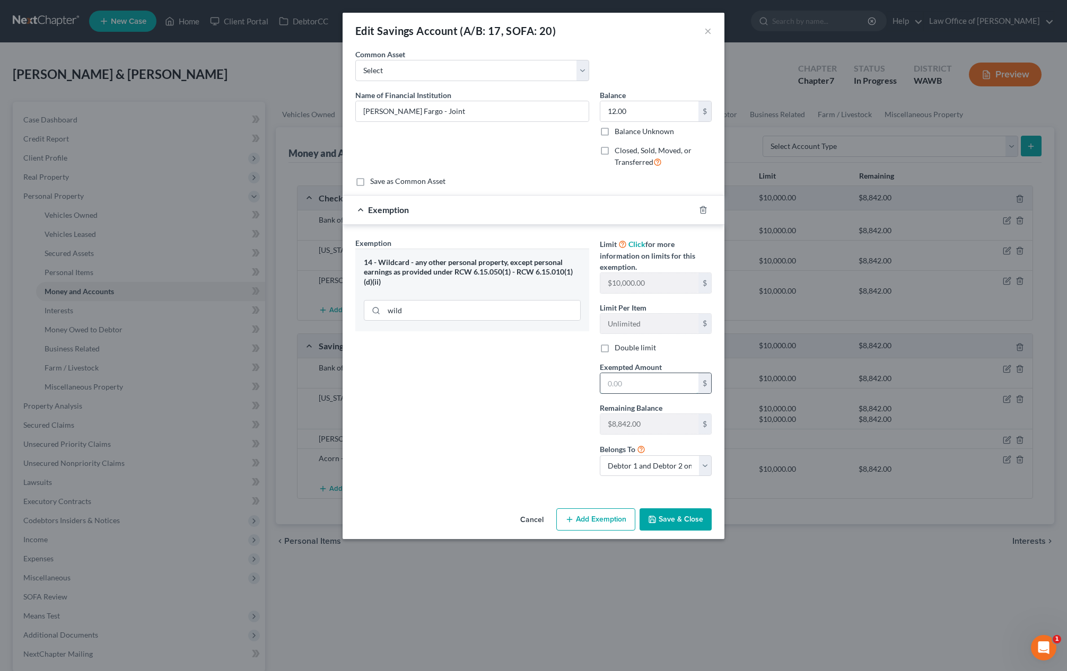
click at [652, 380] on input "text" at bounding box center [649, 383] width 98 height 20
type input "12"
click at [683, 525] on button "Save & Close" at bounding box center [675, 519] width 72 height 22
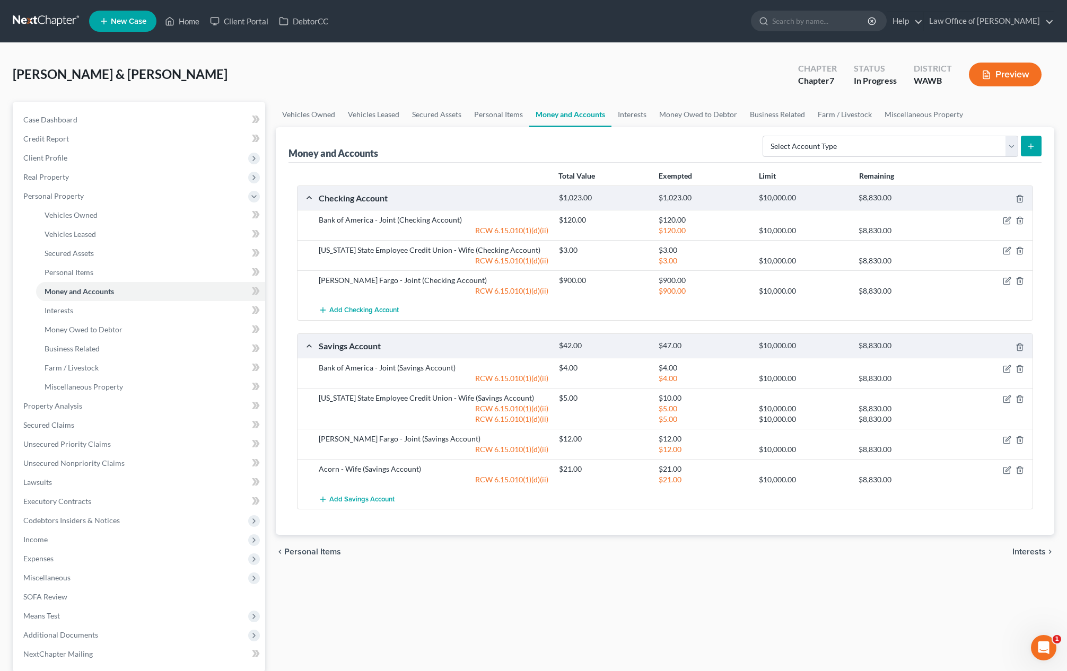
scroll to position [102, 0]
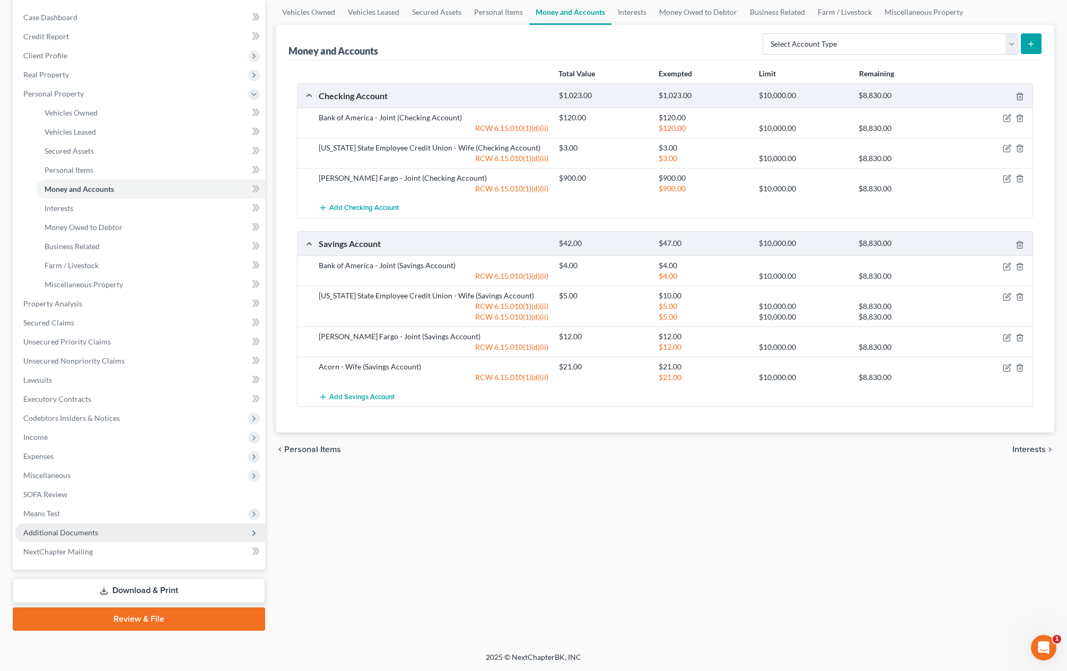
click at [79, 537] on span "Additional Documents" at bounding box center [140, 532] width 250 height 19
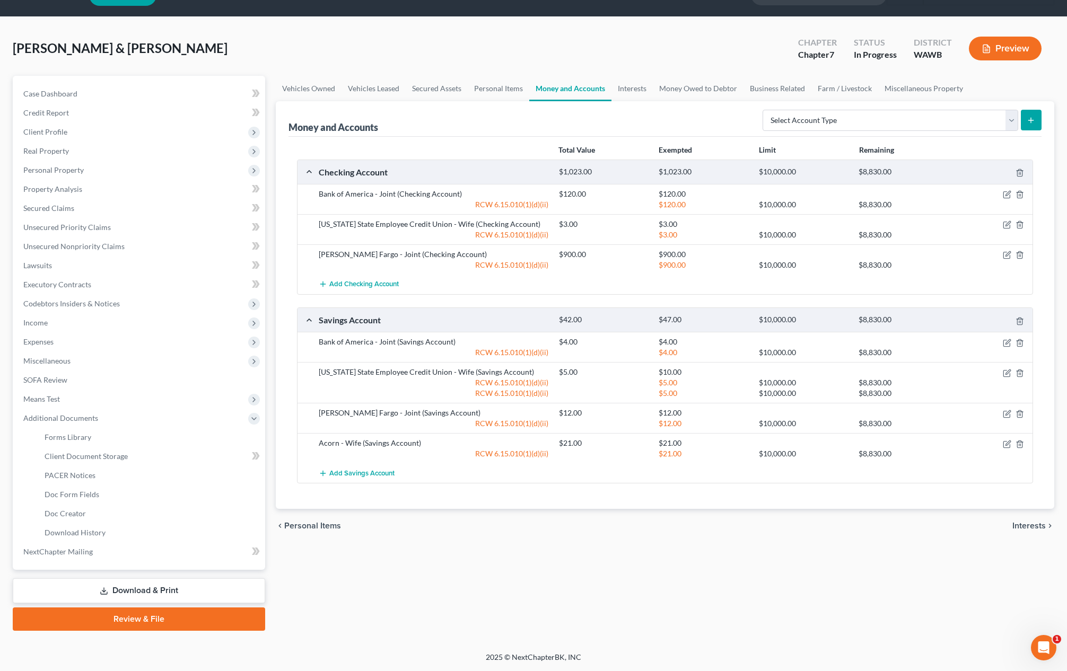
scroll to position [26, 0]
click at [141, 455] on link "Client Document Storage" at bounding box center [150, 456] width 229 height 19
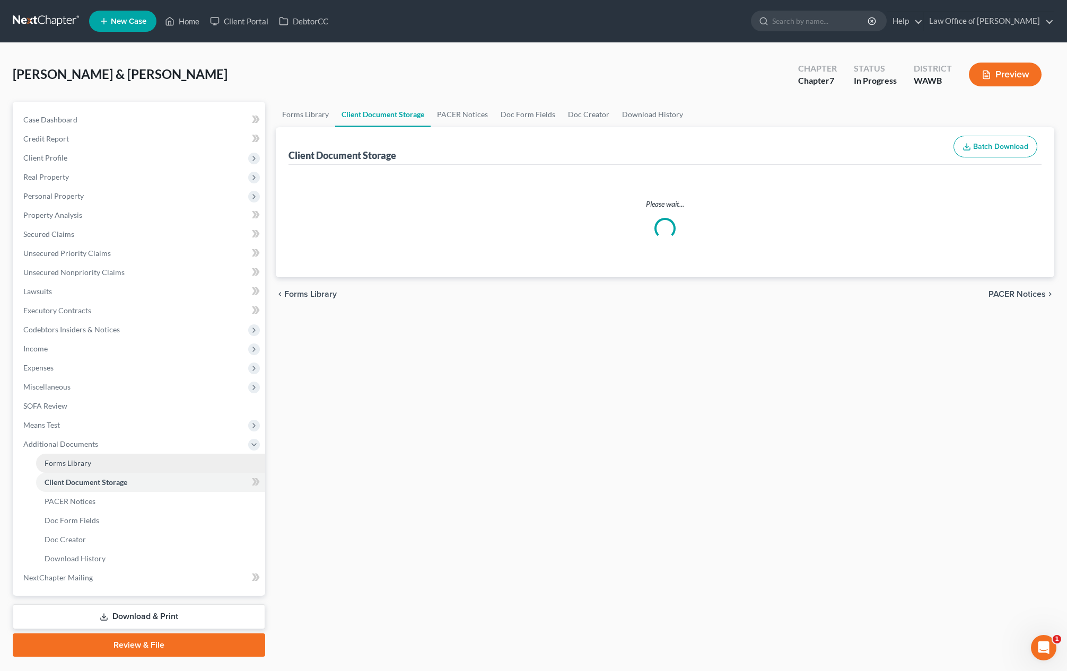
select select "0"
select select "1"
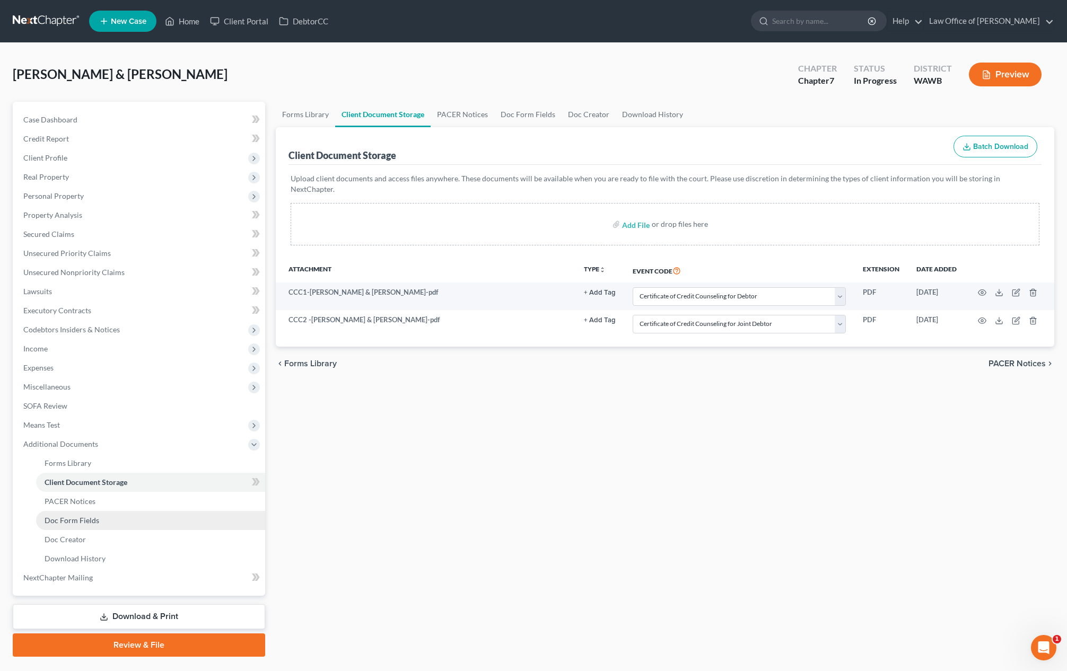
scroll to position [26, 0]
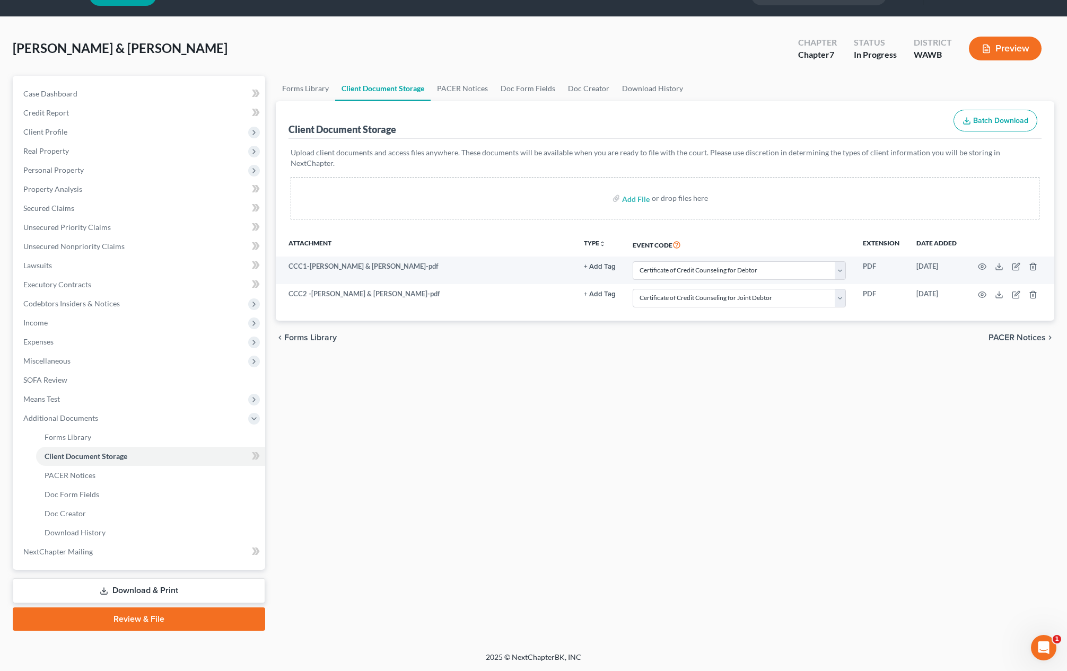
click at [130, 585] on link "Download & Print" at bounding box center [139, 590] width 252 height 25
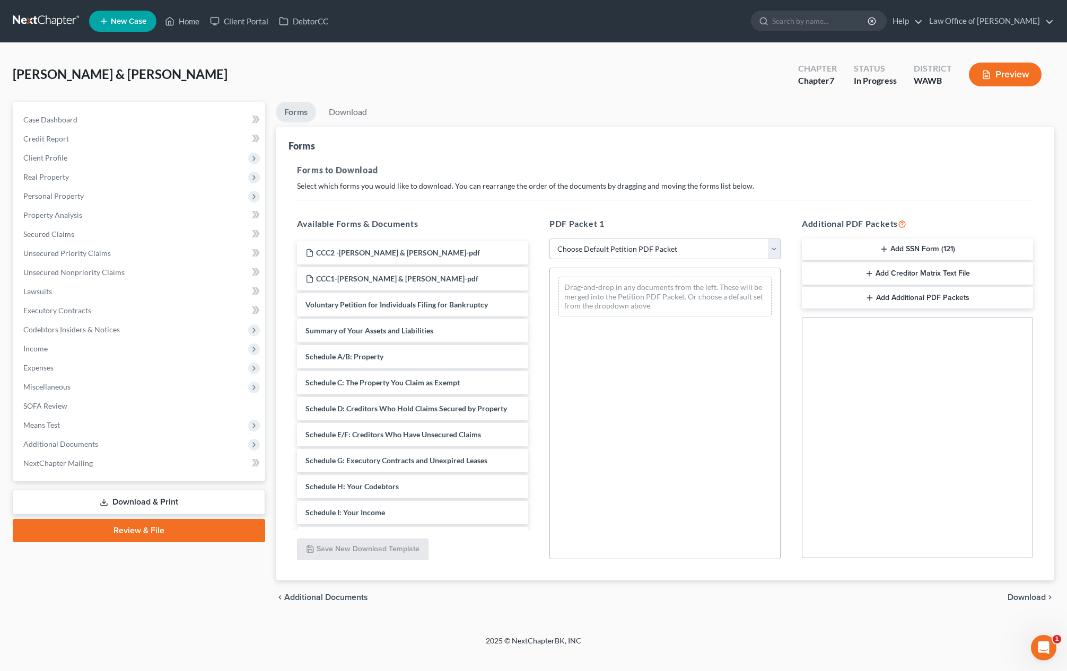
click at [908, 236] on div "Additional PDF Packets Add SSN Form (121) Add Creditor Matrix Text File Add Add…" at bounding box center [917, 388] width 252 height 359
click at [908, 241] on button "Add SSN Form (121)" at bounding box center [917, 250] width 231 height 22
click at [1029, 594] on span "Download" at bounding box center [1026, 597] width 38 height 8
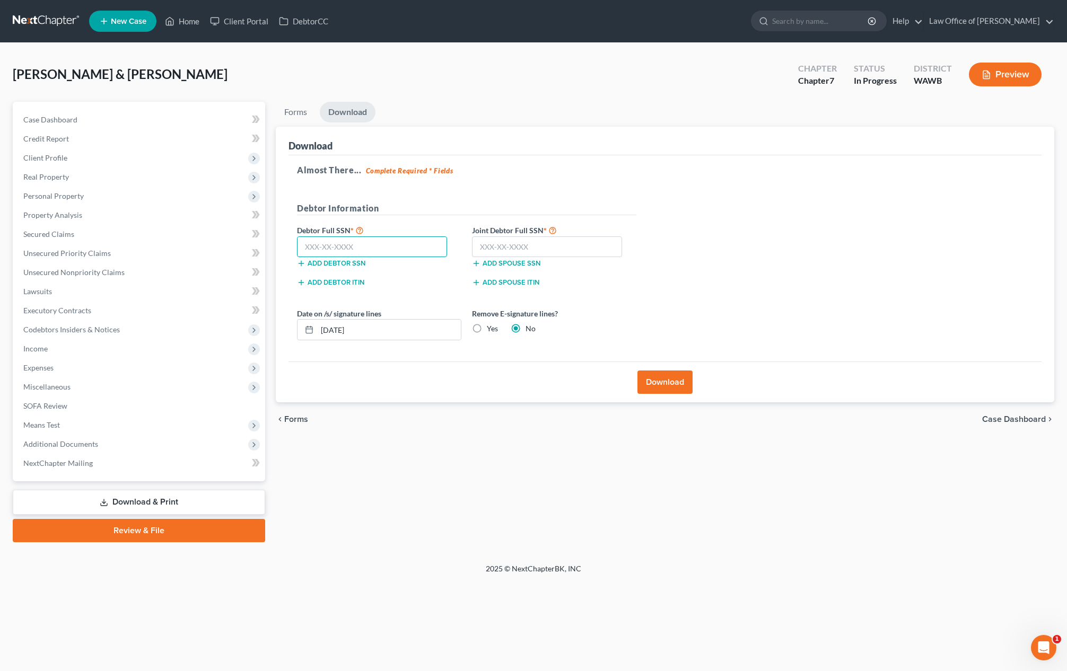
click at [343, 247] on input "text" at bounding box center [372, 246] width 150 height 21
paste input "539-88-9355"
type input "539-88-9355"
click at [488, 247] on input "text" at bounding box center [547, 246] width 150 height 21
paste input "536-92-3168"
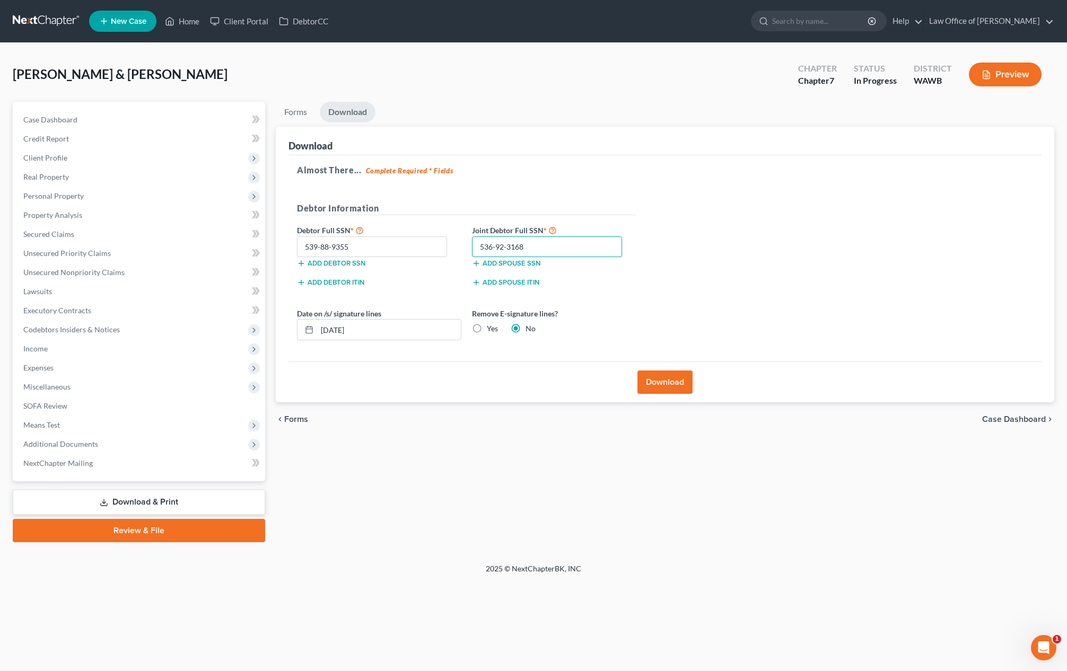
type input "536-92-3168"
click at [668, 382] on button "Download" at bounding box center [664, 382] width 55 height 23
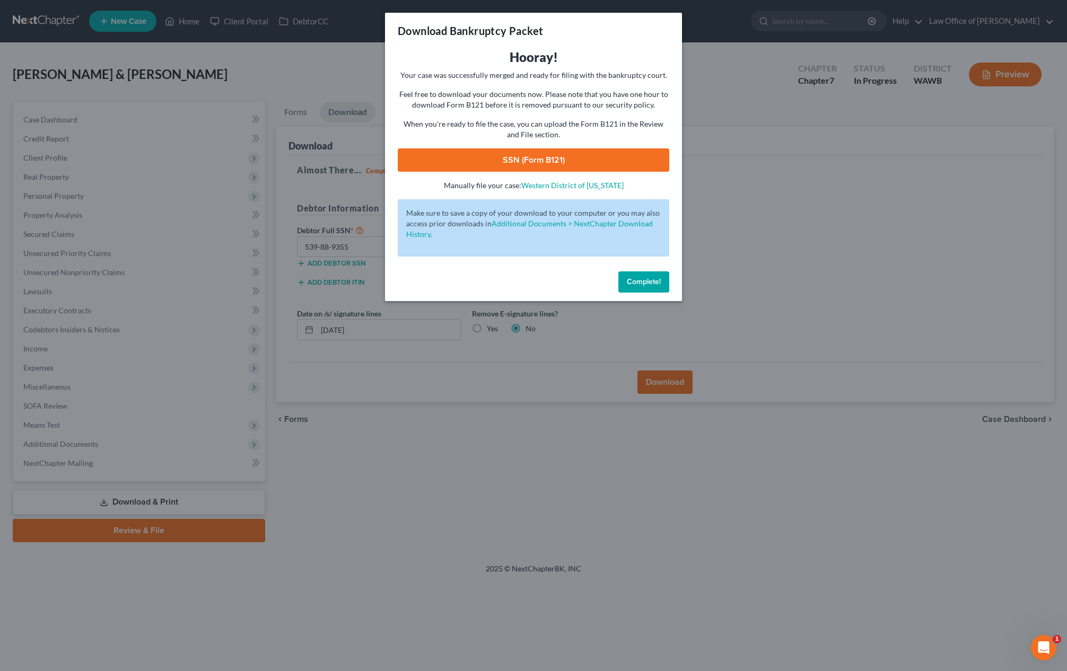
click at [467, 156] on link "SSN (Form B121)" at bounding box center [533, 159] width 271 height 23
click at [628, 283] on span "Complete!" at bounding box center [644, 281] width 34 height 9
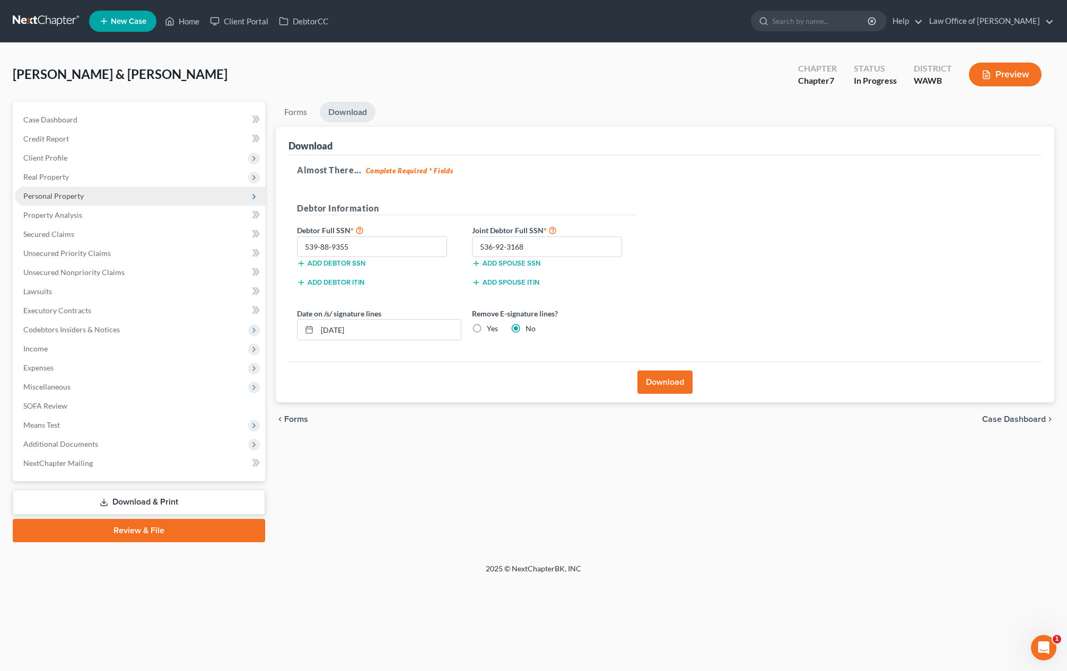
click at [160, 195] on span "Personal Property" at bounding box center [140, 196] width 250 height 19
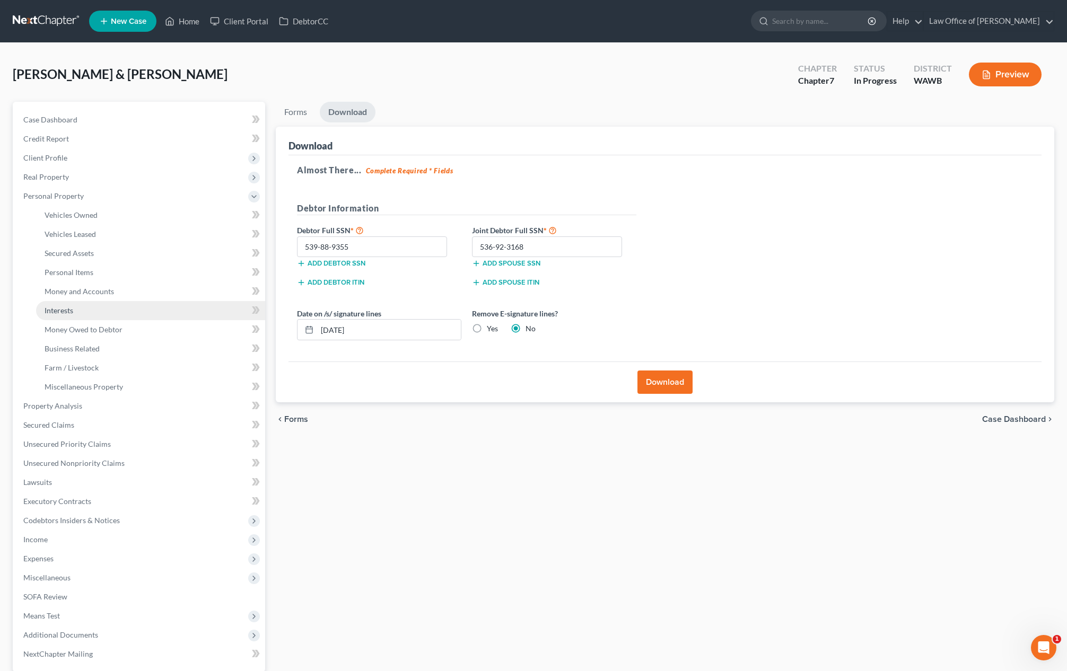
click at [142, 316] on link "Interests" at bounding box center [150, 310] width 229 height 19
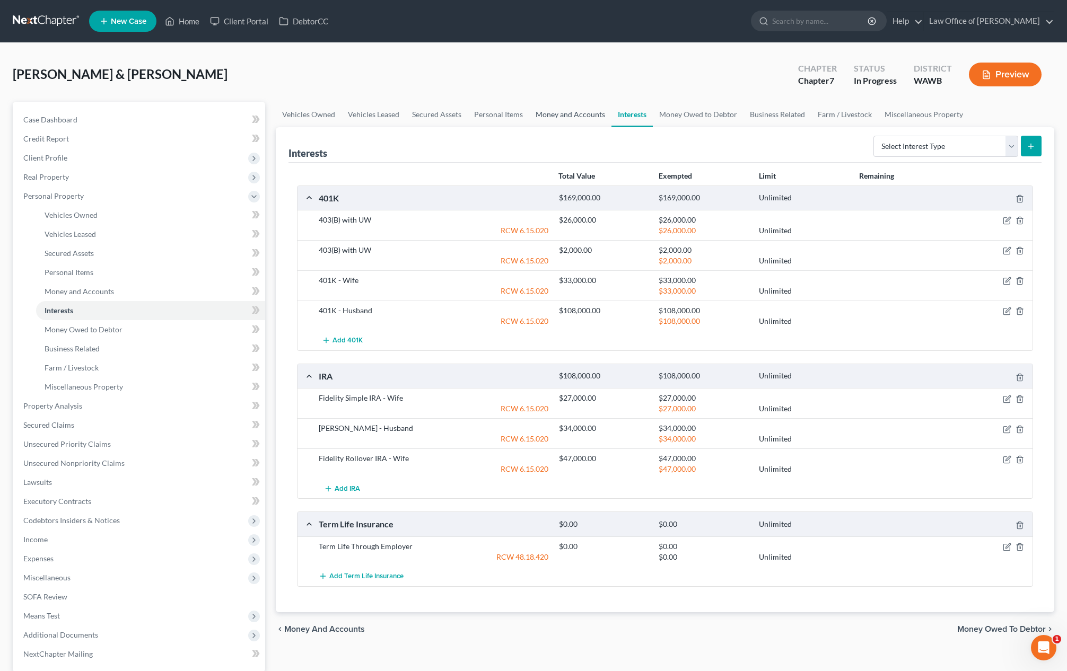
click at [572, 113] on link "Money and Accounts" at bounding box center [570, 114] width 82 height 25
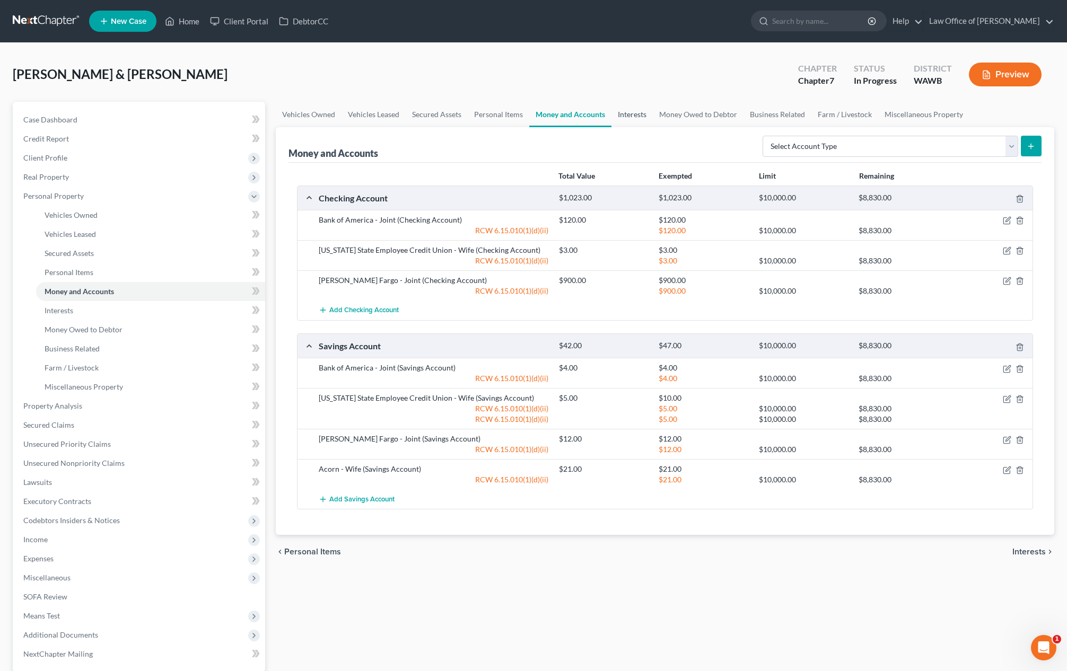
click at [627, 116] on link "Interests" at bounding box center [631, 114] width 41 height 25
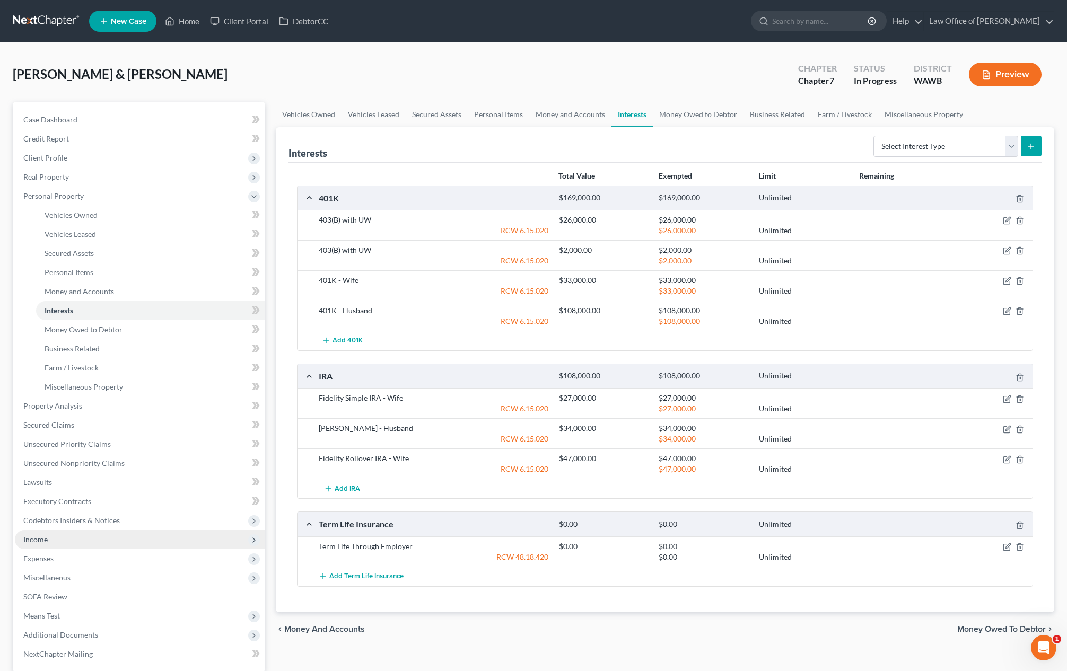
click at [93, 536] on span "Income" at bounding box center [140, 539] width 250 height 19
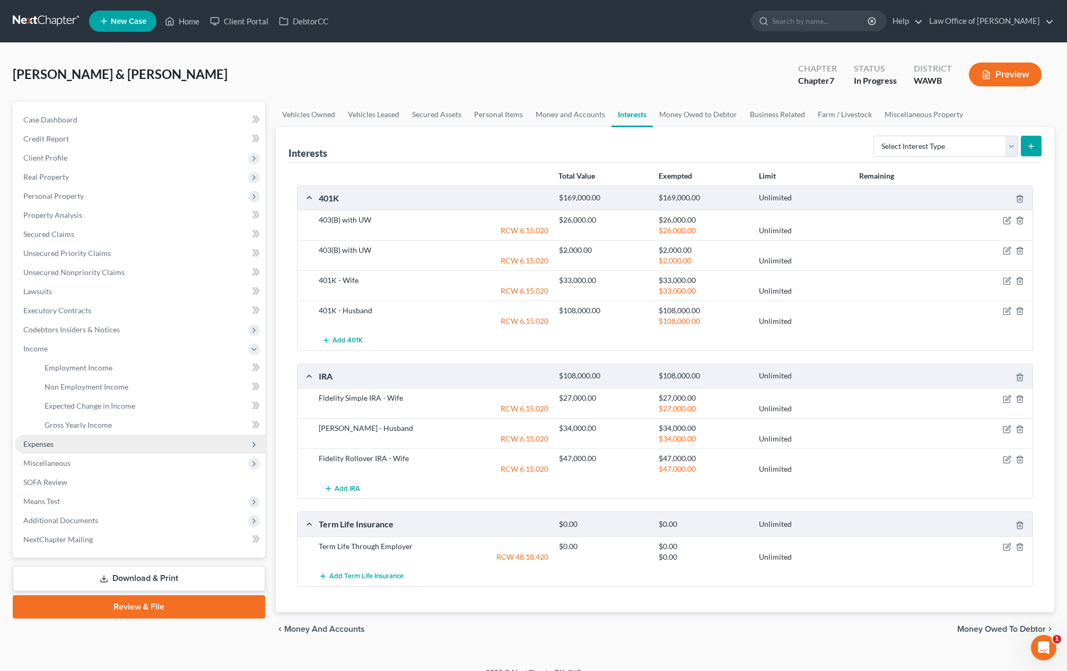
click at [90, 444] on span "Expenses" at bounding box center [140, 444] width 250 height 19
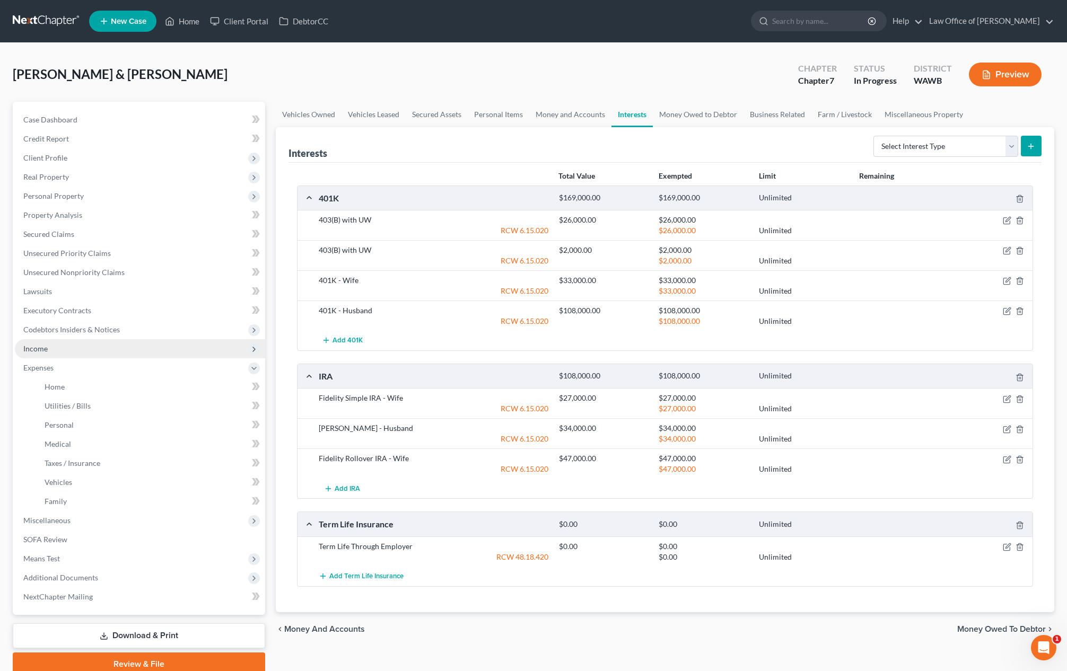
click at [83, 346] on span "Income" at bounding box center [140, 348] width 250 height 19
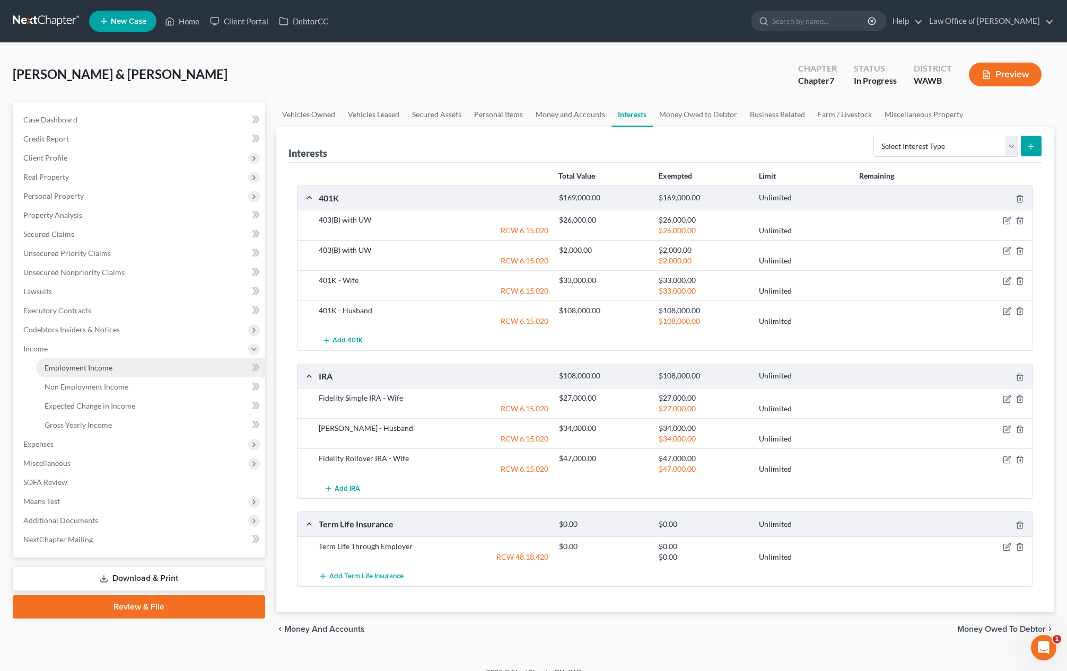
click at [94, 371] on span "Employment Income" at bounding box center [79, 367] width 68 height 9
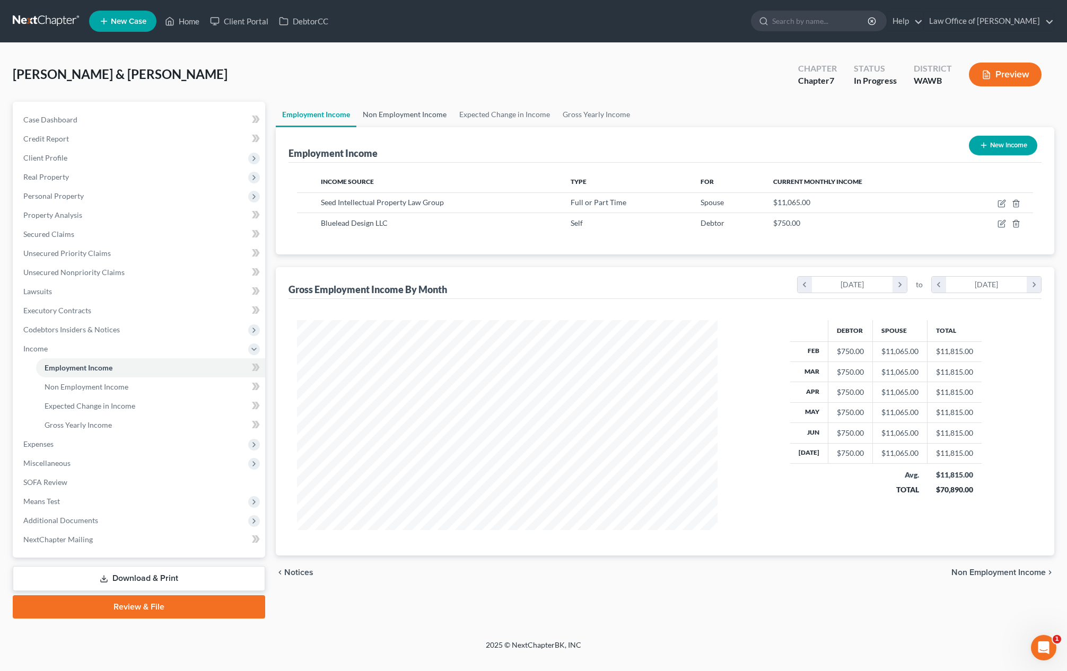
scroll to position [210, 442]
click at [398, 118] on link "Non Employment Income" at bounding box center [404, 114] width 96 height 25
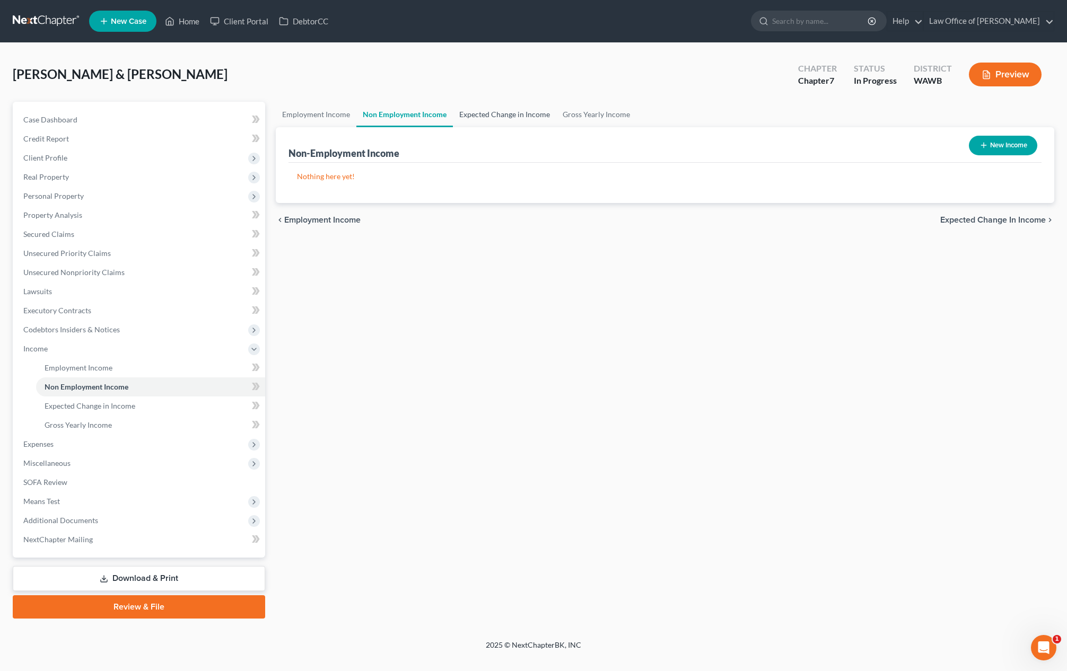
click at [469, 117] on link "Expected Change in Income" at bounding box center [504, 114] width 103 height 25
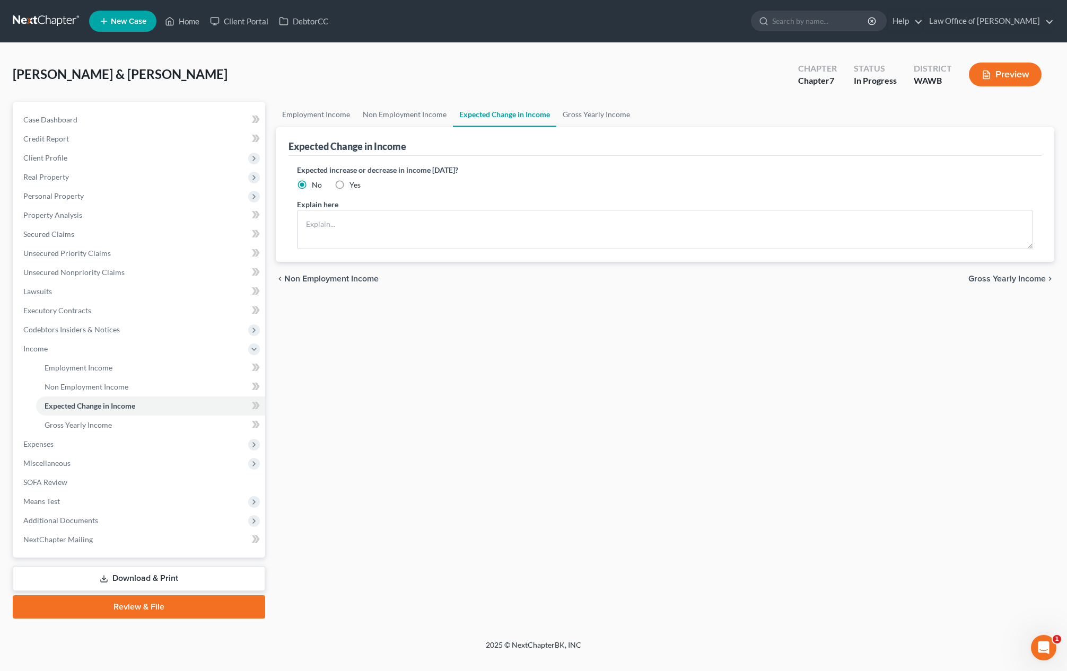
click at [590, 99] on div "[PERSON_NAME] & [PERSON_NAME] Upgraded Chapter Chapter 7 Status In [GEOGRAPHIC_…" at bounding box center [533, 79] width 1041 height 46
click at [590, 116] on link "Gross Yearly Income" at bounding box center [596, 114] width 80 height 25
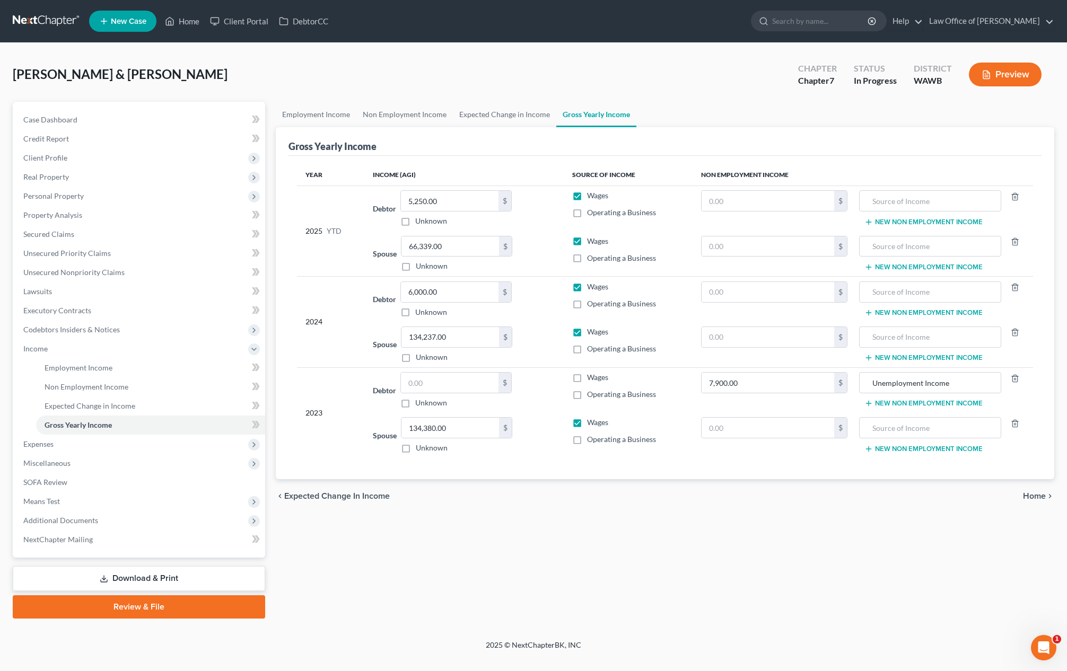
click at [345, 61] on div "[PERSON_NAME] & [PERSON_NAME] Upgraded Chapter Chapter 7 Status In [GEOGRAPHIC_…" at bounding box center [533, 79] width 1041 height 46
click at [142, 161] on span "Client Profile" at bounding box center [140, 157] width 250 height 19
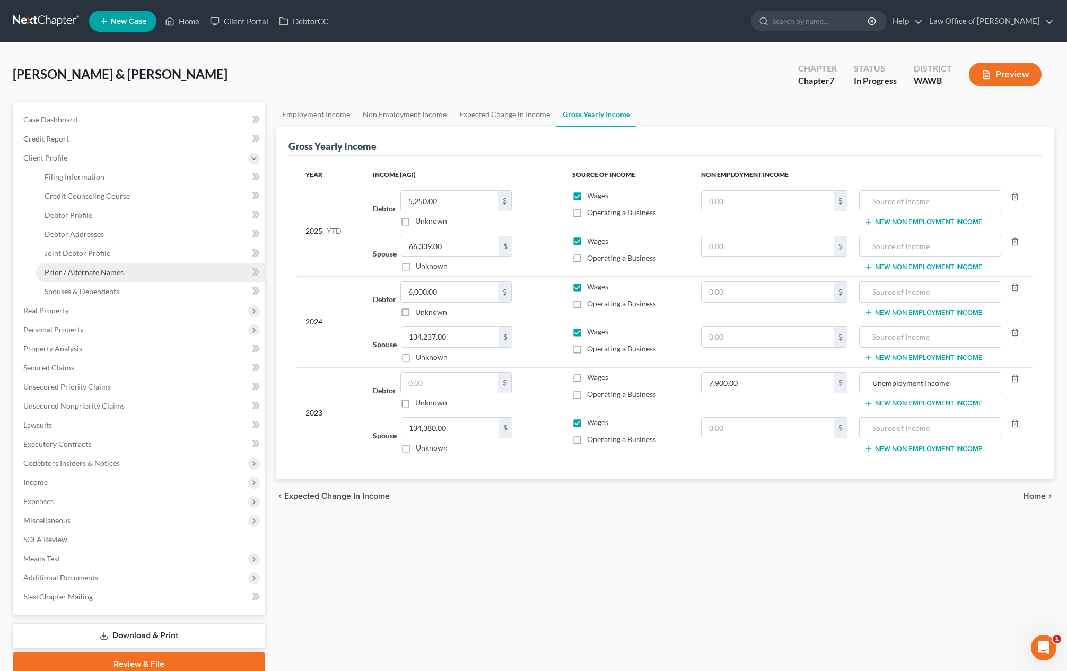
click at [114, 277] on link "Prior / Alternate Names" at bounding box center [150, 272] width 229 height 19
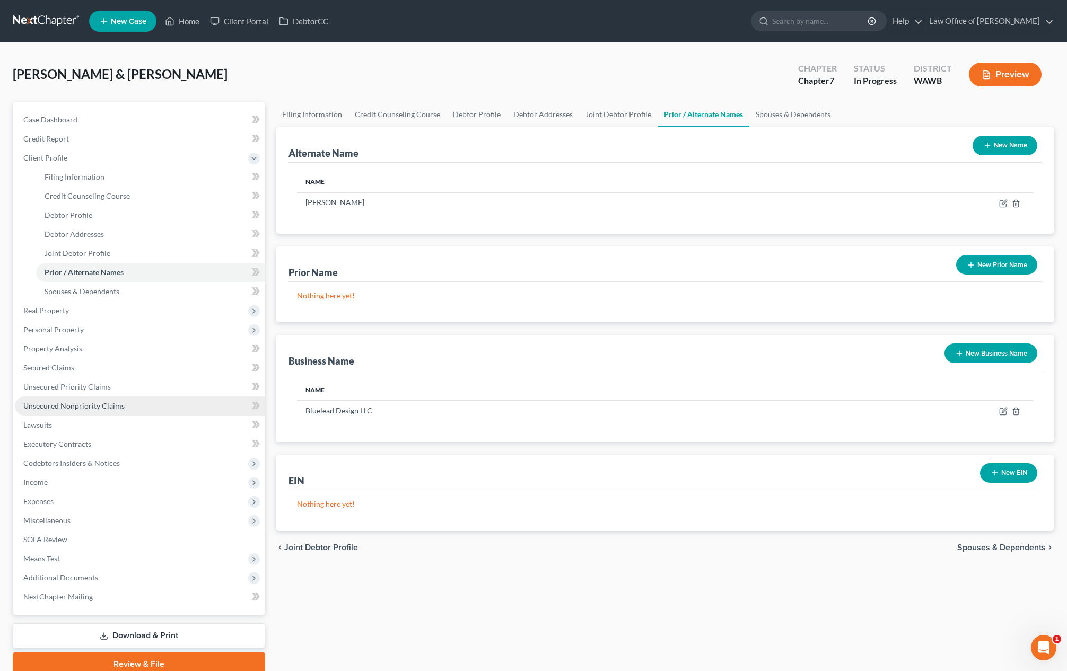
scroll to position [45, 0]
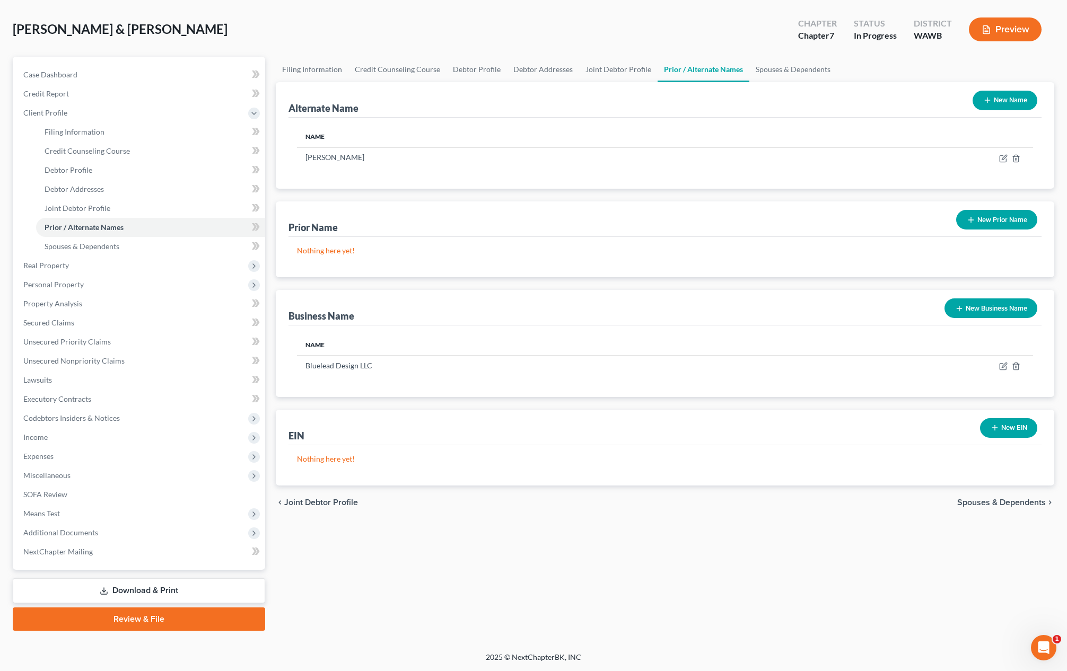
click at [141, 621] on link "Review & File" at bounding box center [139, 619] width 252 height 23
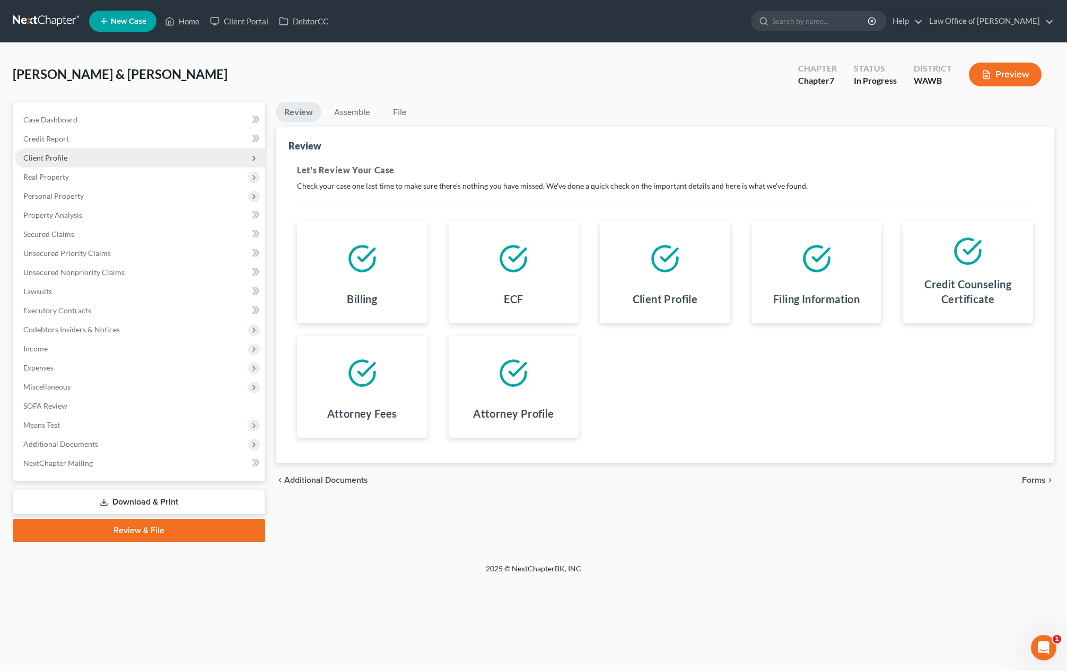
click at [90, 159] on span "Client Profile" at bounding box center [140, 157] width 250 height 19
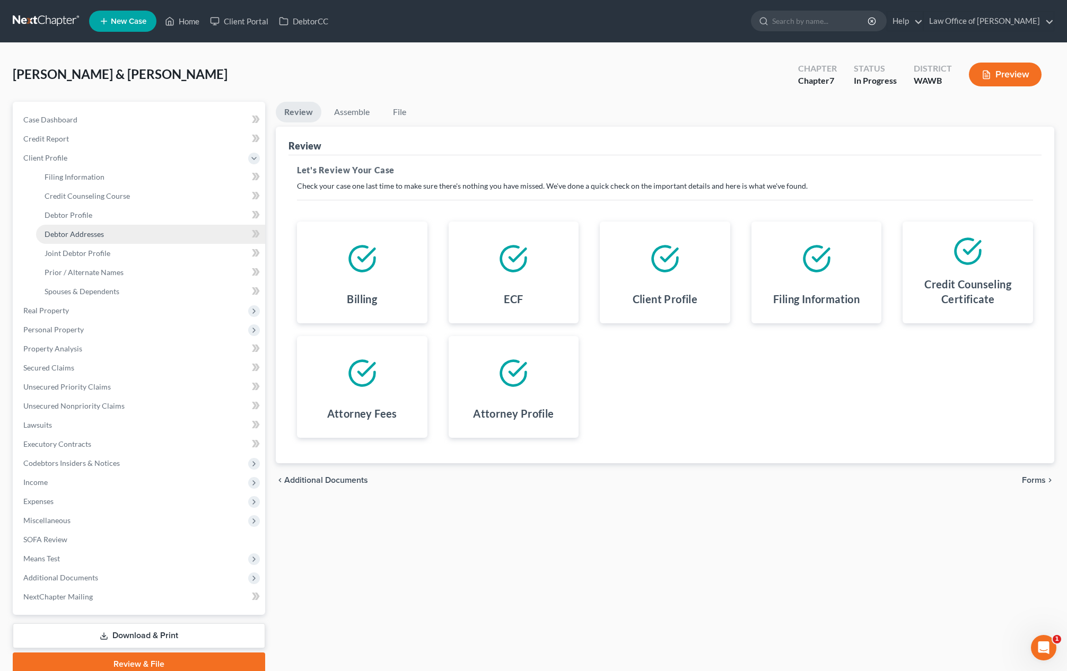
click at [79, 234] on span "Debtor Addresses" at bounding box center [74, 234] width 59 height 9
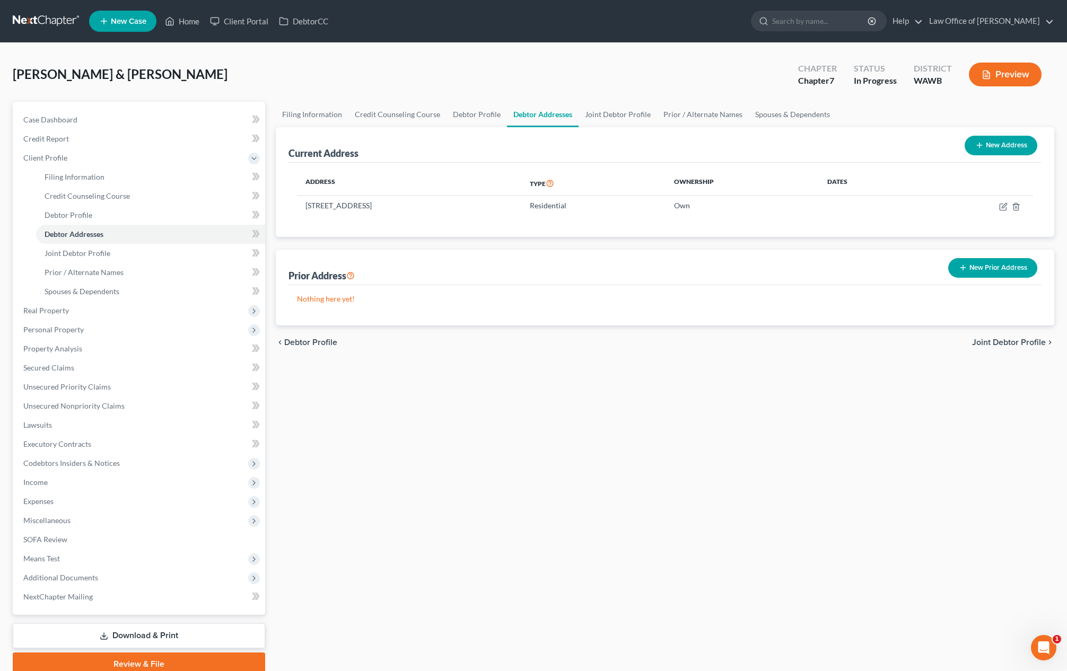
scroll to position [45, 0]
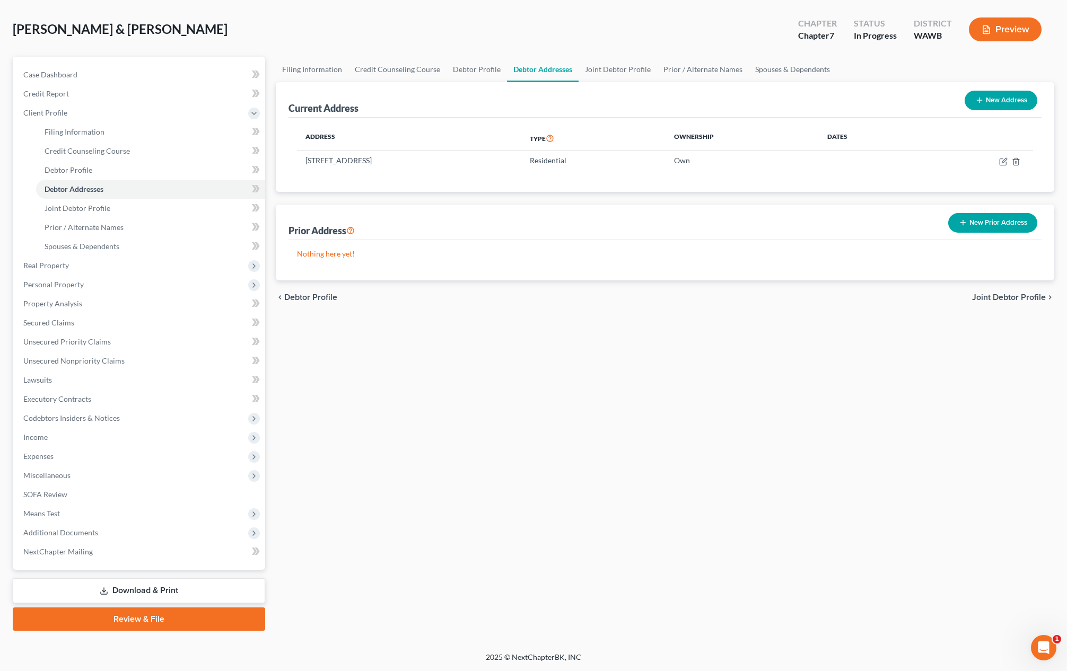
click at [127, 621] on link "Review & File" at bounding box center [139, 619] width 252 height 23
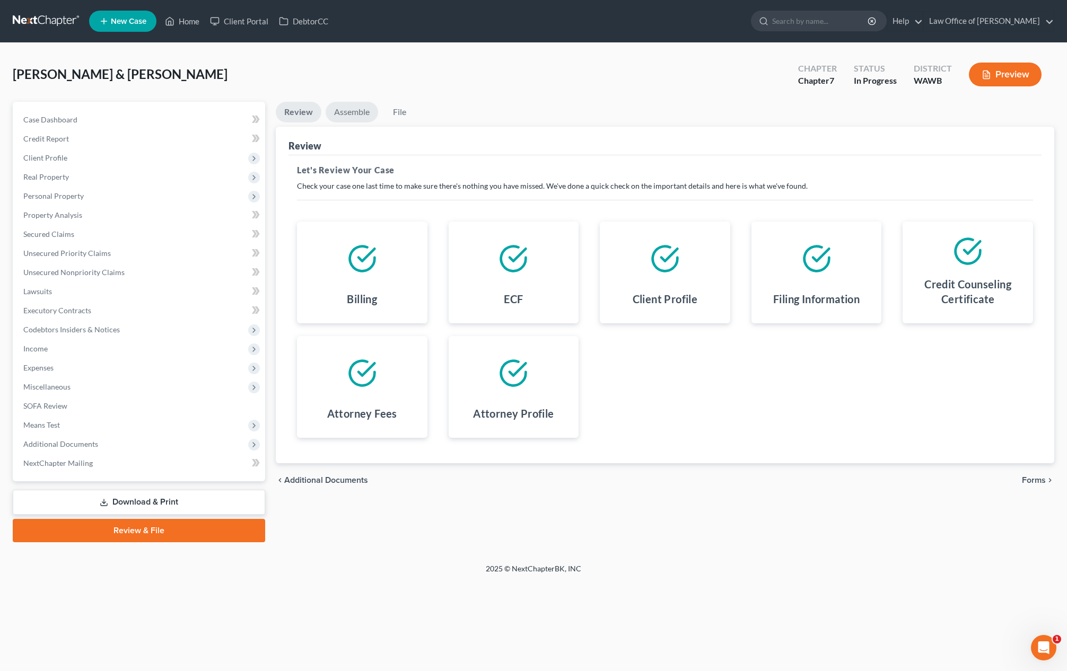
click at [337, 117] on link "Assemble" at bounding box center [352, 112] width 52 height 21
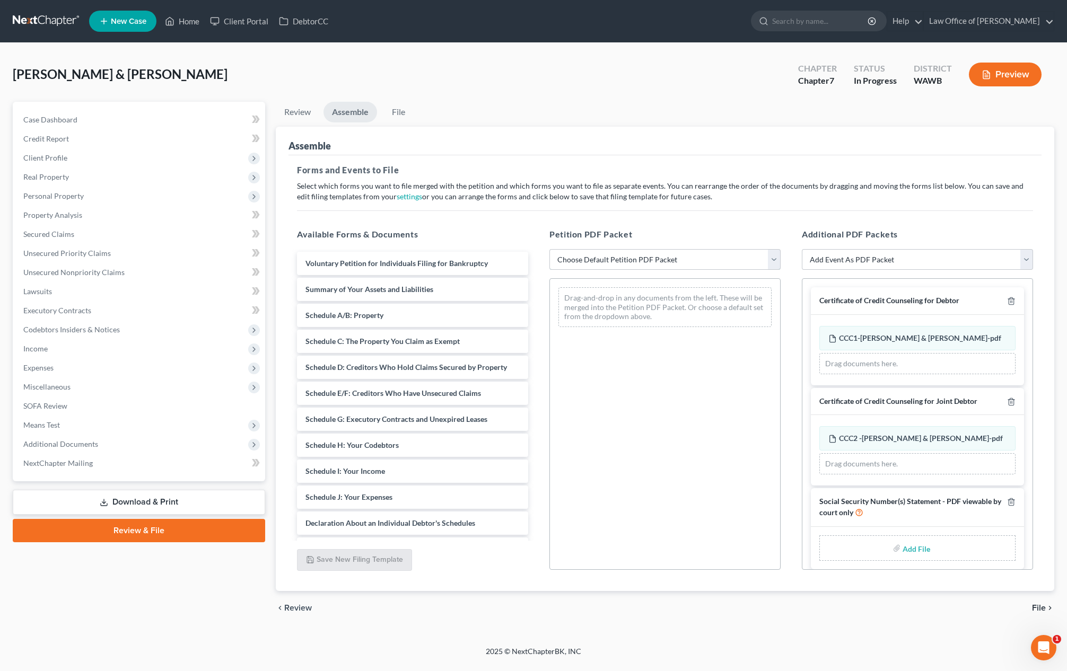
click at [651, 269] on select "Choose Default Petition PDF Packet Emergency Filing (Voluntary Petition and Cre…" at bounding box center [664, 259] width 231 height 21
select select "1"
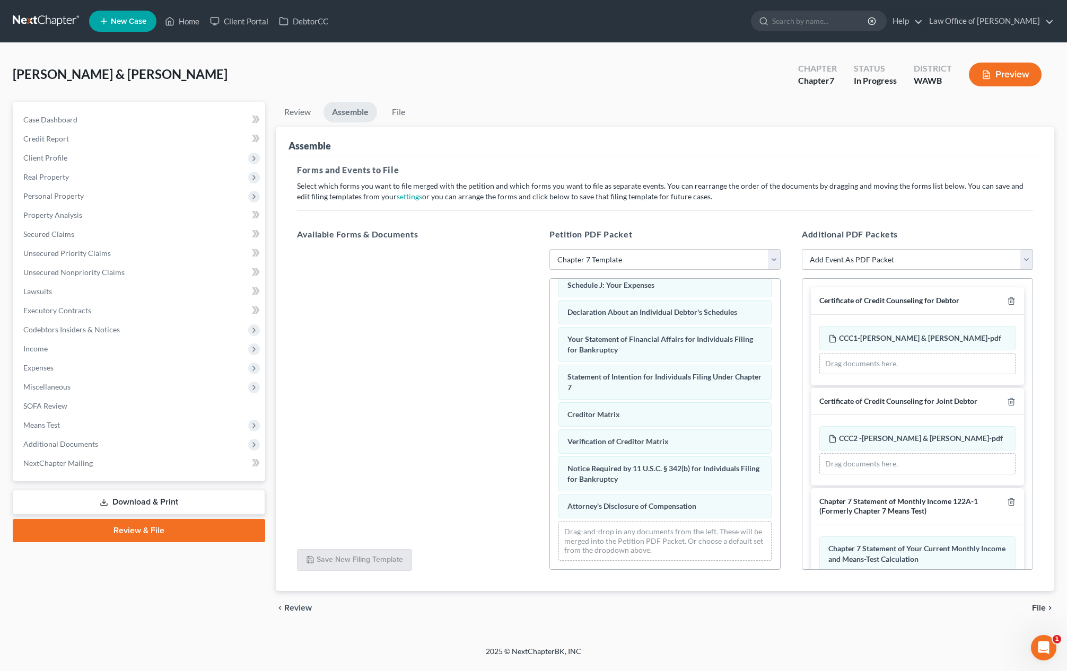
scroll to position [129, 0]
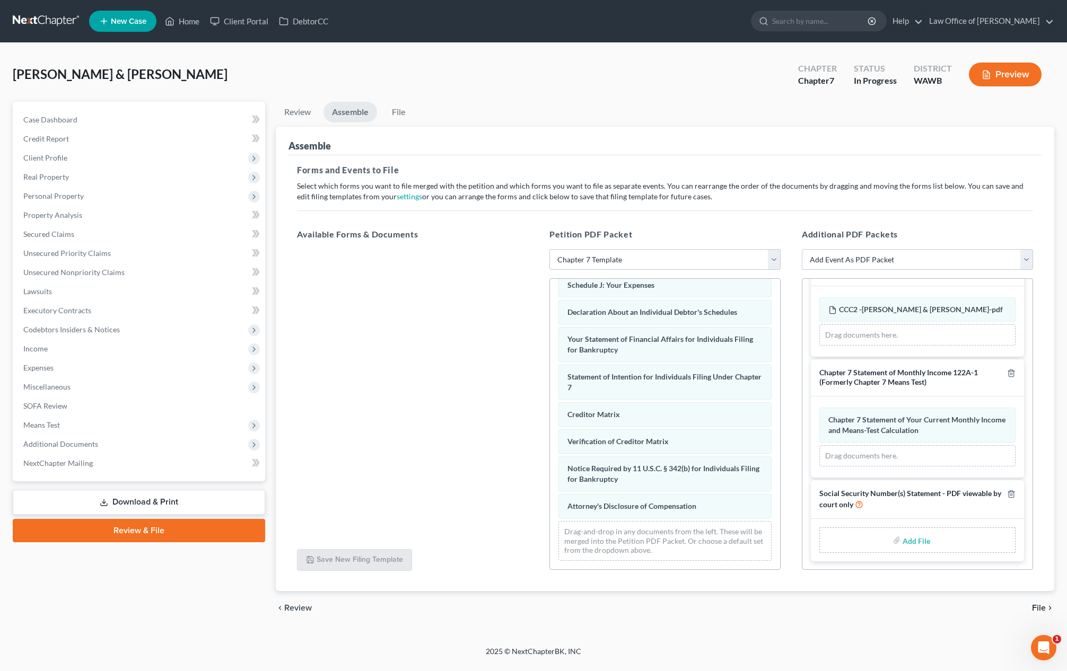
click at [917, 541] on input "file" at bounding box center [914, 540] width 25 height 19
type input "C:\fakepath\Form 121 dated [DATE] - [PERSON_NAME] & [PERSON_NAME].pdf"
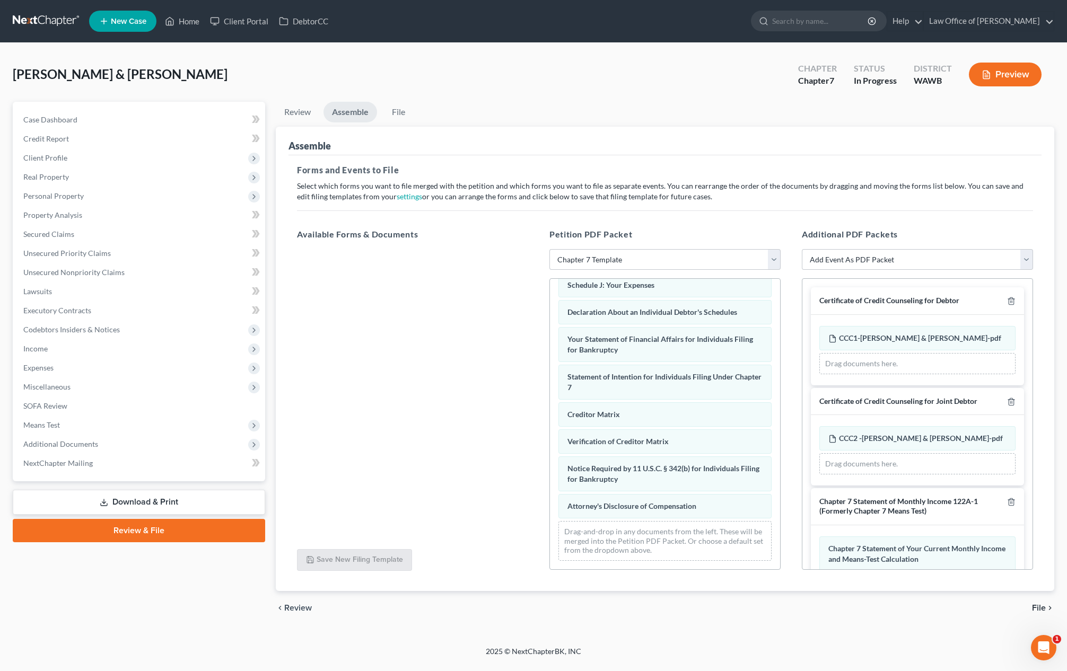
scroll to position [114, 0]
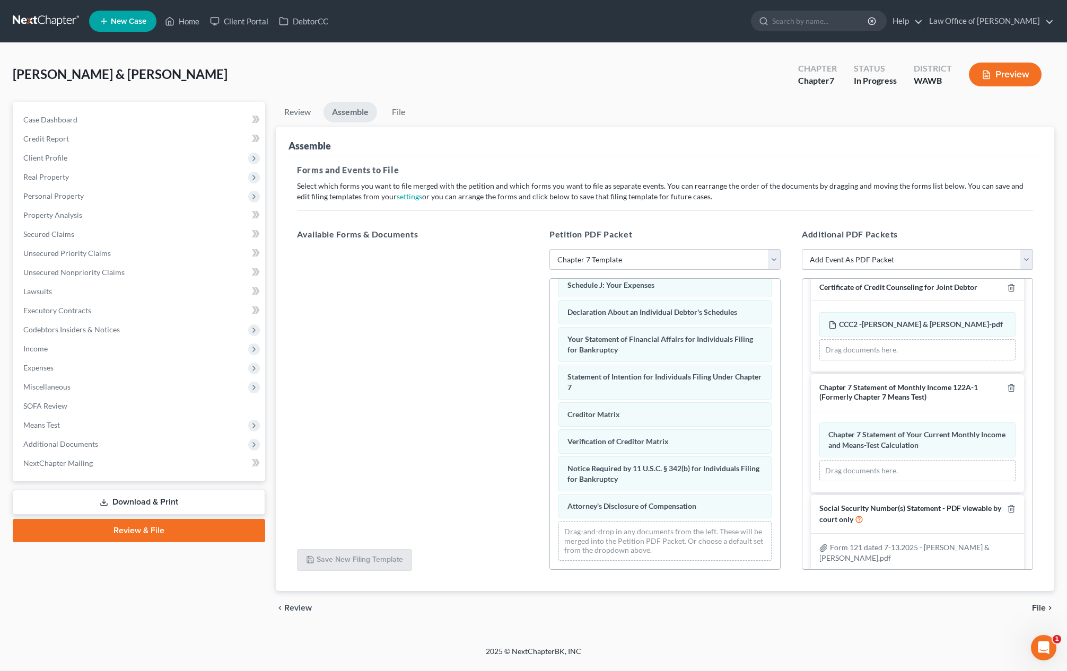
click at [1038, 610] on span "File" at bounding box center [1039, 608] width 14 height 8
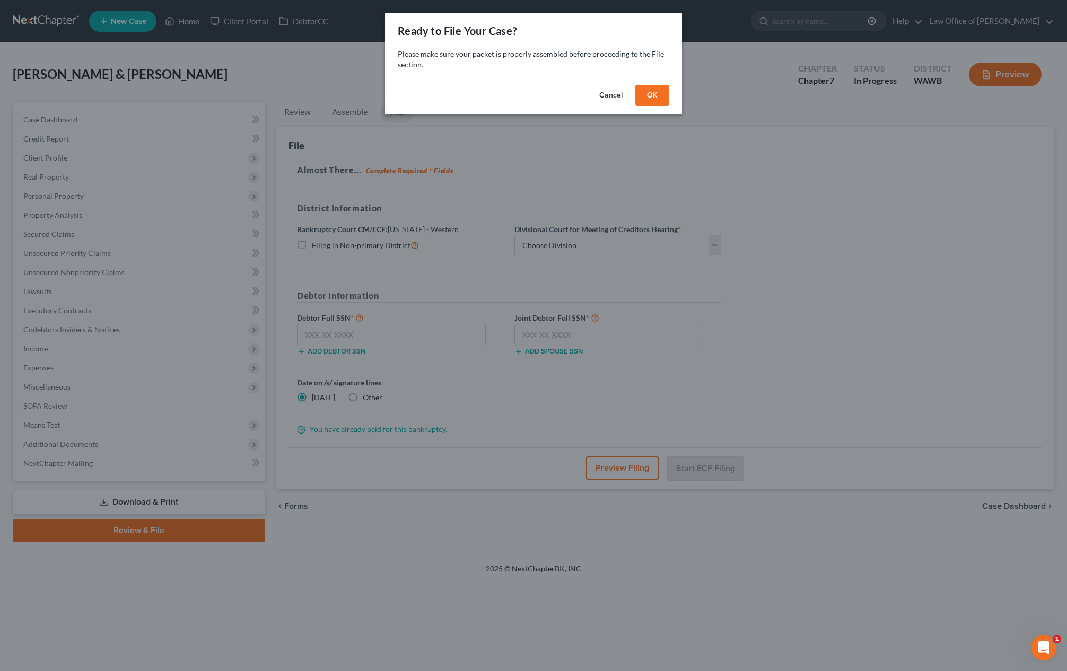
click at [661, 95] on button "OK" at bounding box center [652, 95] width 34 height 21
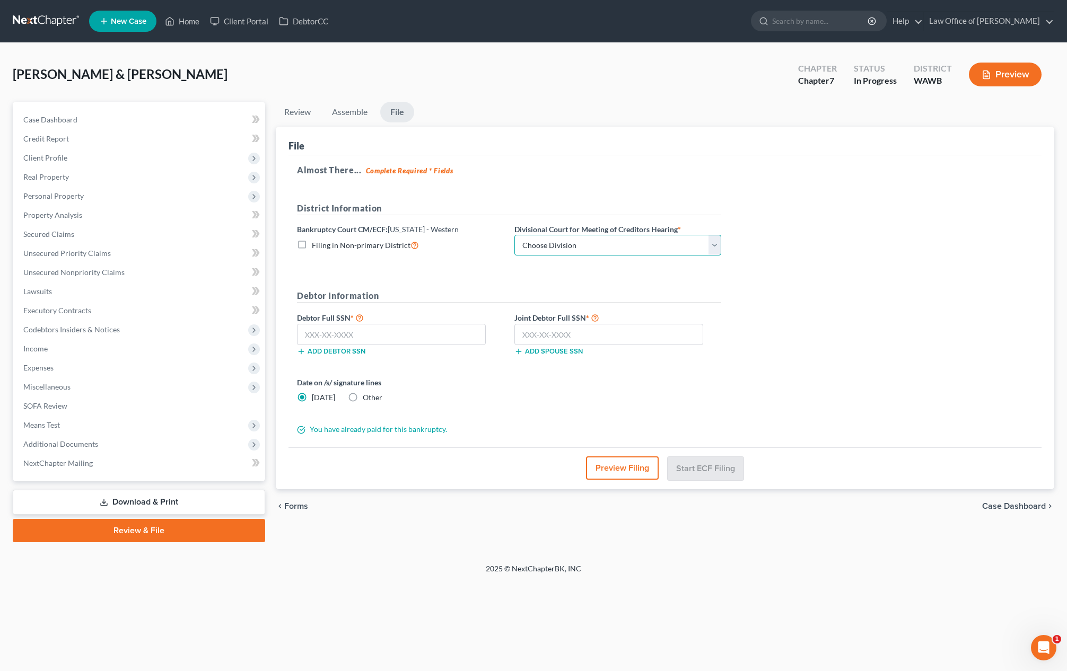
click at [604, 250] on select "Choose Division Seattle Tacoma" at bounding box center [617, 245] width 207 height 21
select select "0"
click at [366, 333] on input "text" at bounding box center [391, 334] width 189 height 21
paste input "536-92-3168"
type input "536-92-3168"
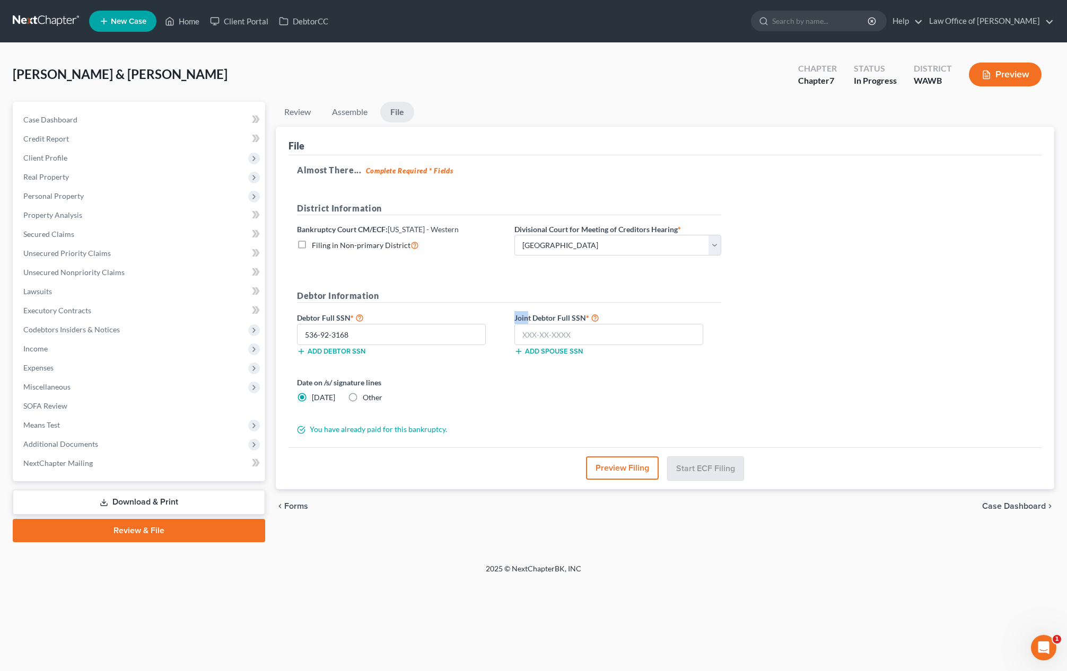
drag, startPoint x: 513, startPoint y: 323, endPoint x: 528, endPoint y: 323, distance: 14.8
click at [528, 323] on div "Joint Debtor Full SSN * Add spouse SSN" at bounding box center [617, 333] width 217 height 45
click at [527, 323] on label "Joint Debtor Full SSN *" at bounding box center [617, 317] width 217 height 13
click at [527, 335] on input "text" at bounding box center [608, 334] width 189 height 21
paste input "536-92-3168"
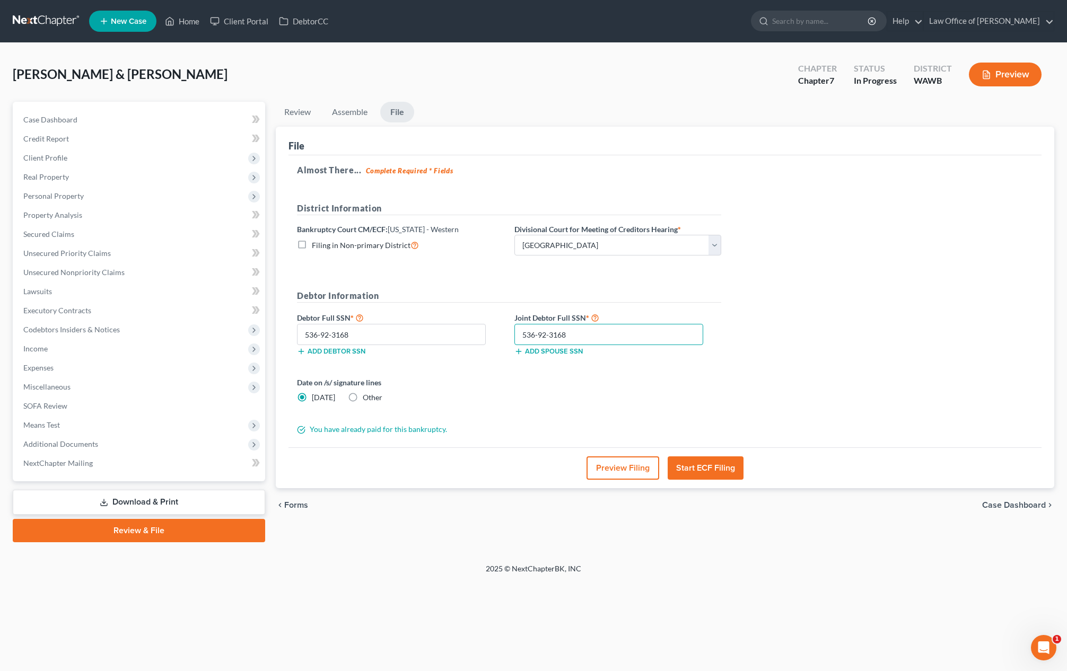
type input "536-92-3168"
drag, startPoint x: 422, startPoint y: 346, endPoint x: 408, endPoint y: 340, distance: 14.8
click at [409, 343] on div "Debtor Full SSN * 536-92-3168 Add debtor SSN" at bounding box center [400, 333] width 217 height 45
drag, startPoint x: 400, startPoint y: 335, endPoint x: 206, endPoint y: 335, distance: 194.1
click at [206, 335] on div "Petition Navigation Case Dashboard Payments Invoices Payments Payments Credit R…" at bounding box center [533, 322] width 1052 height 441
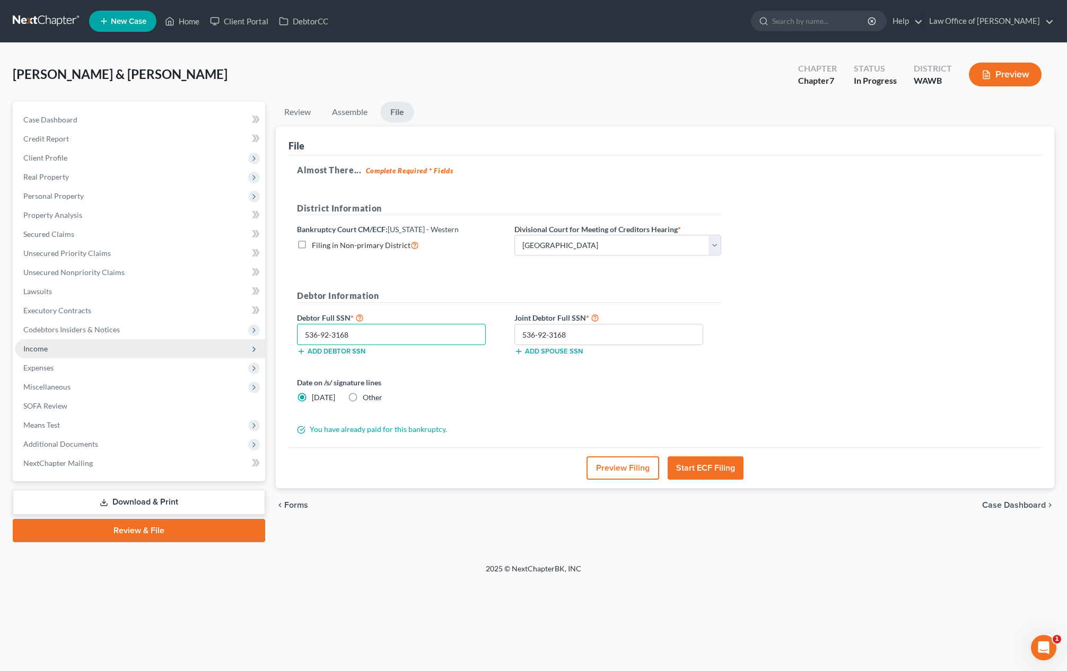
drag, startPoint x: 367, startPoint y: 339, endPoint x: 81, endPoint y: 339, distance: 286.3
click at [81, 339] on div "Petition Navigation Case Dashboard Payments Invoices Payments Payments Credit R…" at bounding box center [533, 322] width 1052 height 441
type input "539-88-9355"
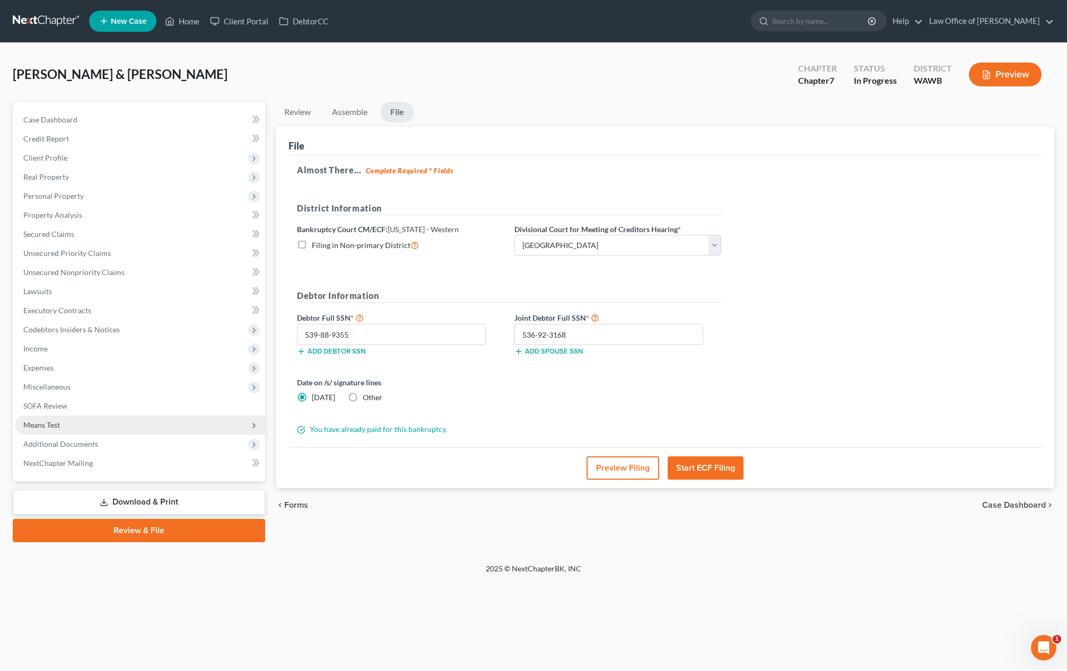
click at [125, 427] on span "Means Test" at bounding box center [140, 425] width 250 height 19
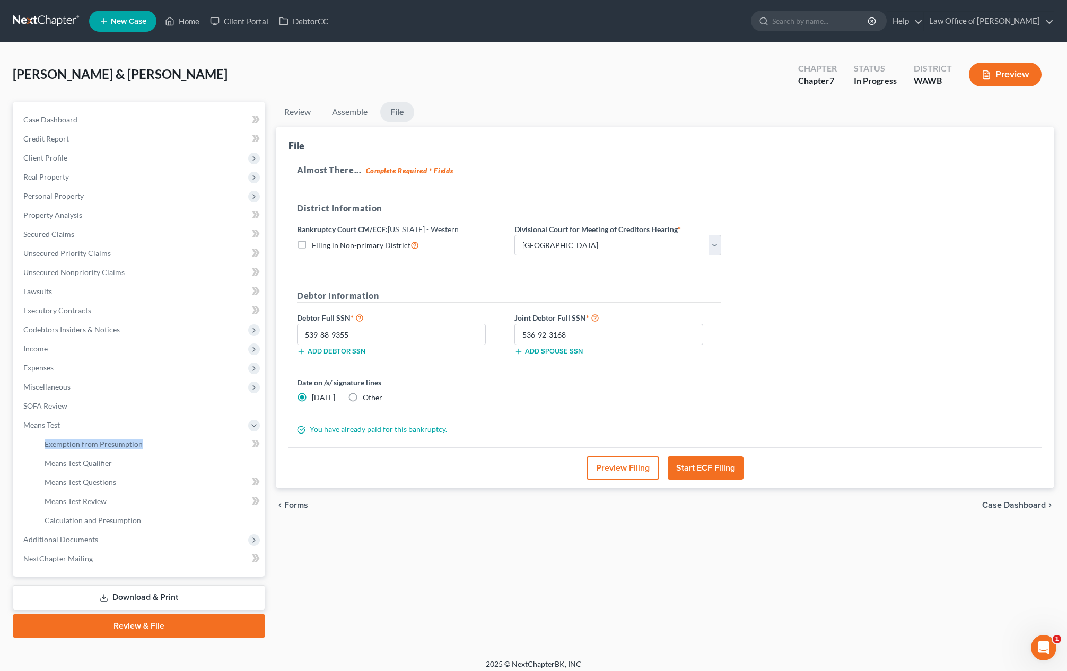
click at [710, 477] on button "Start ECF Filing" at bounding box center [706, 468] width 76 height 23
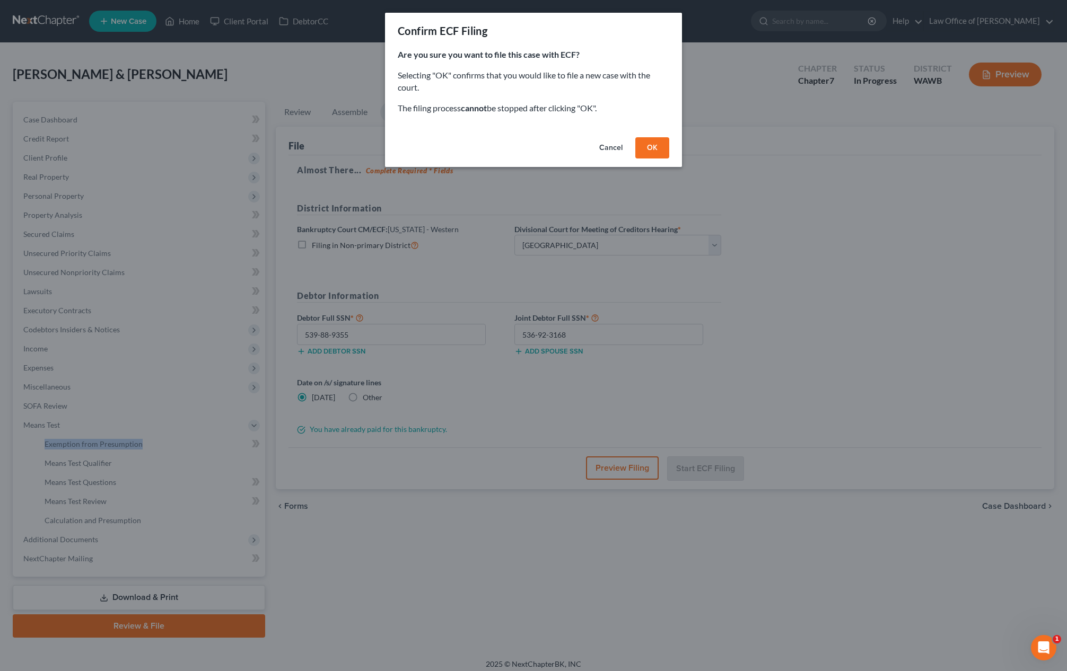
click at [655, 147] on button "OK" at bounding box center [652, 147] width 34 height 21
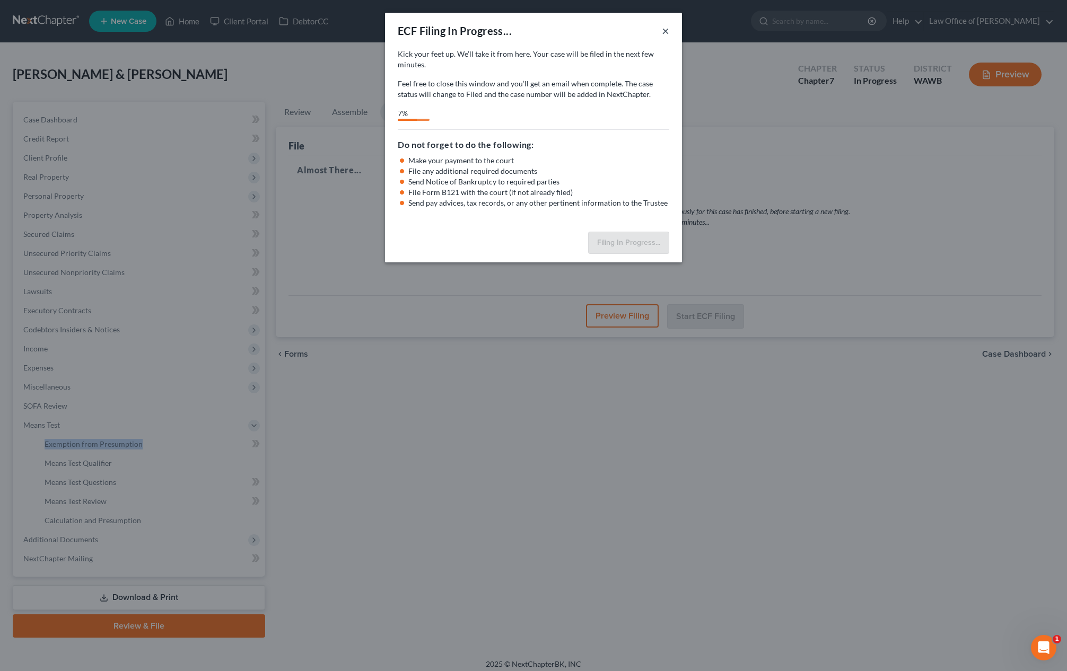
click at [666, 32] on button "×" at bounding box center [665, 30] width 7 height 13
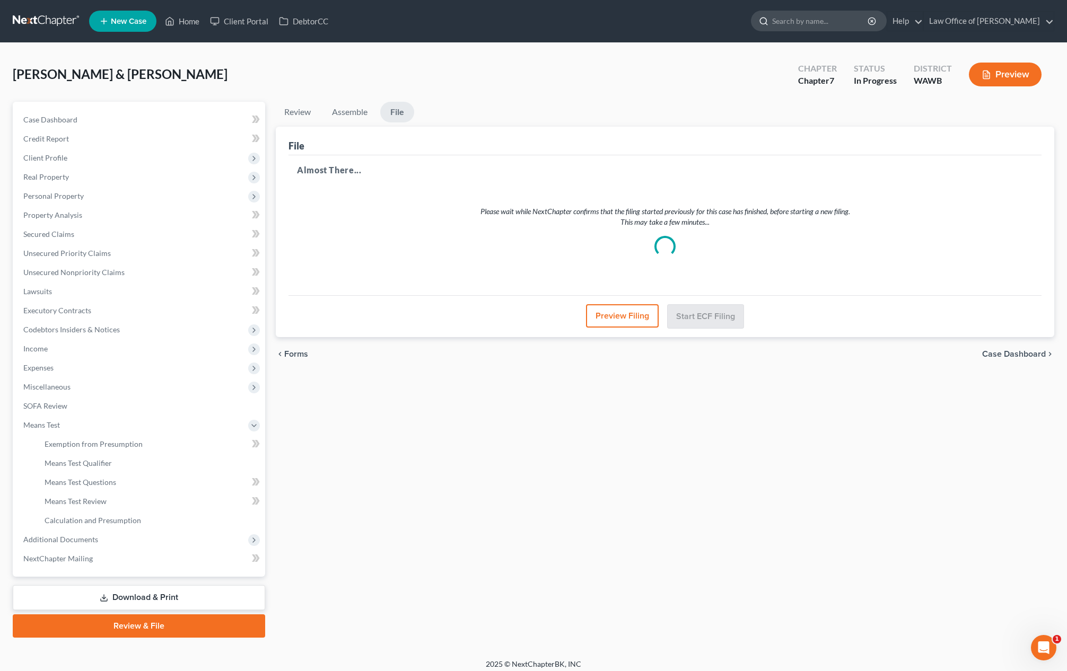
click at [804, 20] on input "search" at bounding box center [820, 21] width 97 height 20
type input "hunter"
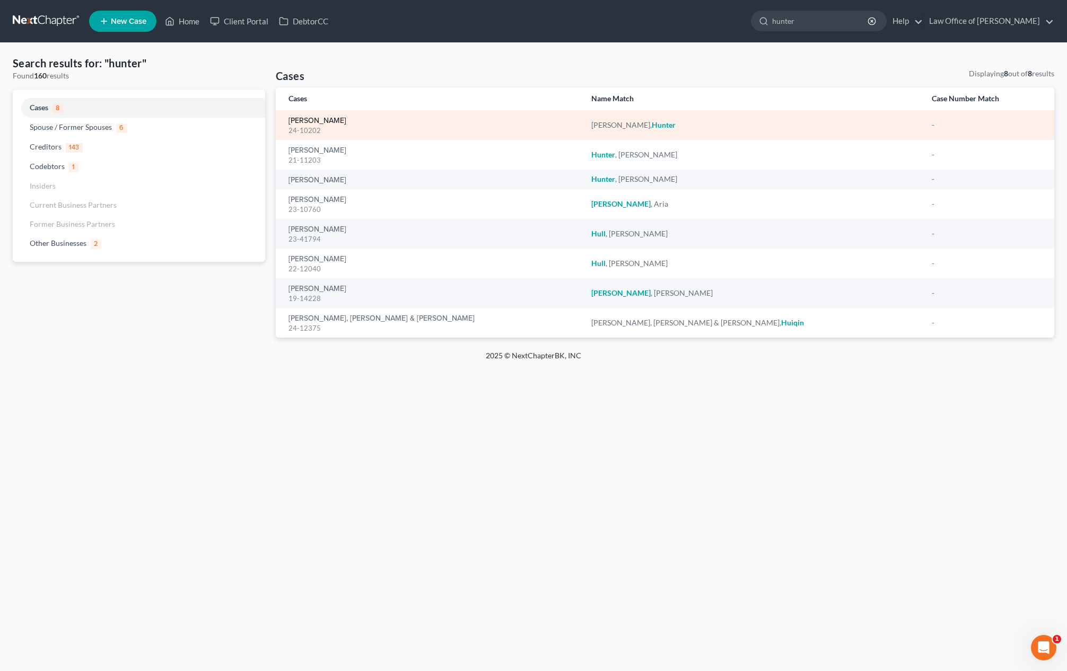
click at [309, 119] on link "[PERSON_NAME]" at bounding box center [317, 120] width 58 height 7
select select "3"
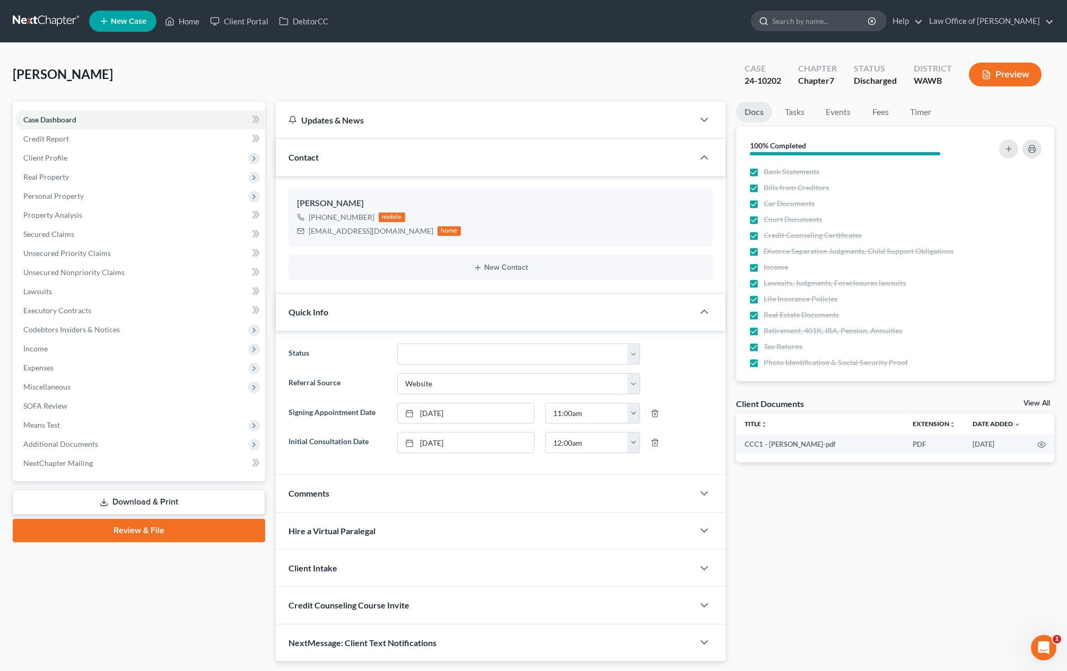
click at [830, 24] on input "search" at bounding box center [820, 21] width 97 height 20
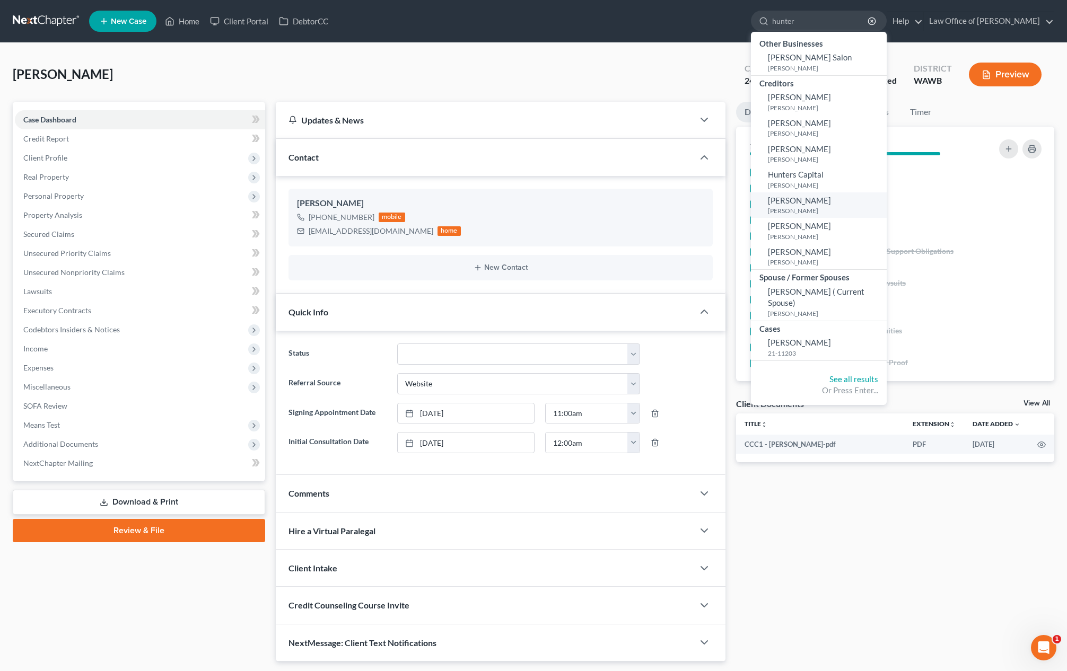
type input "hunter"
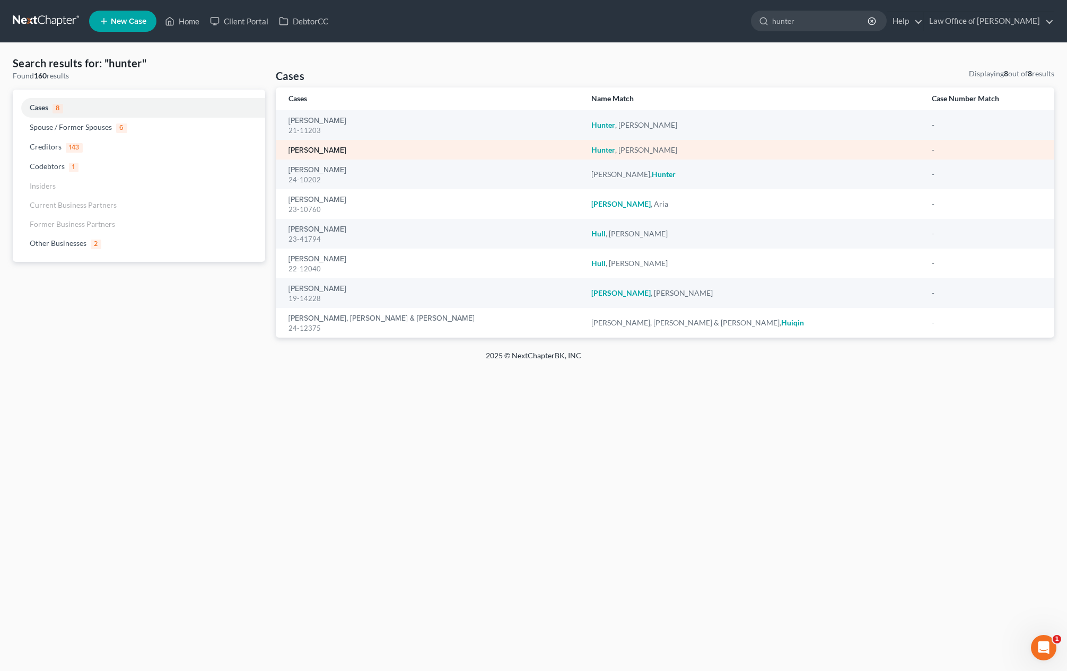
click at [313, 151] on link "[PERSON_NAME]" at bounding box center [317, 150] width 58 height 7
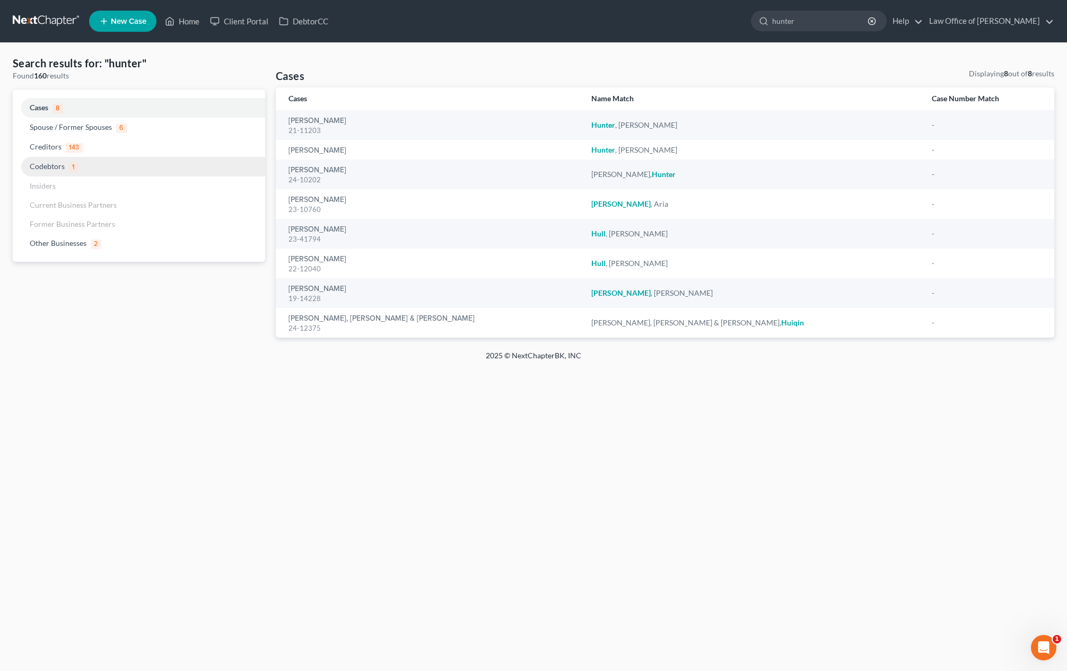
select select "6"
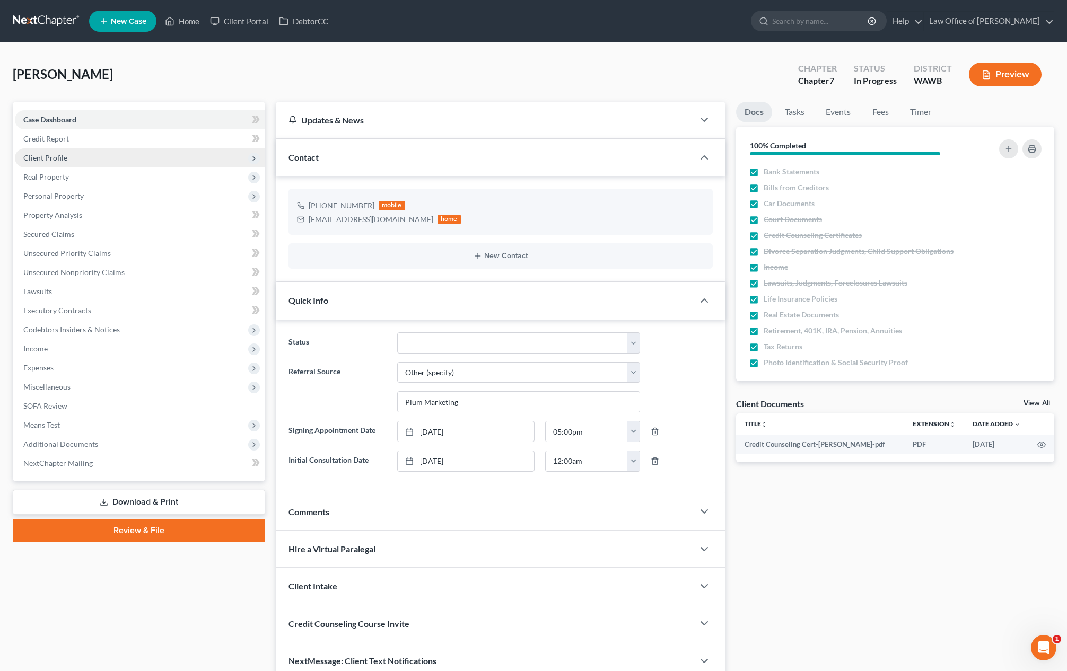
click at [104, 161] on span "Client Profile" at bounding box center [140, 157] width 250 height 19
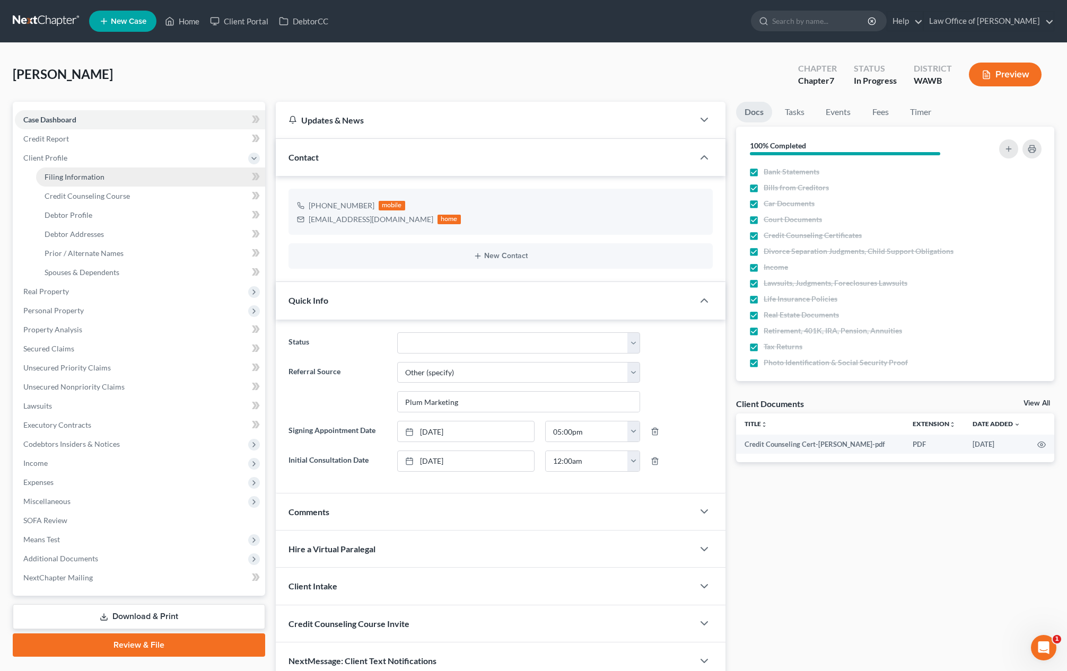
click at [102, 176] on link "Filing Information" at bounding box center [150, 177] width 229 height 19
select select "1"
select select "0"
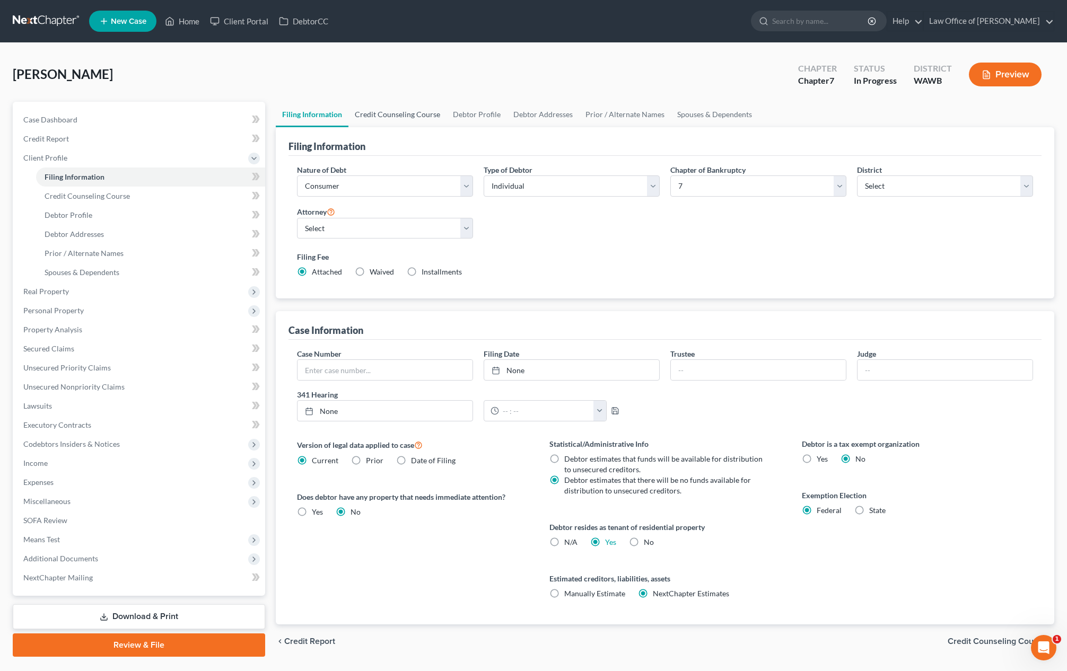
click at [399, 122] on link "Credit Counseling Course" at bounding box center [397, 114] width 98 height 25
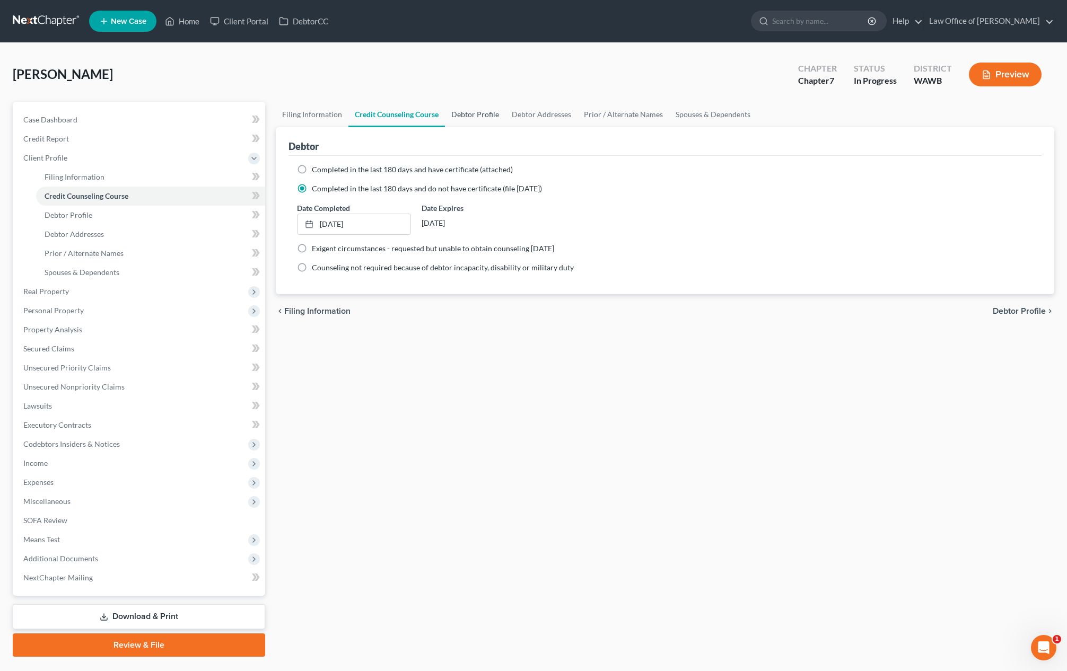
click at [468, 113] on link "Debtor Profile" at bounding box center [475, 114] width 60 height 25
select select "1"
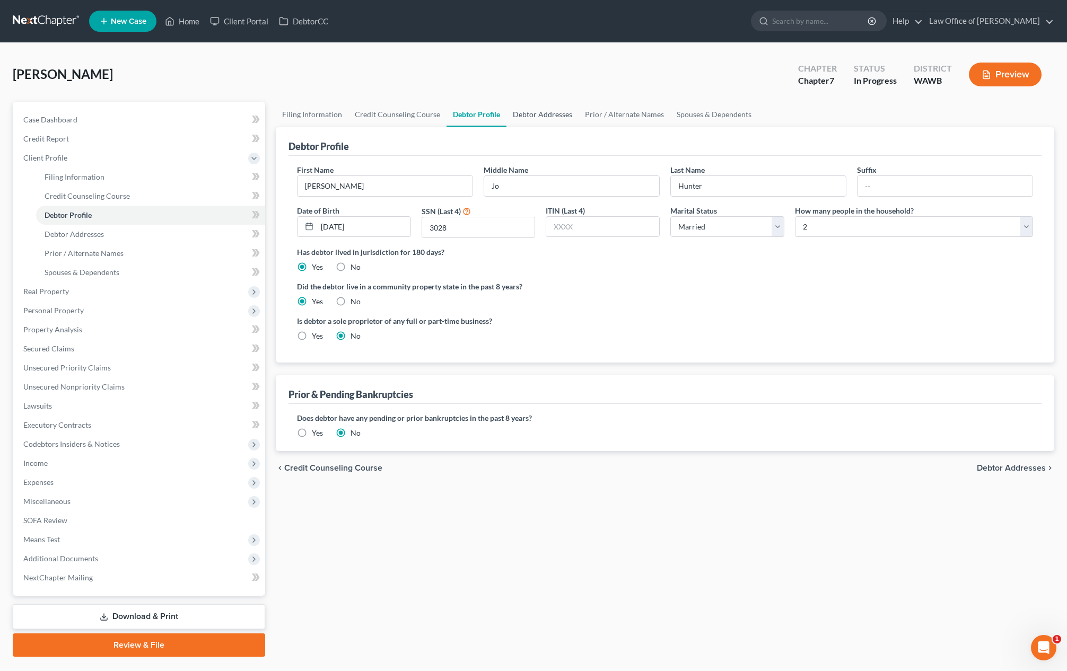
click at [545, 115] on link "Debtor Addresses" at bounding box center [542, 114] width 72 height 25
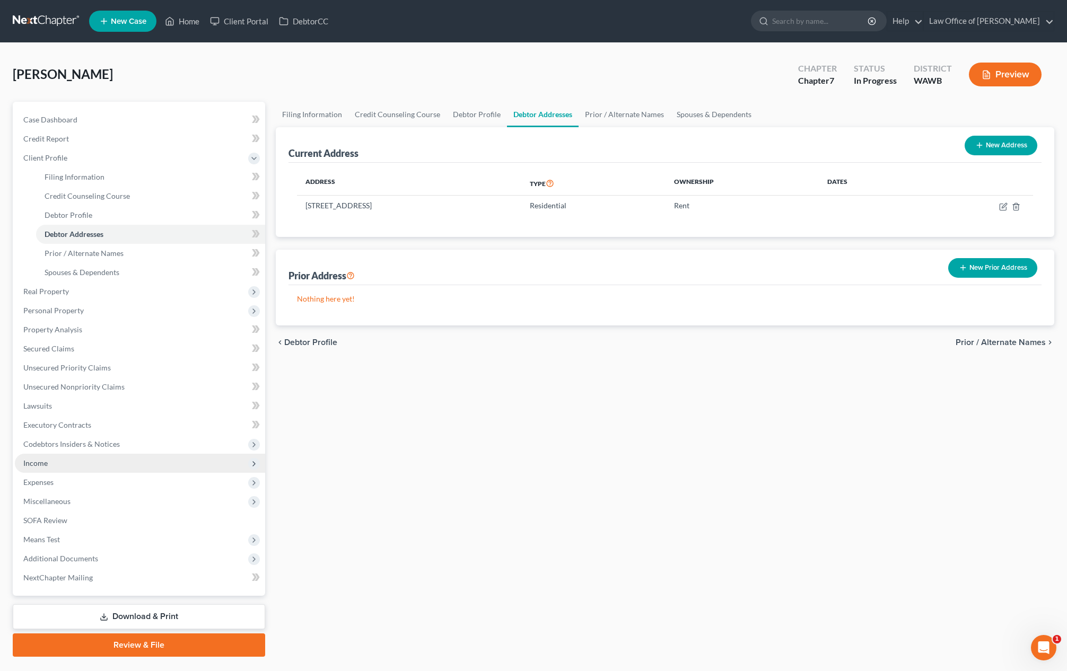
click at [118, 463] on span "Income" at bounding box center [140, 463] width 250 height 19
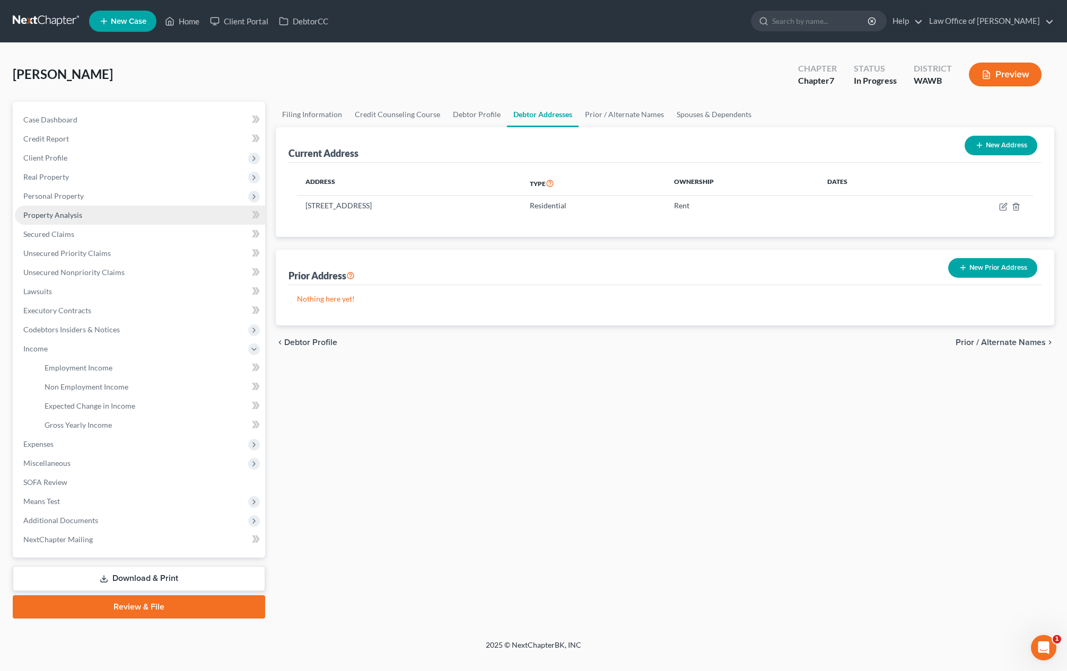
click at [91, 212] on link "Property Analysis" at bounding box center [140, 215] width 250 height 19
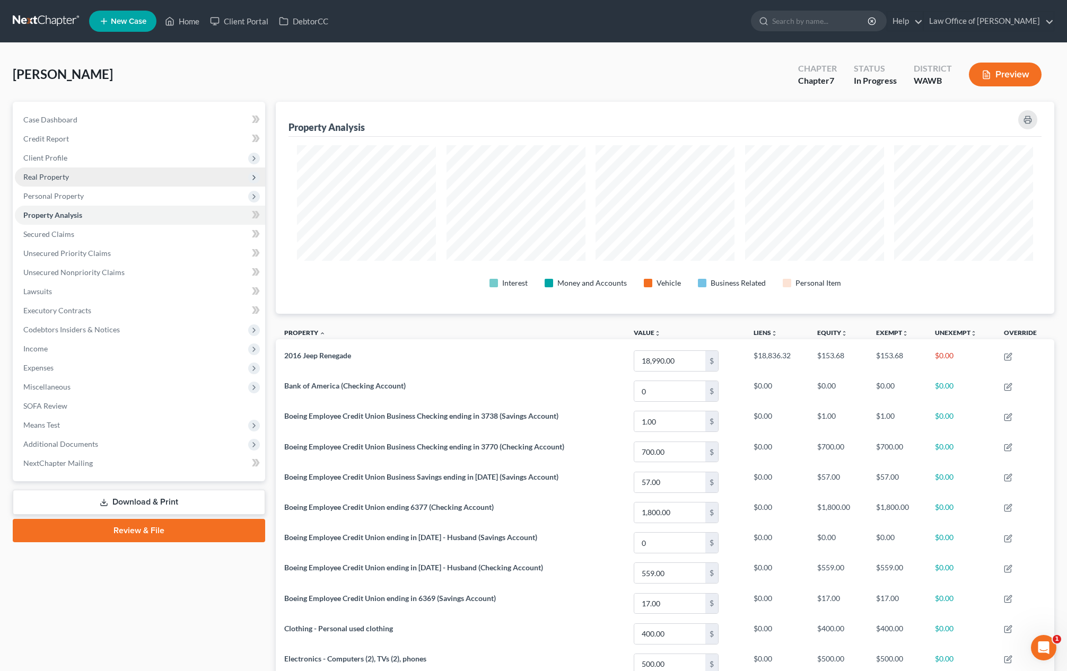
click at [176, 179] on span "Real Property" at bounding box center [140, 177] width 250 height 19
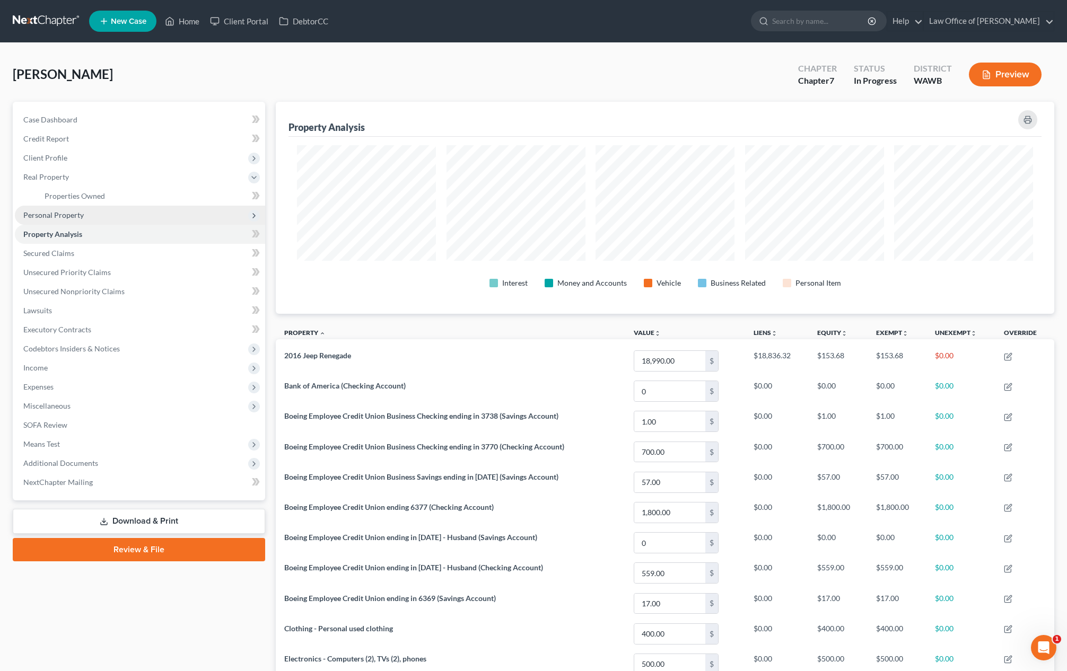
click at [153, 220] on span "Personal Property" at bounding box center [140, 215] width 250 height 19
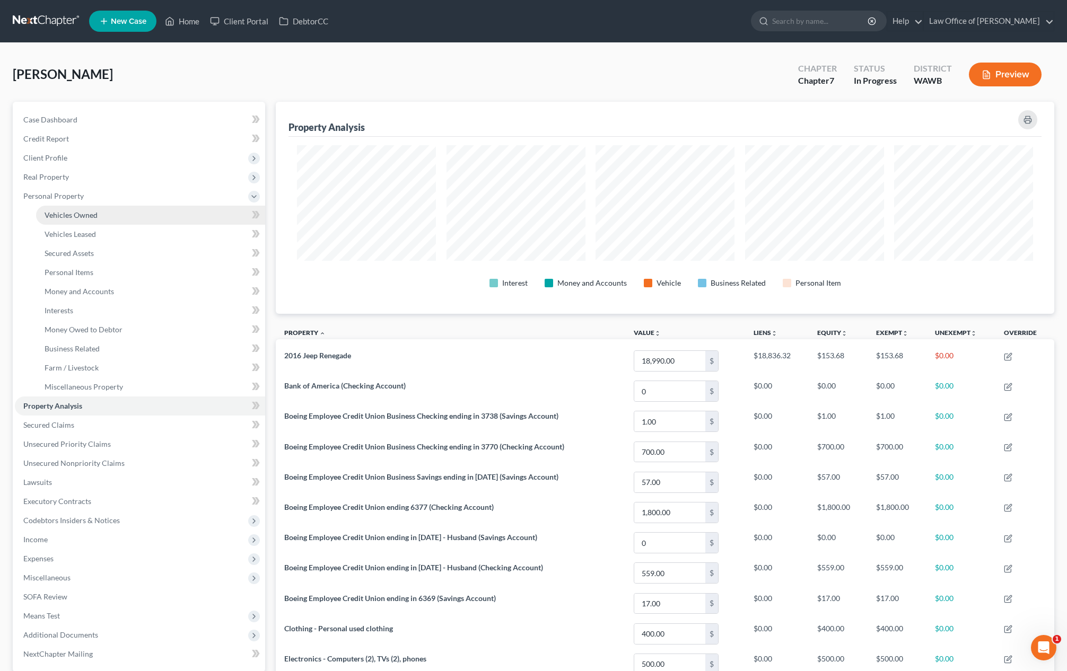
click at [142, 220] on link "Vehicles Owned" at bounding box center [150, 215] width 229 height 19
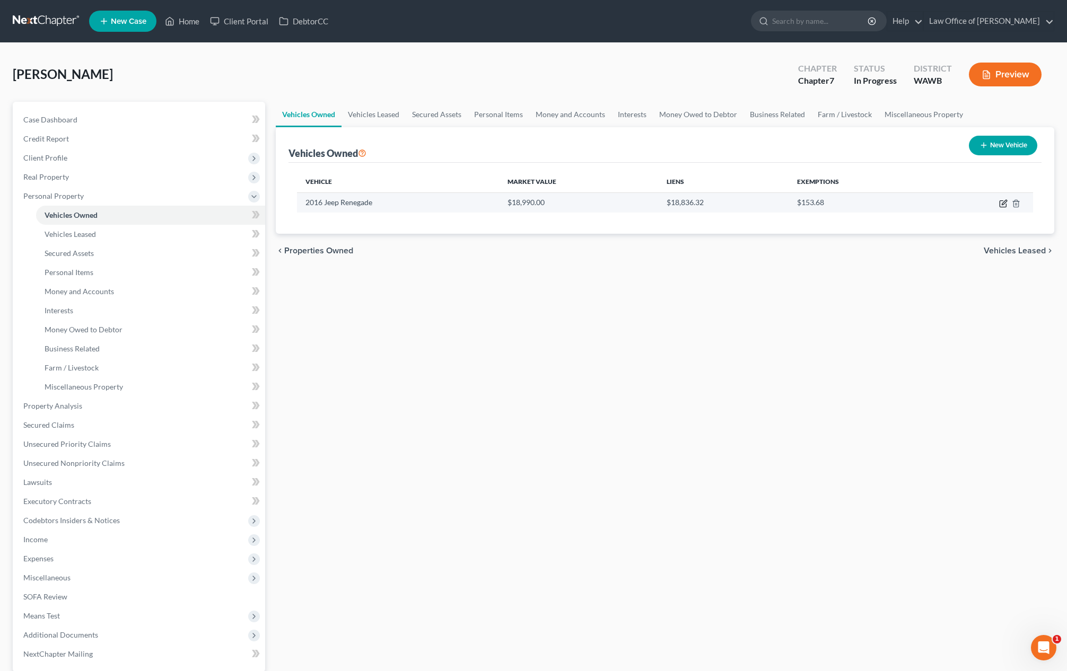
click at [1003, 204] on icon "button" at bounding box center [1004, 202] width 5 height 5
select select "0"
select select "10"
select select "2"
select select "0"
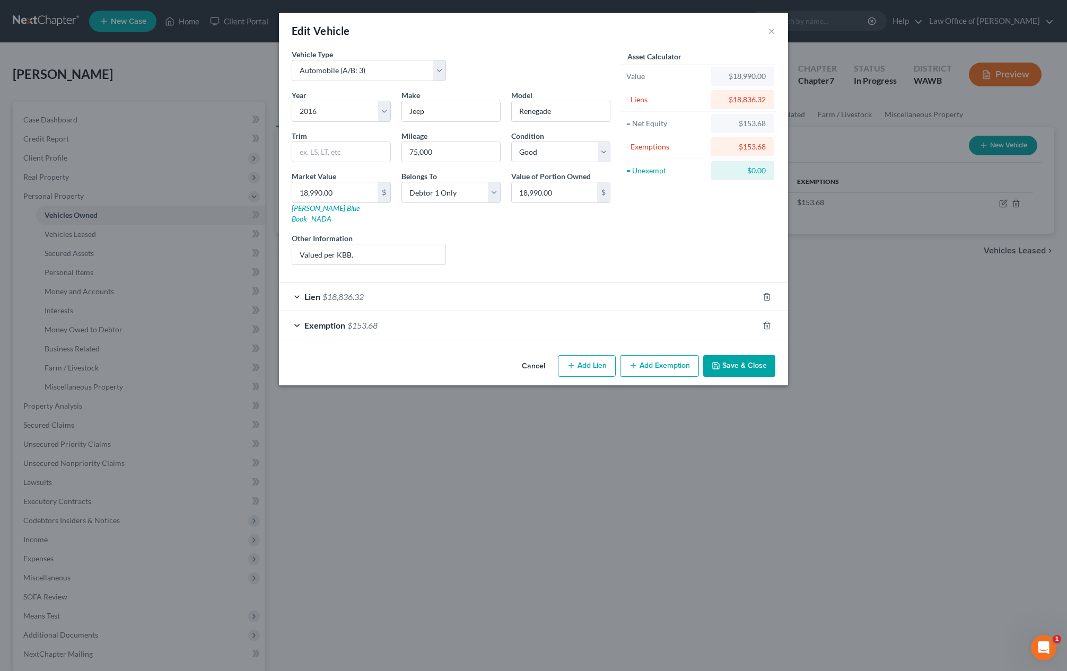
click at [732, 187] on div "Asset Calculator Value $18,990.00 - Liens $18,836.32 = Net Equity $153.68 - Exe…" at bounding box center [698, 161] width 165 height 225
click at [761, 360] on button "Save & Close" at bounding box center [739, 366] width 72 height 22
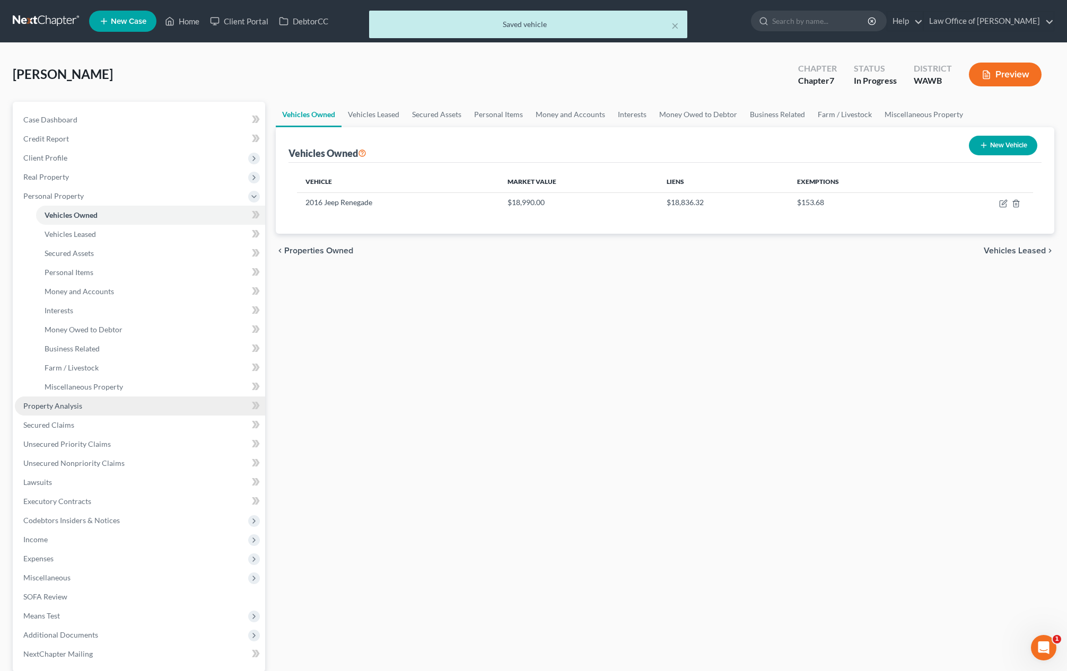
click at [193, 412] on link "Property Analysis" at bounding box center [140, 406] width 250 height 19
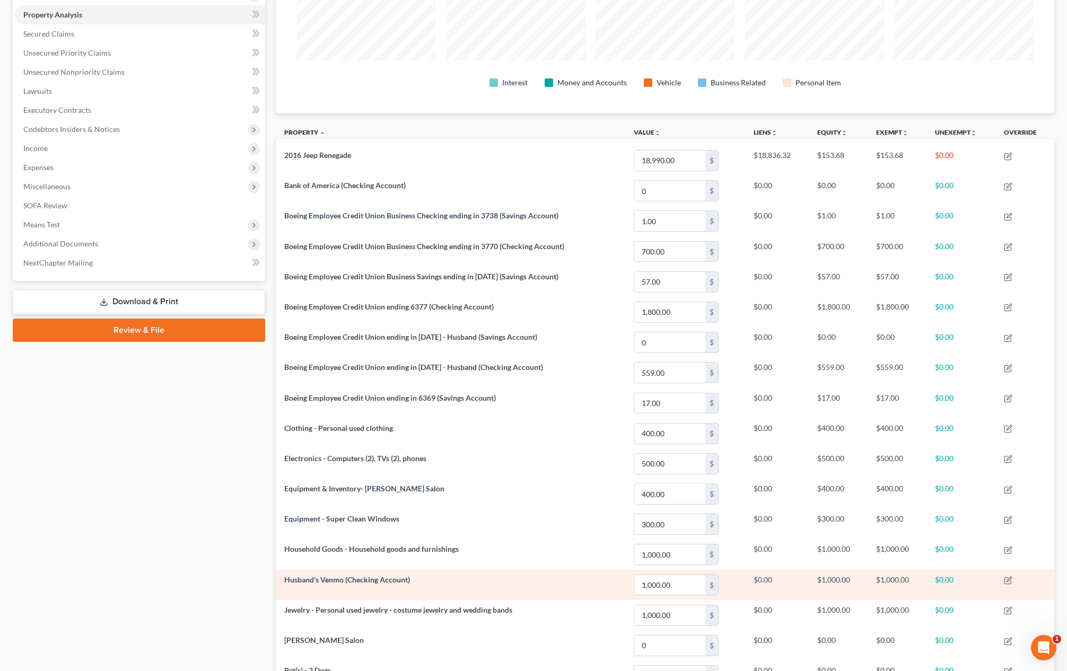
scroll to position [11, 0]
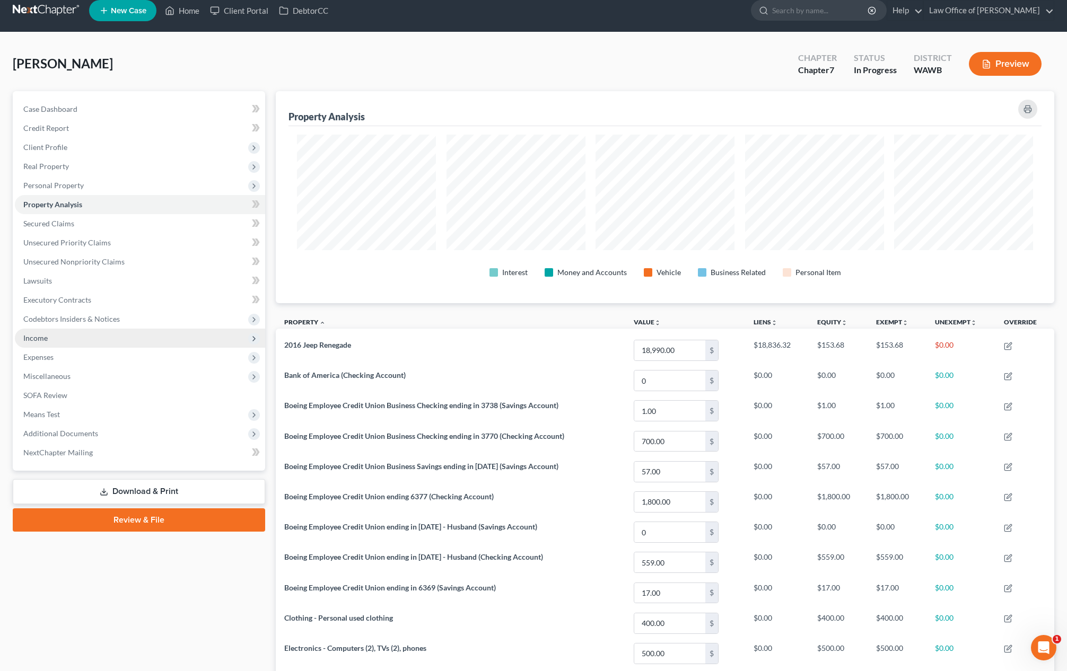
click at [174, 340] on span "Income" at bounding box center [140, 338] width 250 height 19
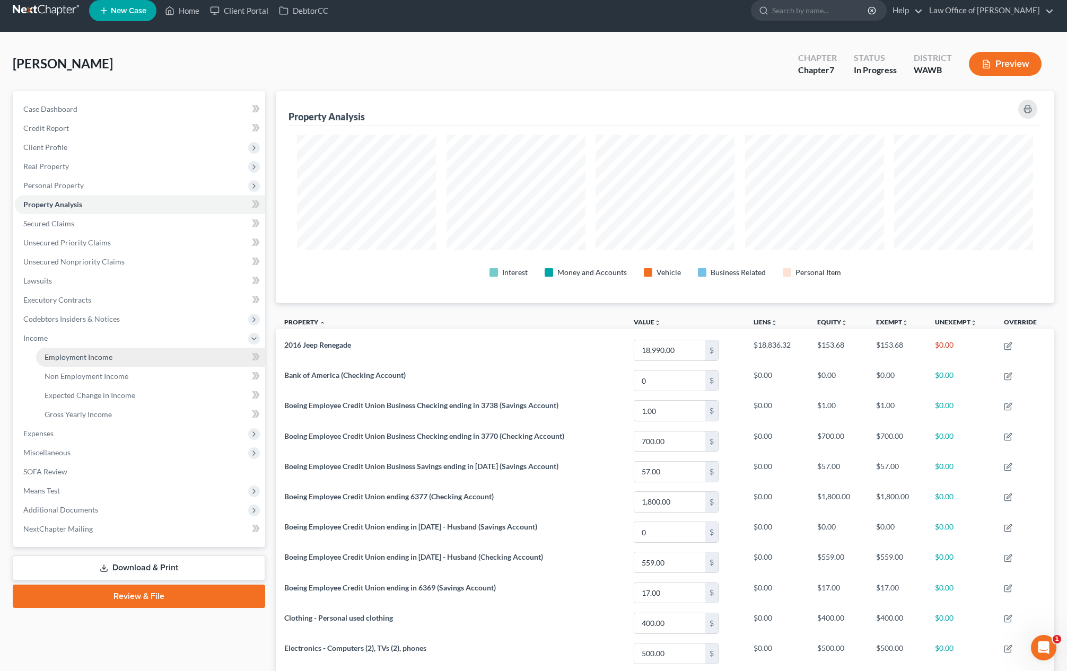
click at [166, 351] on link "Employment Income" at bounding box center [150, 357] width 229 height 19
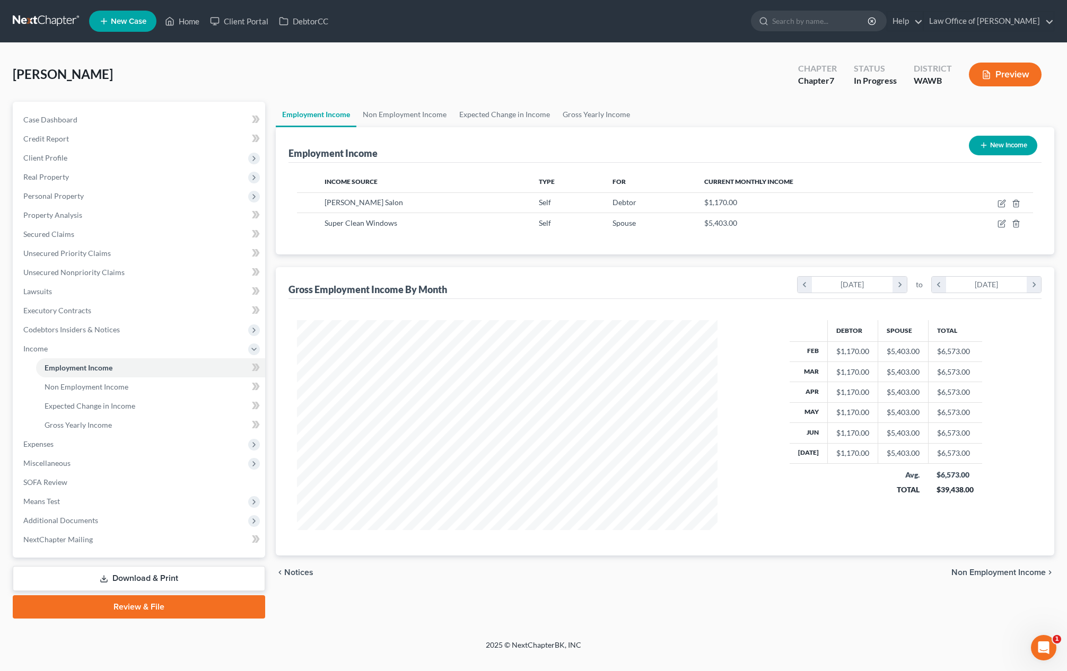
scroll to position [210, 442]
click at [125, 519] on span "Additional Documents" at bounding box center [140, 520] width 250 height 19
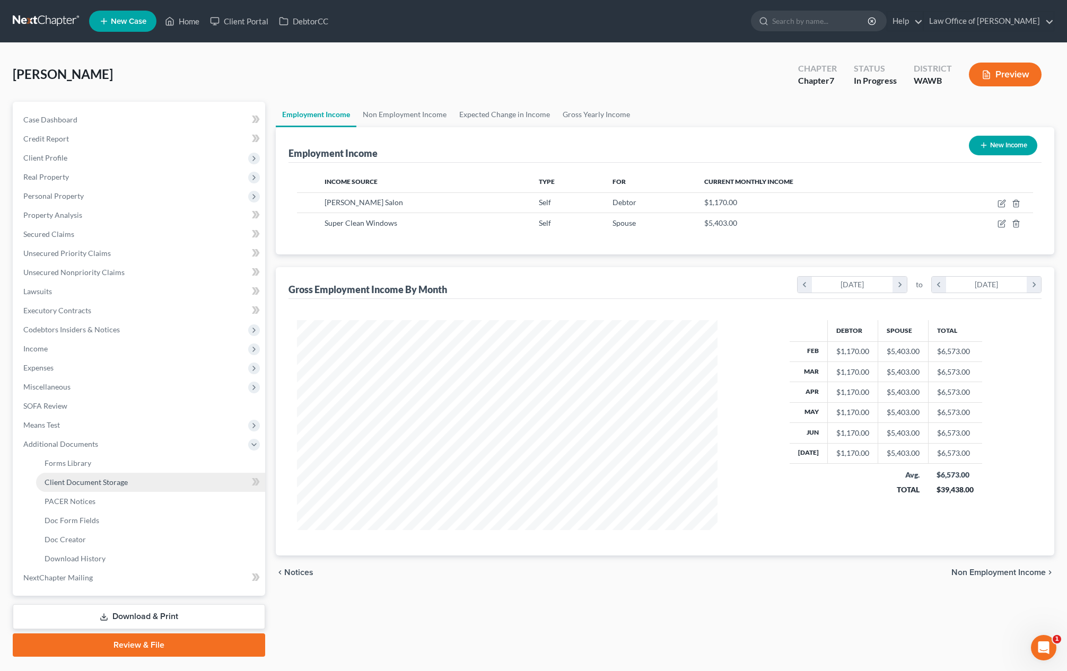
click at [119, 473] on link "Client Document Storage" at bounding box center [150, 482] width 229 height 19
select select "0"
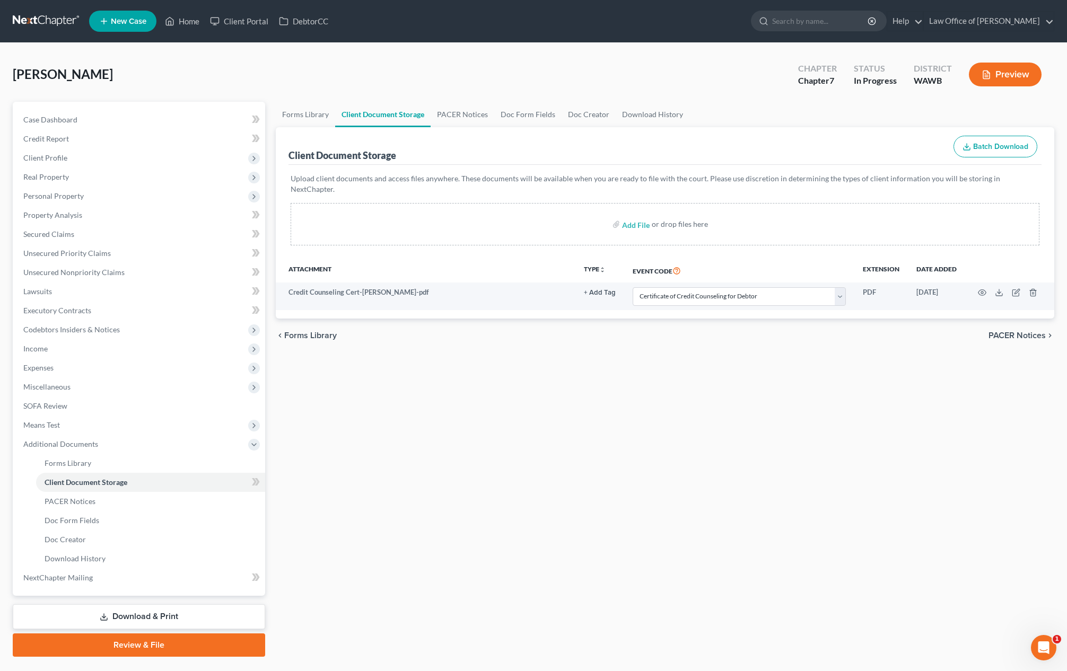
click at [111, 616] on link "Download & Print" at bounding box center [139, 616] width 252 height 25
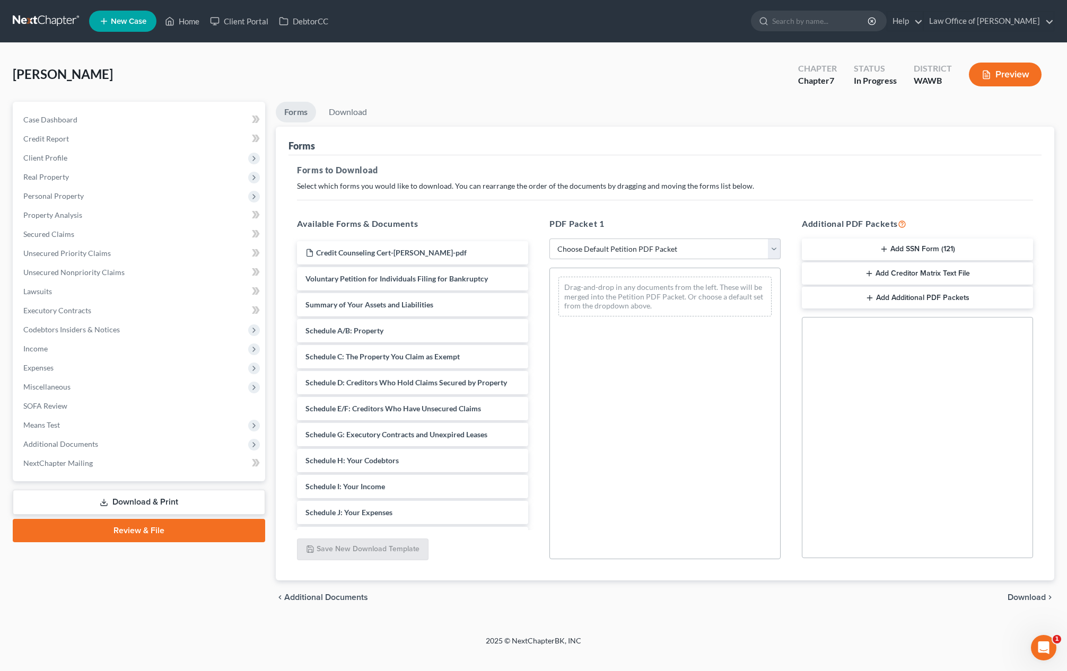
click at [924, 247] on button "Add SSN Form (121)" at bounding box center [917, 250] width 231 height 22
click at [1026, 595] on span "Download" at bounding box center [1026, 597] width 38 height 8
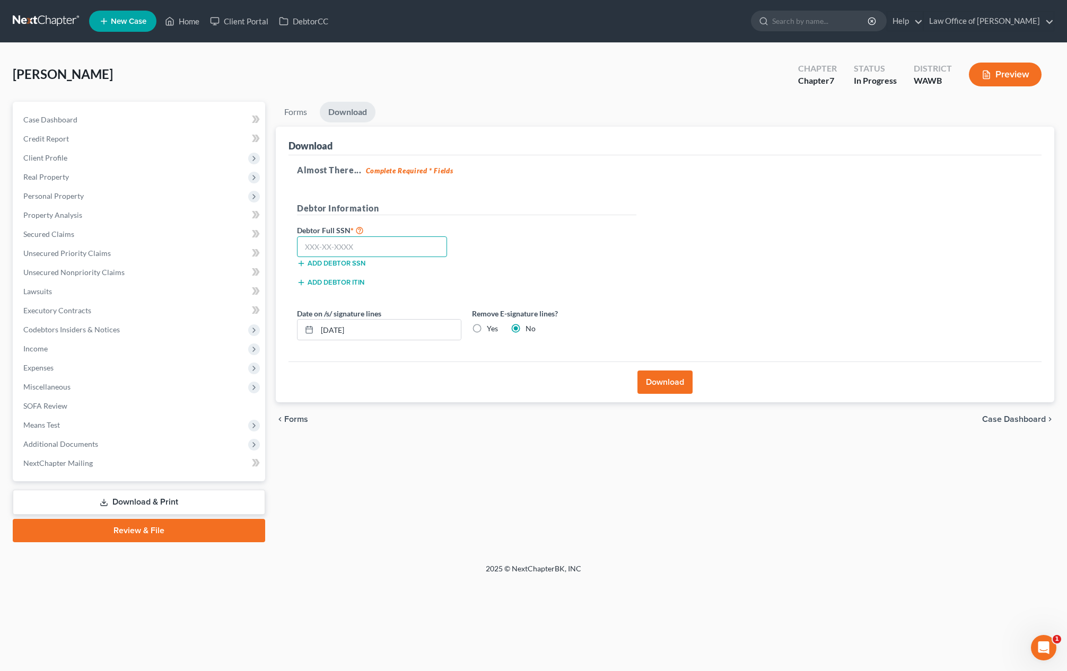
click at [413, 252] on input "text" at bounding box center [372, 246] width 150 height 21
type input "532-02-3028"
click at [673, 379] on button "Download" at bounding box center [664, 382] width 55 height 23
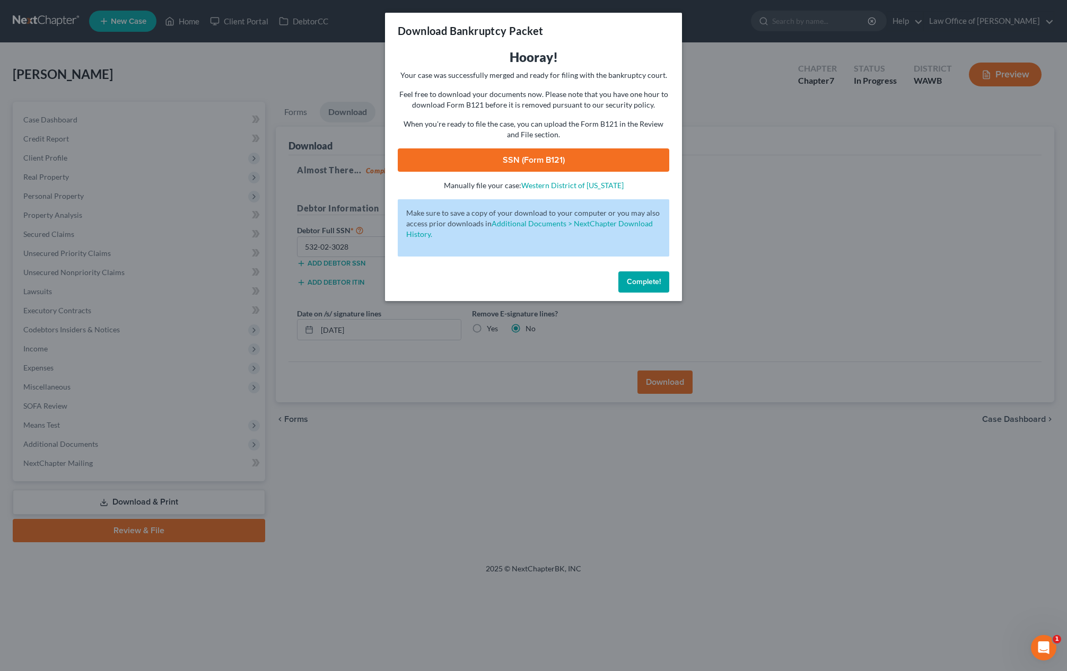
click at [478, 149] on link "SSN (Form B121)" at bounding box center [533, 159] width 271 height 23
click at [631, 276] on button "Complete!" at bounding box center [643, 281] width 51 height 21
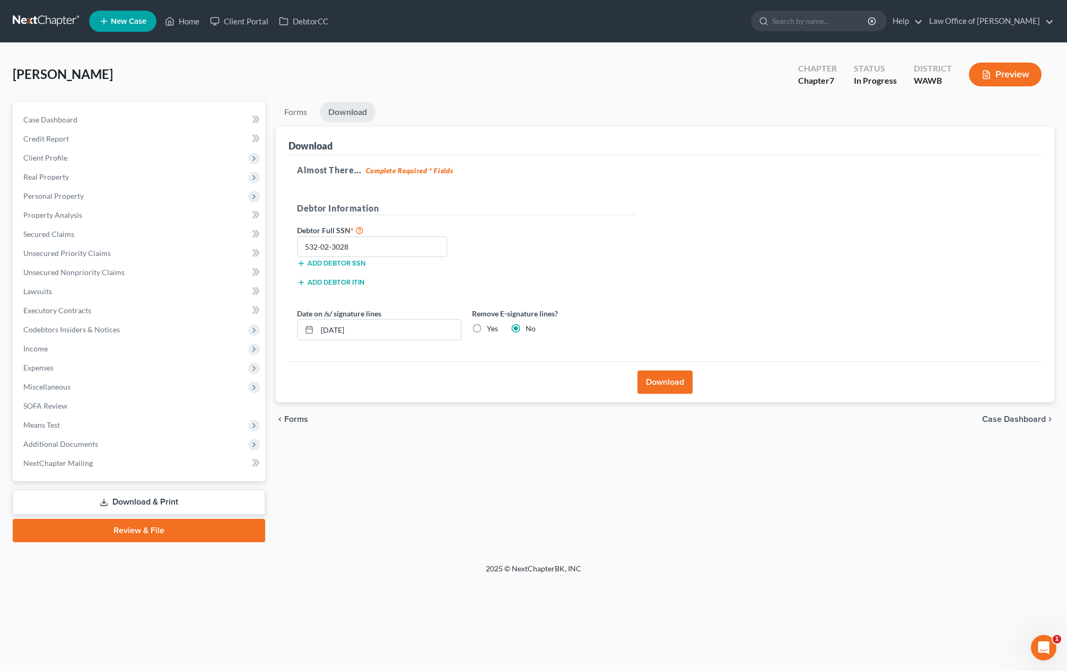
click at [142, 525] on link "Review & File" at bounding box center [139, 530] width 252 height 23
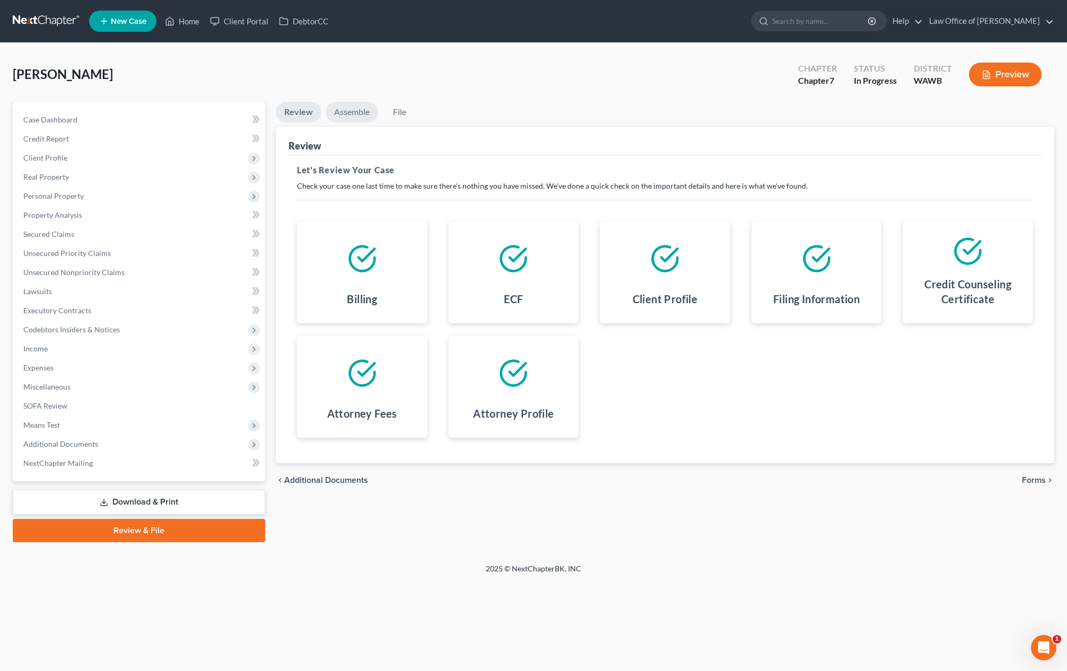
click at [353, 120] on link "Assemble" at bounding box center [352, 112] width 52 height 21
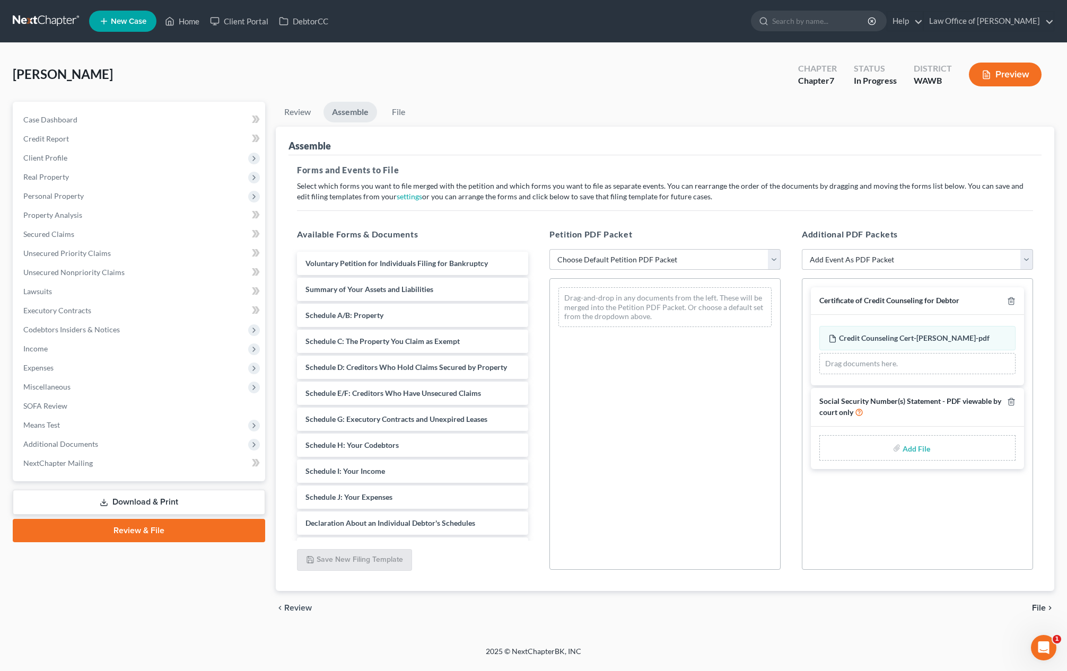
click at [604, 251] on select "Choose Default Petition PDF Packet Emergency Filing (Voluntary Petition and Cre…" at bounding box center [664, 259] width 231 height 21
select select "1"
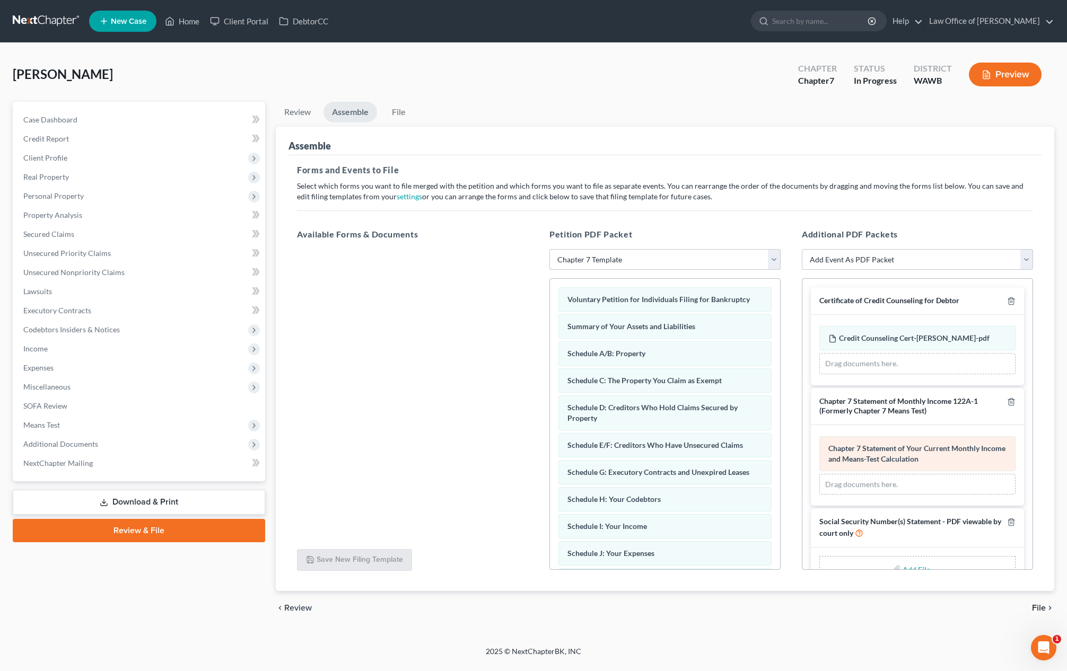
scroll to position [29, 0]
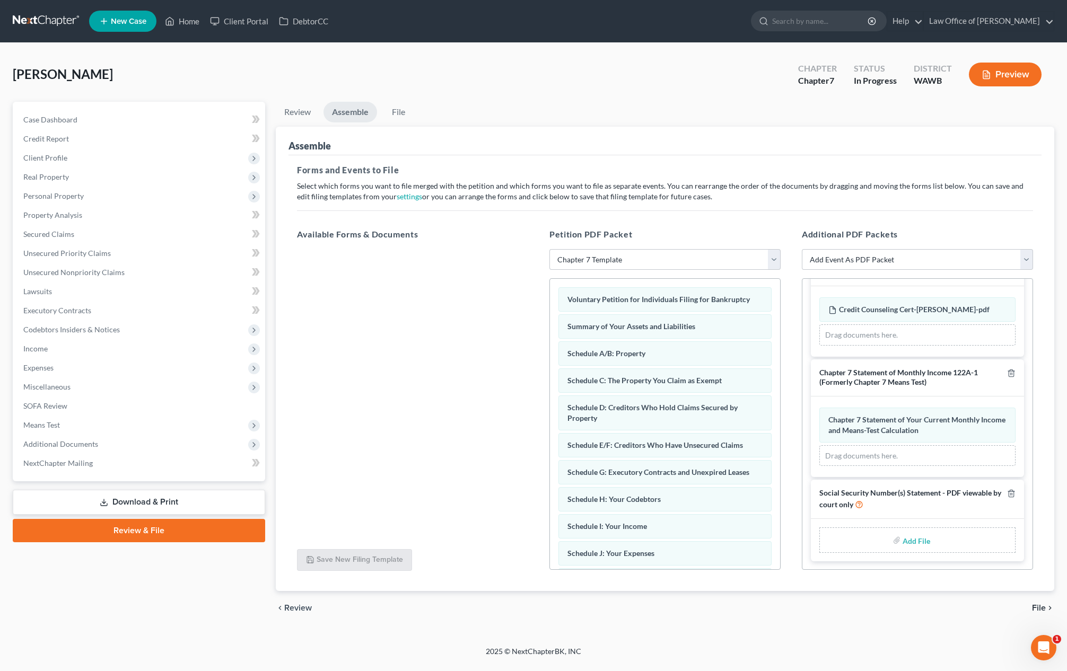
click at [924, 540] on input "file" at bounding box center [914, 540] width 25 height 19
type input "C:\fakepath\Form 121 dated [DATE] - [PERSON_NAME].pdf"
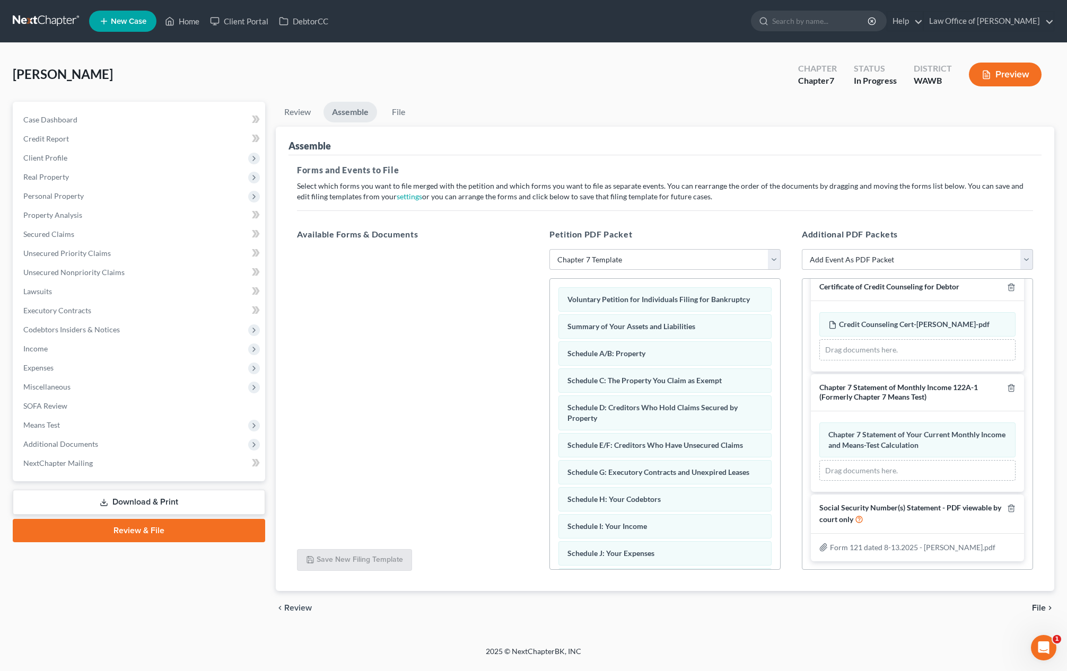
scroll to position [0, 0]
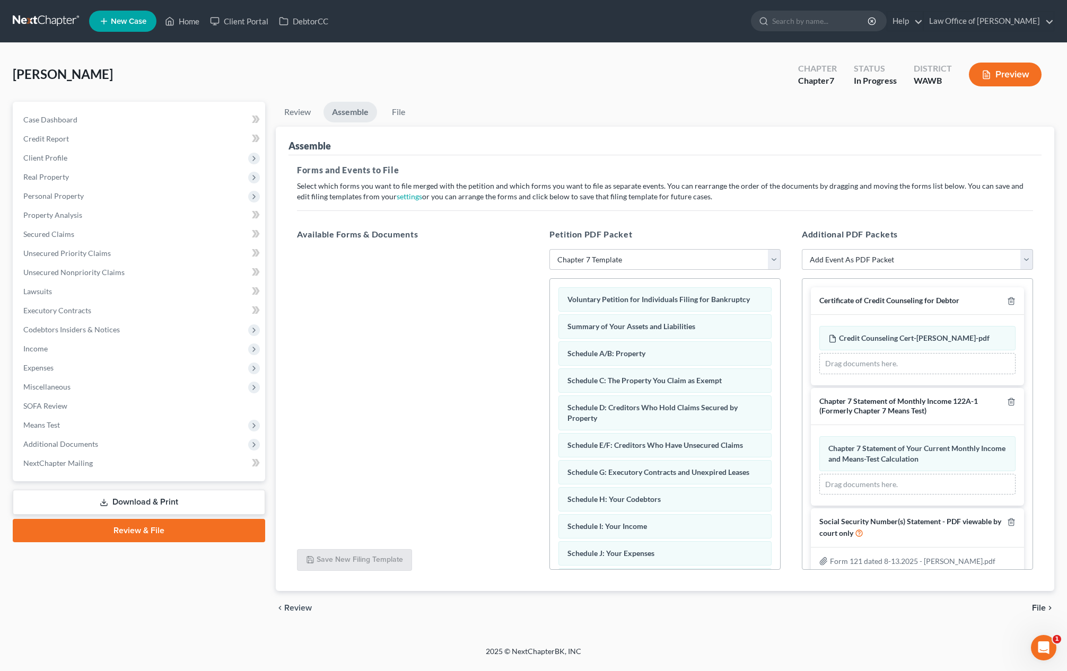
click at [1041, 606] on span "File" at bounding box center [1039, 608] width 14 height 8
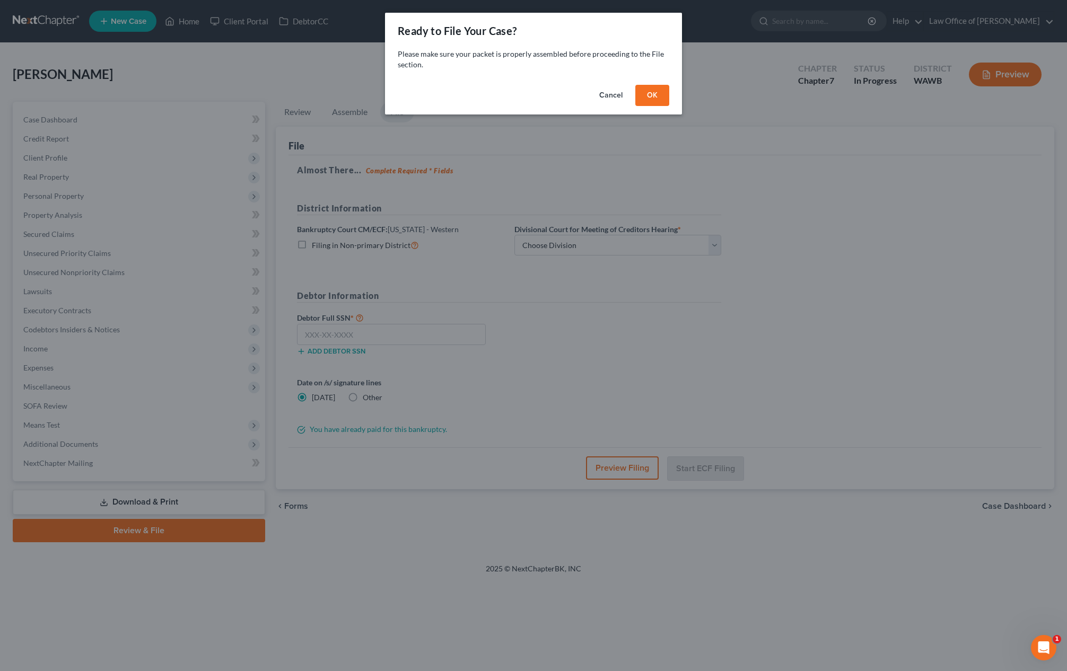
click at [652, 95] on button "OK" at bounding box center [652, 95] width 34 height 21
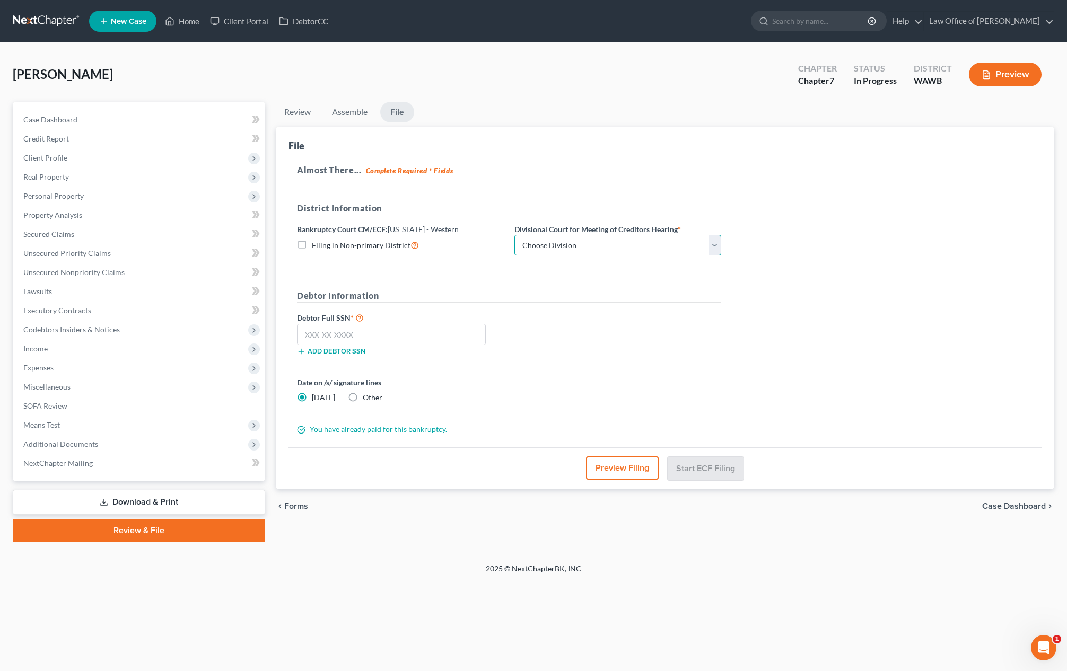
click at [598, 245] on select "Choose Division Seattle Tacoma" at bounding box center [617, 245] width 207 height 21
select select "0"
click at [474, 335] on input "text" at bounding box center [391, 334] width 189 height 21
type input "532-02-3028"
click at [713, 473] on button "Start ECF Filing" at bounding box center [706, 468] width 76 height 23
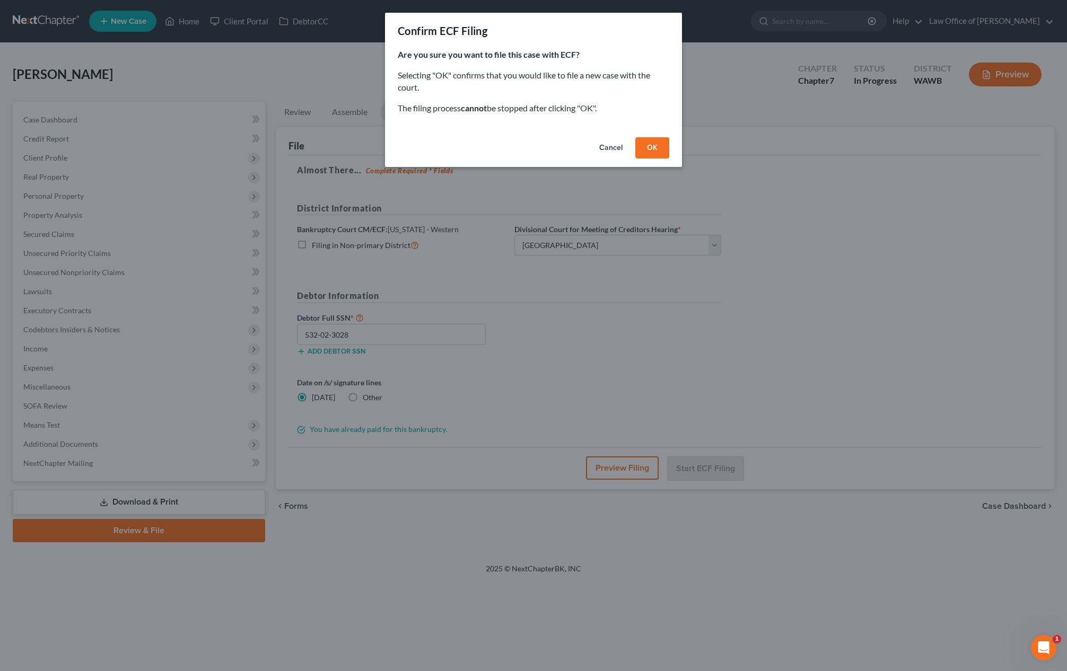
click at [665, 144] on button "OK" at bounding box center [652, 147] width 34 height 21
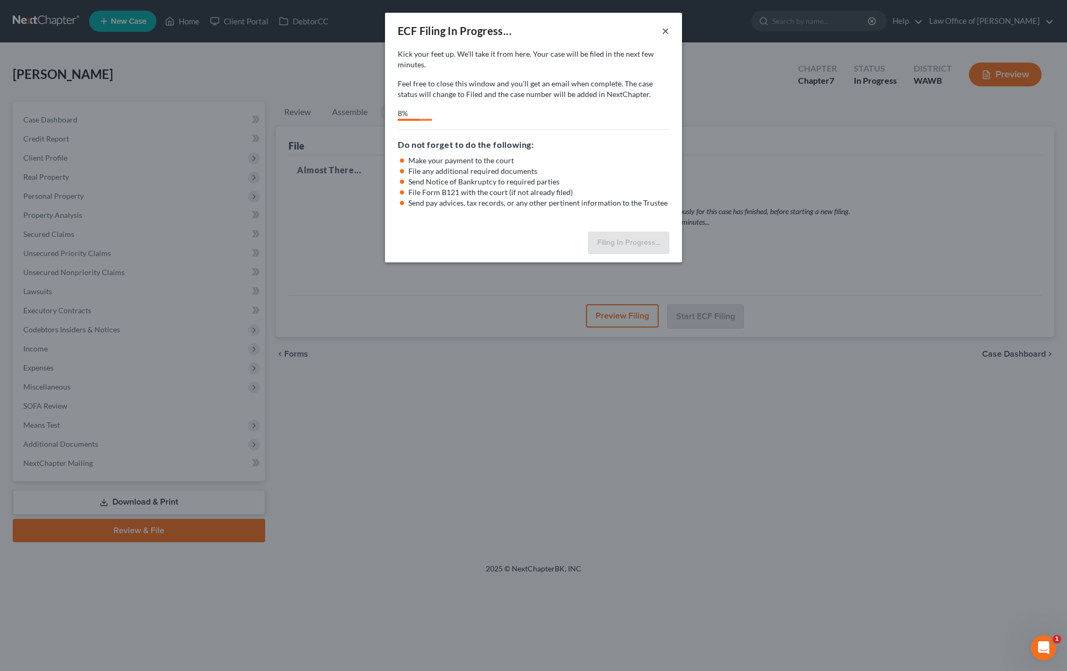
click at [664, 28] on button "×" at bounding box center [665, 30] width 7 height 13
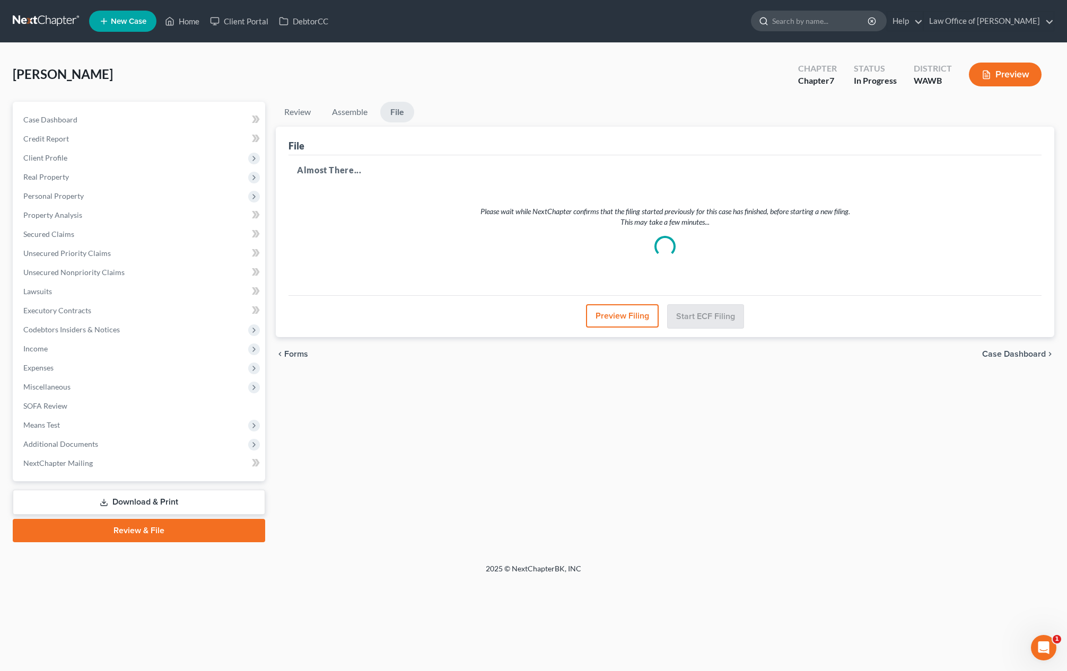
click at [837, 20] on input "search" at bounding box center [820, 21] width 97 height 20
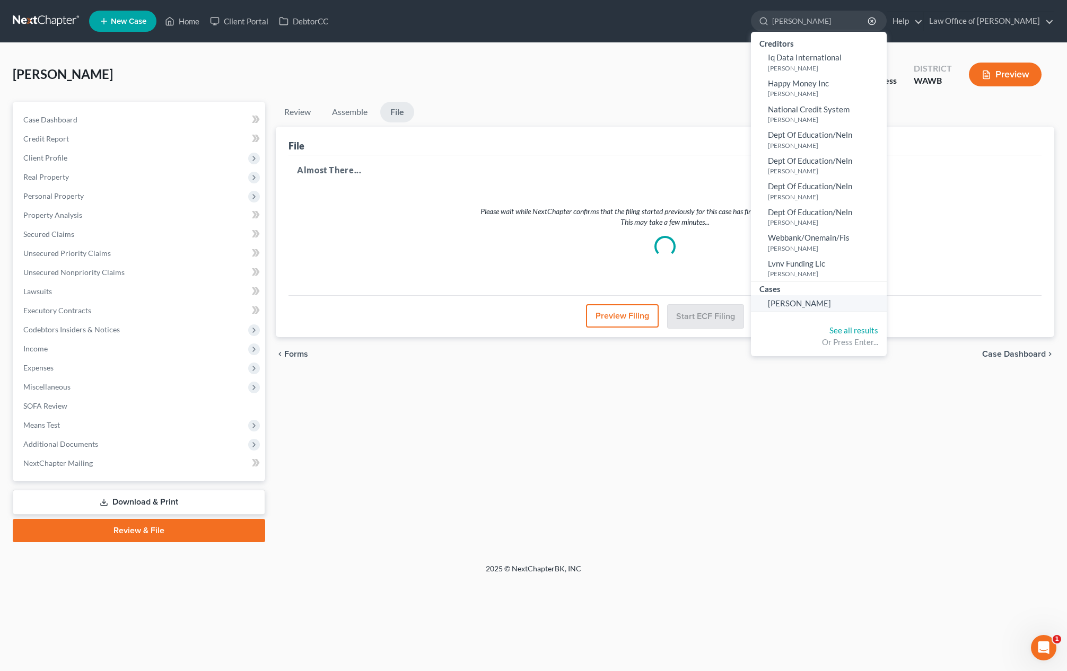
type input "[PERSON_NAME]"
select select "6"
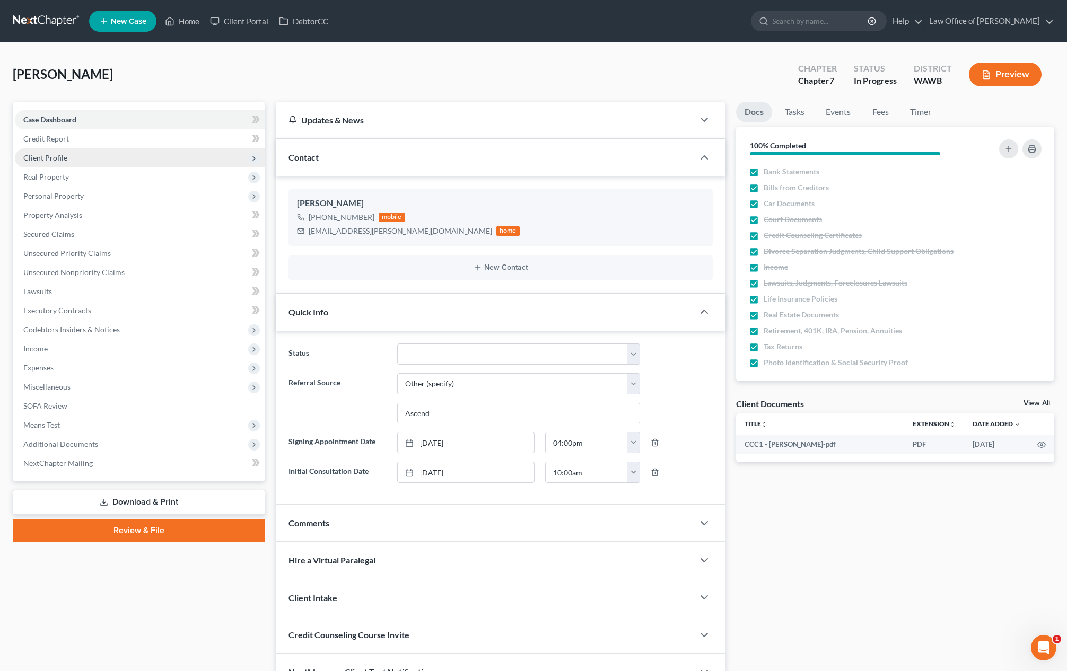
click at [143, 155] on span "Client Profile" at bounding box center [140, 157] width 250 height 19
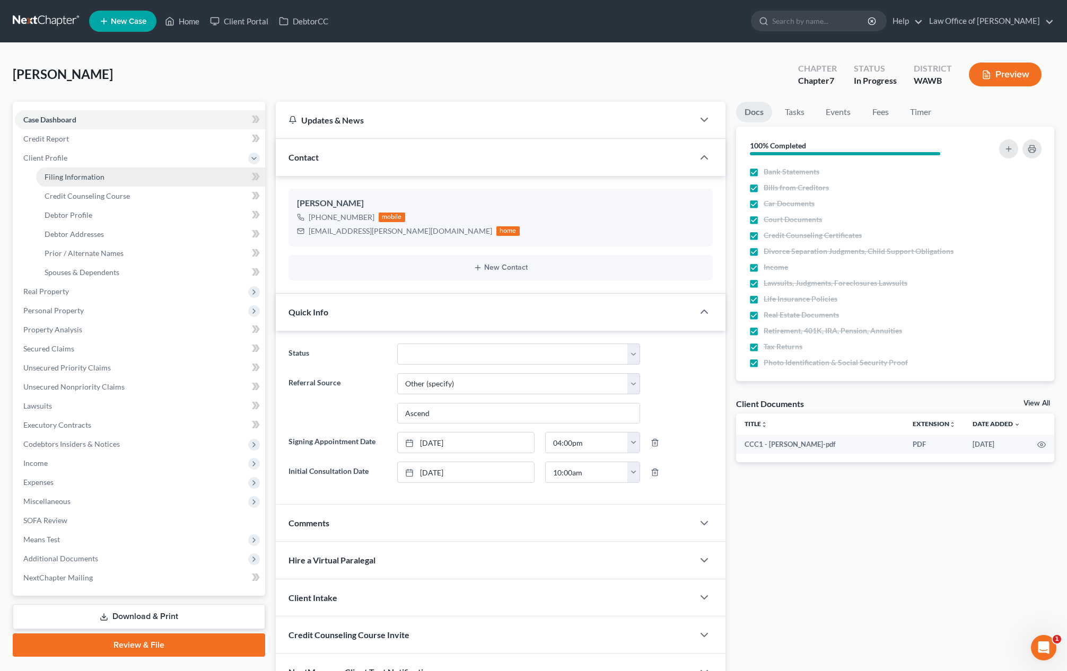
click at [134, 180] on link "Filing Information" at bounding box center [150, 177] width 229 height 19
select select "1"
select select "0"
select select "87"
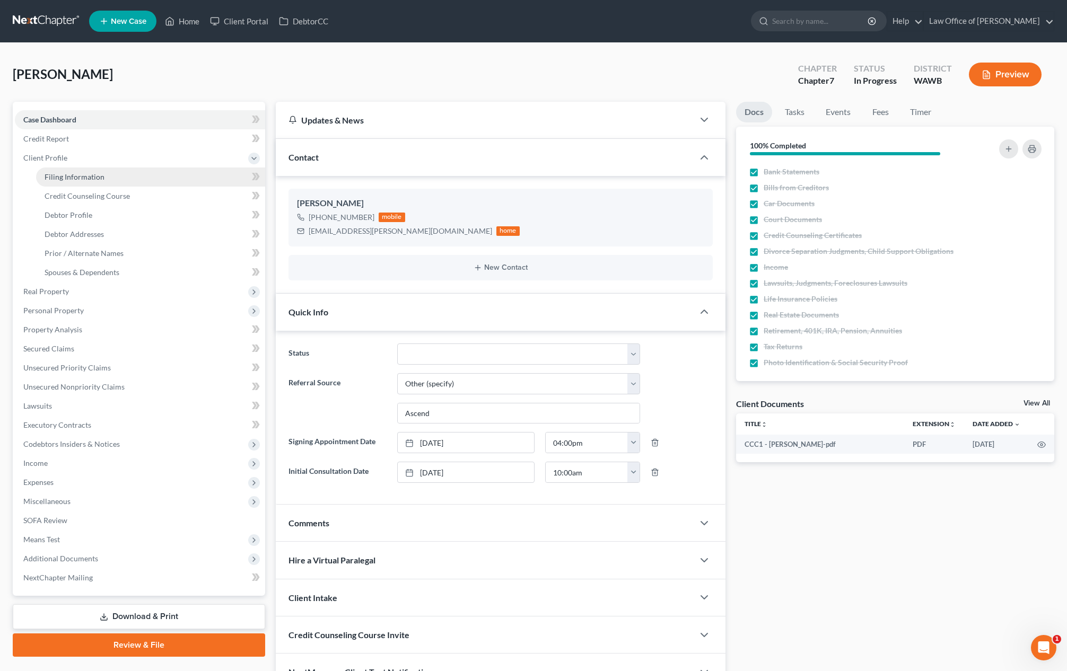
select select "0"
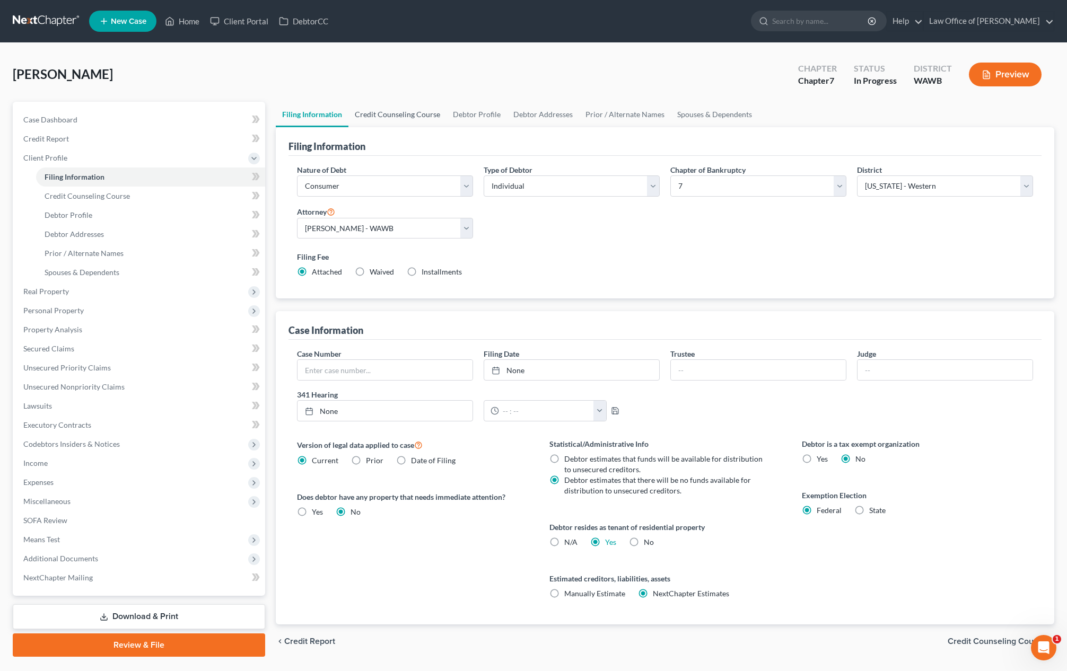
click at [396, 117] on link "Credit Counseling Course" at bounding box center [397, 114] width 98 height 25
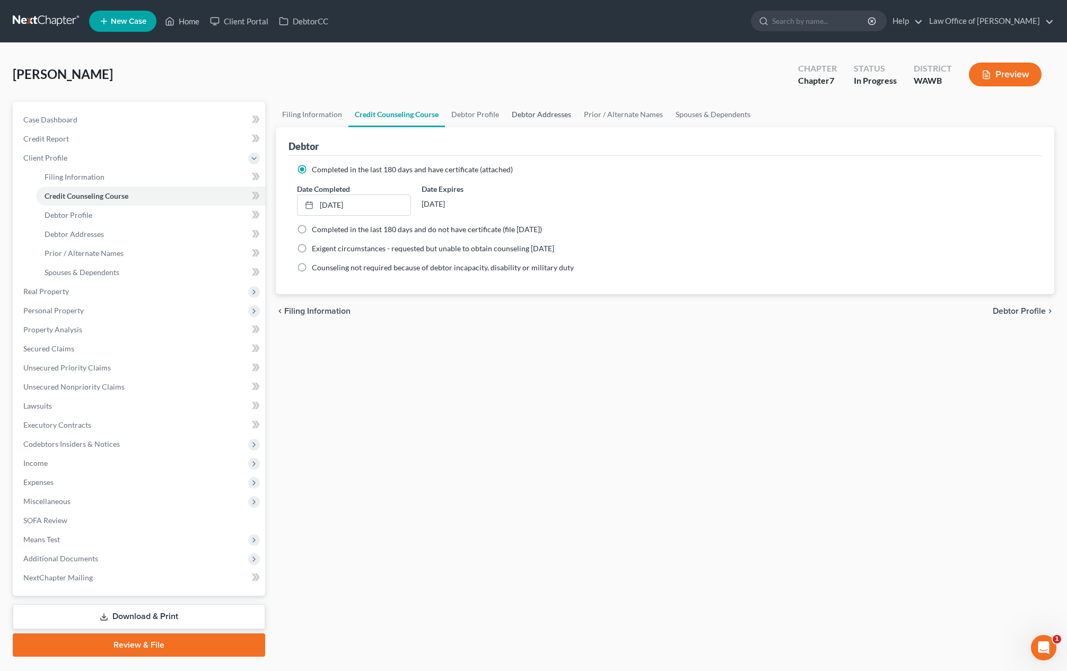
click at [529, 110] on link "Debtor Addresses" at bounding box center [541, 114] width 72 height 25
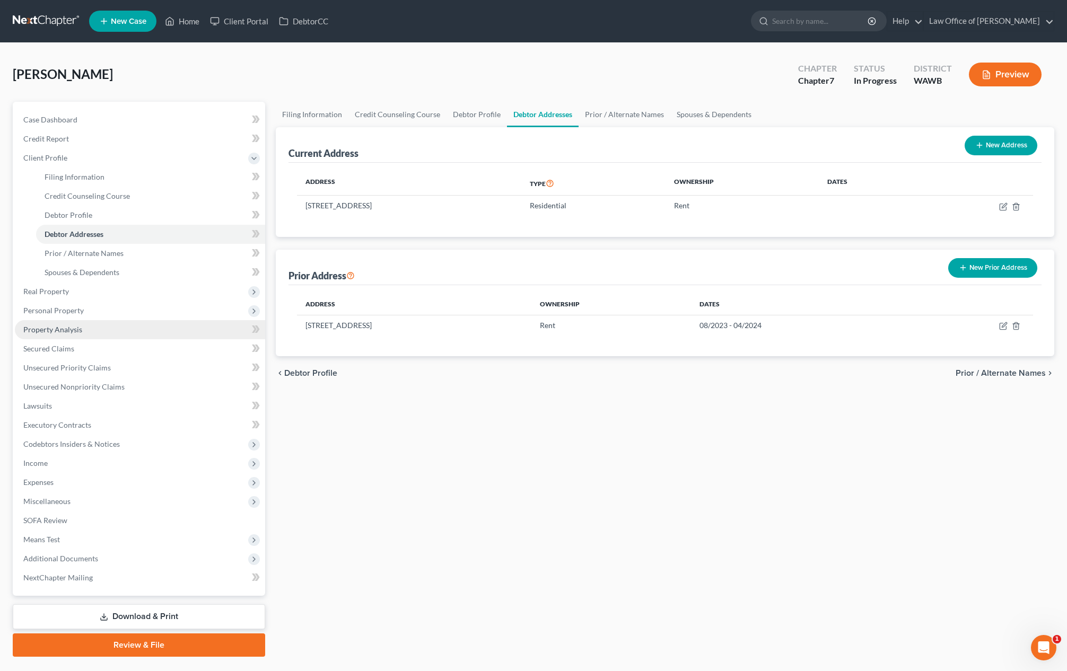
click at [82, 329] on link "Property Analysis" at bounding box center [140, 329] width 250 height 19
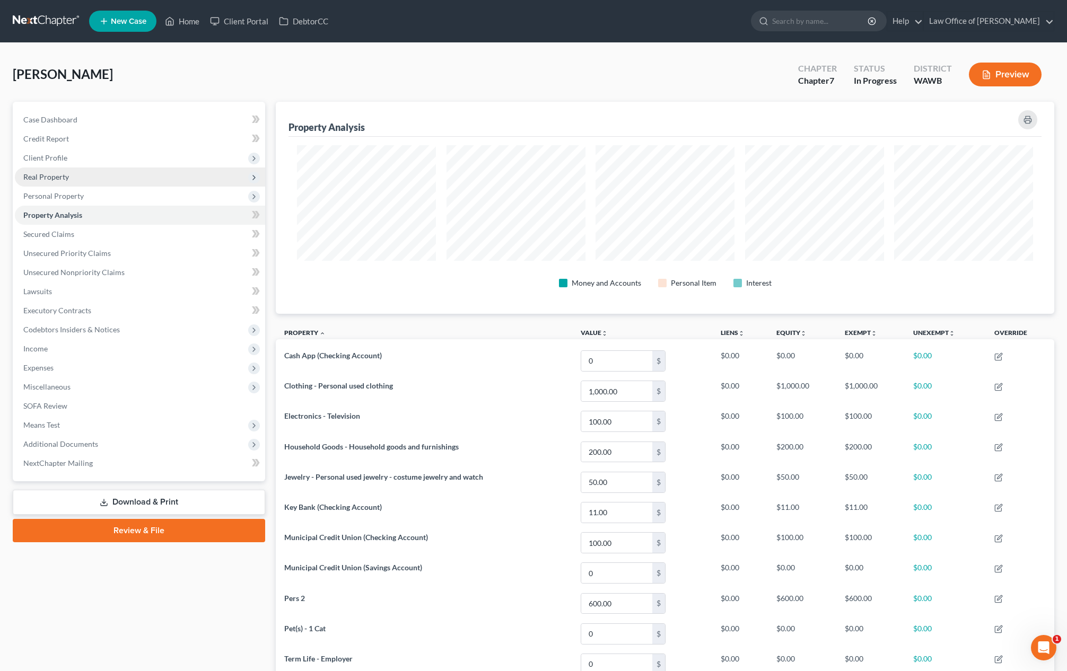
click at [91, 174] on span "Real Property" at bounding box center [140, 177] width 250 height 19
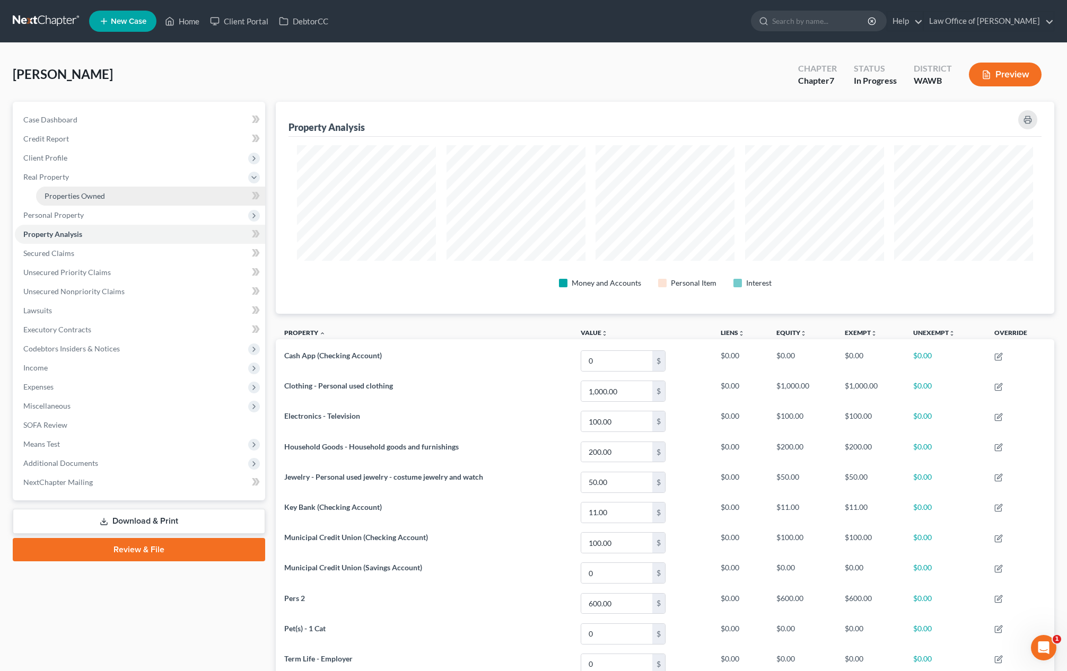
click at [85, 198] on span "Properties Owned" at bounding box center [75, 195] width 60 height 9
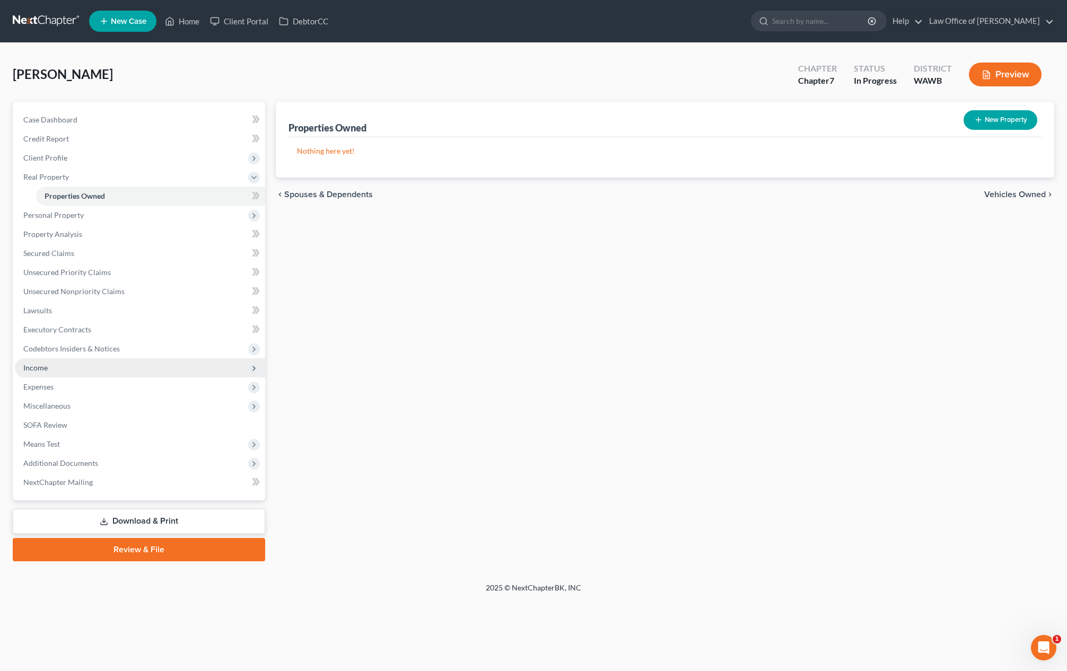
click at [73, 365] on span "Income" at bounding box center [140, 367] width 250 height 19
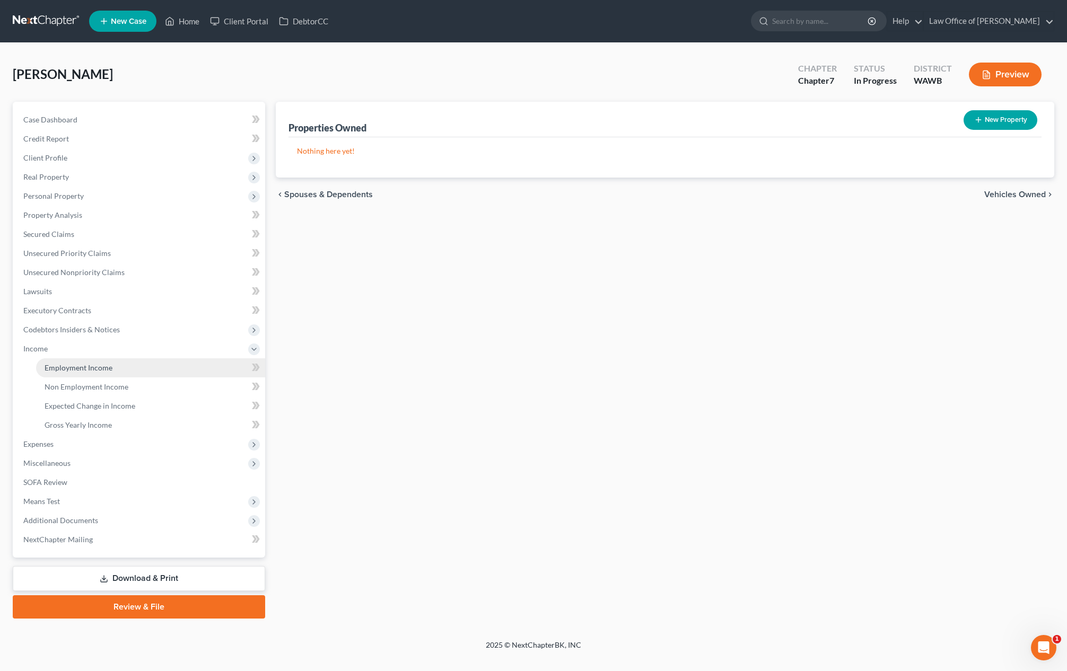
click at [75, 373] on link "Employment Income" at bounding box center [150, 367] width 229 height 19
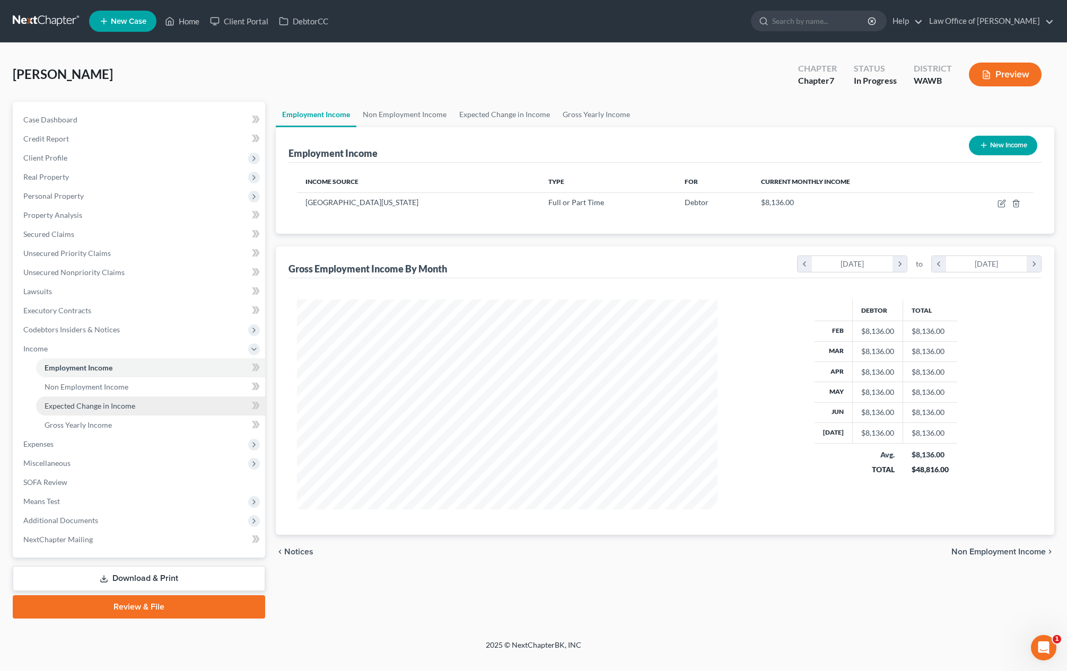
scroll to position [210, 442]
click at [69, 449] on span "Expenses" at bounding box center [140, 444] width 250 height 19
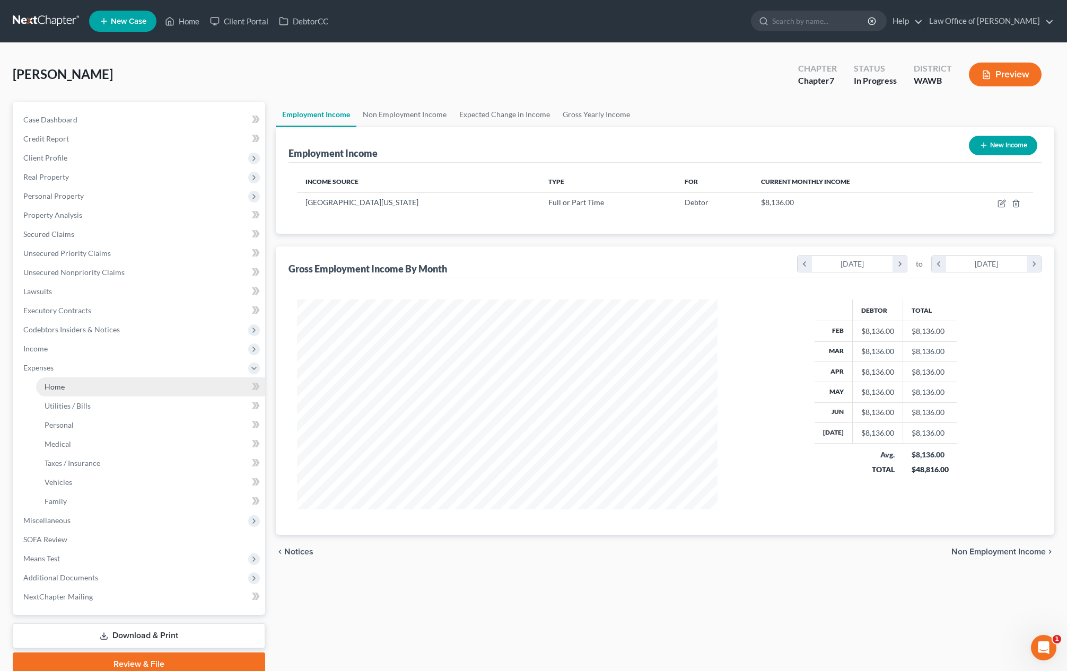
click at [64, 383] on link "Home" at bounding box center [150, 387] width 229 height 19
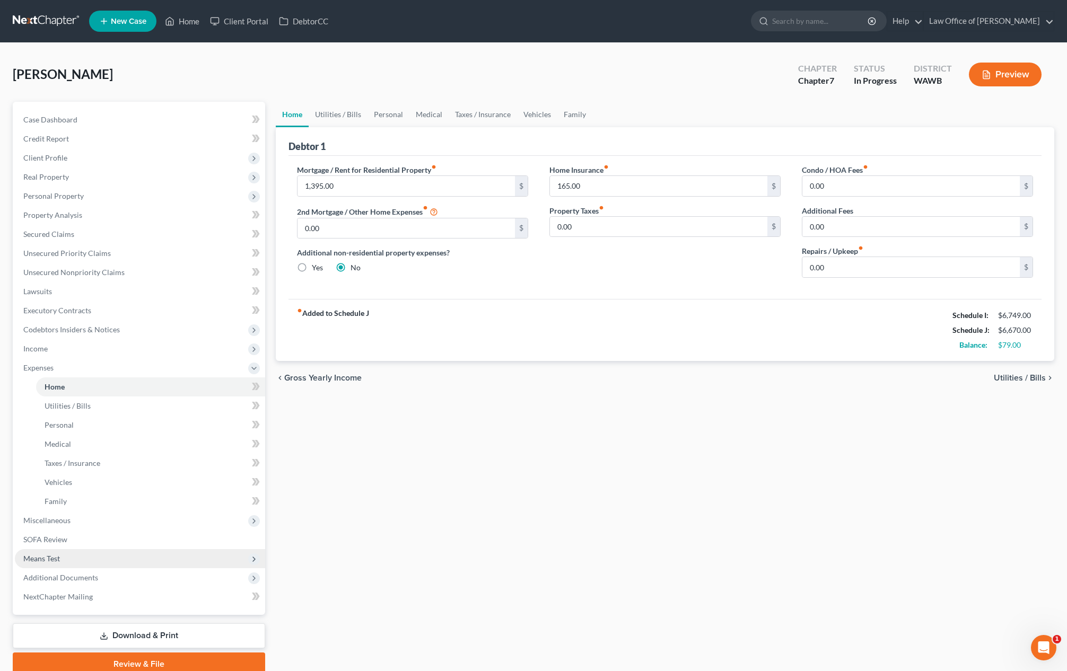
click at [75, 557] on span "Means Test" at bounding box center [140, 558] width 250 height 19
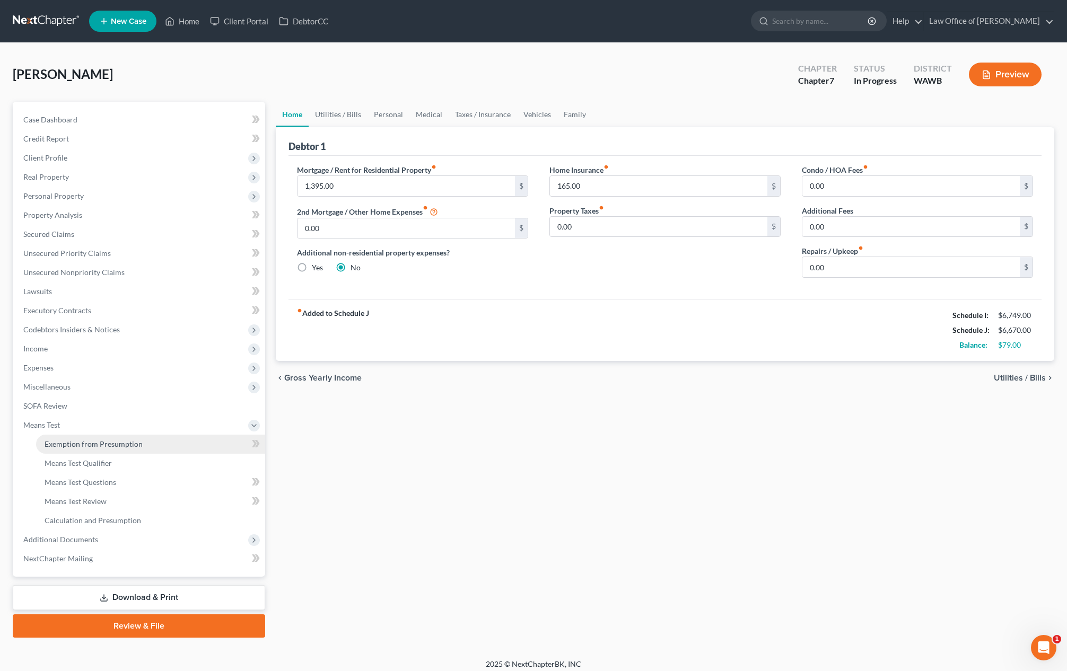
click at [84, 443] on span "Exemption from Presumption" at bounding box center [94, 444] width 98 height 9
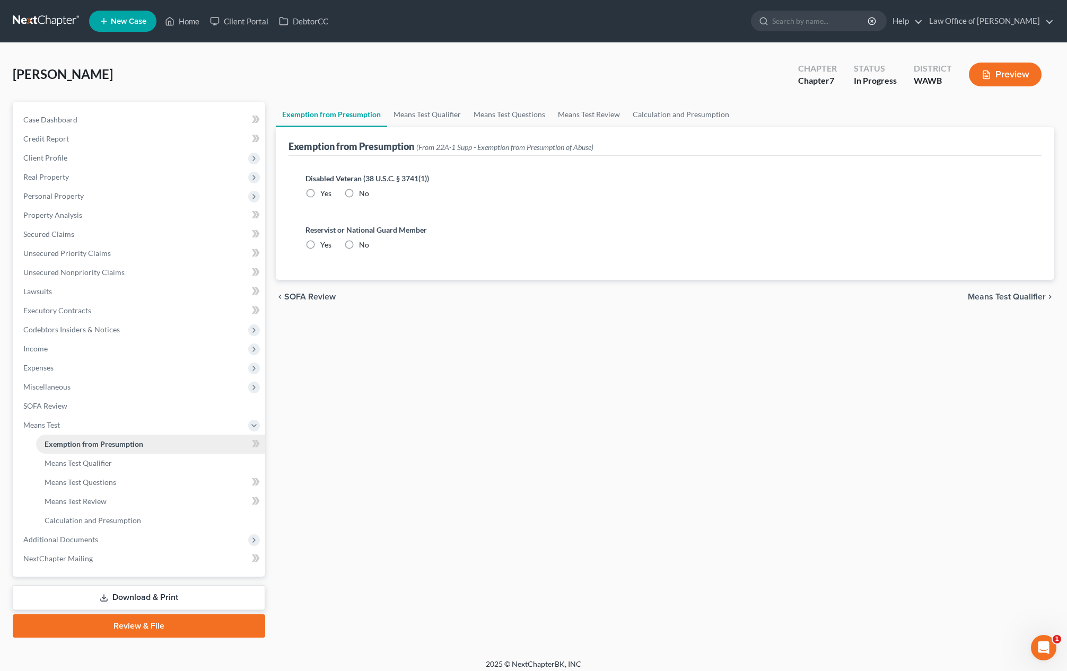
radio input "true"
click at [647, 113] on link "Calculation and Presumption" at bounding box center [680, 114] width 109 height 25
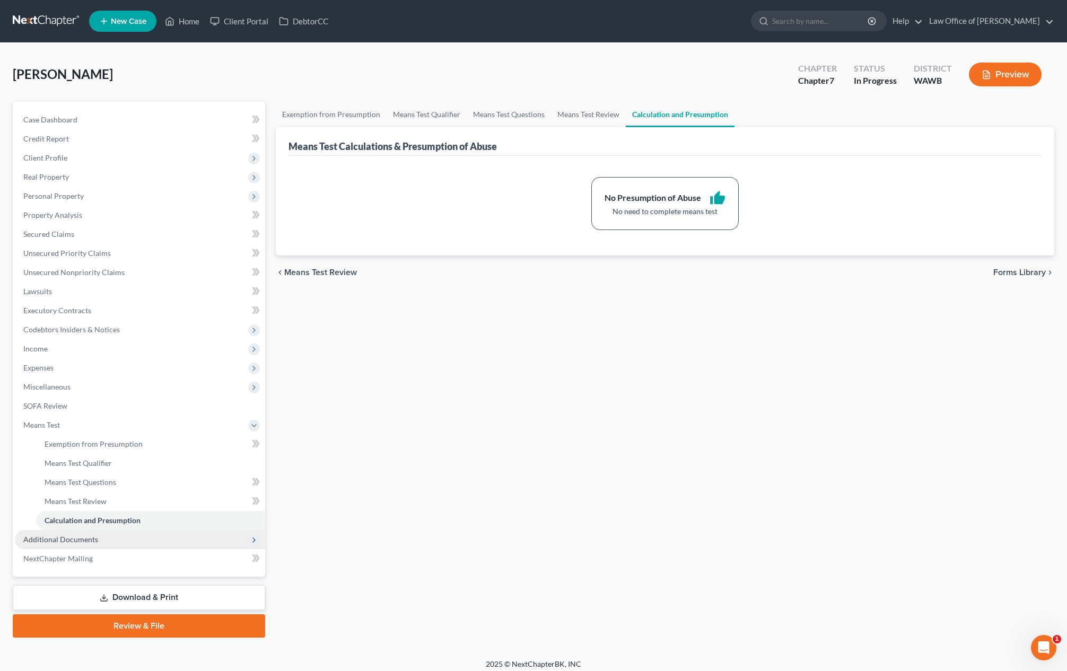
click at [98, 541] on span "Additional Documents" at bounding box center [140, 539] width 250 height 19
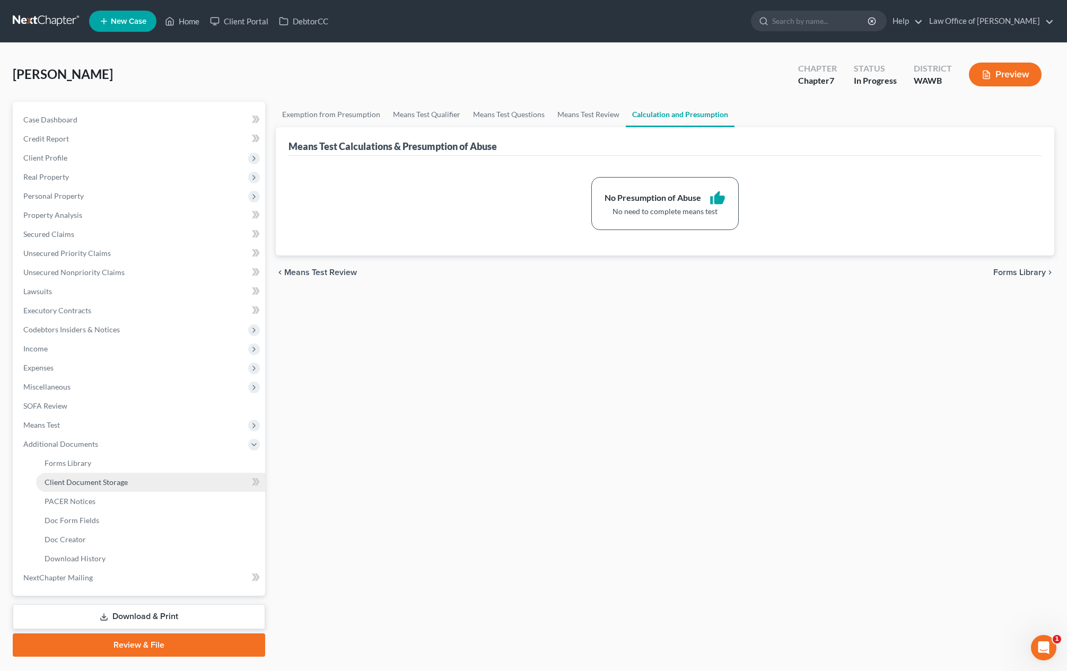
click at [88, 478] on span "Client Document Storage" at bounding box center [86, 482] width 83 height 9
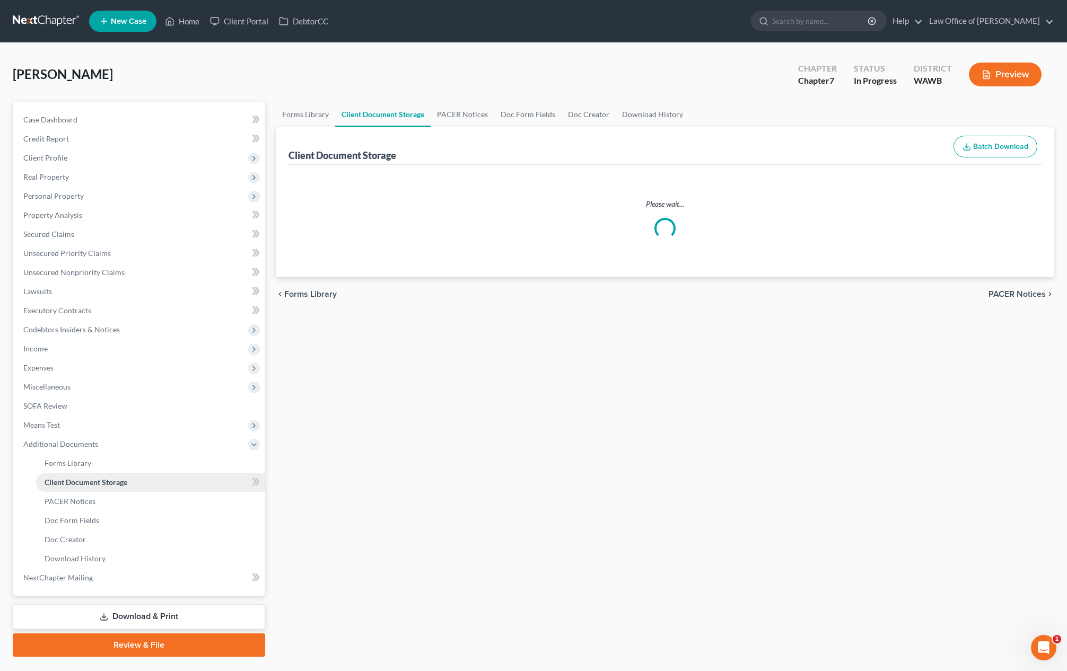
select select "0"
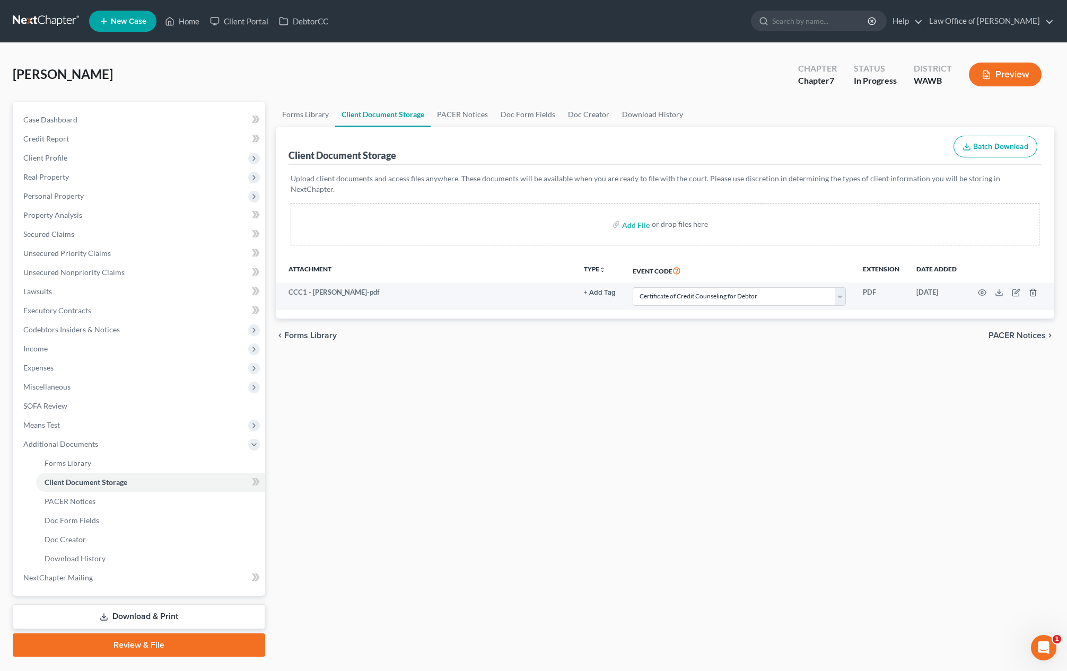
click at [139, 611] on link "Download & Print" at bounding box center [139, 616] width 252 height 25
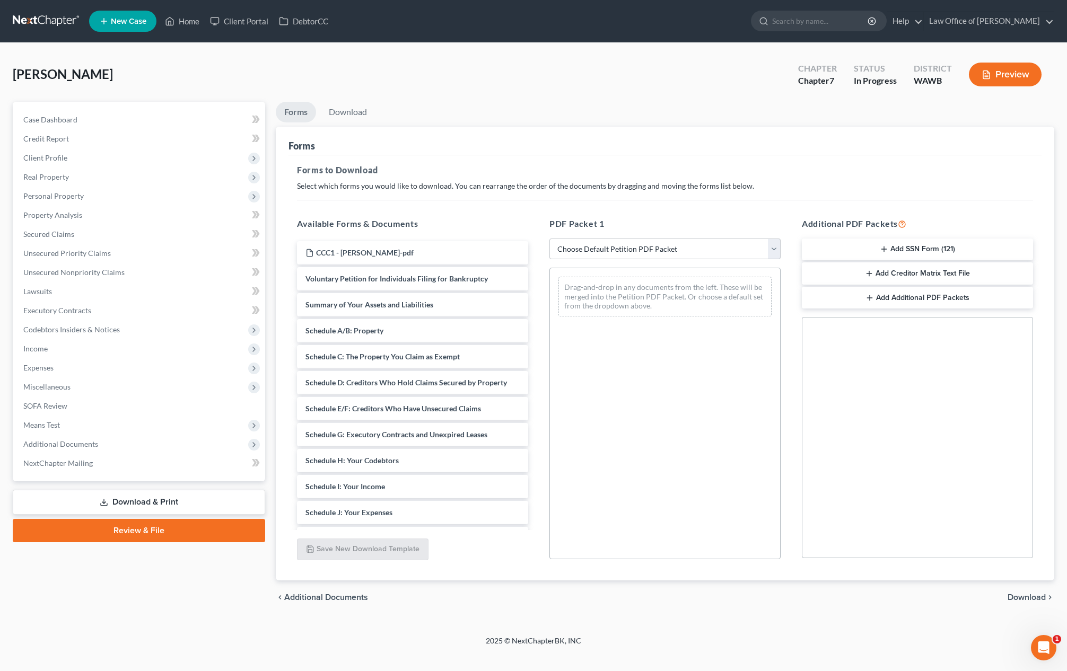
click at [875, 247] on button "Add SSN Form (121)" at bounding box center [917, 250] width 231 height 22
click at [1037, 597] on span "Download" at bounding box center [1026, 597] width 38 height 8
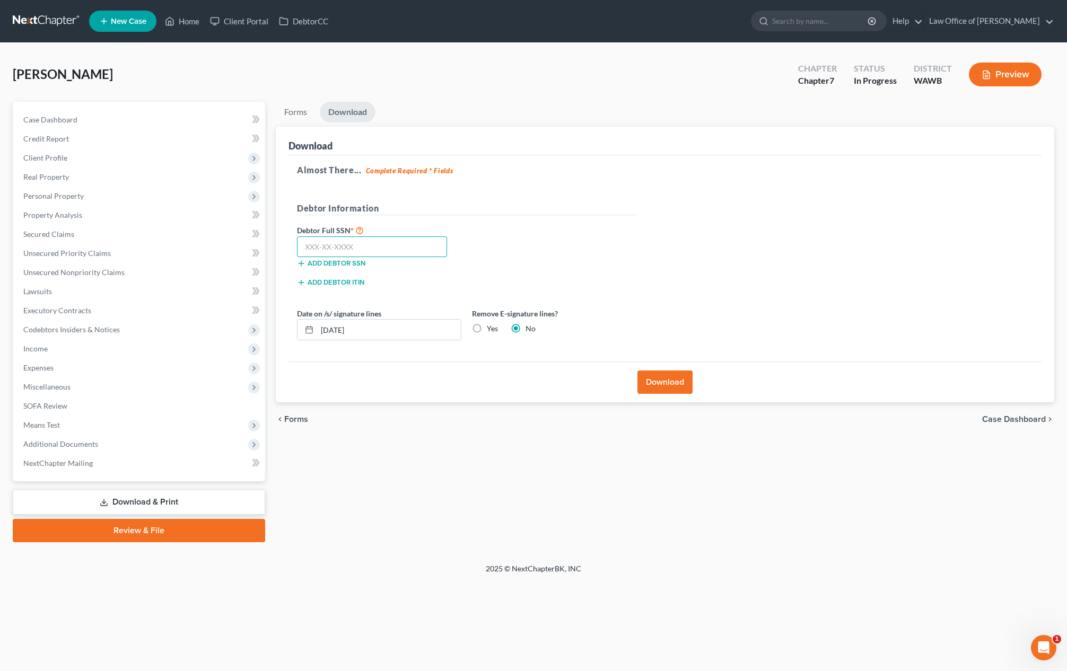
click at [338, 244] on input "text" at bounding box center [372, 246] width 150 height 21
paste input "110-70-4732"
type input "110-70-4732"
click at [657, 387] on button "Download" at bounding box center [664, 382] width 55 height 23
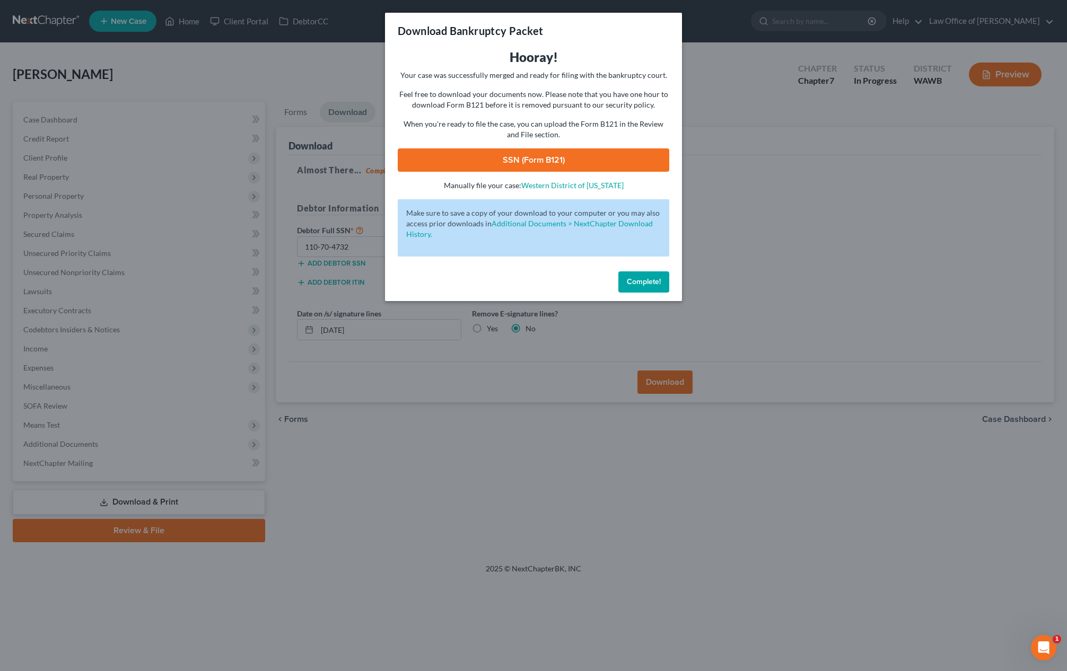
click at [472, 161] on link "SSN (Form B121)" at bounding box center [533, 159] width 271 height 23
click at [633, 282] on span "Complete!" at bounding box center [644, 281] width 34 height 9
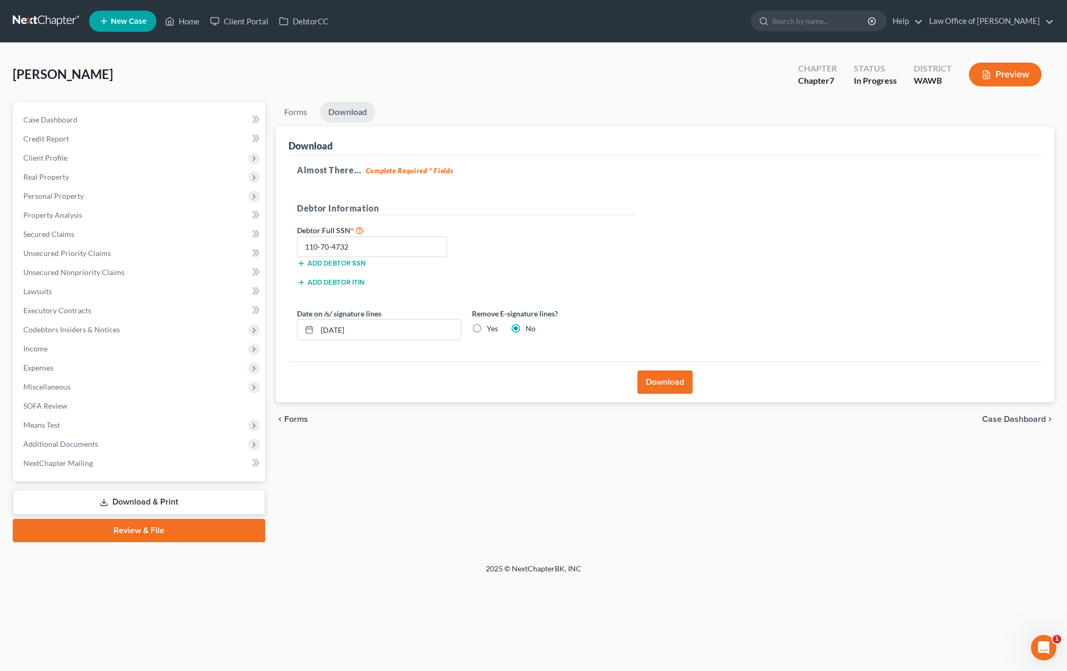
click at [152, 530] on link "Review & File" at bounding box center [139, 530] width 252 height 23
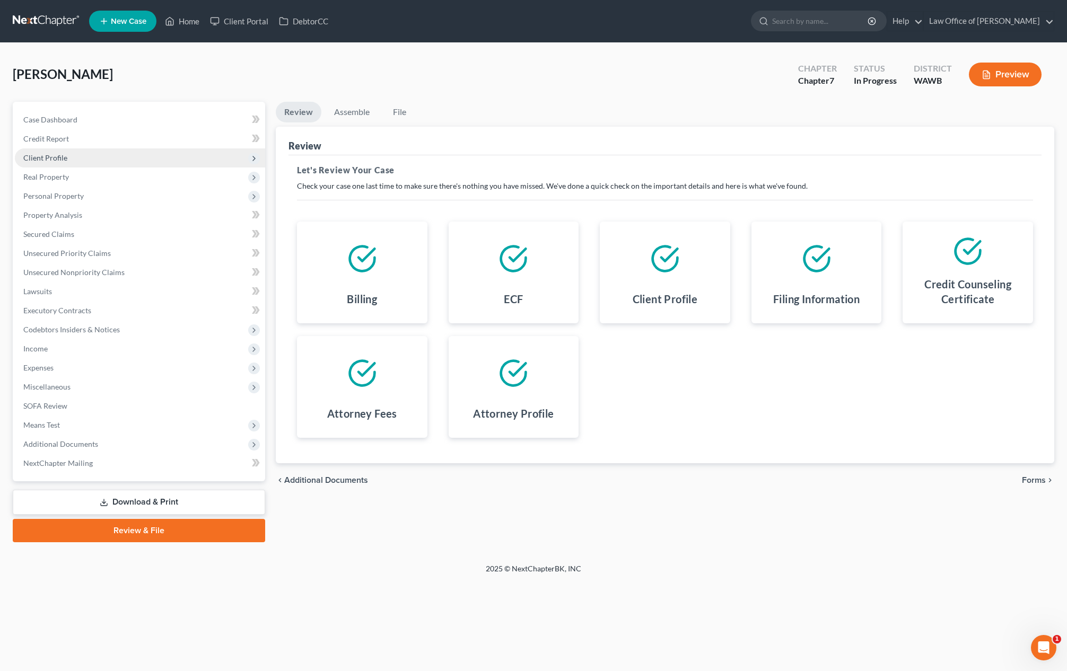
click at [172, 159] on span "Client Profile" at bounding box center [140, 157] width 250 height 19
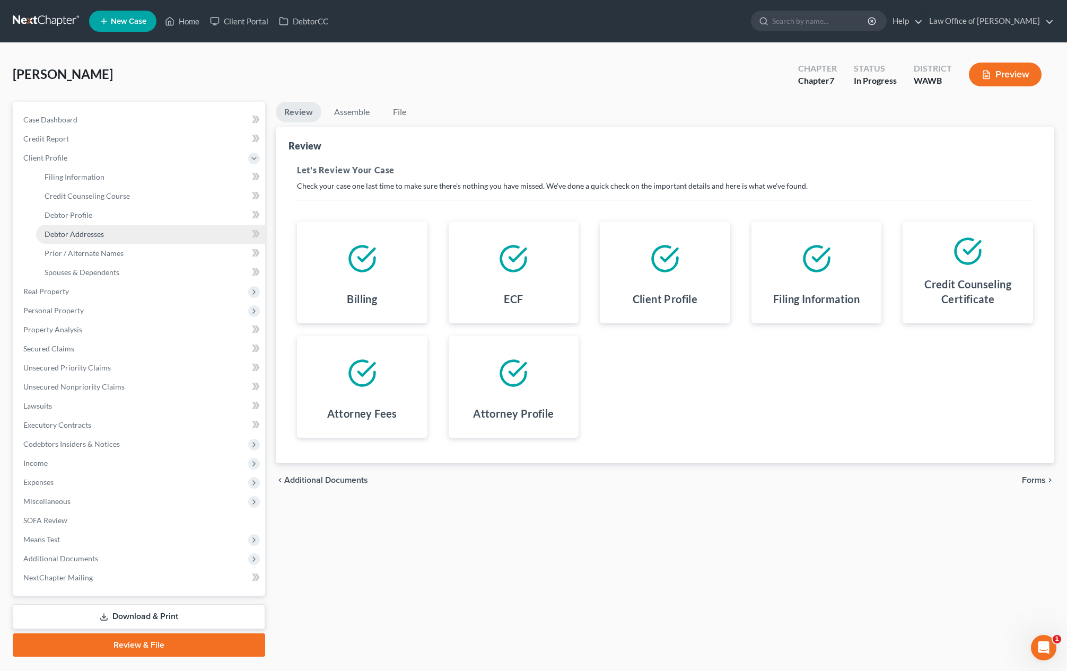
click at [147, 239] on link "Debtor Addresses" at bounding box center [150, 234] width 229 height 19
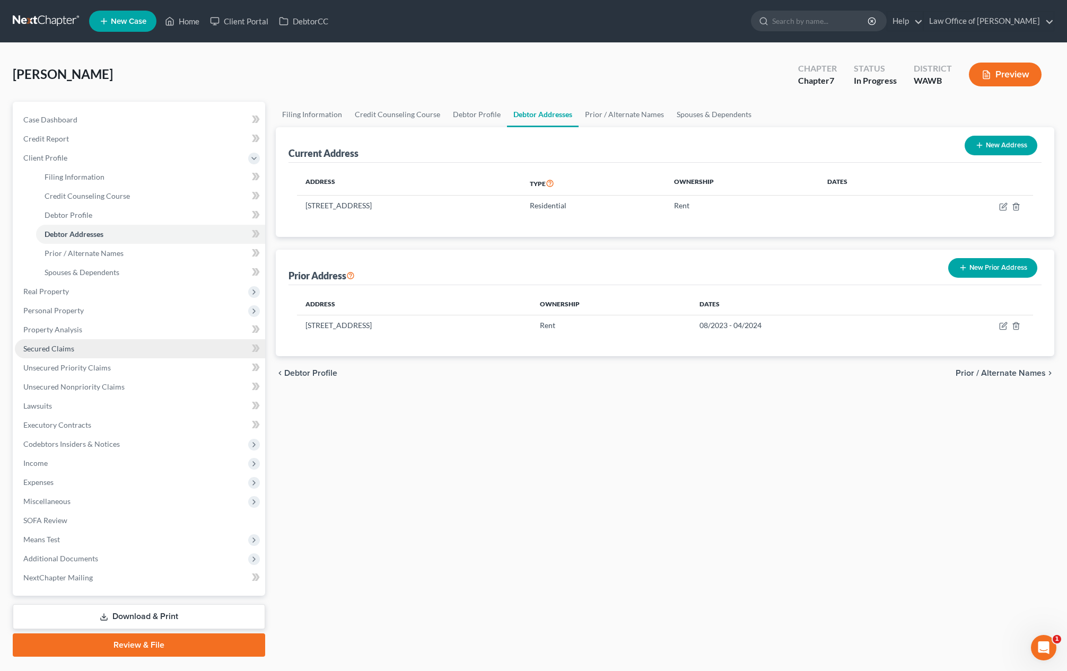
scroll to position [26, 0]
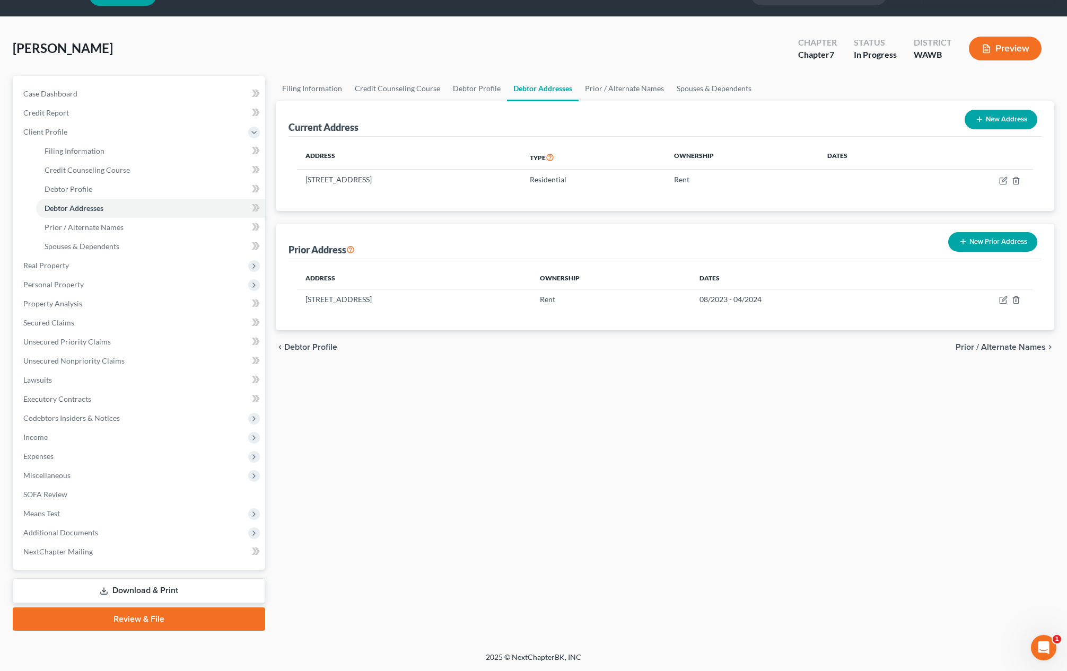
click at [159, 619] on link "Review & File" at bounding box center [139, 619] width 252 height 23
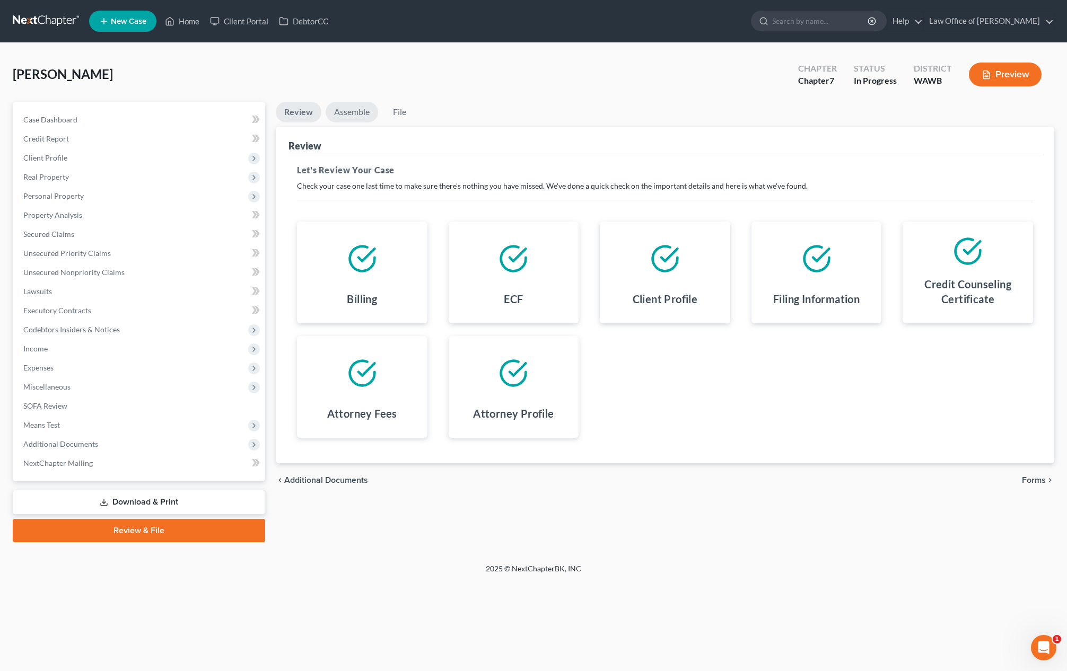
click at [345, 114] on link "Assemble" at bounding box center [352, 112] width 52 height 21
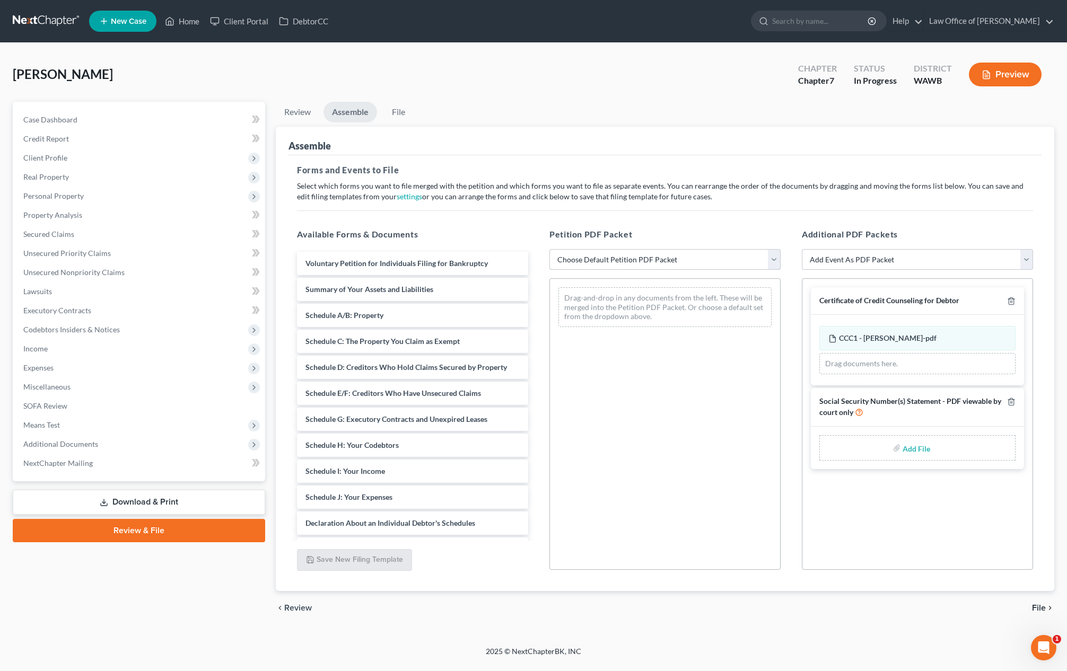
click at [629, 260] on select "Choose Default Petition PDF Packet Emergency Filing (Voluntary Petition and Cre…" at bounding box center [664, 259] width 231 height 21
select select "1"
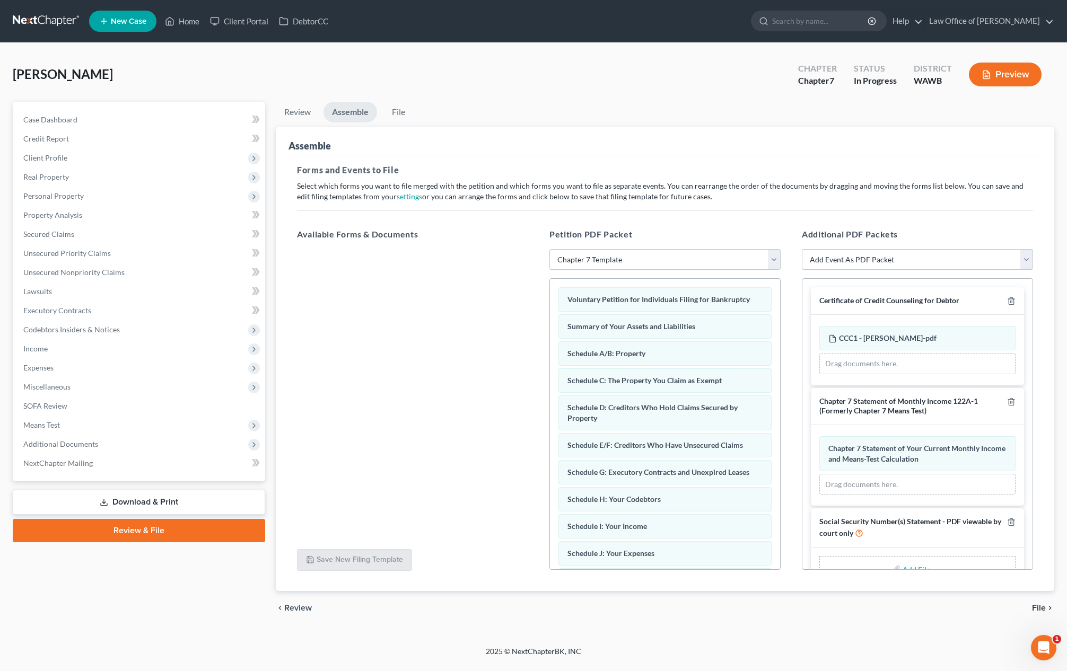
scroll to position [29, 0]
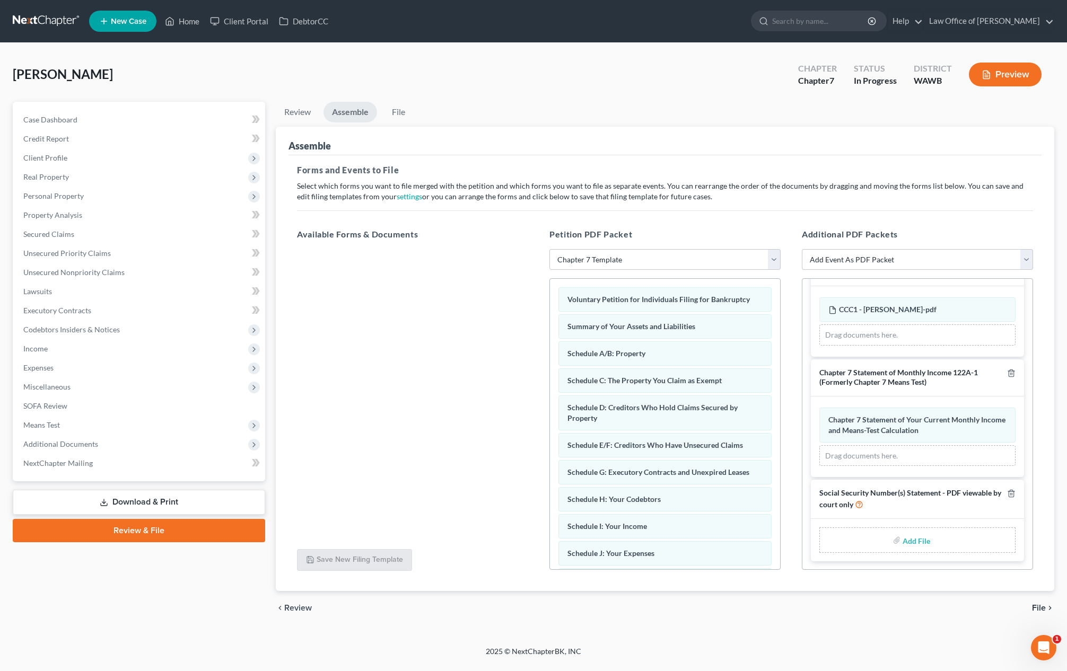
click at [916, 542] on input "file" at bounding box center [914, 540] width 25 height 19
type input "C:\fakepath\Form 121 dated 8.13.2025 - Matute, Mery.pdf"
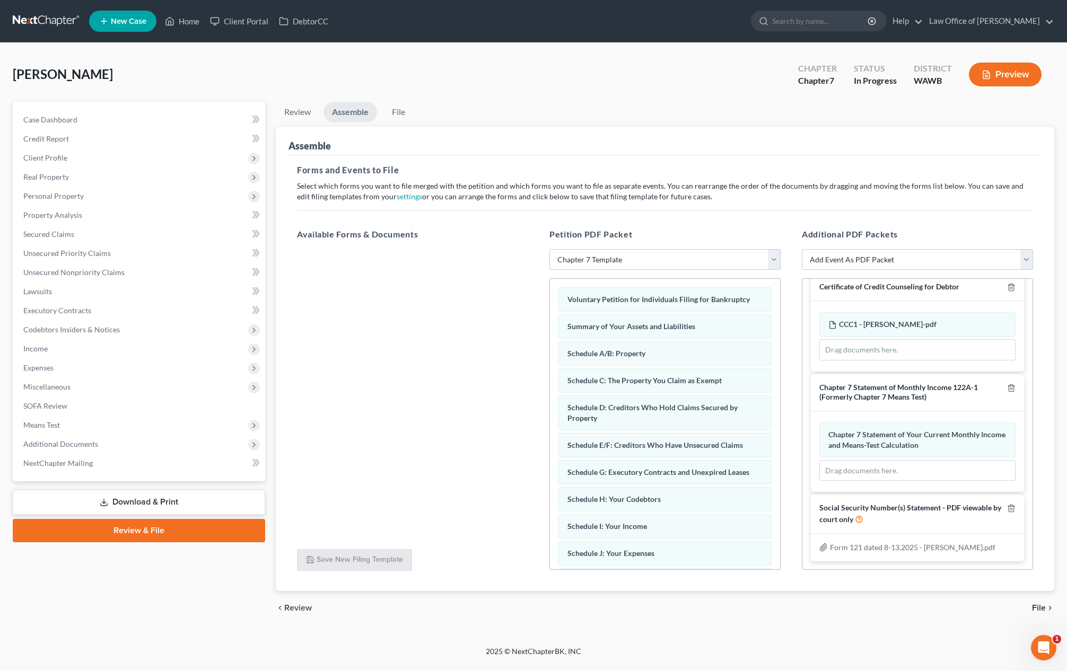
scroll to position [14, 0]
click at [1037, 609] on span "File" at bounding box center [1039, 608] width 14 height 8
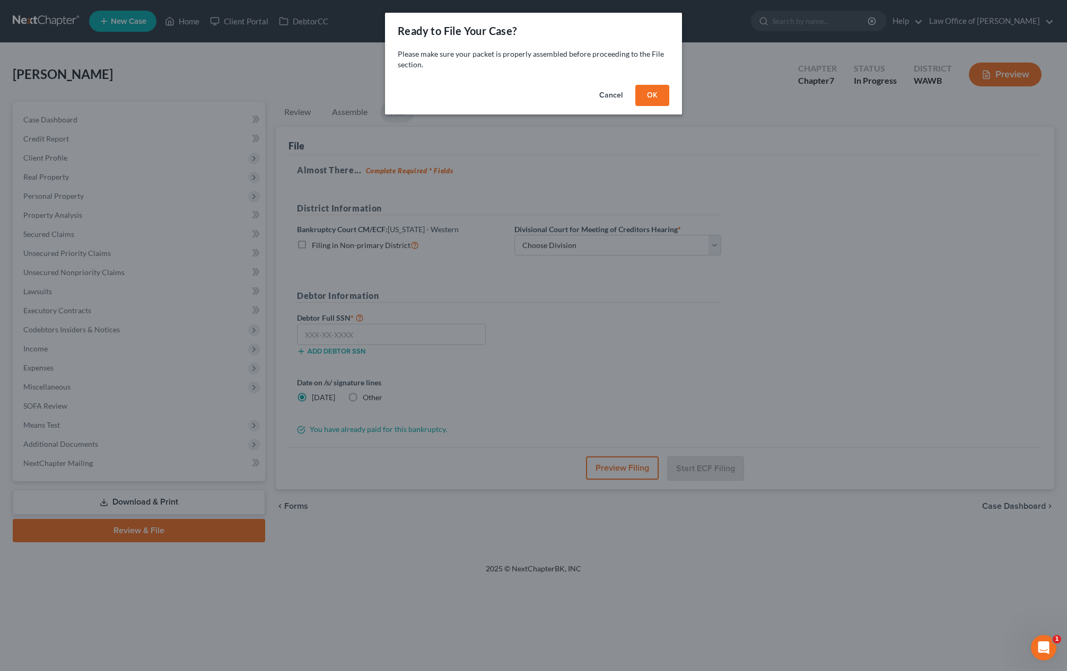
click at [659, 90] on button "OK" at bounding box center [652, 95] width 34 height 21
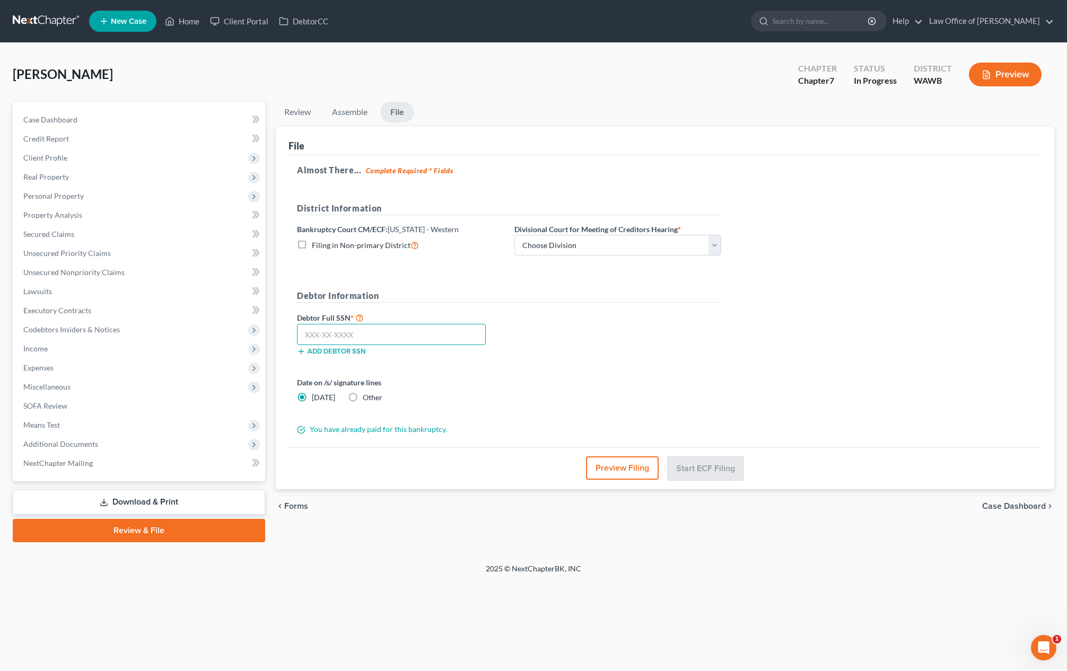
click at [422, 334] on input "text" at bounding box center [391, 334] width 189 height 21
paste input "110-70-4732"
type input "110-70-4732"
click at [536, 242] on select "Choose Division Seattle Tacoma" at bounding box center [617, 245] width 207 height 21
select select "0"
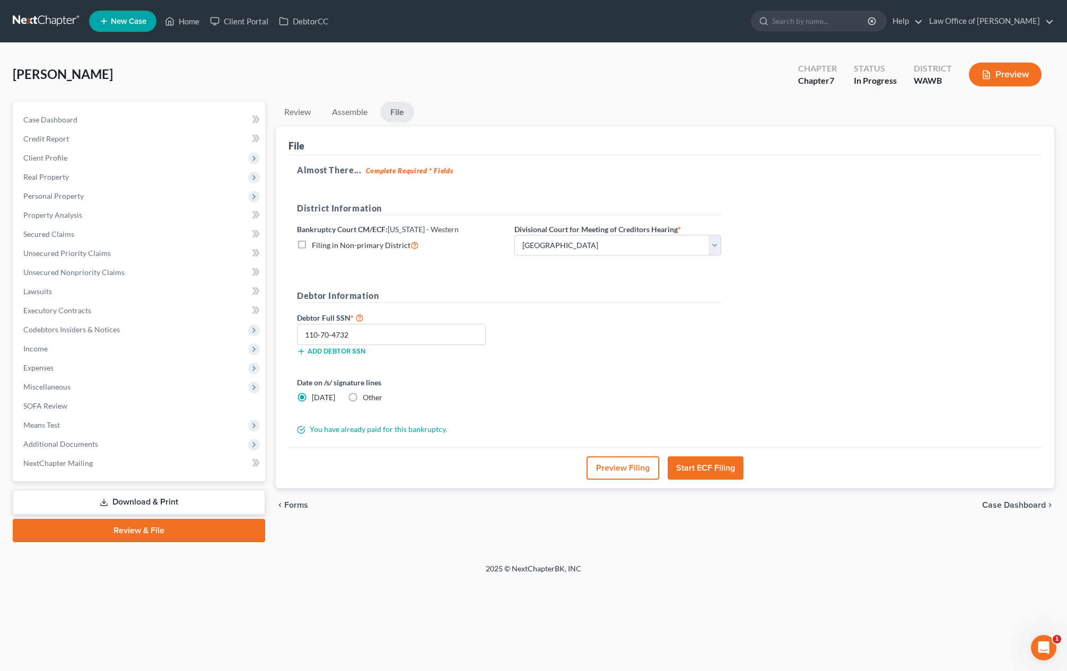
click at [705, 471] on button "Start ECF Filing" at bounding box center [706, 468] width 76 height 23
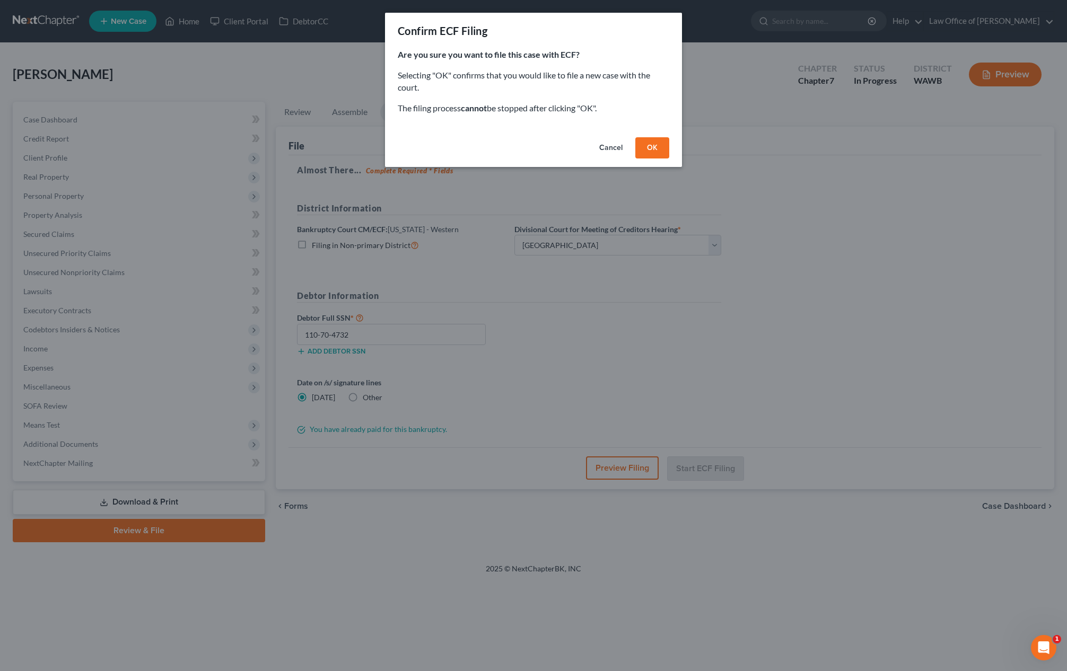
click at [656, 147] on button "OK" at bounding box center [652, 147] width 34 height 21
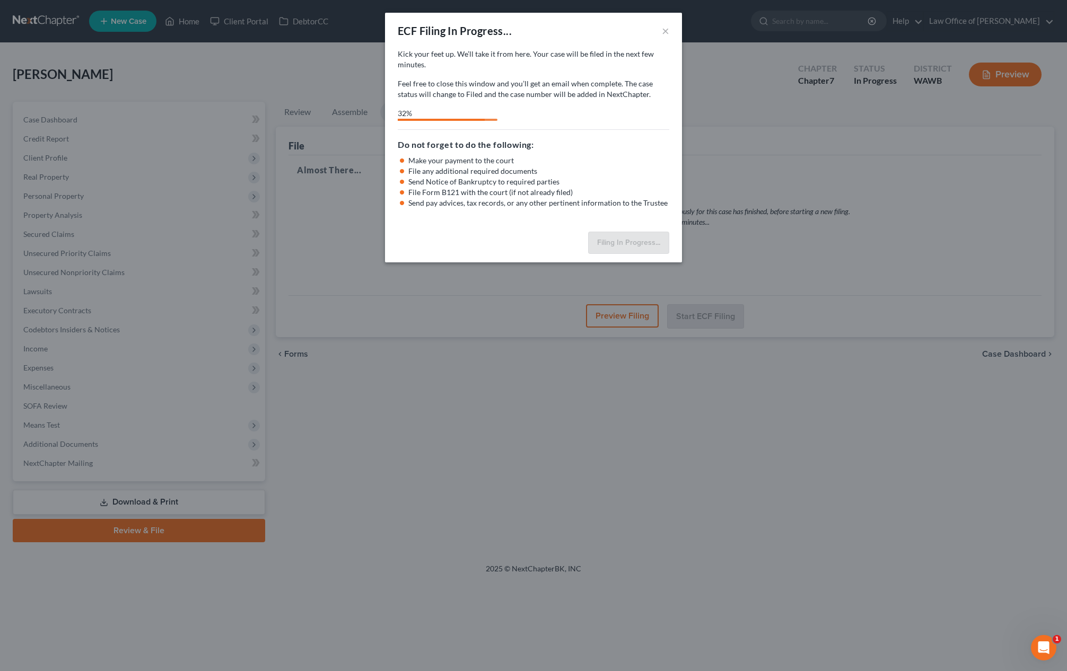
select select "0"
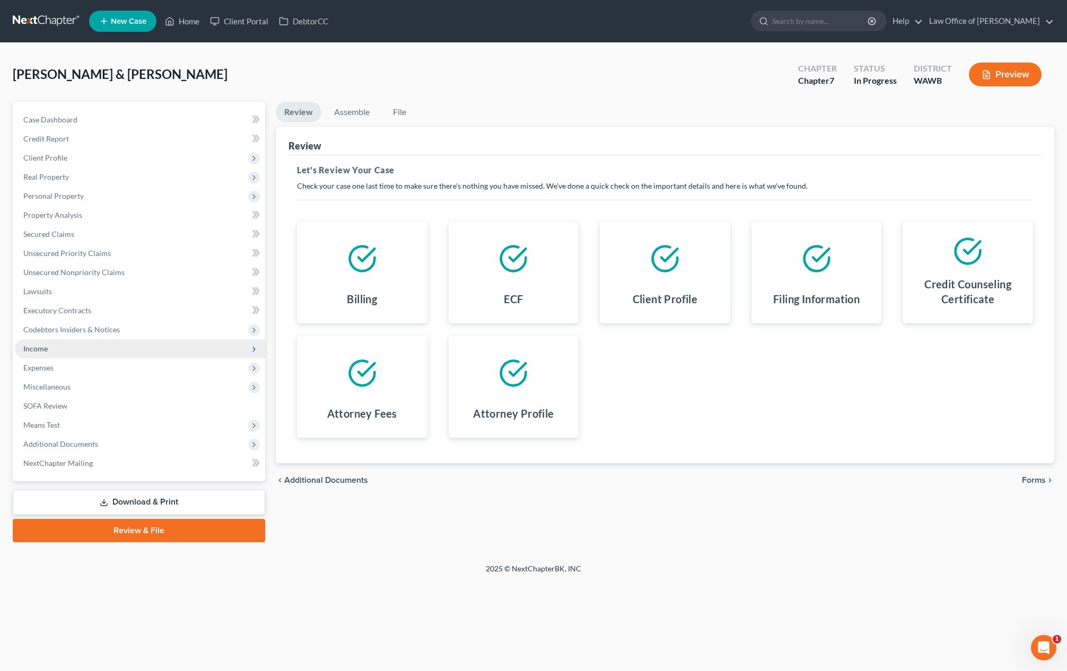
click at [128, 347] on span "Income" at bounding box center [140, 348] width 250 height 19
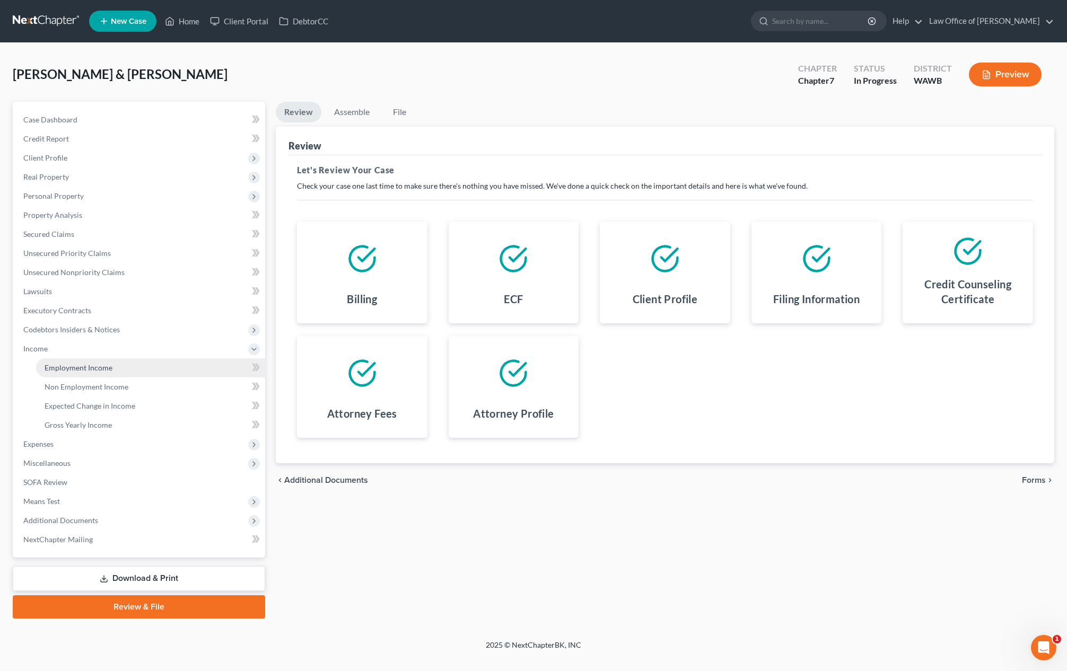
click at [126, 365] on link "Employment Income" at bounding box center [150, 367] width 229 height 19
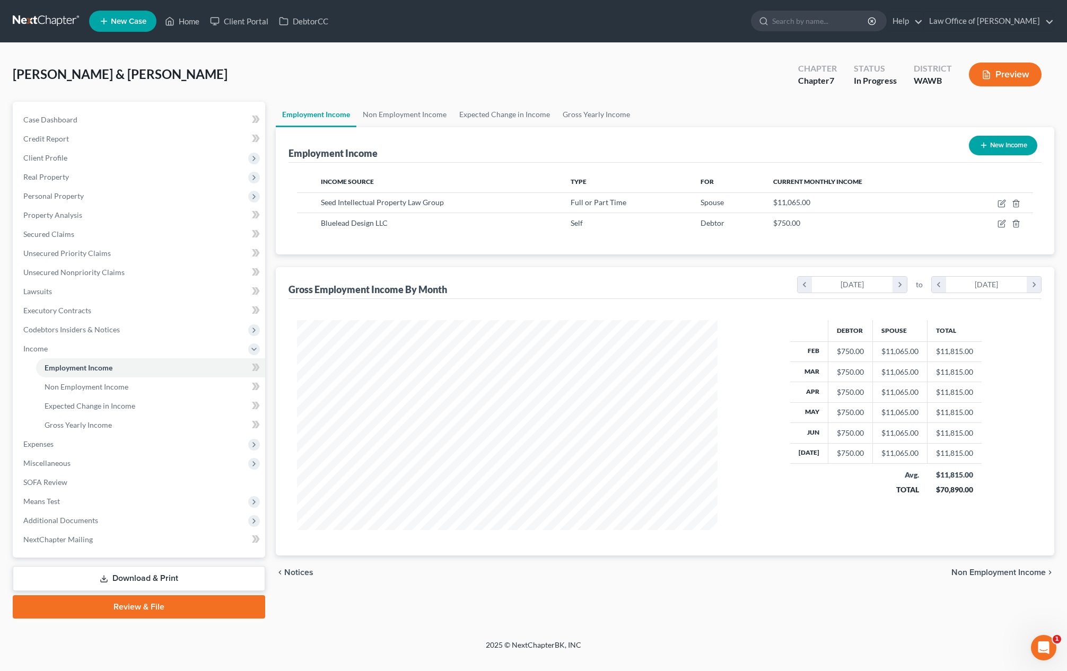
scroll to position [210, 442]
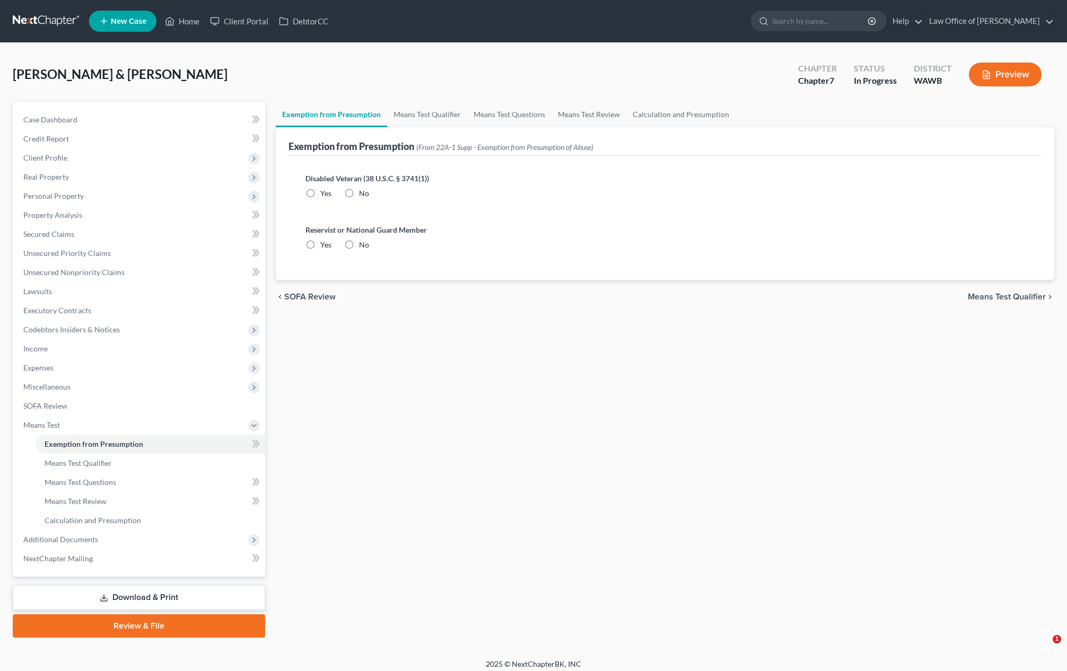
radio input "true"
click at [666, 114] on link "Calculation and Presumption" at bounding box center [680, 114] width 109 height 25
